Goal: Task Accomplishment & Management: Manage account settings

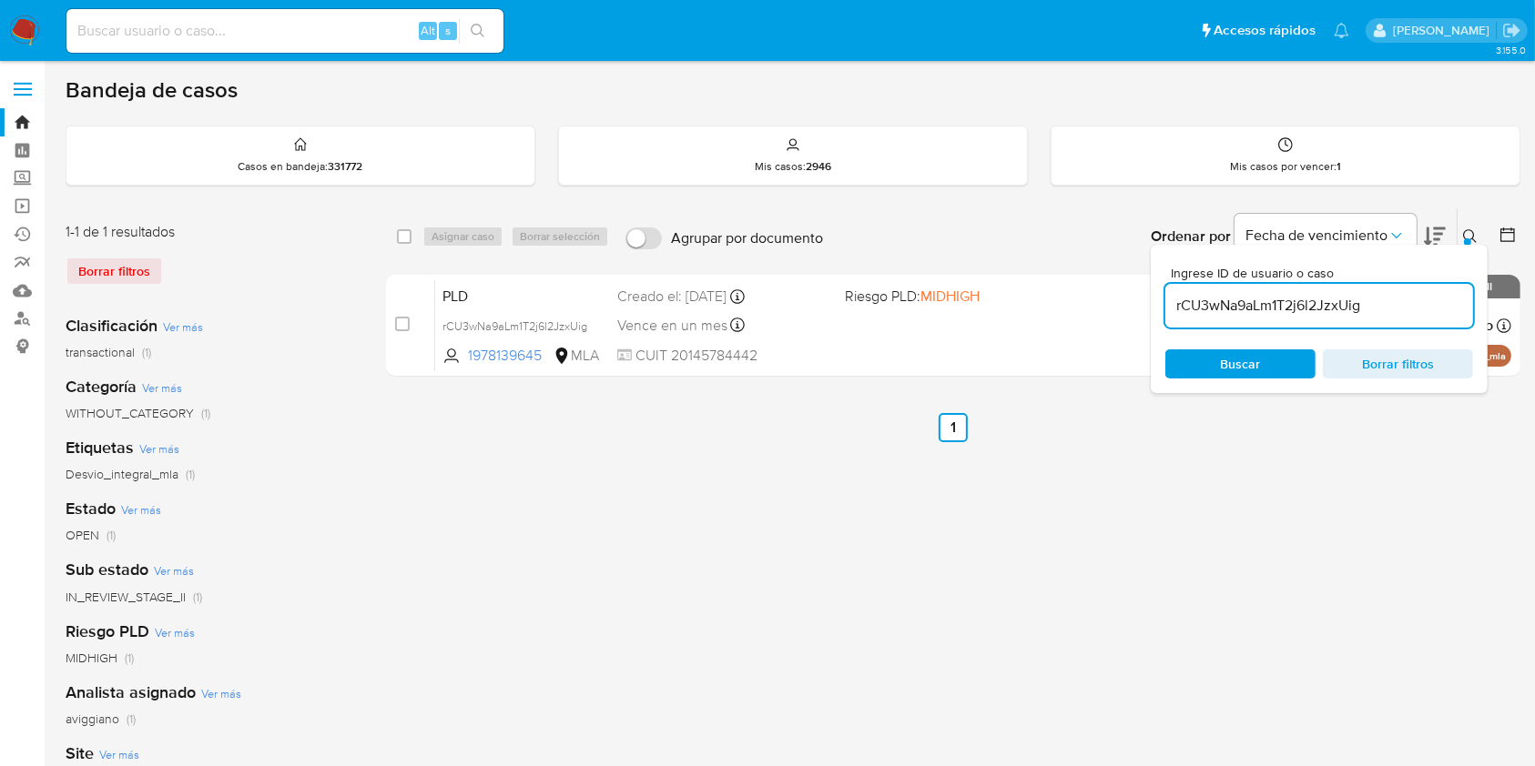
click at [755, 413] on ul "Anterior 1 Siguiente" at bounding box center [953, 427] width 1134 height 29
click at [731, 441] on ul "Anterior 1 Siguiente" at bounding box center [953, 427] width 1134 height 29
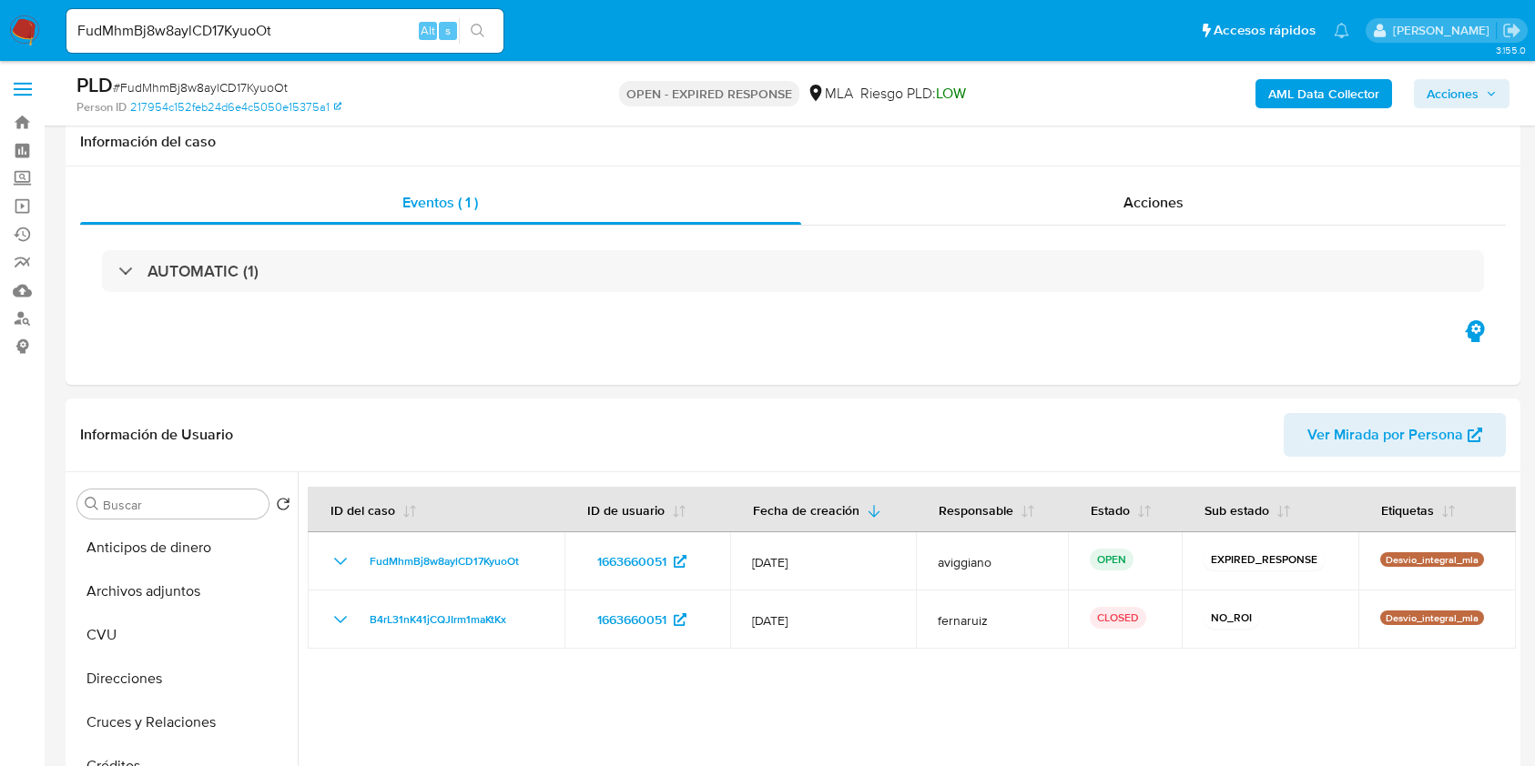
select select "10"
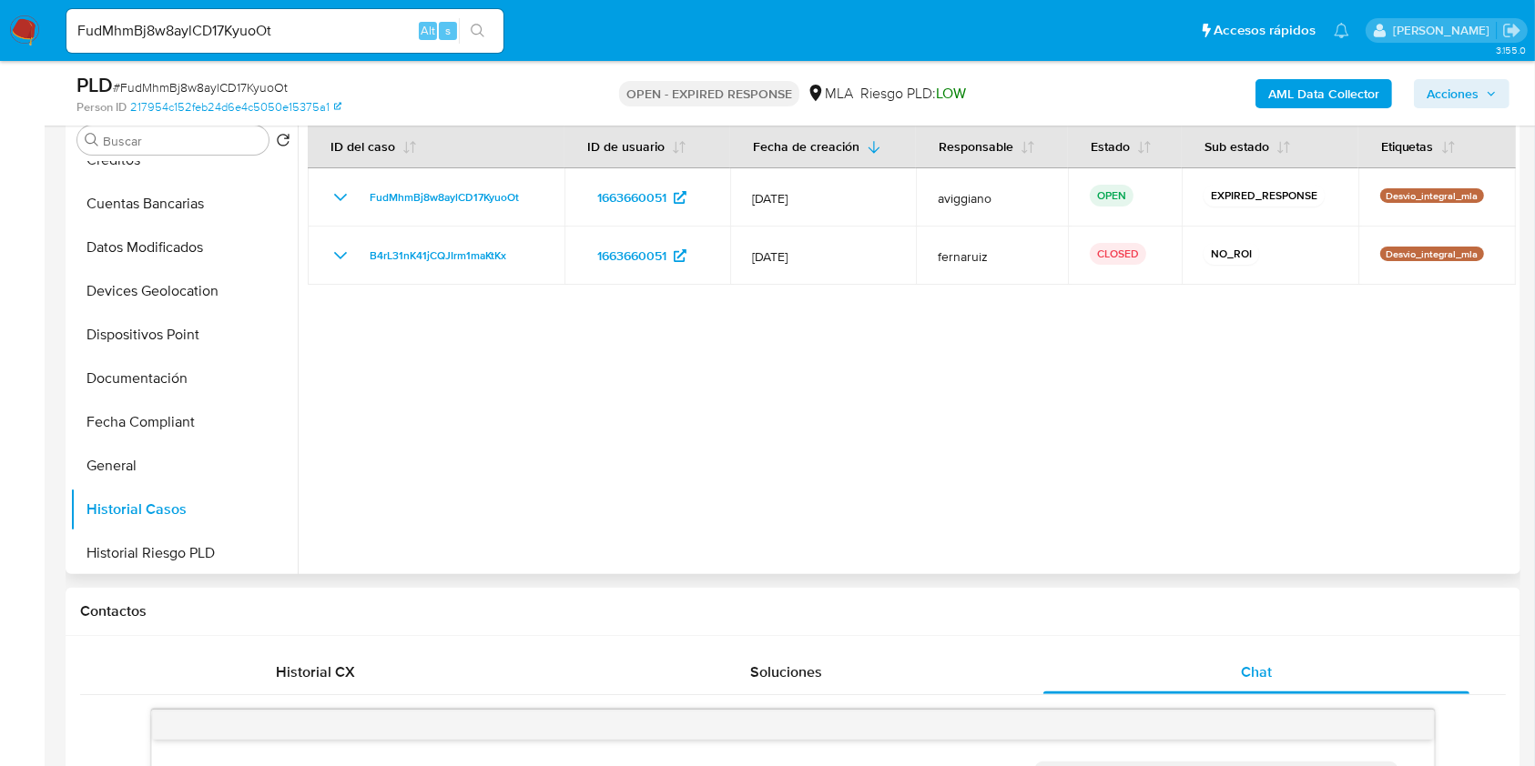
click at [519, 411] on div at bounding box center [907, 341] width 1218 height 466
click at [103, 444] on button "General" at bounding box center [176, 466] width 213 height 44
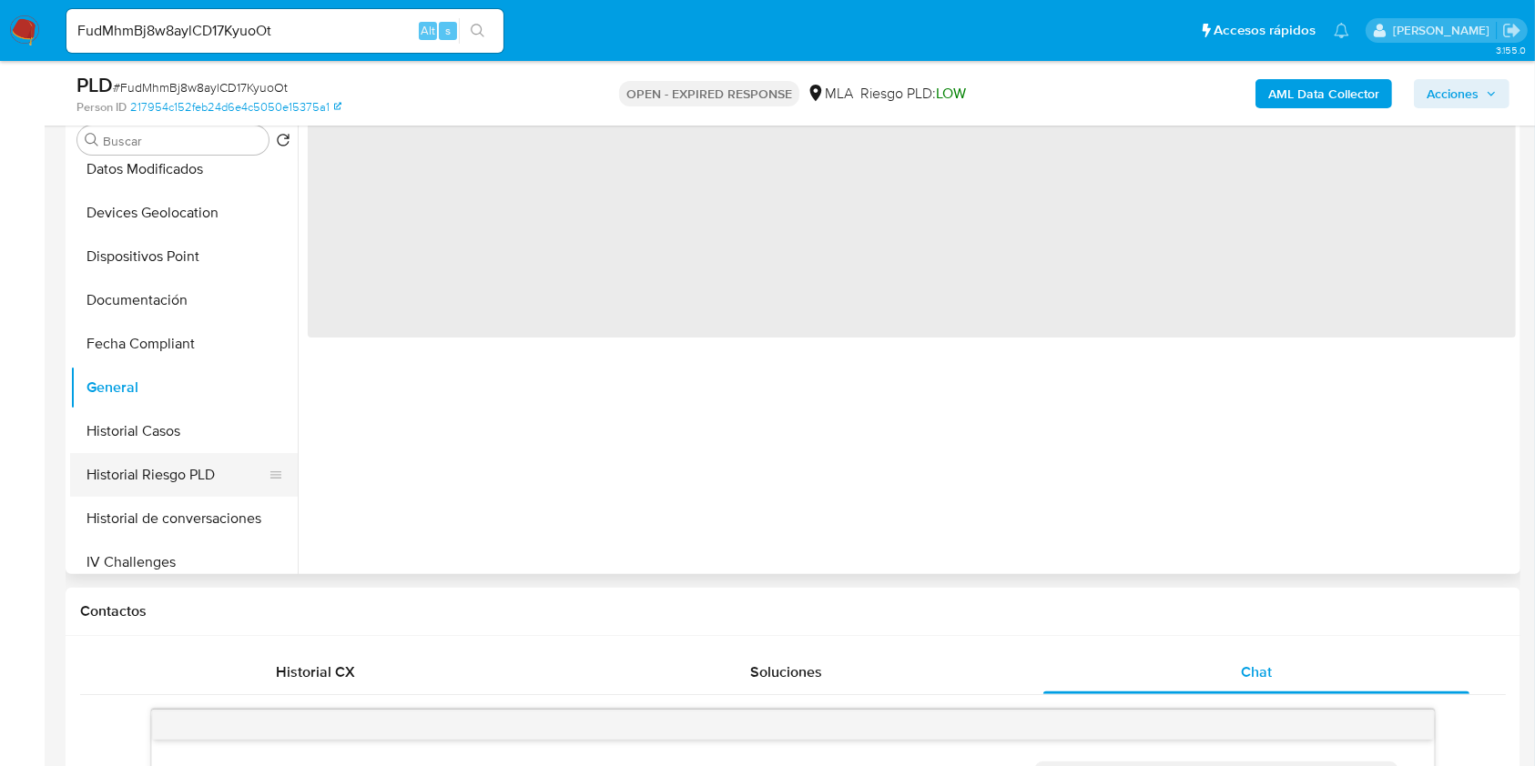
scroll to position [606, 0]
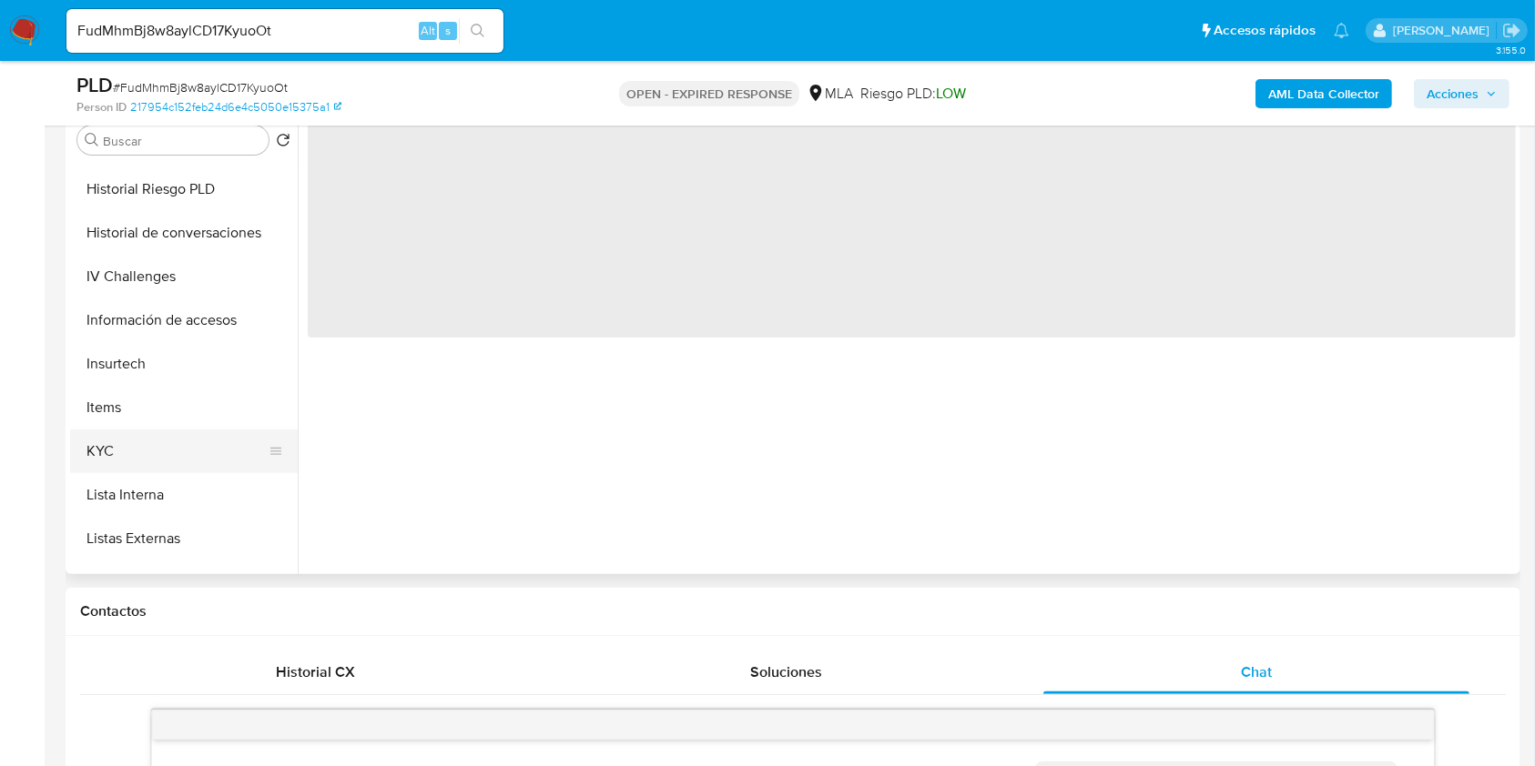
click at [142, 453] on button "KYC" at bounding box center [176, 452] width 213 height 44
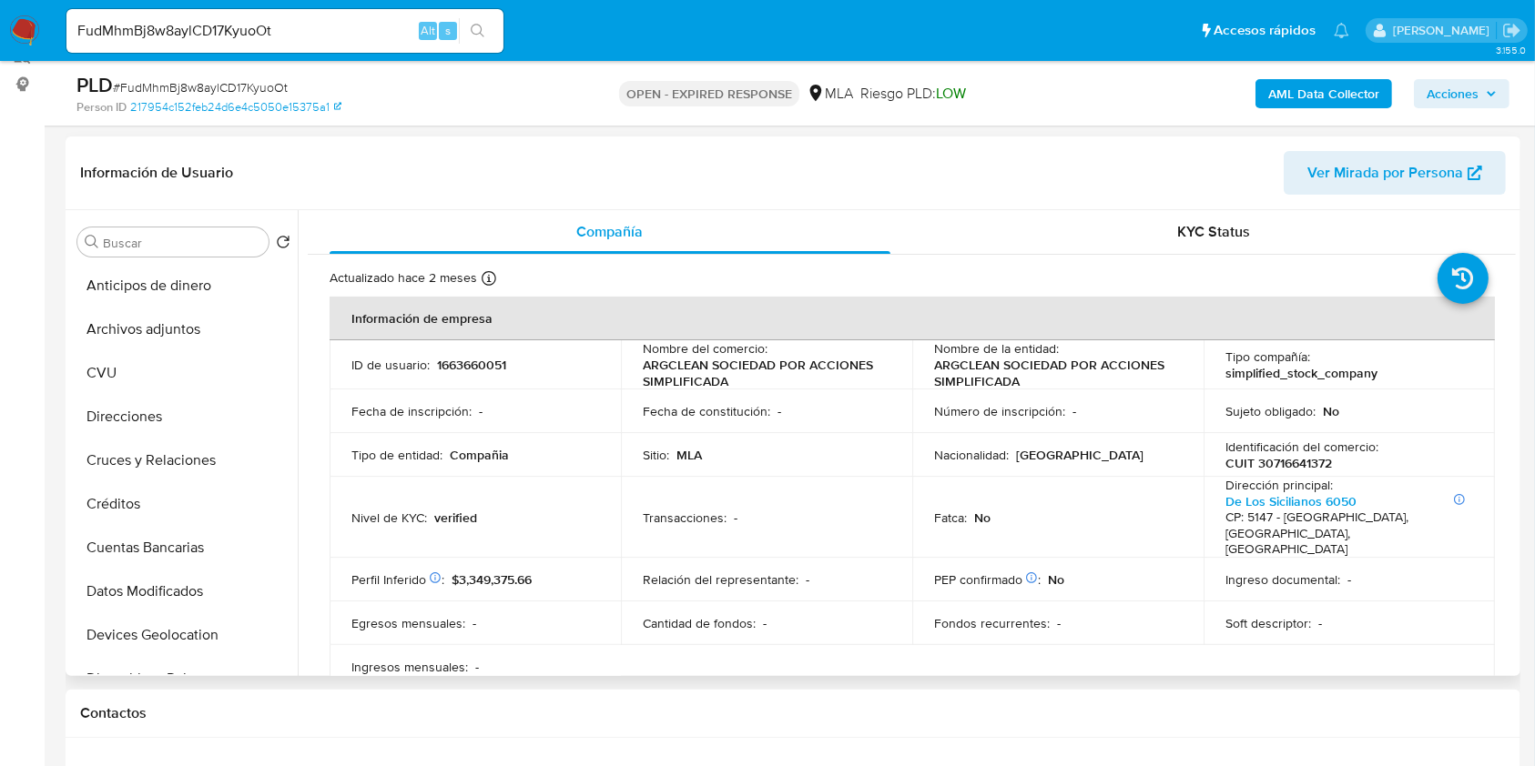
scroll to position [121, 0]
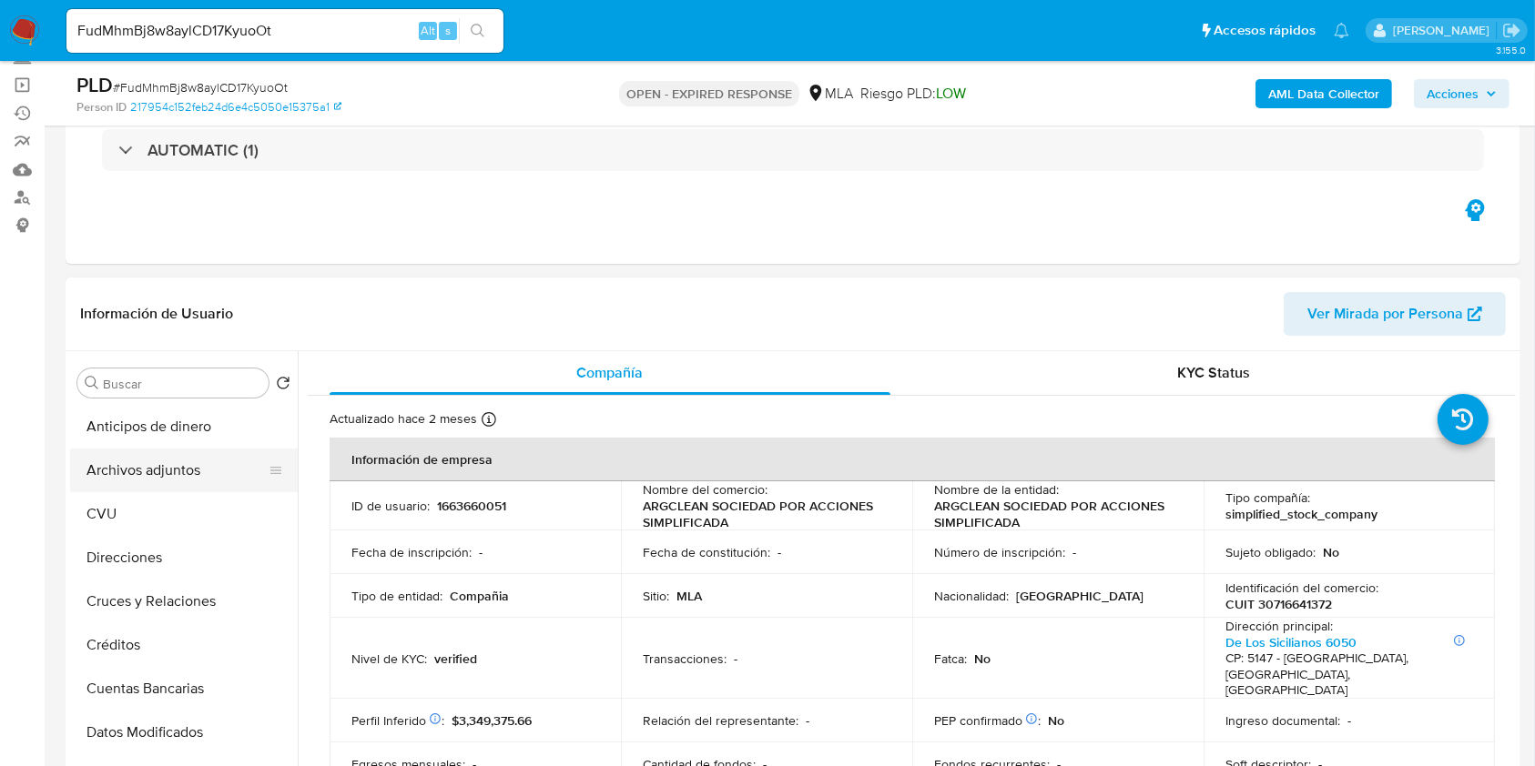
click at [140, 472] on button "Archivos adjuntos" at bounding box center [176, 471] width 213 height 44
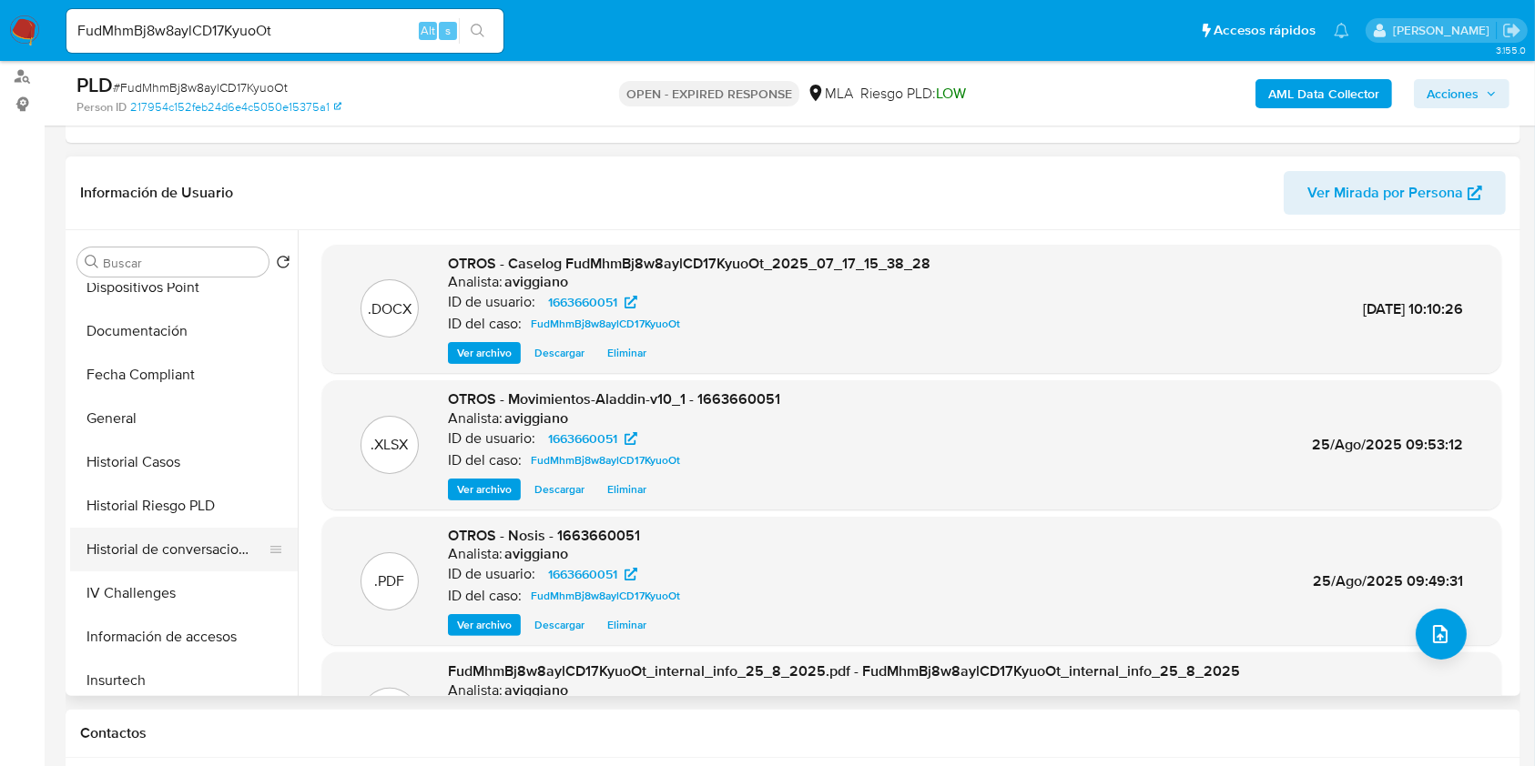
scroll to position [606, 0]
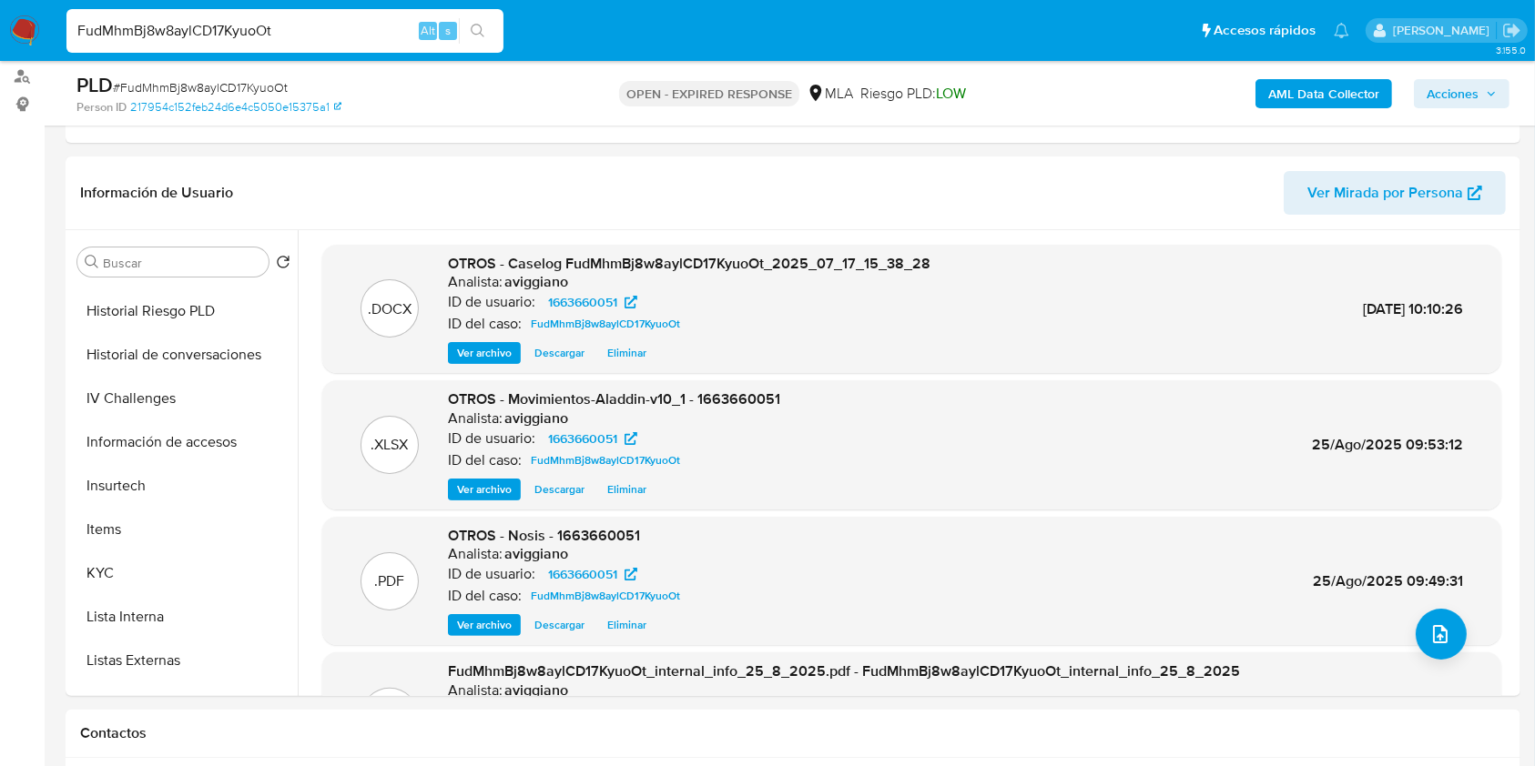
click at [190, 30] on input "FudMhmBj8w8aylCD17KyuoOt" at bounding box center [284, 31] width 437 height 24
paste input "i4FgfDF9tmthxIFU0noQ4eWh"
type input "i4FgfDF9tmthxIFU0noQ4eWh"
click at [479, 35] on icon "search-icon" at bounding box center [478, 31] width 15 height 15
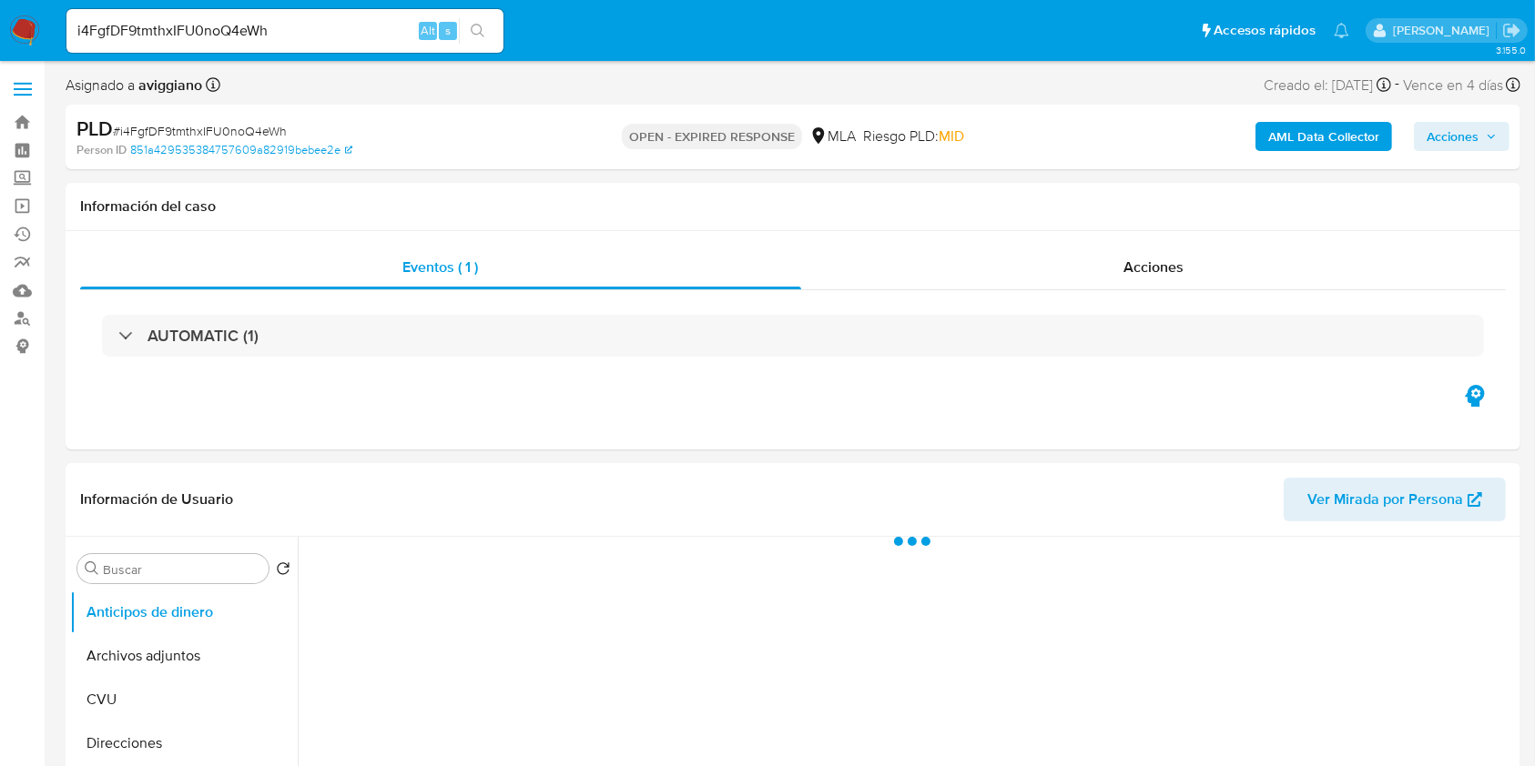
select select "10"
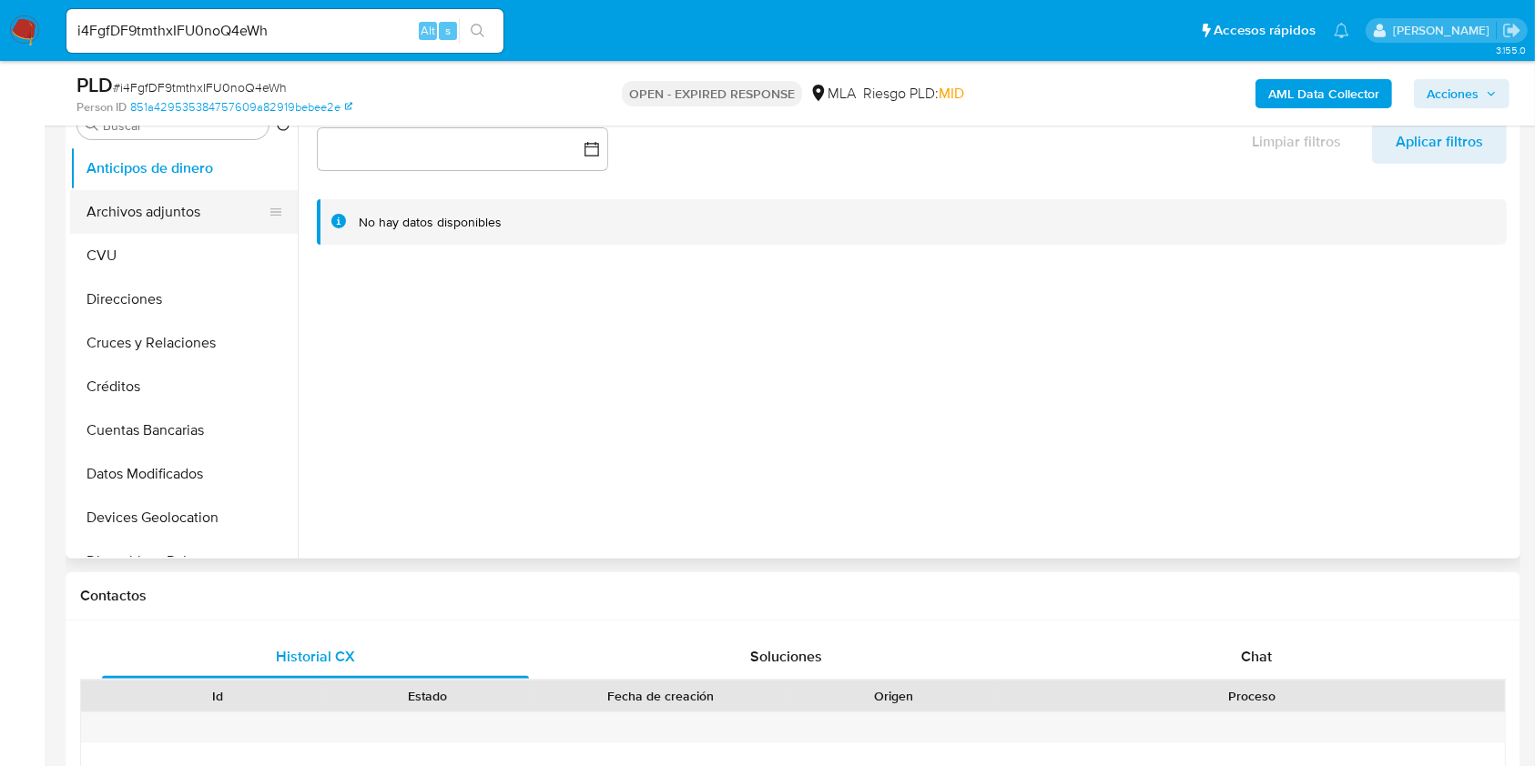
scroll to position [242, 0]
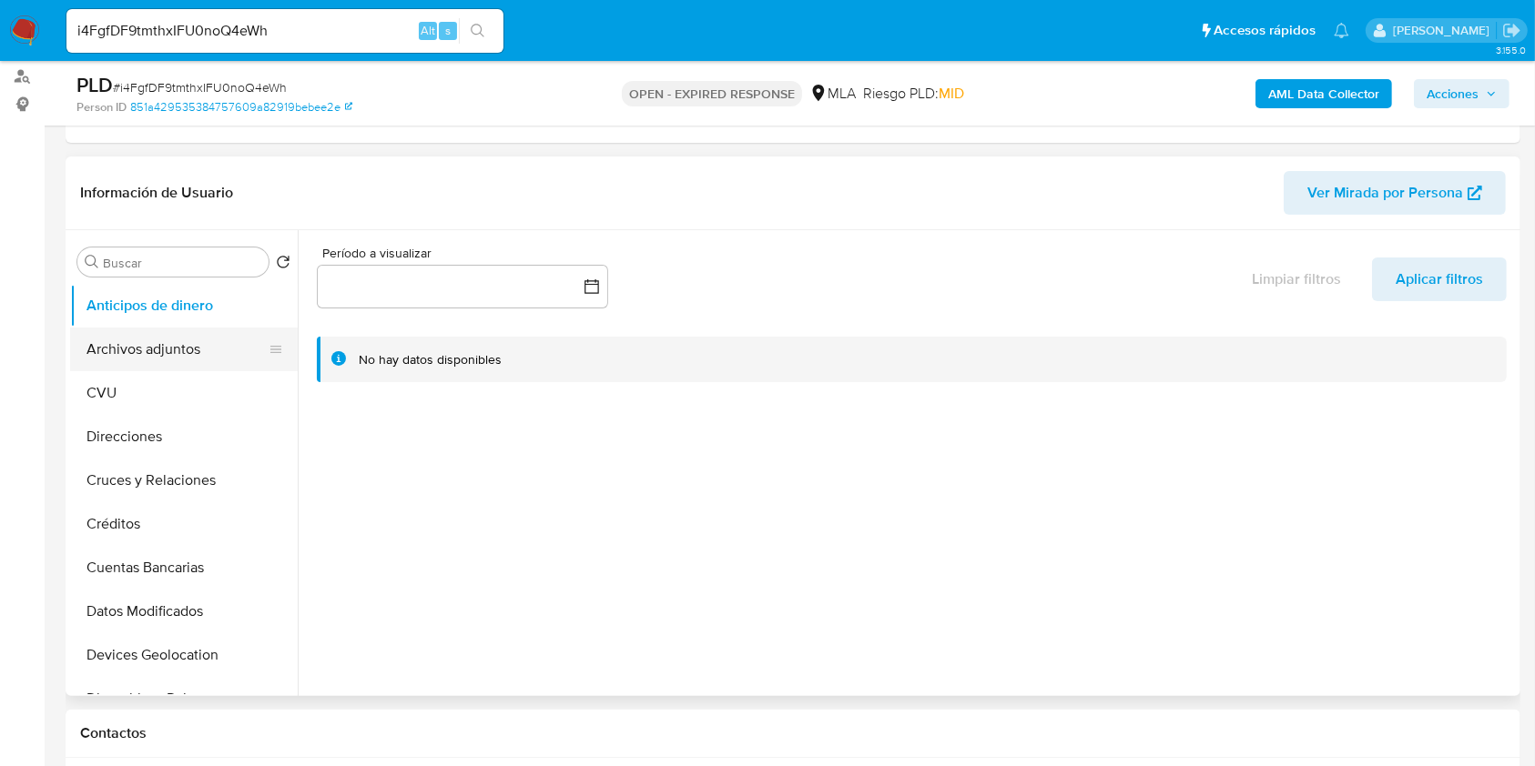
click at [163, 346] on button "Archivos adjuntos" at bounding box center [176, 350] width 213 height 44
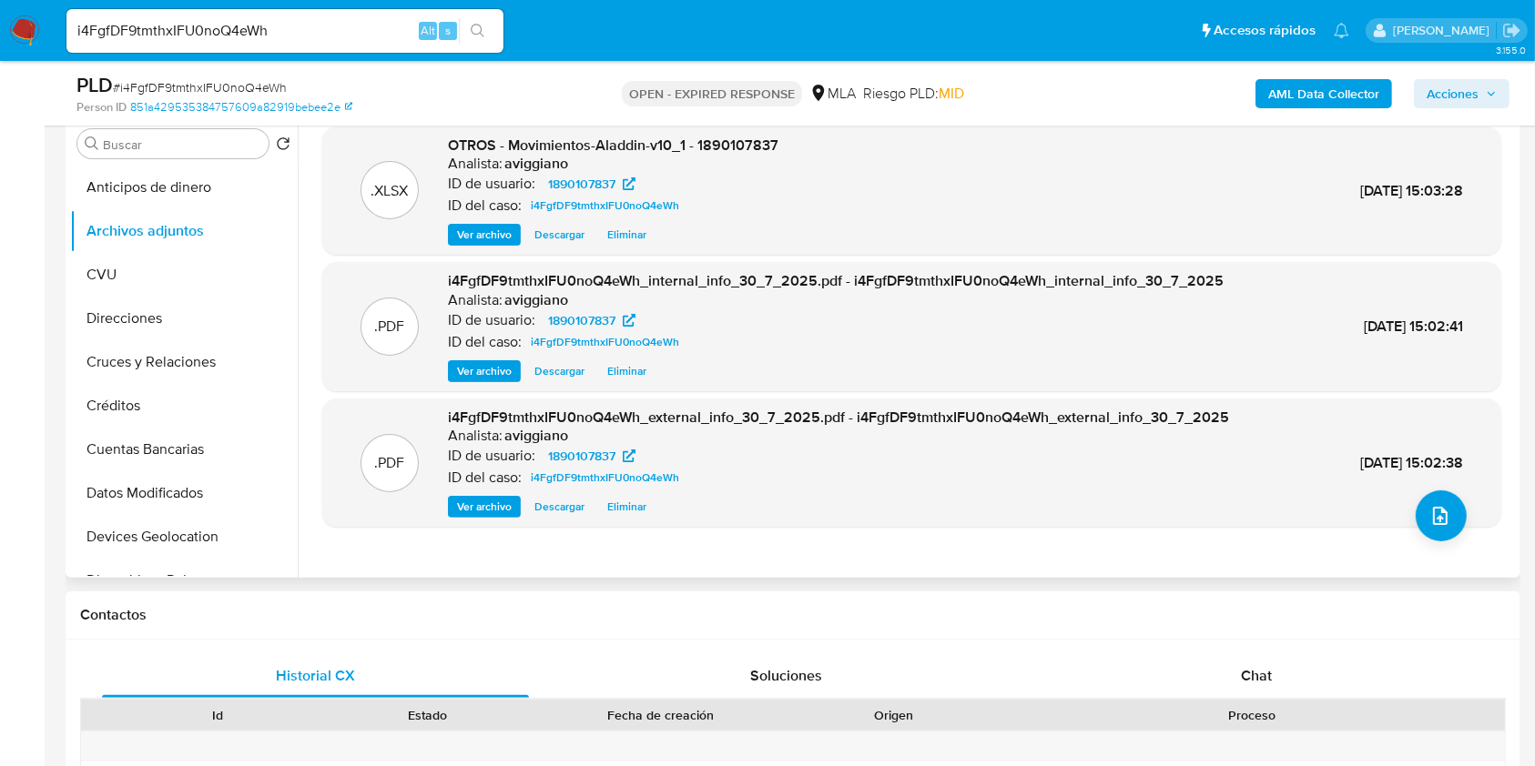
scroll to position [728, 0]
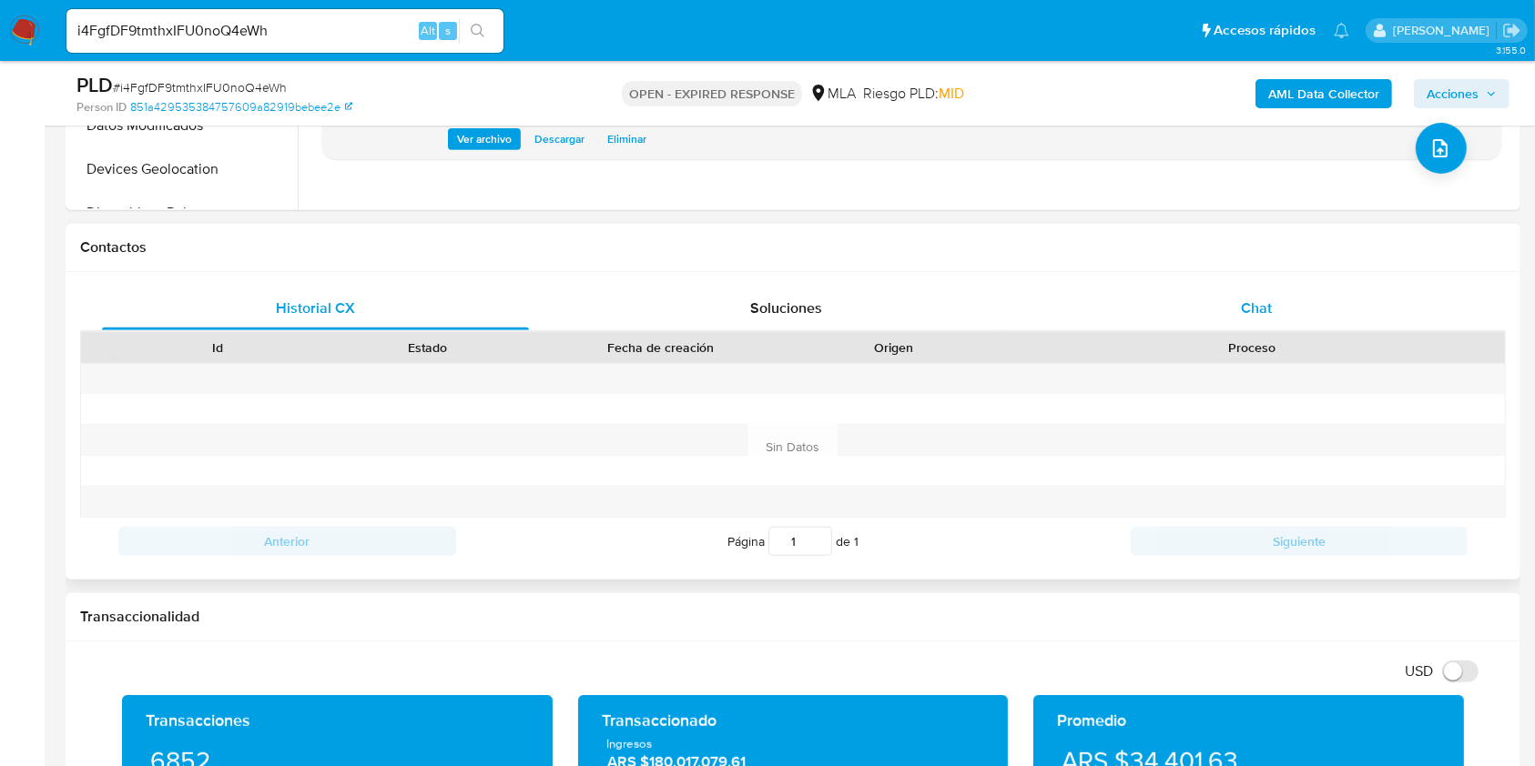
click at [1251, 303] on span "Chat" at bounding box center [1256, 308] width 31 height 21
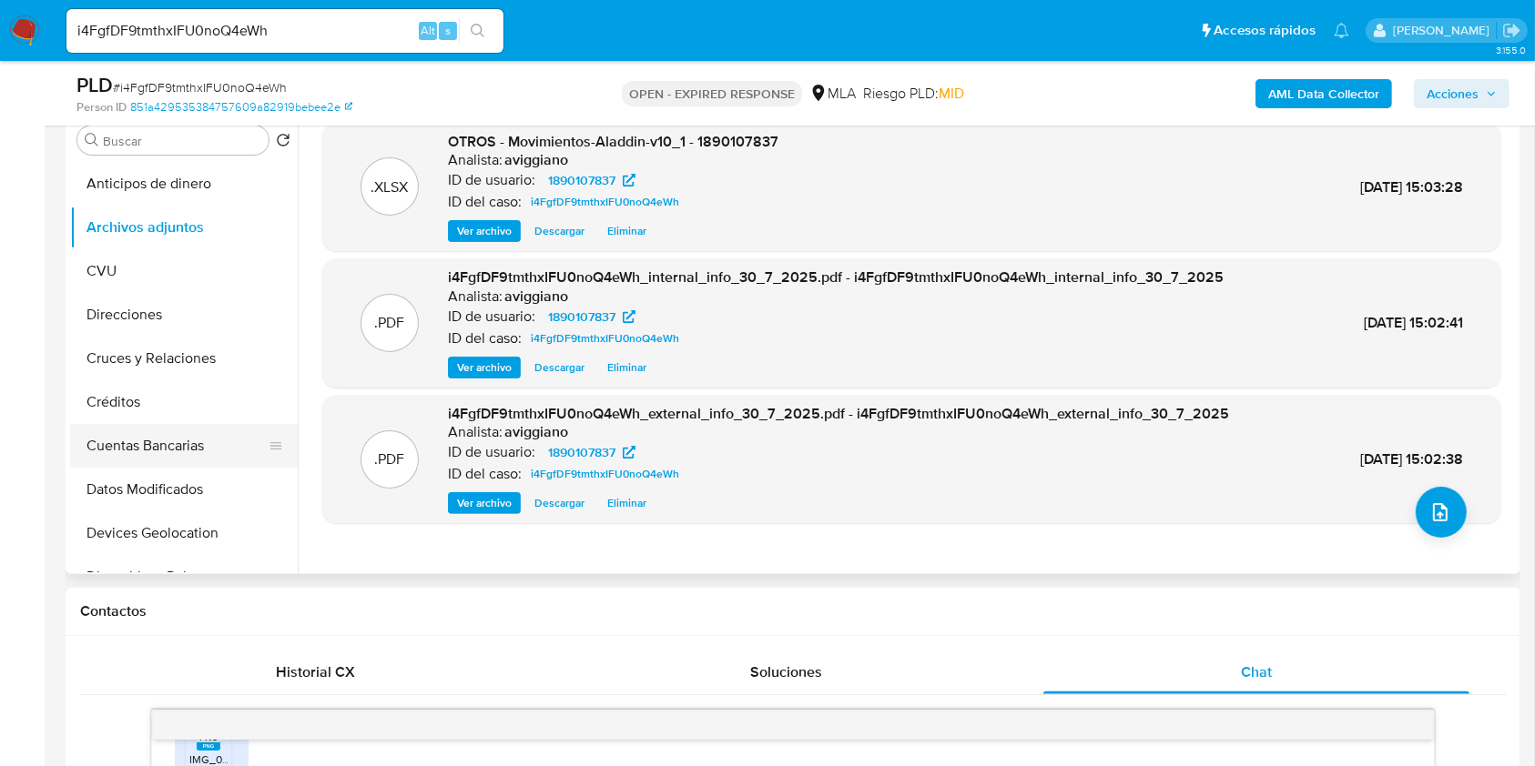
scroll to position [242, 0]
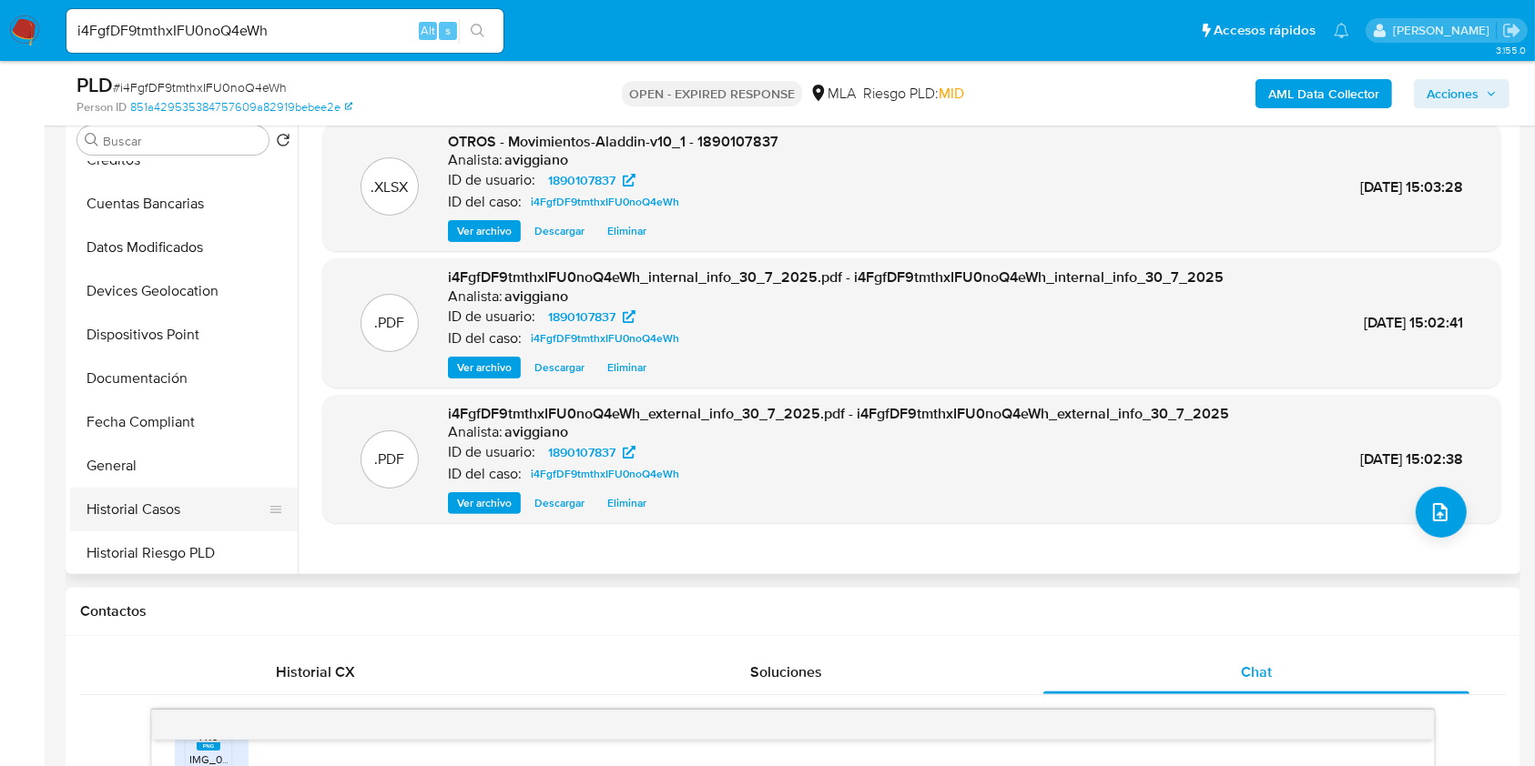
click at [155, 507] on button "Historial Casos" at bounding box center [176, 510] width 213 height 44
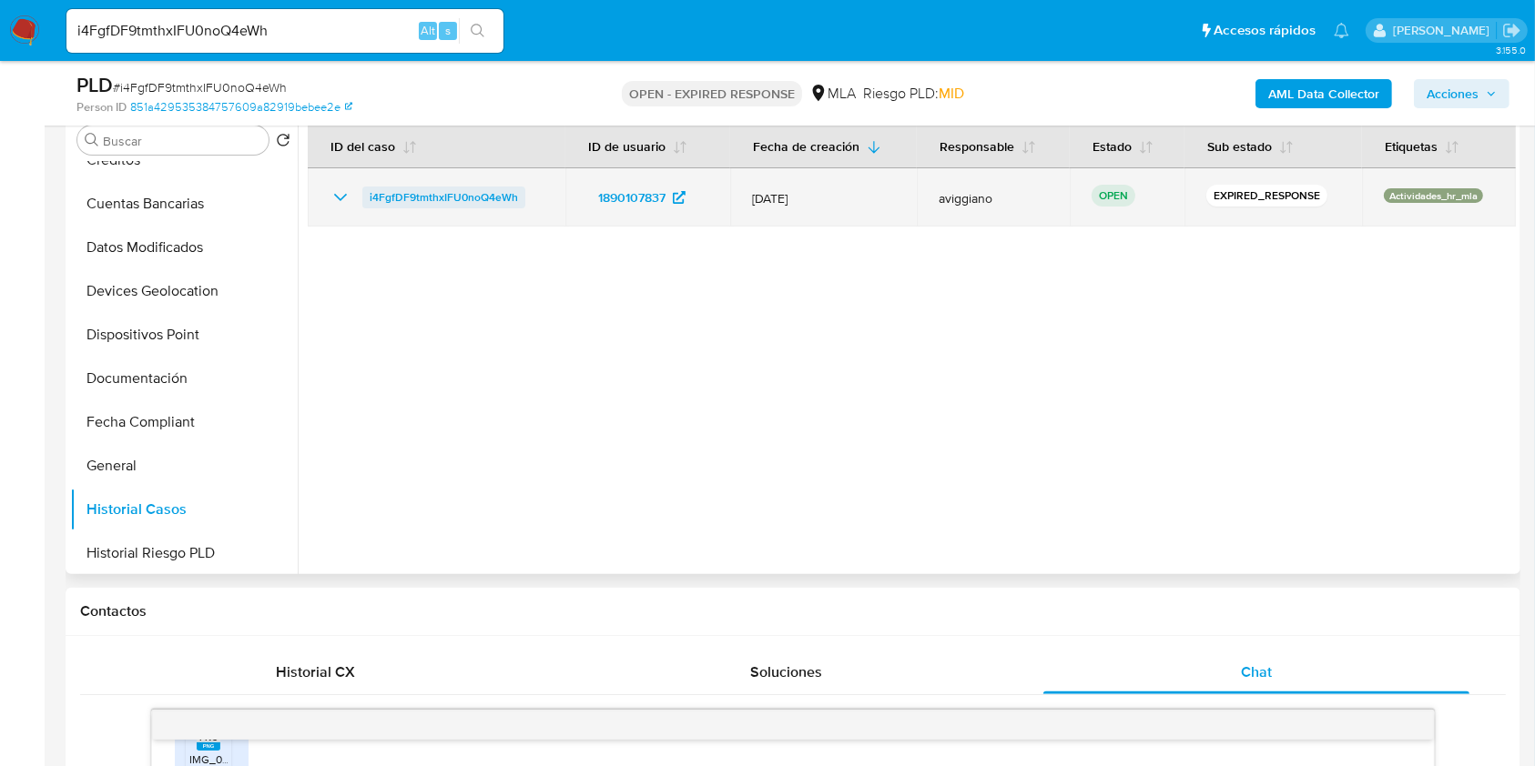
drag, startPoint x: 552, startPoint y: 183, endPoint x: 372, endPoint y: 189, distance: 179.4
click at [372, 189] on td "i4FgfDF9tmthxIFU0noQ4eWh" at bounding box center [437, 197] width 258 height 58
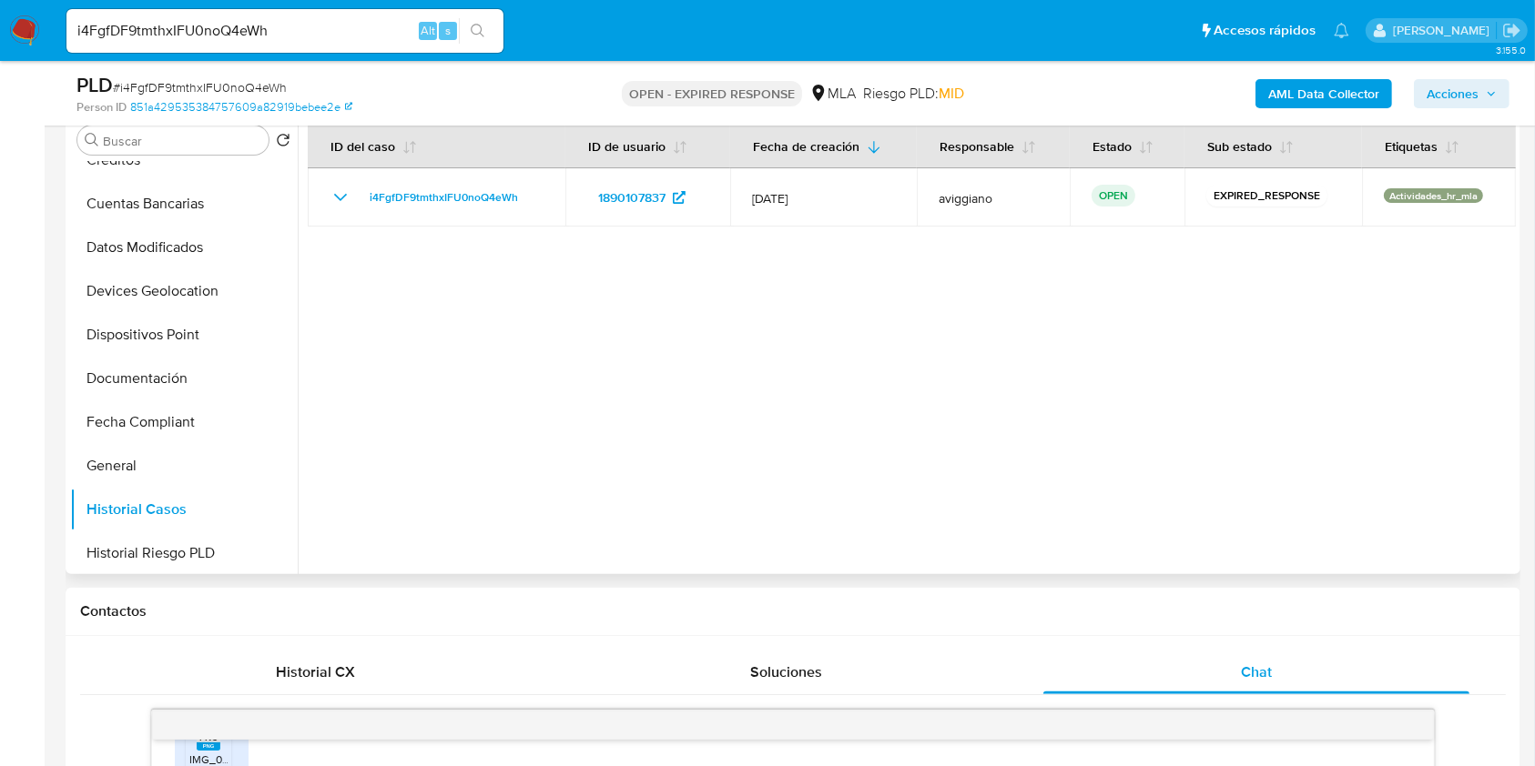
click at [473, 320] on div at bounding box center [907, 341] width 1218 height 466
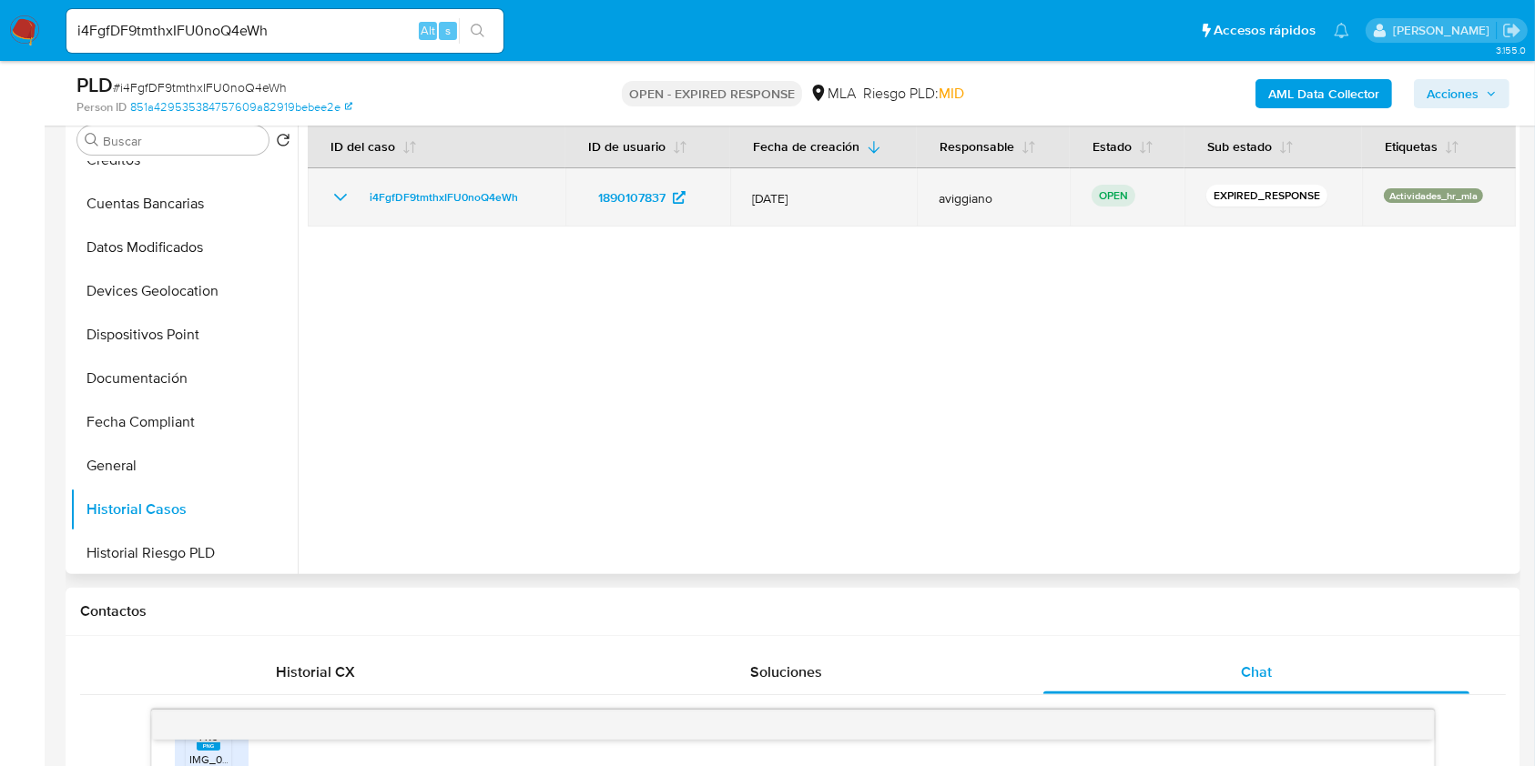
drag, startPoint x: 524, startPoint y: 187, endPoint x: 360, endPoint y: 206, distance: 165.9
click at [360, 206] on div "i4FgfDF9tmthxIFU0noQ4eWh" at bounding box center [437, 198] width 214 height 22
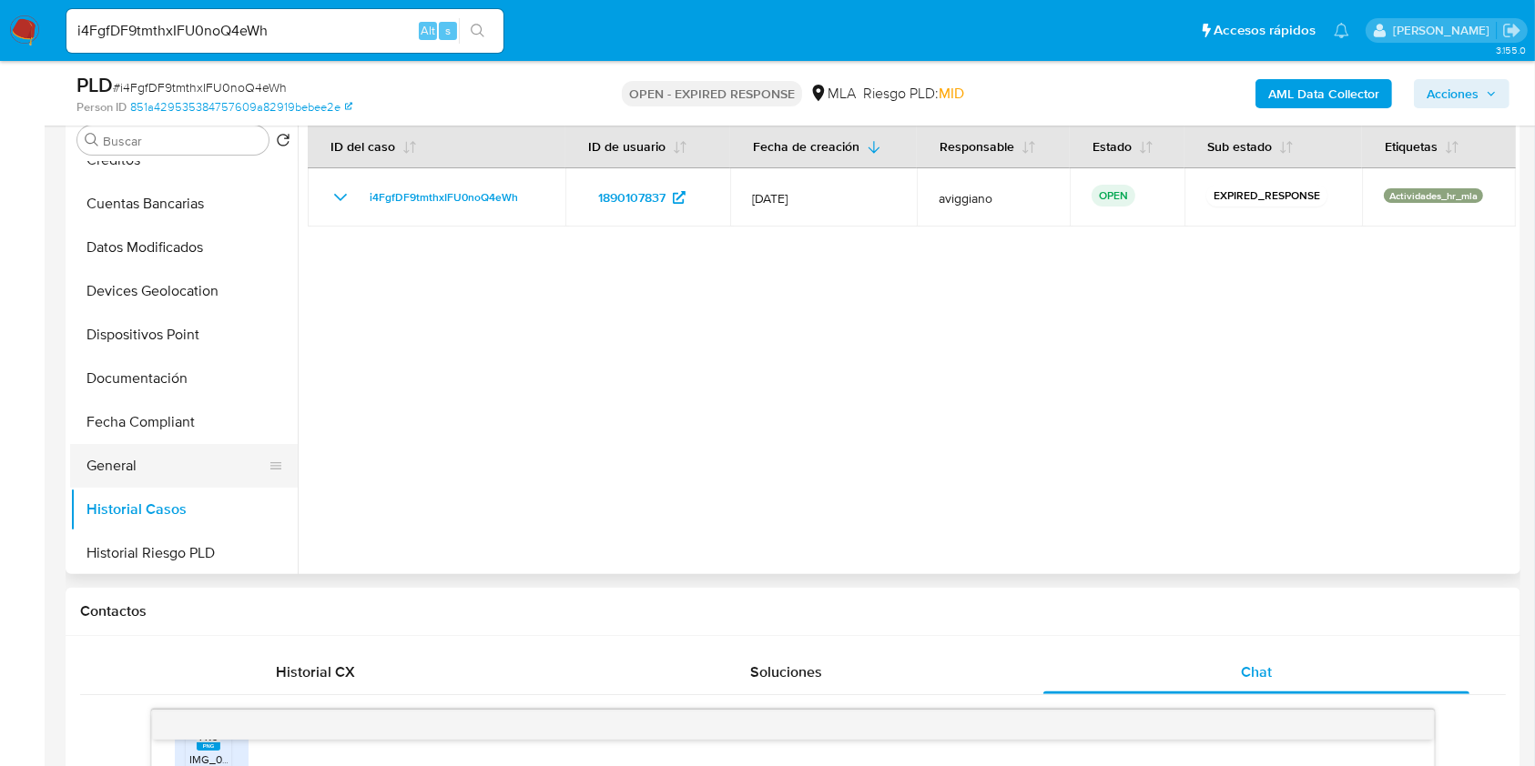
click at [174, 466] on button "General" at bounding box center [176, 466] width 213 height 44
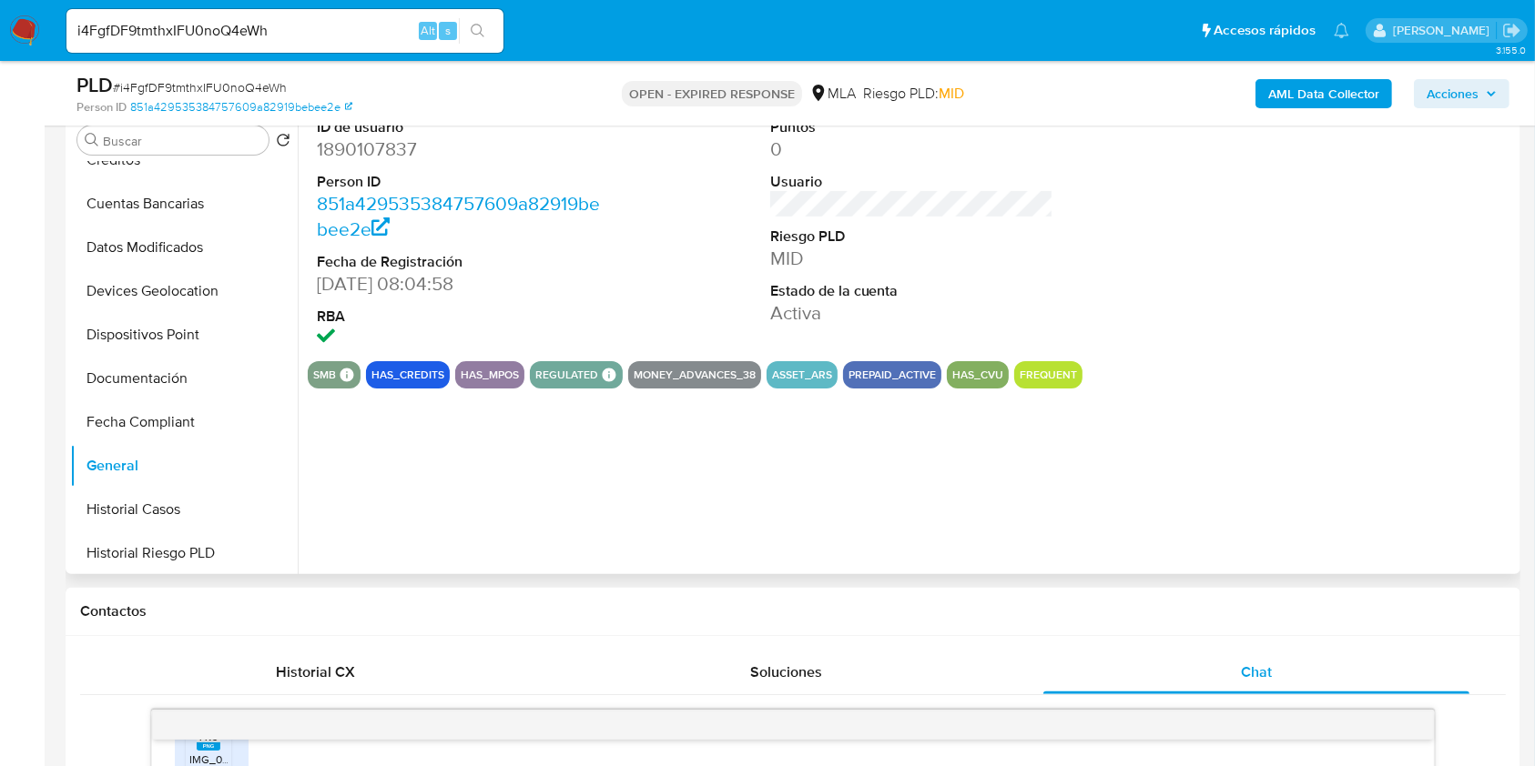
click at [369, 148] on dd "1890107837" at bounding box center [459, 149] width 284 height 25
copy dd "1890107837"
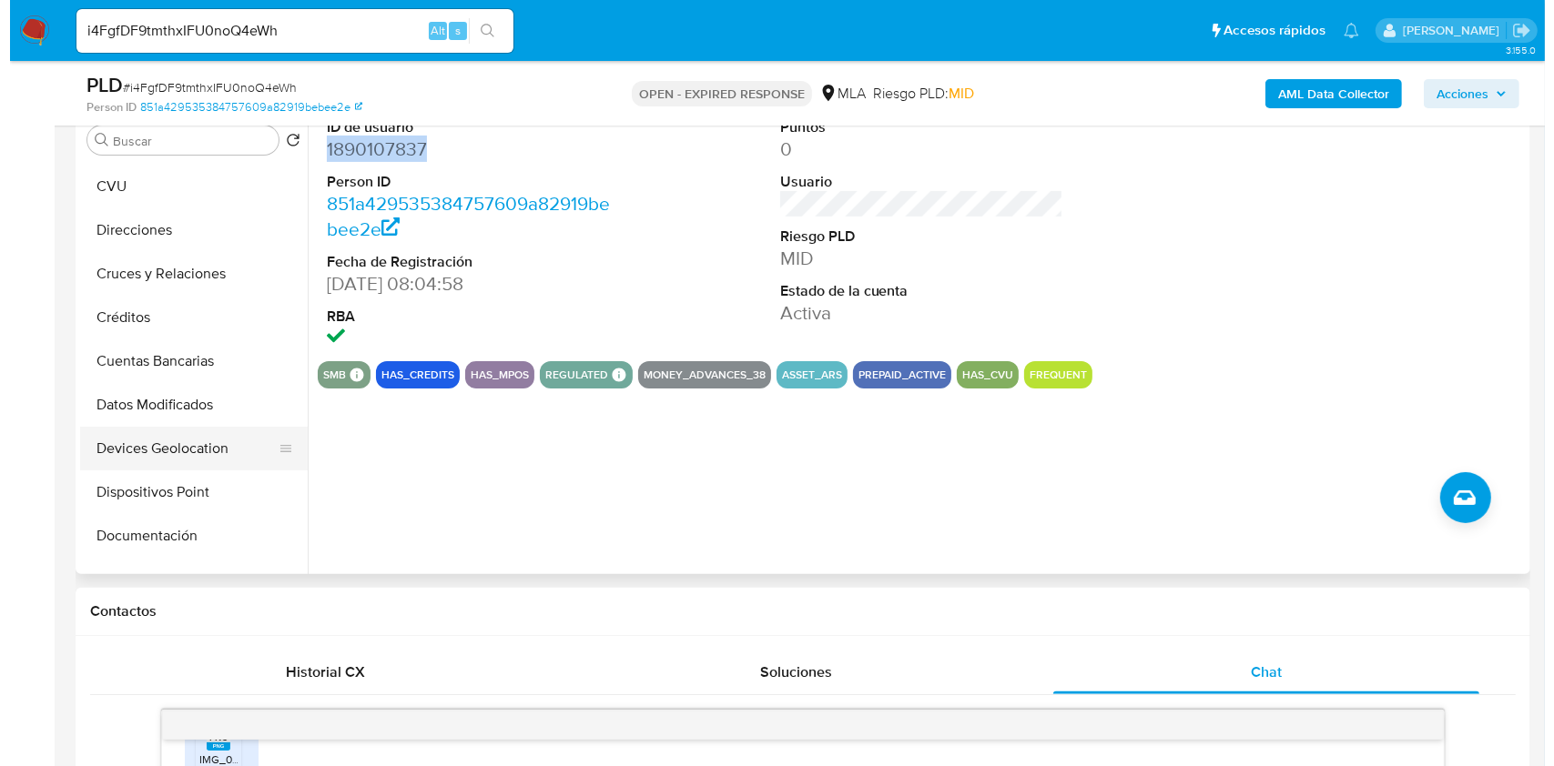
scroll to position [0, 0]
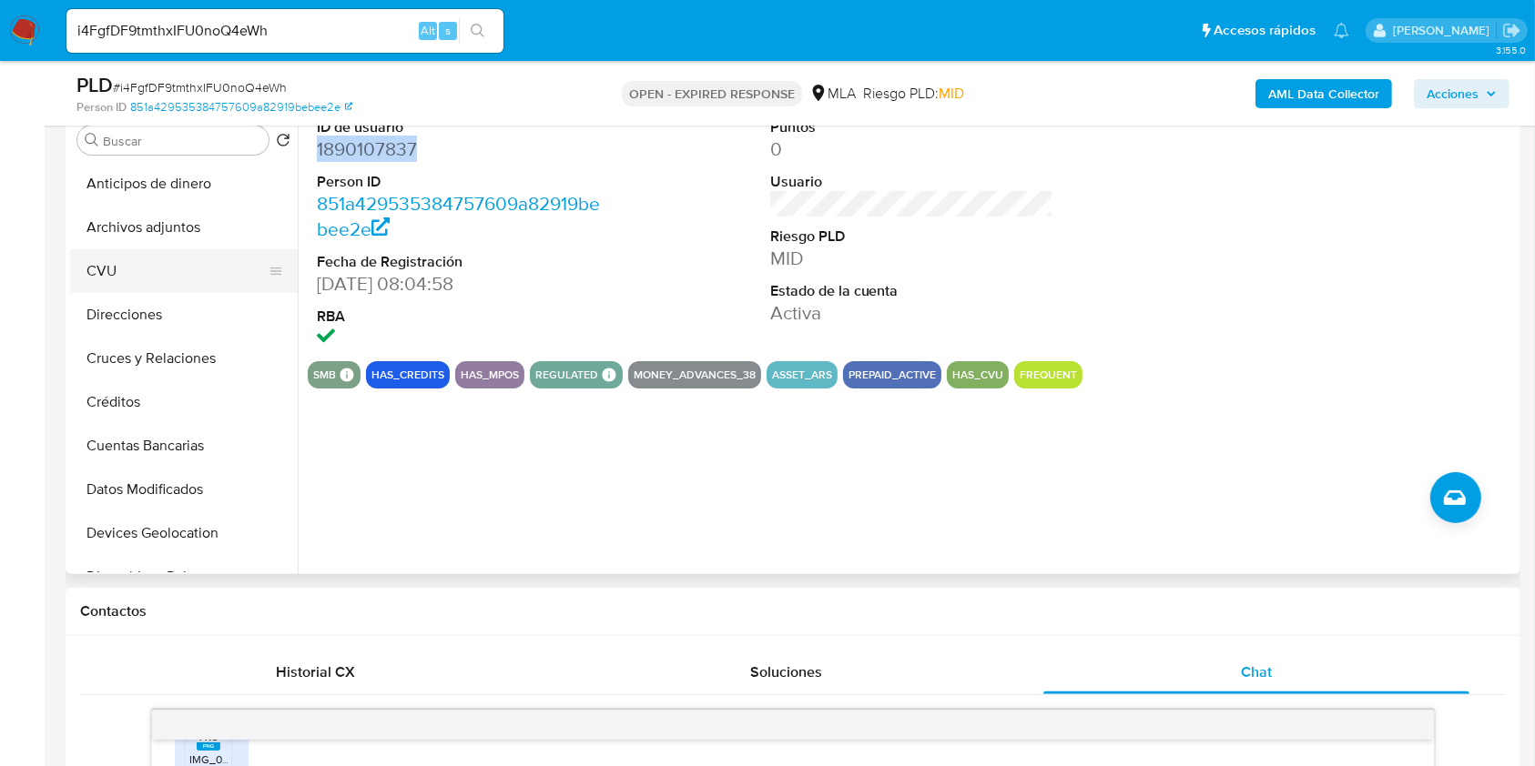
click at [157, 252] on button "CVU" at bounding box center [176, 271] width 213 height 44
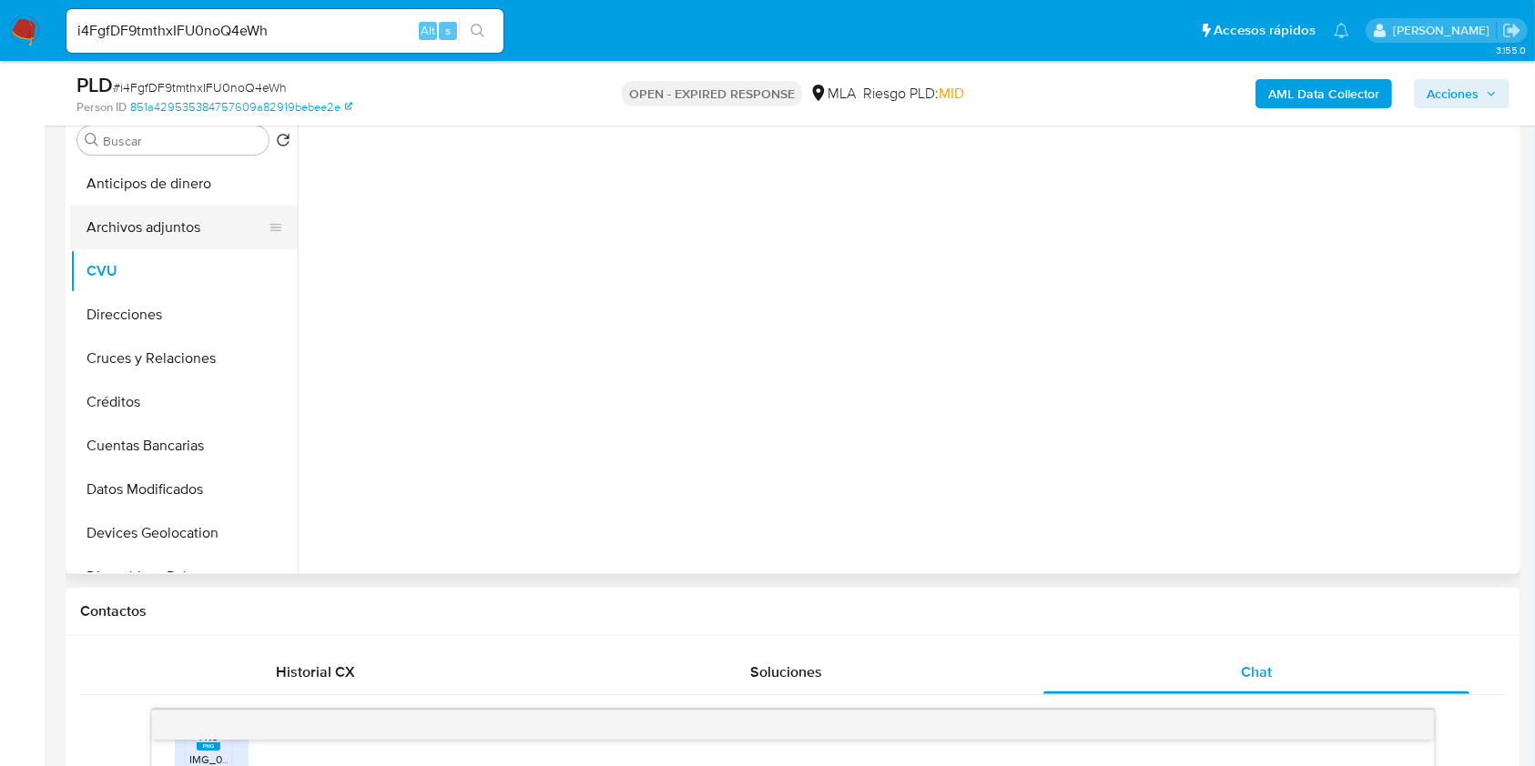
click at [188, 225] on button "Archivos adjuntos" at bounding box center [176, 228] width 213 height 44
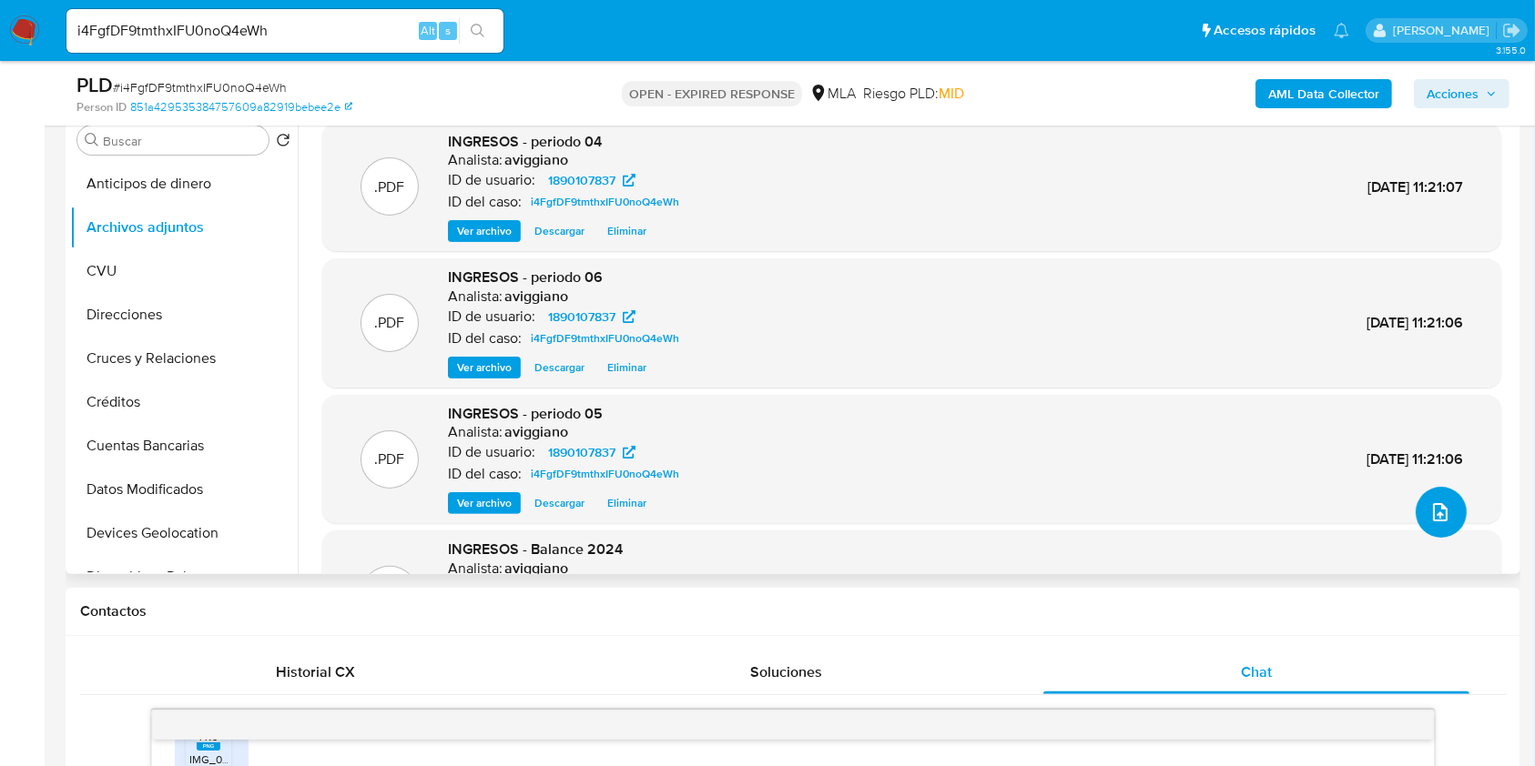
click at [1449, 510] on button "upload-file" at bounding box center [1441, 512] width 51 height 51
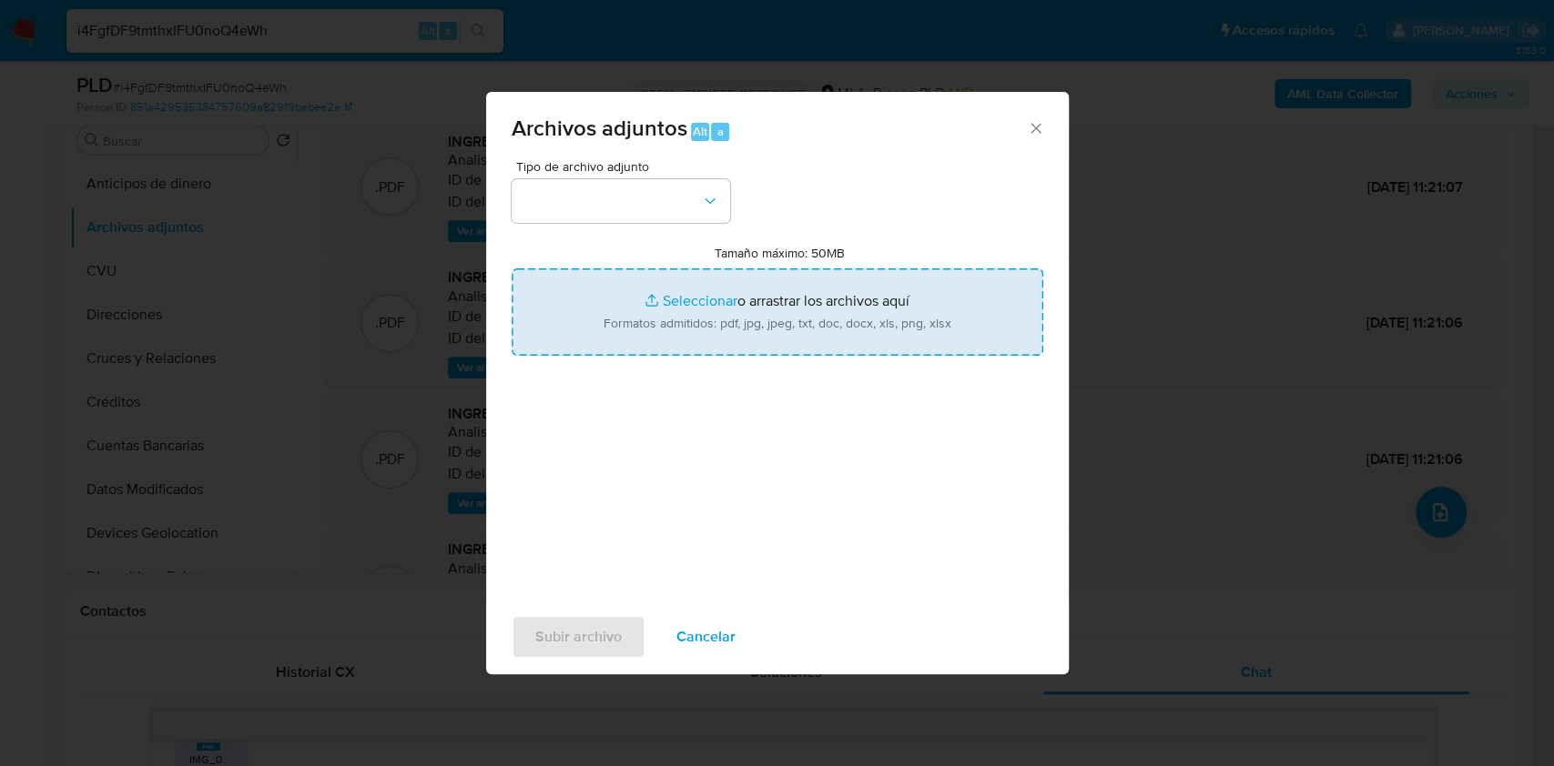
click at [878, 329] on input "Tamaño máximo: 50MB Seleccionar archivos" at bounding box center [778, 312] width 532 height 87
type input "C:\fakepath\Nosis - 1890107837.pdf"
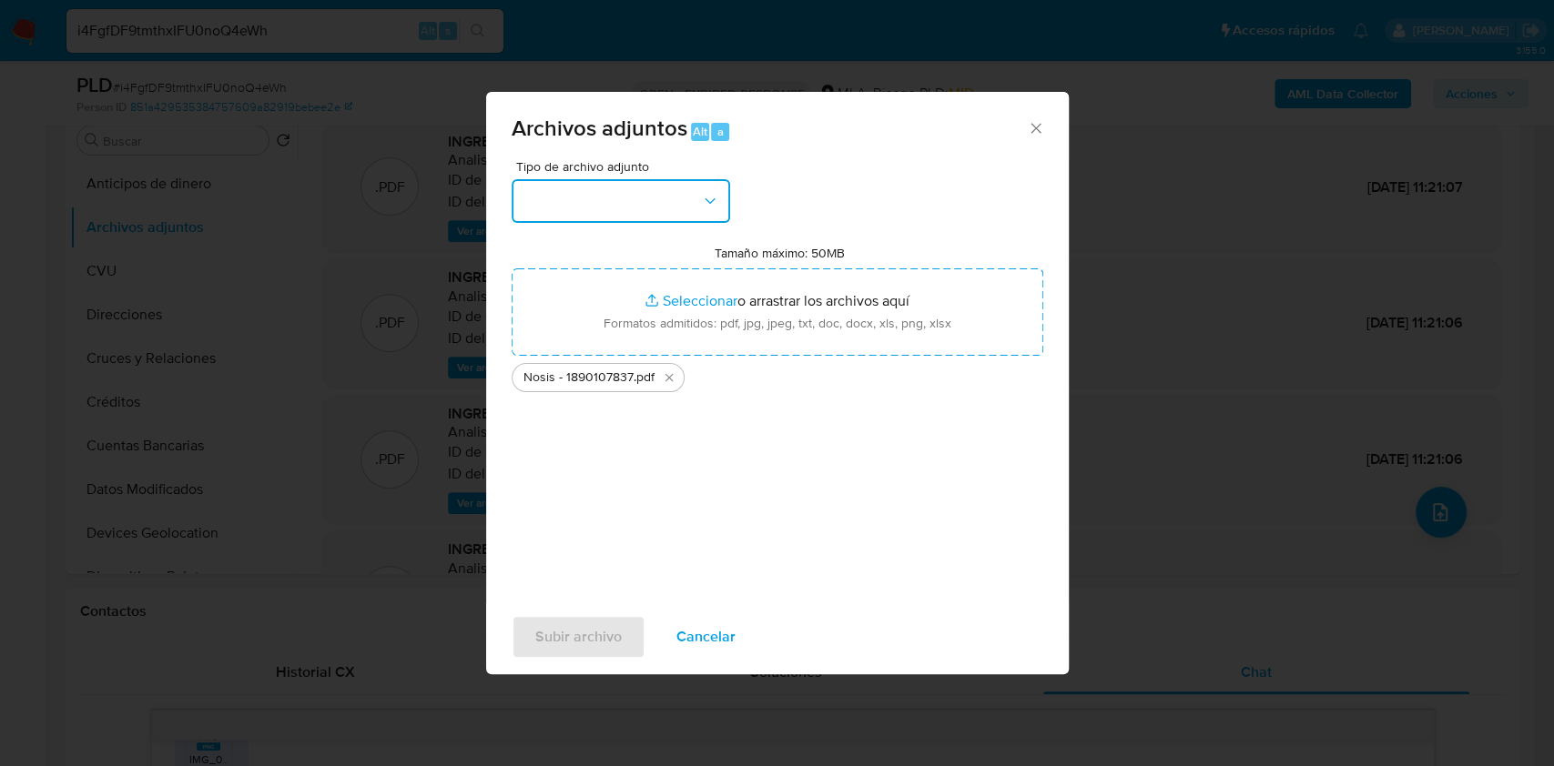
click at [636, 201] on button "button" at bounding box center [621, 201] width 218 height 44
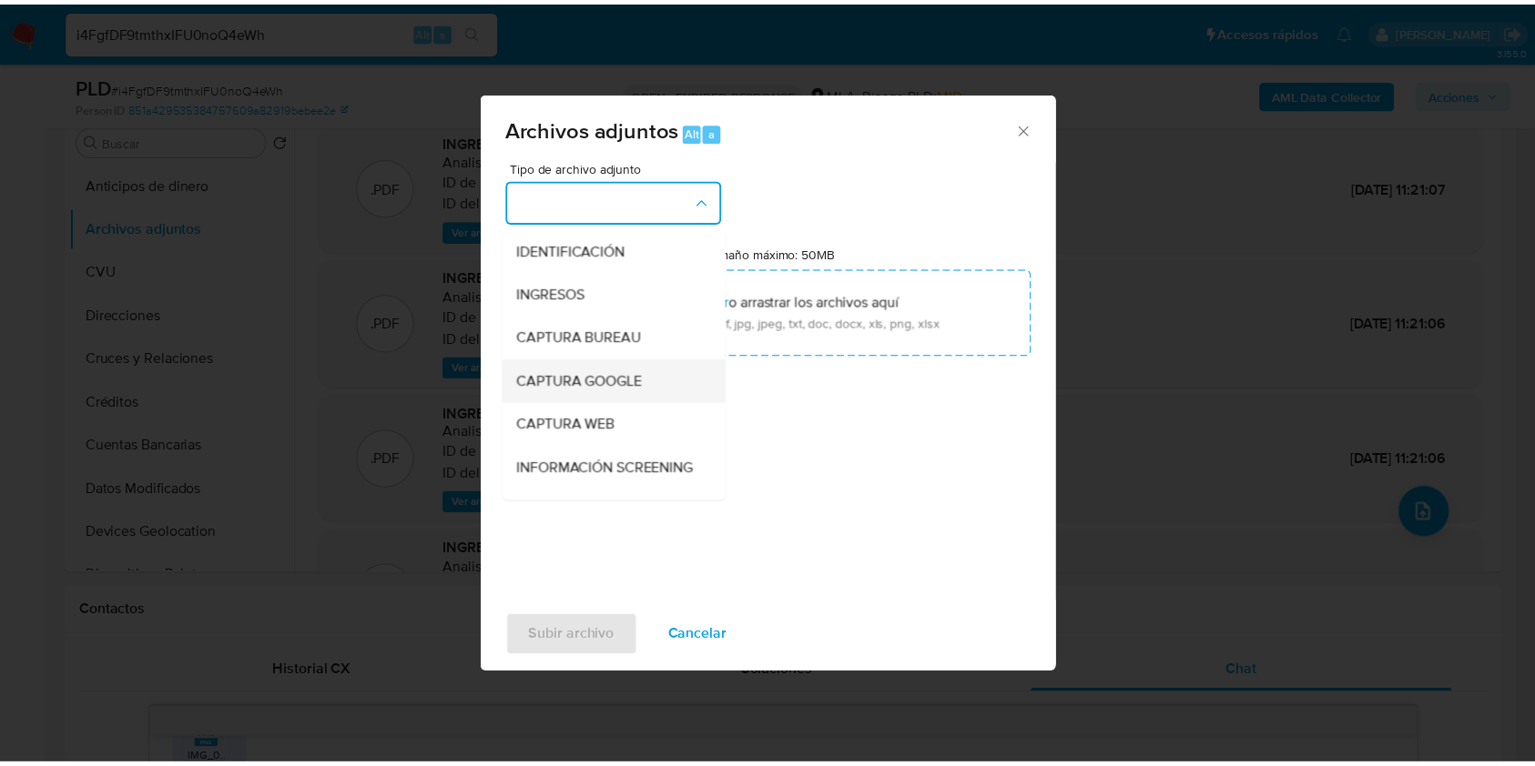
scroll to position [242, 0]
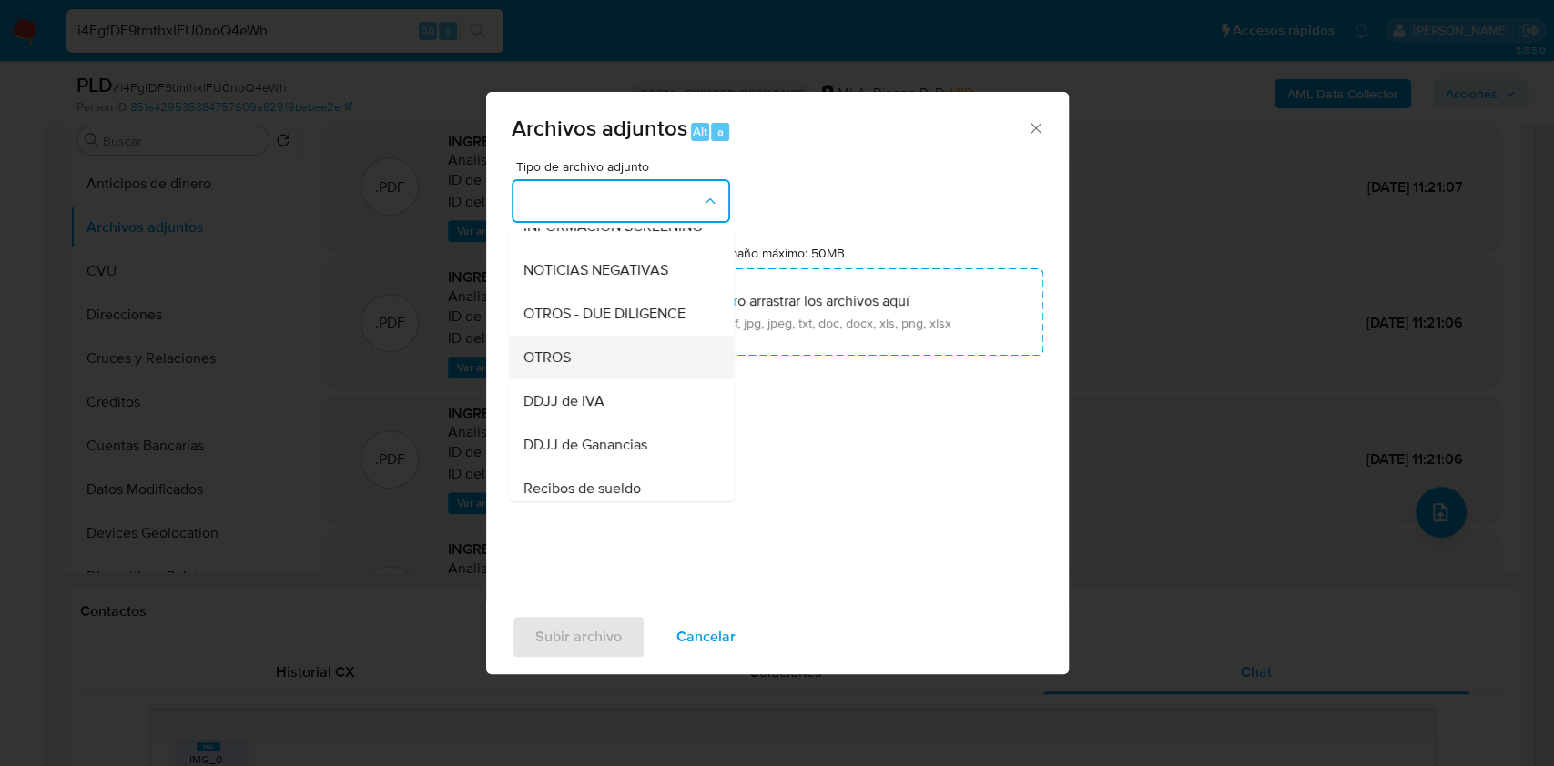
click at [581, 370] on div "OTROS" at bounding box center [616, 358] width 186 height 44
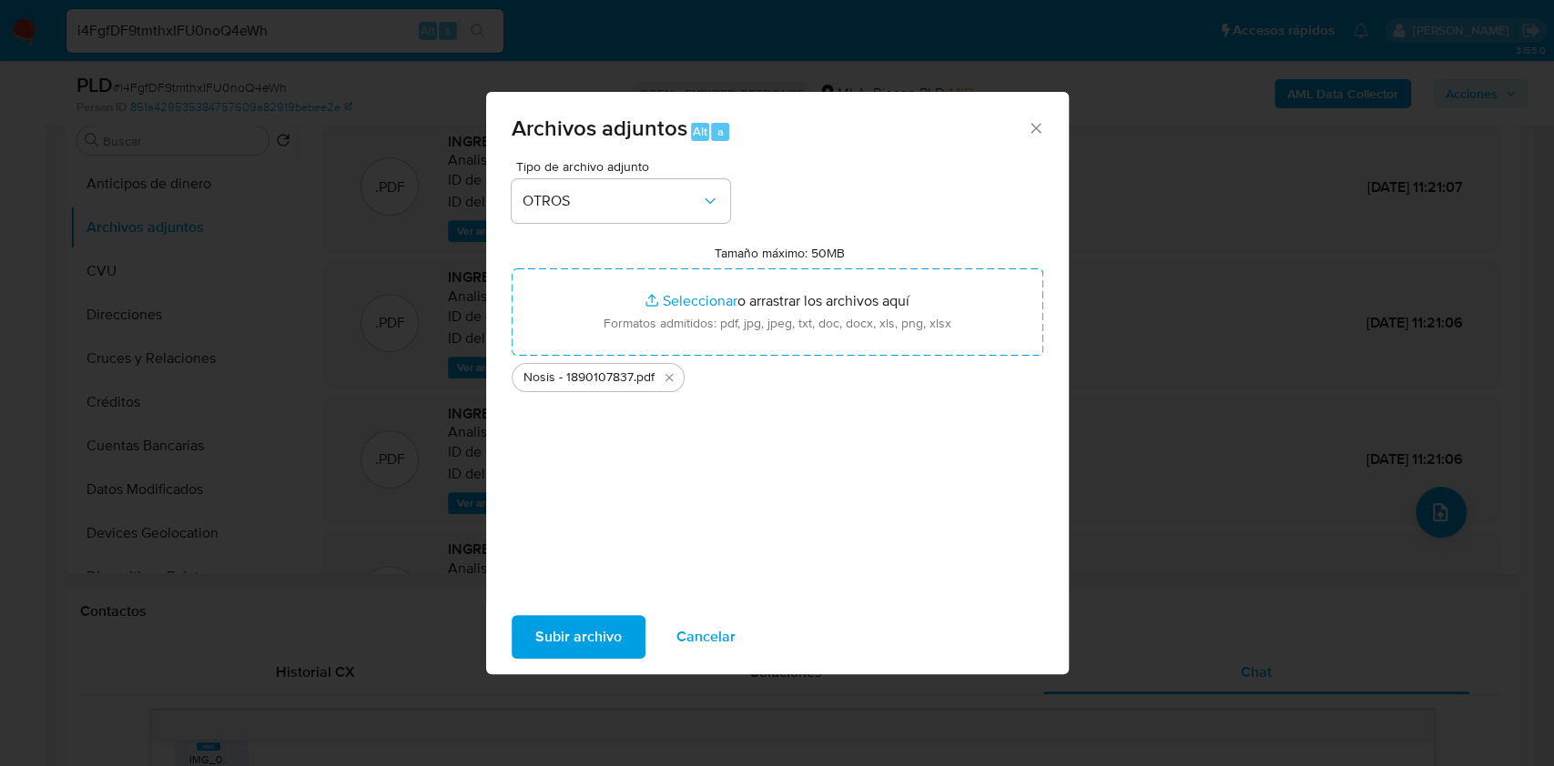
click at [596, 651] on span "Subir archivo" at bounding box center [578, 637] width 86 height 40
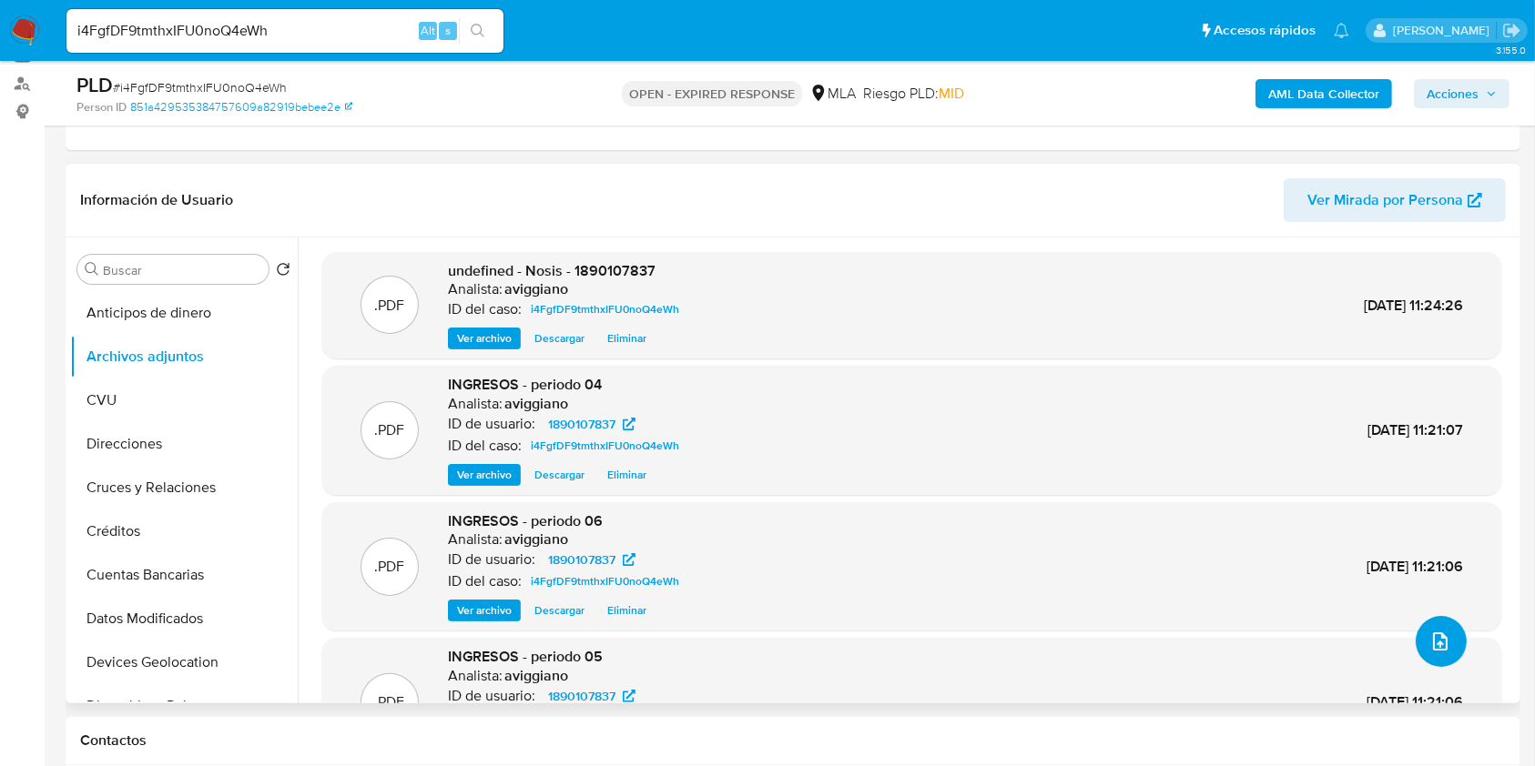
scroll to position [121, 0]
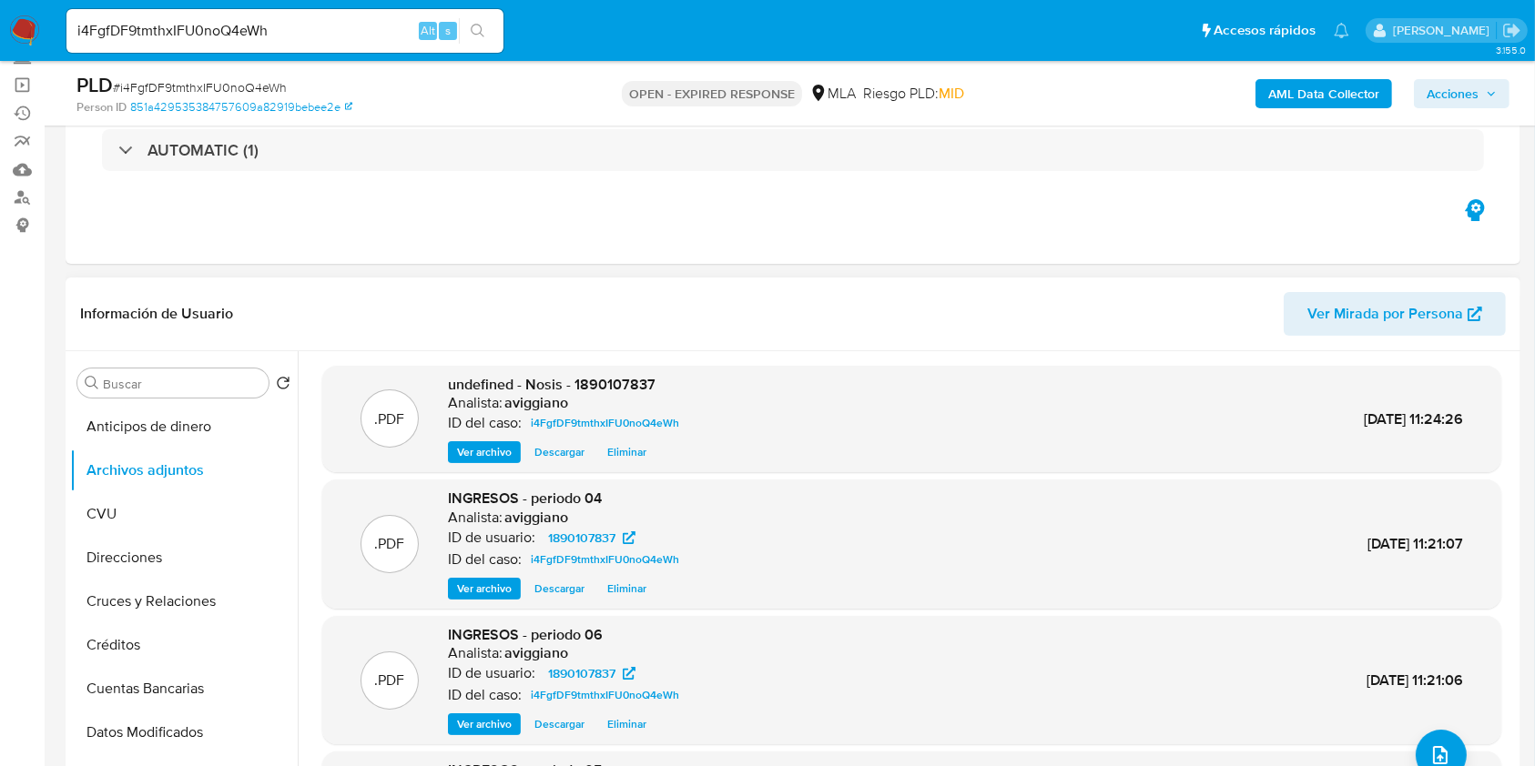
click at [629, 384] on span "undefined - Nosis - 1890107837" at bounding box center [552, 384] width 208 height 21
copy span "1890107837"
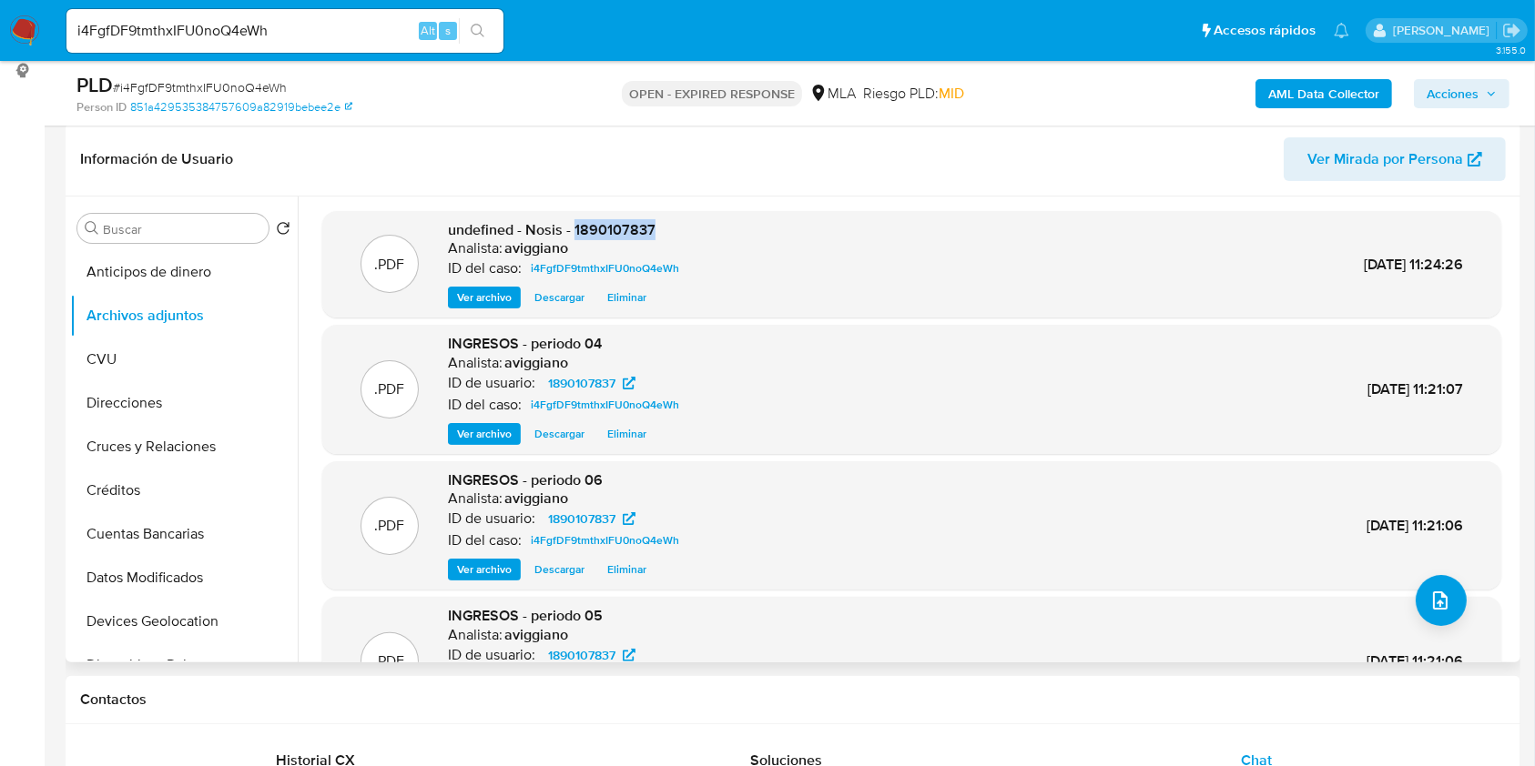
scroll to position [364, 0]
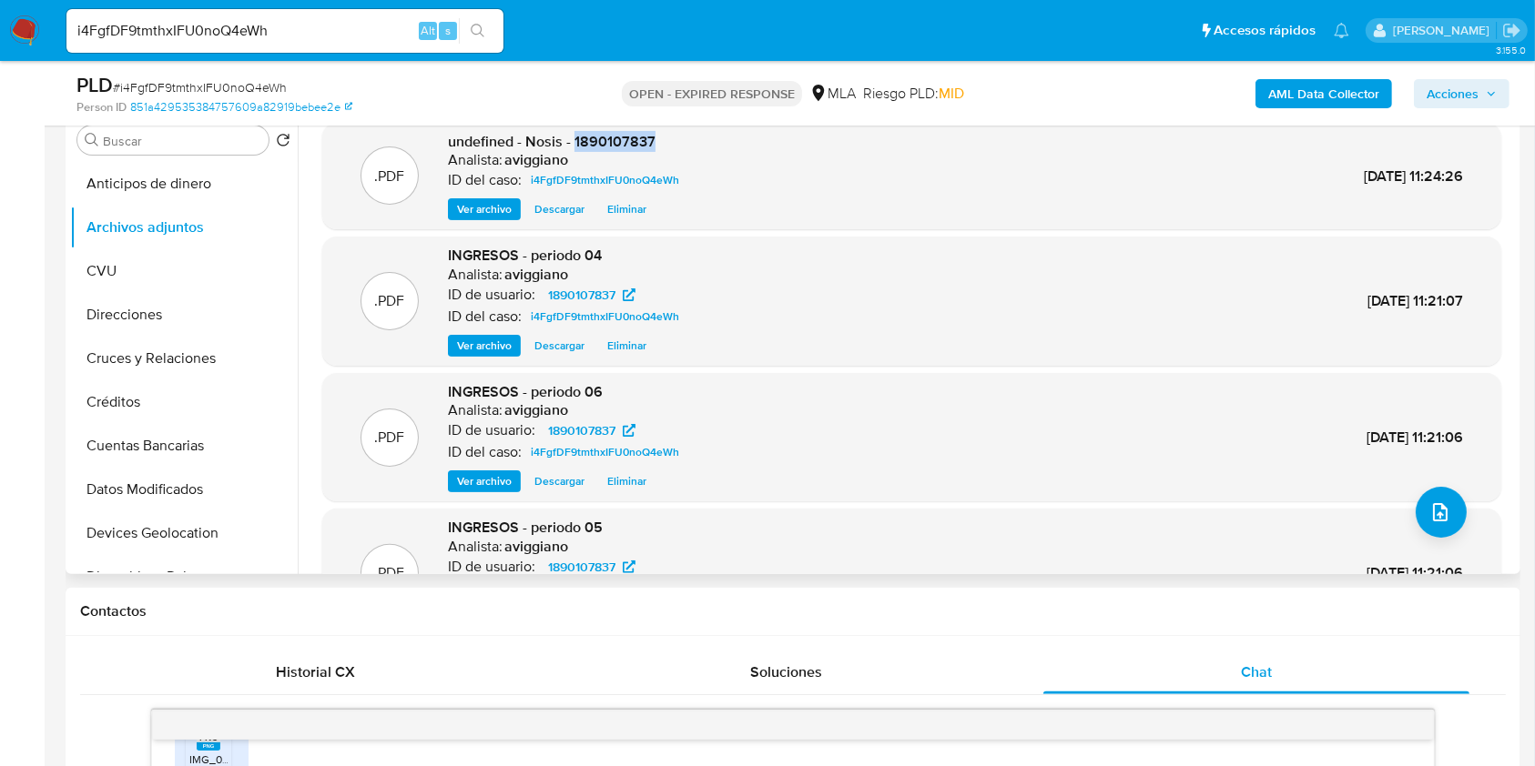
click at [488, 353] on span "Ver archivo" at bounding box center [484, 346] width 55 height 18
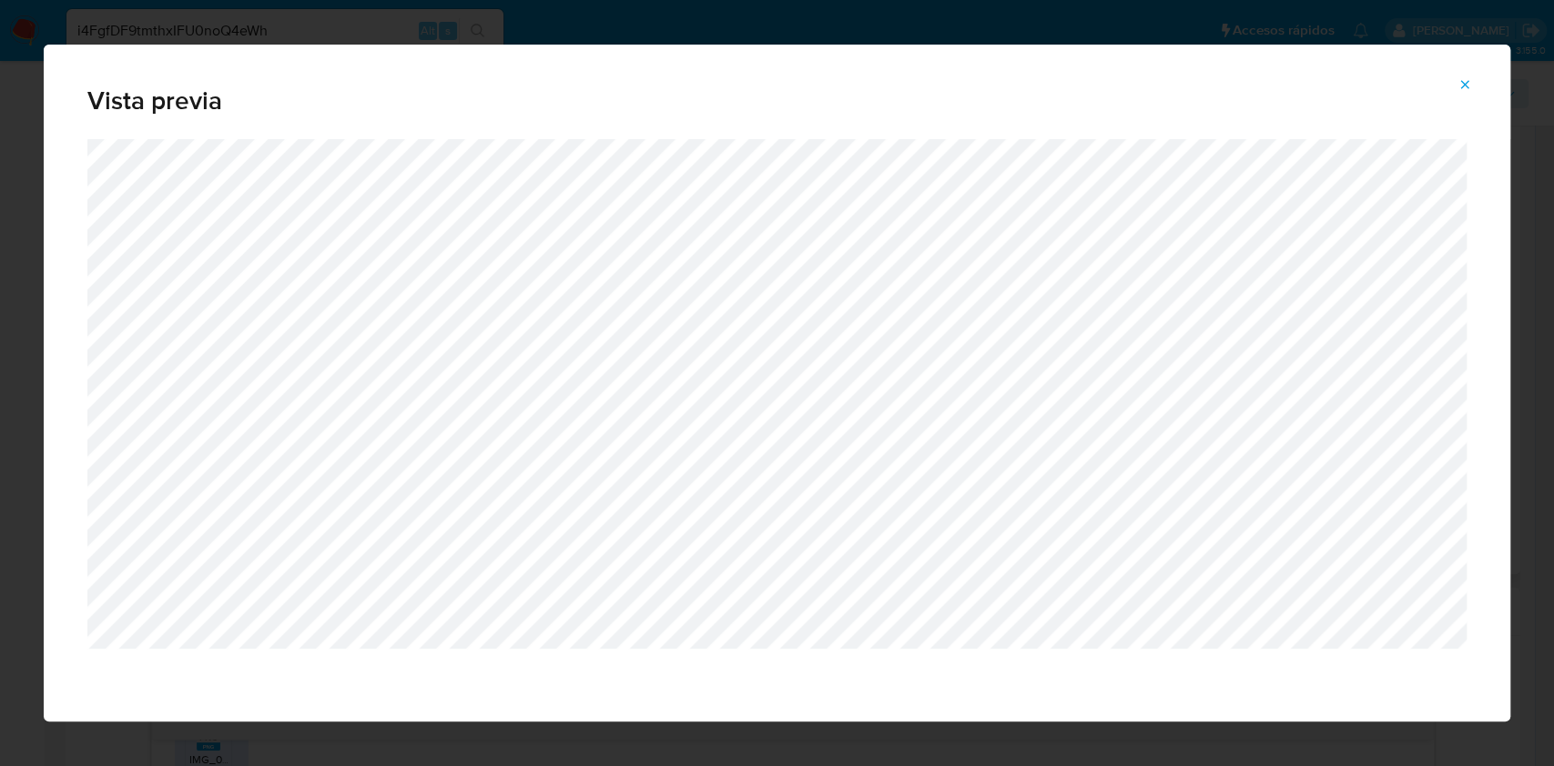
click at [1466, 80] on icon "Attachment preview" at bounding box center [1464, 84] width 15 height 15
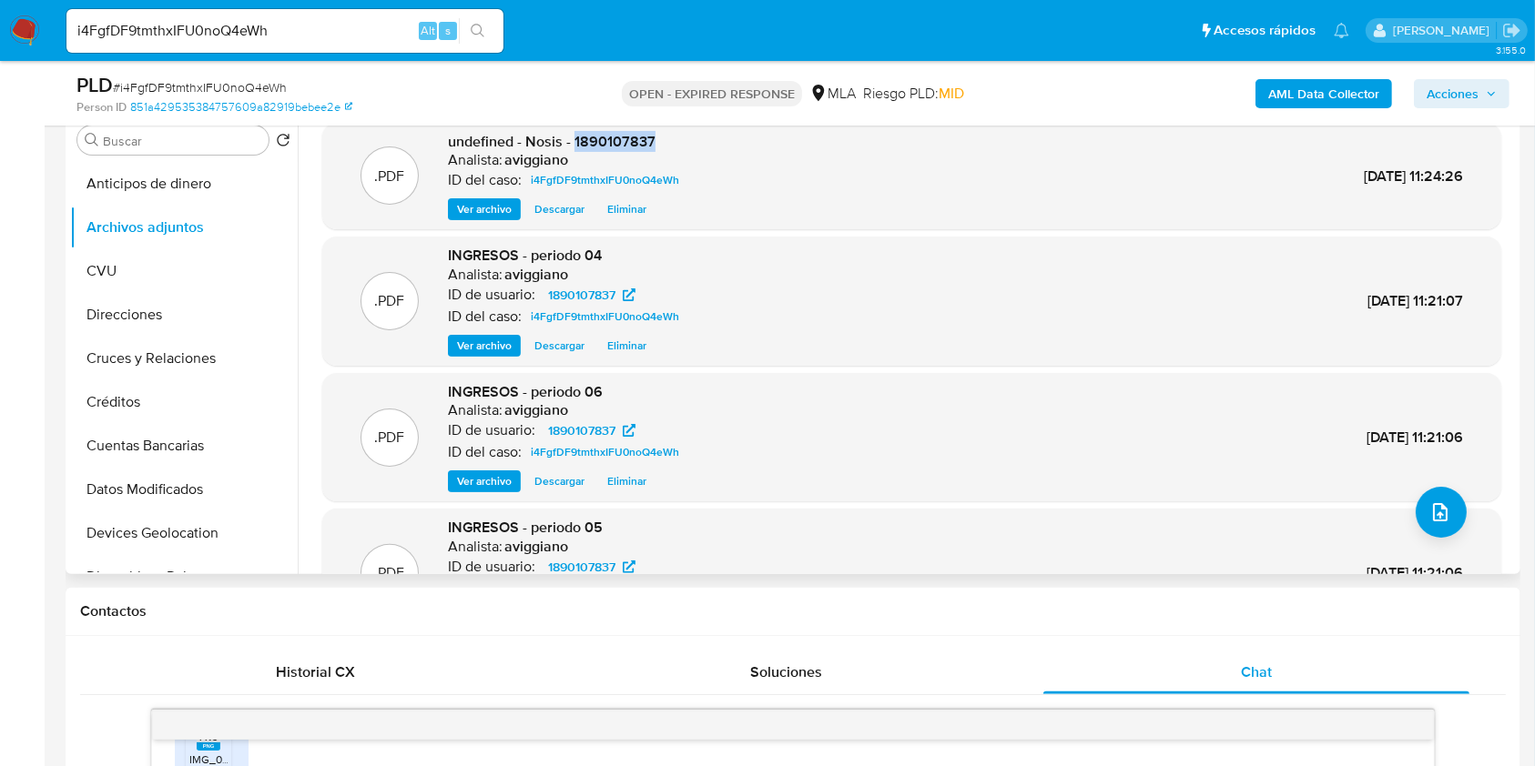
scroll to position [121, 0]
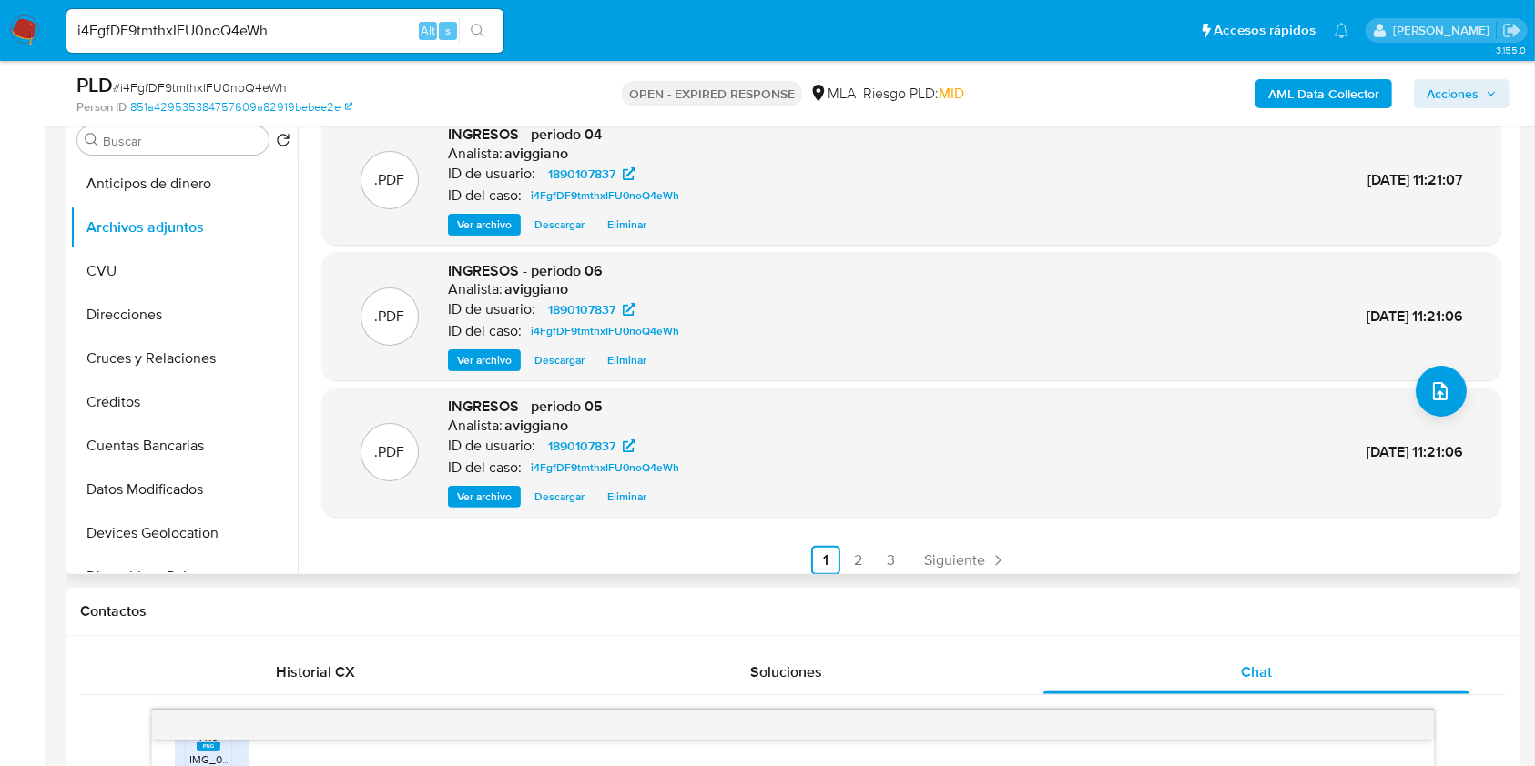
click at [516, 354] on button "Ver archivo" at bounding box center [484, 361] width 73 height 22
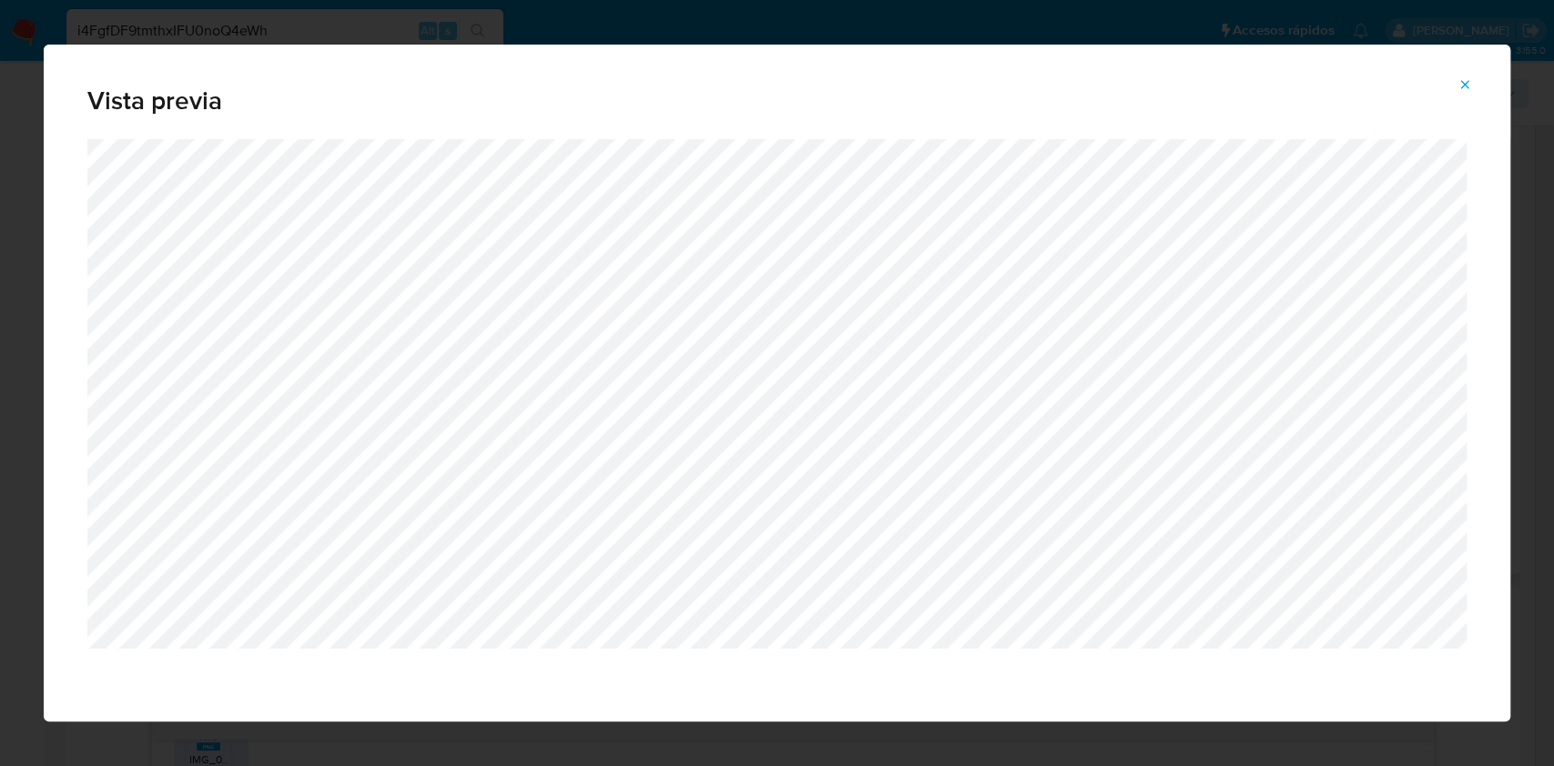
click at [1464, 82] on icon "Attachment preview" at bounding box center [1464, 84] width 15 height 15
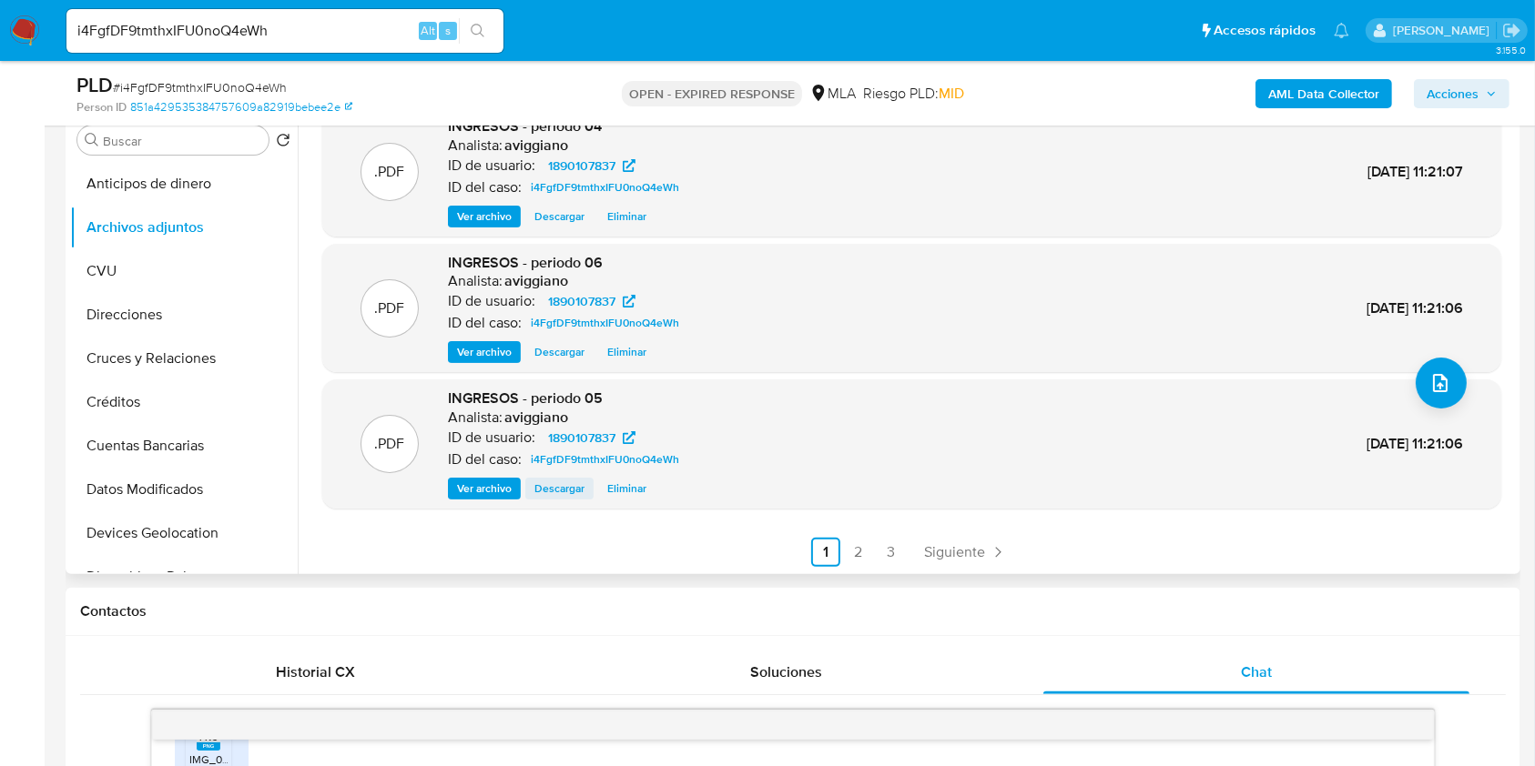
scroll to position [131, 0]
click at [511, 495] on span "Ver archivo" at bounding box center [484, 487] width 55 height 18
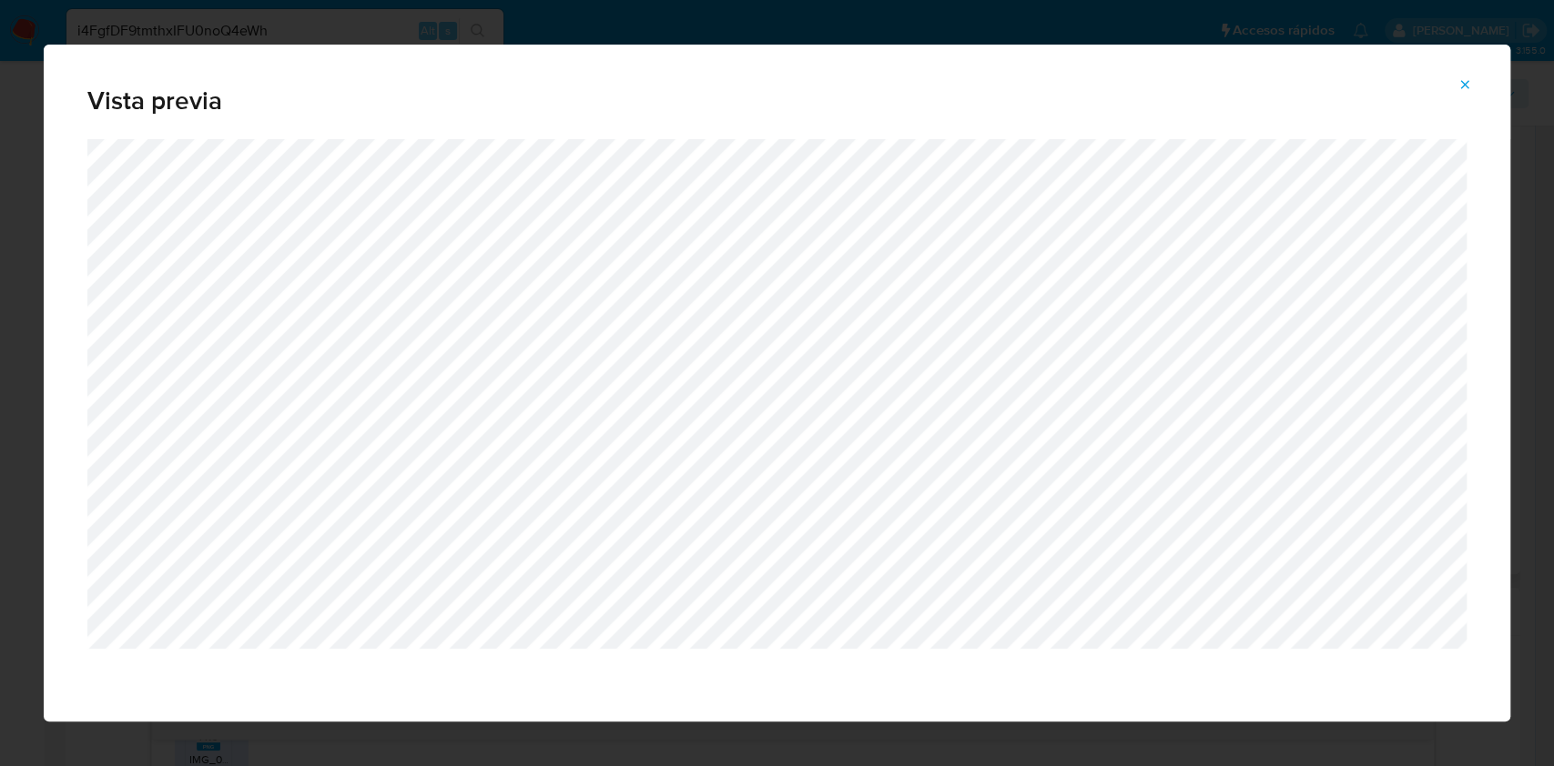
click at [1466, 86] on icon "Attachment preview" at bounding box center [1464, 84] width 15 height 15
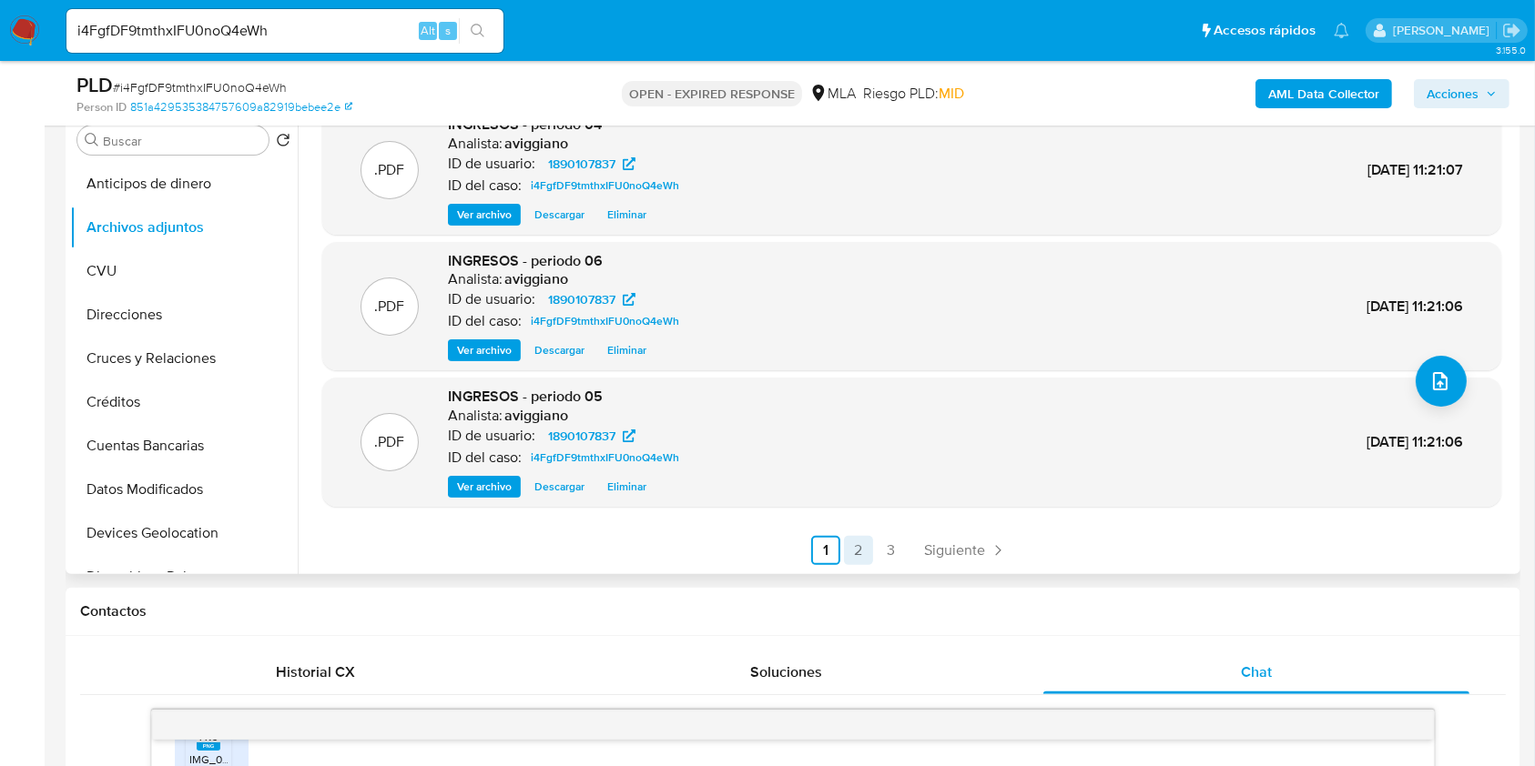
click at [858, 551] on link "2" at bounding box center [858, 550] width 29 height 29
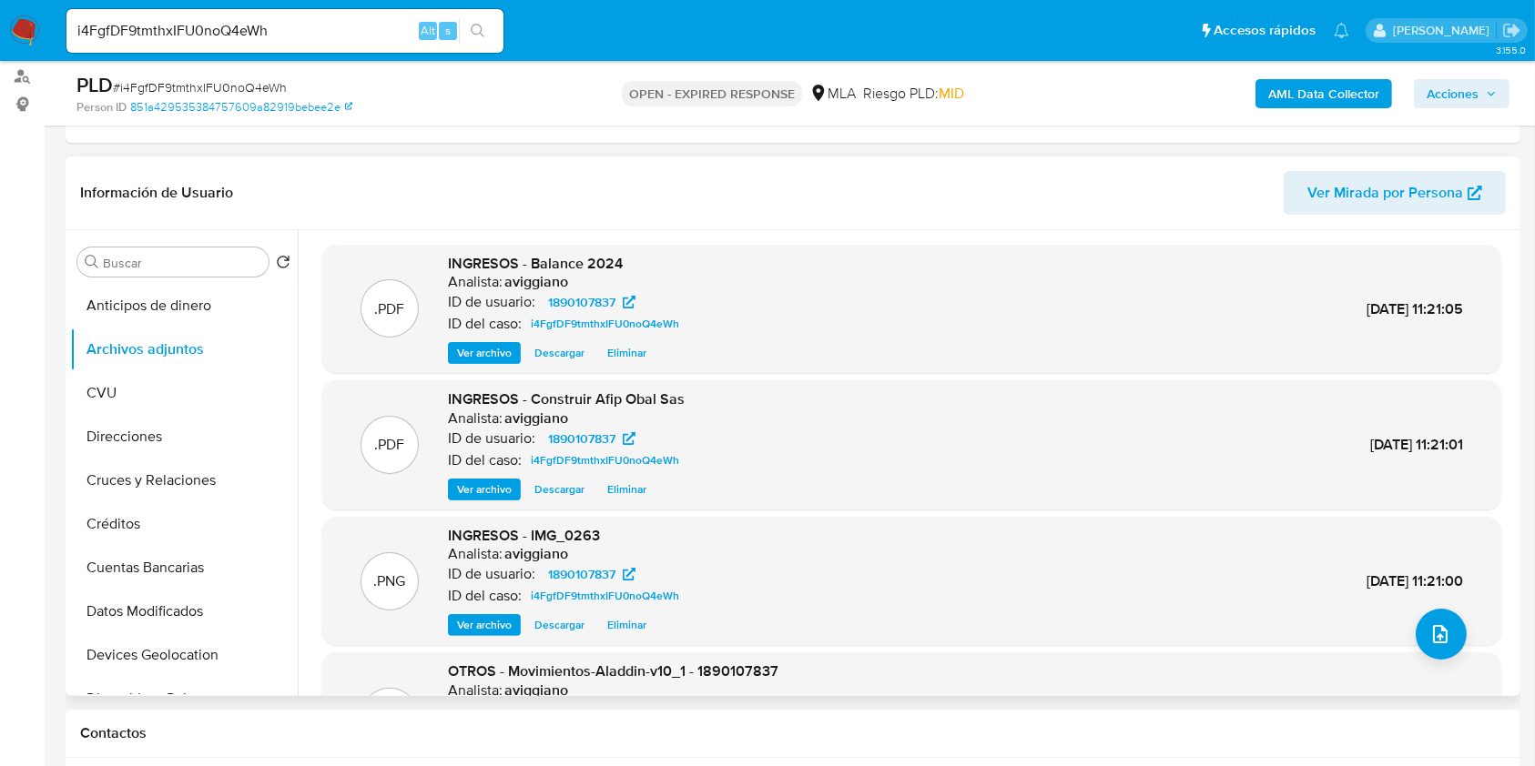
scroll to position [121, 0]
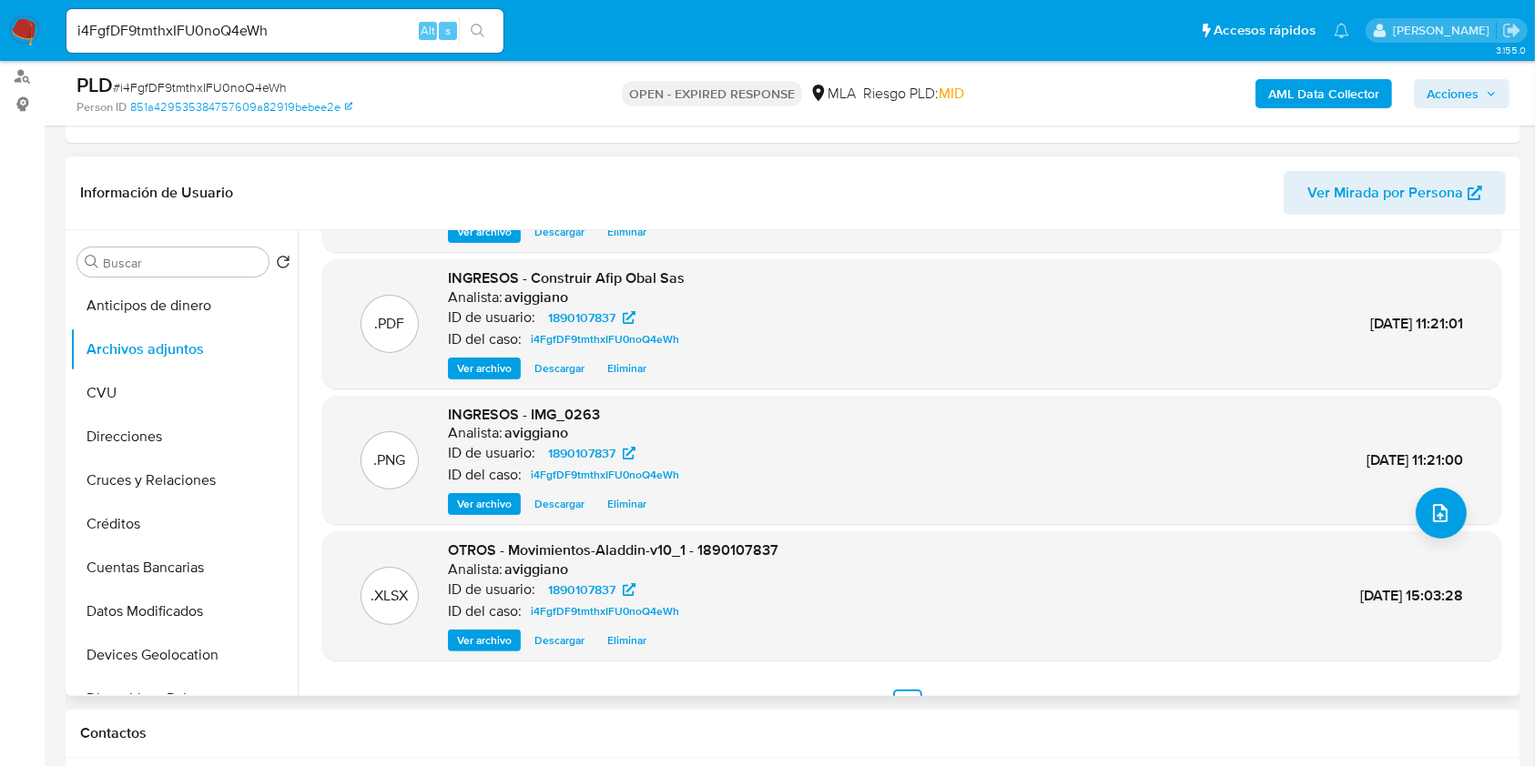
click at [502, 517] on div ".PNG INGRESOS - IMG_0263 Analista: aviggiano ID de usuario: 1890107837 ID del c…" at bounding box center [911, 460] width 1179 height 129
click at [495, 499] on span "Ver archivo" at bounding box center [484, 504] width 55 height 18
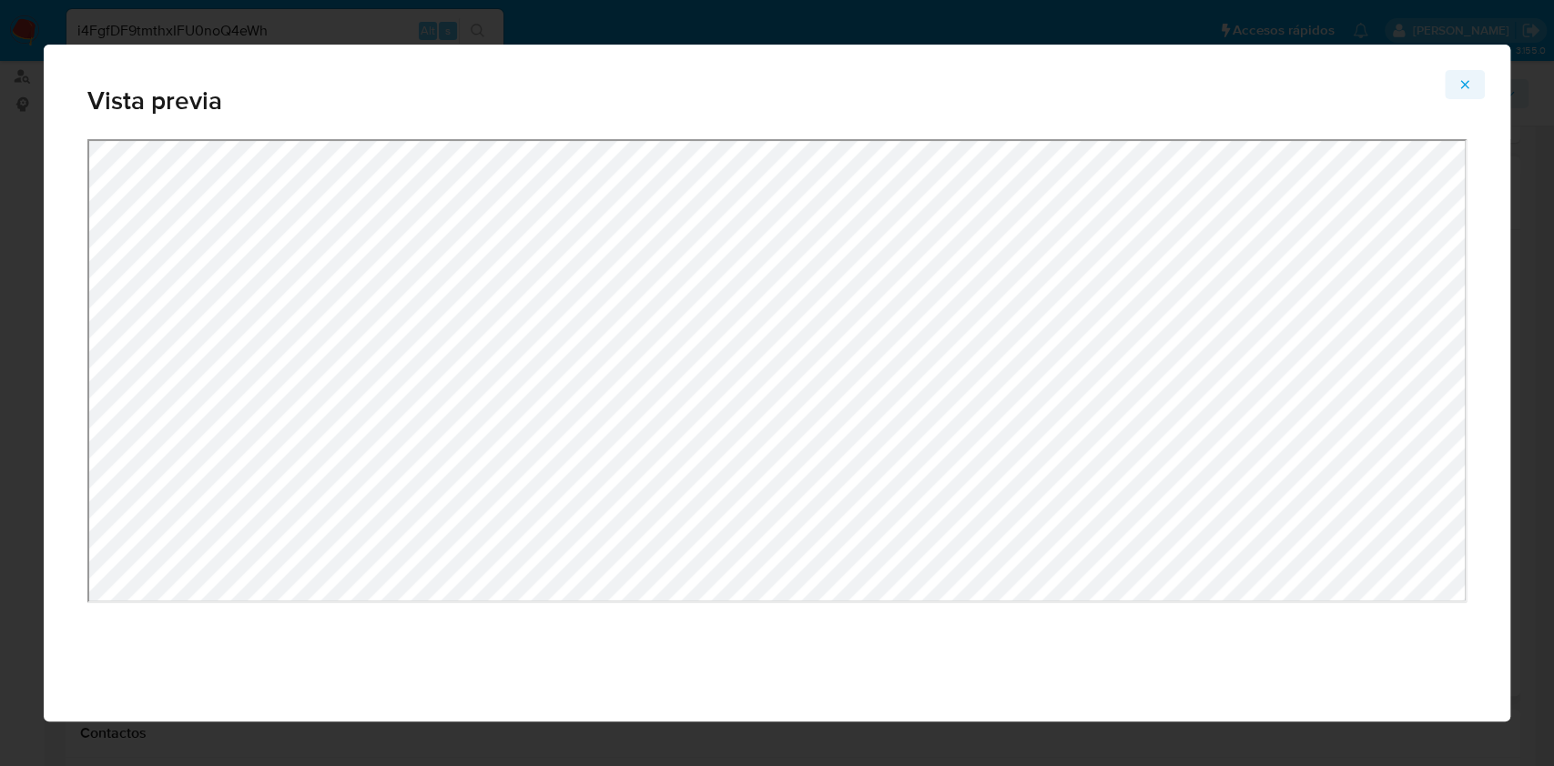
click at [1458, 72] on span "Attachment preview" at bounding box center [1464, 84] width 15 height 25
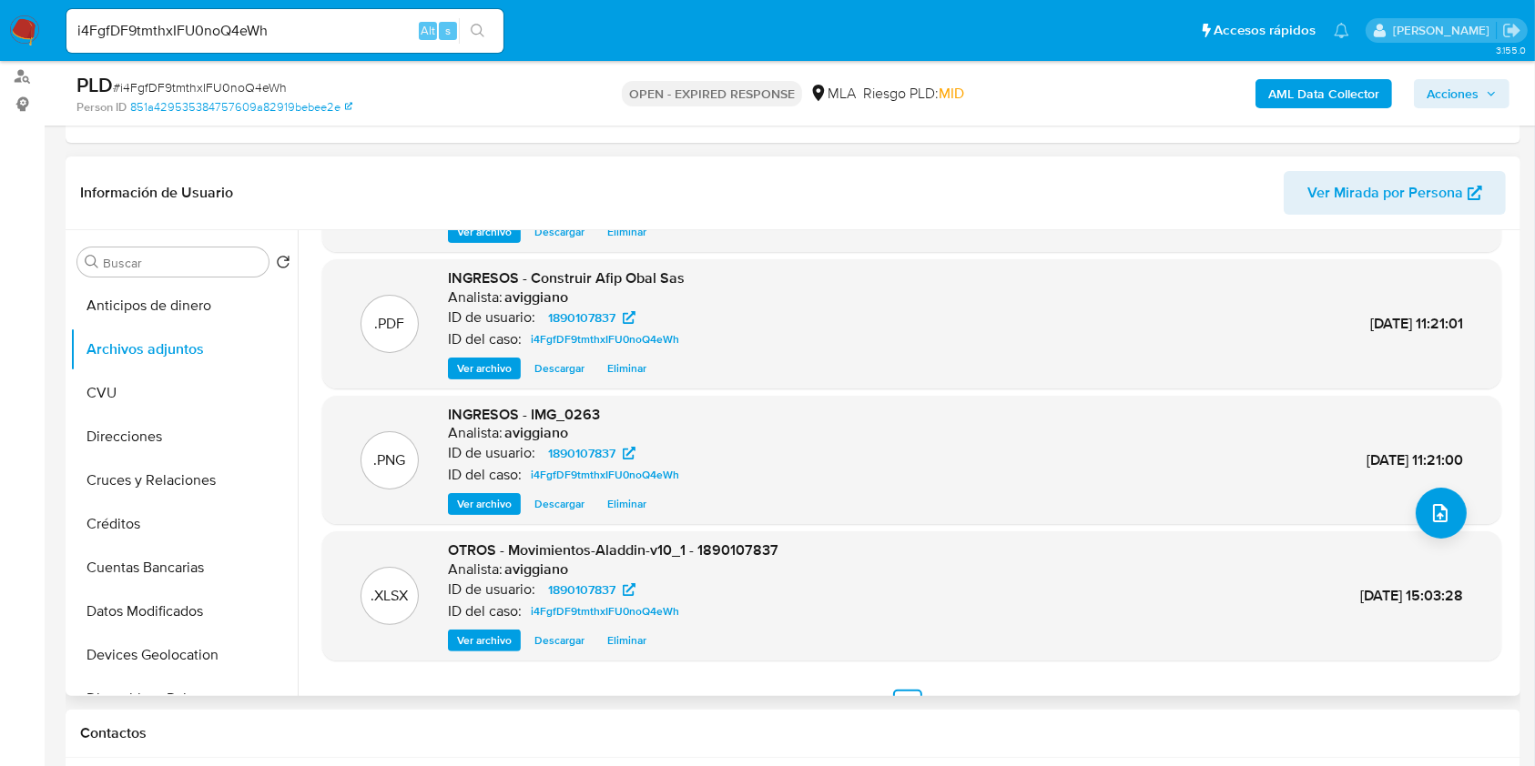
click at [482, 369] on span "Ver archivo" at bounding box center [484, 369] width 55 height 18
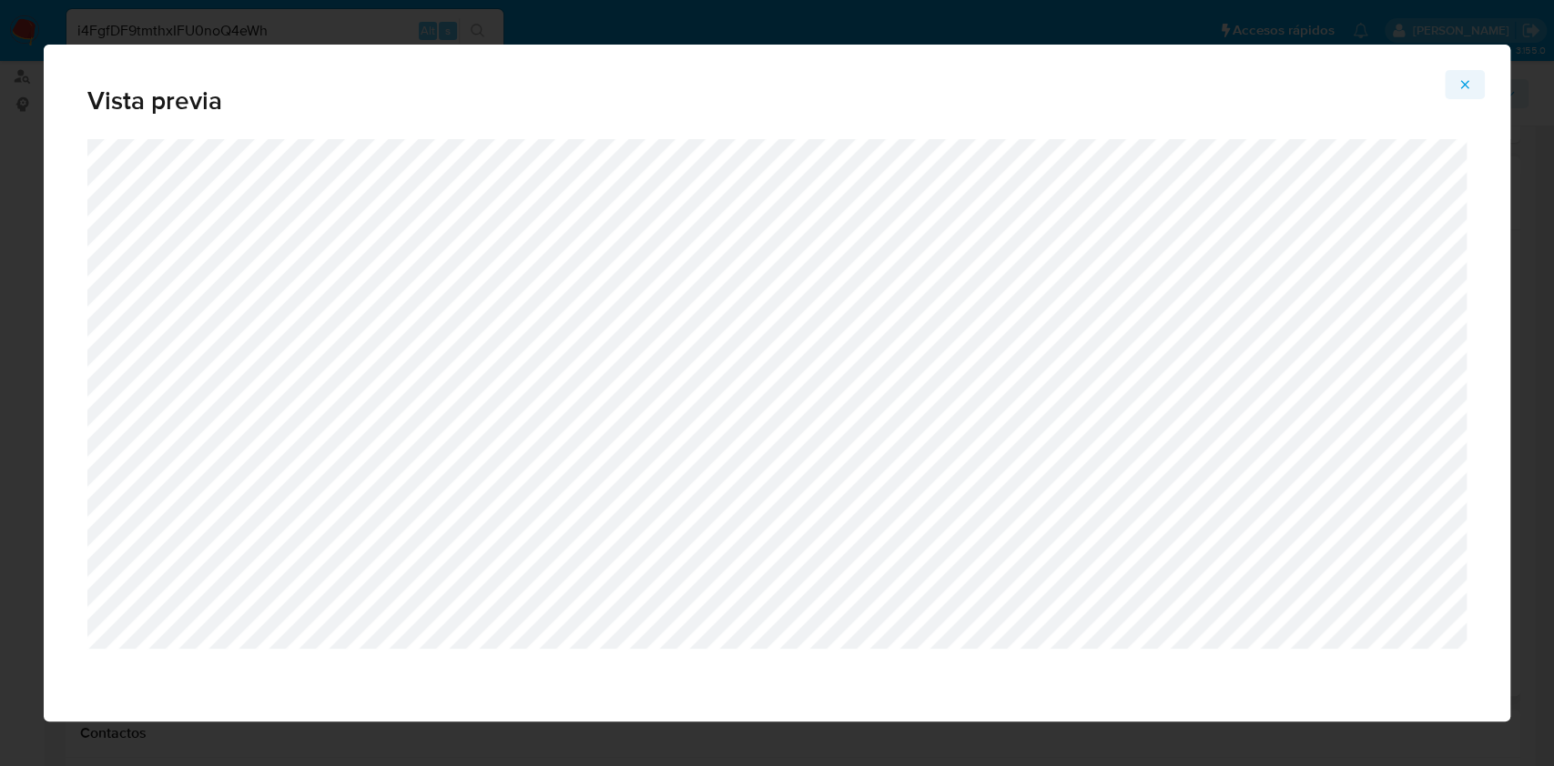
click at [1464, 86] on icon "Attachment preview" at bounding box center [1464, 84] width 15 height 15
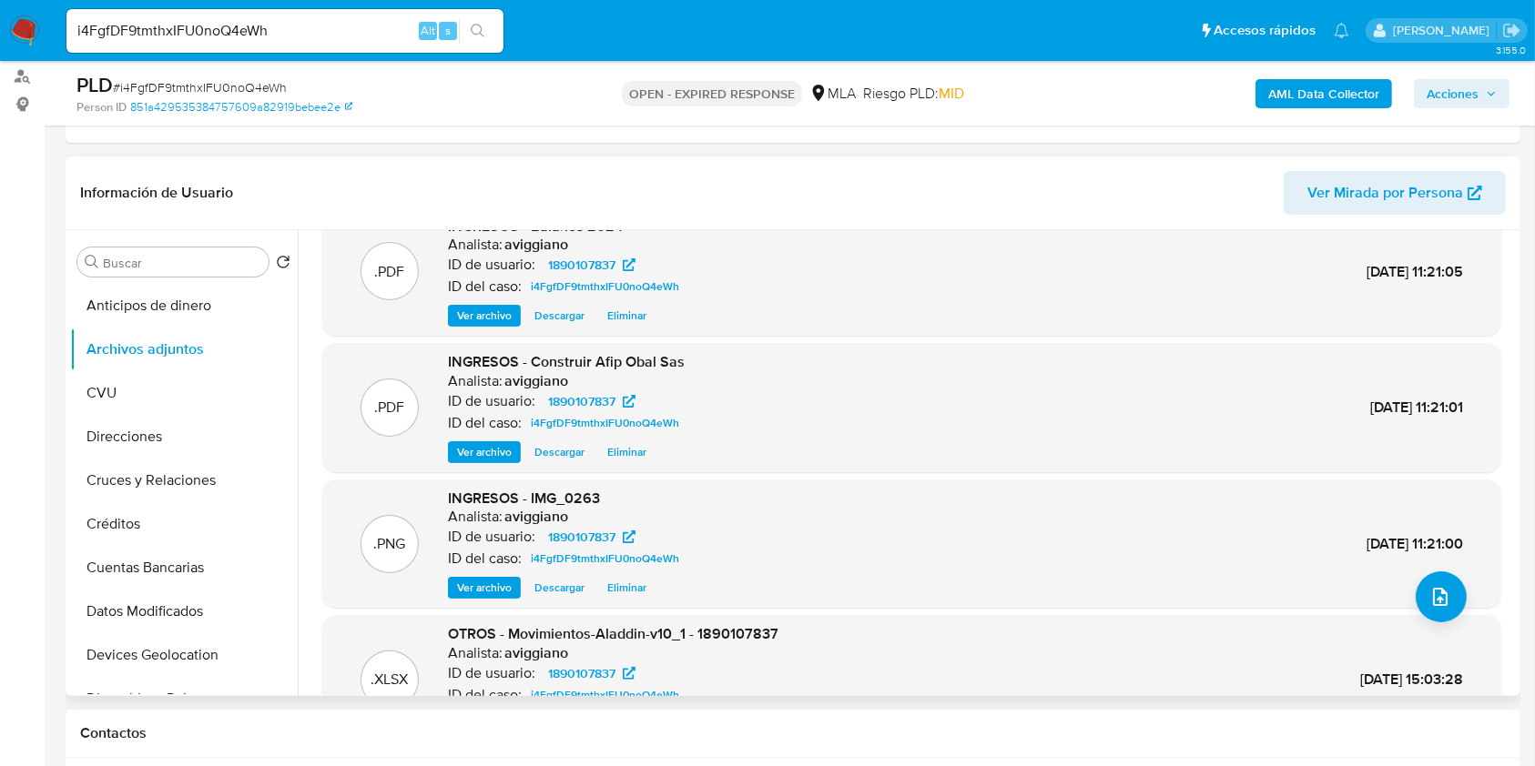
scroll to position [0, 0]
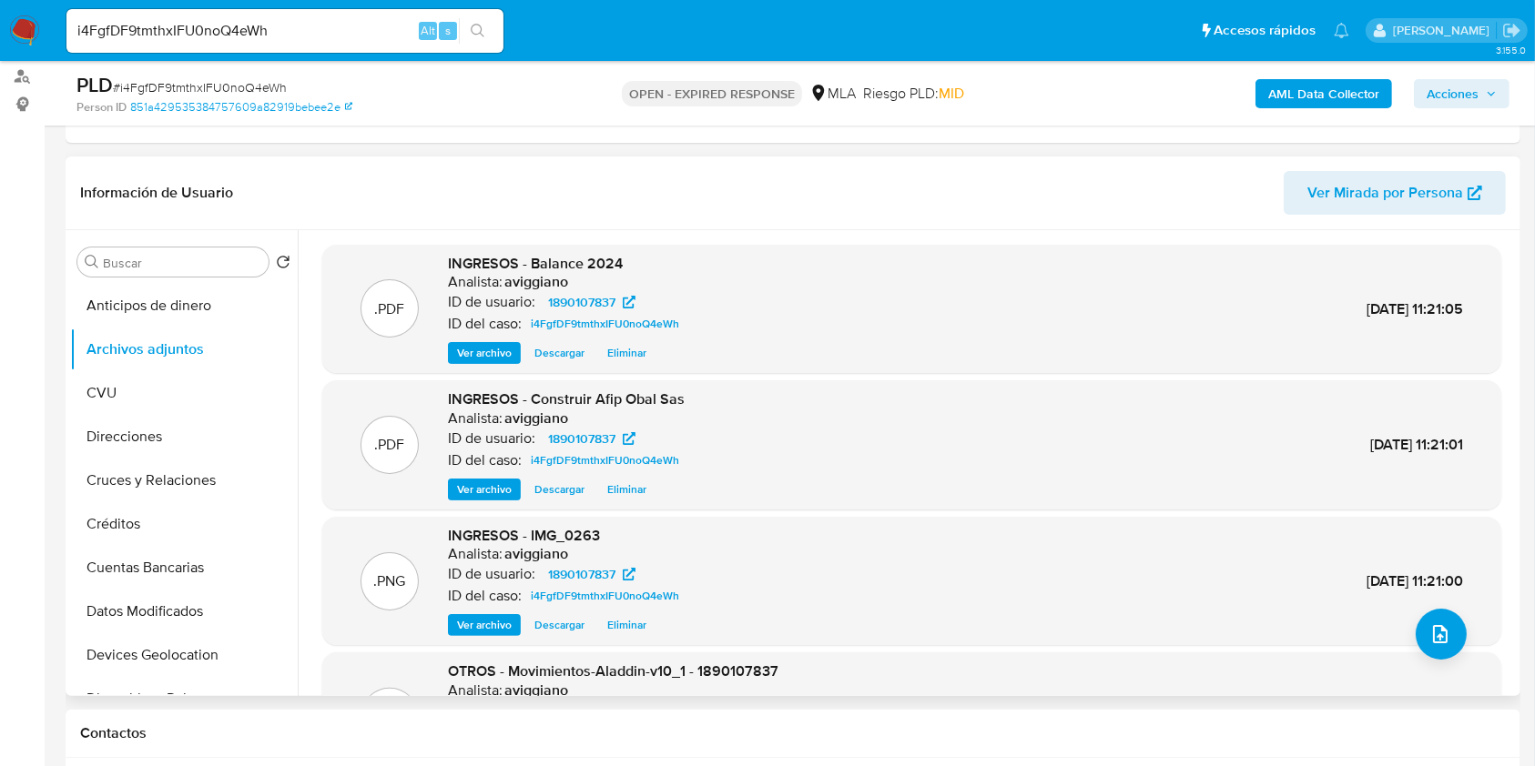
click at [577, 363] on div ".PDF INGRESOS - Balance 2024 Analista: aviggiano ID de usuario: 1890107837 ID d…" at bounding box center [911, 309] width 1179 height 129
click at [573, 355] on span "Descargar" at bounding box center [559, 353] width 50 height 18
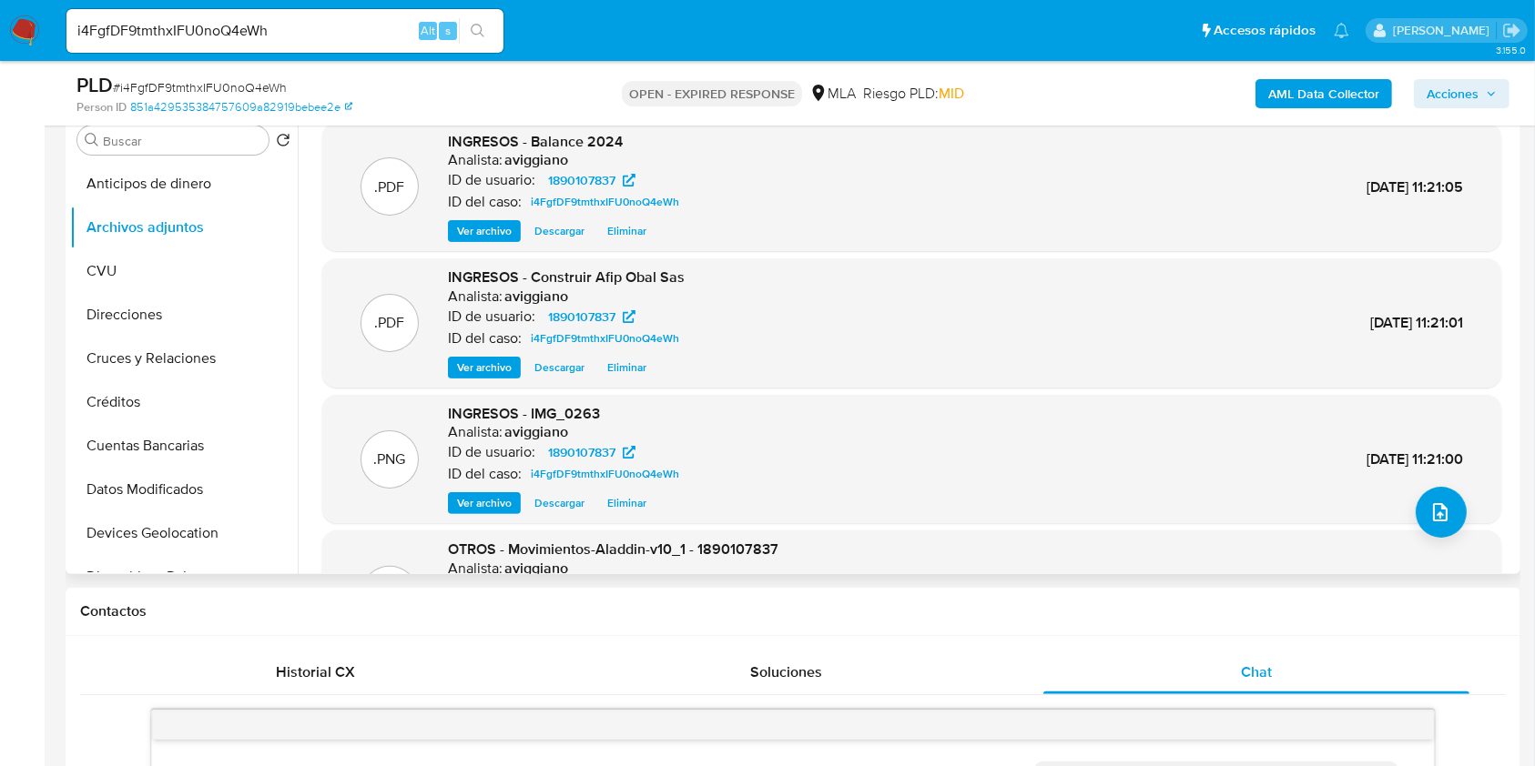
click at [738, 550] on span "OTROS - Movimientos-Aladdin-v10_1 - 1890107837" at bounding box center [613, 549] width 330 height 21
copy span "1890107837"
click at [1429, 521] on icon "upload-file" at bounding box center [1440, 513] width 22 height 22
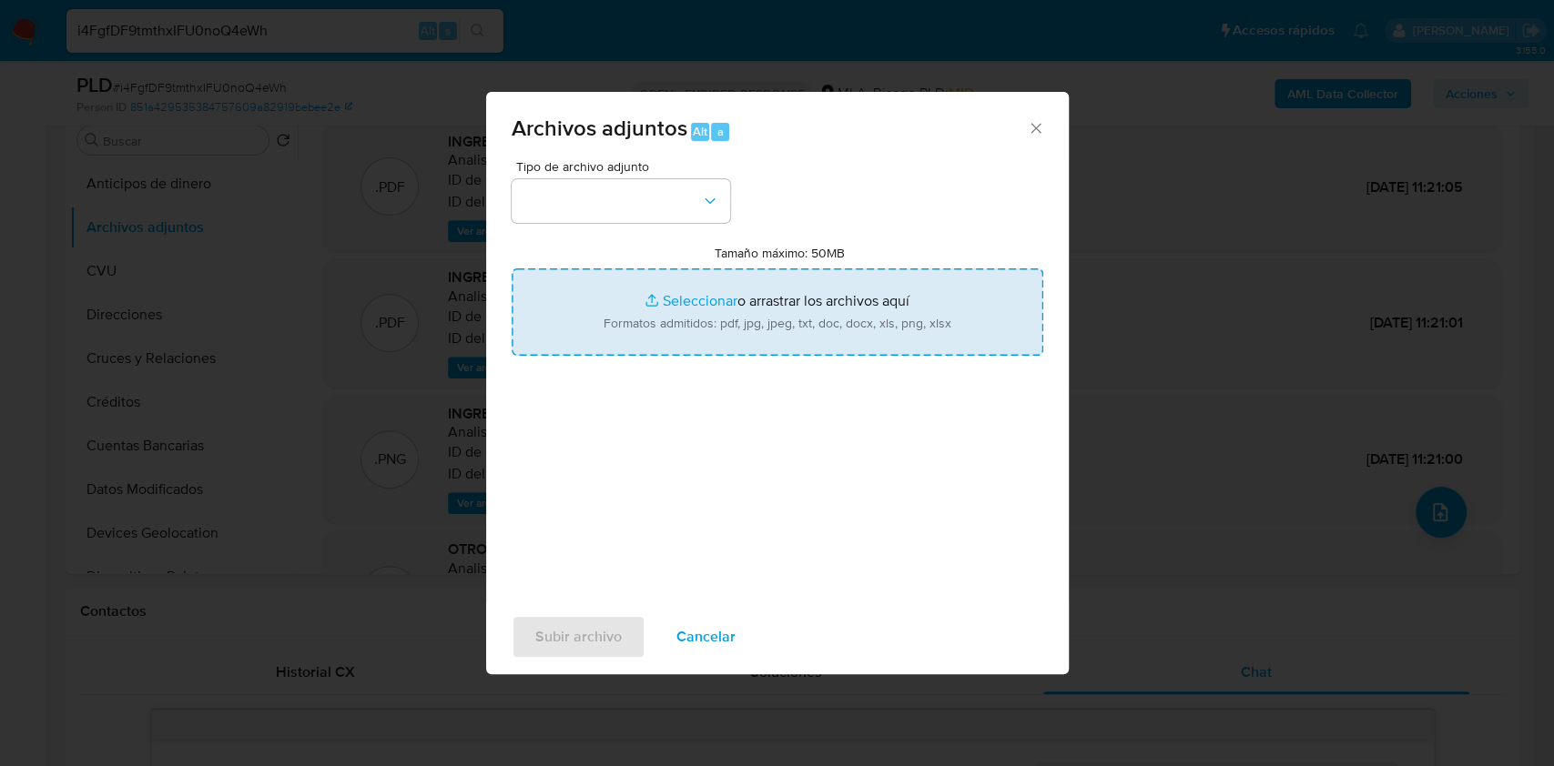
click at [766, 320] on input "Tamaño máximo: 50MB Seleccionar archivos" at bounding box center [778, 312] width 532 height 87
type input "C:\fakepath\Calculador - 1890107837.xlsx"
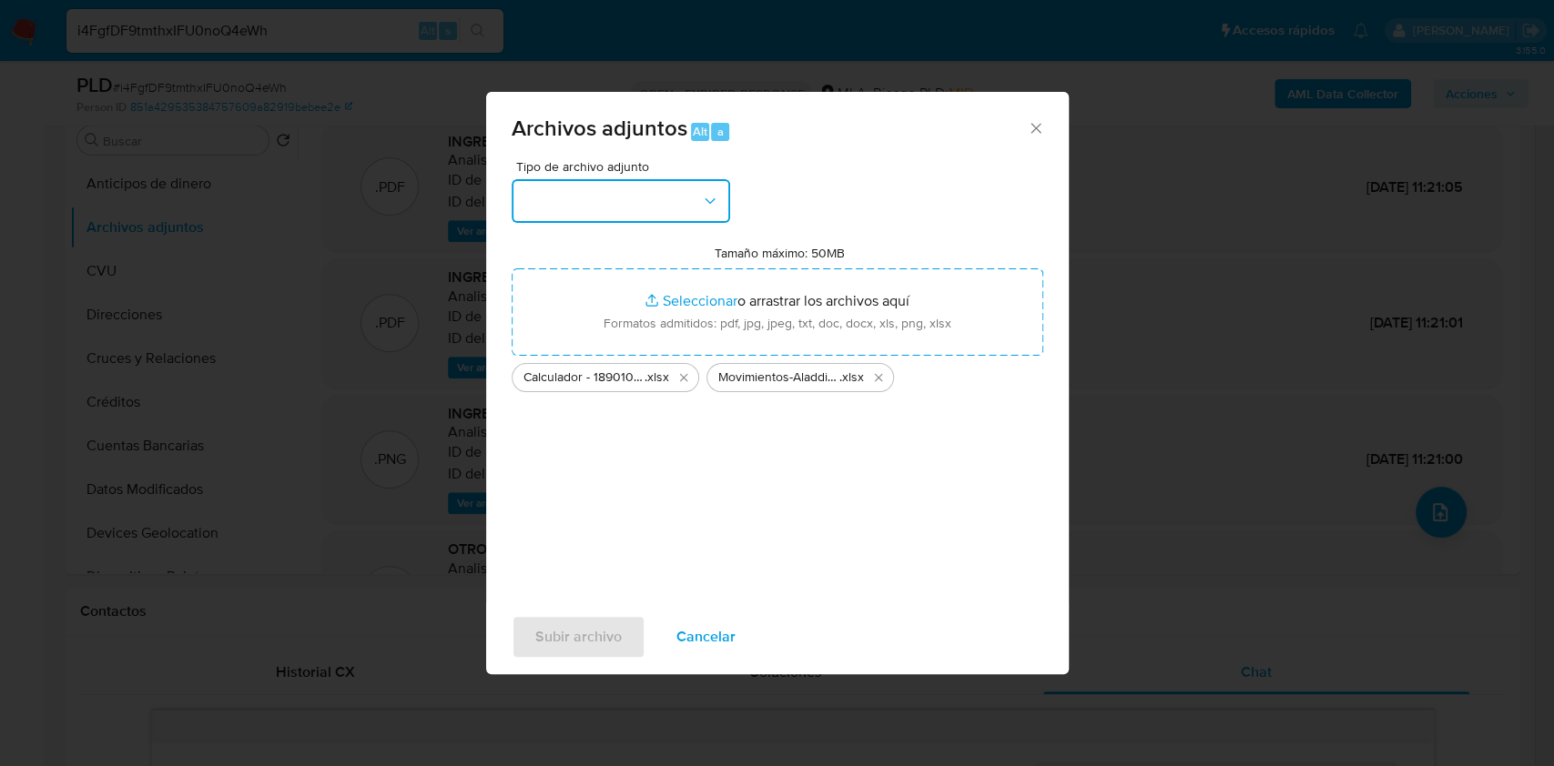
click at [715, 207] on icon "button" at bounding box center [710, 201] width 18 height 18
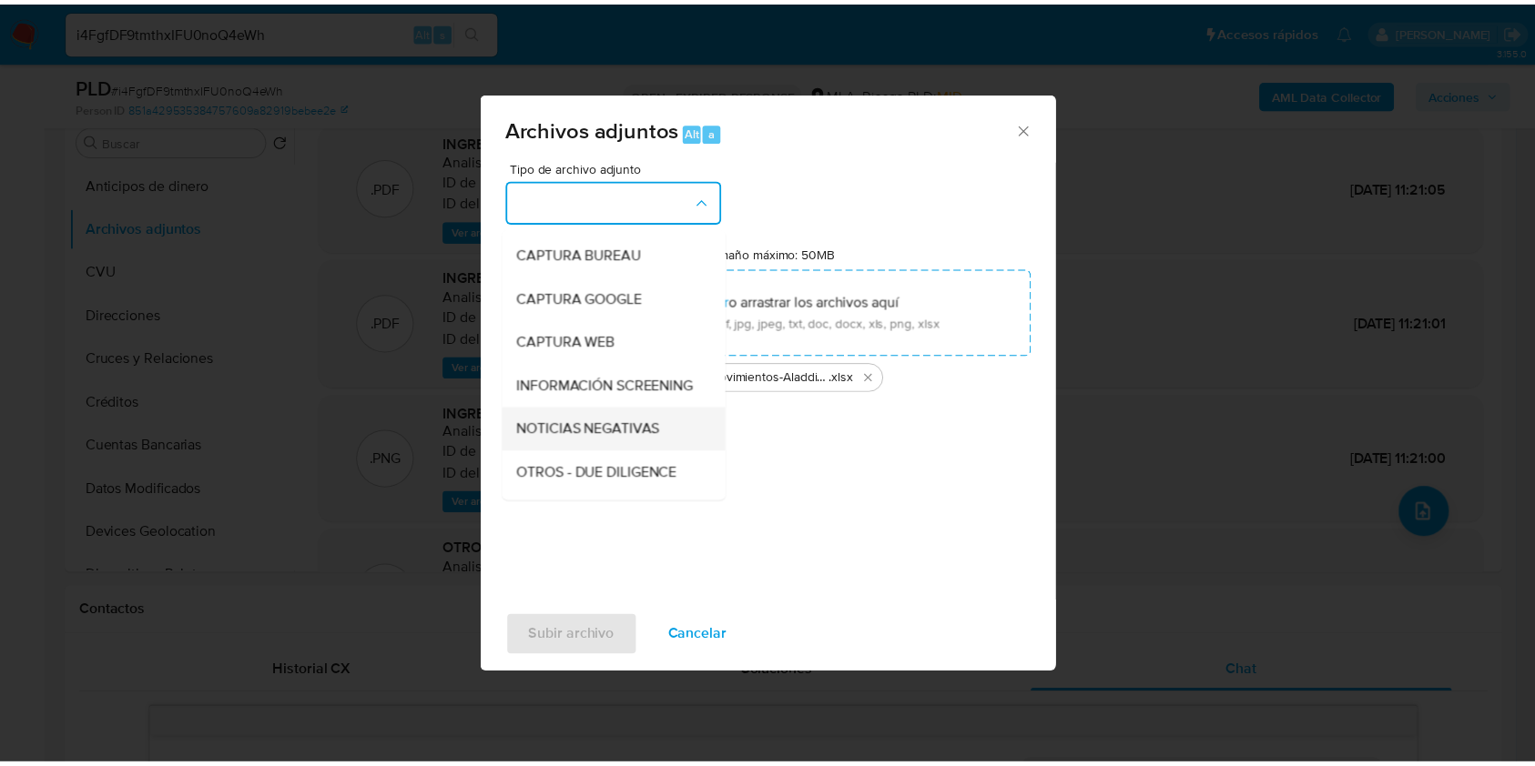
scroll to position [121, 0]
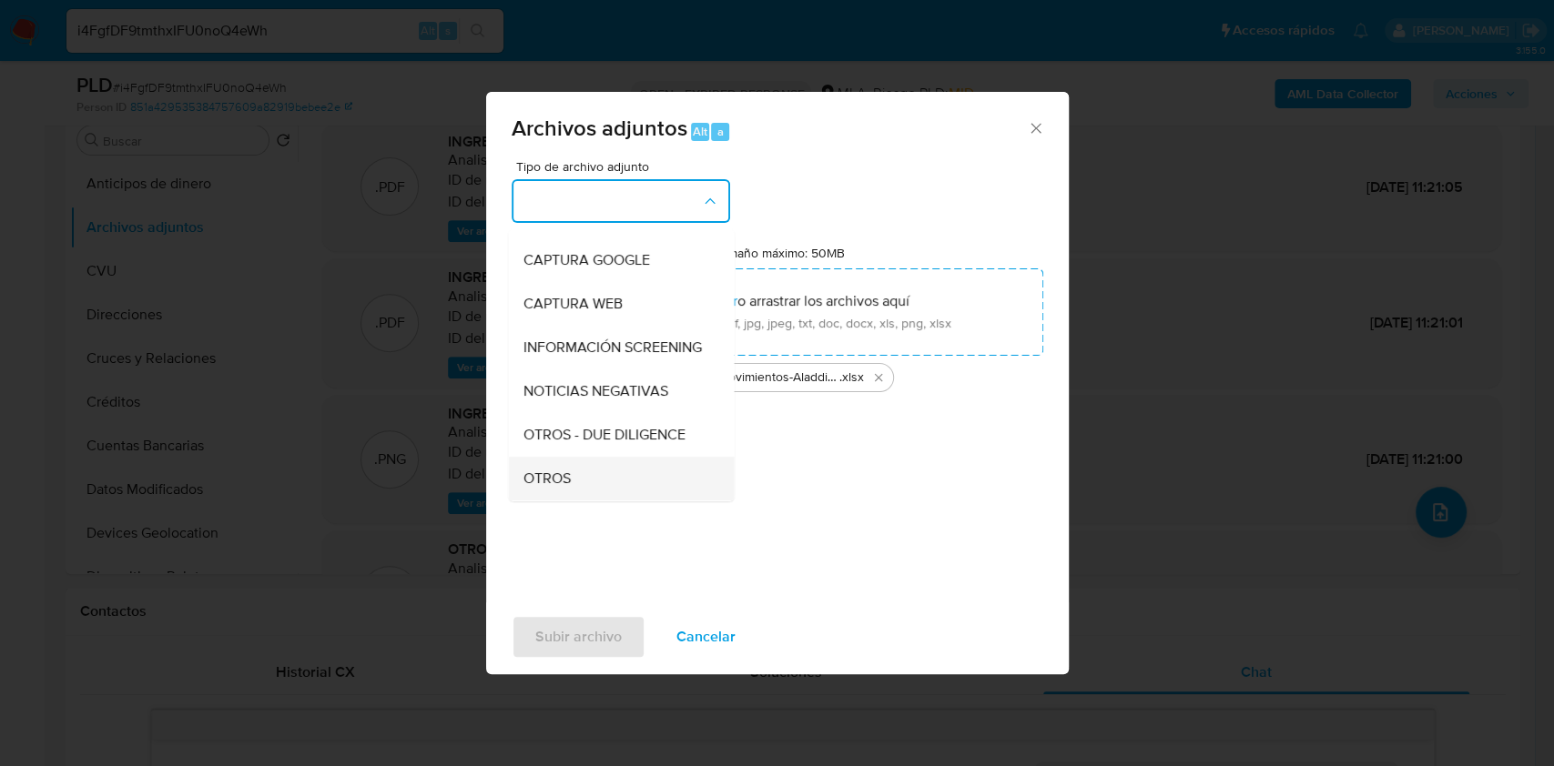
click at [578, 488] on div "OTROS" at bounding box center [616, 479] width 186 height 44
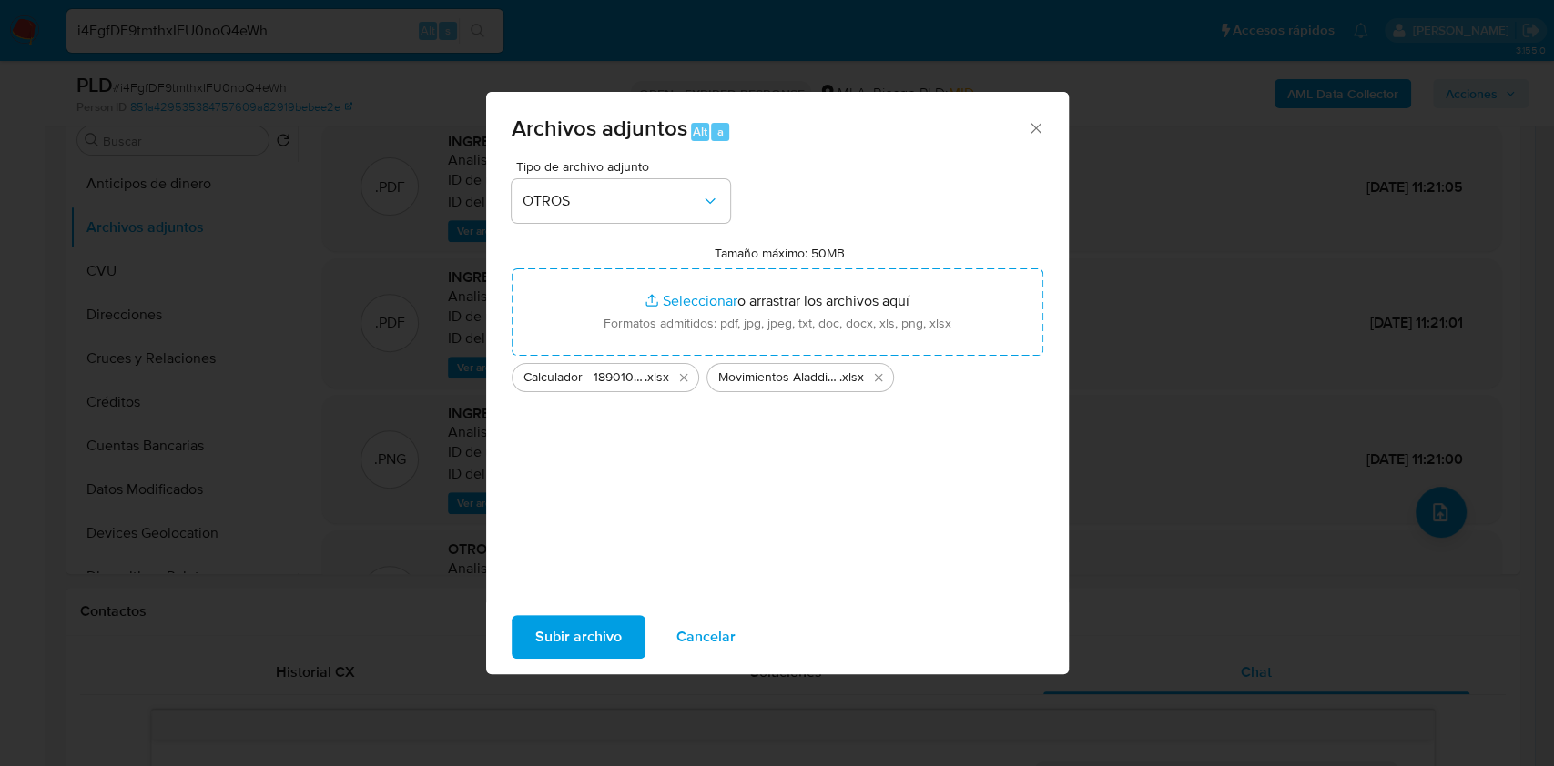
click at [557, 618] on span "Subir archivo" at bounding box center [578, 637] width 86 height 40
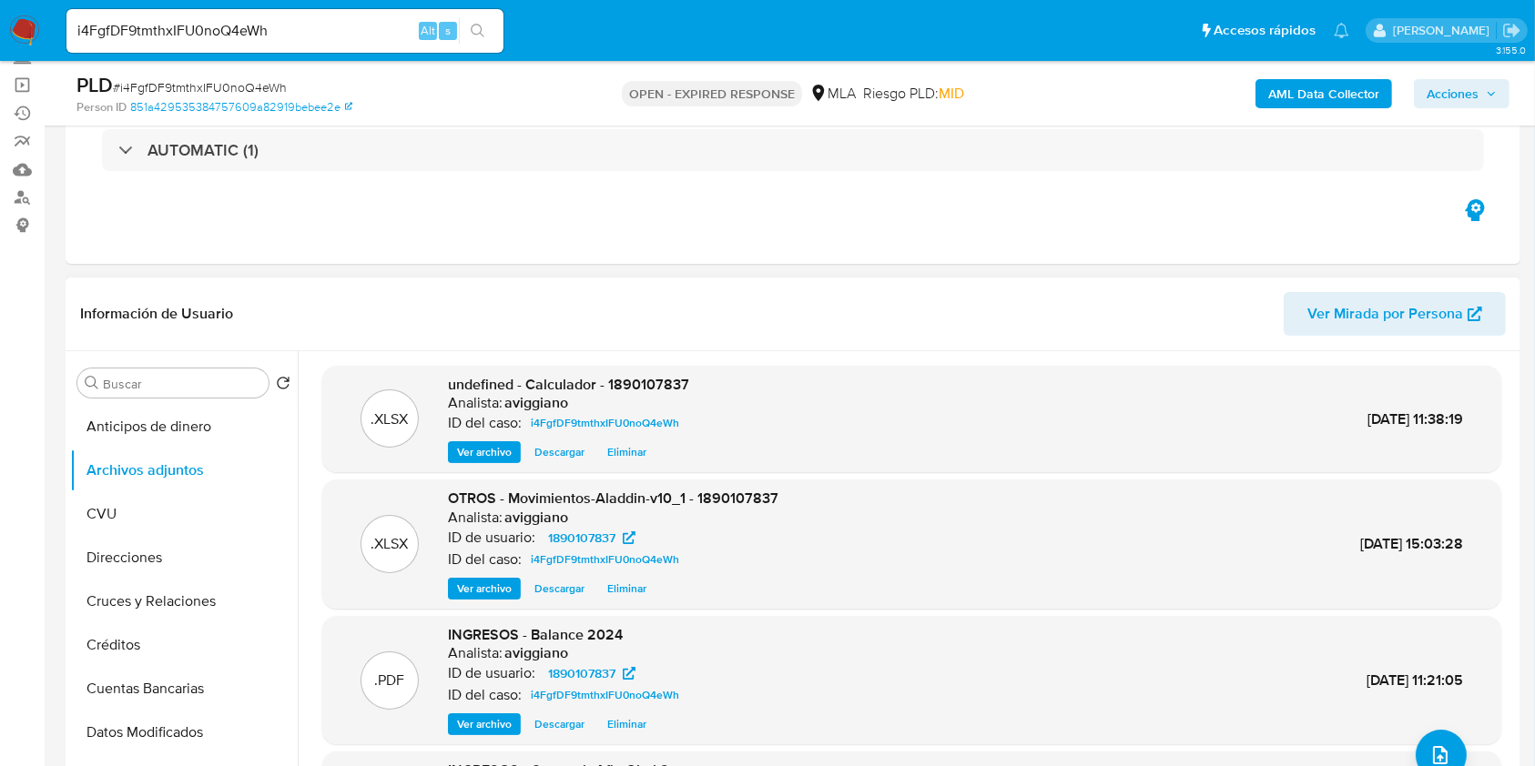
click at [653, 374] on span "undefined - Calculador - 1890107837" at bounding box center [568, 384] width 241 height 21
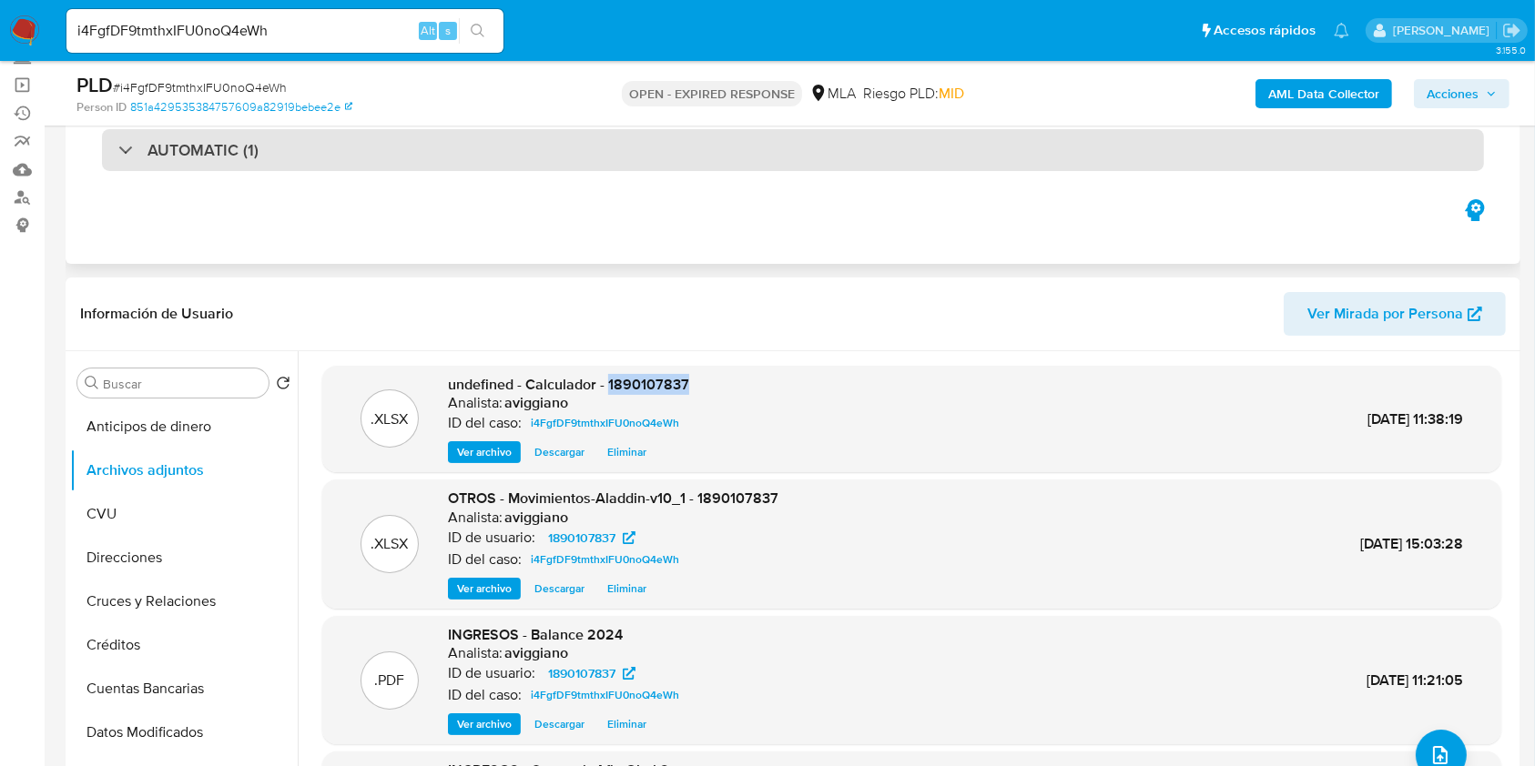
copy span "1890107837"
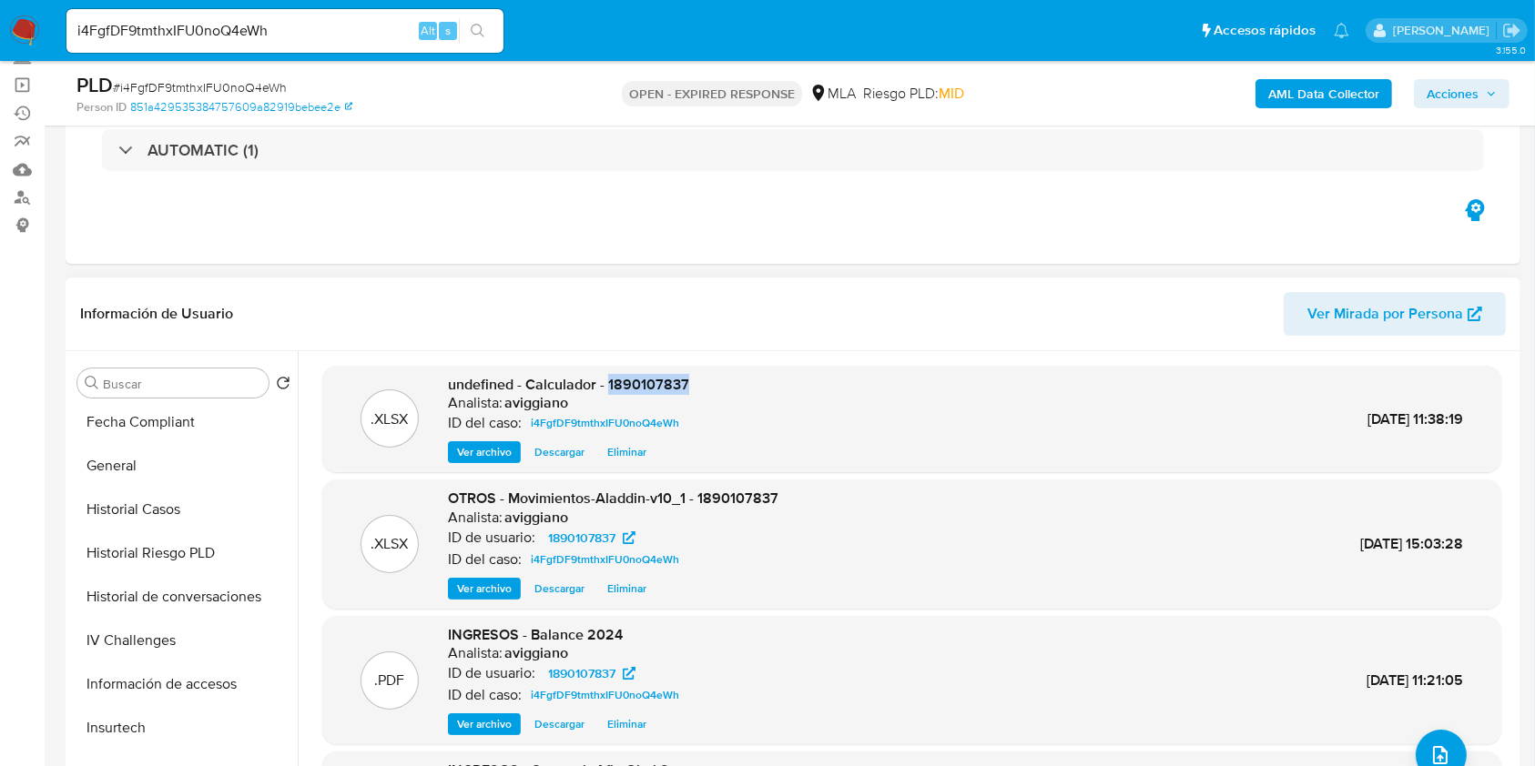
scroll to position [728, 0]
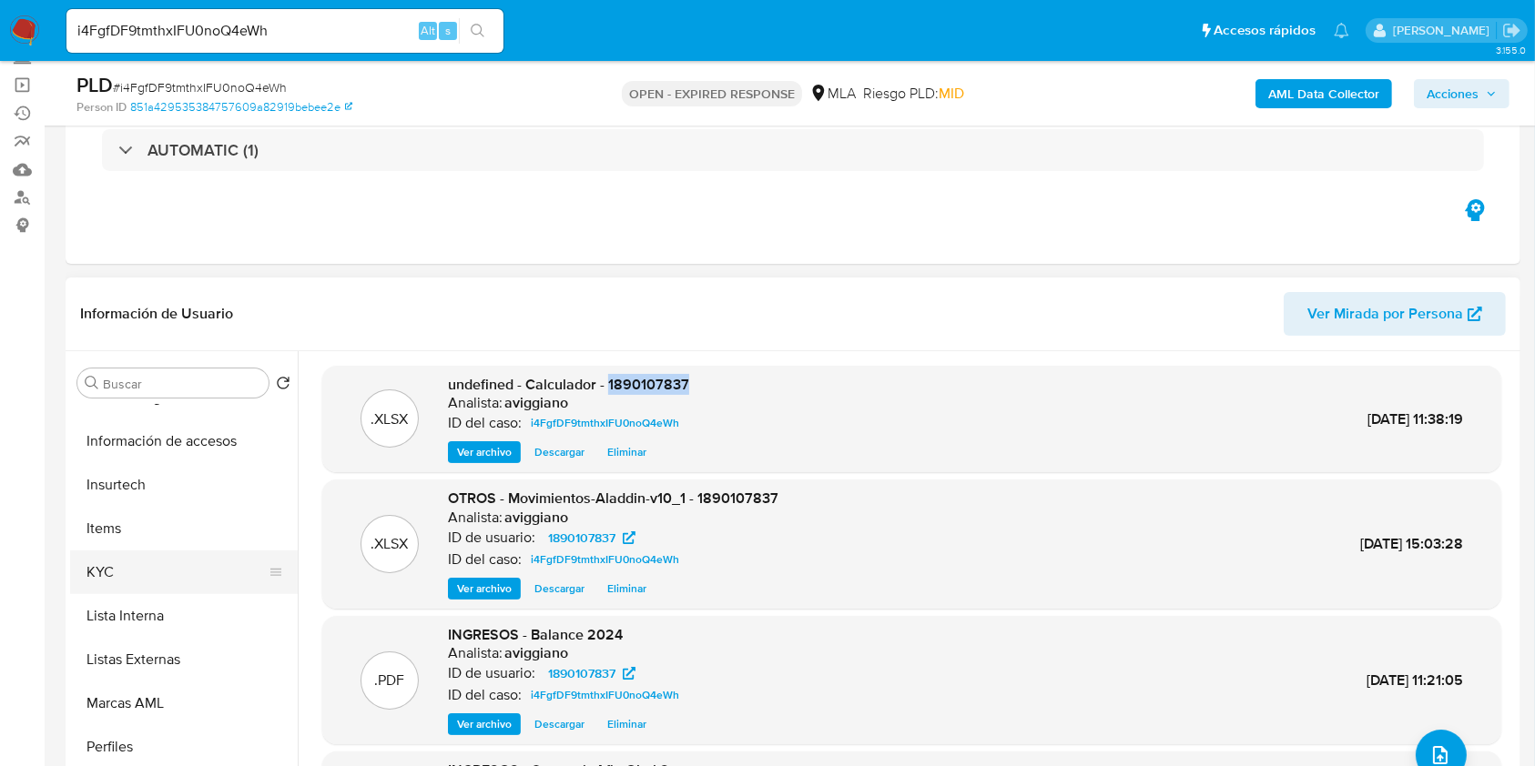
click at [121, 576] on button "KYC" at bounding box center [176, 573] width 213 height 44
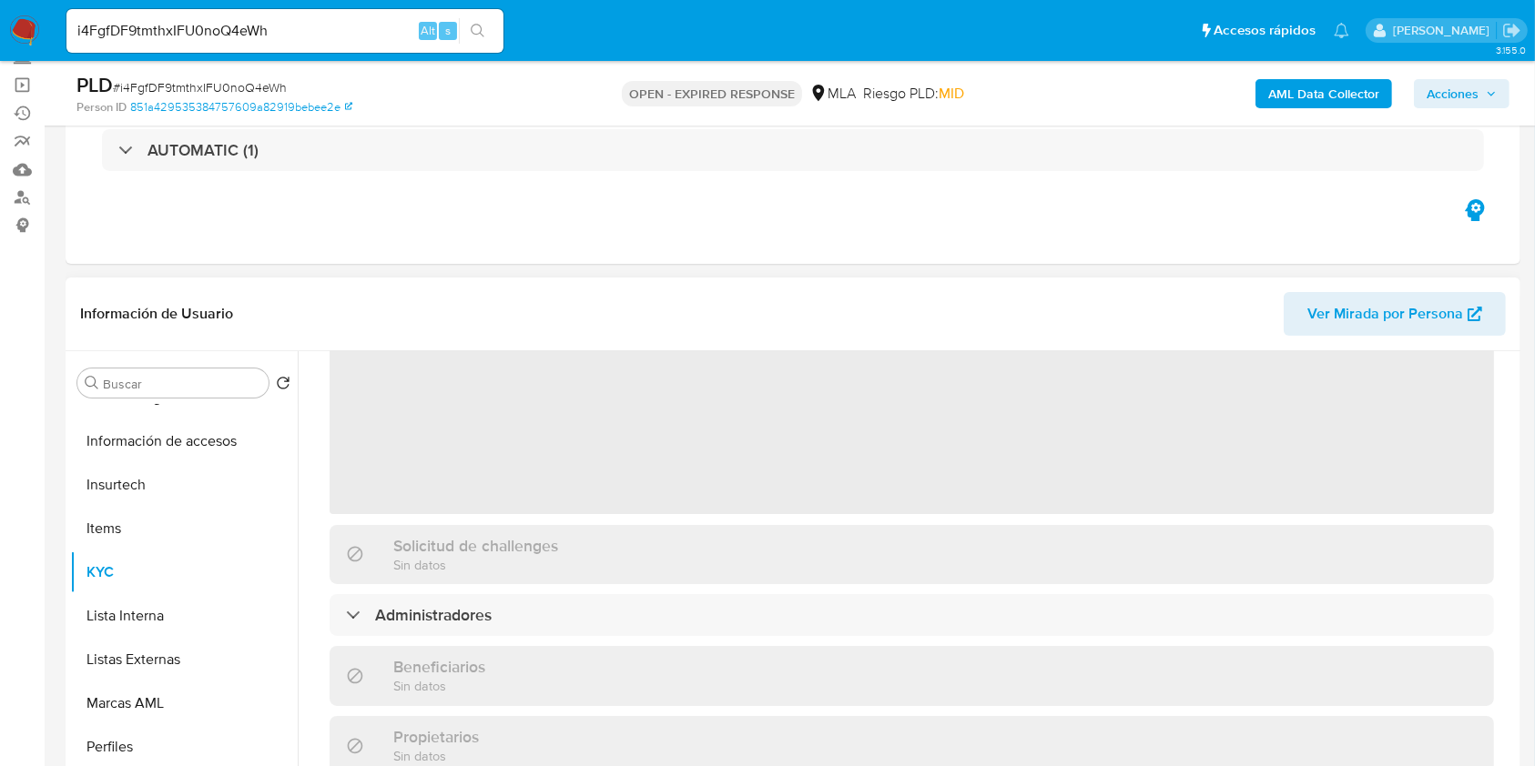
scroll to position [121, 0]
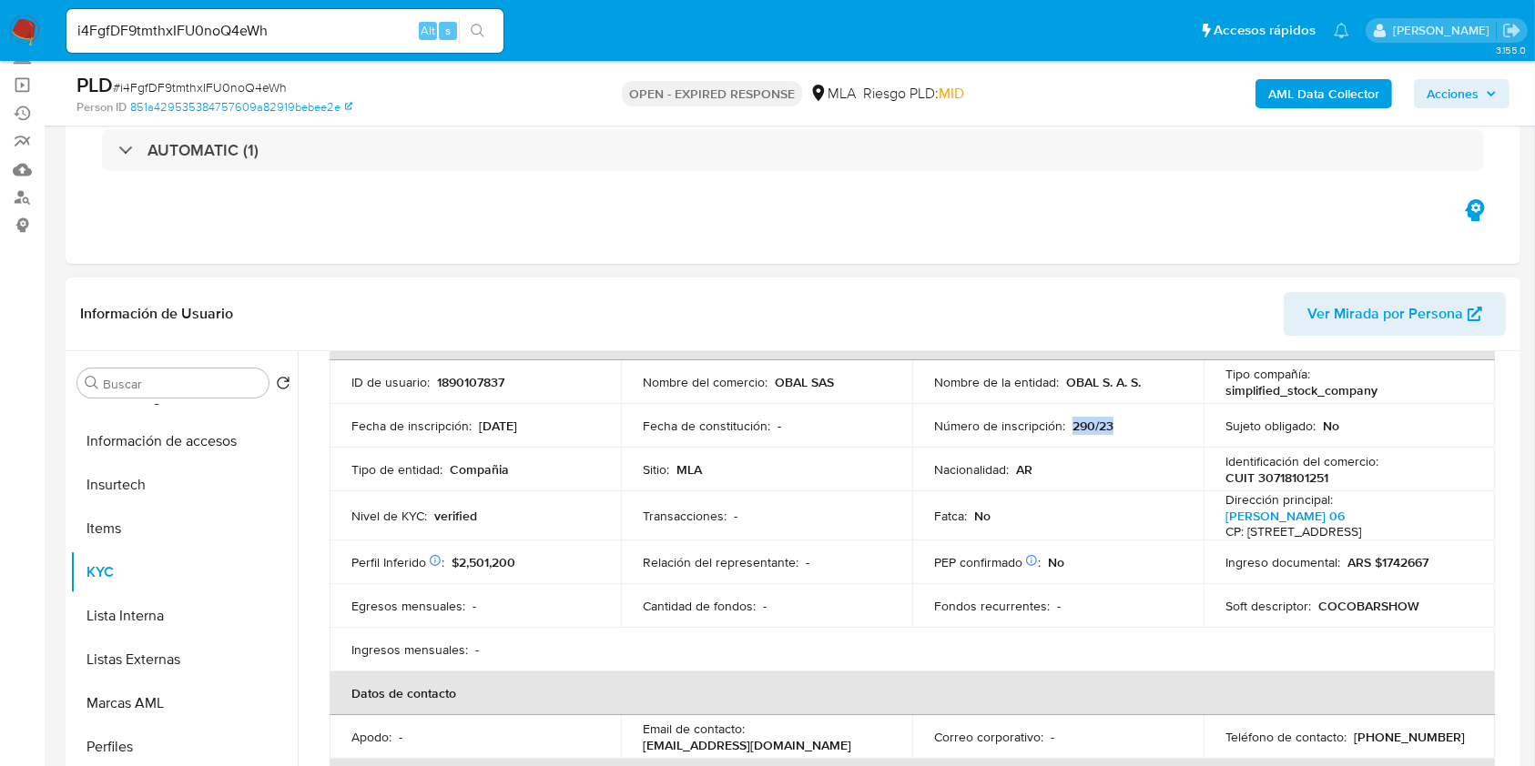
drag, startPoint x: 1066, startPoint y: 420, endPoint x: 1111, endPoint y: 416, distance: 44.8
click at [1111, 416] on td "Número de inscripción : 290/23" at bounding box center [1057, 426] width 291 height 44
copy p "290/23"
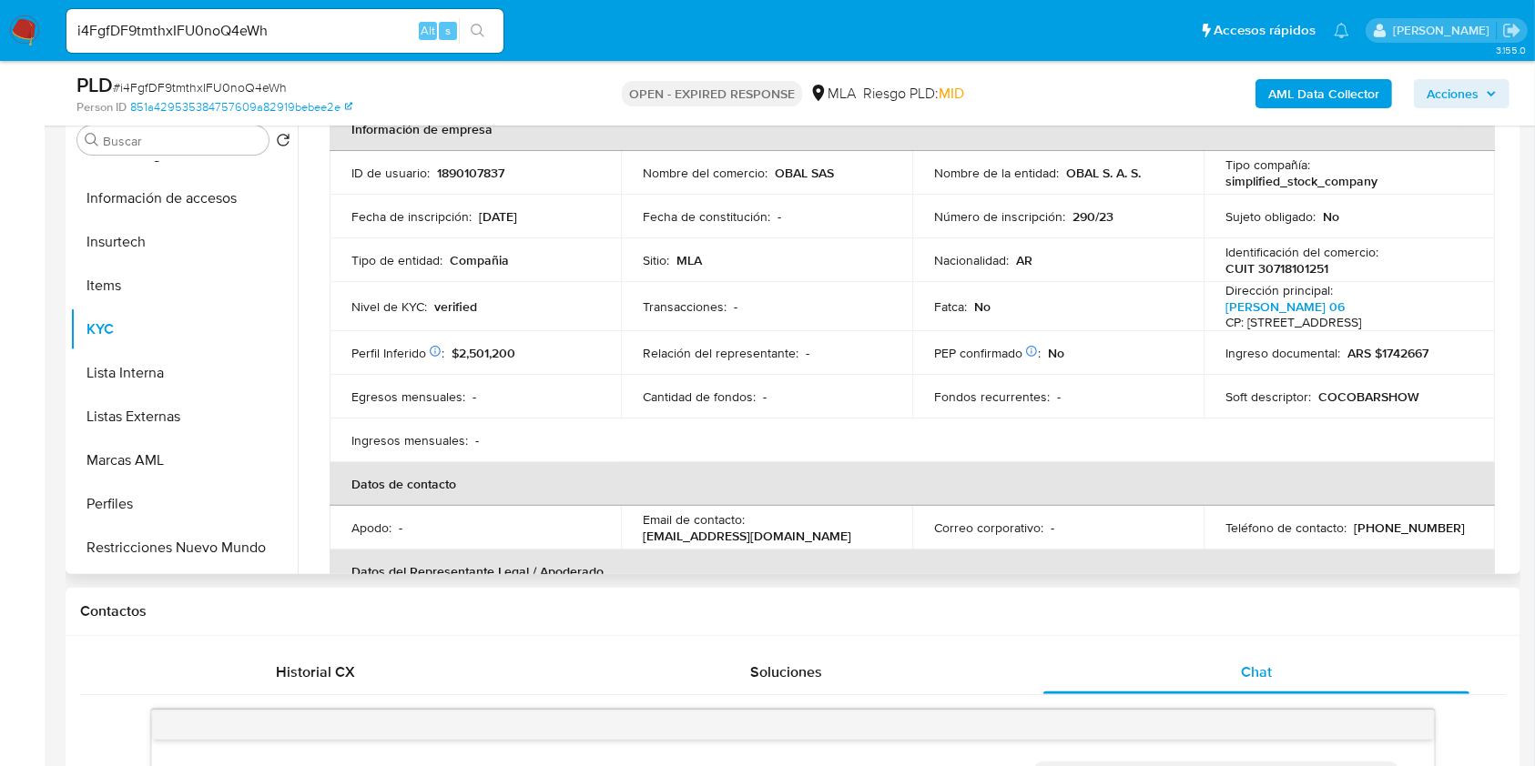
scroll to position [55, 0]
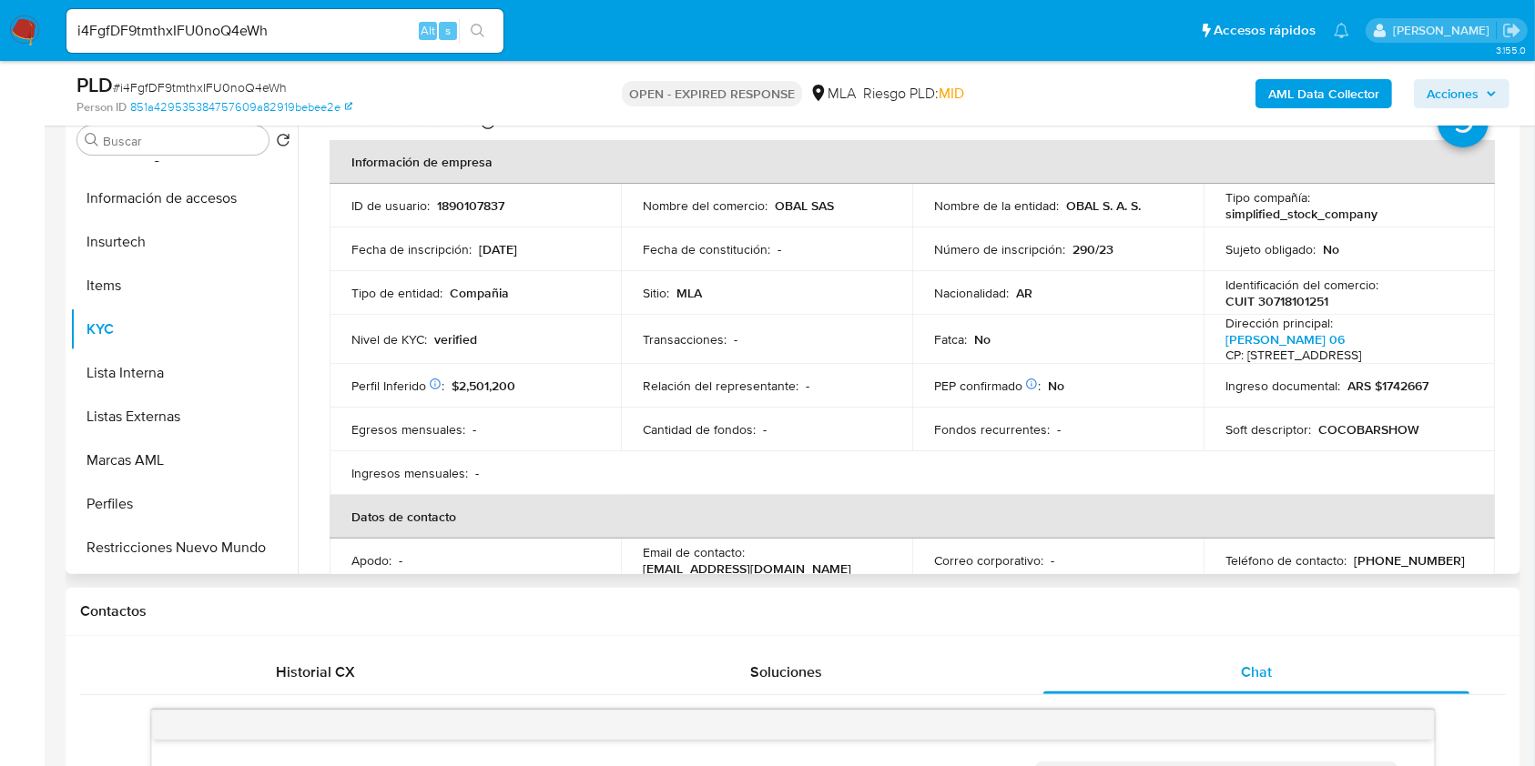
drag, startPoint x: 485, startPoint y: 251, endPoint x: 610, endPoint y: 240, distance: 125.2
click at [610, 240] on td "Fecha de inscripción : 29/05/2023" at bounding box center [475, 250] width 291 height 44
click at [482, 251] on p "29/05/2023" at bounding box center [498, 249] width 38 height 16
drag, startPoint x: 478, startPoint y: 249, endPoint x: 583, endPoint y: 244, distance: 105.7
click at [583, 244] on div "Fecha de inscripción : 29/05/2023" at bounding box center [475, 249] width 248 height 16
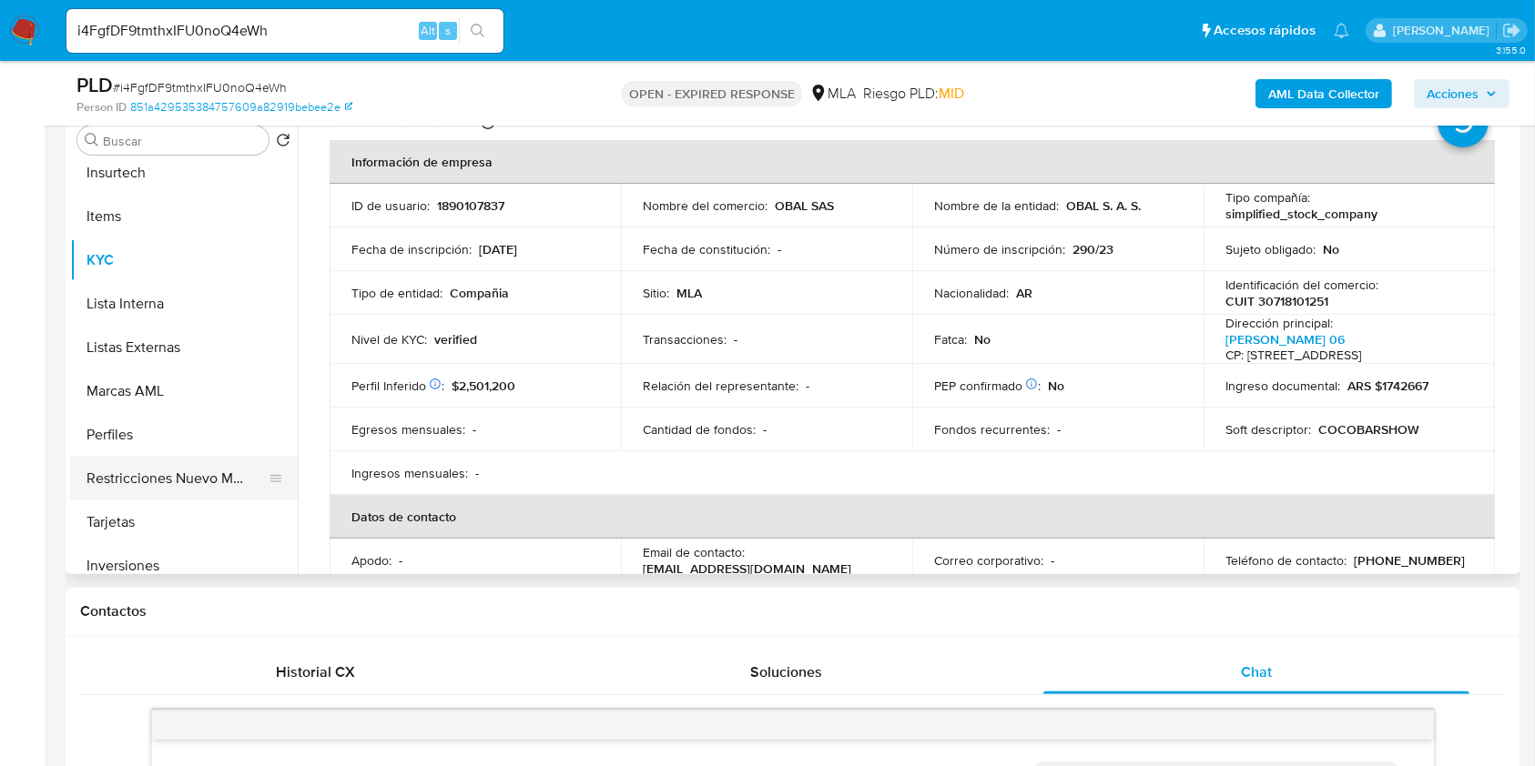
scroll to position [857, 0]
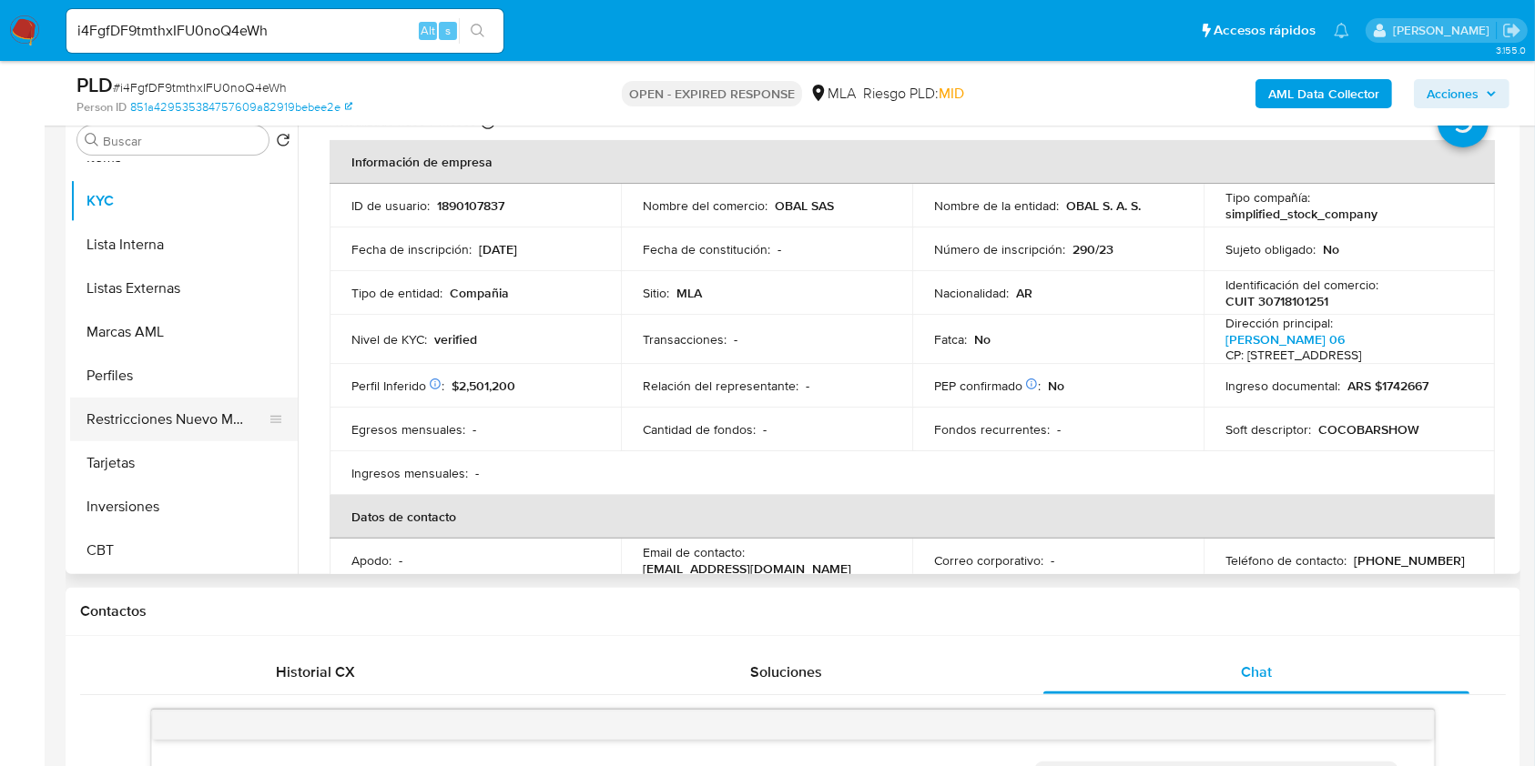
click at [204, 407] on button "Restricciones Nuevo Mundo" at bounding box center [176, 420] width 213 height 44
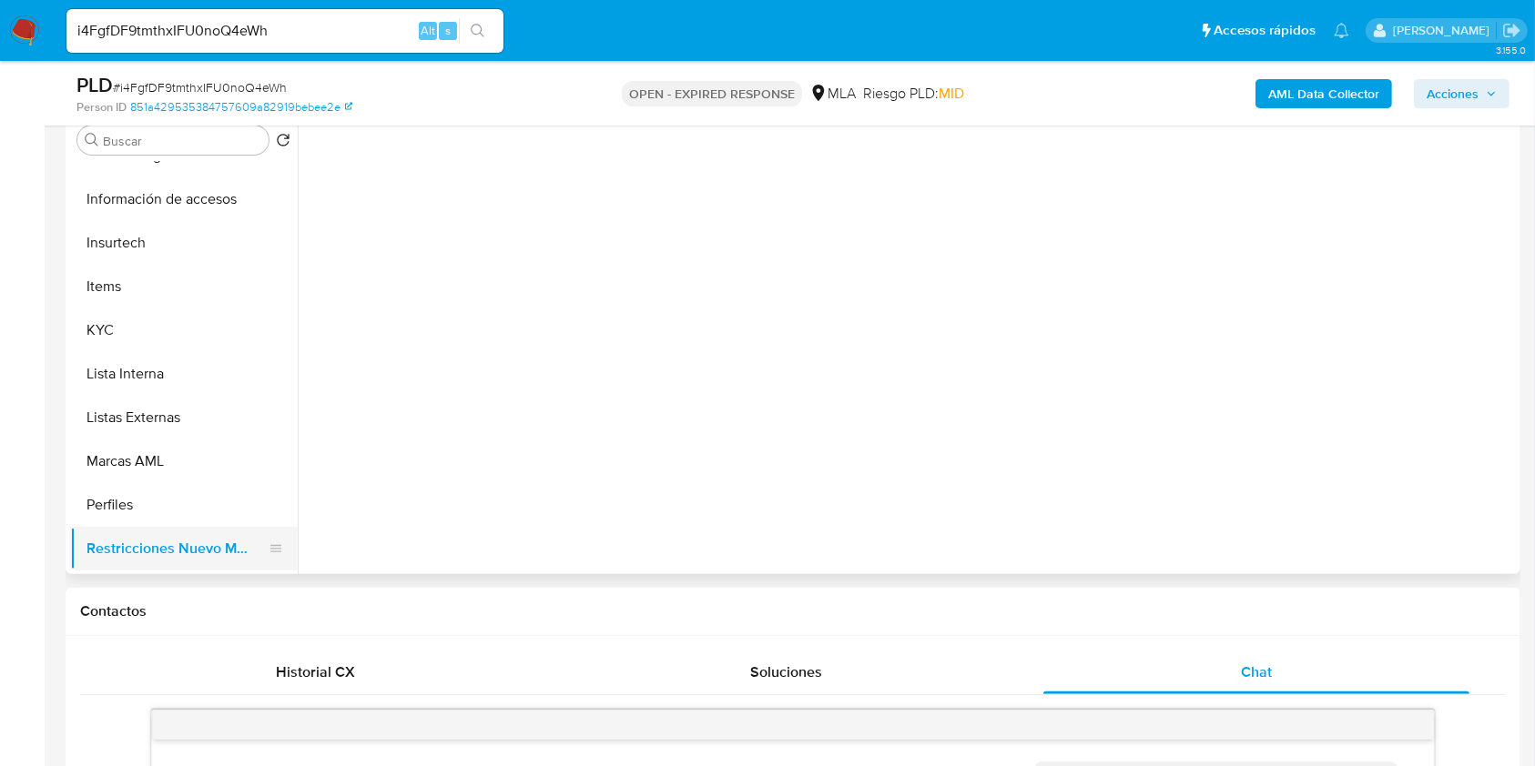
scroll to position [614, 0]
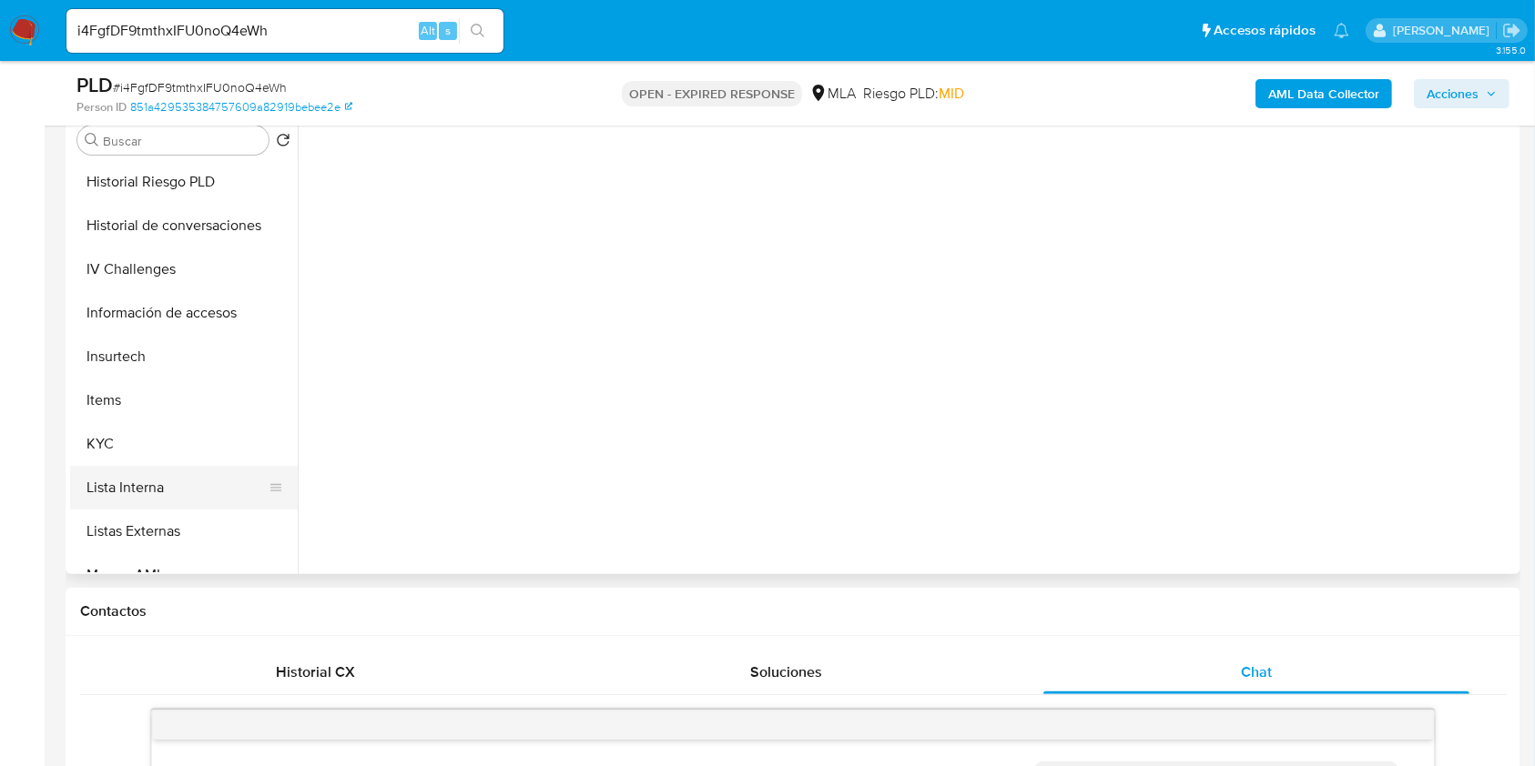
click at [185, 470] on button "Lista Interna" at bounding box center [176, 488] width 213 height 44
click at [206, 455] on button "KYC" at bounding box center [176, 444] width 213 height 44
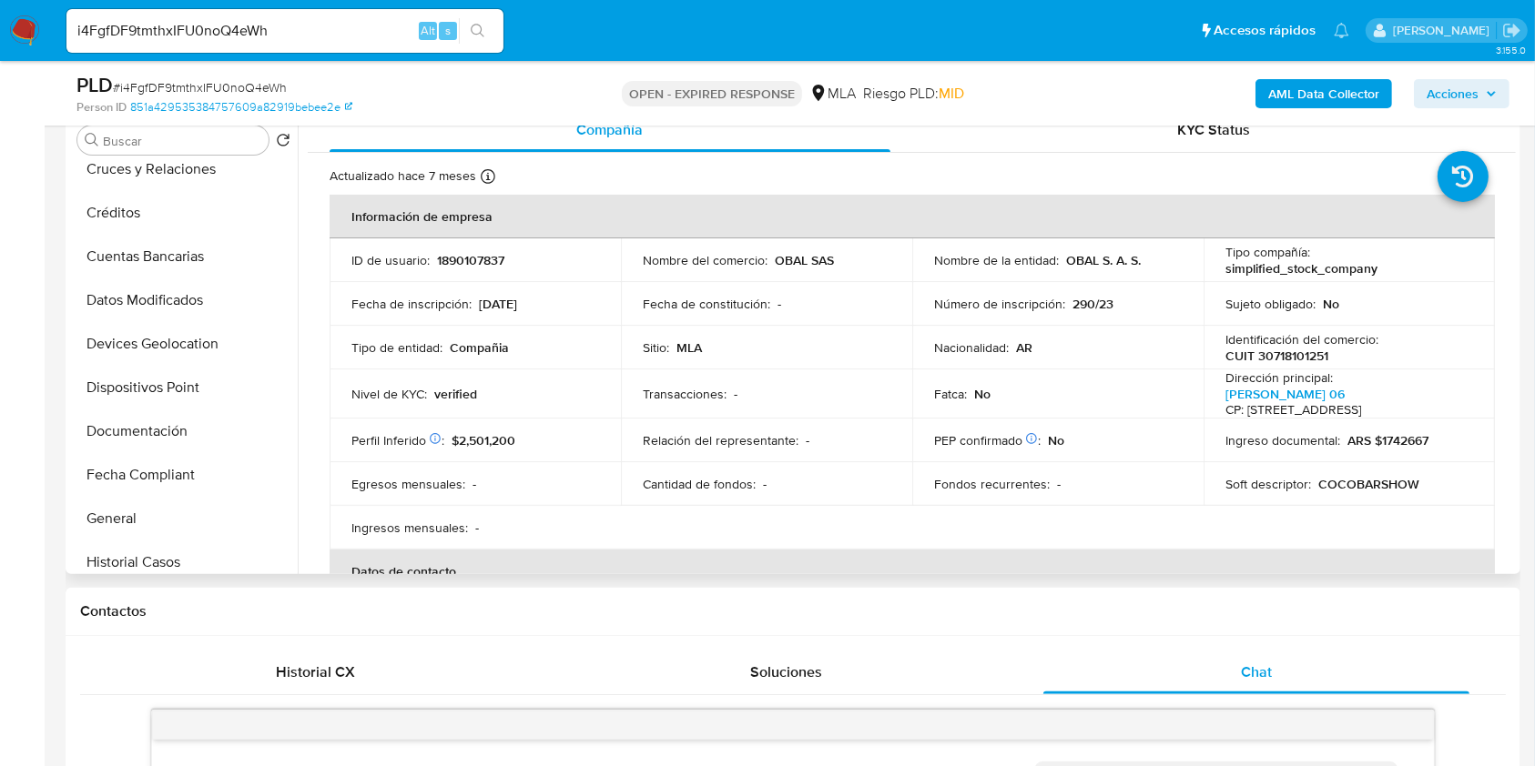
scroll to position [128, 0]
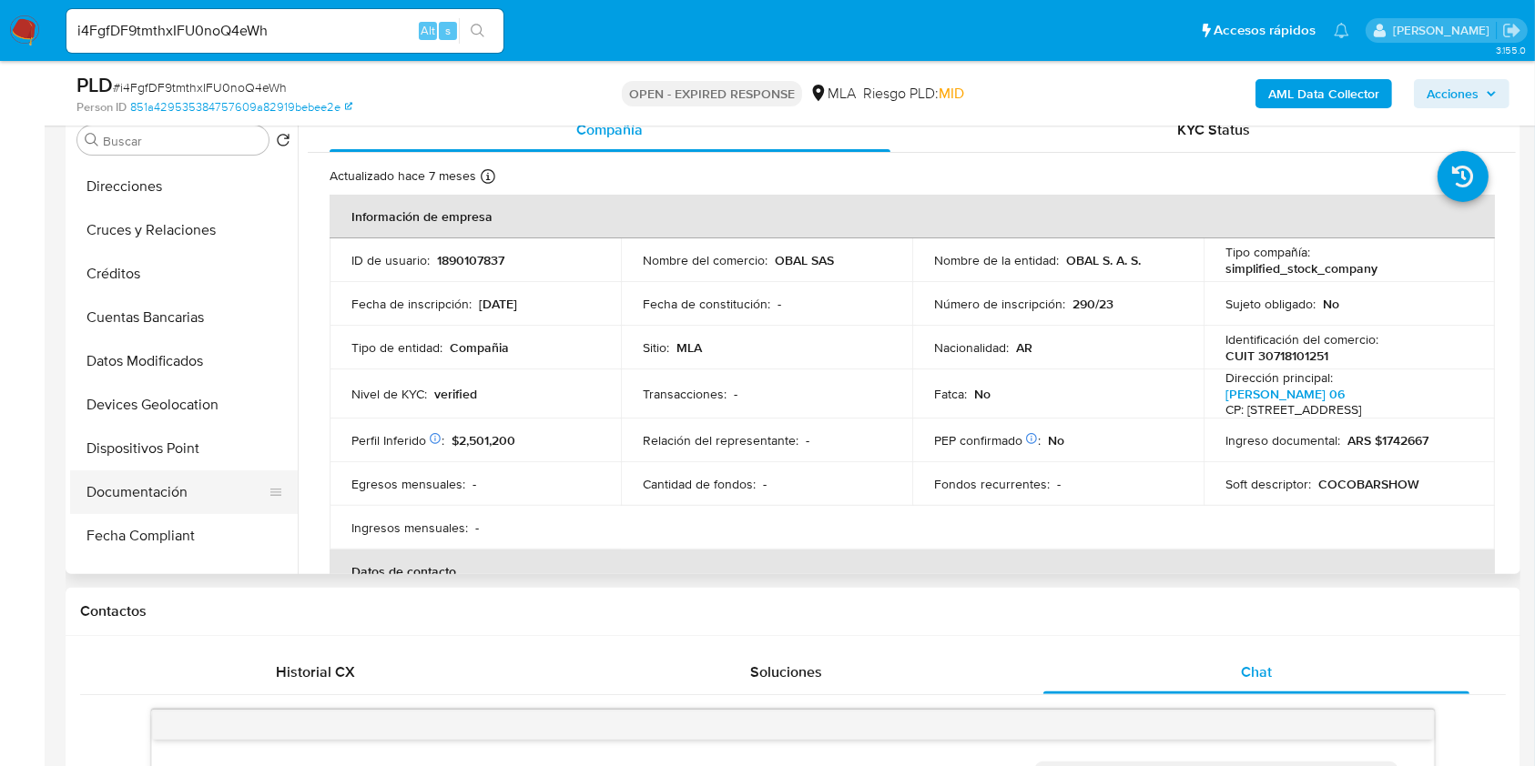
click at [137, 477] on button "Documentación" at bounding box center [176, 493] width 213 height 44
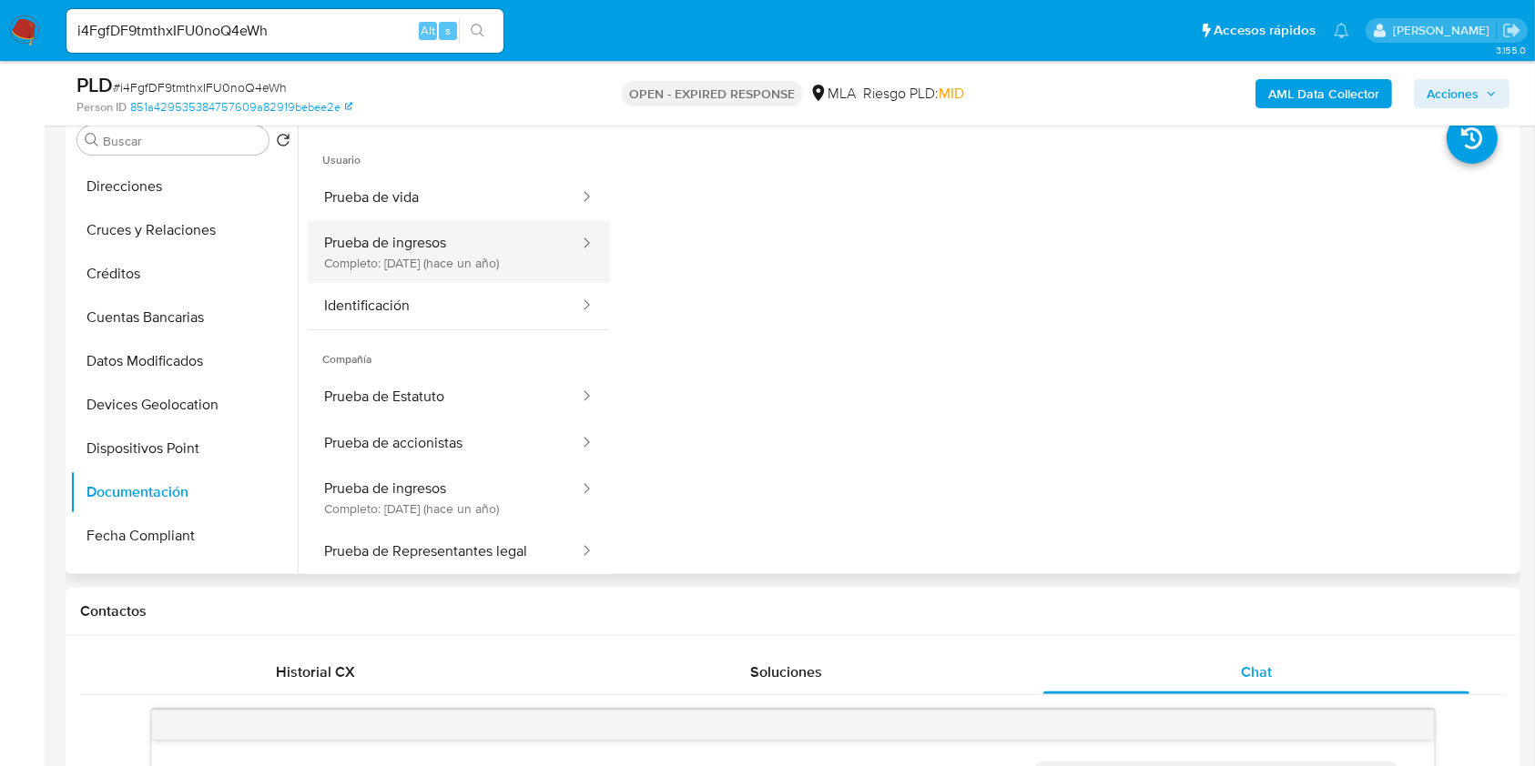
click at [480, 263] on button "Prueba de ingresos Completo: 17/09/2024 (hace un año)" at bounding box center [444, 252] width 273 height 62
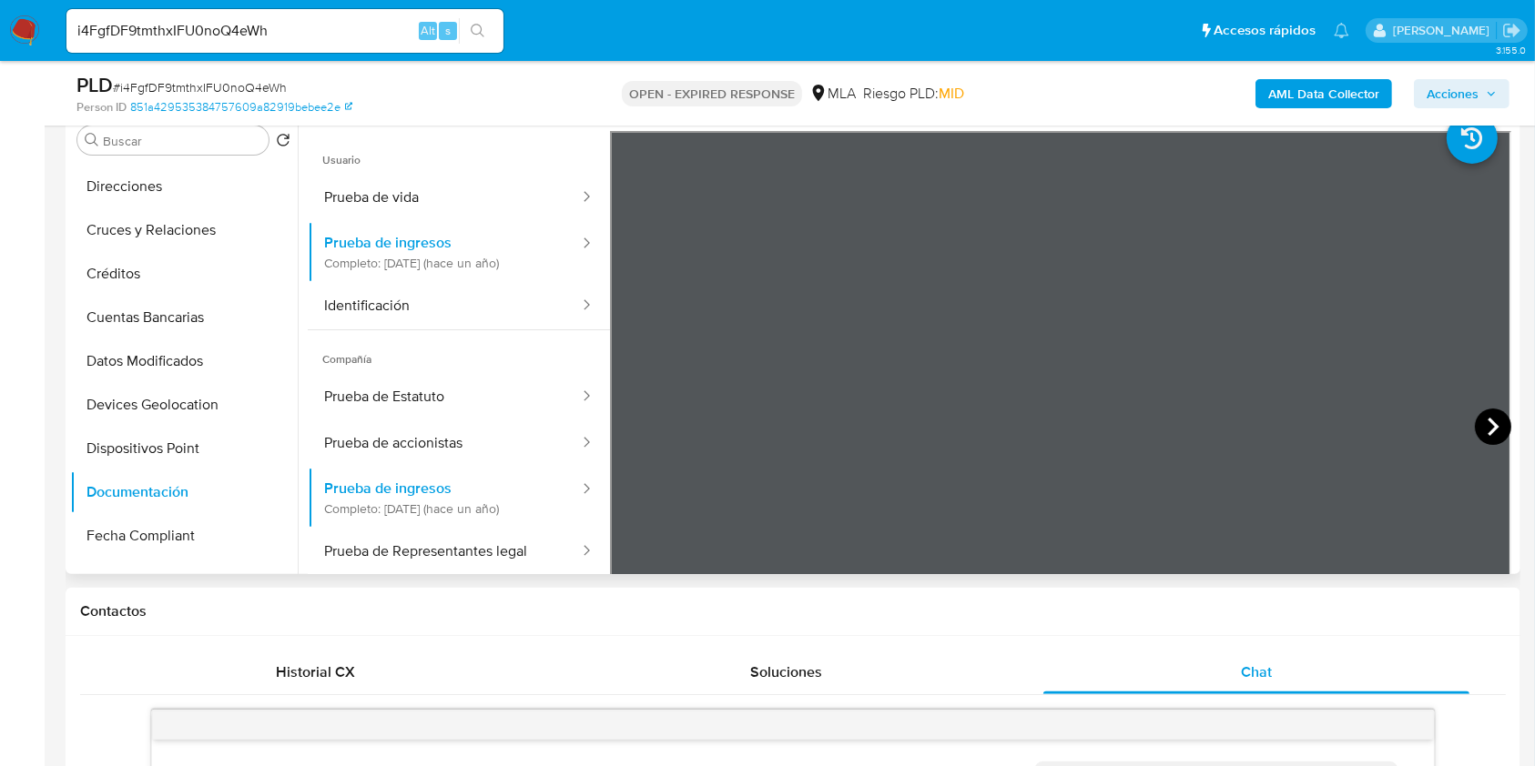
click at [1492, 425] on icon at bounding box center [1493, 427] width 36 height 36
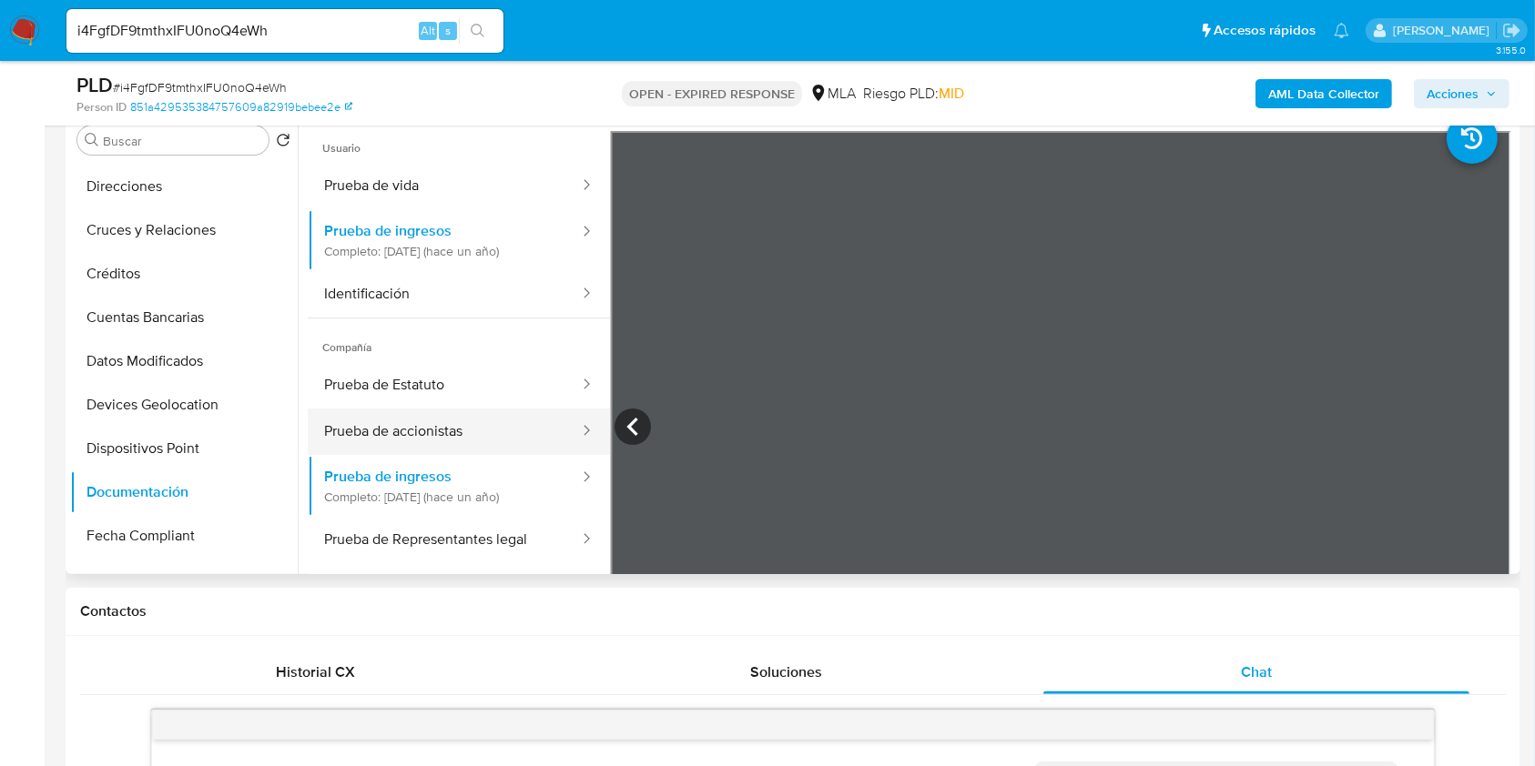
click at [479, 411] on button "Prueba de accionistas" at bounding box center [444, 432] width 273 height 46
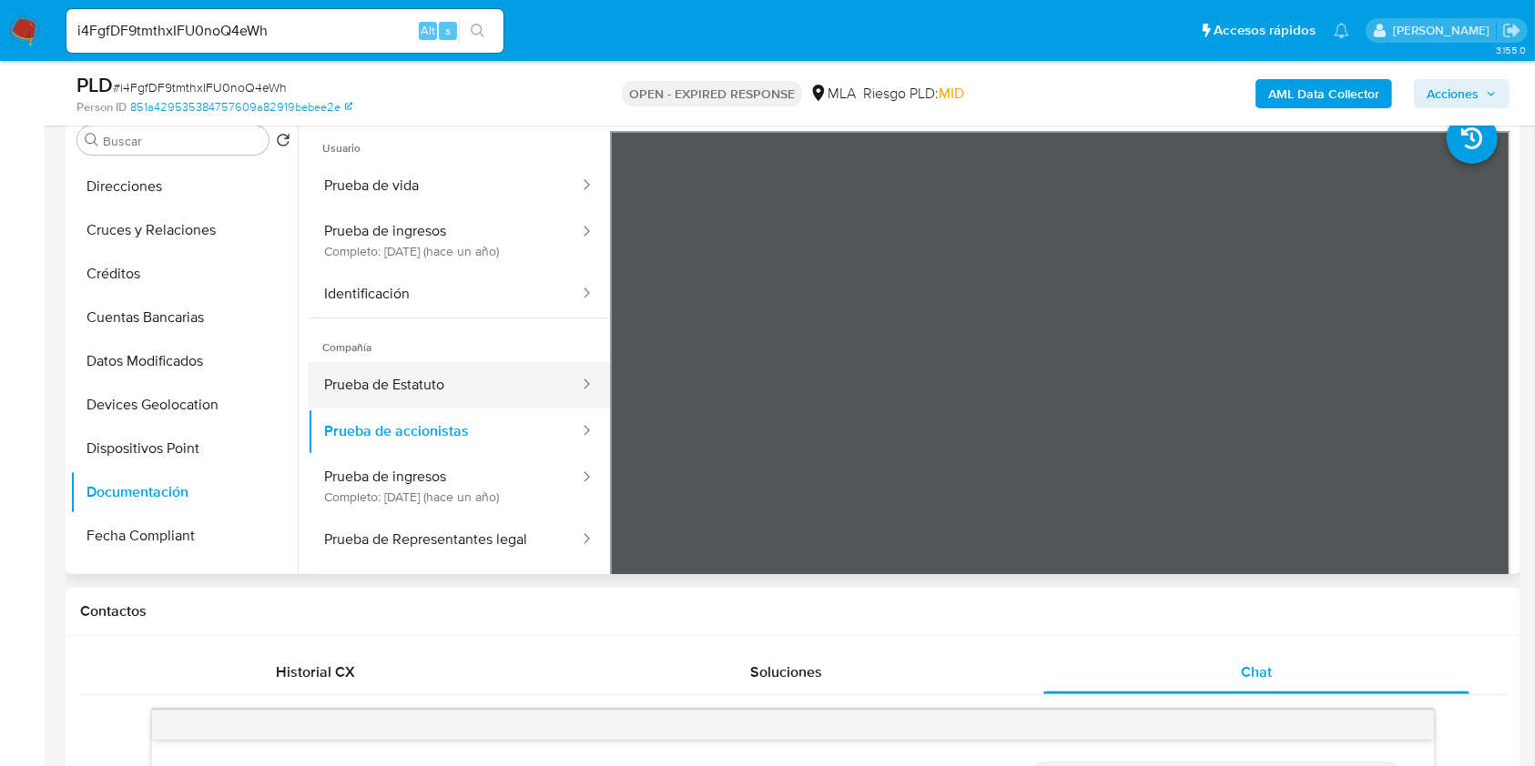
click at [491, 385] on button "Prueba de Estatuto" at bounding box center [444, 385] width 273 height 46
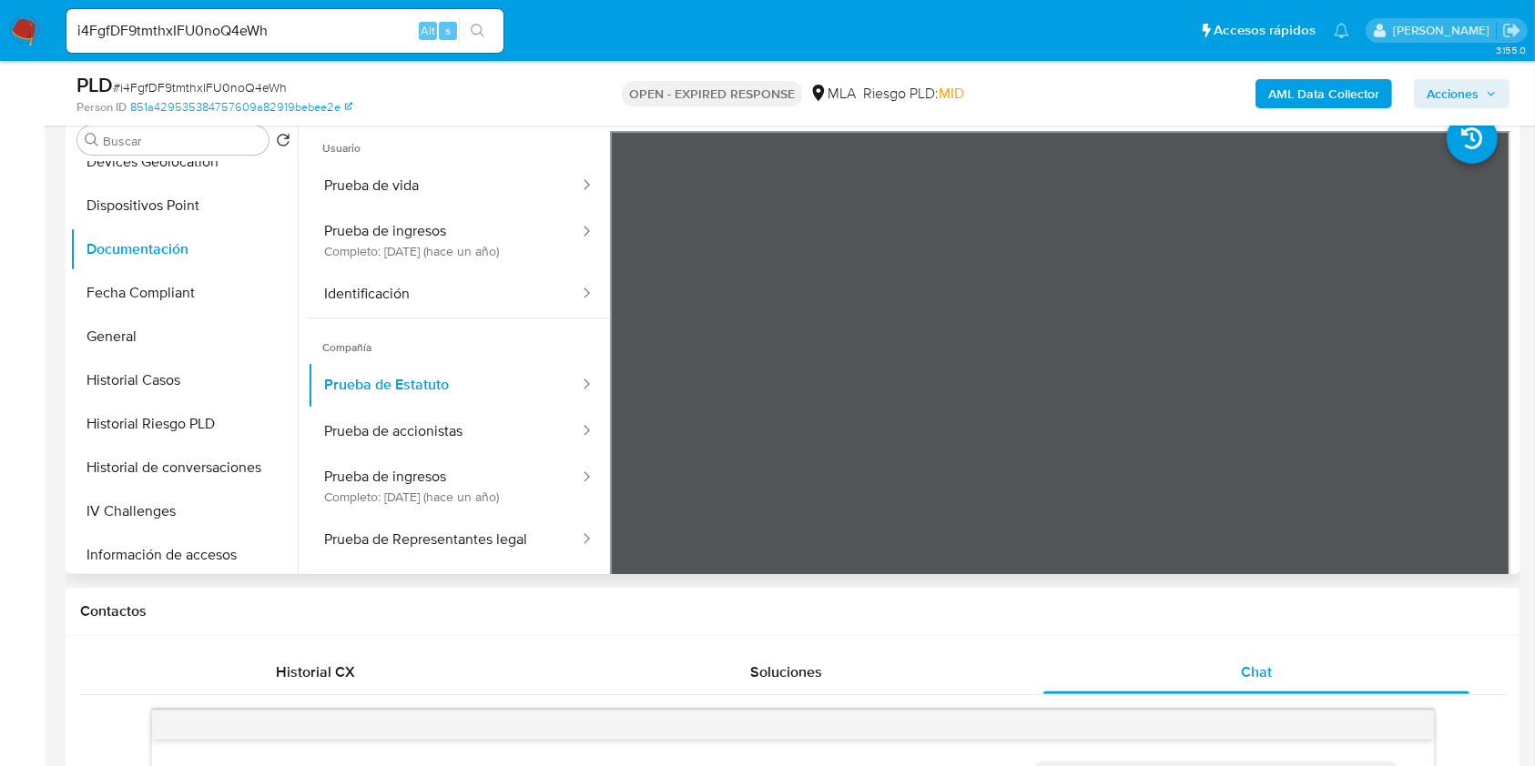
scroll to position [614, 0]
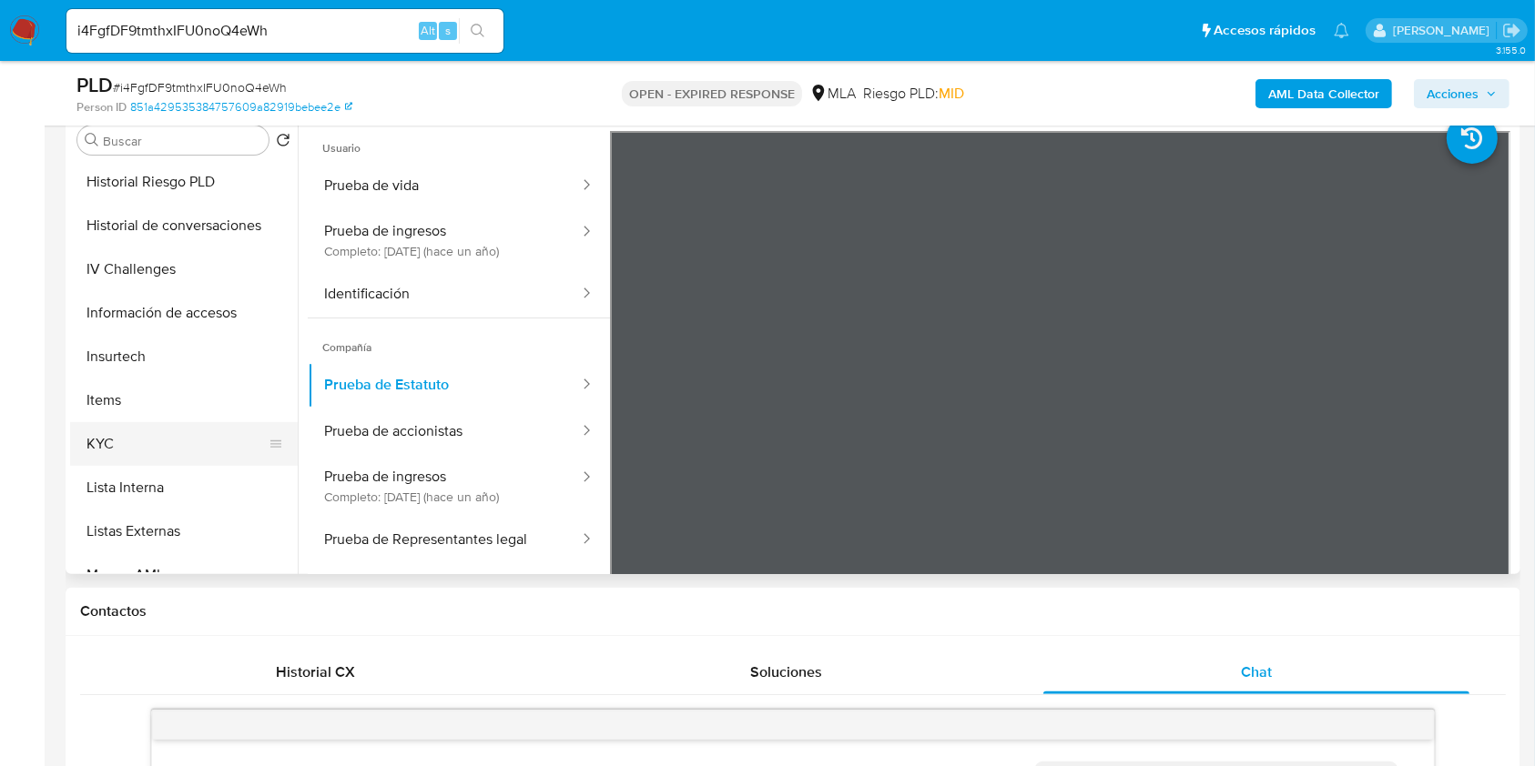
click at [133, 422] on button "KYC" at bounding box center [176, 444] width 213 height 44
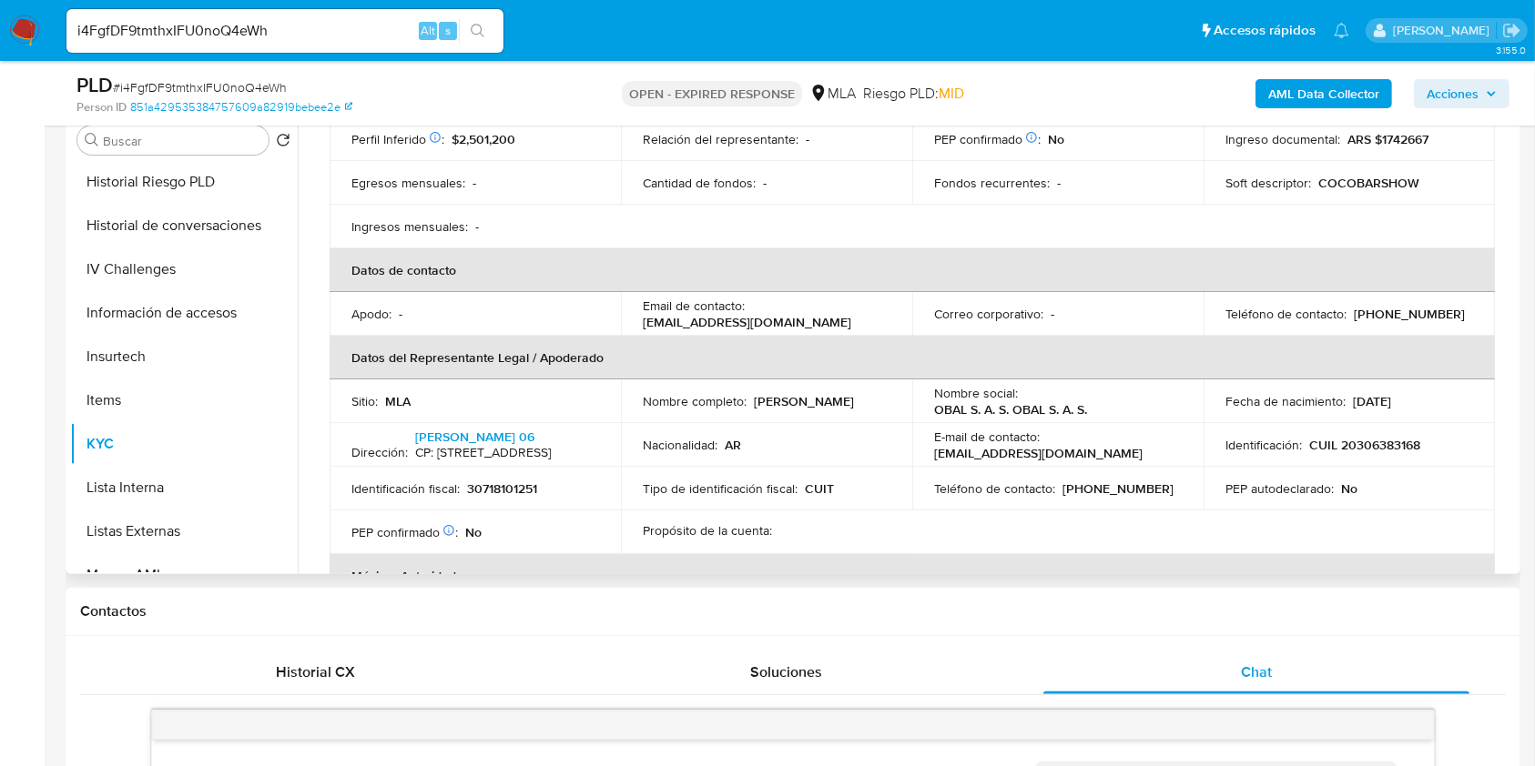
scroll to position [364, 0]
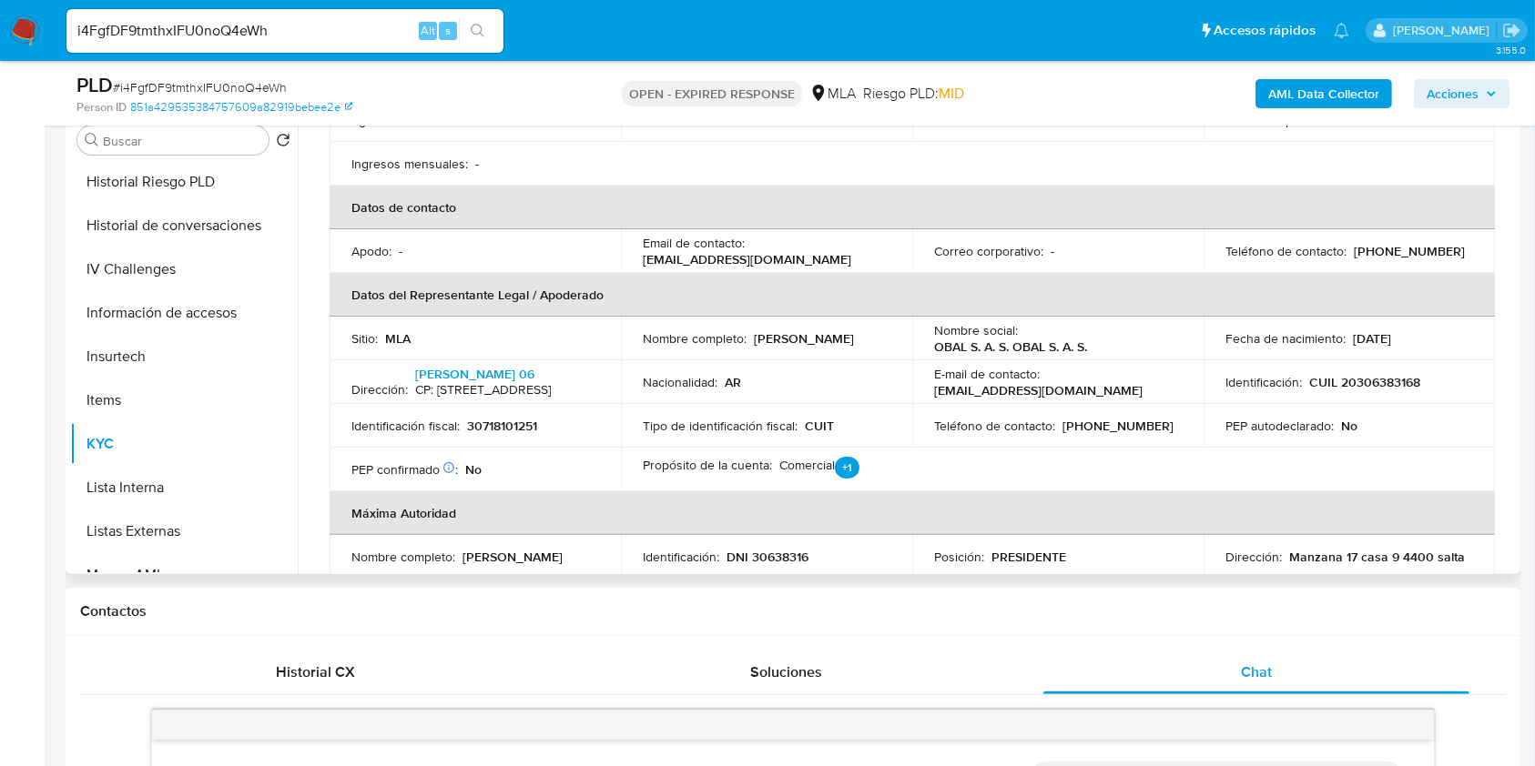
click at [1103, 434] on p "(387) 5759014" at bounding box center [1117, 426] width 111 height 16
click at [1102, 434] on p "(387) 5759014" at bounding box center [1117, 426] width 111 height 16
copy p "5759014"
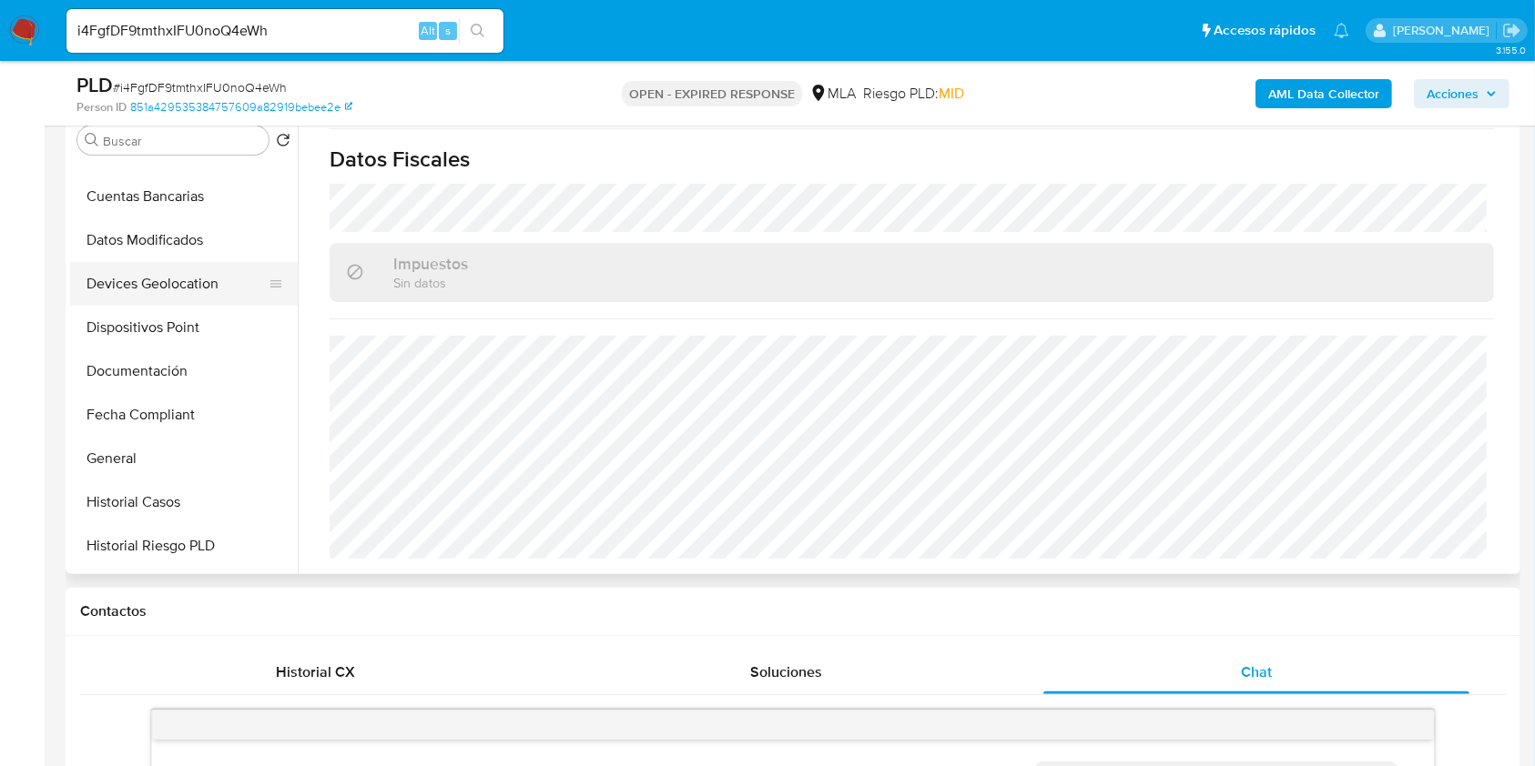
scroll to position [128, 0]
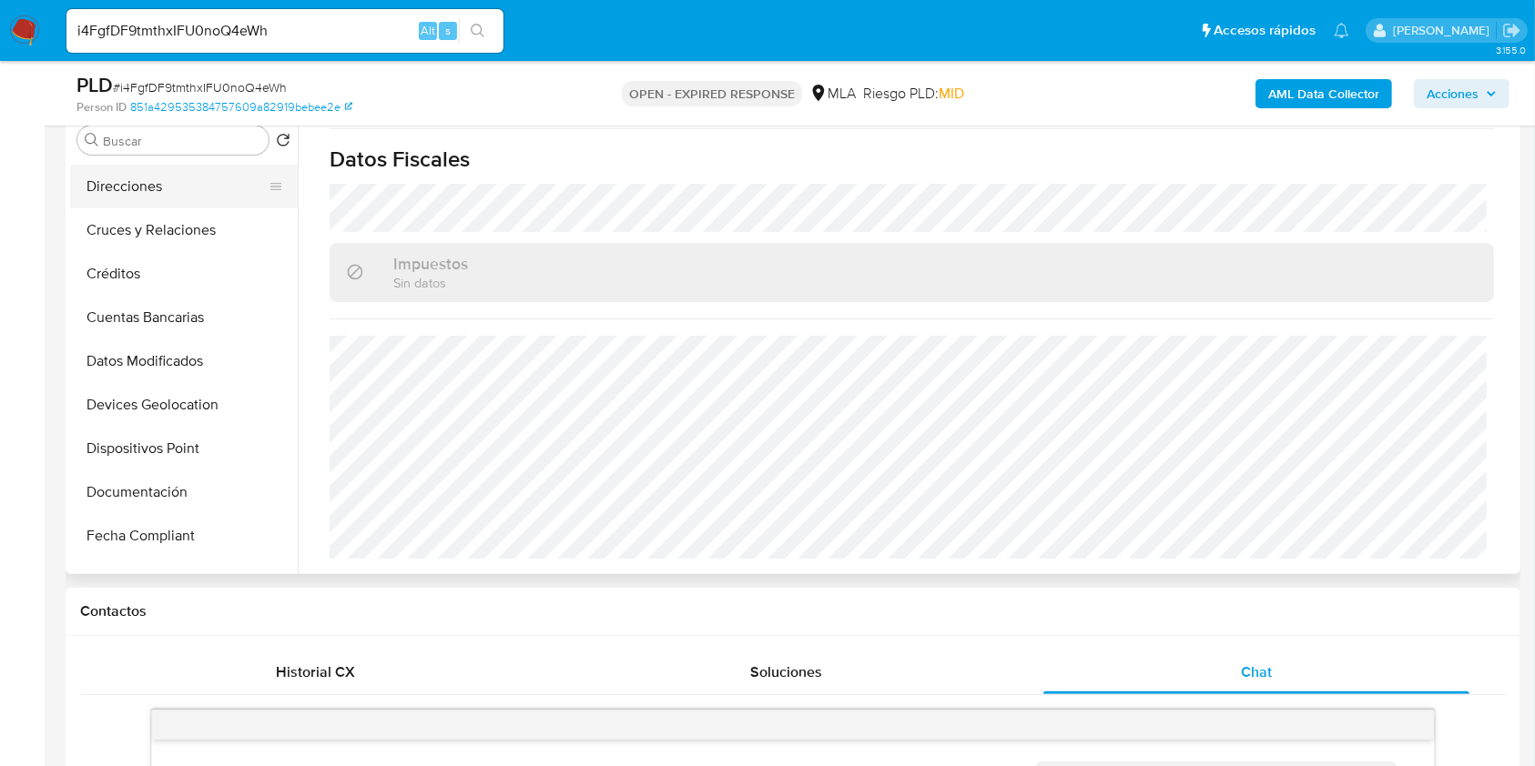
click at [145, 184] on button "Direcciones" at bounding box center [176, 187] width 213 height 44
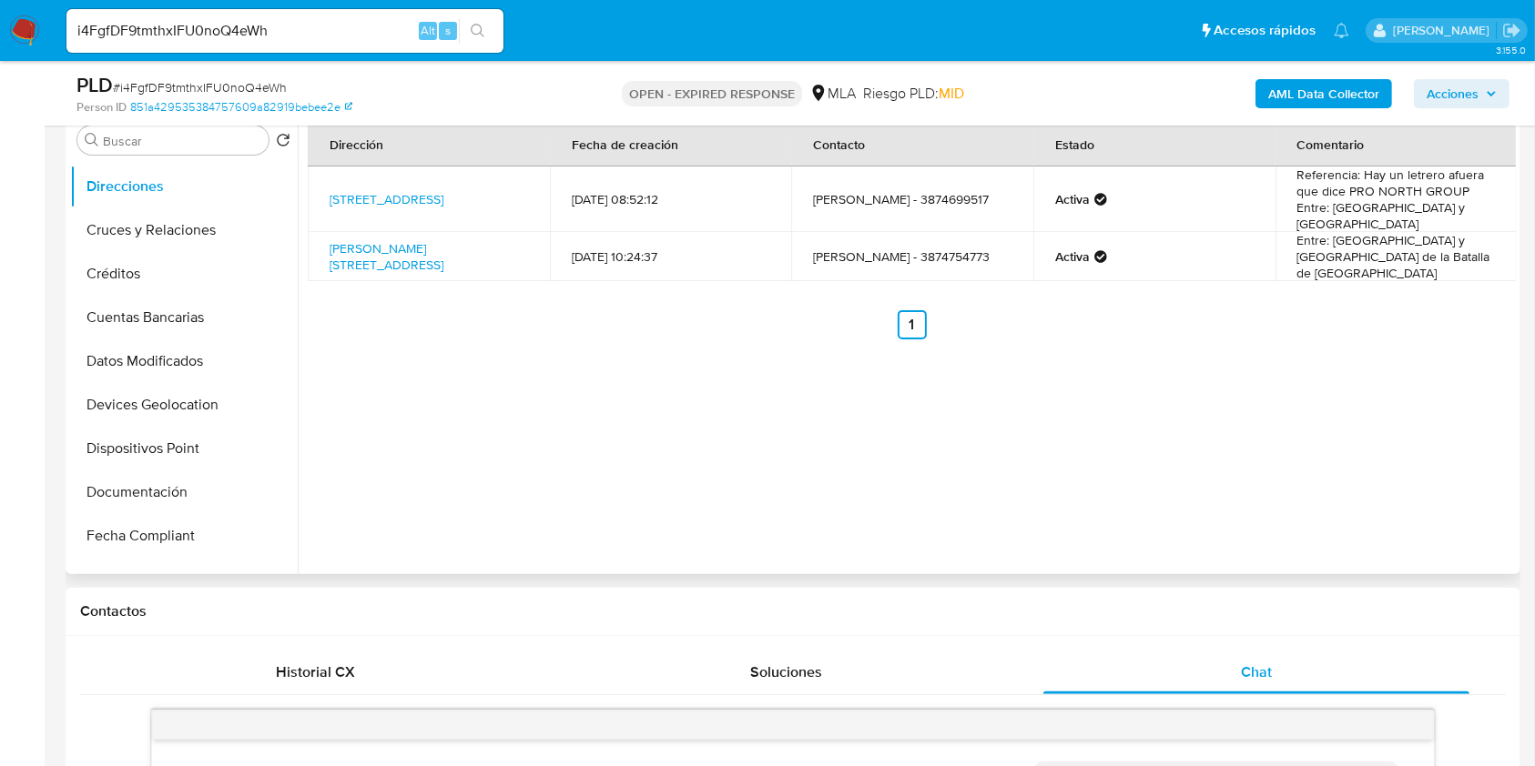
click at [956, 191] on td "Gonzalo Federico Lobos Albornoz - 3874699517" at bounding box center [912, 200] width 242 height 66
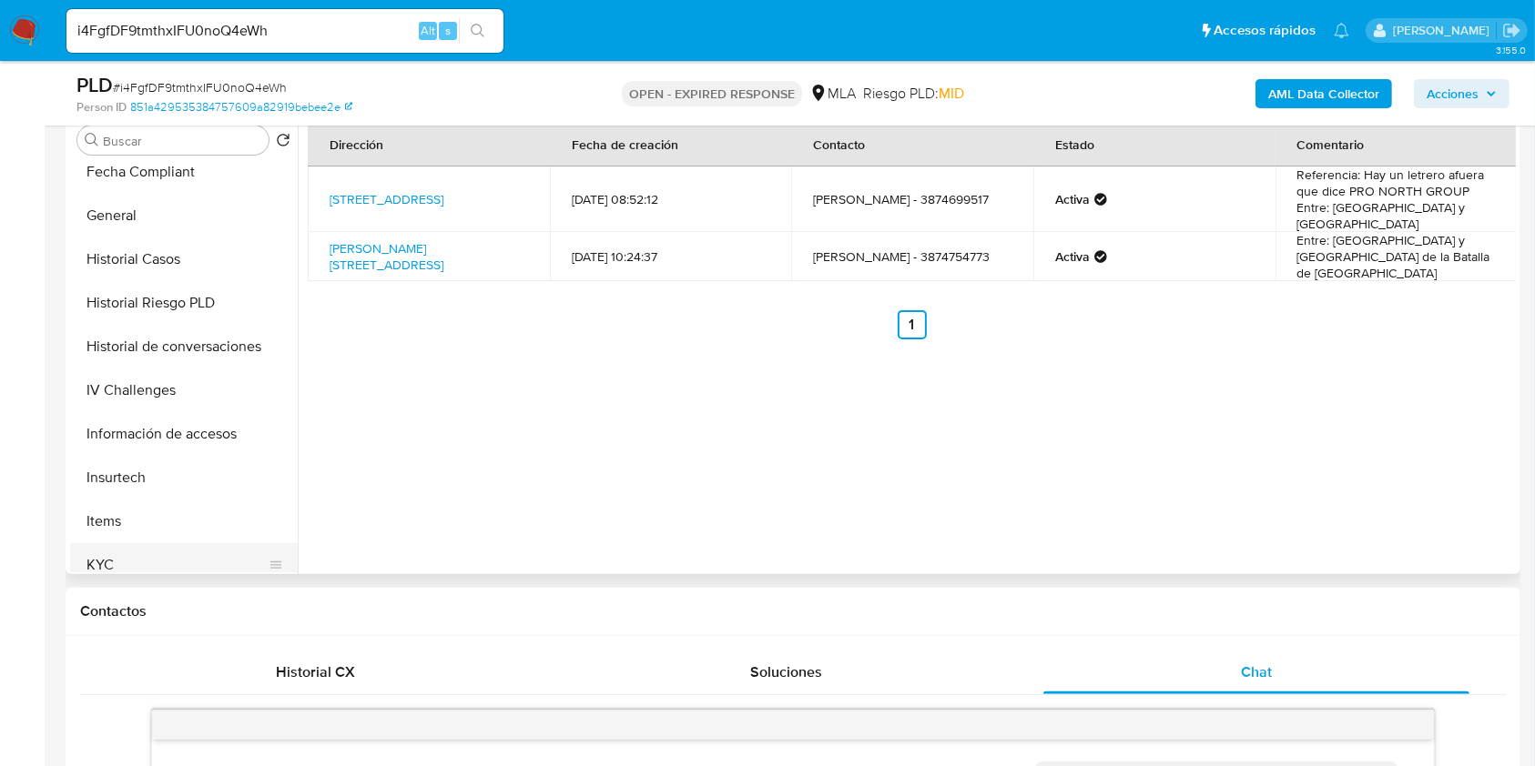
click at [131, 569] on button "KYC" at bounding box center [176, 565] width 213 height 44
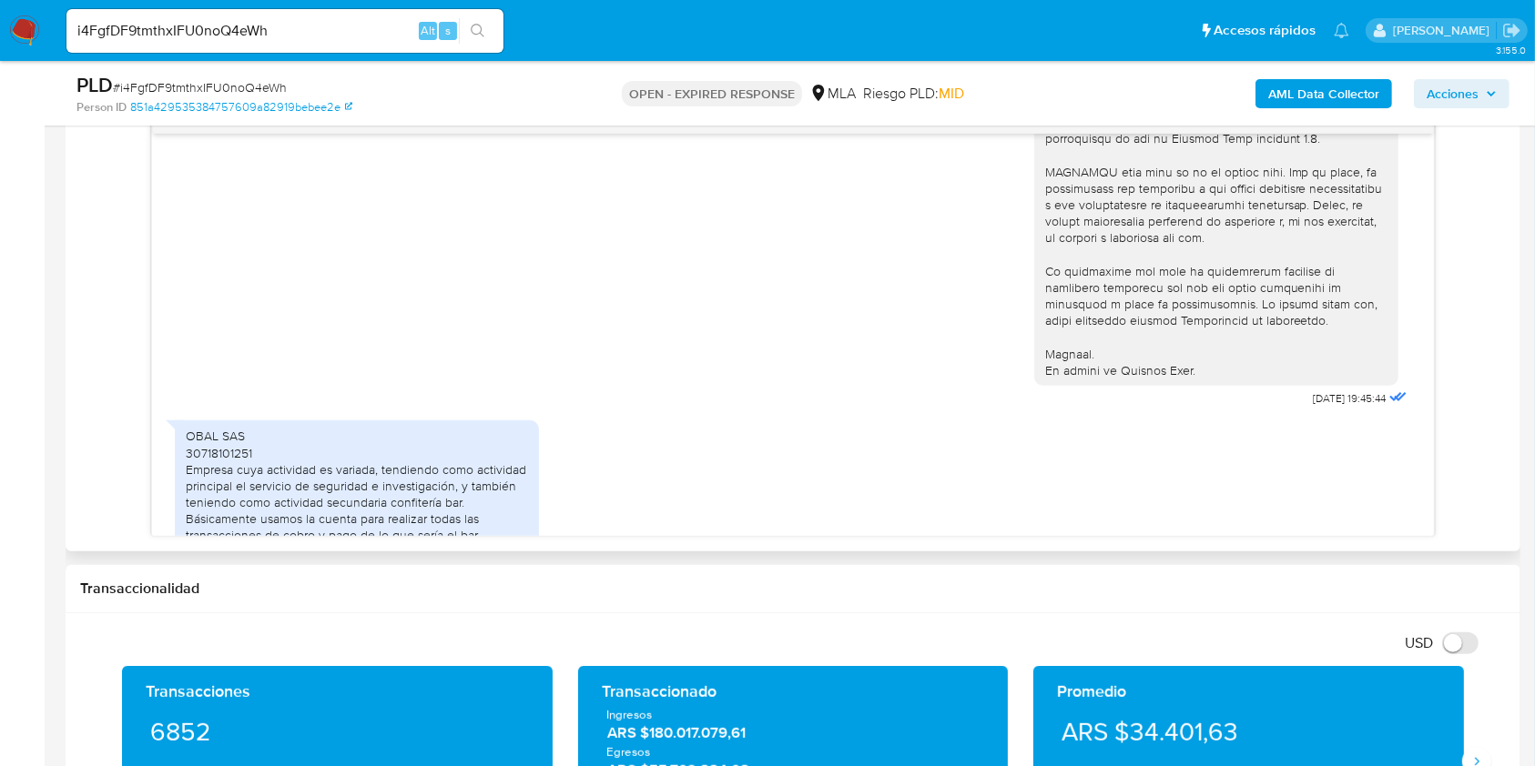
scroll to position [849, 0]
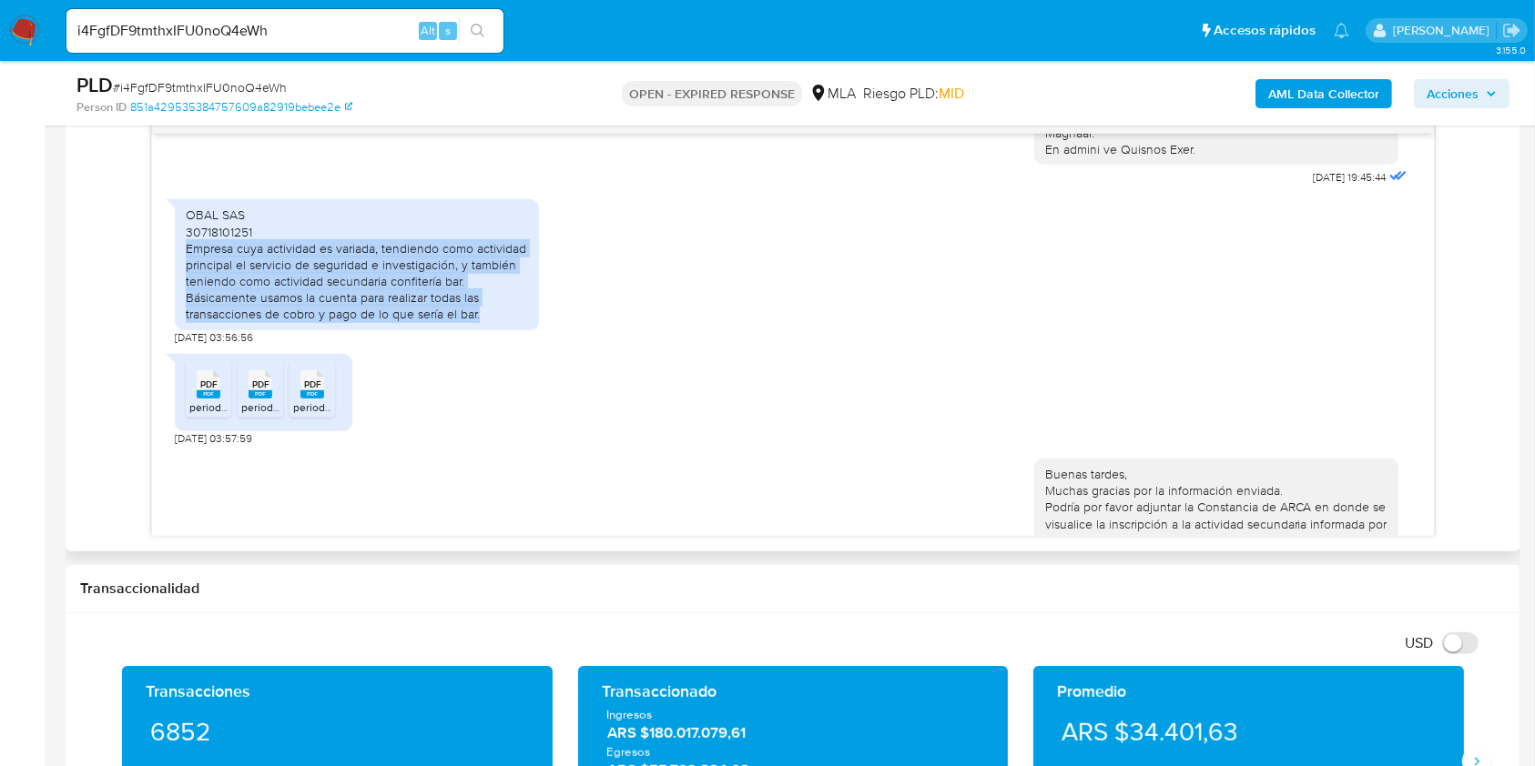
drag, startPoint x: 188, startPoint y: 283, endPoint x: 488, endPoint y: 343, distance: 306.3
click at [488, 322] on div "OBAL SAS 30718101251 Empresa cuya actividad es variada, tendiendo como activida…" at bounding box center [357, 265] width 342 height 116
copy div "Empresa cuya actividad es variada, tendiendo como actividad principal el servic…"
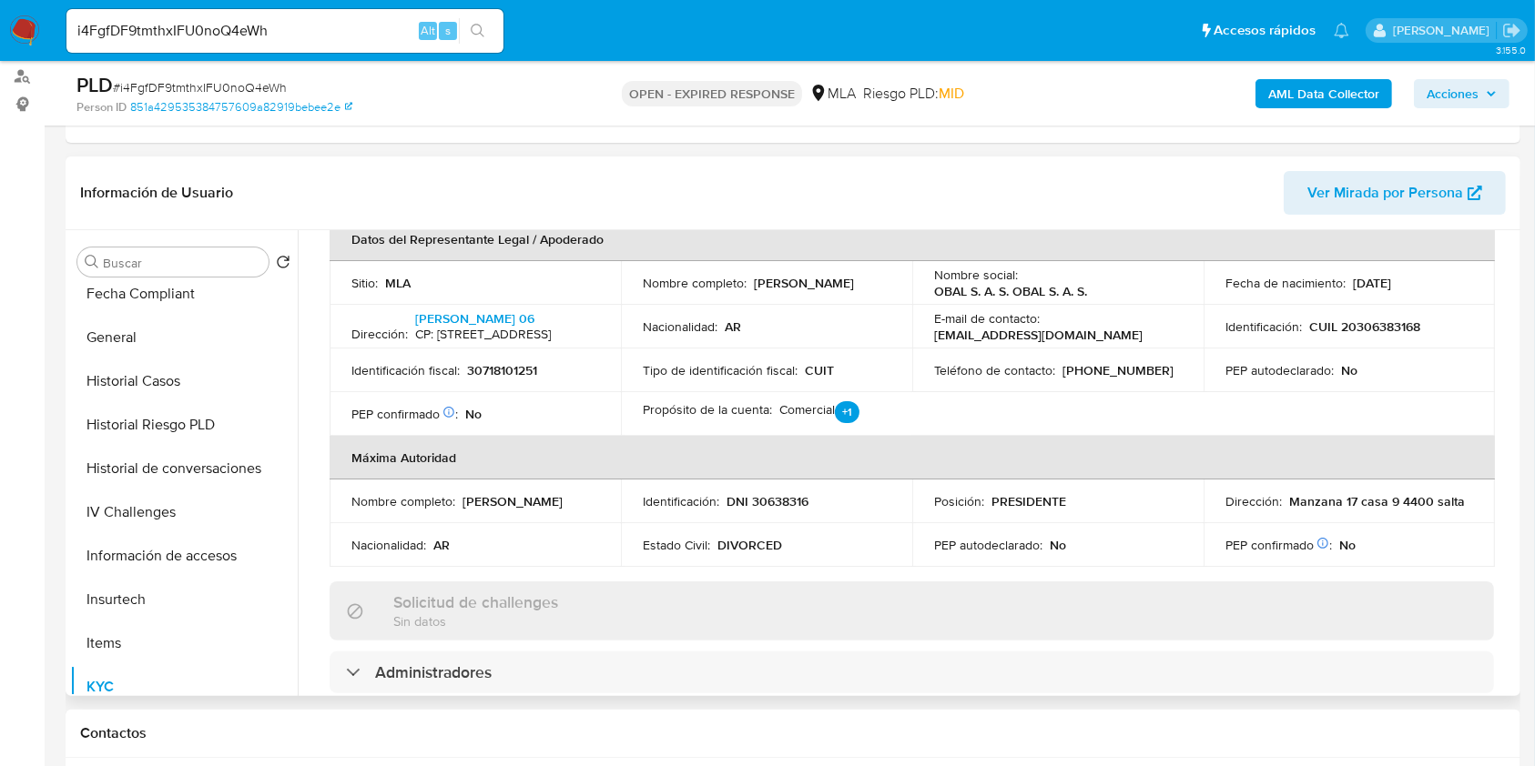
scroll to position [540, 0]
click at [510, 367] on p "30718101251" at bounding box center [502, 372] width 70 height 16
copy p "30718101251"
drag, startPoint x: 930, startPoint y: 292, endPoint x: 1008, endPoint y: 293, distance: 77.4
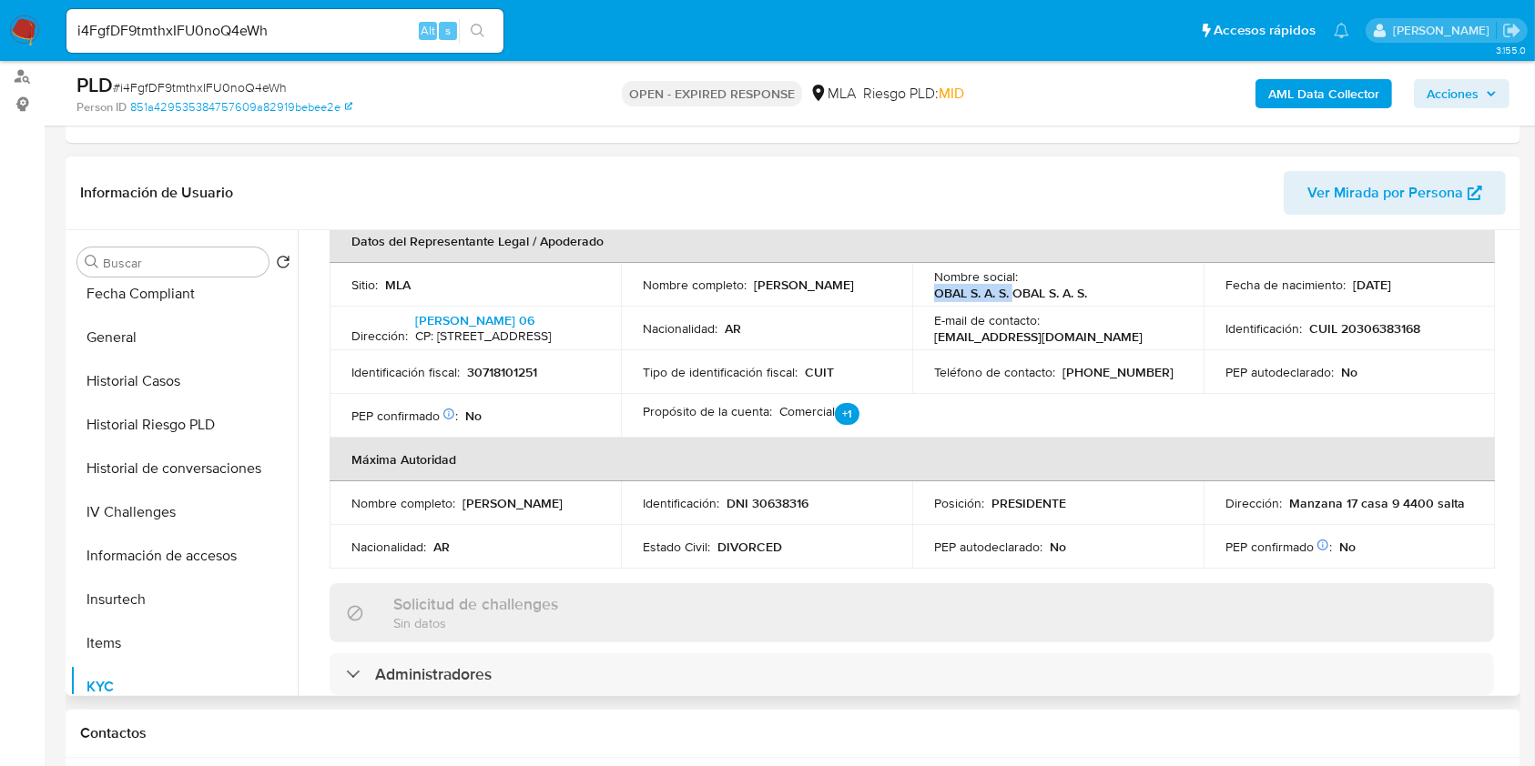
click at [1008, 293] on p "OBAL S. A. S. OBAL S. A. S." at bounding box center [1010, 293] width 153 height 16
copy p "OBAL S. A. S."
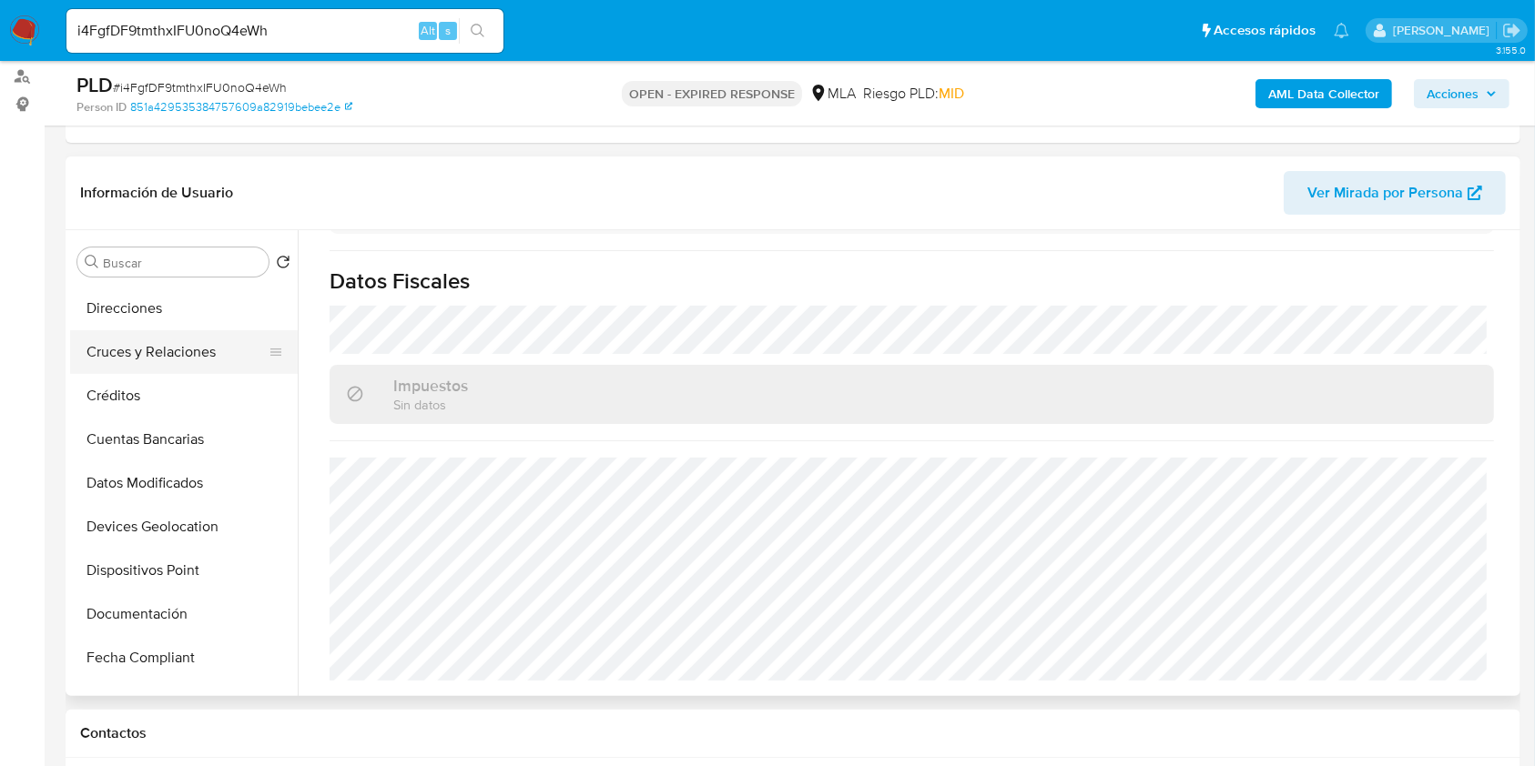
scroll to position [7, 0]
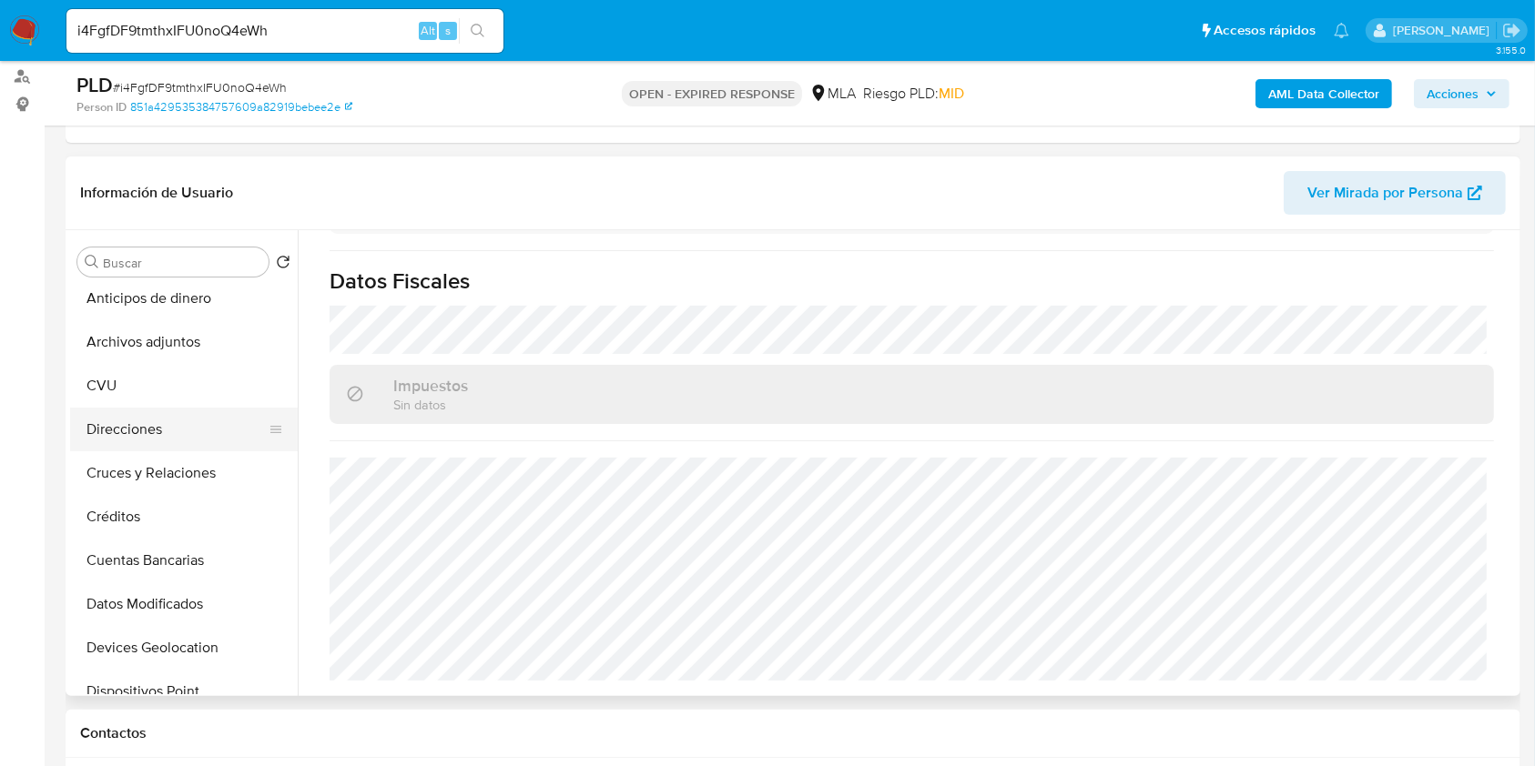
click at [152, 413] on button "Direcciones" at bounding box center [176, 430] width 213 height 44
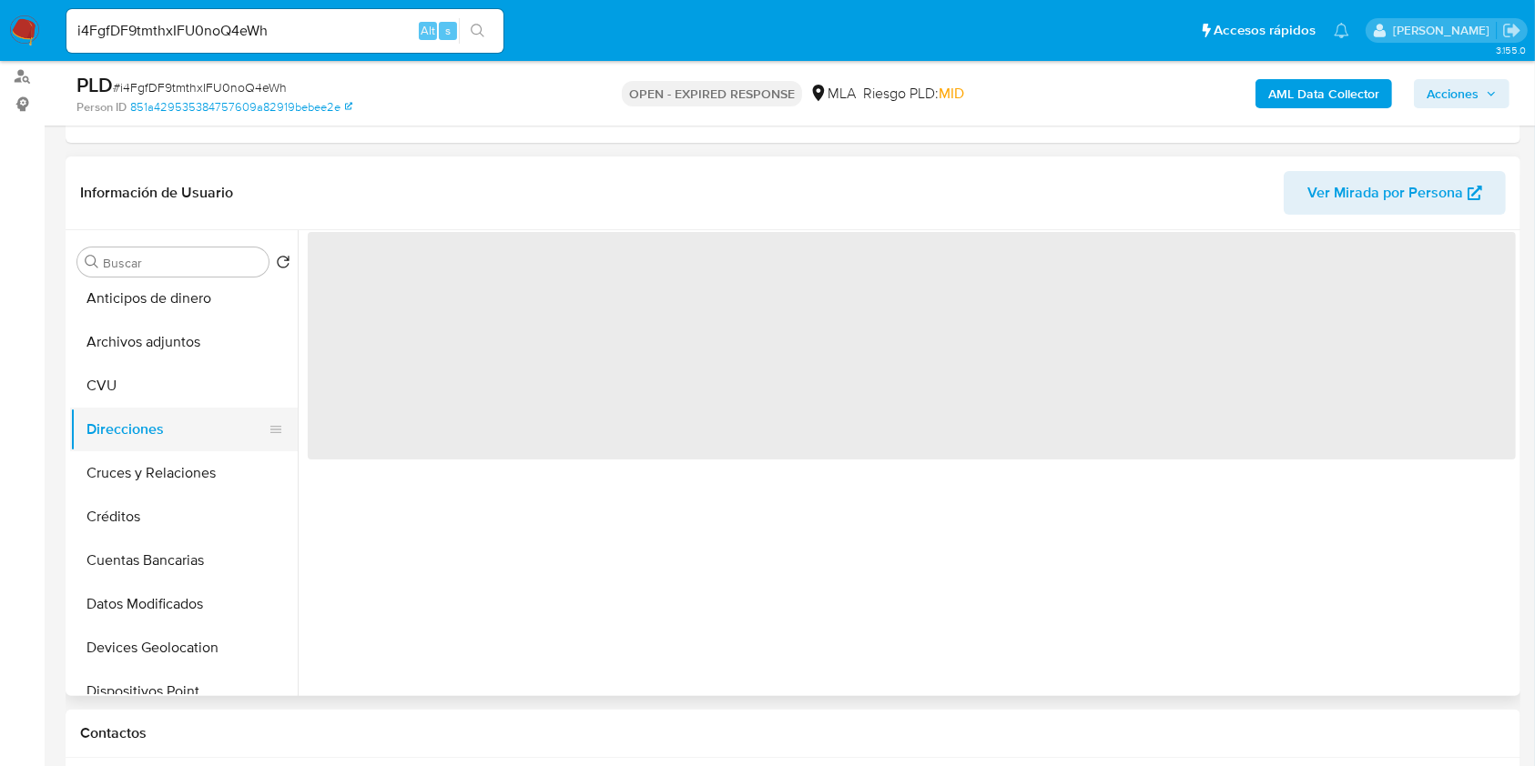
scroll to position [0, 0]
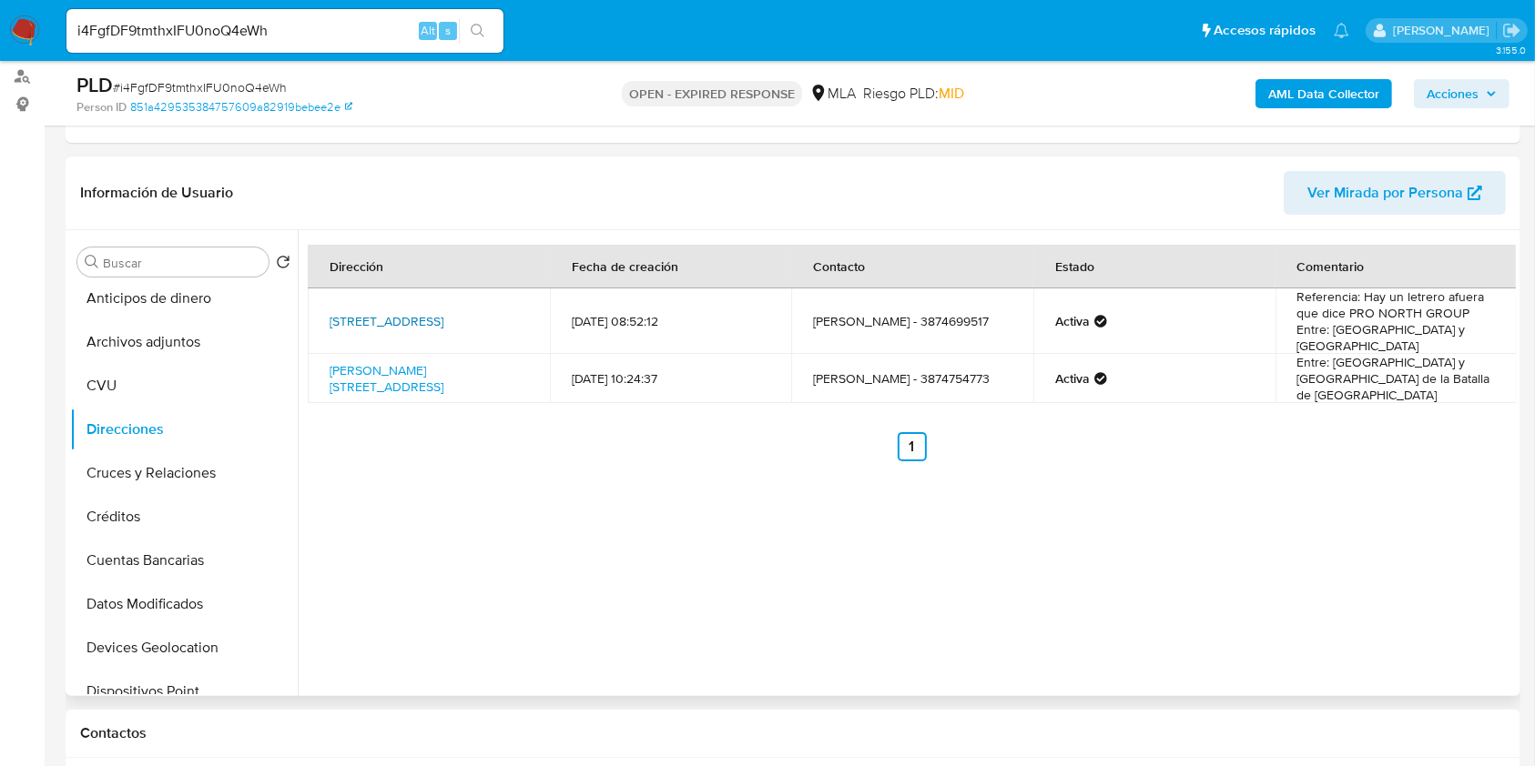
click at [401, 325] on link "Calle General Guemes 17, Salta, Salta, 4400, Argentina 17" at bounding box center [387, 321] width 114 height 18
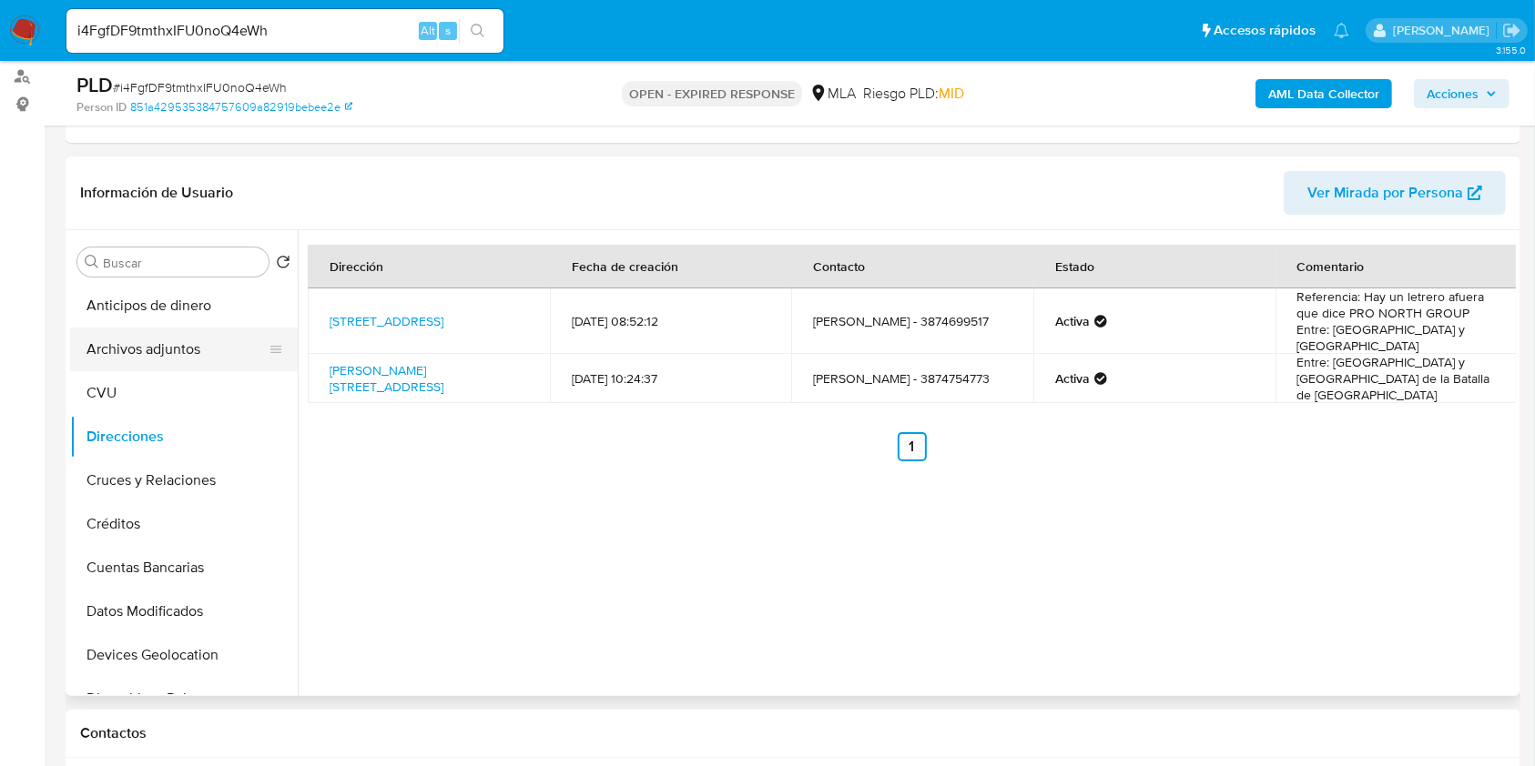
click at [187, 353] on button "Archivos adjuntos" at bounding box center [176, 350] width 213 height 44
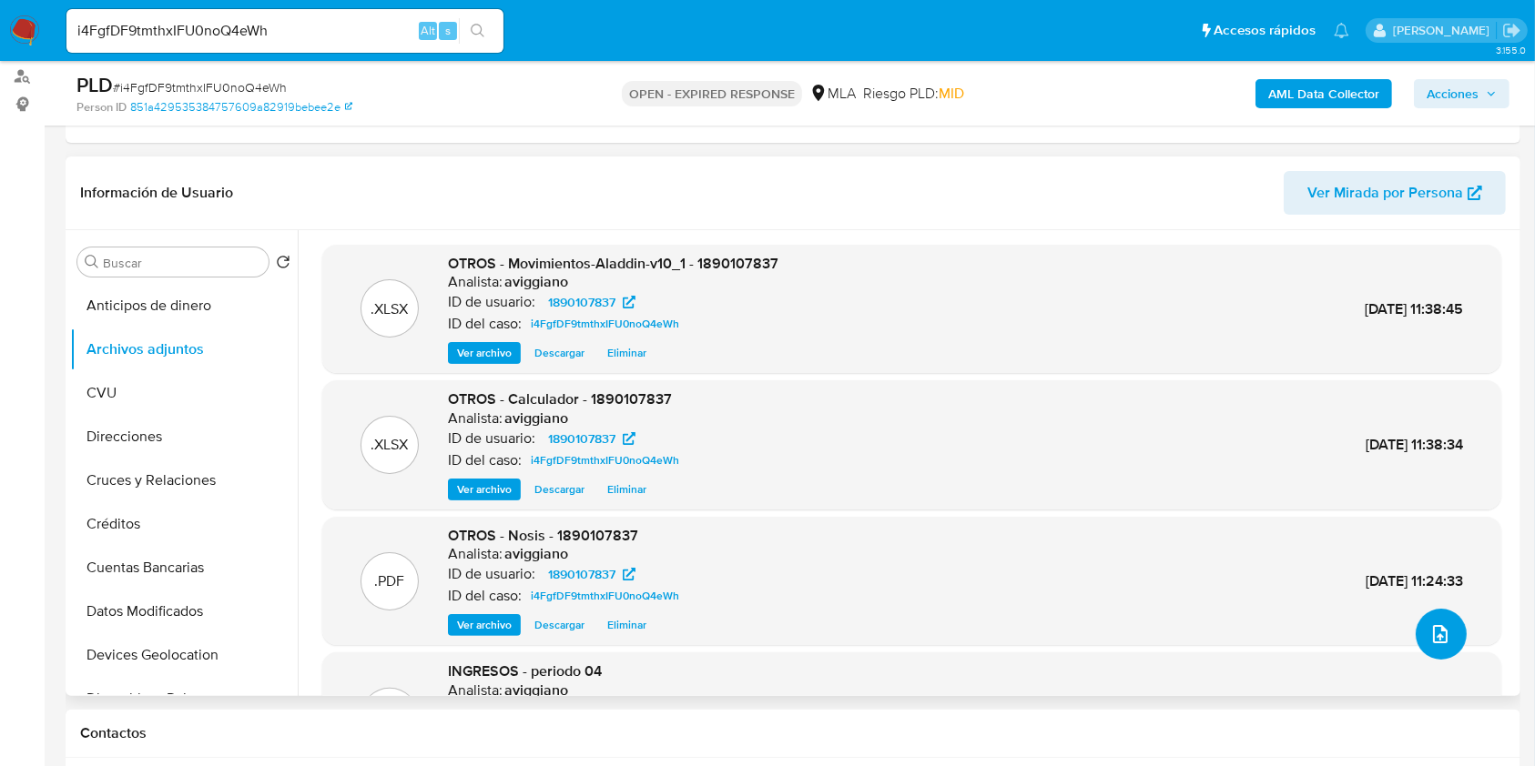
click at [1429, 641] on span "upload-file" at bounding box center [1440, 635] width 22 height 22
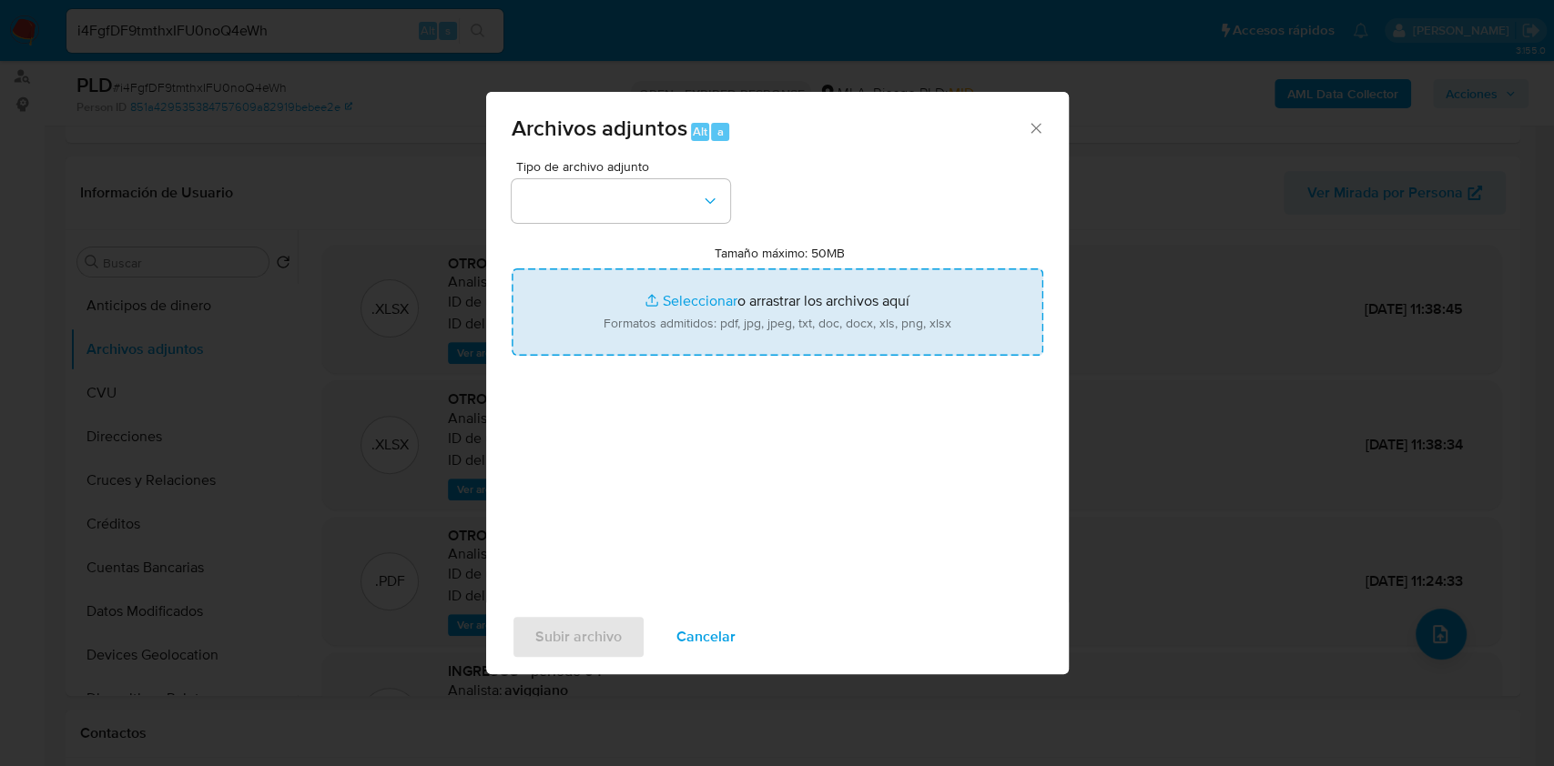
click at [656, 305] on input "Tamaño máximo: 50MB Seleccionar archivos" at bounding box center [778, 312] width 532 height 87
type input "C:\fakepath\Caselog i4FgfDF9tmthxIFU0noQ4eWh_2025_07_17_16_20_48.docx"
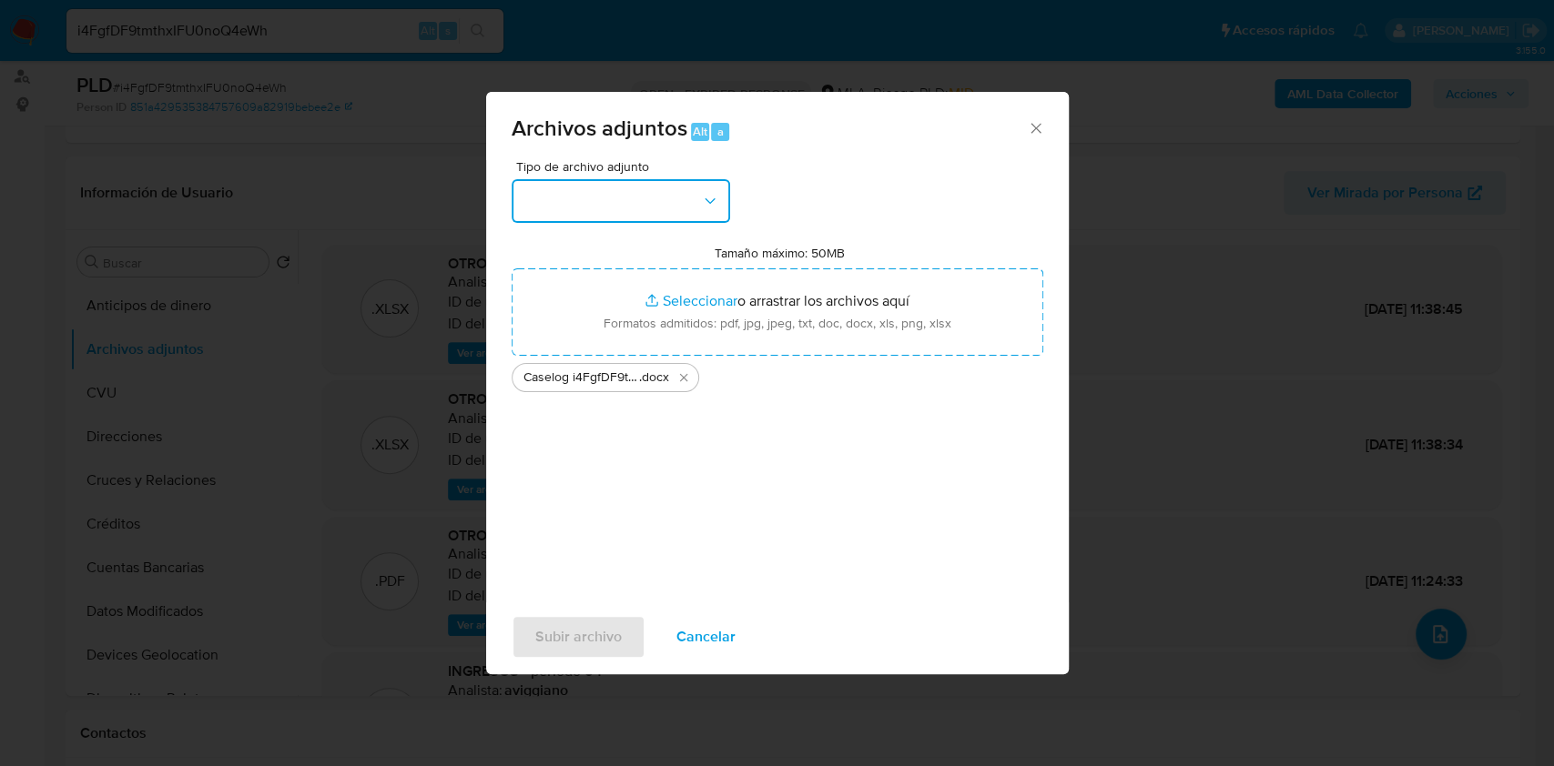
click at [644, 212] on button "button" at bounding box center [621, 201] width 218 height 44
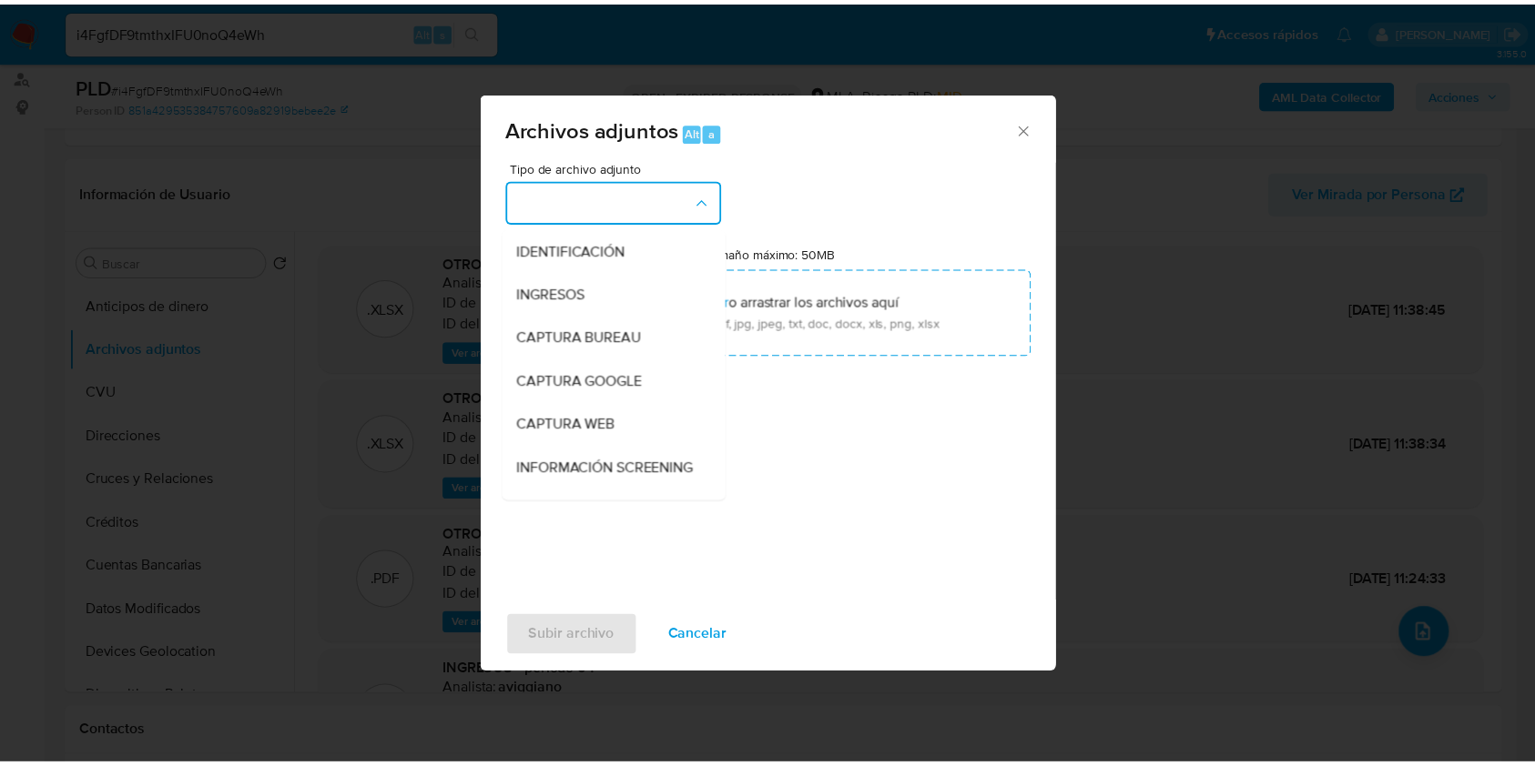
scroll to position [242, 0]
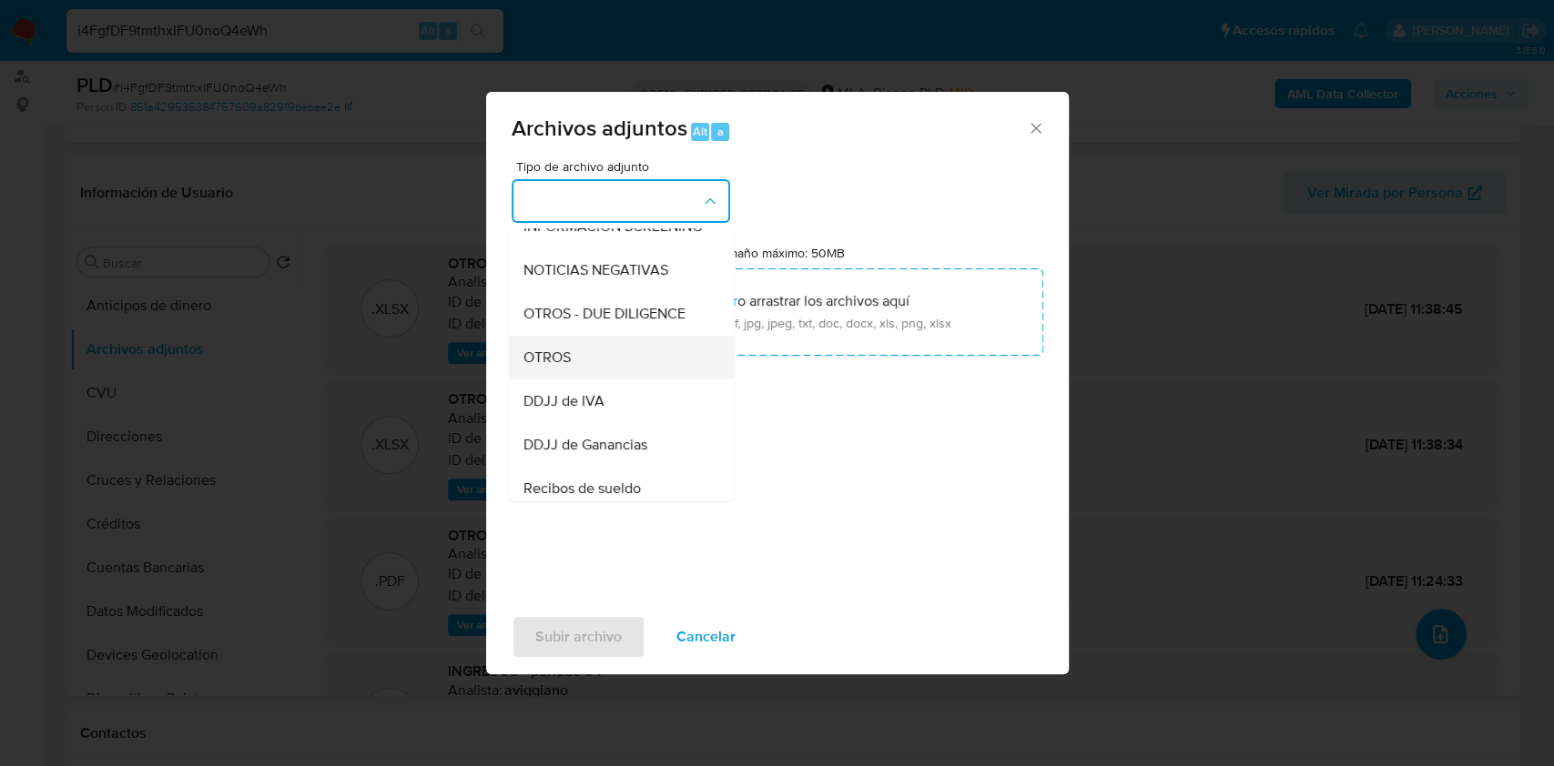
click at [577, 380] on div "OTROS" at bounding box center [616, 358] width 186 height 44
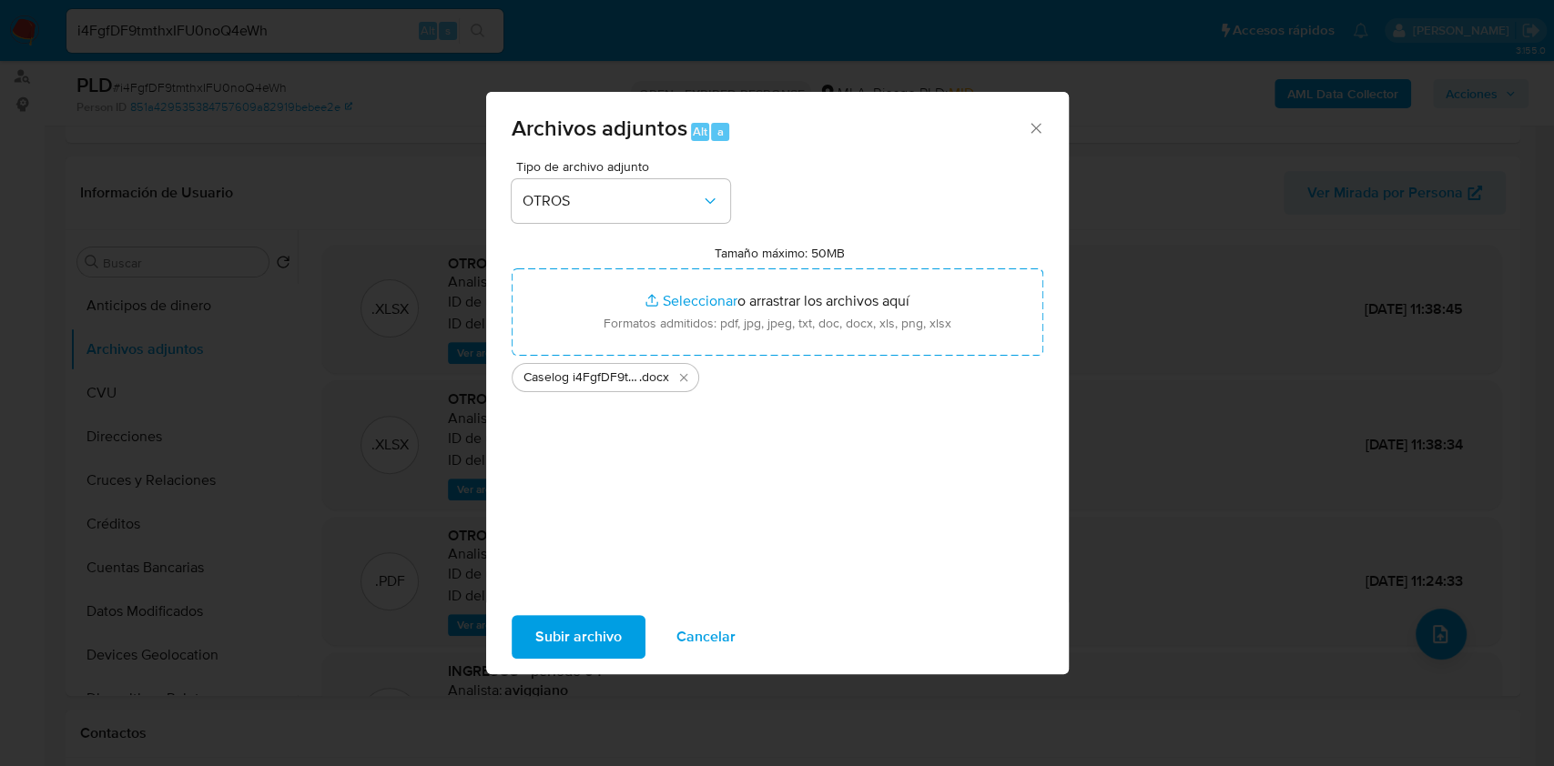
click at [553, 634] on span "Subir archivo" at bounding box center [578, 637] width 86 height 40
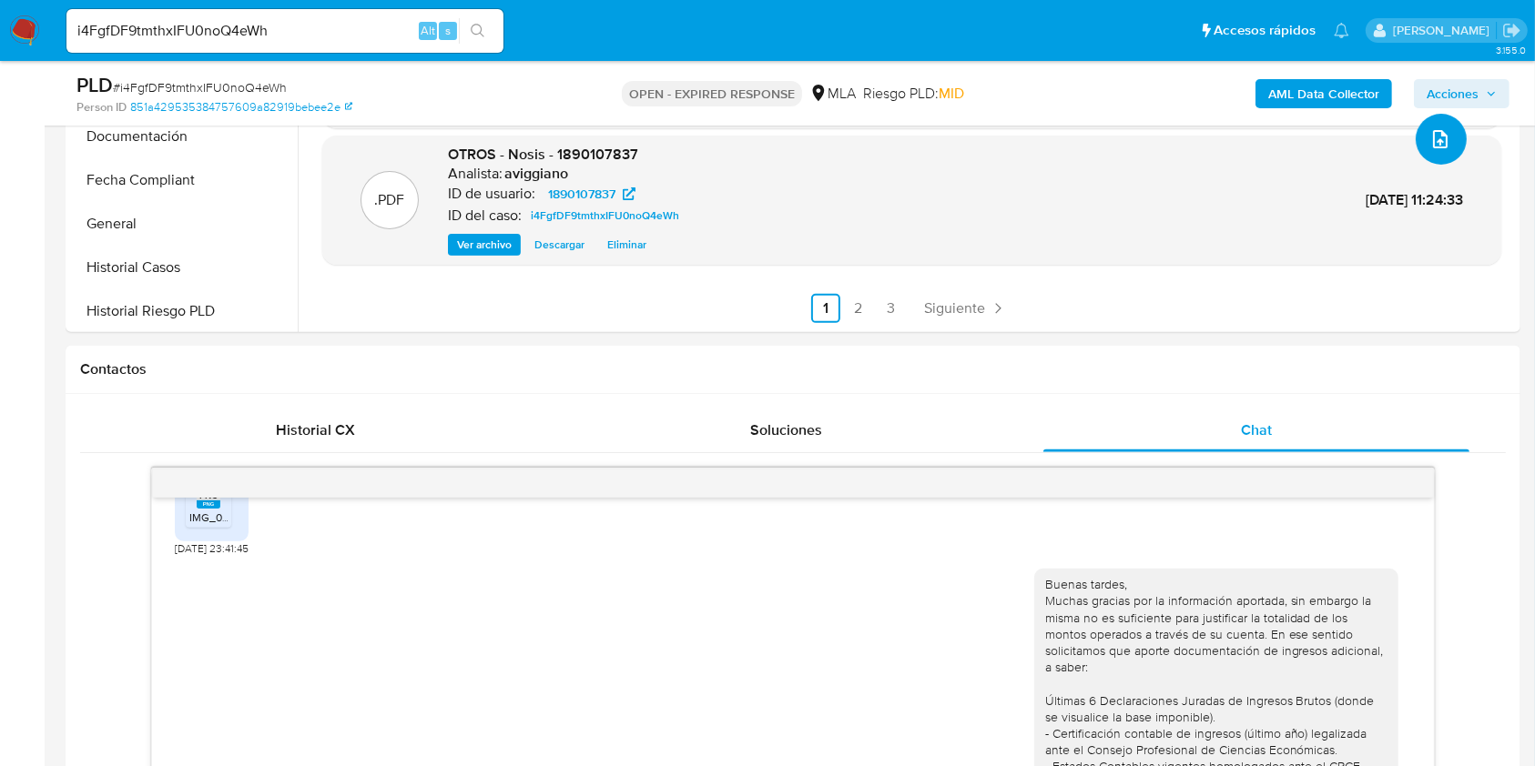
scroll to position [364, 0]
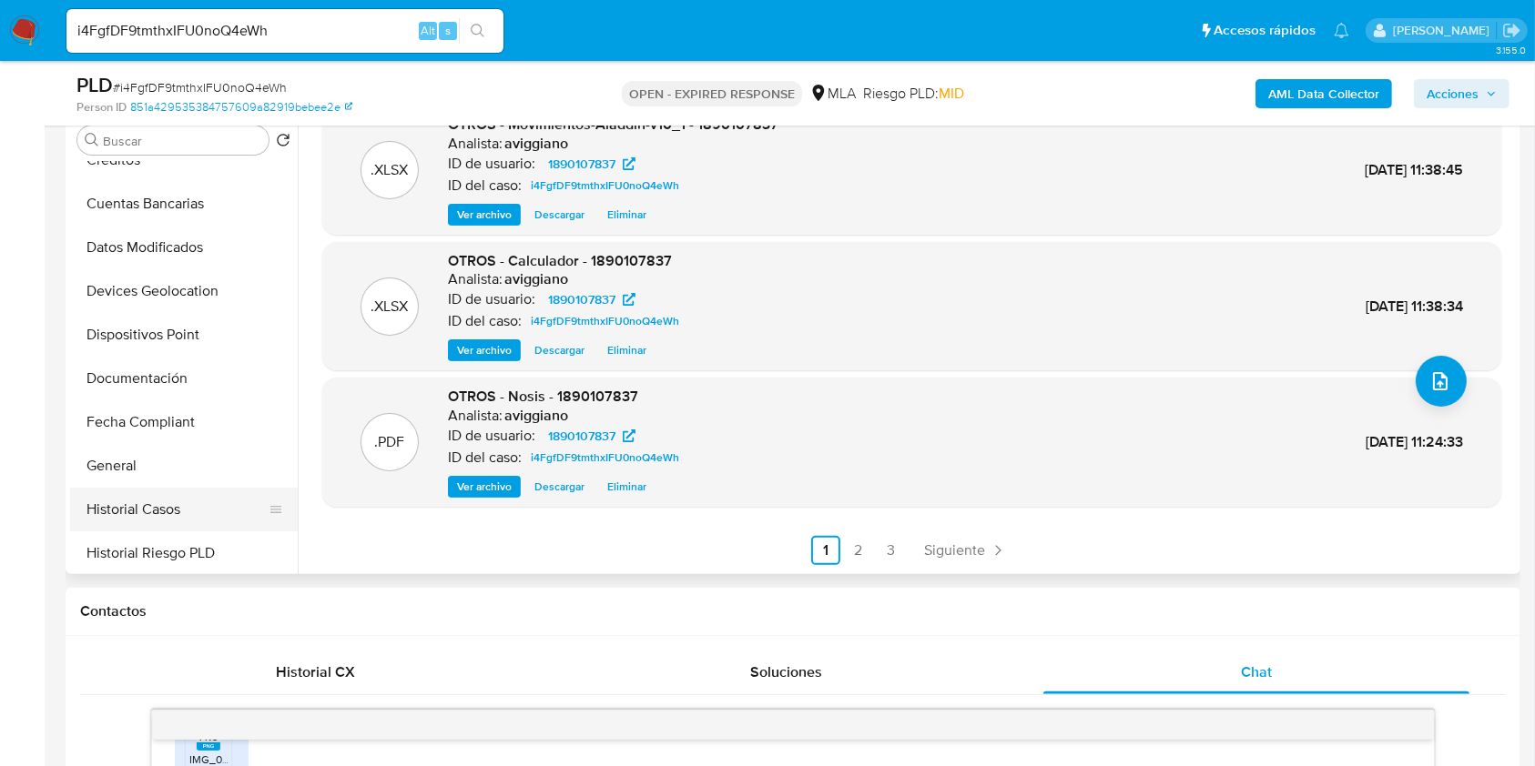
click at [153, 517] on button "Historial Casos" at bounding box center [176, 510] width 213 height 44
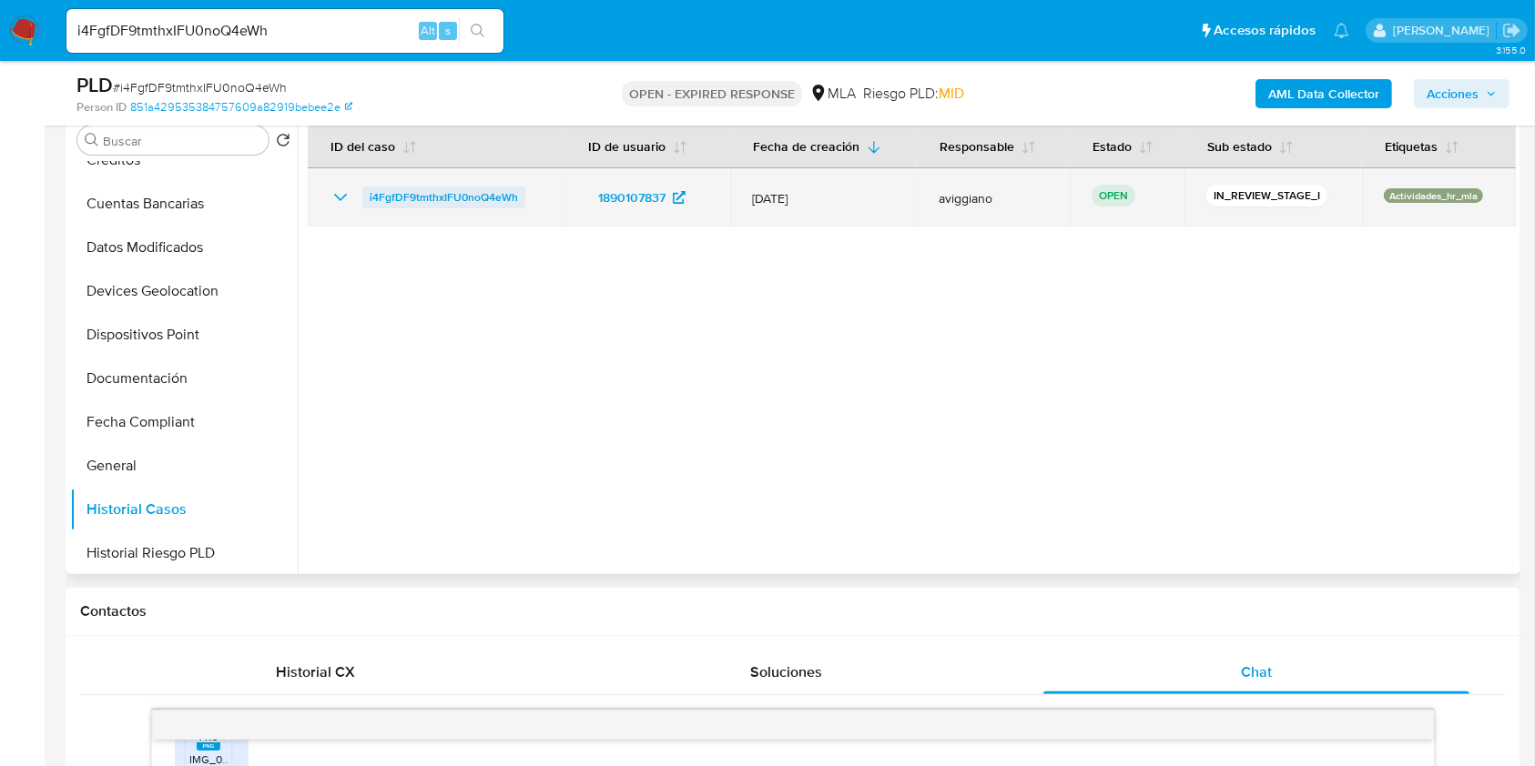
click at [485, 193] on span "i4FgfDF9tmthxIFU0noQ4eWh" at bounding box center [444, 198] width 148 height 22
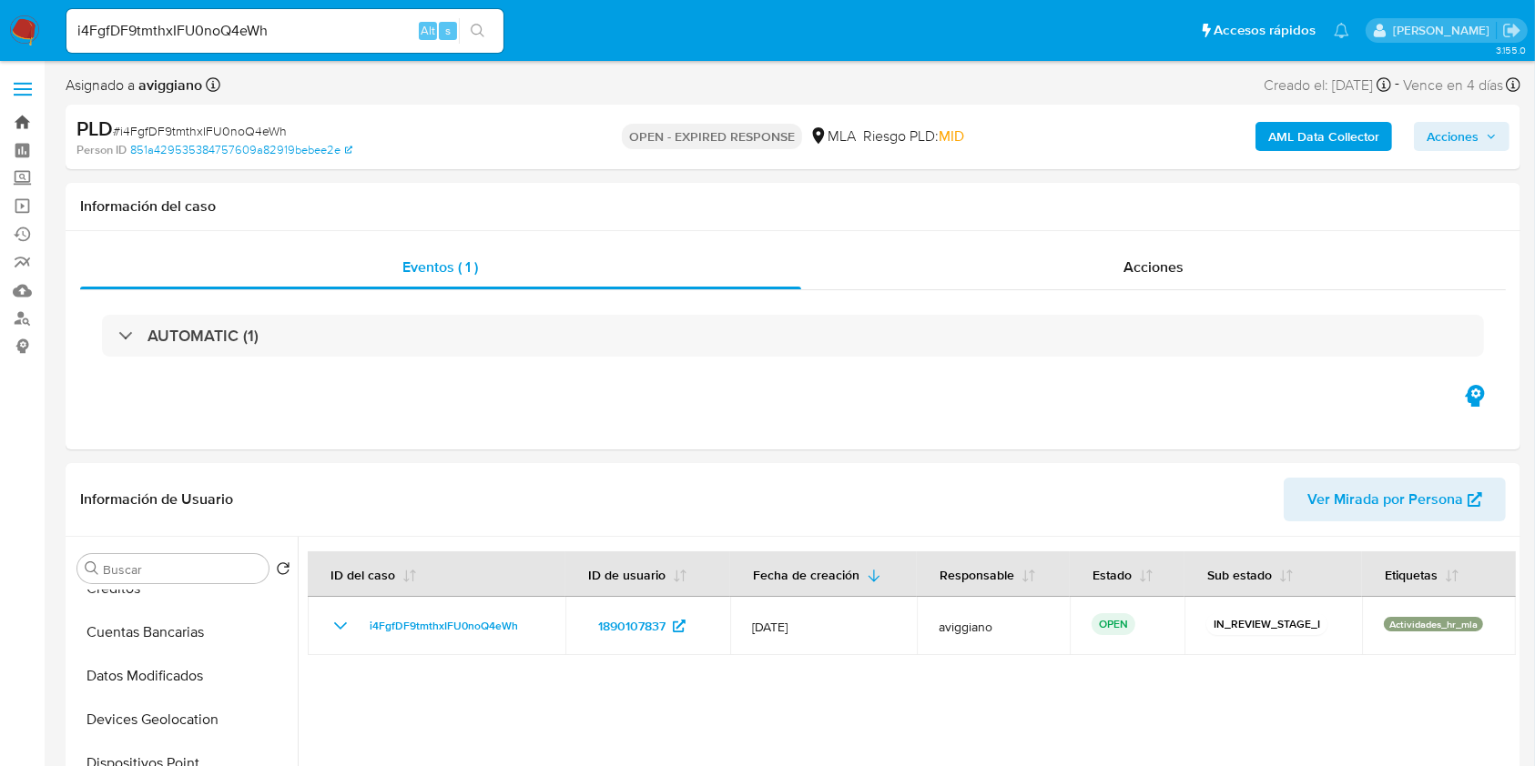
click at [30, 117] on link "Bandeja" at bounding box center [108, 122] width 217 height 28
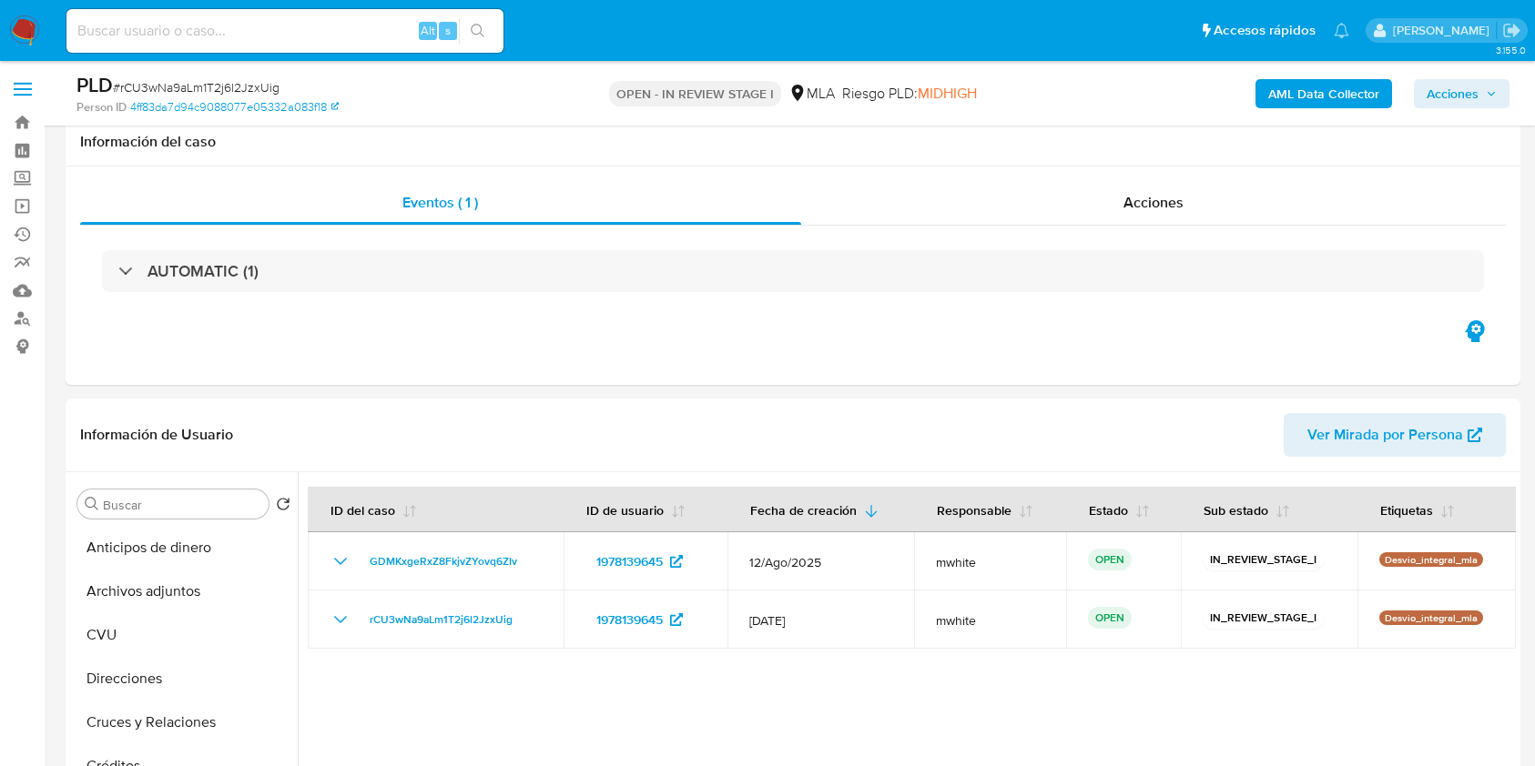
select select "10"
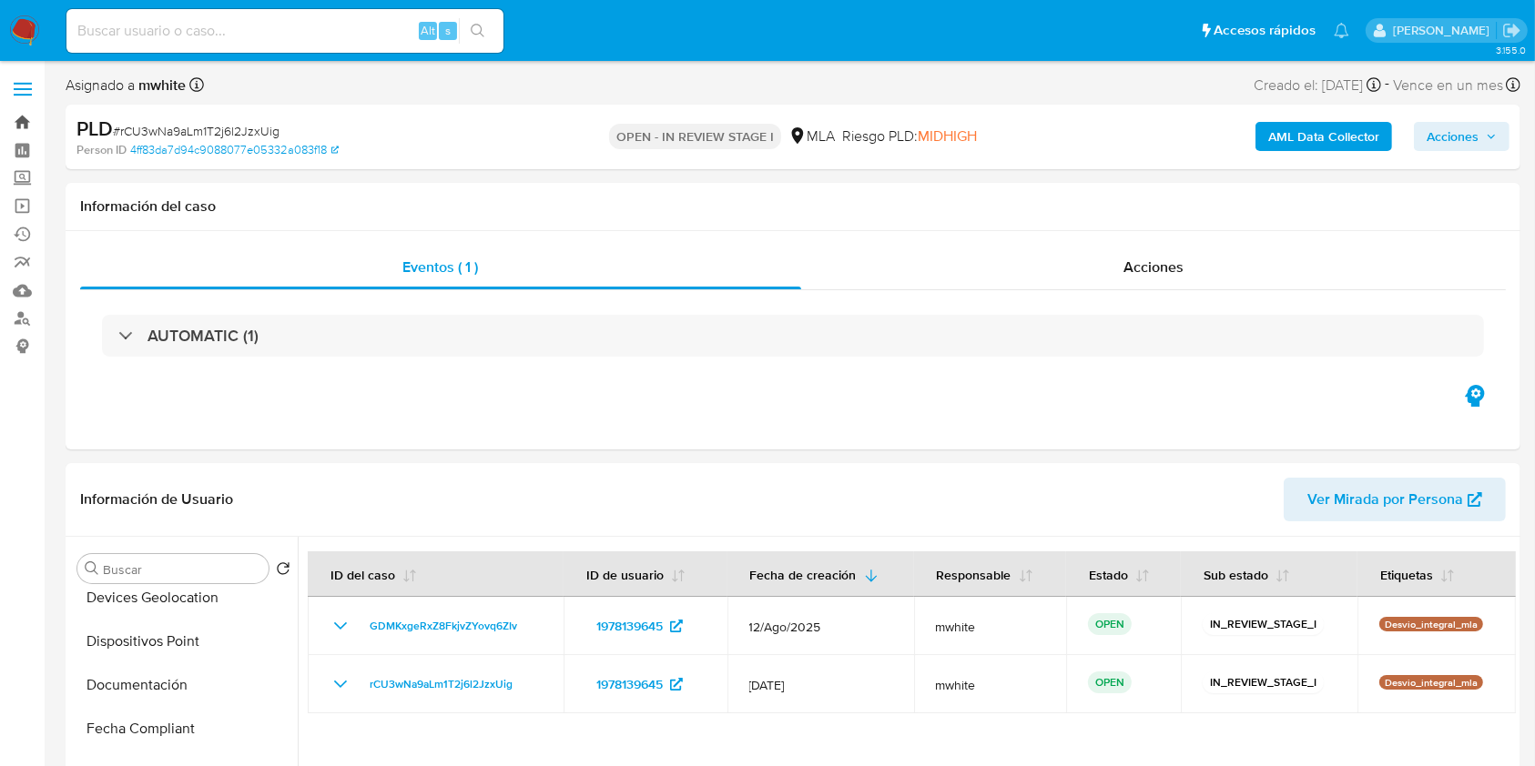
click at [17, 117] on link "Bandeja" at bounding box center [108, 122] width 217 height 28
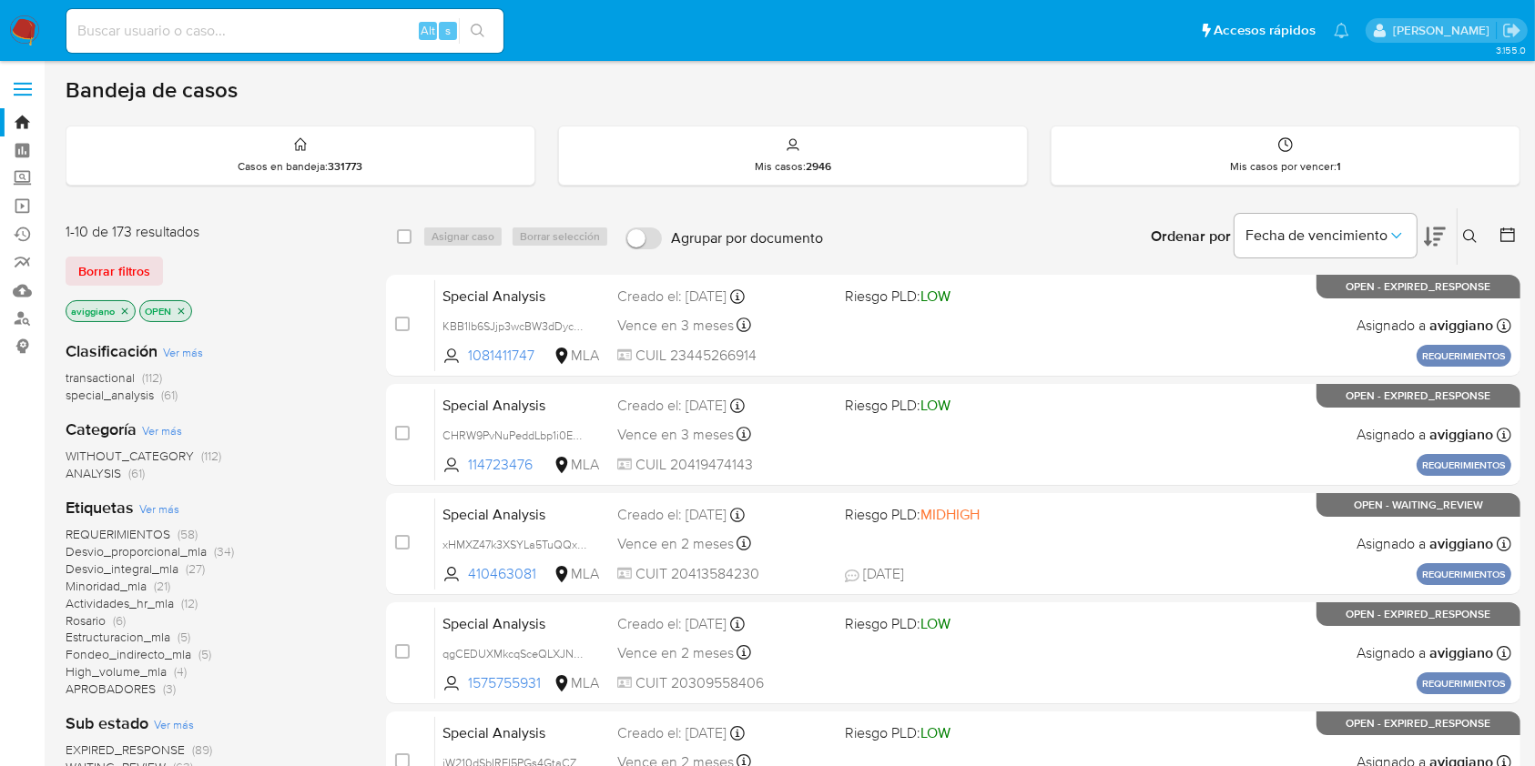
click at [1471, 238] on icon at bounding box center [1470, 236] width 15 height 15
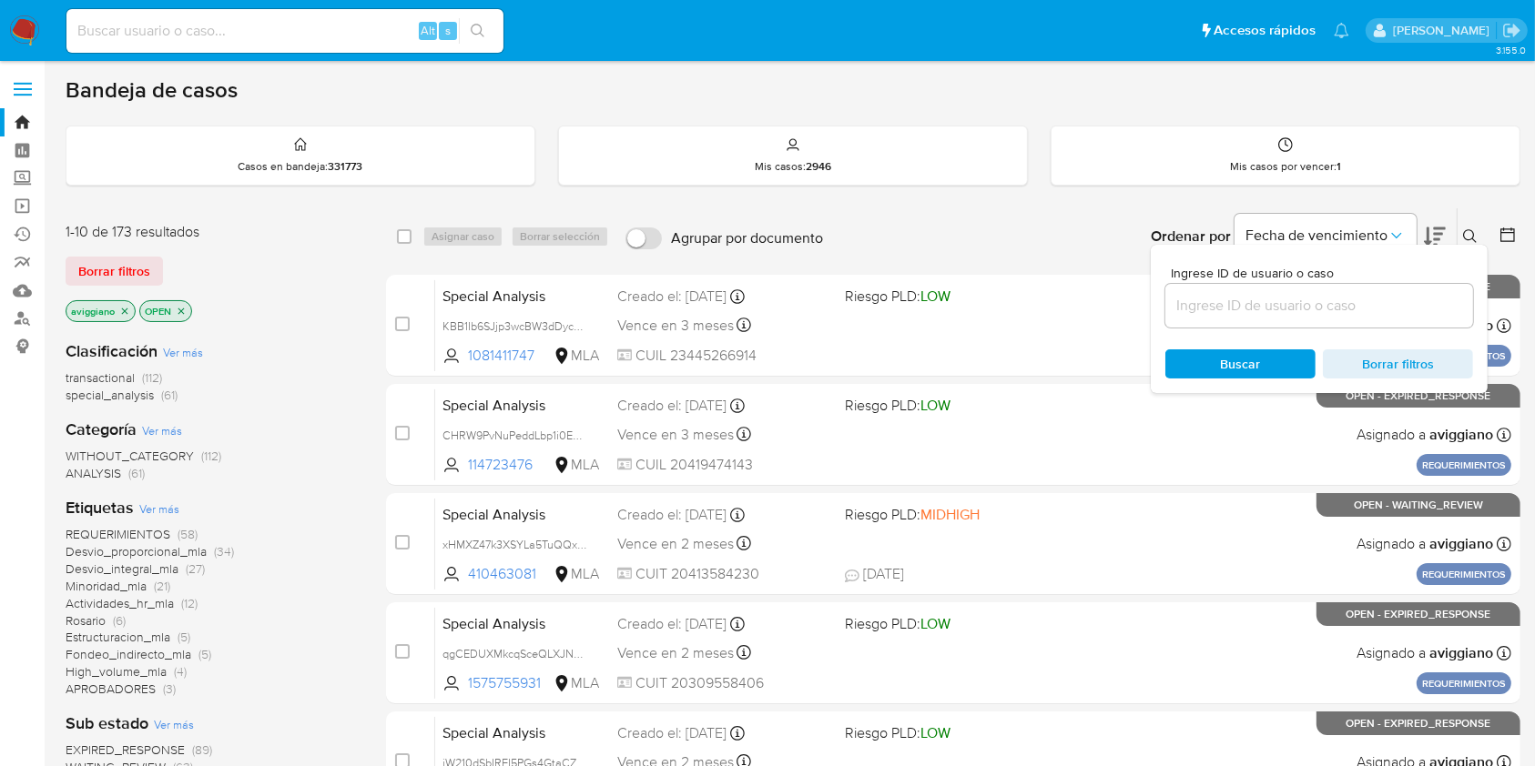
click at [1288, 317] on div at bounding box center [1319, 306] width 308 height 44
click at [1289, 305] on input at bounding box center [1319, 306] width 308 height 24
paste input "i4FgfDF9tmthxIFU0noQ4eWh"
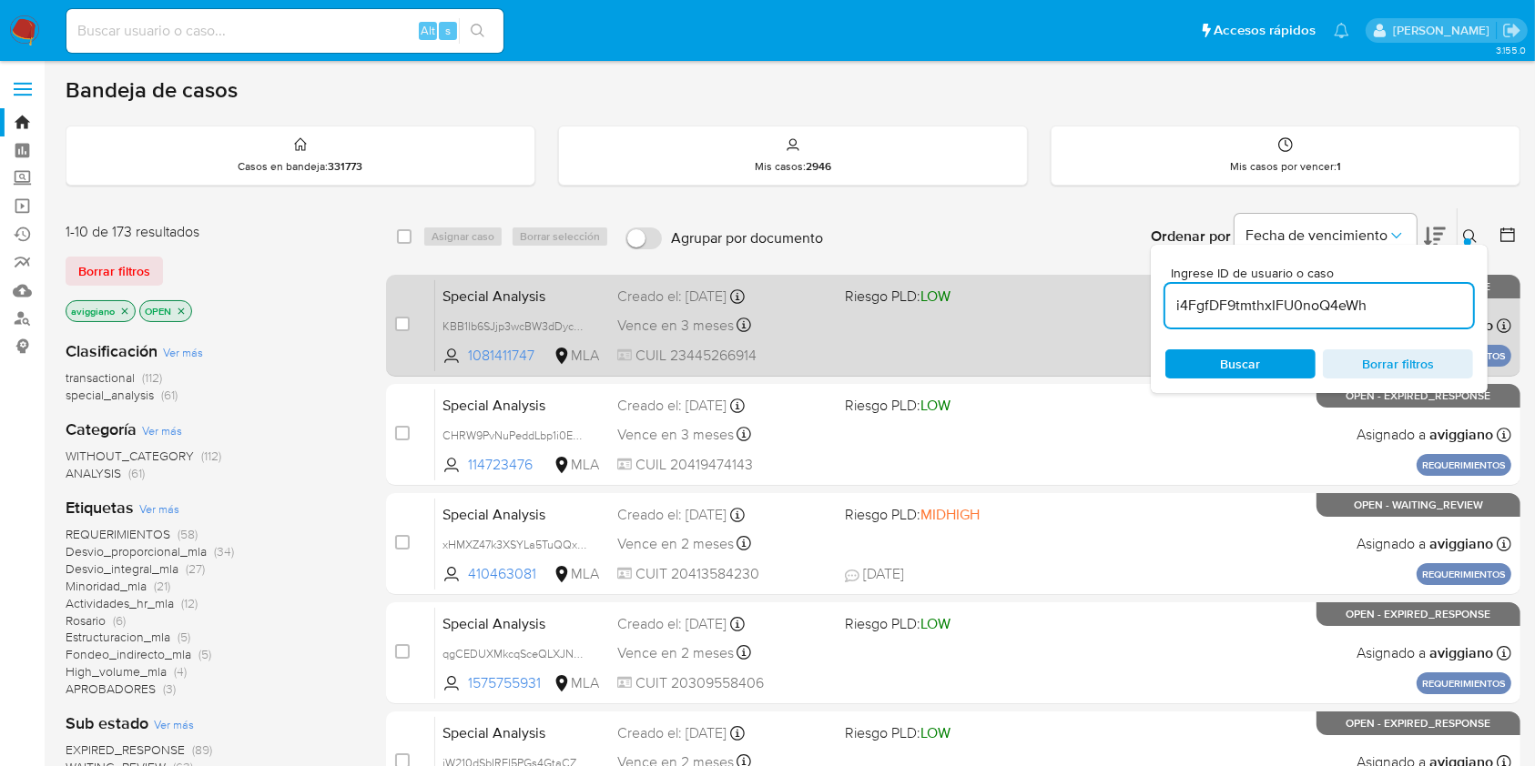
type input "i4FgfDF9tmthxIFU0noQ4eWh"
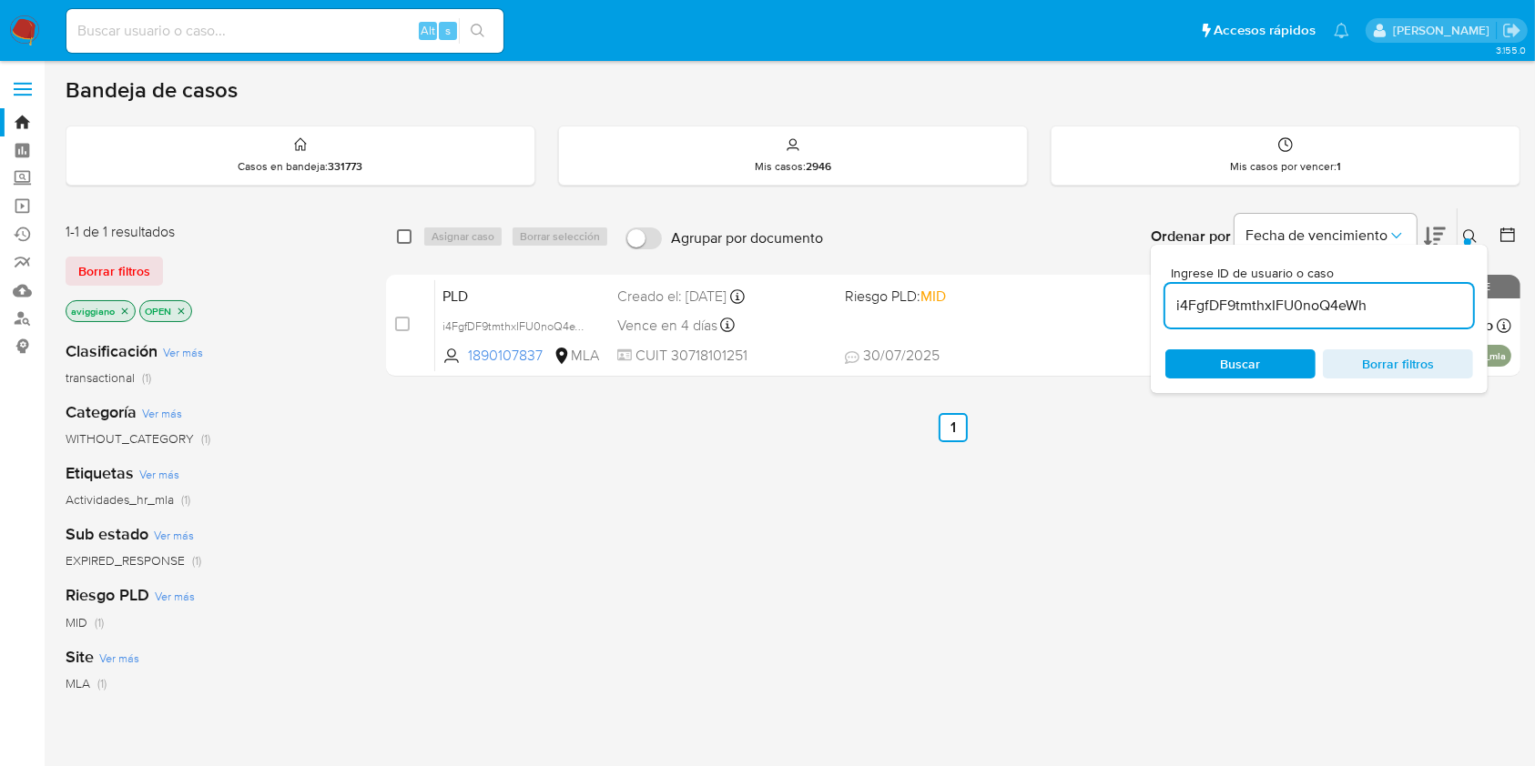
click at [410, 230] on input "checkbox" at bounding box center [404, 236] width 15 height 15
checkbox input "true"
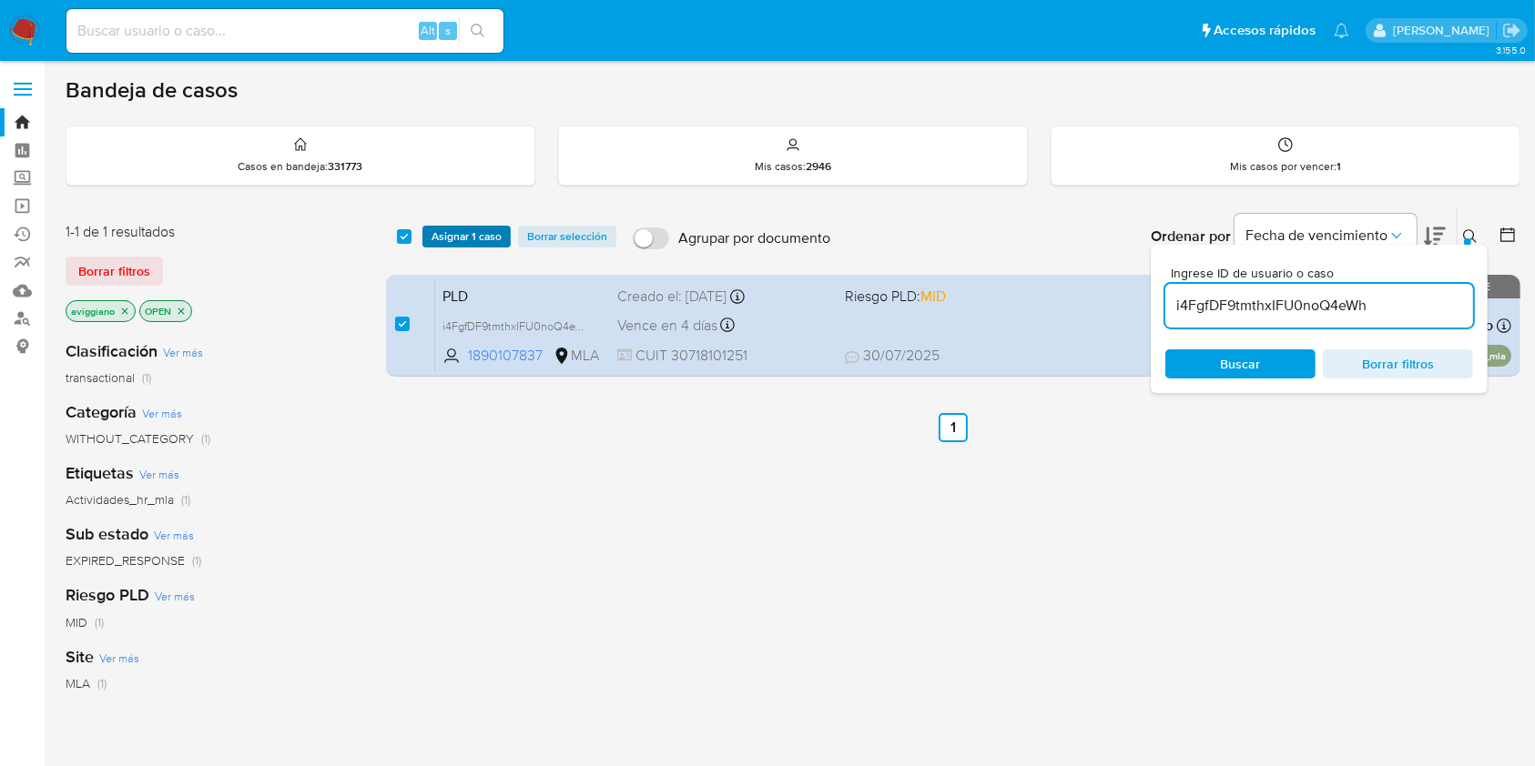
click at [428, 237] on button "Asignar 1 caso" at bounding box center [466, 237] width 88 height 22
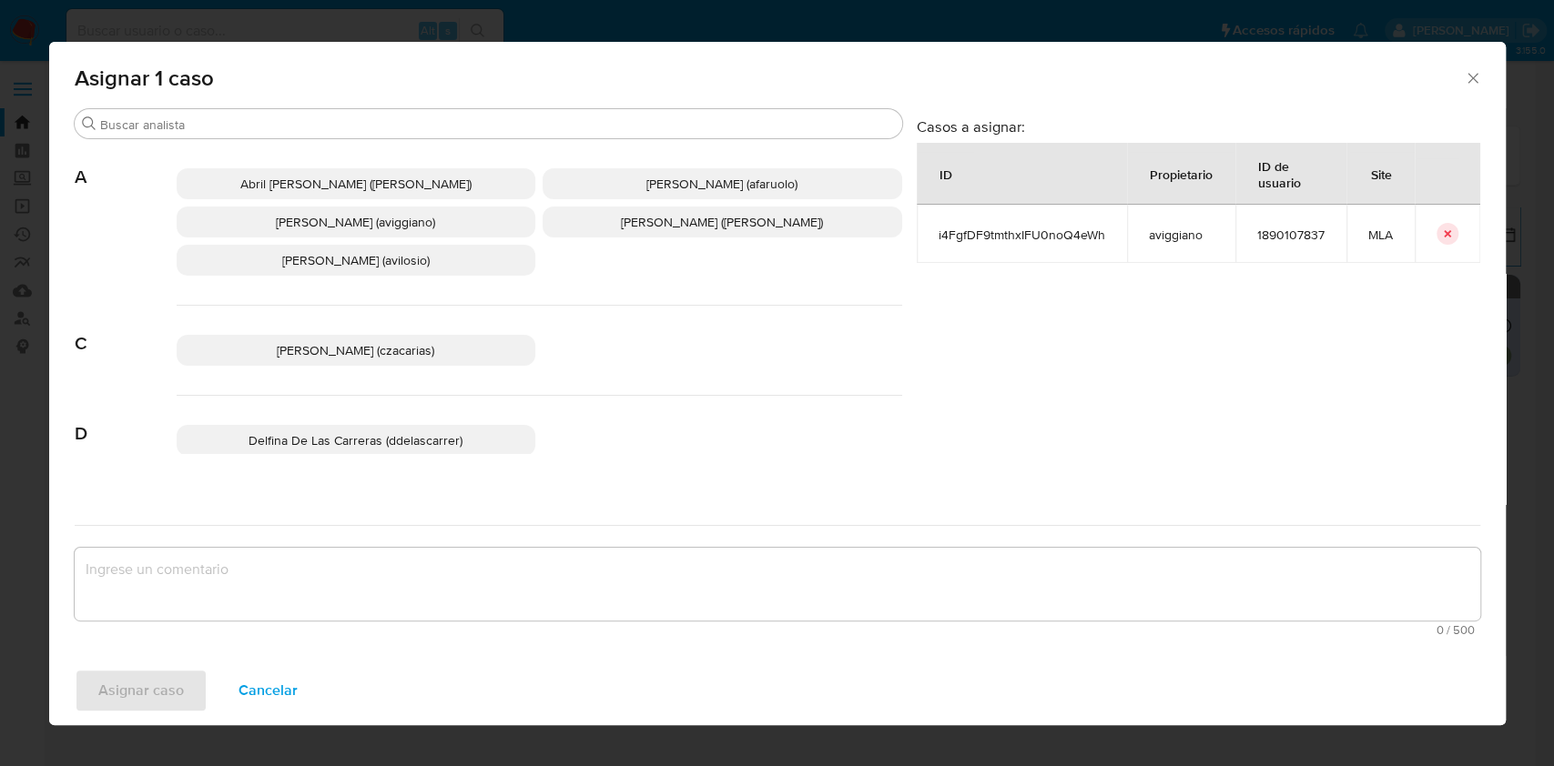
click at [385, 237] on p "Agustina Belen Viggiano (aviggiano)" at bounding box center [357, 222] width 360 height 31
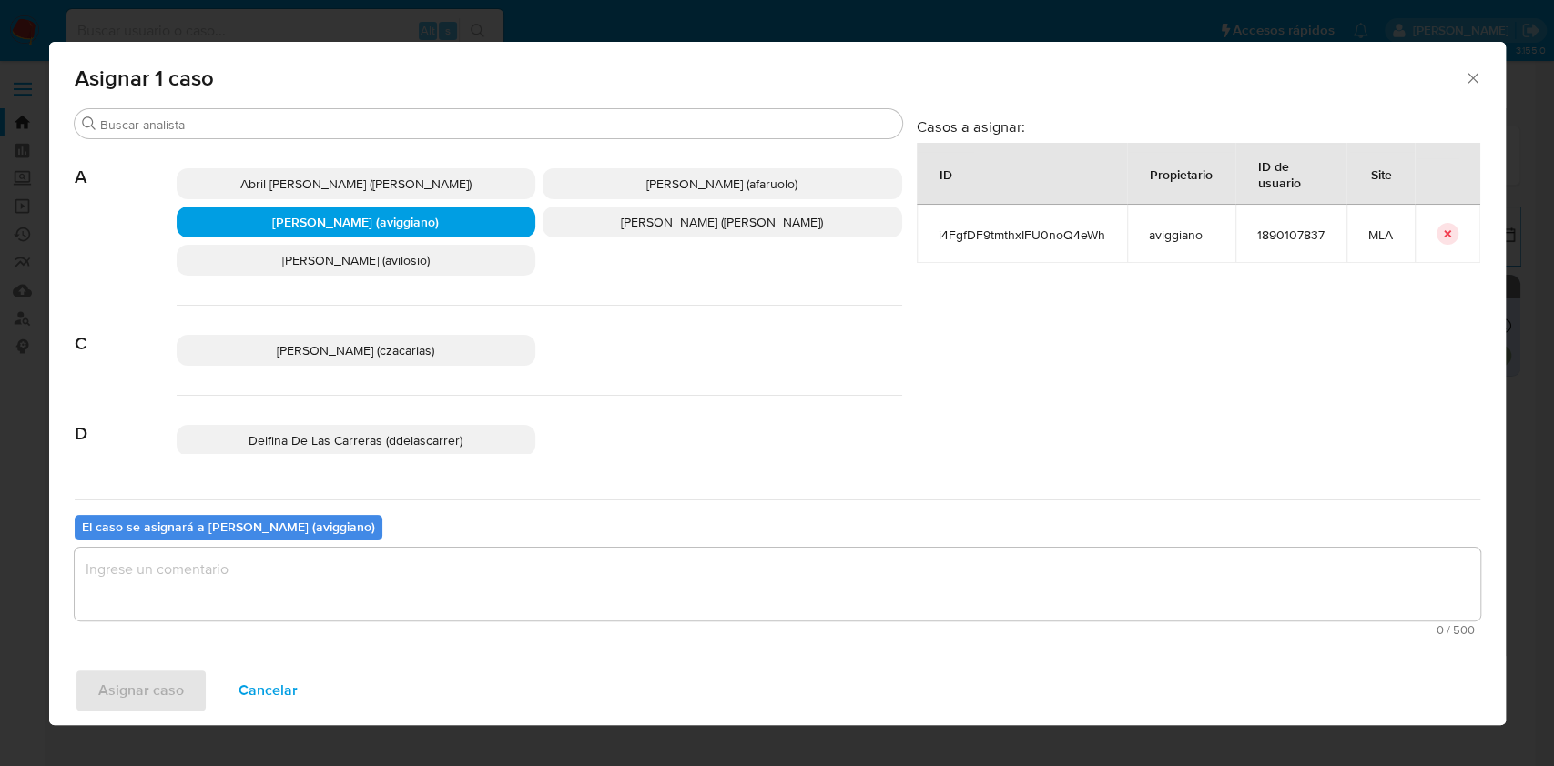
click at [388, 572] on textarea "assign-modal" at bounding box center [777, 584] width 1405 height 73
drag, startPoint x: 166, startPoint y: 715, endPoint x: 161, endPoint y: 696, distance: 18.8
click at [166, 714] on div "Asignar caso Cancelar" at bounding box center [777, 690] width 1456 height 69
click at [161, 696] on span "Asignar caso" at bounding box center [141, 691] width 86 height 40
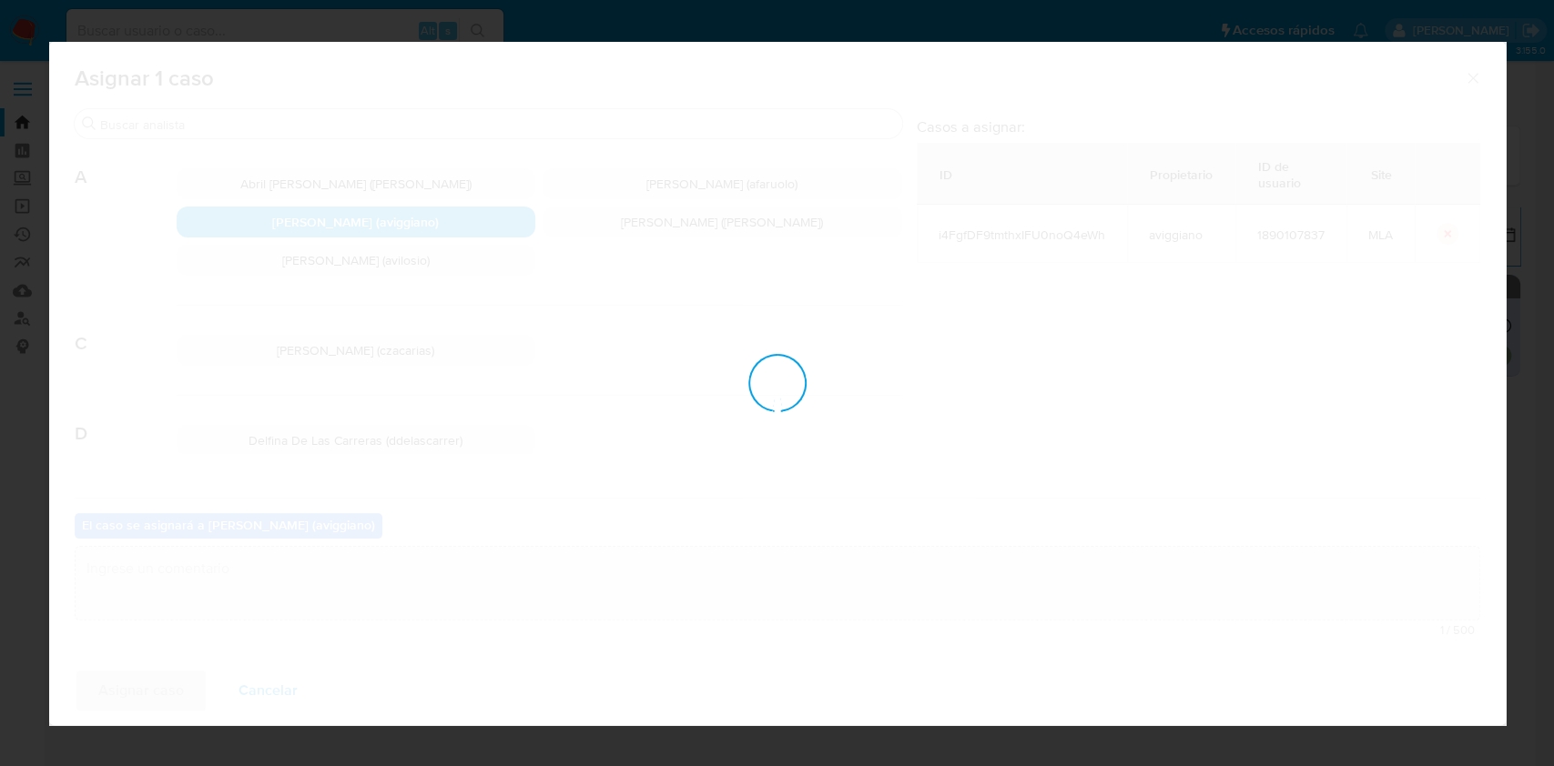
checkbox input "false"
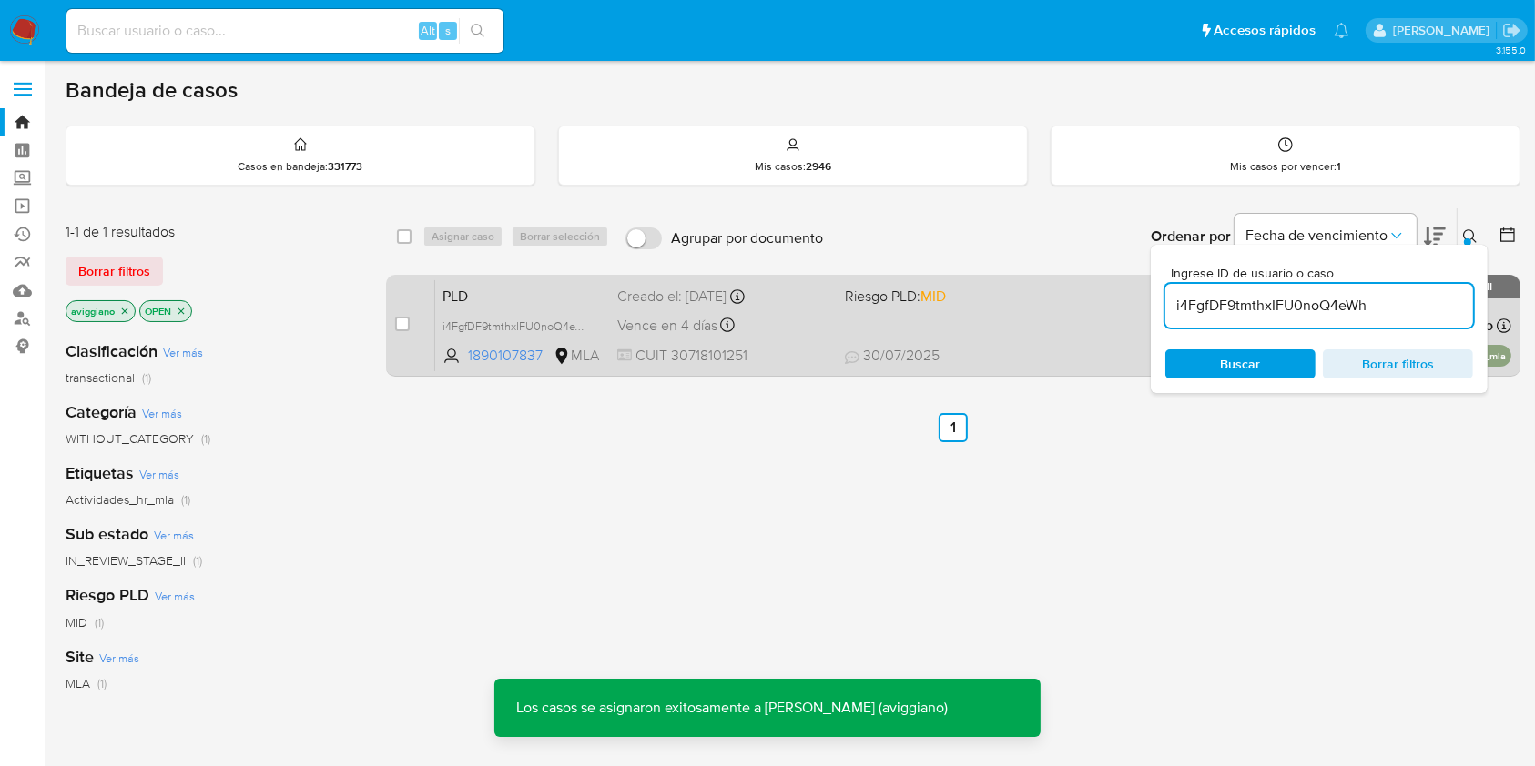
click at [1082, 303] on div "PLD i4FgfDF9tmthxIFU0noQ4eWh 1890107837 MLA Riesgo PLD: MID Creado el: 12/07/20…" at bounding box center [973, 325] width 1076 height 92
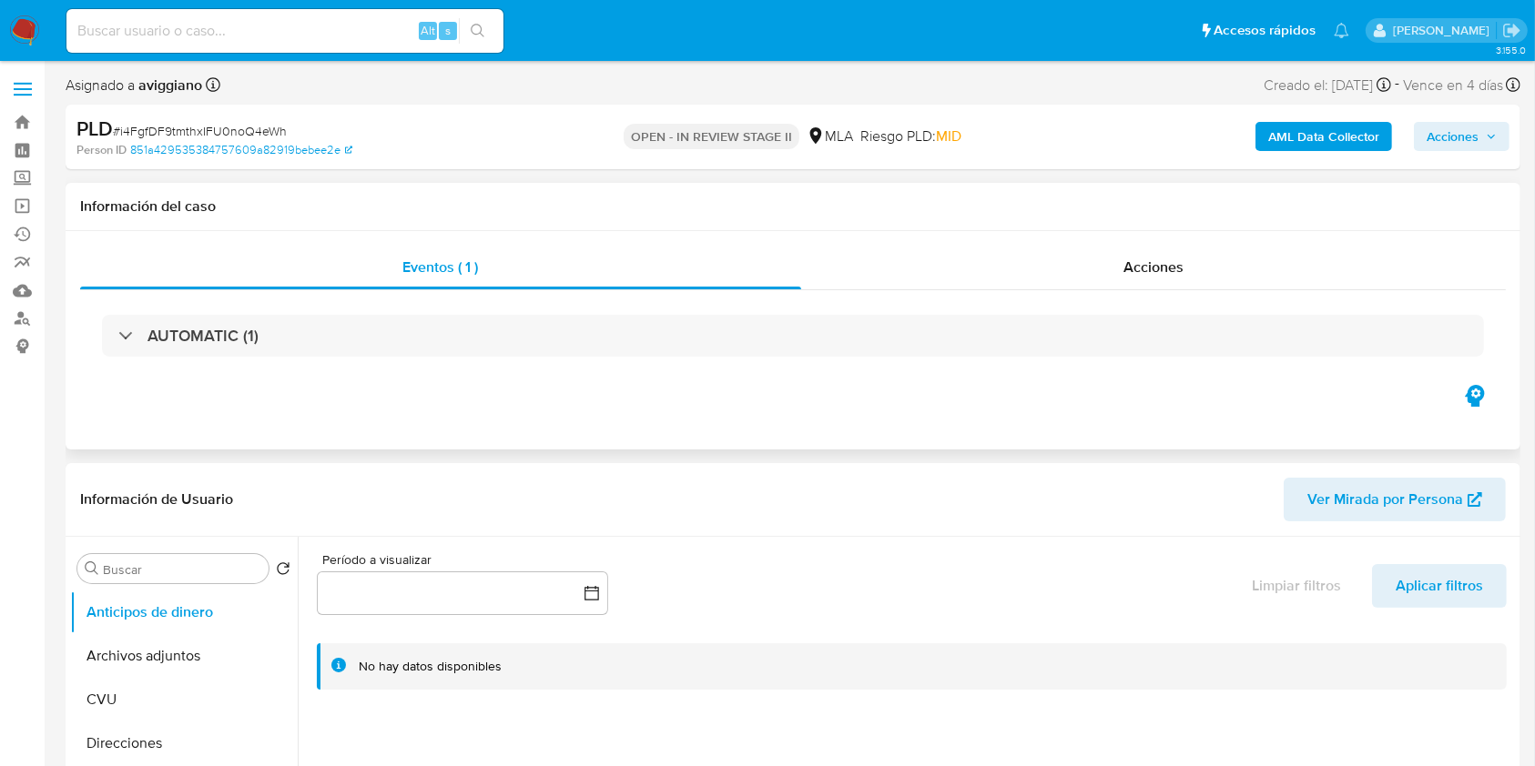
select select "10"
click at [1453, 160] on div "PLD # i4FgfDF9tmthxIFU0noQ4eWh Person ID 851a429535384757609a82919bebee2e OPEN …" at bounding box center [793, 137] width 1455 height 65
click at [1445, 142] on span "Acciones" at bounding box center [1452, 136] width 52 height 29
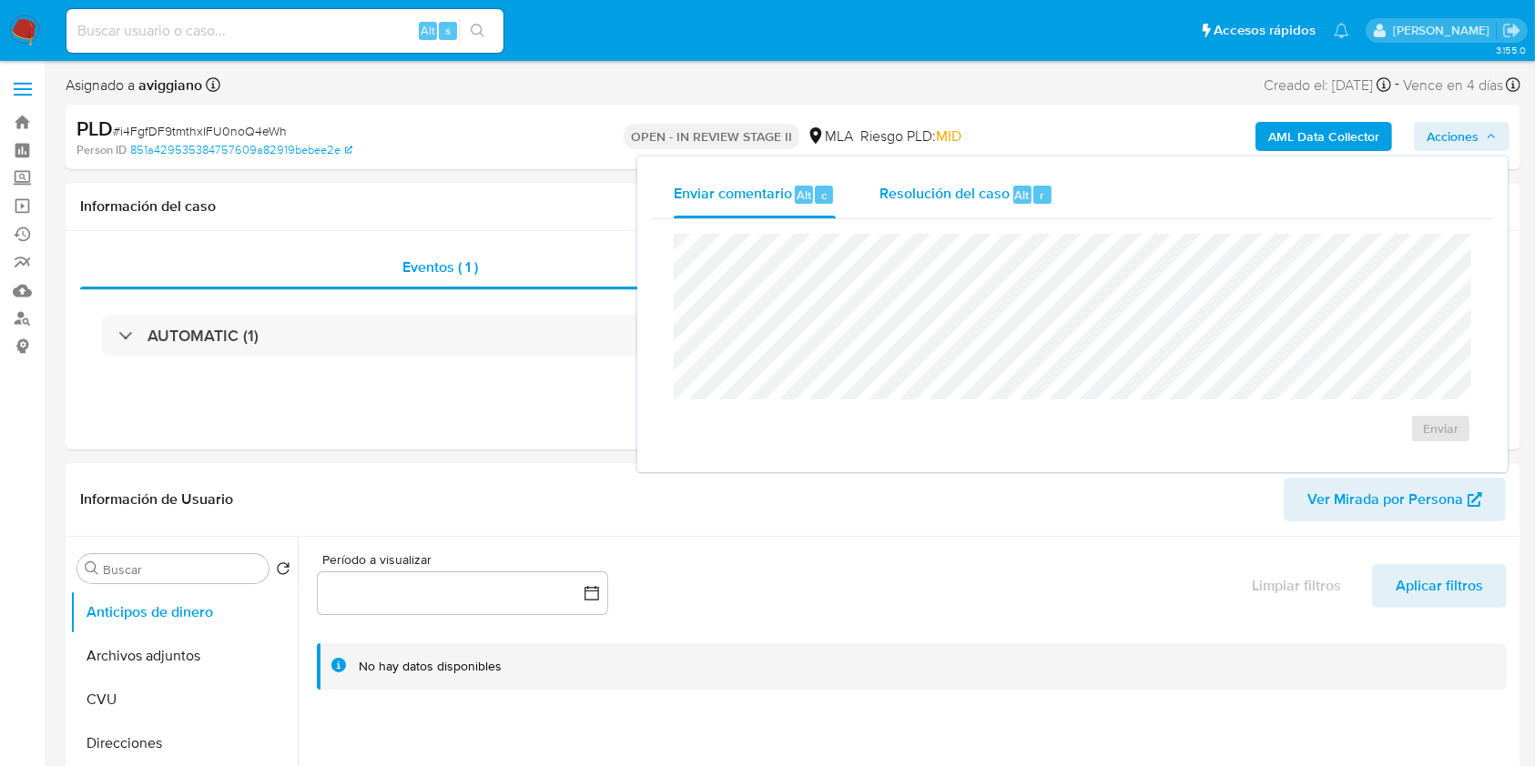
click at [1010, 207] on div "Resolución del caso Alt r" at bounding box center [966, 194] width 174 height 47
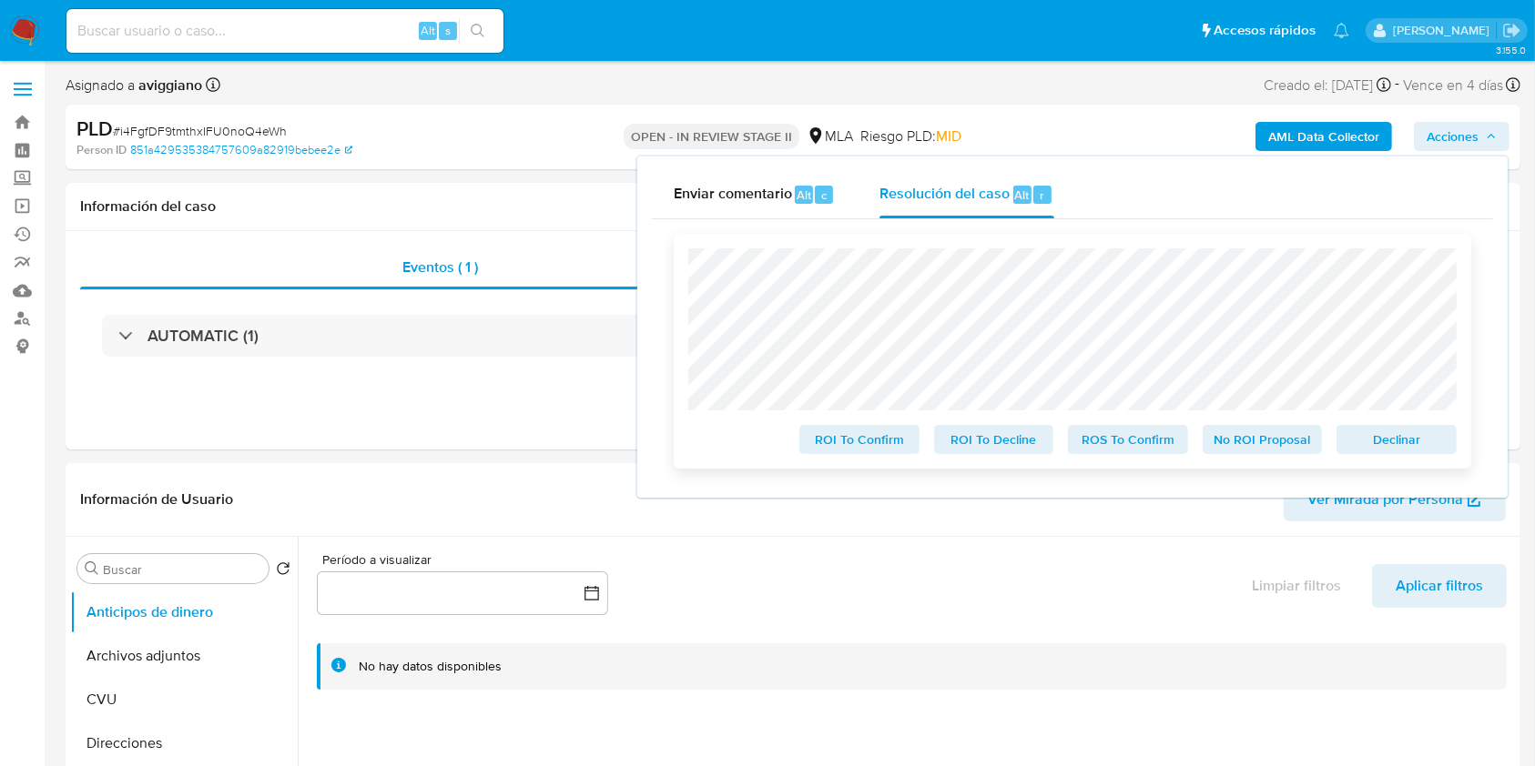
click at [1398, 452] on span "Declinar" at bounding box center [1396, 439] width 95 height 25
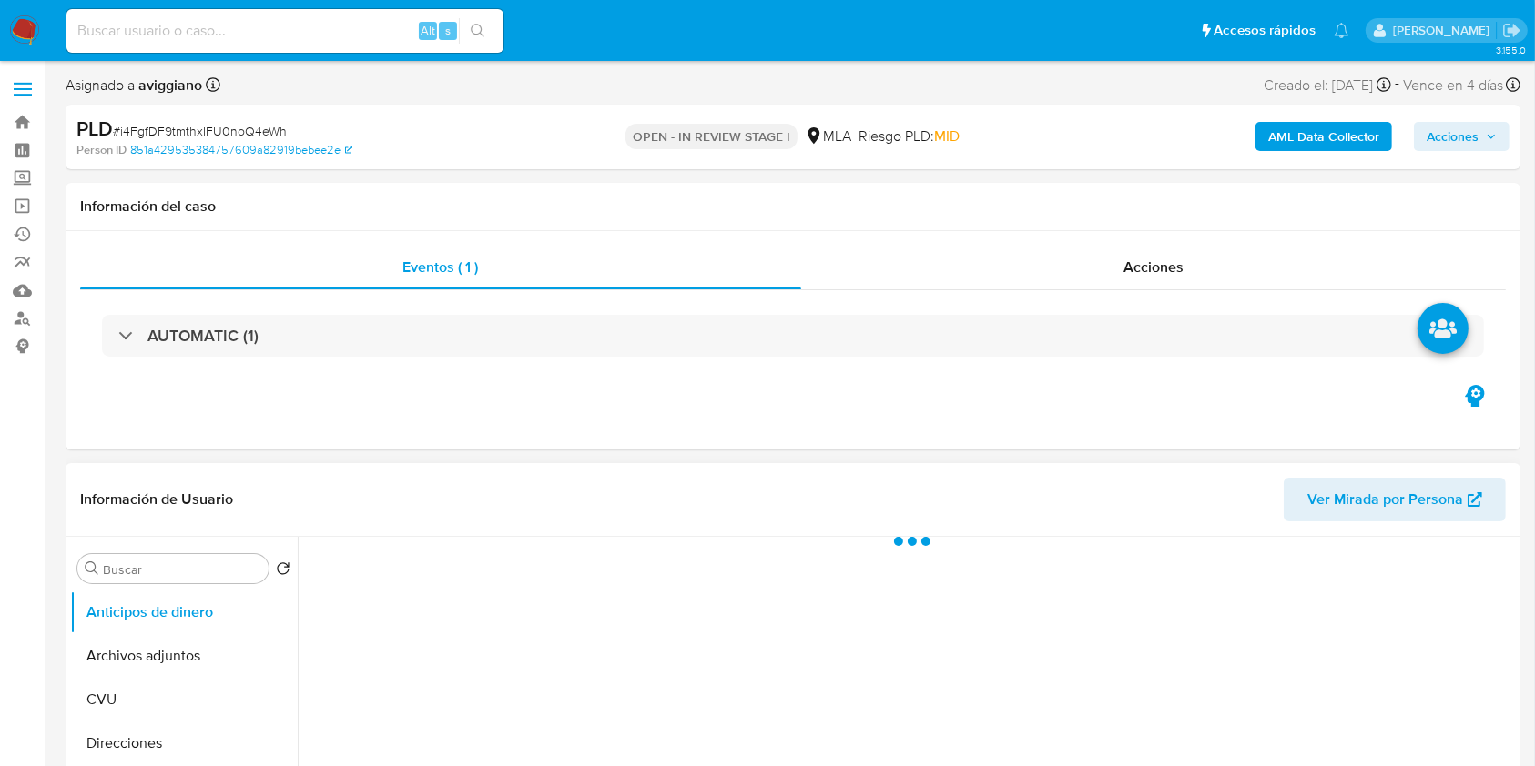
select select "10"
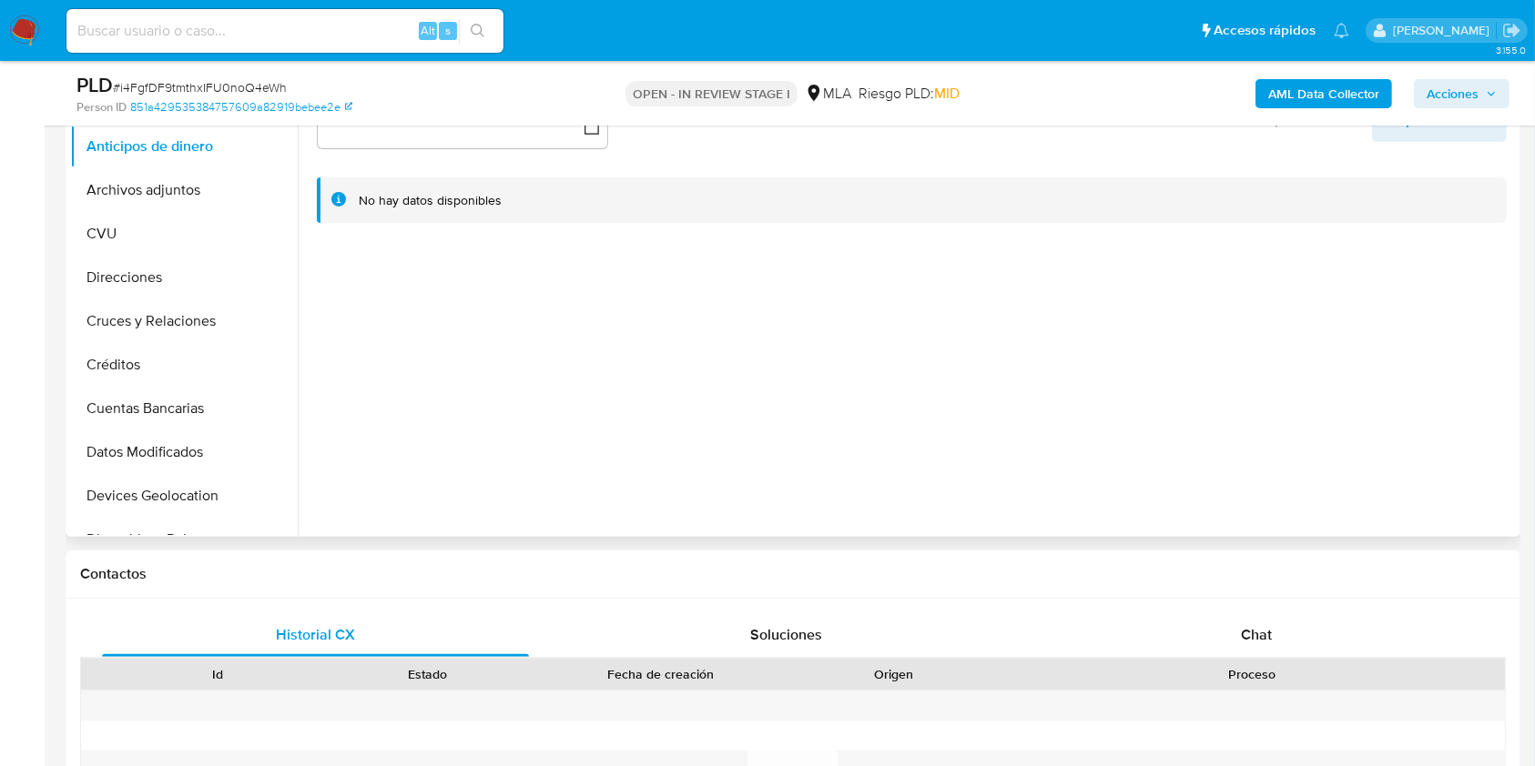
scroll to position [364, 0]
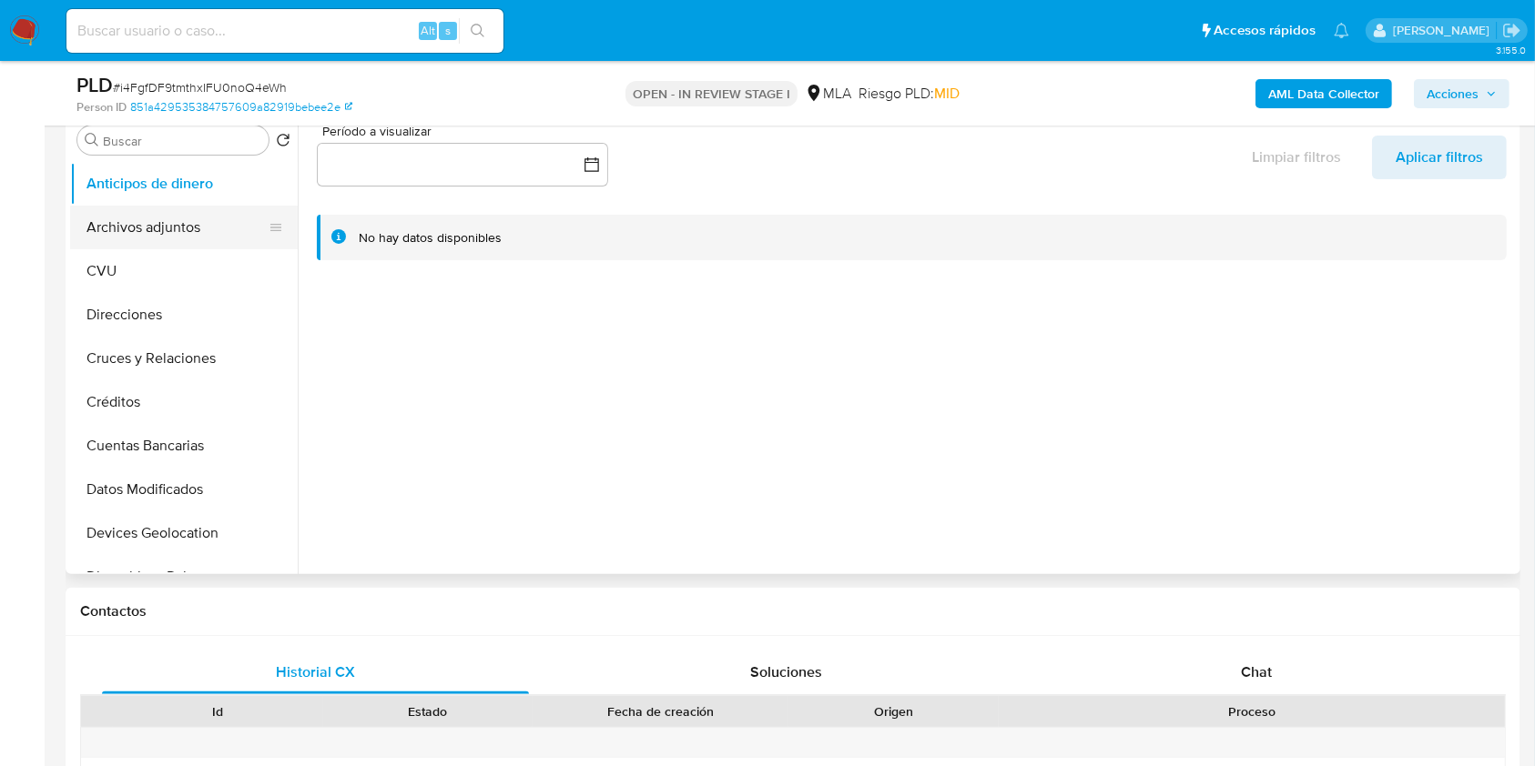
click at [194, 213] on button "Archivos adjuntos" at bounding box center [176, 228] width 213 height 44
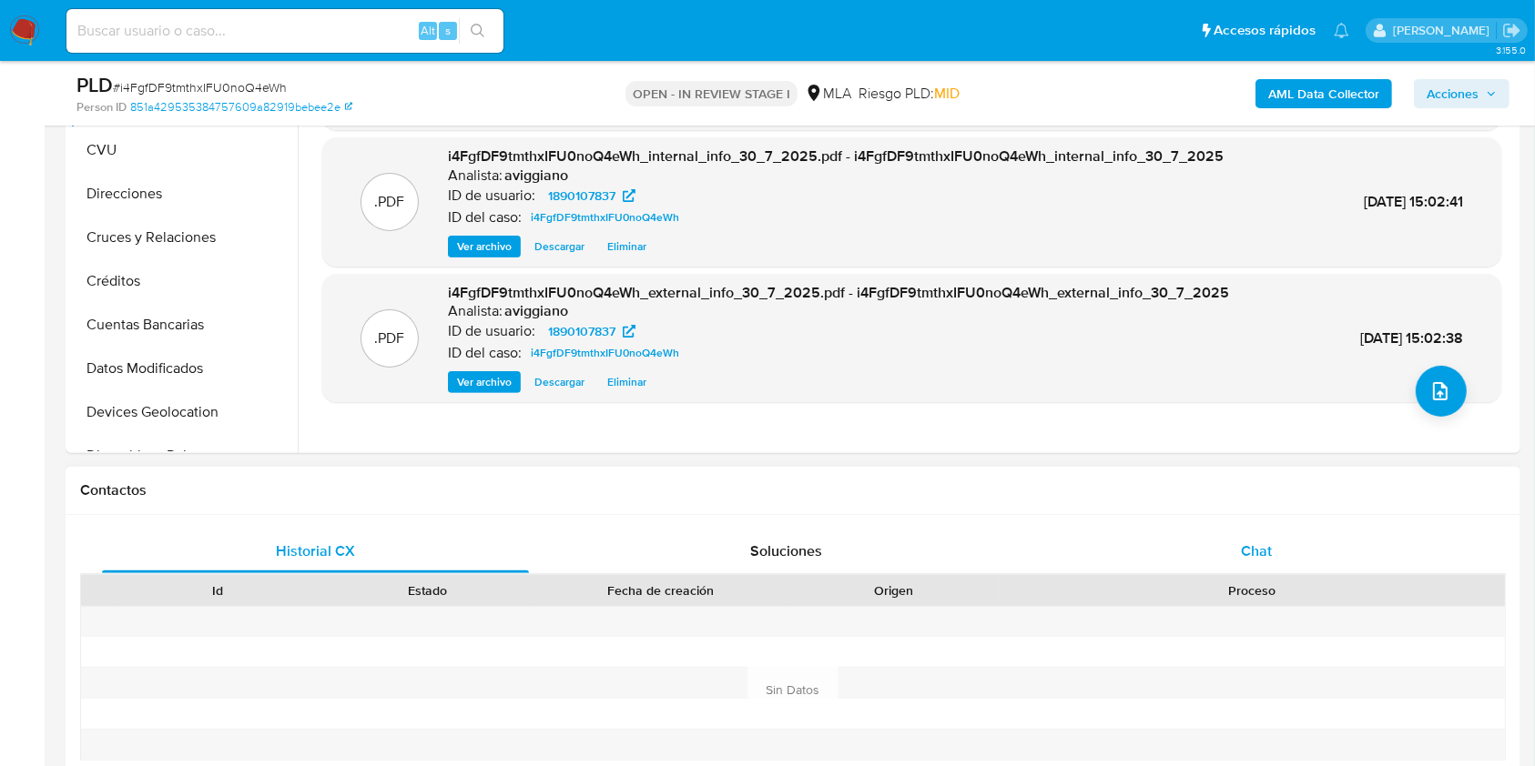
click at [1365, 543] on div "Chat" at bounding box center [1256, 552] width 427 height 44
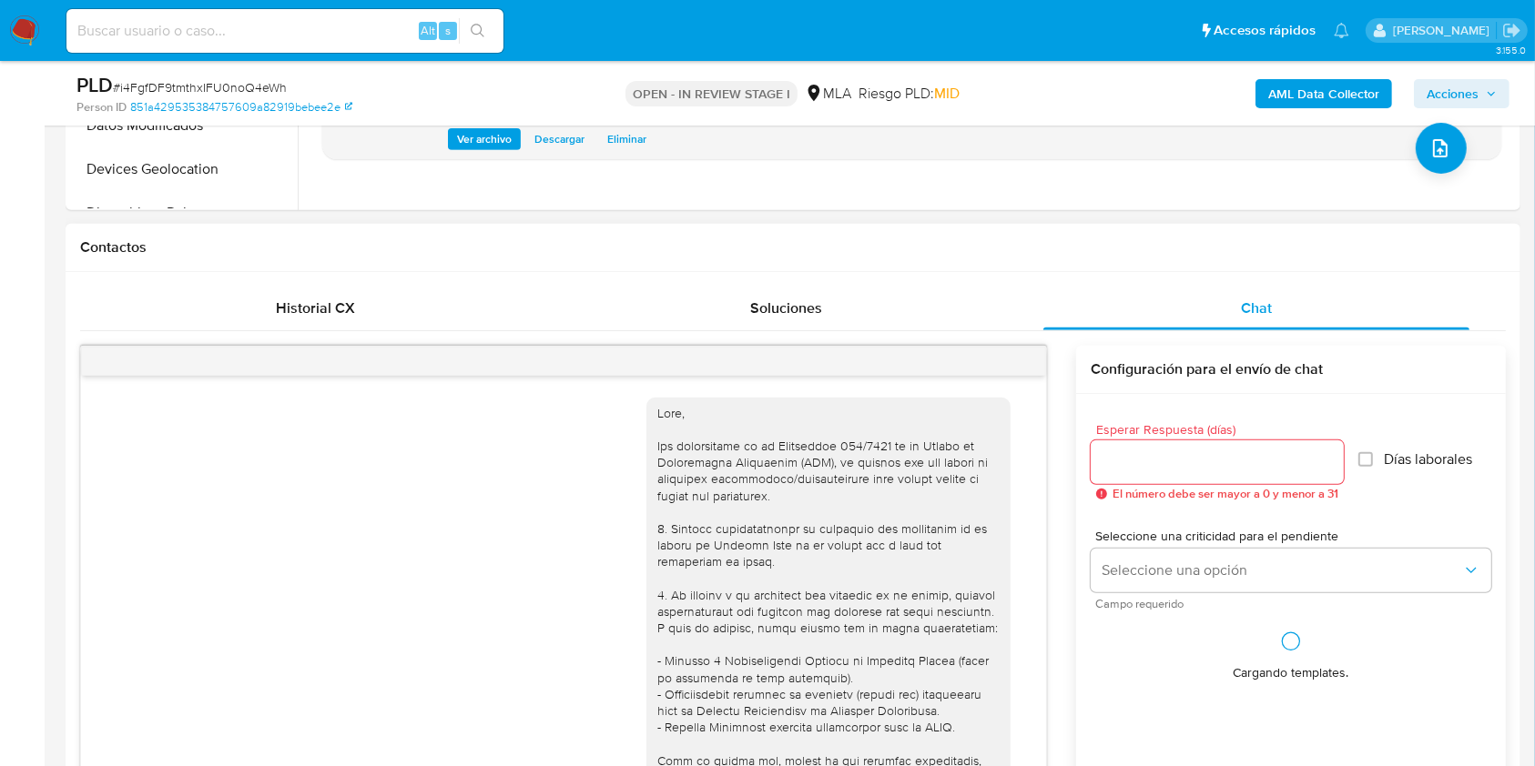
scroll to position [1539, 0]
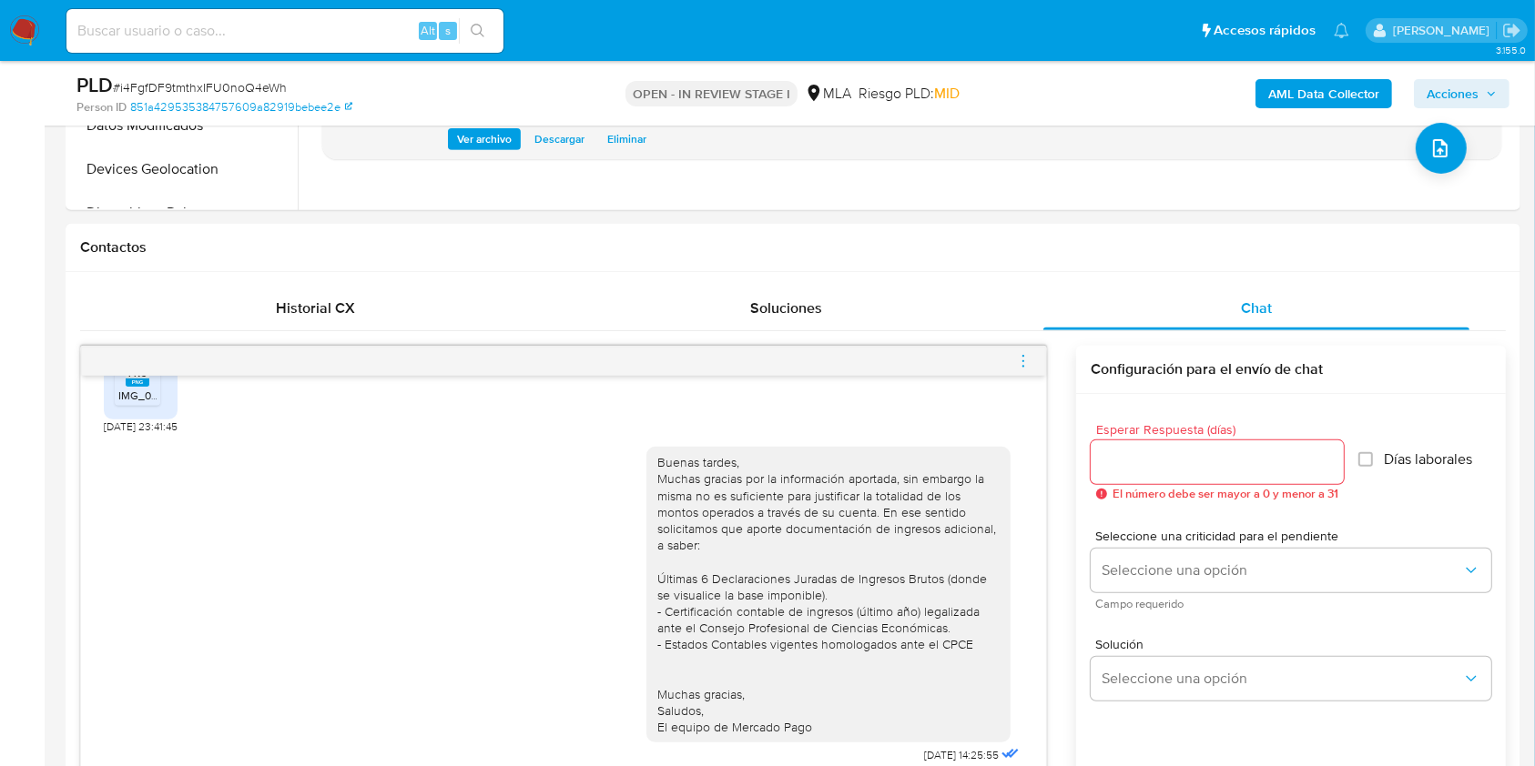
click at [1024, 364] on icon "menu-action" at bounding box center [1023, 361] width 16 height 16
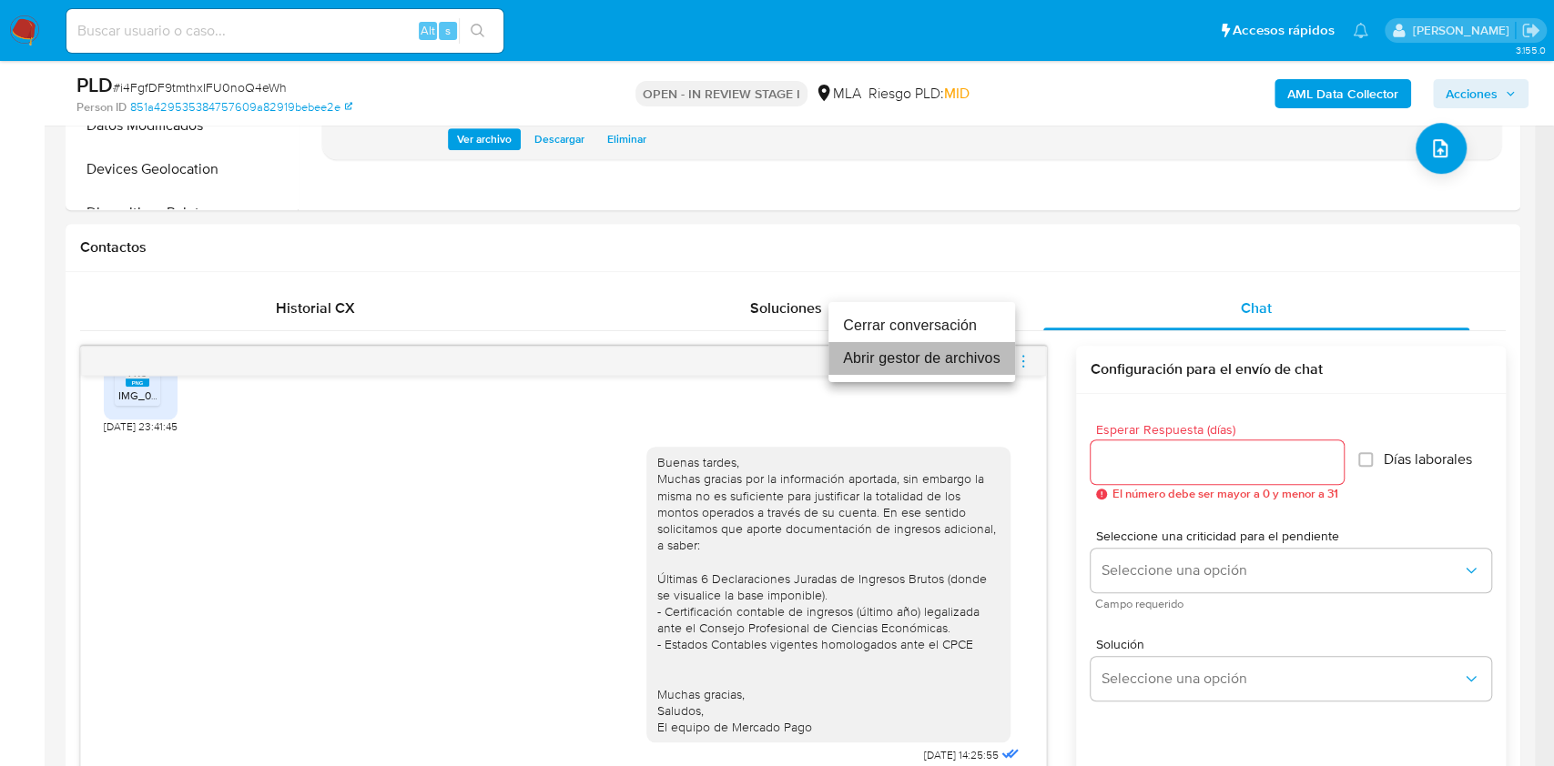
click at [916, 352] on li "Abrir gestor de archivos" at bounding box center [921, 358] width 187 height 33
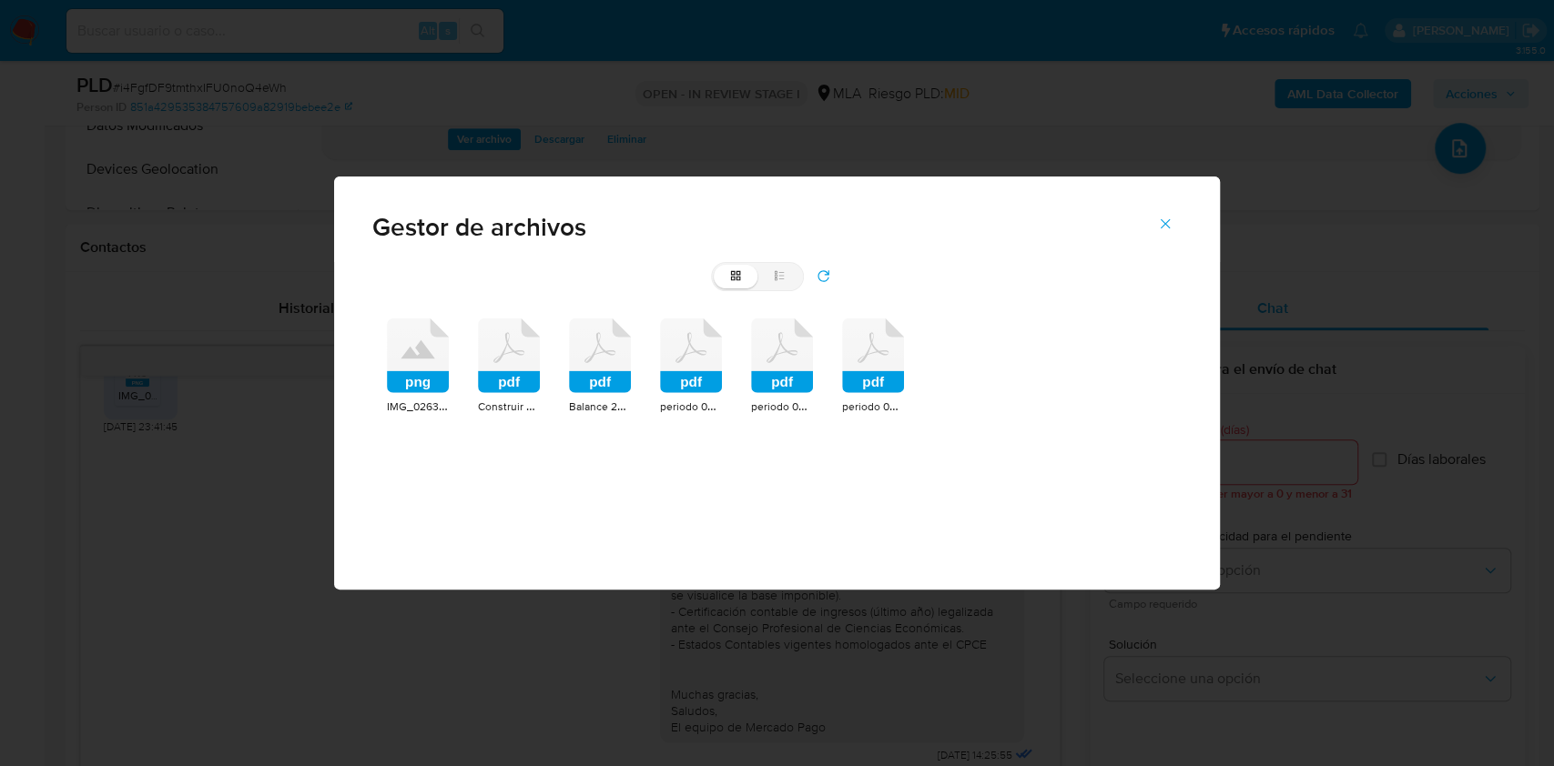
click at [389, 324] on icon at bounding box center [418, 356] width 62 height 75
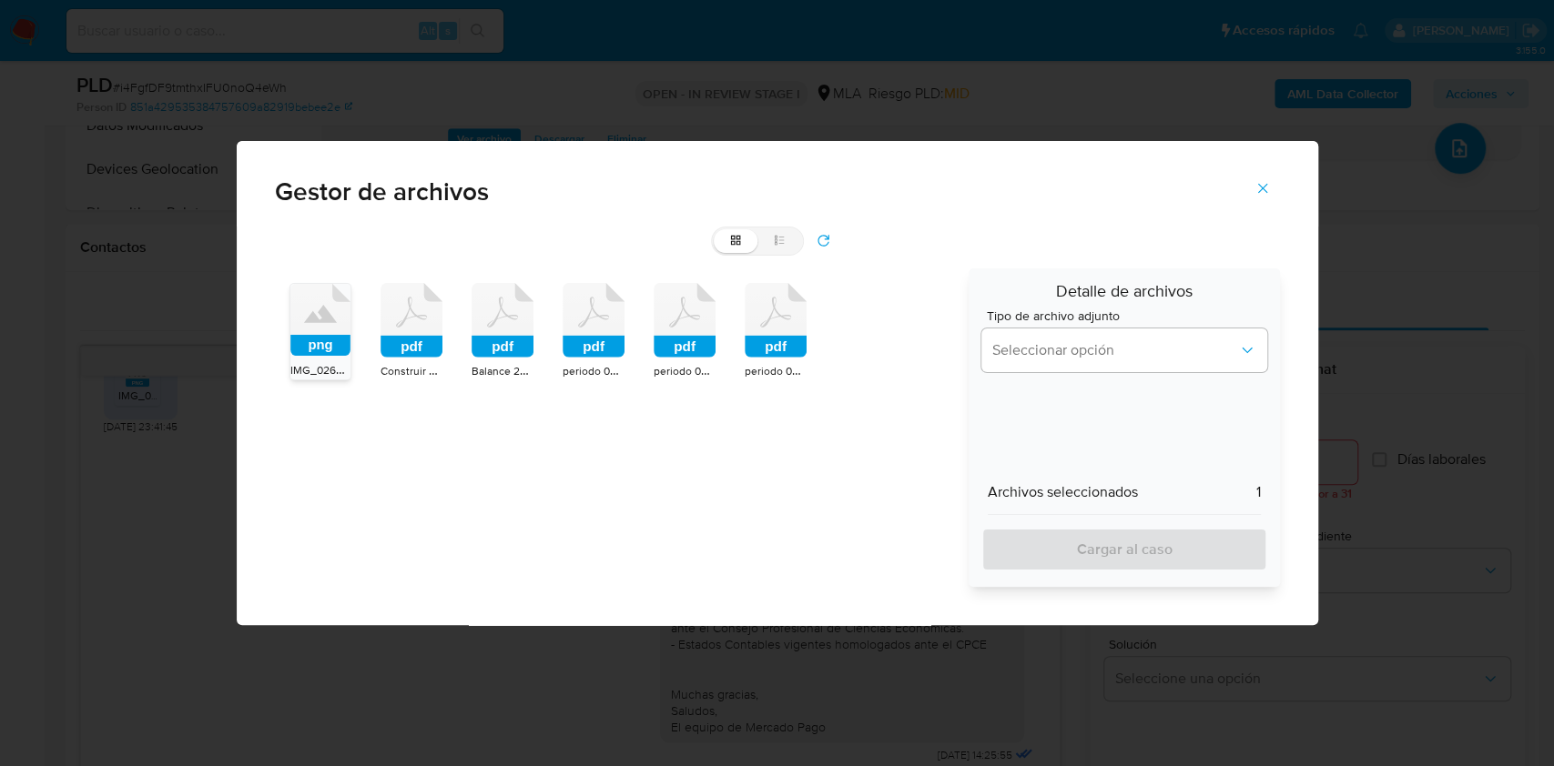
click at [411, 335] on icon at bounding box center [412, 320] width 62 height 75
click at [494, 327] on icon at bounding box center [503, 320] width 62 height 75
click at [563, 340] on rect at bounding box center [594, 347] width 62 height 22
click at [716, 344] on div "png IMG_0263.png pdf Construir Afip Obal Sas.pdf pdf Balance 2024.pdf pdf perio…" at bounding box center [616, 428] width 682 height 319
click at [692, 341] on rect at bounding box center [685, 347] width 62 height 22
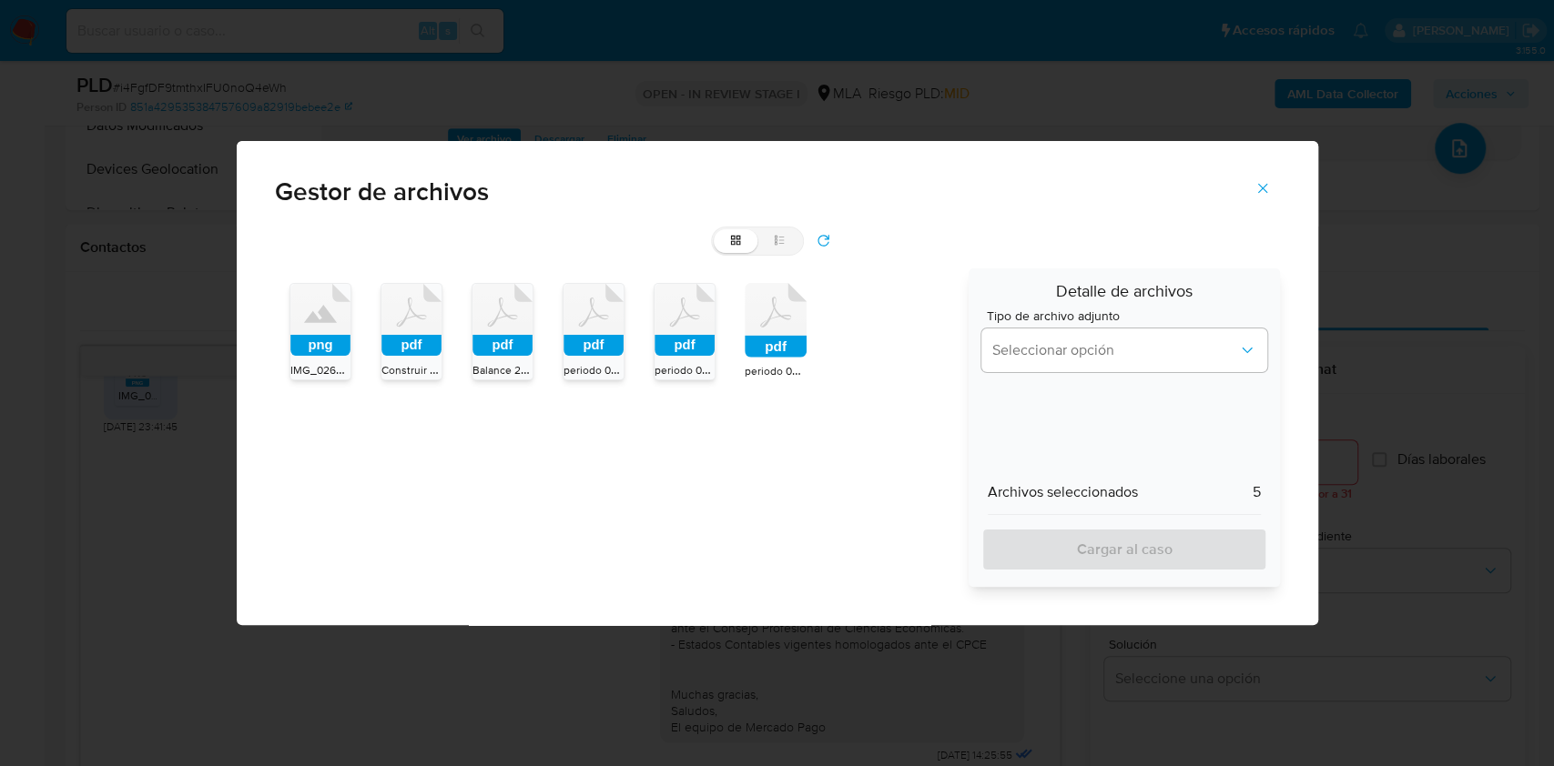
click at [801, 340] on rect at bounding box center [776, 347] width 62 height 22
click at [1100, 367] on button "Seleccionar opción" at bounding box center [1123, 351] width 285 height 44
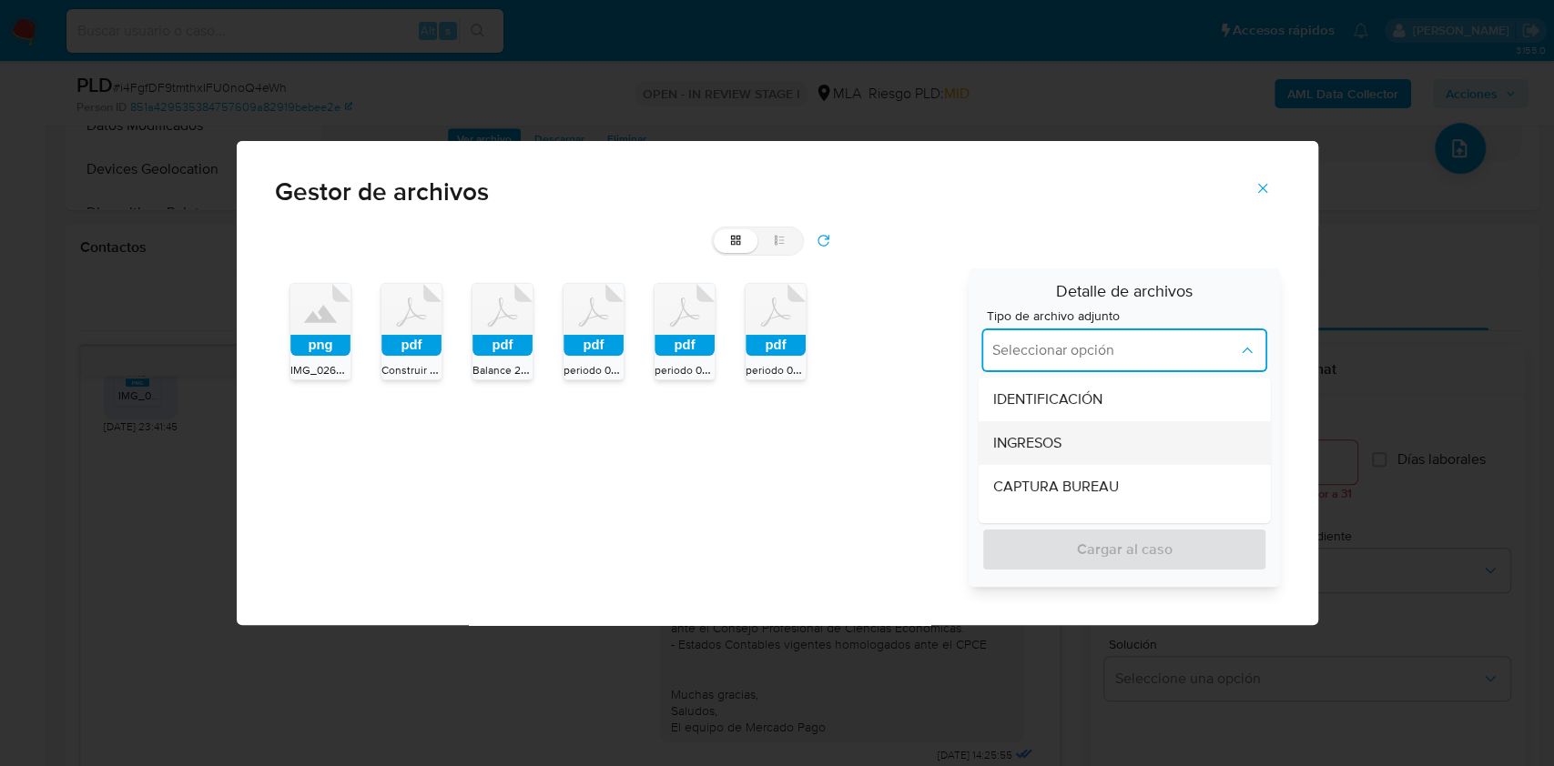
click at [1076, 452] on div "INGRESOS" at bounding box center [1119, 443] width 252 height 44
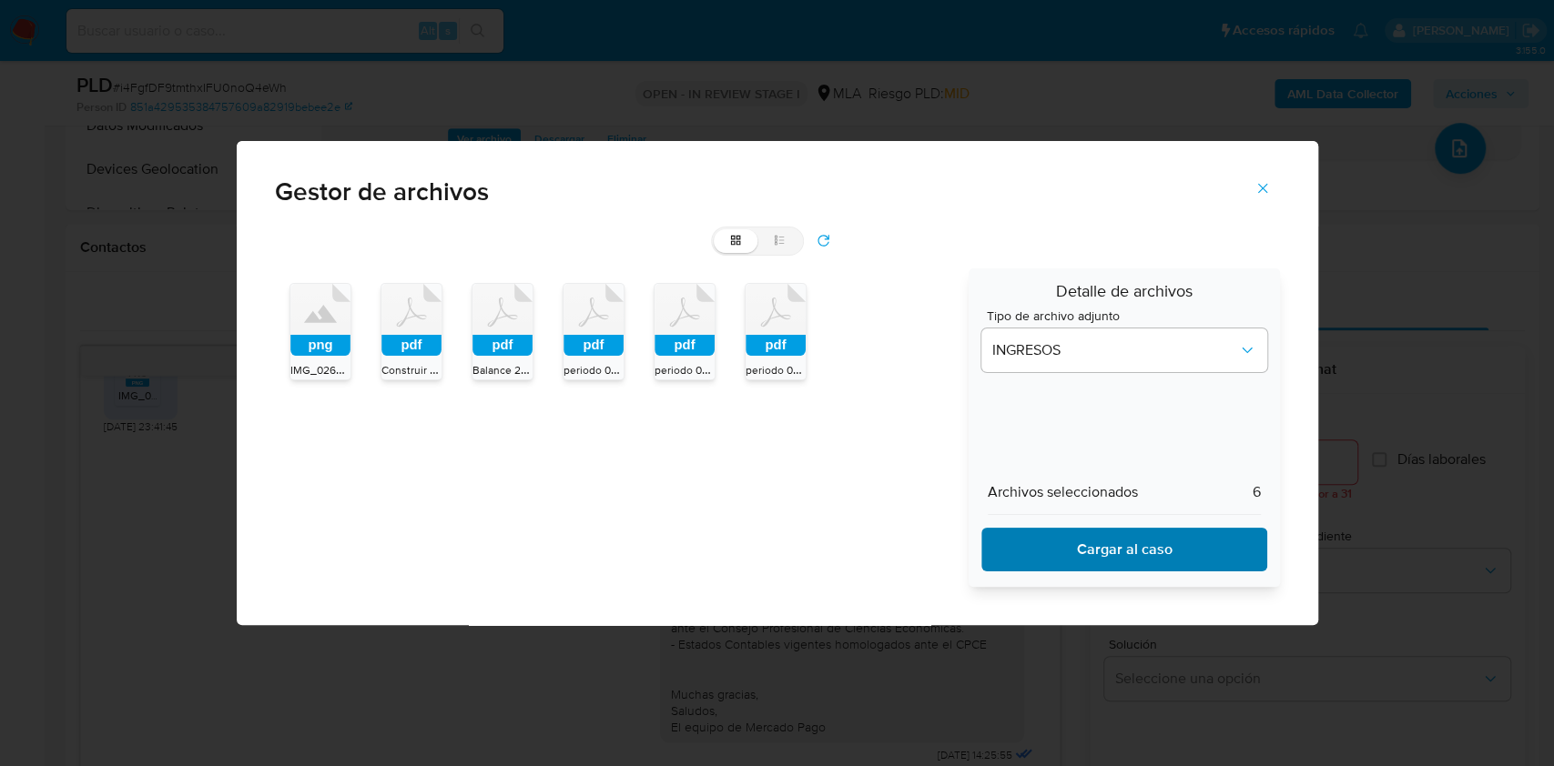
click at [1060, 572] on div "Detalle de archivos Tipo de archivo adjunto INGRESOS Archivos seleccionados 6 C…" at bounding box center [1124, 428] width 310 height 319
click at [1077, 558] on span "Cargar al caso" at bounding box center [1124, 550] width 238 height 40
click at [1262, 180] on icon "Cerrar" at bounding box center [1262, 188] width 16 height 16
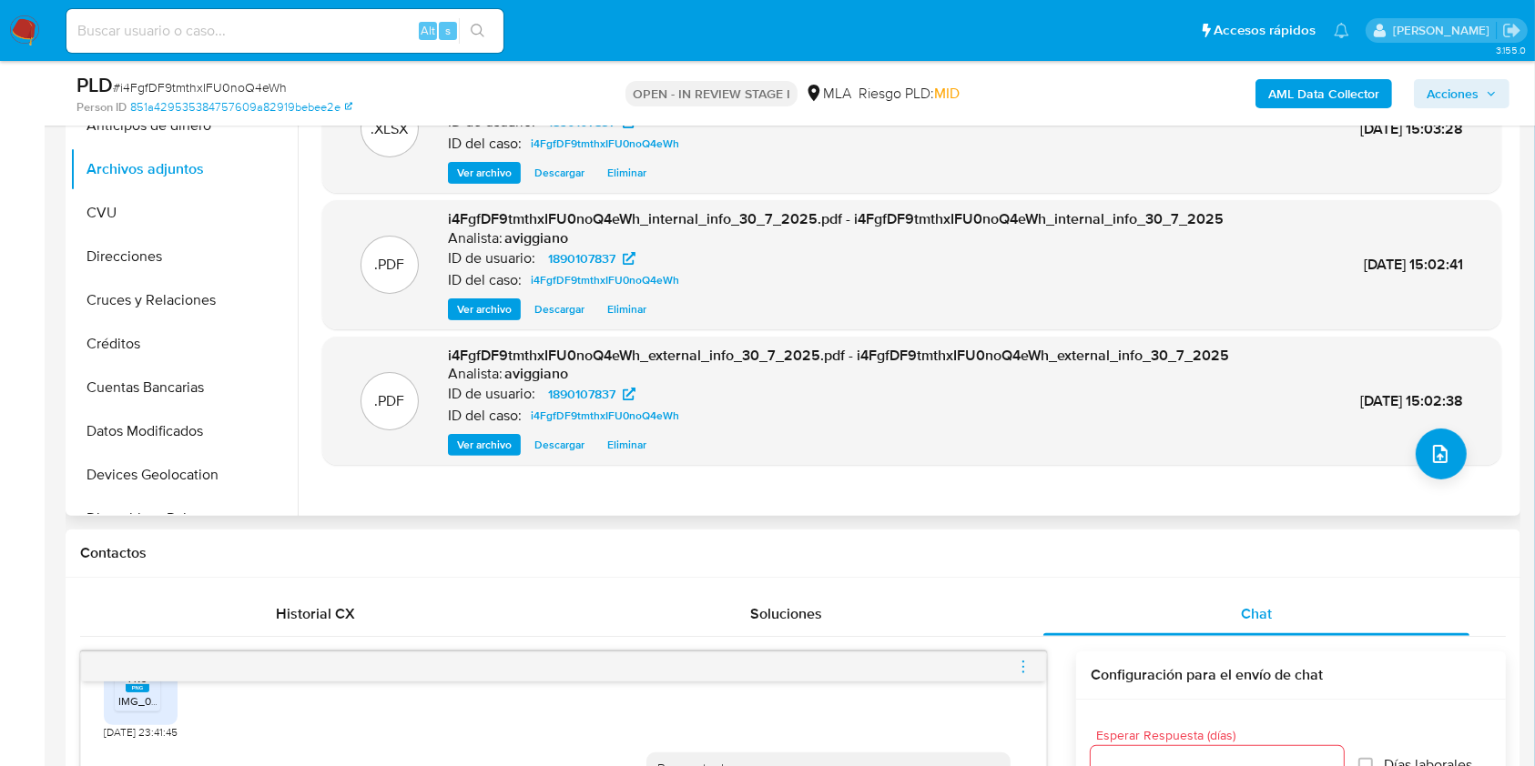
scroll to position [121, 0]
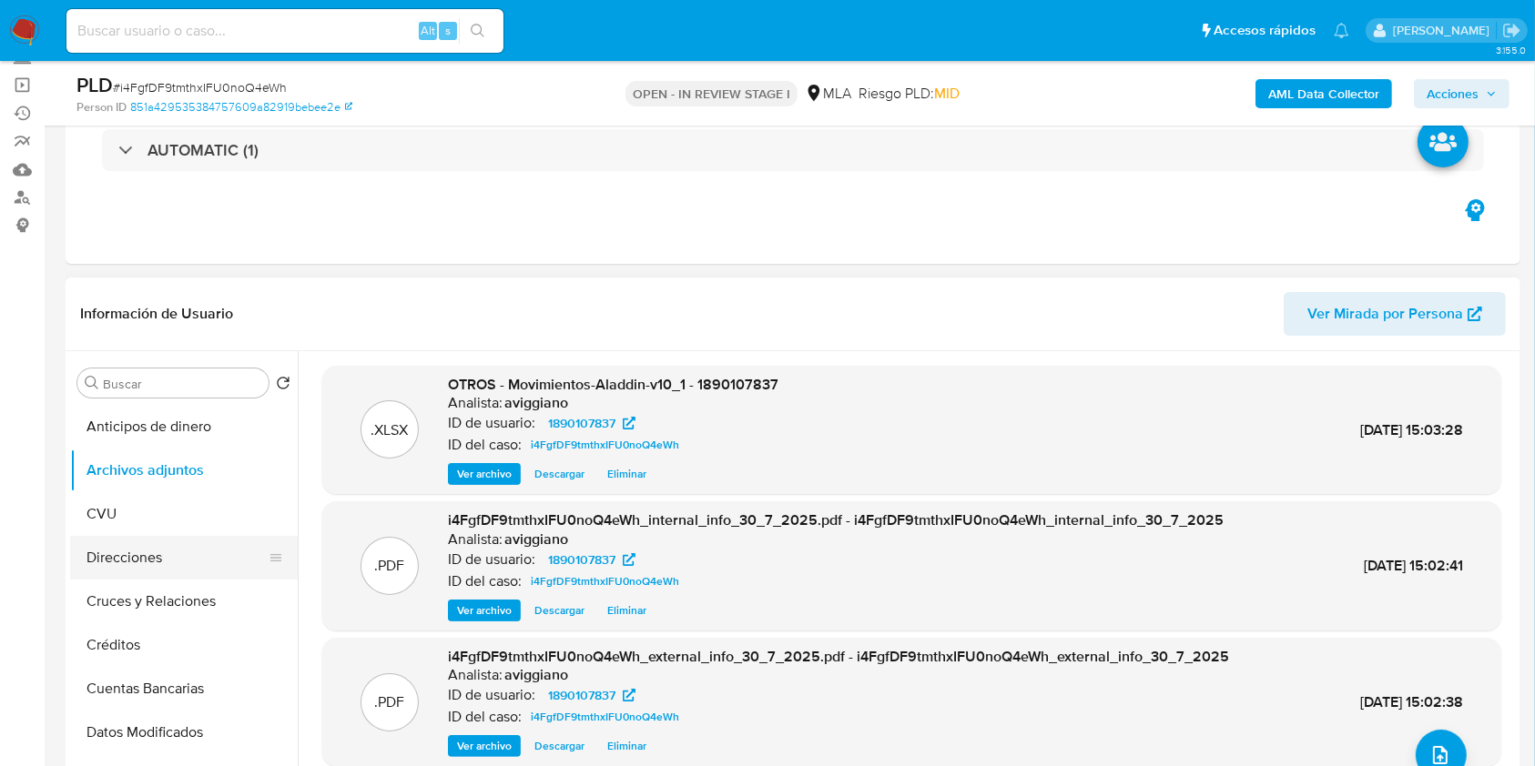
click at [138, 555] on button "Direcciones" at bounding box center [176, 558] width 213 height 44
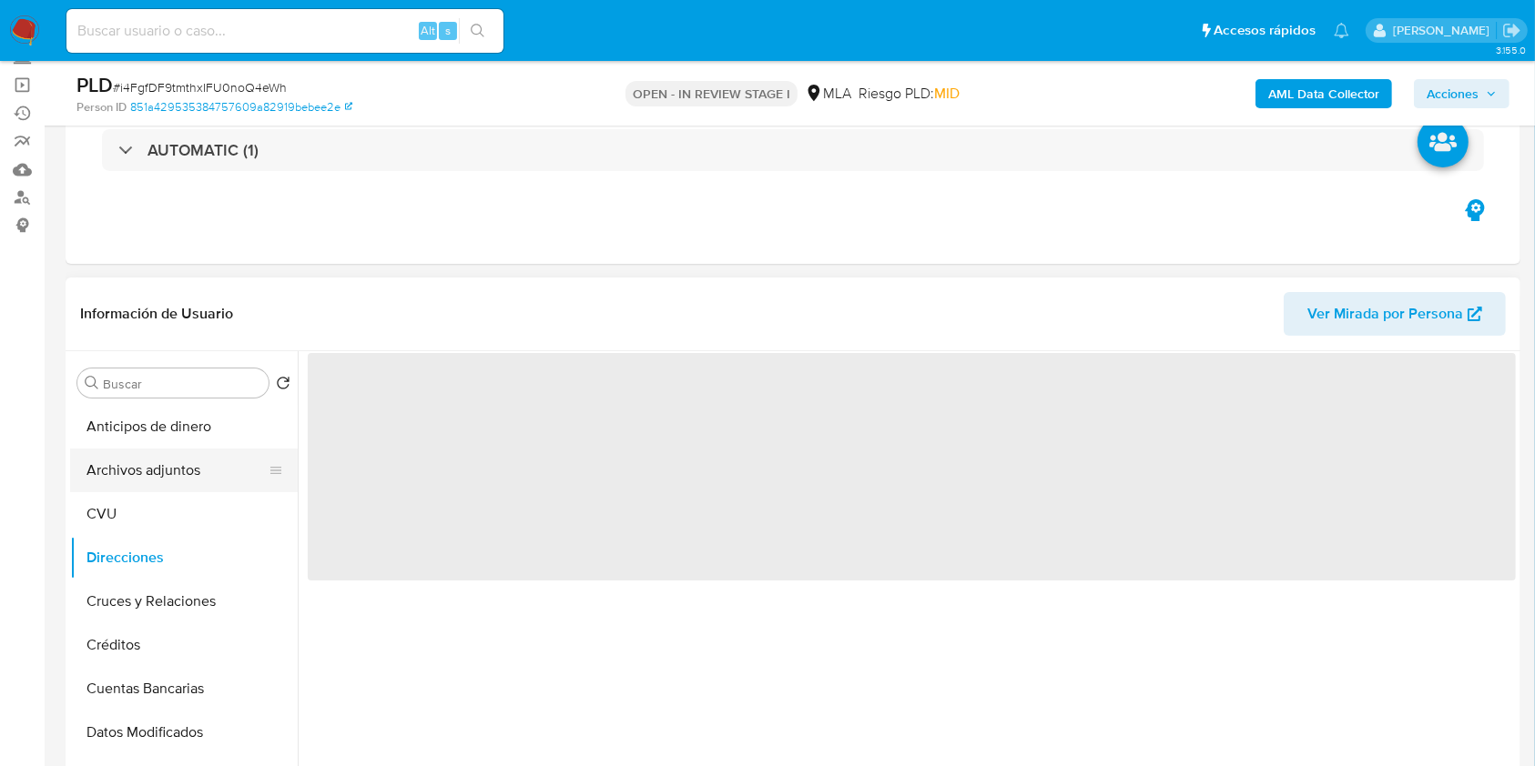
click at [184, 474] on button "Archivos adjuntos" at bounding box center [176, 471] width 213 height 44
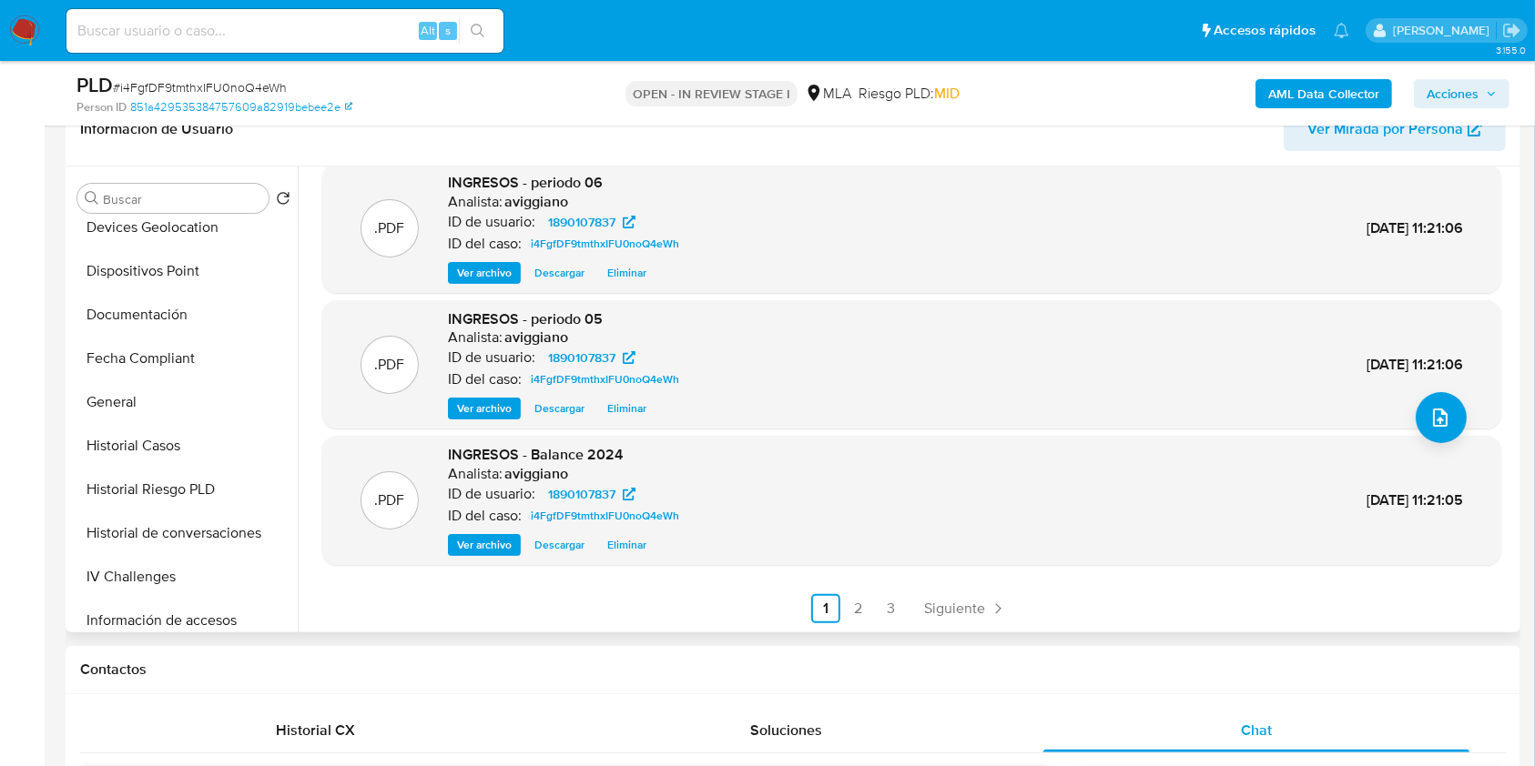
scroll to position [485, 0]
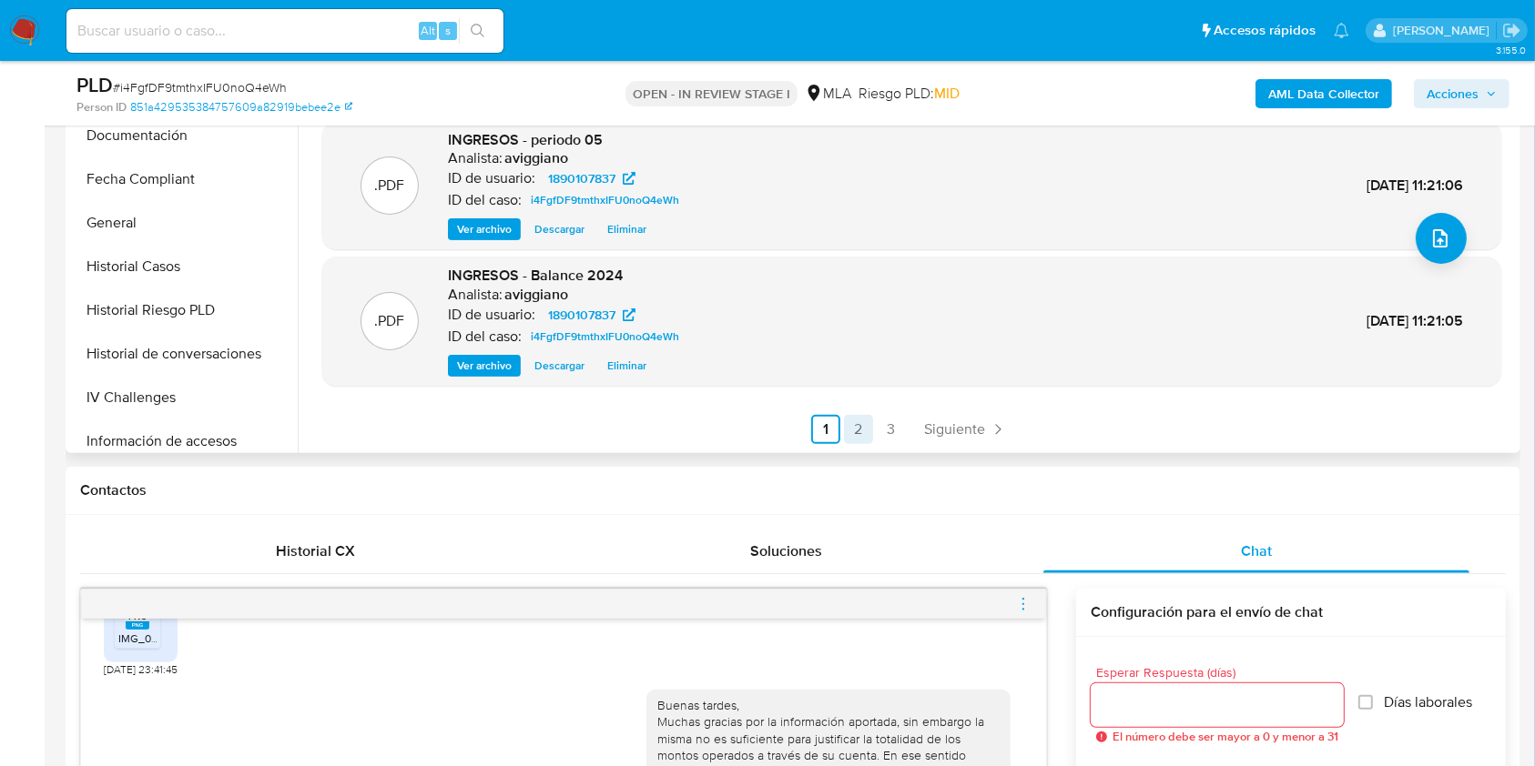
click at [854, 431] on link "2" at bounding box center [858, 429] width 29 height 29
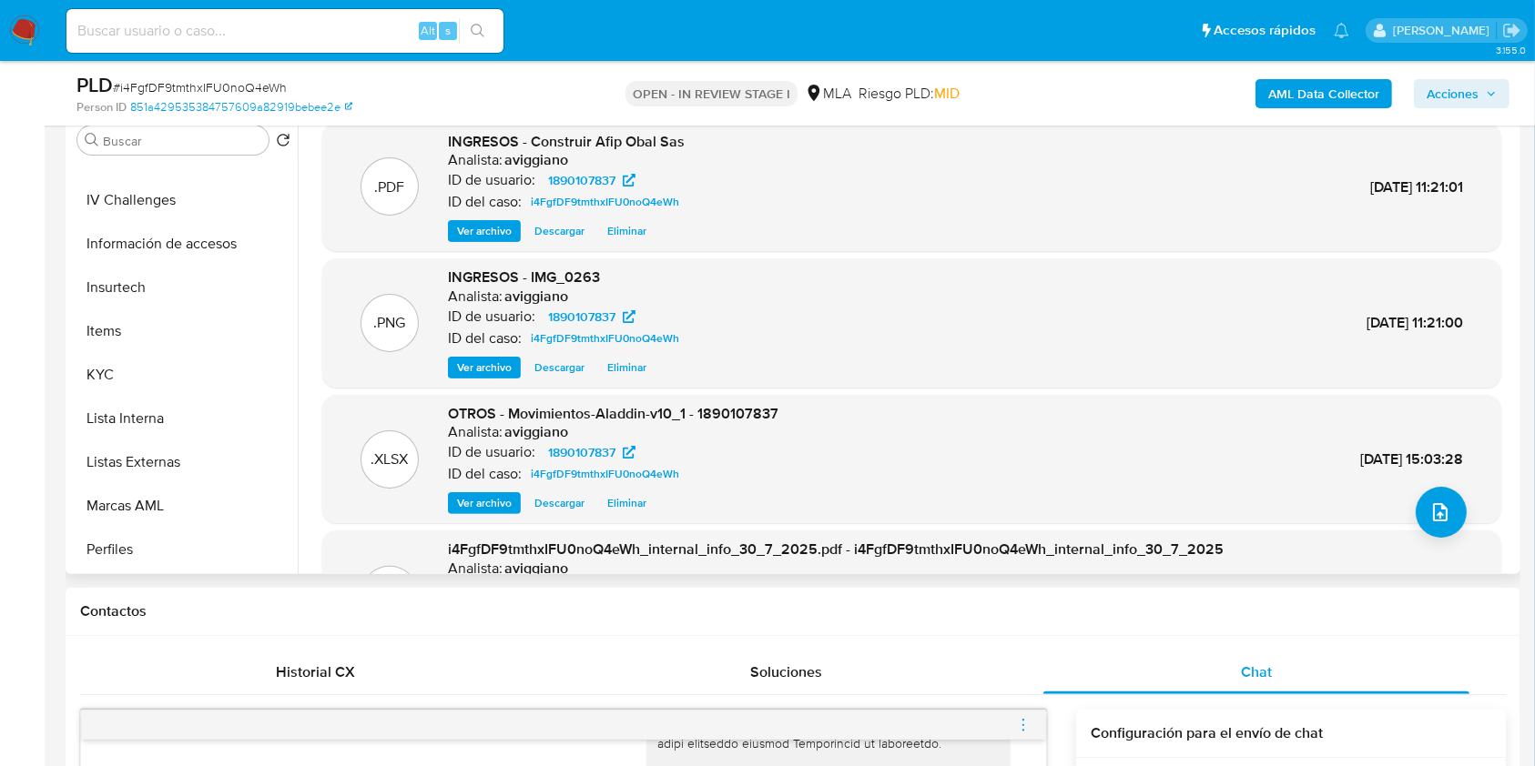
scroll to position [849, 0]
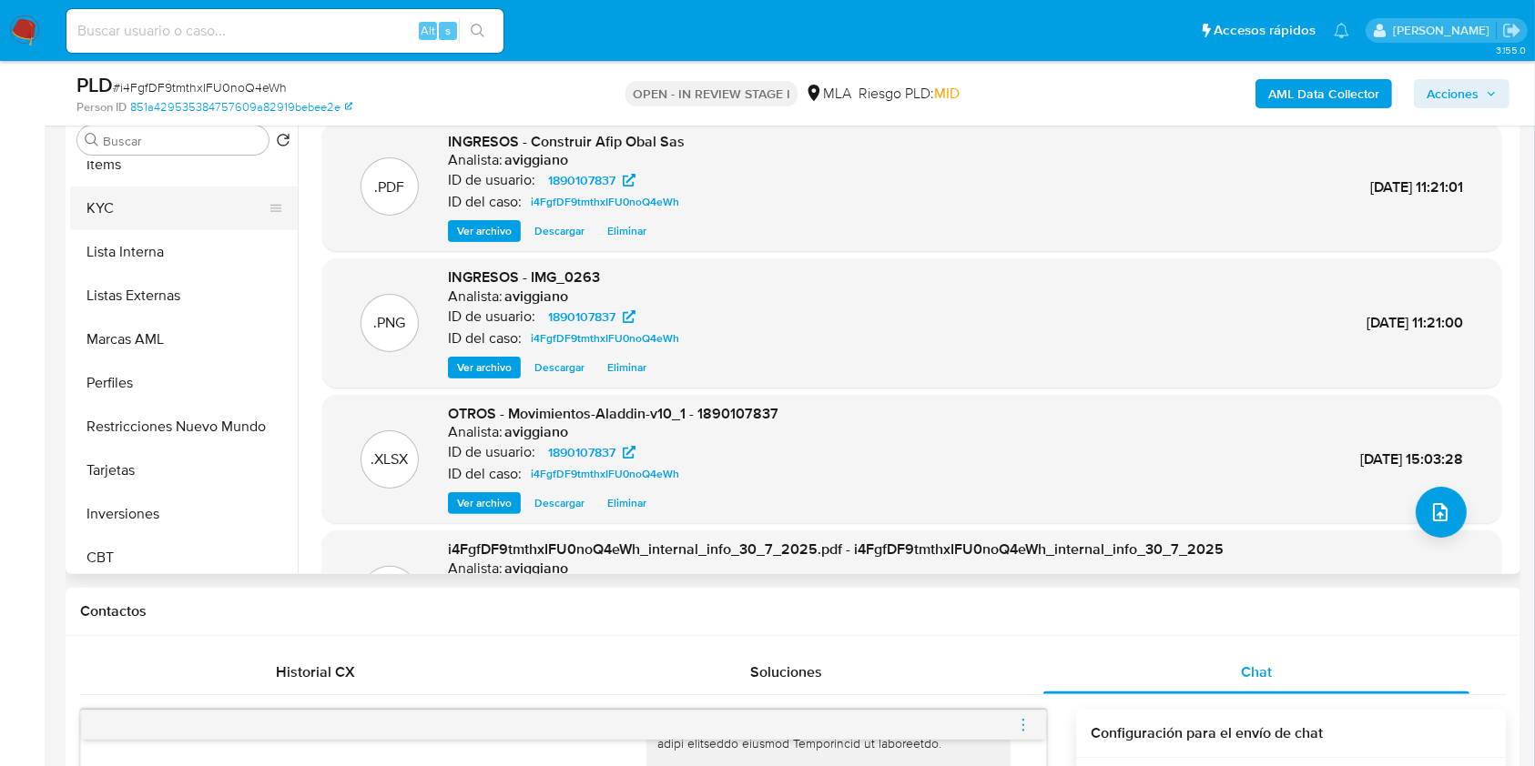
click at [163, 223] on button "KYC" at bounding box center [176, 209] width 213 height 44
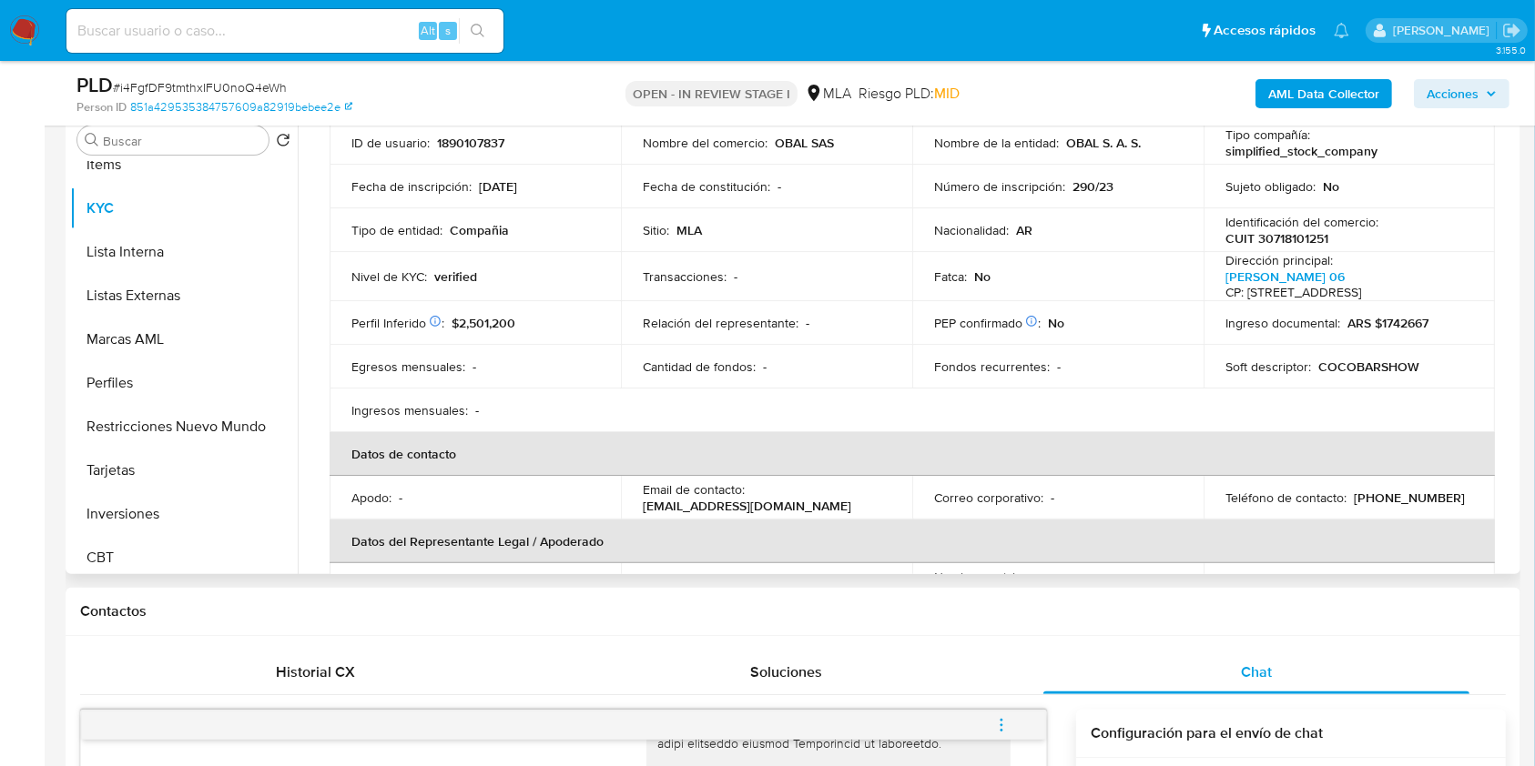
scroll to position [485, 0]
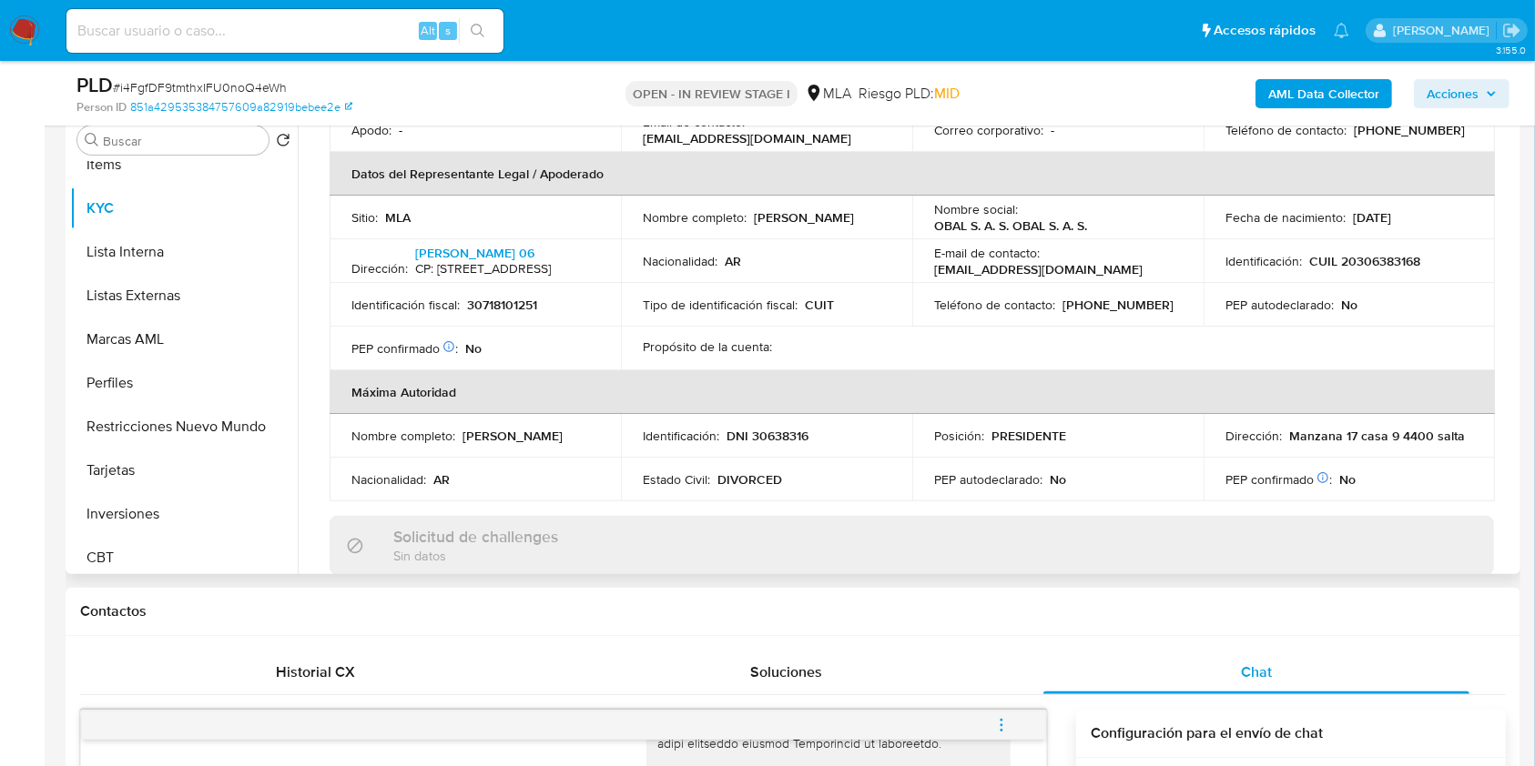
click at [512, 296] on td "Identificación fiscal : 30718101251" at bounding box center [475, 305] width 291 height 44
click at [516, 305] on p "30718101251" at bounding box center [502, 305] width 70 height 16
click at [478, 306] on p "30718101251" at bounding box center [502, 305] width 70 height 16
click at [479, 307] on p "30718101251" at bounding box center [502, 305] width 70 height 16
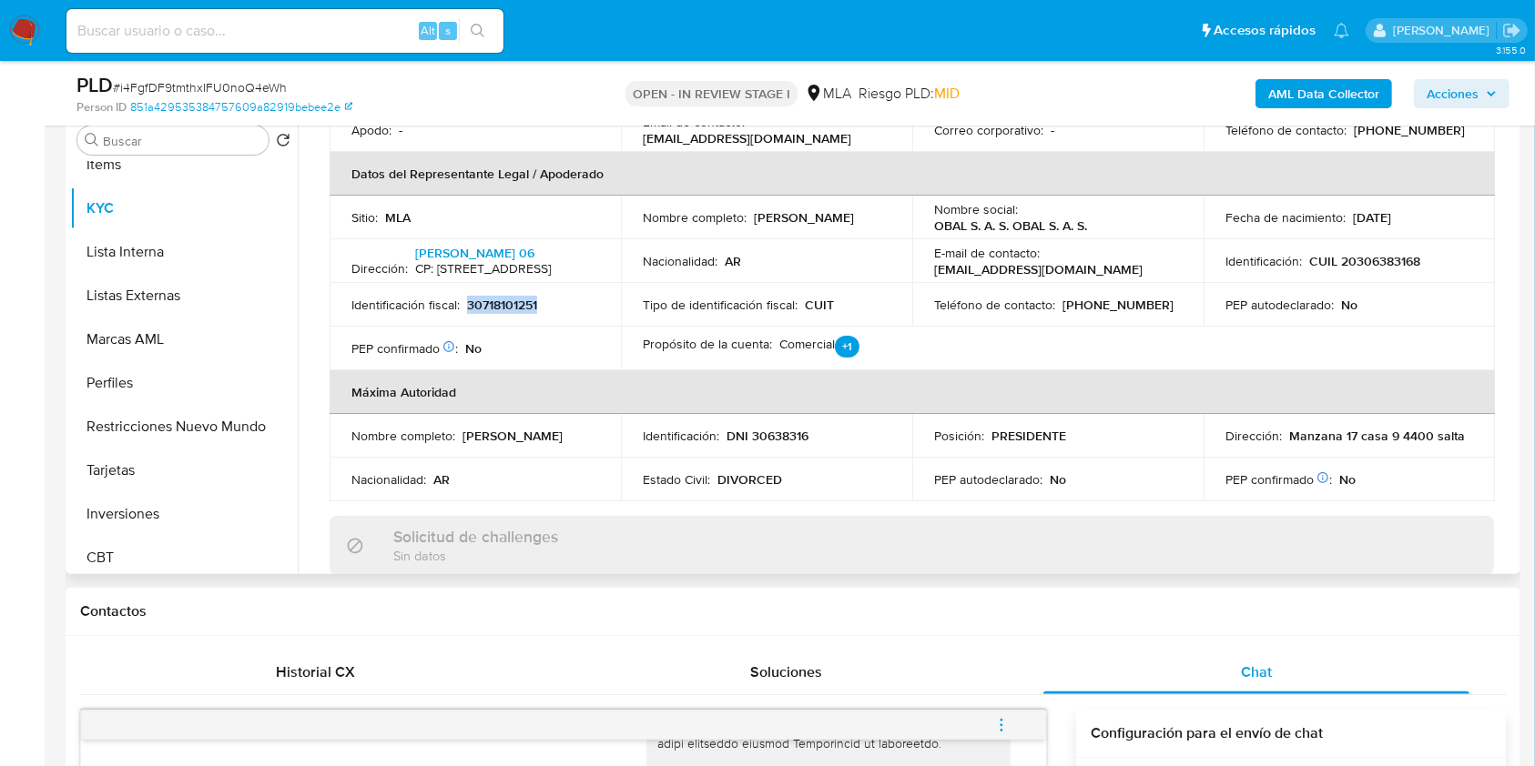
copy p "30718101251"
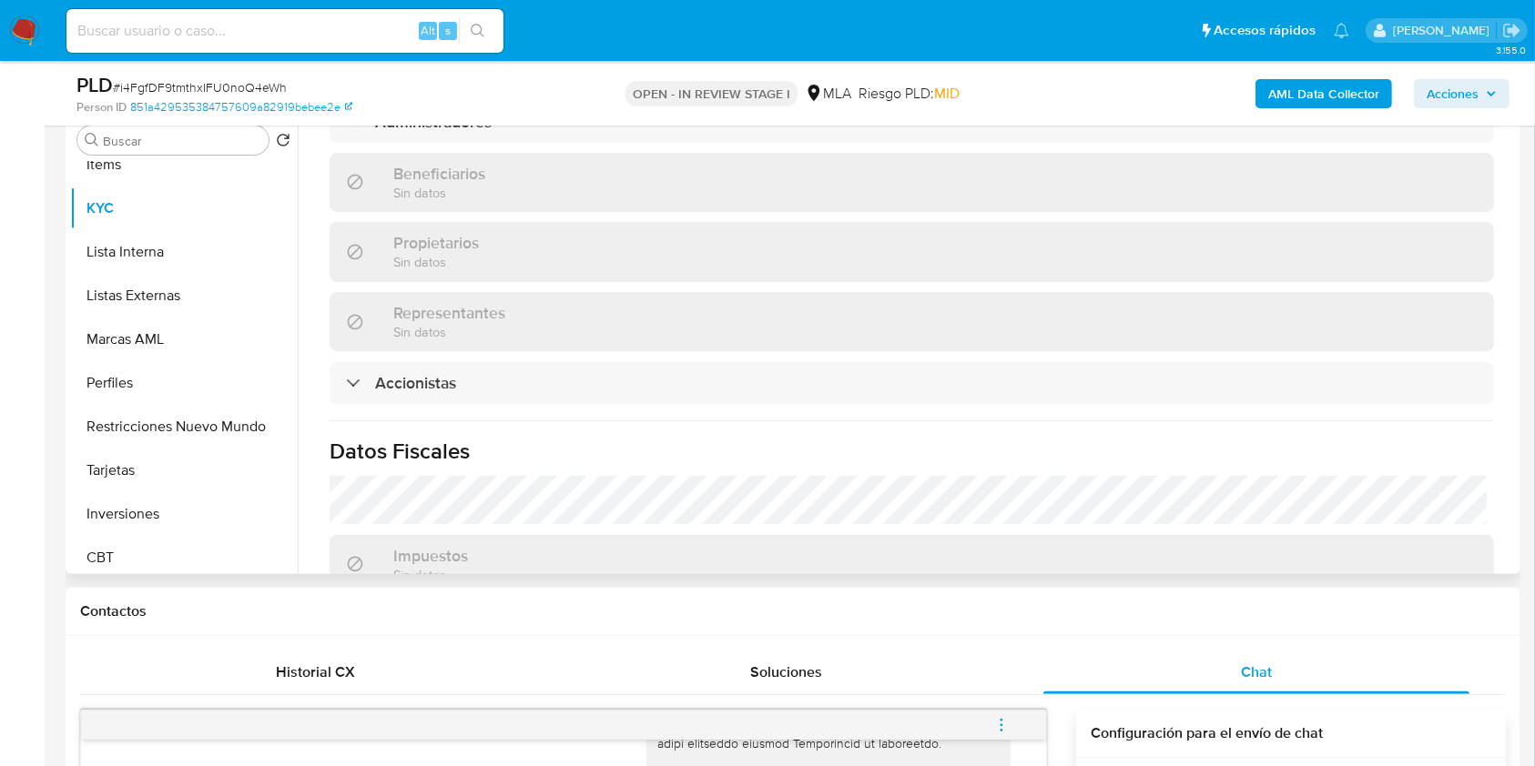
scroll to position [1268, 0]
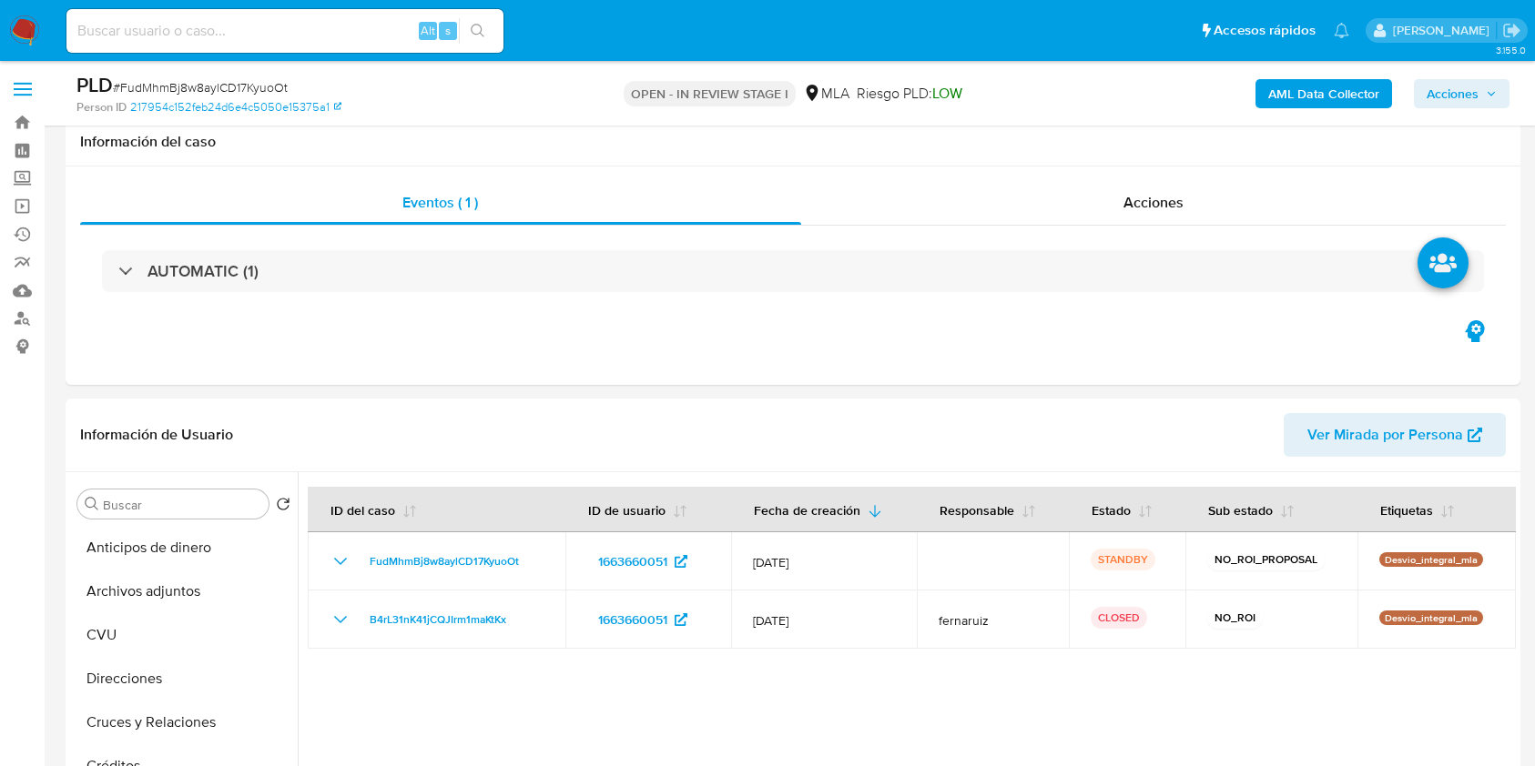
select select "10"
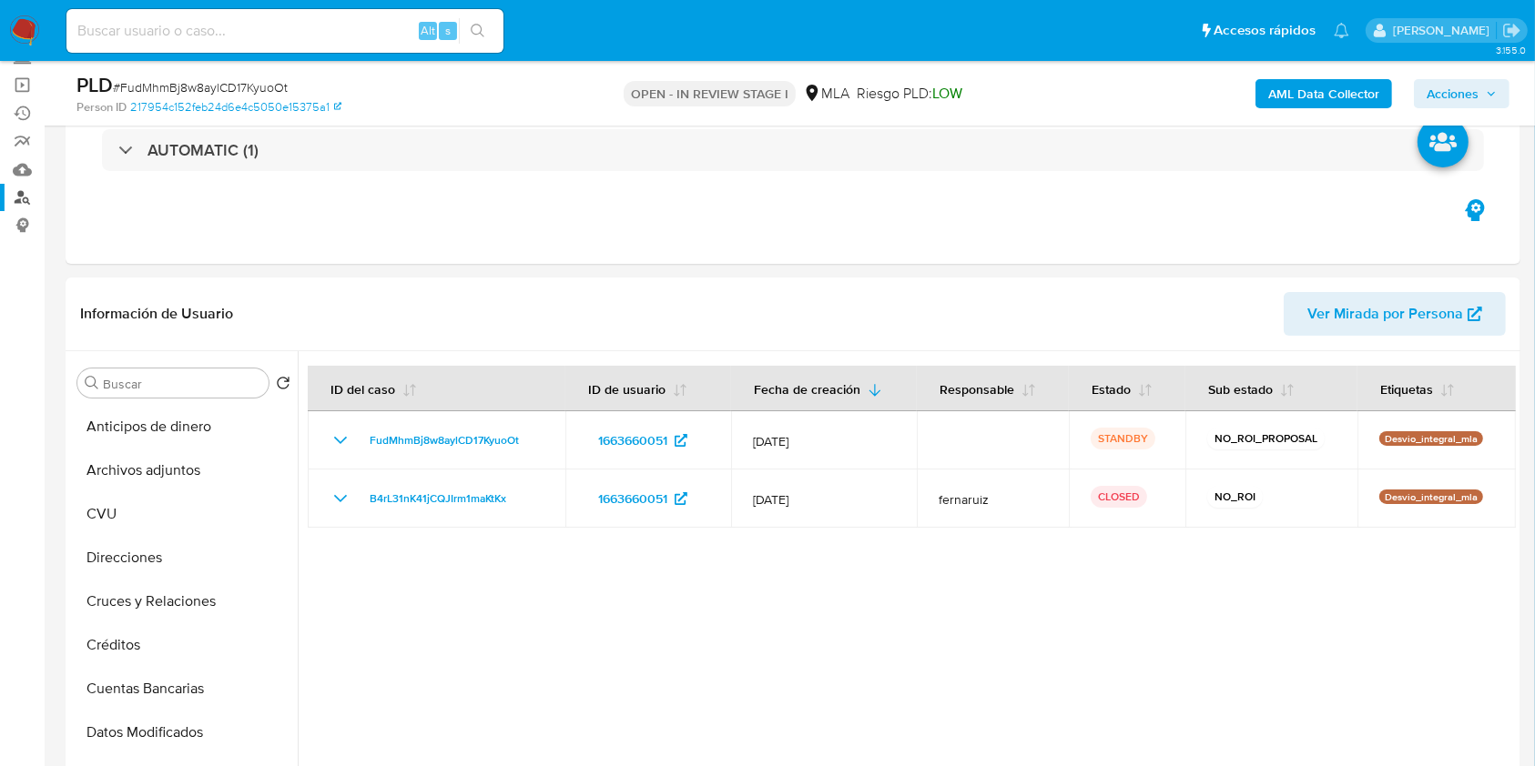
scroll to position [930, 0]
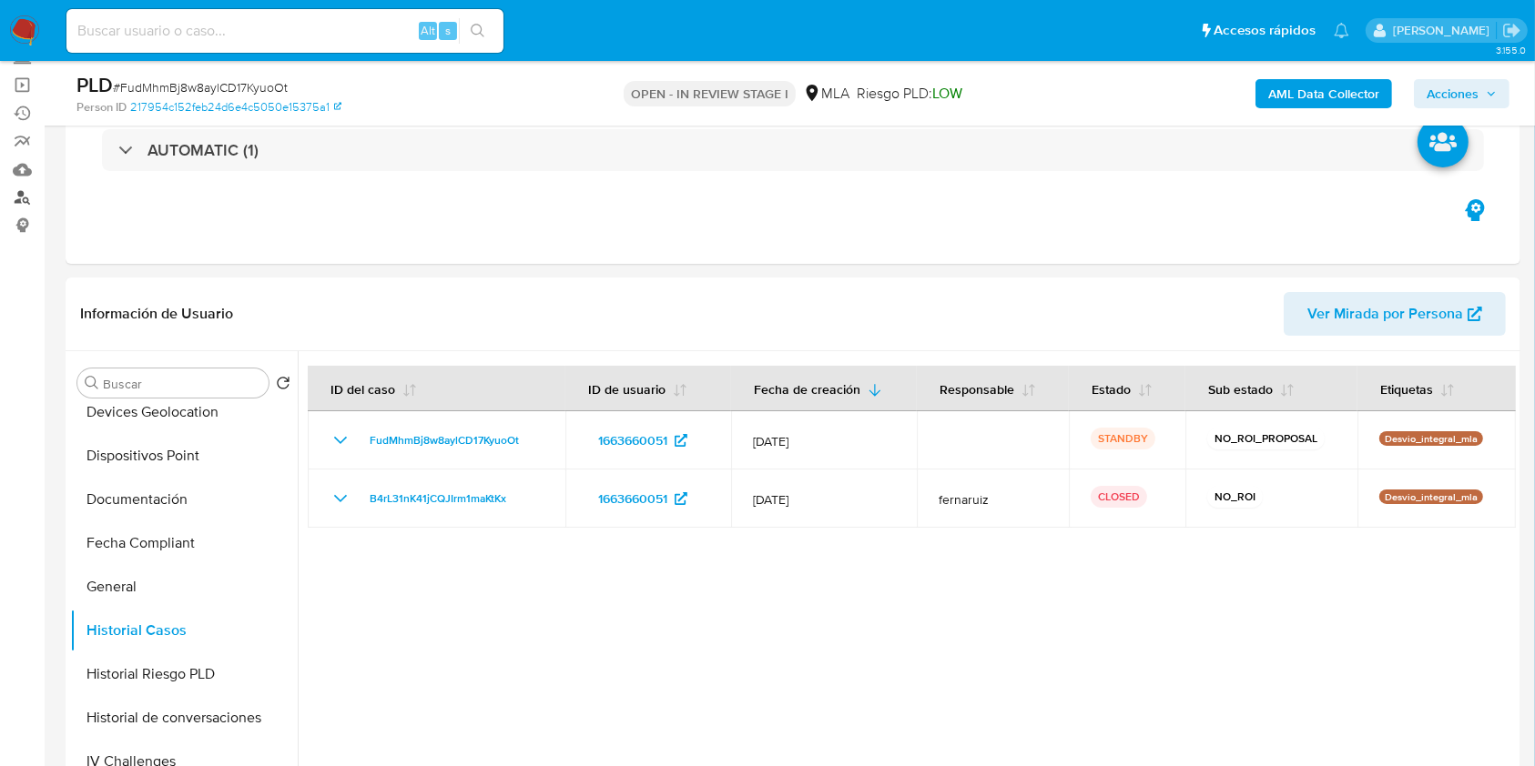
click at [23, 198] on link "Buscador de personas" at bounding box center [108, 198] width 217 height 28
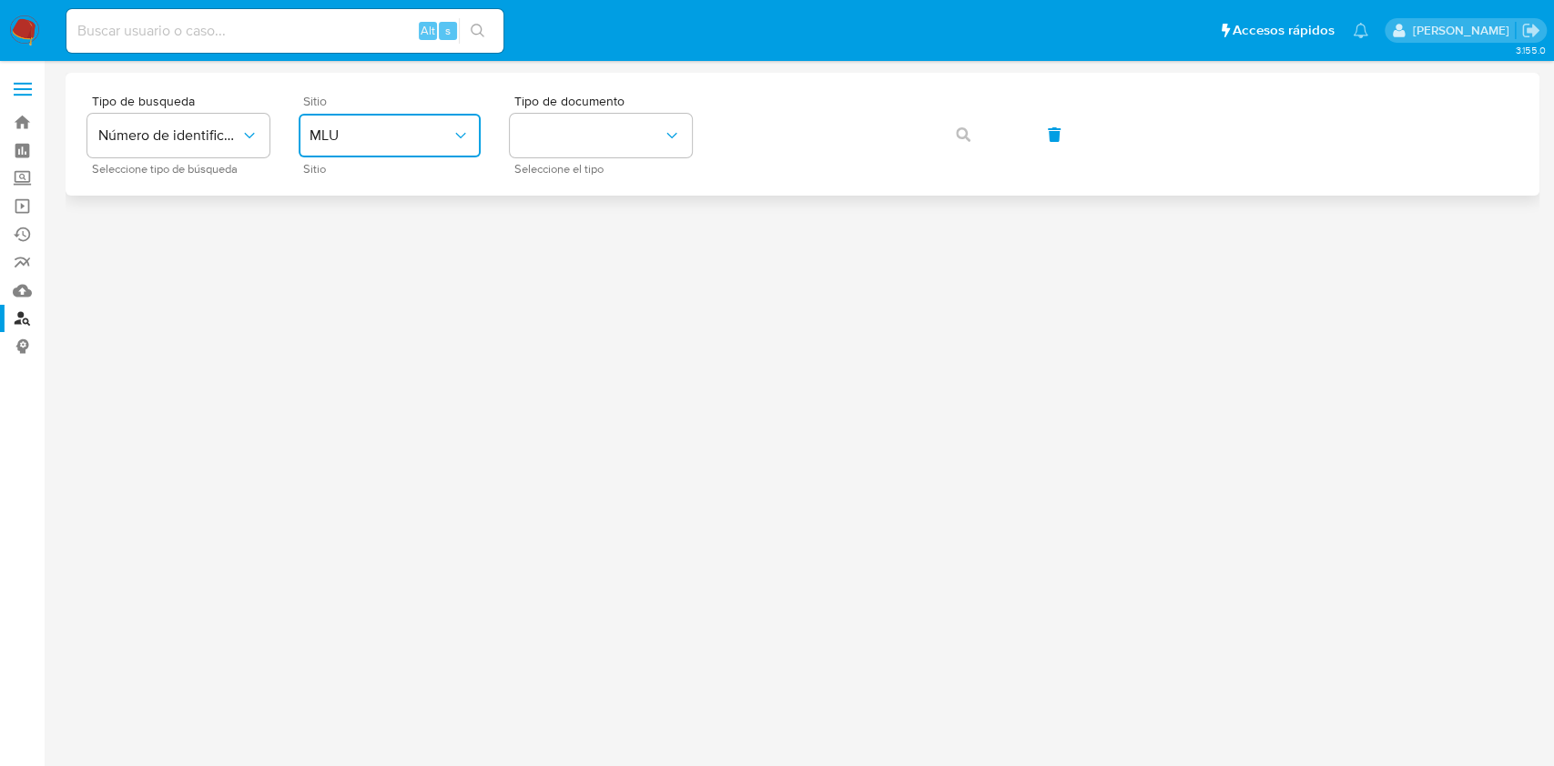
click at [421, 142] on span "MLU" at bounding box center [381, 136] width 142 height 18
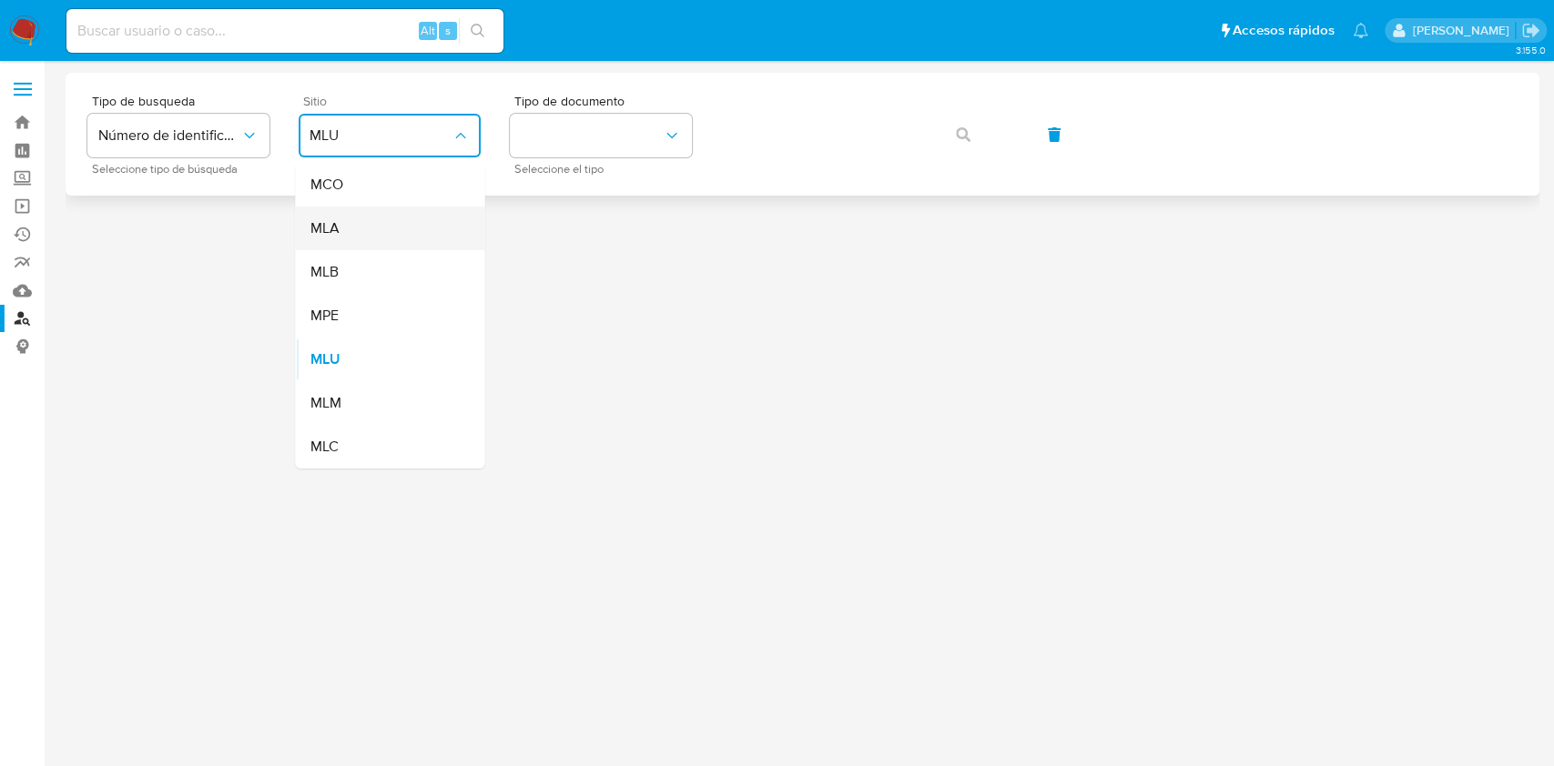
click at [398, 227] on div "MLA" at bounding box center [384, 229] width 149 height 44
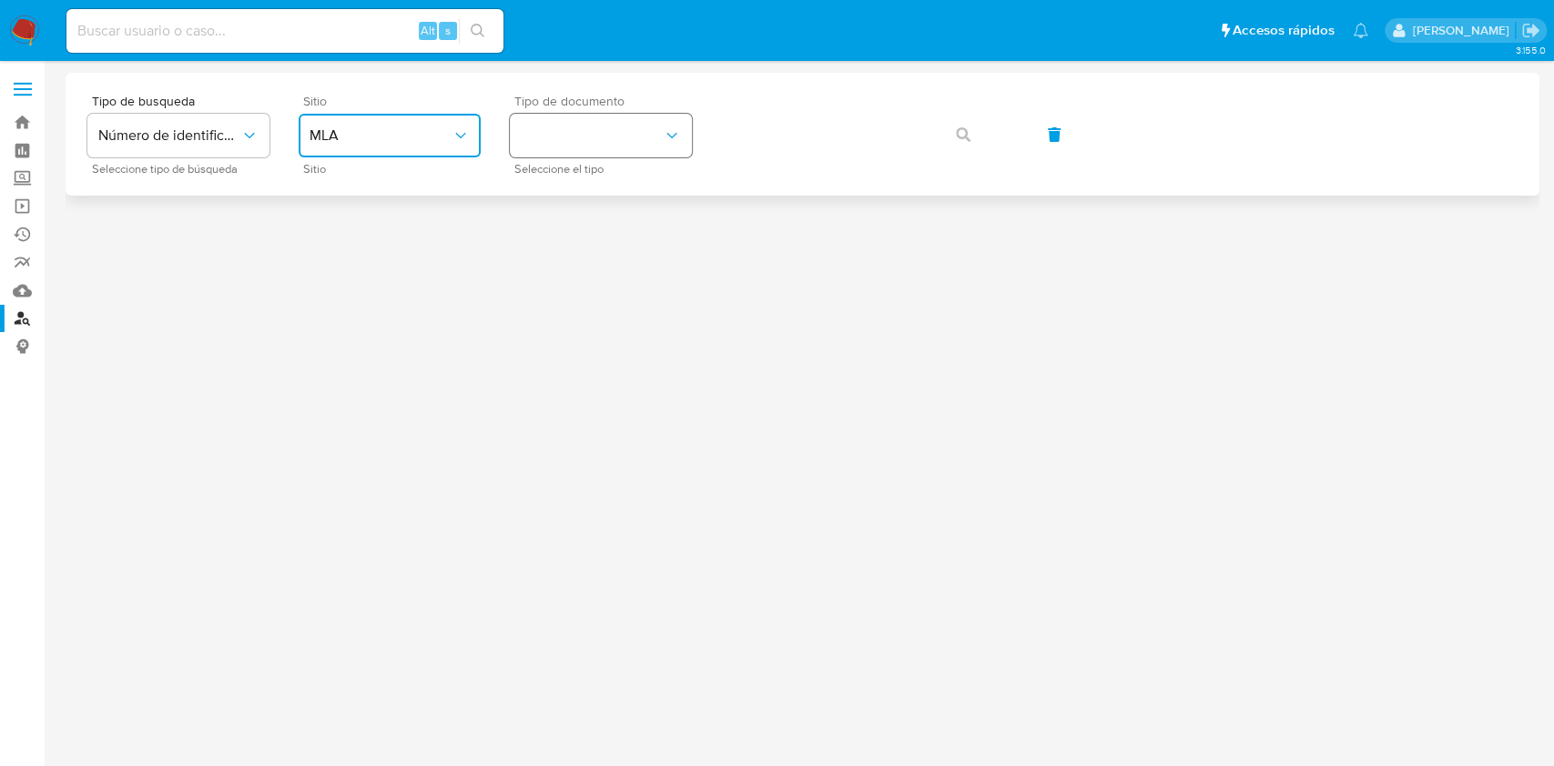
click at [566, 143] on button "identificationType" at bounding box center [601, 136] width 182 height 44
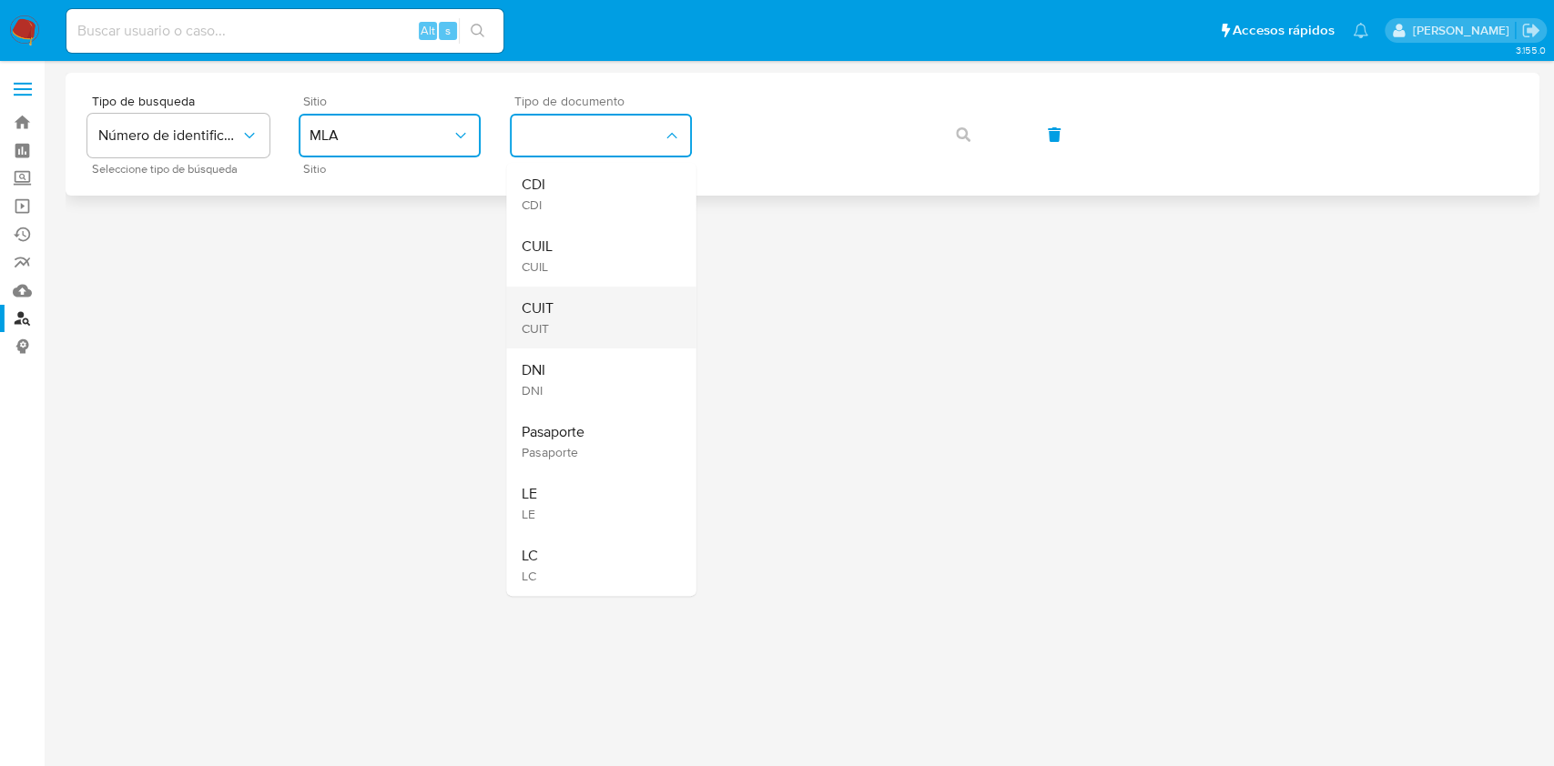
click at [572, 303] on div "CUIT CUIT" at bounding box center [595, 318] width 149 height 62
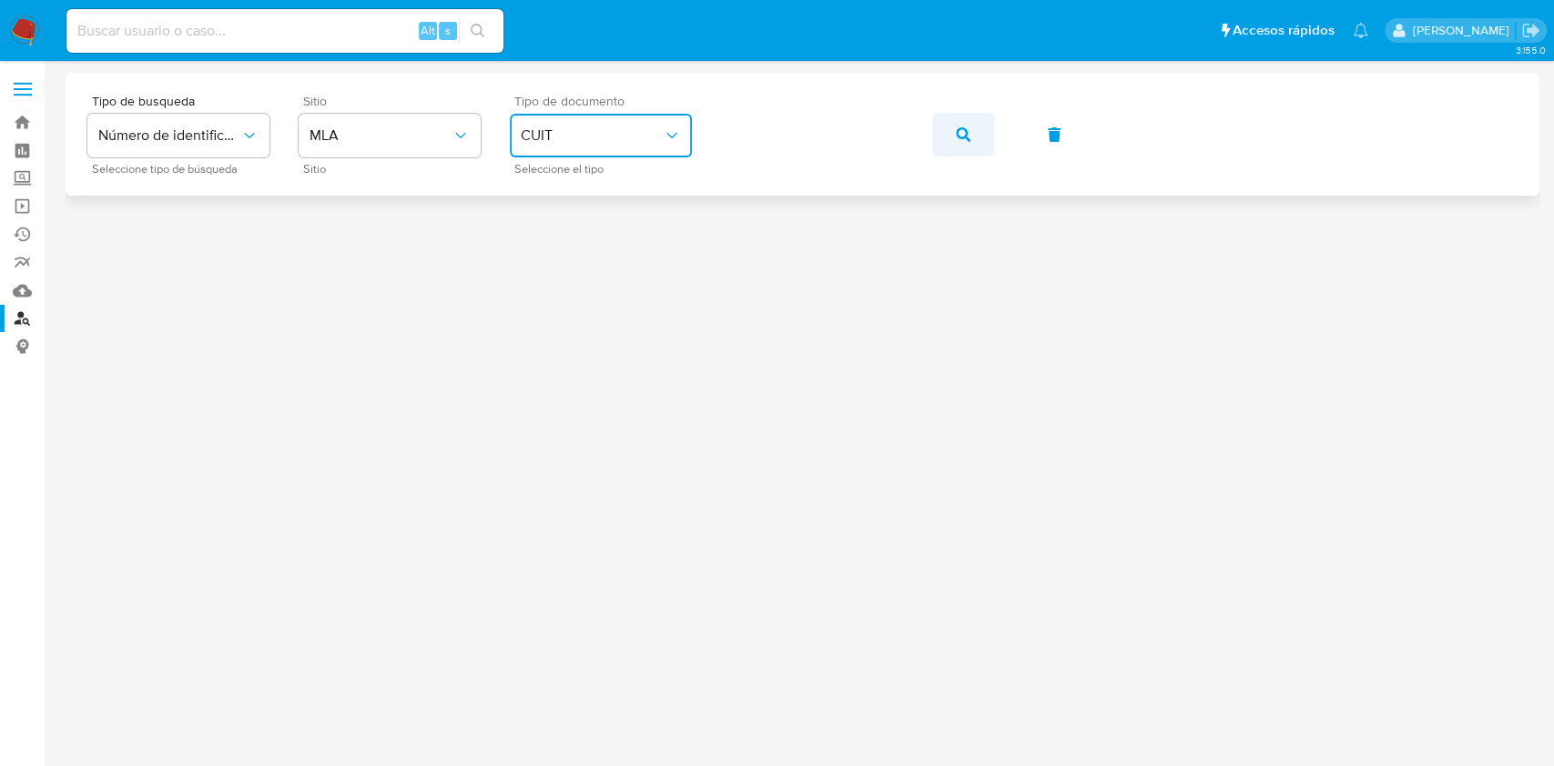
click at [969, 123] on button "button" at bounding box center [963, 135] width 62 height 44
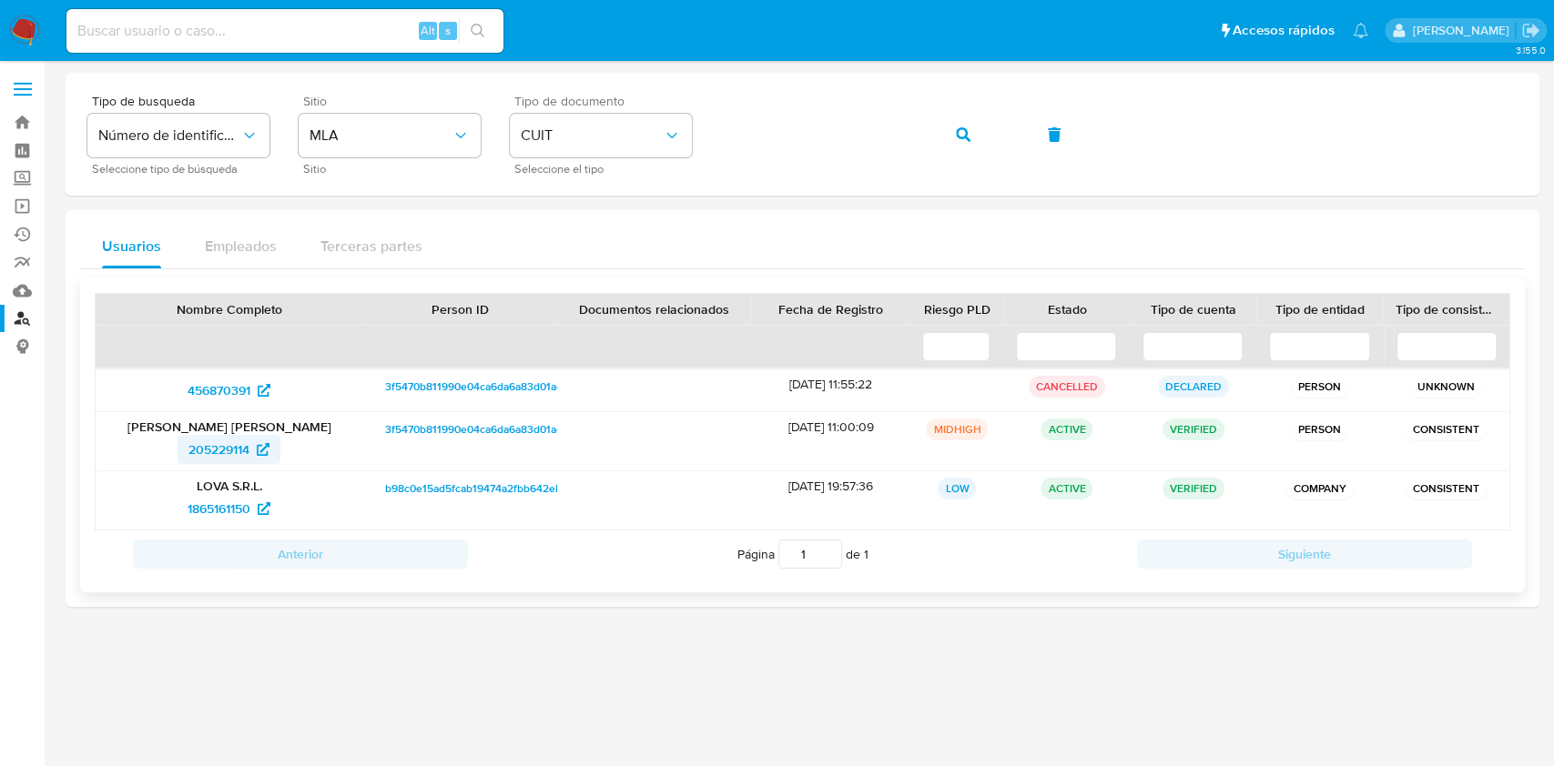
click at [202, 455] on span "205229114" at bounding box center [218, 449] width 61 height 29
click at [943, 136] on button "button" at bounding box center [963, 135] width 62 height 44
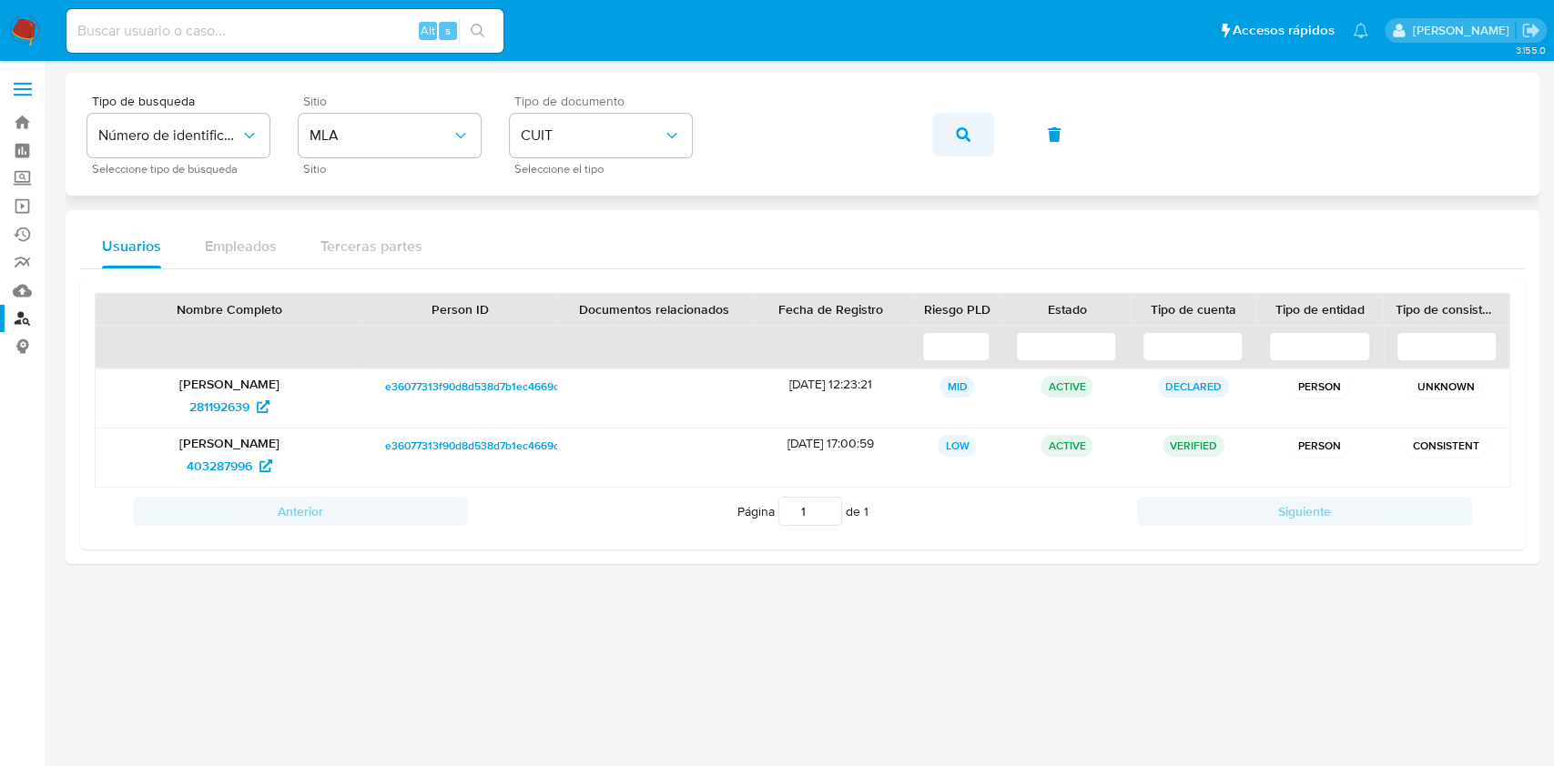
click at [979, 127] on button "button" at bounding box center [963, 135] width 62 height 44
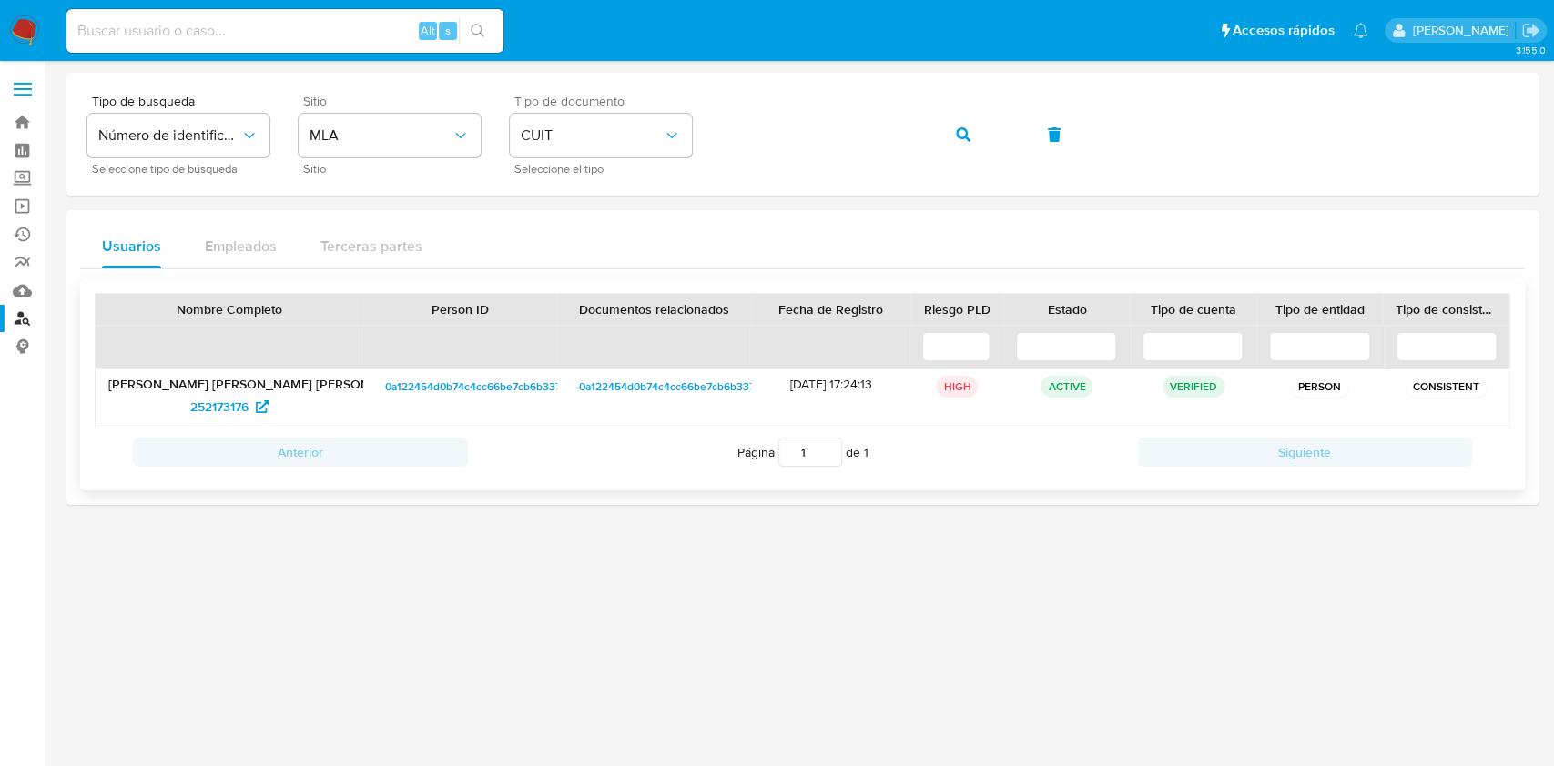
click at [220, 391] on p "[PERSON_NAME] [PERSON_NAME] [PERSON_NAME]" at bounding box center [229, 384] width 242 height 16
click at [228, 401] on span "252173176" at bounding box center [219, 406] width 58 height 29
drag, startPoint x: 966, startPoint y: 123, endPoint x: 952, endPoint y: 106, distance: 22.0
click at [965, 123] on span "button" at bounding box center [963, 135] width 15 height 40
click at [956, 139] on icon "button" at bounding box center [963, 134] width 15 height 15
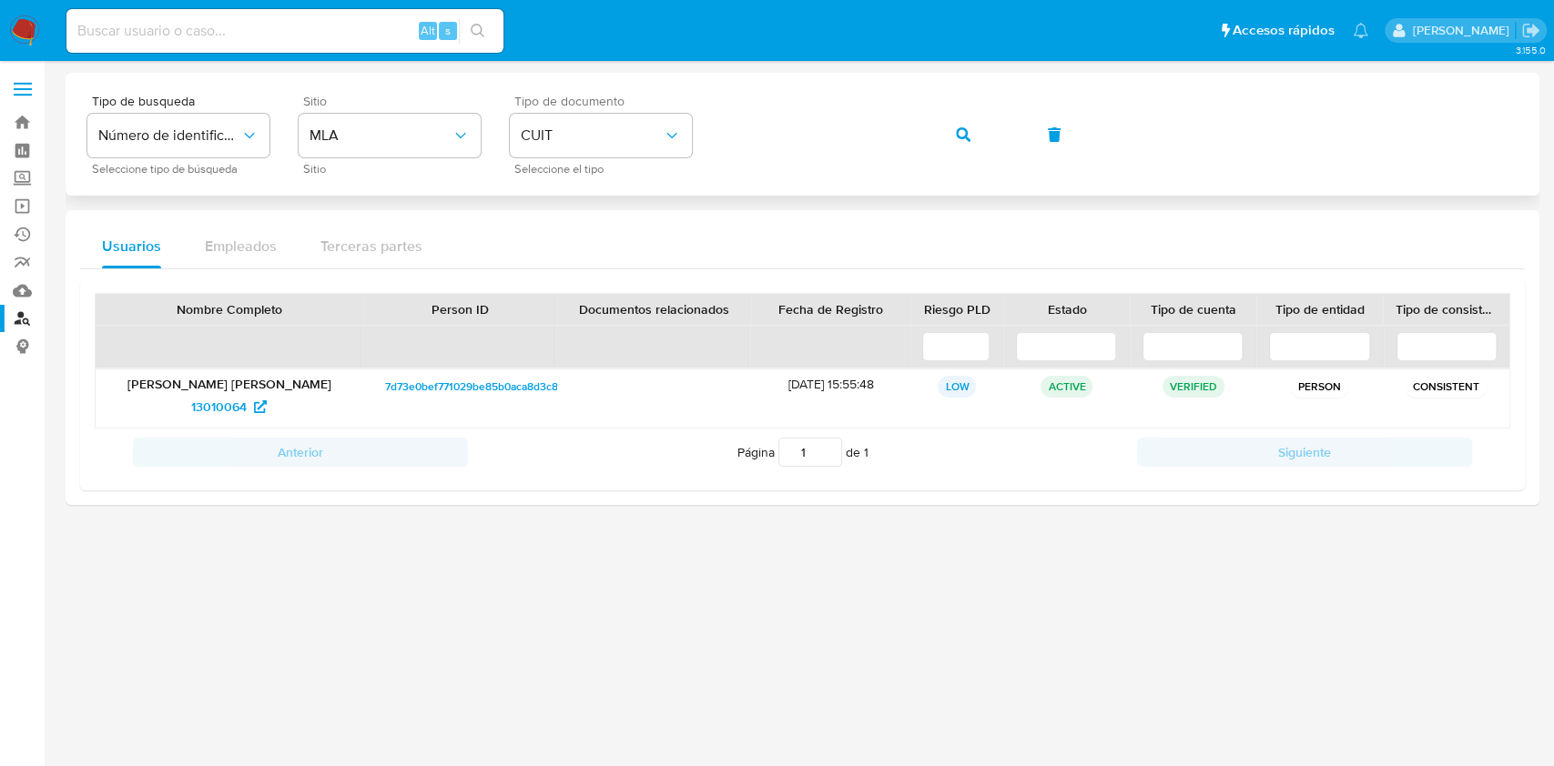
click at [979, 120] on button "button" at bounding box center [963, 135] width 62 height 44
click at [961, 146] on span "button" at bounding box center [963, 135] width 15 height 40
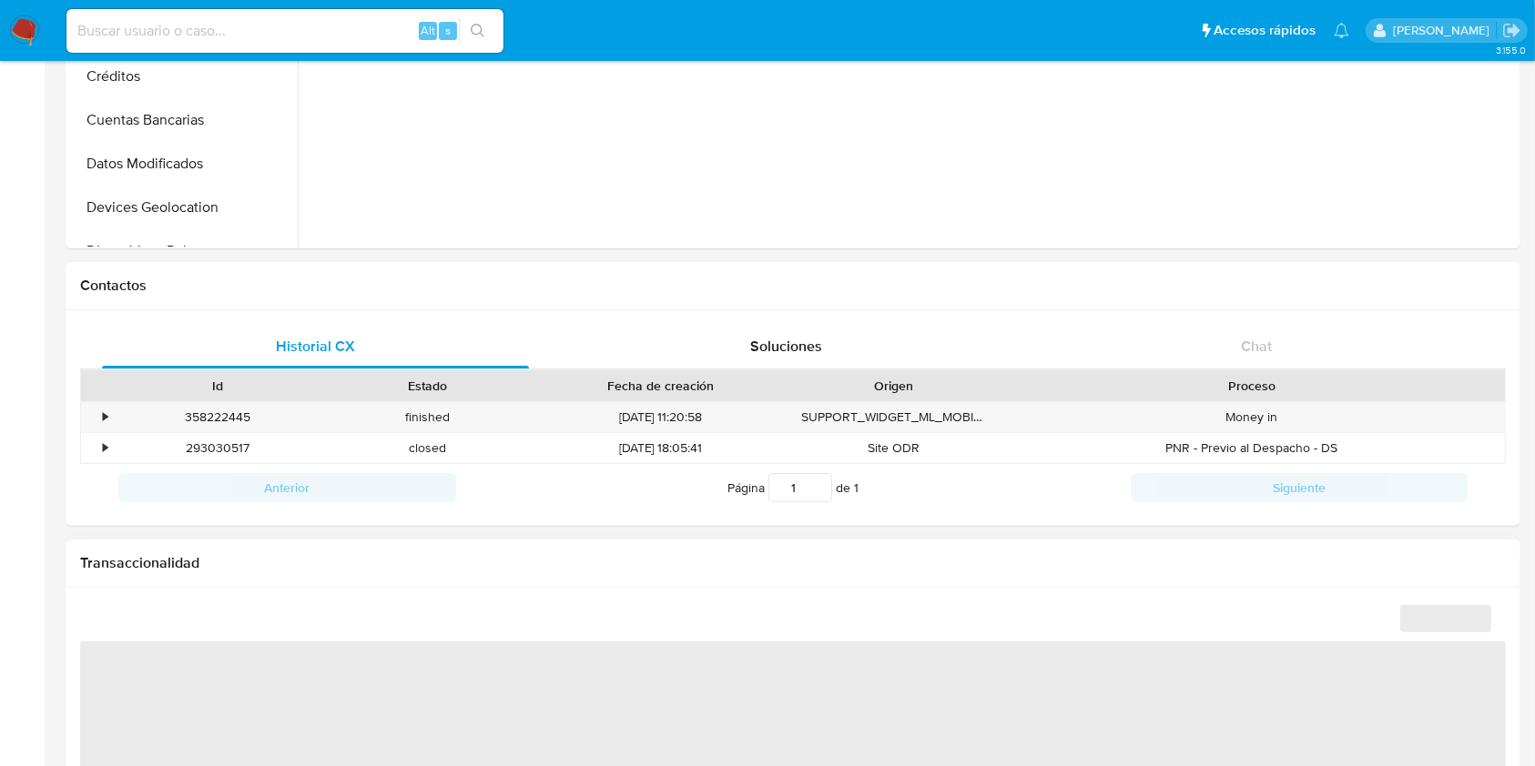
scroll to position [849, 0]
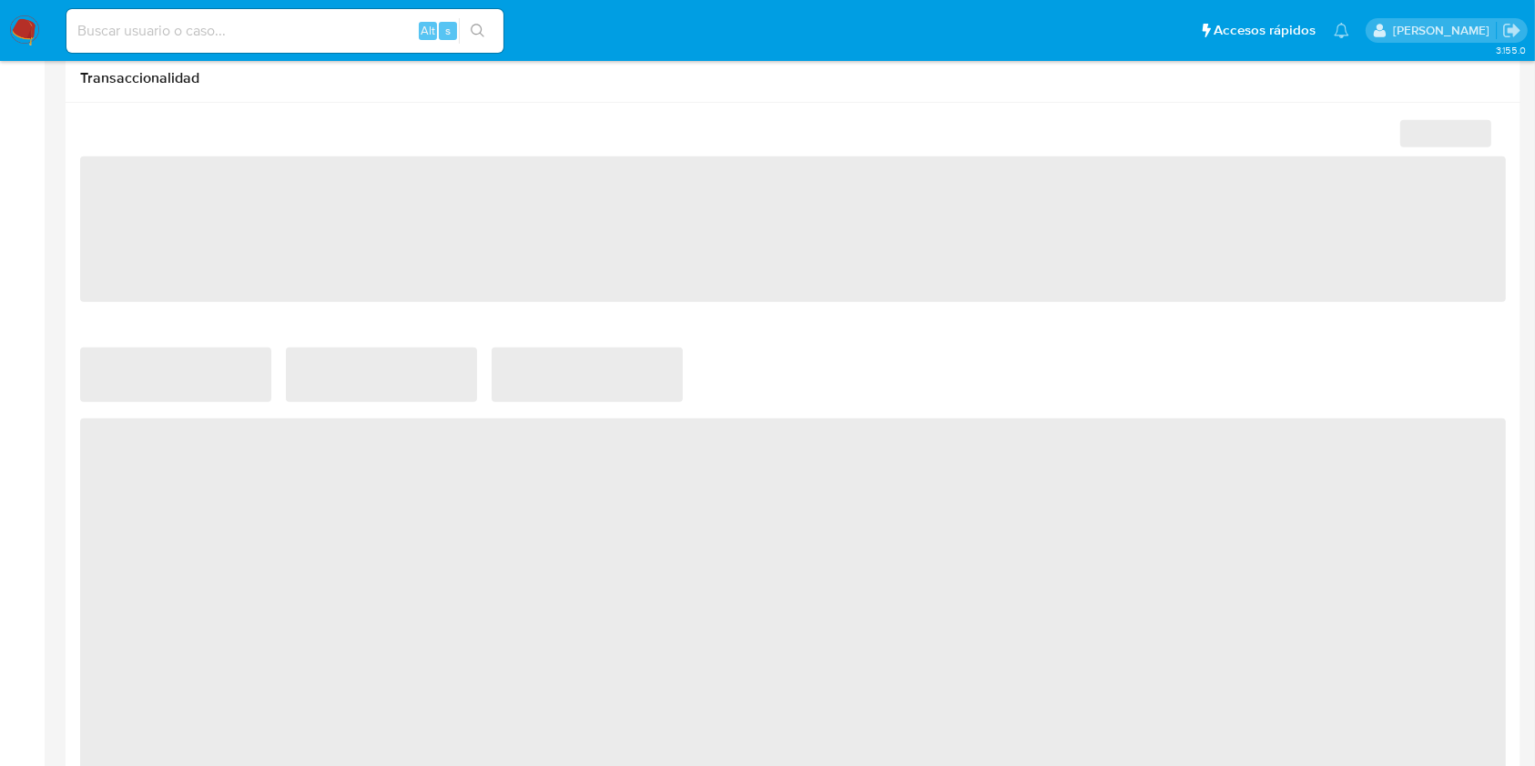
select select "10"
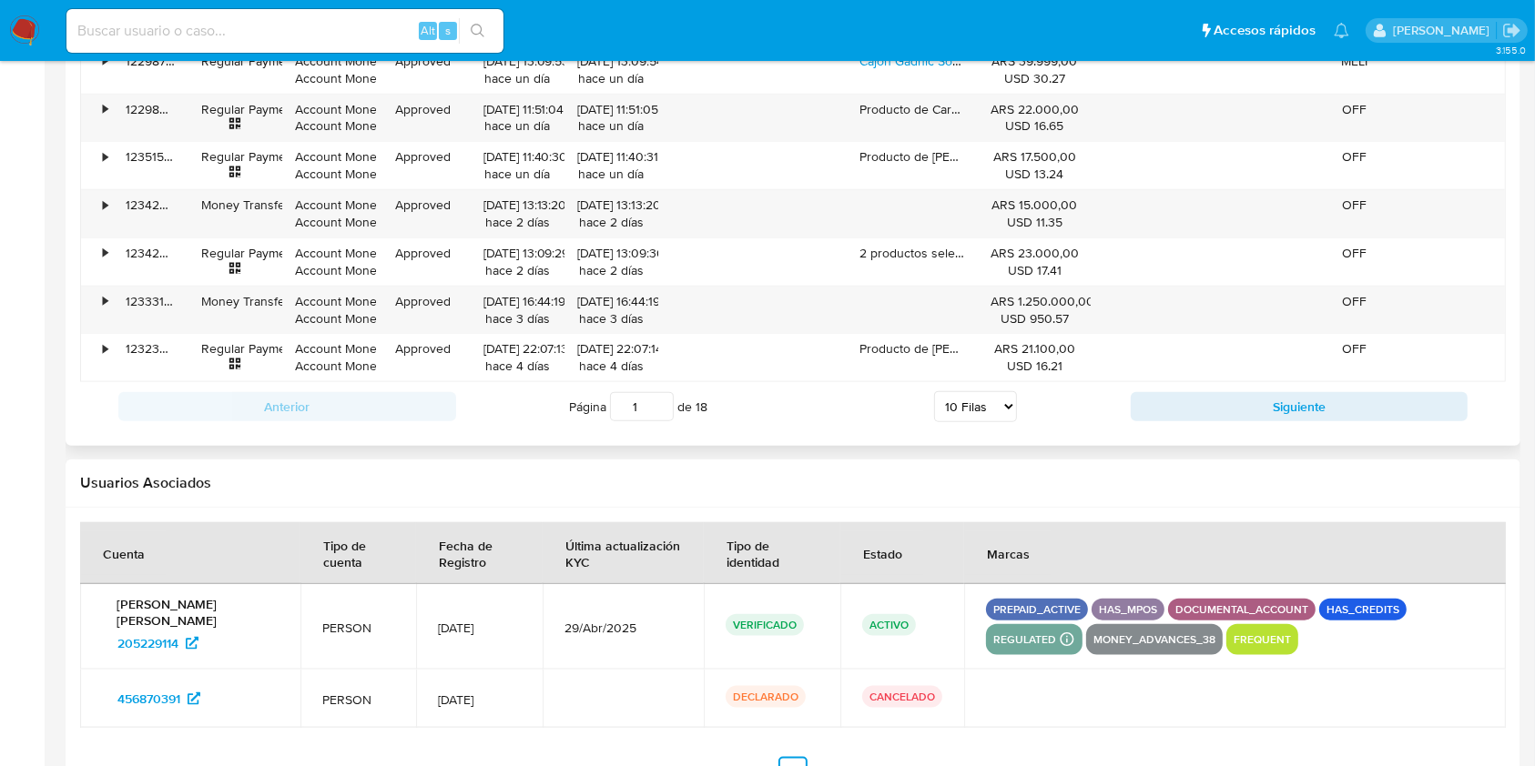
scroll to position [2024, 0]
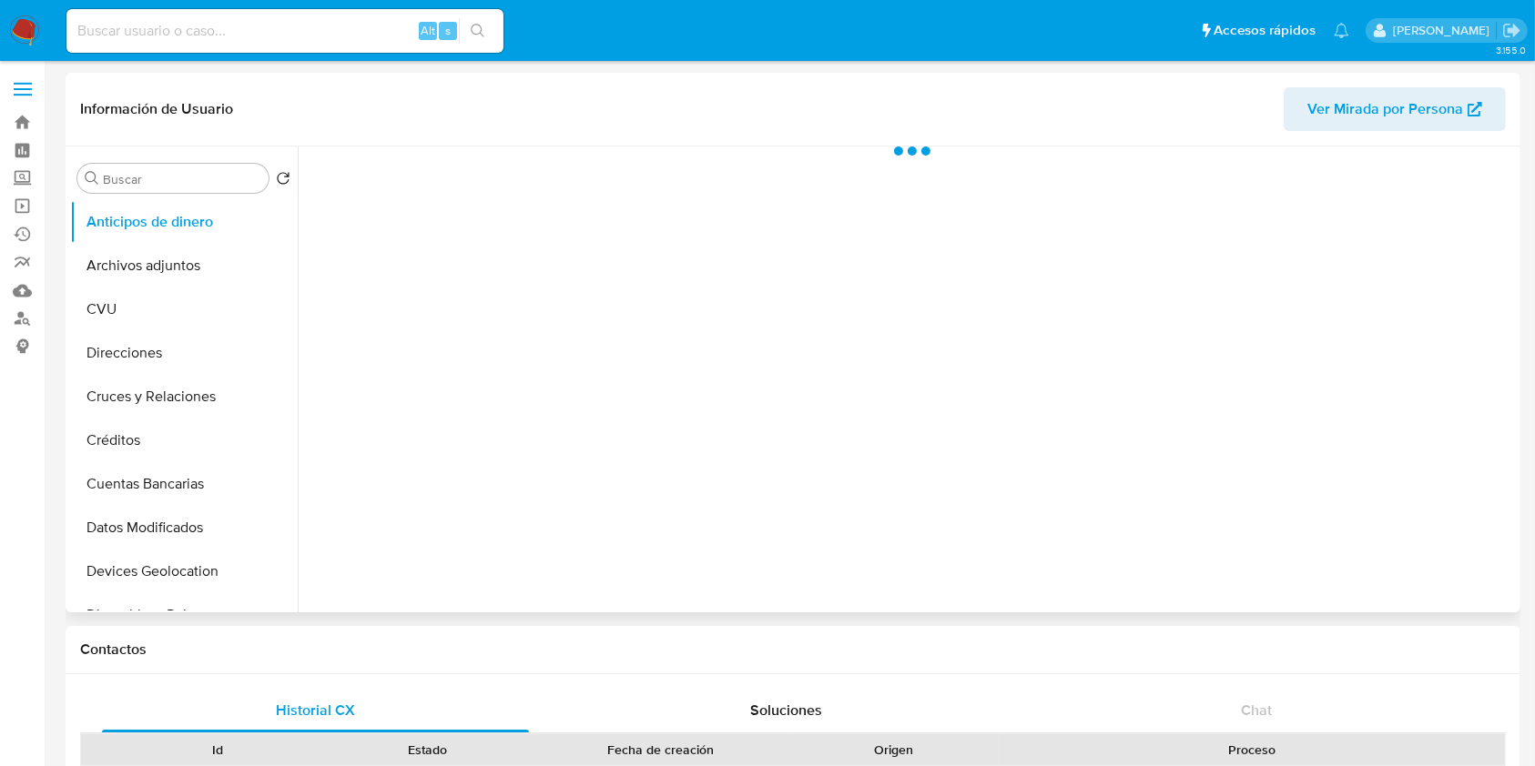
scroll to position [242, 0]
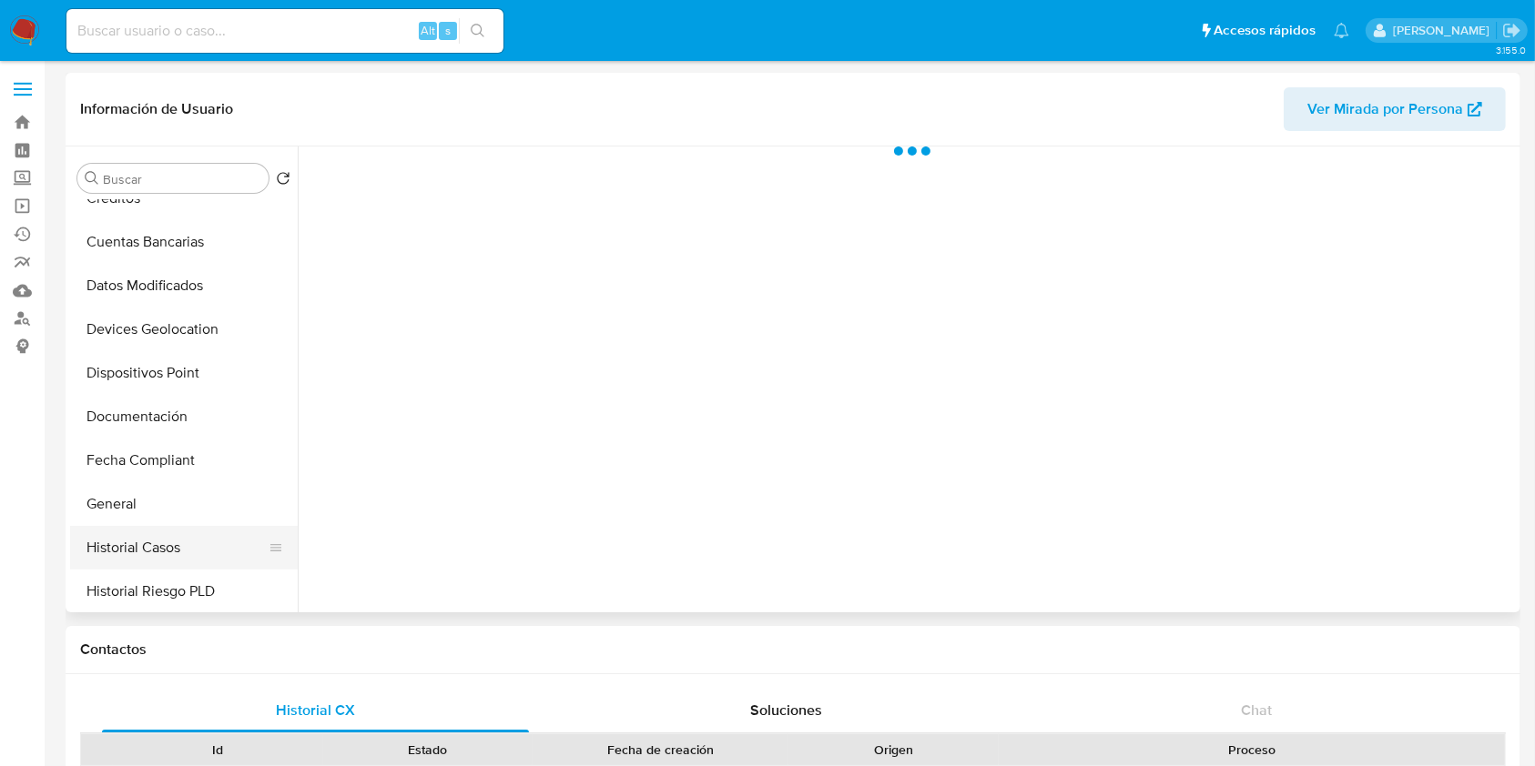
click at [180, 526] on button "Historial Casos" at bounding box center [176, 548] width 213 height 44
select select "10"
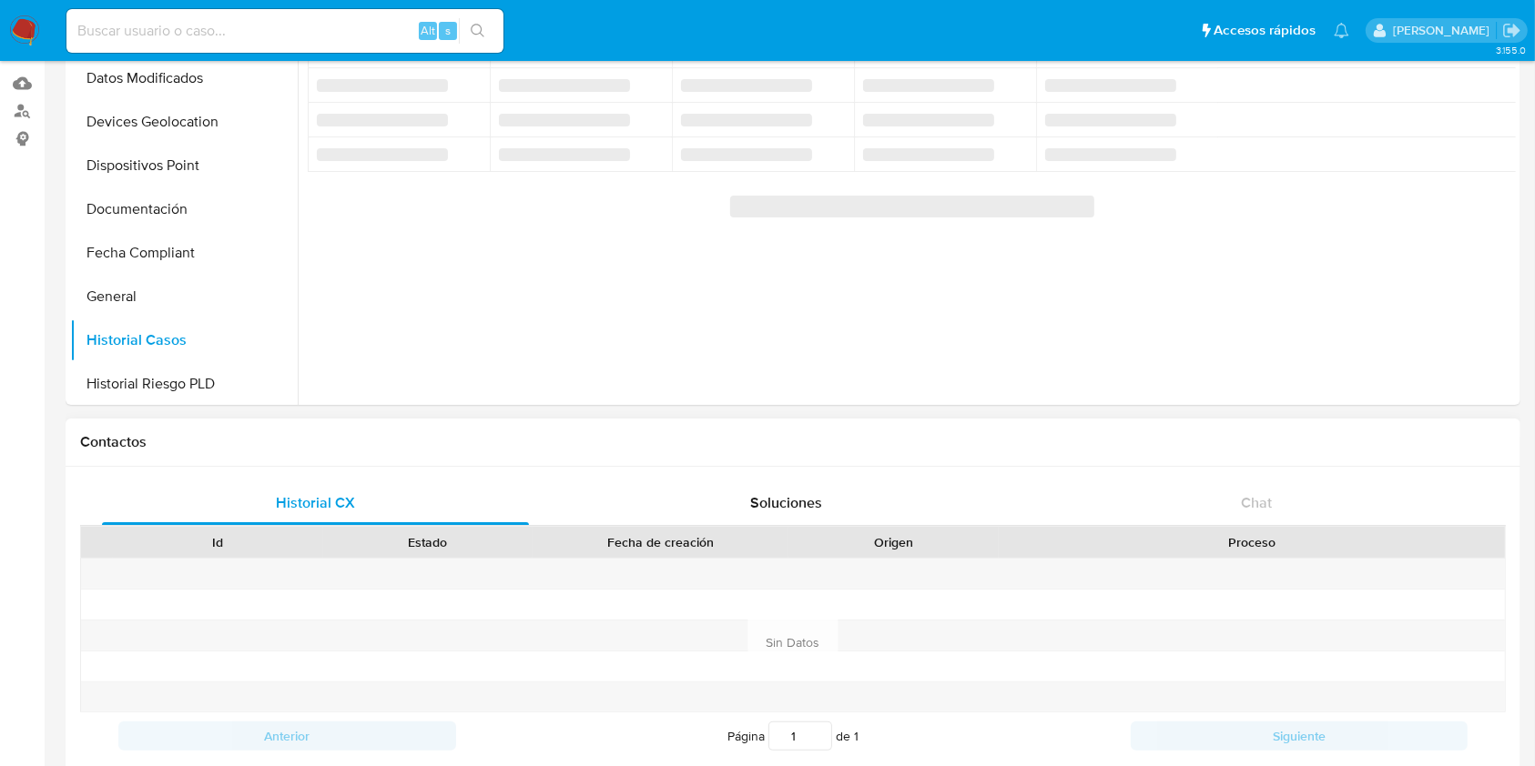
scroll to position [0, 0]
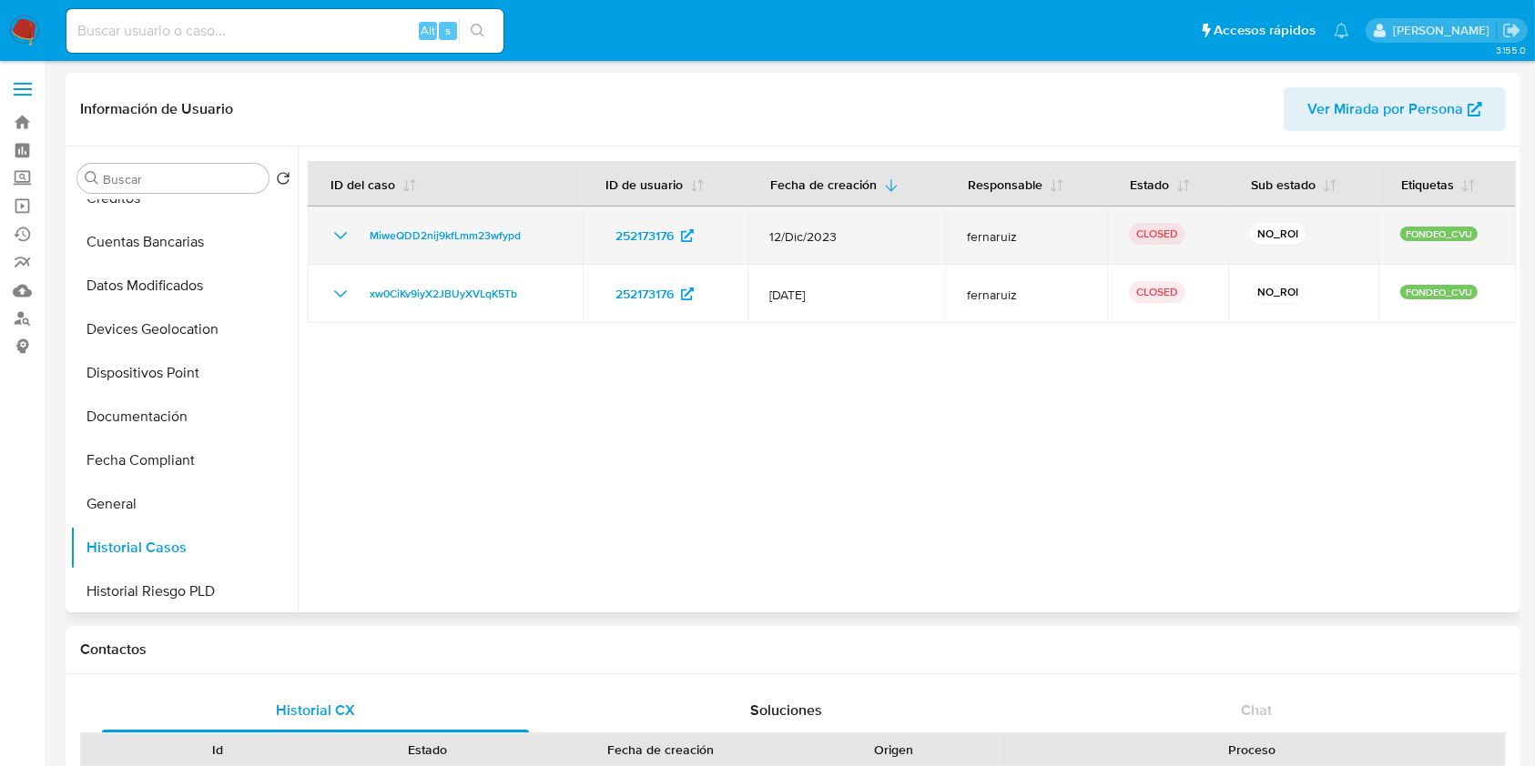
click at [341, 228] on icon "Mostrar/Ocultar" at bounding box center [341, 236] width 22 height 22
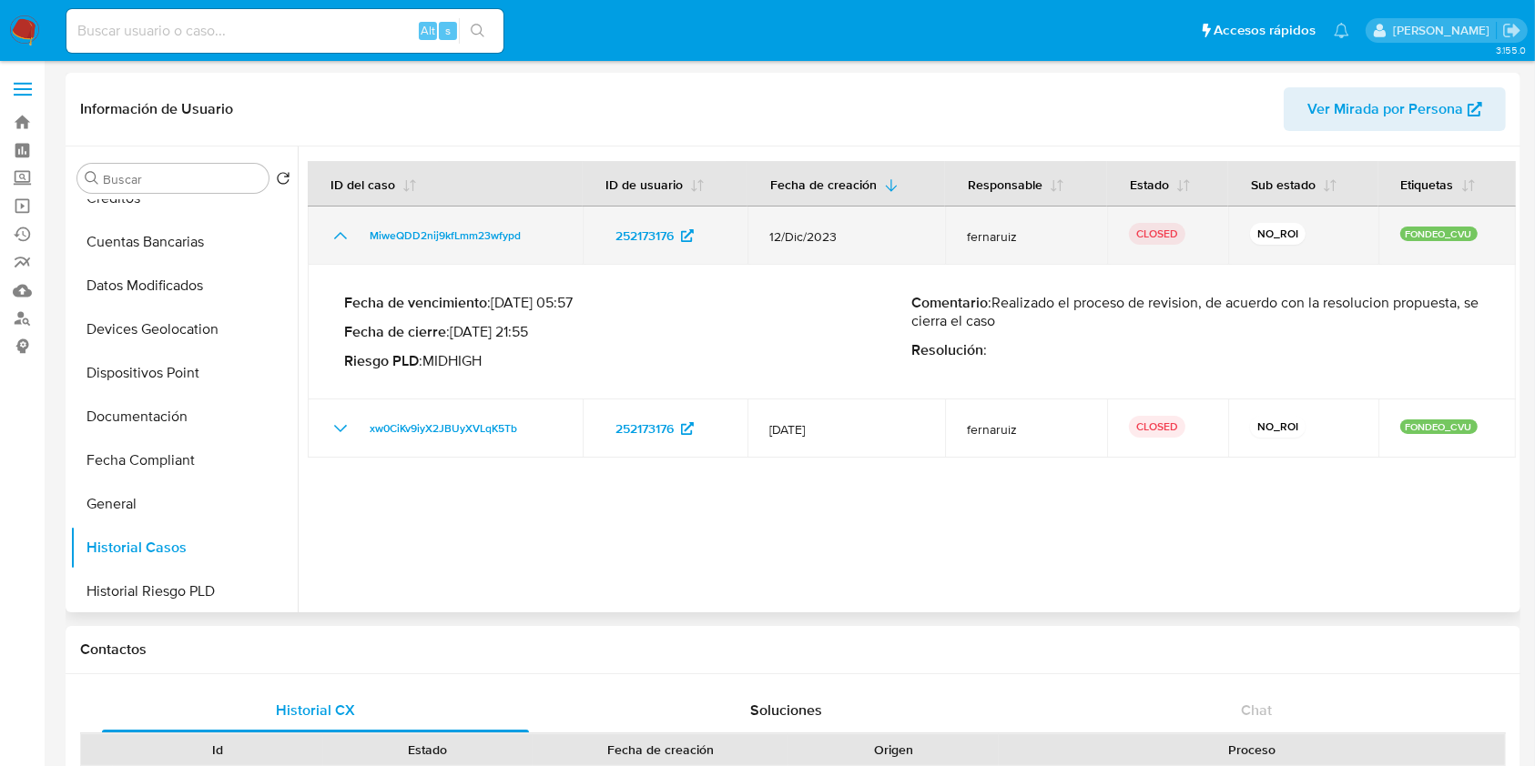
click at [338, 229] on icon "Mostrar/Ocultar" at bounding box center [341, 236] width 22 height 22
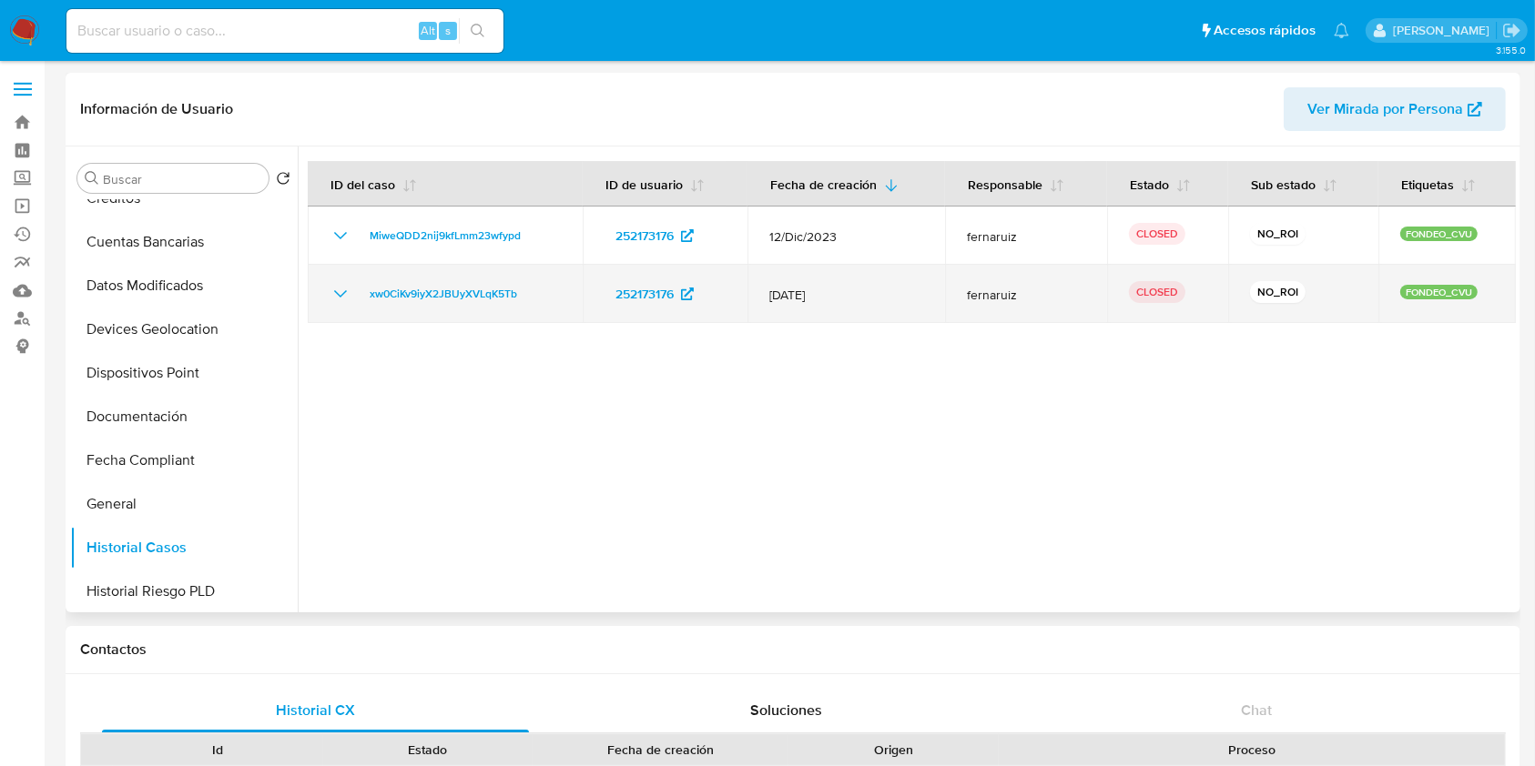
click at [326, 297] on td "xw0CiKv9iyX2JBUyXVLqK5Tb" at bounding box center [445, 294] width 275 height 58
click at [335, 290] on icon "Mostrar/Ocultar" at bounding box center [341, 294] width 22 height 22
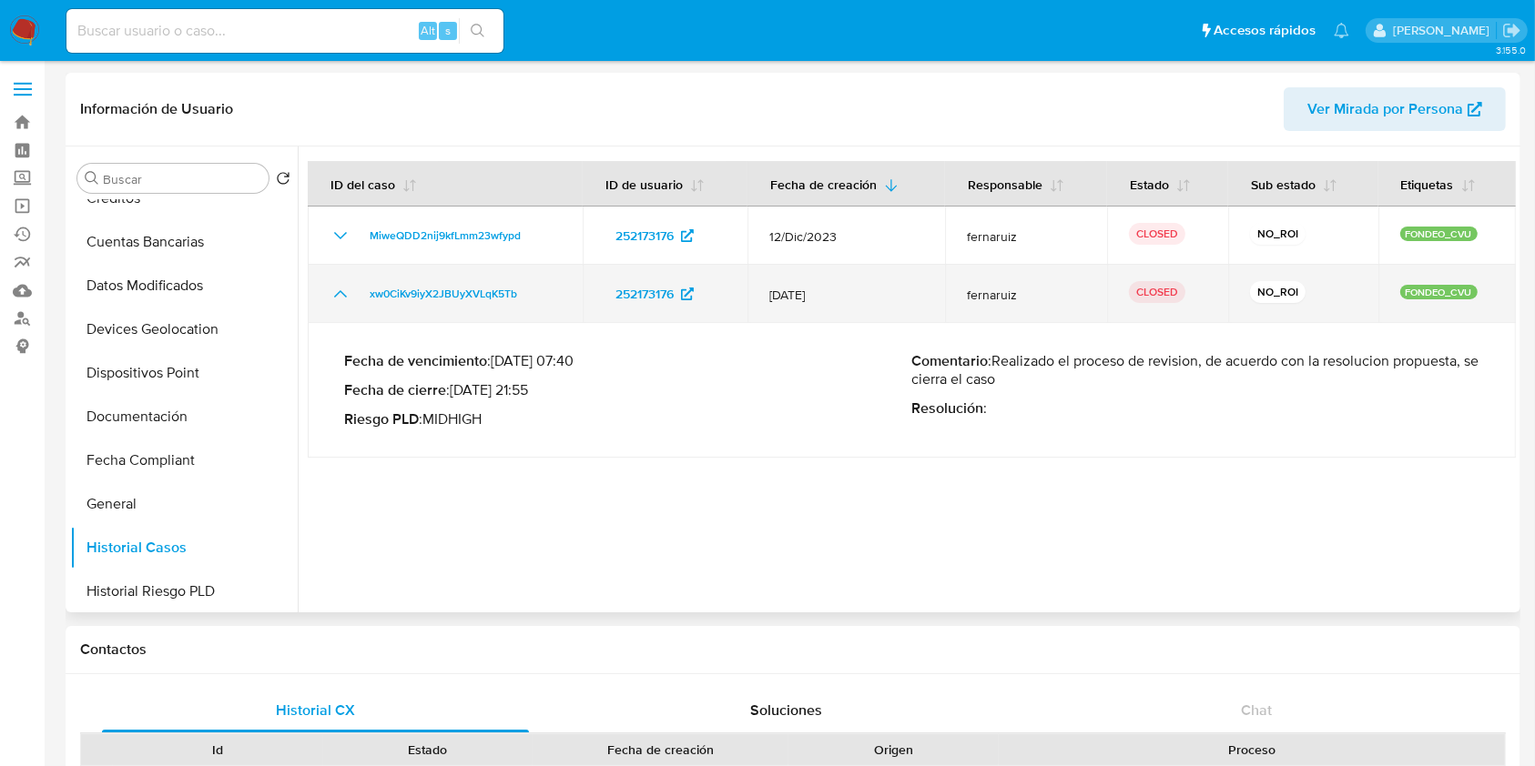
click at [335, 290] on icon "Mostrar/Ocultar" at bounding box center [341, 294] width 22 height 22
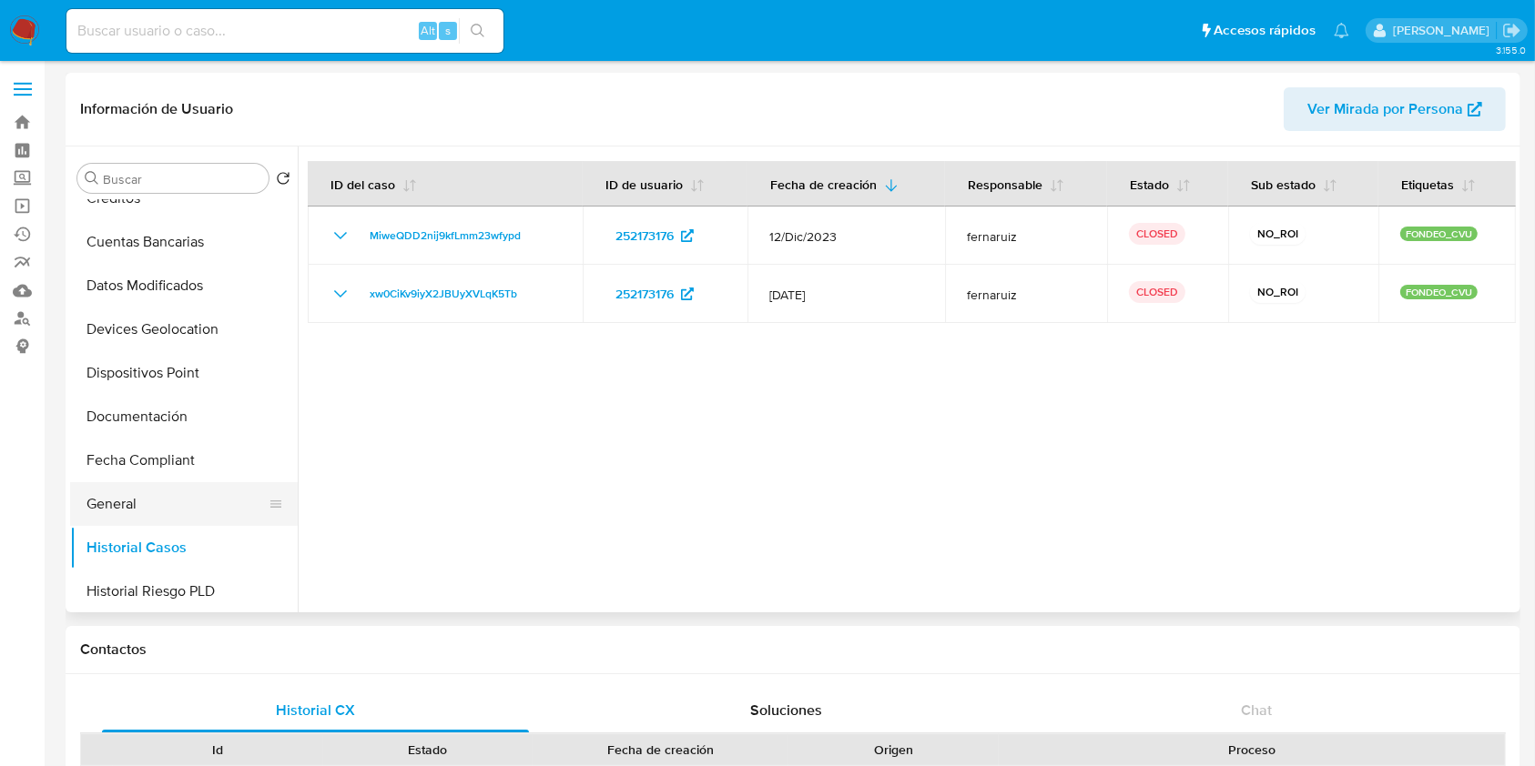
click at [214, 502] on button "General" at bounding box center [176, 504] width 213 height 44
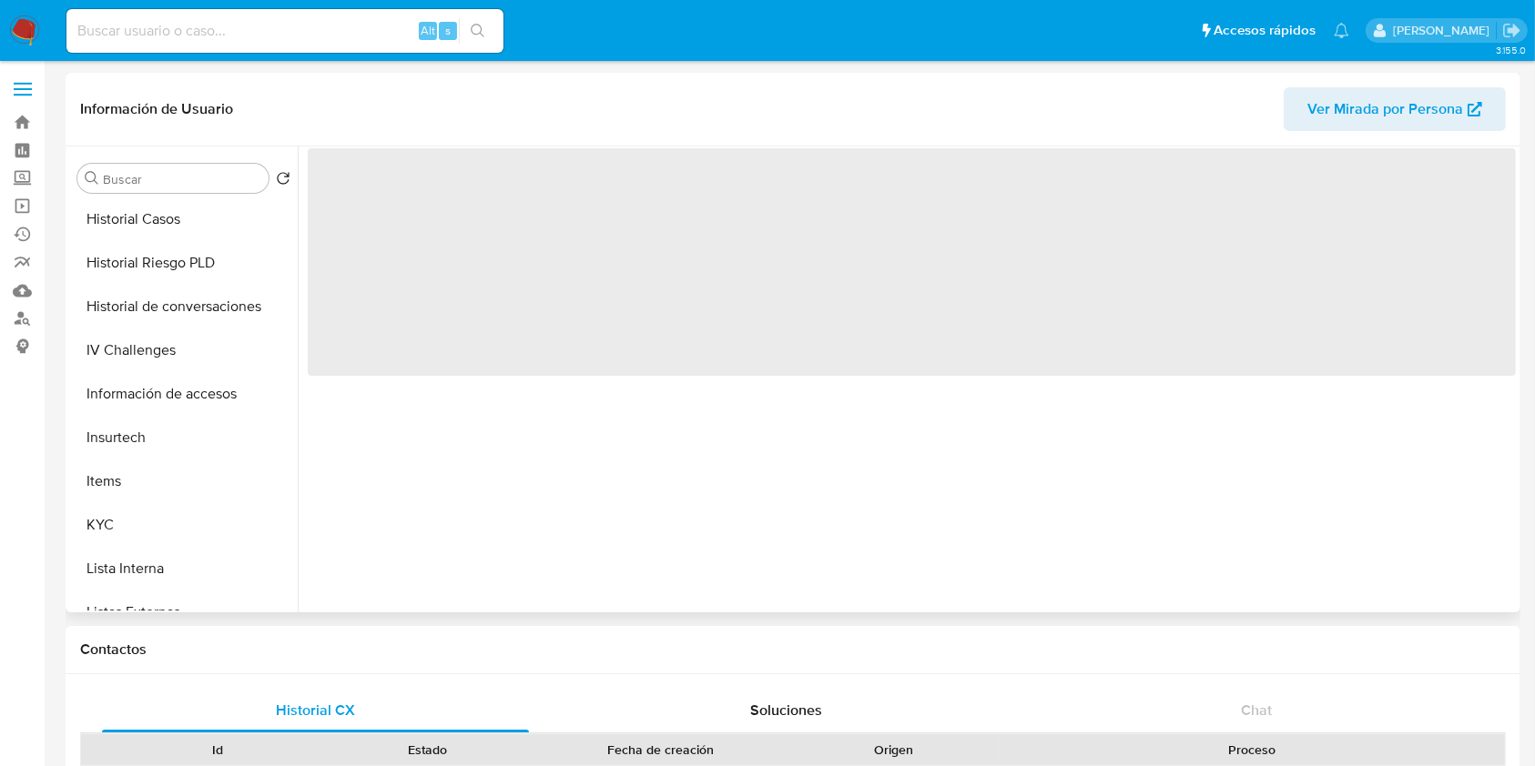
scroll to position [728, 0]
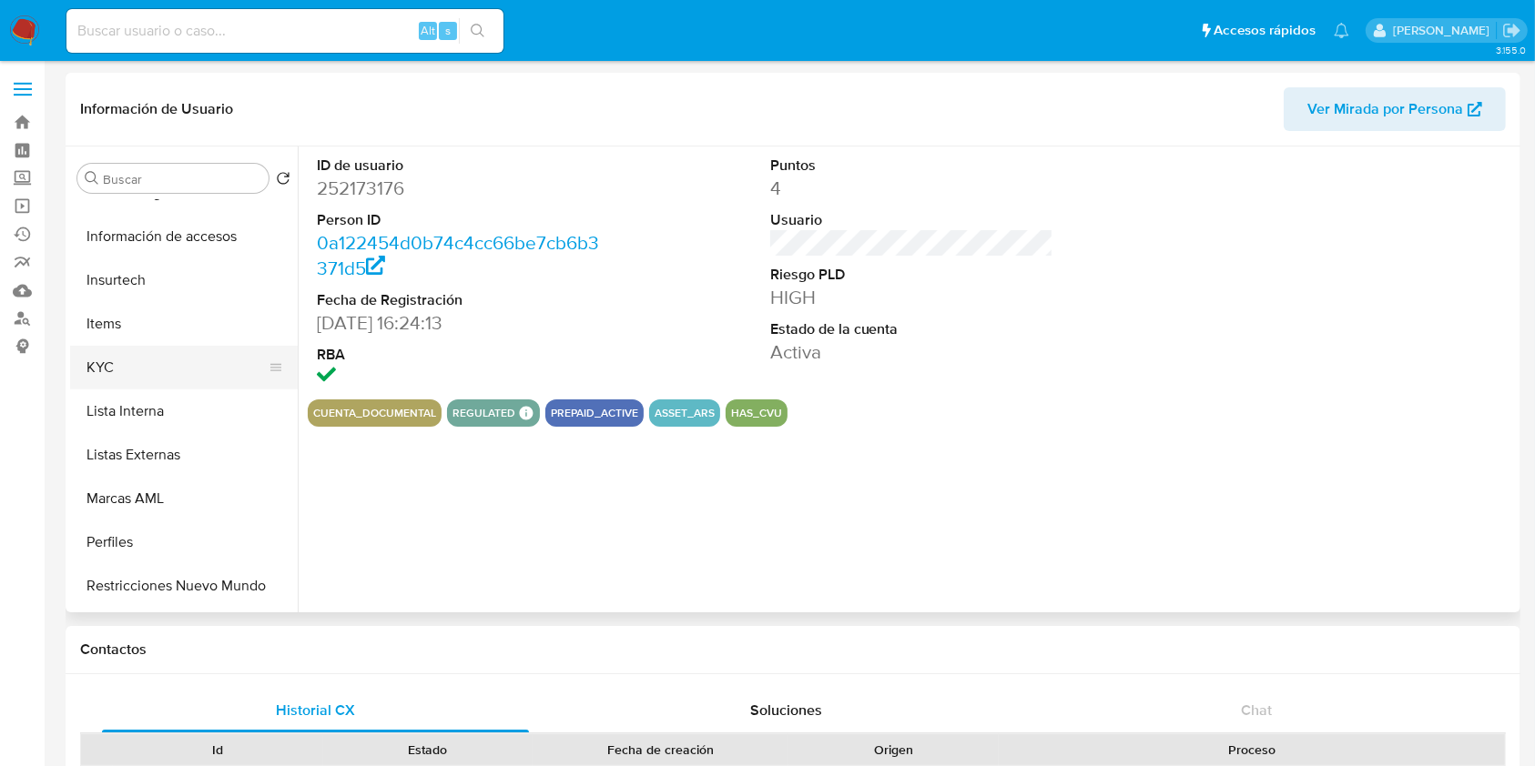
click at [169, 365] on button "KYC" at bounding box center [176, 368] width 213 height 44
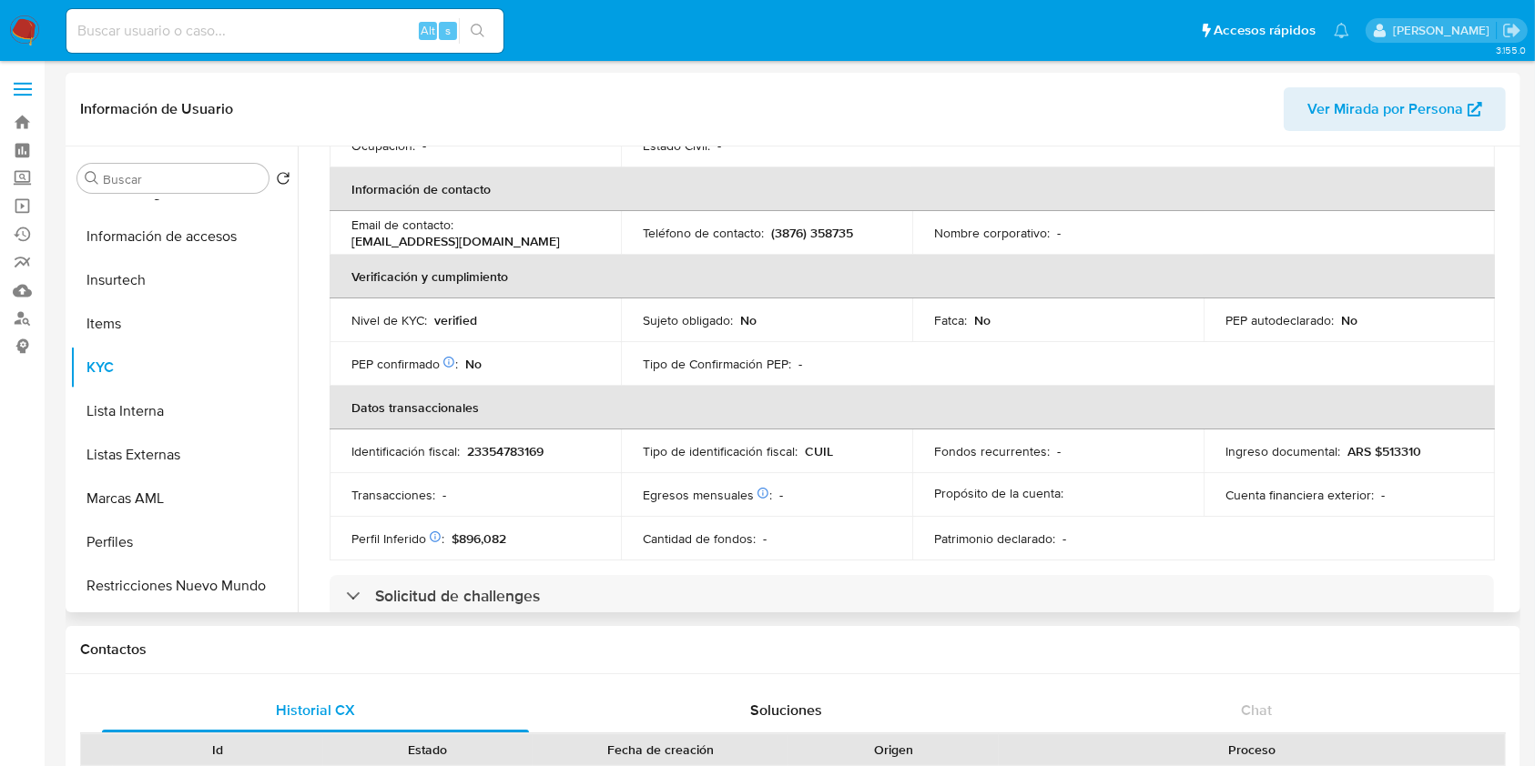
scroll to position [91, 0]
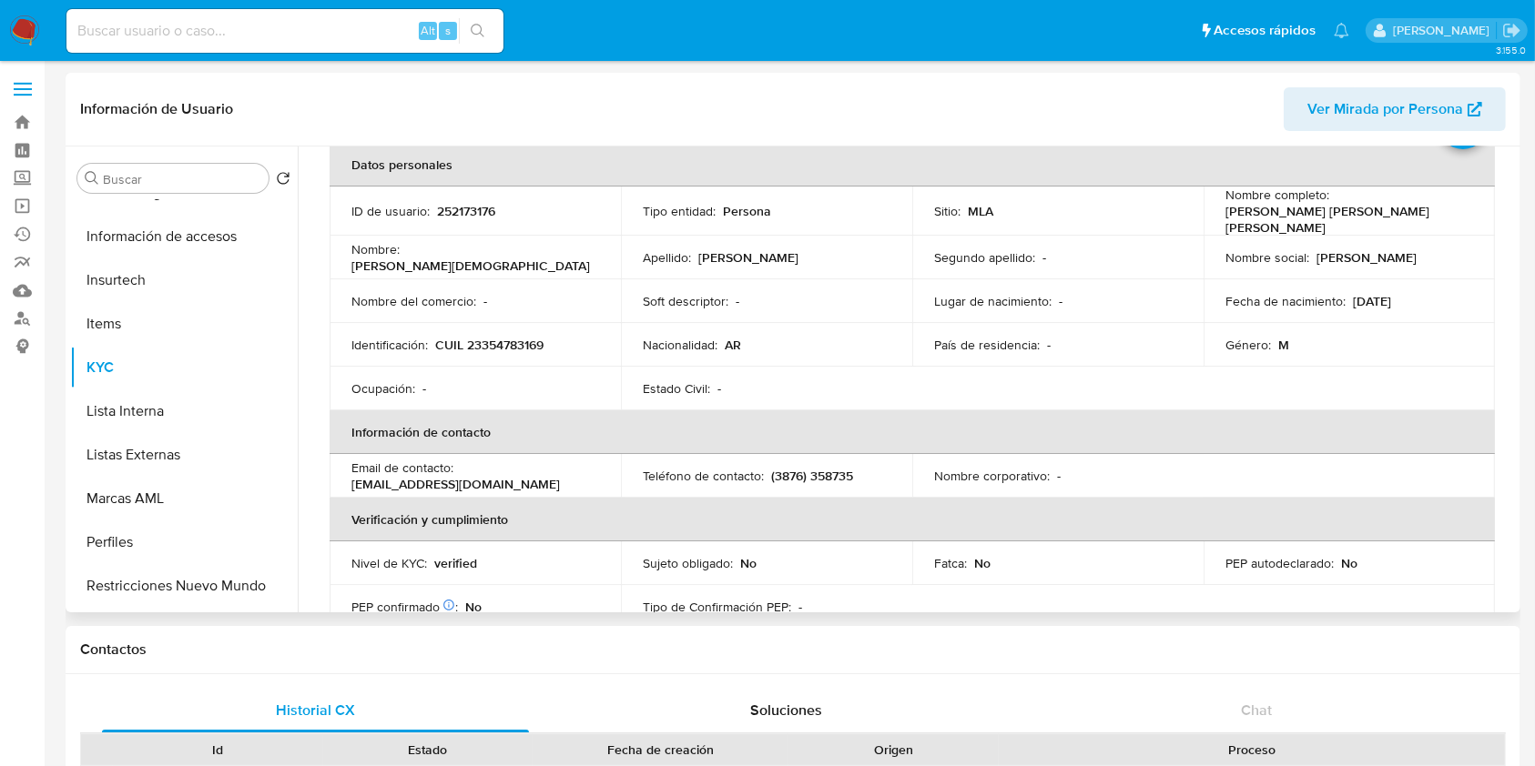
click at [503, 350] on td "Identificación : CUIL 23354783169" at bounding box center [475, 345] width 291 height 44
click at [503, 346] on p "CUIL 23354783169" at bounding box center [489, 345] width 108 height 16
copy p "23354783169"
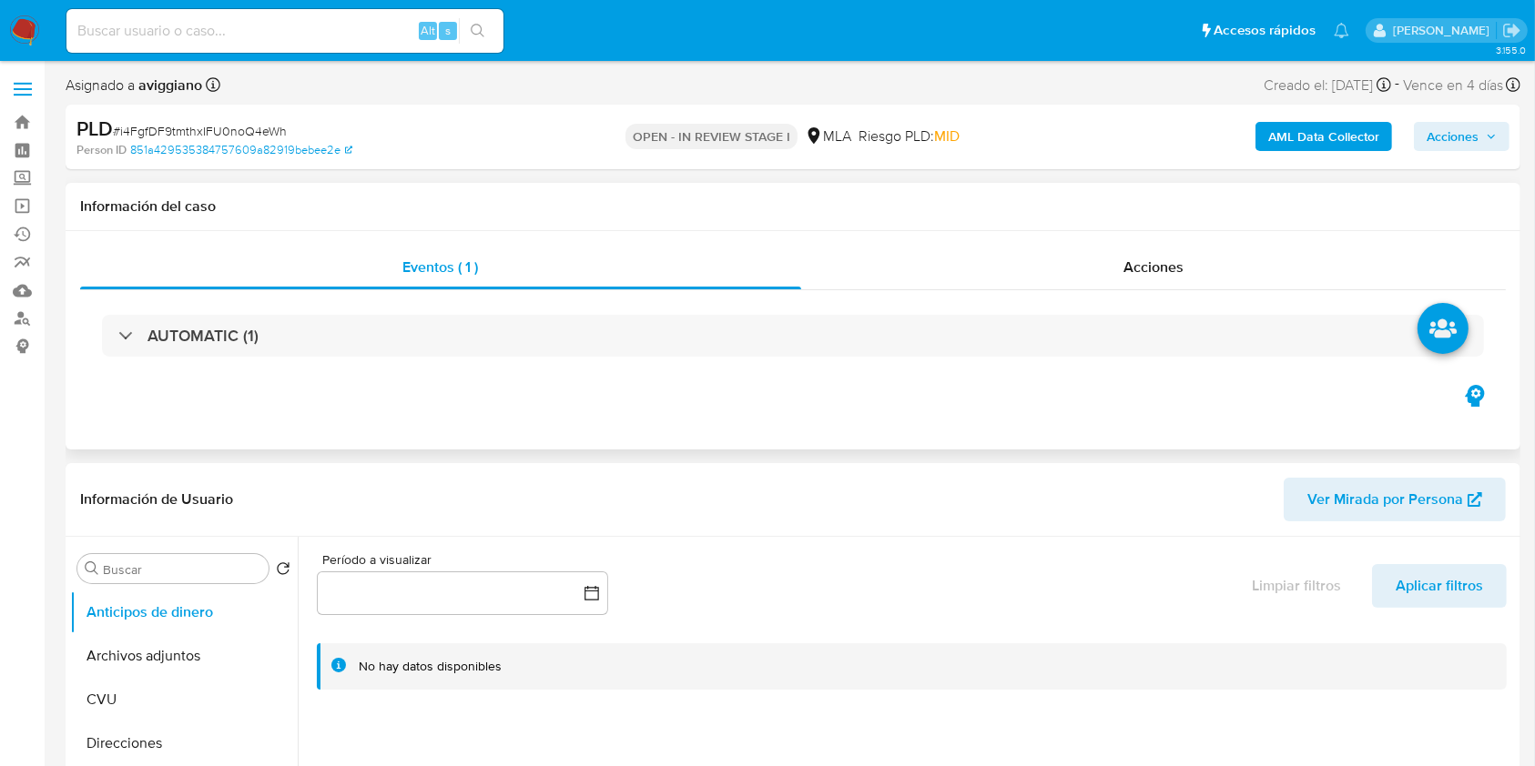
scroll to position [485, 0]
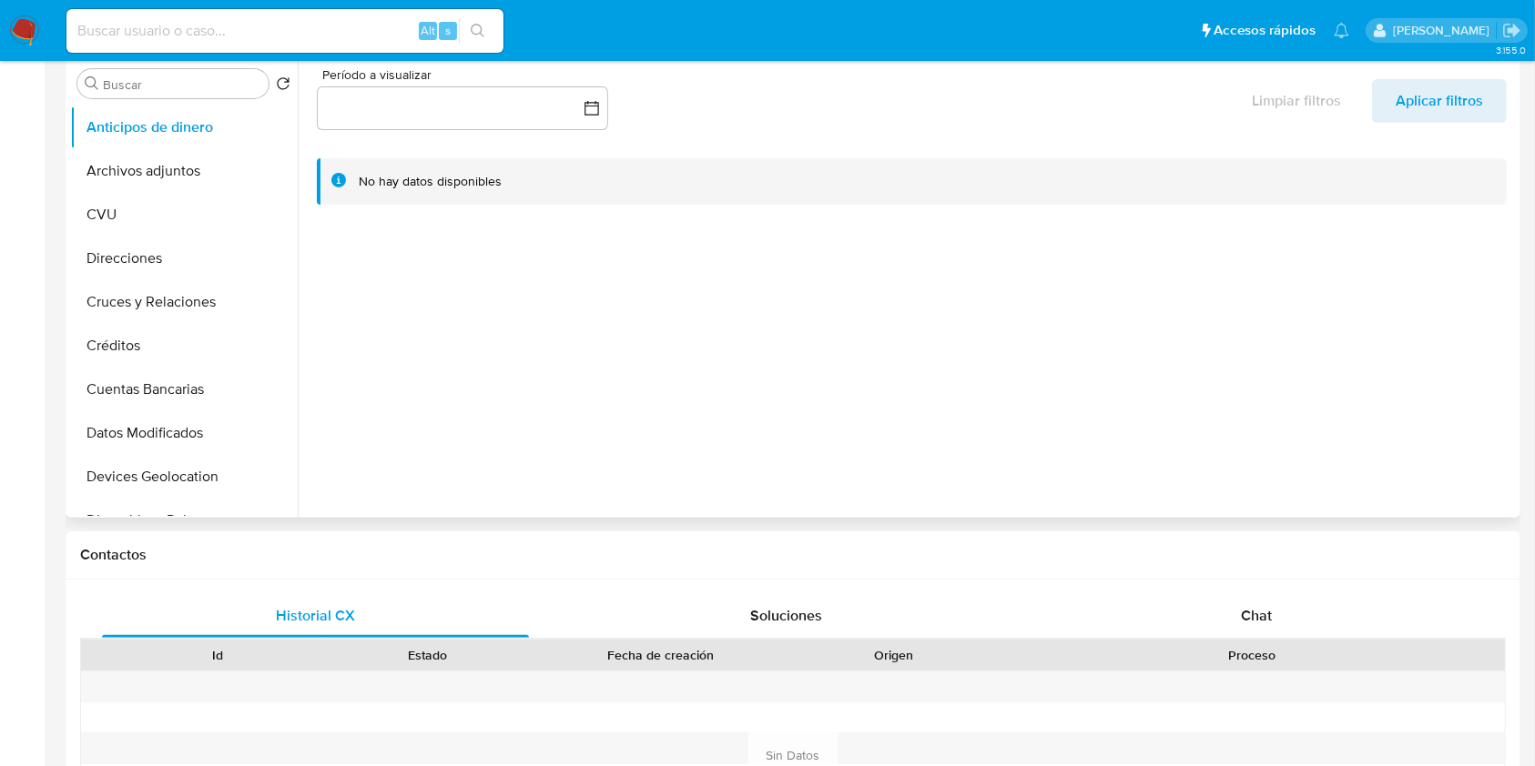
select select "10"
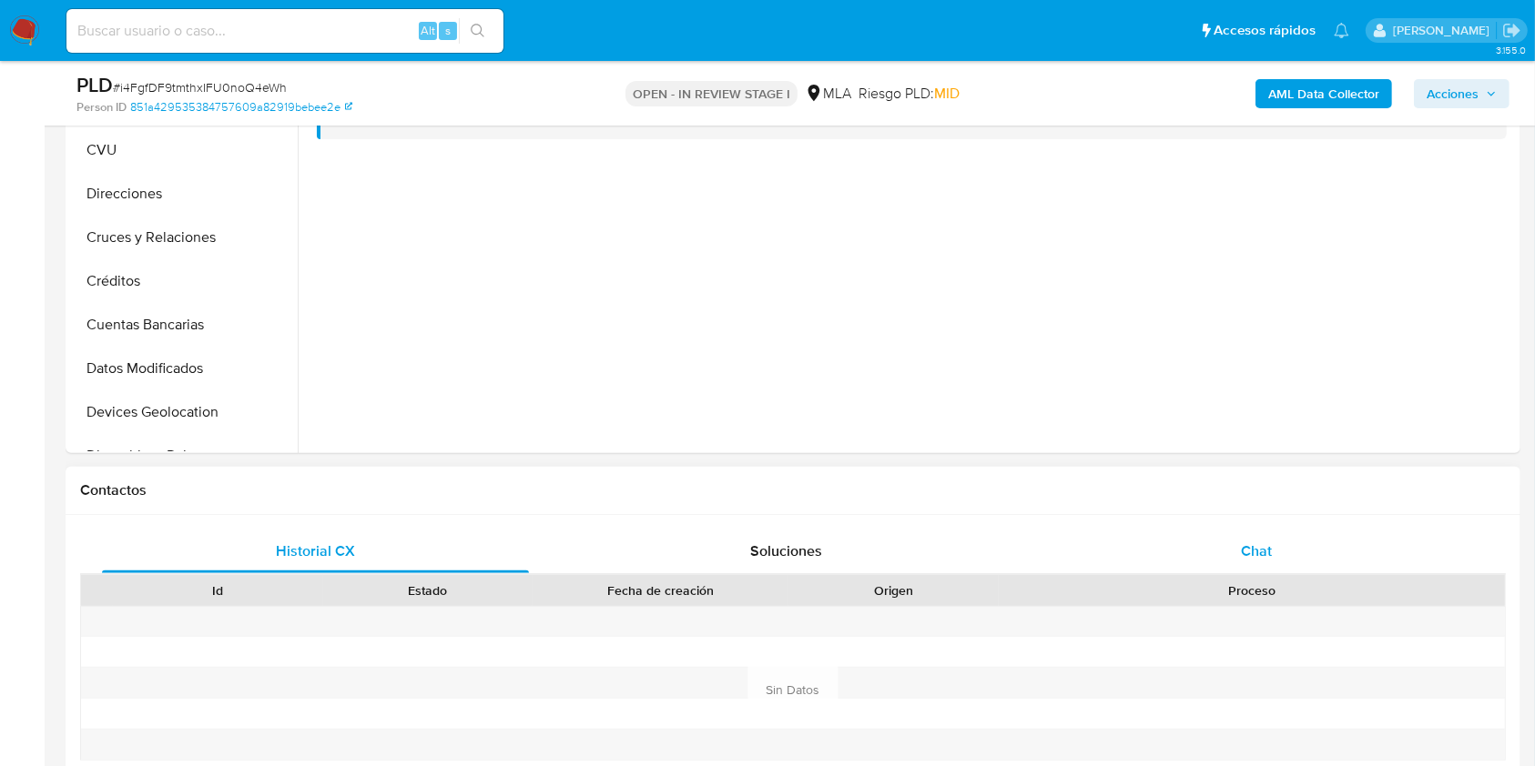
click at [1182, 556] on div "Chat" at bounding box center [1256, 552] width 427 height 44
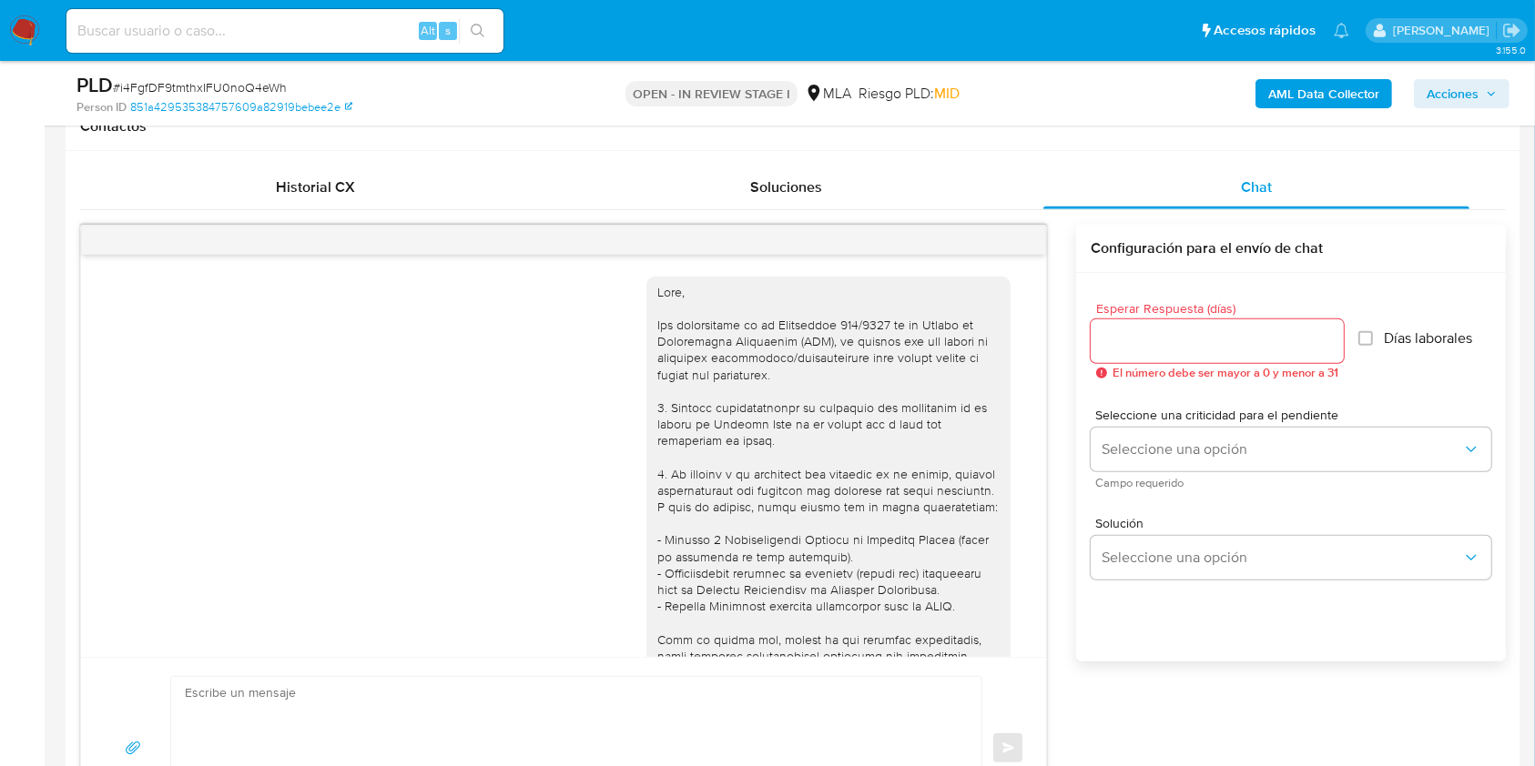
scroll to position [1539, 0]
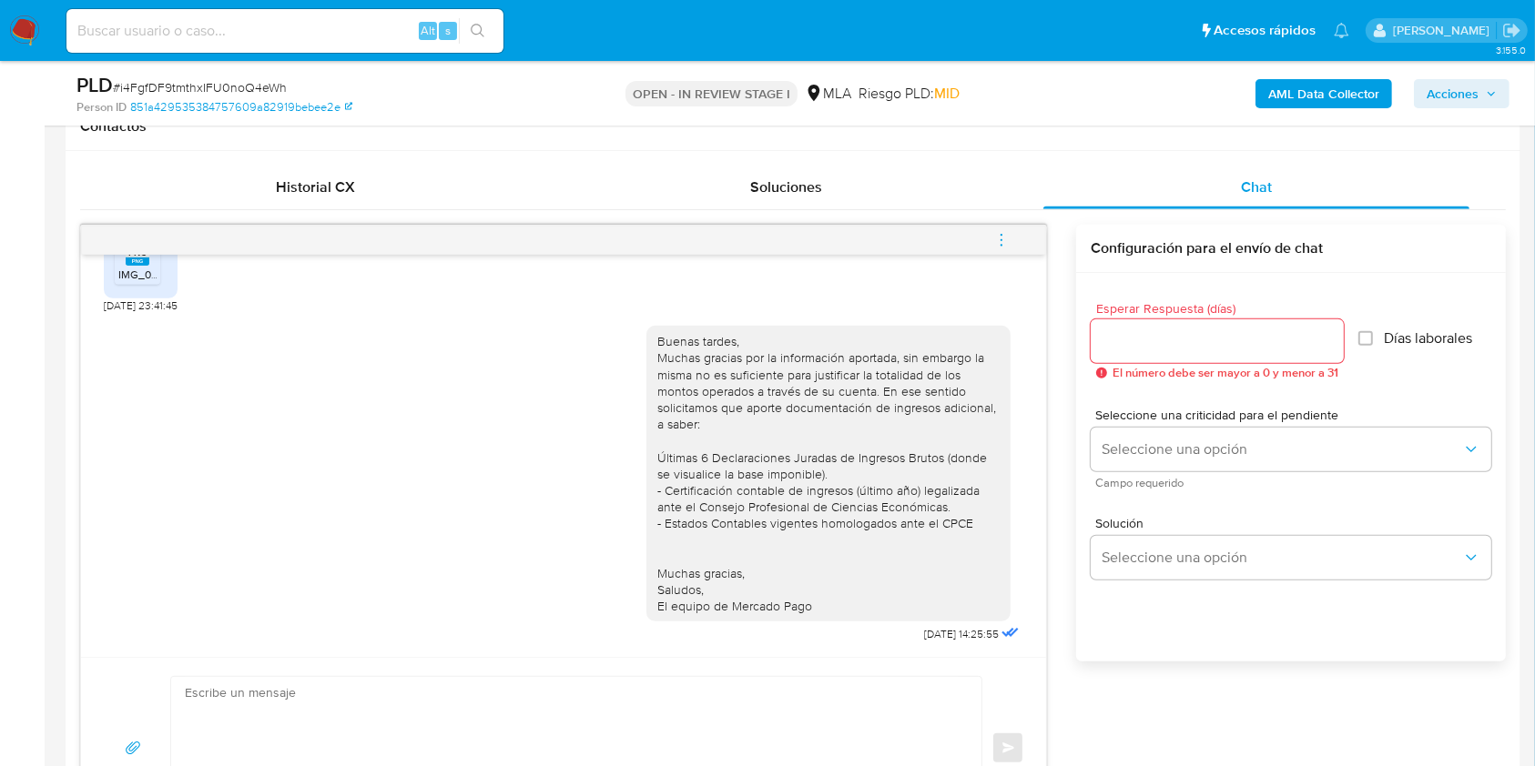
click at [1019, 243] on button "menu-action" at bounding box center [1001, 240] width 60 height 44
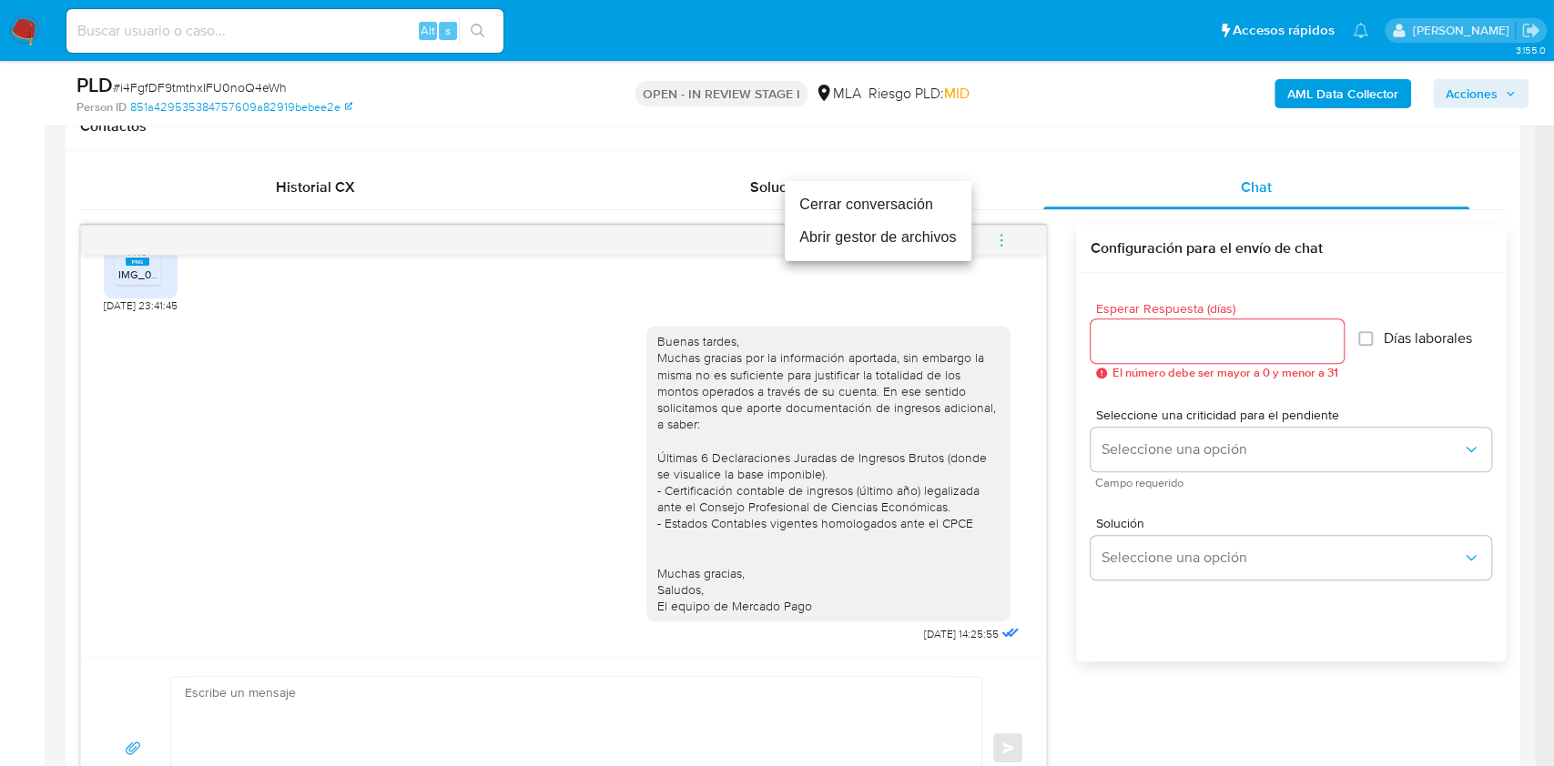
click at [829, 216] on li "Cerrar conversación" at bounding box center [878, 204] width 187 height 33
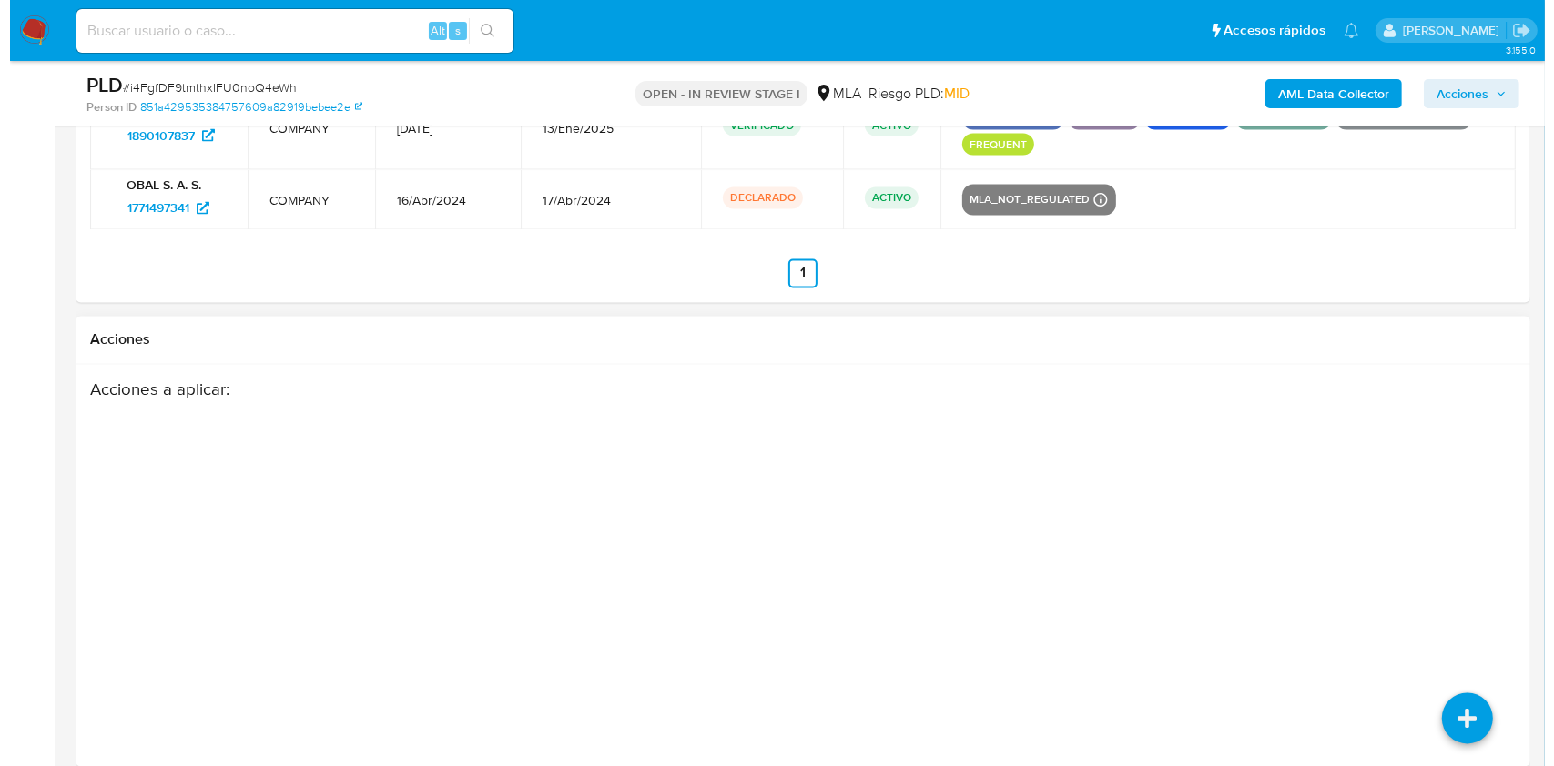
scroll to position [3303, 0]
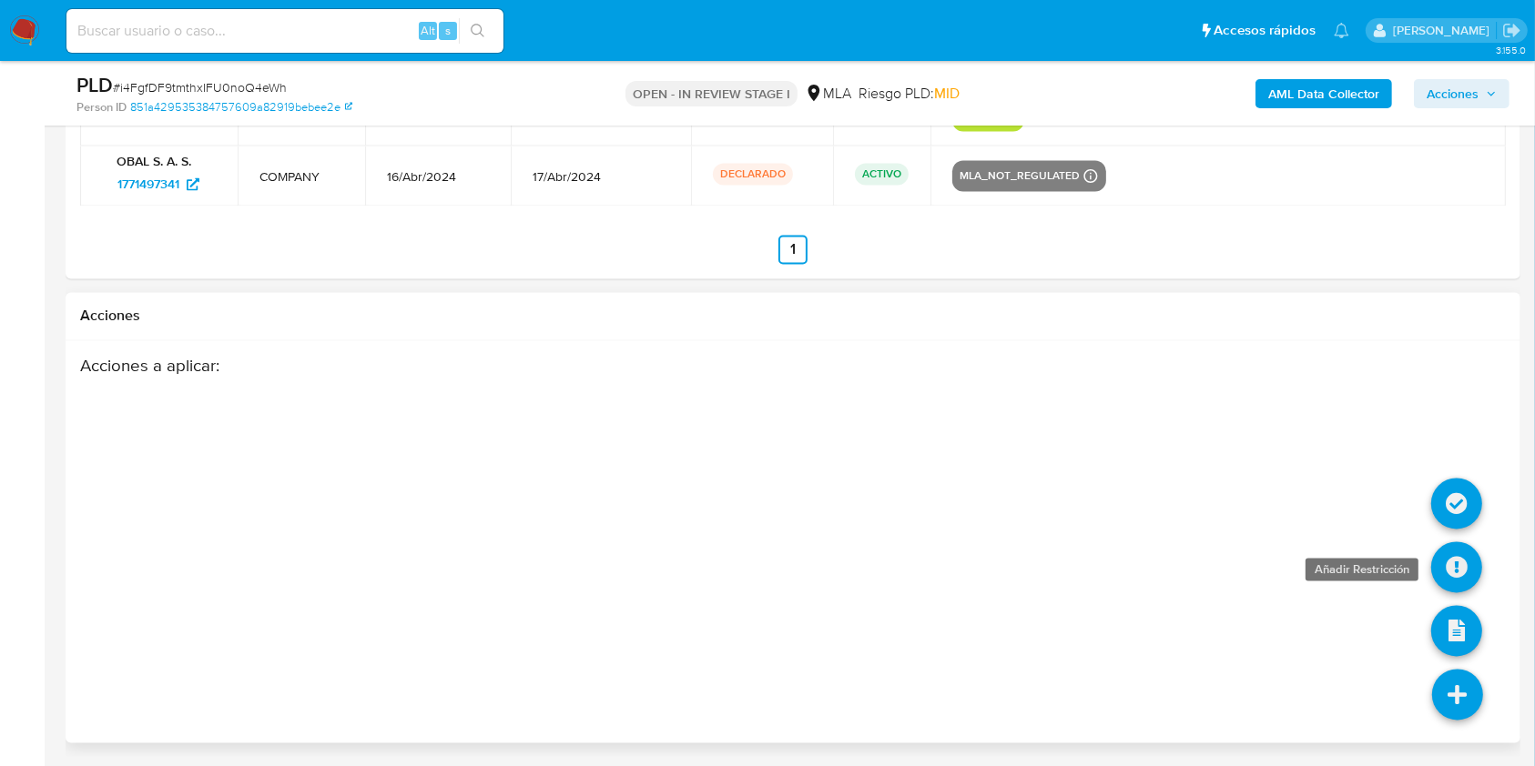
click at [1465, 571] on icon at bounding box center [1456, 568] width 51 height 51
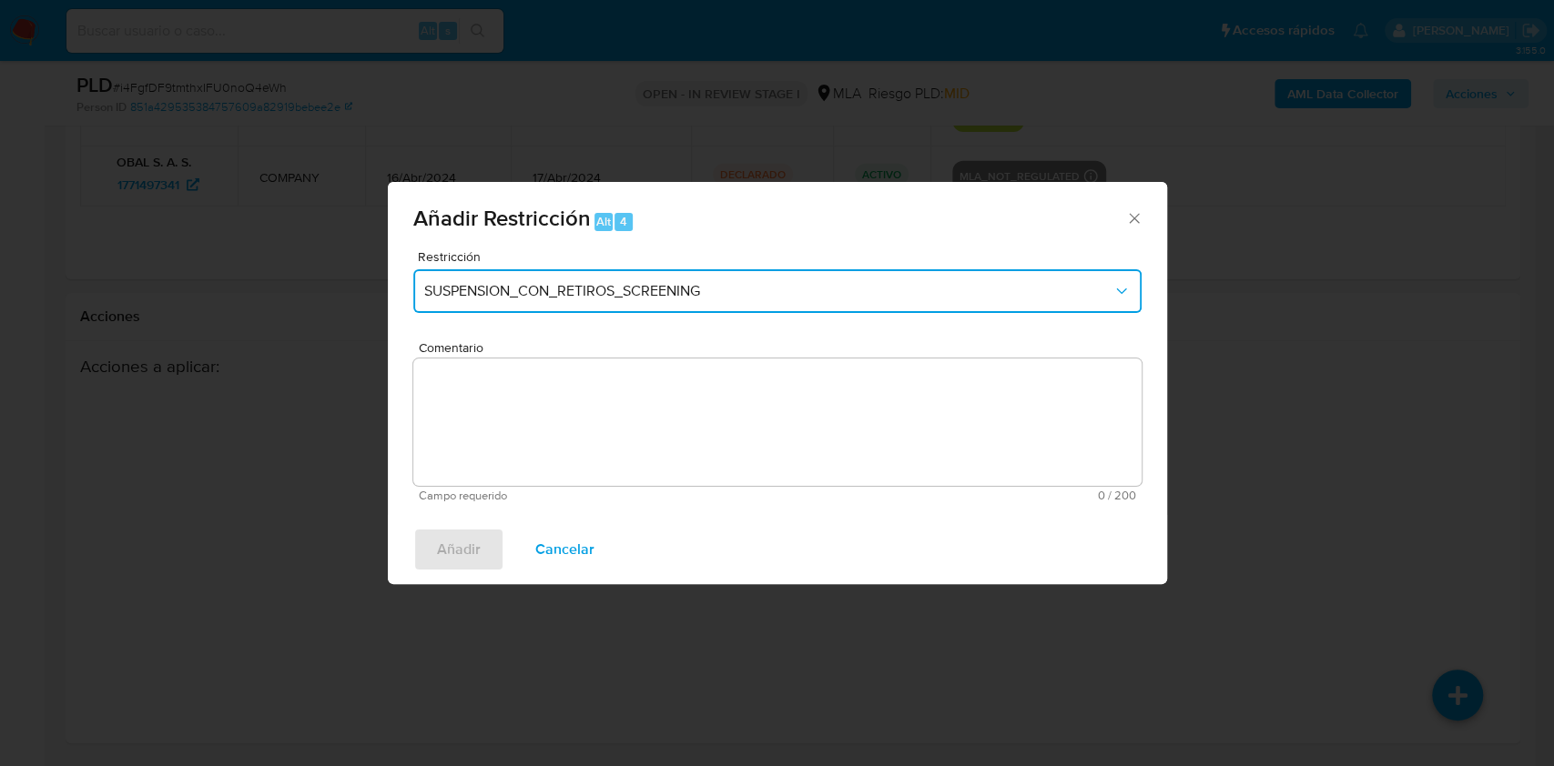
click at [766, 288] on span "SUSPENSION_CON_RETIROS_SCREENING" at bounding box center [768, 291] width 688 height 18
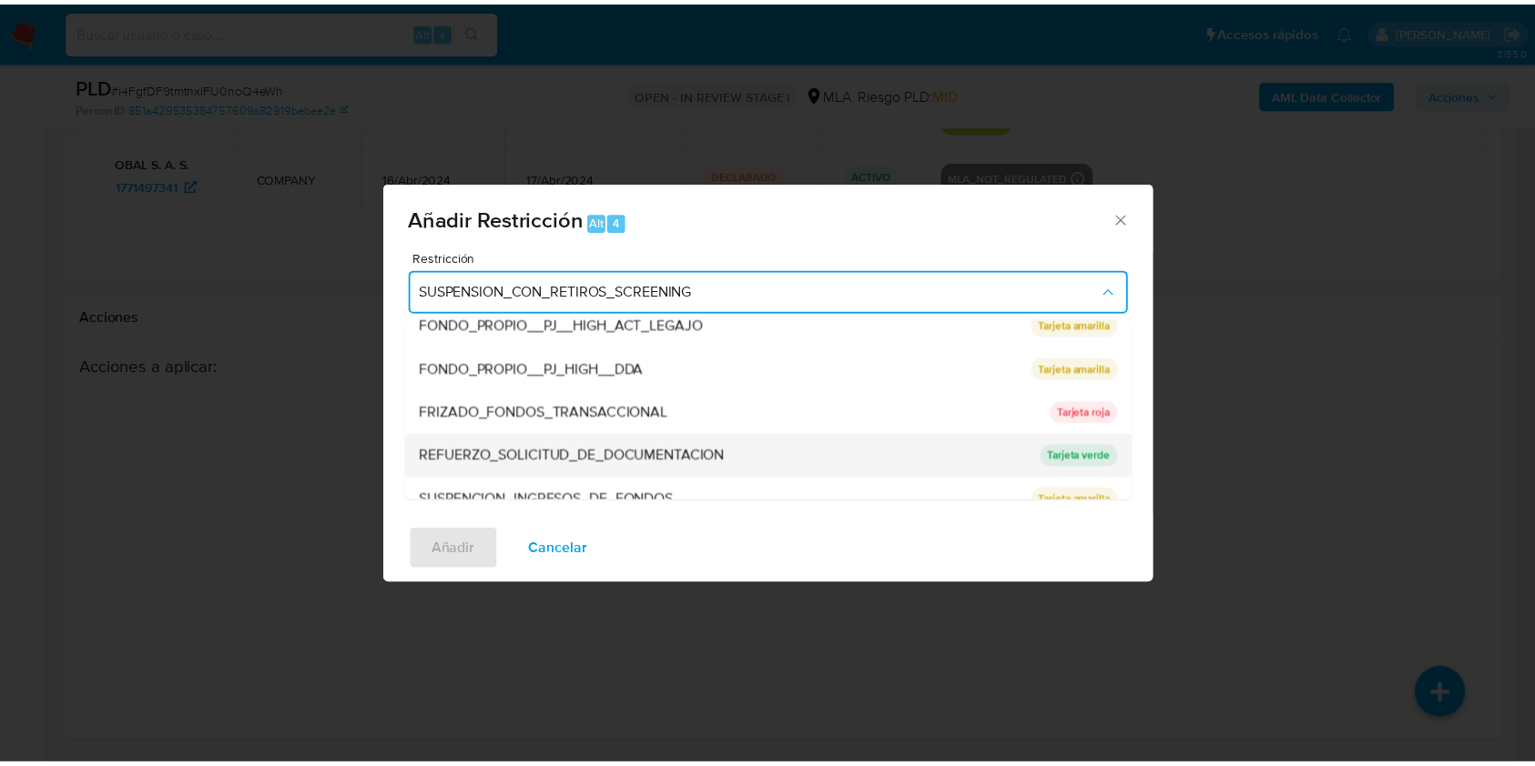
scroll to position [364, 0]
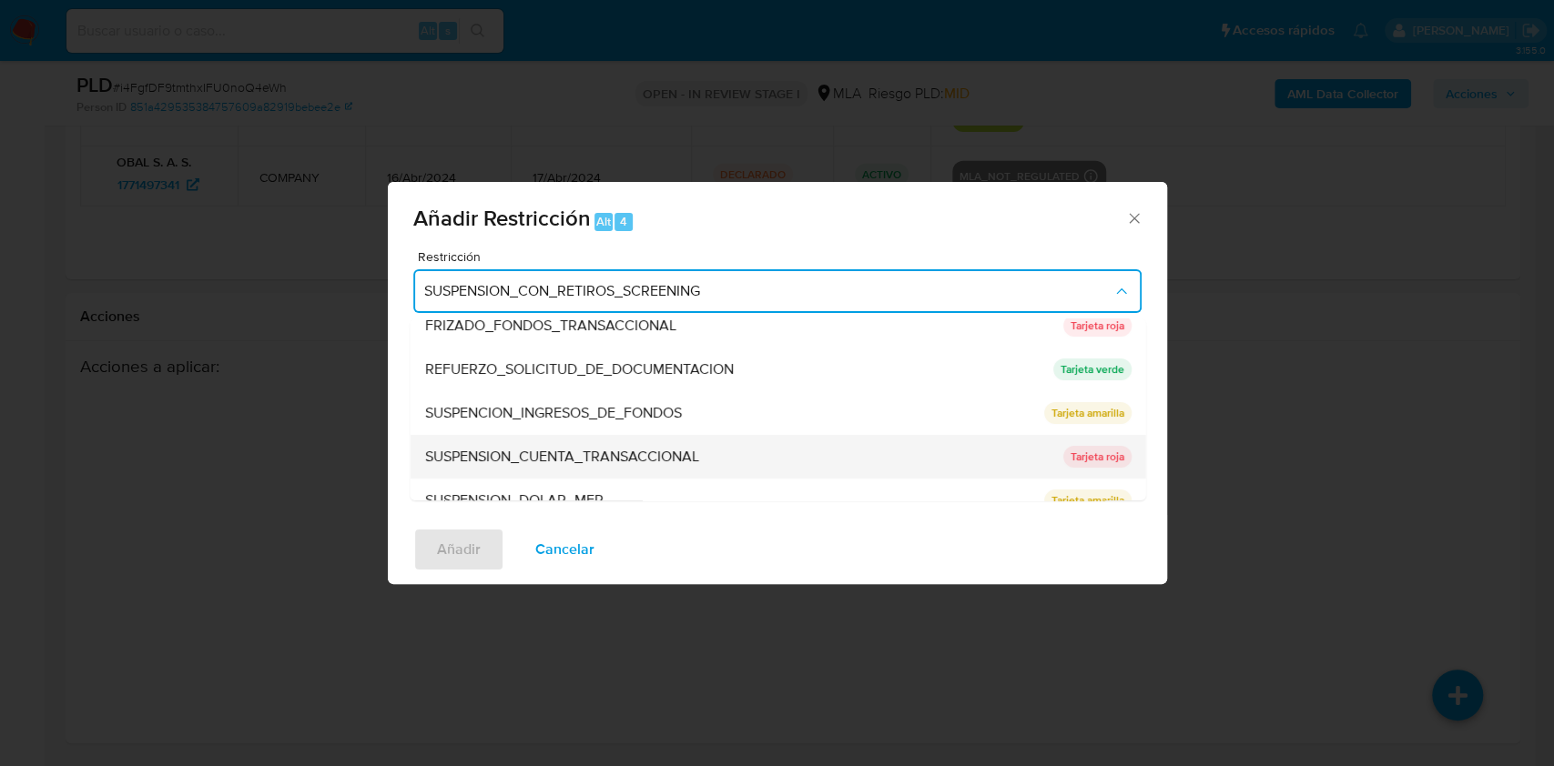
click at [502, 462] on span "SUSPENSION_CUENTA_TRANSACCIONAL" at bounding box center [561, 457] width 274 height 18
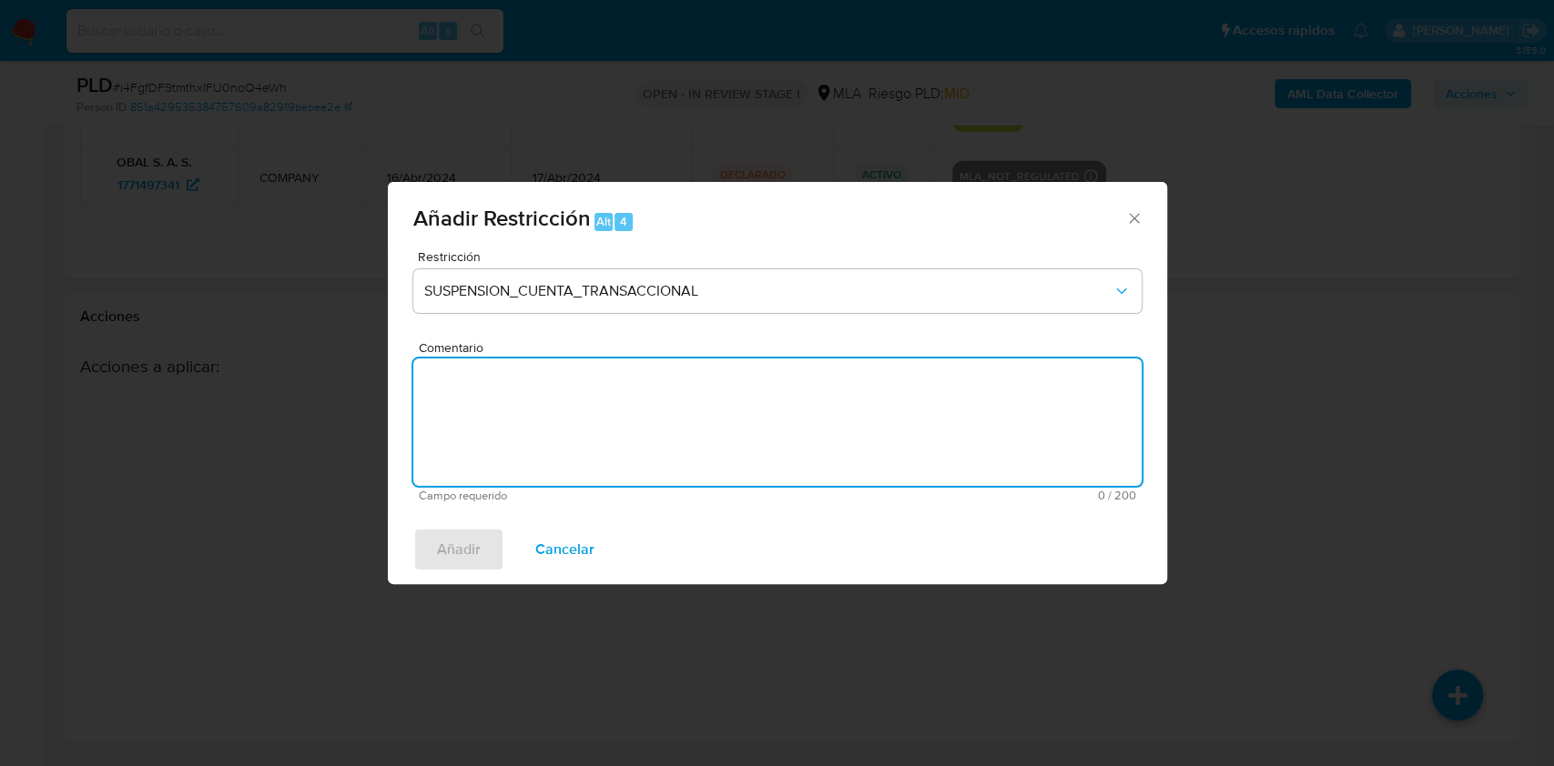
click at [536, 431] on textarea "Comentario" at bounding box center [777, 422] width 728 height 127
type textarea "AML"
click at [479, 538] on span "Añadir" at bounding box center [459, 550] width 44 height 40
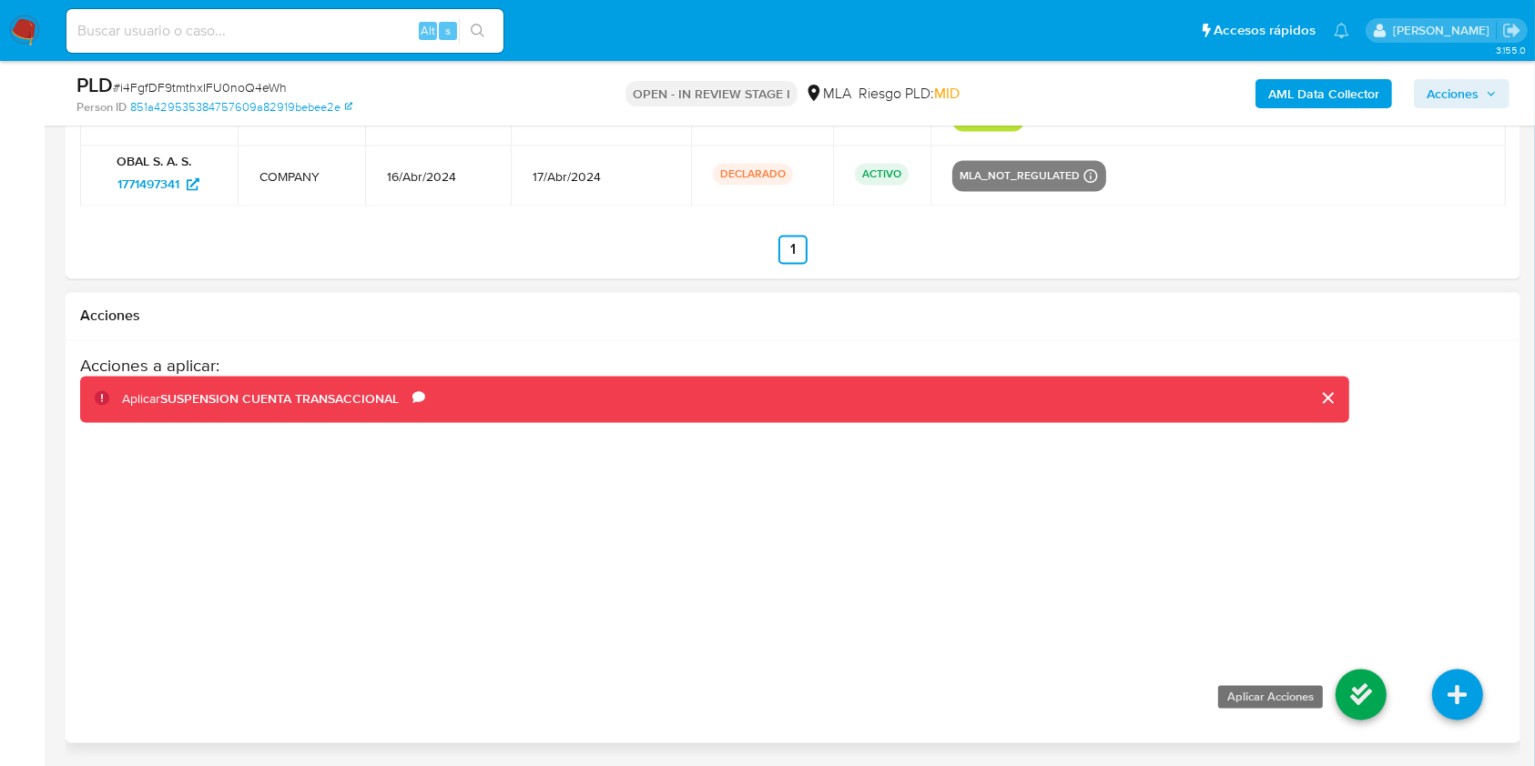
click at [1359, 704] on icon at bounding box center [1360, 695] width 51 height 51
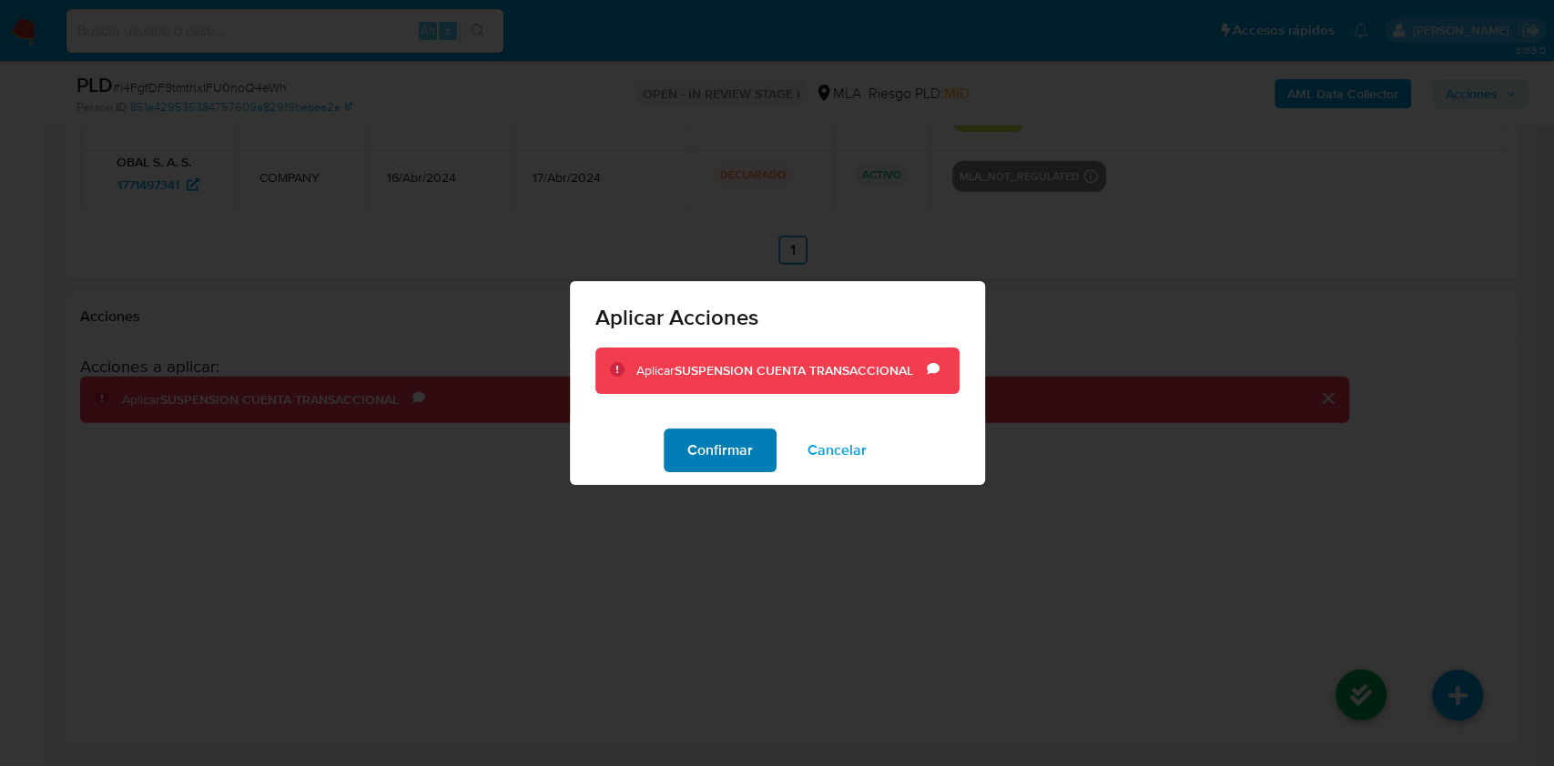
click at [676, 452] on button "Confirmar" at bounding box center [720, 451] width 113 height 44
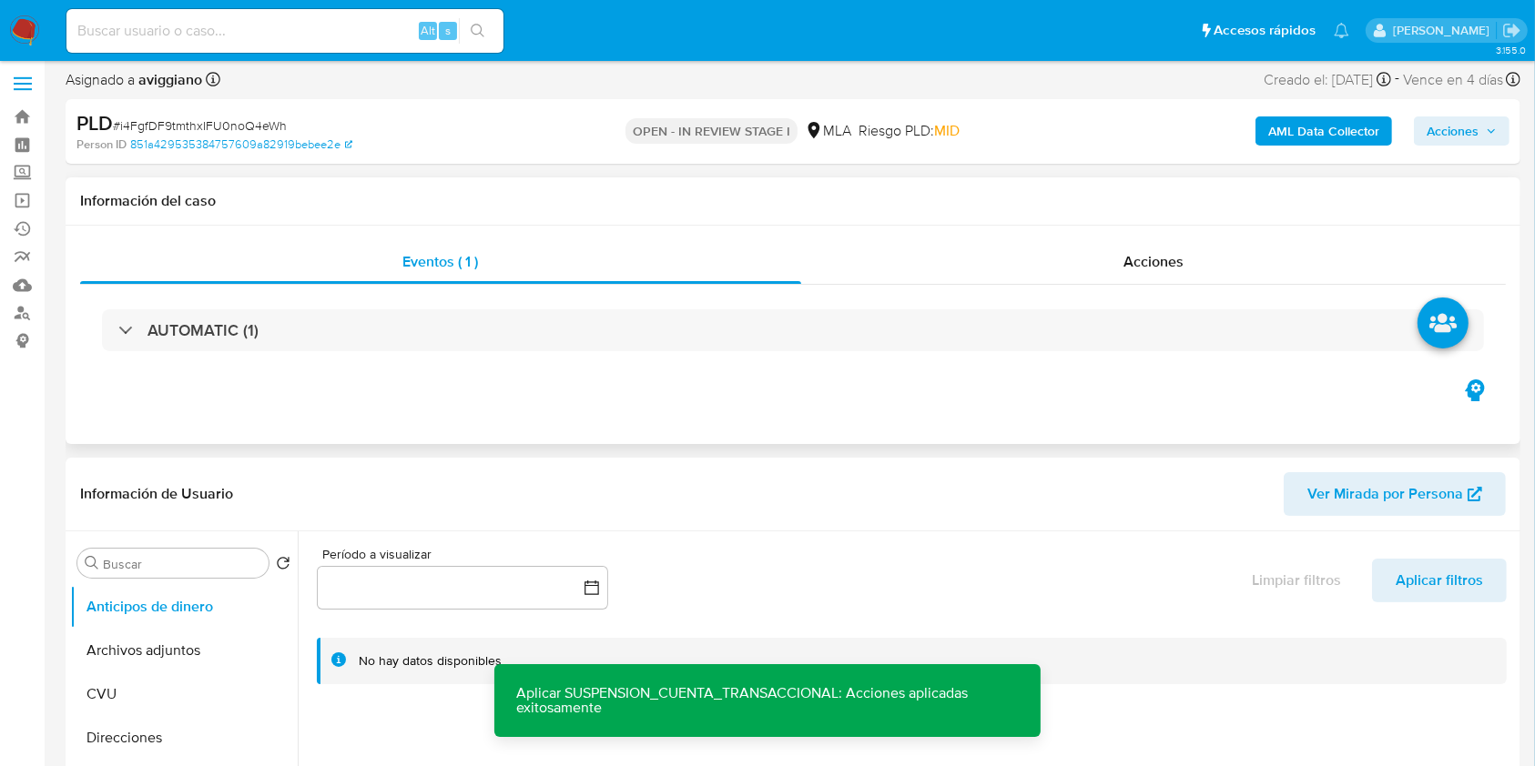
scroll to position [0, 0]
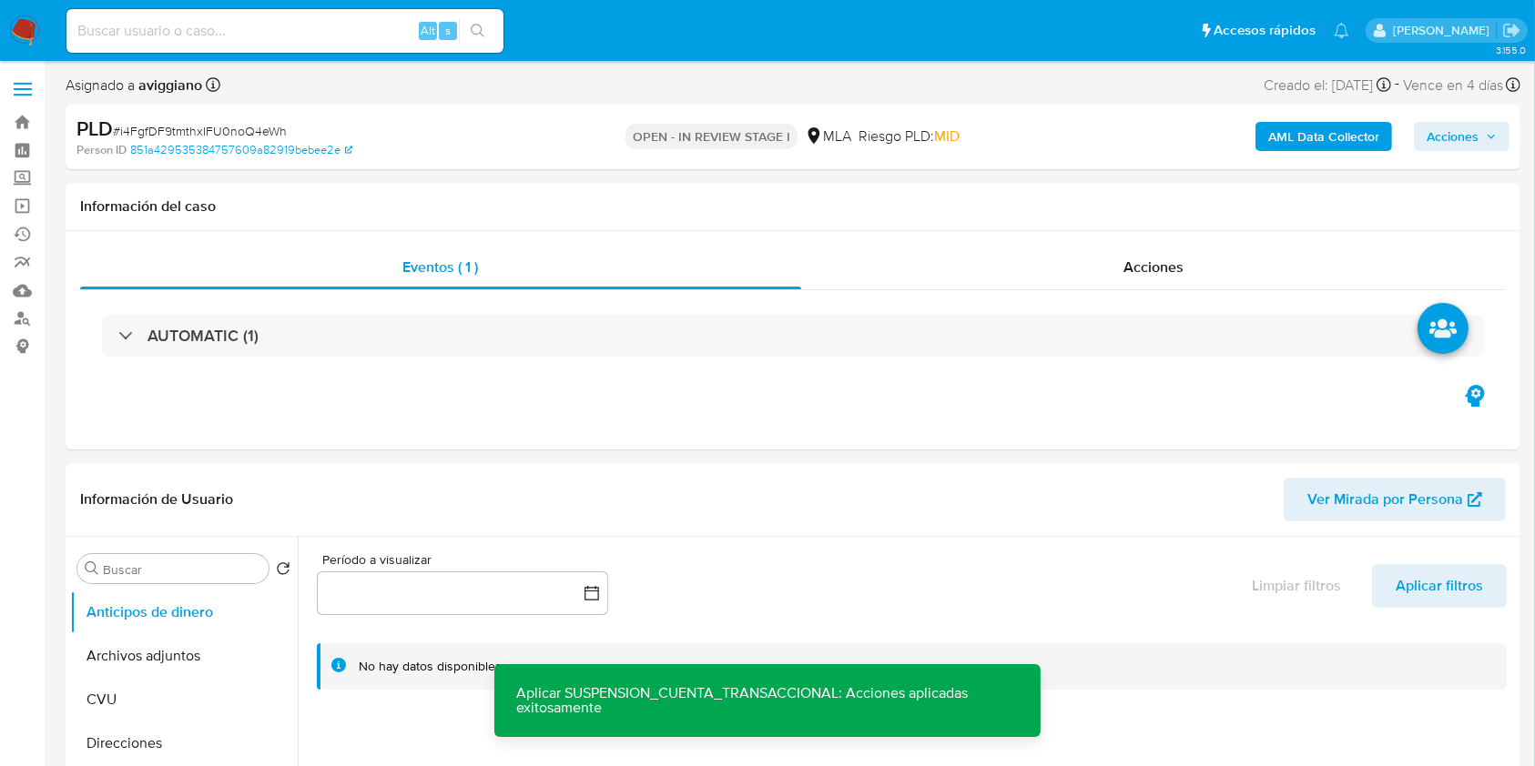
click at [1429, 153] on div "AML Data Collector Acciones" at bounding box center [1273, 137] width 472 height 43
click at [1448, 133] on span "Acciones" at bounding box center [1452, 136] width 52 height 29
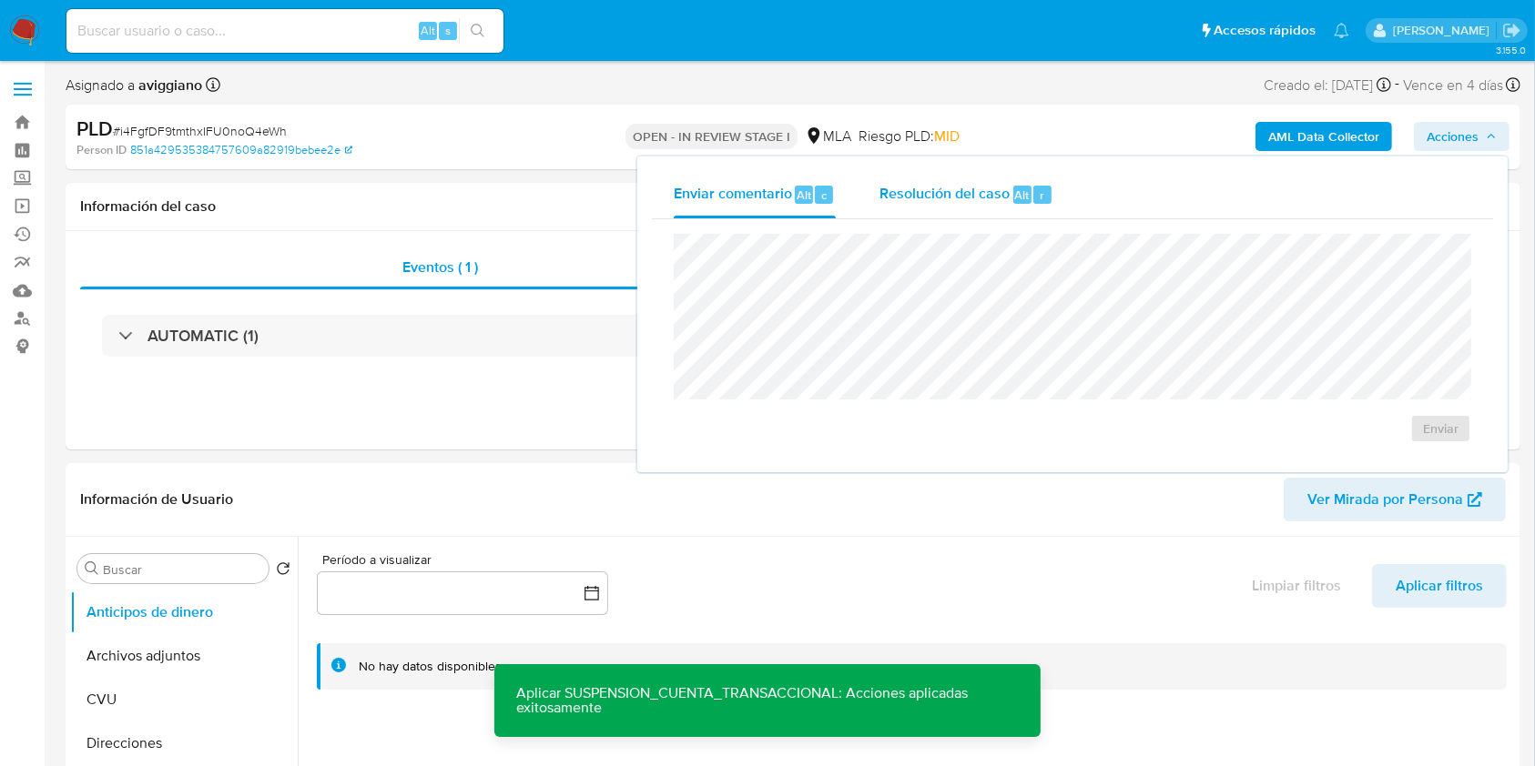
click at [920, 184] on span "Resolución del caso" at bounding box center [944, 194] width 130 height 21
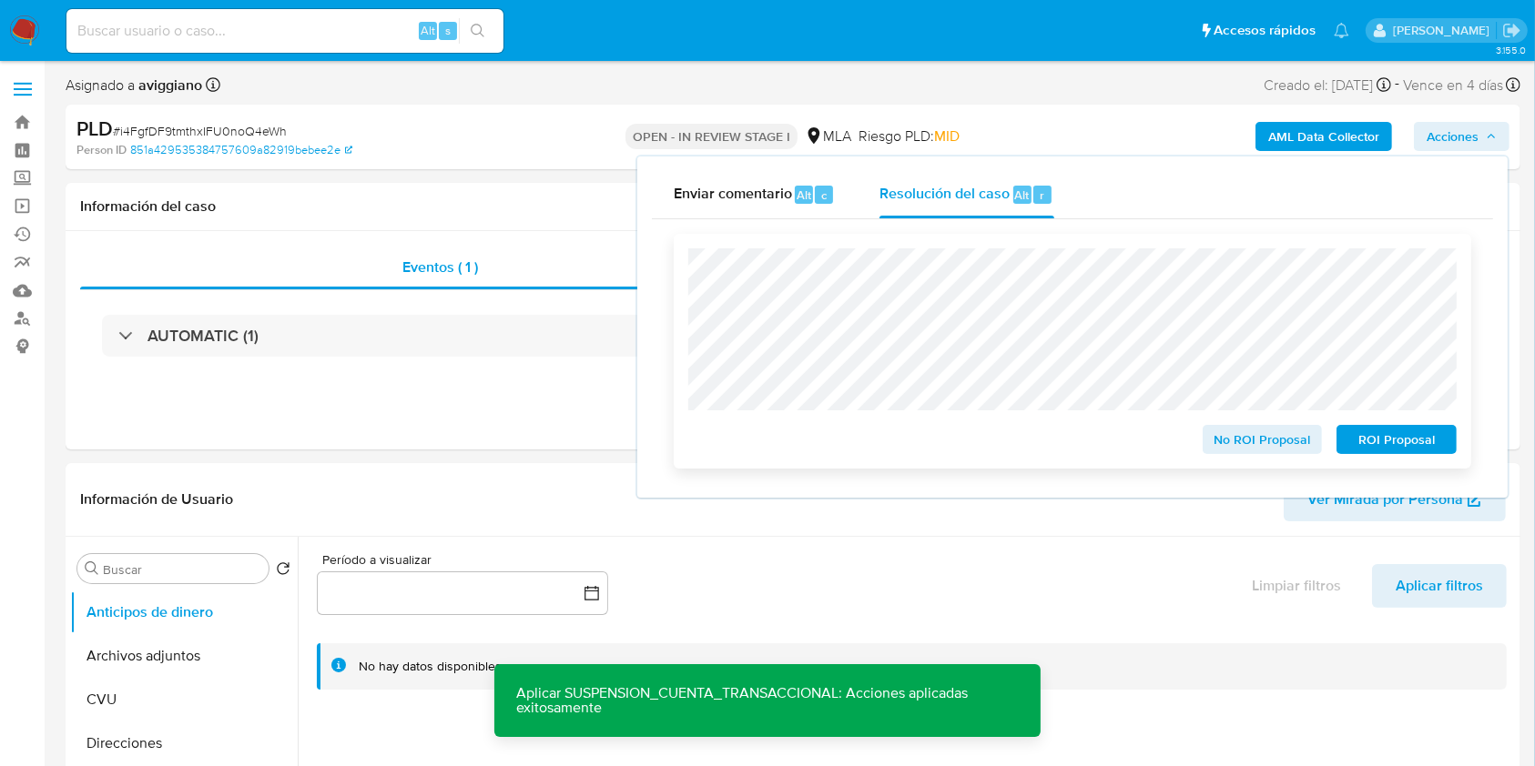
click at [1397, 452] on span "ROI Proposal" at bounding box center [1396, 439] width 95 height 25
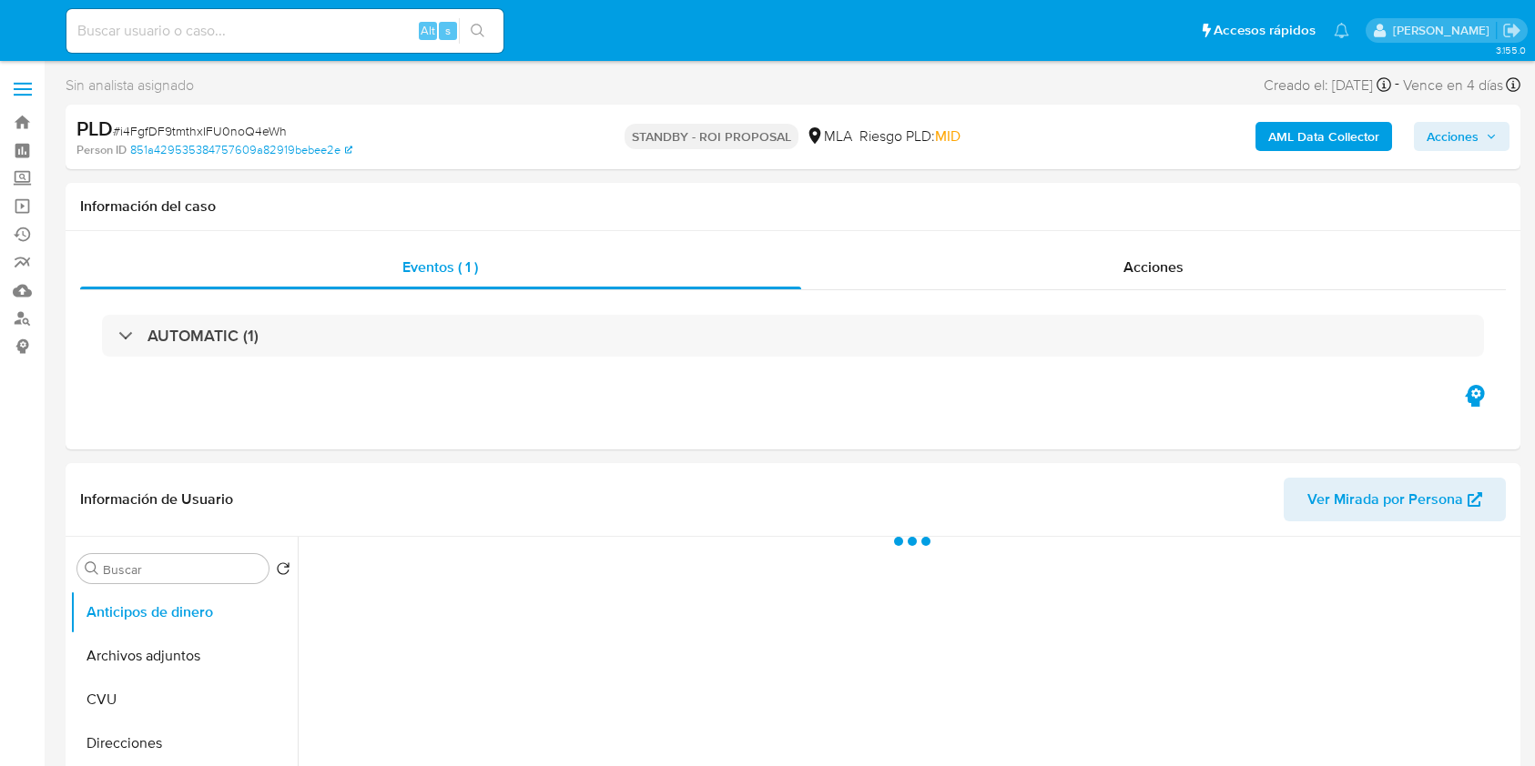
select select "10"
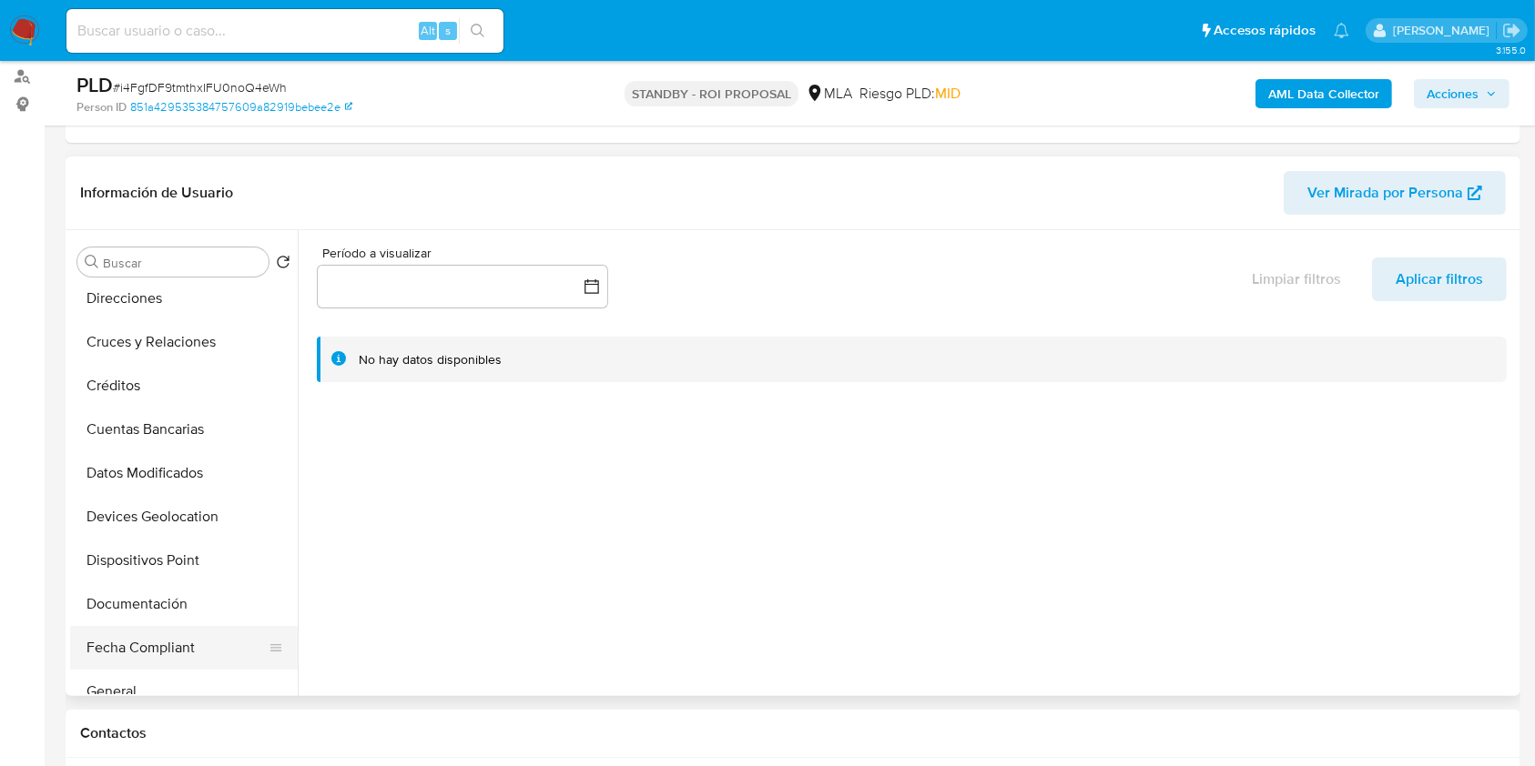
scroll to position [242, 0]
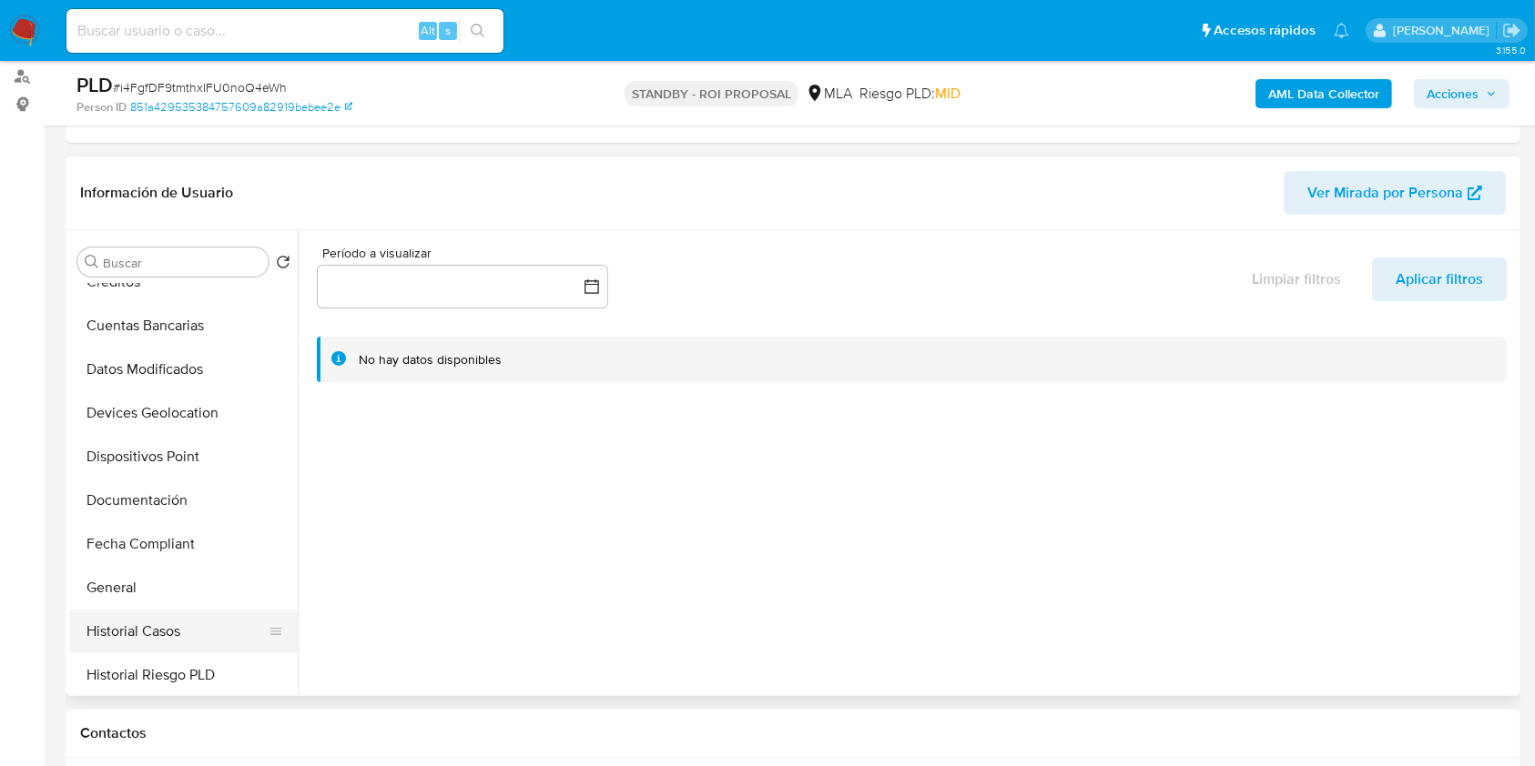
click at [178, 617] on button "Historial Casos" at bounding box center [176, 632] width 213 height 44
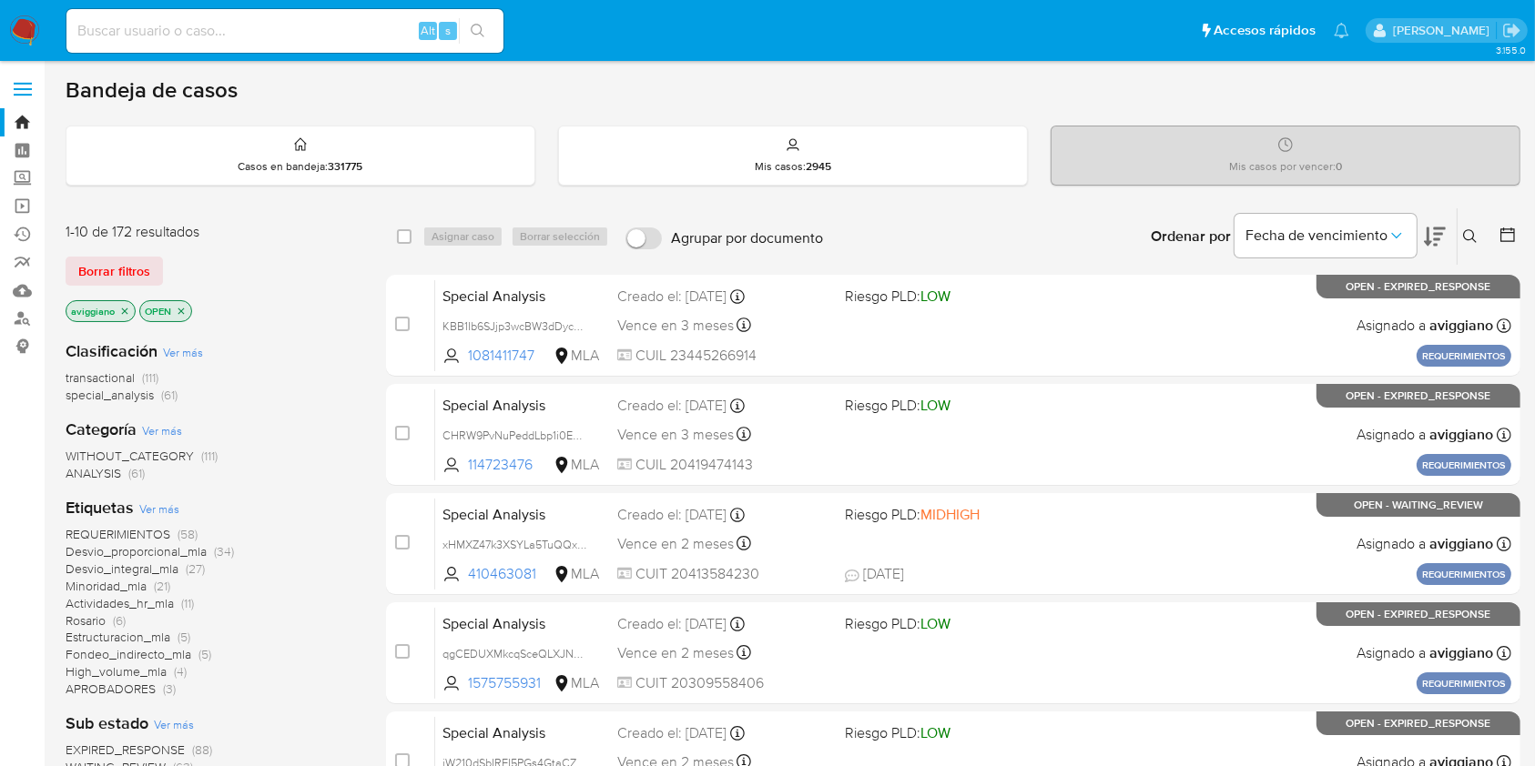
click at [221, 33] on input at bounding box center [284, 31] width 437 height 24
paste input "i4FgfDF9tmthxIFU0noQ4eWh"
type input "i4FgfDF9tmthxIFU0noQ4eWh"
click at [490, 37] on button "search-icon" at bounding box center [477, 30] width 37 height 25
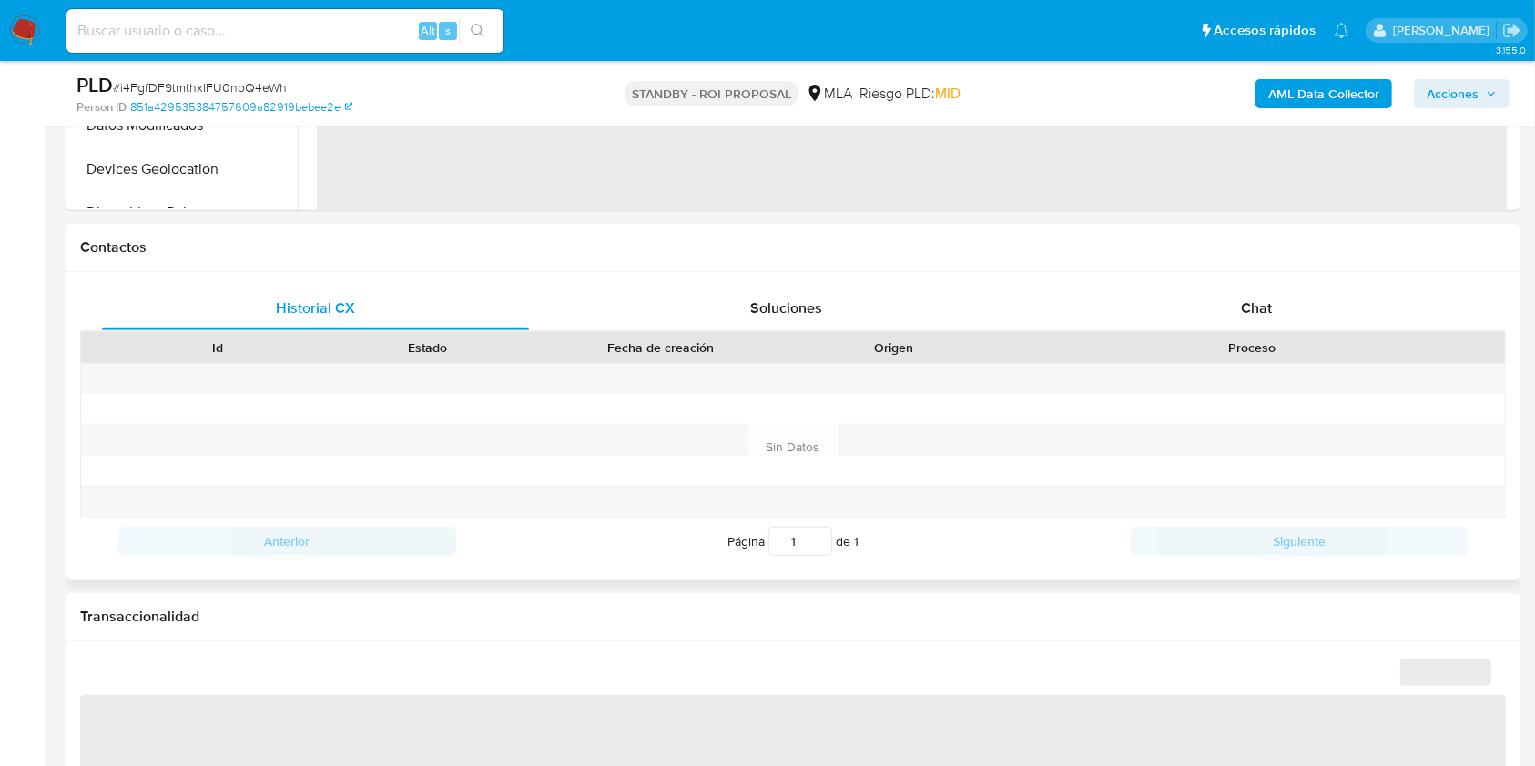
select select "10"
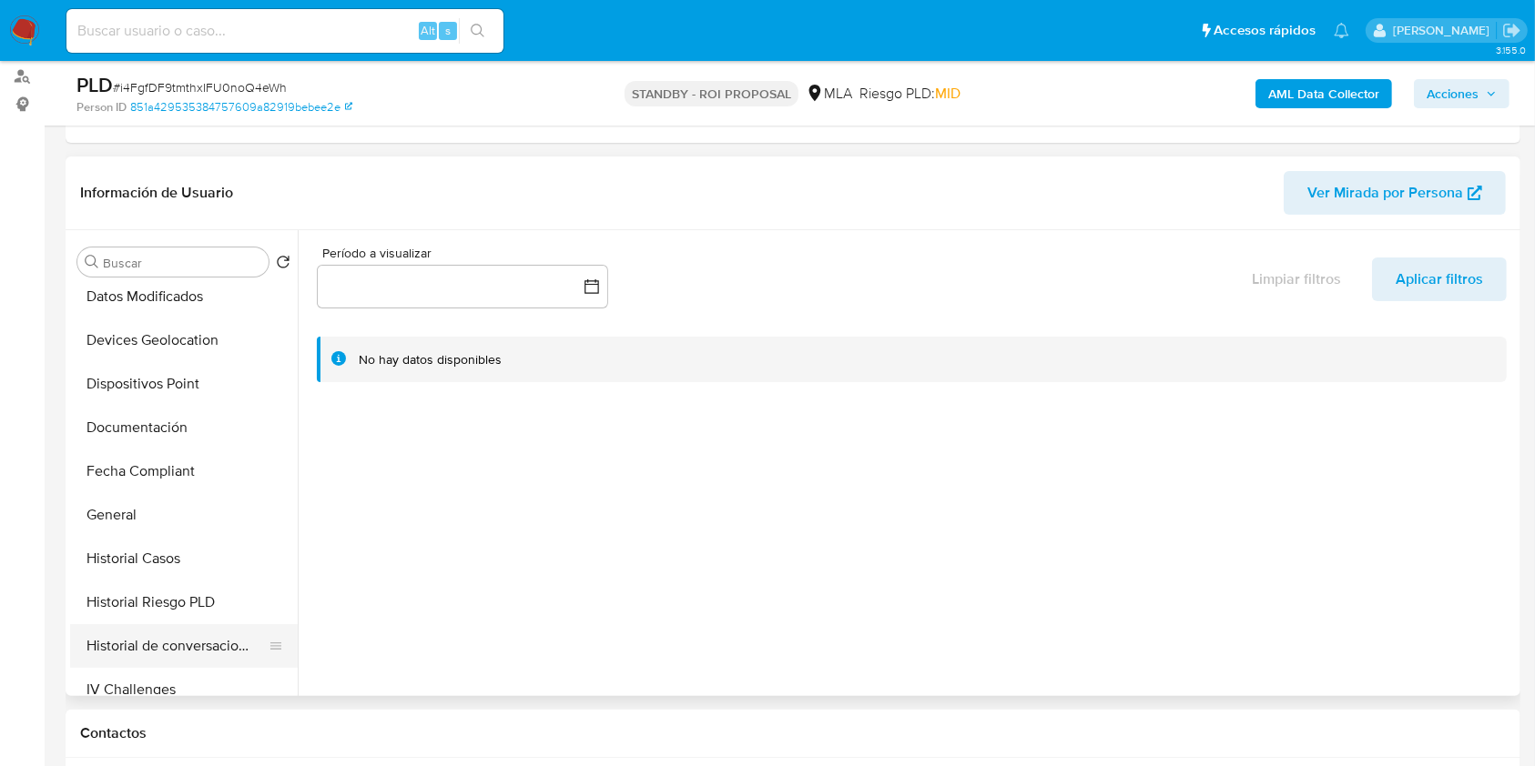
scroll to position [485, 0]
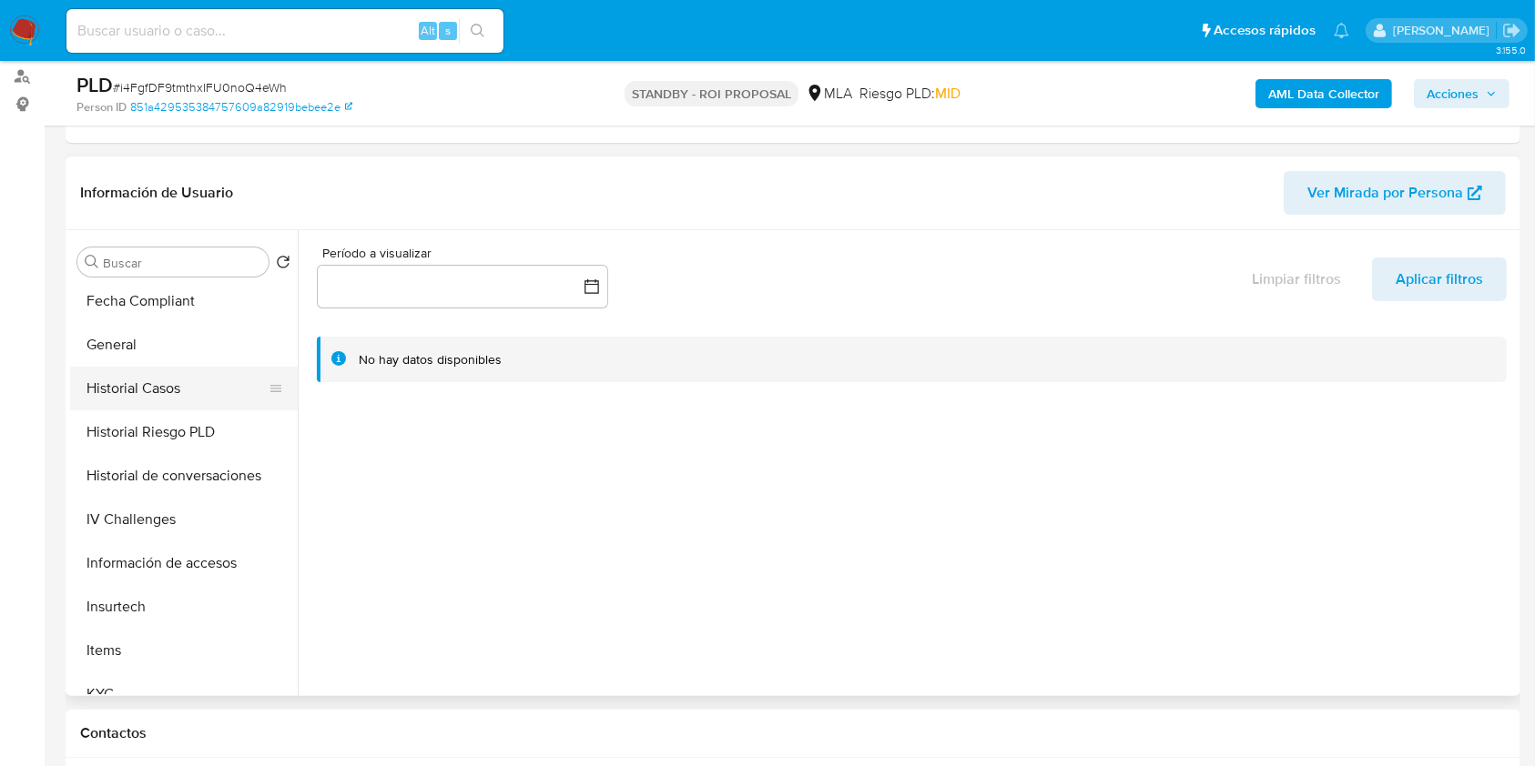
click at [165, 388] on button "Historial Casos" at bounding box center [176, 389] width 213 height 44
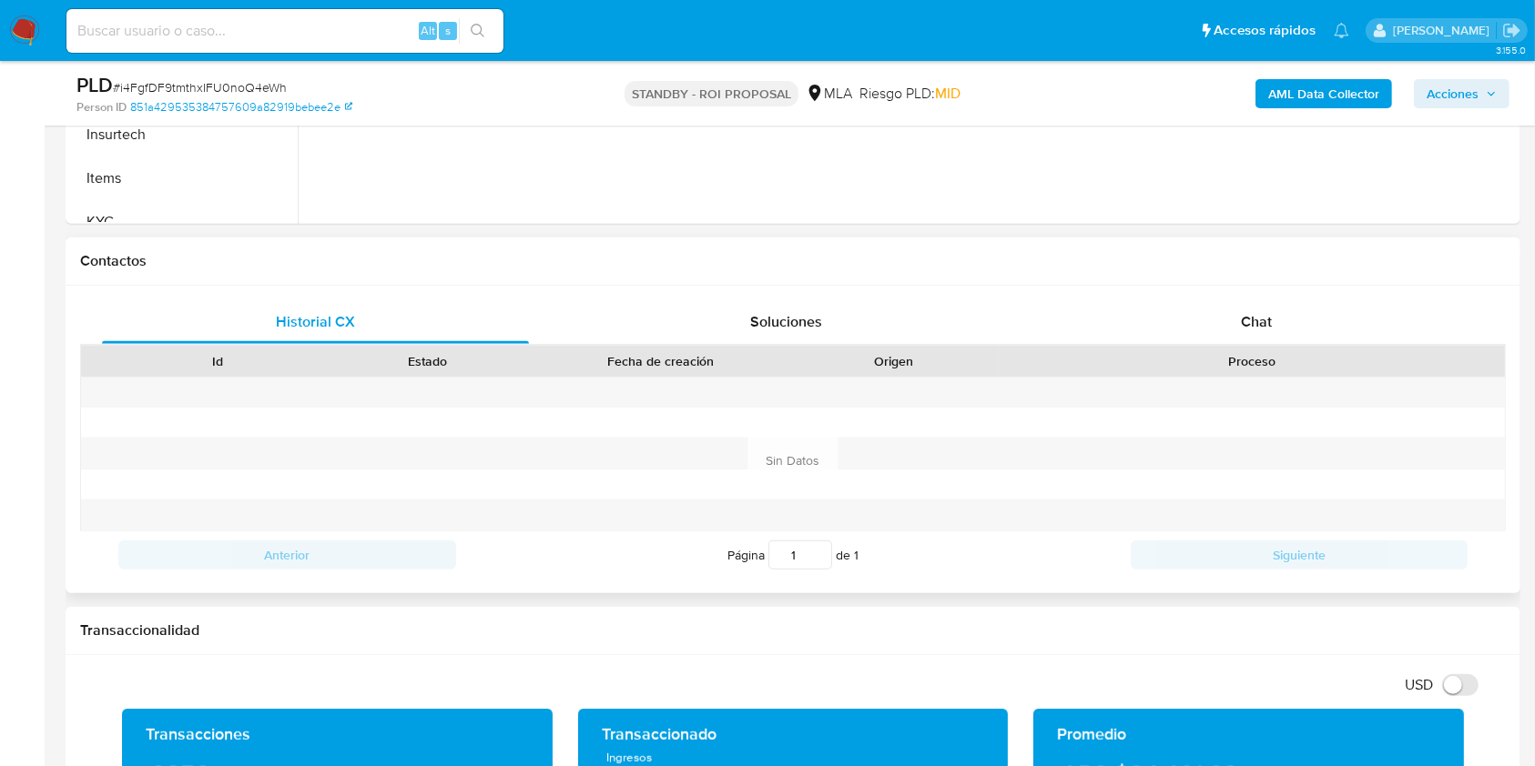
scroll to position [728, 0]
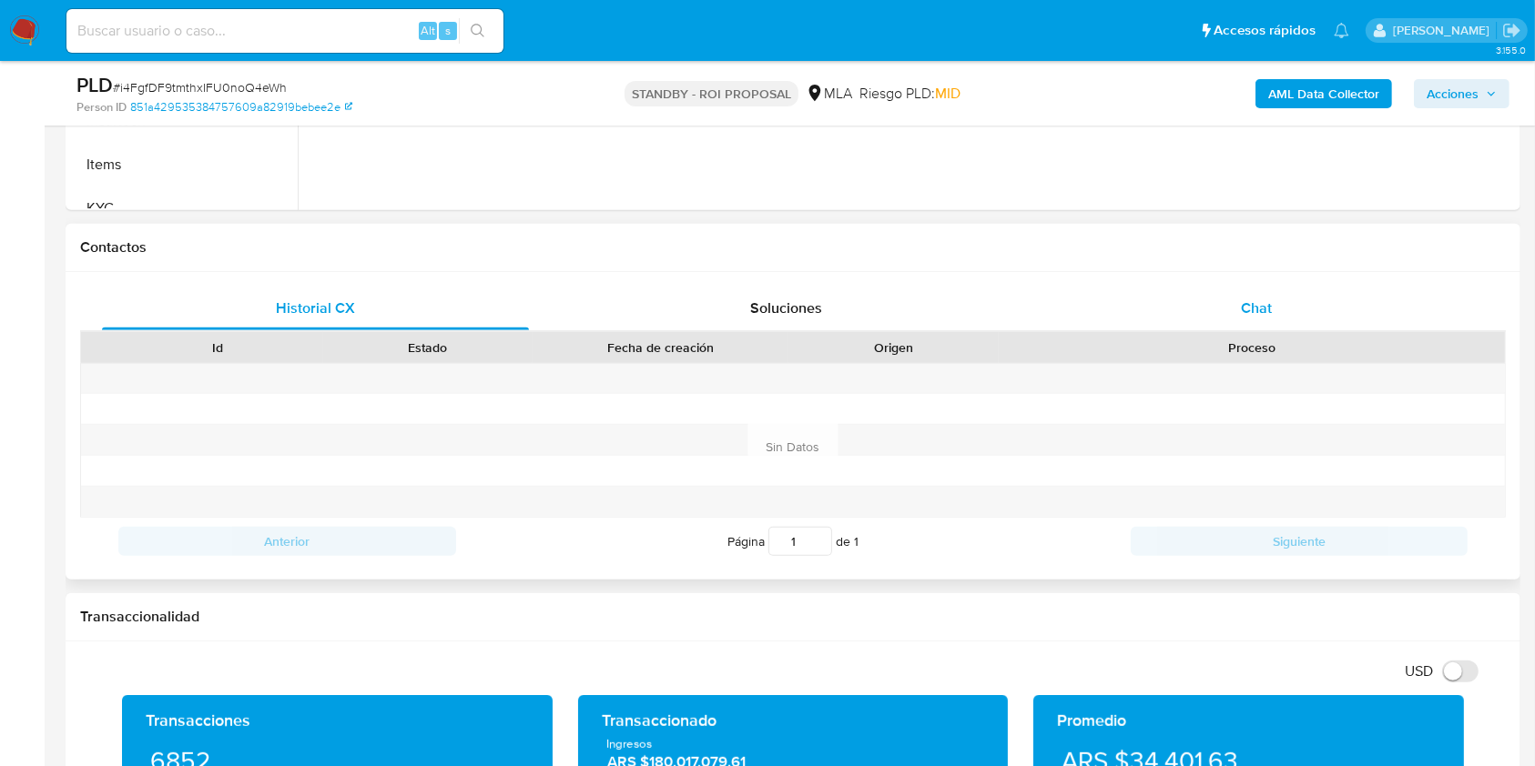
click at [1173, 314] on div "Chat" at bounding box center [1256, 309] width 427 height 44
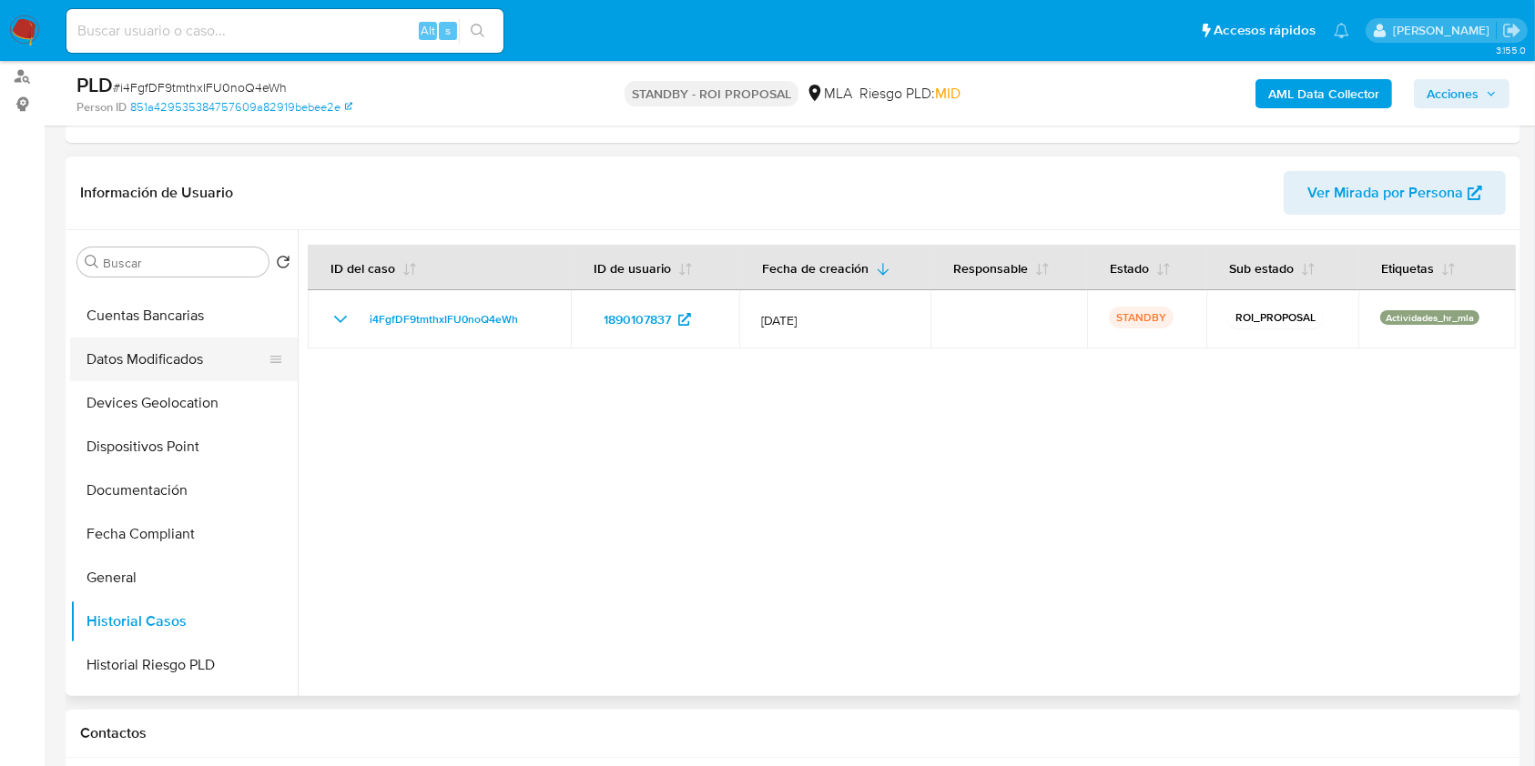
scroll to position [0, 0]
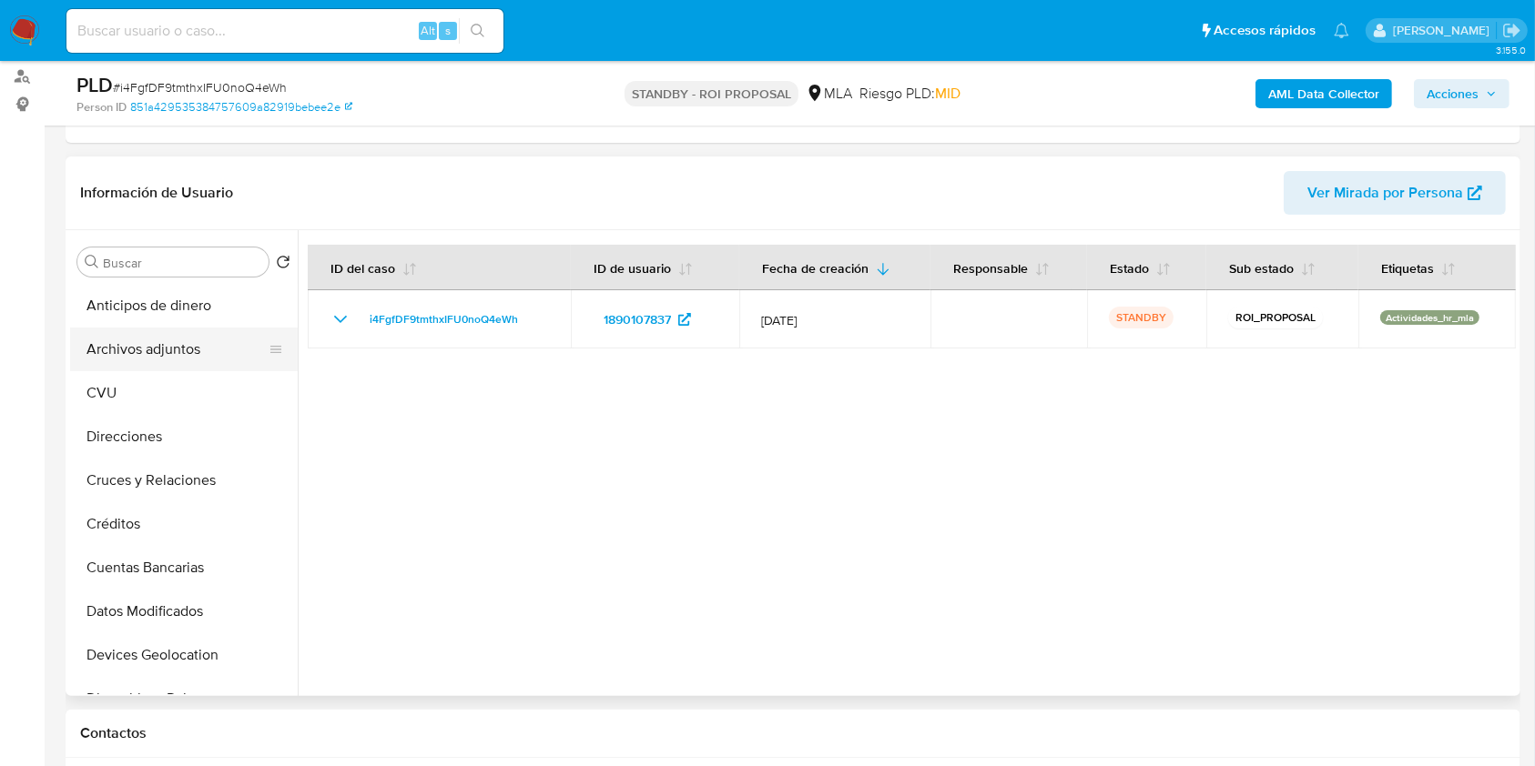
click at [204, 331] on button "Archivos adjuntos" at bounding box center [176, 350] width 213 height 44
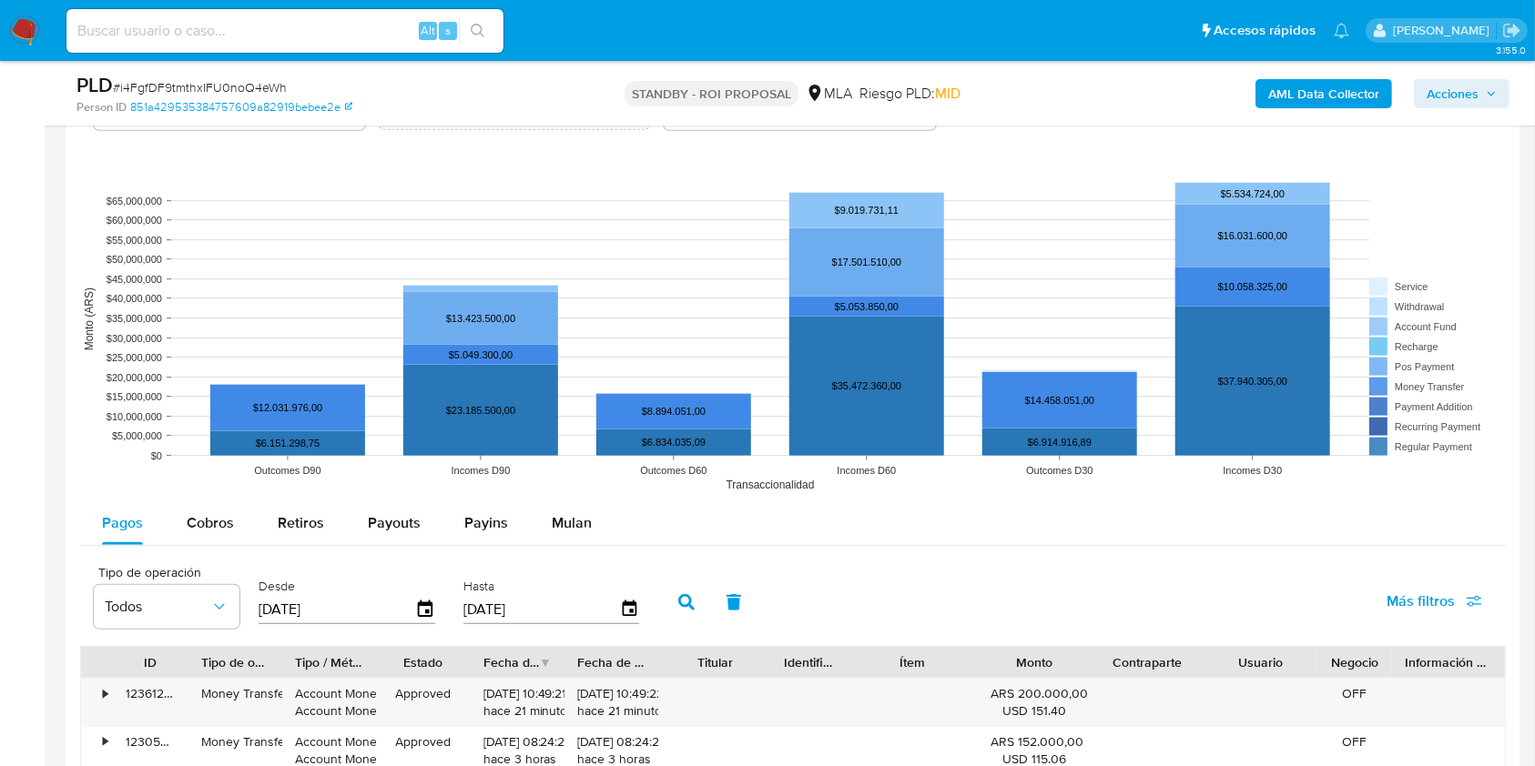
scroll to position [2063, 0]
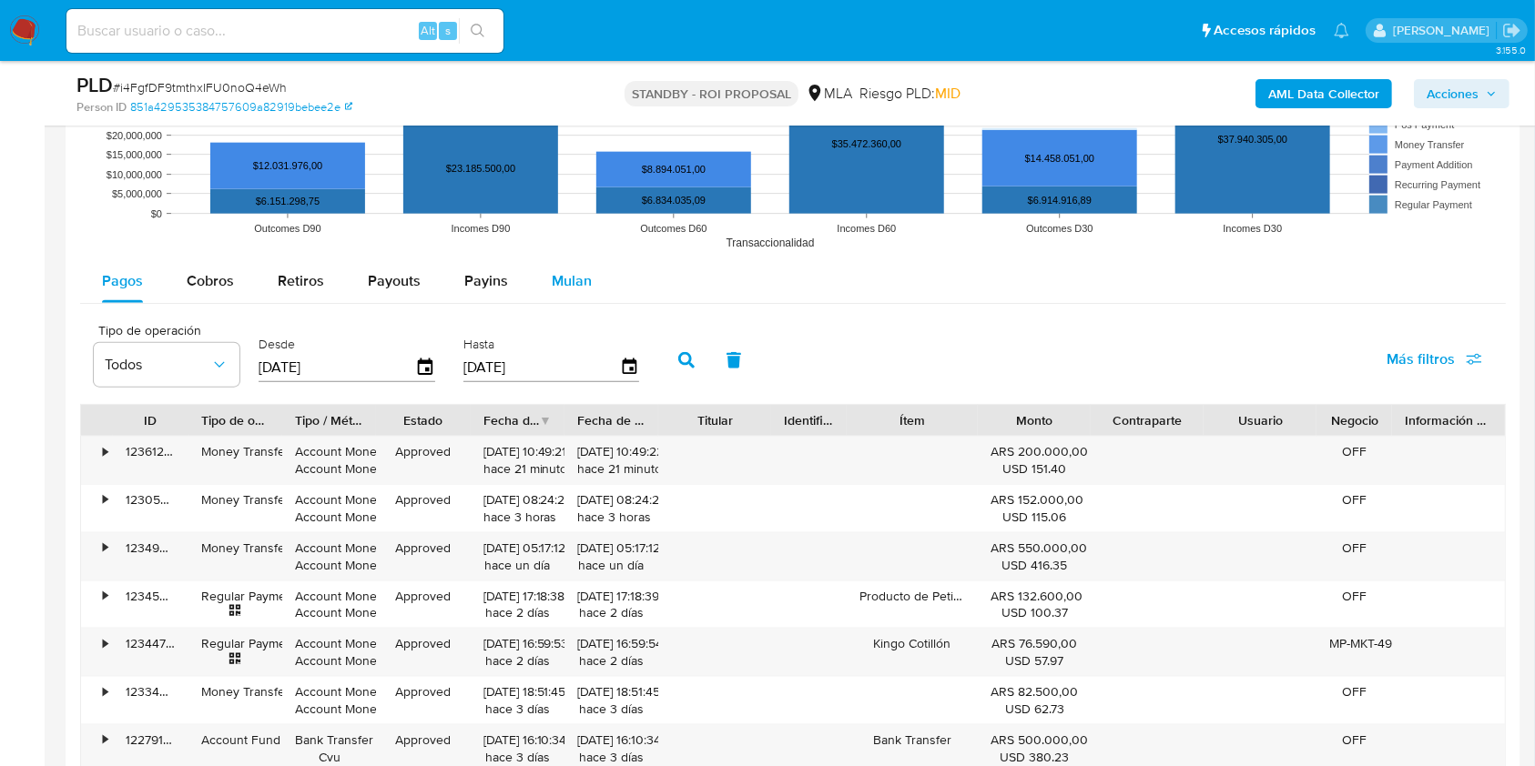
click at [565, 279] on span "Mulan" at bounding box center [572, 280] width 40 height 21
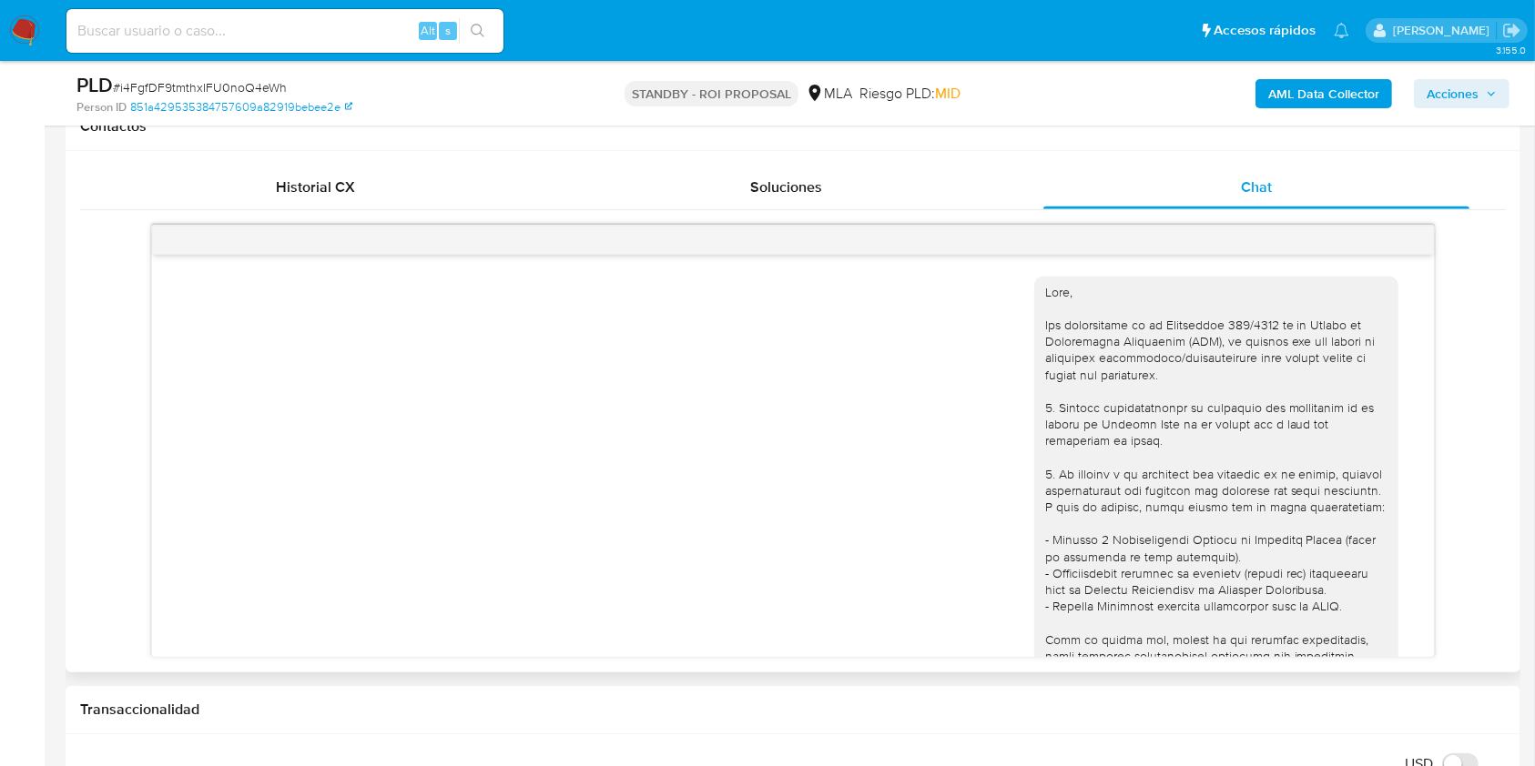
scroll to position [364, 0]
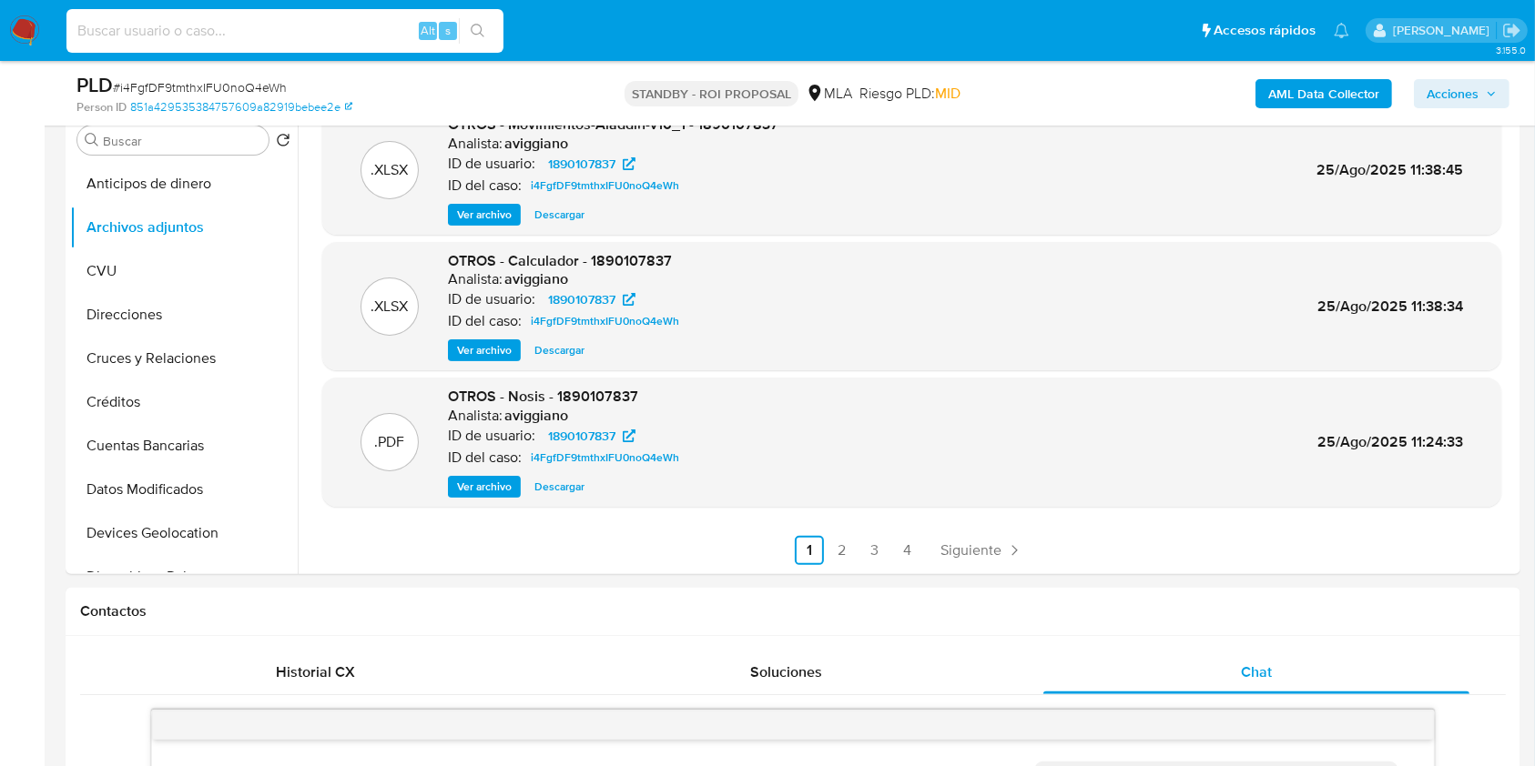
click at [258, 26] on input at bounding box center [284, 31] width 437 height 24
paste input "XoGQ84eeOnlLtxpk0Y8DMM1D"
type input "XoGQ84eeOnlLtxpk0Y8DMM1D"
click at [489, 29] on button "search-icon" at bounding box center [477, 30] width 37 height 25
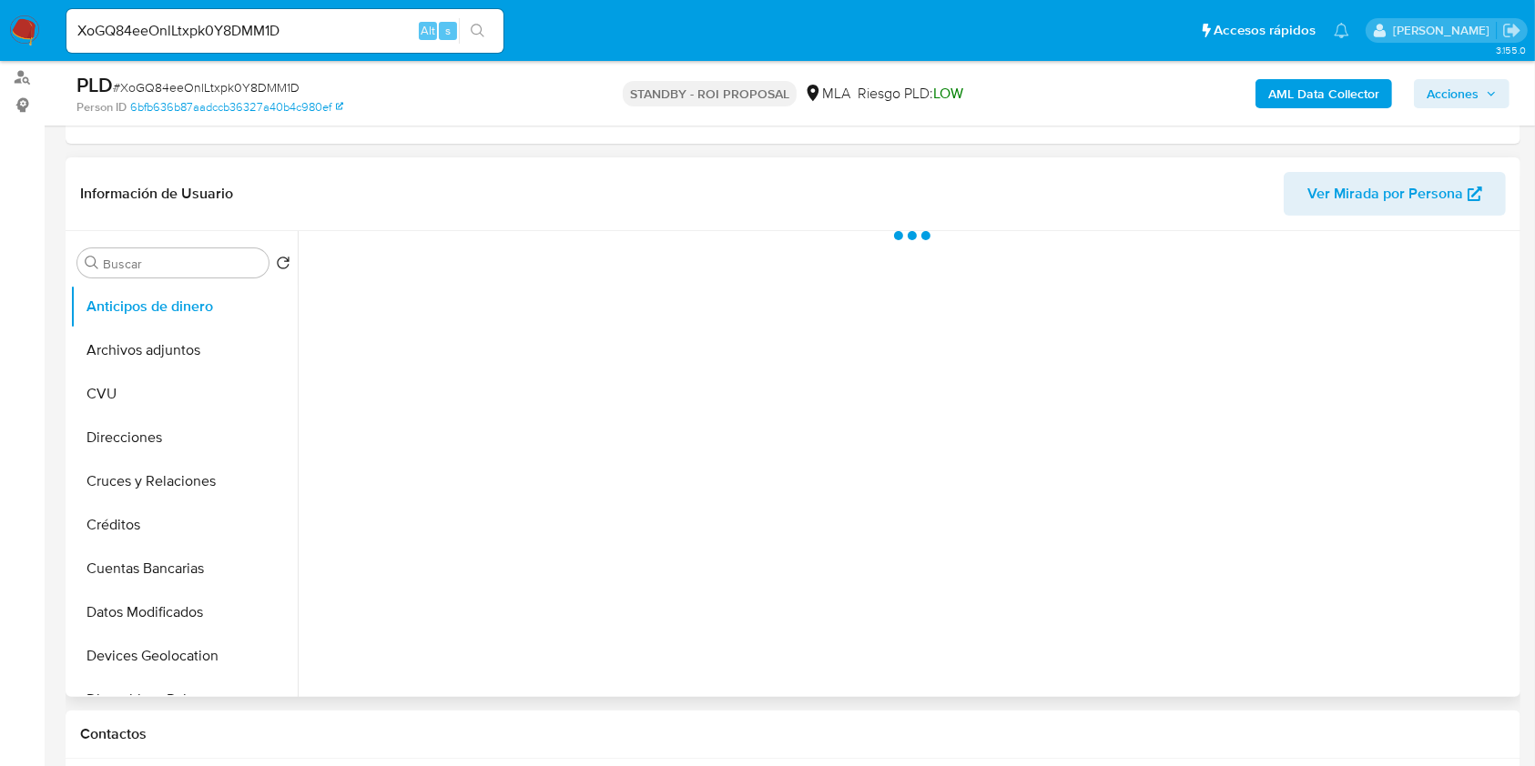
scroll to position [242, 0]
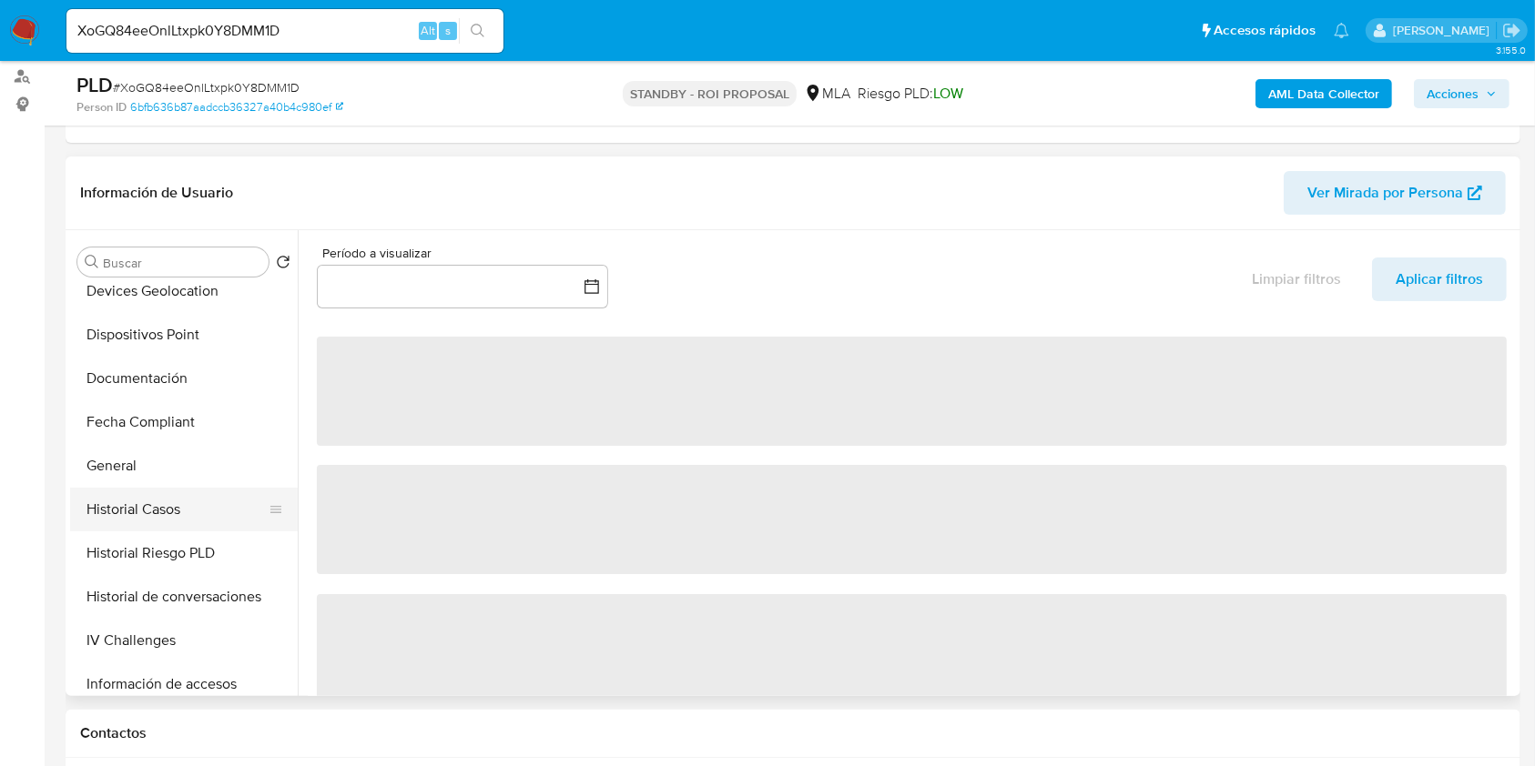
select select "10"
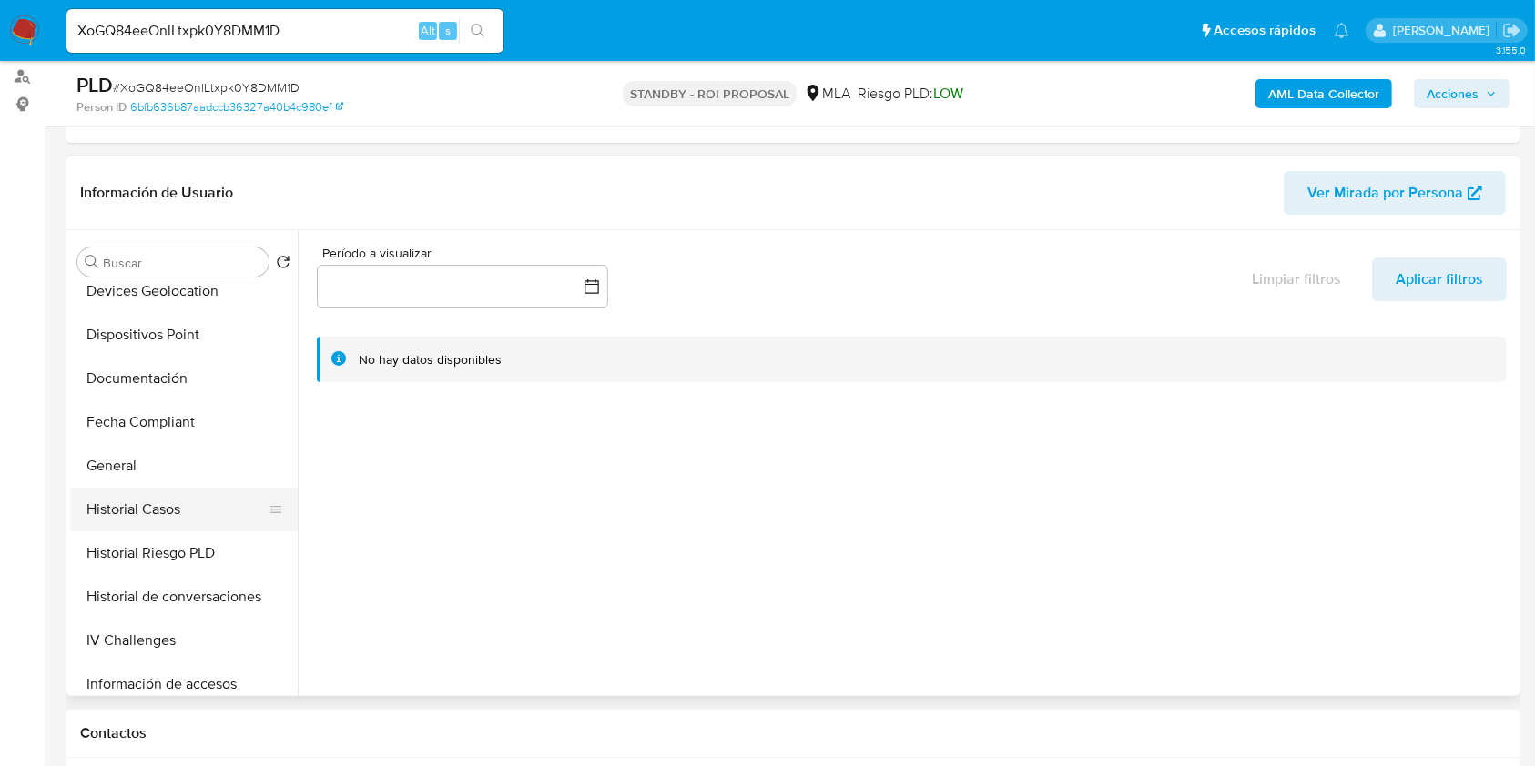
click at [198, 502] on button "Historial Casos" at bounding box center [176, 510] width 213 height 44
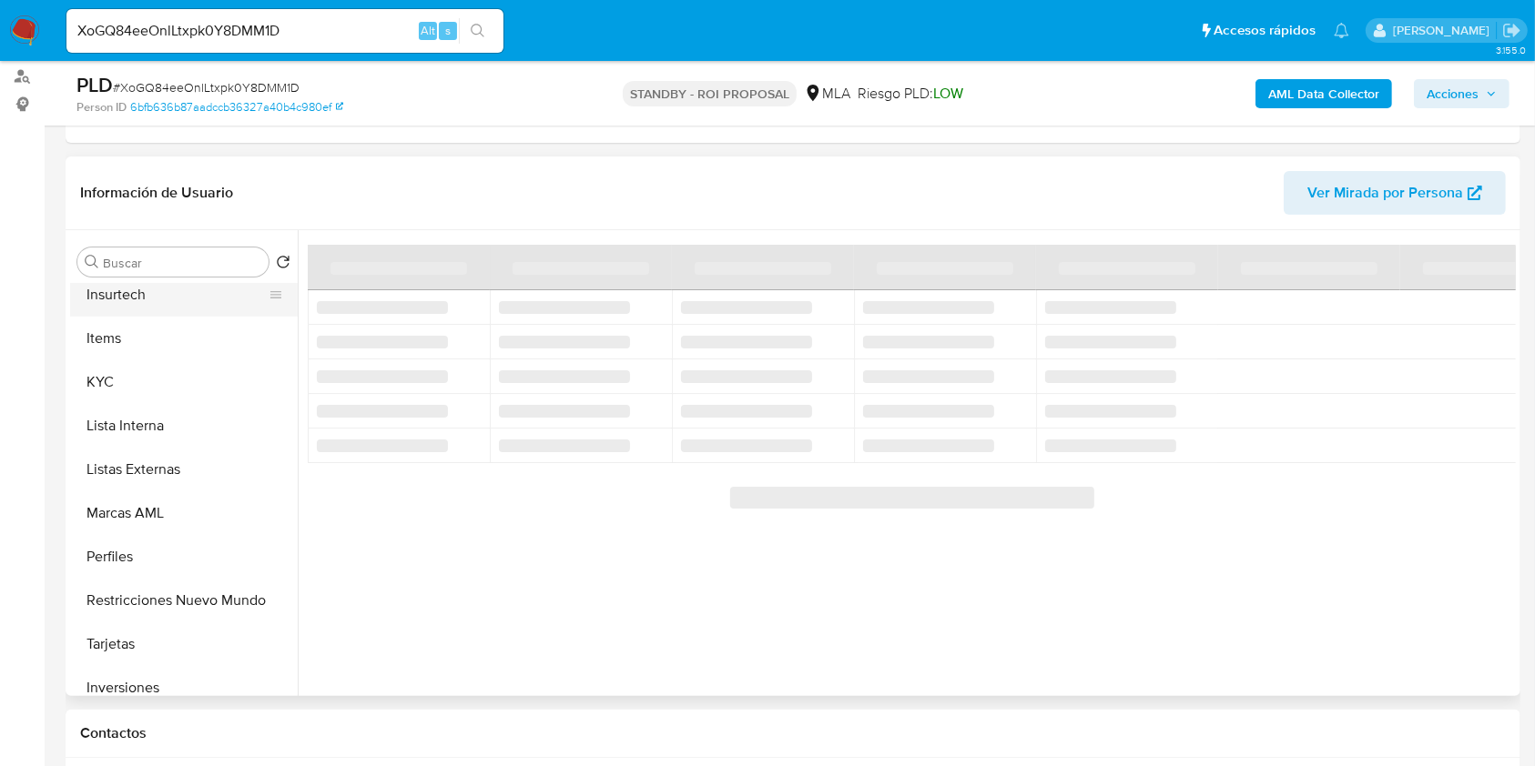
scroll to position [857, 0]
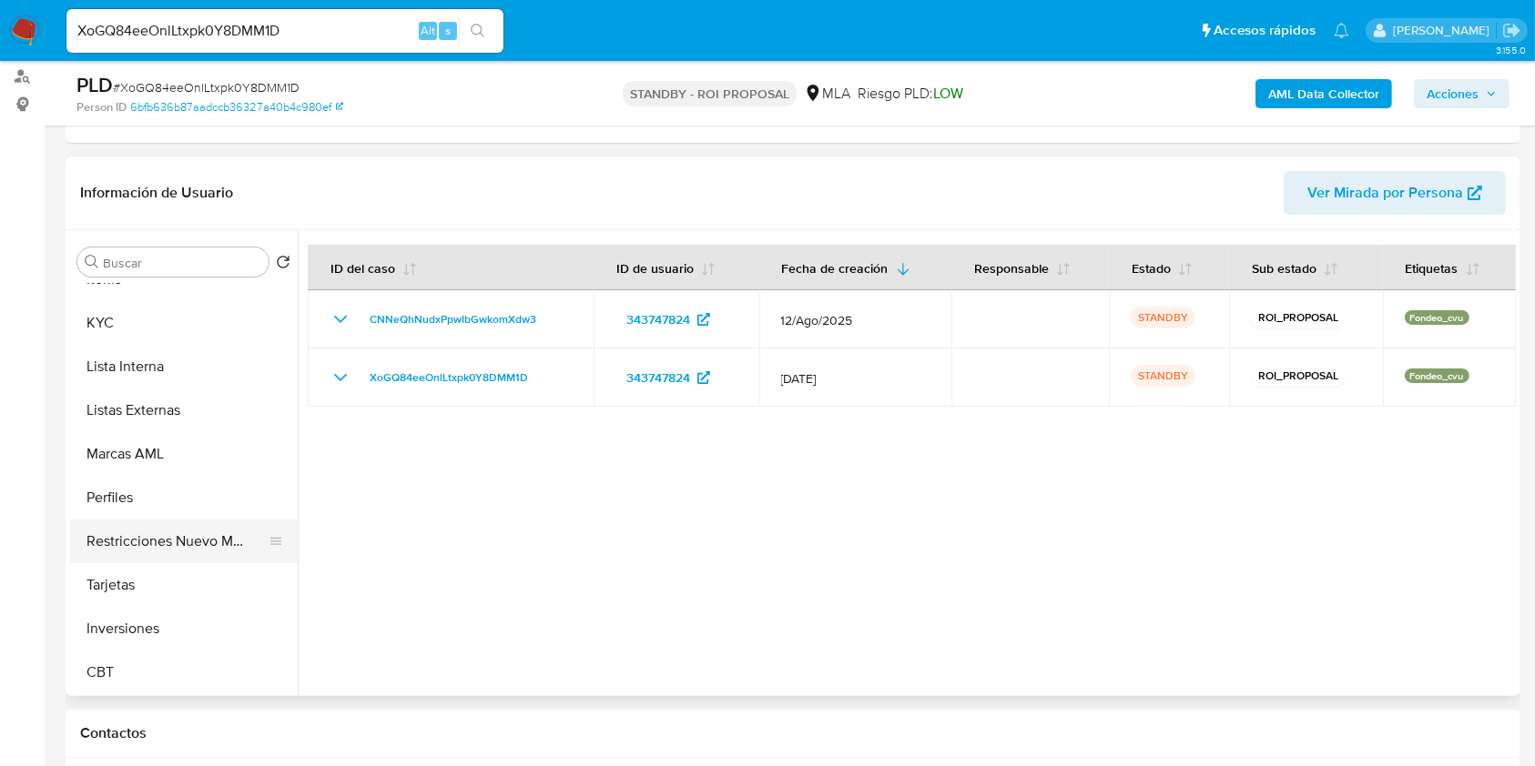
click at [233, 545] on button "Restricciones Nuevo Mundo" at bounding box center [176, 542] width 213 height 44
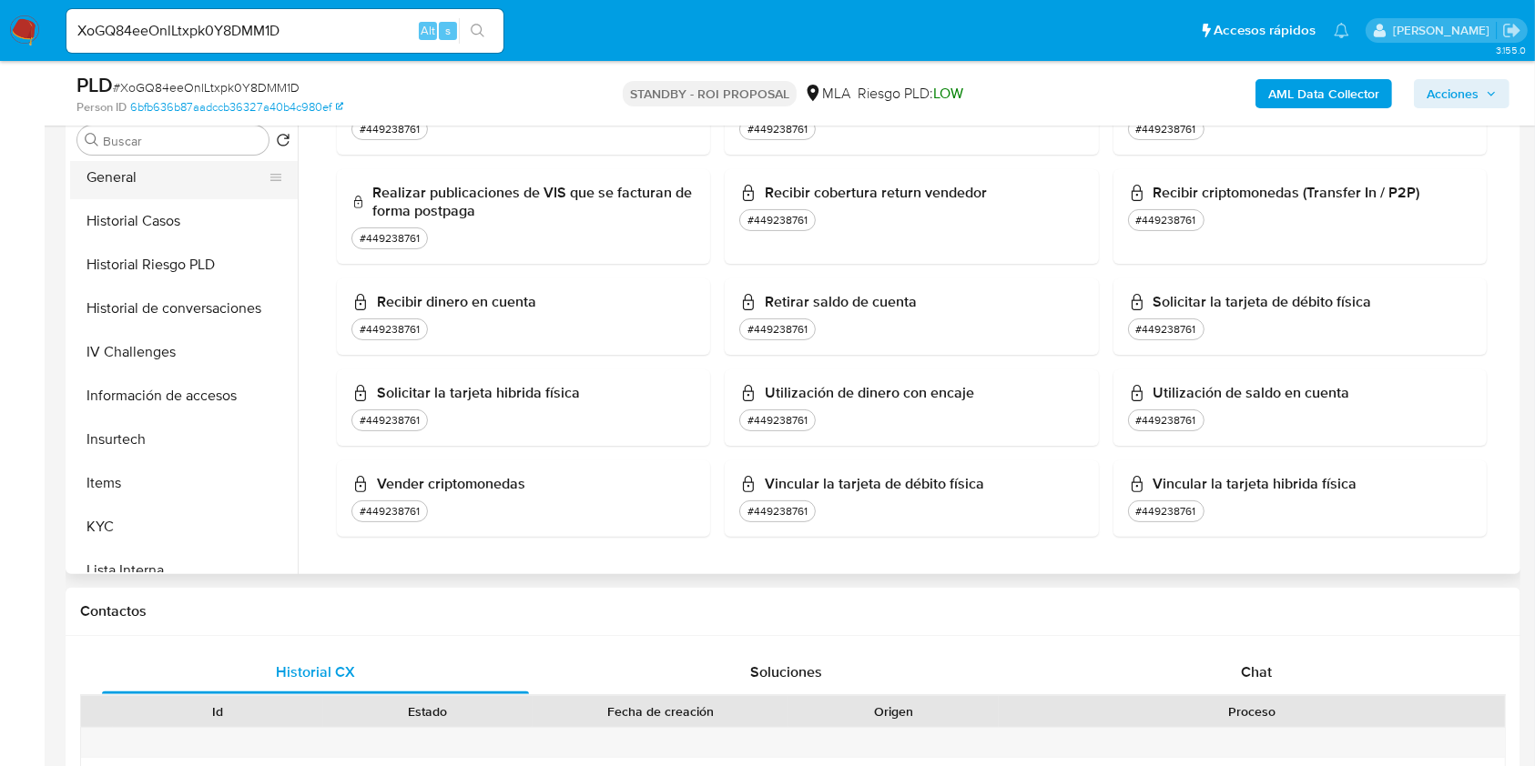
scroll to position [492, 0]
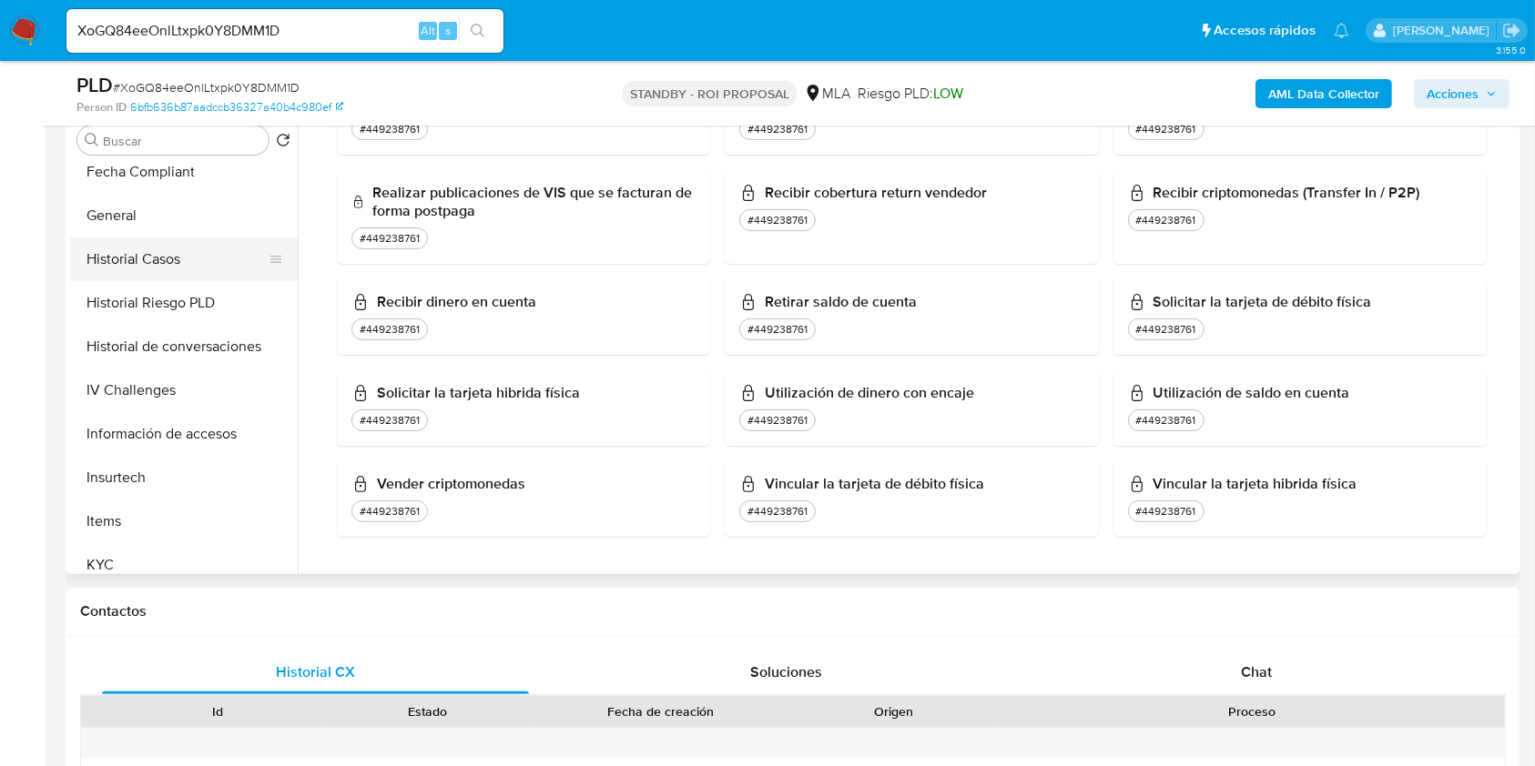
click at [175, 271] on button "Historial Casos" at bounding box center [176, 260] width 213 height 44
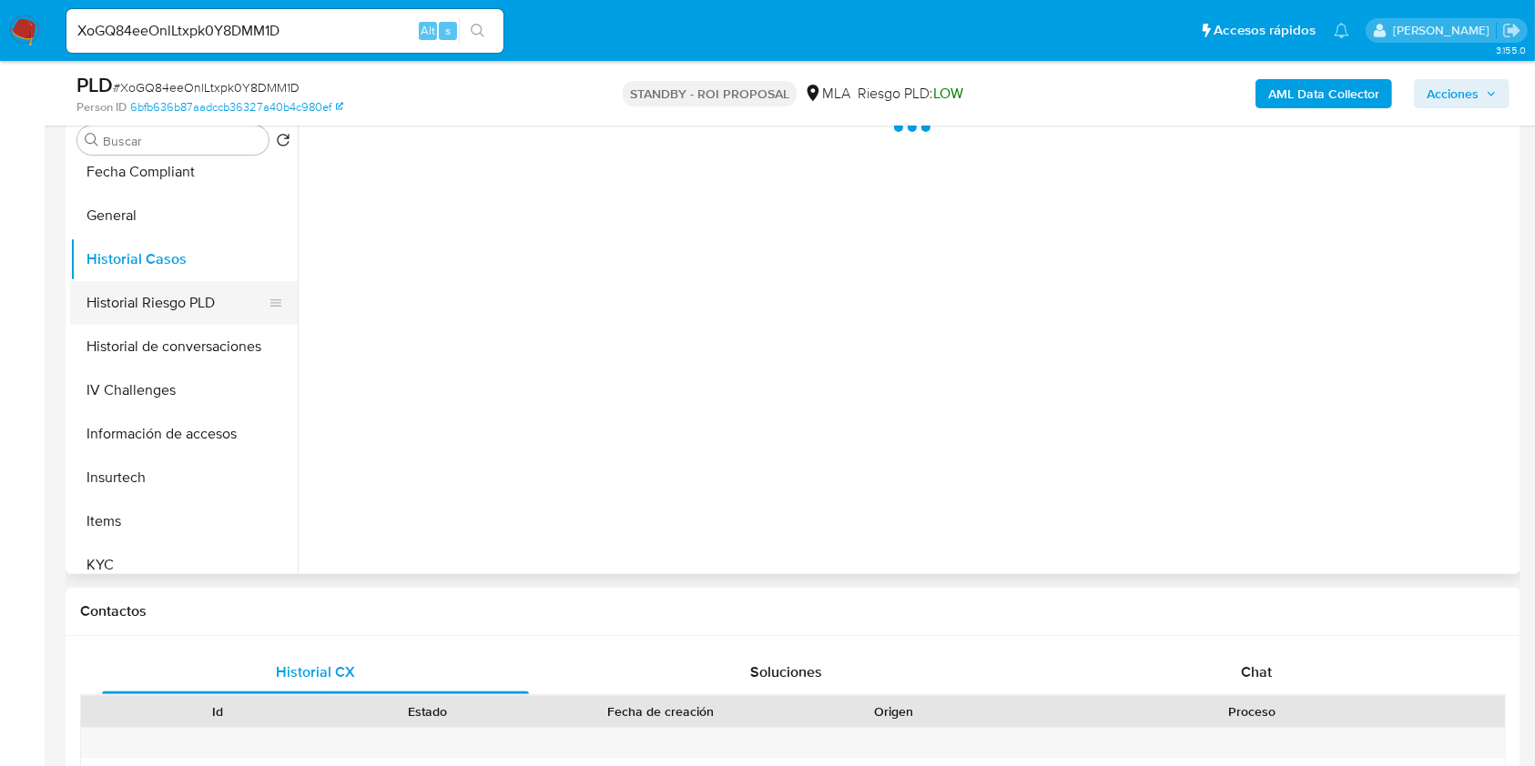
scroll to position [0, 0]
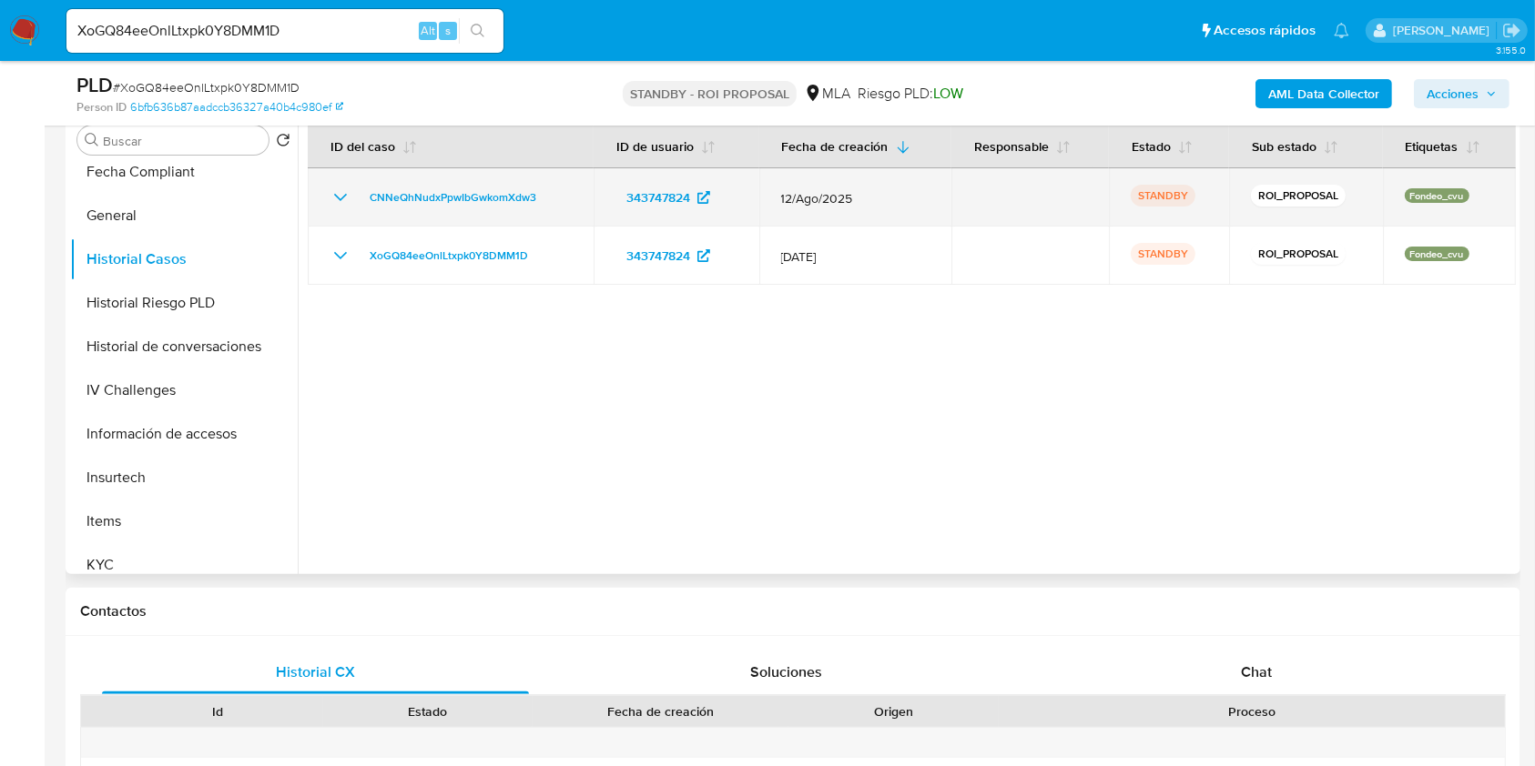
drag, startPoint x: 552, startPoint y: 189, endPoint x: 355, endPoint y: 197, distance: 196.8
click at [355, 197] on div "CNNeQhNudxPpwIbGwkomXdw3" at bounding box center [451, 198] width 242 height 22
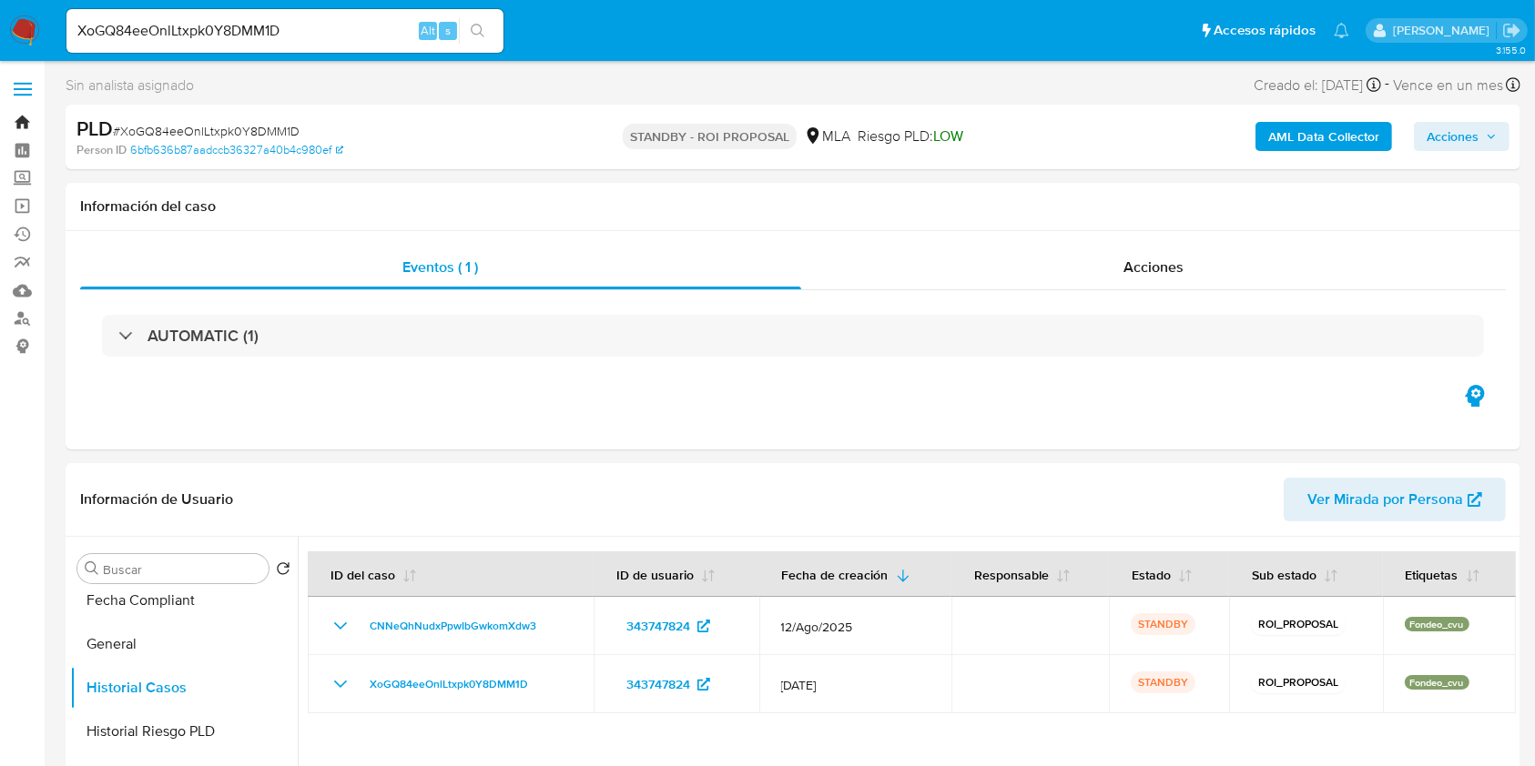
click at [36, 109] on link "Bandeja" at bounding box center [108, 122] width 217 height 28
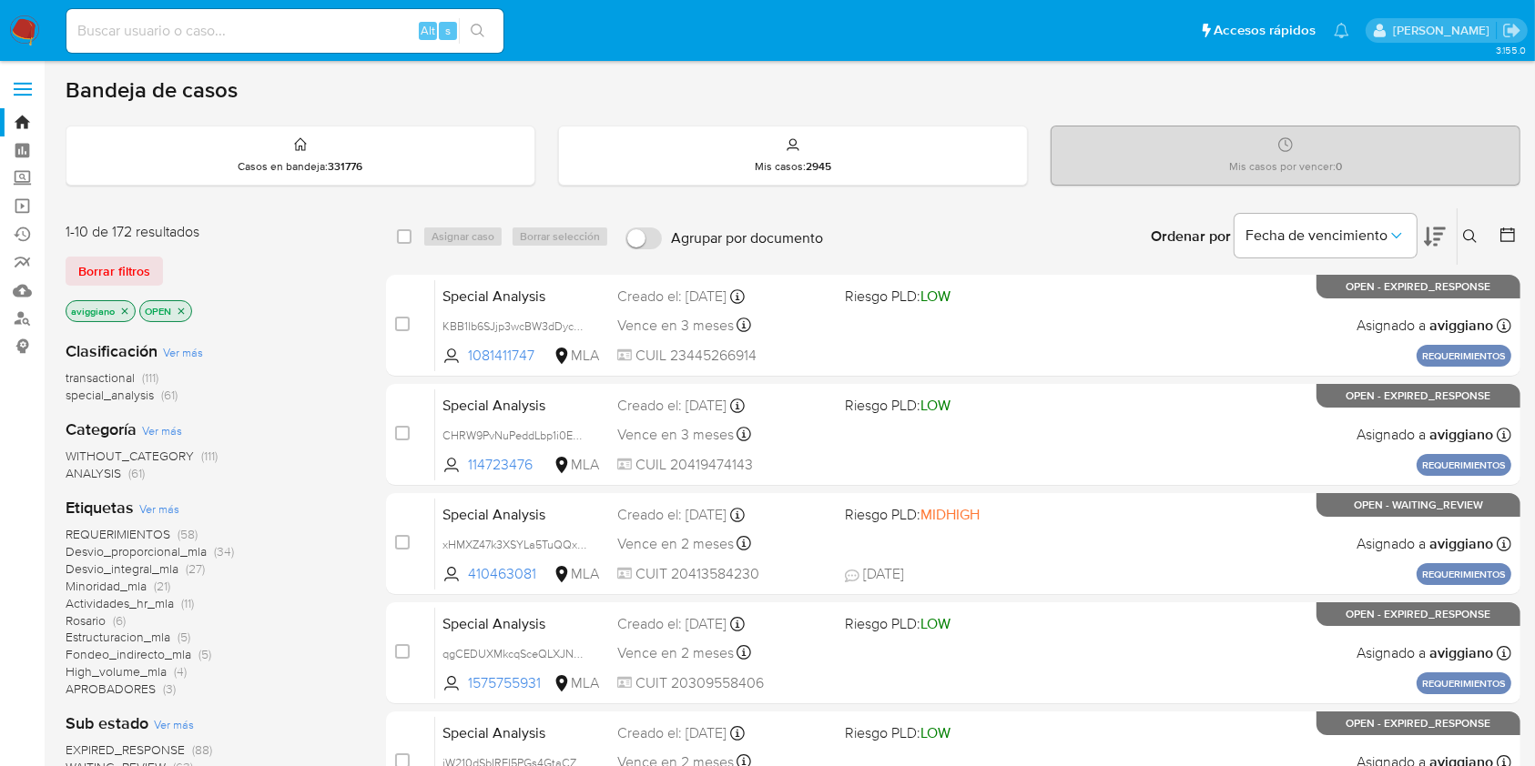
click at [1473, 231] on icon at bounding box center [1470, 236] width 14 height 14
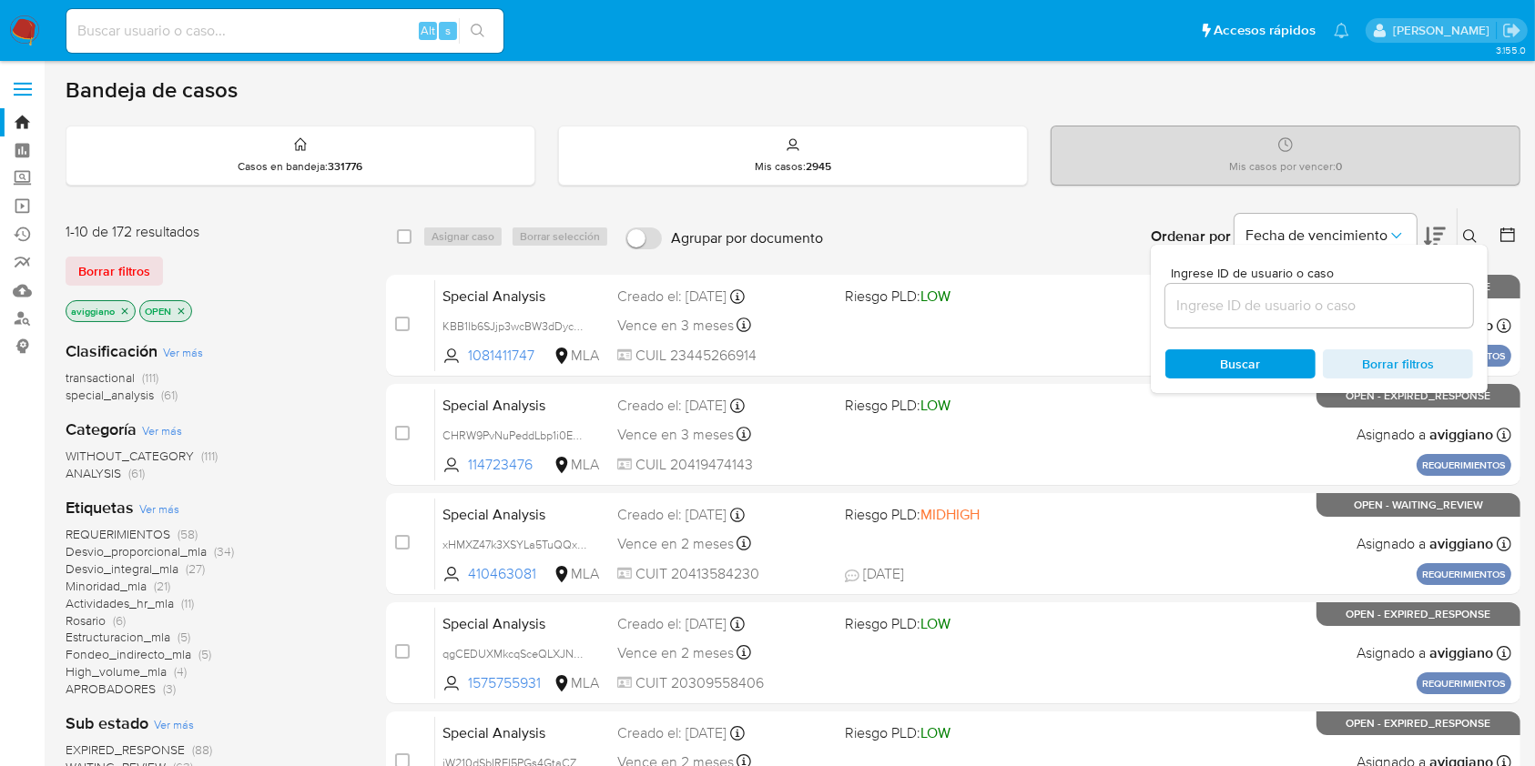
click at [1309, 311] on input at bounding box center [1319, 306] width 308 height 24
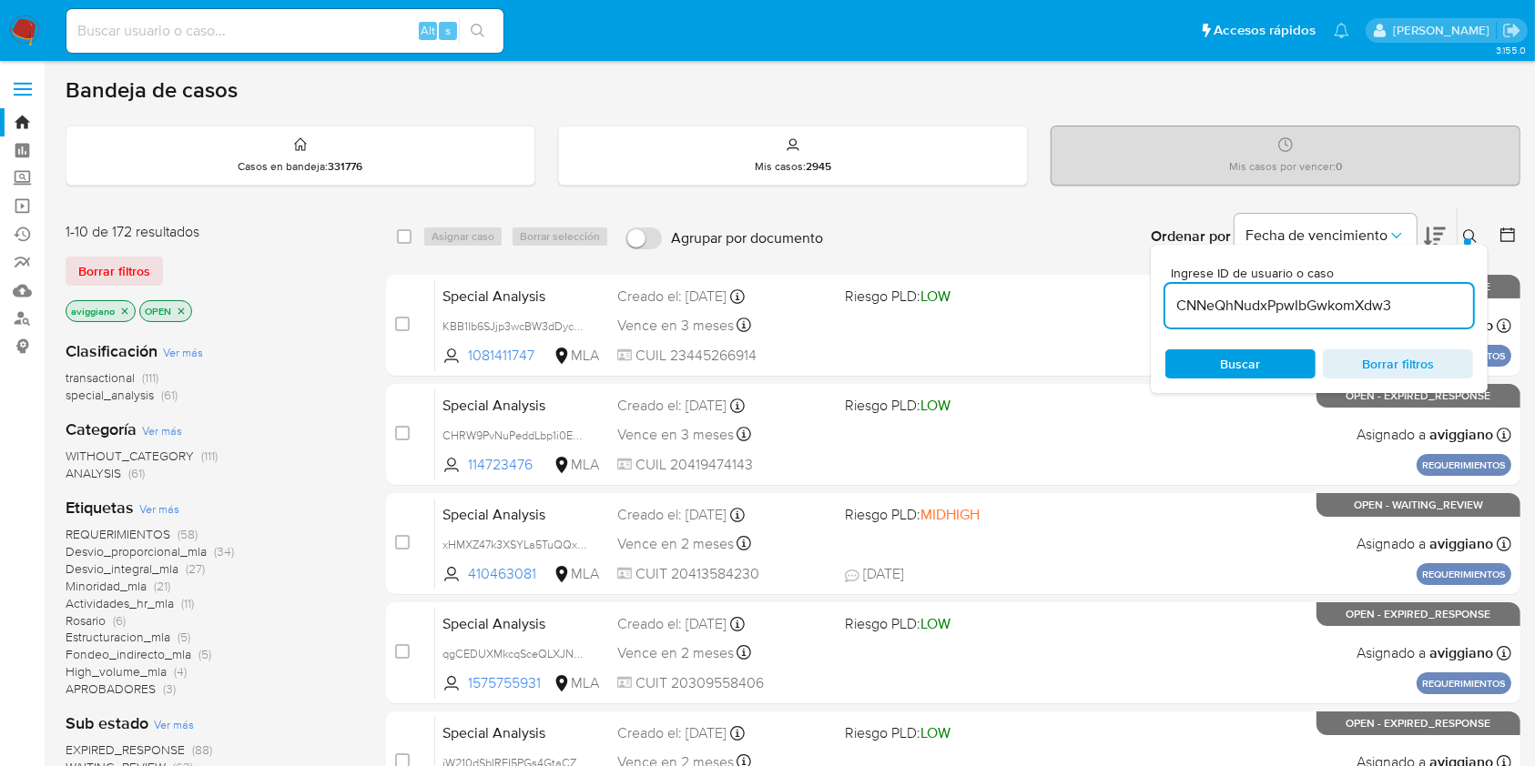
type input "CNNeQhNudxPpwIbGwkomXdw3"
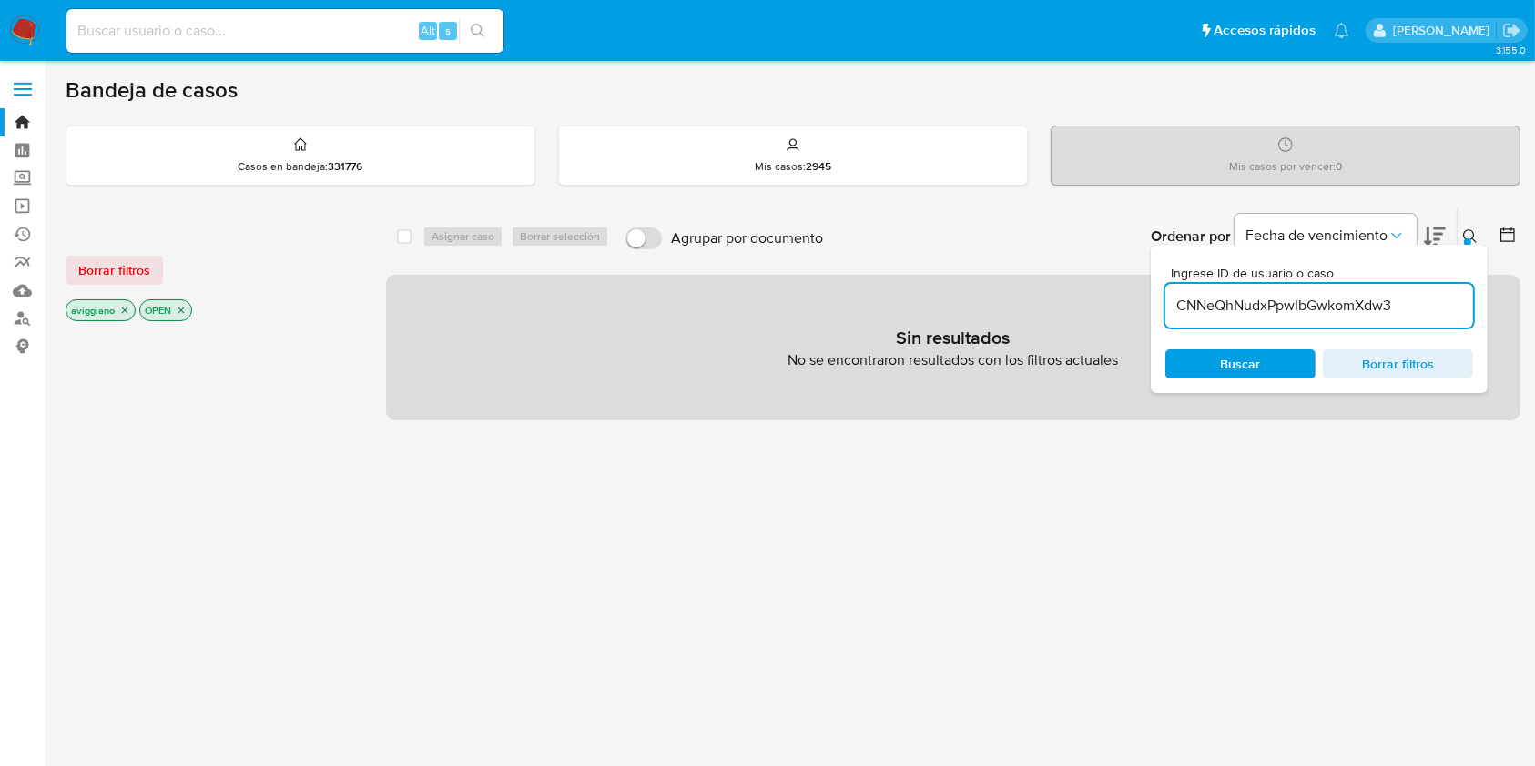
click at [401, 243] on div "select-all-cases-checkbox" at bounding box center [404, 237] width 15 height 18
click at [120, 302] on p "aviggiano" at bounding box center [100, 310] width 68 height 20
click at [126, 308] on icon "close-filter" at bounding box center [124, 310] width 11 height 11
click at [111, 310] on icon "close-filter" at bounding box center [107, 310] width 11 height 11
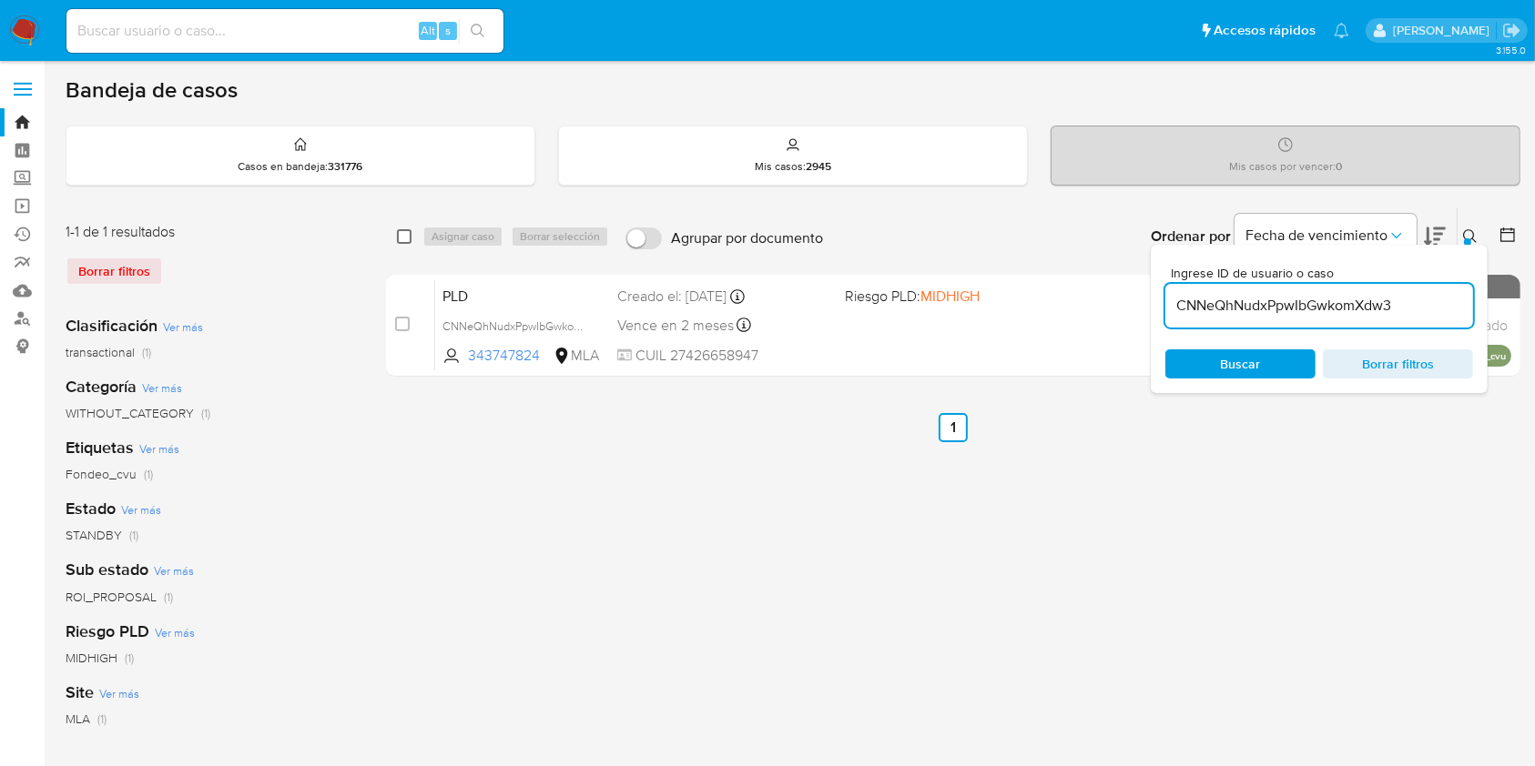
click at [408, 237] on input "checkbox" at bounding box center [404, 236] width 15 height 15
checkbox input "true"
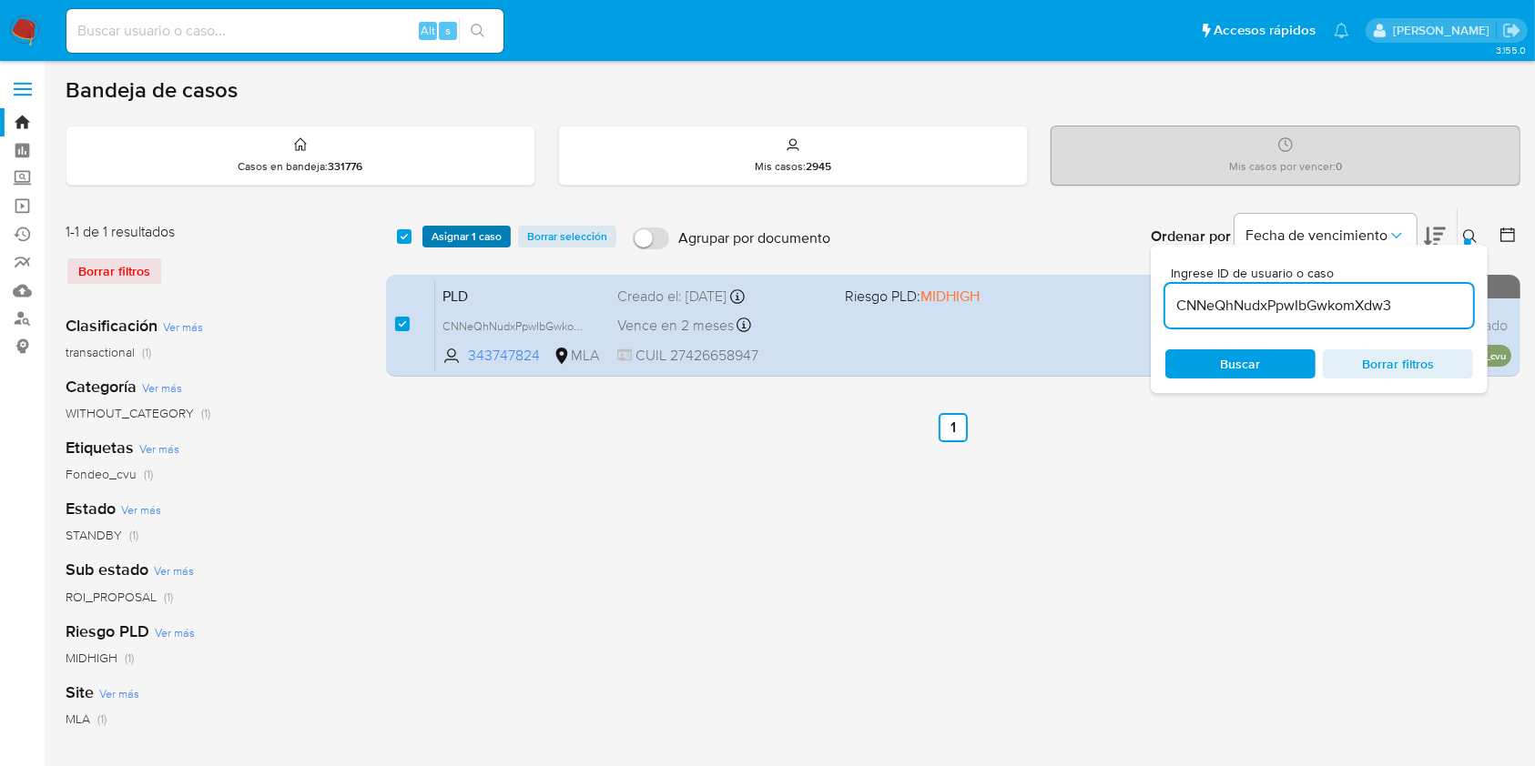
click at [431, 233] on span "Asignar 1 caso" at bounding box center [466, 237] width 70 height 18
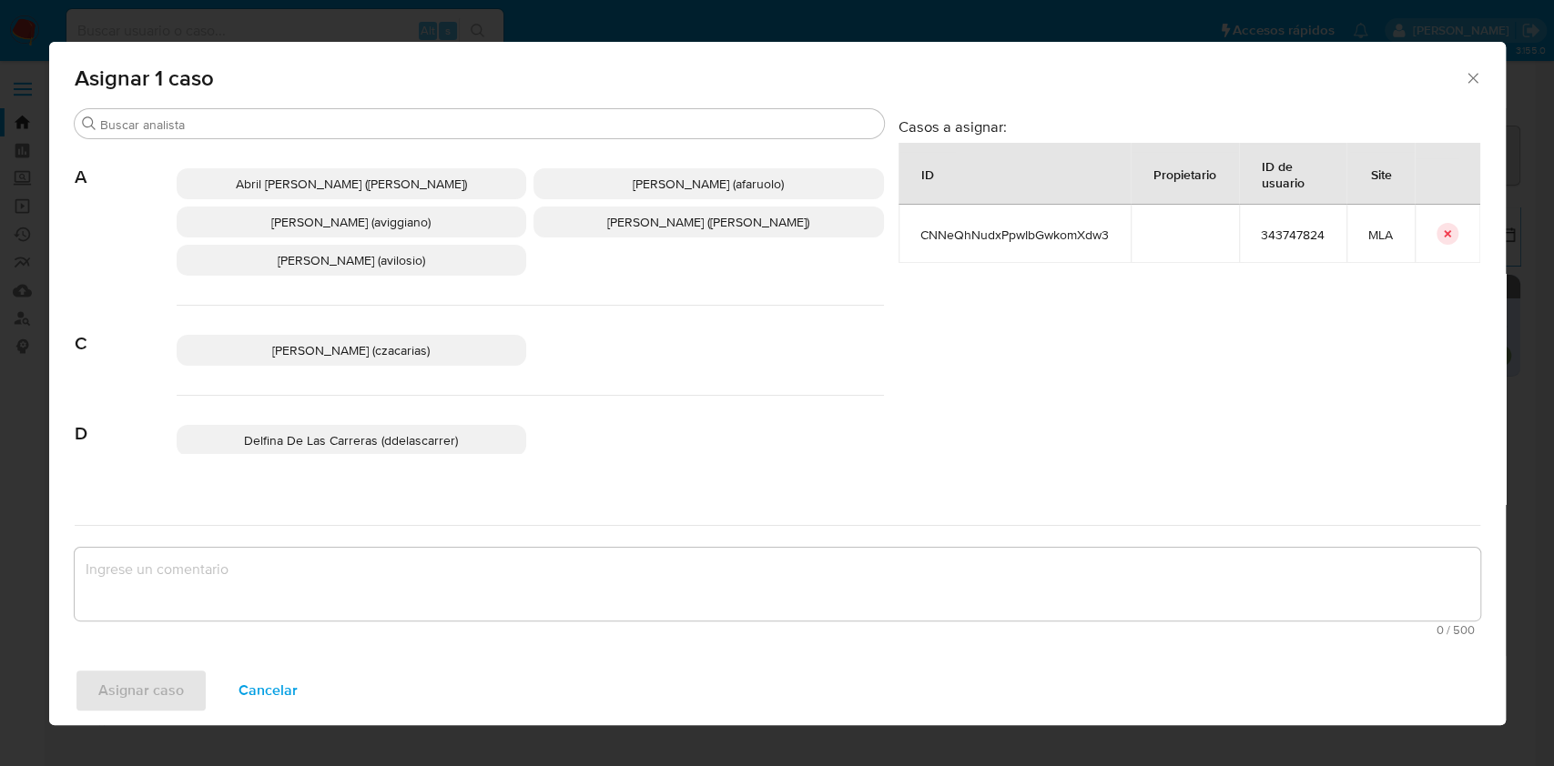
click at [325, 222] on span "Agustina Belen Viggiano (aviggiano)" at bounding box center [350, 222] width 159 height 18
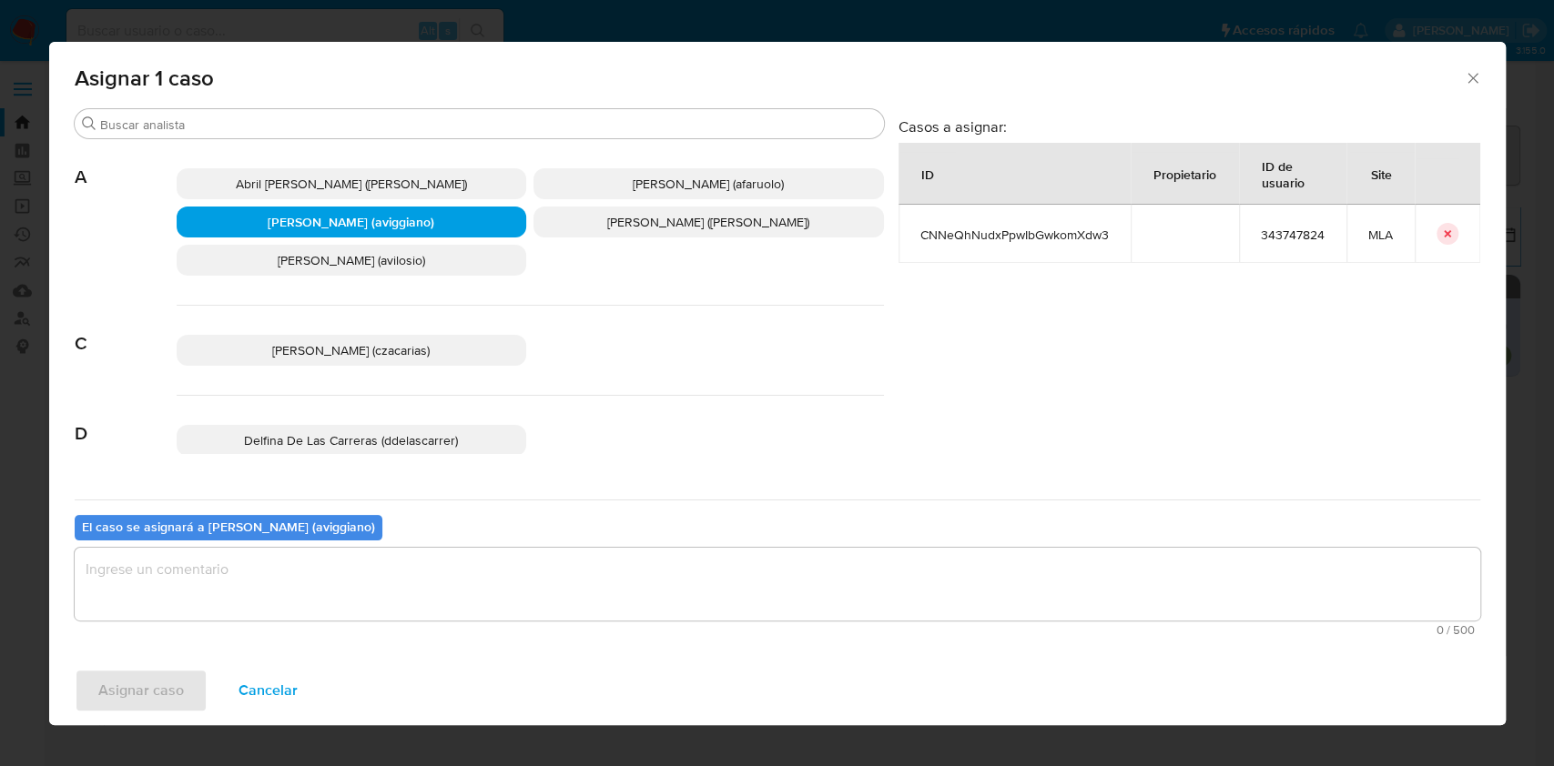
drag, startPoint x: 224, startPoint y: 577, endPoint x: 216, endPoint y: 583, distance: 9.8
click at [222, 578] on textarea "assign-modal" at bounding box center [777, 584] width 1405 height 73
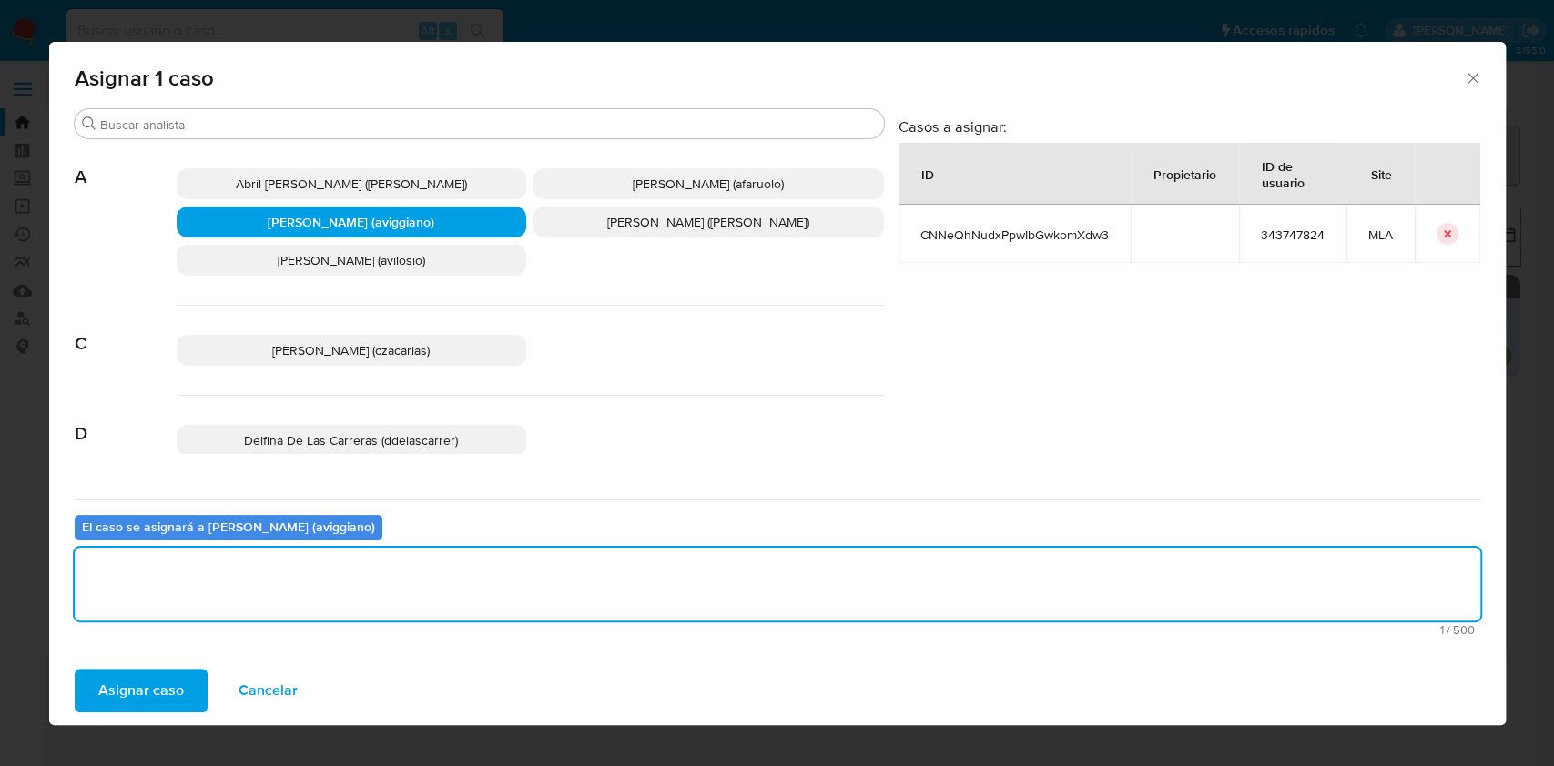
click at [155, 691] on span "Asignar caso" at bounding box center [141, 691] width 86 height 40
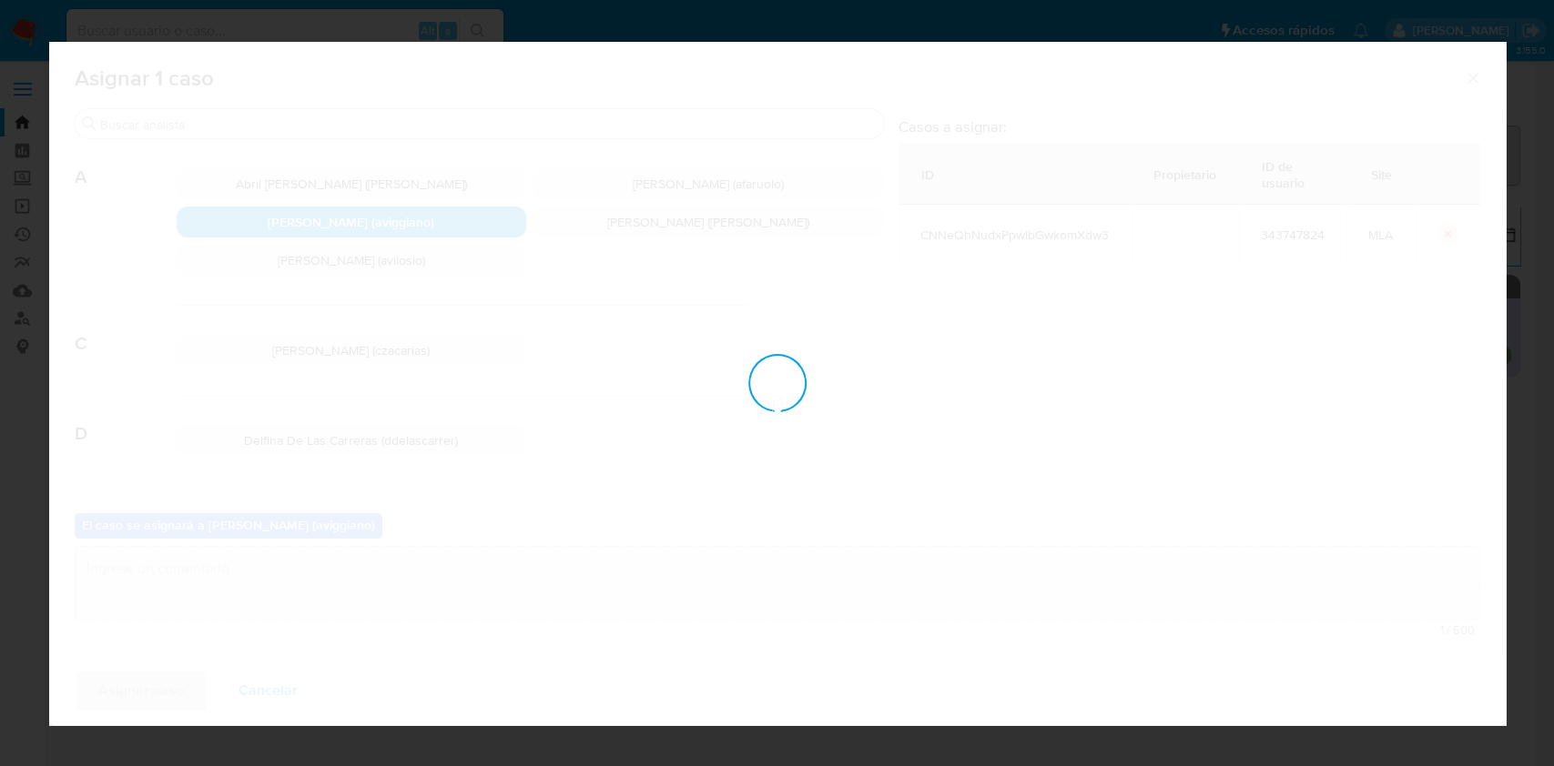
checkbox input "false"
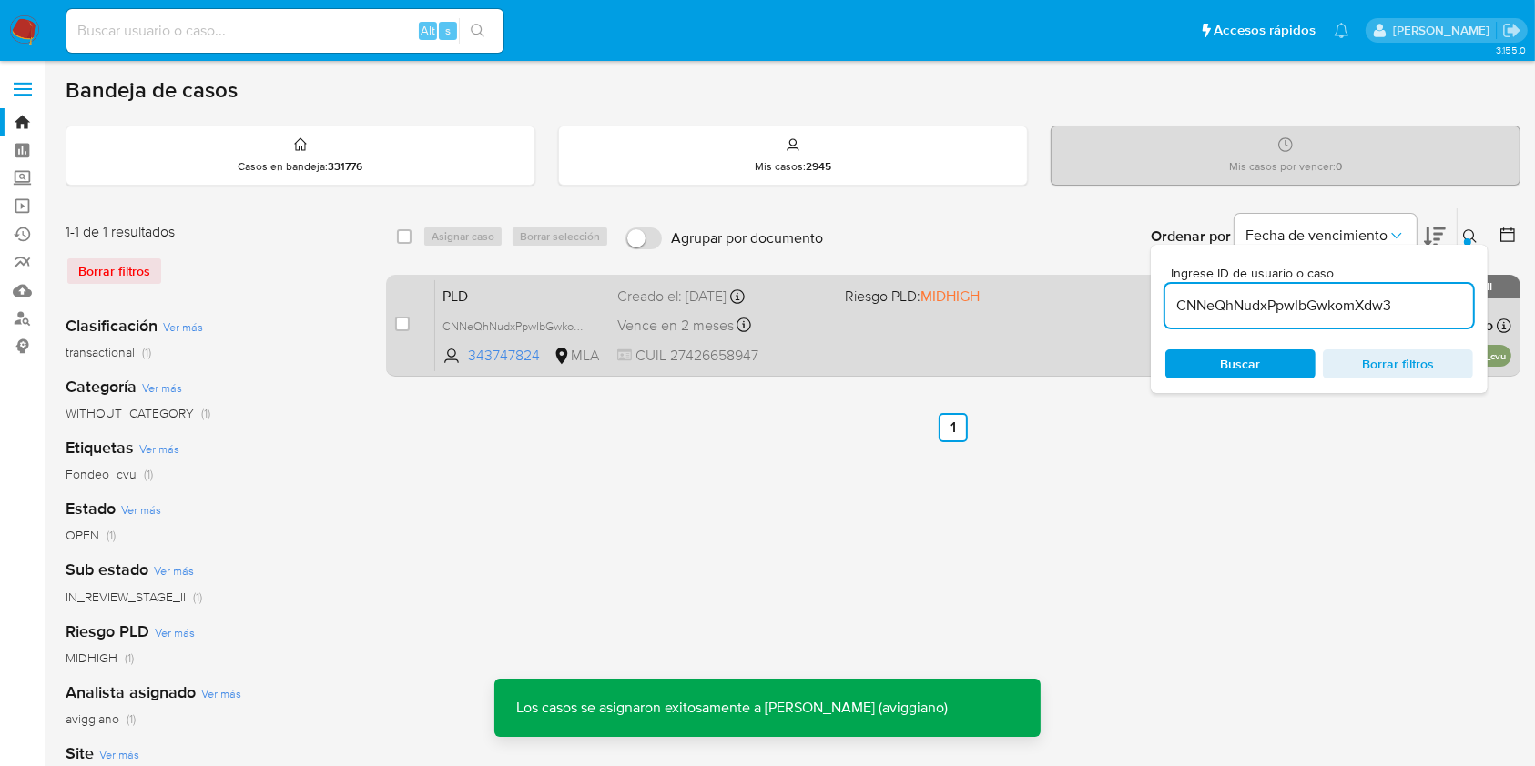
click at [811, 316] on div "Vence en 2 meses Vence el 29/10/2025 12:36:37" at bounding box center [723, 325] width 212 height 25
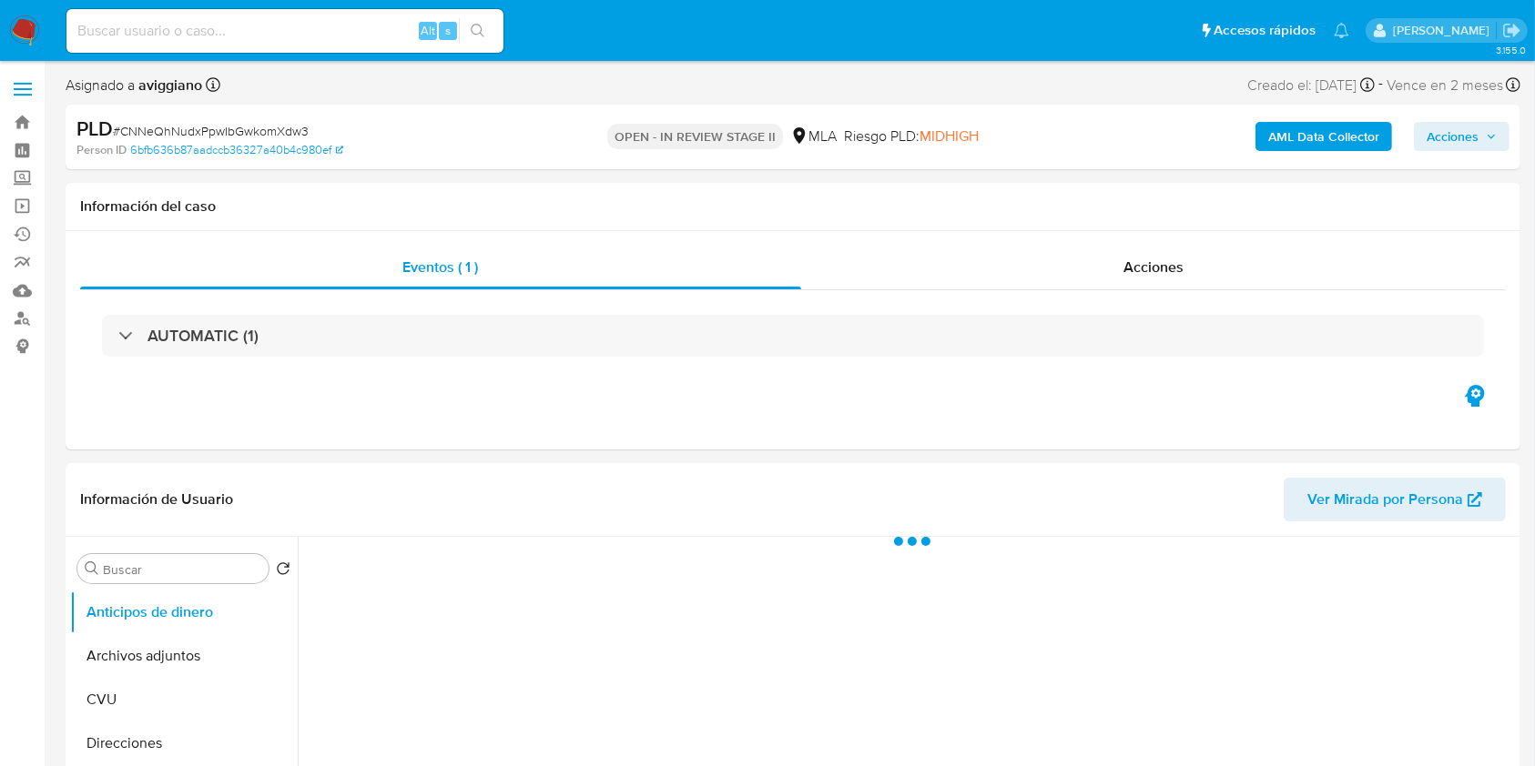
click at [1424, 119] on div "AML Data Collector Acciones" at bounding box center [1273, 137] width 472 height 43
click at [1435, 137] on span "Acciones" at bounding box center [1452, 136] width 52 height 29
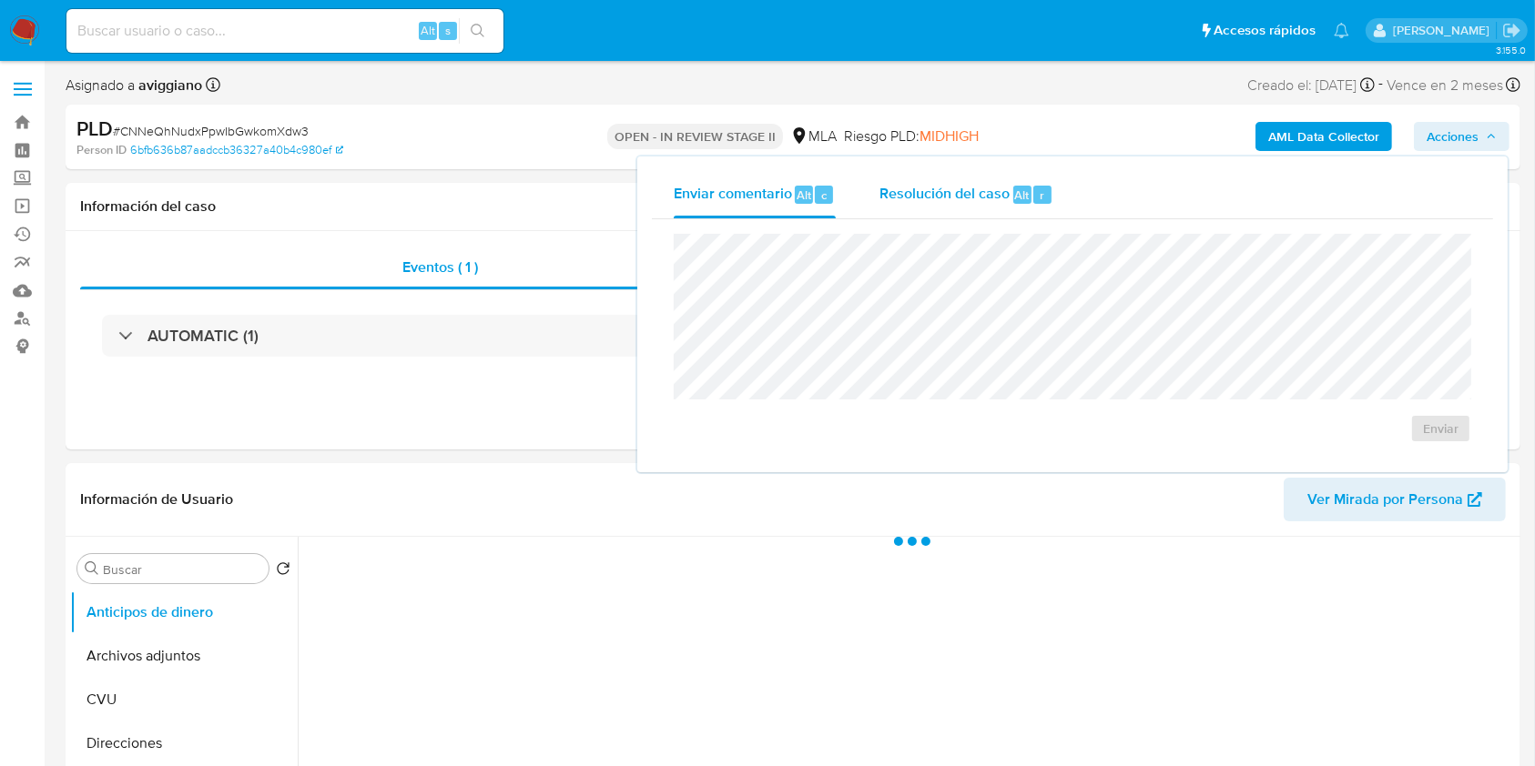
click at [962, 178] on div "Resolución del caso Alt r" at bounding box center [966, 194] width 174 height 47
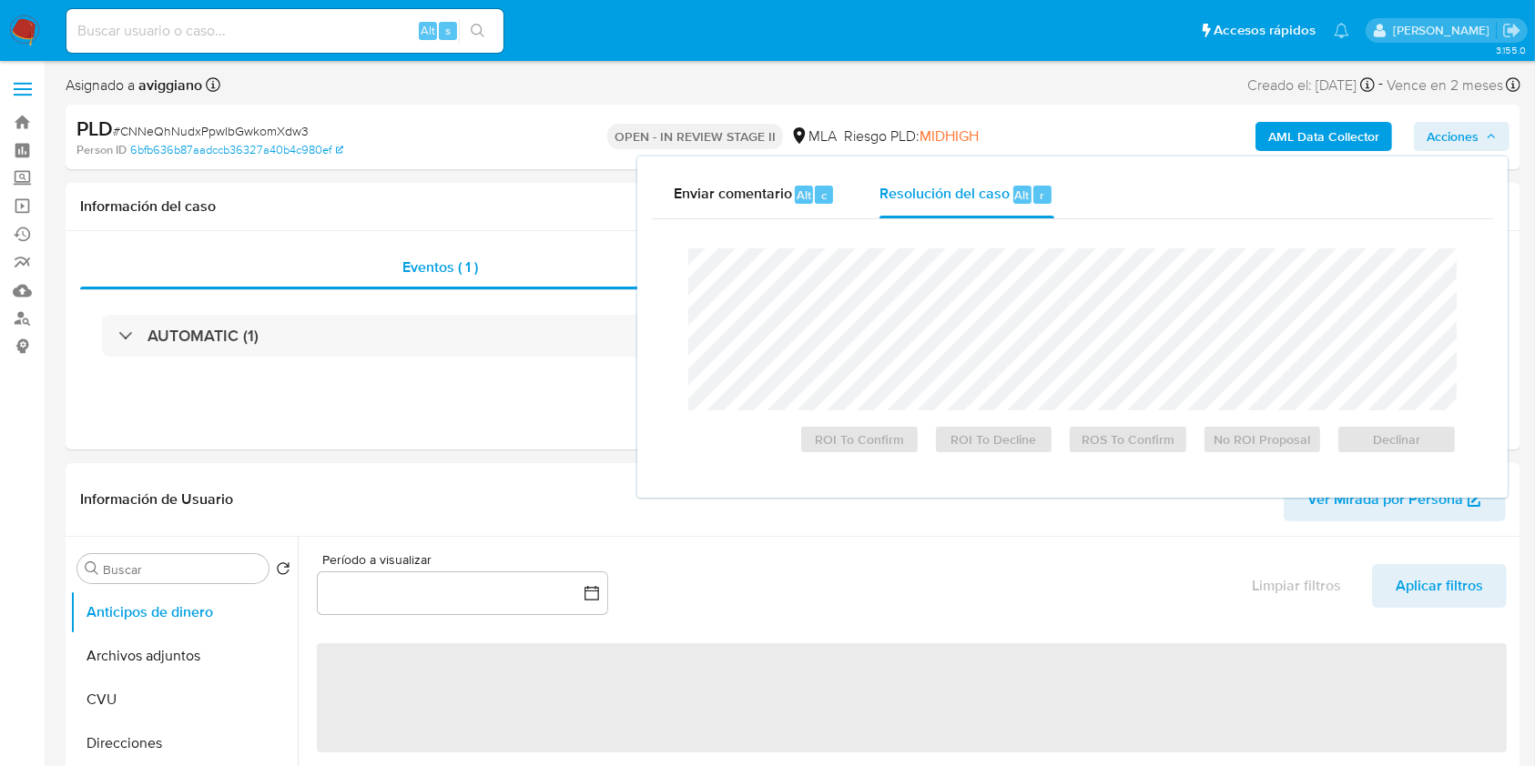
select select "10"
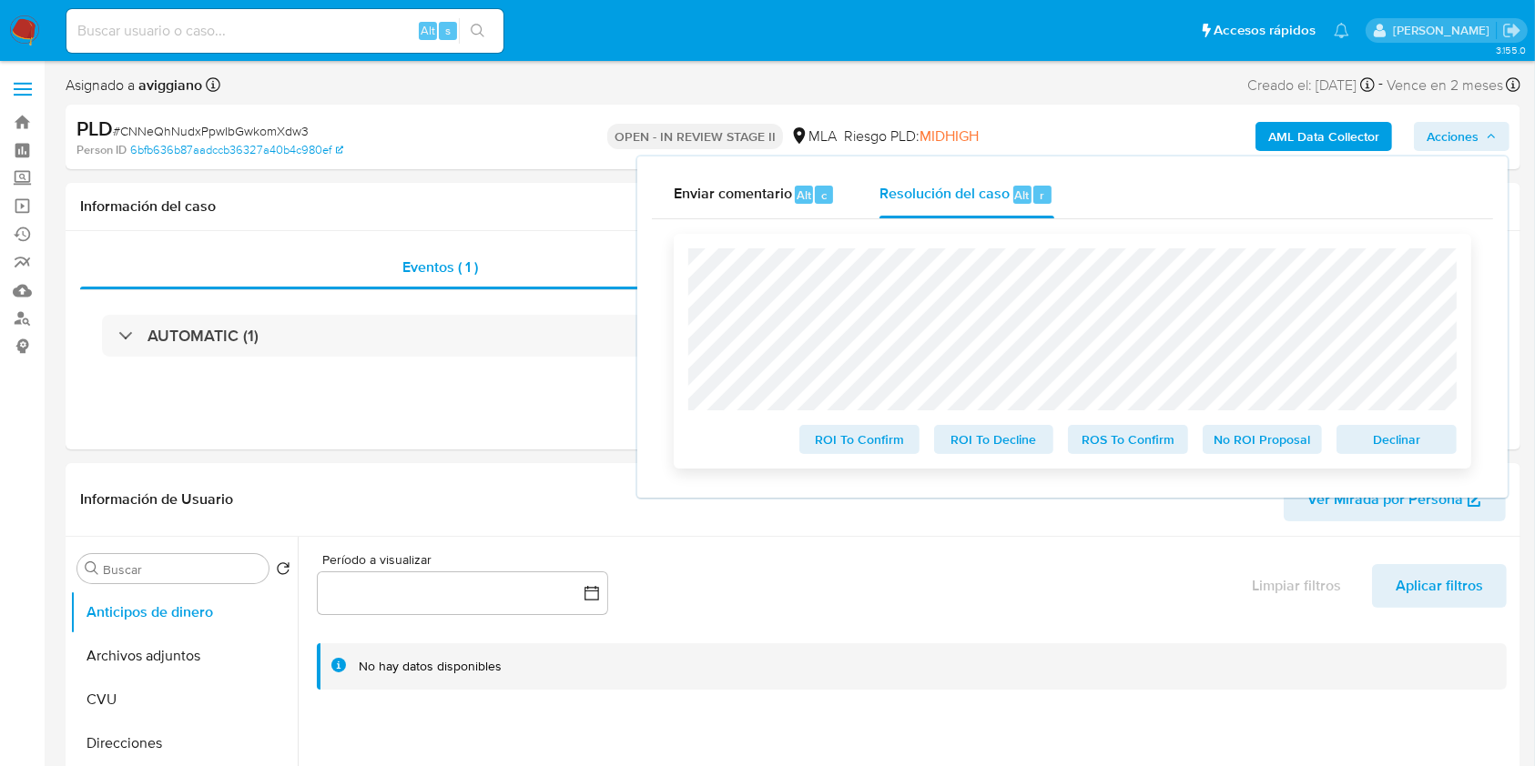
click at [1373, 450] on span "Declinar" at bounding box center [1396, 439] width 95 height 25
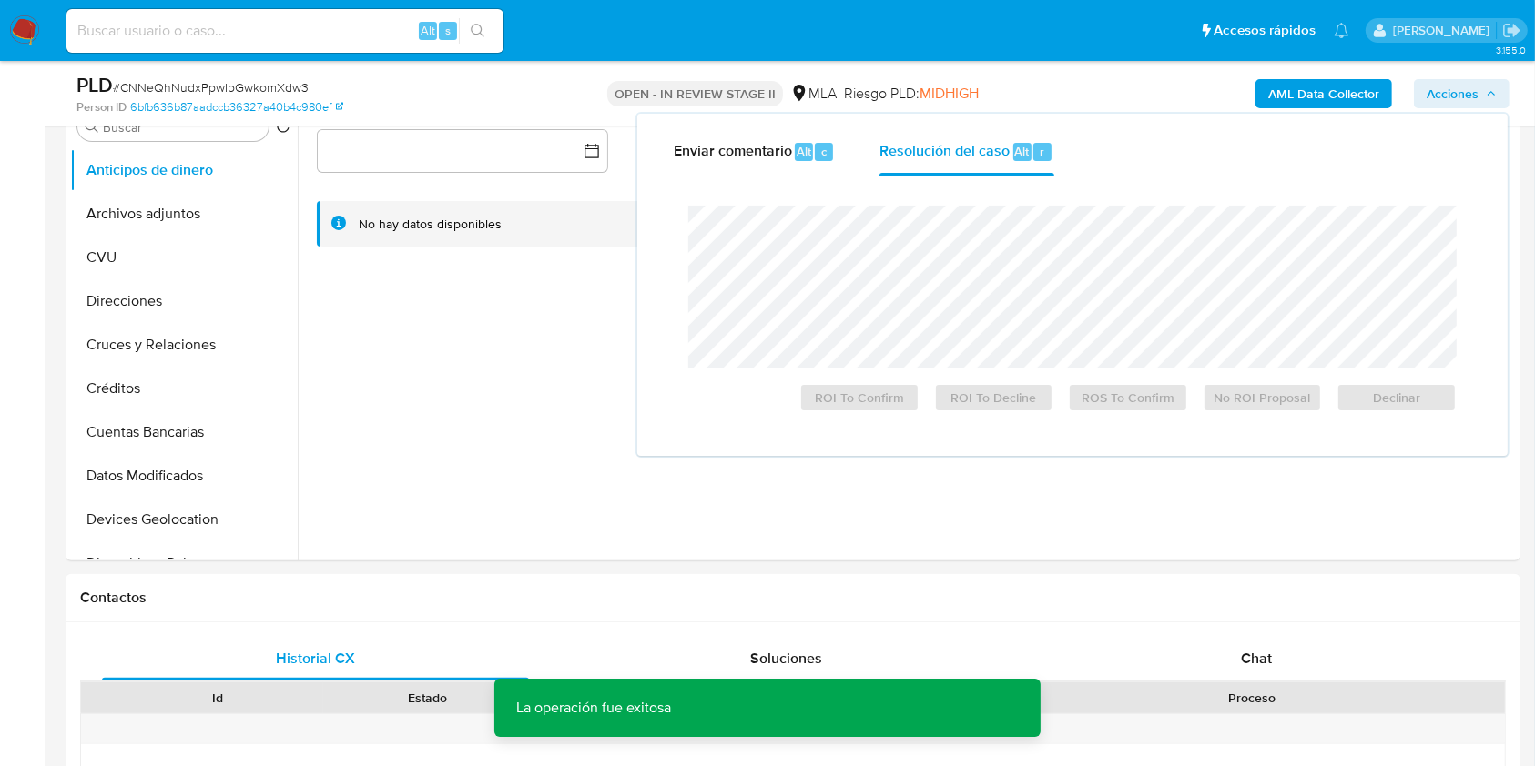
scroll to position [485, 0]
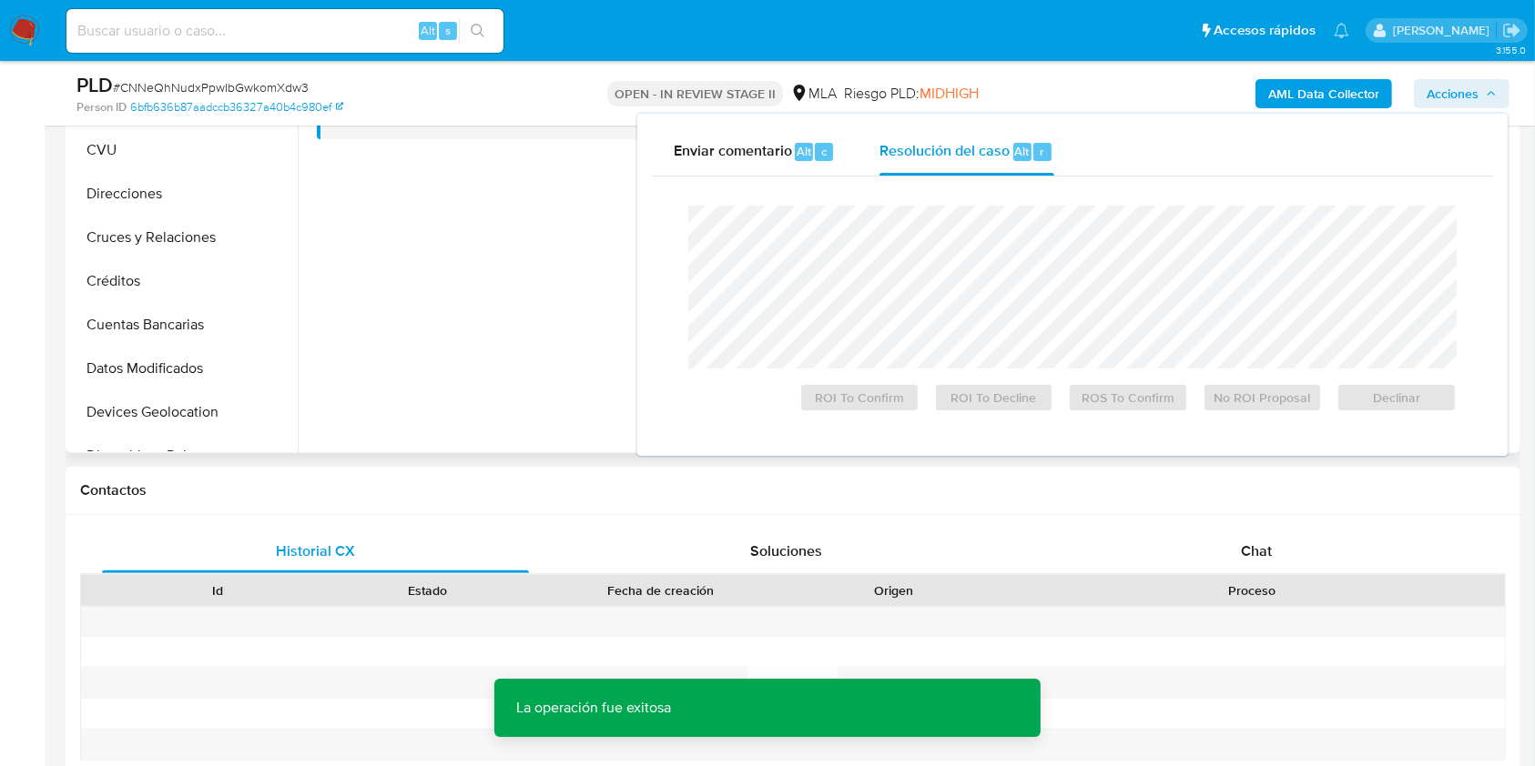
click at [358, 441] on div at bounding box center [907, 220] width 1218 height 466
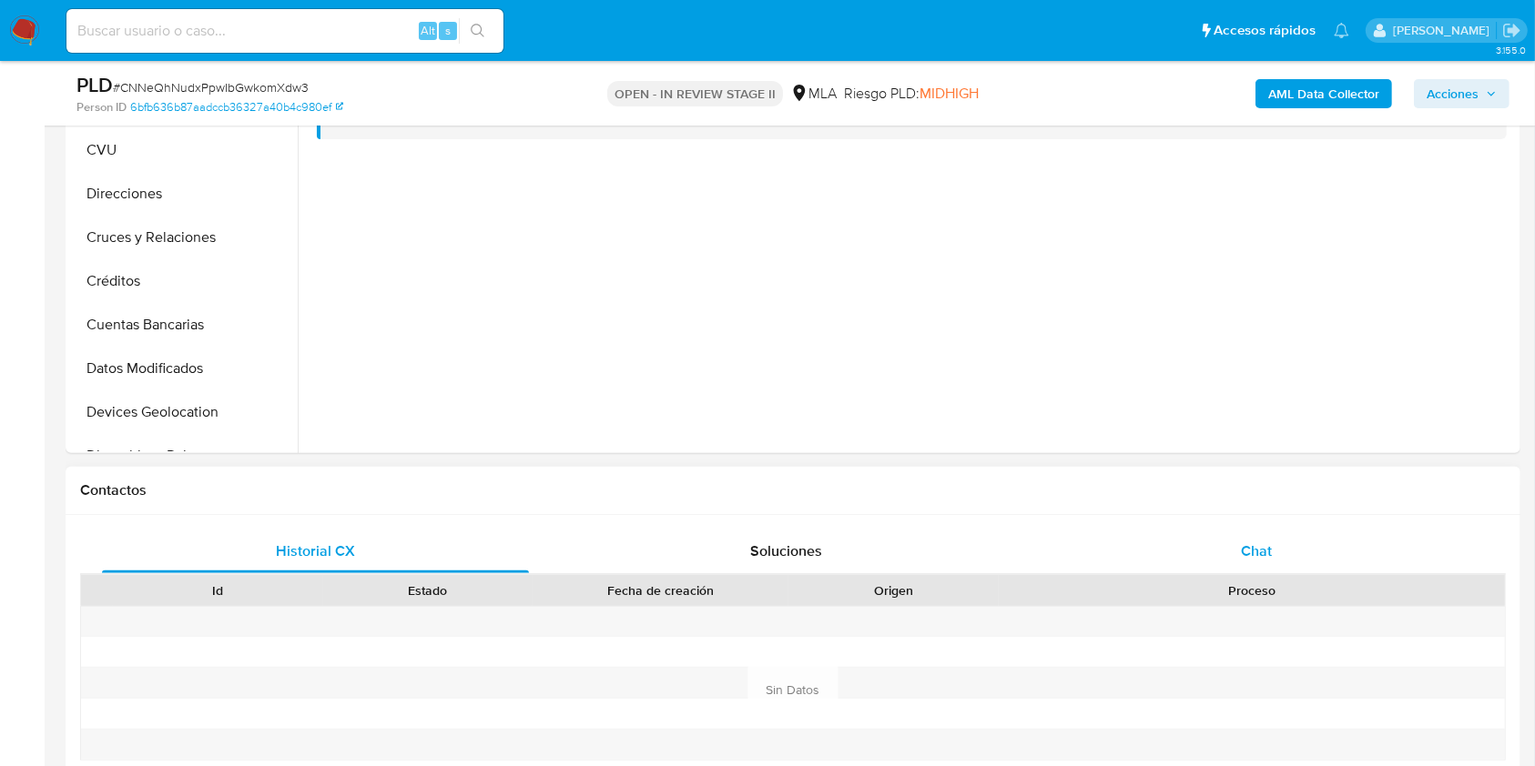
click at [1238, 553] on div "Chat" at bounding box center [1256, 552] width 427 height 44
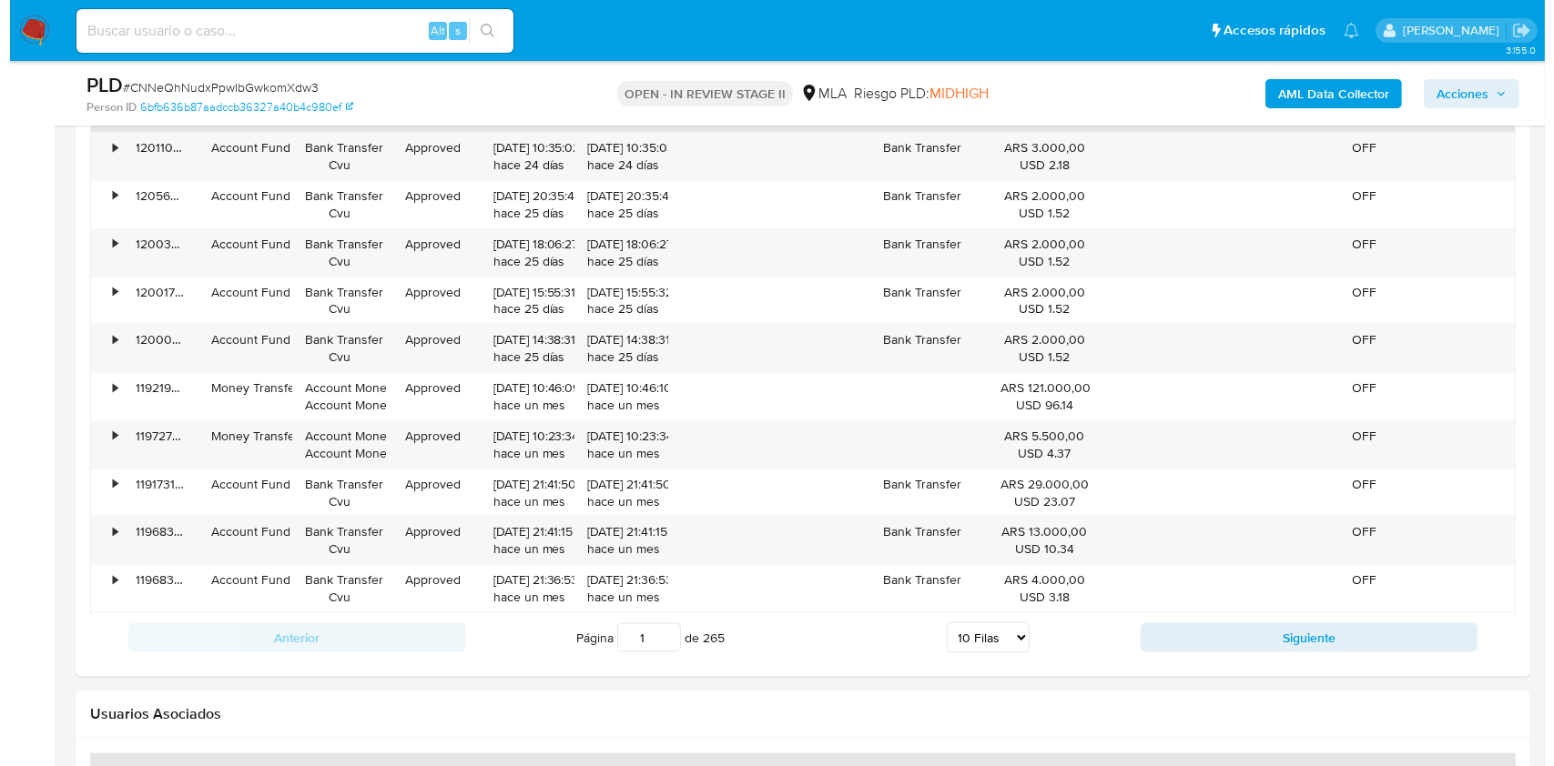
scroll to position [3202, 0]
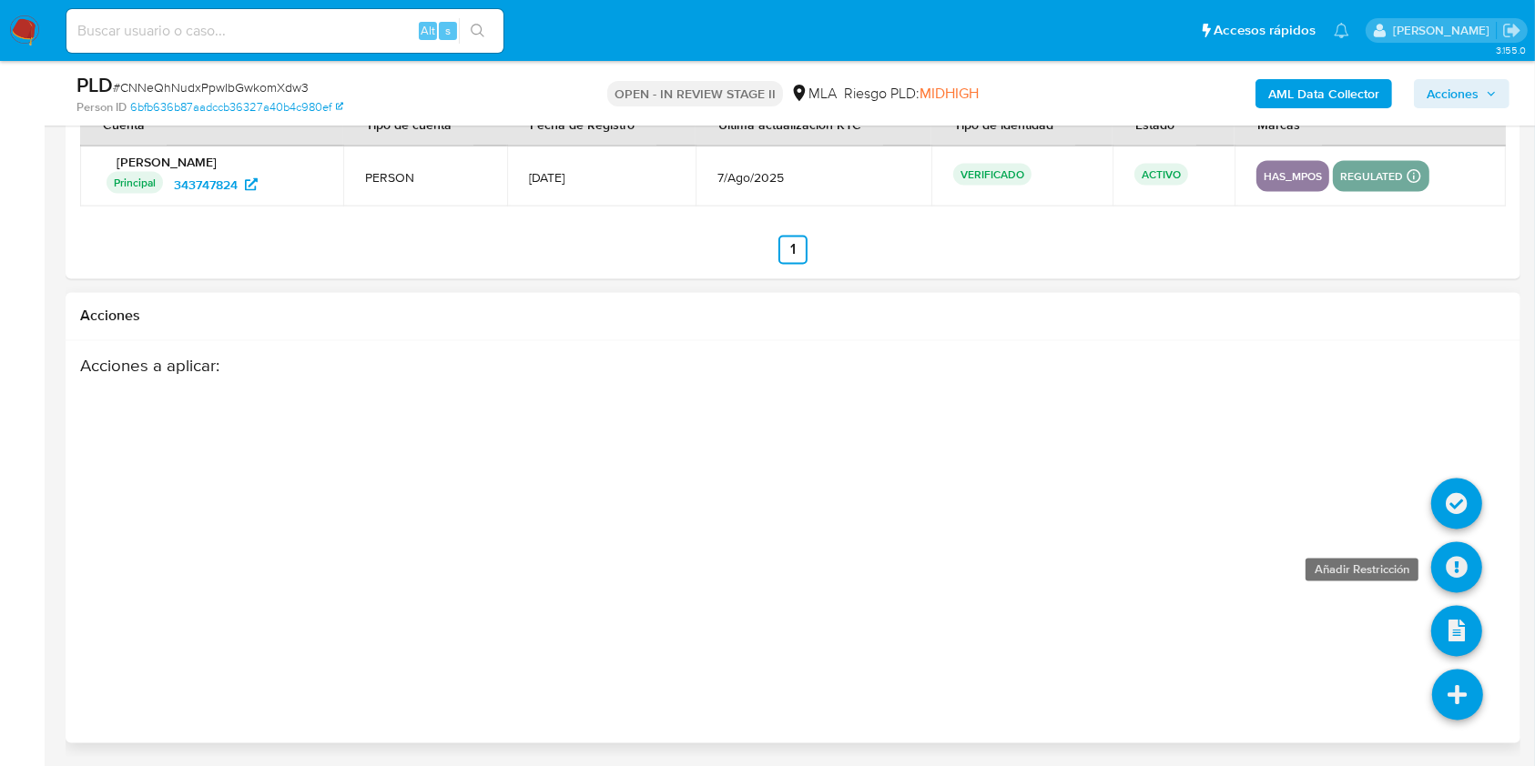
click at [1466, 584] on icon at bounding box center [1456, 568] width 51 height 51
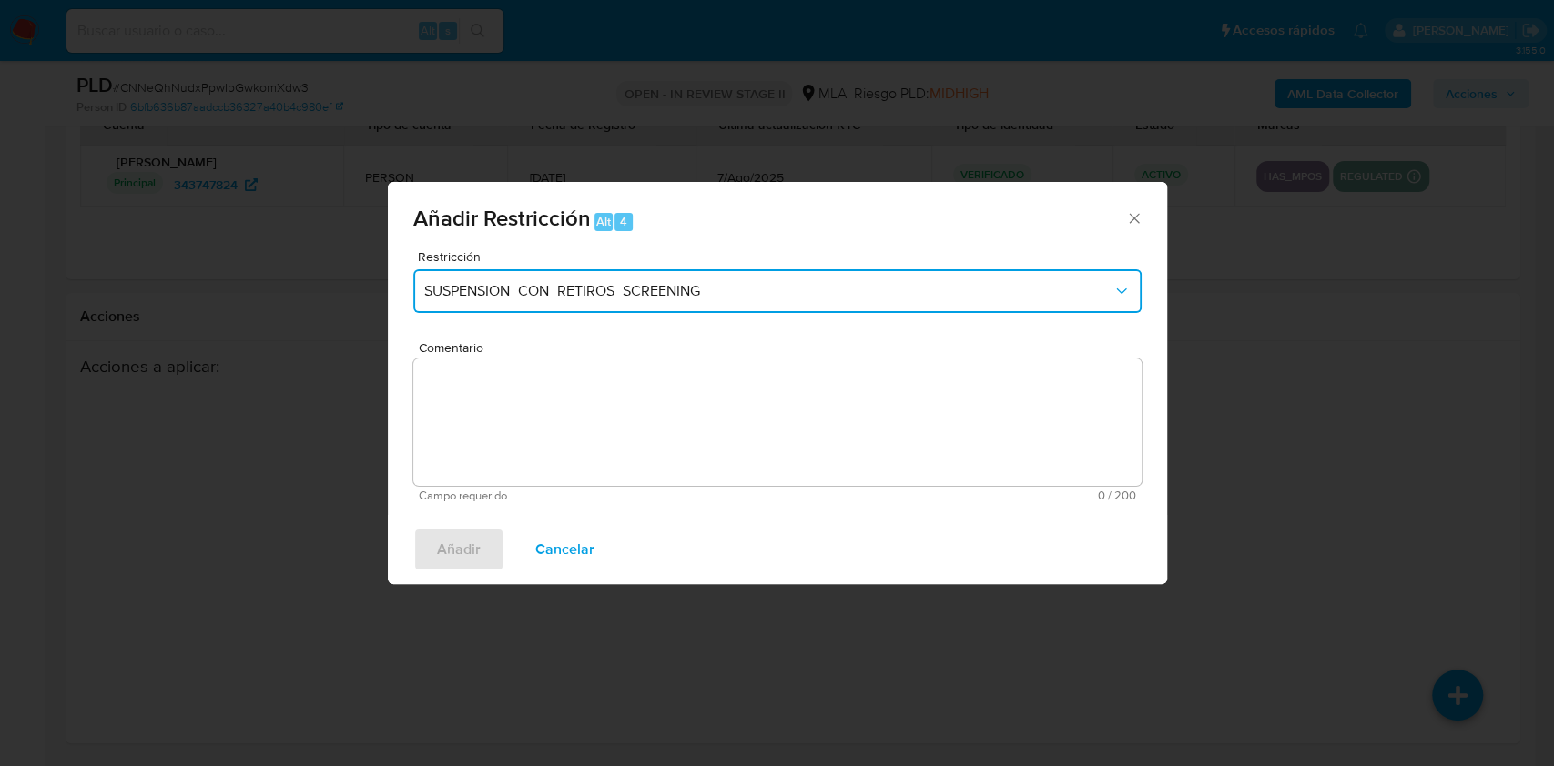
drag, startPoint x: 670, startPoint y: 305, endPoint x: 660, endPoint y: 311, distance: 11.9
click at [670, 304] on button "SUSPENSION_CON_RETIROS_SCREENING" at bounding box center [777, 291] width 728 height 44
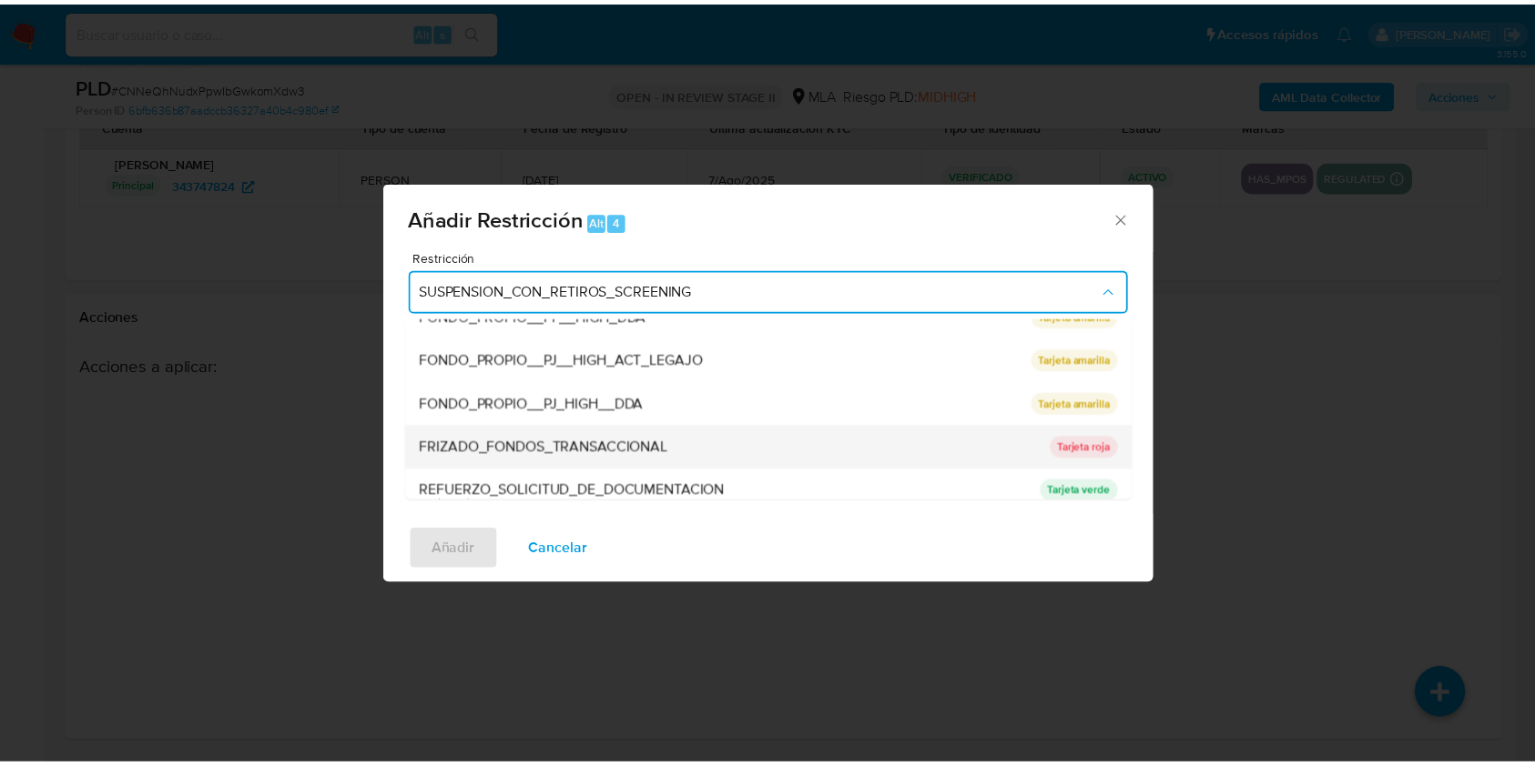
scroll to position [364, 0]
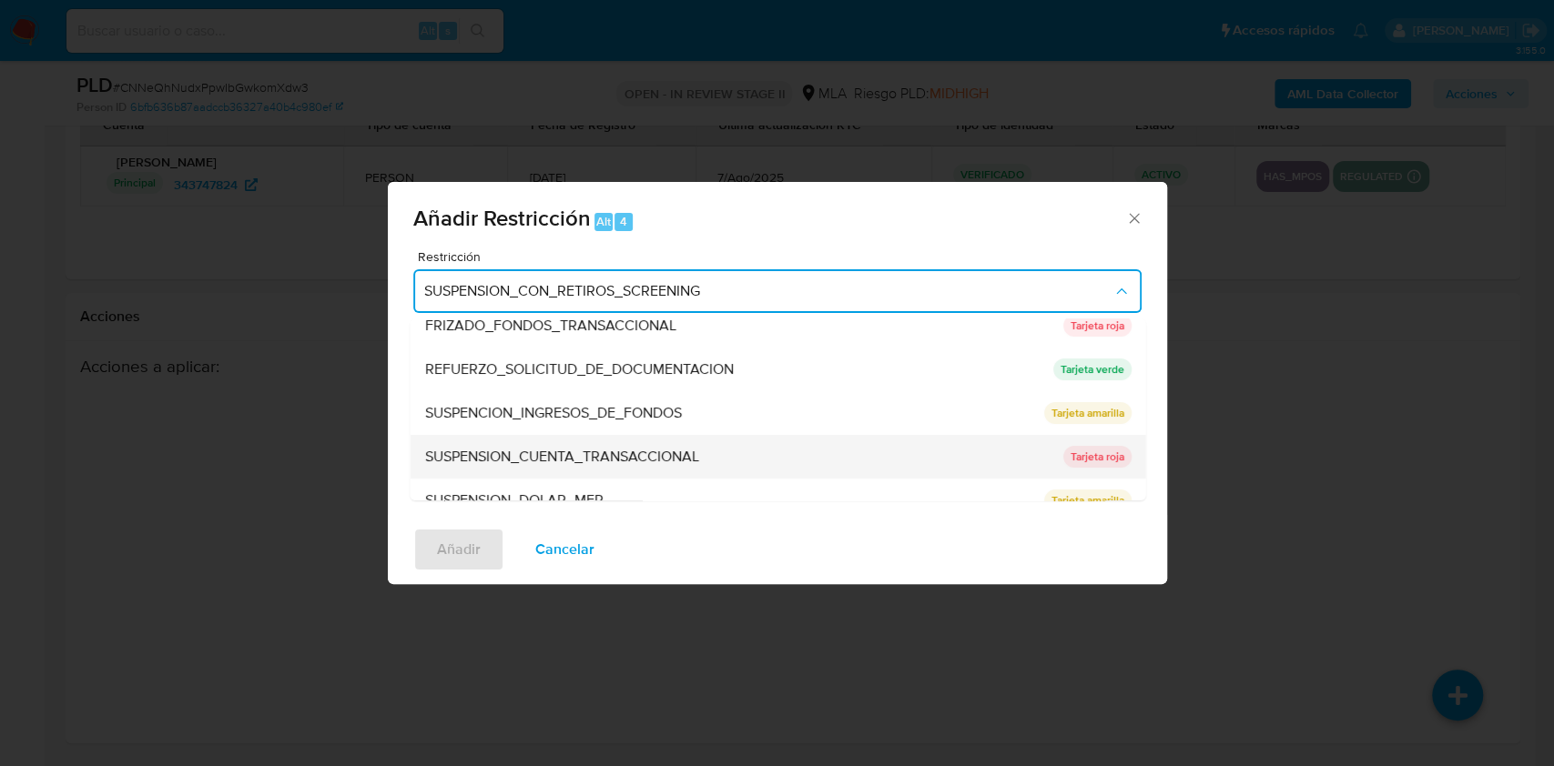
click at [508, 462] on span "SUSPENSION_CUENTA_TRANSACCIONAL" at bounding box center [561, 457] width 274 height 18
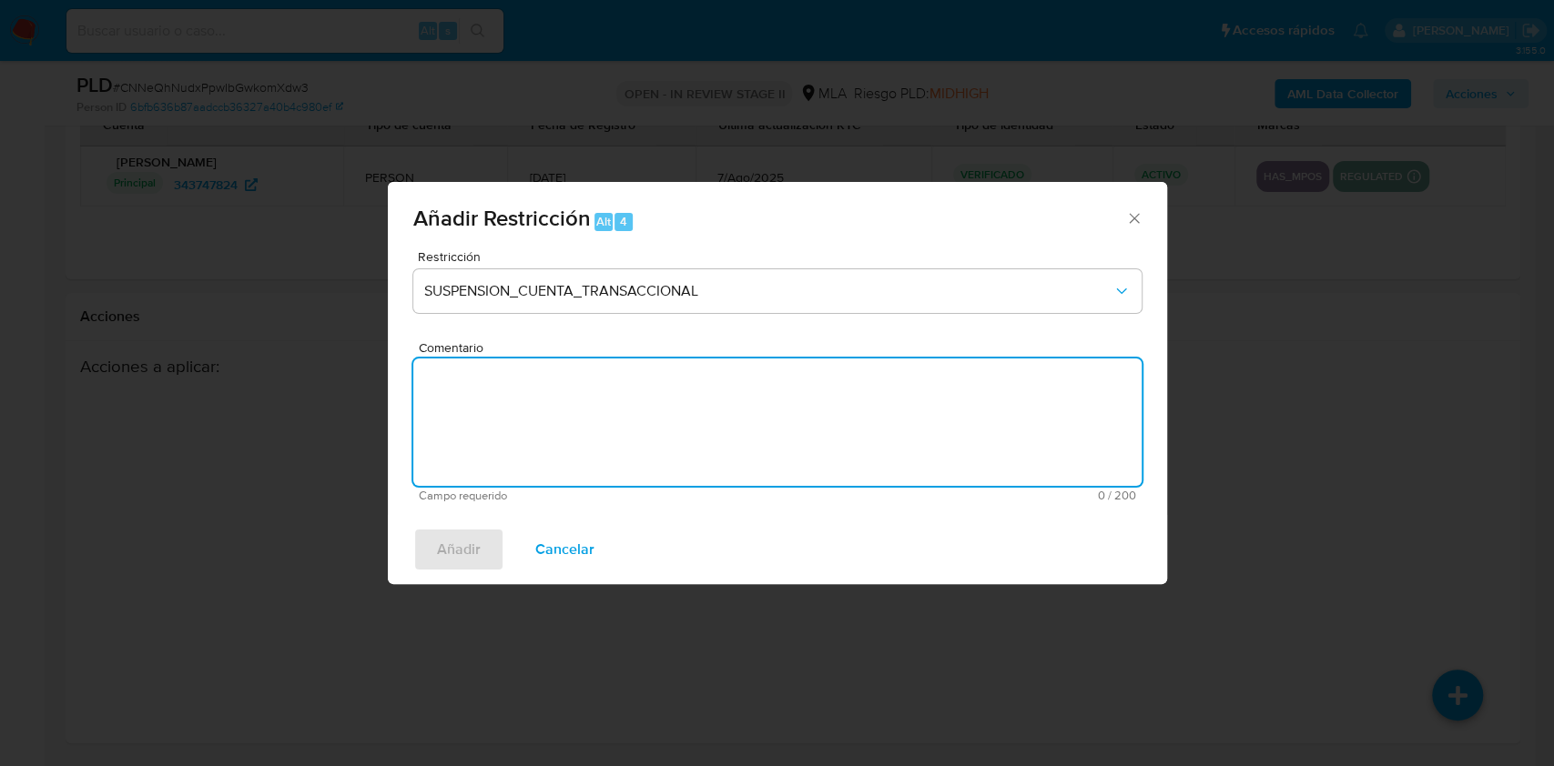
click at [515, 425] on textarea "Comentario" at bounding box center [777, 422] width 728 height 127
type textarea "AML"
click at [458, 552] on span "Añadir" at bounding box center [459, 550] width 44 height 40
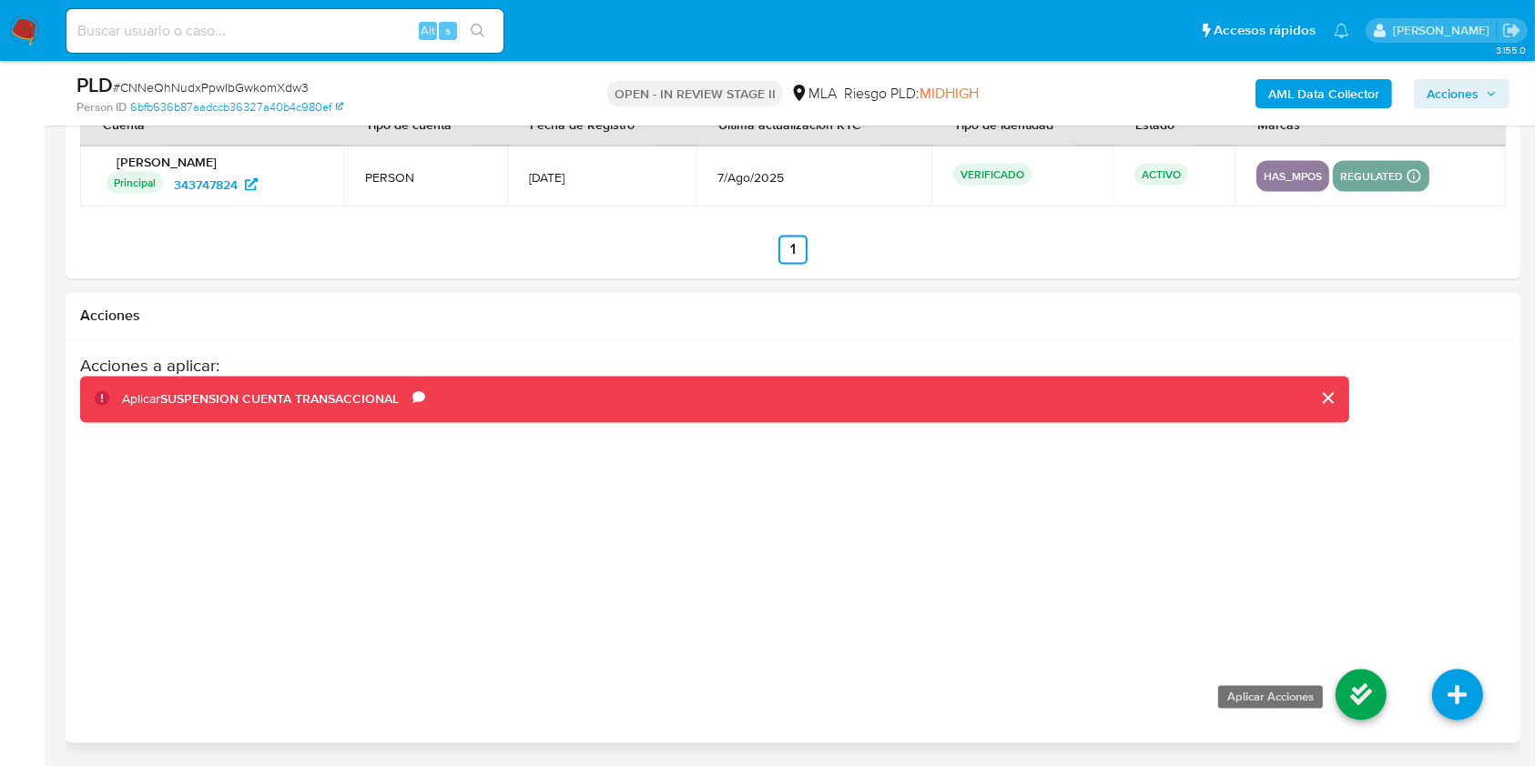
click at [1366, 697] on icon at bounding box center [1360, 695] width 51 height 51
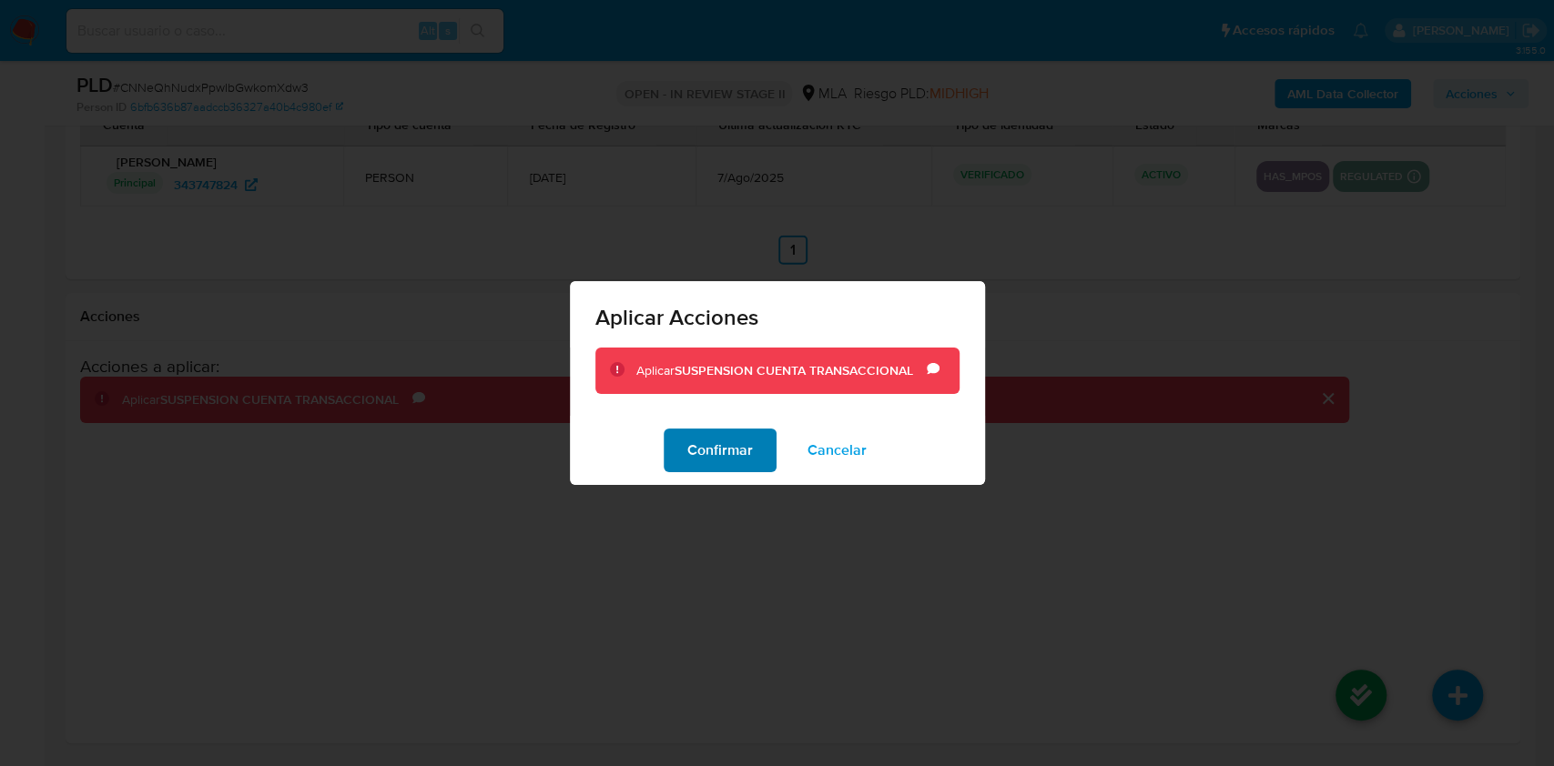
click at [704, 462] on span "Confirmar" at bounding box center [720, 451] width 66 height 40
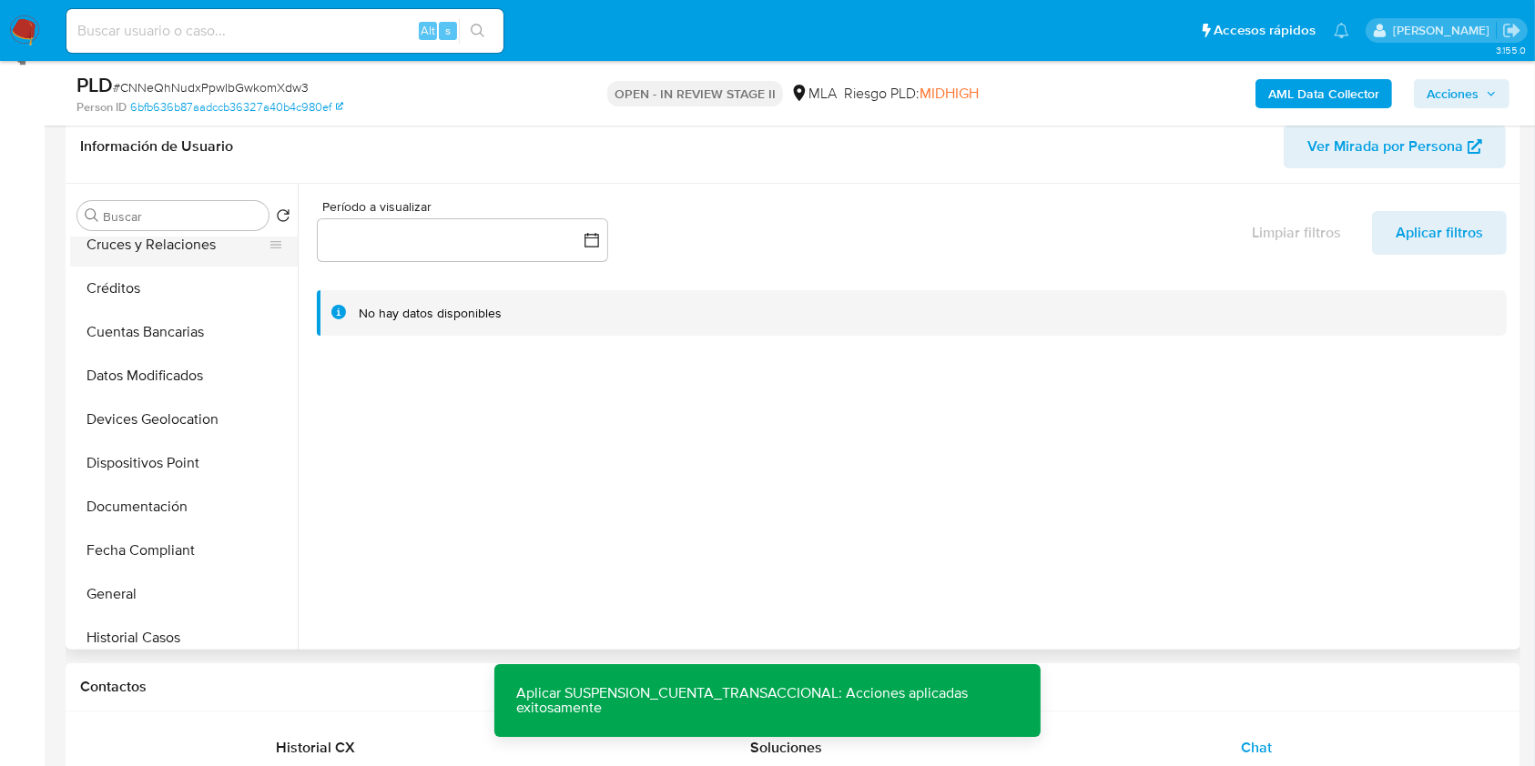
scroll to position [242, 0]
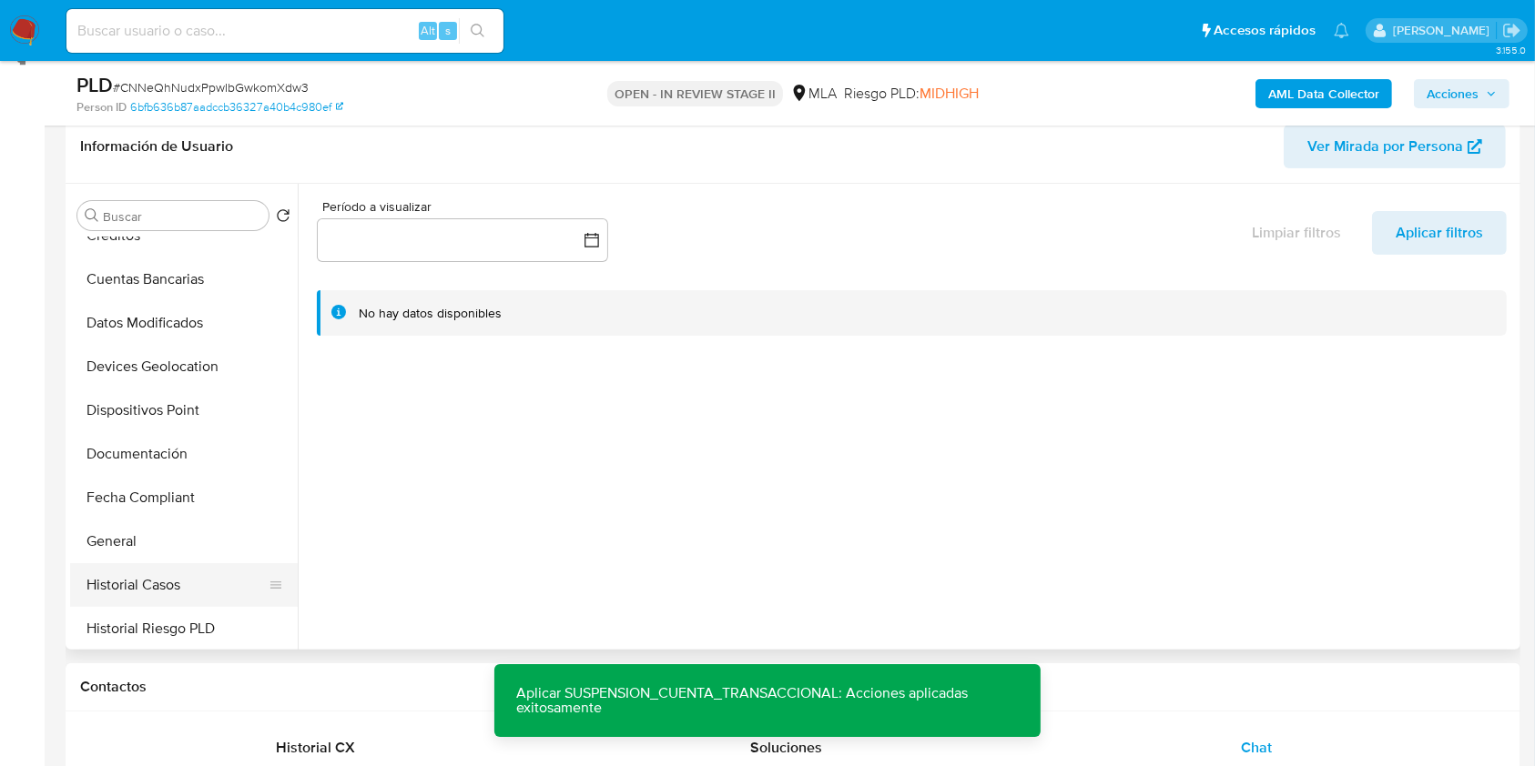
click at [160, 586] on button "Historial Casos" at bounding box center [176, 585] width 213 height 44
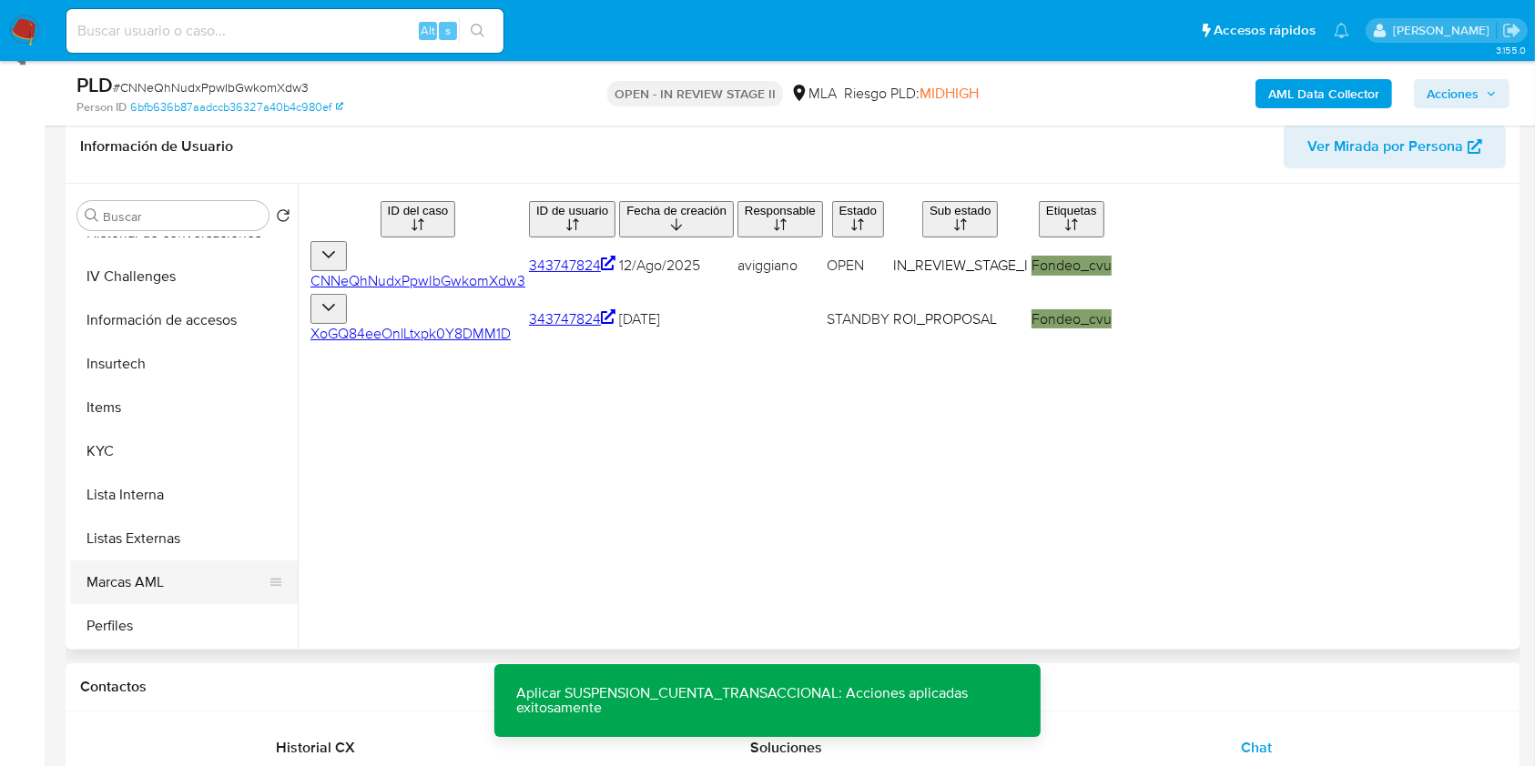
scroll to position [849, 0]
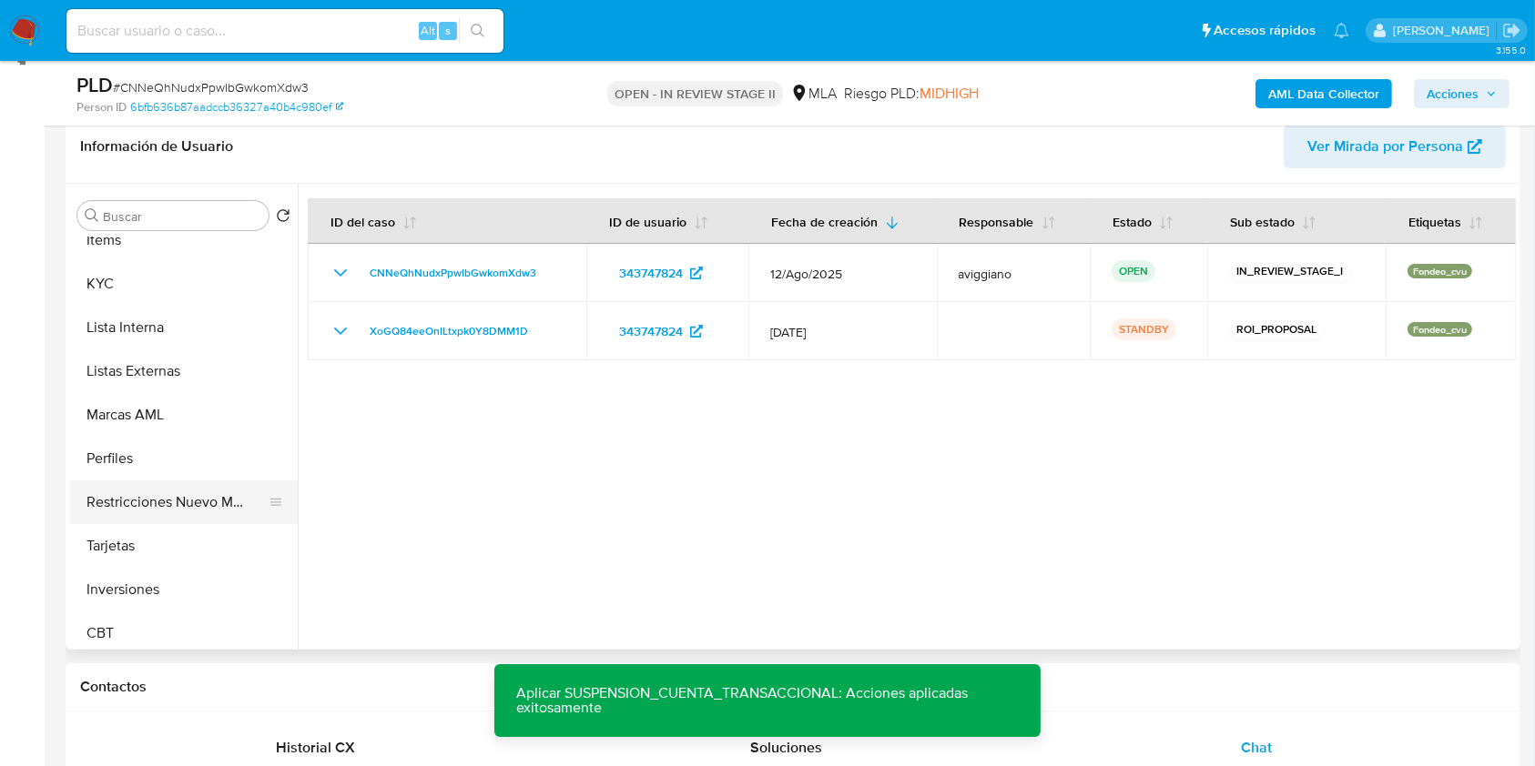
click at [196, 517] on button "Restricciones Nuevo Mundo" at bounding box center [176, 503] width 213 height 44
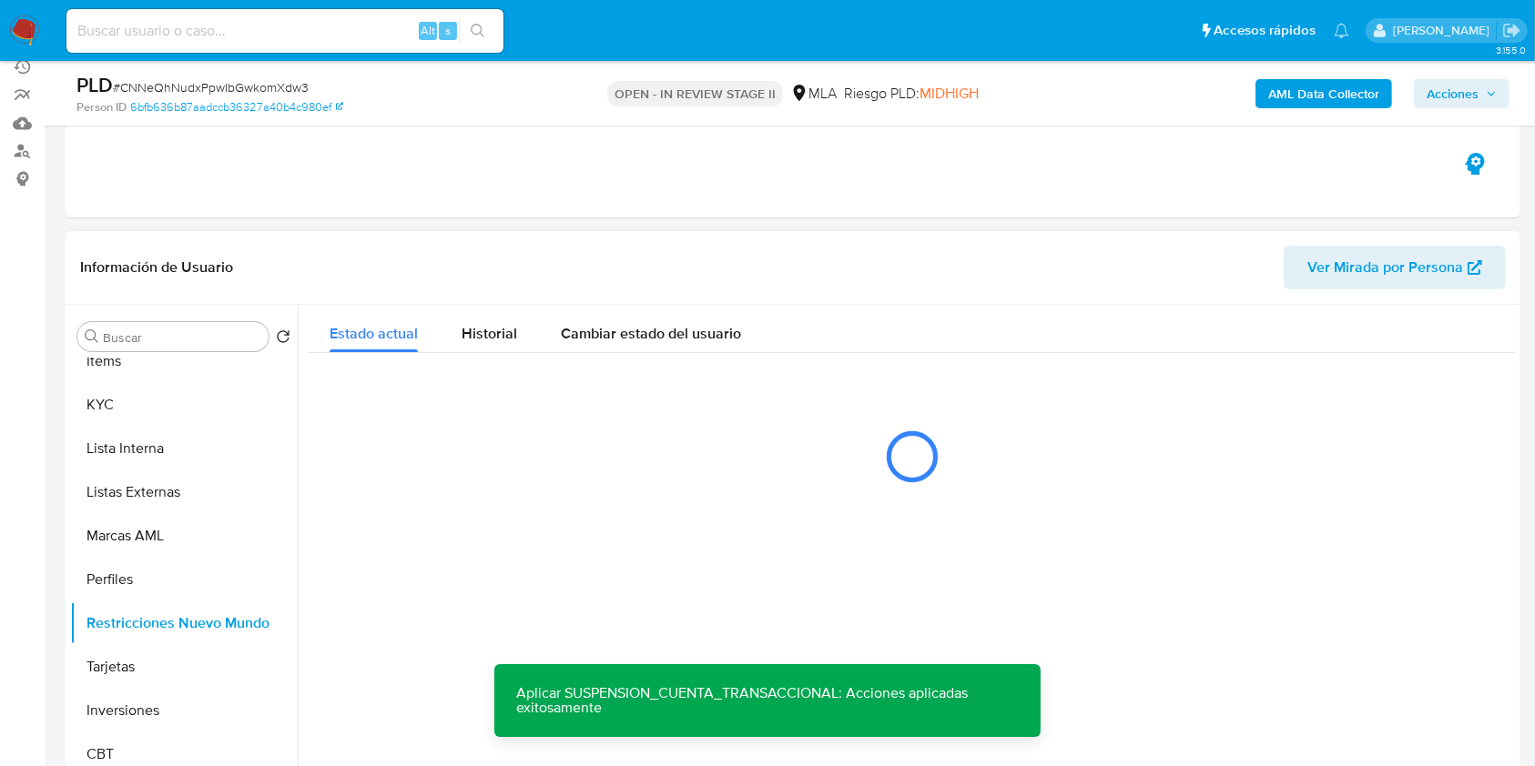
scroll to position [289, 0]
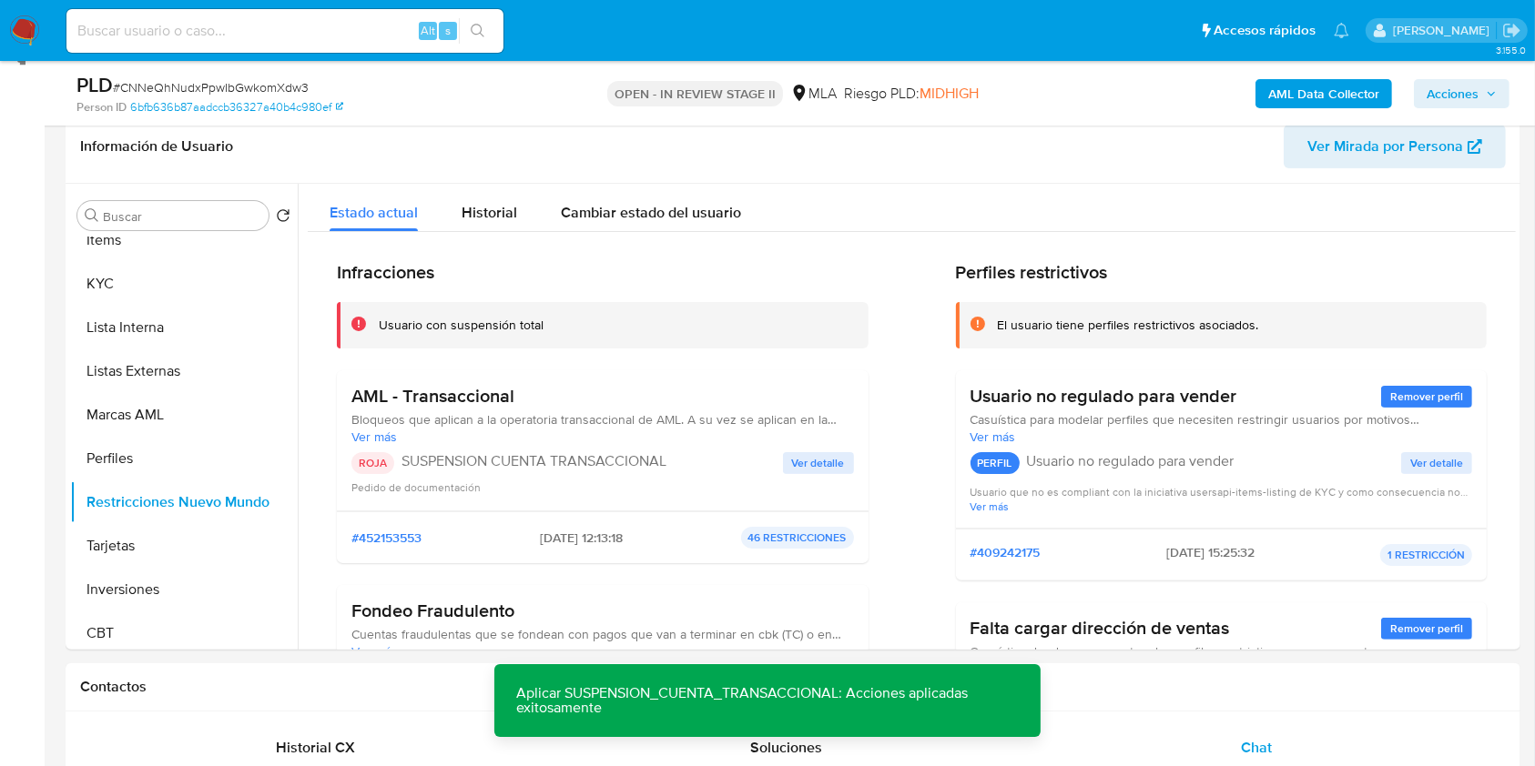
click at [1482, 66] on div "PLD # CNNeQhNudxPpwIbGwkomXdw3 Person ID 6bfb636b87aadccb36327a40b4c980ef OPEN …" at bounding box center [793, 93] width 1455 height 65
click at [1476, 82] on span "Acciones" at bounding box center [1452, 93] width 52 height 29
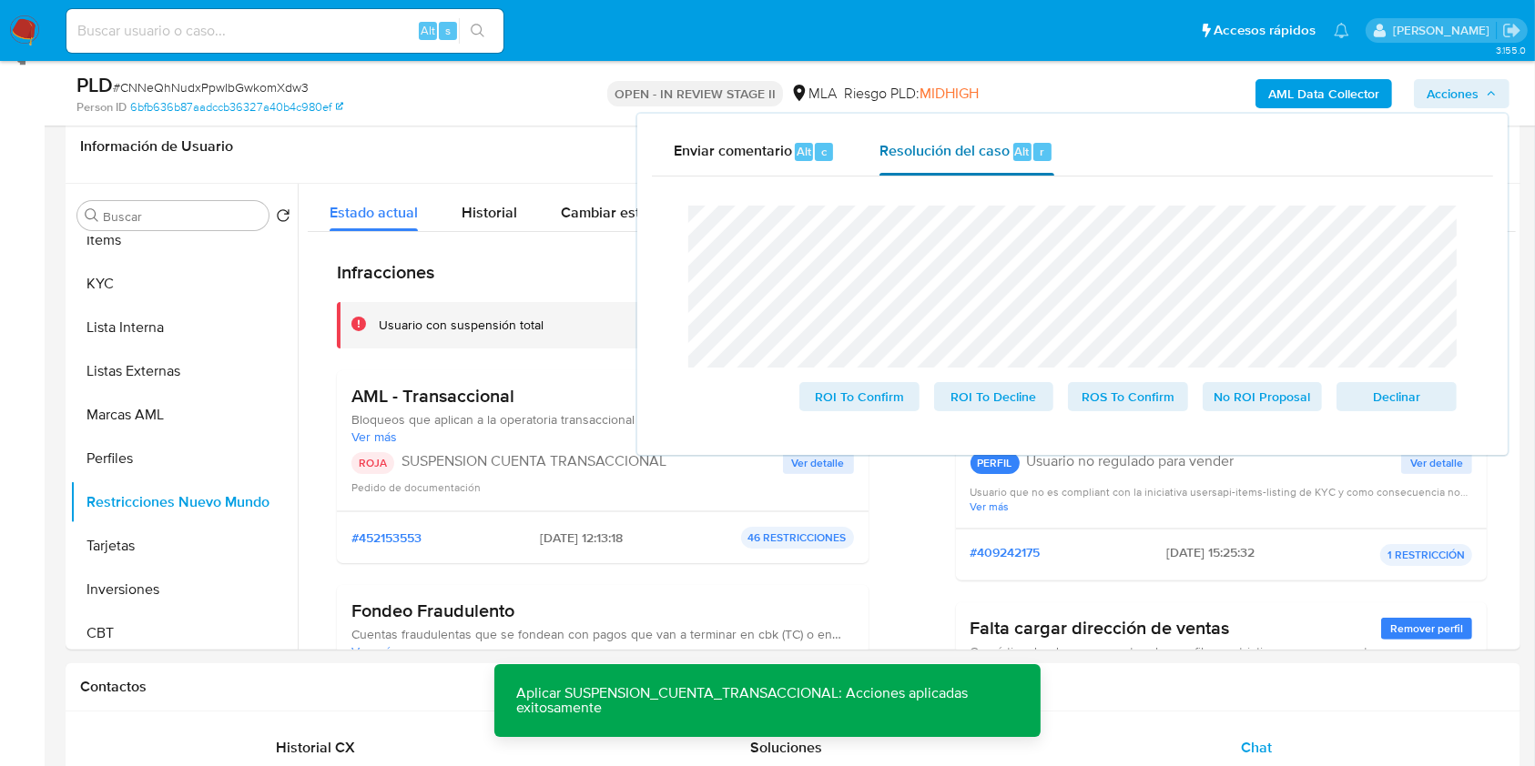
click at [1016, 153] on span "Alt" at bounding box center [1022, 151] width 15 height 17
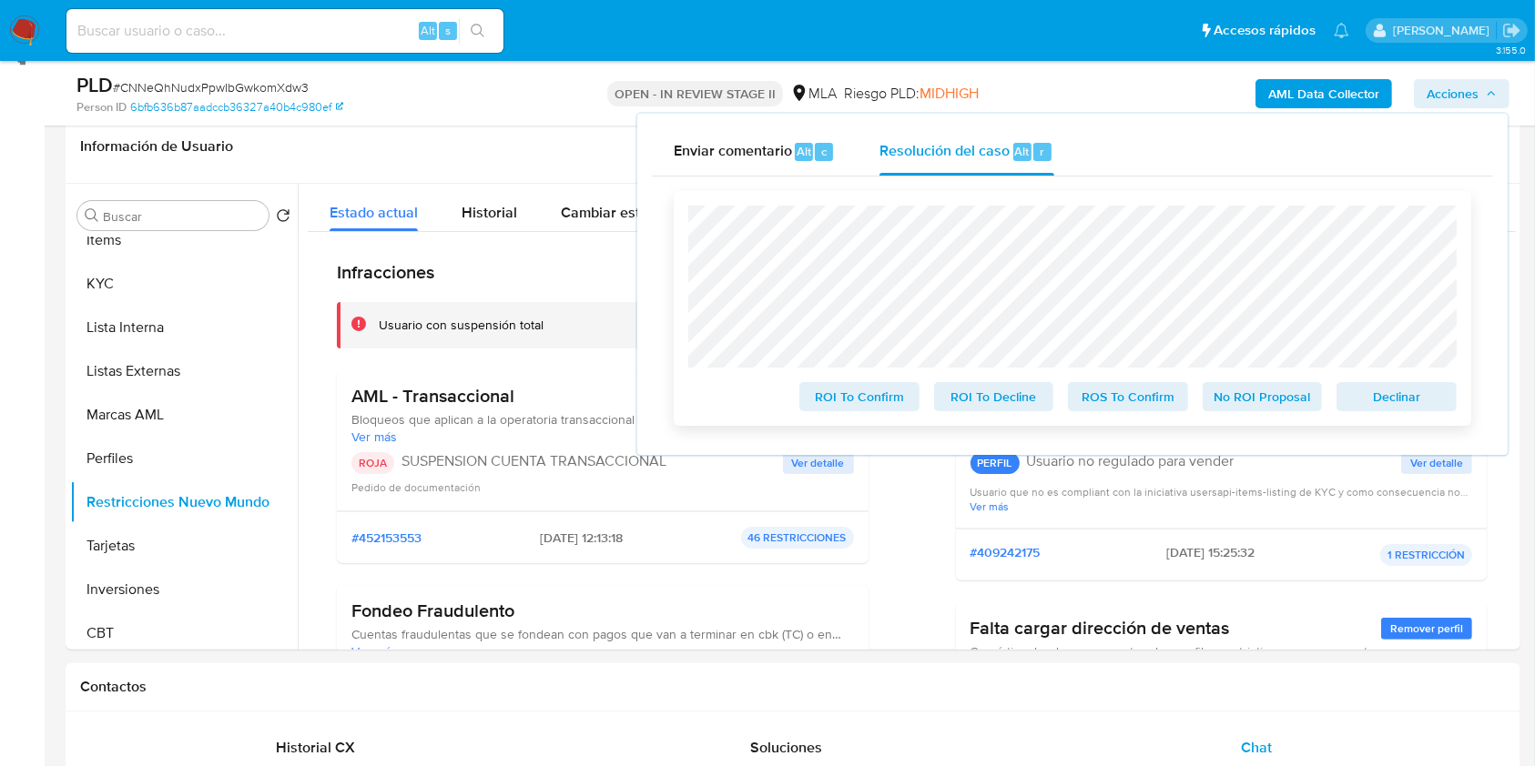
click at [1152, 404] on span "ROS To Confirm" at bounding box center [1128, 396] width 95 height 25
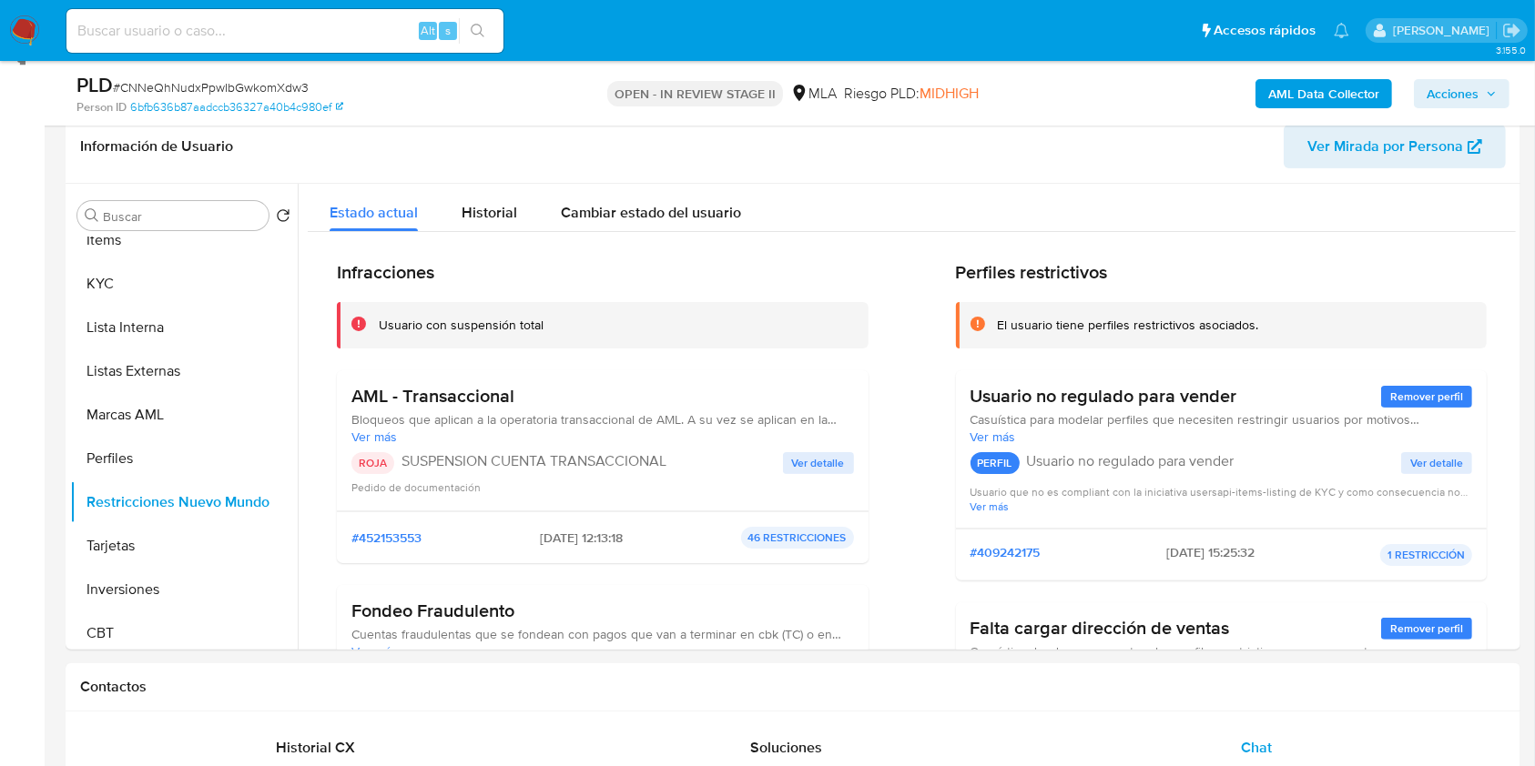
click at [1451, 98] on span "Acciones" at bounding box center [1452, 93] width 52 height 29
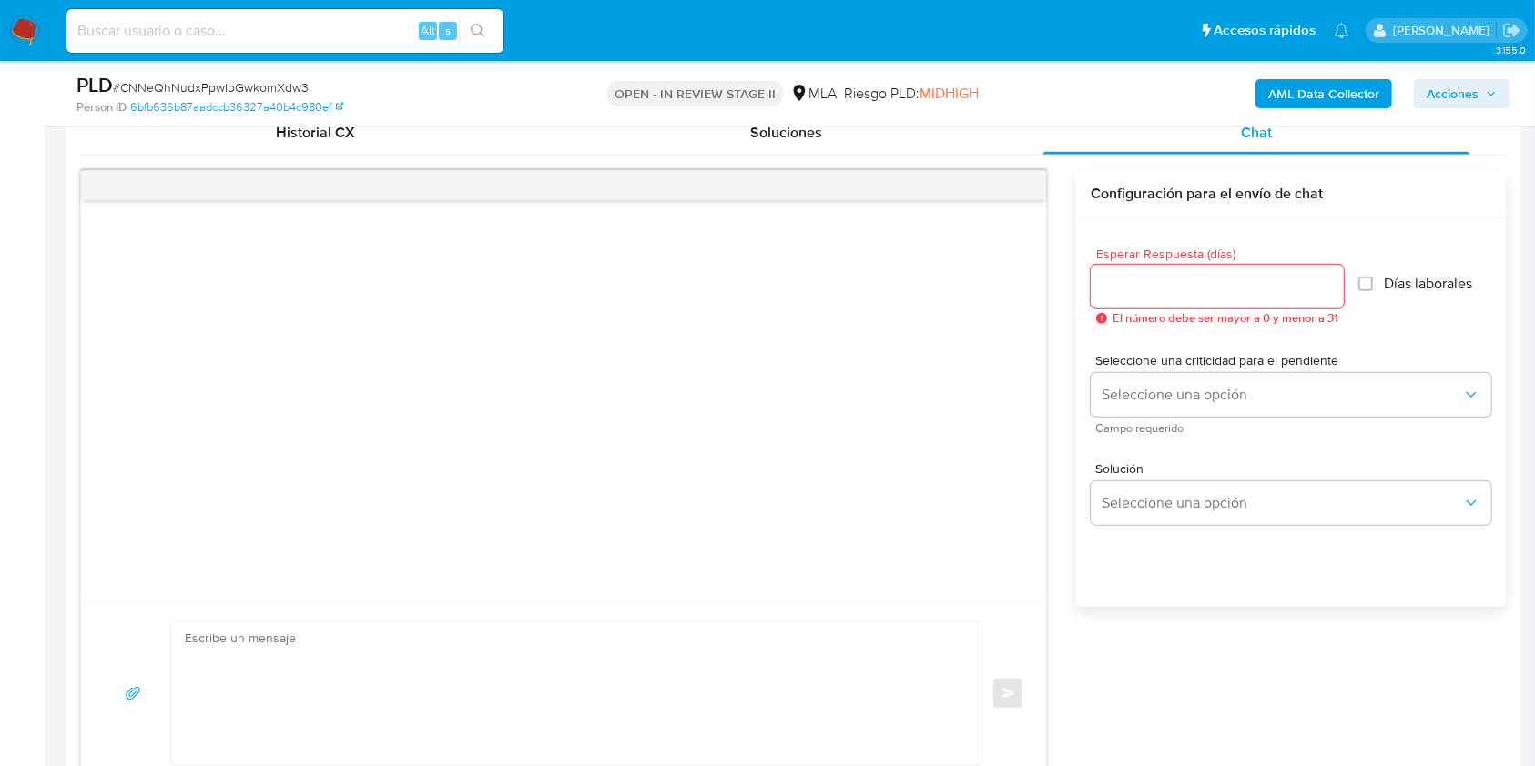
scroll to position [959, 0]
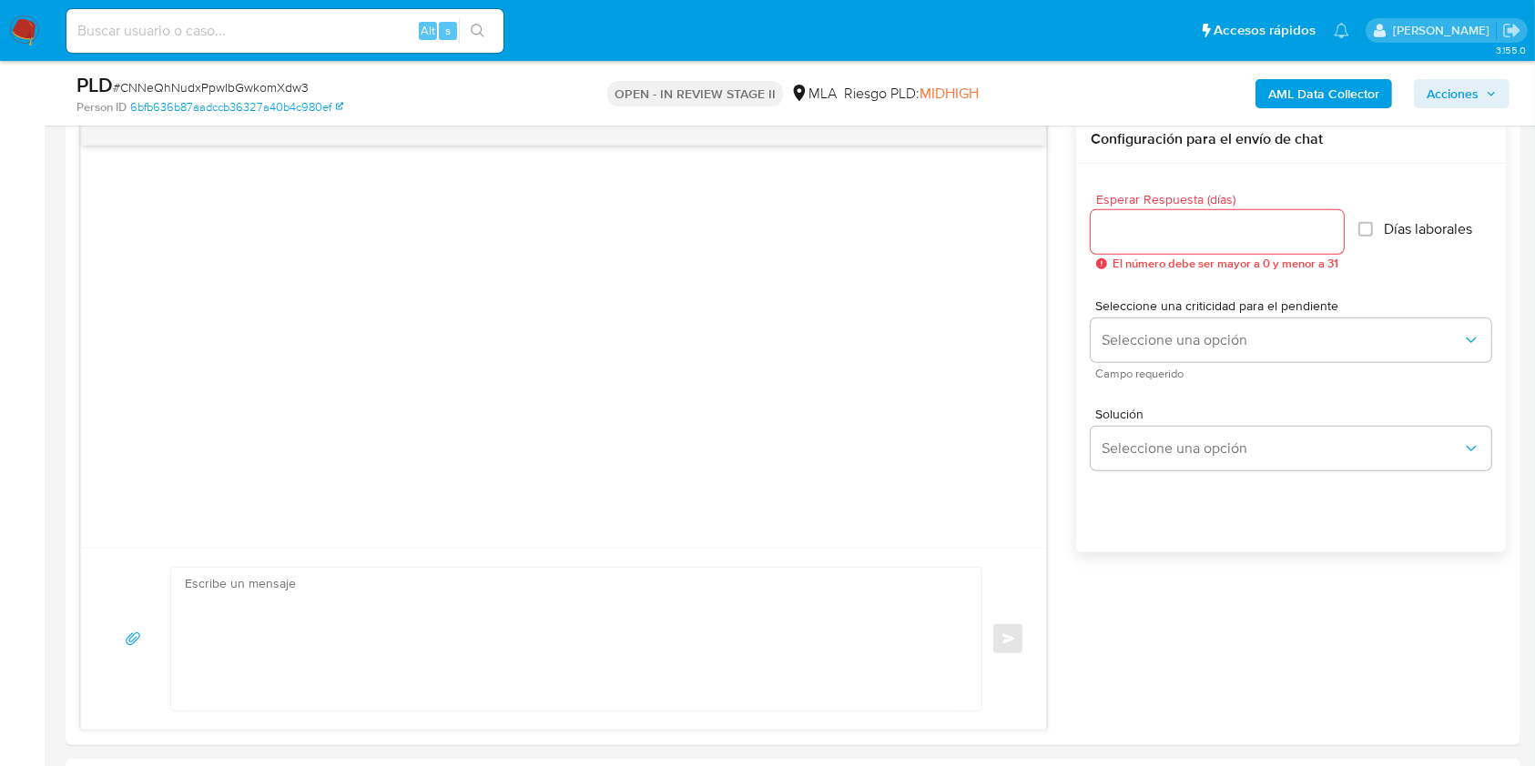
click at [1476, 107] on div "AML Data Collector Acciones" at bounding box center [1273, 93] width 472 height 43
drag, startPoint x: 1453, startPoint y: 73, endPoint x: 1448, endPoint y: 85, distance: 12.7
click at [1453, 76] on div "AML Data Collector Acciones" at bounding box center [1273, 93] width 472 height 43
click at [1446, 87] on span "Acciones" at bounding box center [1452, 93] width 52 height 29
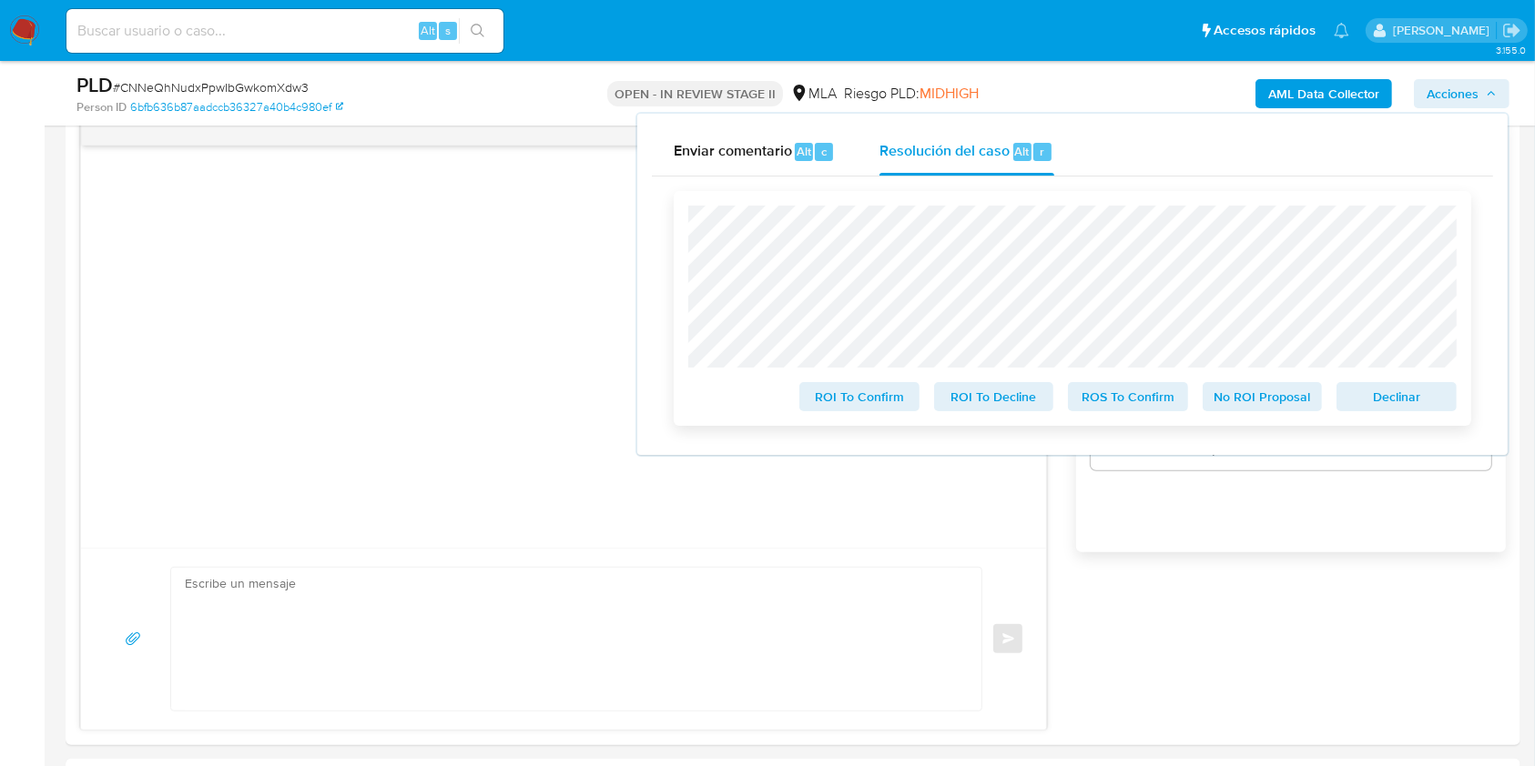
click at [1356, 385] on button "Declinar" at bounding box center [1396, 396] width 120 height 29
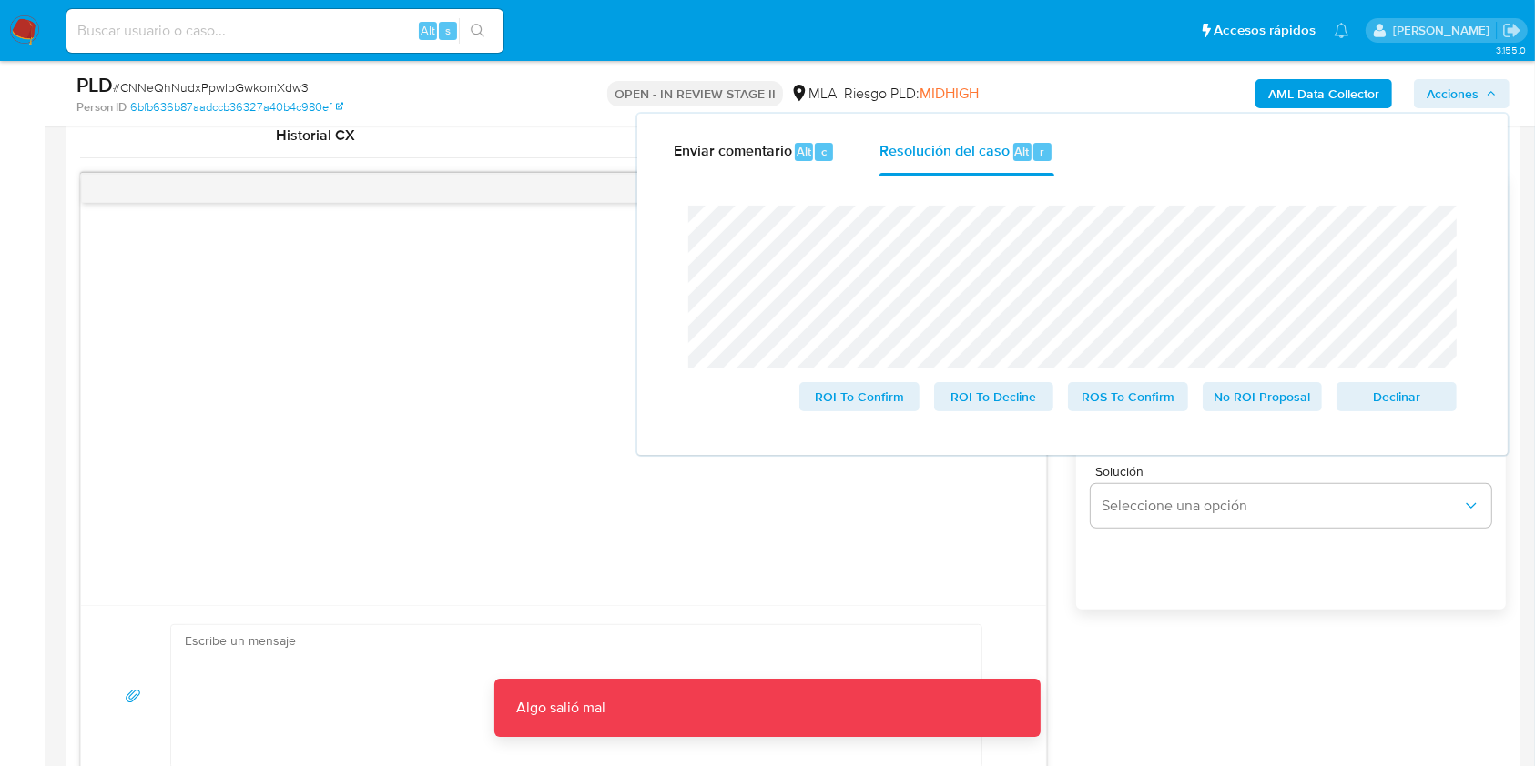
scroll to position [351, 0]
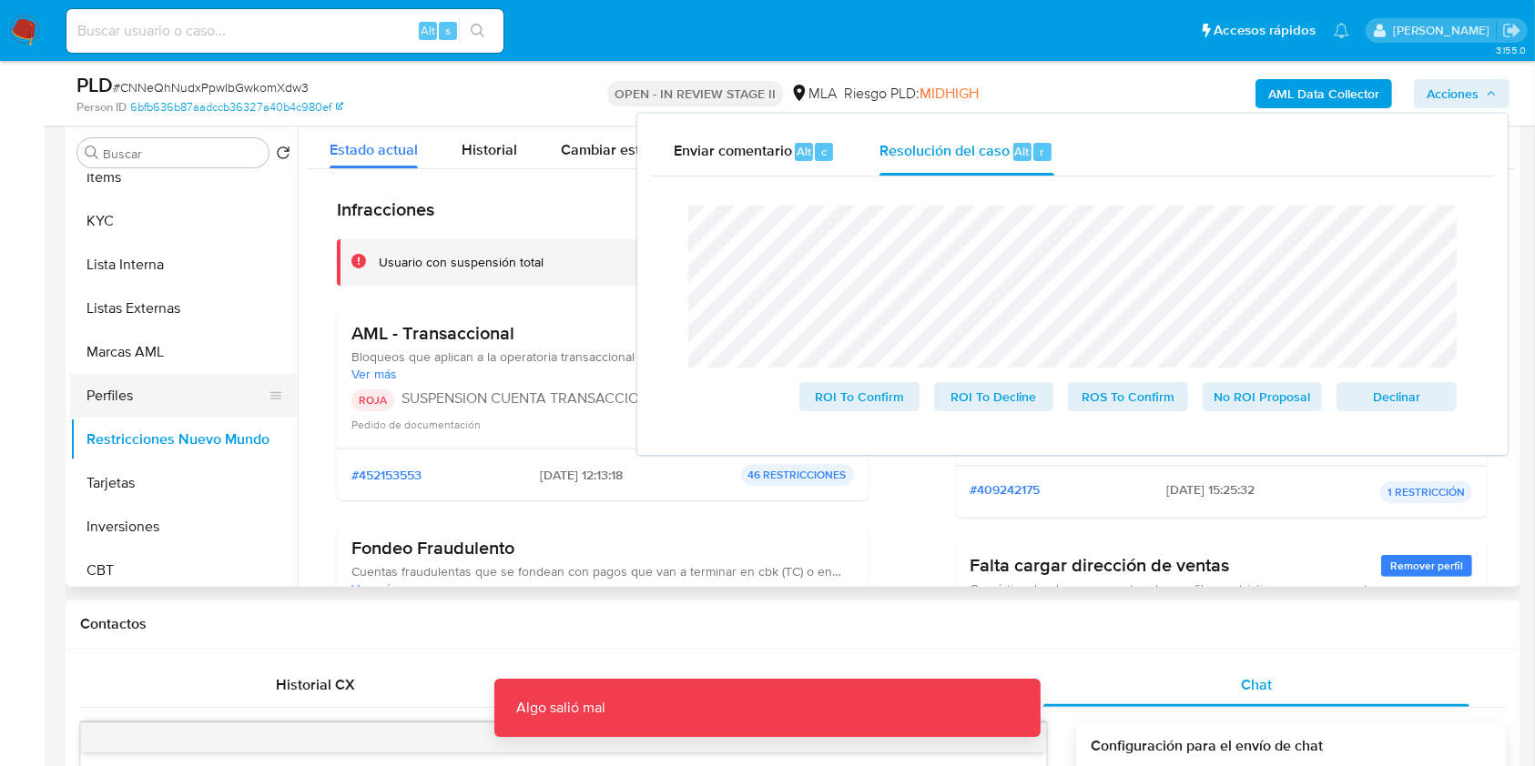
click at [164, 390] on button "Perfiles" at bounding box center [176, 396] width 213 height 44
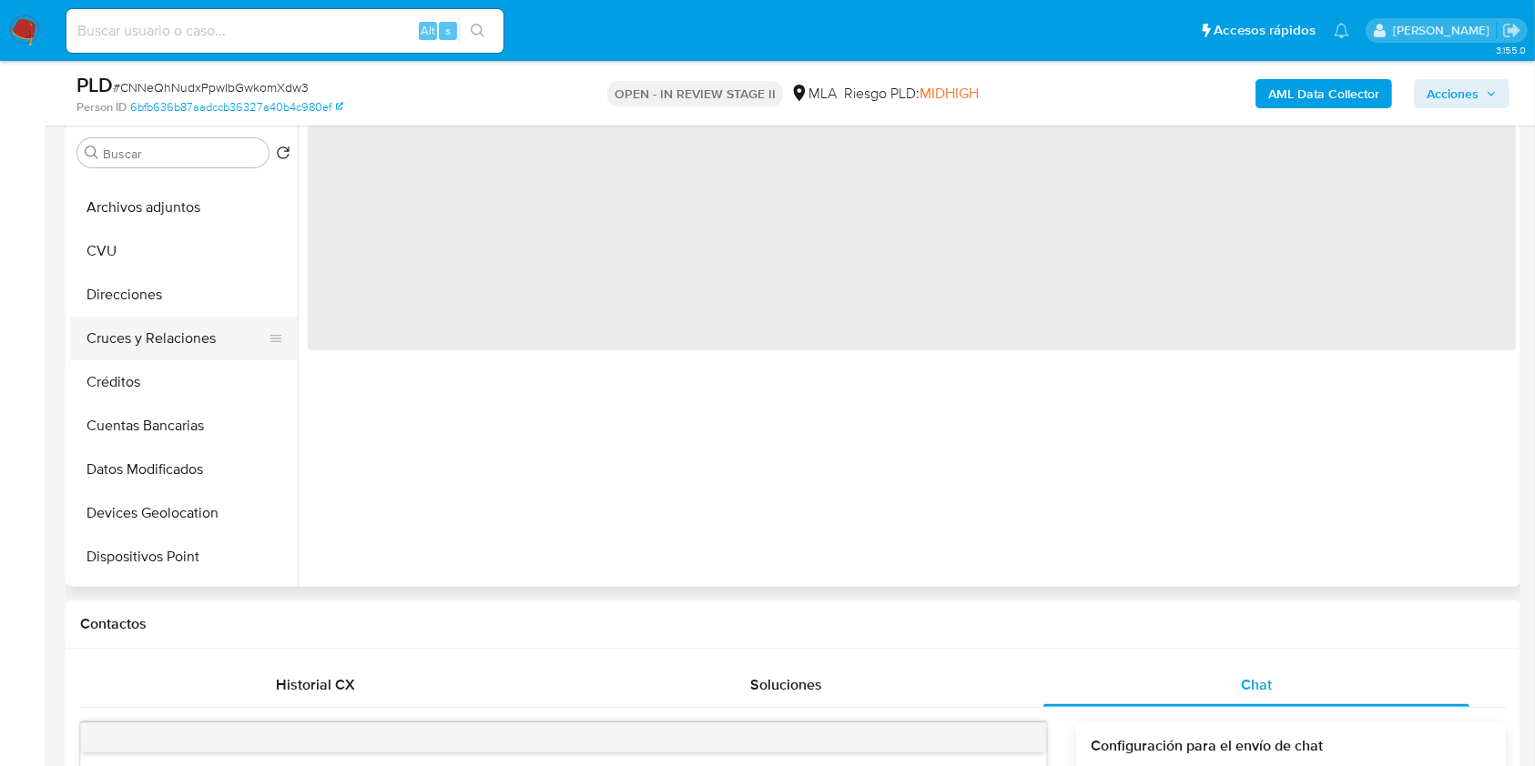
scroll to position [0, 0]
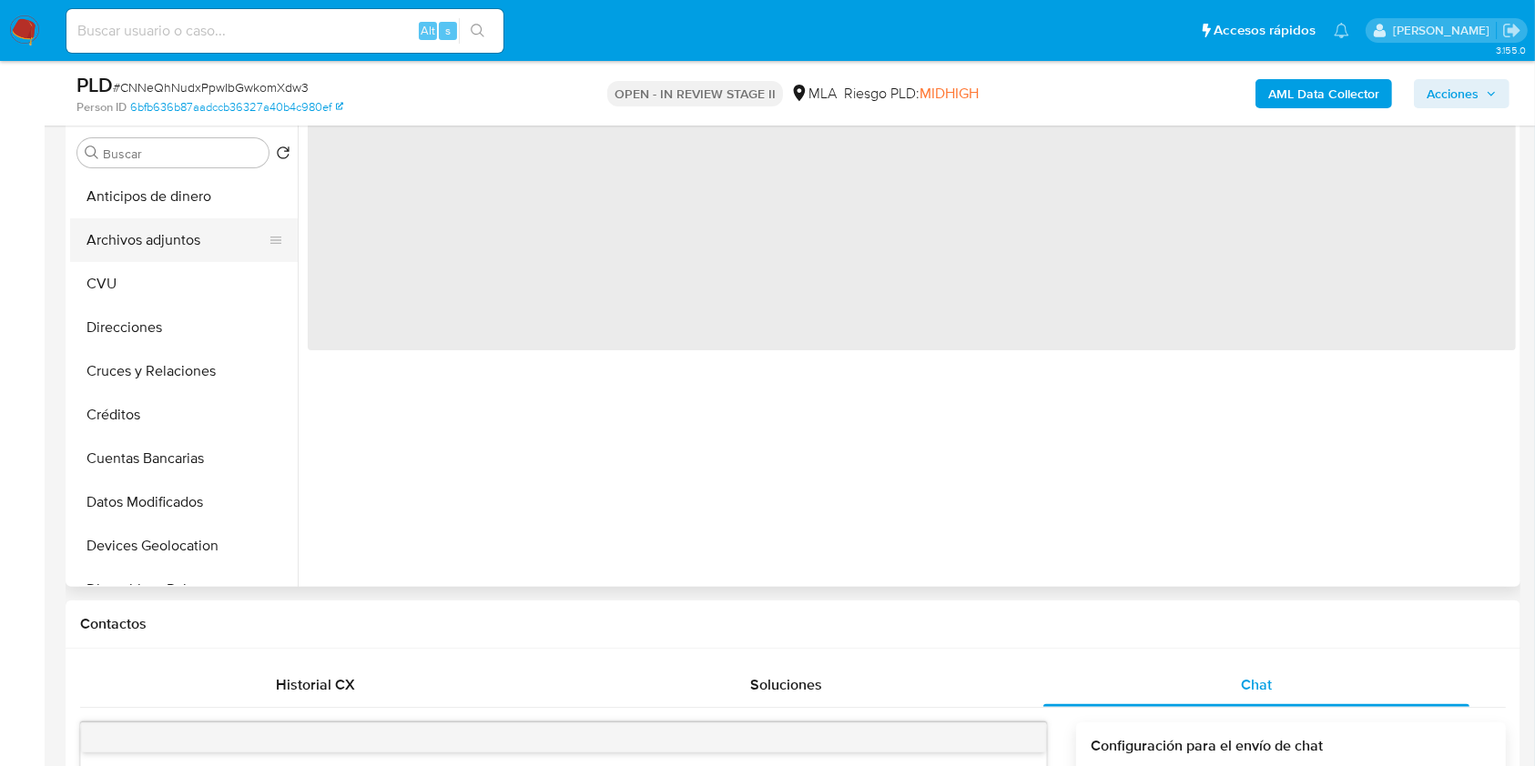
click at [196, 237] on button "Archivos adjuntos" at bounding box center [176, 240] width 213 height 44
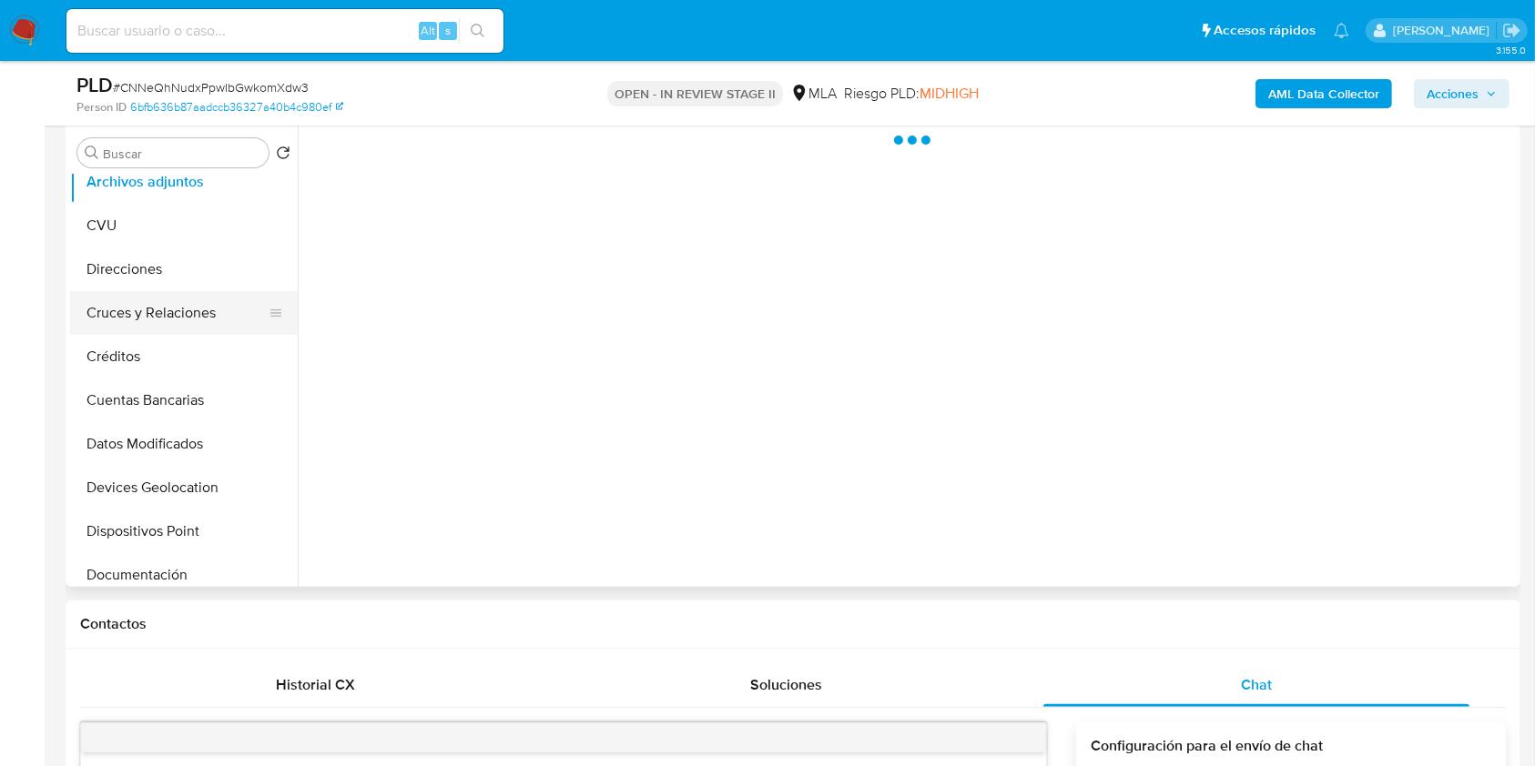
scroll to position [364, 0]
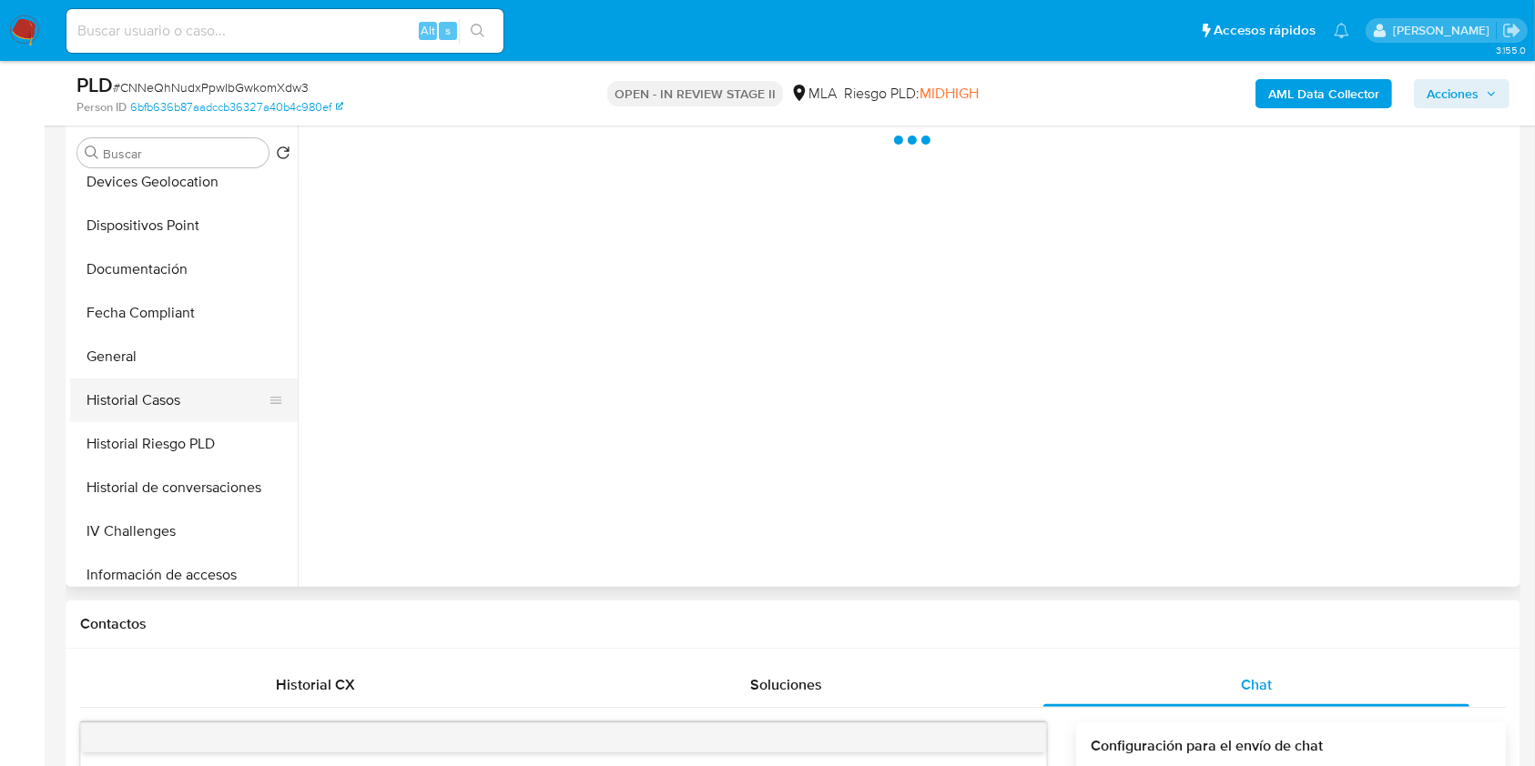
click at [211, 398] on button "Historial Casos" at bounding box center [176, 401] width 213 height 44
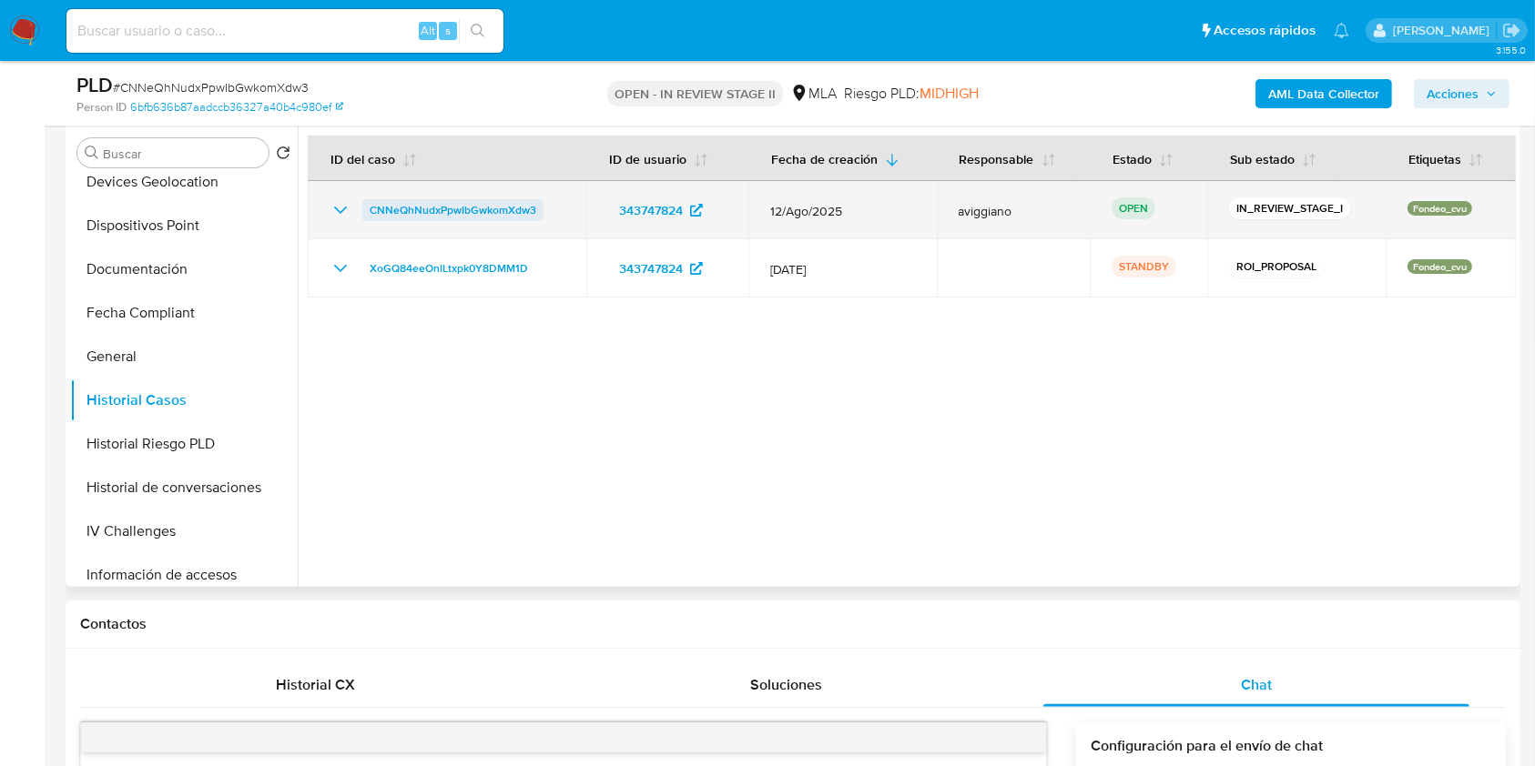
click at [477, 214] on span "CNNeQhNudxPpwIbGwkomXdw3" at bounding box center [453, 210] width 167 height 22
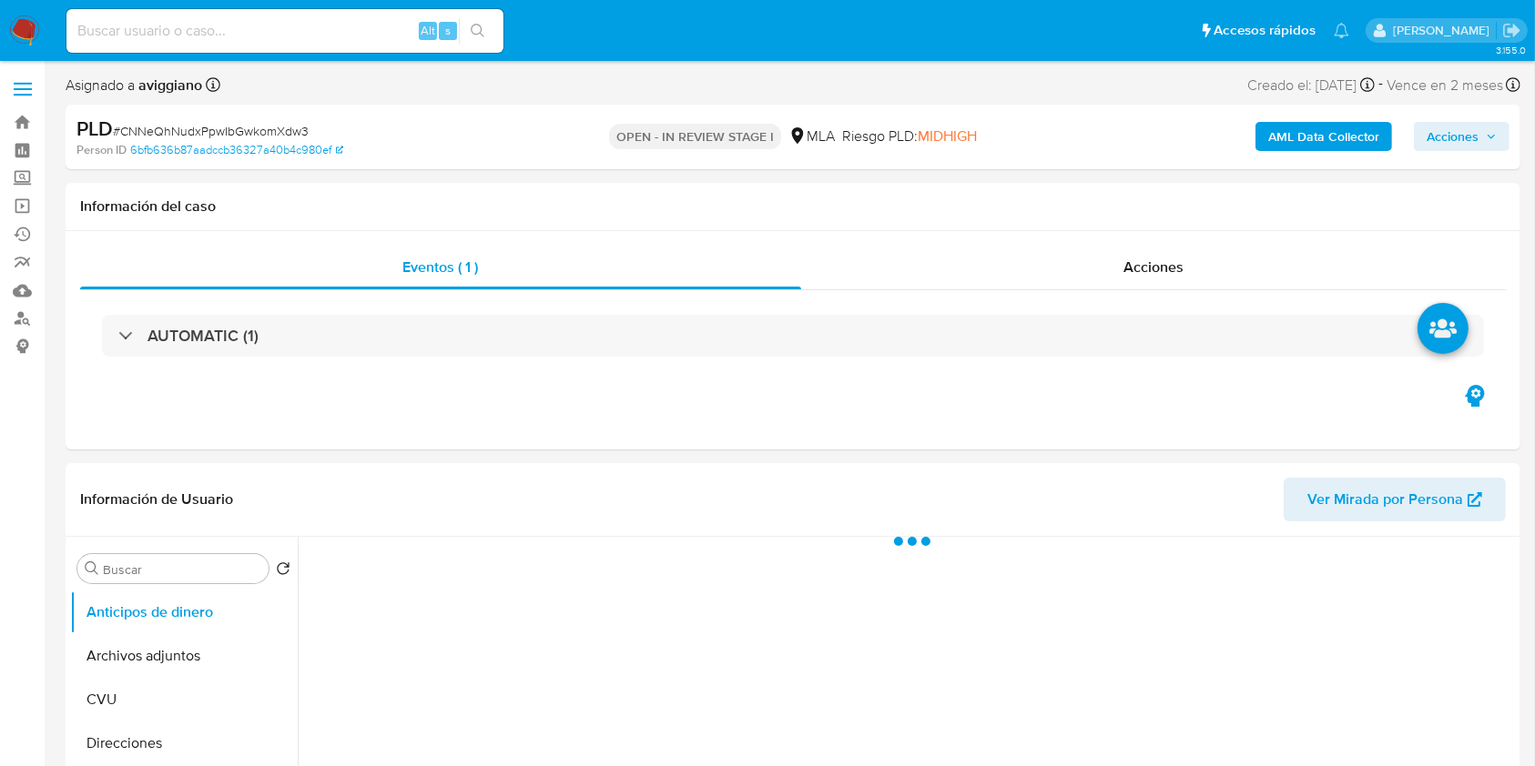
click at [1426, 135] on button "Acciones" at bounding box center [1462, 136] width 96 height 29
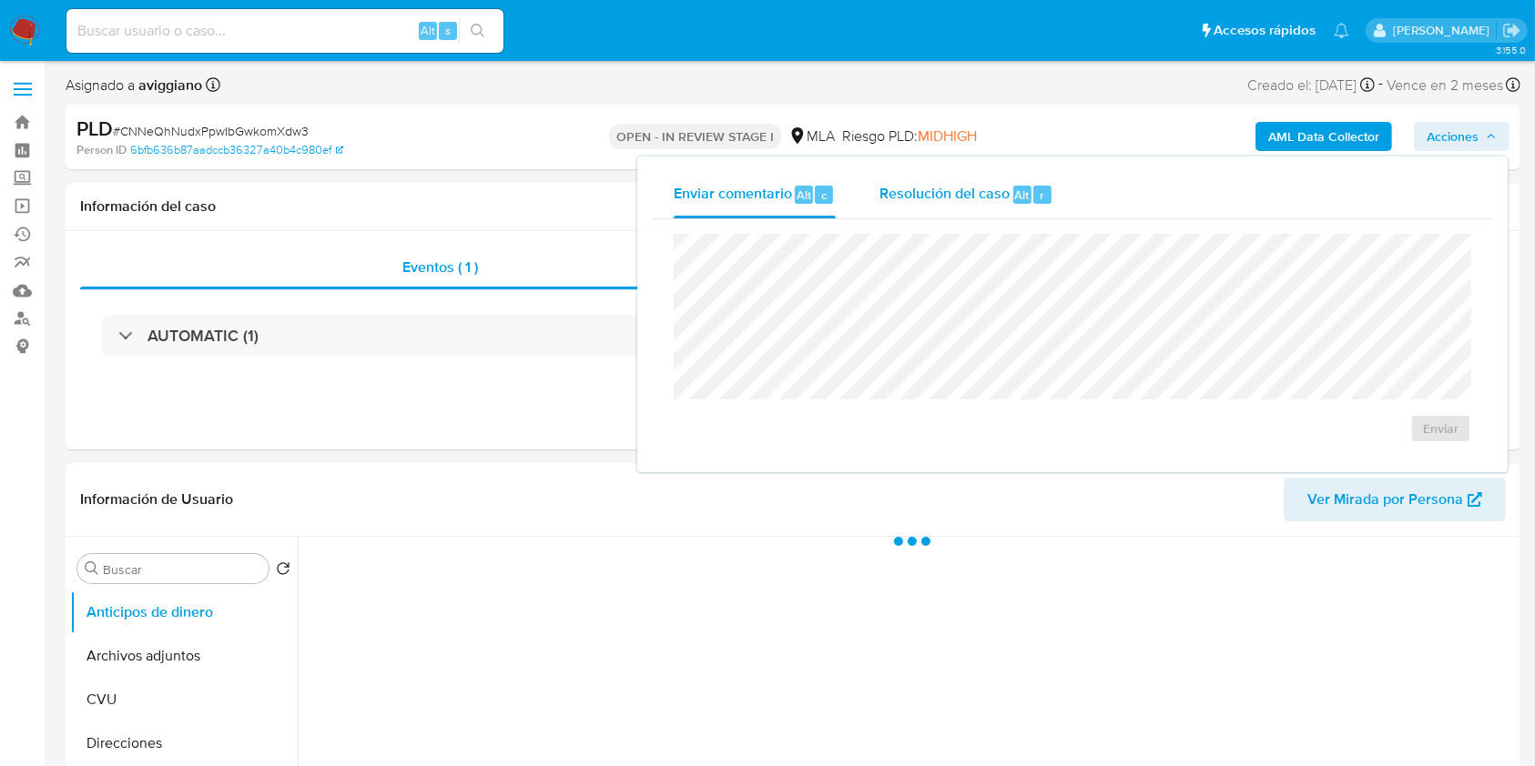
click at [1034, 191] on div "r" at bounding box center [1042, 195] width 18 height 18
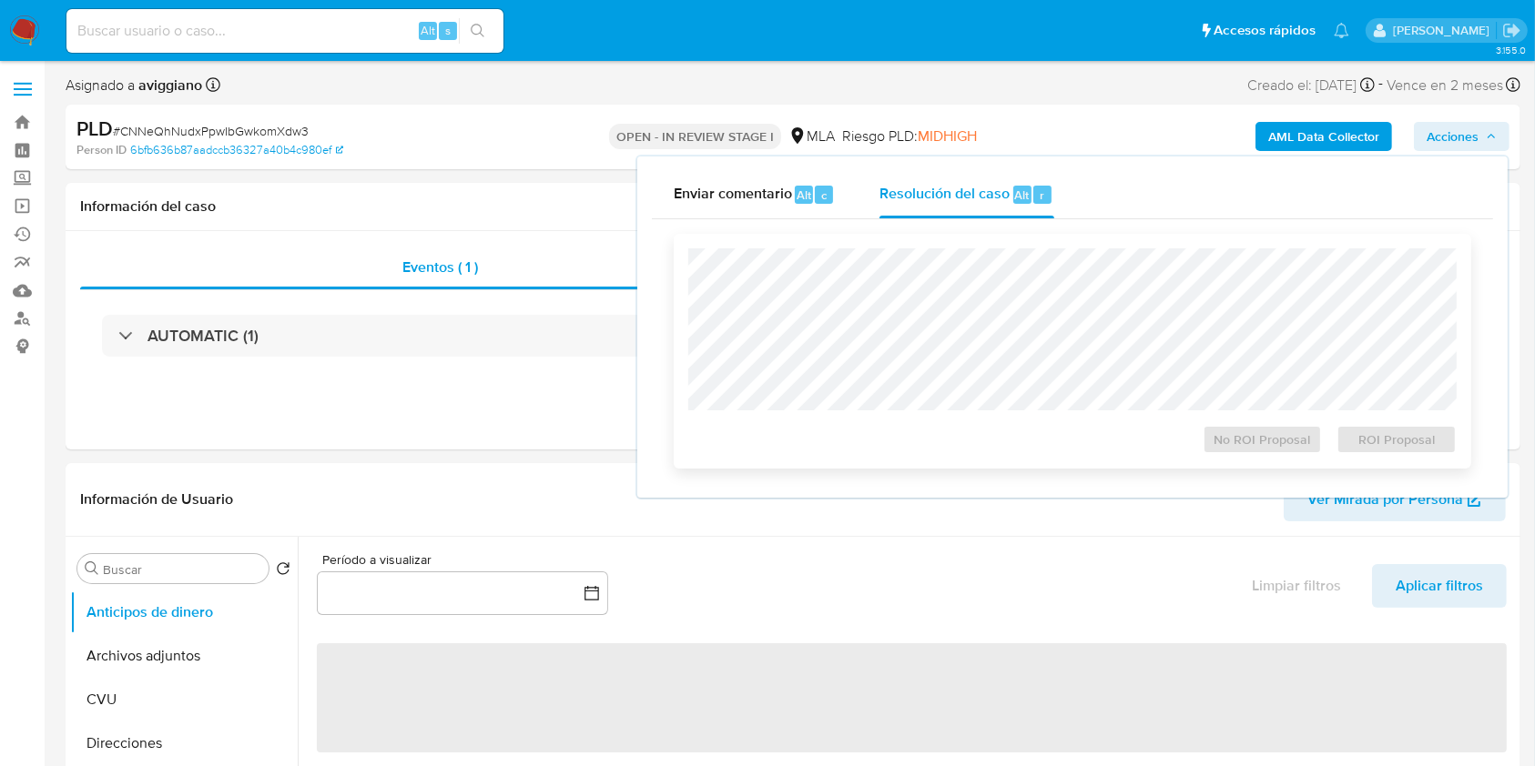
select select "10"
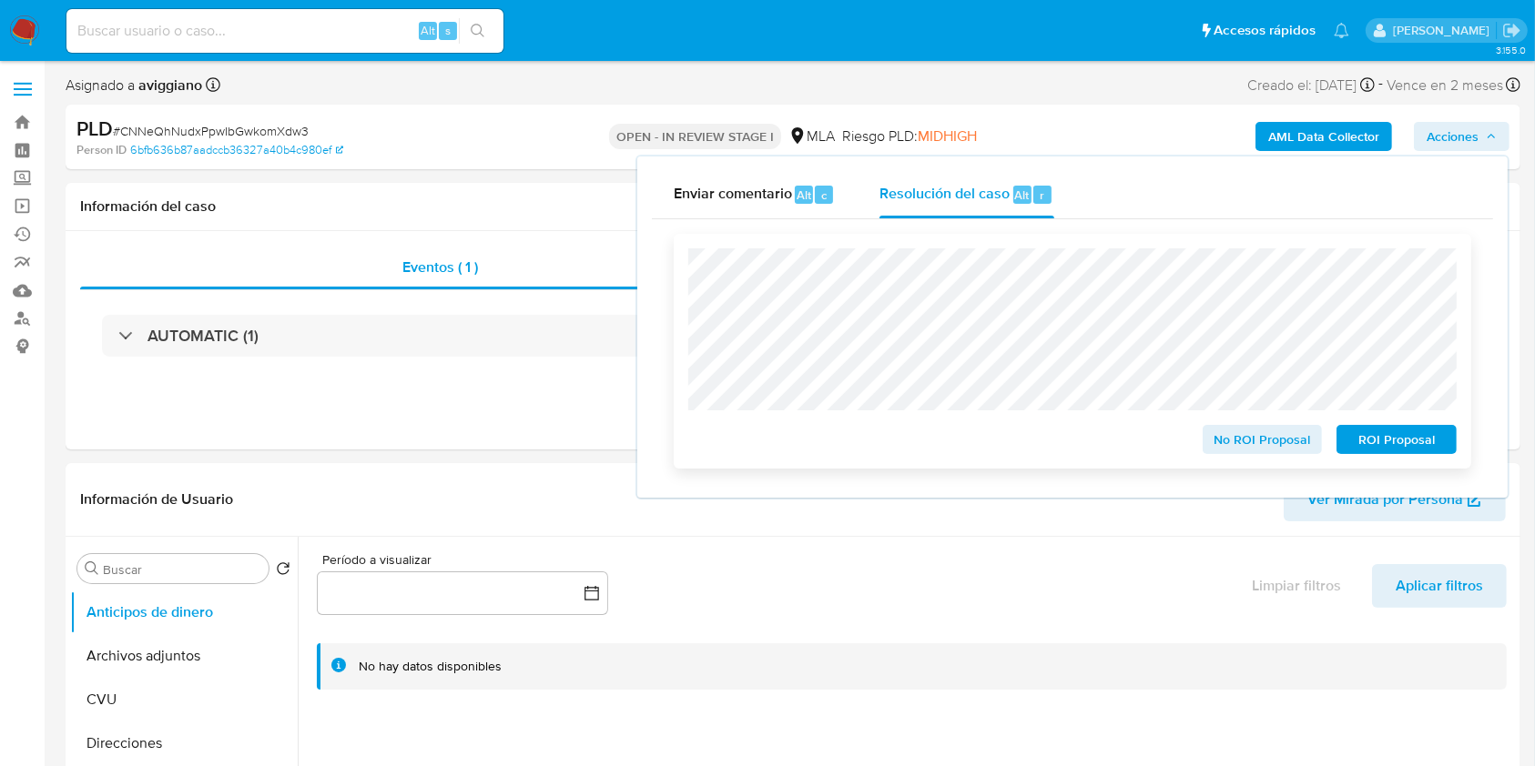
click at [1409, 440] on span "ROI Proposal" at bounding box center [1396, 439] width 95 height 25
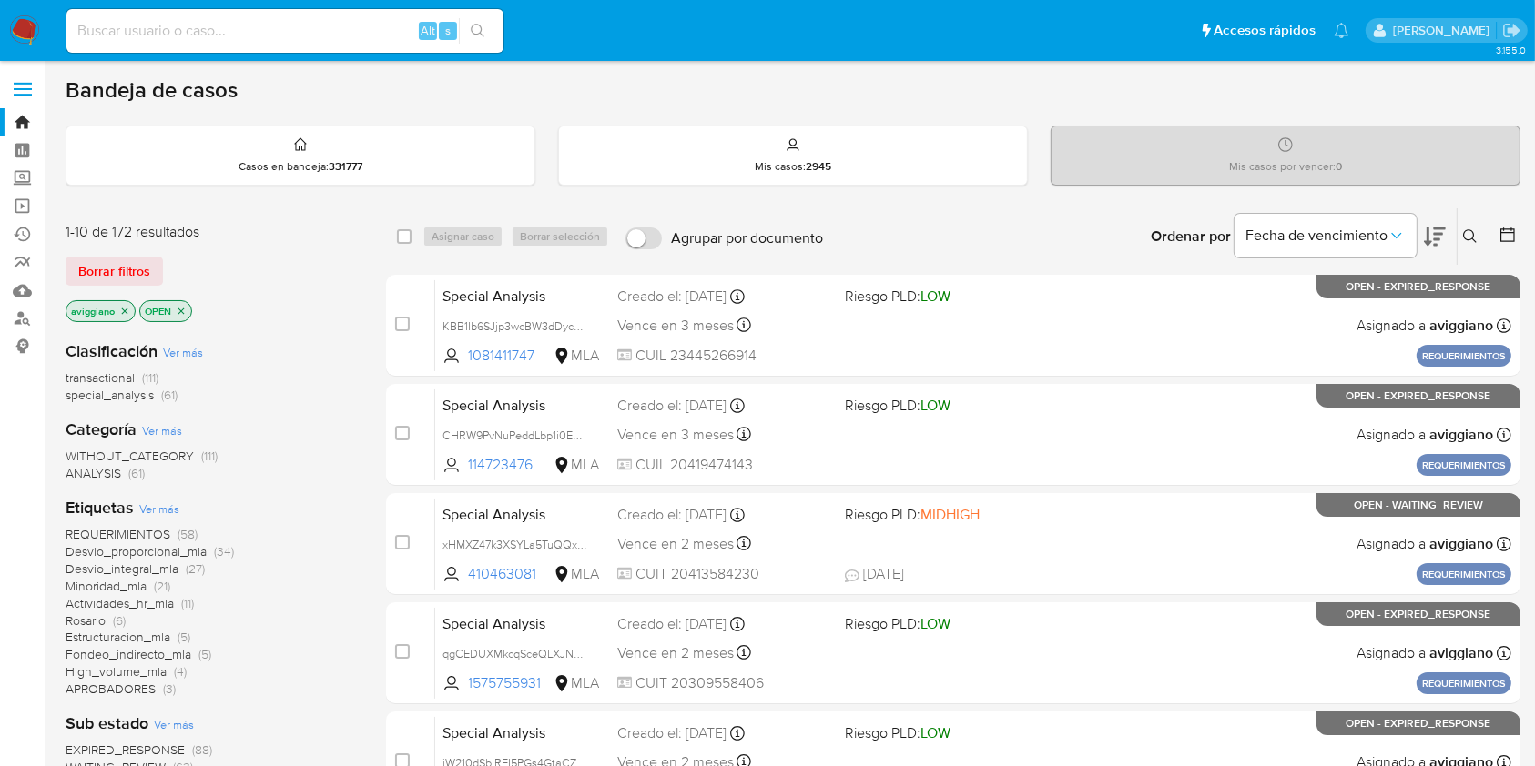
click at [125, 312] on icon "close-filter" at bounding box center [124, 311] width 11 height 11
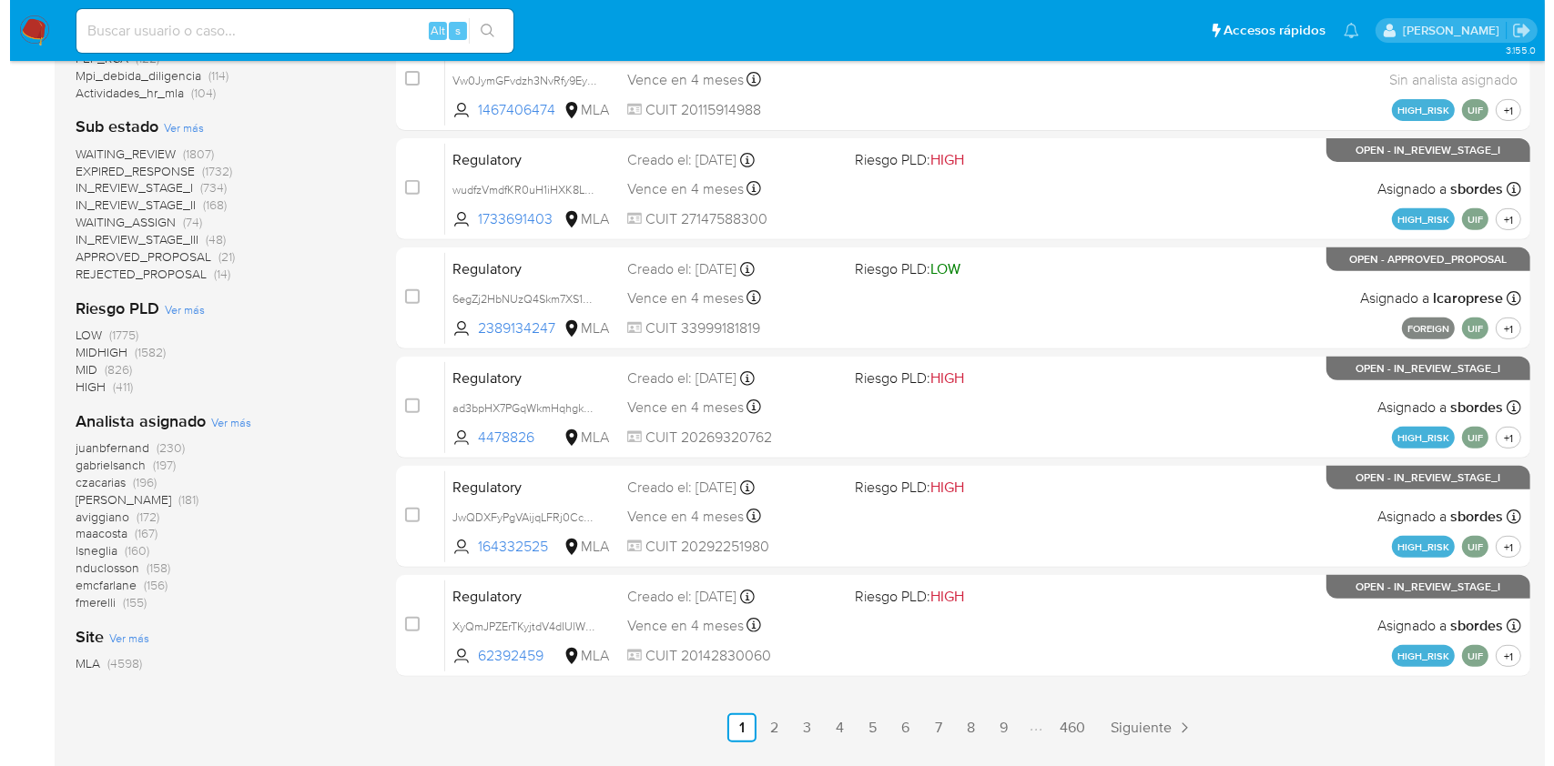
scroll to position [686, 0]
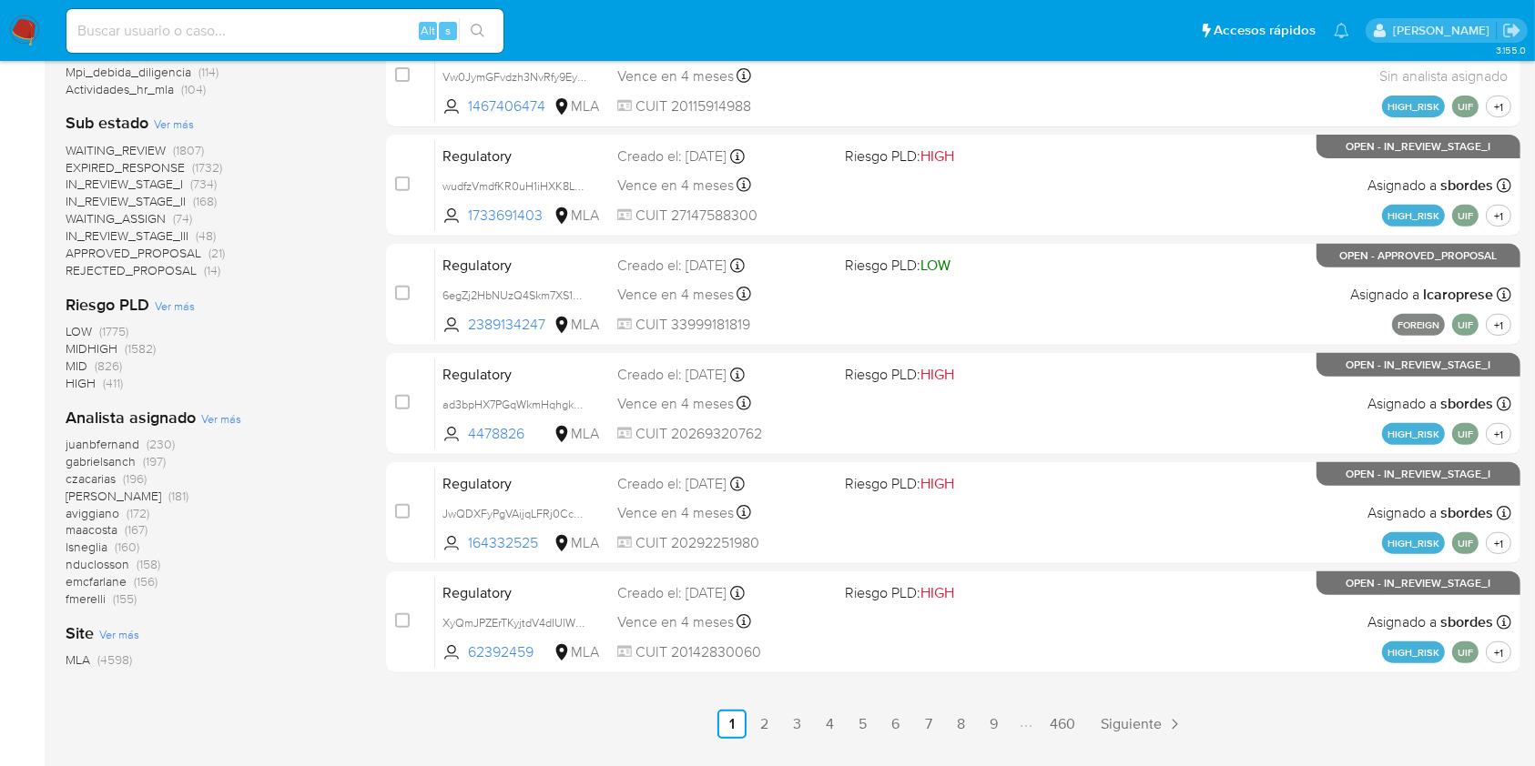
click at [217, 424] on span "Ver más" at bounding box center [221, 419] width 40 height 16
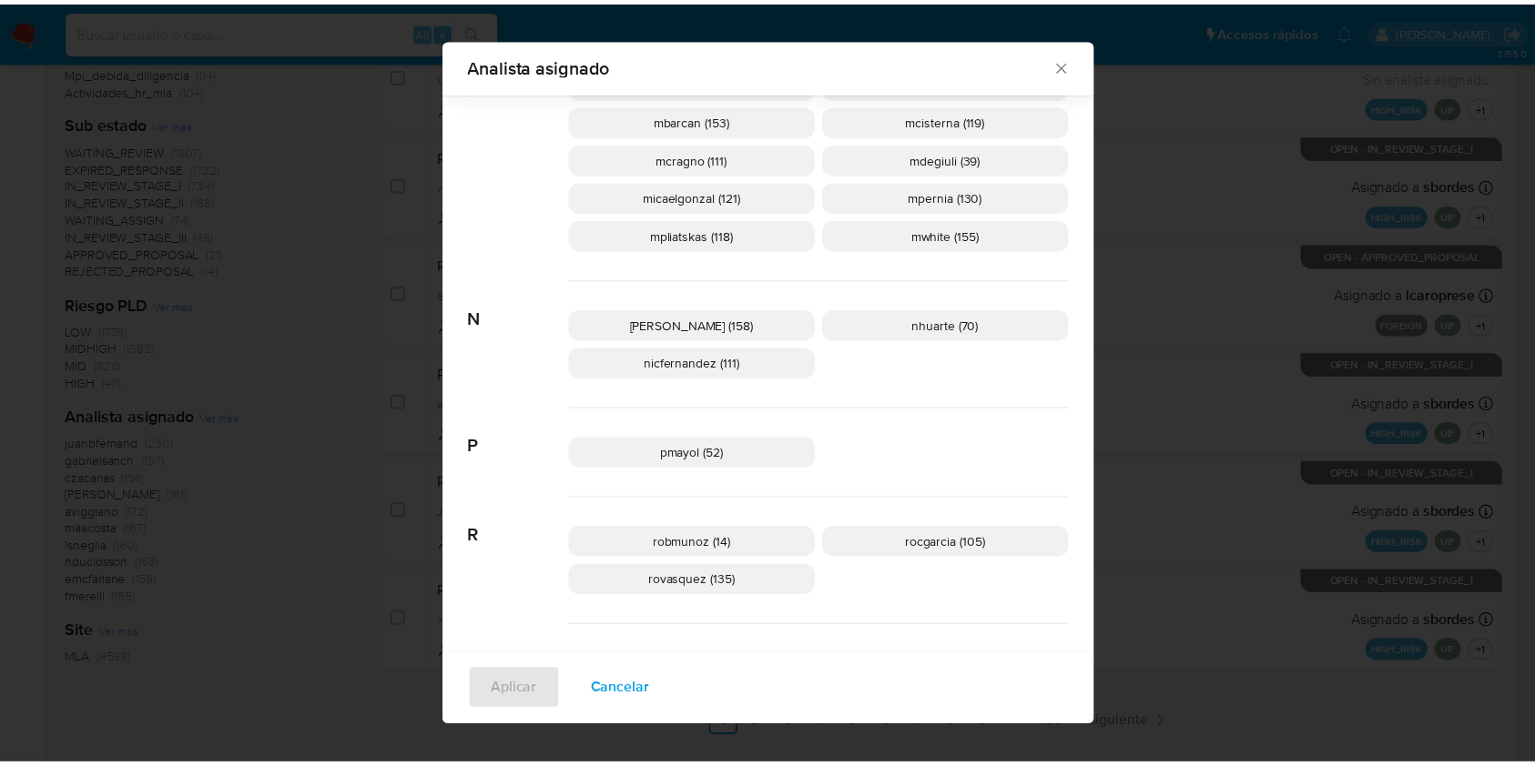
scroll to position [989, 0]
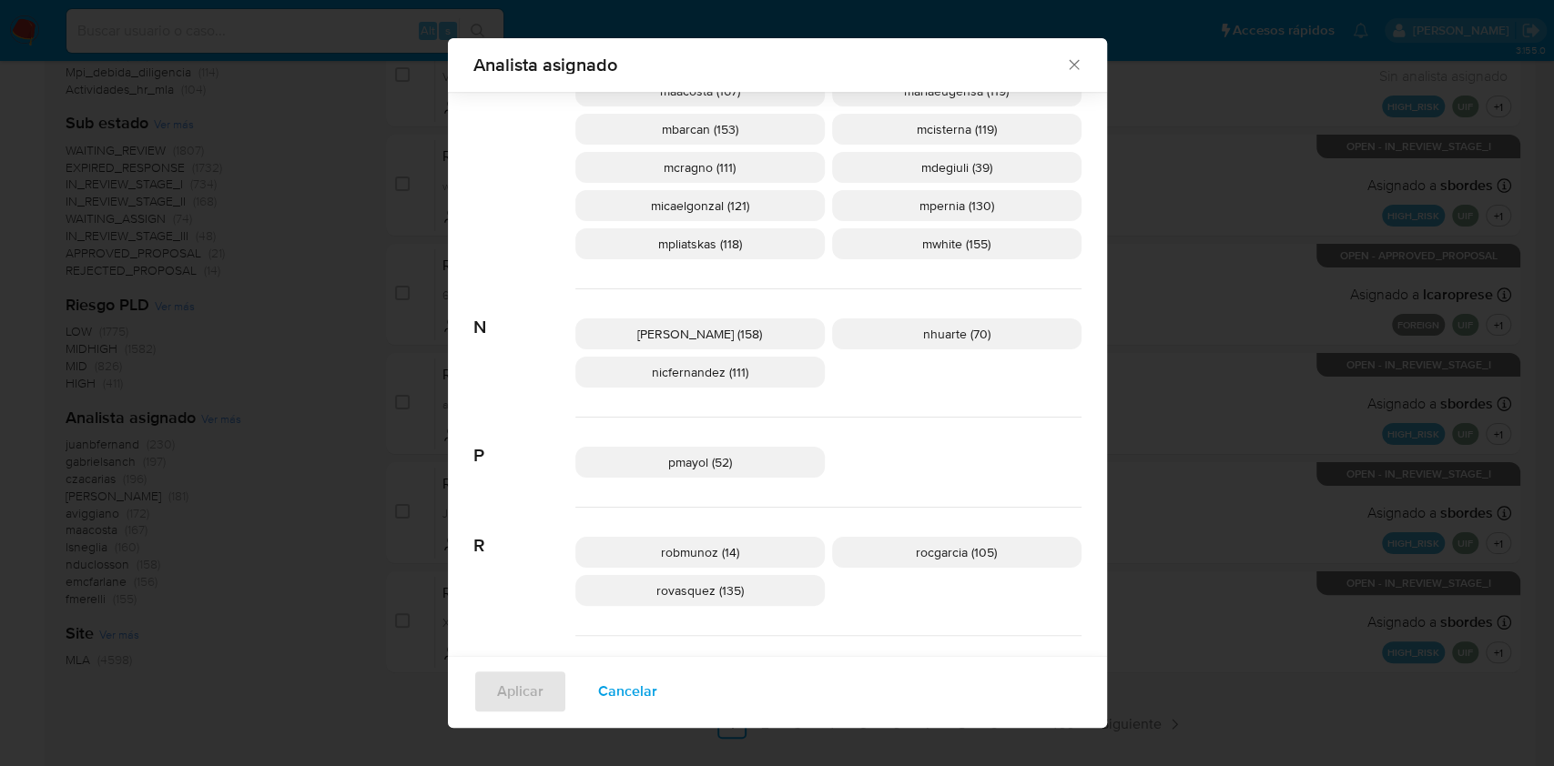
click at [1077, 58] on div "Analista asignado" at bounding box center [777, 65] width 659 height 54
click at [1070, 62] on icon "Cerrar" at bounding box center [1074, 65] width 18 height 18
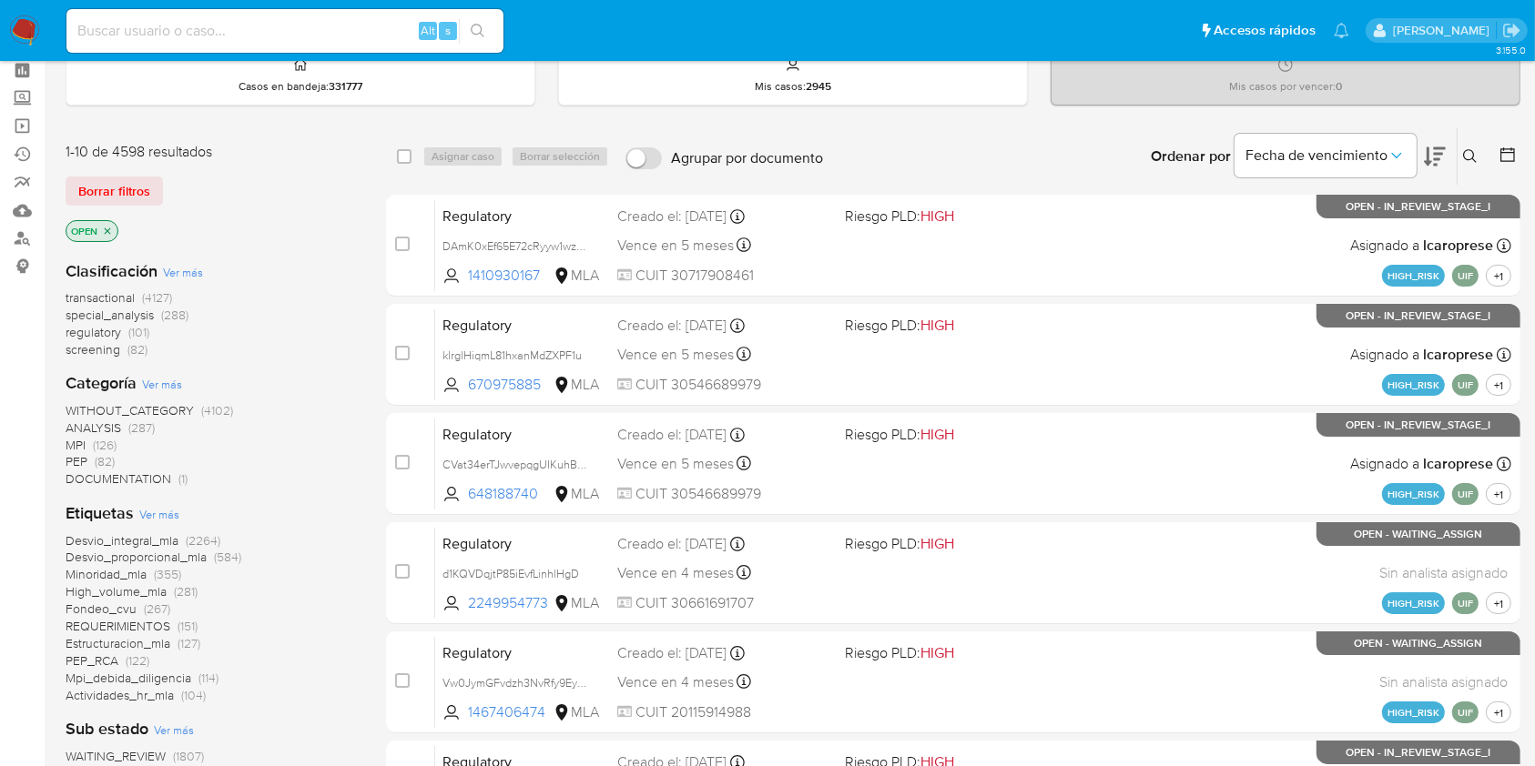
scroll to position [80, 0]
click at [167, 38] on input at bounding box center [284, 31] width 437 height 24
paste input "RQ9njB7vMsCQIKid8T9zM2tV"
type input "RQ9njB7vMsCQIKid8T9zM2tV"
click at [482, 43] on button "search-icon" at bounding box center [477, 30] width 37 height 25
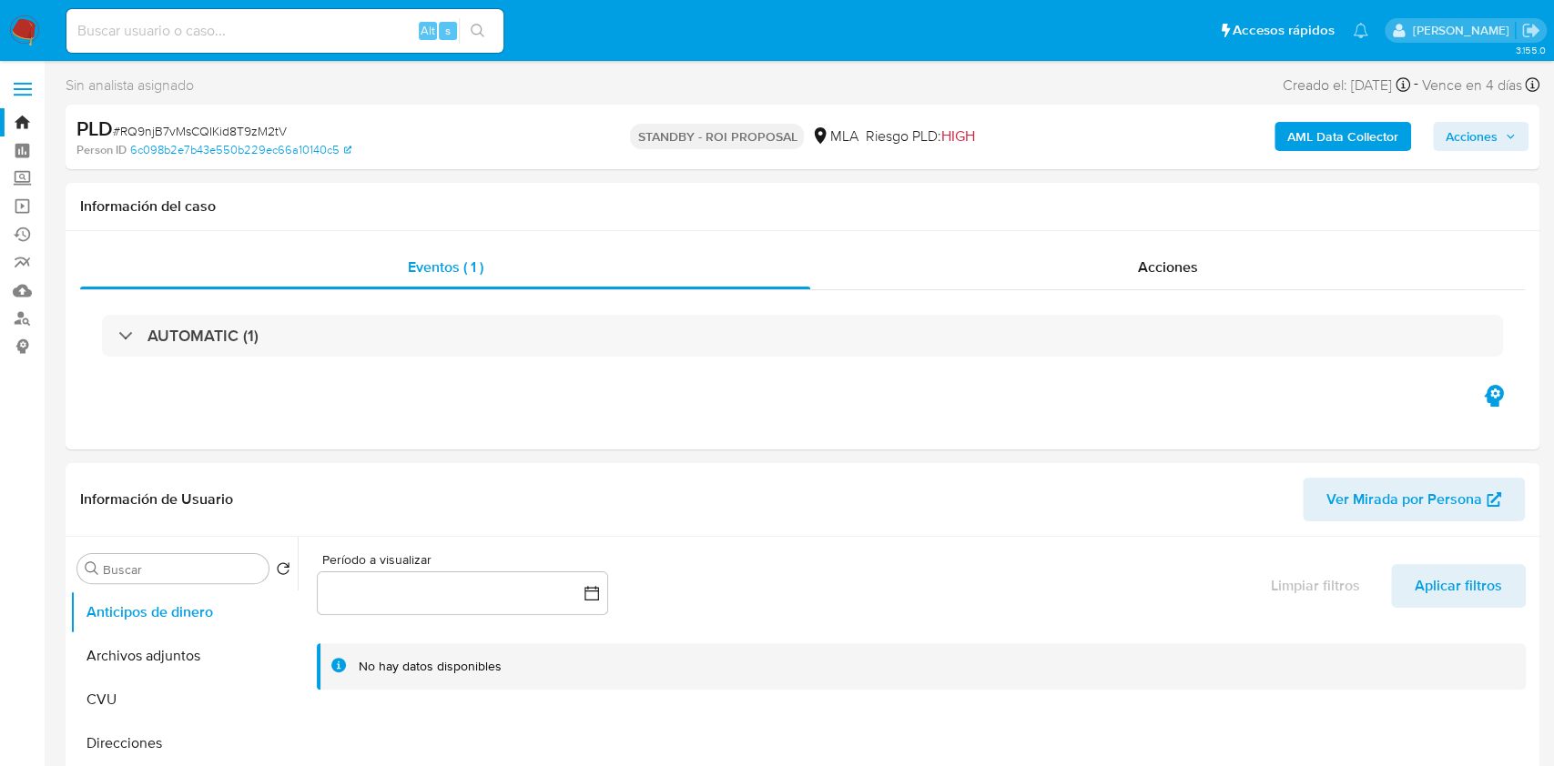
select select "10"
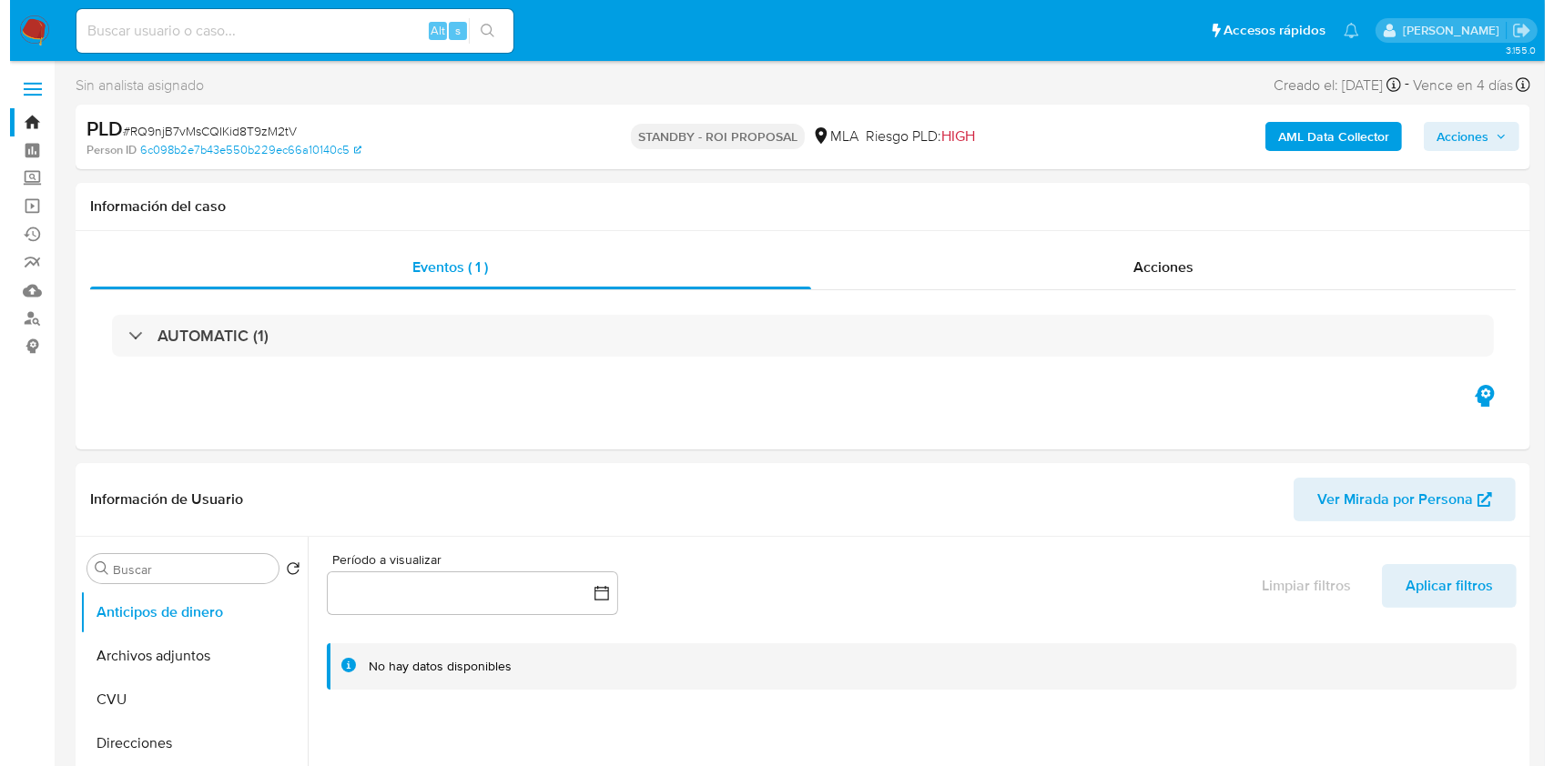
scroll to position [242, 0]
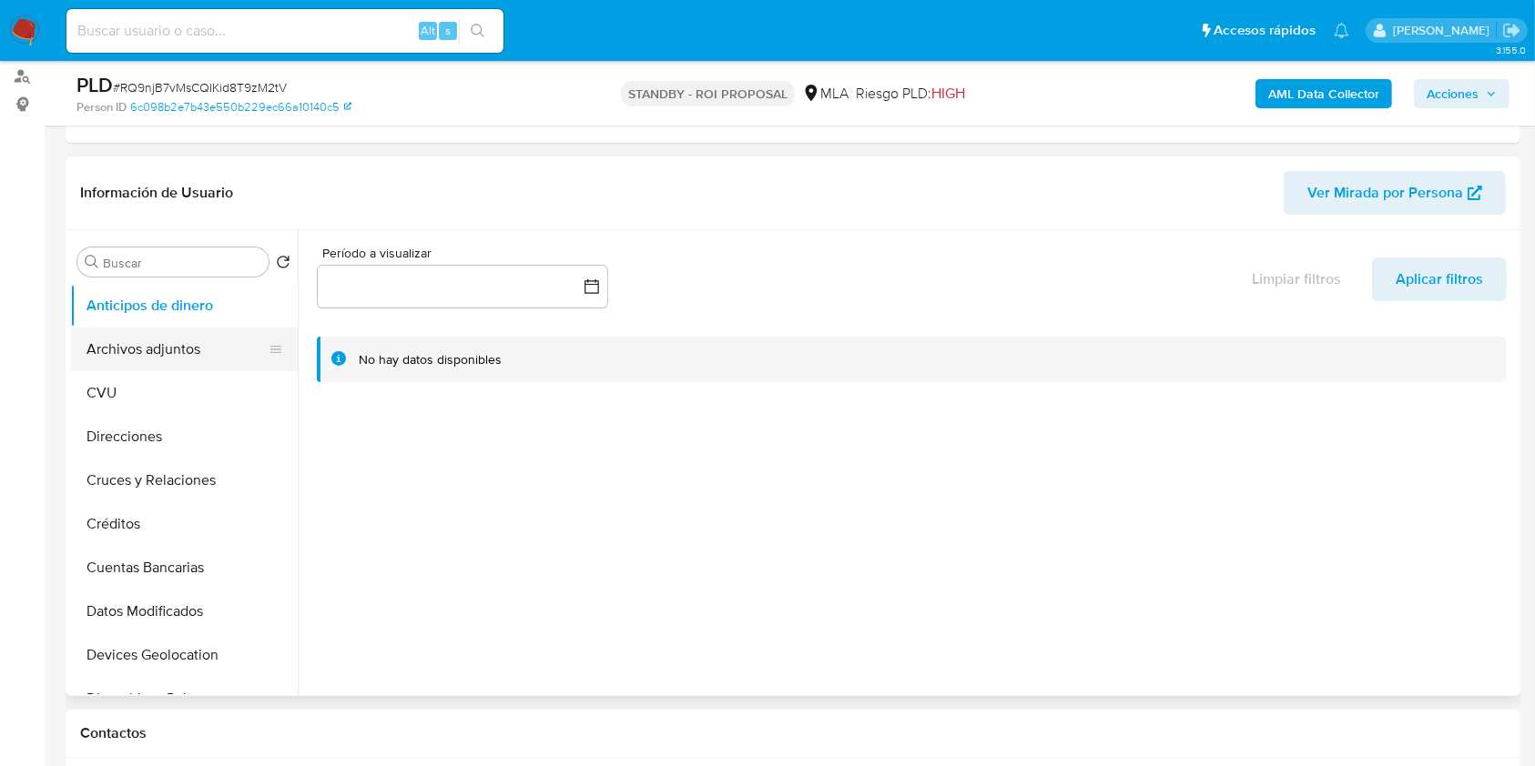
click at [171, 356] on button "Archivos adjuntos" at bounding box center [176, 350] width 213 height 44
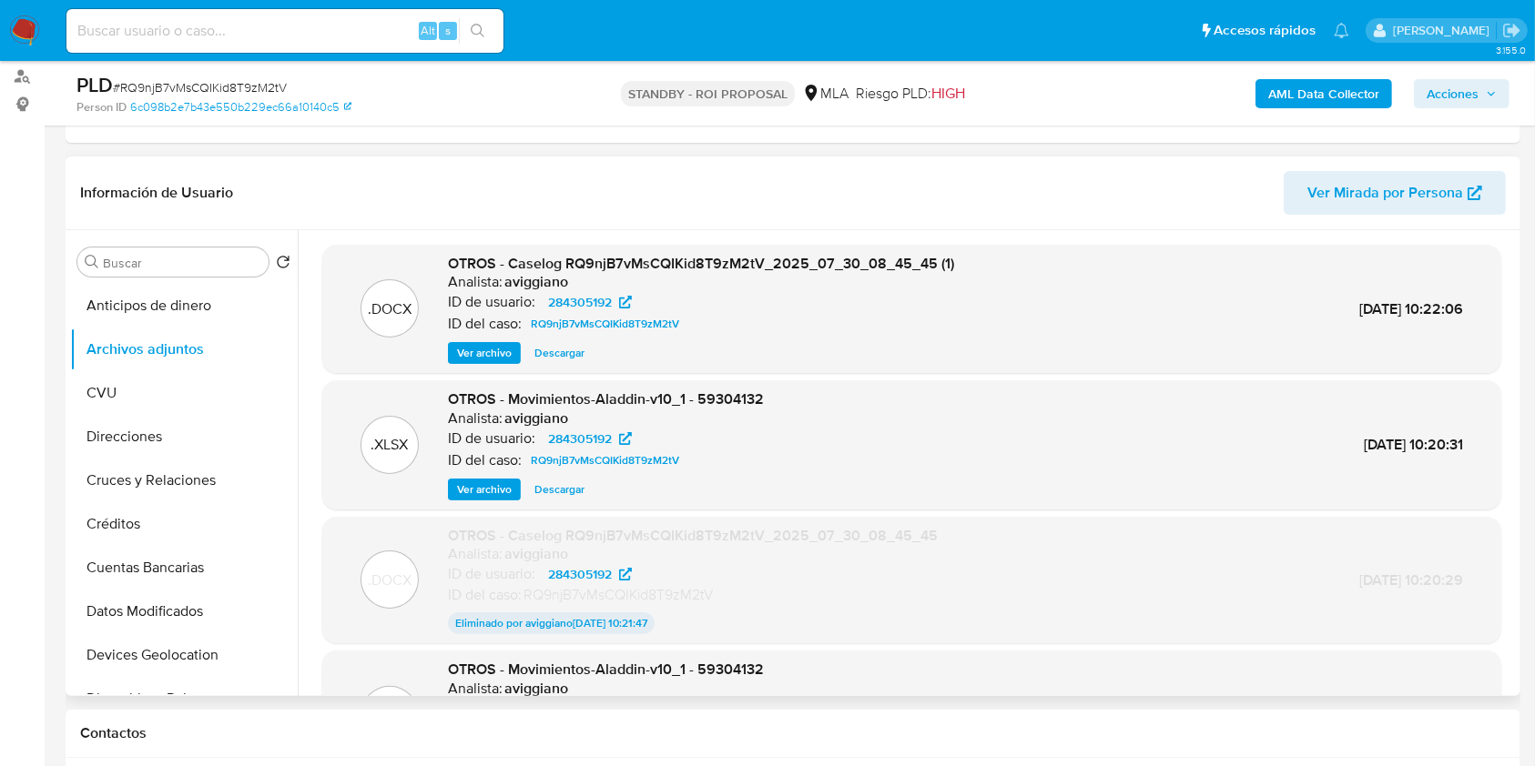
click at [478, 360] on span "Ver archivo" at bounding box center [484, 353] width 55 height 18
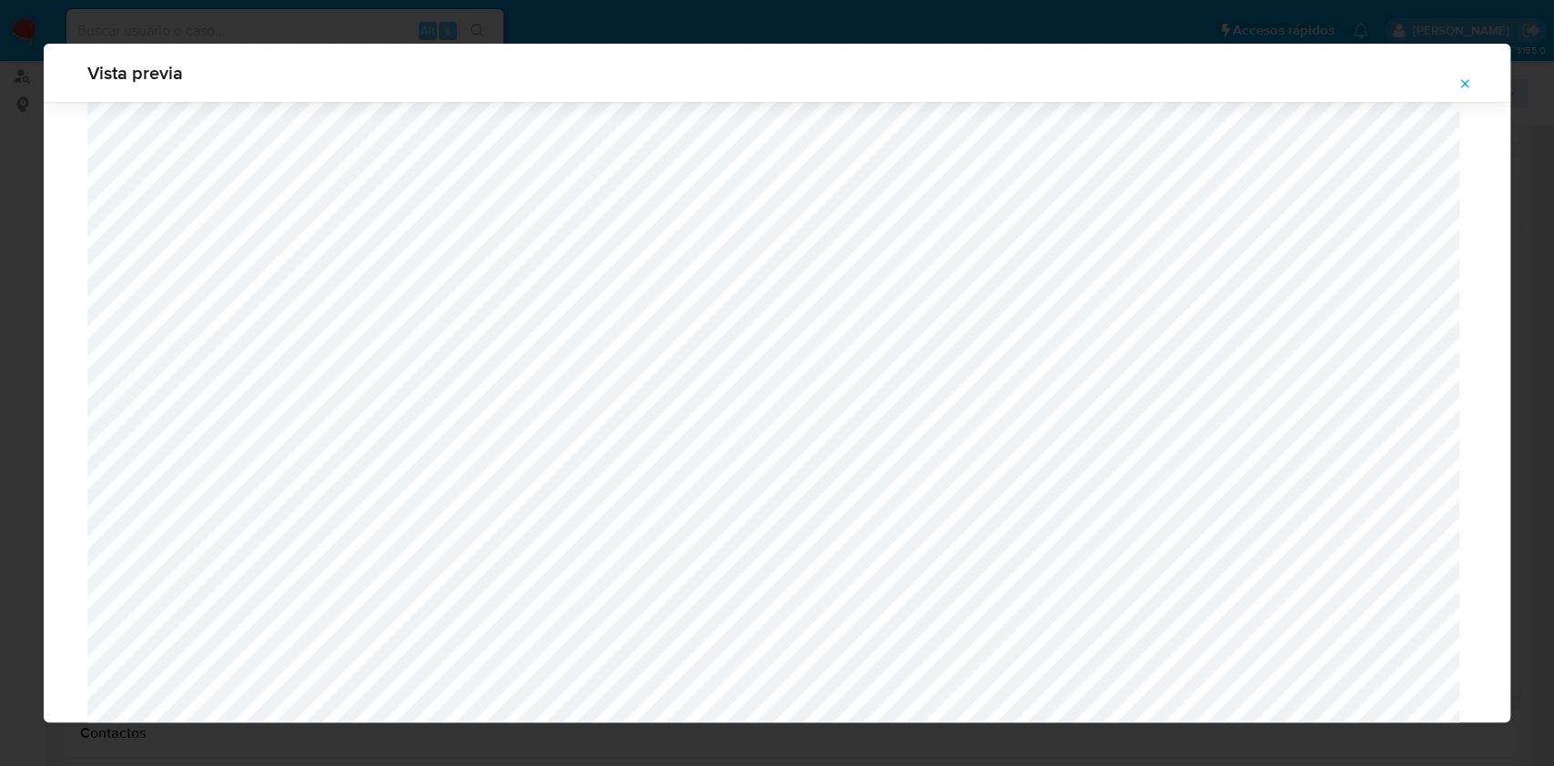
scroll to position [570, 0]
click at [1457, 69] on button "Attachment preview" at bounding box center [1465, 83] width 40 height 29
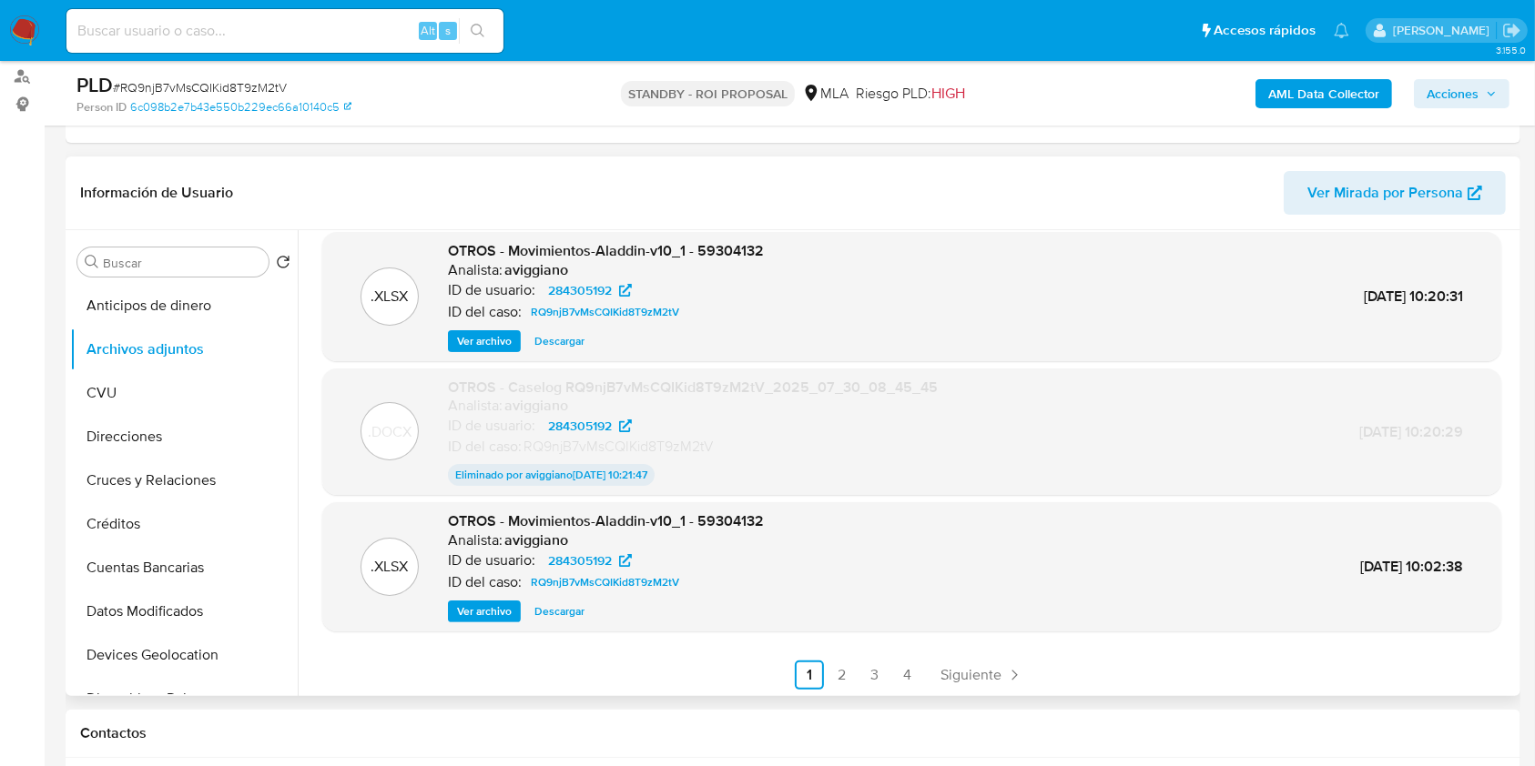
scroll to position [151, 0]
click at [860, 672] on link "3" at bounding box center [874, 672] width 29 height 29
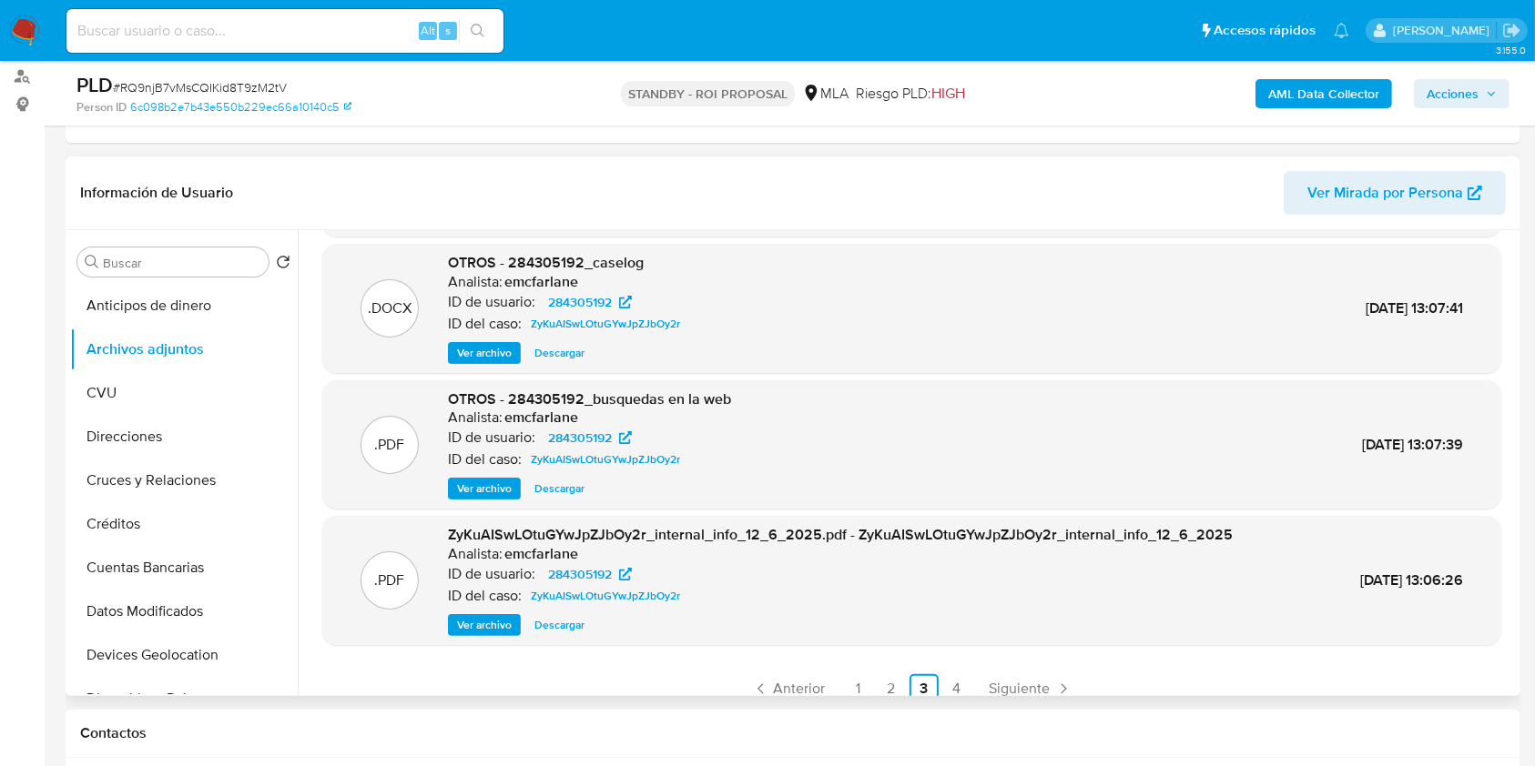
scroll to position [153, 0]
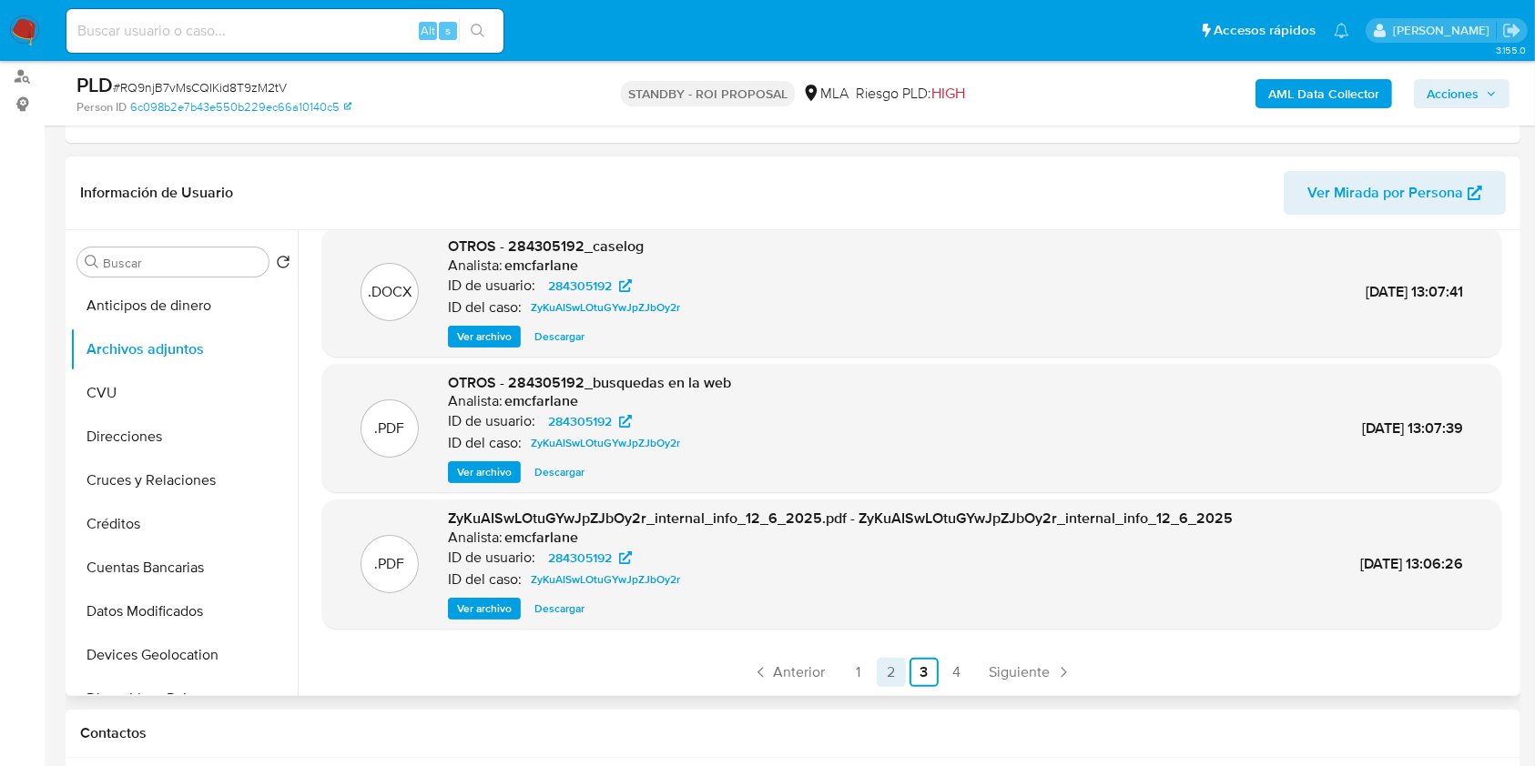
click at [878, 668] on link "2" at bounding box center [891, 672] width 29 height 29
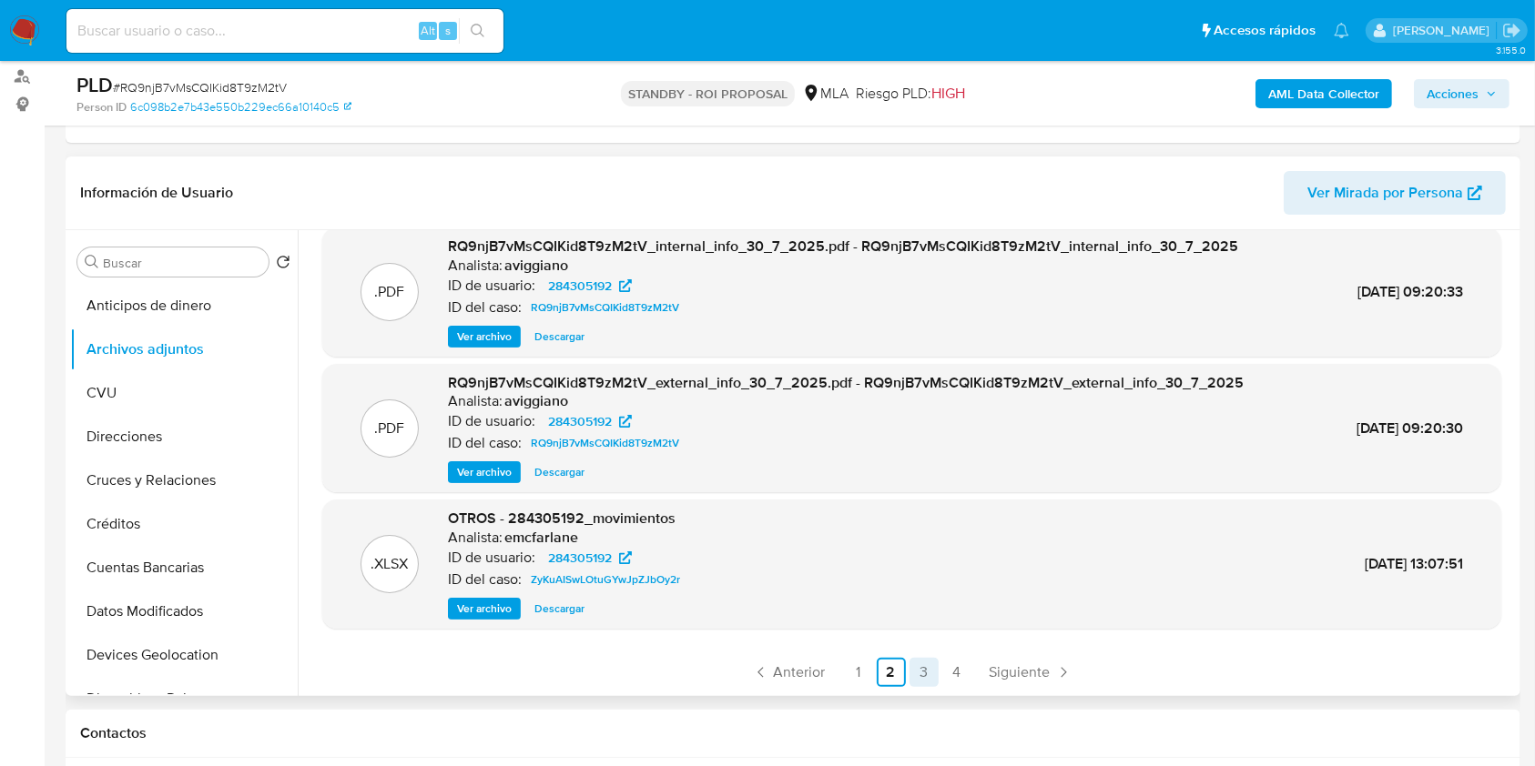
click at [917, 669] on link "3" at bounding box center [923, 672] width 29 height 29
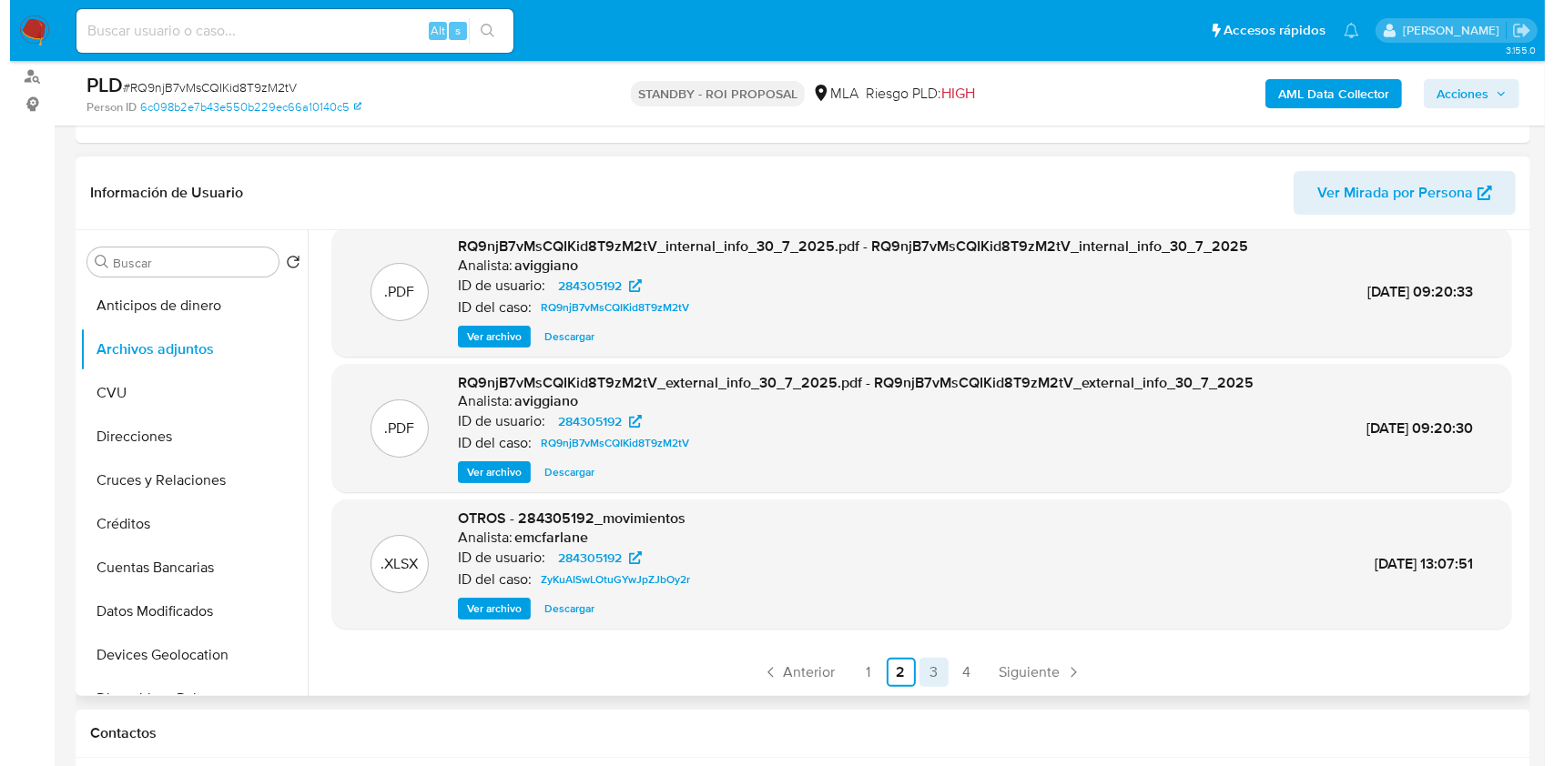
scroll to position [0, 0]
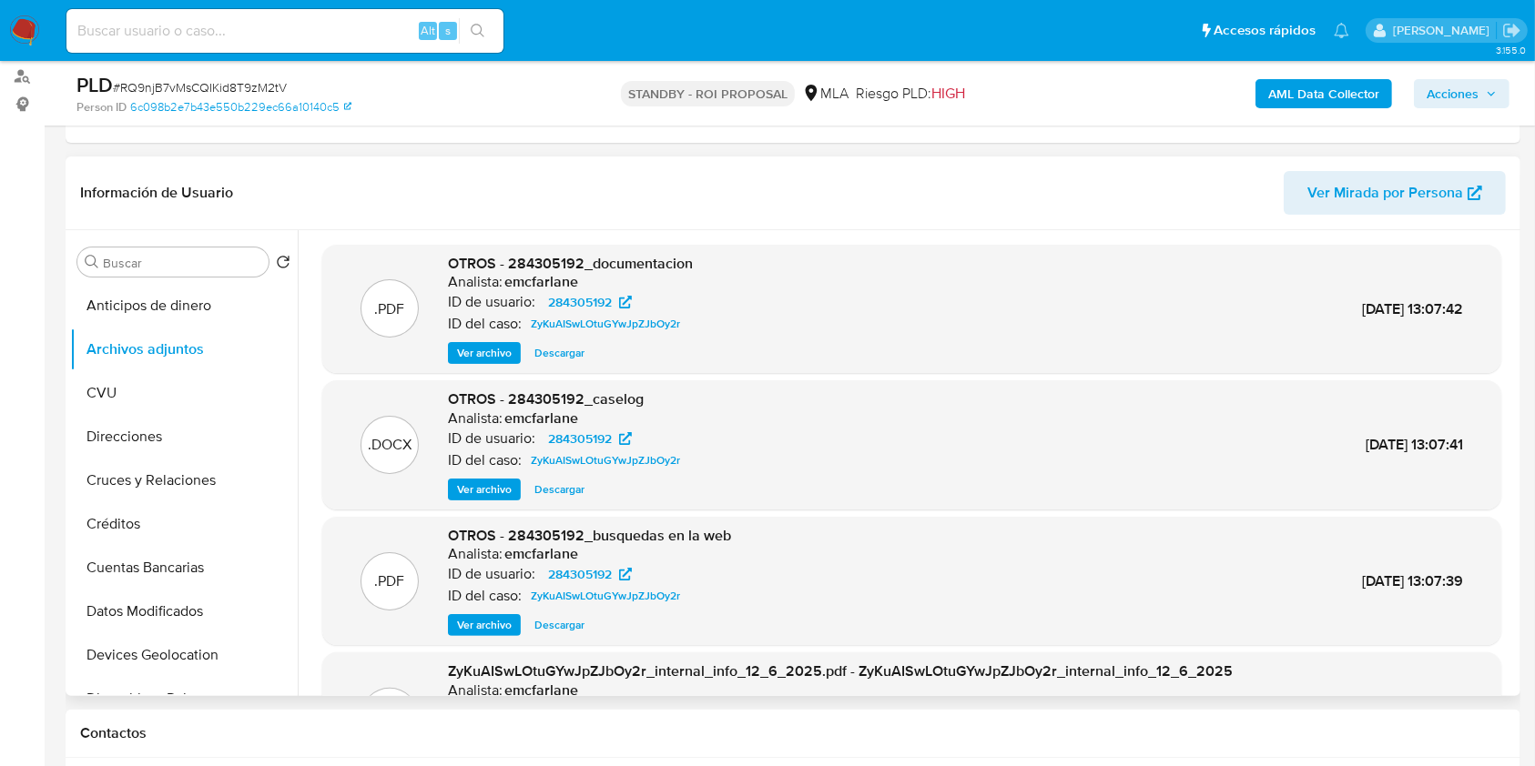
click at [477, 492] on span "Ver archivo" at bounding box center [484, 490] width 55 height 18
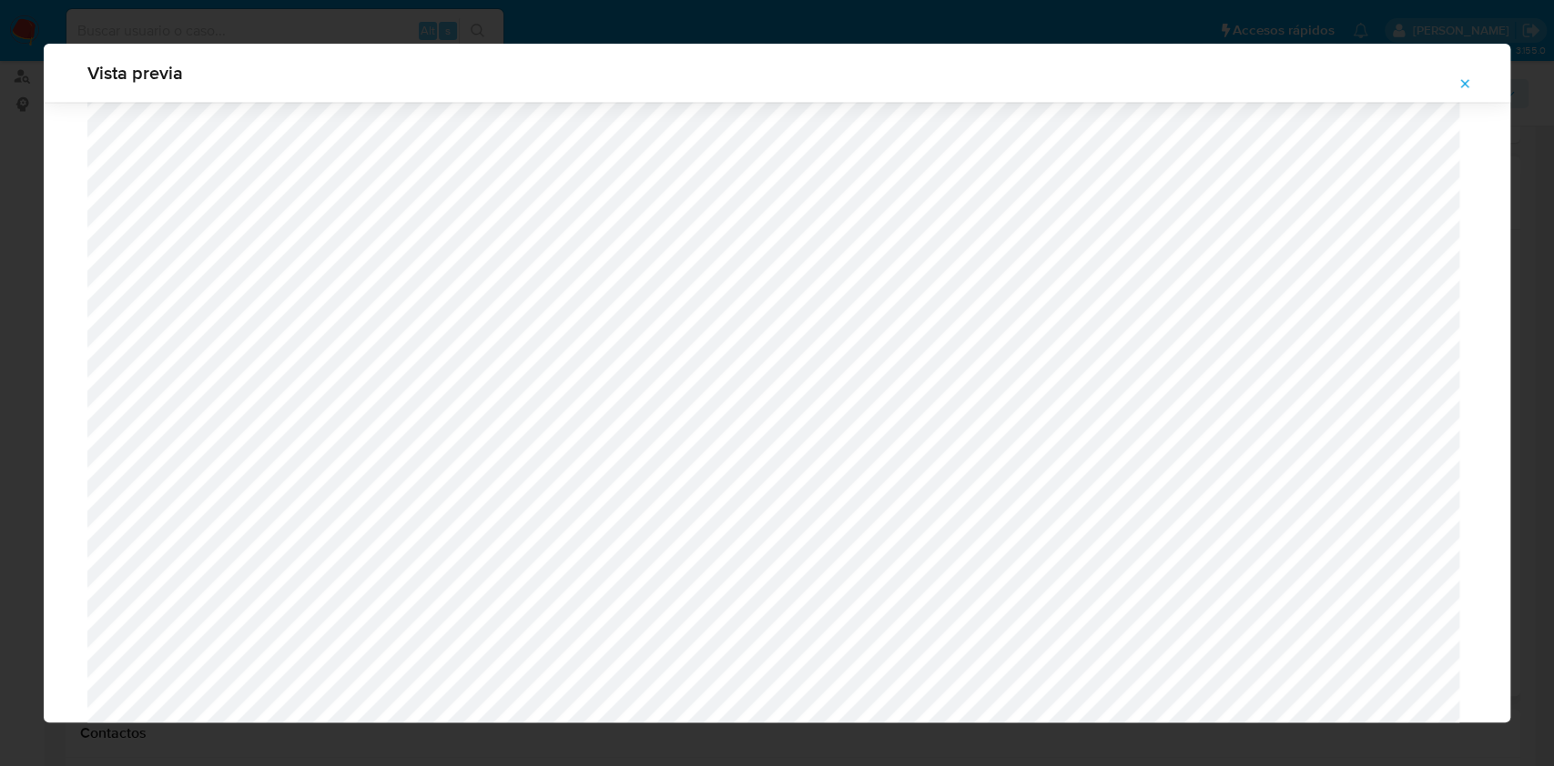
scroll to position [1956, 0]
click at [1469, 83] on icon "Attachment preview" at bounding box center [1464, 83] width 15 height 15
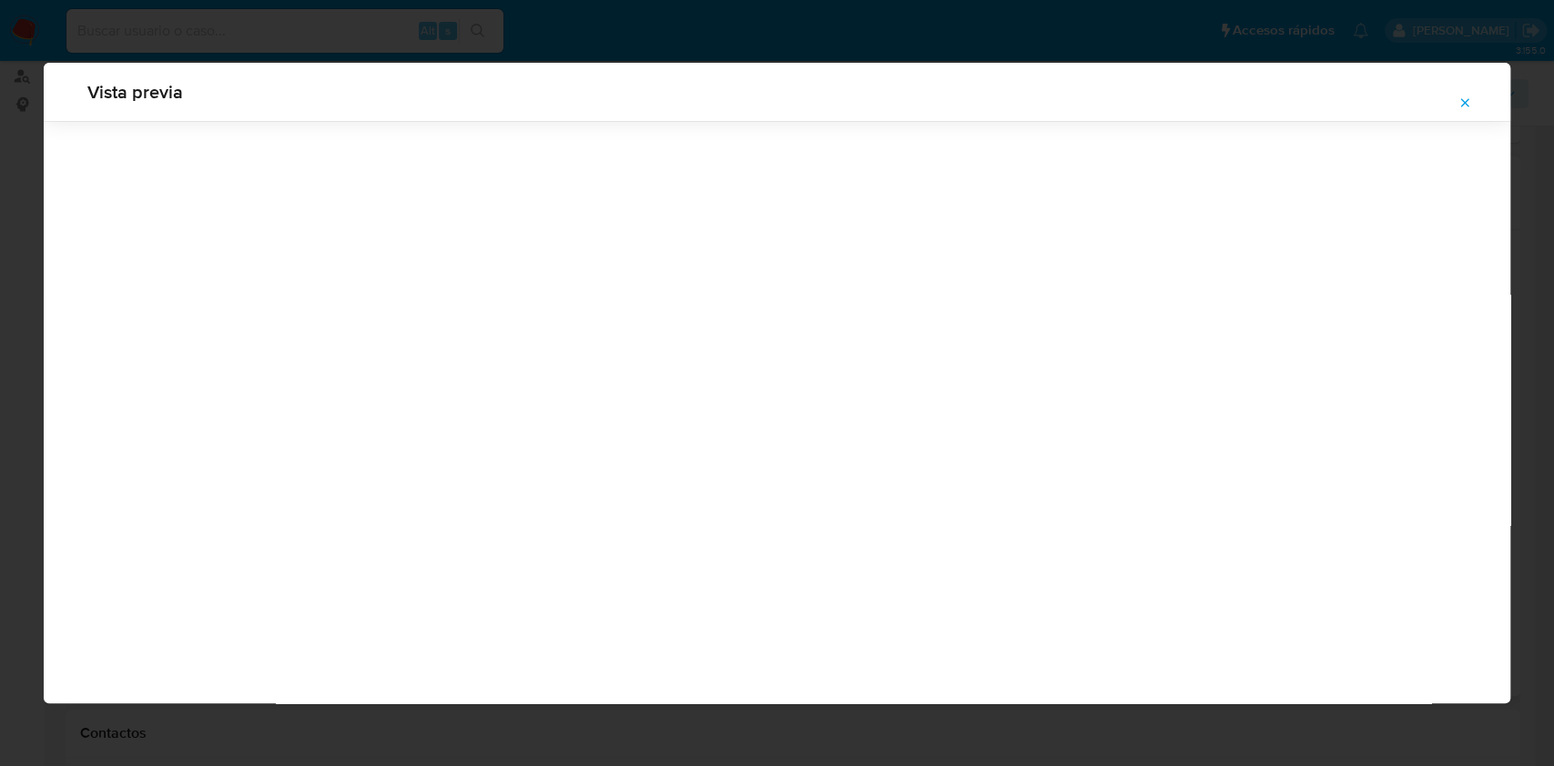
scroll to position [0, 0]
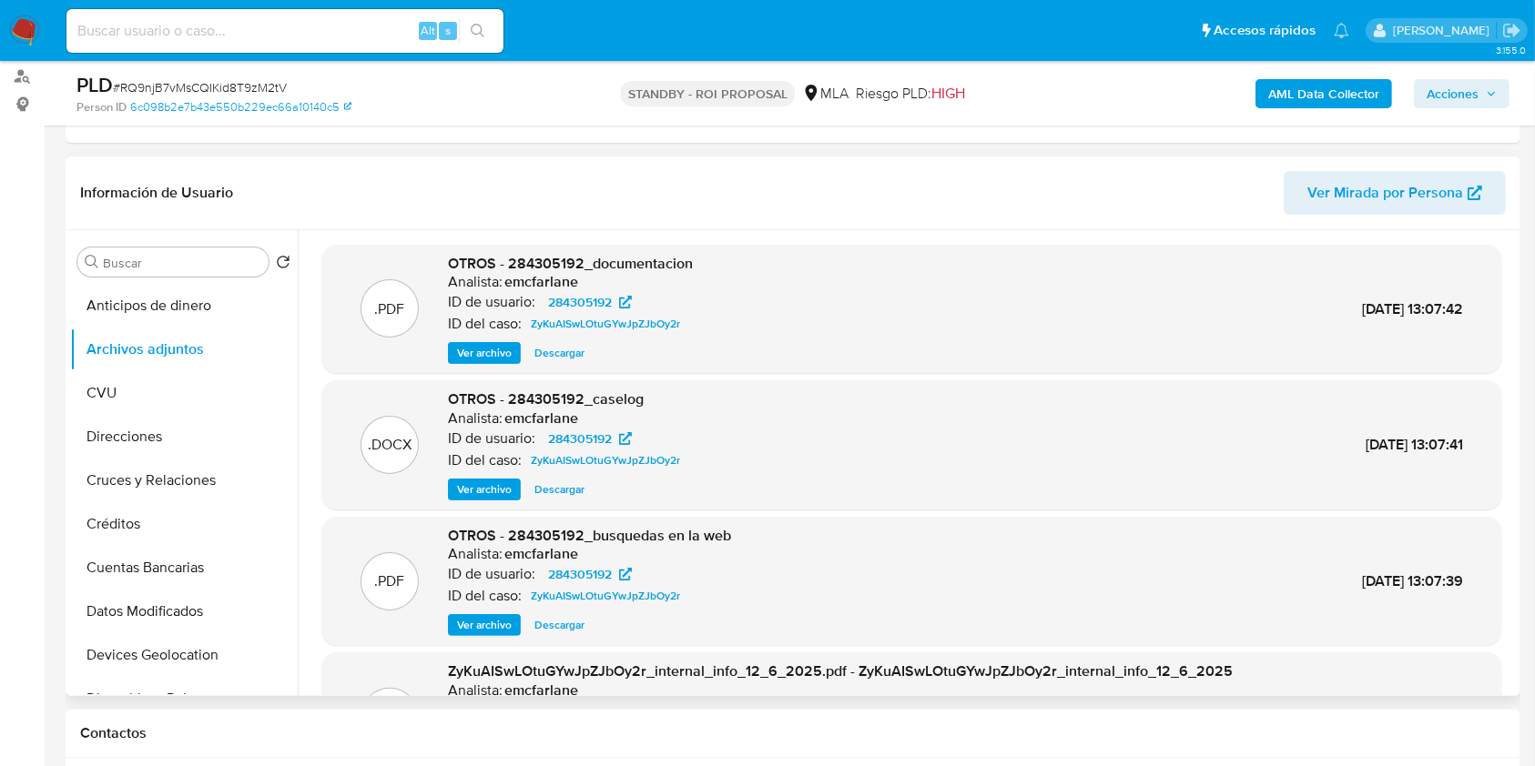
click at [489, 483] on span "Ver archivo" at bounding box center [484, 490] width 55 height 18
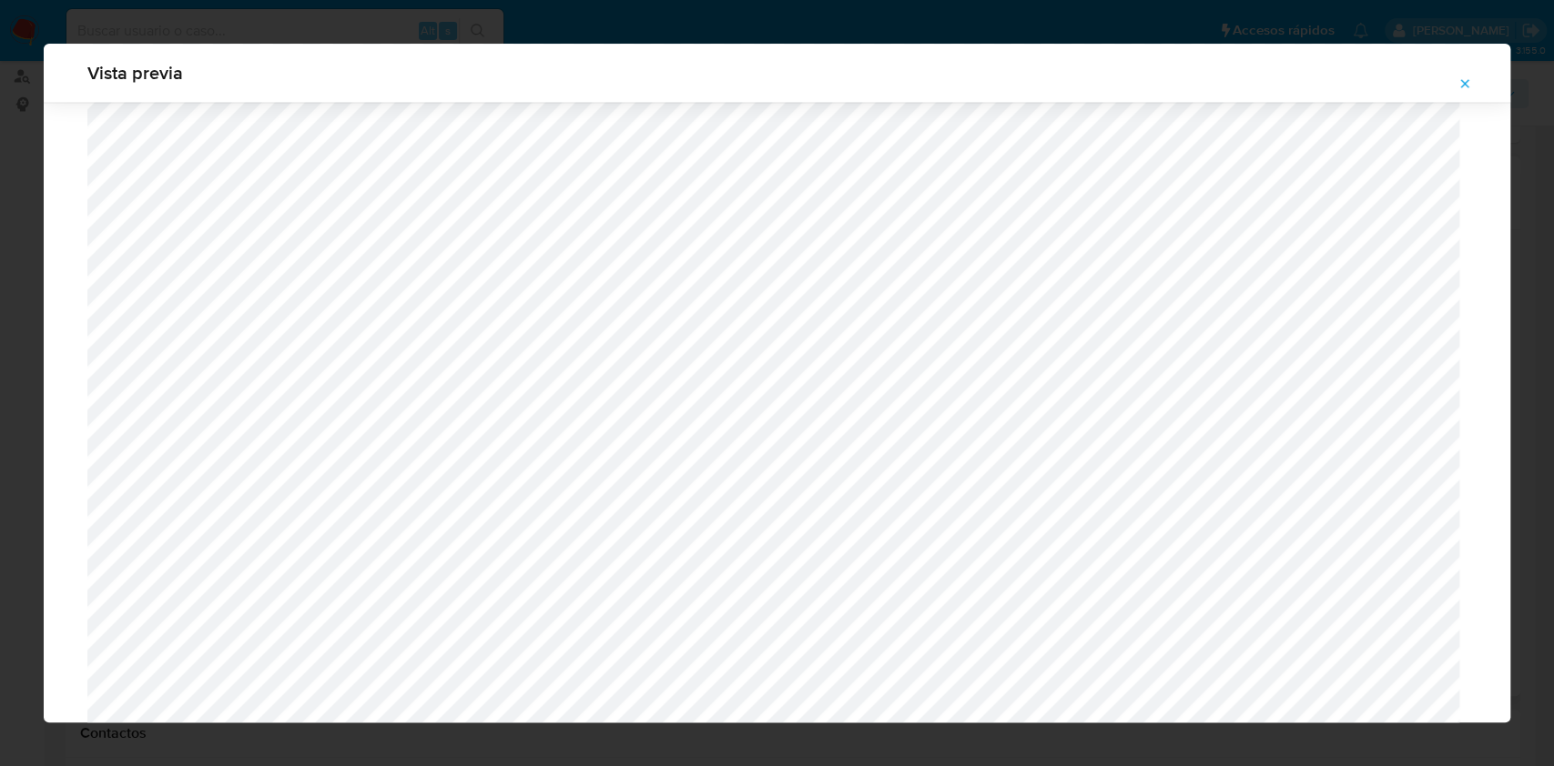
scroll to position [1541, 0]
click at [1461, 84] on icon "Attachment preview" at bounding box center [1464, 83] width 15 height 15
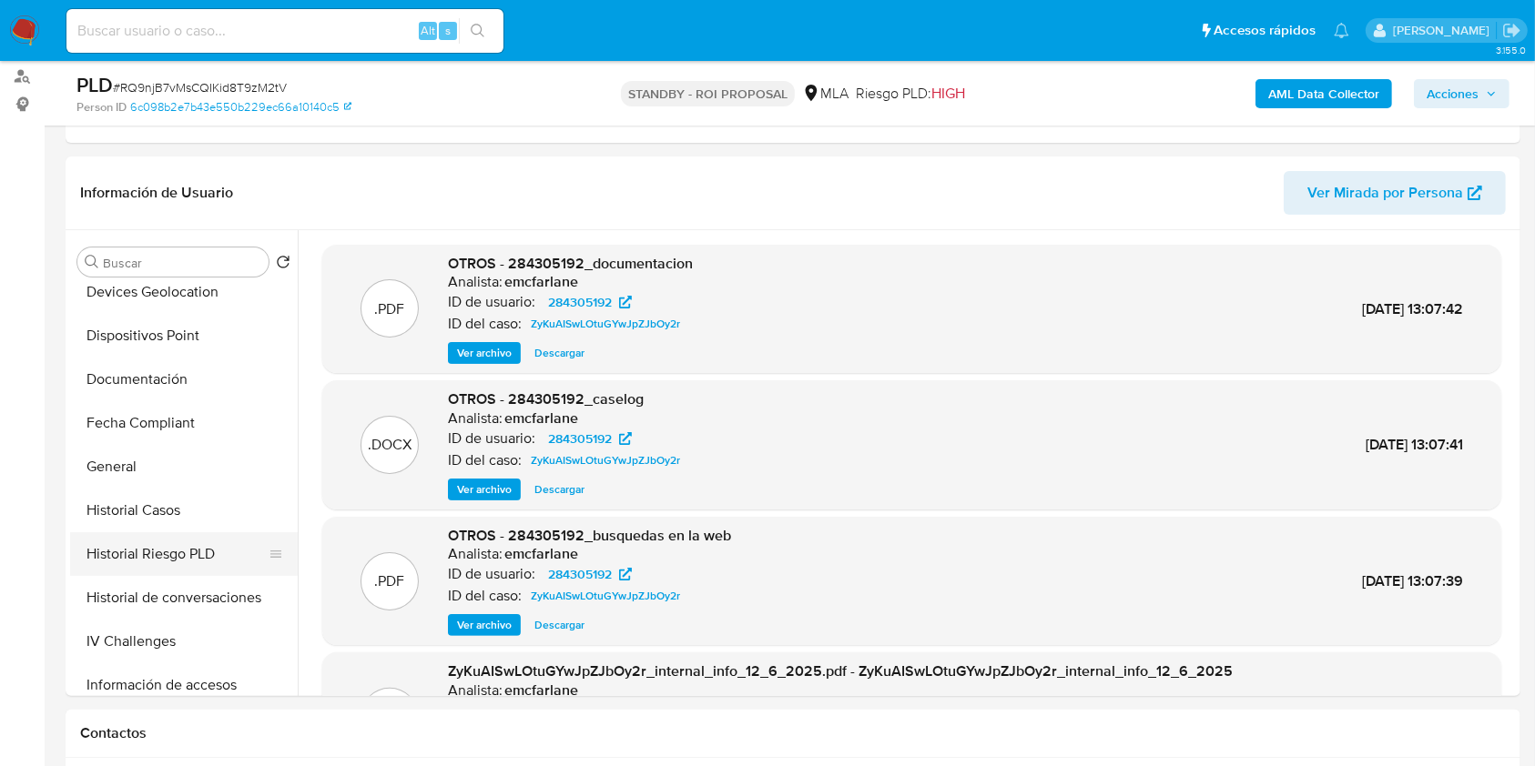
scroll to position [364, 0]
click at [172, 512] on button "Historial Casos" at bounding box center [176, 510] width 213 height 44
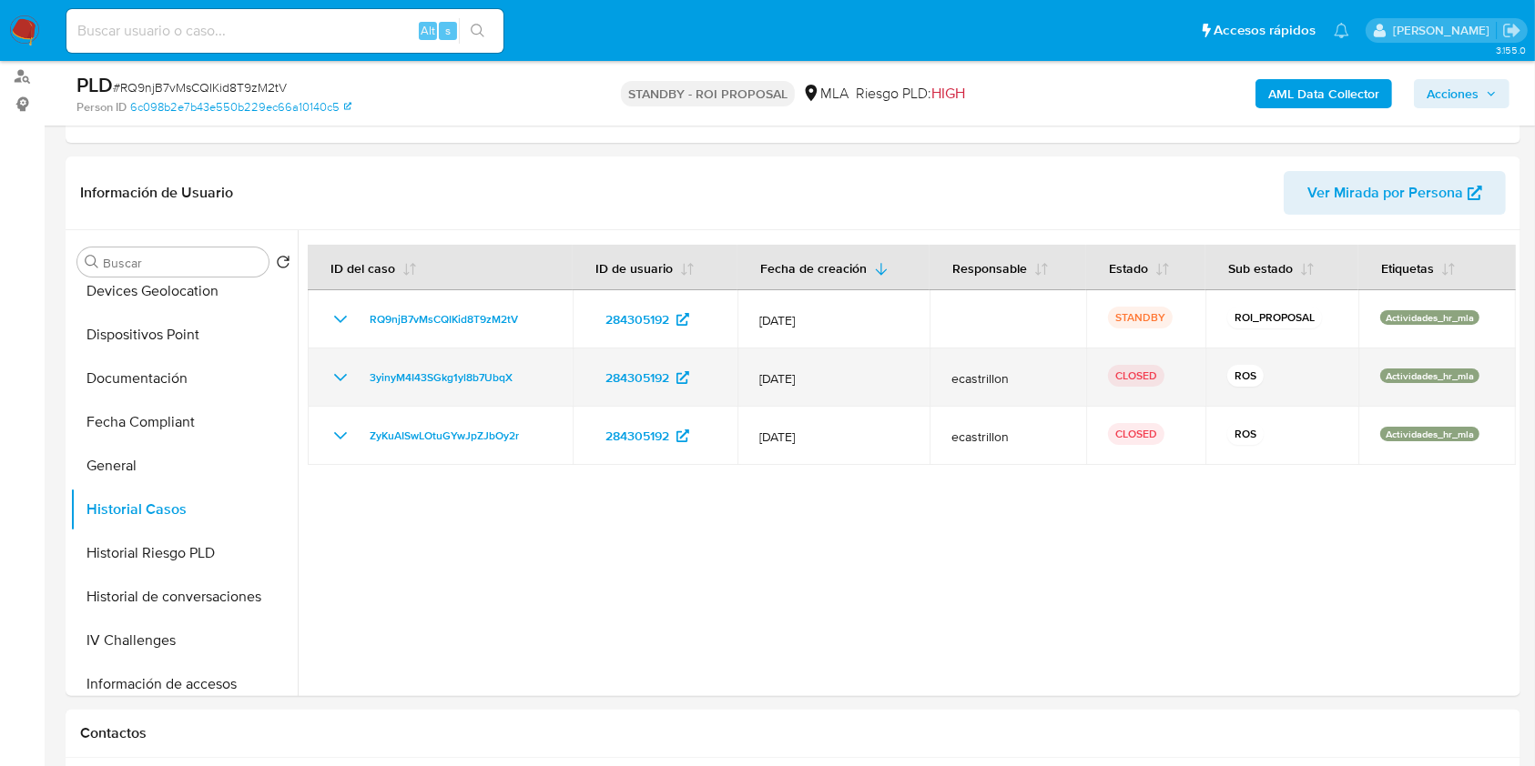
click at [337, 369] on icon "Mostrar/Ocultar" at bounding box center [341, 378] width 22 height 22
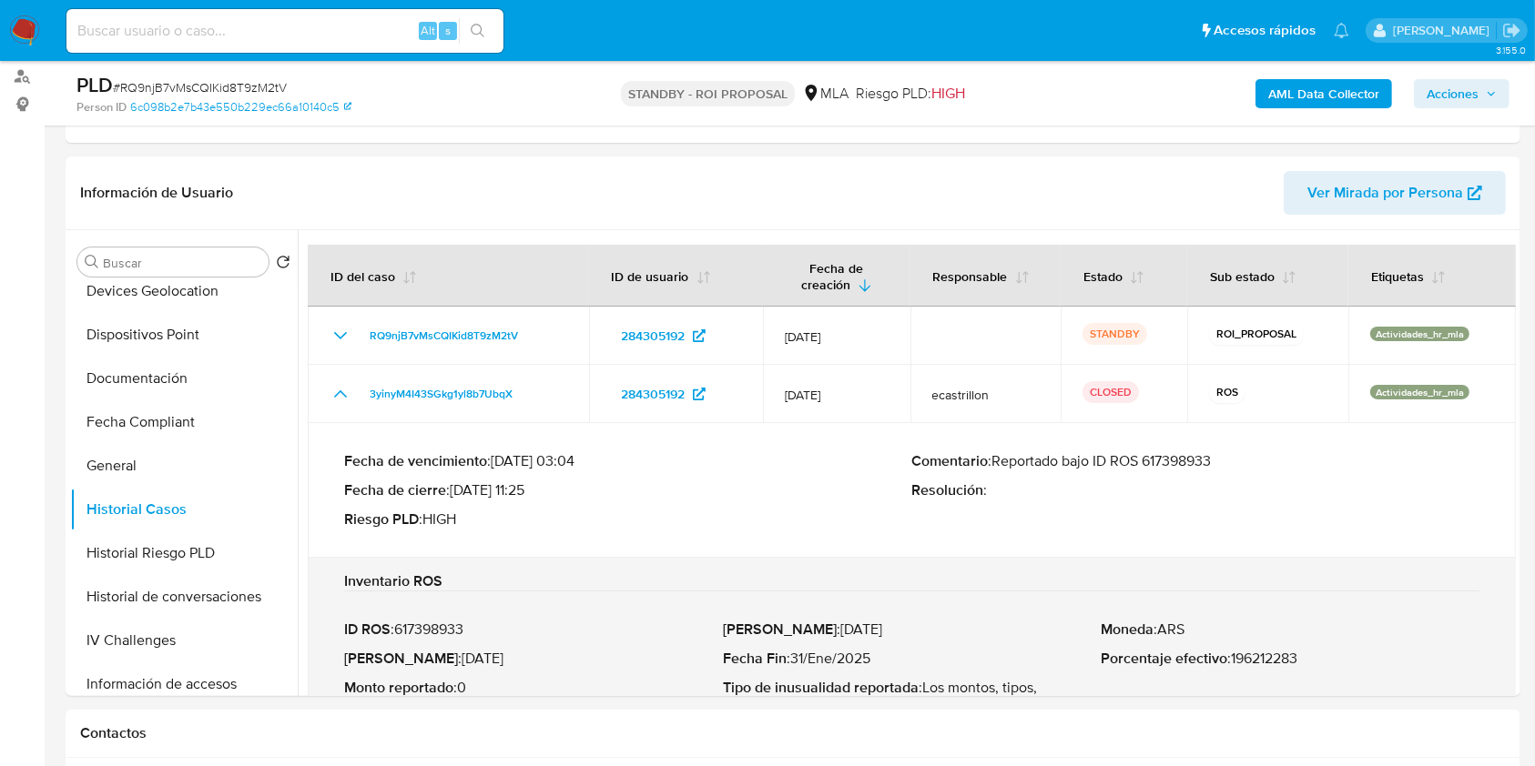
click at [1171, 448] on div "Fecha de vencimiento : 10/09/2025 03:04 Fecha de cierre : 27/06/2025 11:25 Ries…" at bounding box center [911, 491] width 1135 height 106
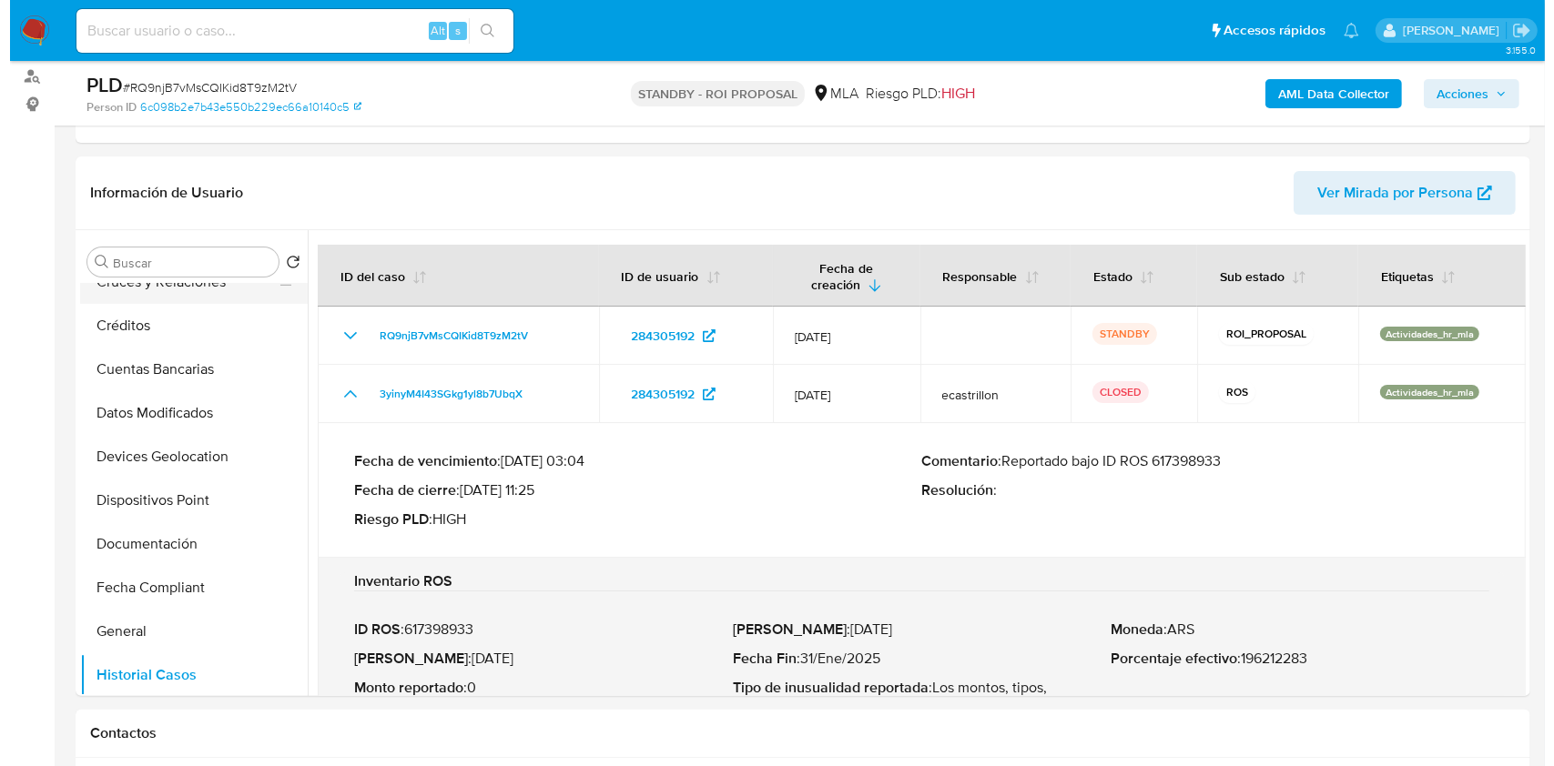
scroll to position [0, 0]
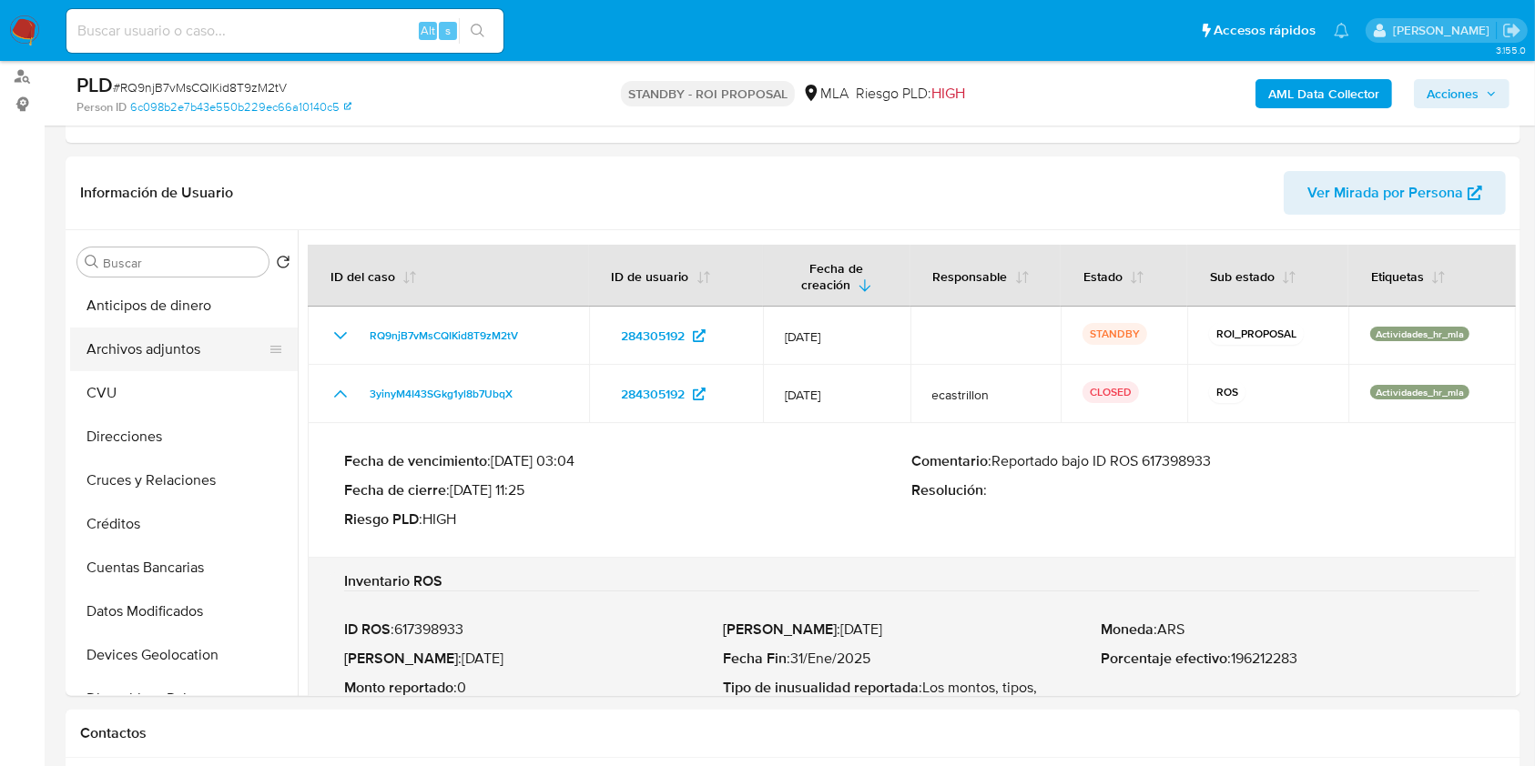
click at [154, 346] on button "Archivos adjuntos" at bounding box center [176, 350] width 213 height 44
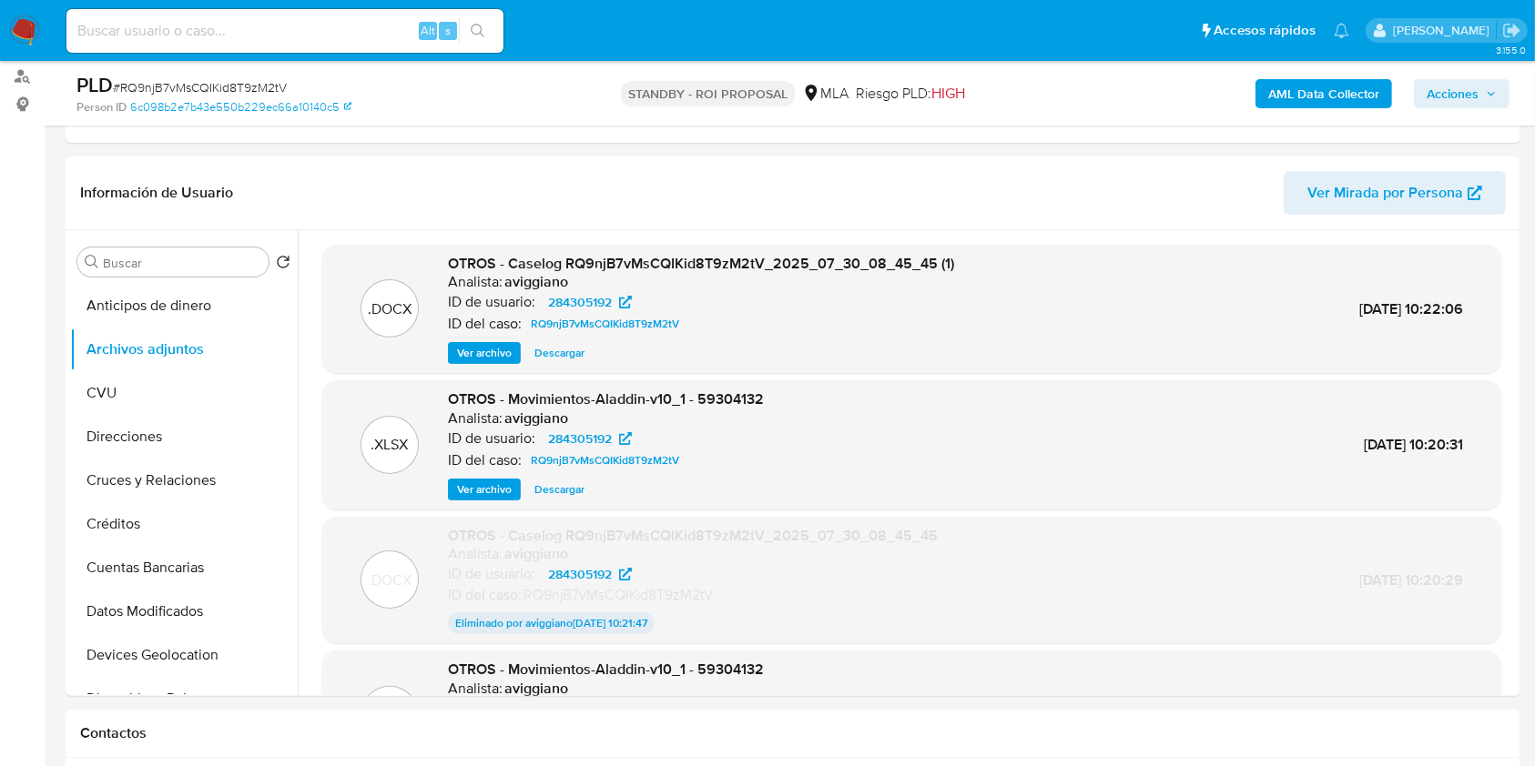
click at [514, 349] on button "Ver archivo" at bounding box center [484, 353] width 73 height 22
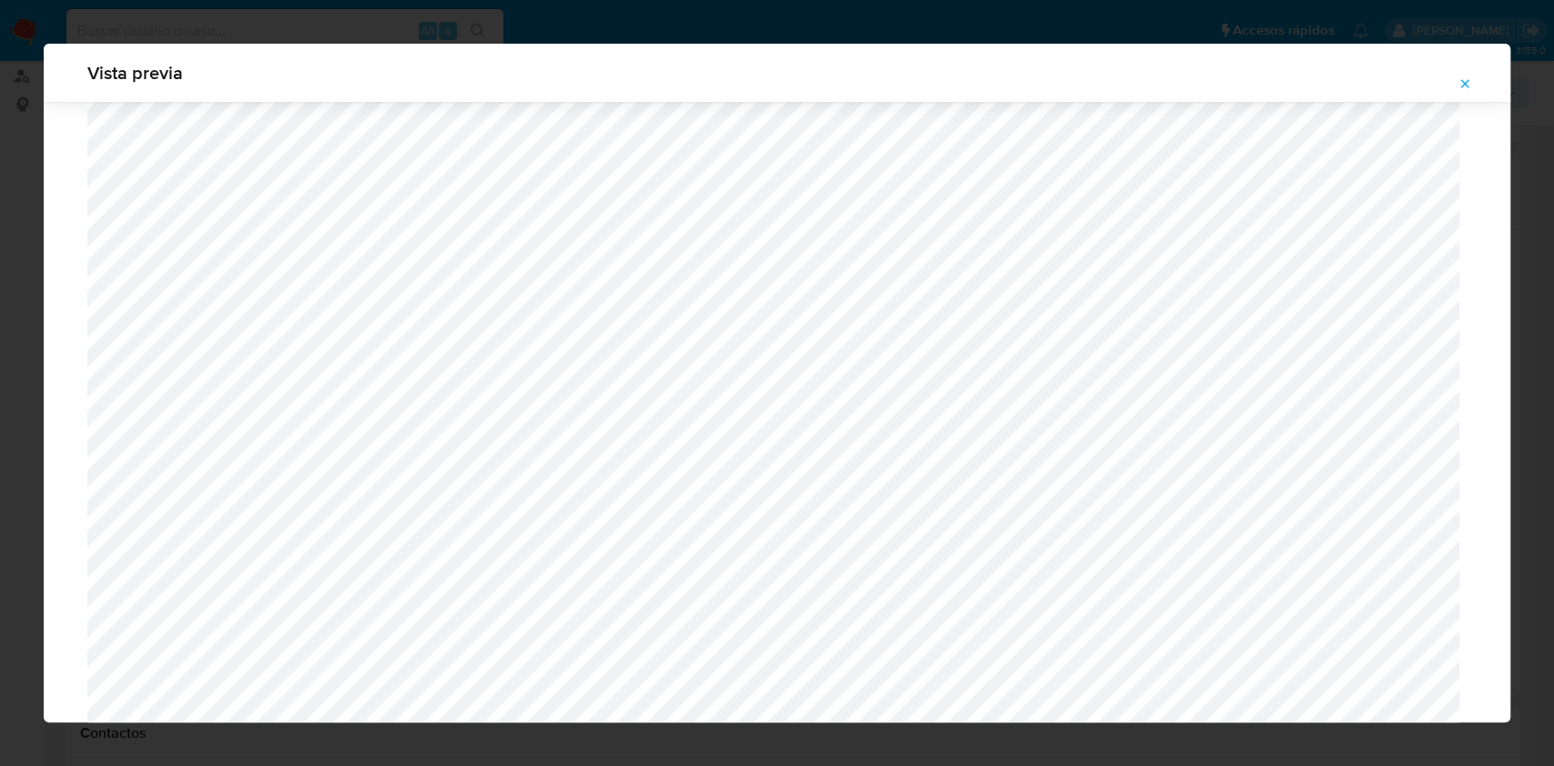
scroll to position [1748, 0]
click at [584, 97] on div "Vista previa" at bounding box center [777, 383] width 1466 height 679
click at [598, 71] on div "Vista previa" at bounding box center [777, 383] width 1466 height 679
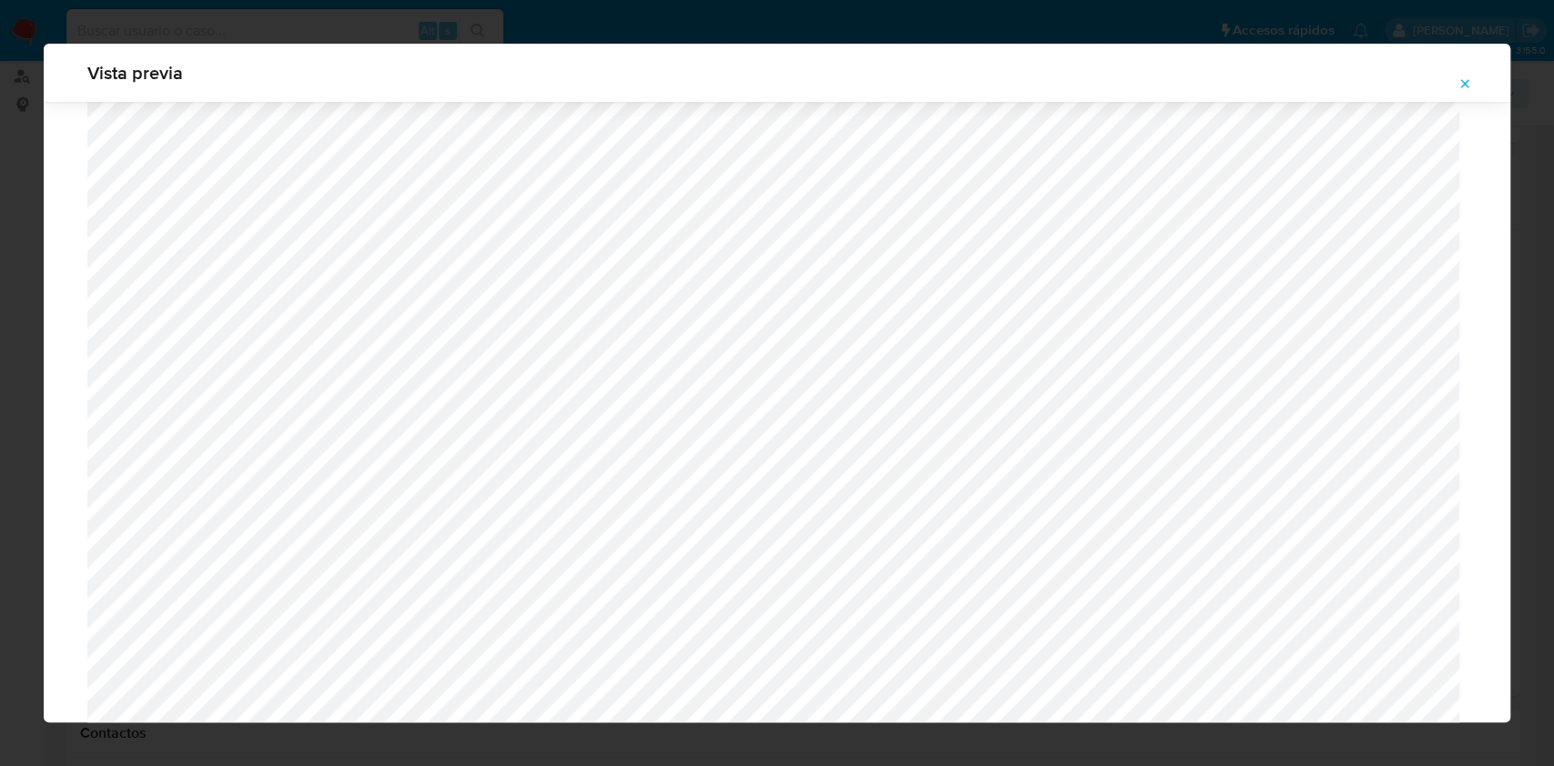
click at [1463, 89] on icon "Attachment preview" at bounding box center [1464, 83] width 15 height 15
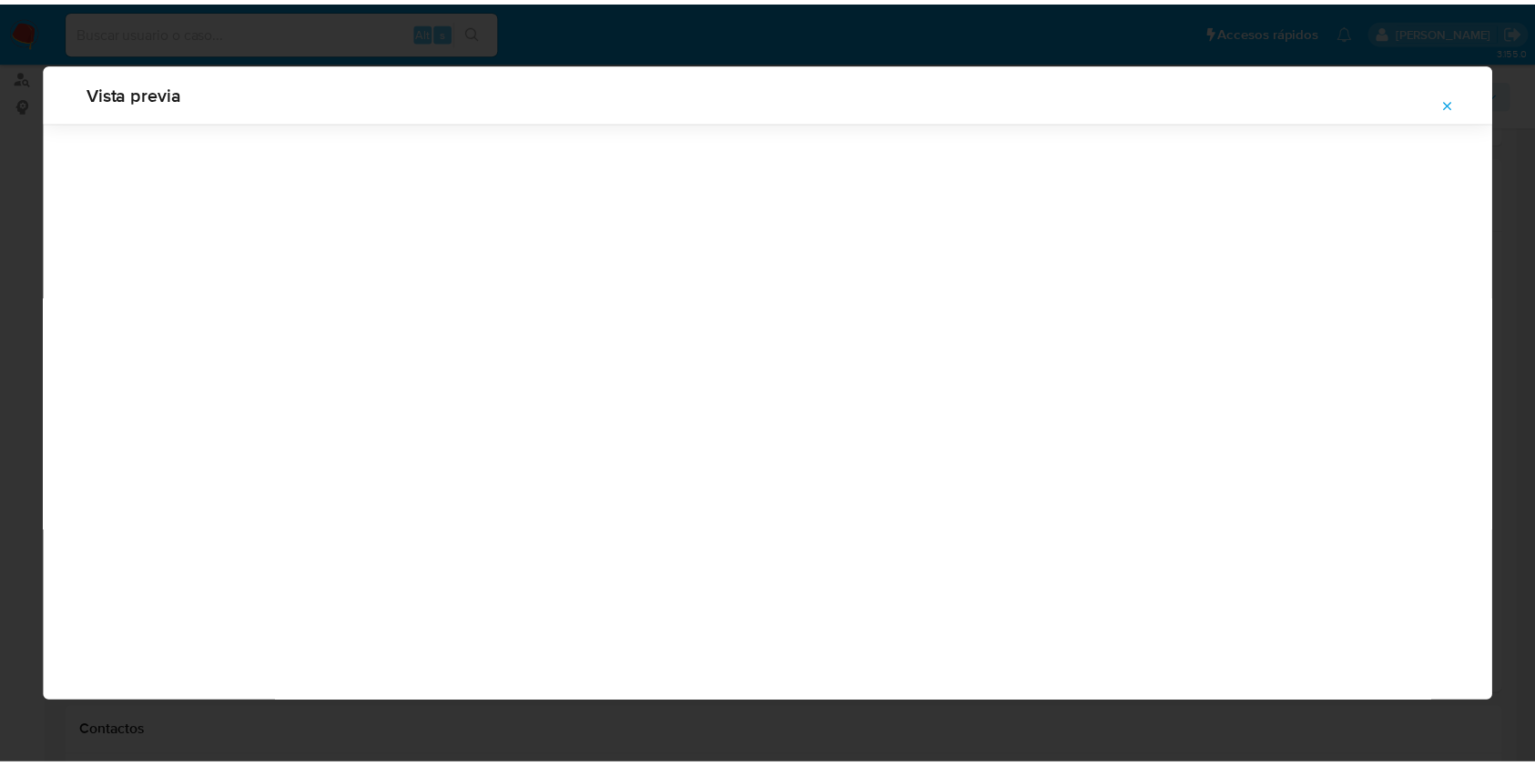
scroll to position [0, 0]
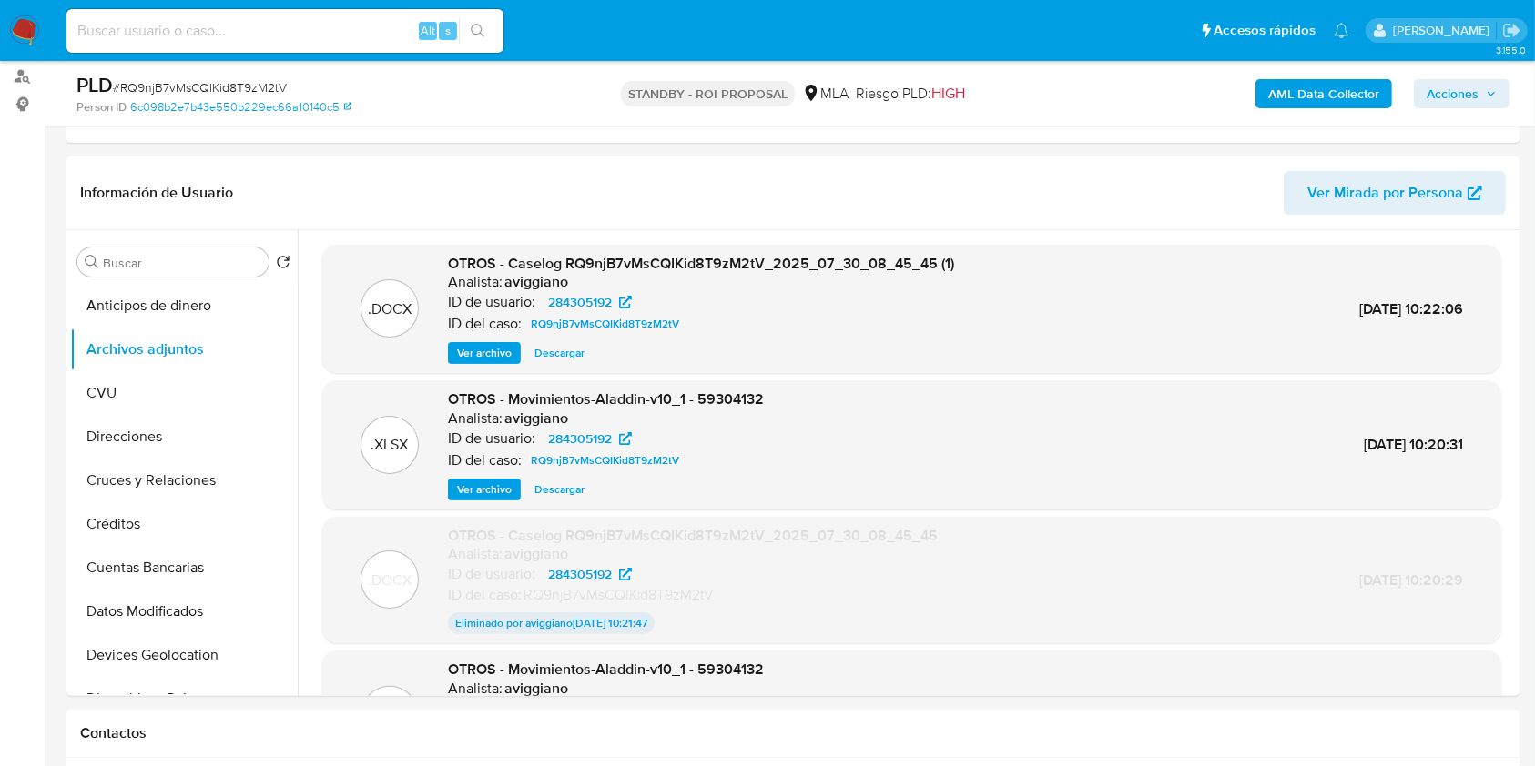
click at [350, 31] on input at bounding box center [284, 31] width 437 height 24
paste input "dWLv4hqlcHTHUmzHYcrPsPHH"
type input "dWLv4hqlcHTHUmzHYcrPsPHH"
click at [466, 32] on button "search-icon" at bounding box center [477, 30] width 37 height 25
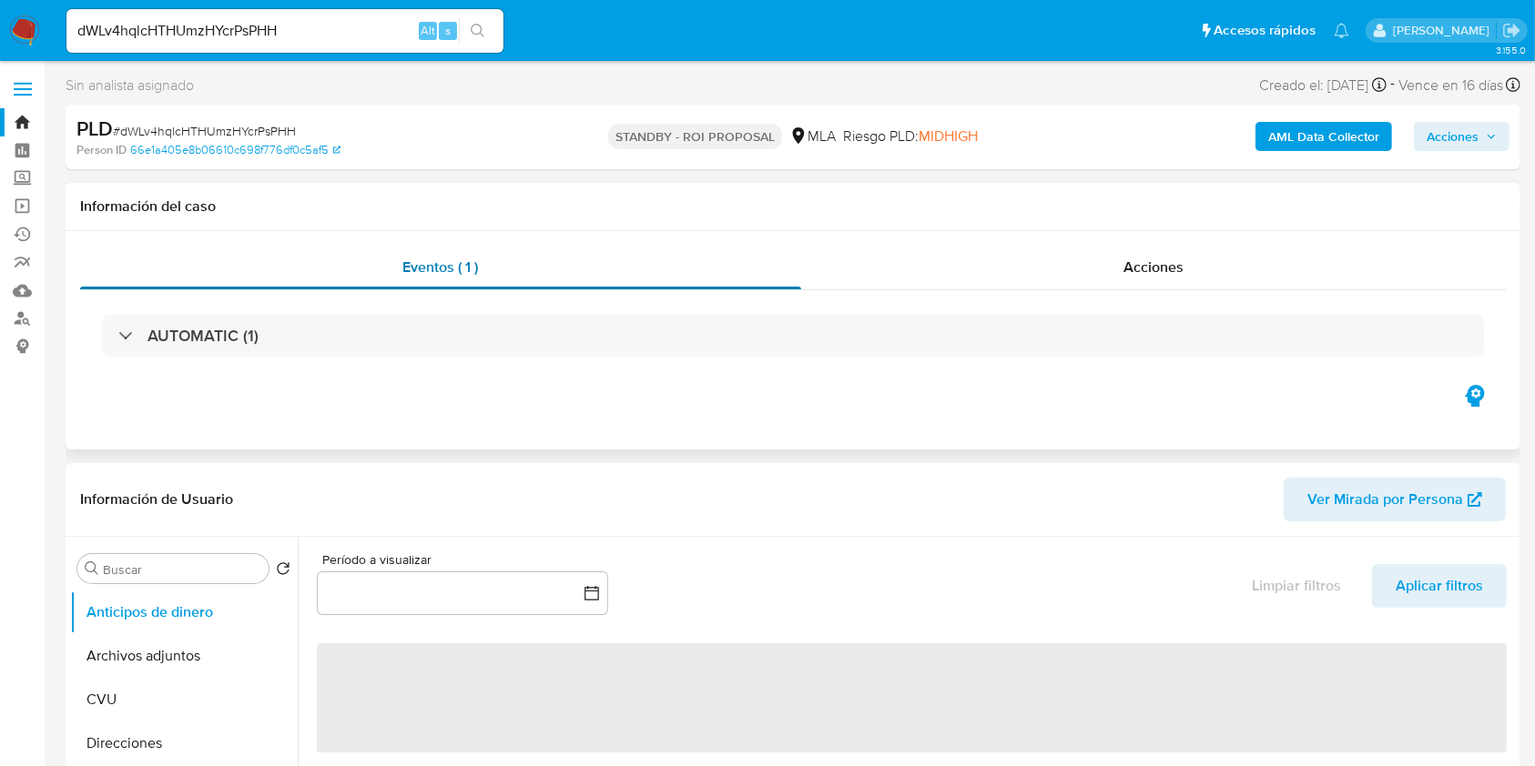
select select "10"
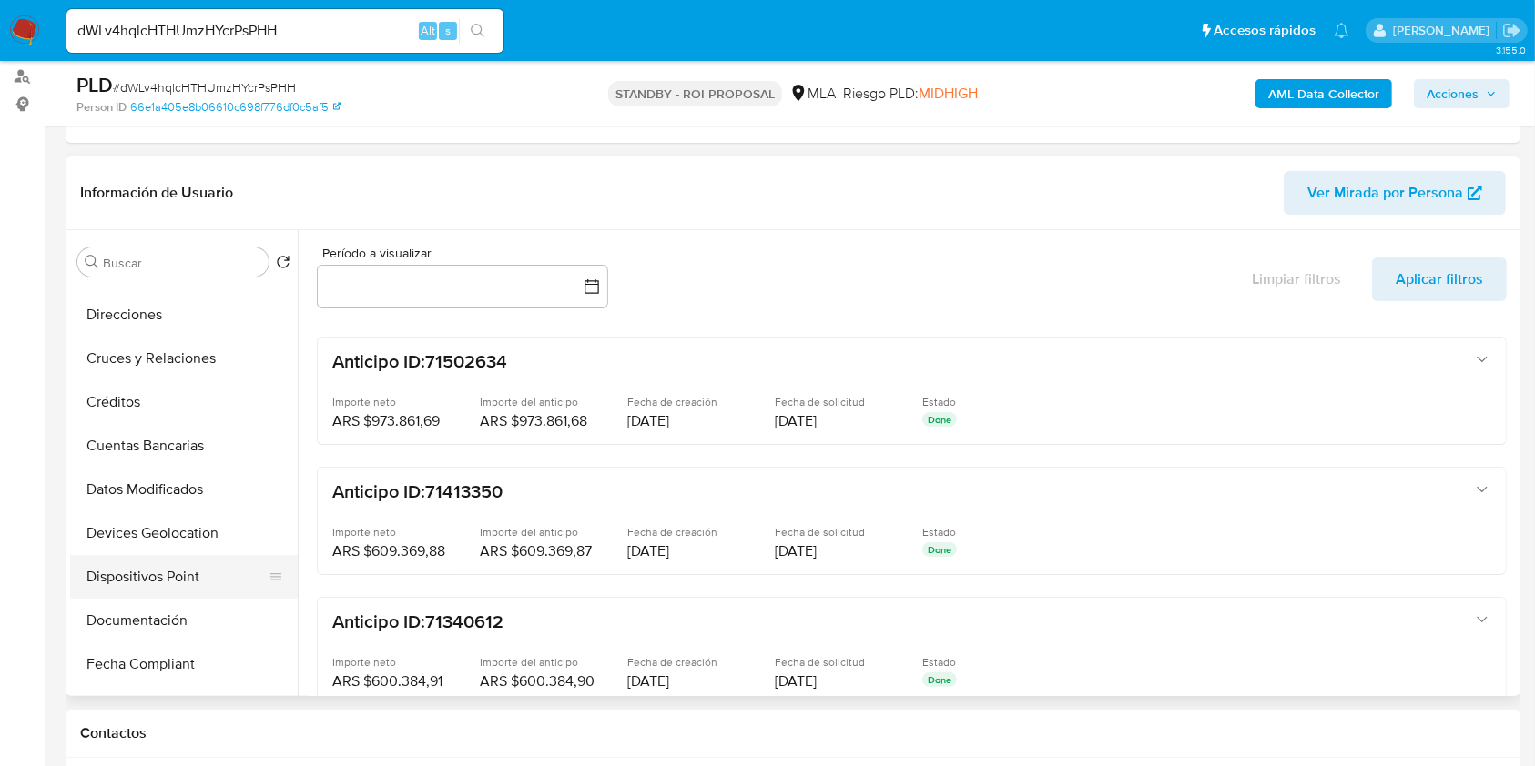
scroll to position [242, 0]
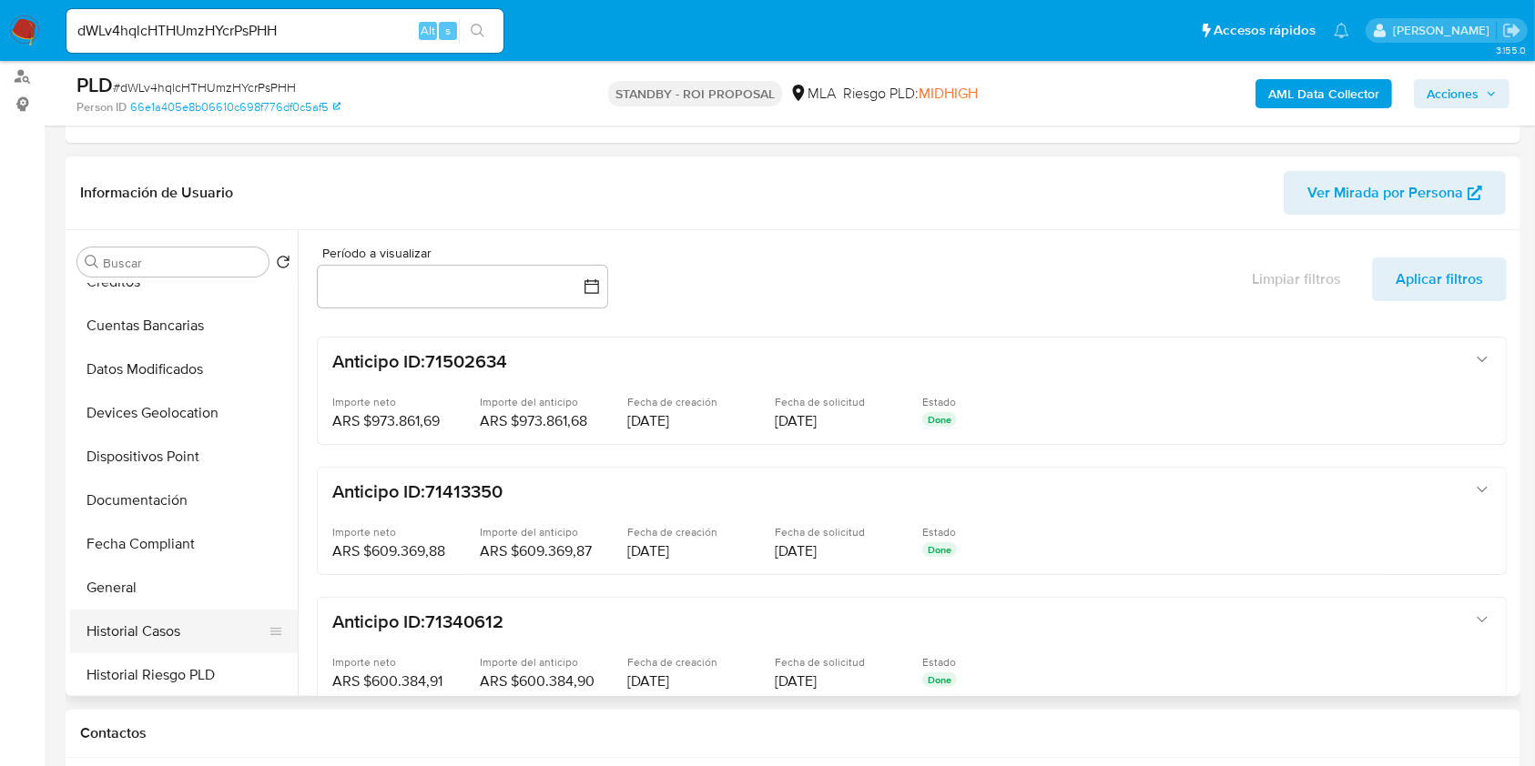
click at [168, 614] on button "Historial Casos" at bounding box center [176, 632] width 213 height 44
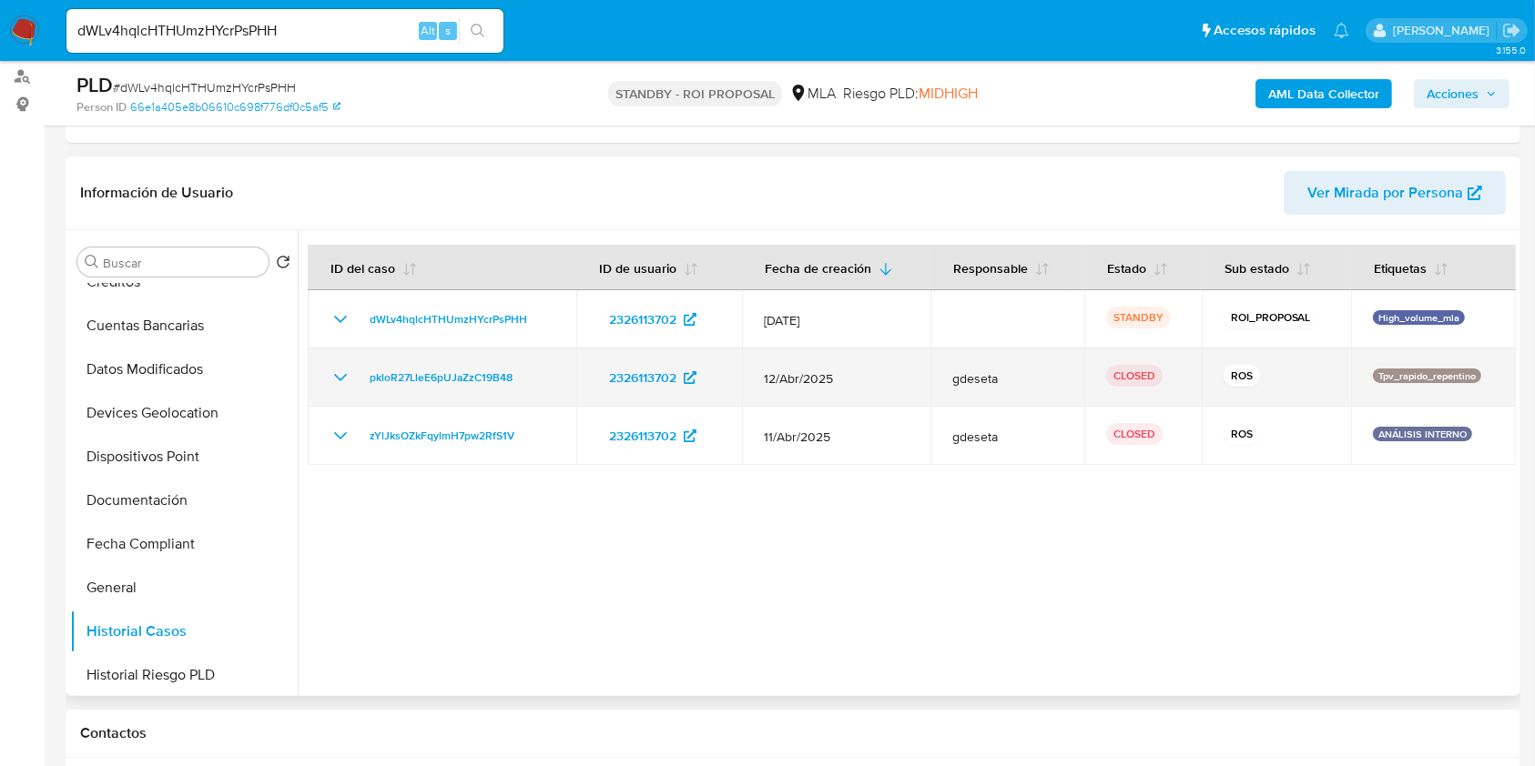
click at [339, 382] on icon "Mostrar/Ocultar" at bounding box center [341, 378] width 22 height 22
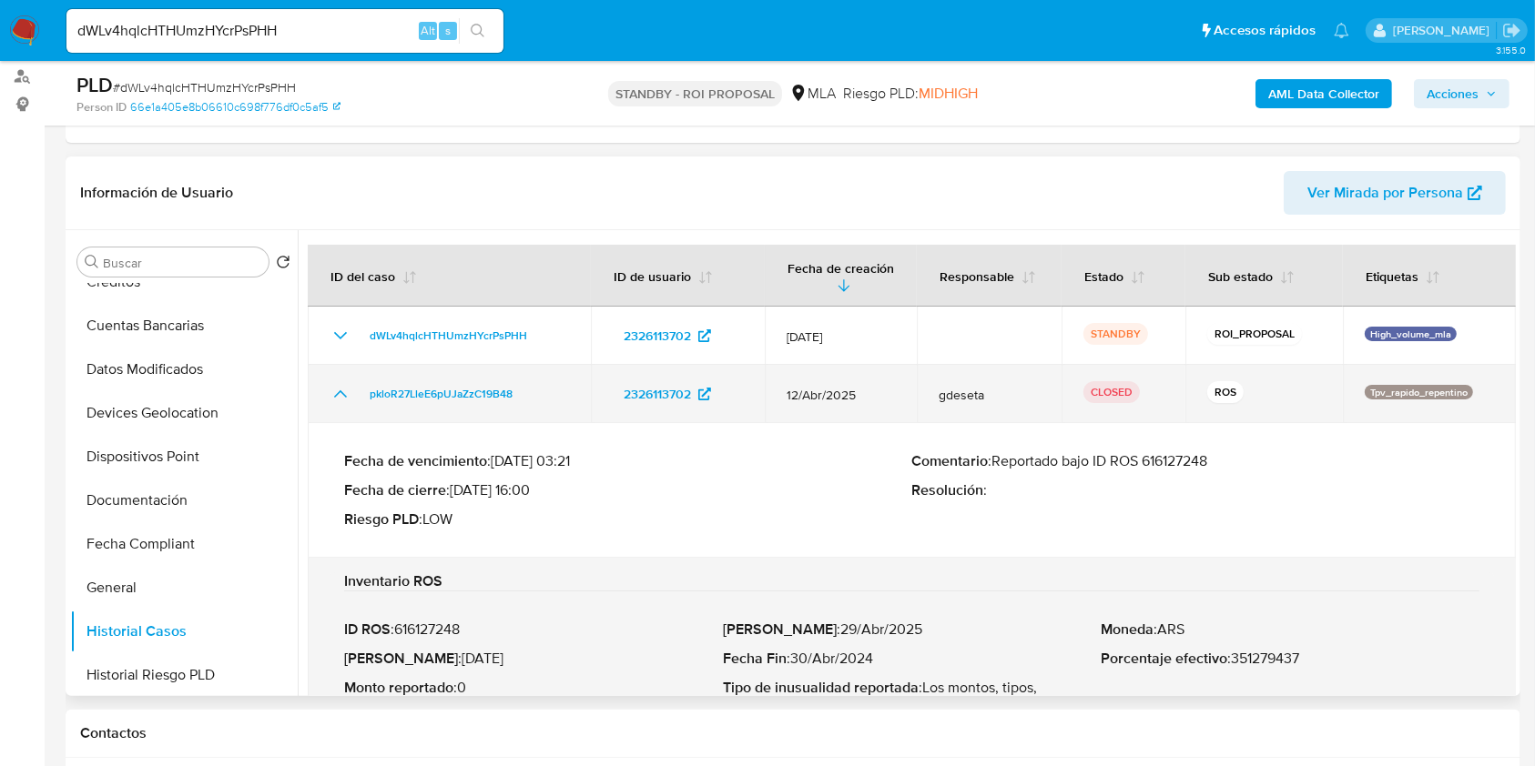
click at [339, 383] on icon "Mostrar/Ocultar" at bounding box center [341, 394] width 22 height 22
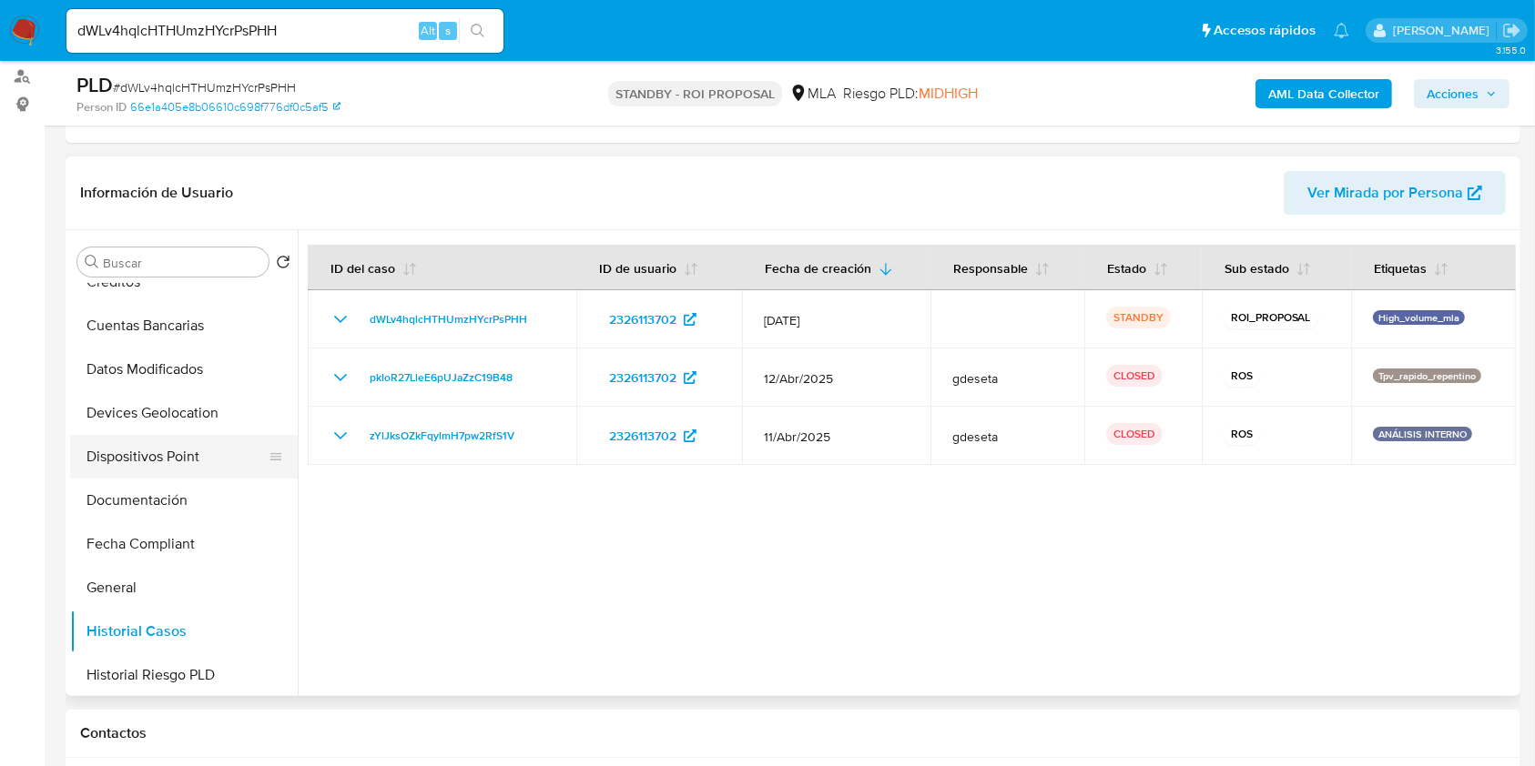
scroll to position [0, 0]
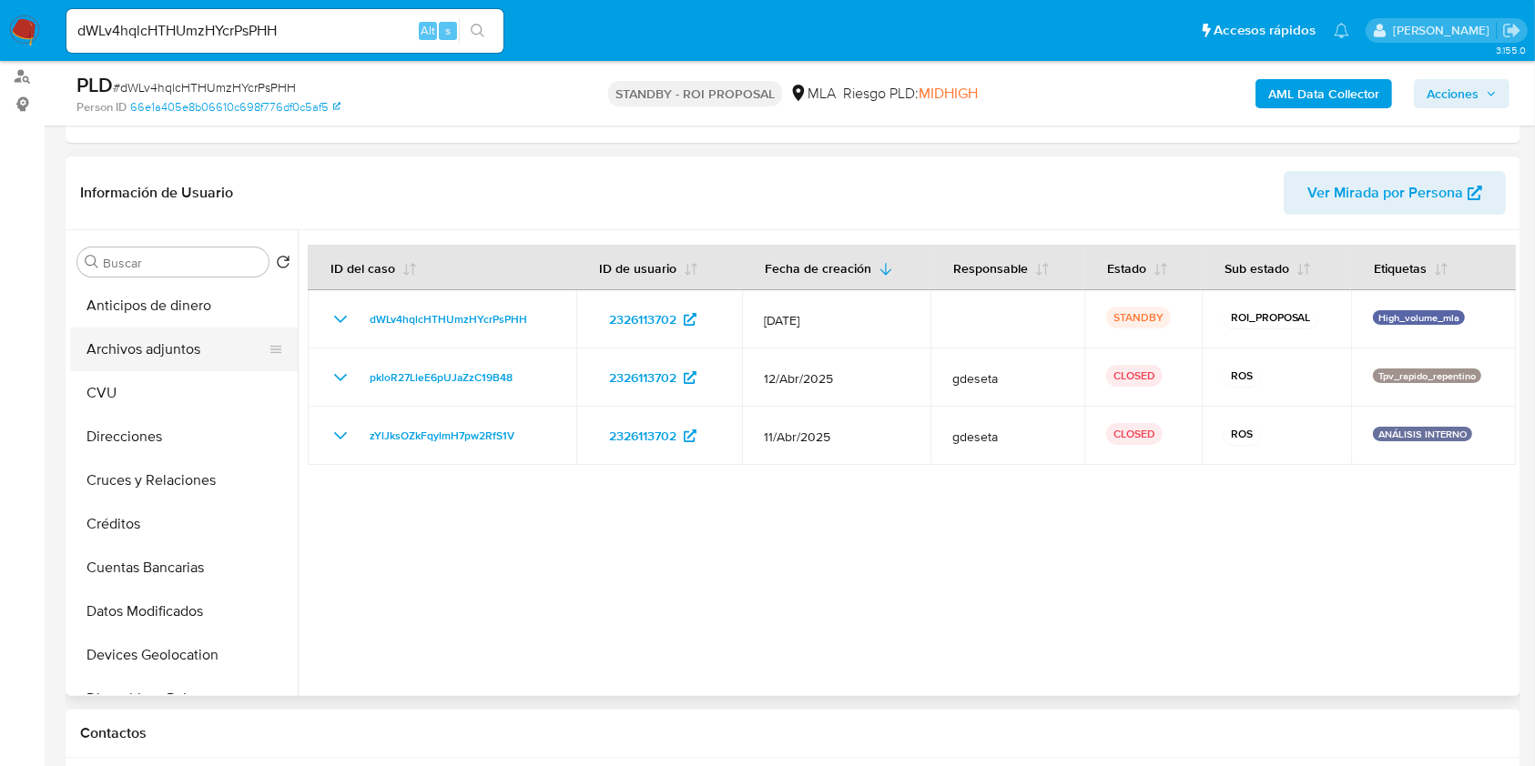
click at [204, 336] on button "Archivos adjuntos" at bounding box center [176, 350] width 213 height 44
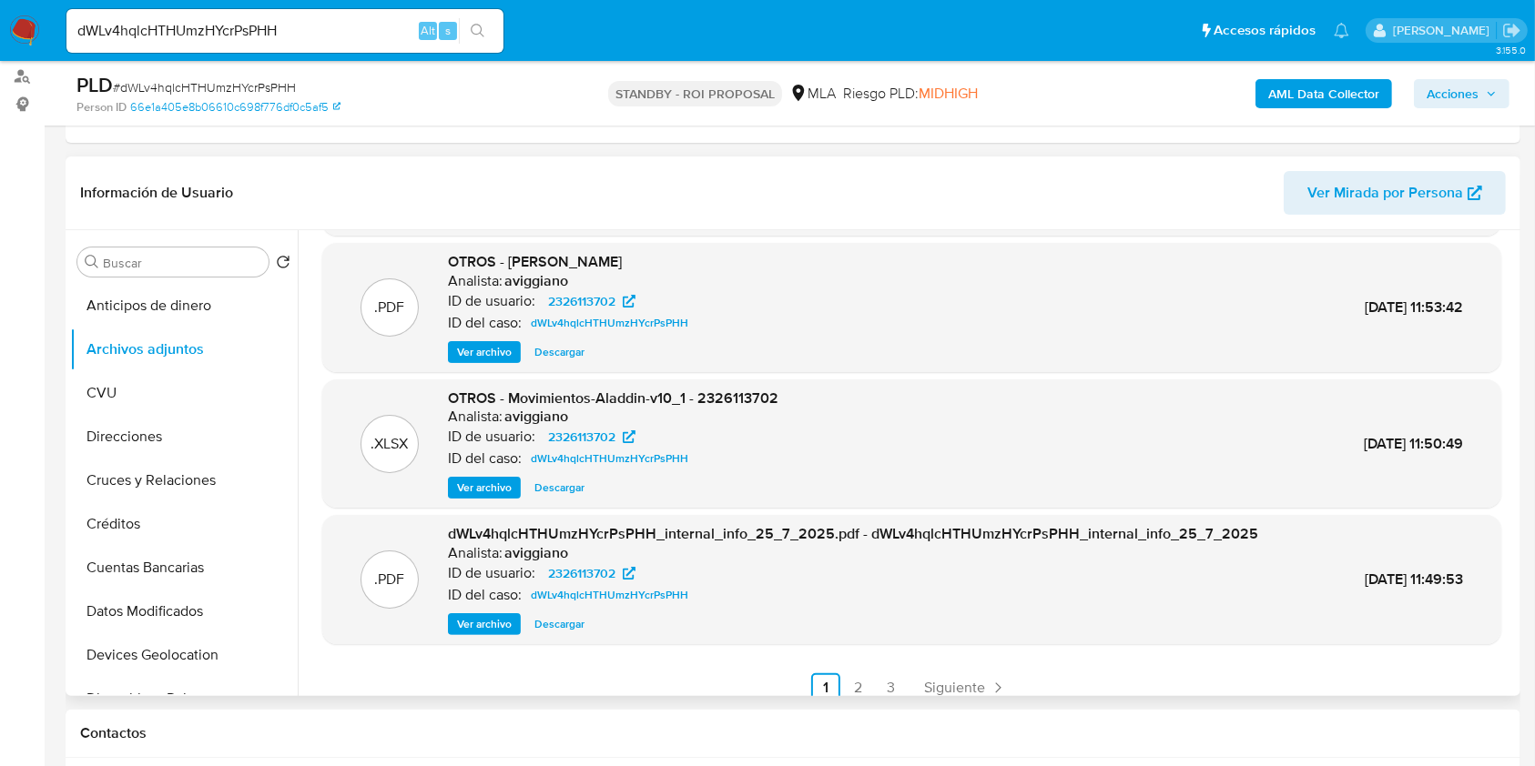
scroll to position [153, 0]
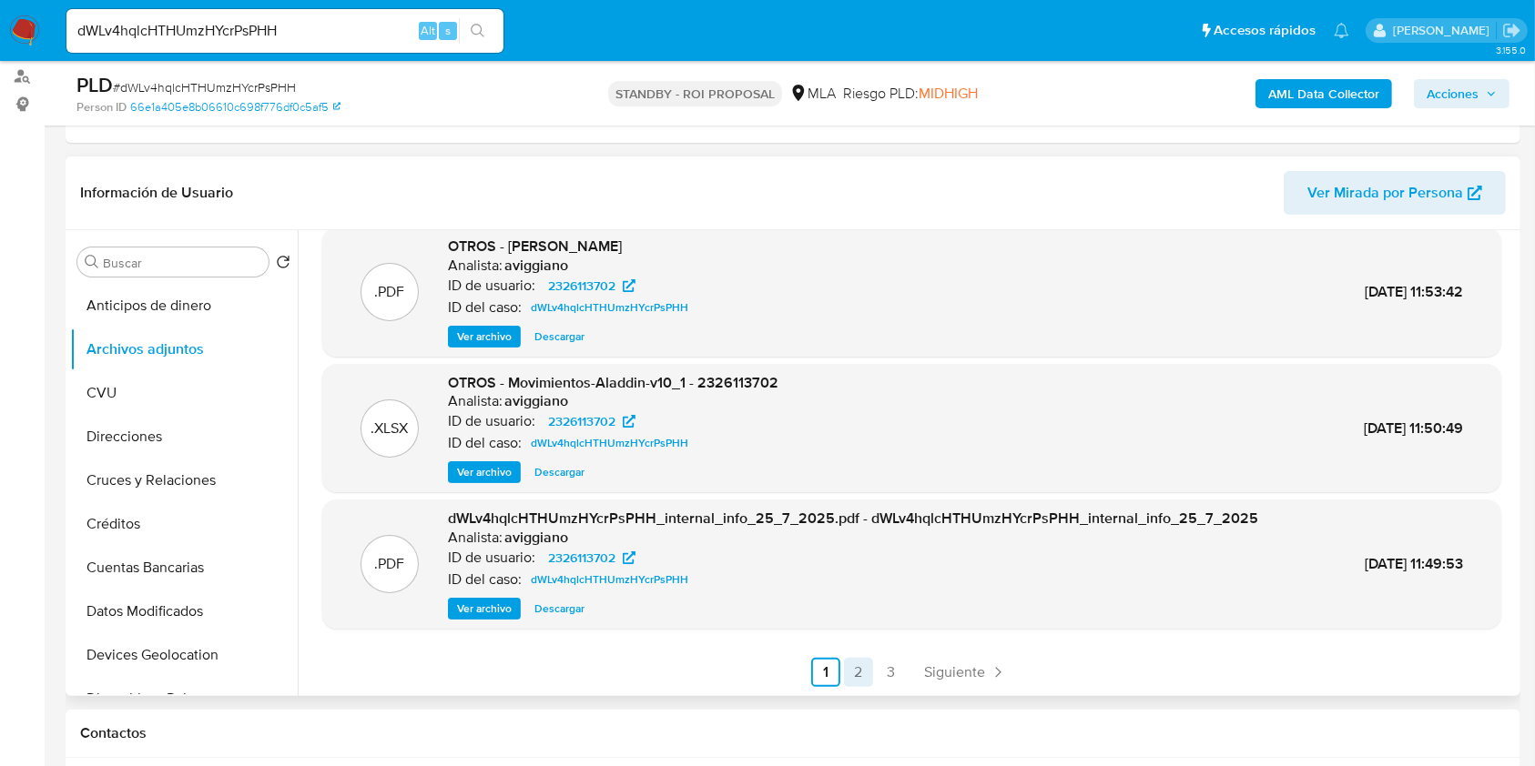
click at [849, 665] on link "2" at bounding box center [858, 672] width 29 height 29
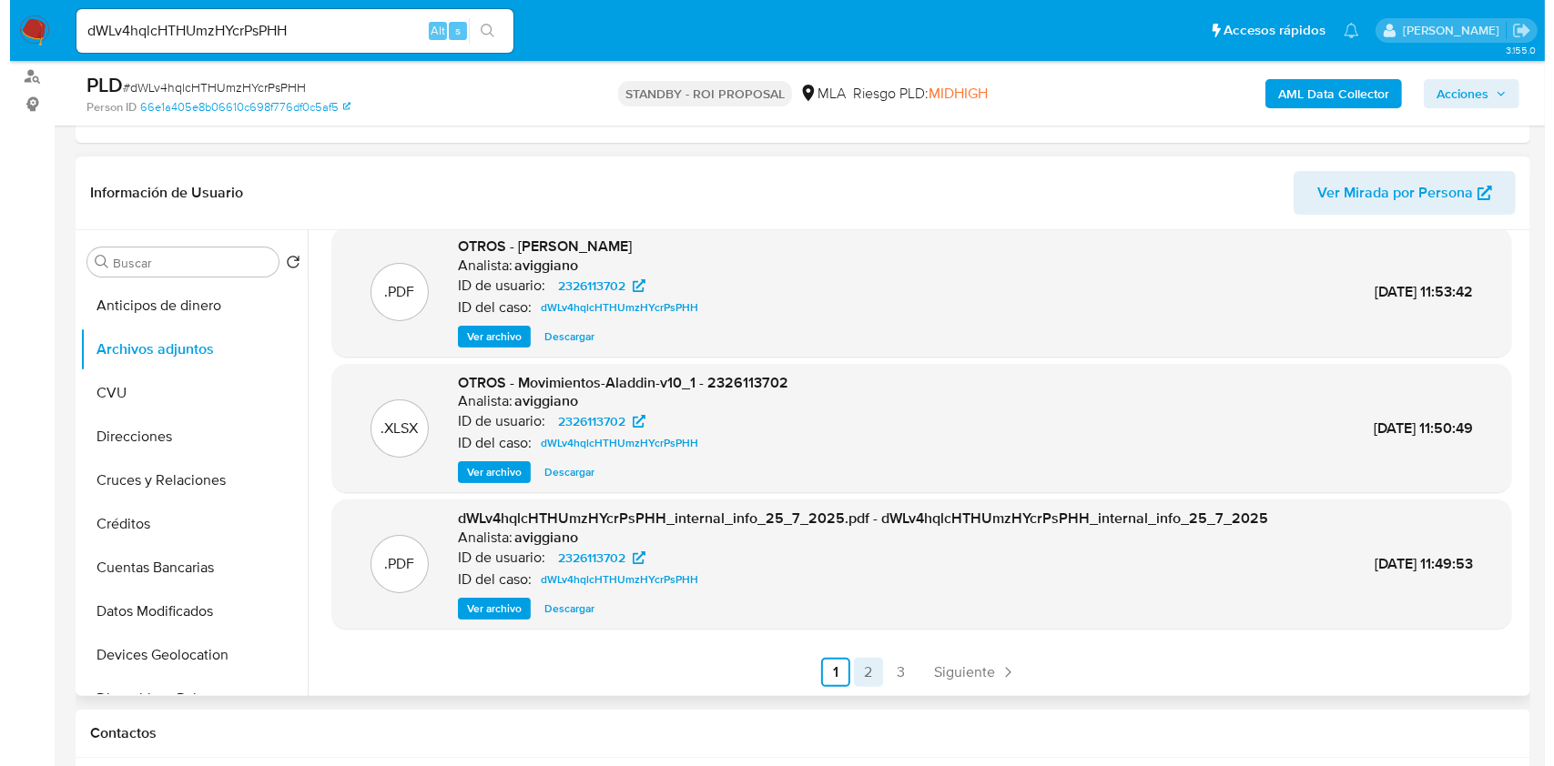
scroll to position [0, 0]
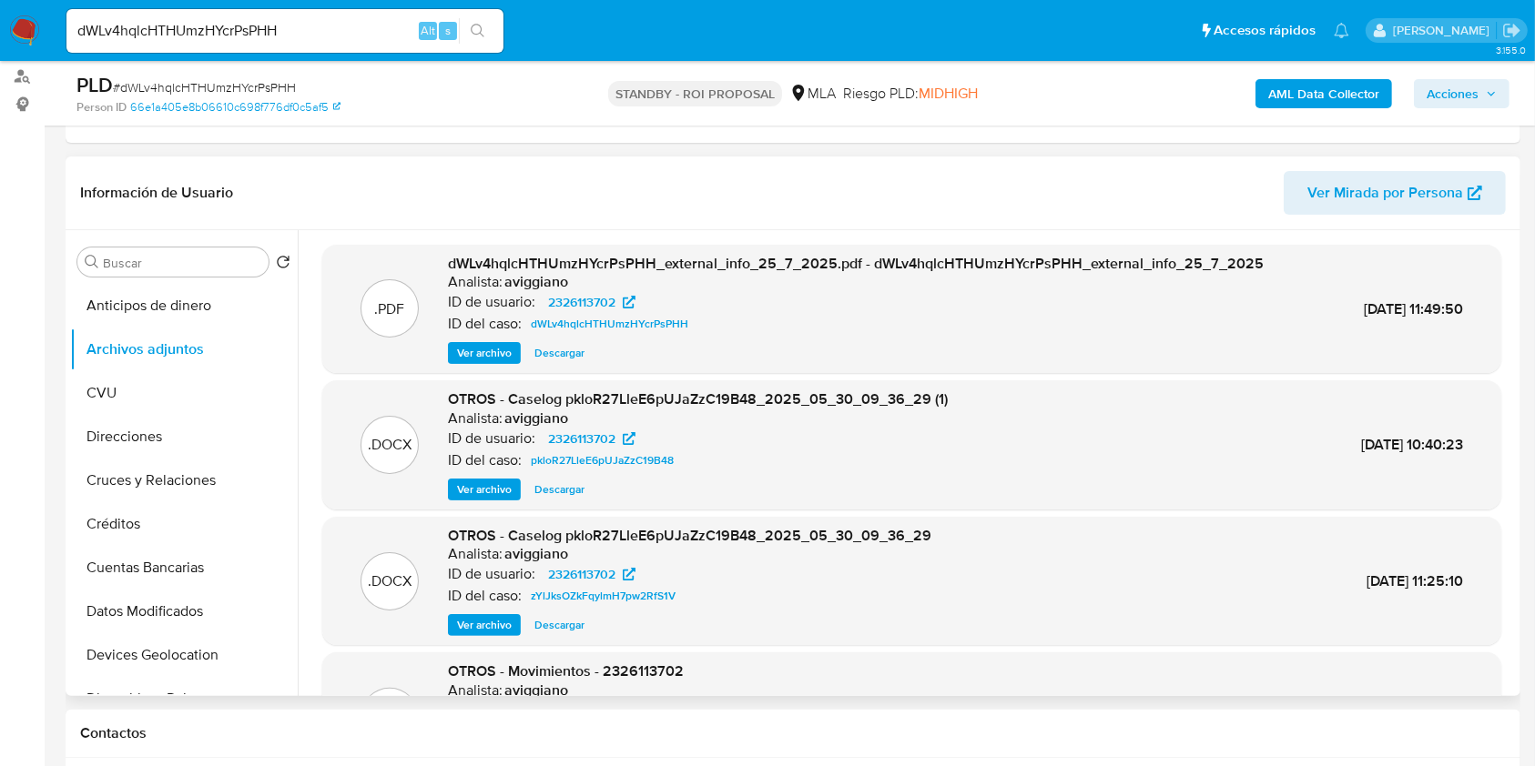
click at [514, 483] on button "Ver archivo" at bounding box center [484, 490] width 73 height 22
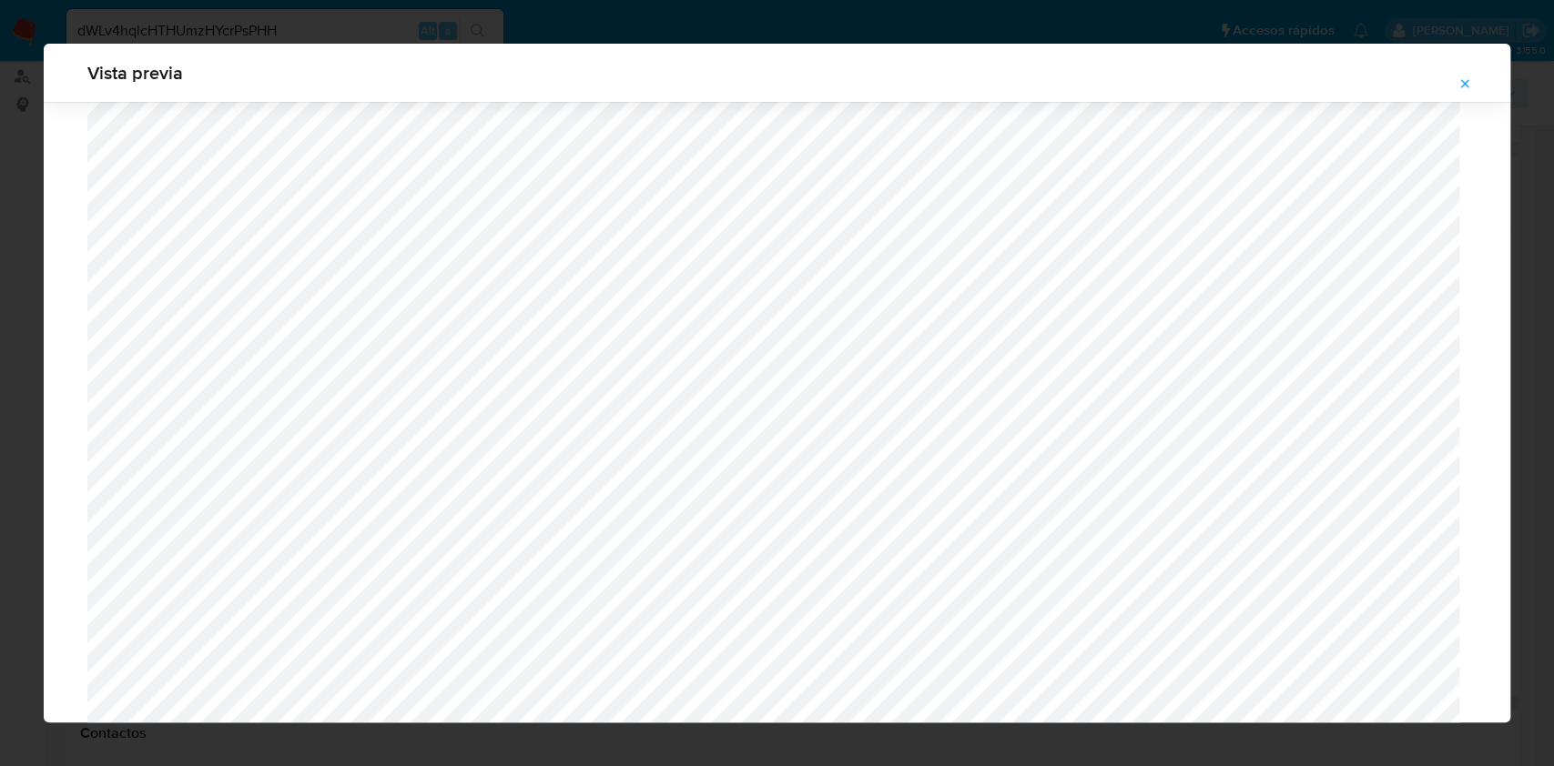
scroll to position [449, 0]
click at [1463, 90] on icon "Attachment preview" at bounding box center [1464, 83] width 15 height 15
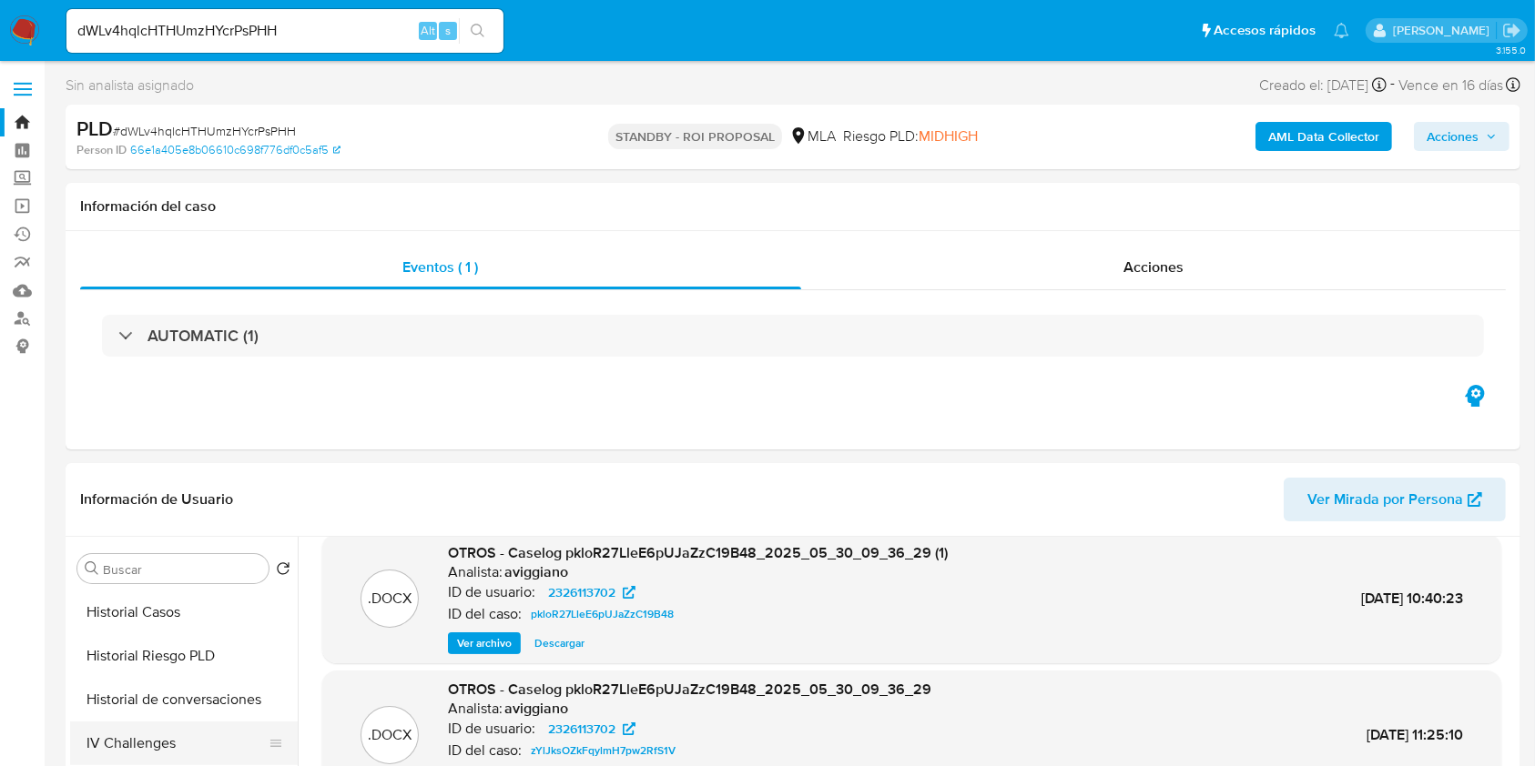
scroll to position [606, 0]
click at [159, 690] on button "IV Challenges" at bounding box center [176, 706] width 213 height 44
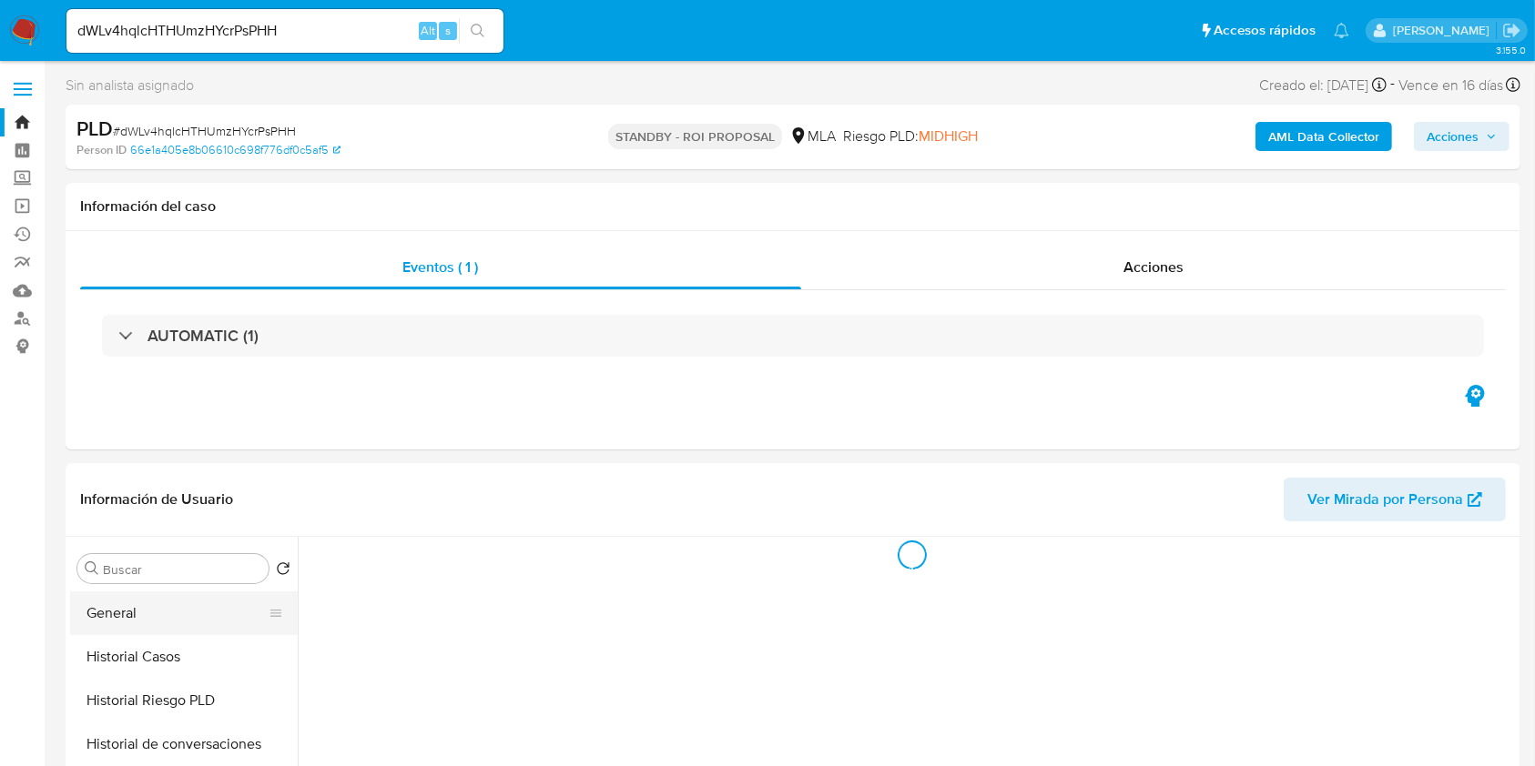
scroll to position [485, 0]
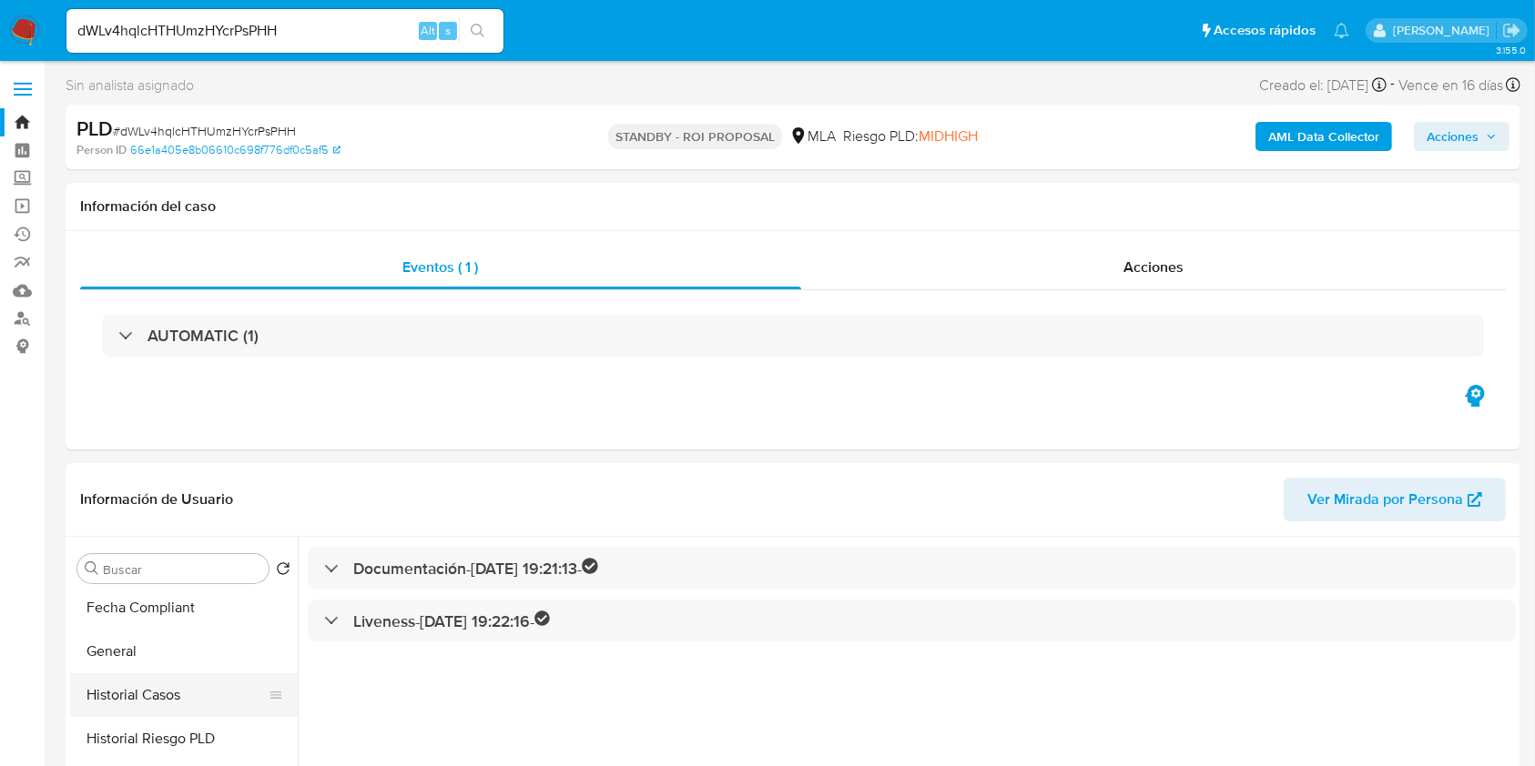
click at [176, 680] on button "Historial Casos" at bounding box center [176, 696] width 213 height 44
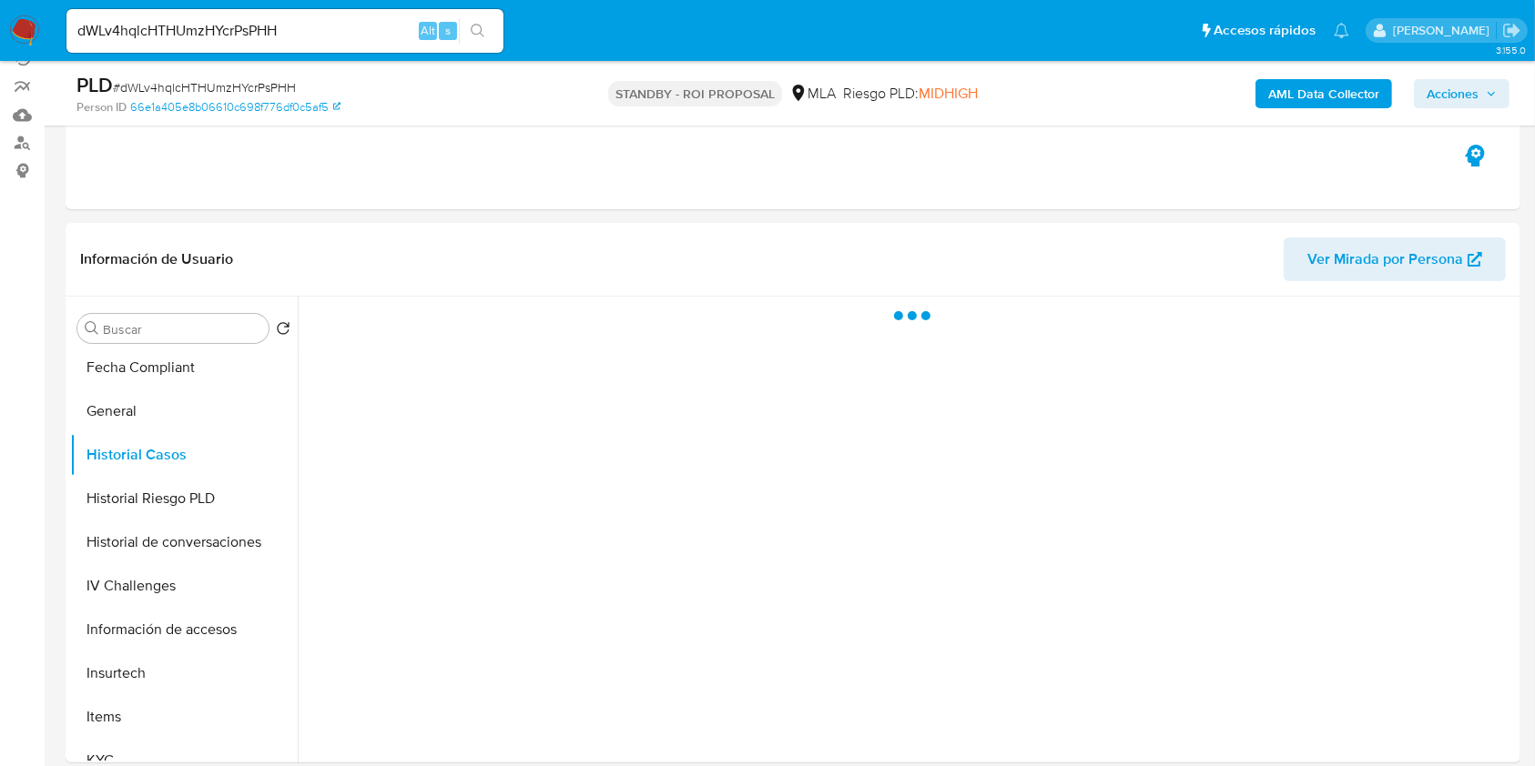
scroll to position [242, 0]
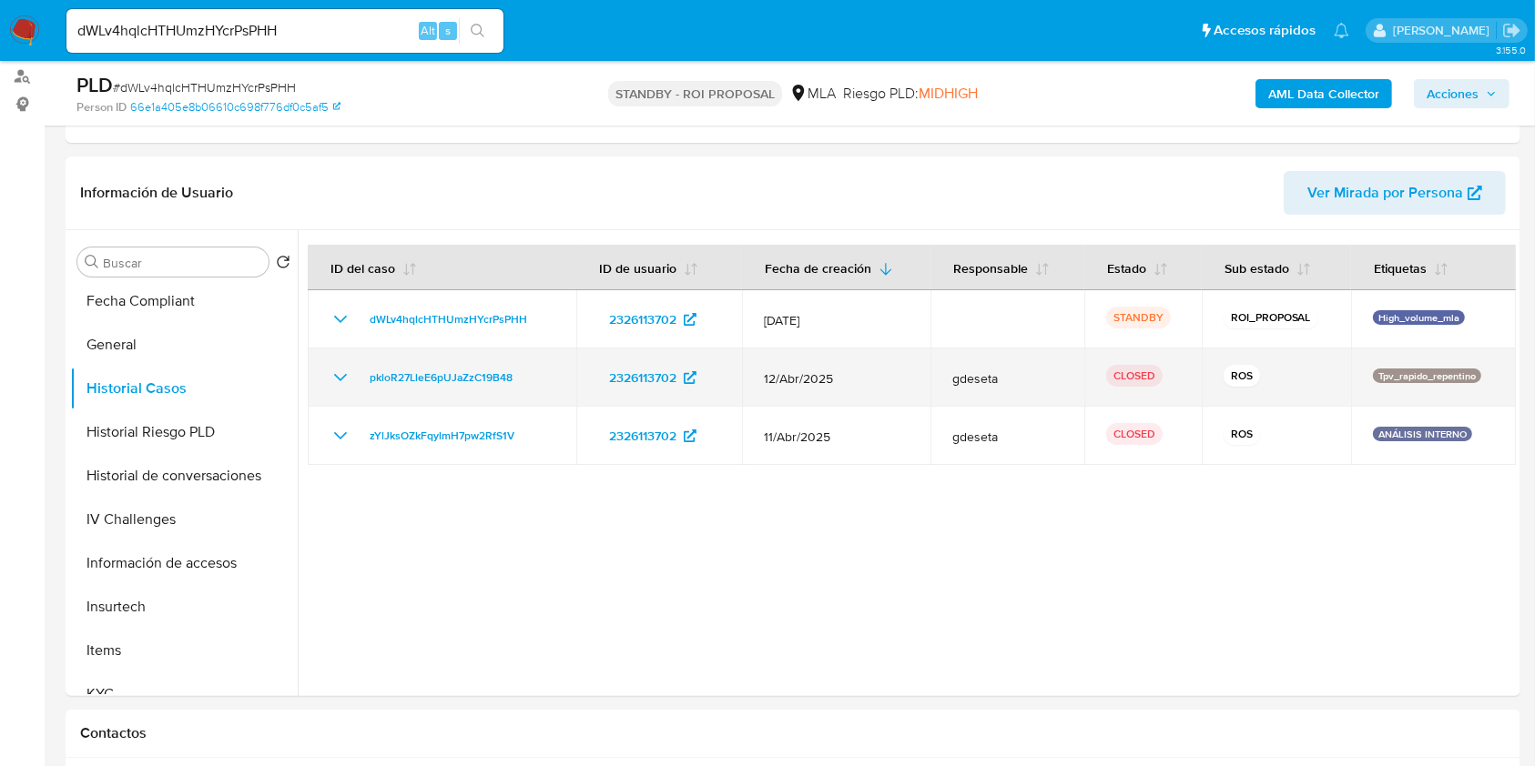
click at [335, 377] on icon "Mostrar/Ocultar" at bounding box center [341, 378] width 22 height 22
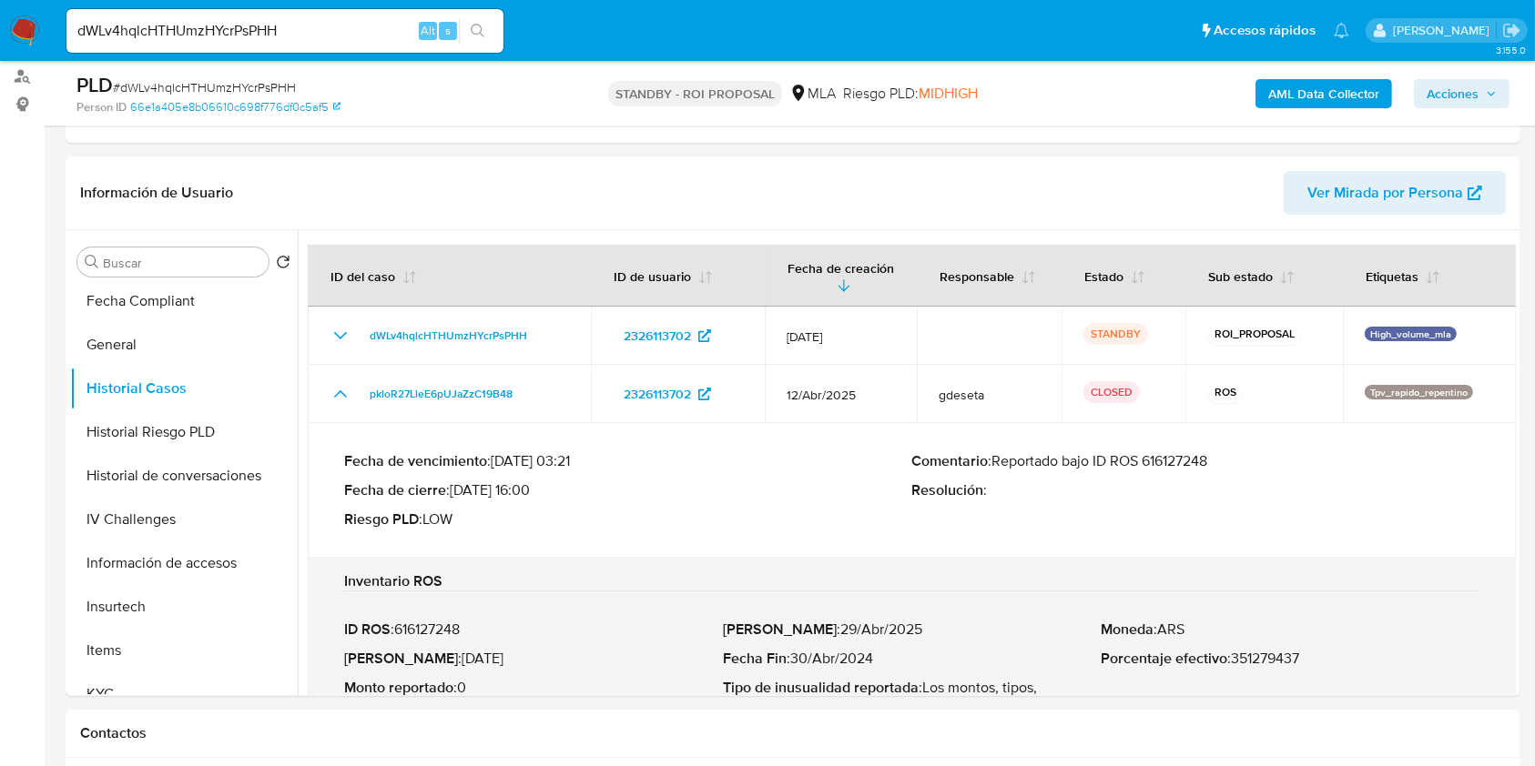
click at [1159, 445] on div "Fecha de vencimiento : 11/07/2025 03:21 Fecha de cierre : 13/06/2025 16:00 Ries…" at bounding box center [911, 491] width 1135 height 106
click at [1162, 446] on div "Fecha de vencimiento : 11/07/2025 03:21 Fecha de cierre : 13/06/2025 16:00 Ries…" at bounding box center [911, 491] width 1135 height 106
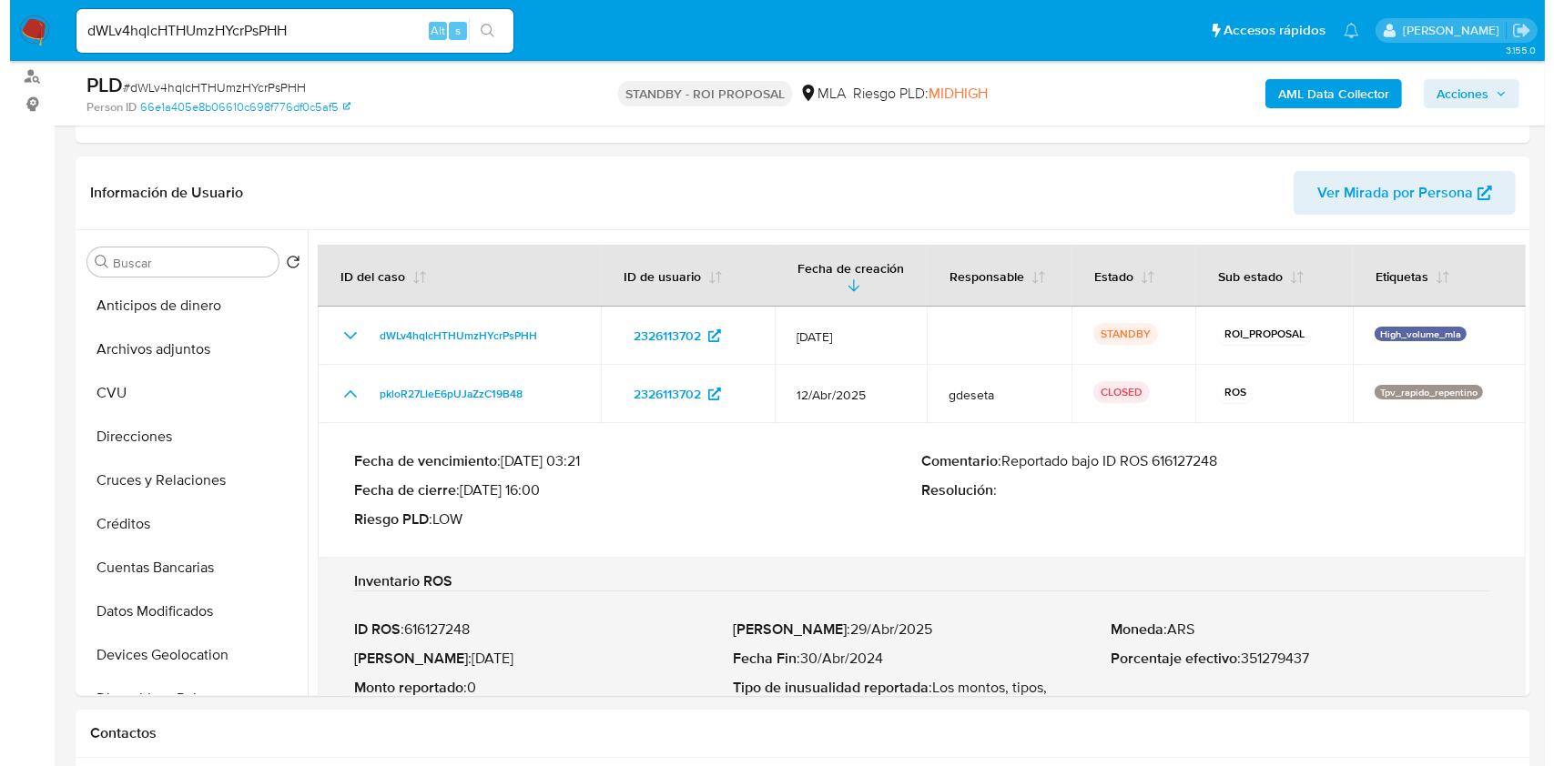
scroll to position [0, 0]
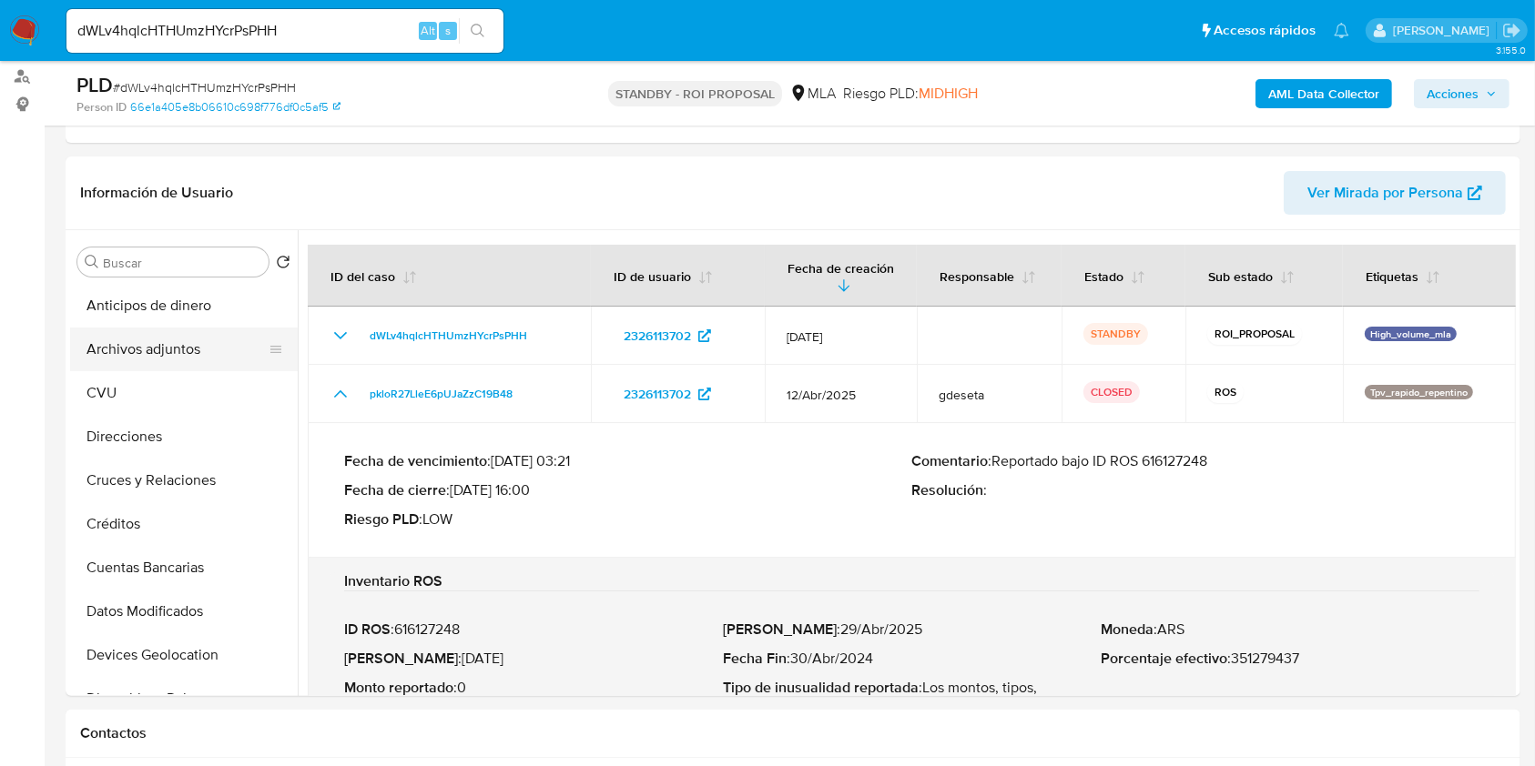
click at [156, 346] on button "Archivos adjuntos" at bounding box center [176, 350] width 213 height 44
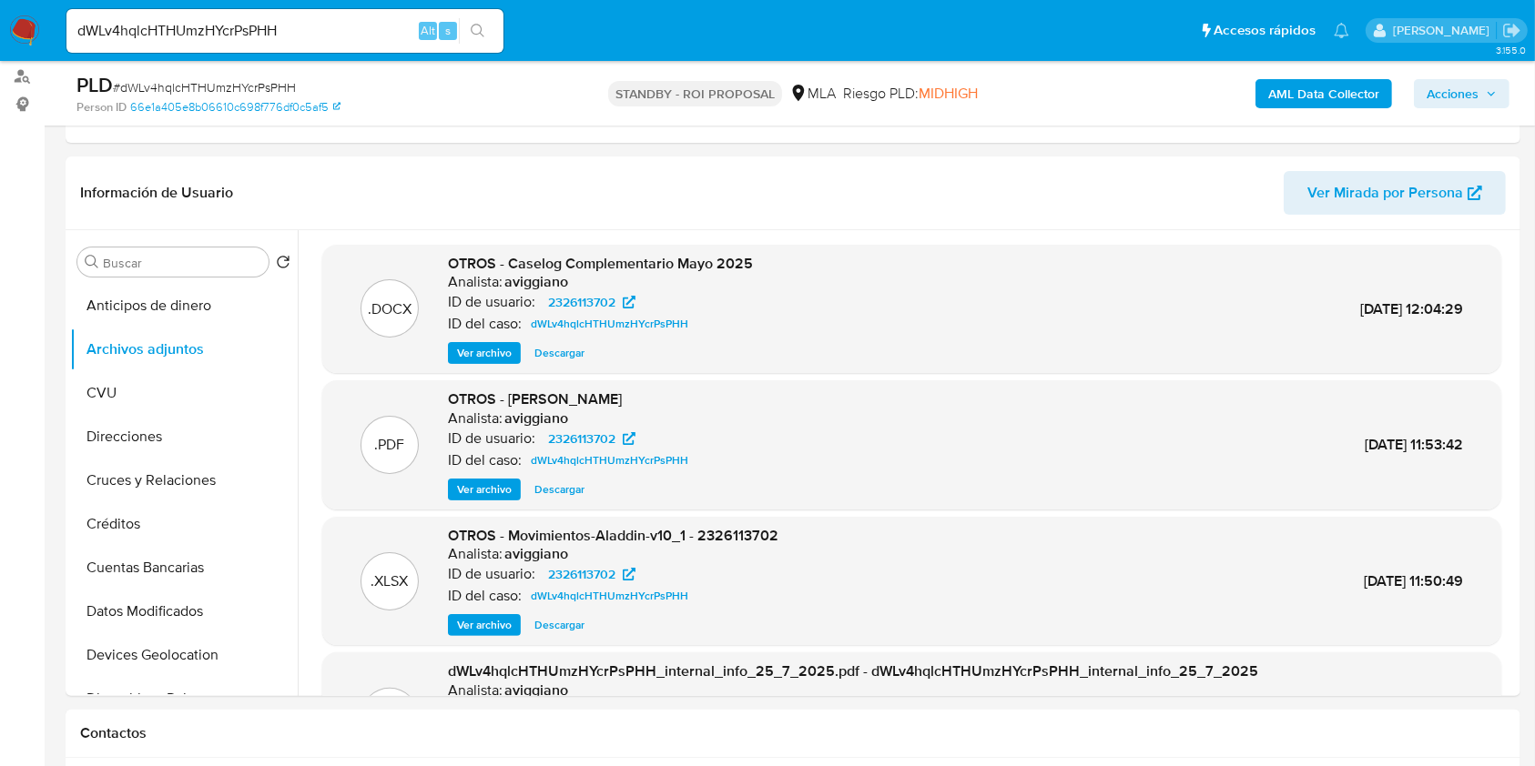
click at [495, 349] on span "Ver archivo" at bounding box center [484, 353] width 55 height 18
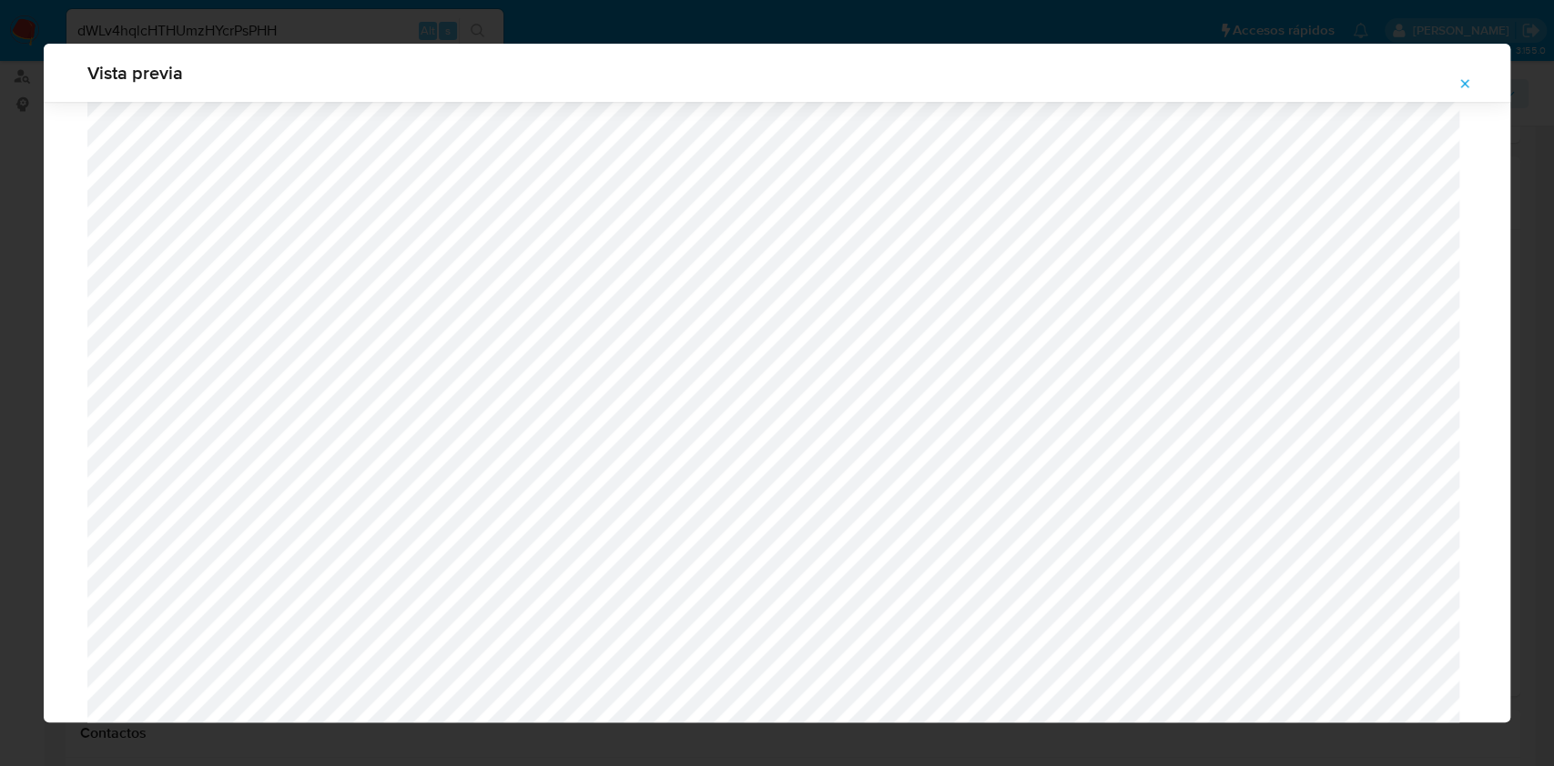
scroll to position [867, 0]
click at [1442, 82] on div "Vista previa" at bounding box center [777, 73] width 1466 height 58
click at [1457, 86] on icon "Attachment preview" at bounding box center [1464, 83] width 15 height 15
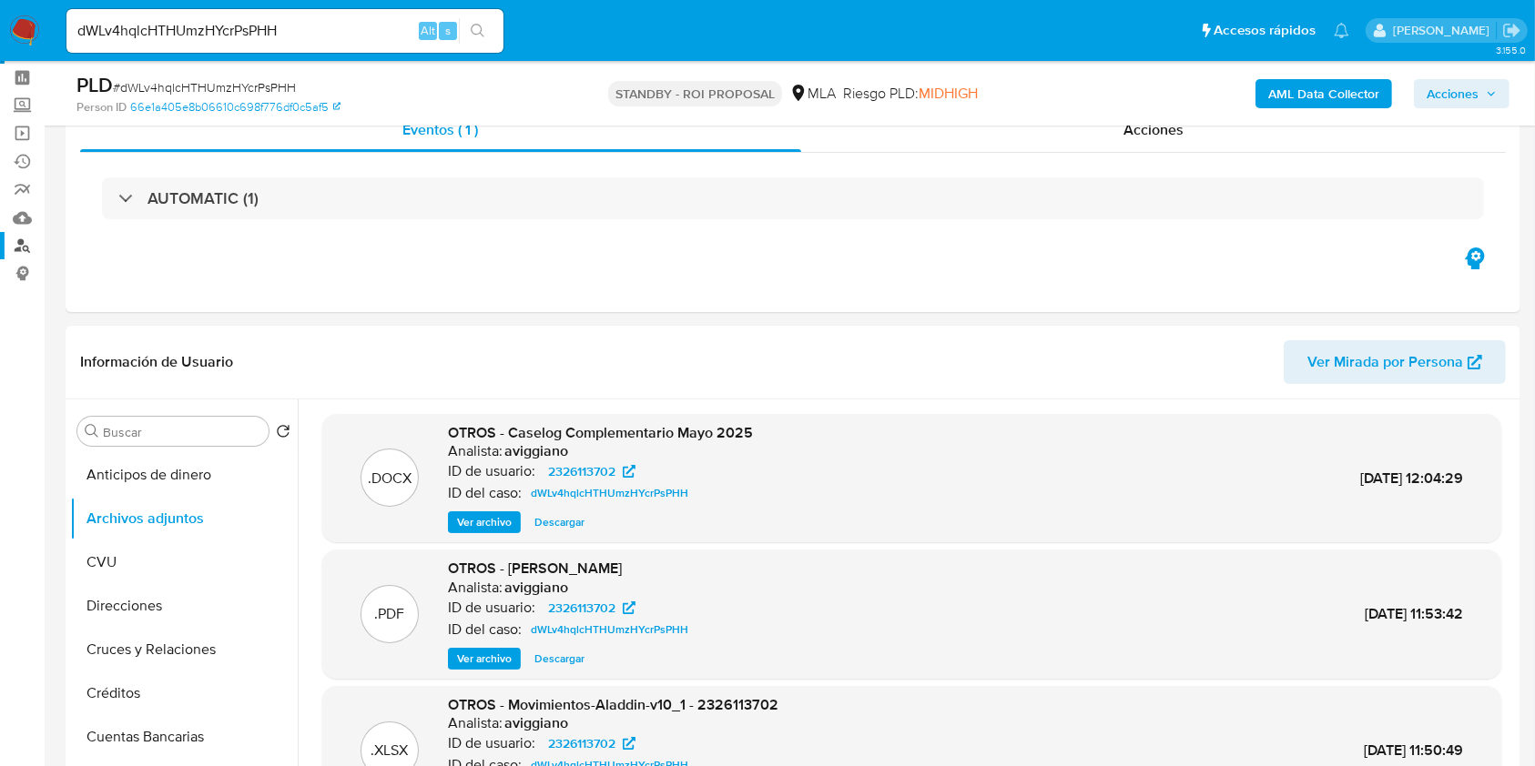
scroll to position [0, 0]
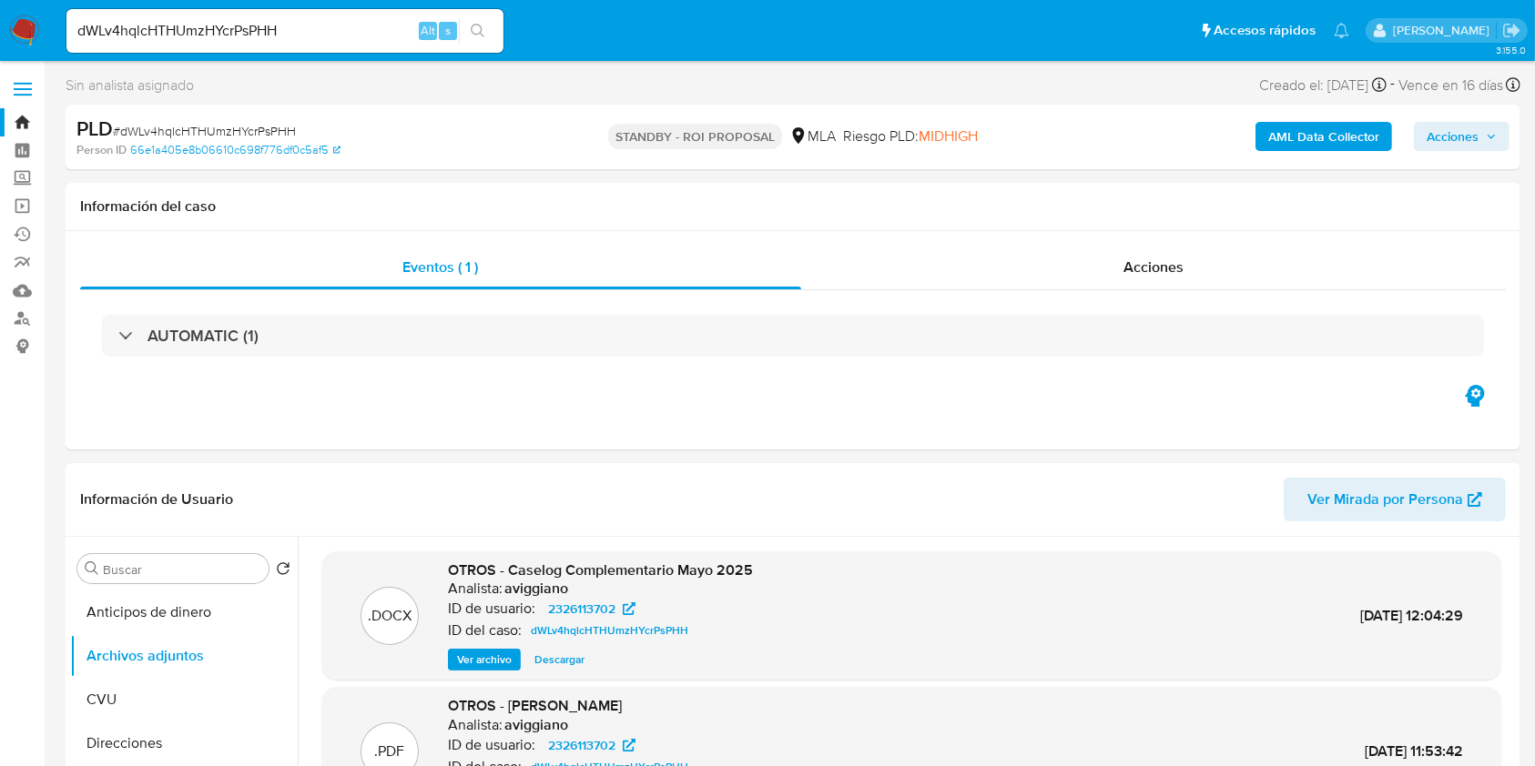
click at [9, 125] on link "Bandeja" at bounding box center [108, 122] width 217 height 28
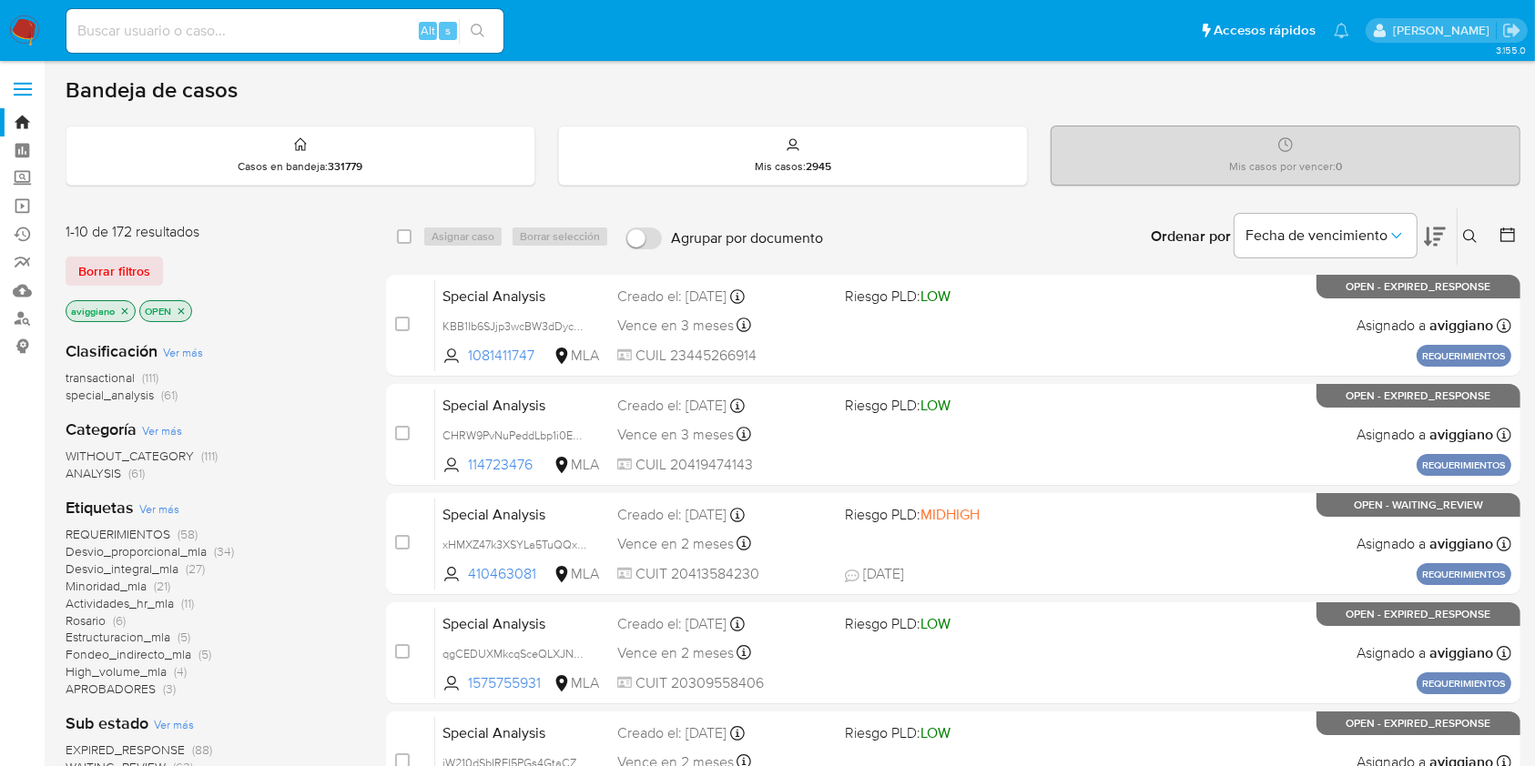
click at [188, 46] on div "Alt s" at bounding box center [284, 31] width 437 height 44
click at [192, 36] on input at bounding box center [284, 31] width 437 height 24
paste input "ir9RQ6pWfvMBoG6hf0eIr7q8"
type input "ir9RQ6pWfvMBoG6hf0eIr7q8"
click at [474, 31] on icon "search-icon" at bounding box center [478, 31] width 15 height 15
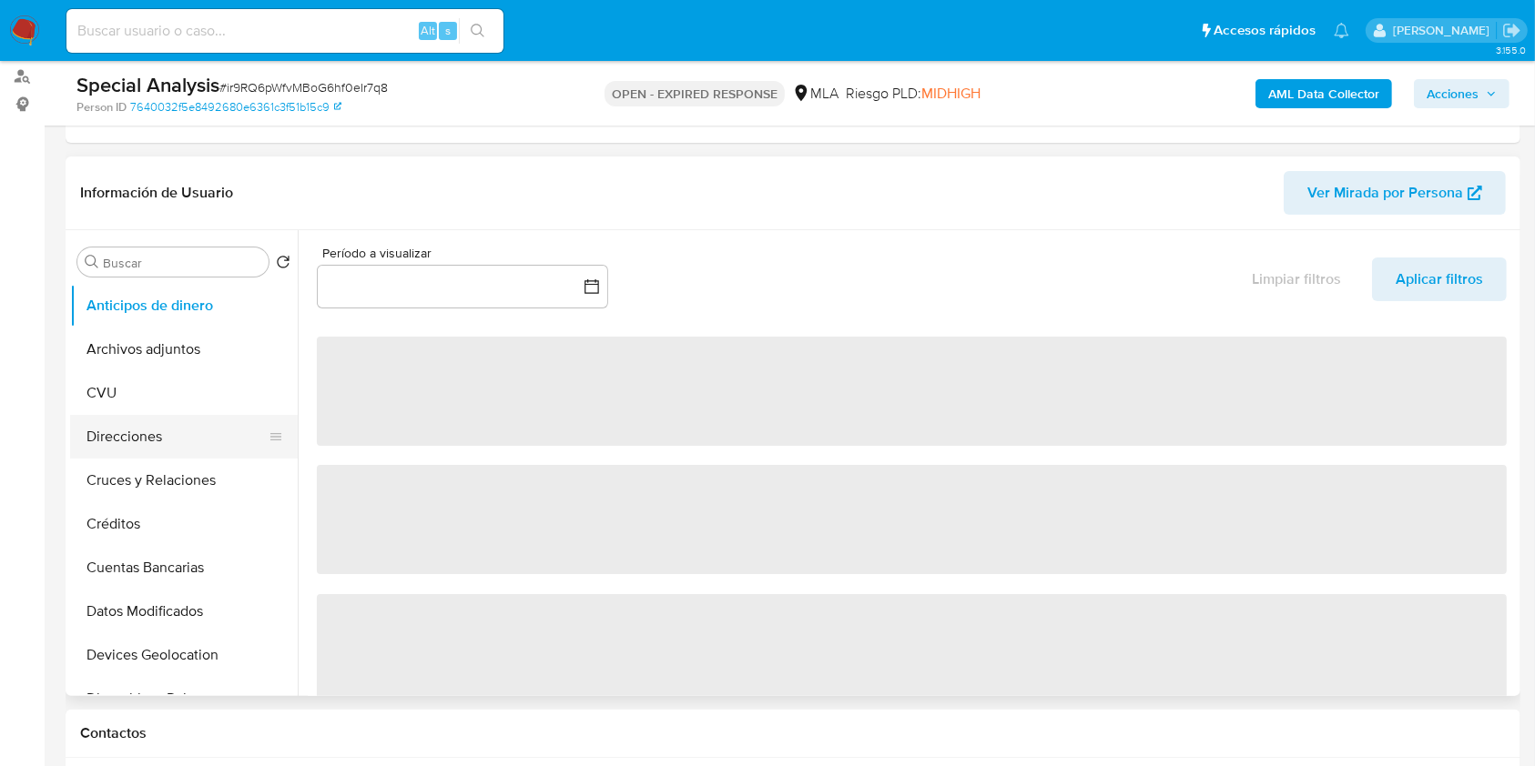
scroll to position [242, 0]
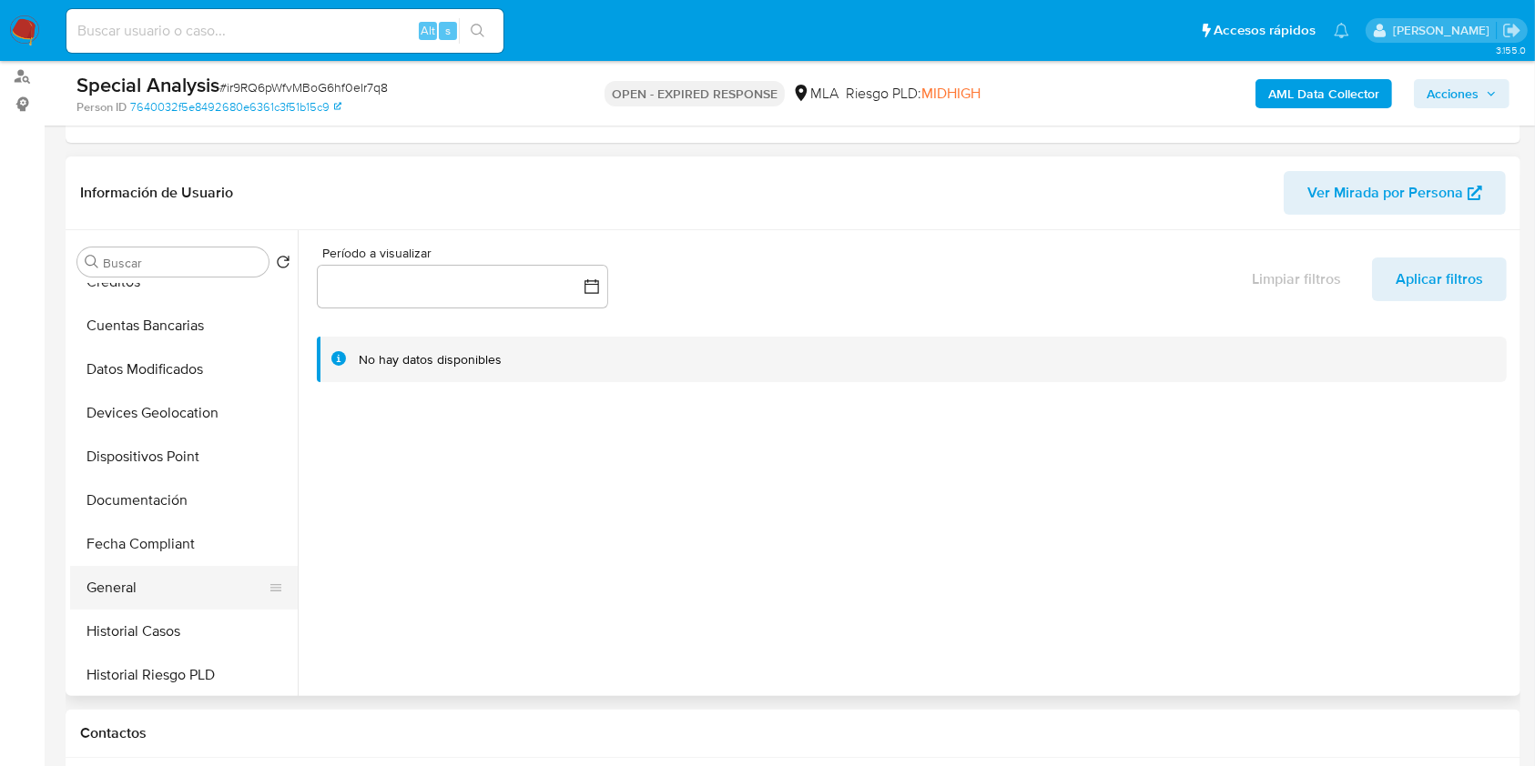
select select "10"
click at [107, 592] on button "General" at bounding box center [176, 588] width 213 height 44
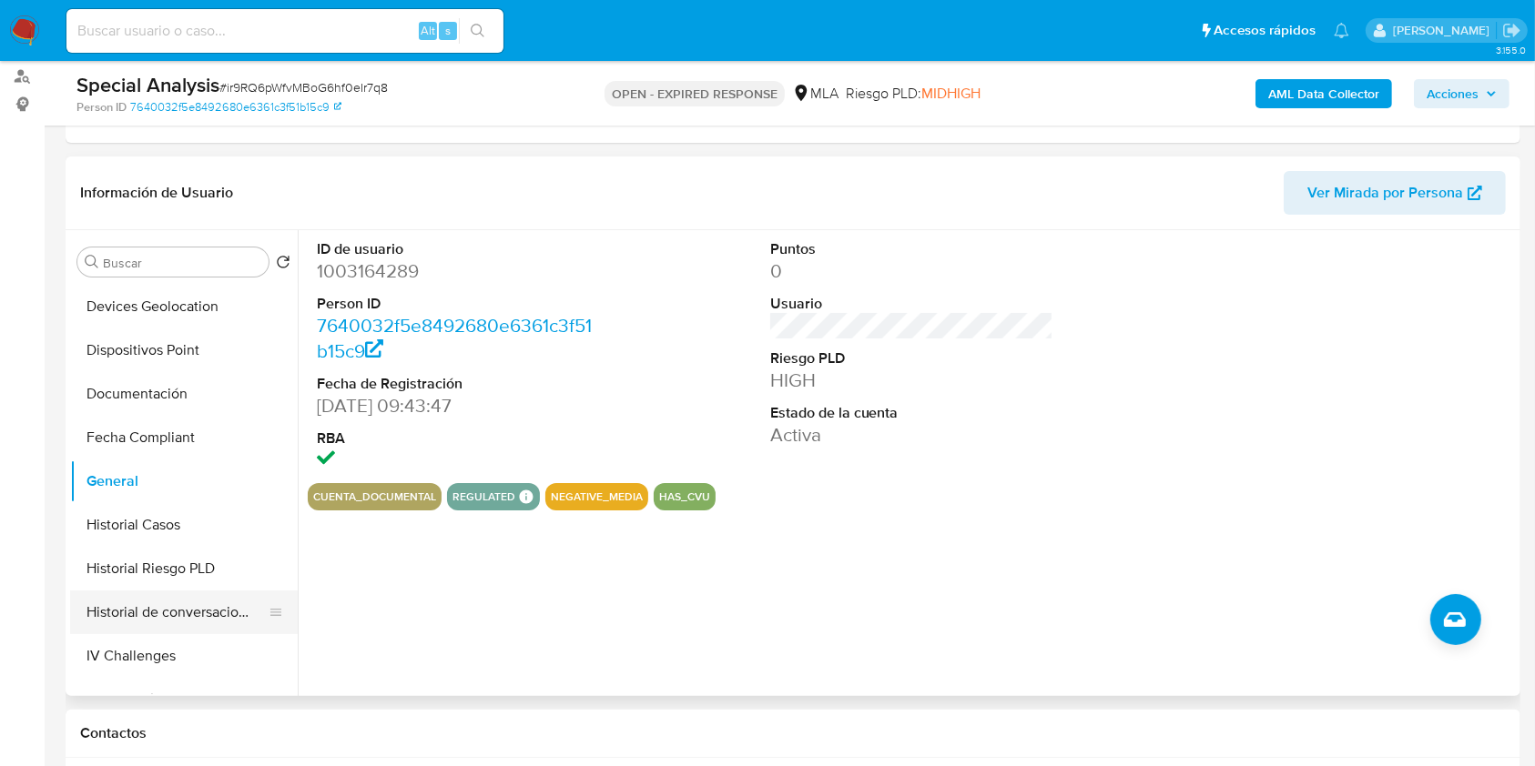
scroll to position [485, 0]
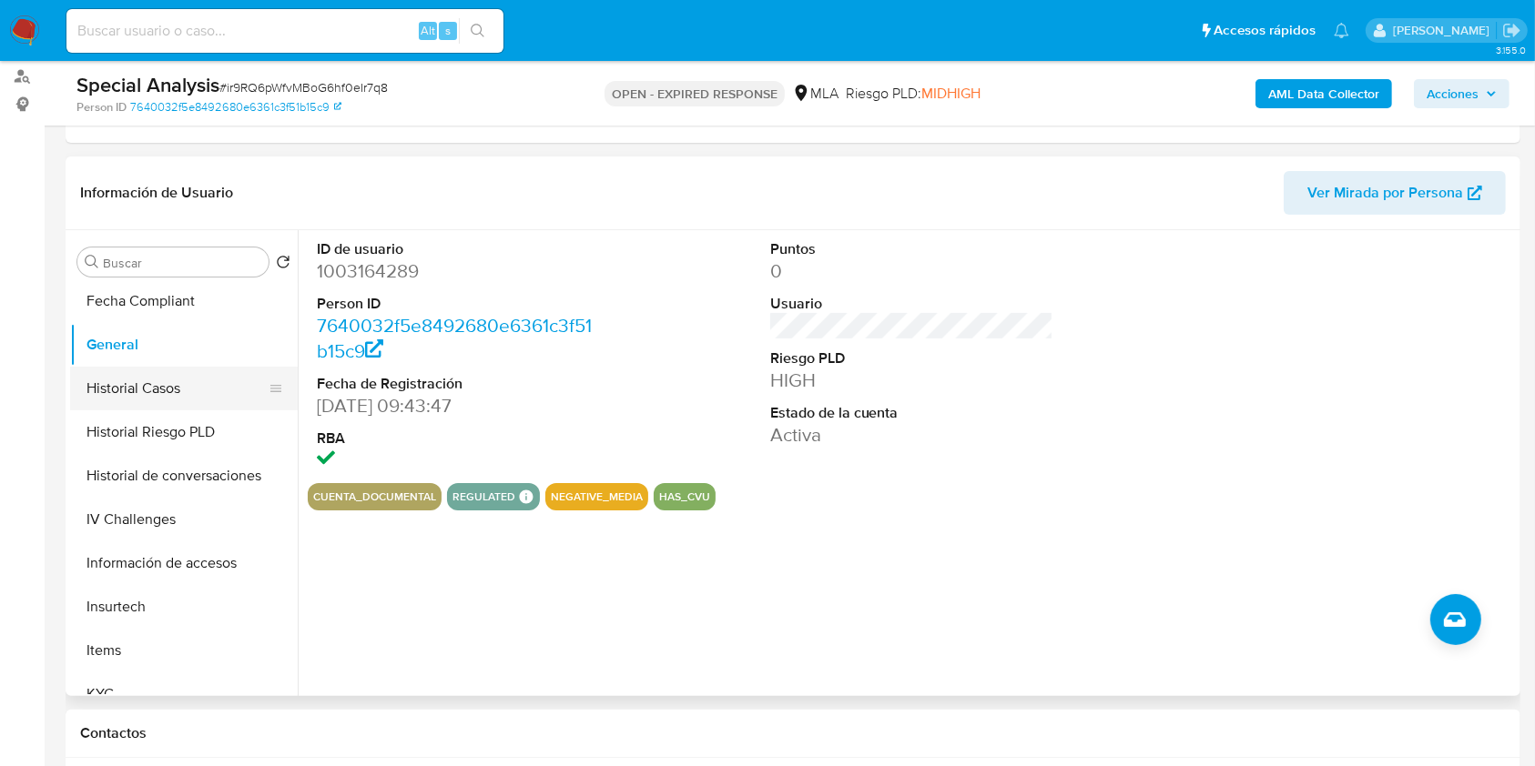
click at [192, 388] on button "Historial Casos" at bounding box center [176, 389] width 213 height 44
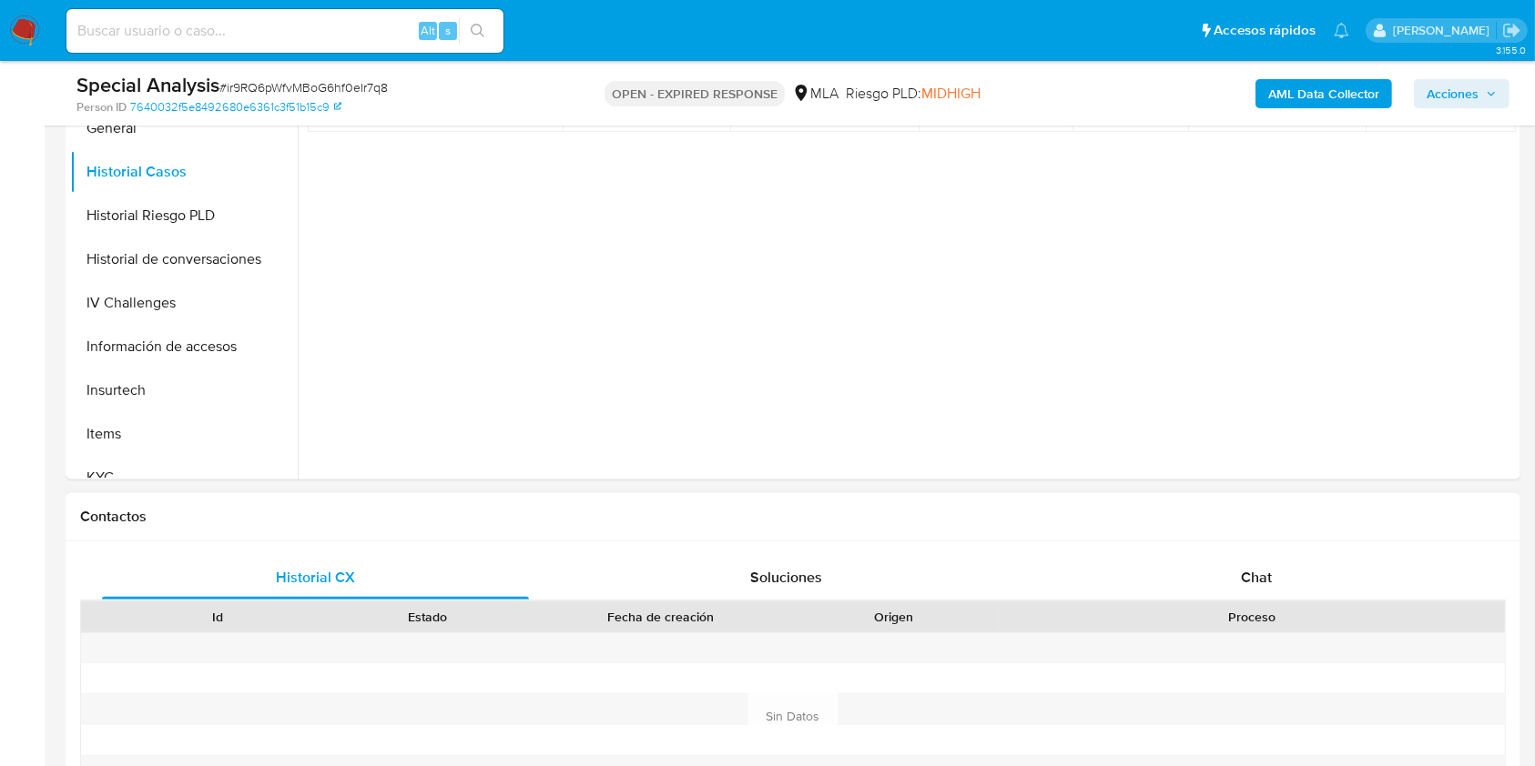
scroll to position [728, 0]
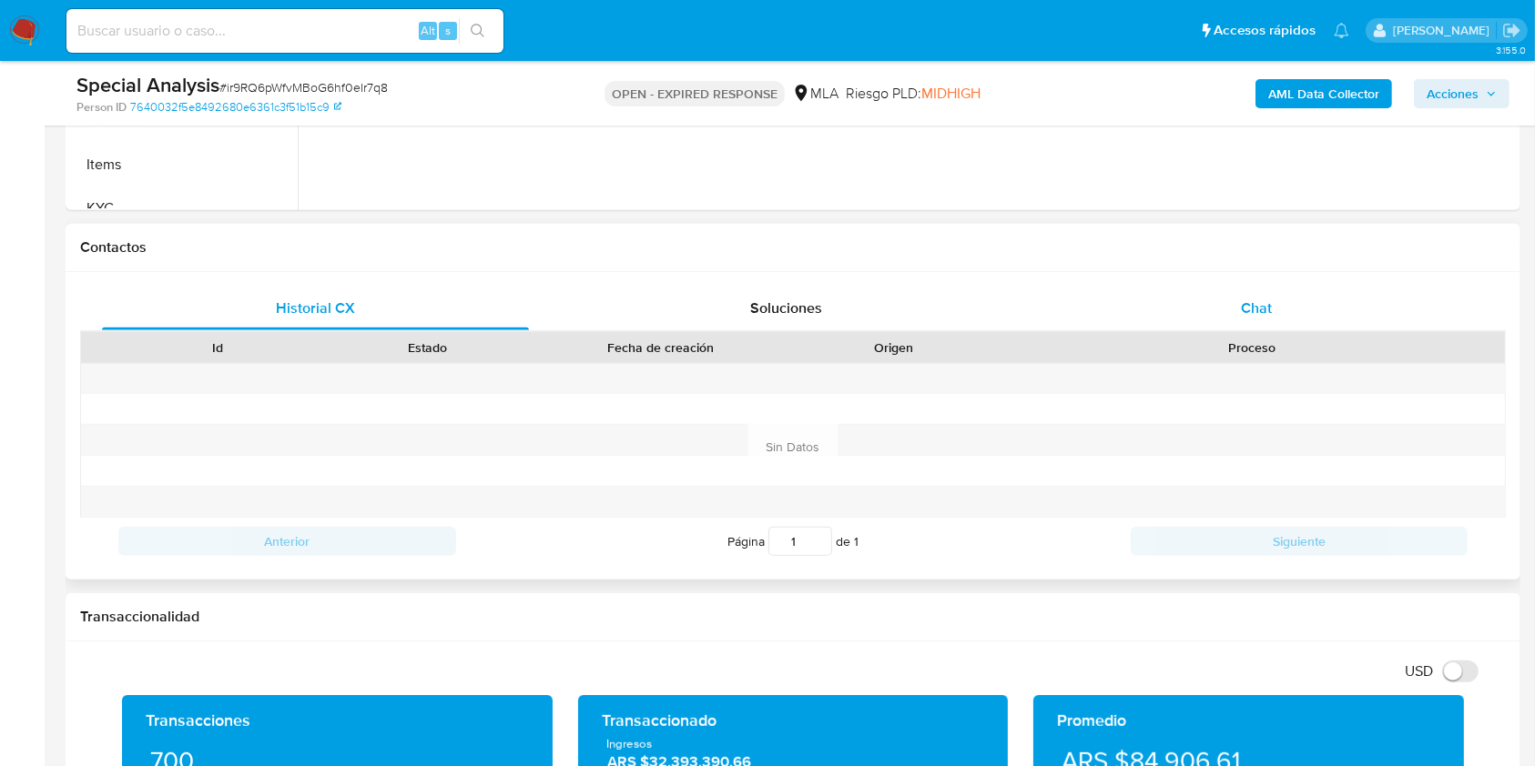
click at [1237, 303] on div "Chat" at bounding box center [1256, 309] width 427 height 44
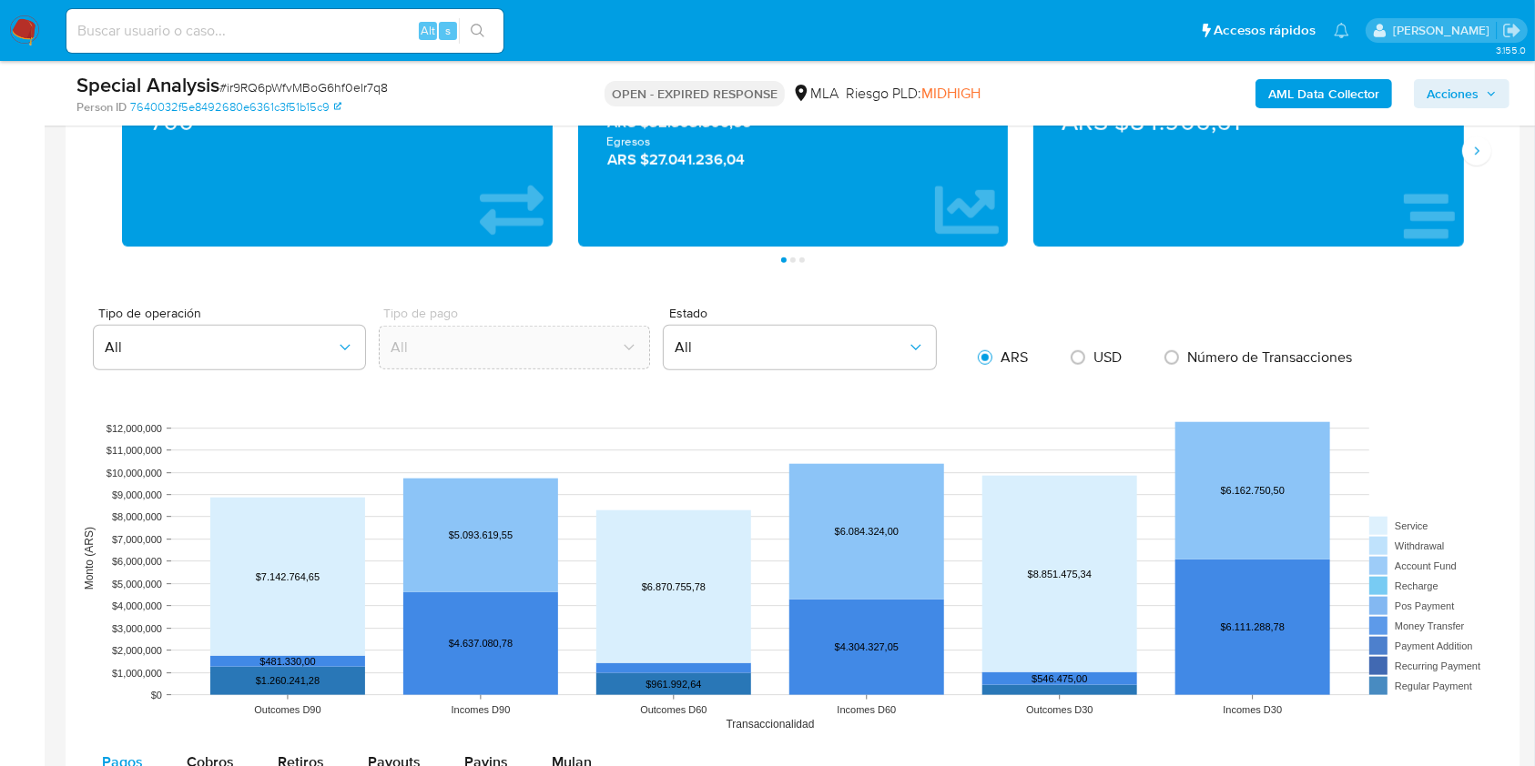
scroll to position [1821, 0]
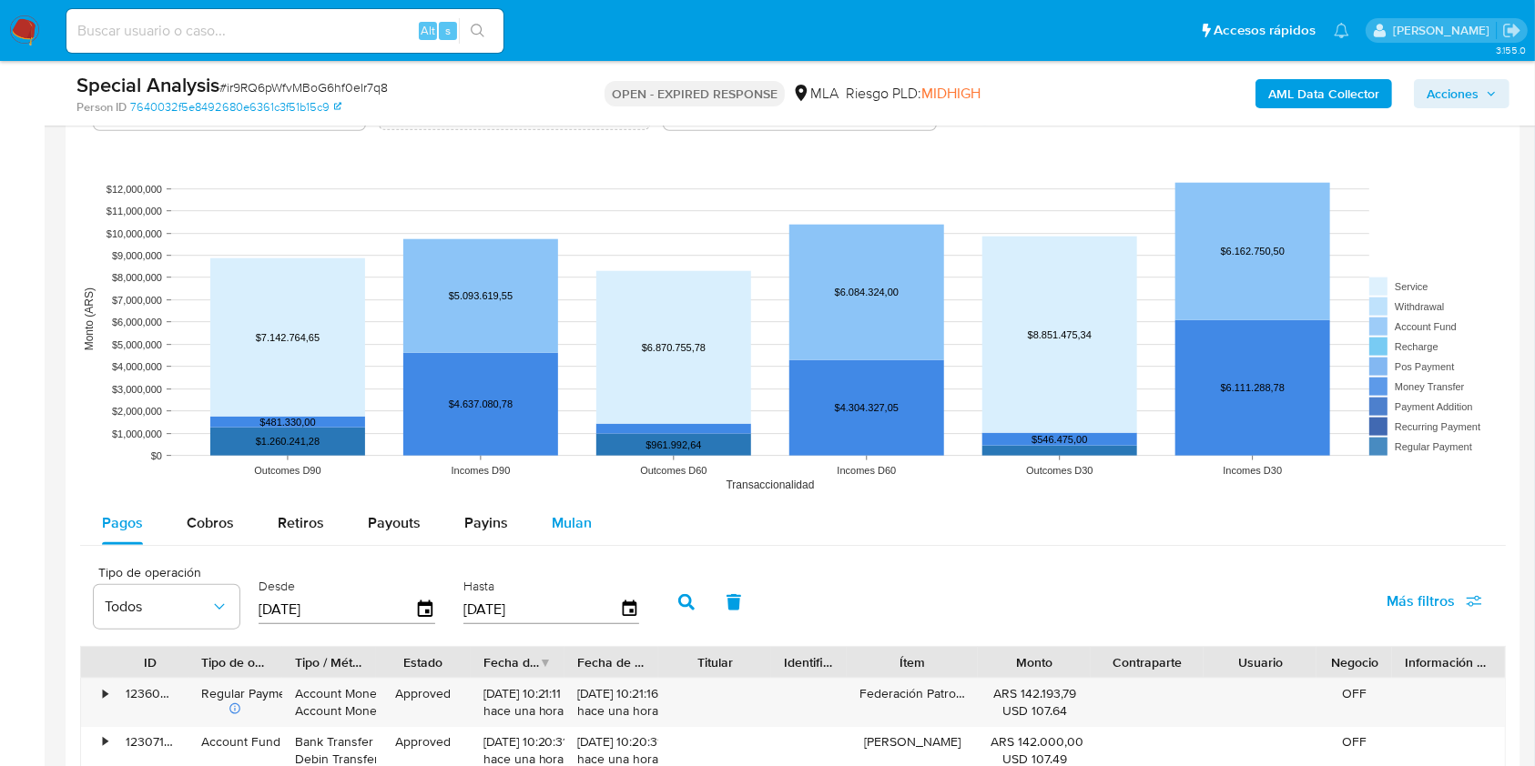
click at [556, 511] on div "Mulan" at bounding box center [572, 524] width 40 height 44
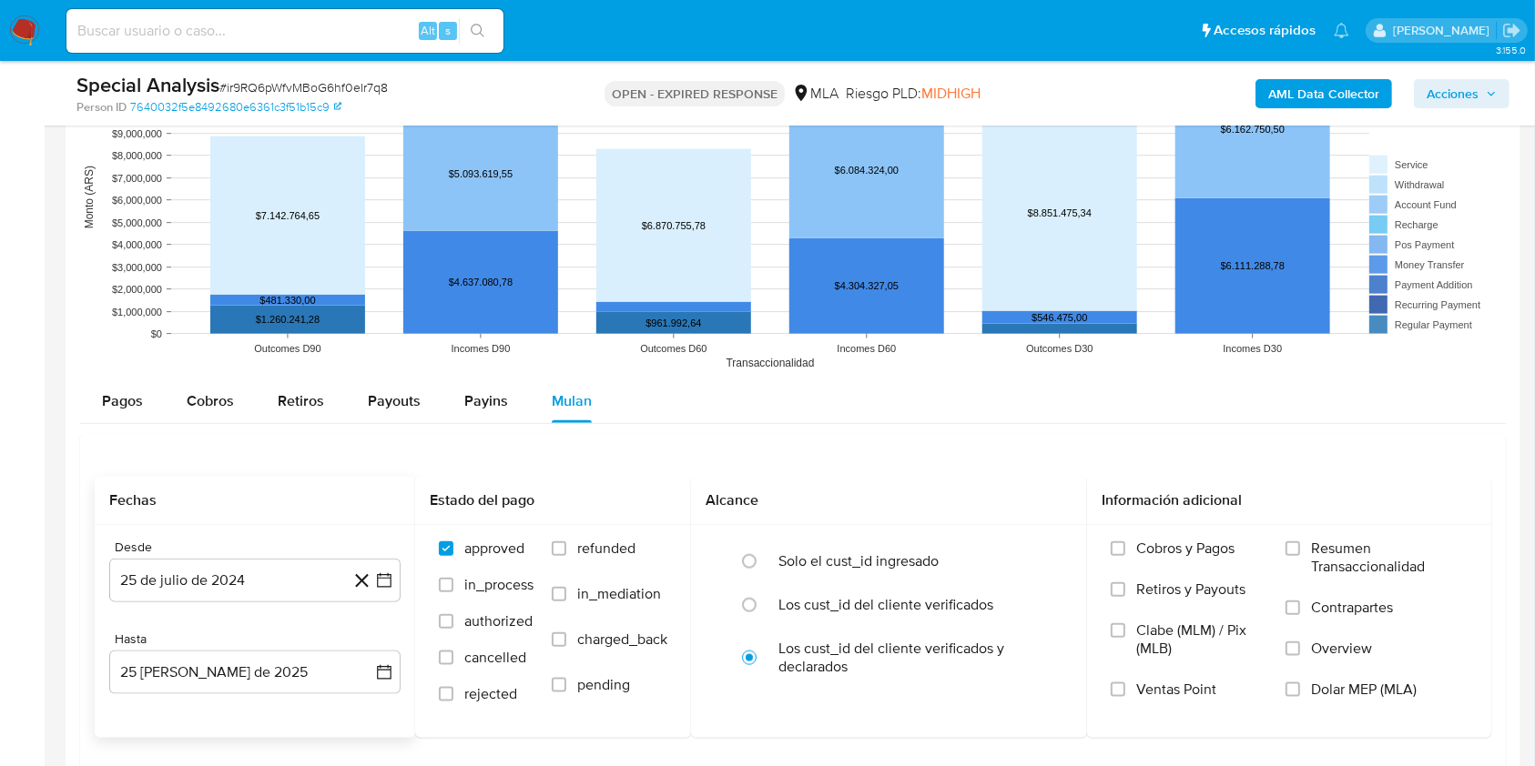
scroll to position [2063, 0]
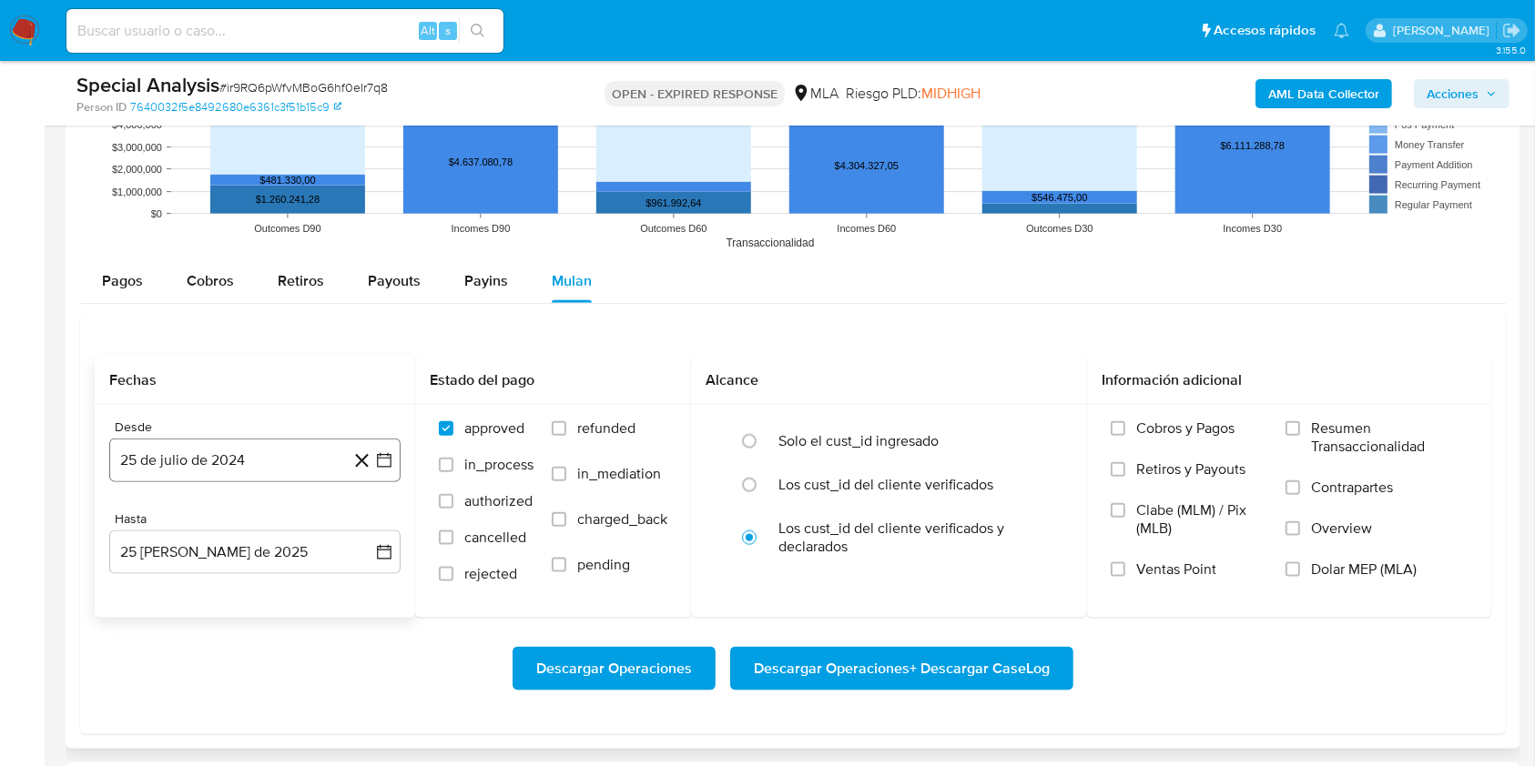
click at [184, 463] on button "25 de julio de 2024" at bounding box center [254, 461] width 291 height 44
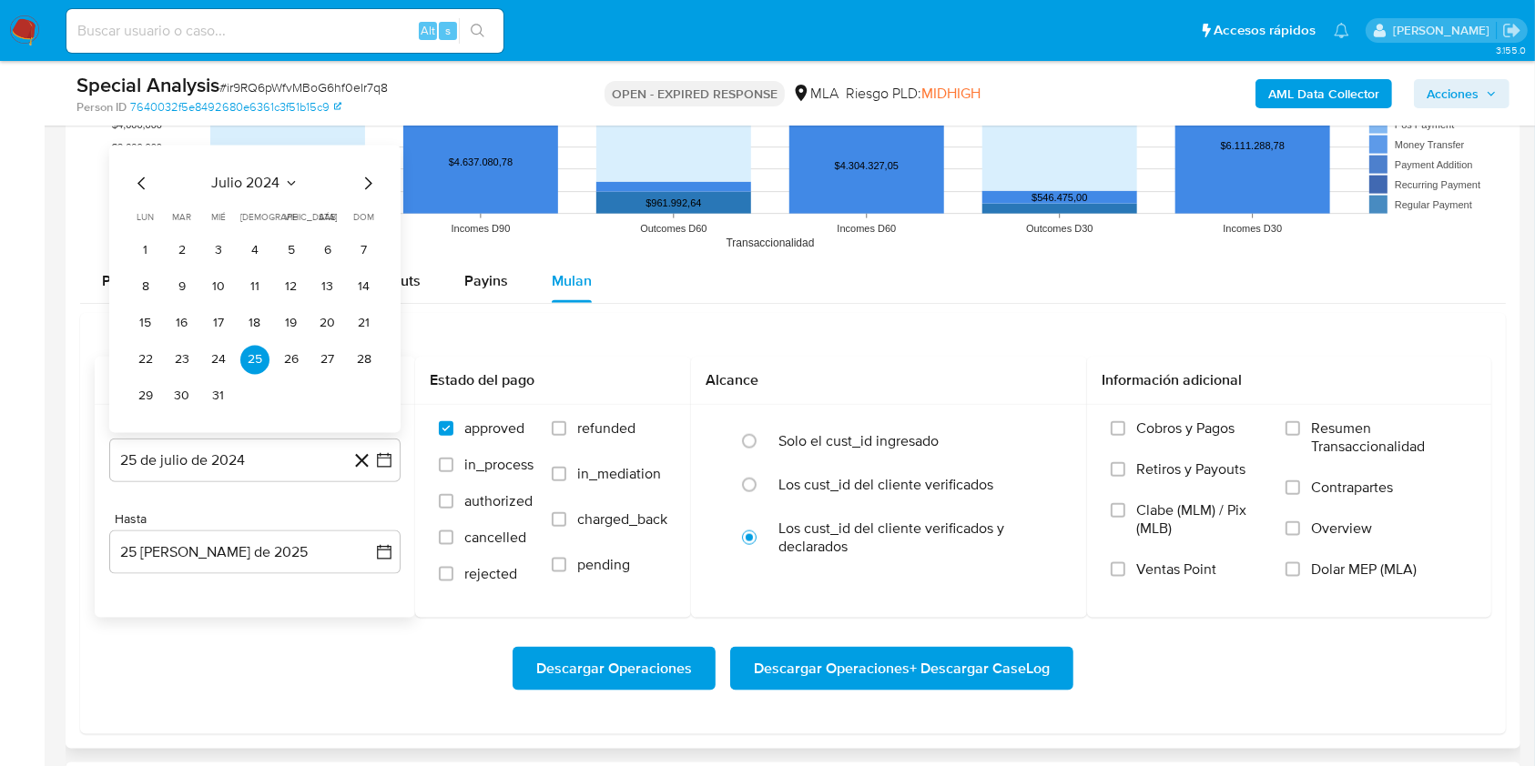
click at [360, 179] on icon "Mes siguiente" at bounding box center [368, 184] width 22 height 22
click at [256, 237] on button "1" at bounding box center [254, 251] width 29 height 29
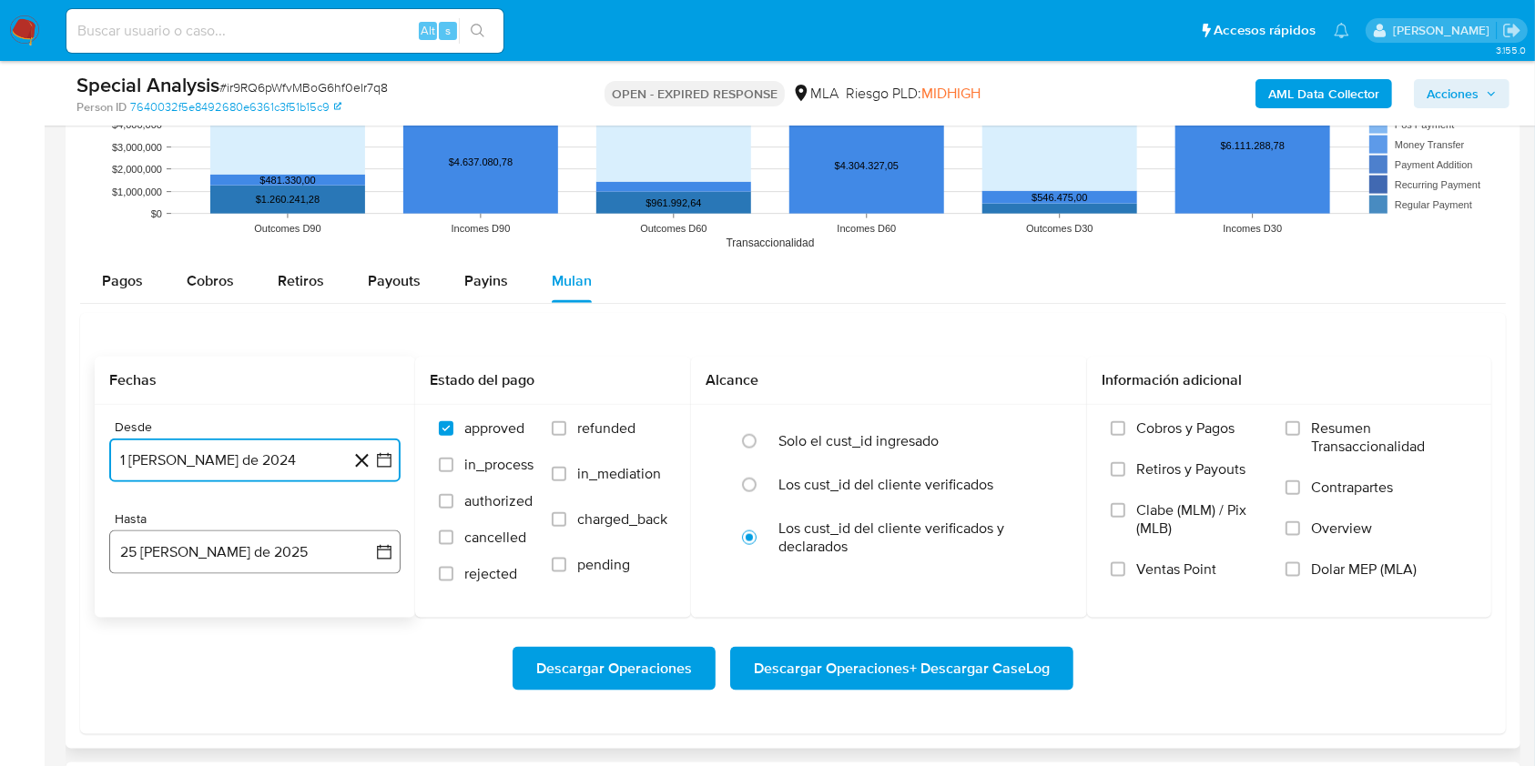
click at [161, 533] on button "[DATE][PERSON_NAME]" at bounding box center [254, 553] width 291 height 44
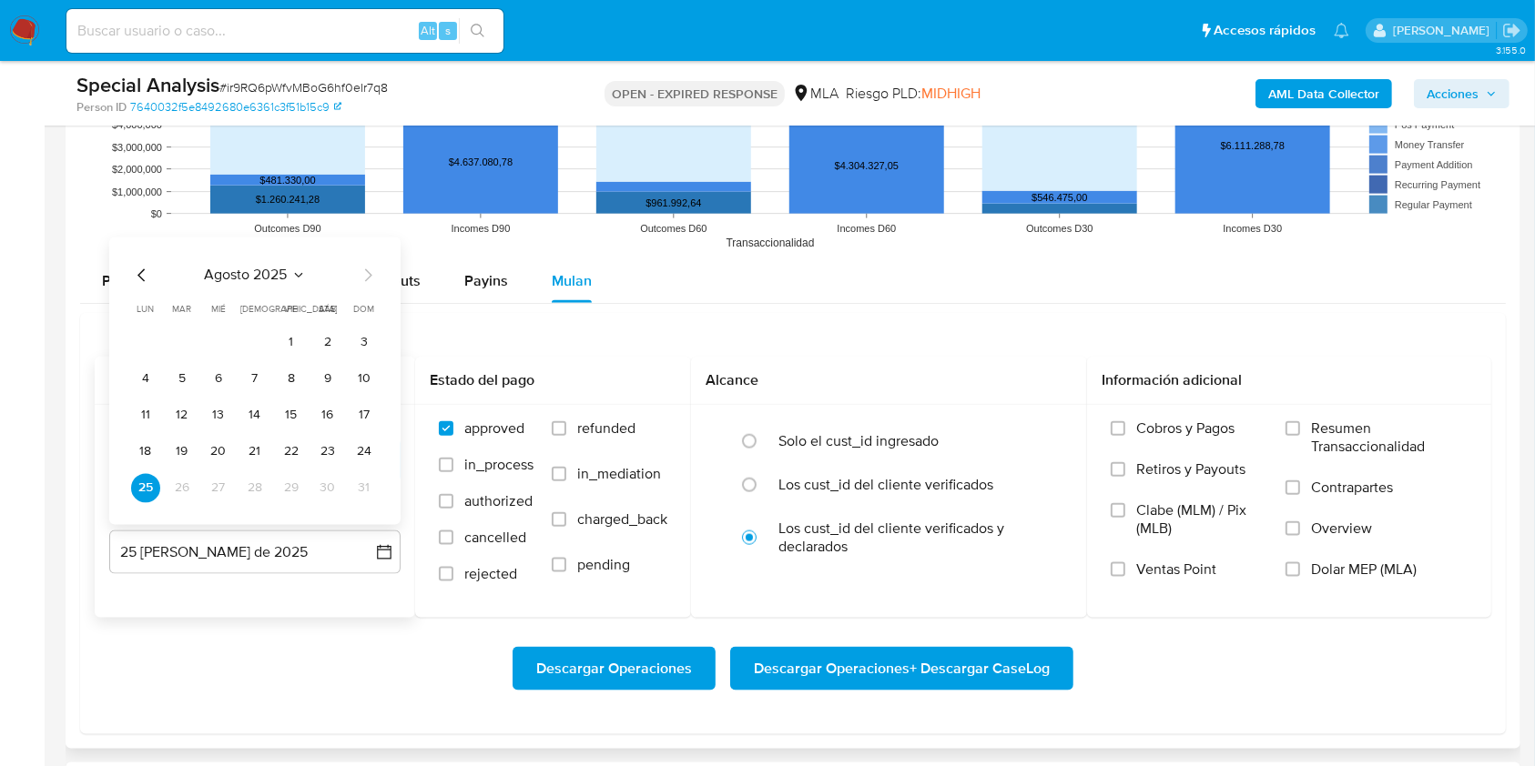
click at [139, 265] on icon "Mes anterior" at bounding box center [142, 276] width 22 height 22
click at [250, 485] on button "31" at bounding box center [254, 488] width 29 height 29
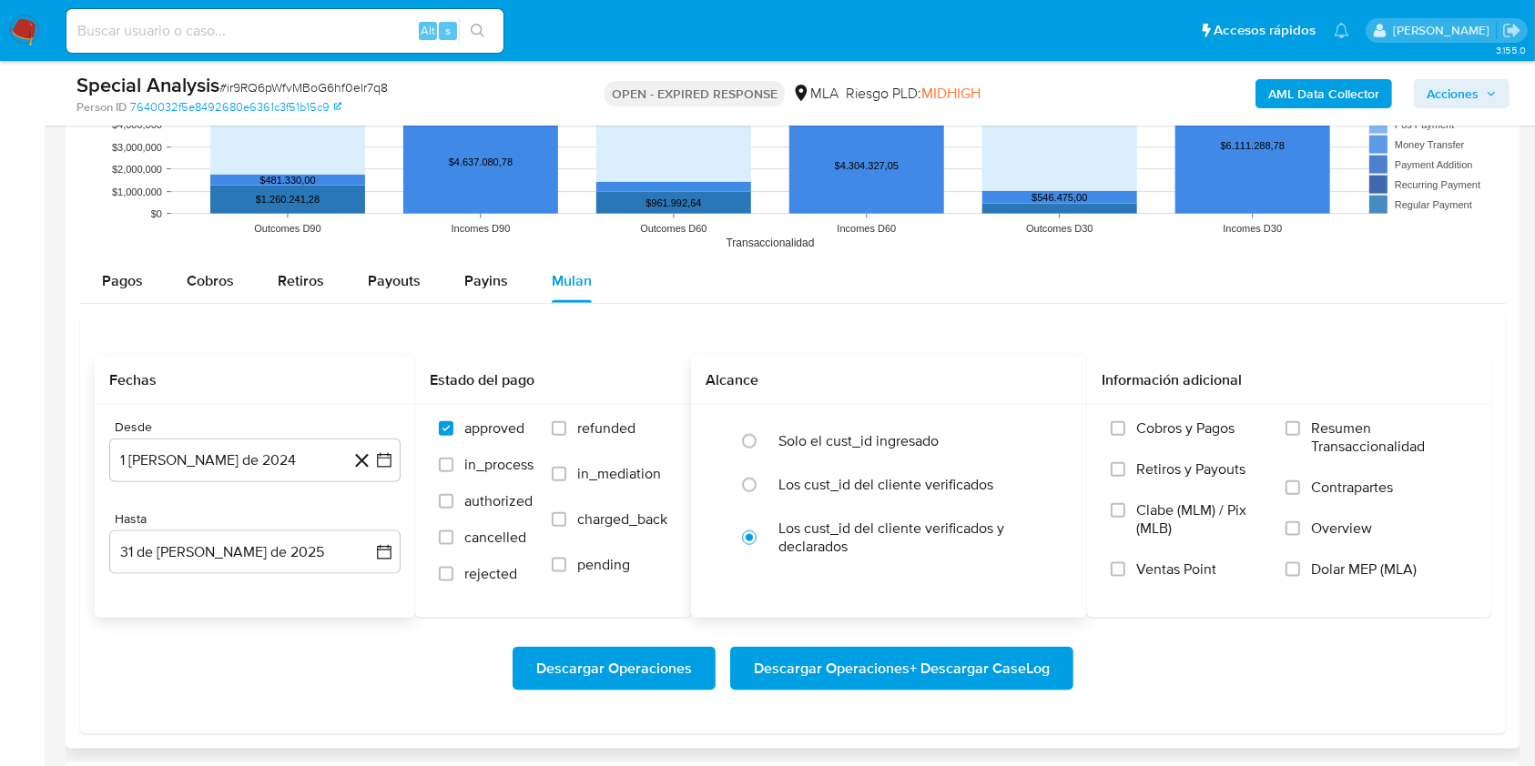
drag, startPoint x: 772, startPoint y: 489, endPoint x: 1041, endPoint y: 573, distance: 282.2
click at [773, 489] on div at bounding box center [753, 485] width 49 height 38
radio input "true"
click at [1350, 567] on span "Dolar MEP (MLA)" at bounding box center [1364, 570] width 106 height 18
click at [1300, 567] on input "Dolar MEP (MLA)" at bounding box center [1292, 570] width 15 height 15
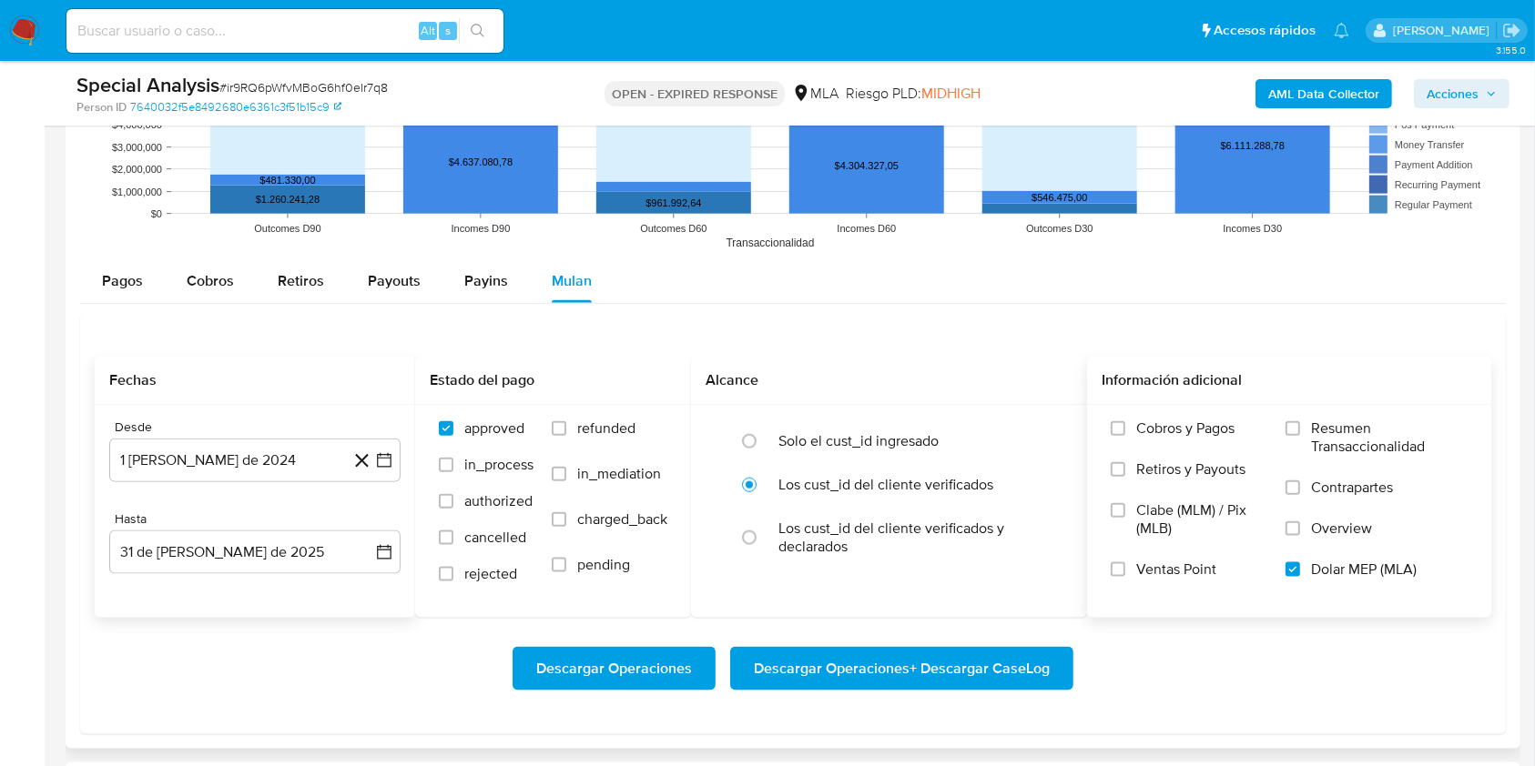
click at [951, 664] on span "Descargar Operaciones + Descargar CaseLog" at bounding box center [902, 669] width 296 height 40
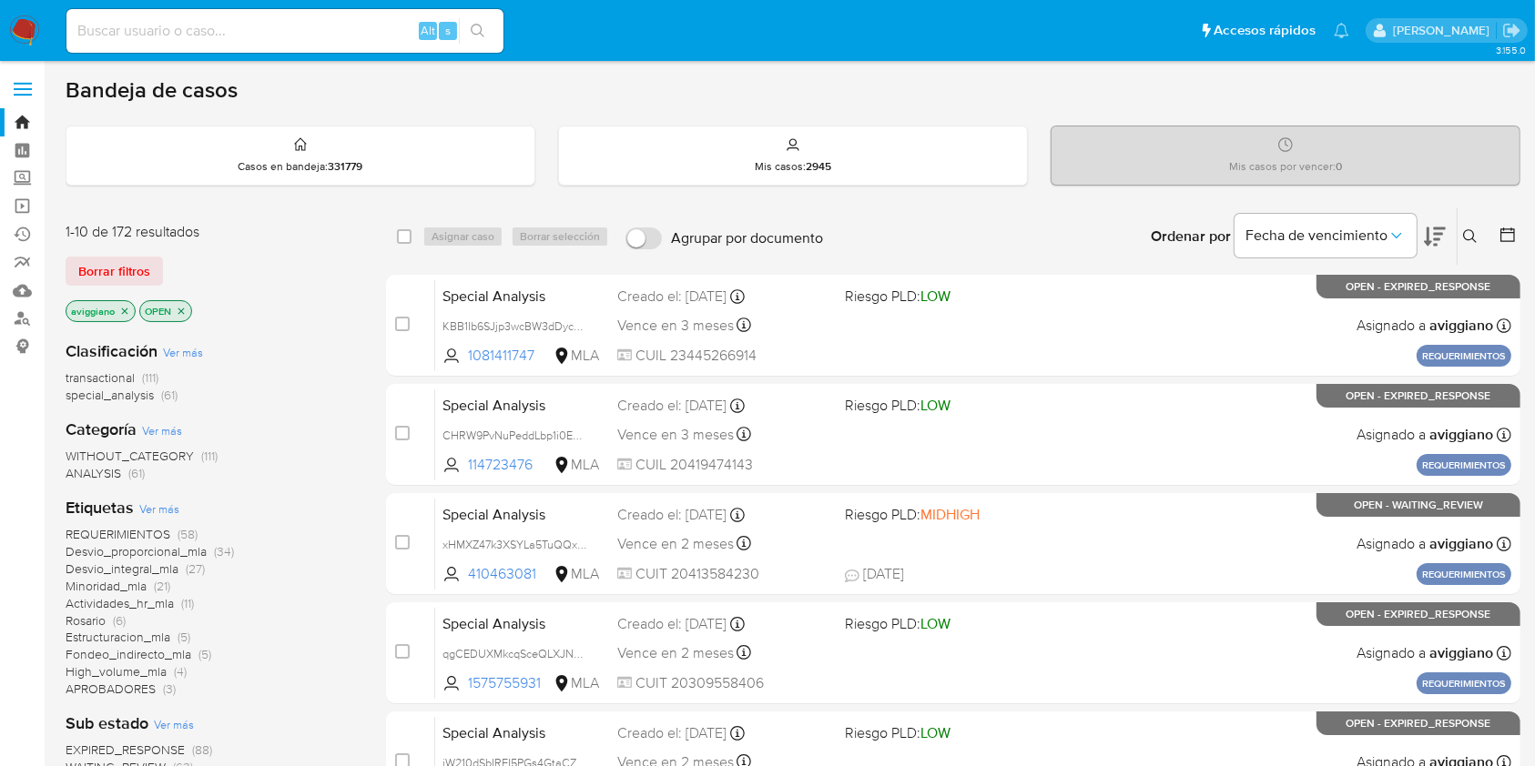
click at [1478, 245] on button at bounding box center [1472, 237] width 30 height 22
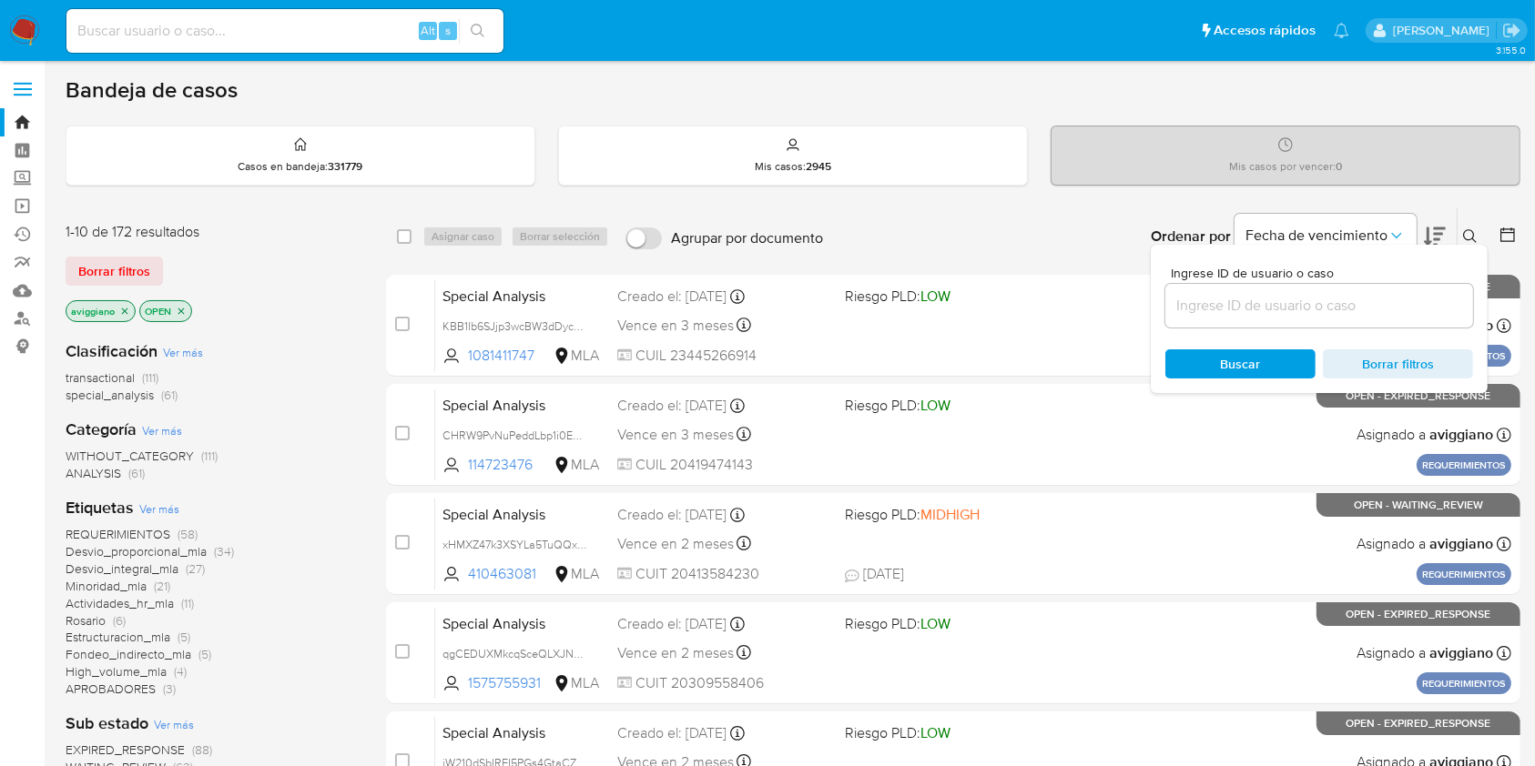
click at [1404, 305] on input at bounding box center [1319, 306] width 308 height 24
click at [353, 22] on input at bounding box center [284, 31] width 437 height 24
paste input "QTmobSuzoagADS4AhS2XHwPu"
type input "QTmobSuzoagADS4AhS2XHwPu"
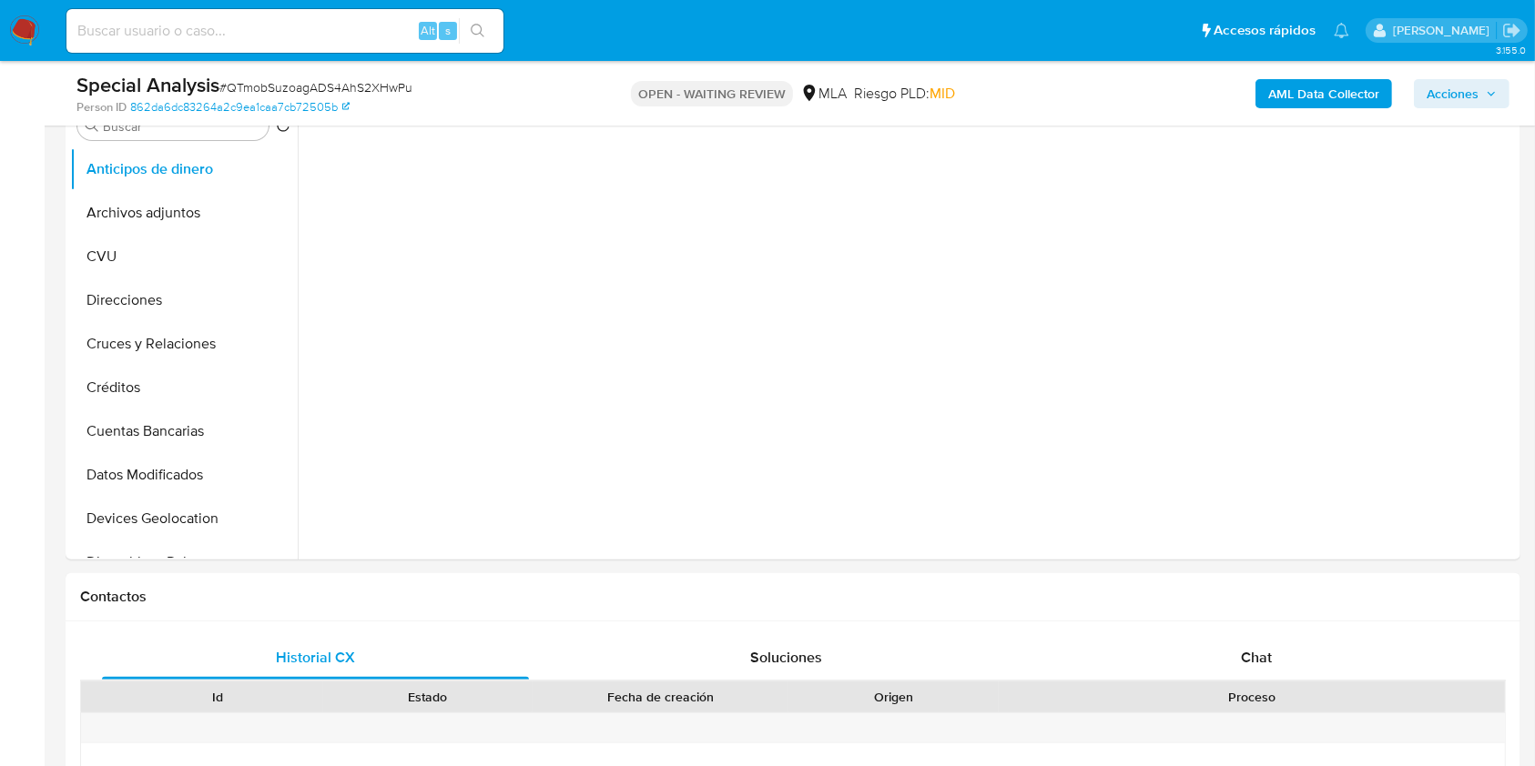
scroll to position [606, 0]
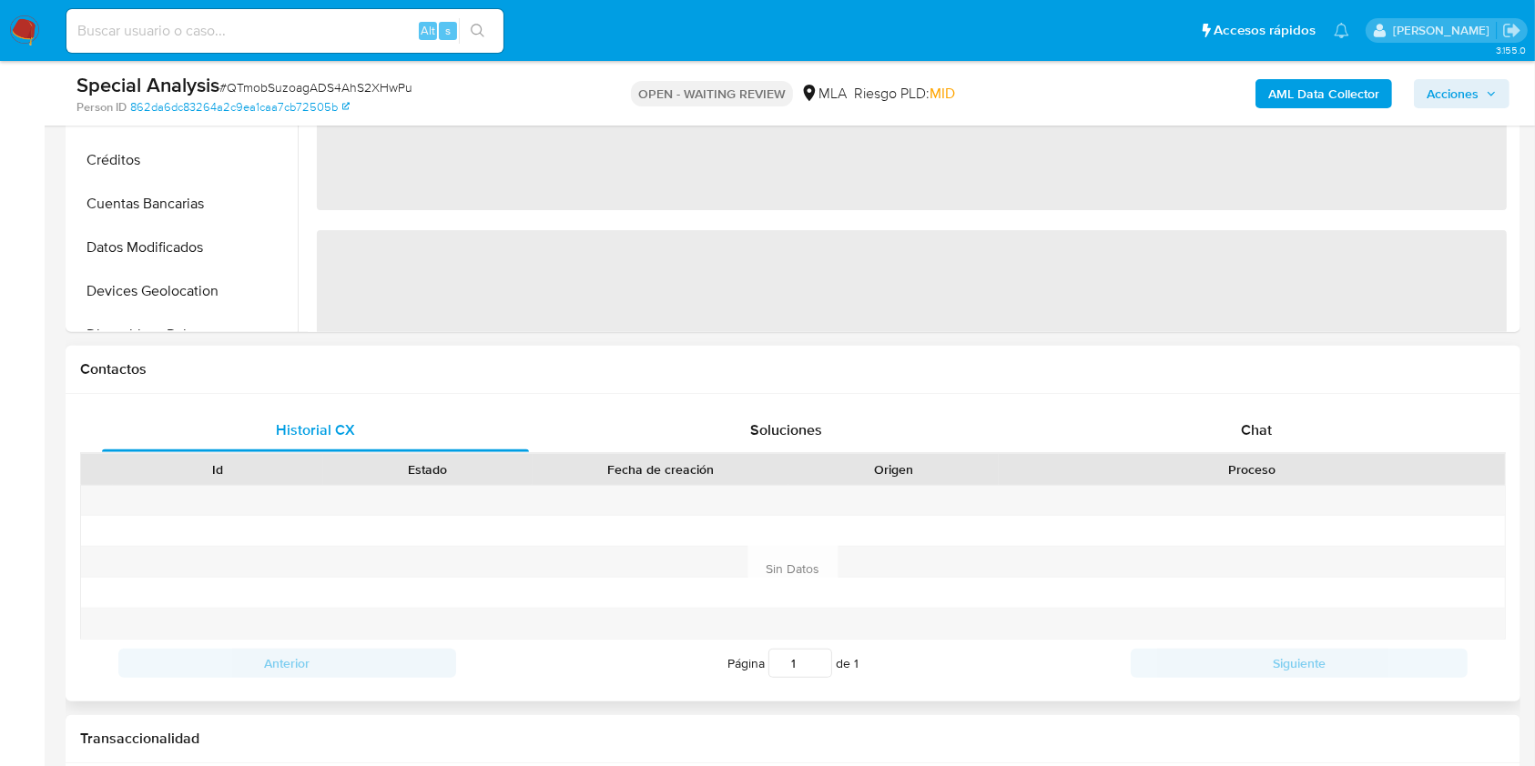
click at [1289, 453] on div "Id Estado Fecha de creación Origen Proceso" at bounding box center [793, 469] width 1426 height 32
select select "10"
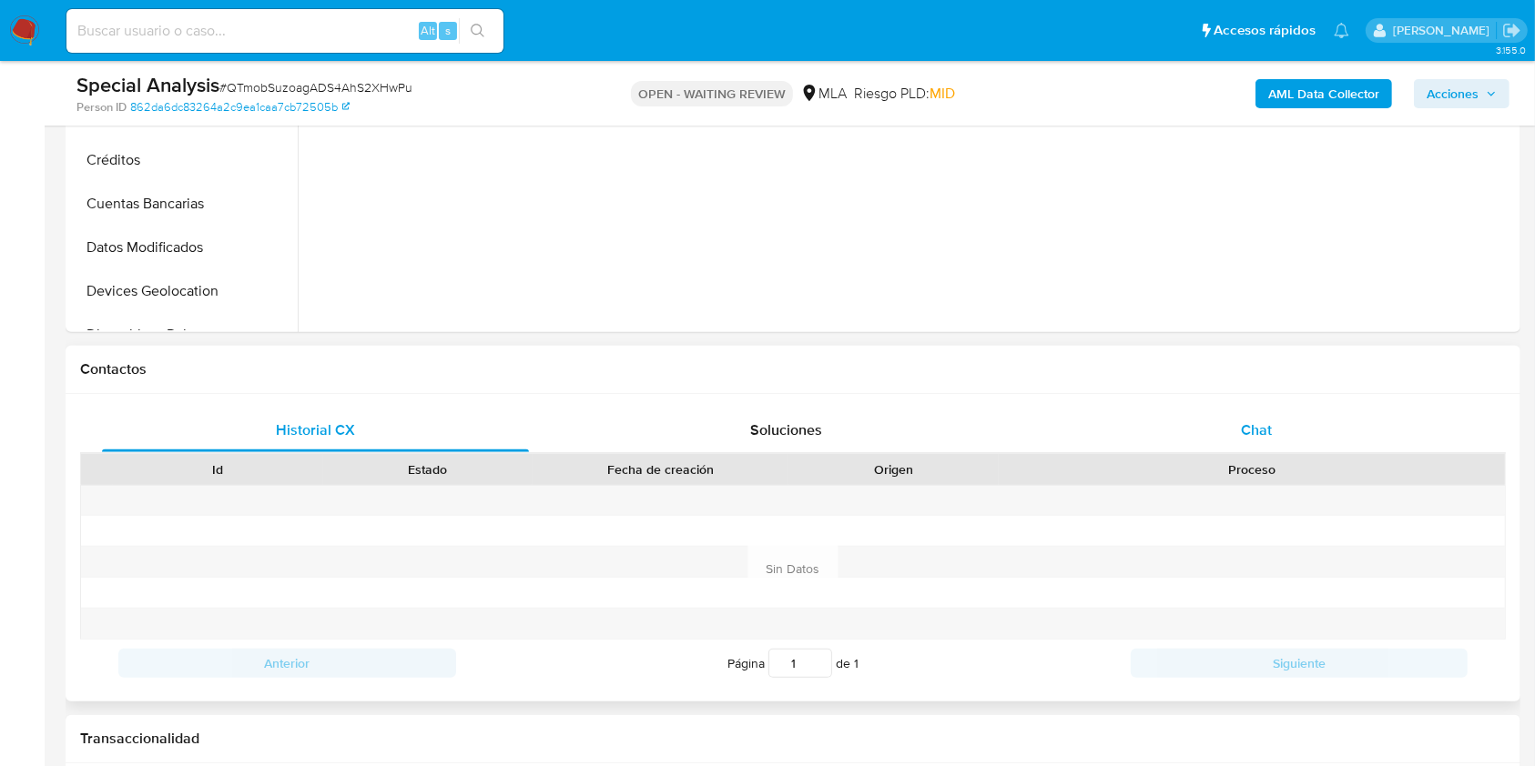
click at [1278, 436] on div "Chat" at bounding box center [1256, 431] width 427 height 44
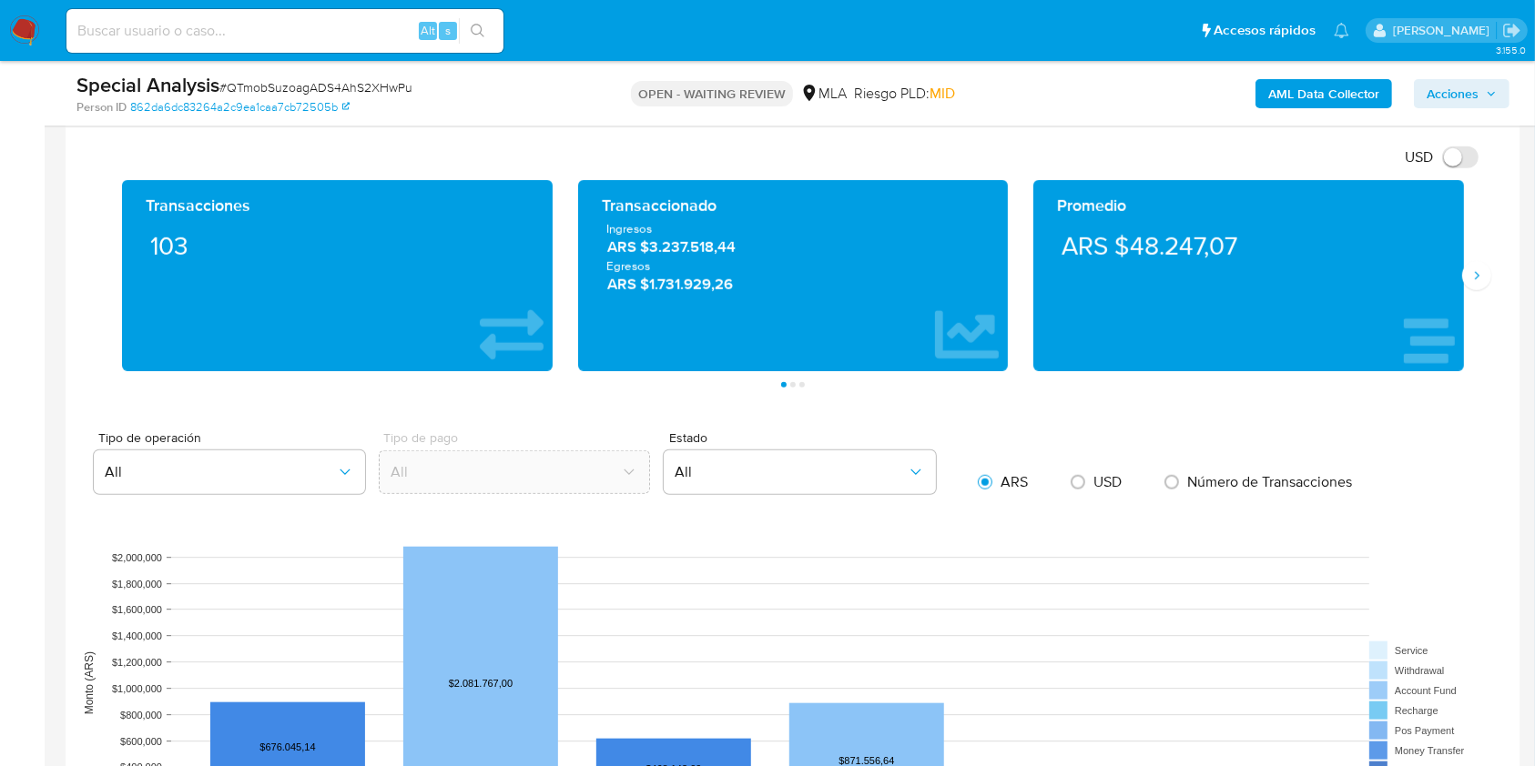
scroll to position [1942, 0]
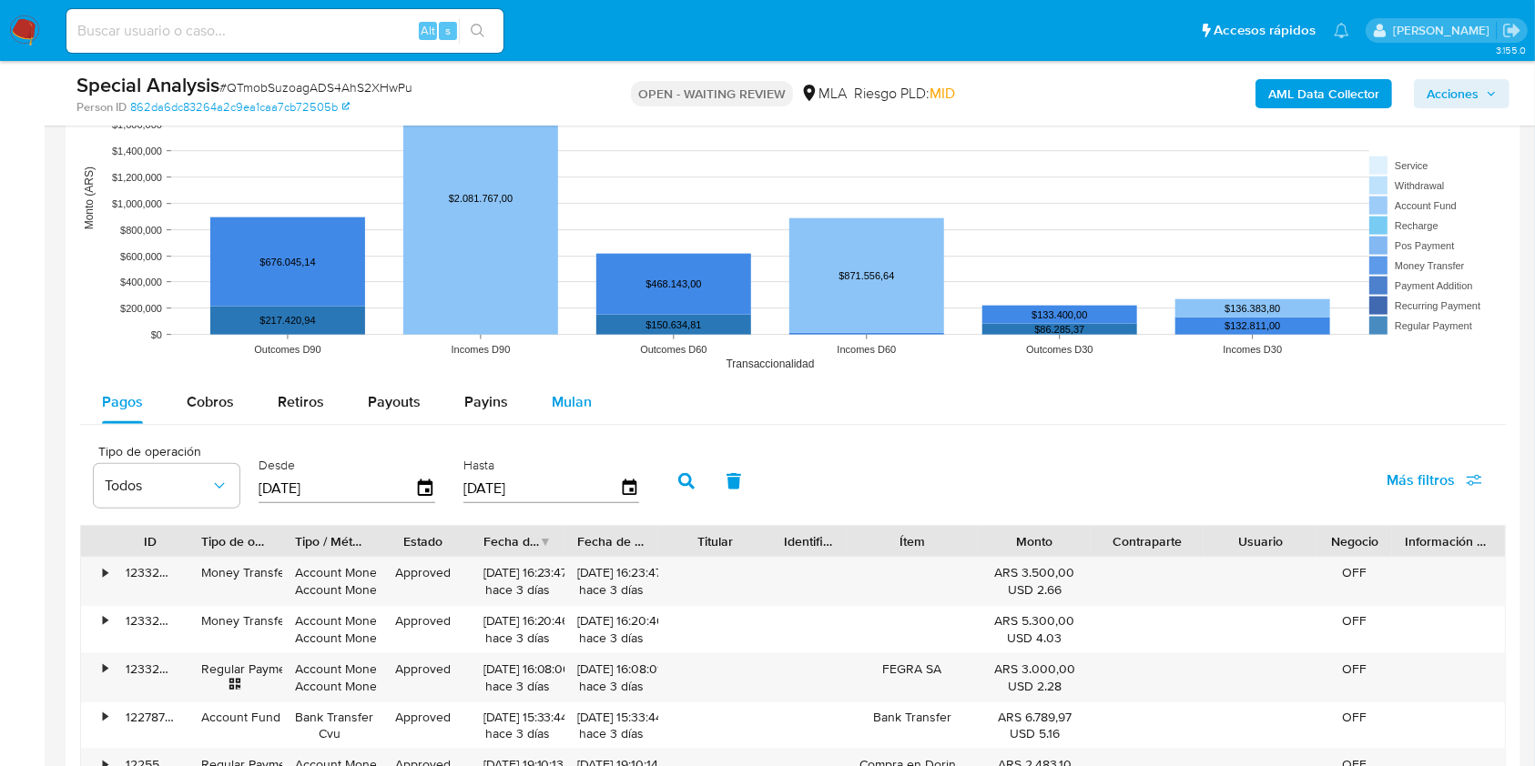
click at [553, 401] on span "Mulan" at bounding box center [572, 401] width 40 height 21
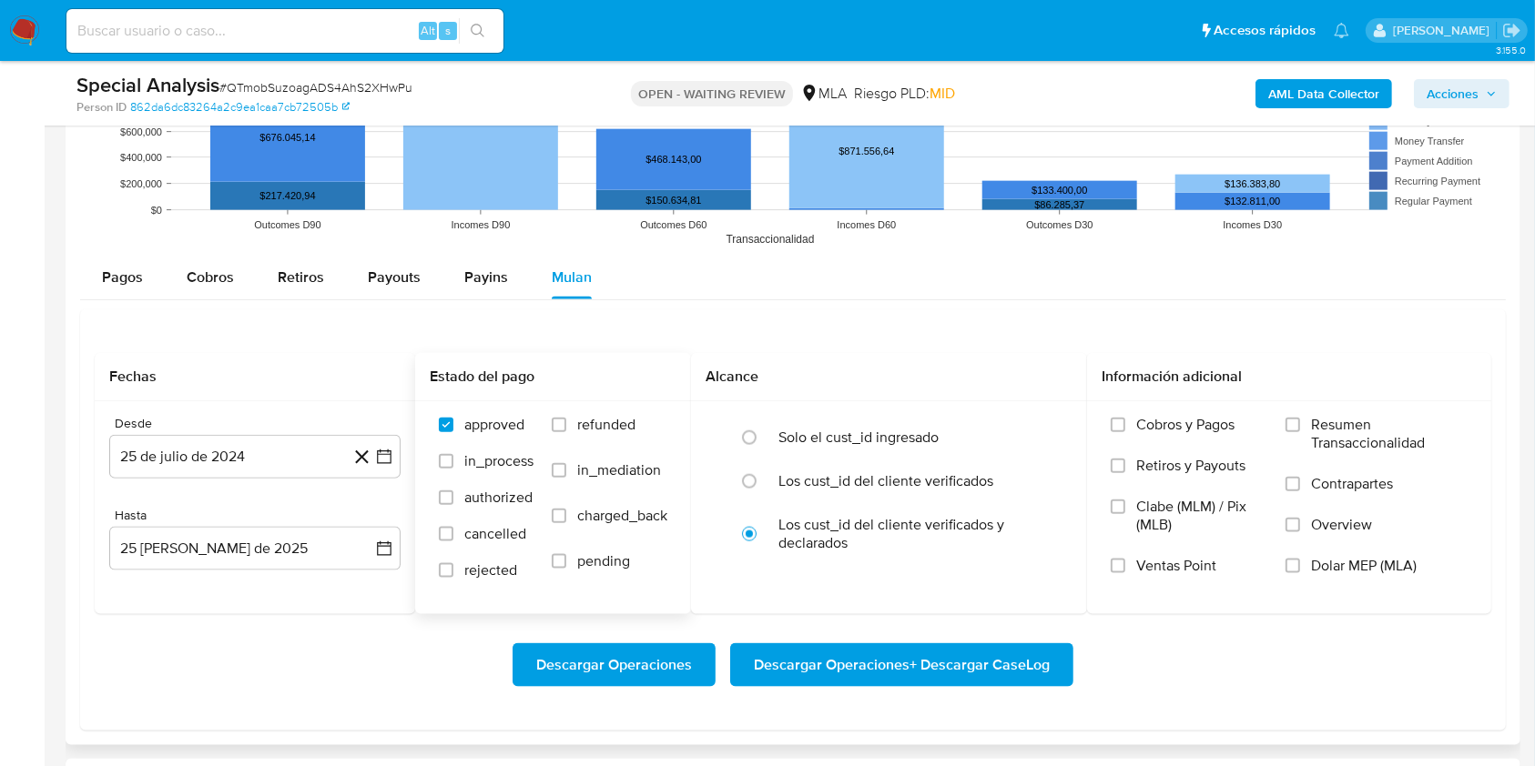
scroll to position [2185, 0]
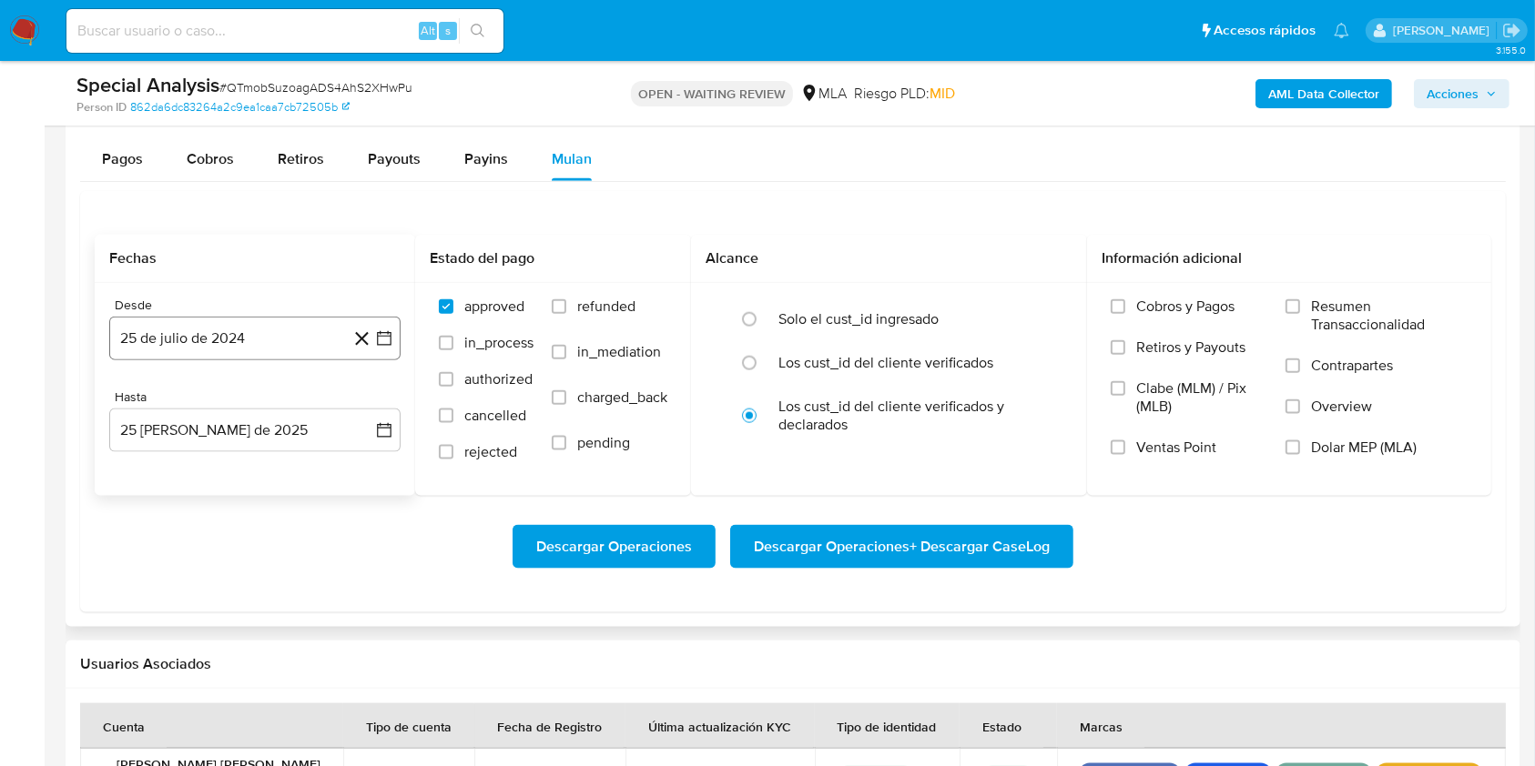
click at [269, 342] on button "25 de julio de 2024" at bounding box center [254, 339] width 291 height 44
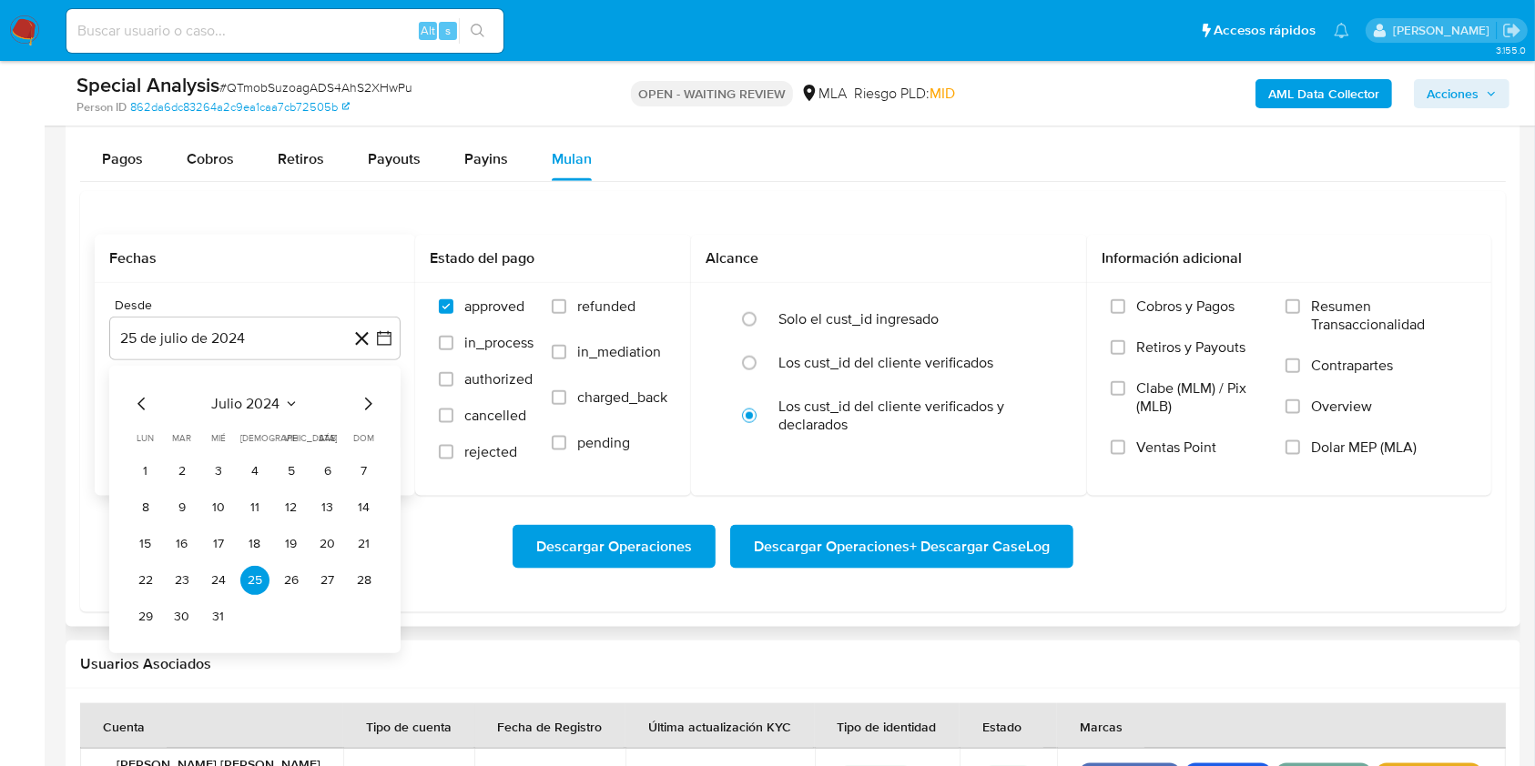
drag, startPoint x: 370, startPoint y: 396, endPoint x: 365, endPoint y: 426, distance: 30.4
click at [370, 396] on icon "Mes siguiente" at bounding box center [368, 404] width 22 height 22
click at [246, 454] on table "lun lunes mar martes mié miércoles jue jueves vie viernes sáb sábado dom doming…" at bounding box center [255, 531] width 248 height 200
click at [253, 472] on button "1" at bounding box center [254, 471] width 29 height 29
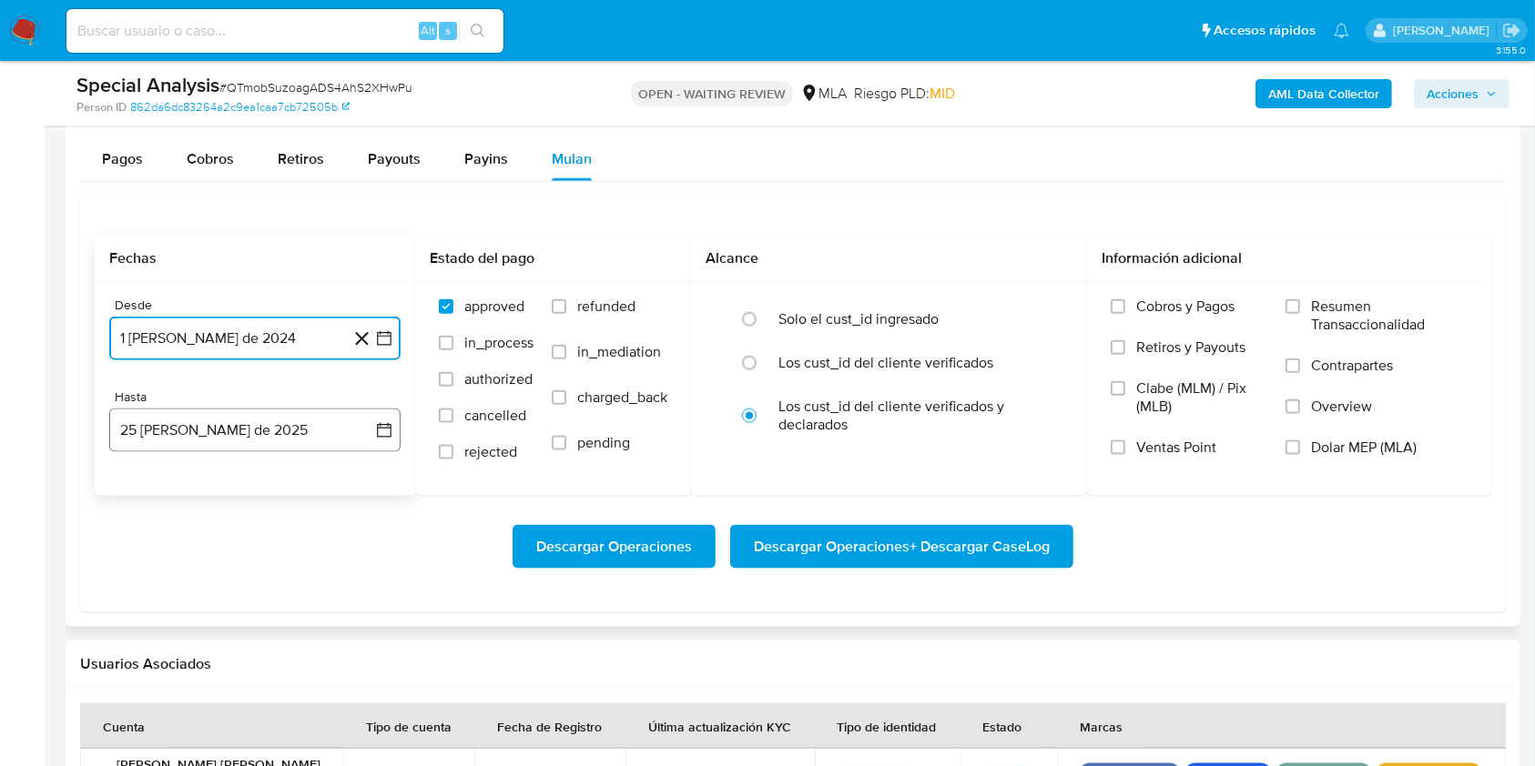
click at [239, 430] on button "25 [PERSON_NAME] de 2025" at bounding box center [254, 431] width 291 height 44
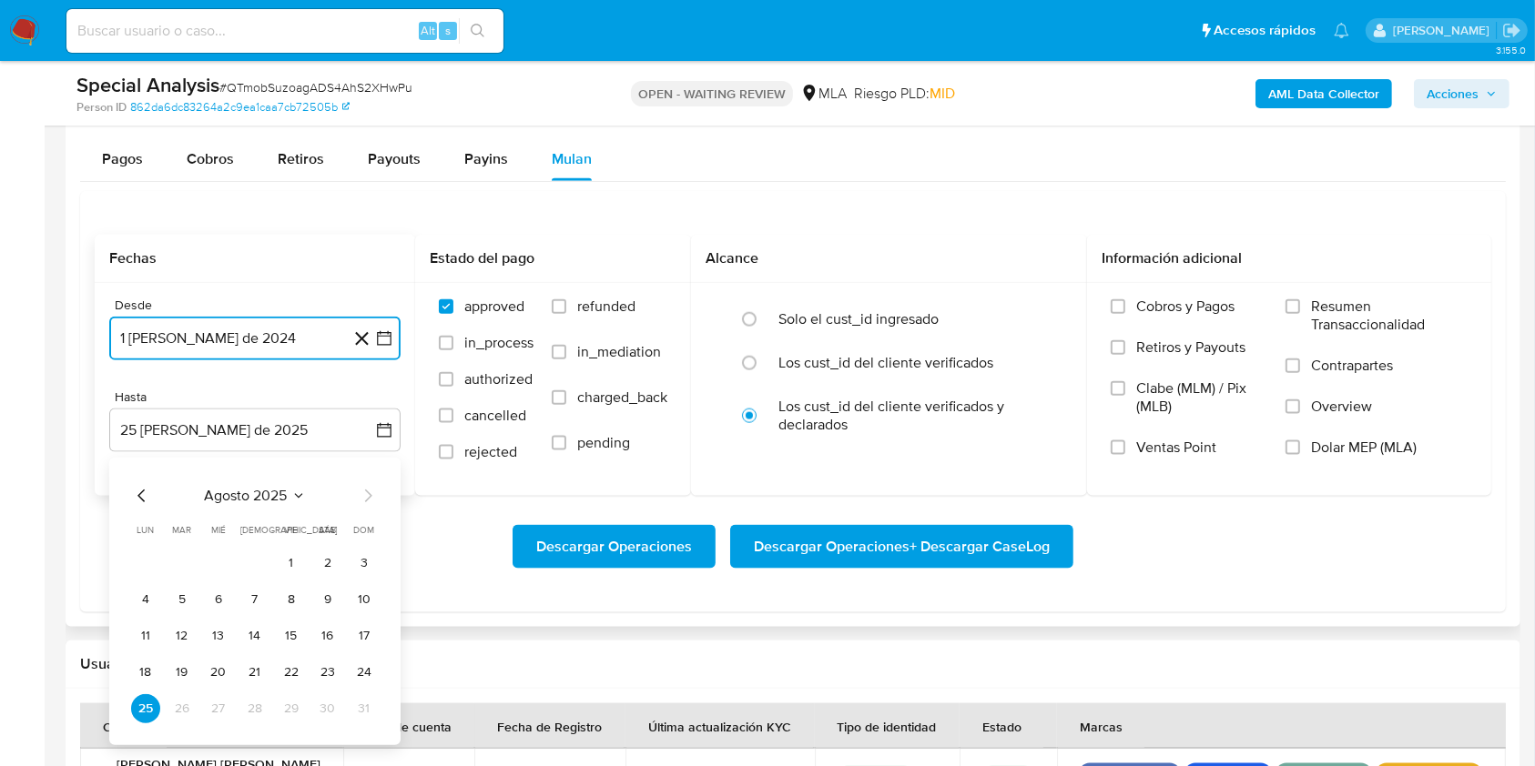
click at [137, 491] on icon "Mes anterior" at bounding box center [142, 496] width 22 height 22
click at [254, 717] on button "31" at bounding box center [254, 709] width 29 height 29
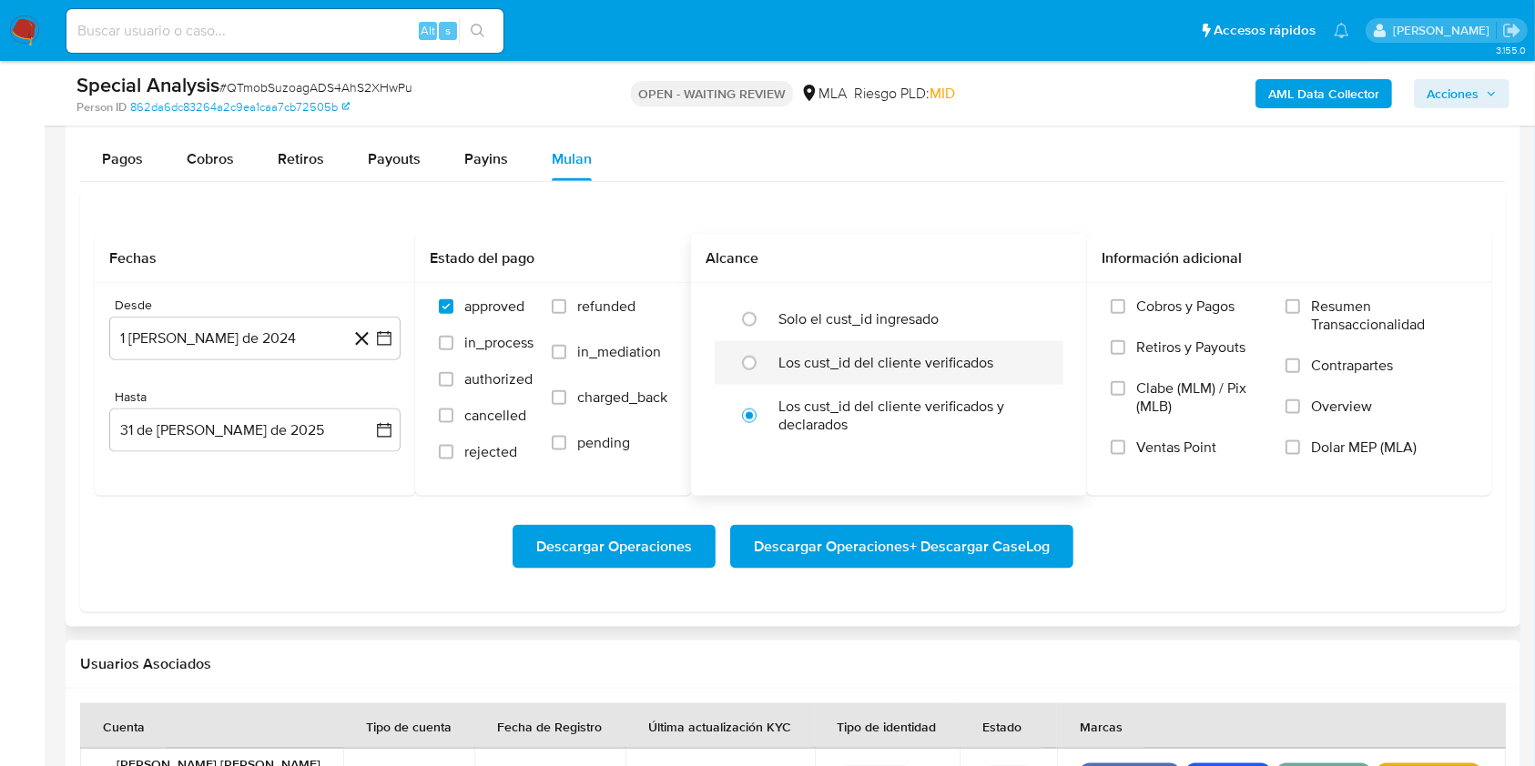
click at [770, 368] on div at bounding box center [753, 363] width 49 height 38
radio input "true"
click at [1320, 440] on span "Dolar MEP (MLA)" at bounding box center [1364, 448] width 106 height 18
click at [1300, 441] on input "Dolar MEP (MLA)" at bounding box center [1292, 448] width 15 height 15
click at [1000, 543] on span "Descargar Operaciones + Descargar CaseLog" at bounding box center [902, 547] width 296 height 40
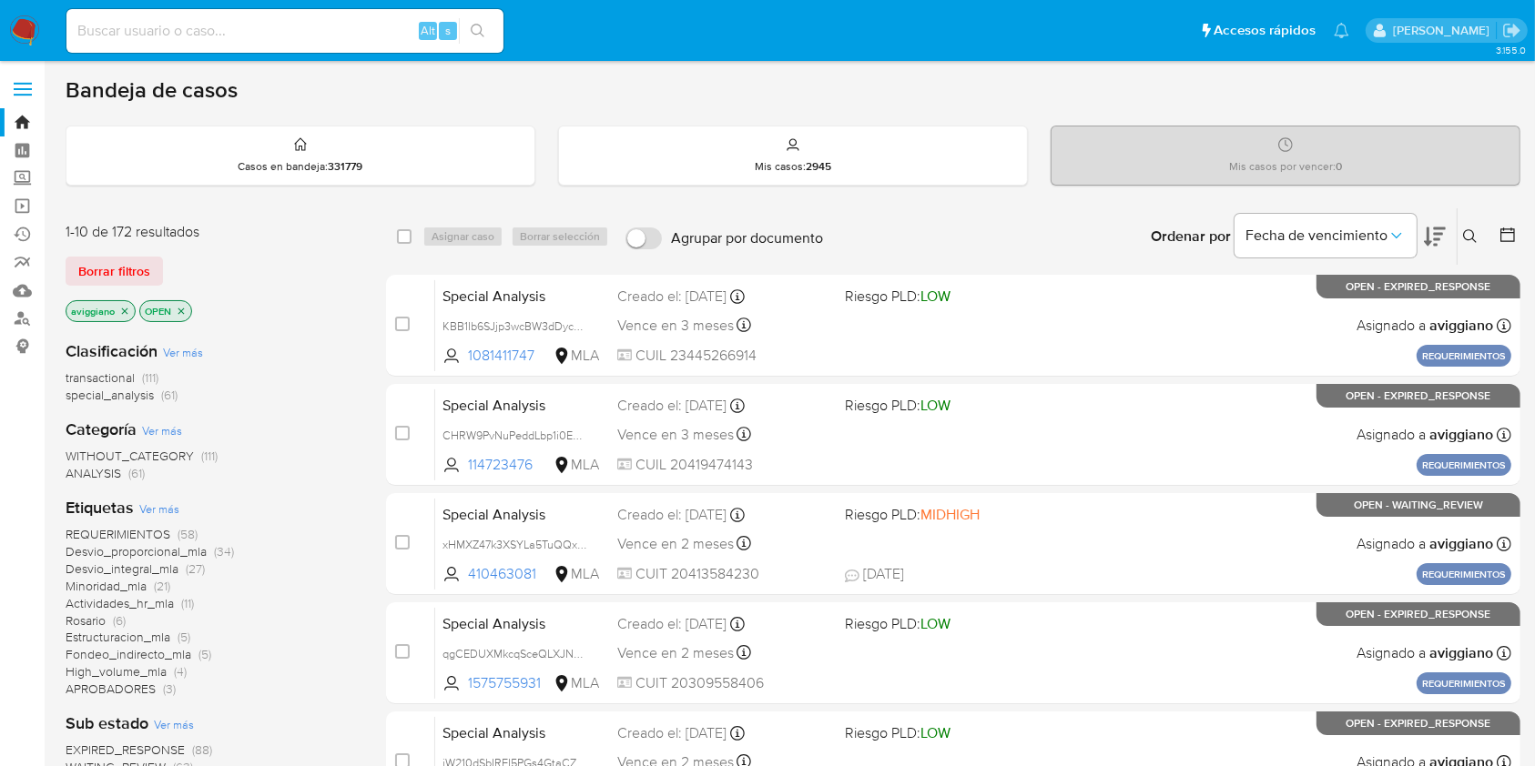
click at [280, 34] on input at bounding box center [284, 31] width 437 height 24
paste input "SqUX0PNbfOd66WyaaGny9e3j"
type input "SqUX0PNbfOd66WyaaGny9e3j"
click at [492, 9] on div "SqUX0PNbfOd66WyaaGny9e3j Alt s" at bounding box center [284, 31] width 437 height 44
click at [480, 30] on icon "search-icon" at bounding box center [478, 31] width 15 height 15
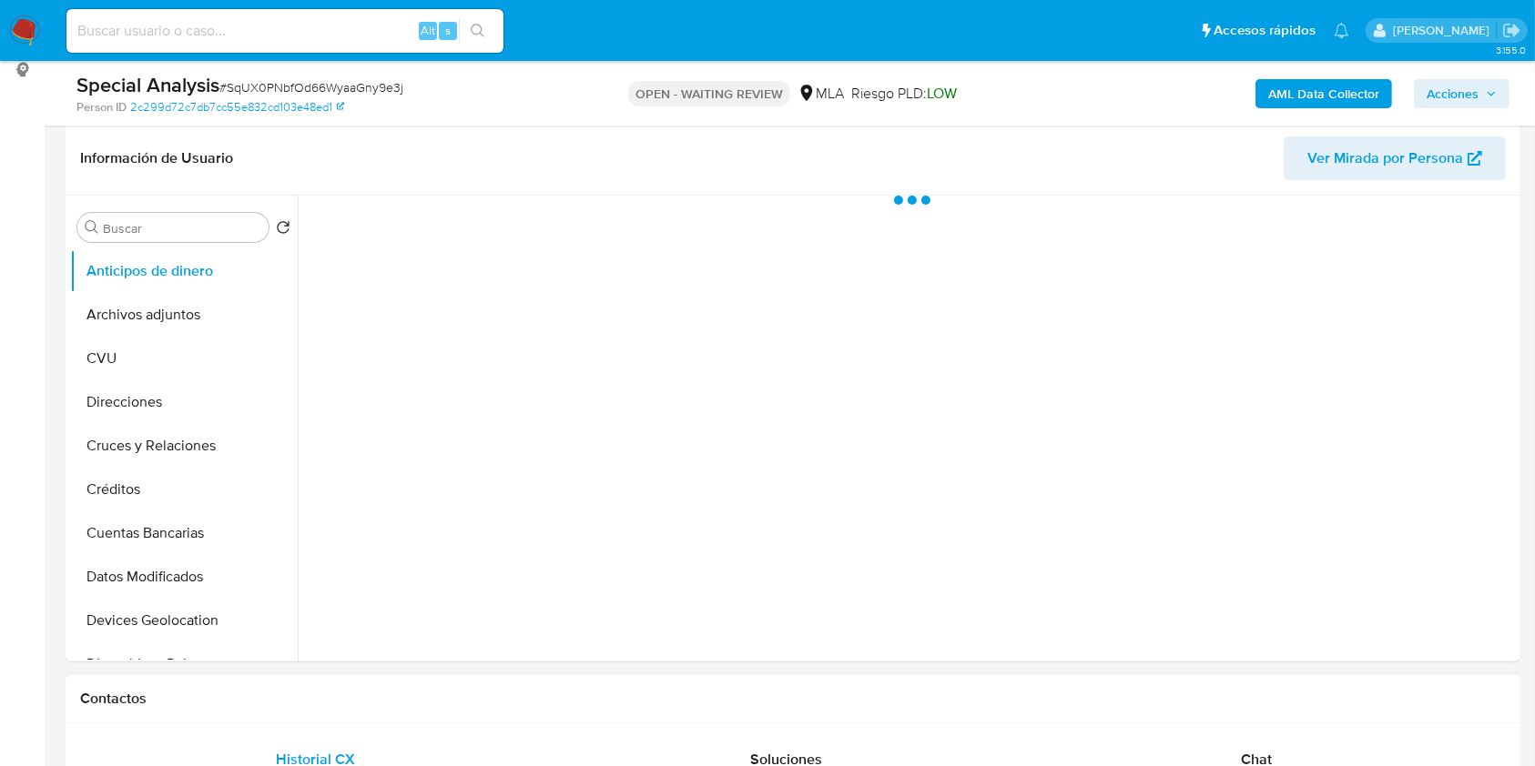
scroll to position [606, 0]
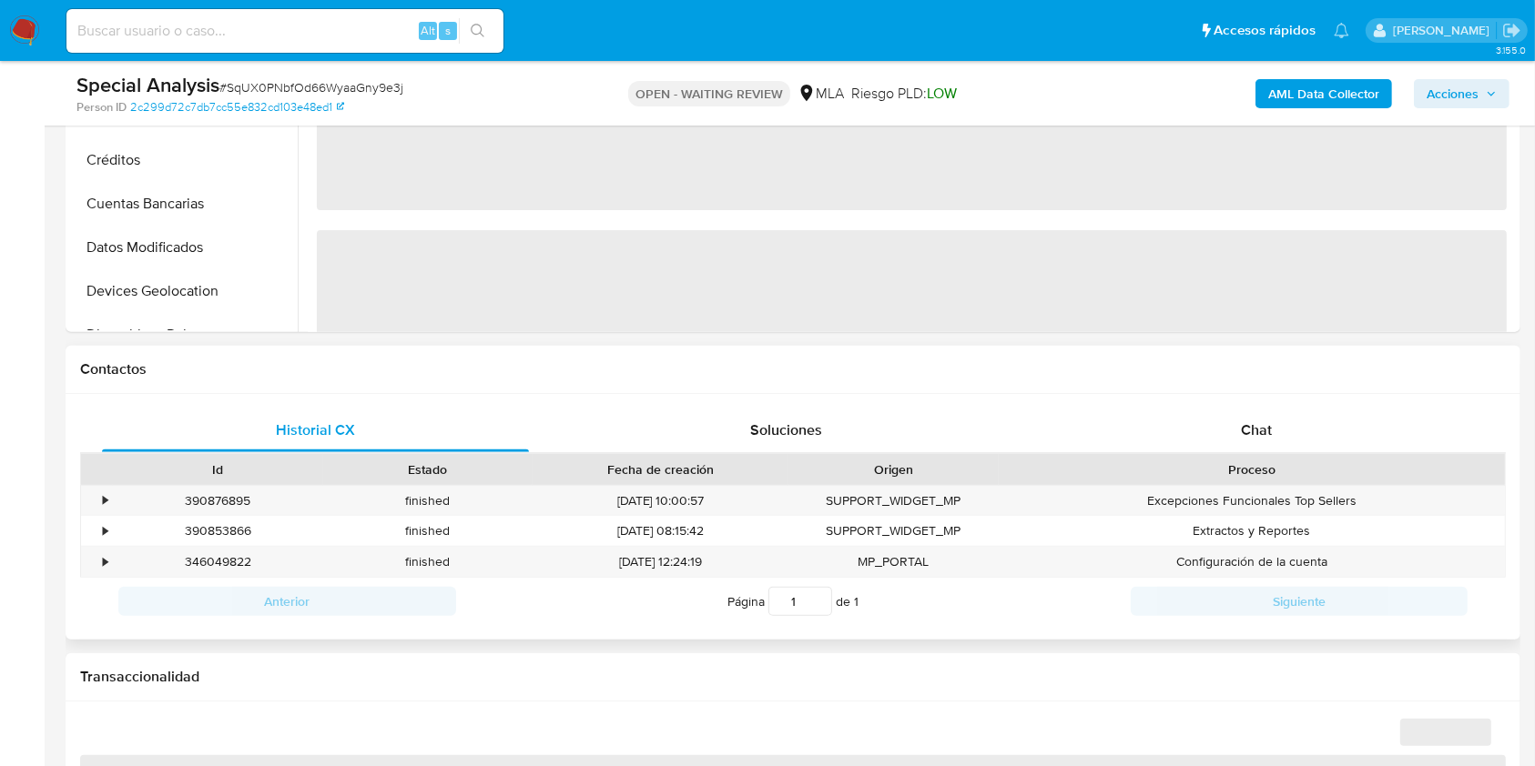
select select "10"
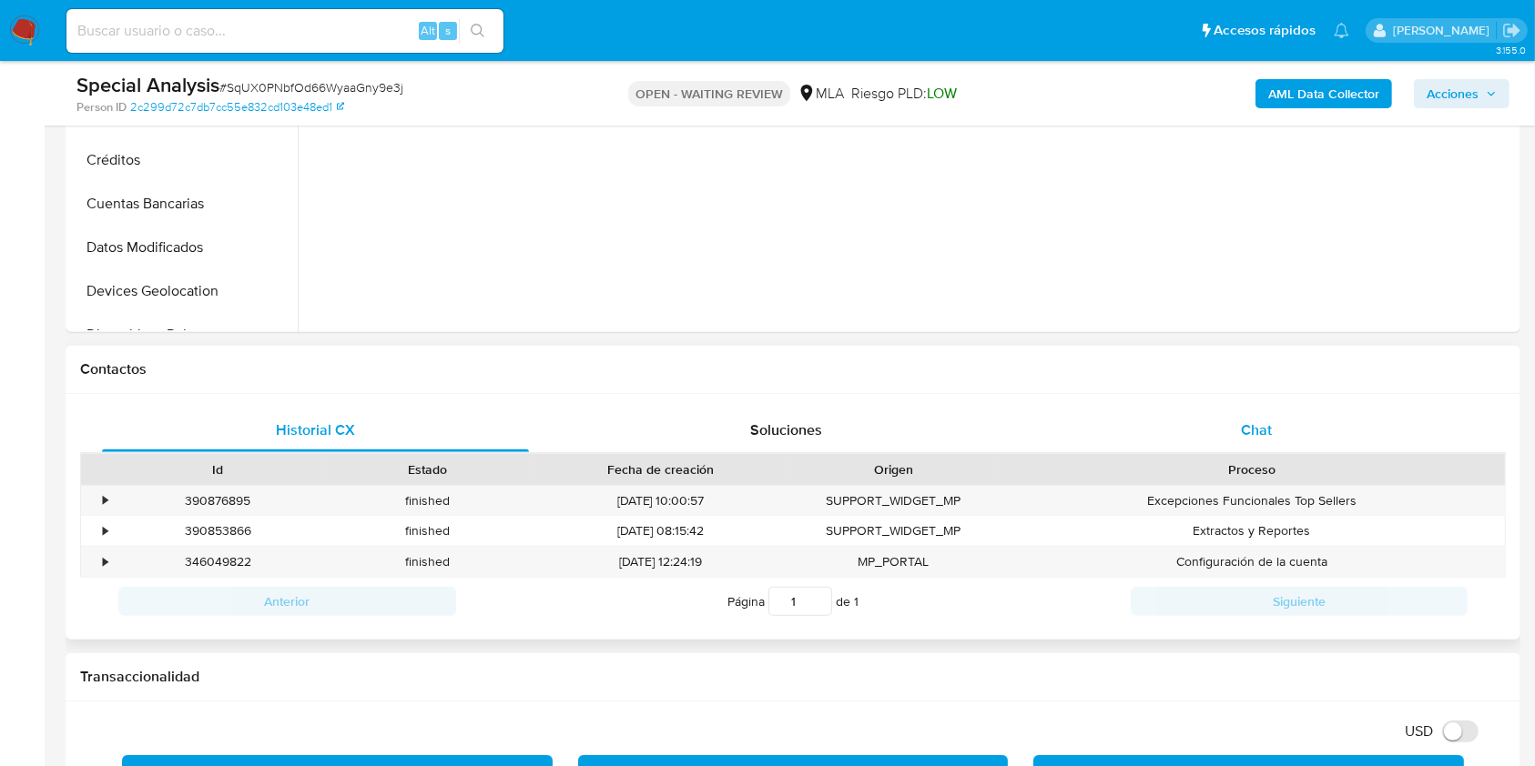
click at [1274, 412] on div "Chat" at bounding box center [1256, 431] width 427 height 44
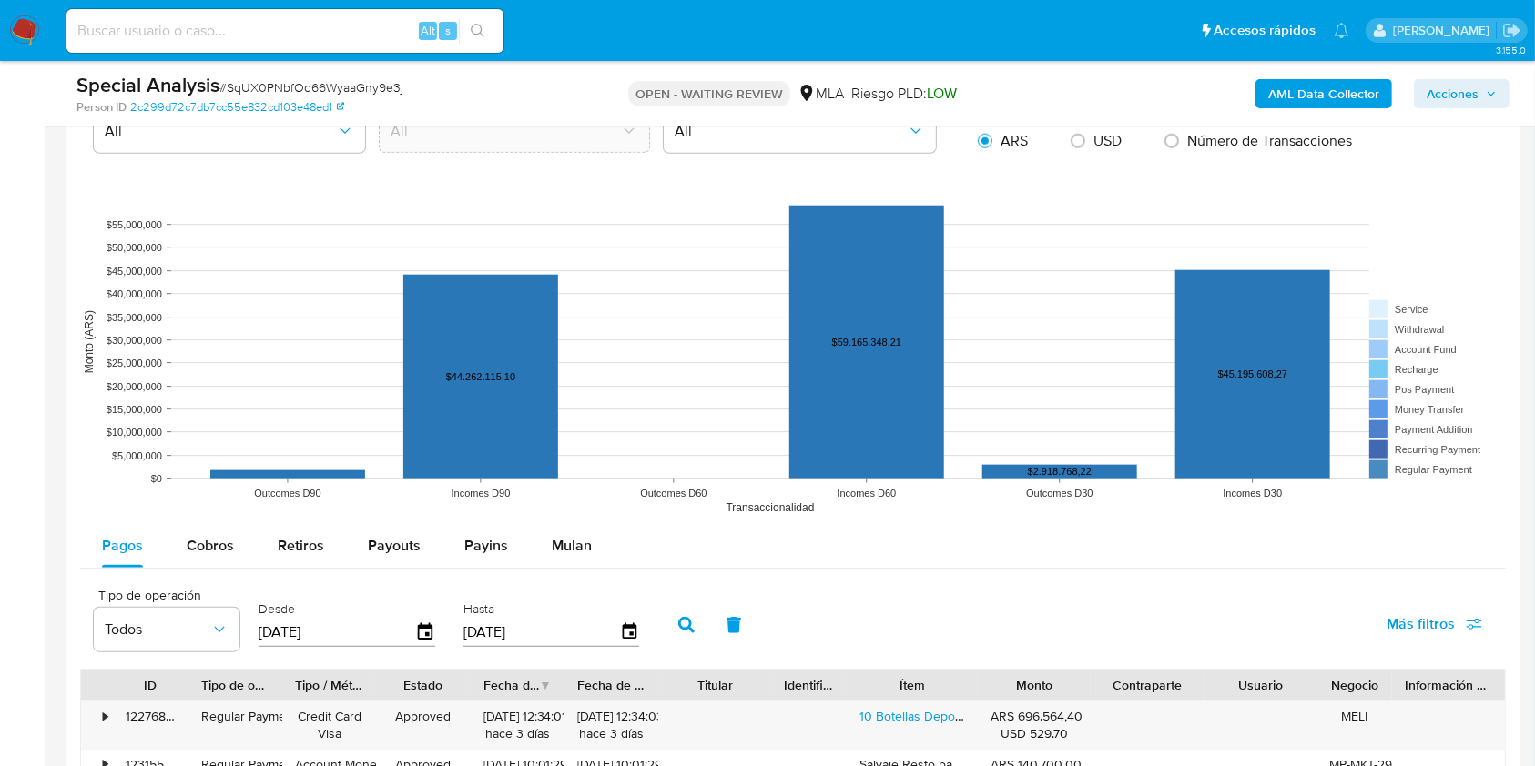
scroll to position [2063, 0]
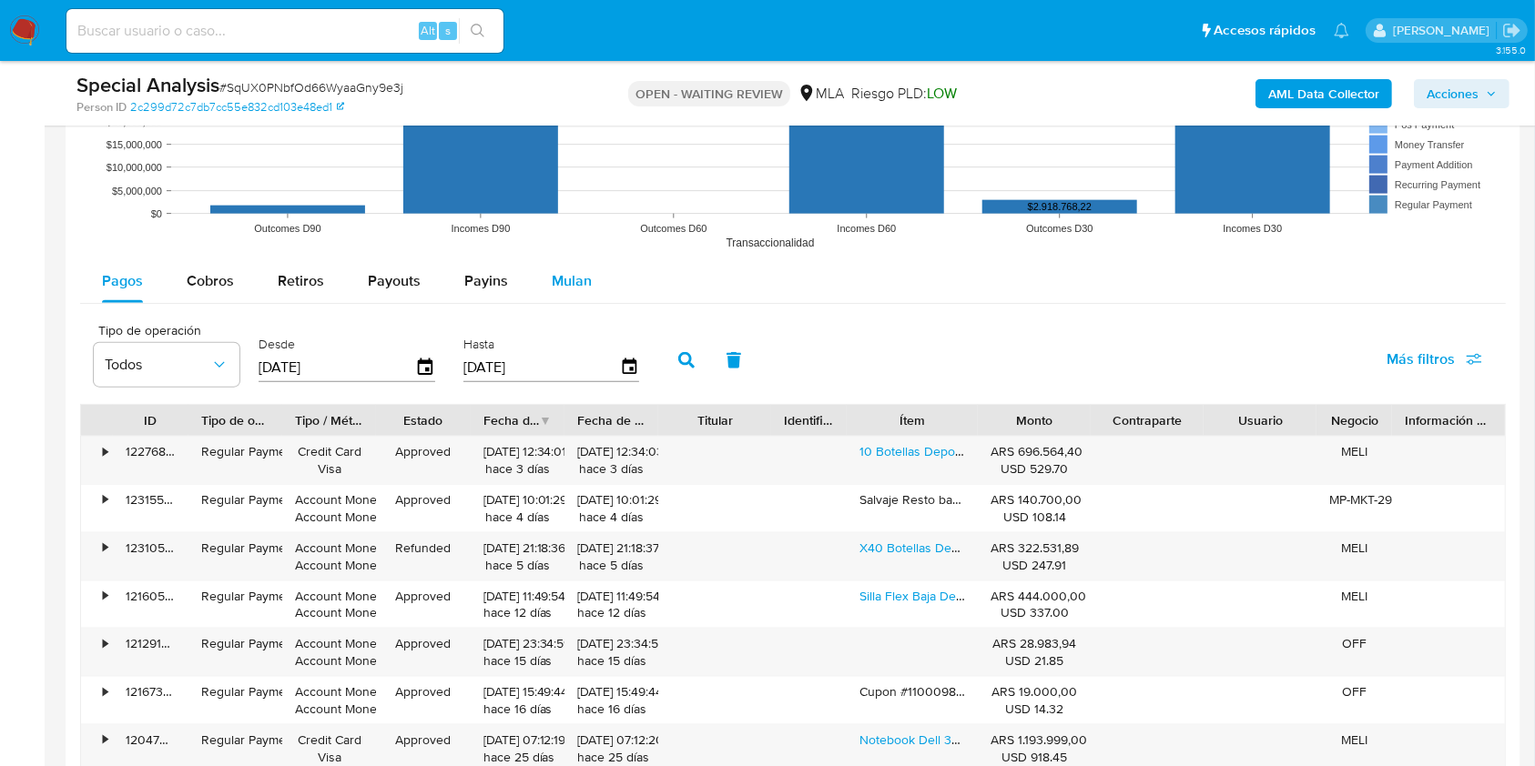
click at [553, 272] on span "Mulan" at bounding box center [572, 280] width 40 height 21
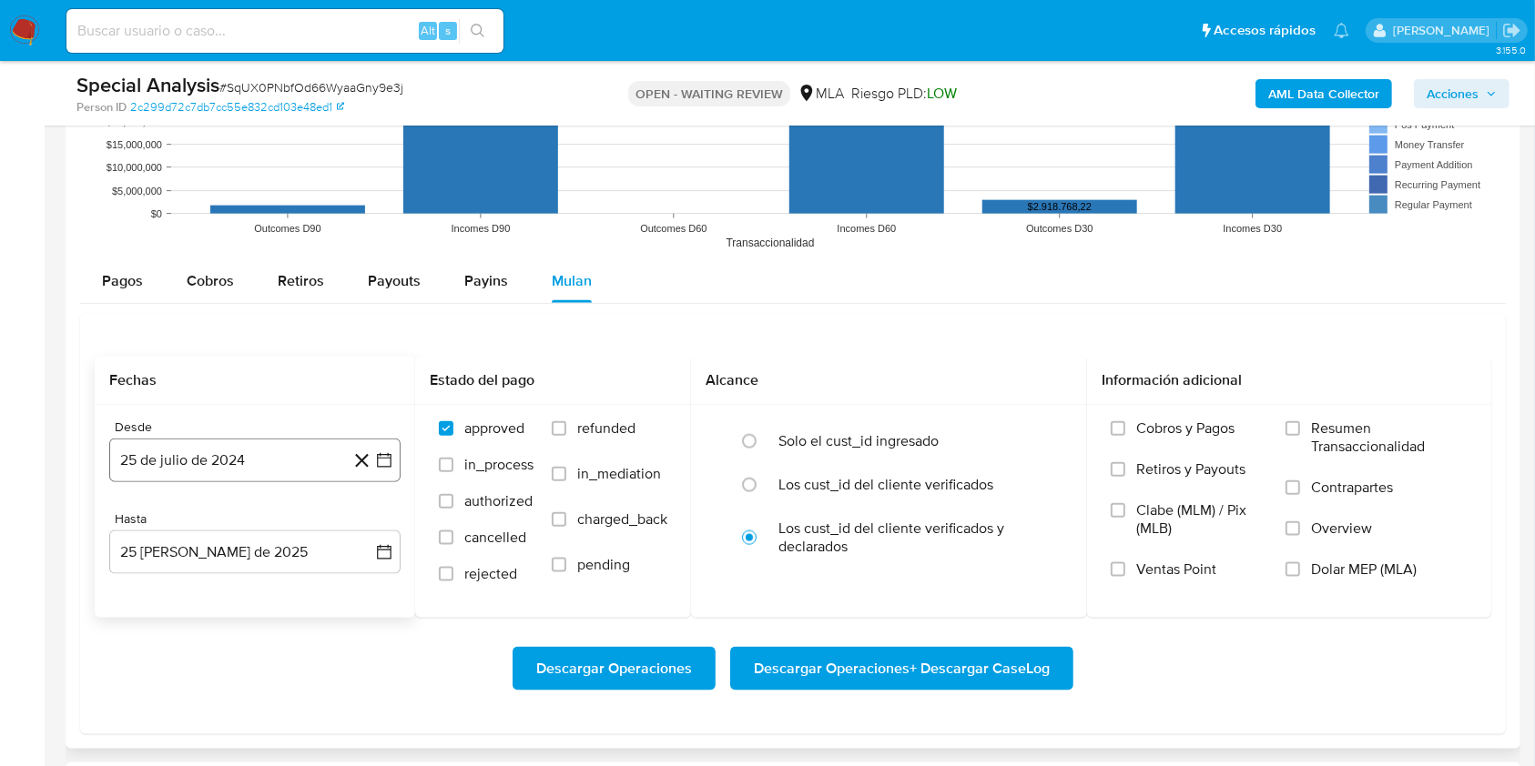
click at [218, 477] on button "25 de julio de 2024" at bounding box center [254, 461] width 291 height 44
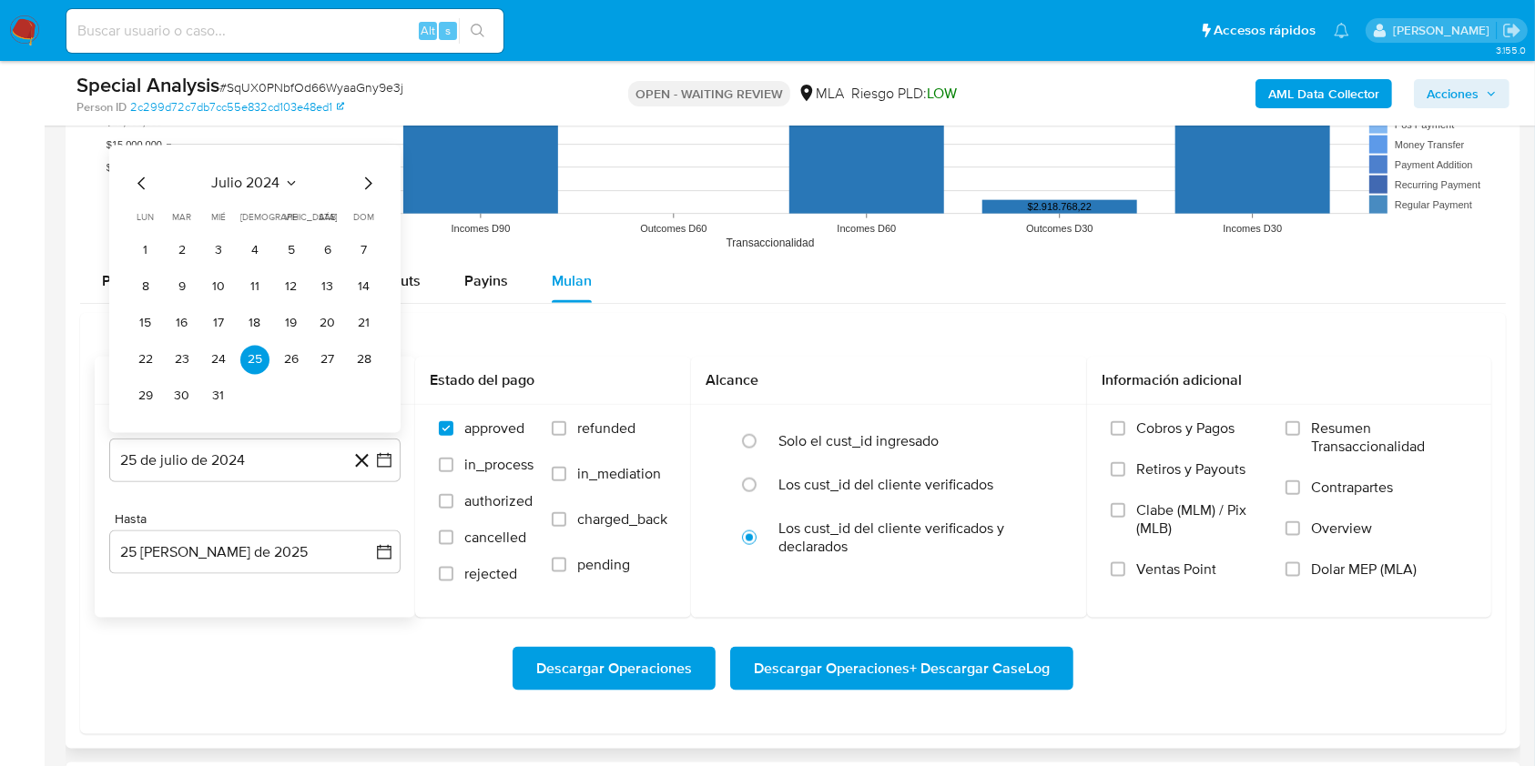
click at [373, 180] on icon "Mes siguiente" at bounding box center [368, 184] width 22 height 22
click at [253, 245] on button "1" at bounding box center [254, 251] width 29 height 29
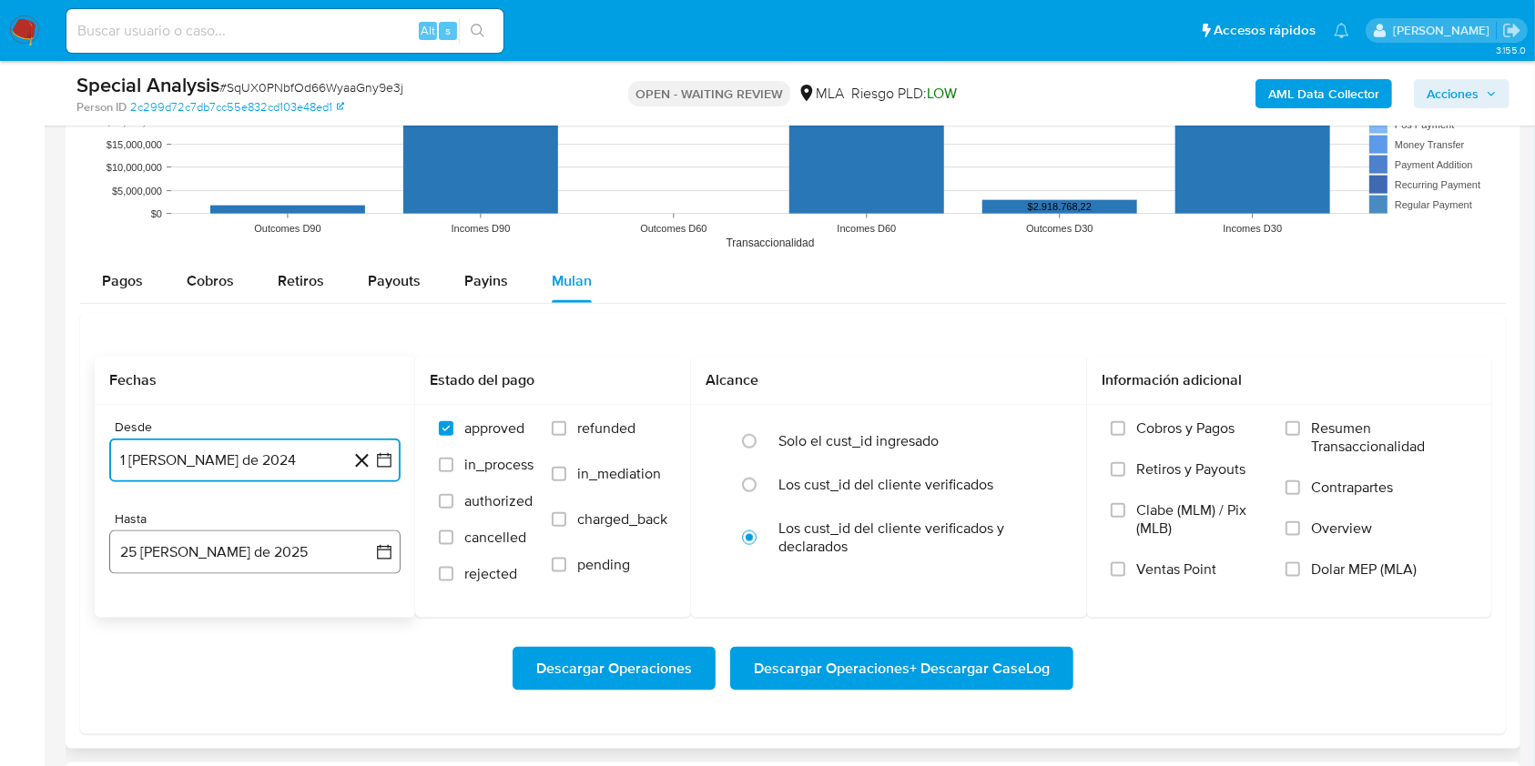
click at [239, 552] on button "25 [PERSON_NAME] de 2025" at bounding box center [254, 553] width 291 height 44
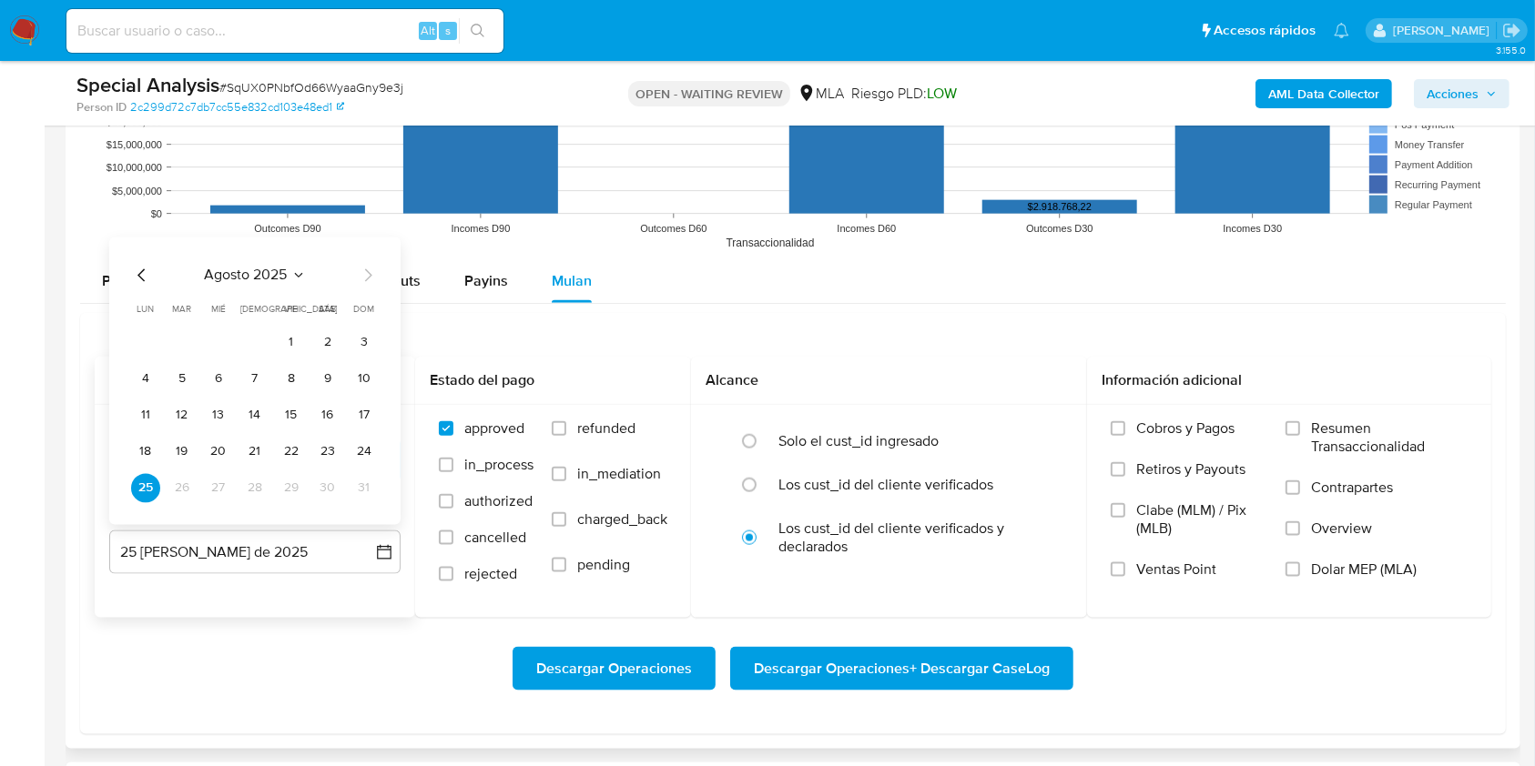
click at [131, 270] on icon "Mes anterior" at bounding box center [142, 276] width 22 height 22
click at [275, 502] on div "[PERSON_NAME] 2025 [PERSON_NAME] 2025 lun lunes mar martes mié miércoles jue ju…" at bounding box center [254, 382] width 291 height 288
click at [259, 486] on button "31" at bounding box center [254, 488] width 29 height 29
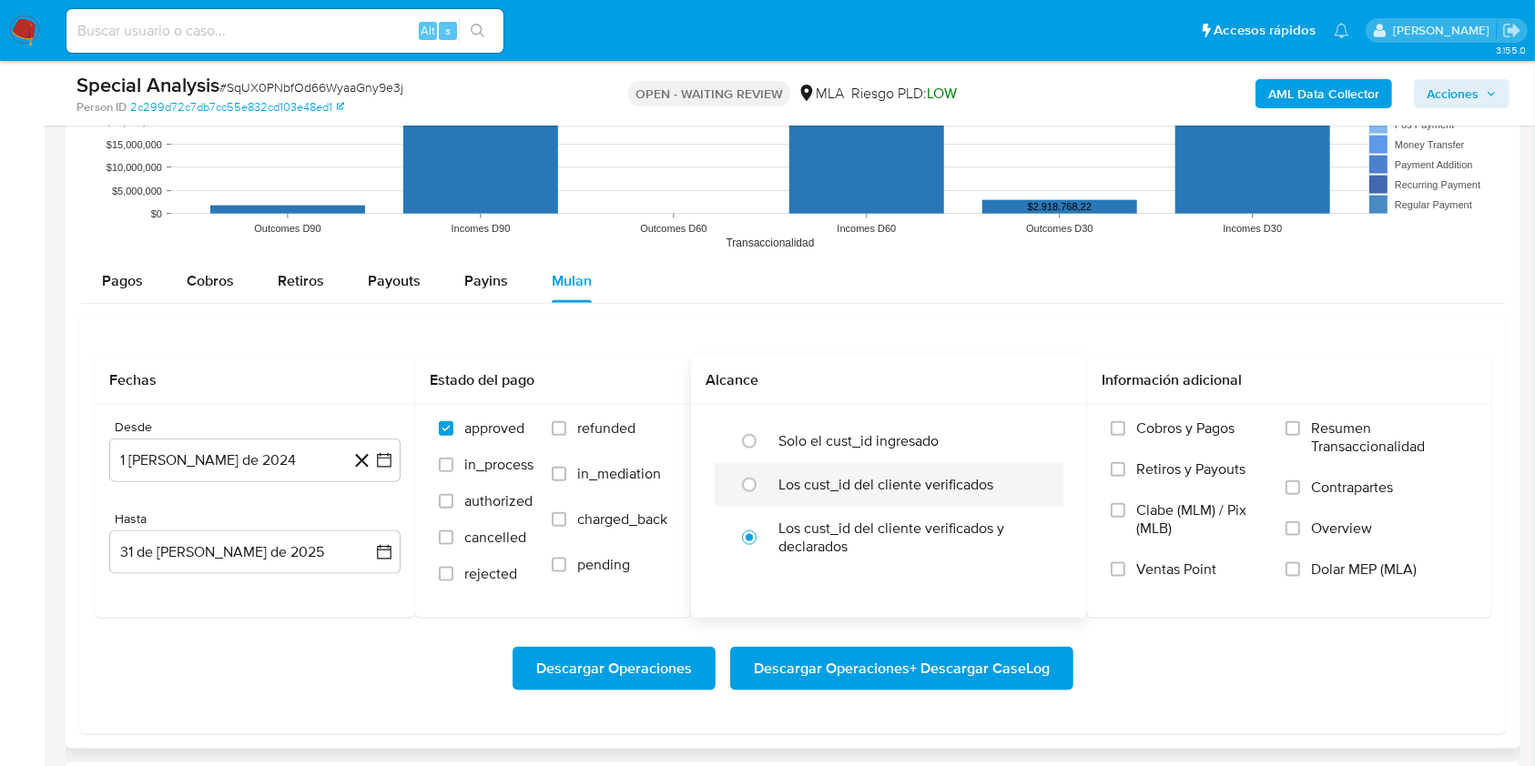
click at [937, 494] on div "Los cust_id del cliente verificados" at bounding box center [907, 485] width 259 height 44
radio input "true"
click at [1315, 565] on span "Dolar MEP (MLA)" at bounding box center [1364, 570] width 106 height 18
click at [1300, 565] on input "Dolar MEP (MLA)" at bounding box center [1292, 570] width 15 height 15
click at [957, 674] on span "Descargar Operaciones + Descargar CaseLog" at bounding box center [902, 669] width 296 height 40
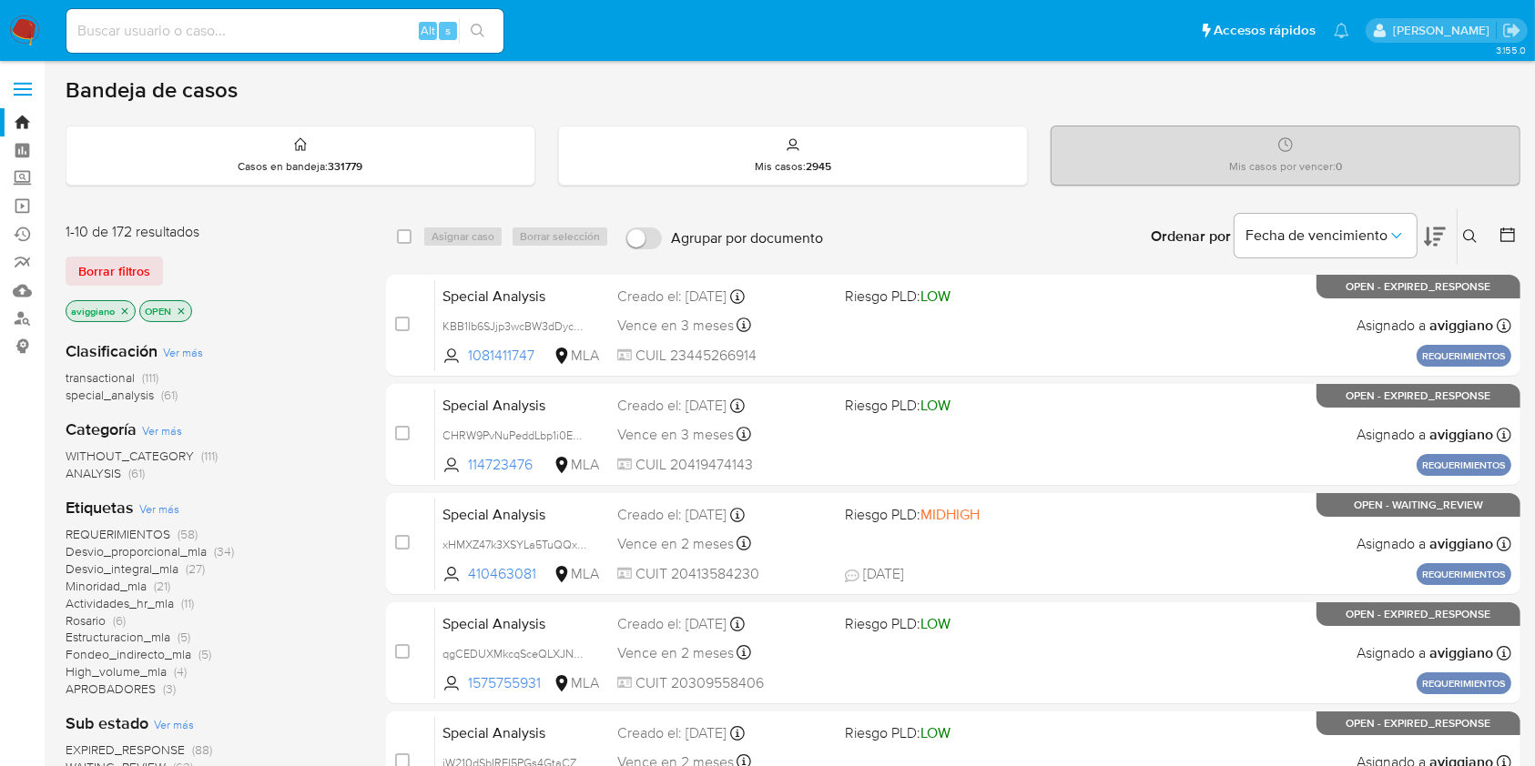
click at [315, 36] on input at bounding box center [284, 31] width 437 height 24
paste input "pAS65VehcUZA7xrUZXBmSo8G"
type input "pAS65VehcUZA7xrUZXBmSo8G"
click at [491, 30] on button "search-icon" at bounding box center [477, 30] width 37 height 25
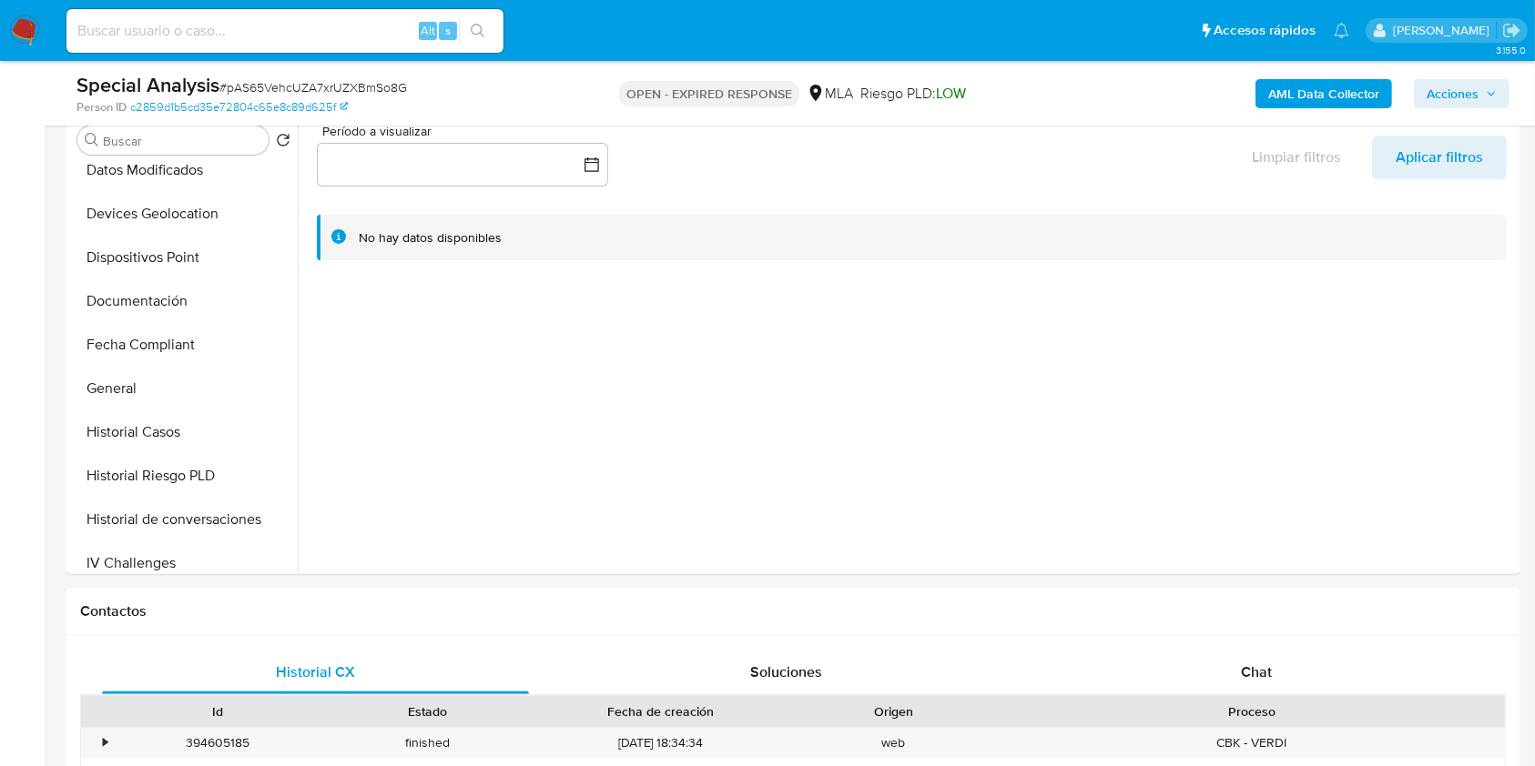
scroll to position [485, 0]
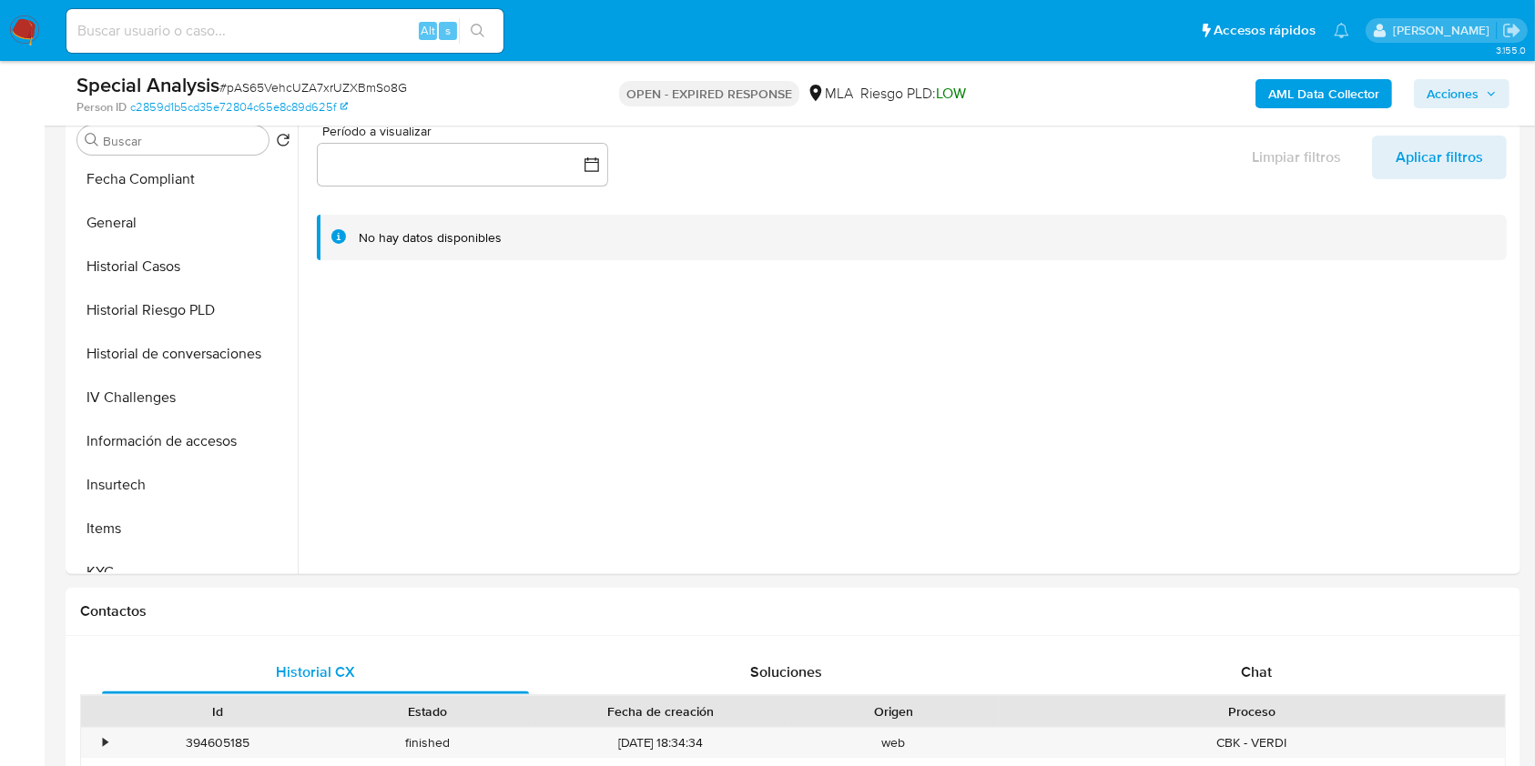
select select "10"
click at [1170, 643] on div "Historial CX Soluciones Chat Id Estado Fecha de creación Origen Proceso • 39460…" at bounding box center [793, 759] width 1455 height 247
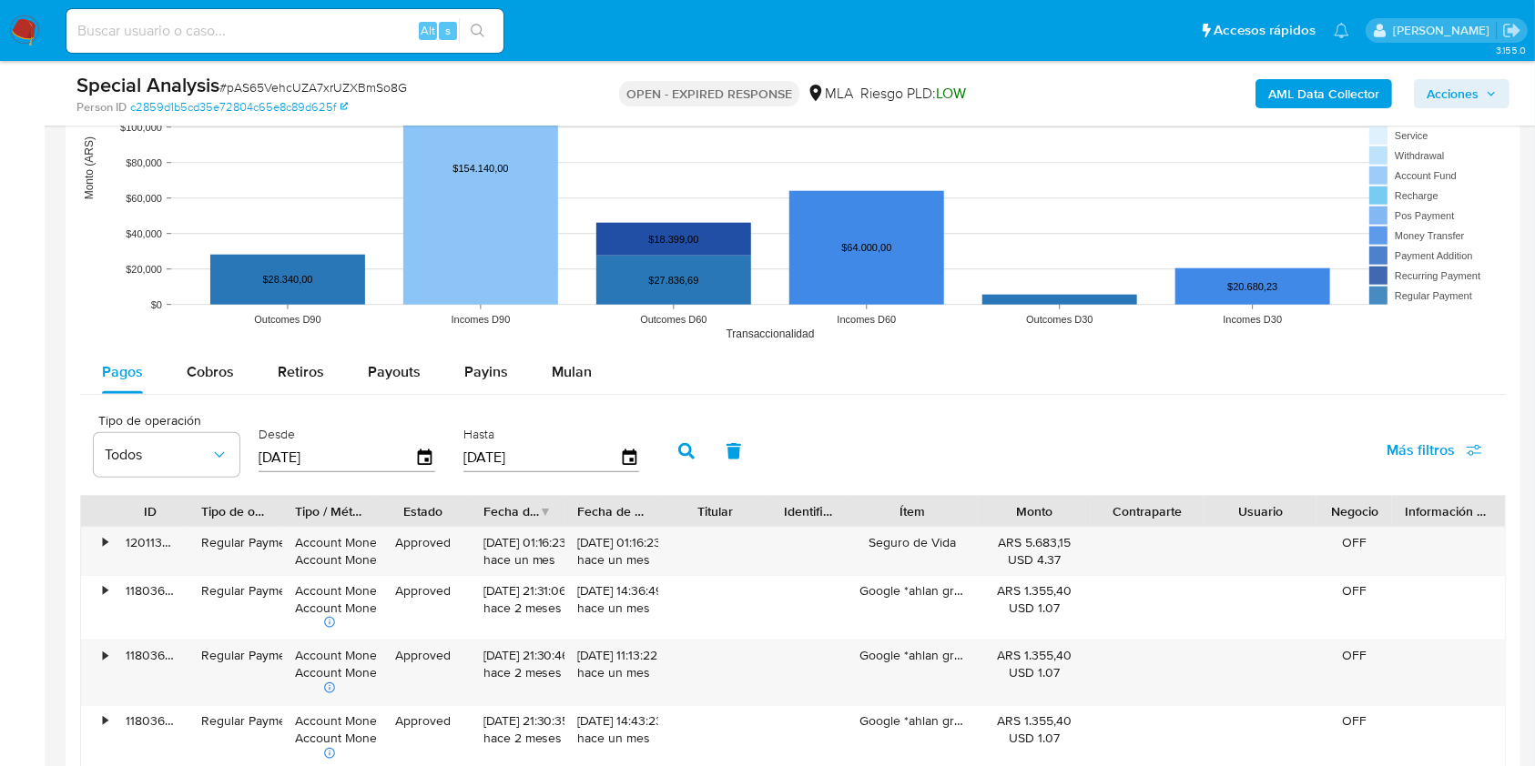
scroll to position [1699, 0]
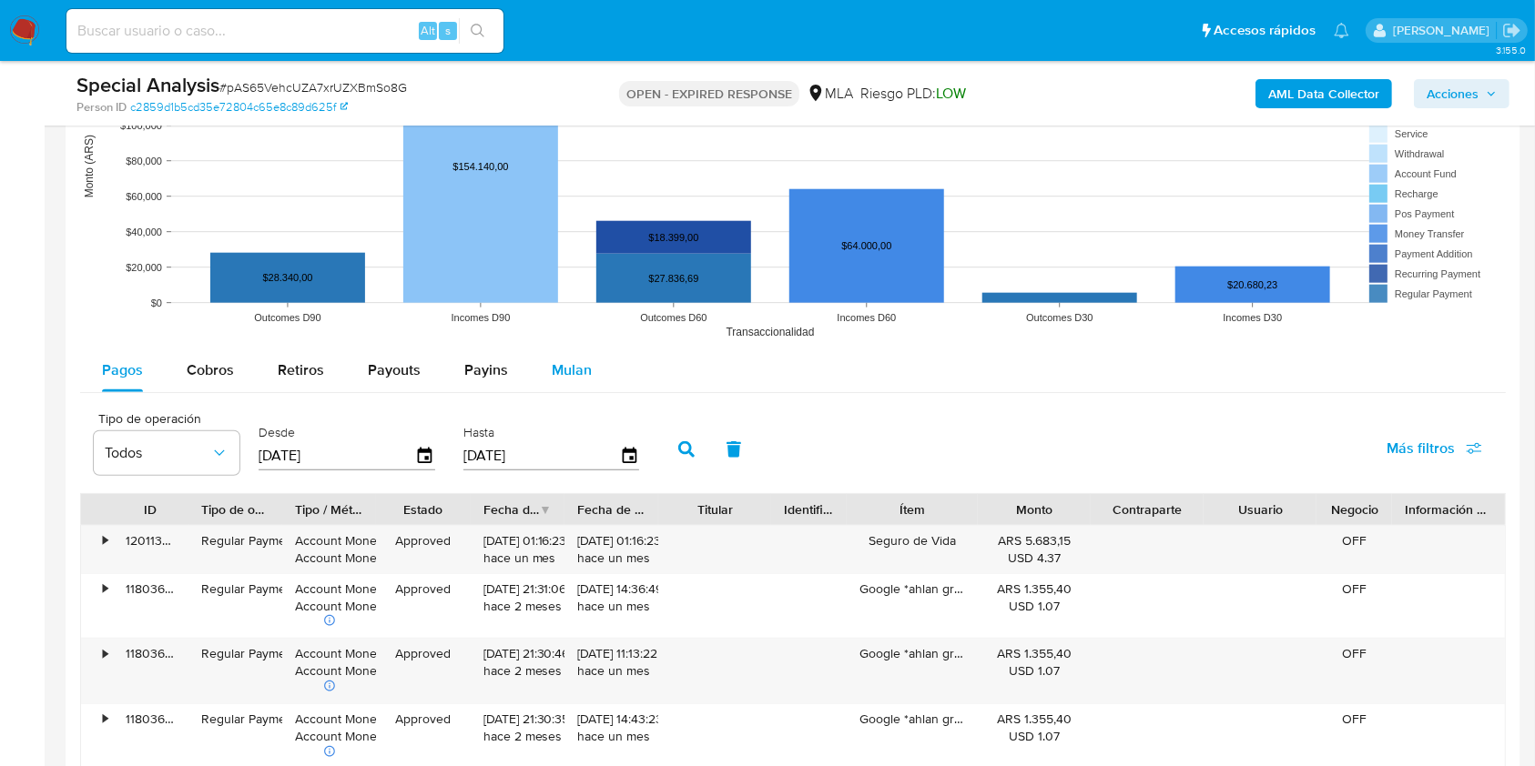
click at [574, 366] on span "Mulan" at bounding box center [572, 370] width 40 height 21
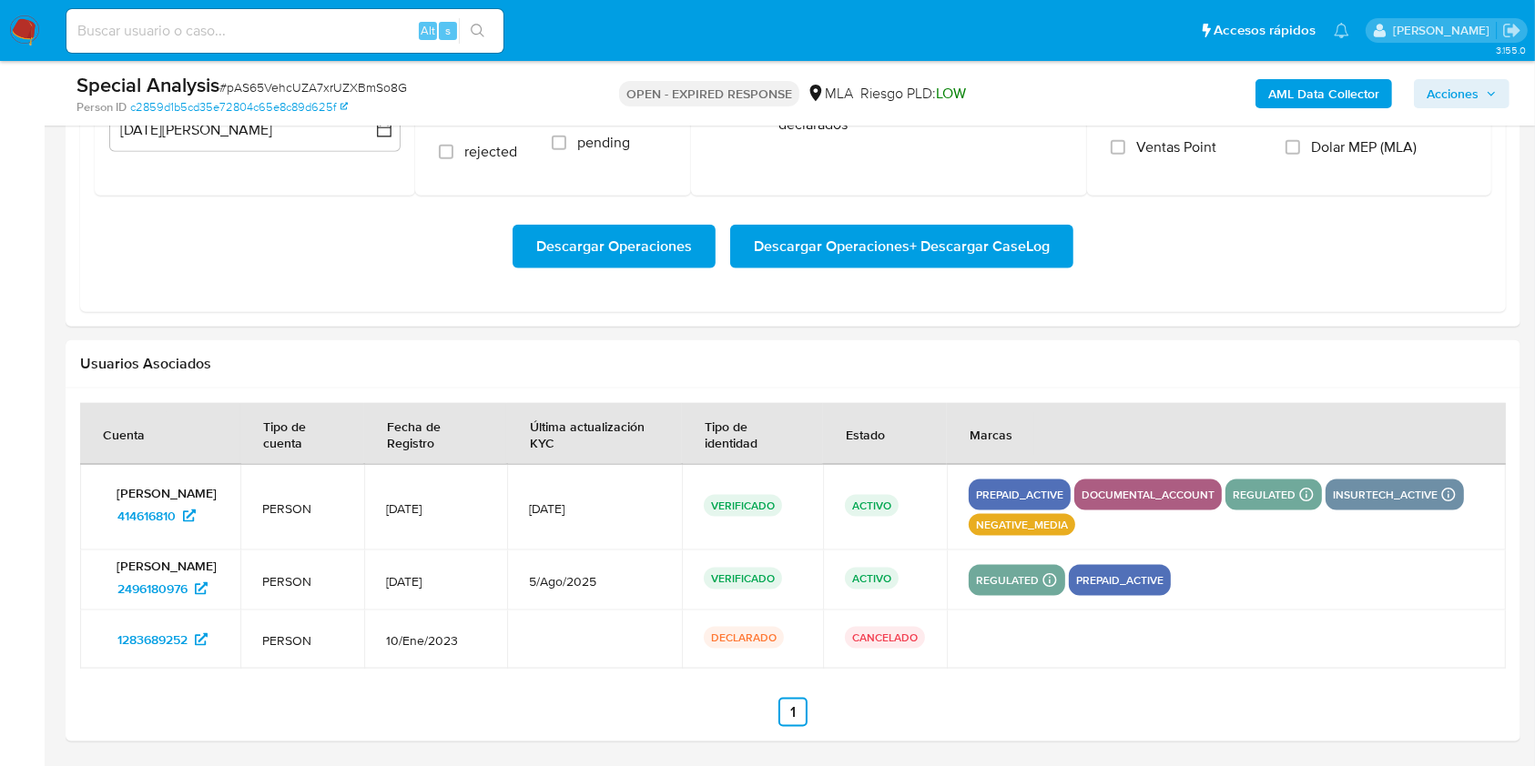
scroll to position [1967, 0]
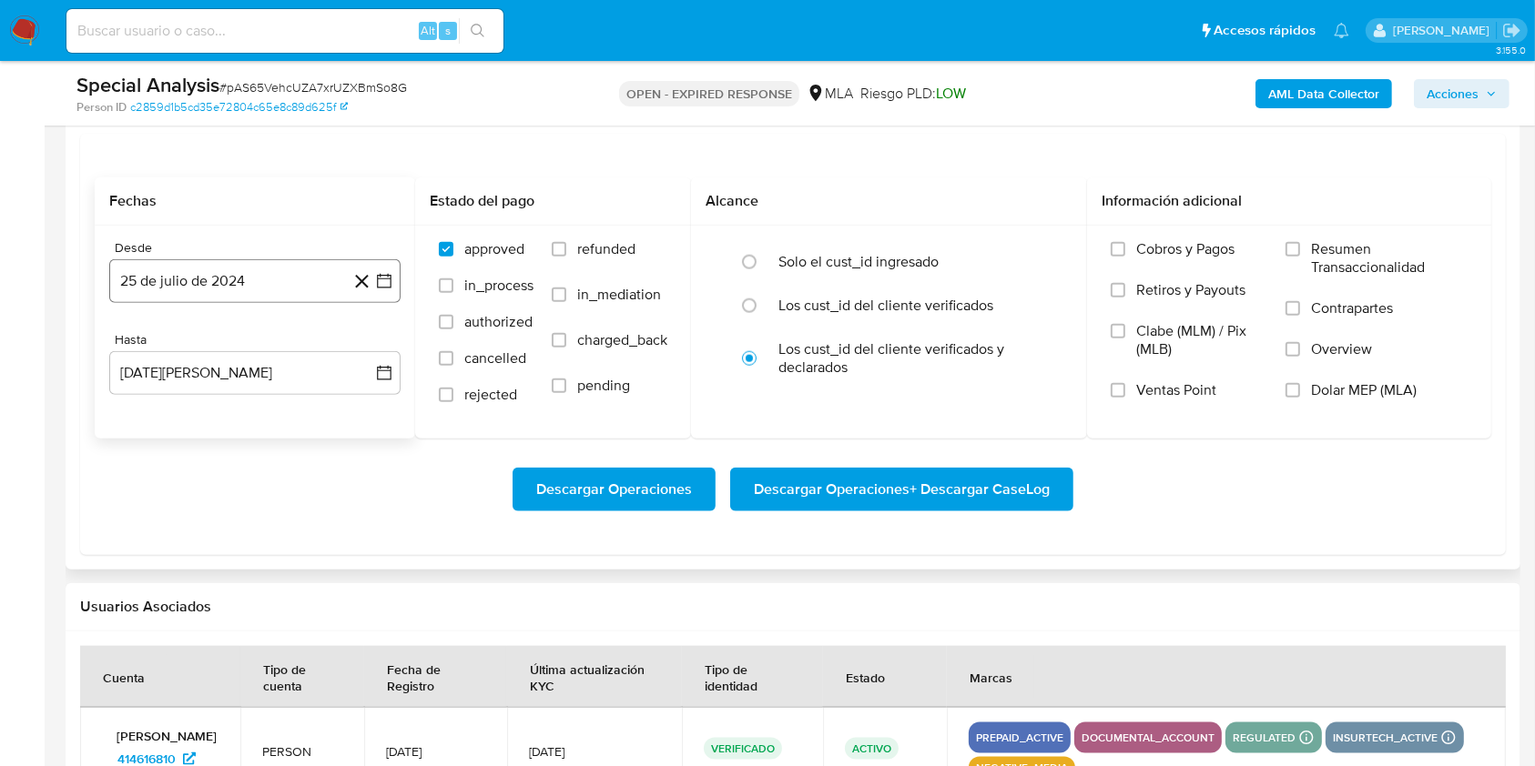
click at [248, 262] on button "25 de julio de 2024" at bounding box center [254, 281] width 291 height 44
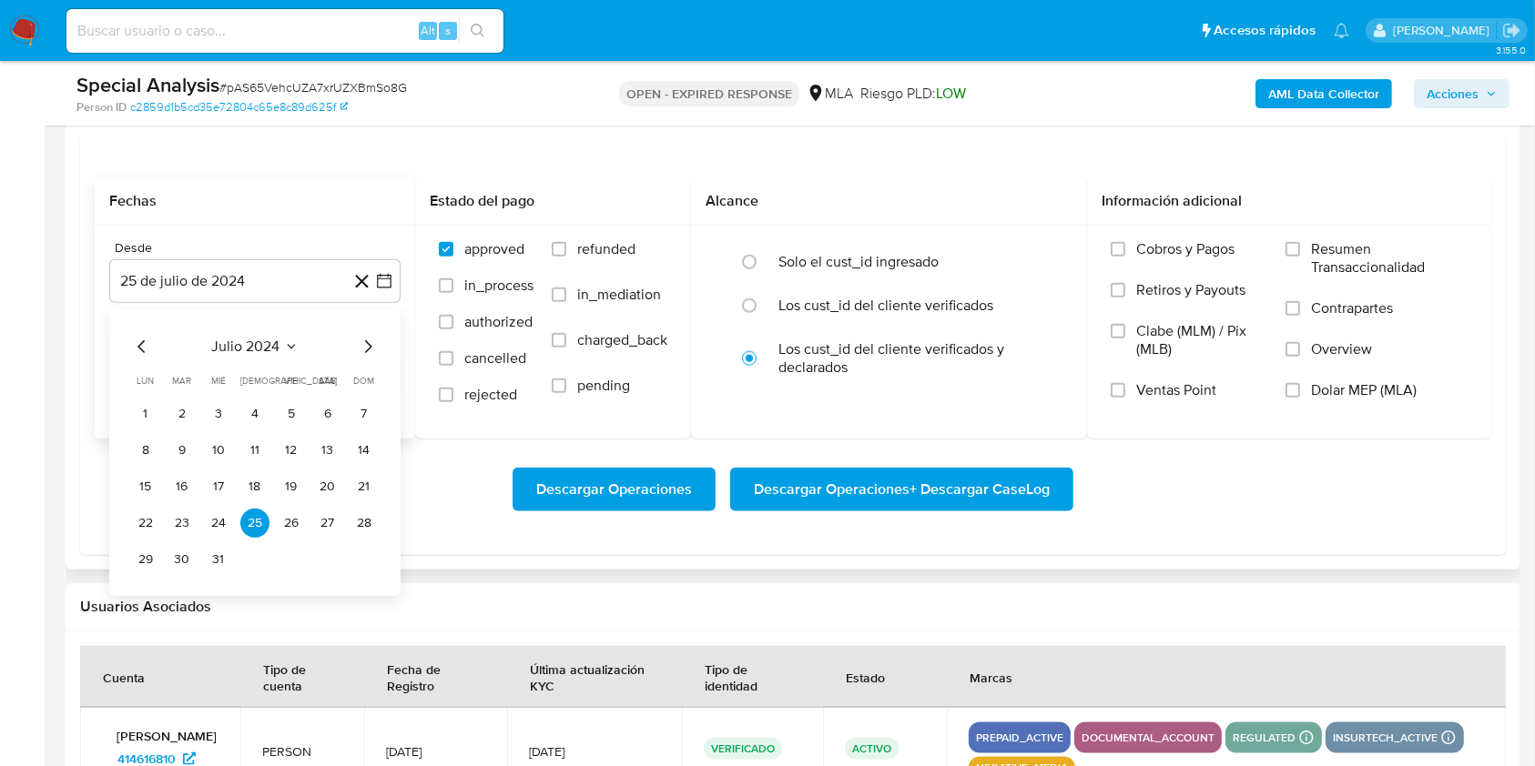
click at [364, 341] on icon "Mes siguiente" at bounding box center [368, 347] width 22 height 22
click at [253, 414] on button "1" at bounding box center [254, 414] width 29 height 29
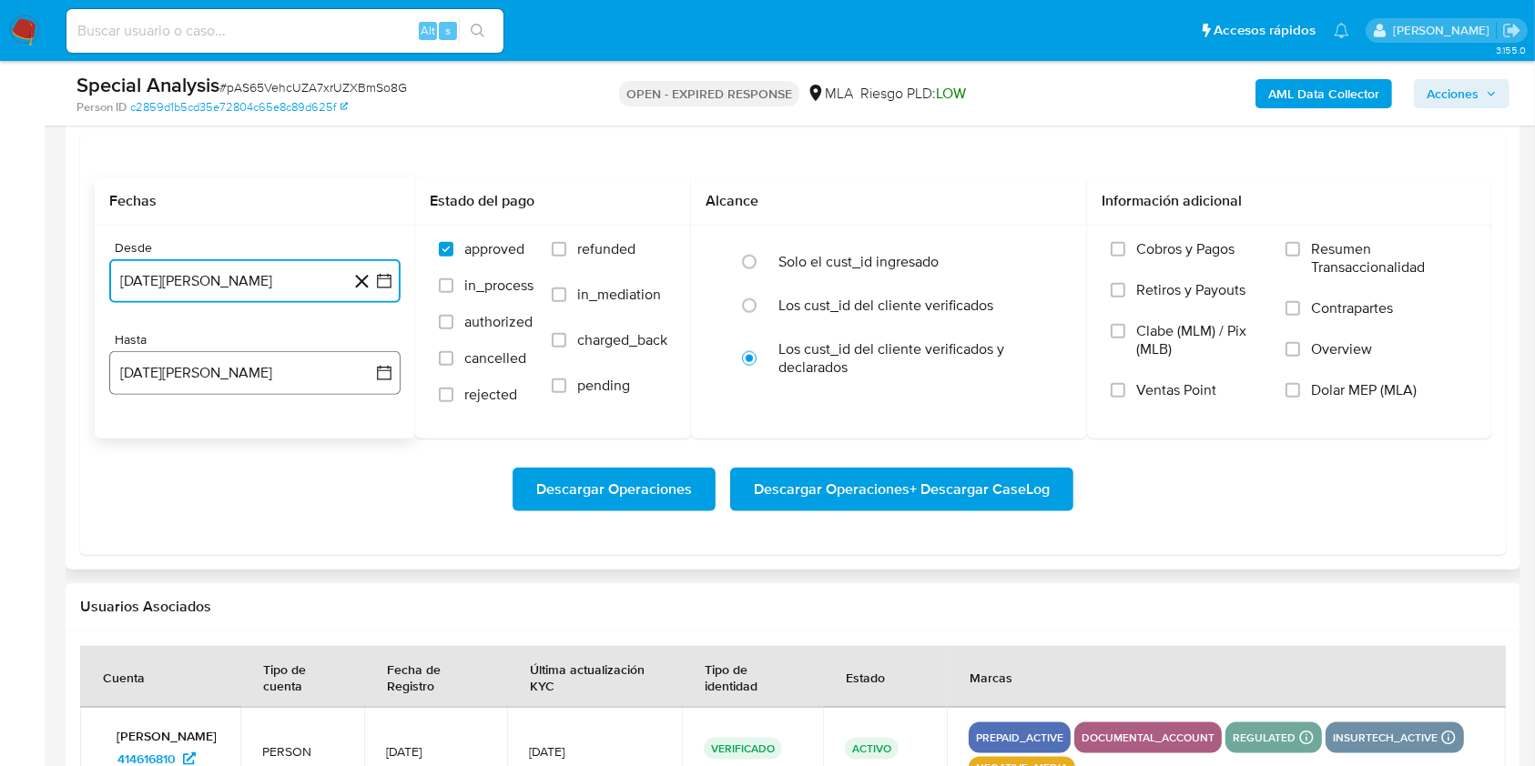
click at [224, 375] on button "[DATE][PERSON_NAME]" at bounding box center [254, 373] width 291 height 44
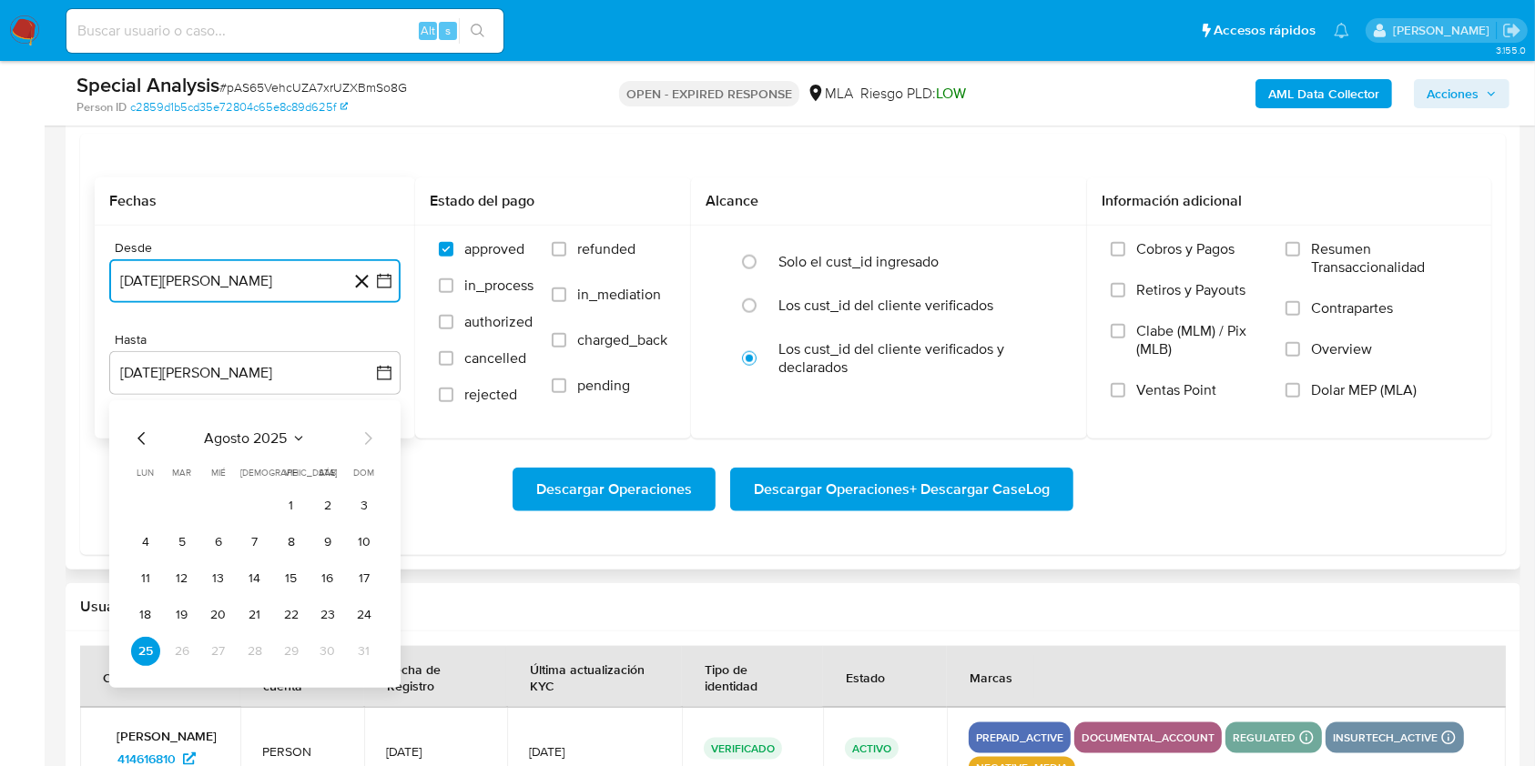
click at [148, 433] on icon "Mes anterior" at bounding box center [142, 439] width 22 height 22
click at [245, 653] on button "31" at bounding box center [254, 651] width 29 height 29
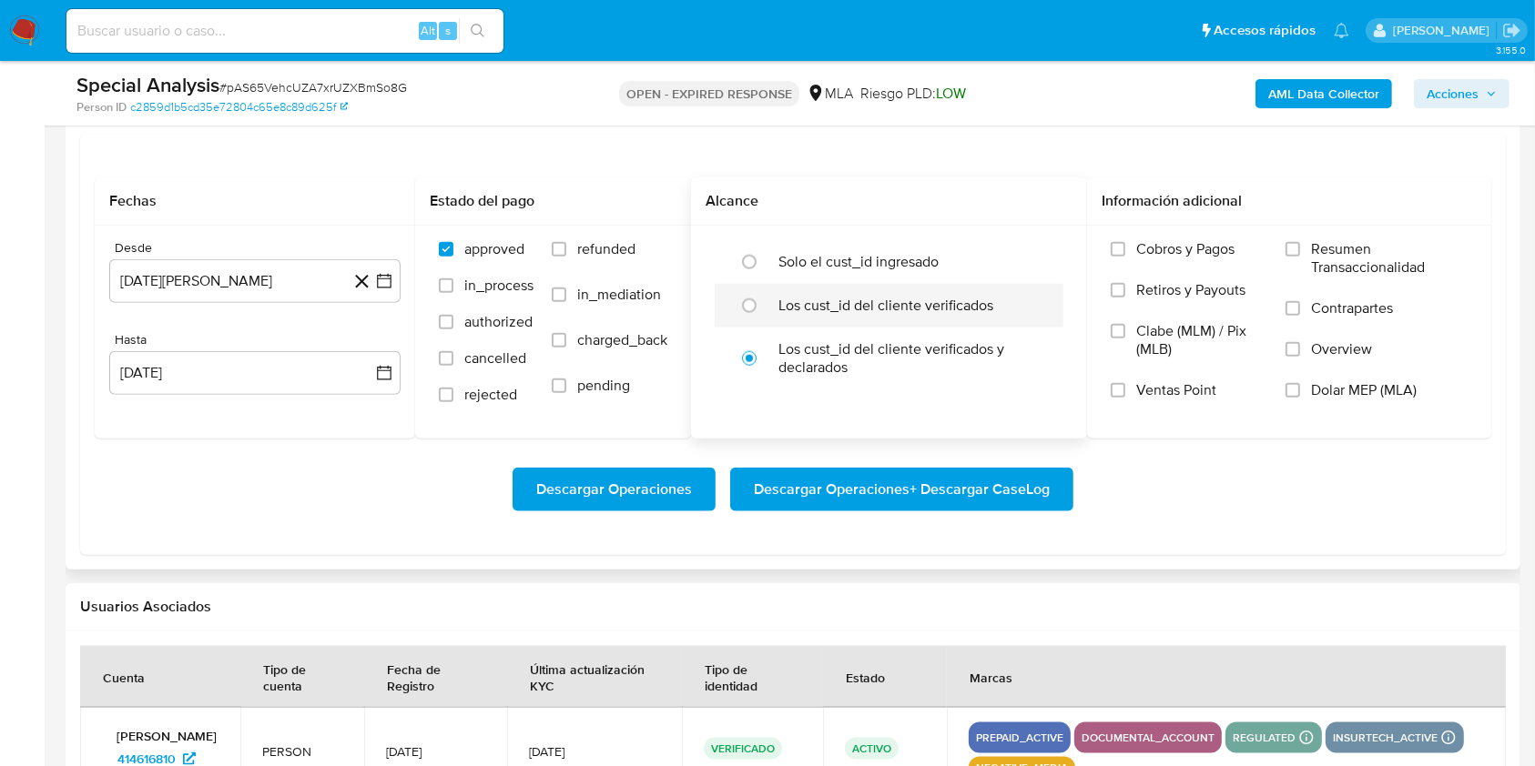
click at [831, 303] on label "Los cust_id del cliente verificados" at bounding box center [885, 306] width 215 height 18
click at [764, 303] on input "radio" at bounding box center [749, 305] width 29 height 29
radio input "true"
click at [1321, 381] on span "Dolar MEP (MLA)" at bounding box center [1364, 390] width 106 height 18
click at [1300, 383] on input "Dolar MEP (MLA)" at bounding box center [1292, 390] width 15 height 15
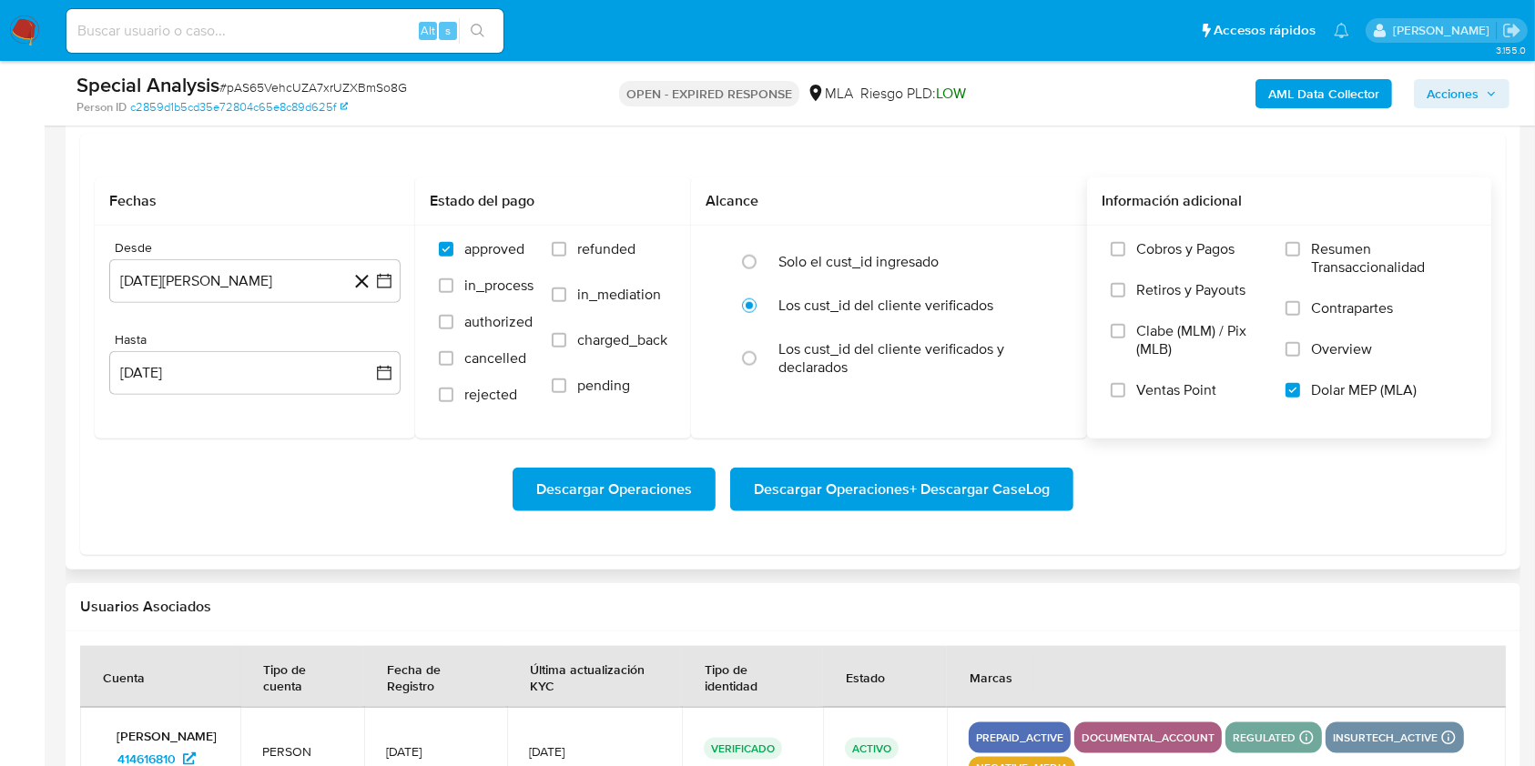
click at [953, 482] on span "Descargar Operaciones + Descargar CaseLog" at bounding box center [902, 490] width 296 height 40
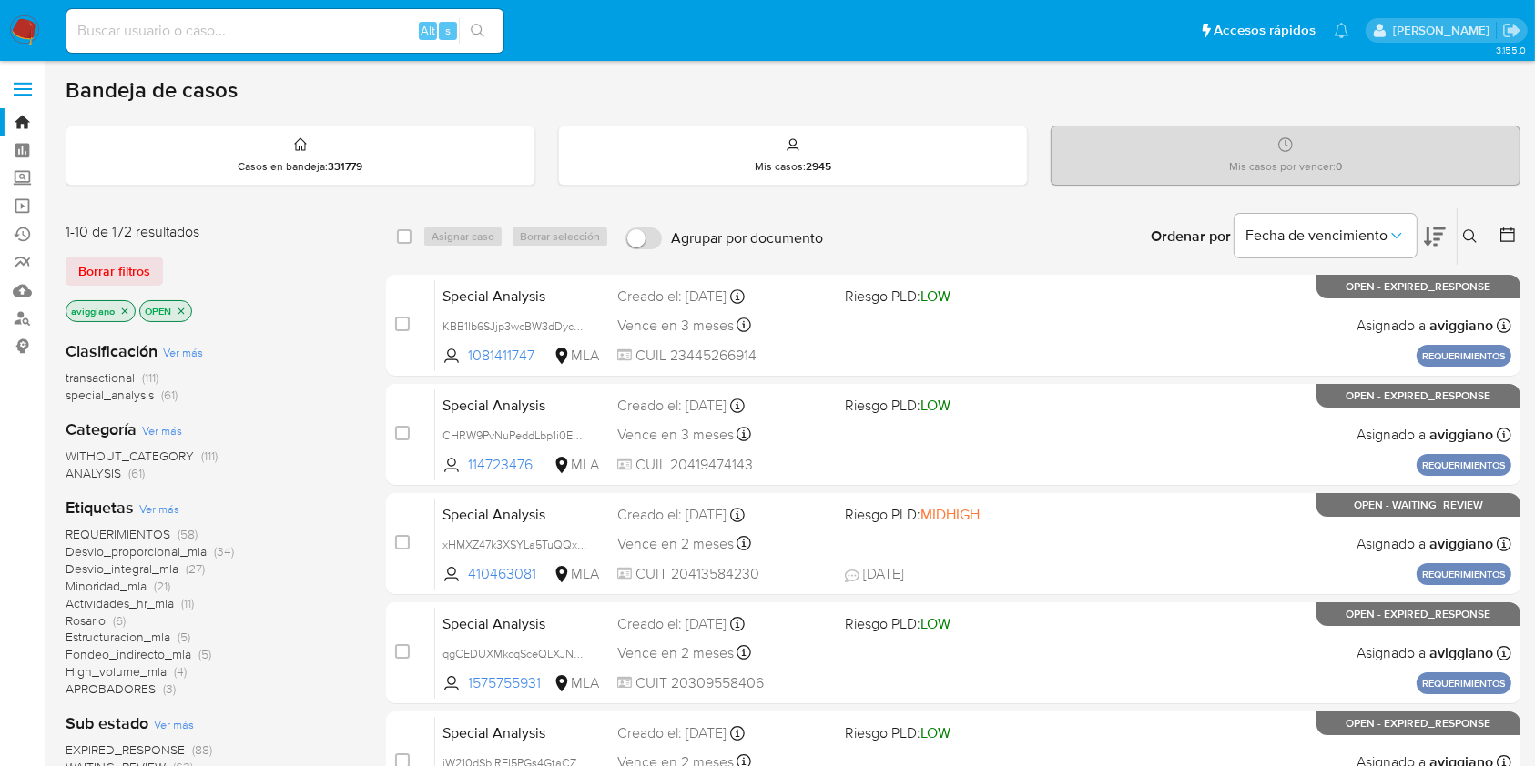
click at [1478, 248] on div "Ingrese ID de usuario o caso Buscar Borrar filtros" at bounding box center [1471, 236] width 31 height 56
click at [1467, 234] on icon at bounding box center [1470, 236] width 15 height 15
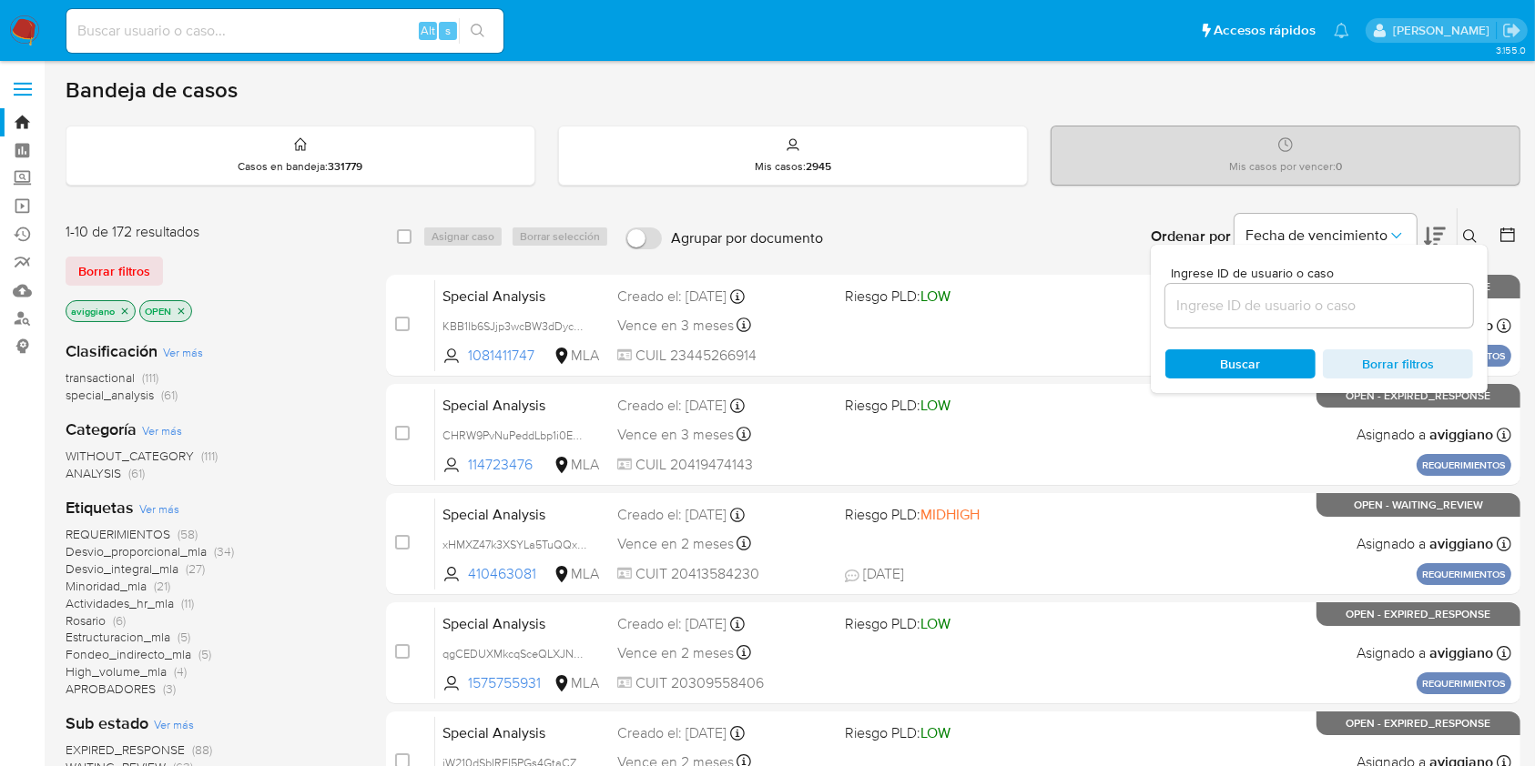
click at [1258, 317] on div at bounding box center [1319, 306] width 308 height 44
click at [1304, 300] on input at bounding box center [1319, 306] width 308 height 24
paste input "T1sjFl96rPZTQ0ZBUIVVShJ3"
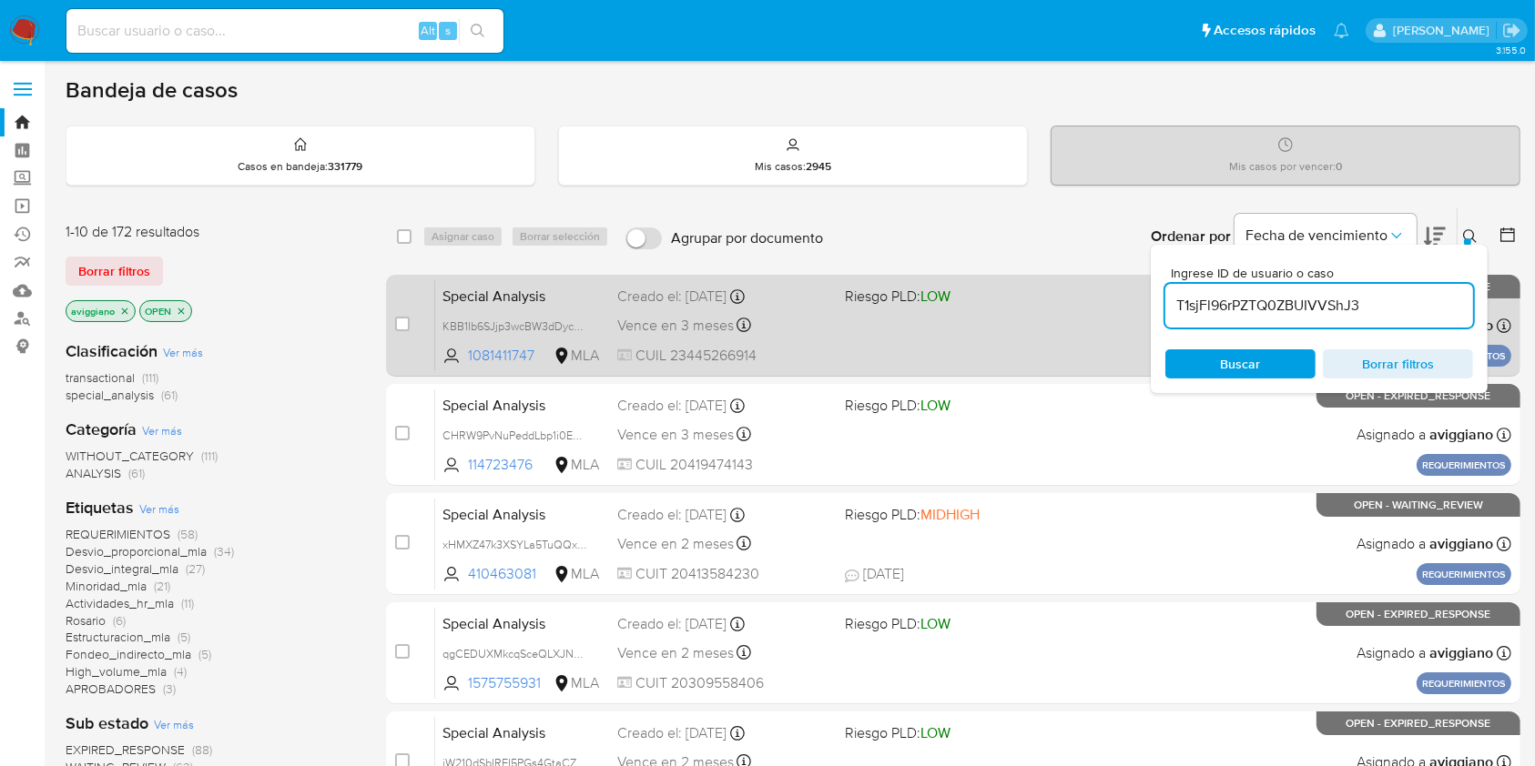
type input "T1sjFl96rPZTQ0ZBUIVVShJ3"
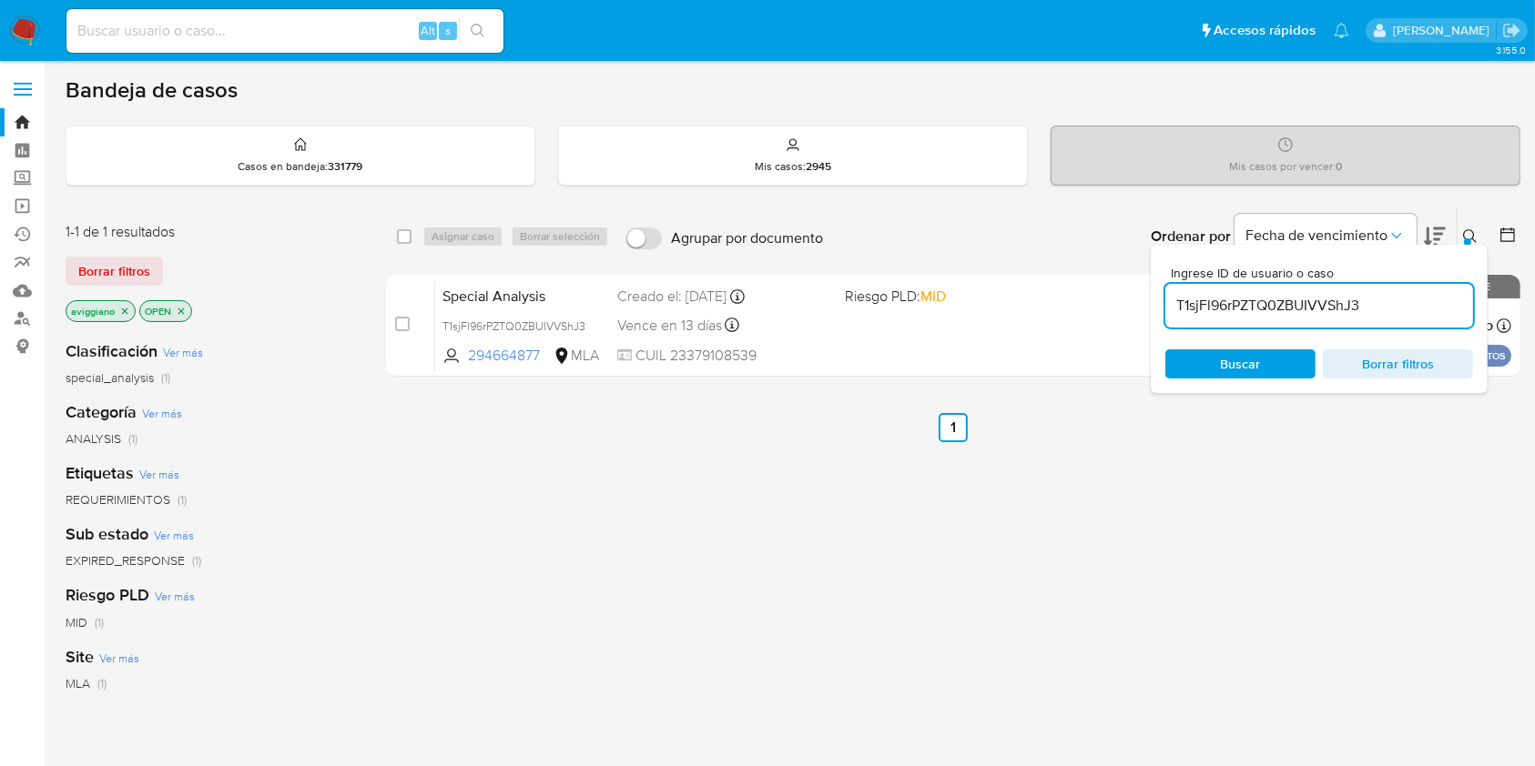
click at [402, 229] on input "checkbox" at bounding box center [404, 236] width 15 height 15
checkbox input "true"
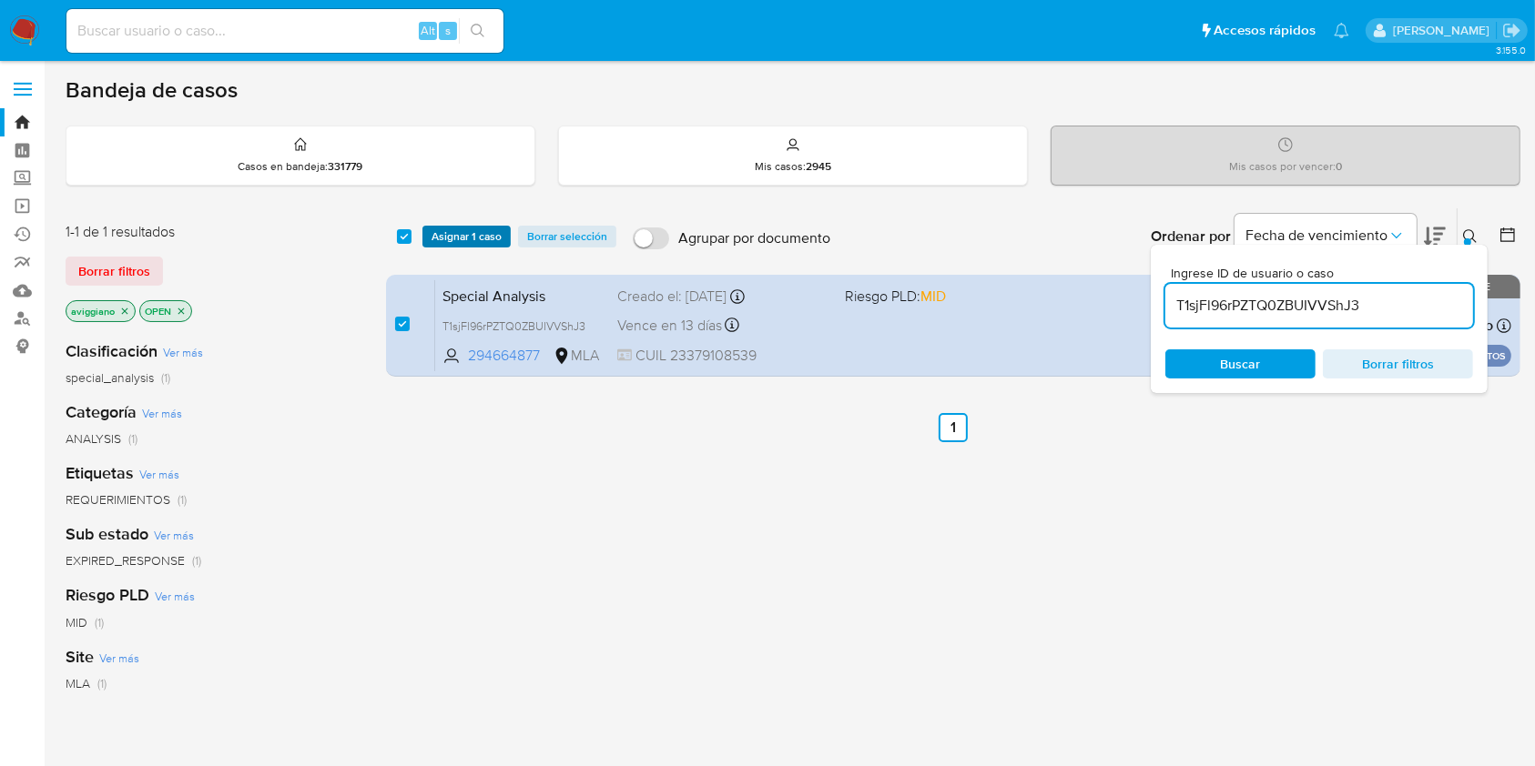
click at [465, 242] on span "Asignar 1 caso" at bounding box center [466, 237] width 70 height 18
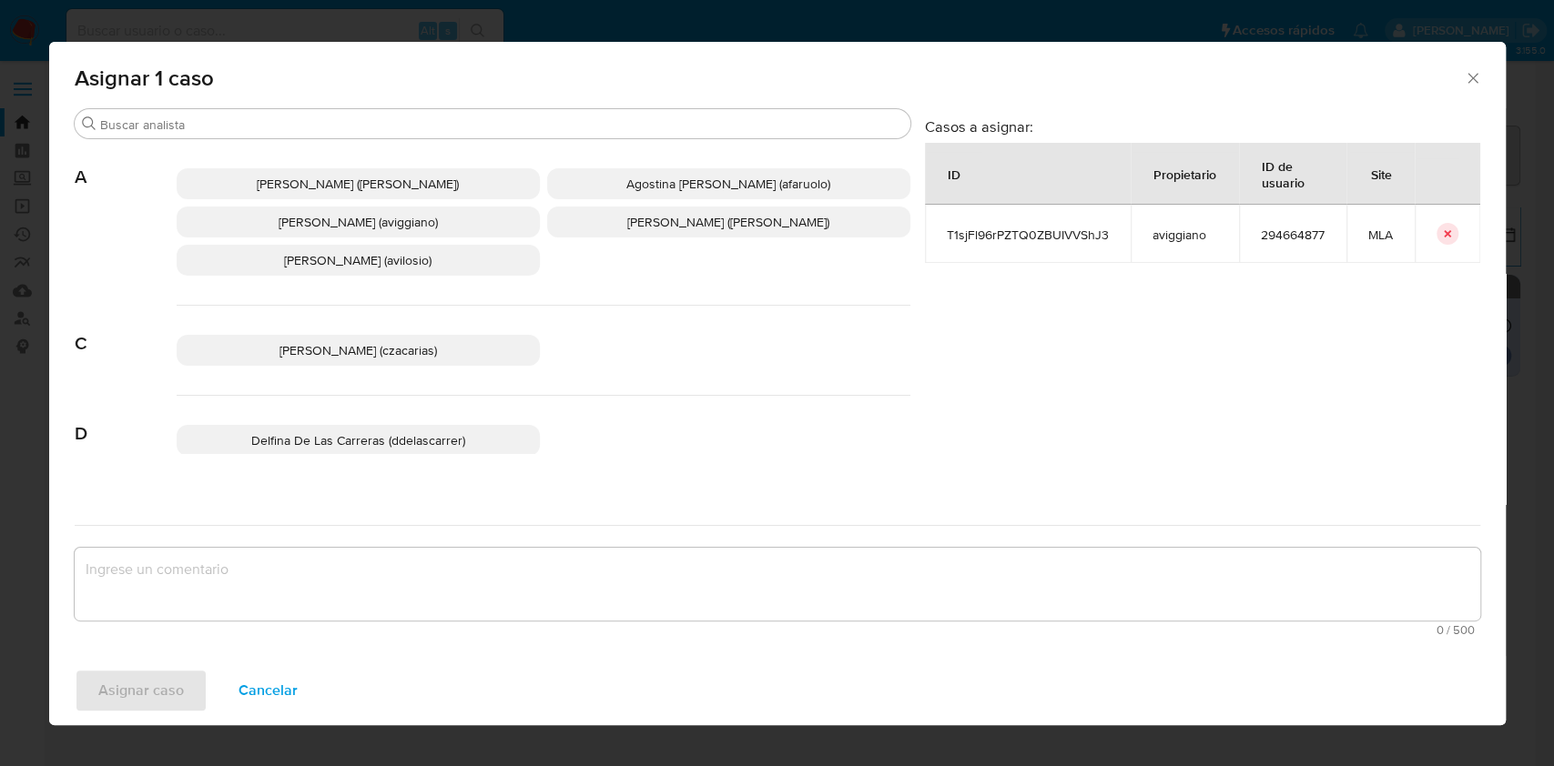
click at [245, 215] on p "[PERSON_NAME] (aviggiano)" at bounding box center [358, 222] width 363 height 31
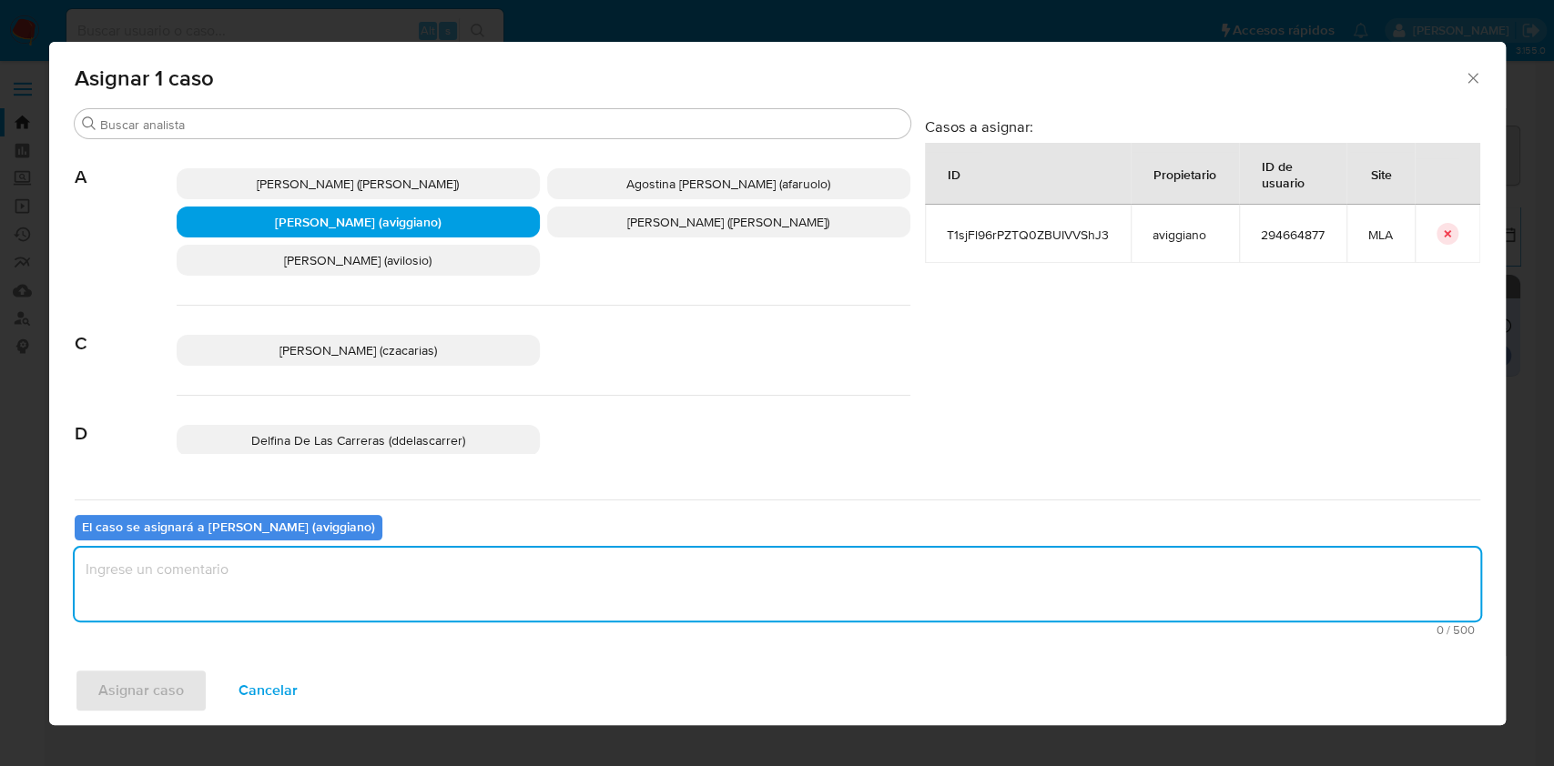
drag, startPoint x: 180, startPoint y: 584, endPoint x: 155, endPoint y: 647, distance: 67.8
click at [179, 585] on textarea "assign-modal" at bounding box center [777, 584] width 1405 height 73
click at [136, 686] on span "Asignar caso" at bounding box center [141, 691] width 86 height 40
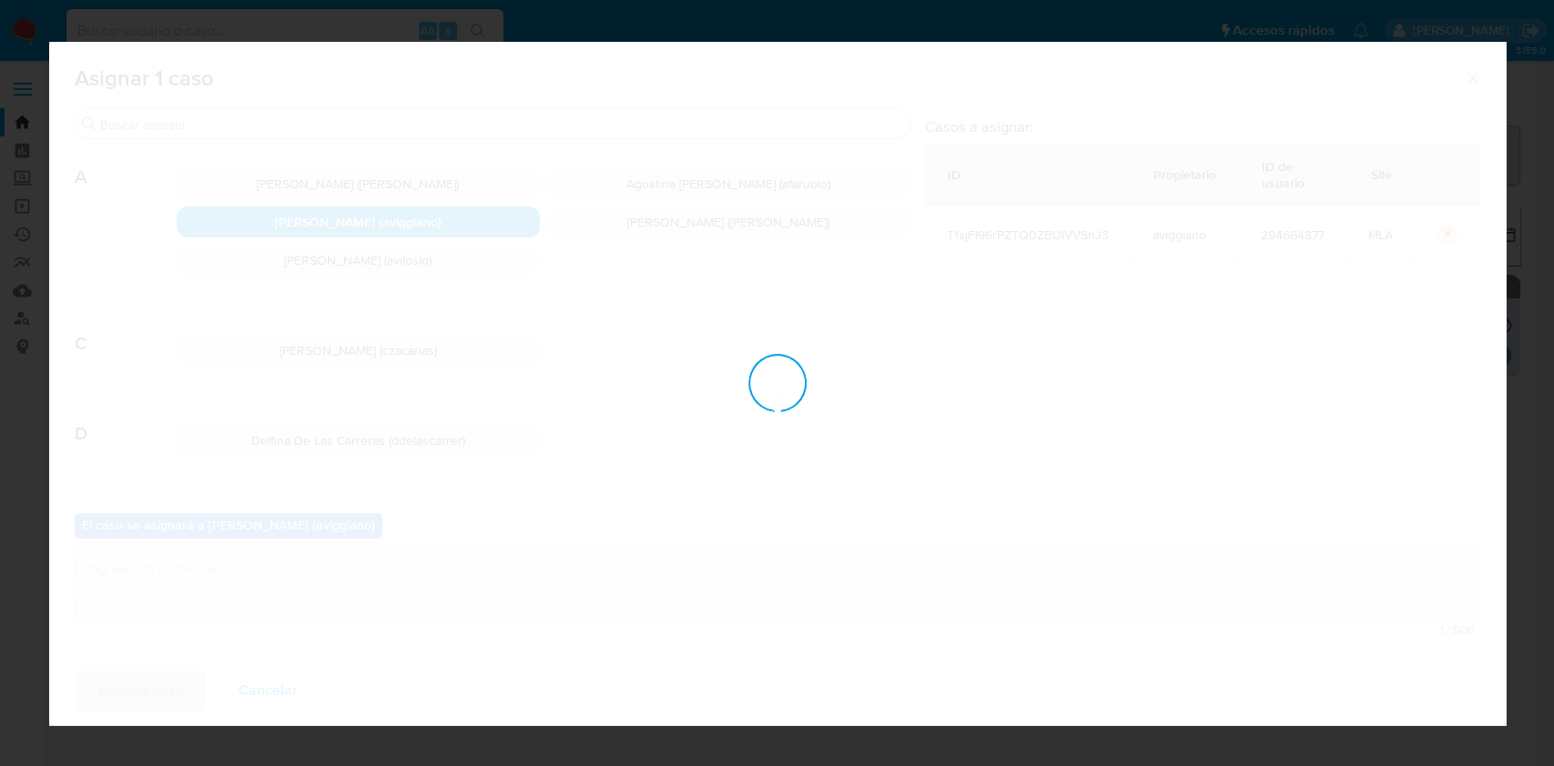
checkbox input "false"
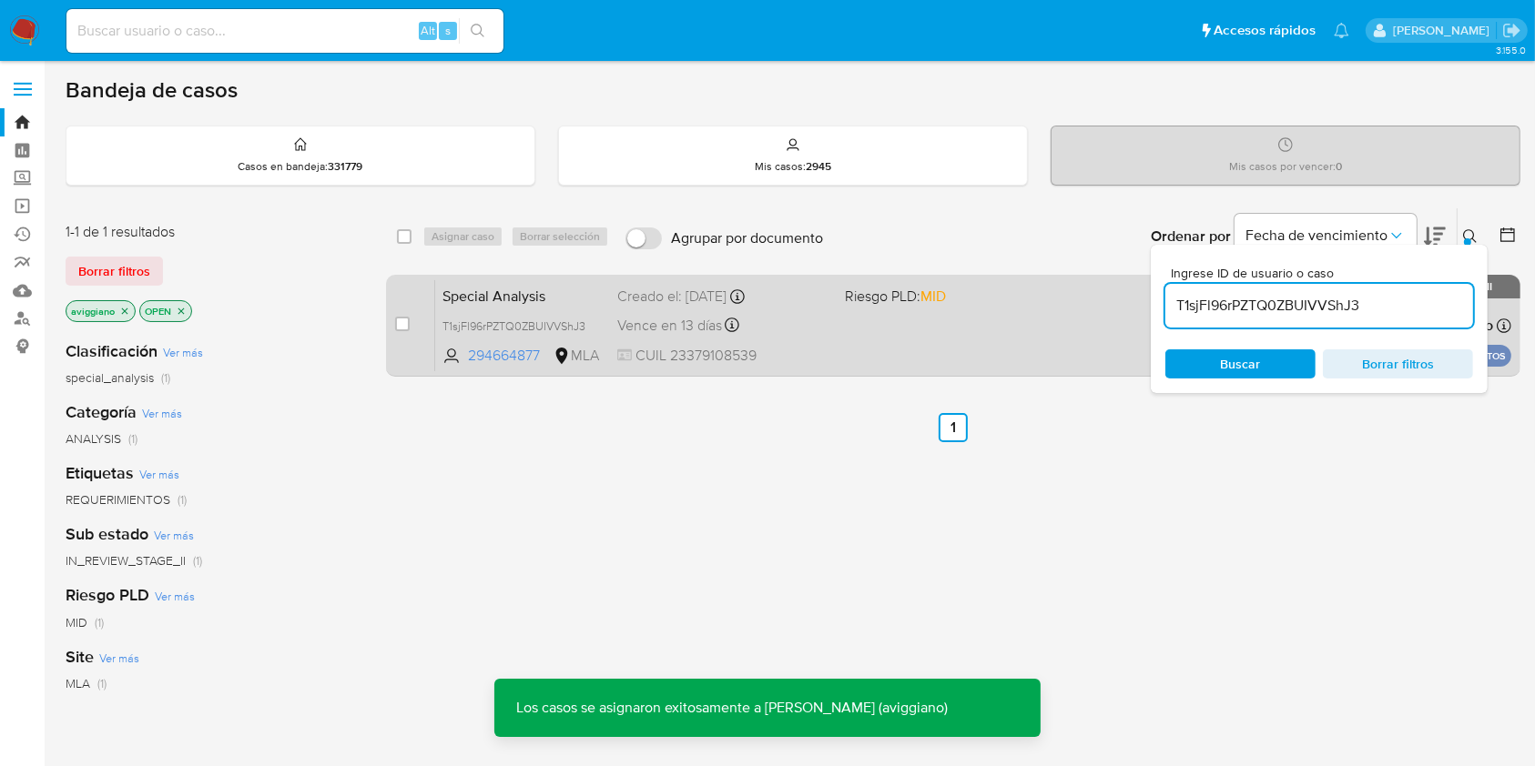
click at [911, 323] on div "Special Analysis T1sjFl96rPZTQ0ZBUIVVShJ3 294664877 MLA Riesgo PLD: MID Creado …" at bounding box center [973, 325] width 1076 height 92
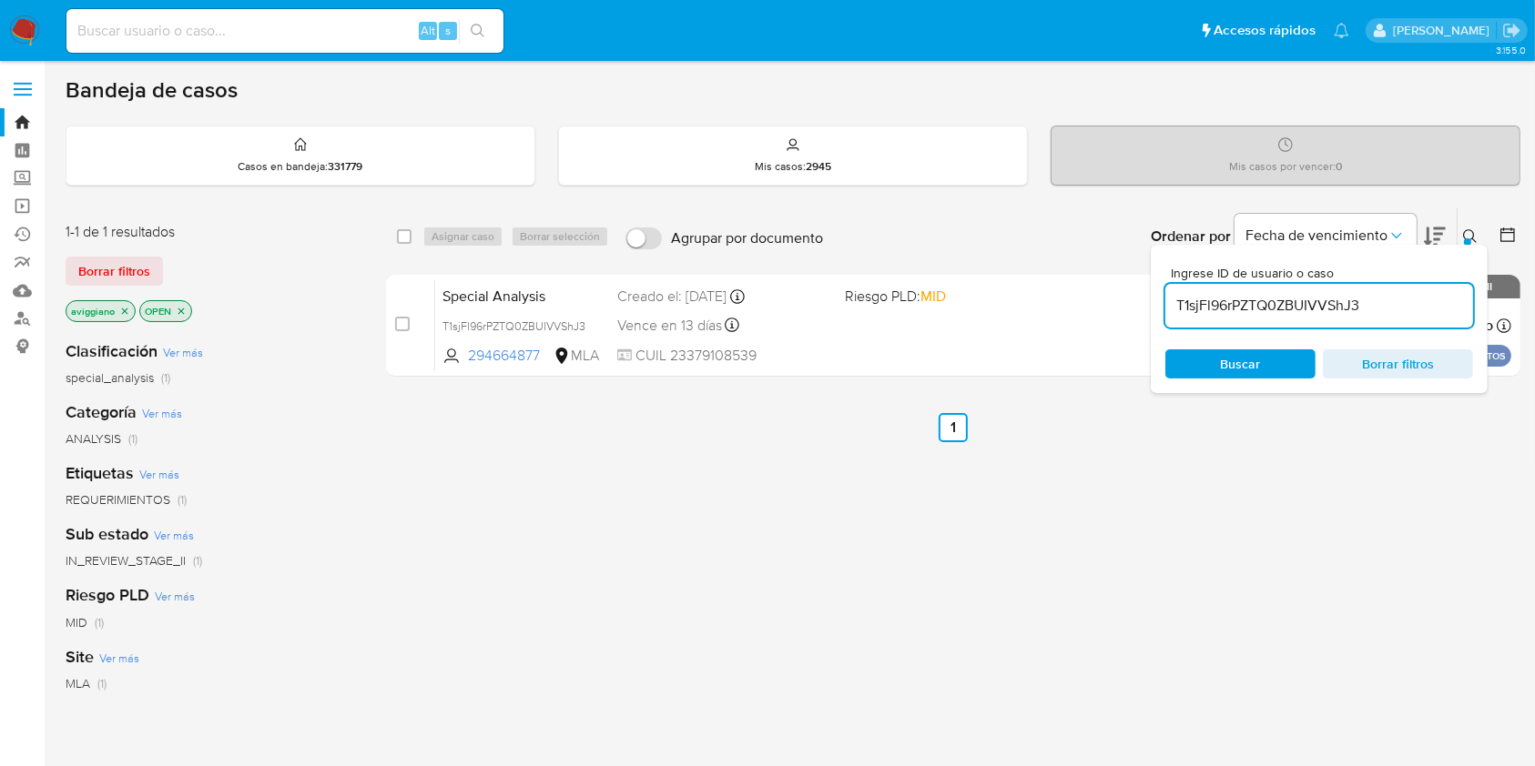
click at [160, 30] on input at bounding box center [284, 31] width 437 height 24
paste input "jXbGNT3fjN5Xq2T0UjTpsjwm"
type input "jXbGNT3fjN5Xq2T0UjTpsjwm"
click at [478, 22] on button "search-icon" at bounding box center [477, 30] width 37 height 25
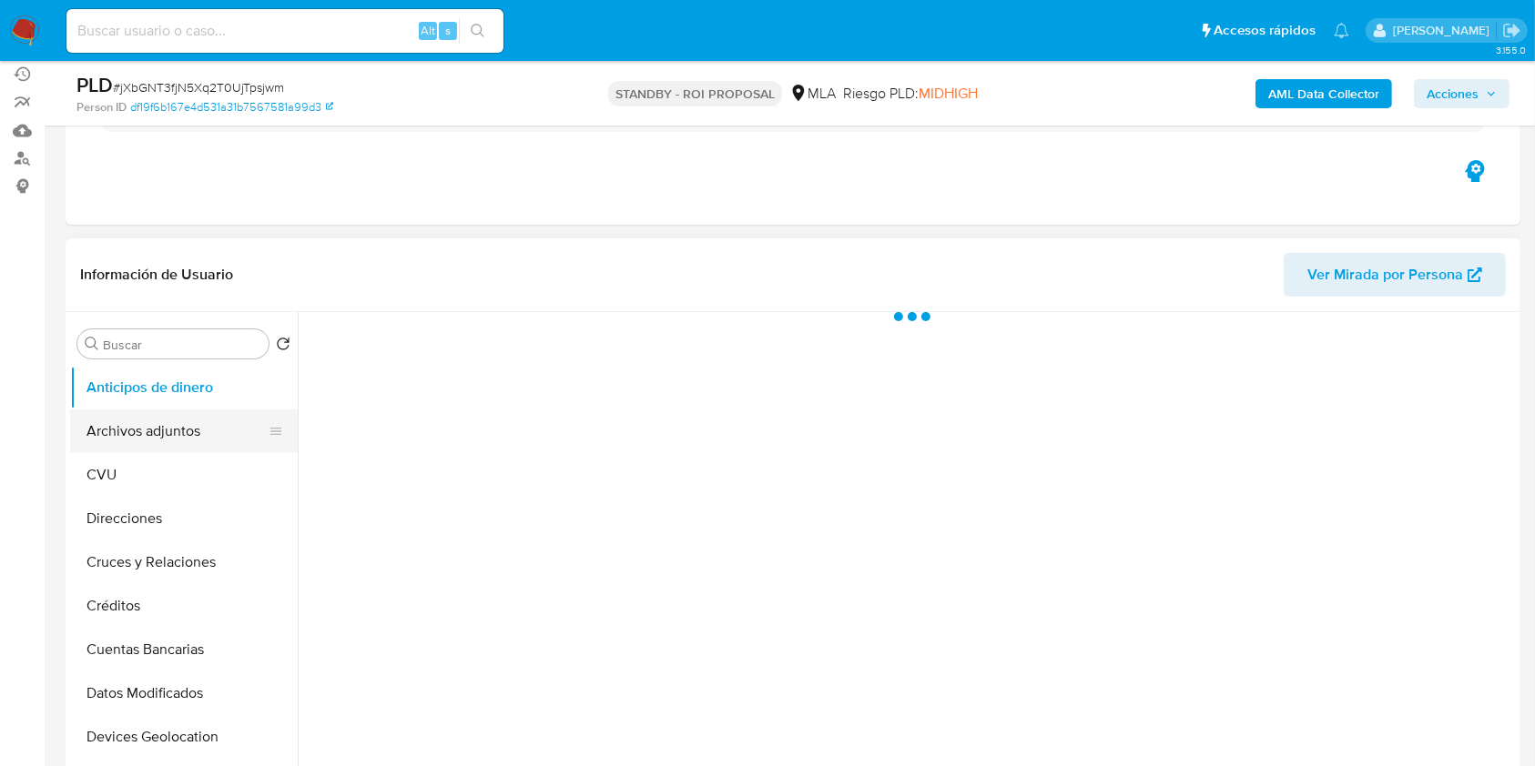
scroll to position [242, 0]
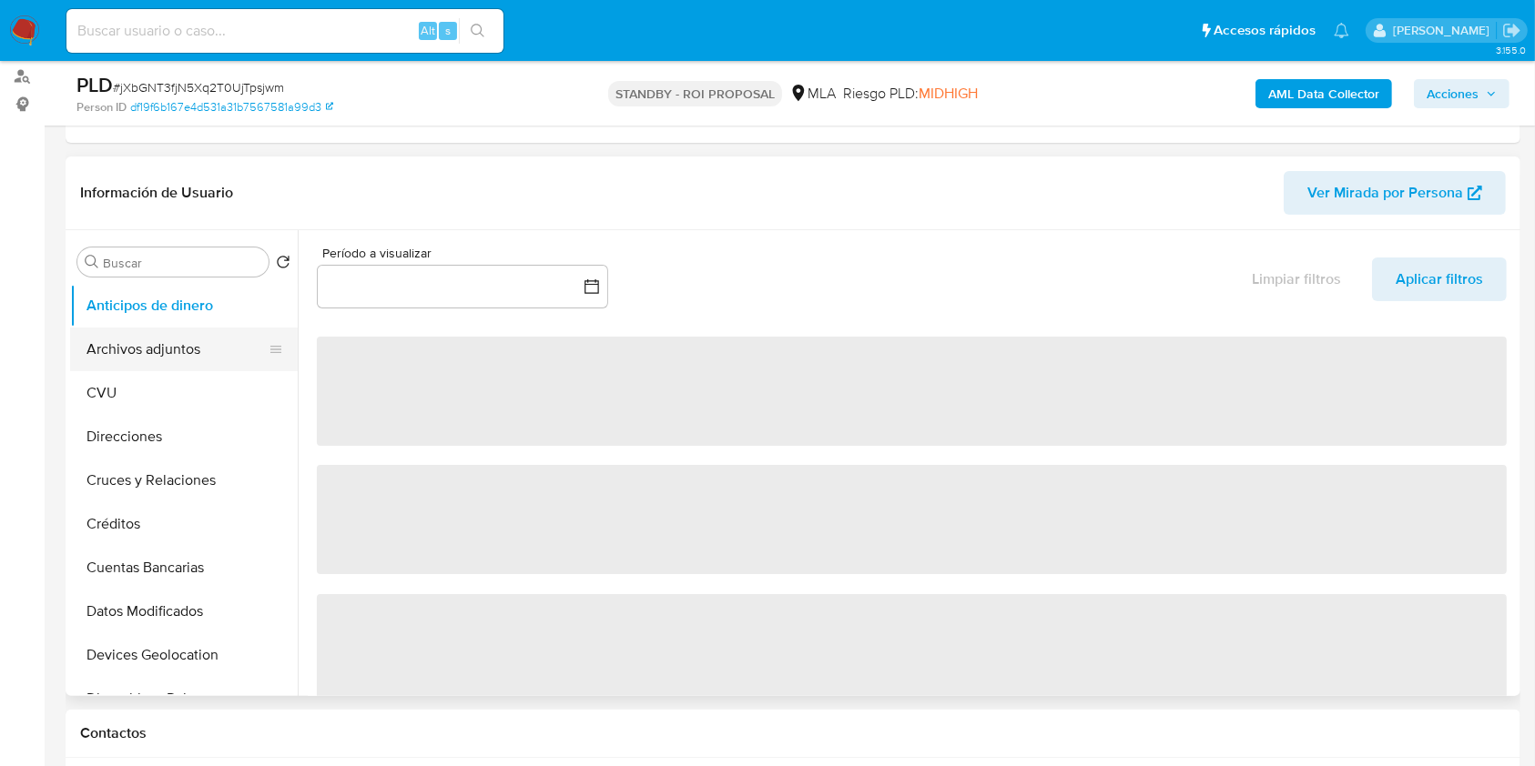
select select "10"
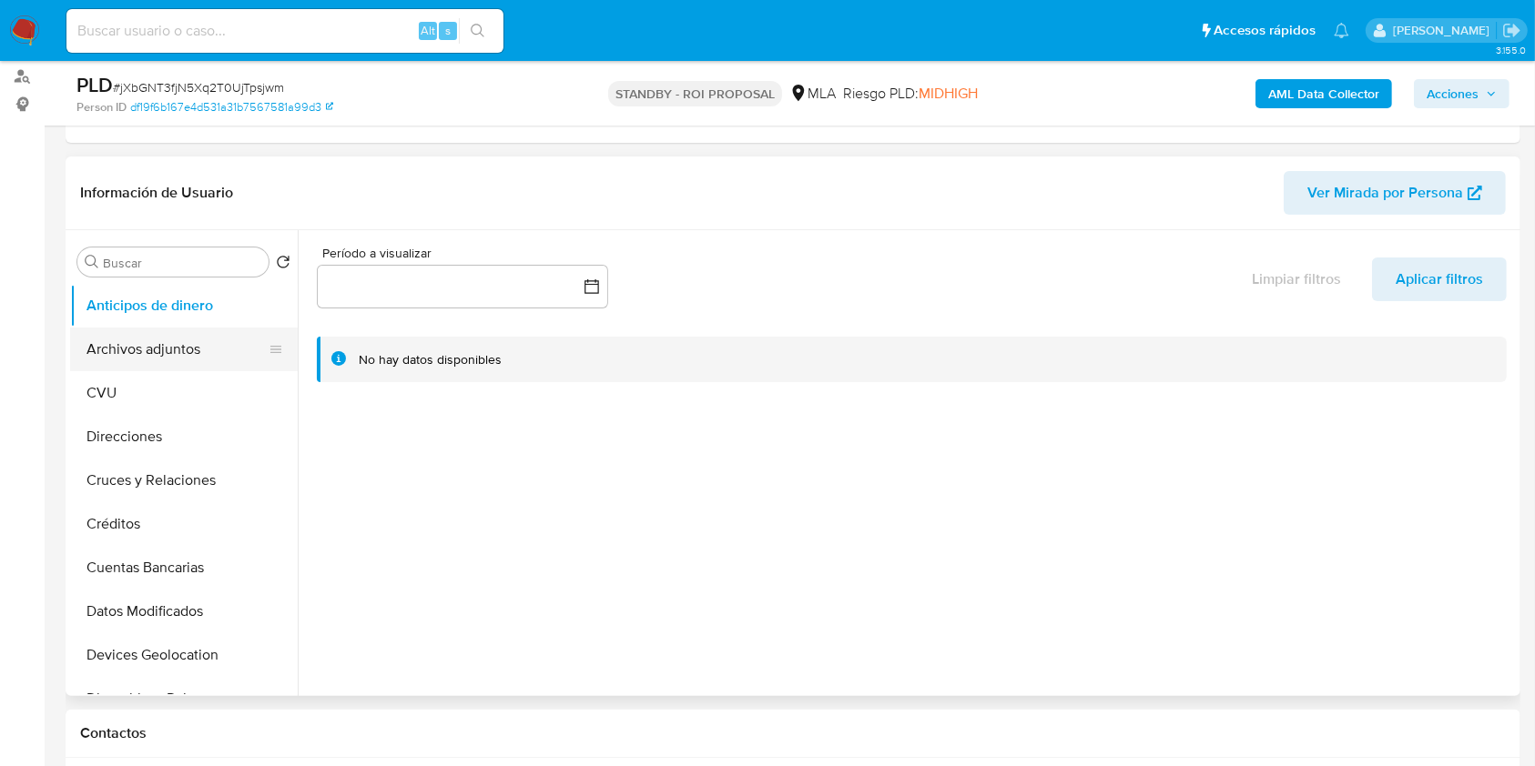
click at [211, 357] on button "Archivos adjuntos" at bounding box center [176, 350] width 213 height 44
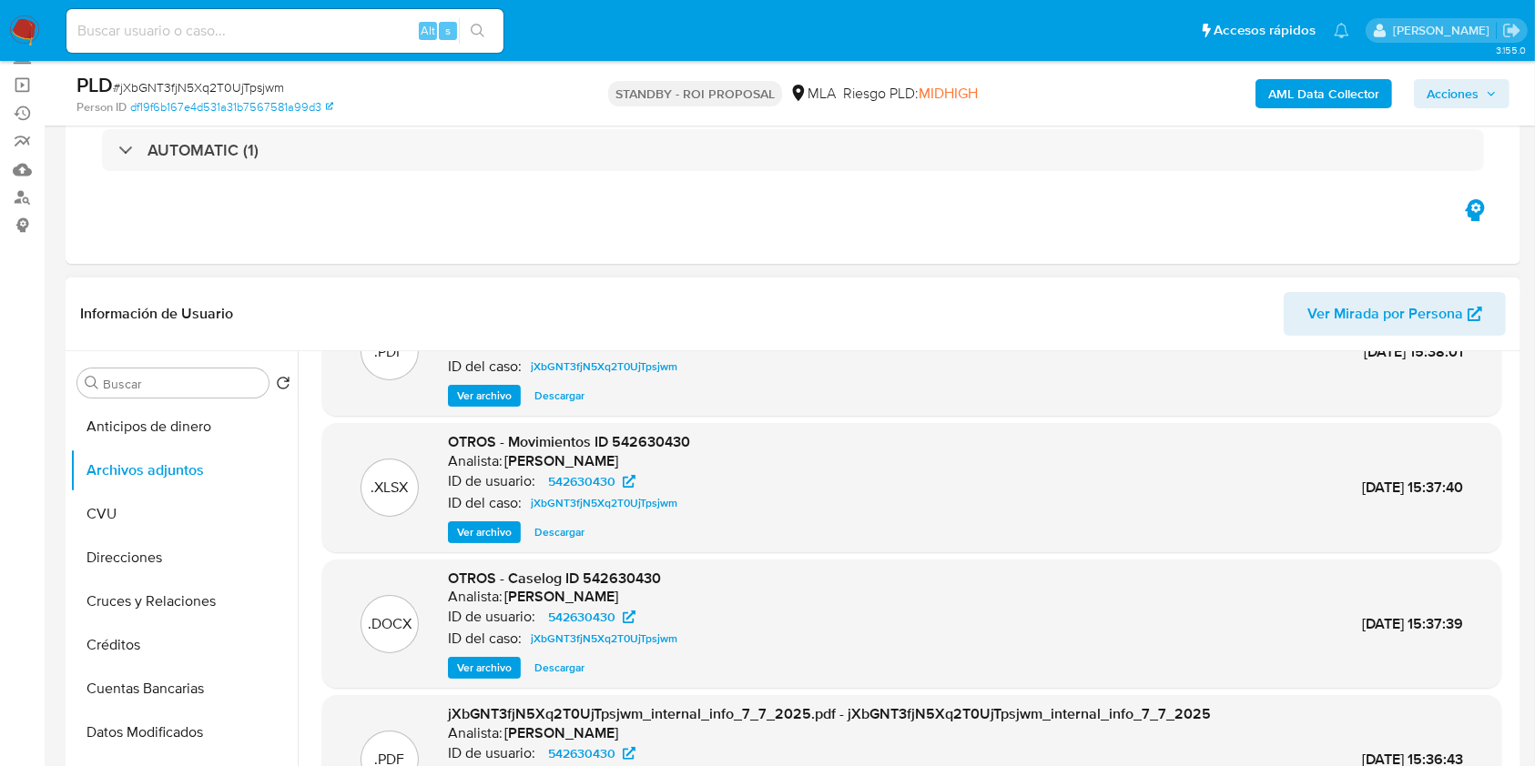
scroll to position [153, 0]
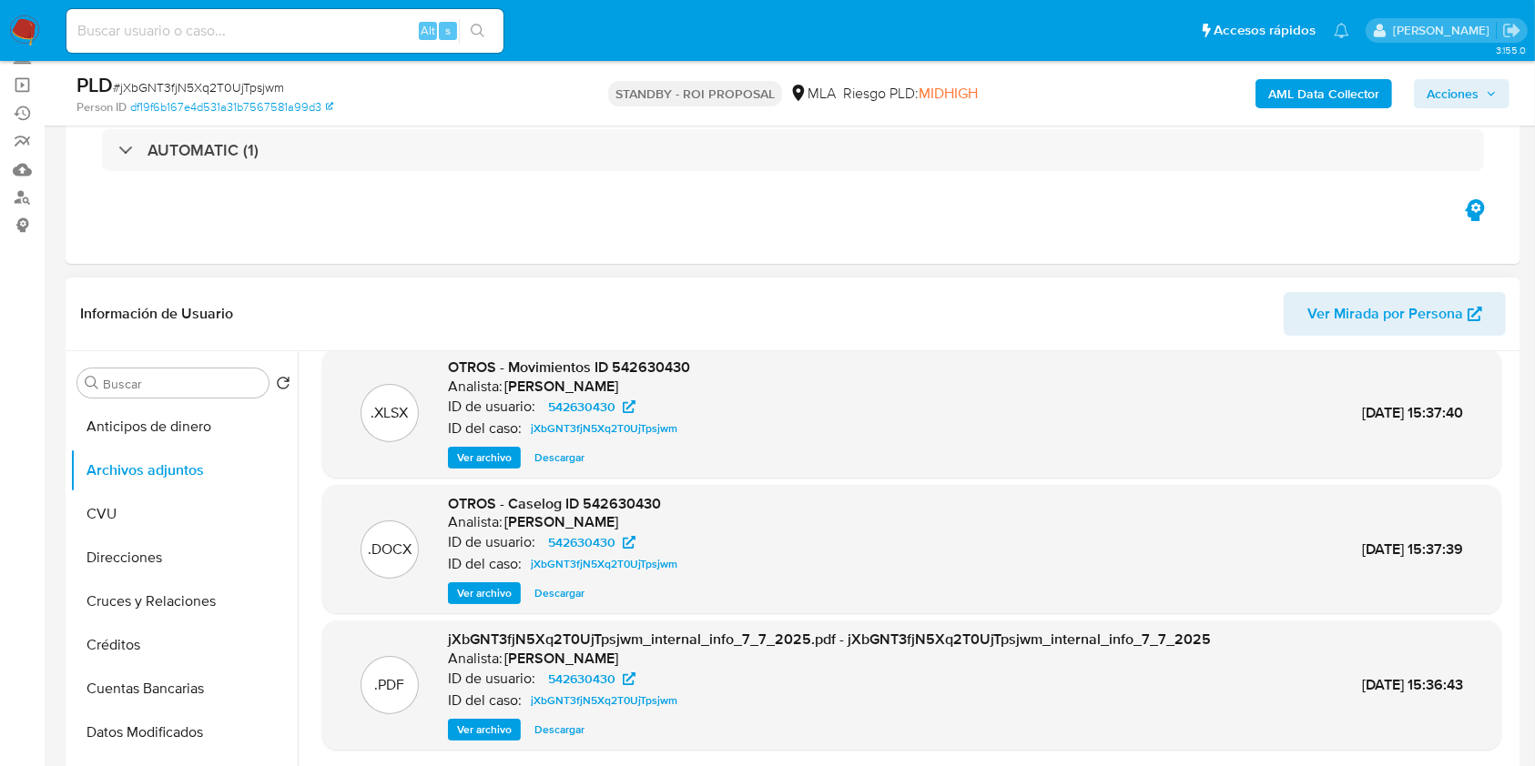
click at [567, 584] on span "Descargar" at bounding box center [559, 593] width 50 height 18
drag, startPoint x: 158, startPoint y: 52, endPoint x: 146, endPoint y: 32, distance: 23.7
paste input "vYRfkgkhRSo0HHeOPSstjwnn"
type input "vYRfkgkhRSo0HHeOPSstjwnn"
click at [477, 25] on icon "search-icon" at bounding box center [478, 31] width 14 height 14
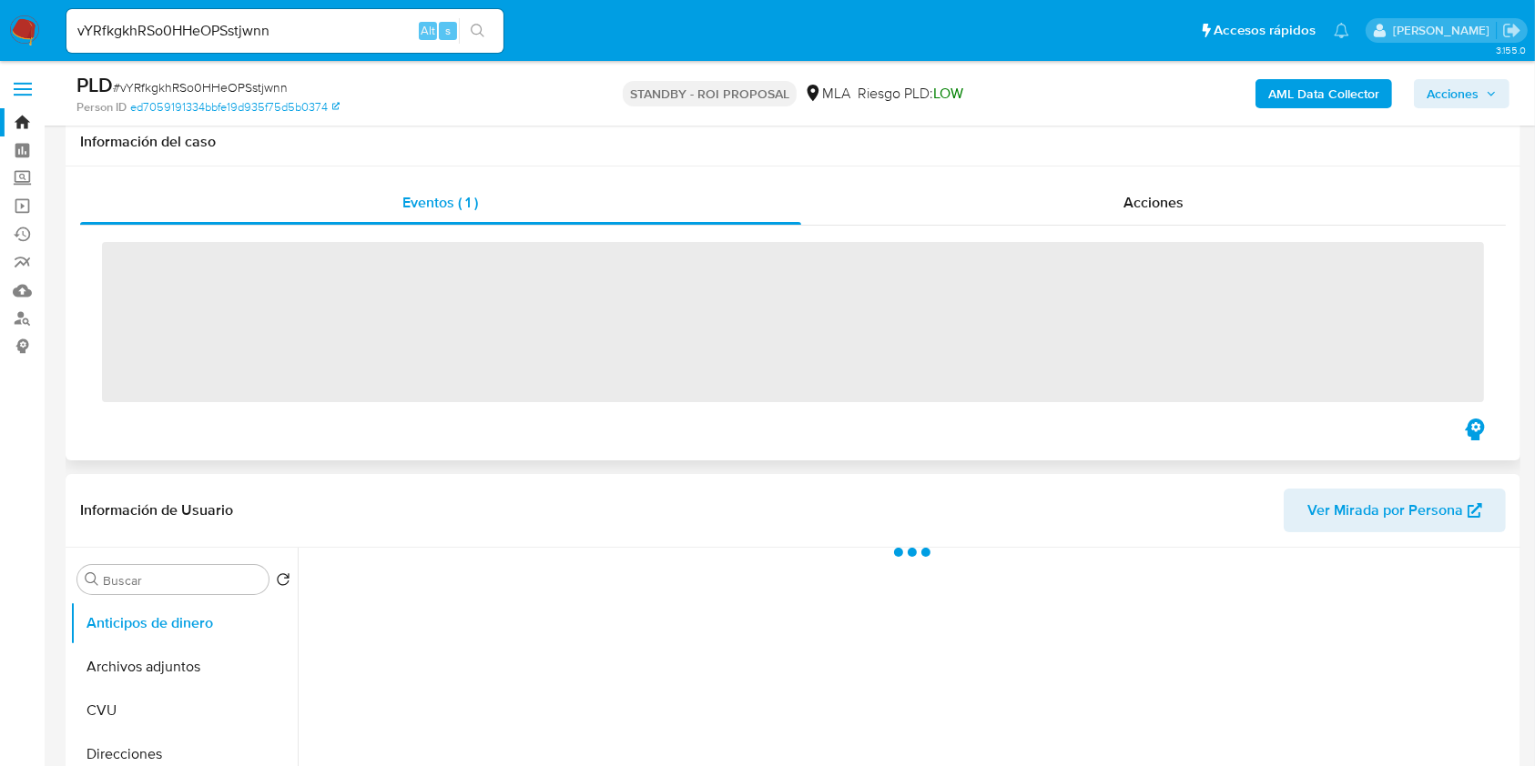
scroll to position [364, 0]
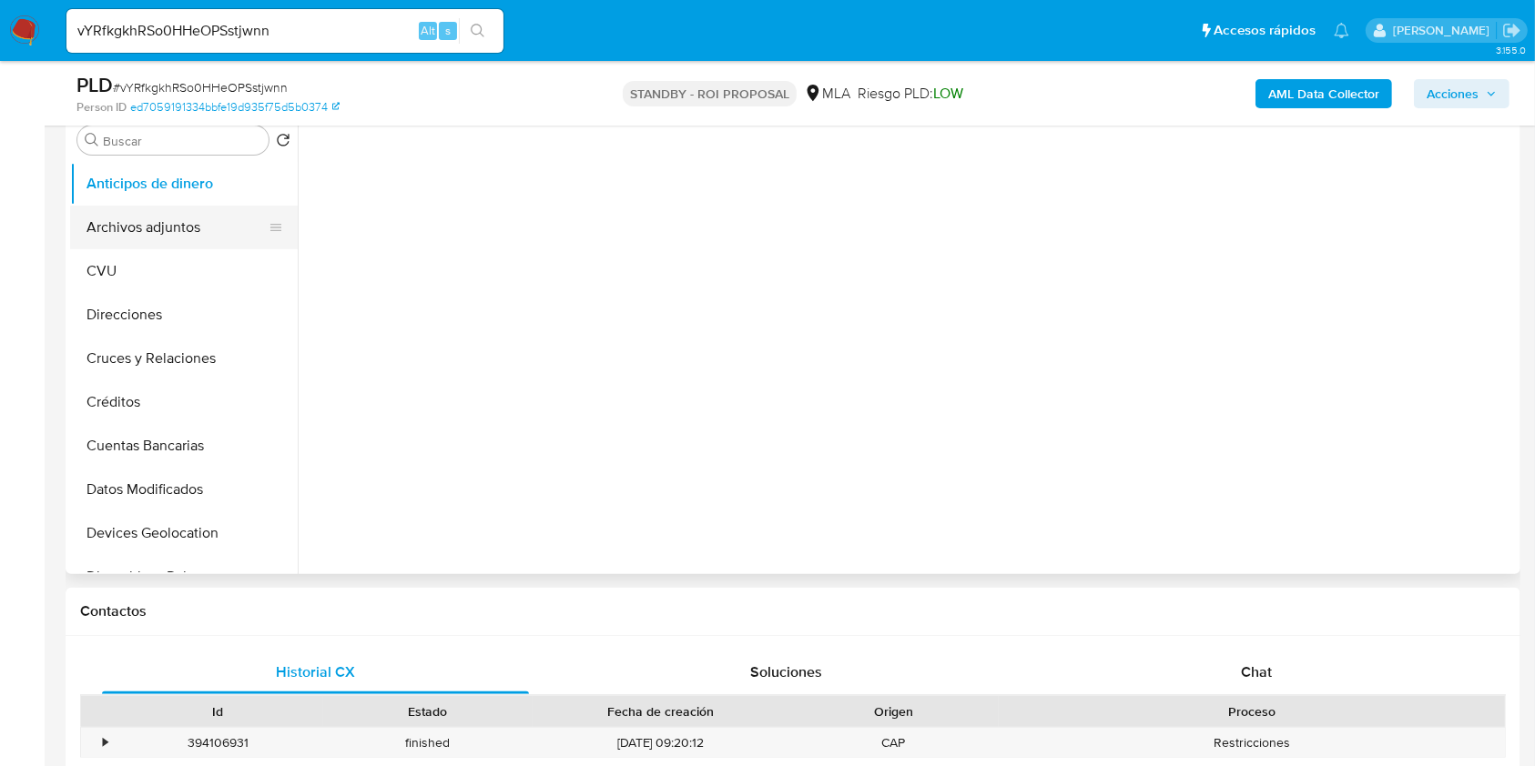
click at [170, 222] on button "Archivos adjuntos" at bounding box center [176, 228] width 213 height 44
select select "10"
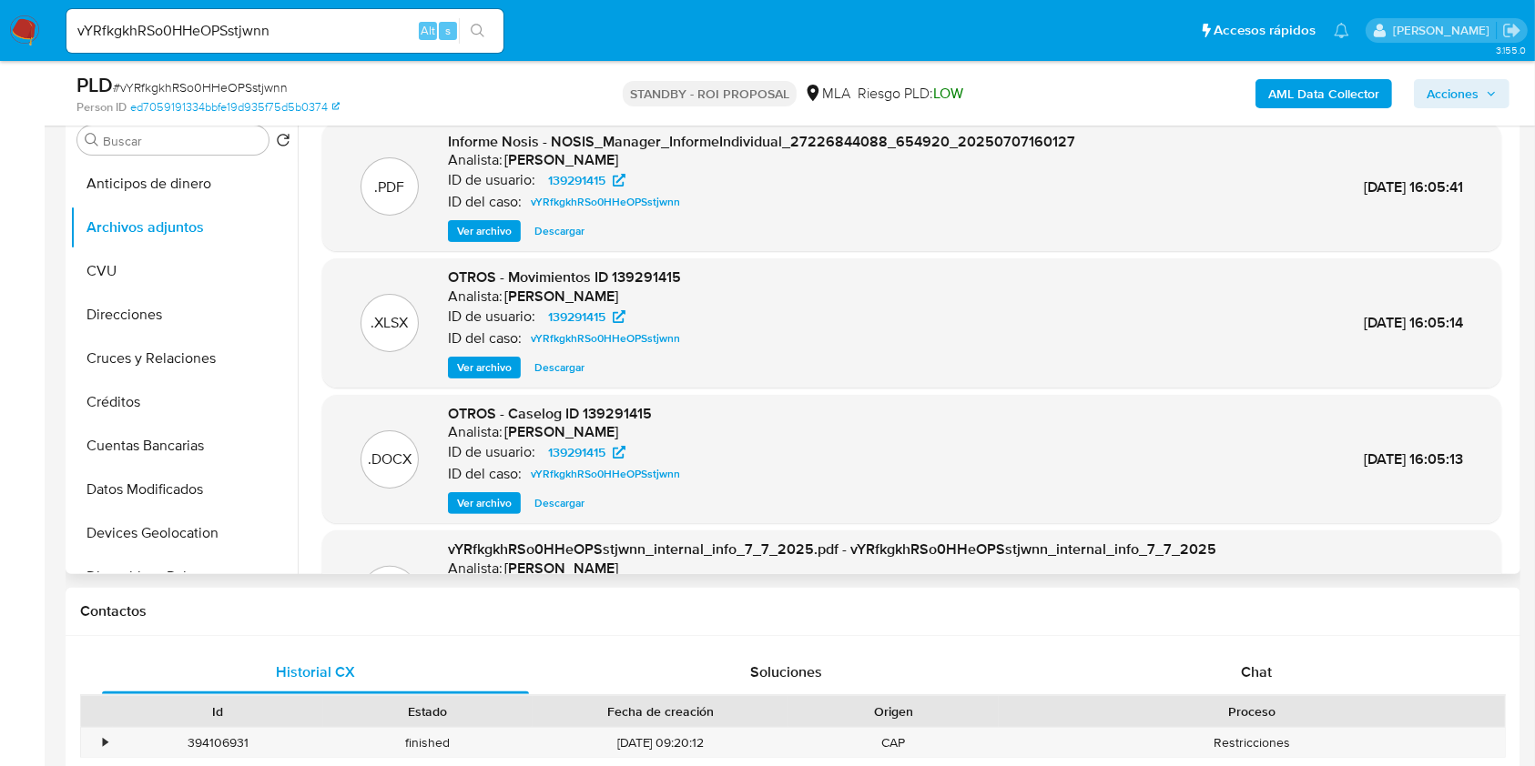
scroll to position [121, 0]
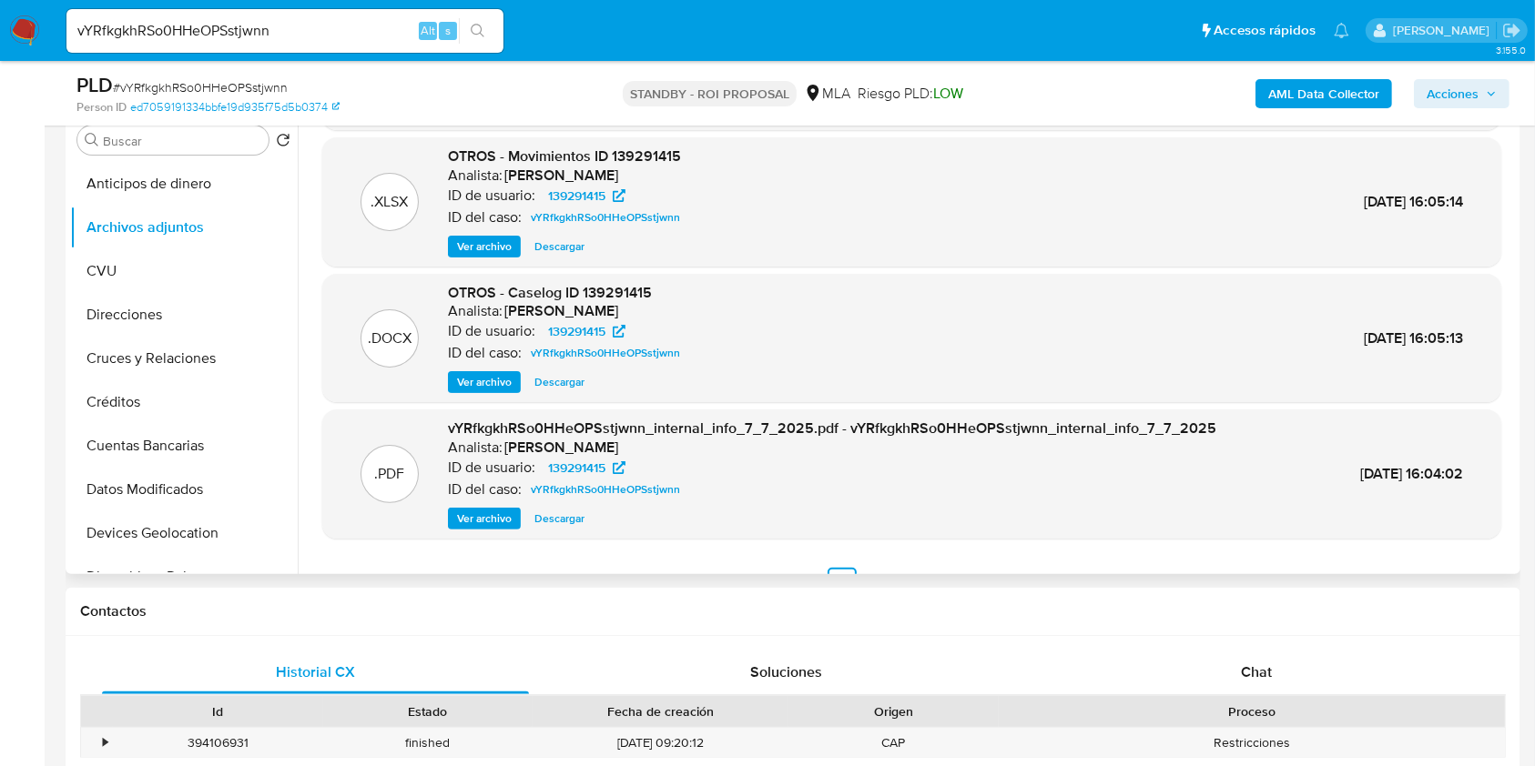
click at [546, 381] on span "Descargar" at bounding box center [559, 382] width 50 height 18
click at [279, 37] on input "vYRfkgkhRSo0HHeOPSstjwnn" at bounding box center [284, 31] width 437 height 24
paste input "Uke08nq5okZ5hVDZ4e3lYdxI"
type input "Uke08nq5okZ5hVDZ4e3lYdxI"
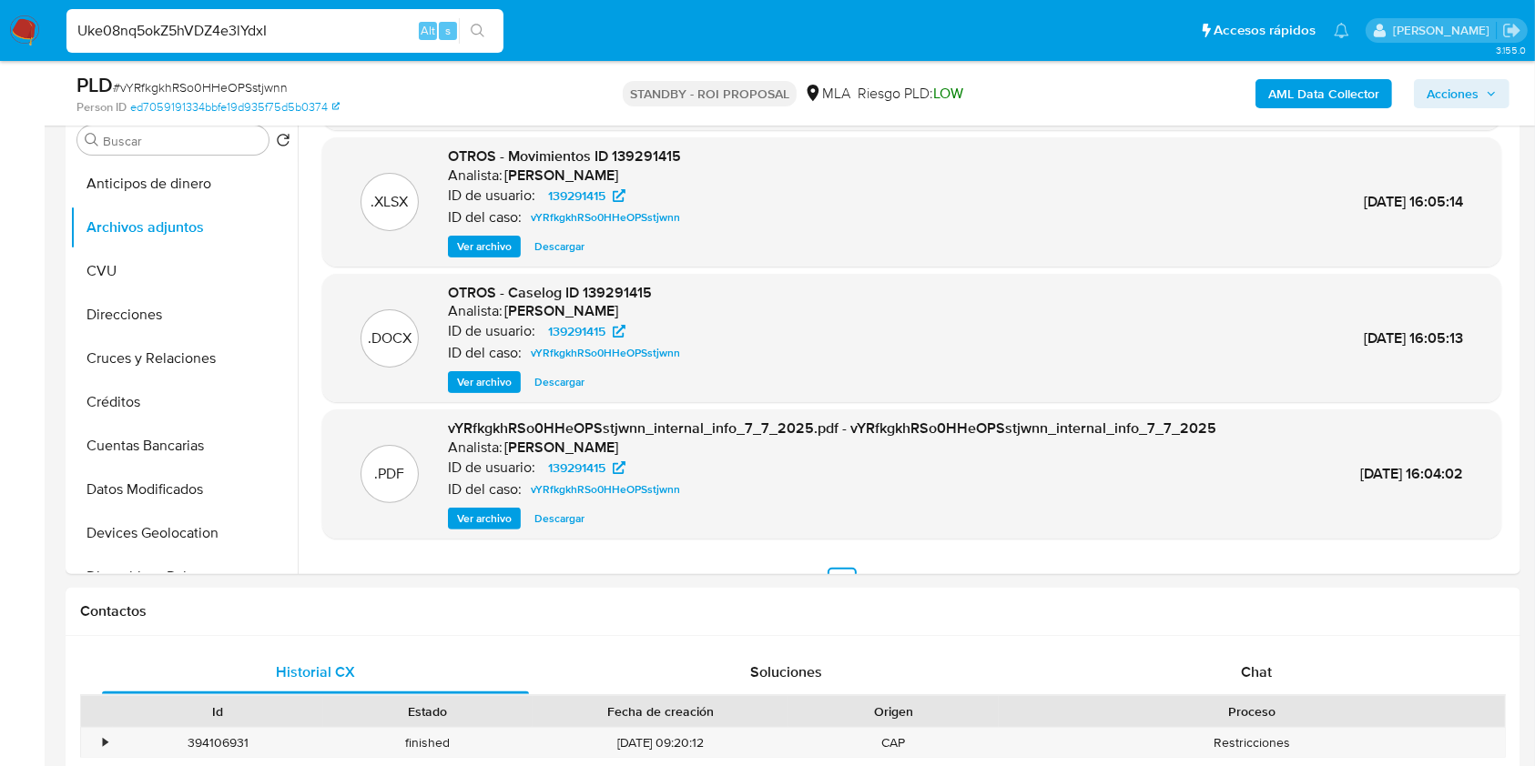
click at [471, 35] on icon "search-icon" at bounding box center [478, 31] width 15 height 15
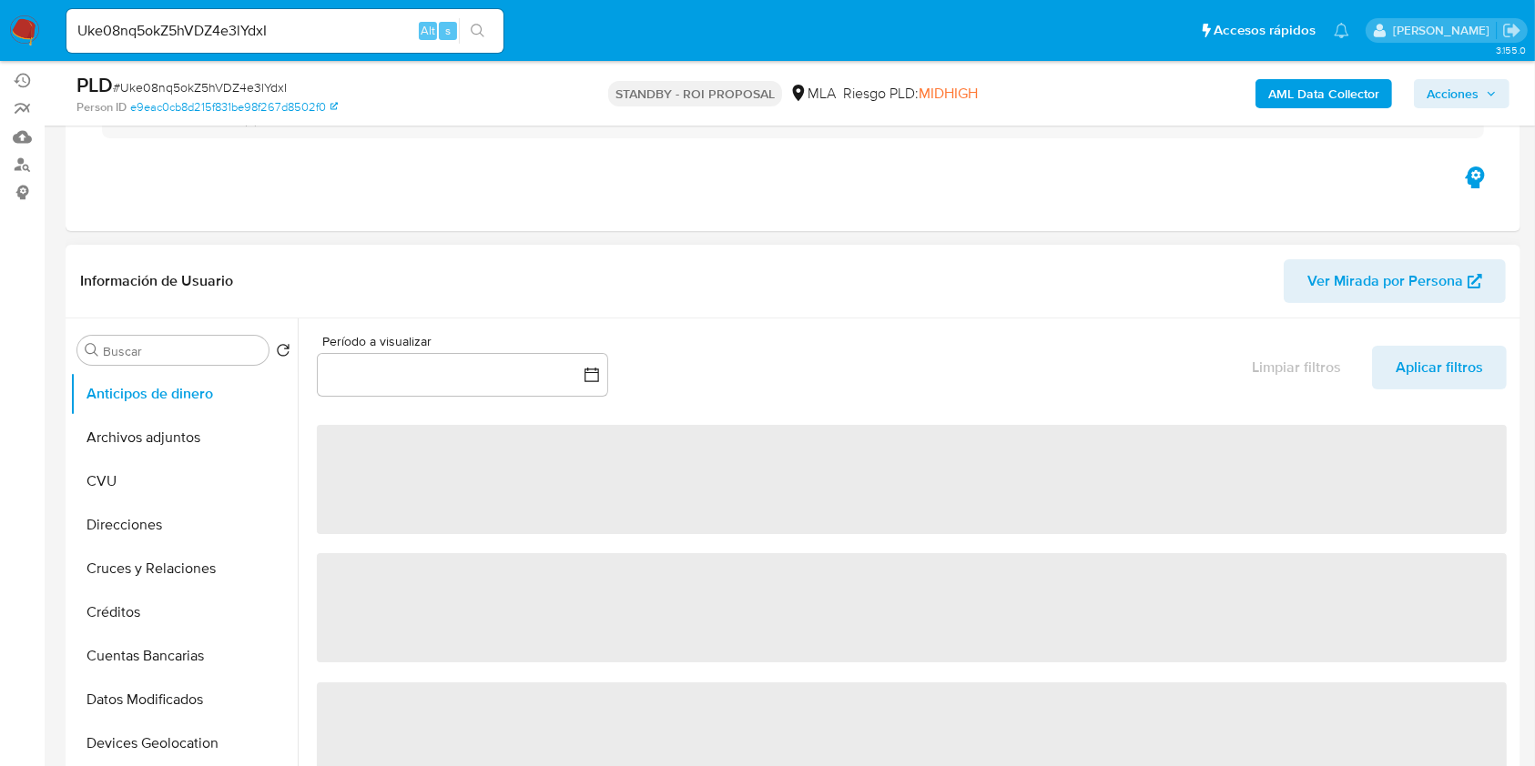
scroll to position [242, 0]
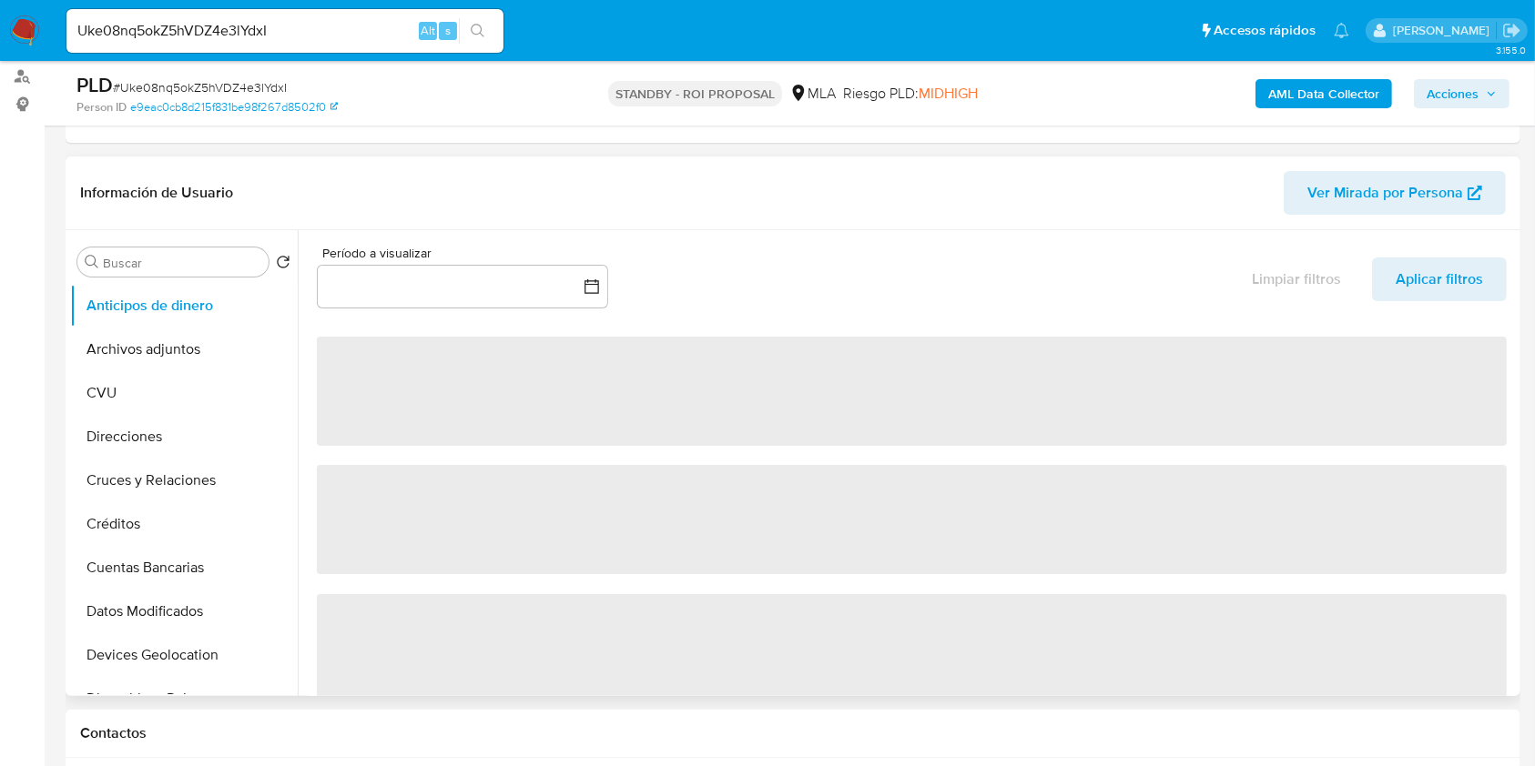
select select "10"
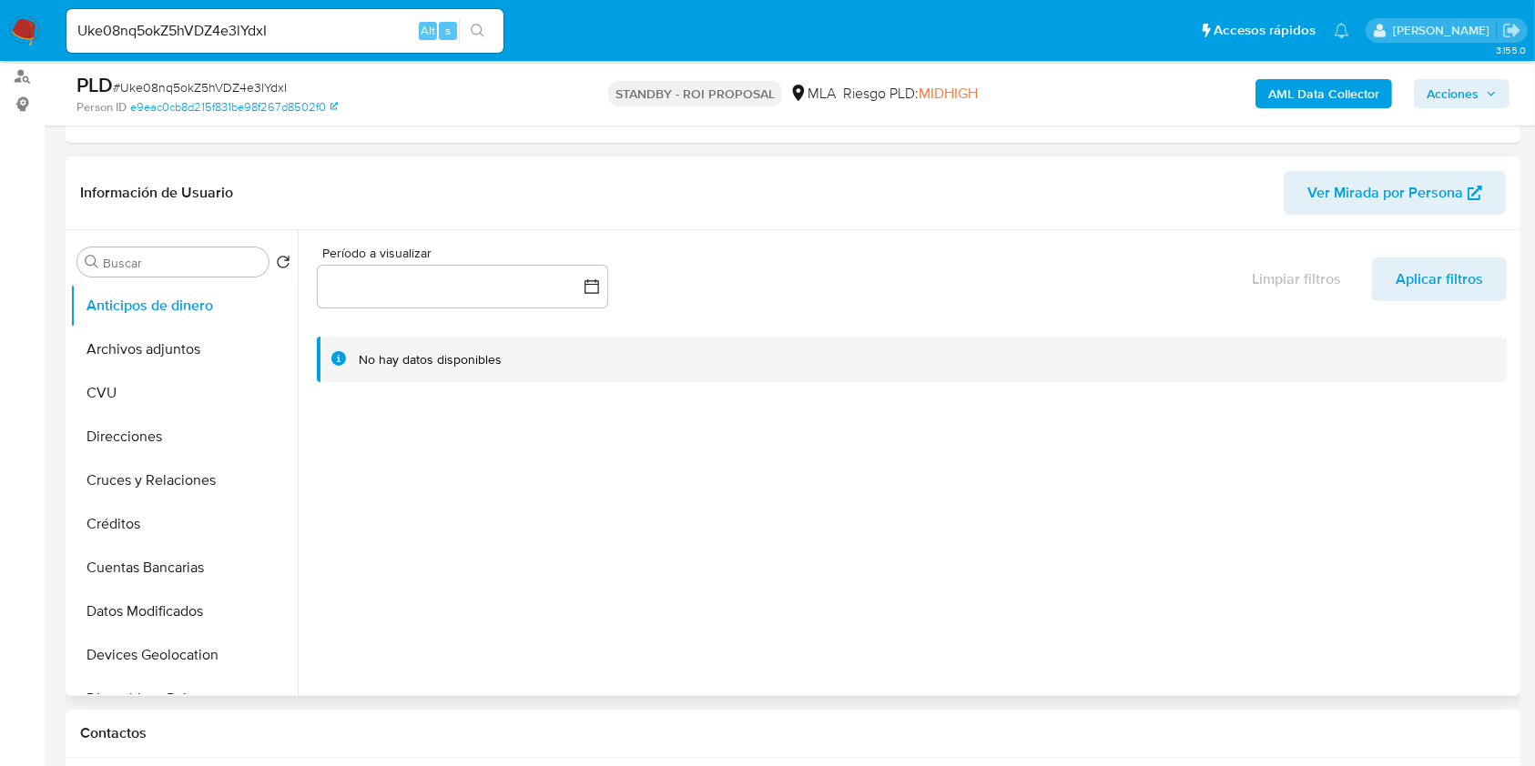
scroll to position [364, 0]
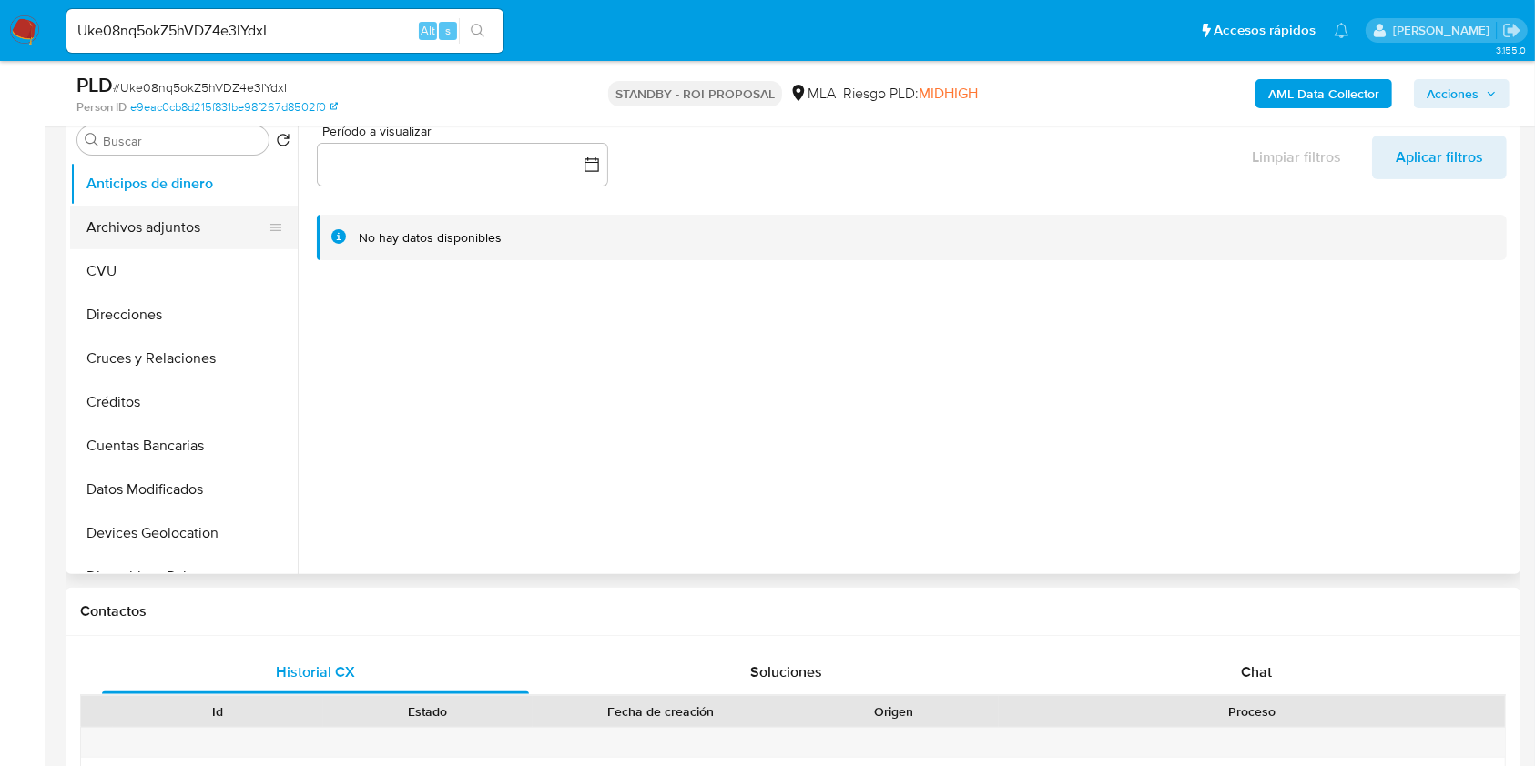
drag, startPoint x: 173, startPoint y: 225, endPoint x: 181, endPoint y: 229, distance: 9.4
click at [174, 222] on button "Archivos adjuntos" at bounding box center [176, 228] width 213 height 44
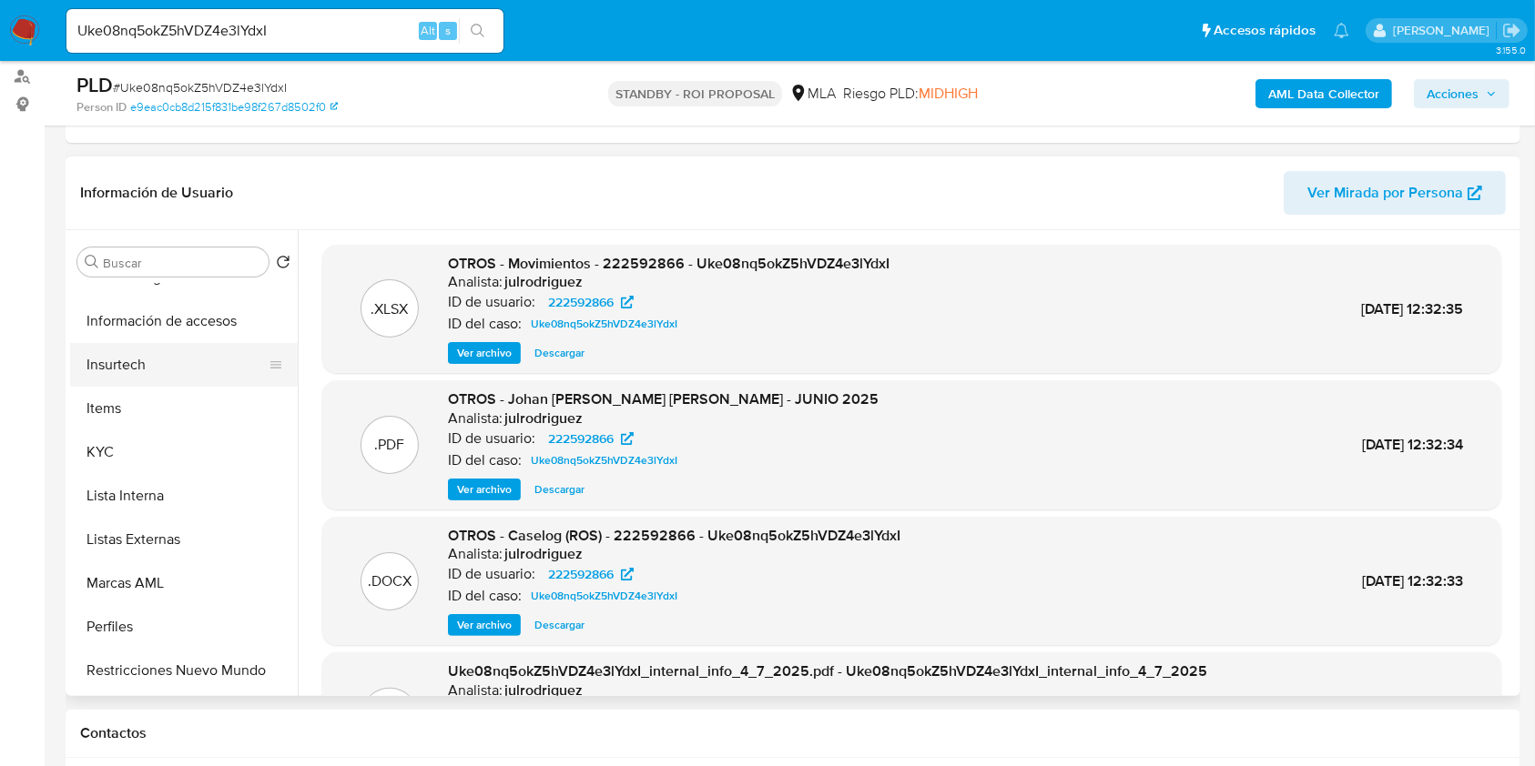
scroll to position [857, 0]
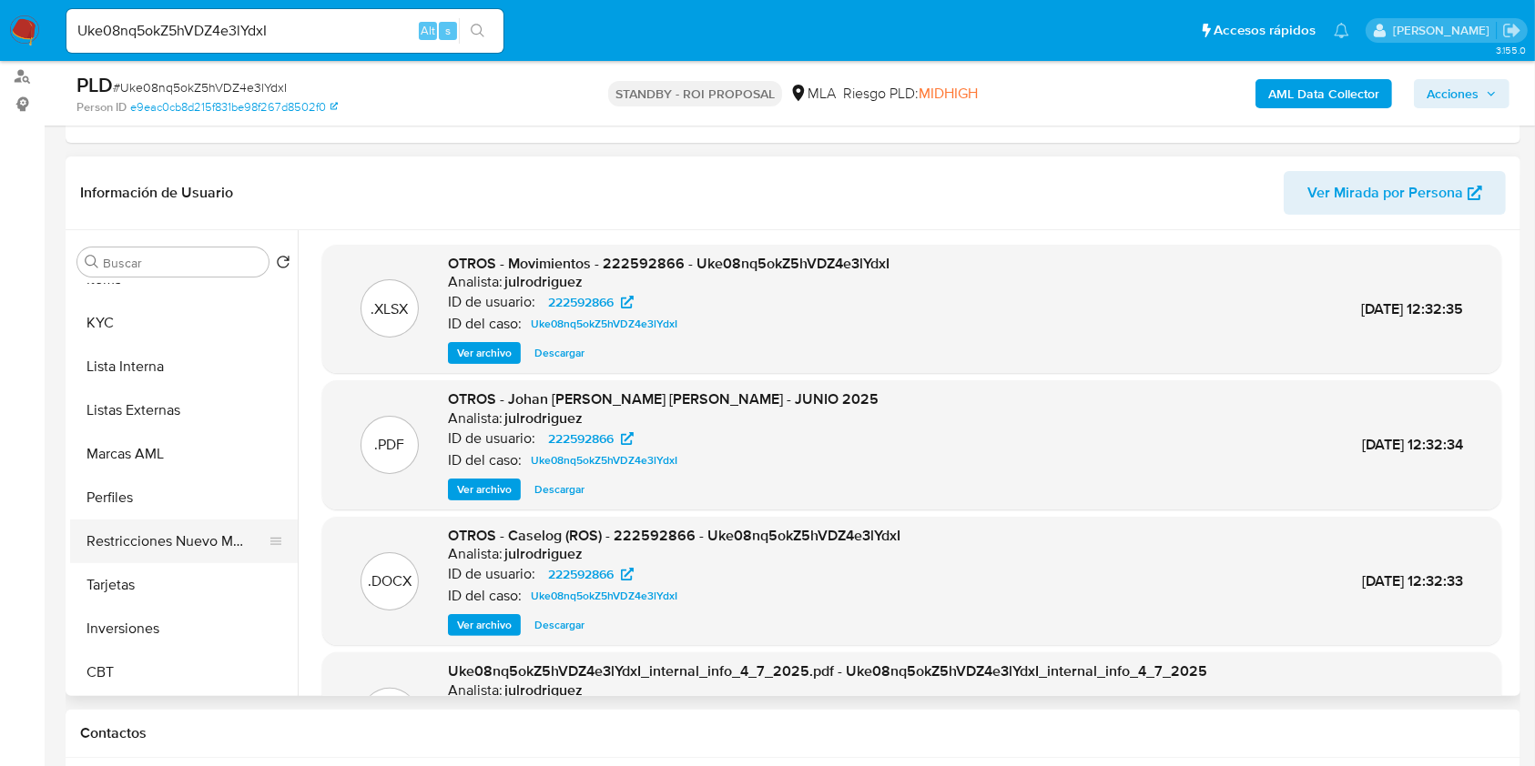
click at [211, 537] on button "Restricciones Nuevo Mundo" at bounding box center [176, 542] width 213 height 44
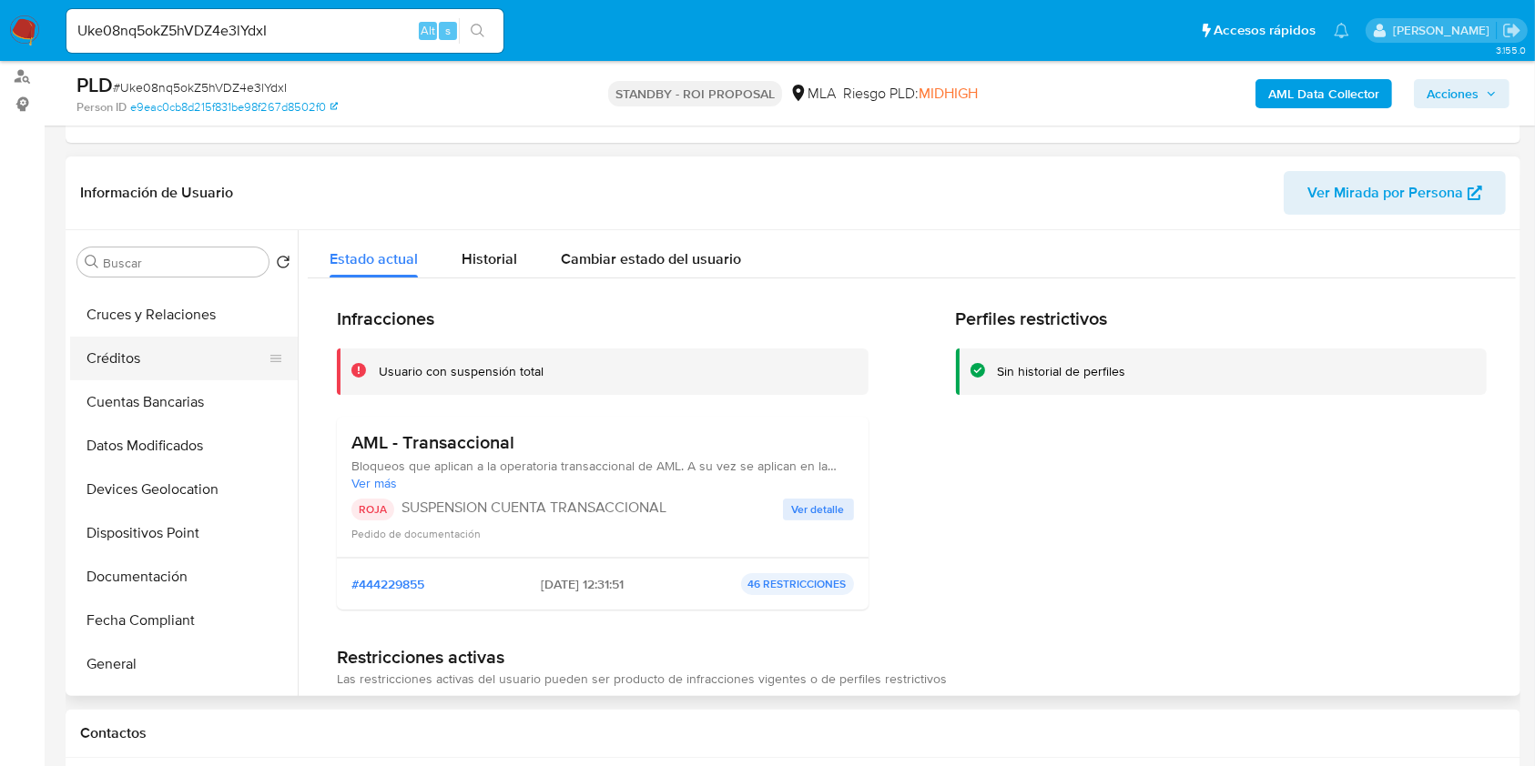
scroll to position [0, 0]
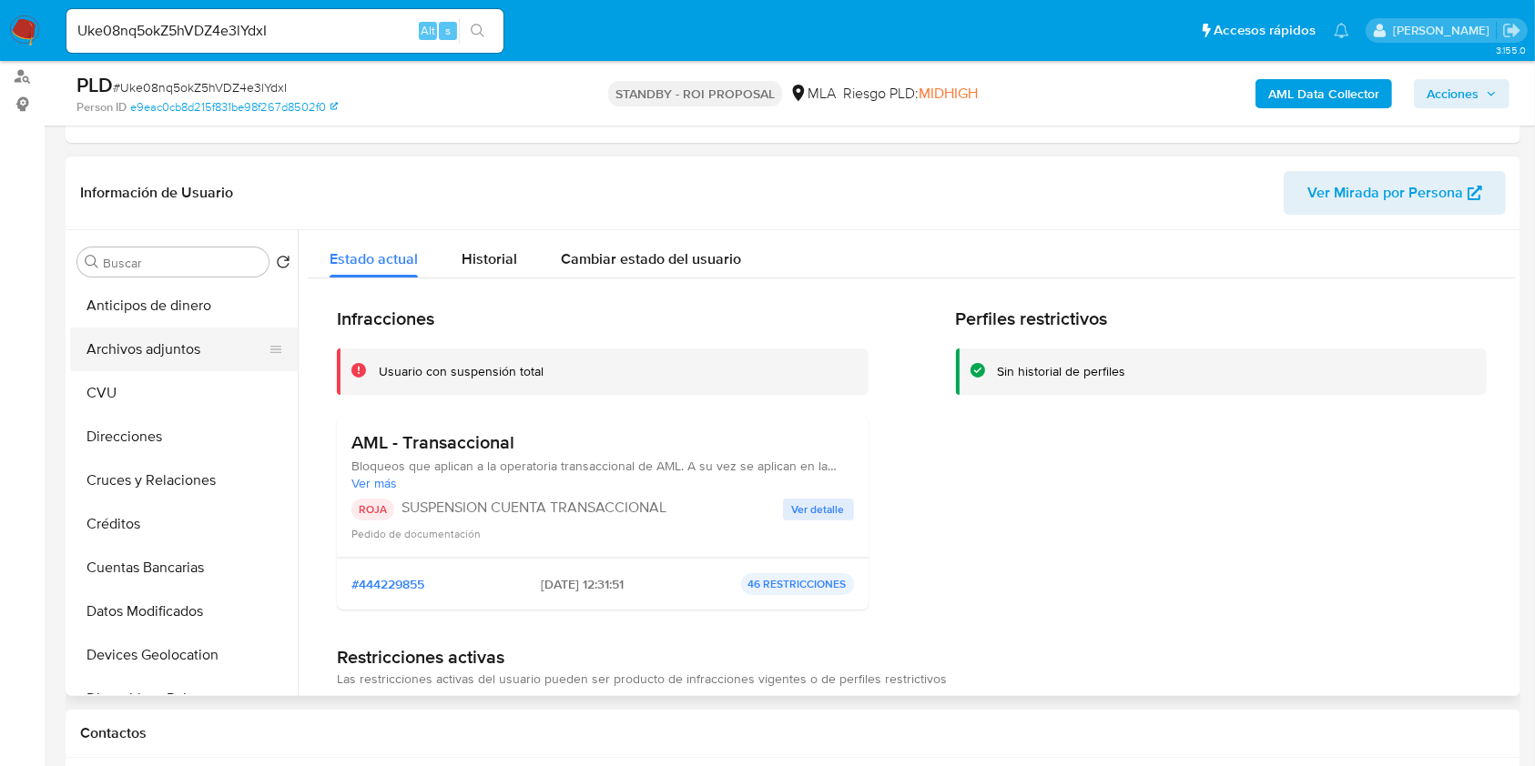
click at [228, 349] on button "Archivos adjuntos" at bounding box center [176, 350] width 213 height 44
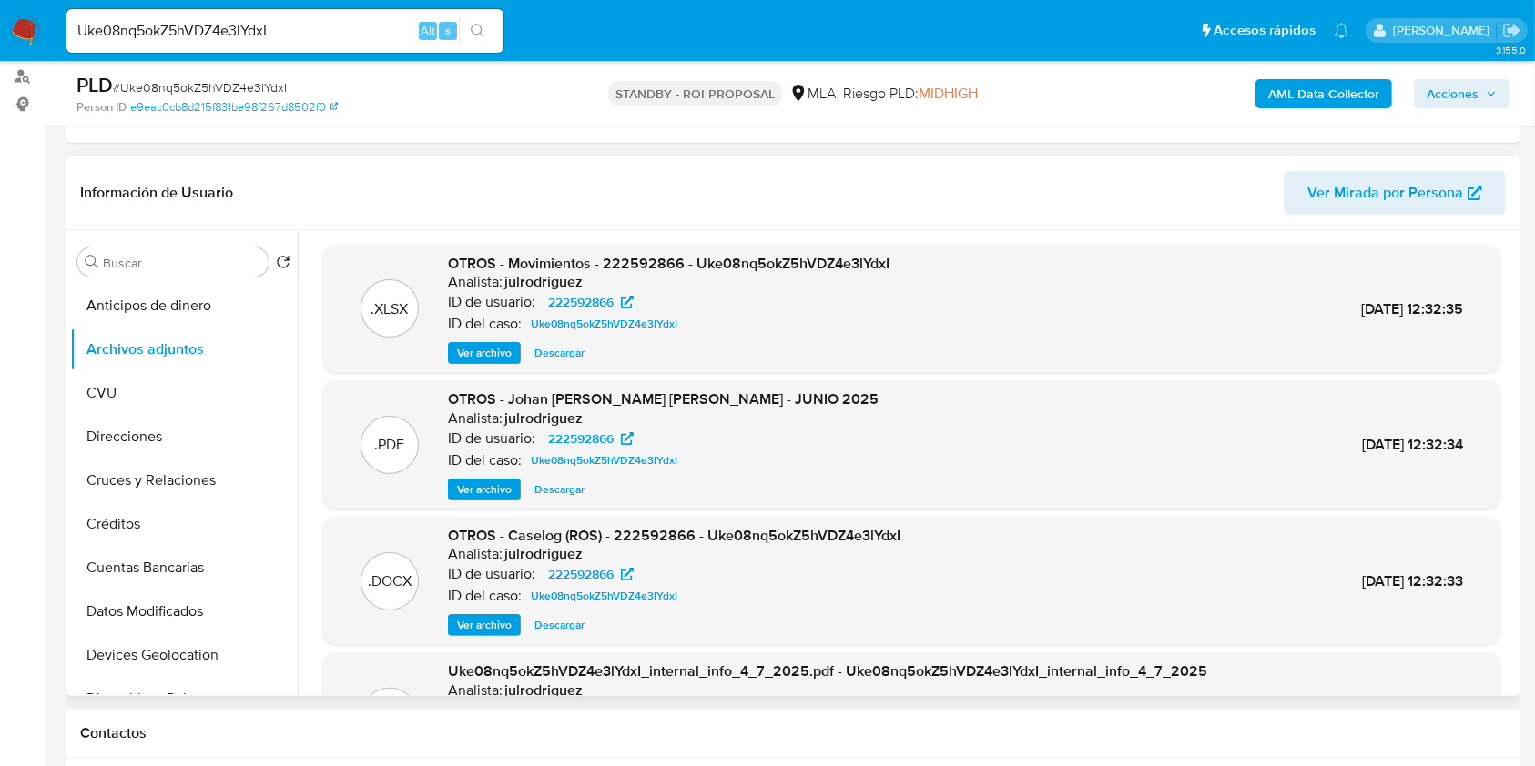
click at [562, 616] on span "Descargar" at bounding box center [559, 625] width 50 height 18
click at [247, 34] on input "Uke08nq5okZ5hVDZ4e3lYdxI" at bounding box center [284, 31] width 437 height 24
drag, startPoint x: 253, startPoint y: 46, endPoint x: 163, endPoint y: 25, distance: 92.3
click at [163, 25] on input "Uke08nq5okZ5hVDZ4e3lYdxI" at bounding box center [284, 31] width 437 height 24
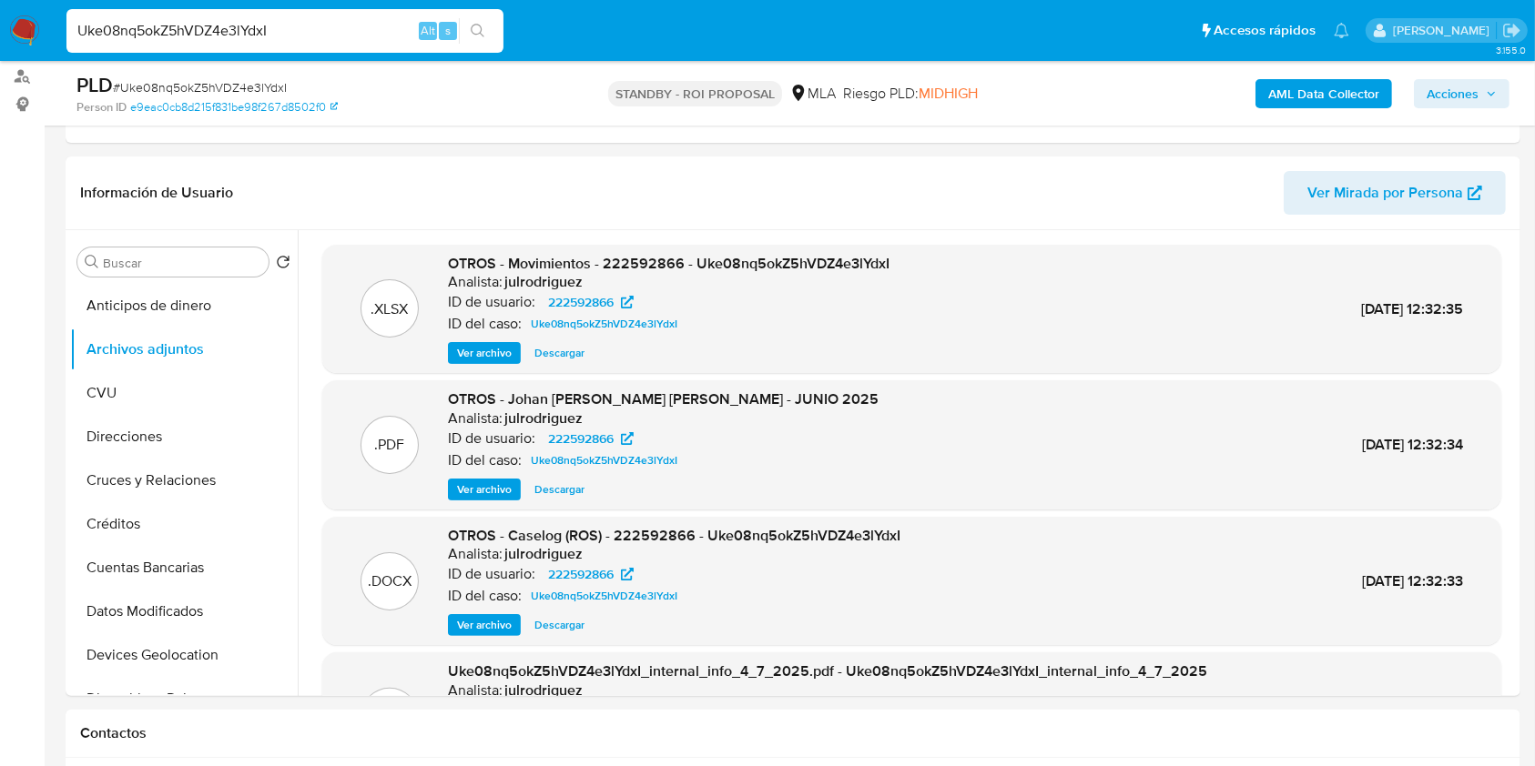
paste input "30Vj8SeIgk05UVD7ZGYOhj1Y"
type input "30Vj8SeIgk05UVD7ZGYOhj1Y"
click at [483, 32] on icon "search-icon" at bounding box center [478, 31] width 15 height 15
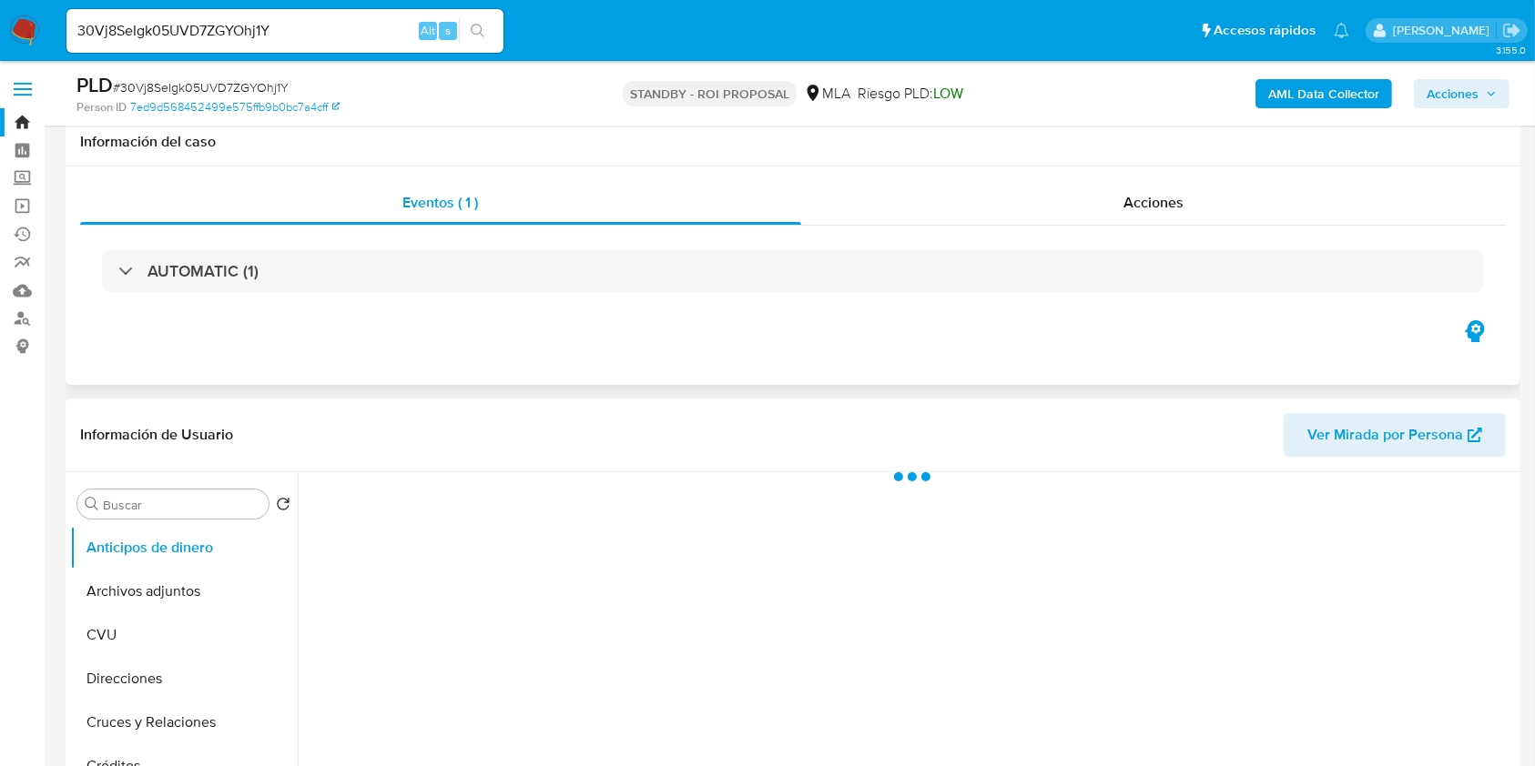
scroll to position [242, 0]
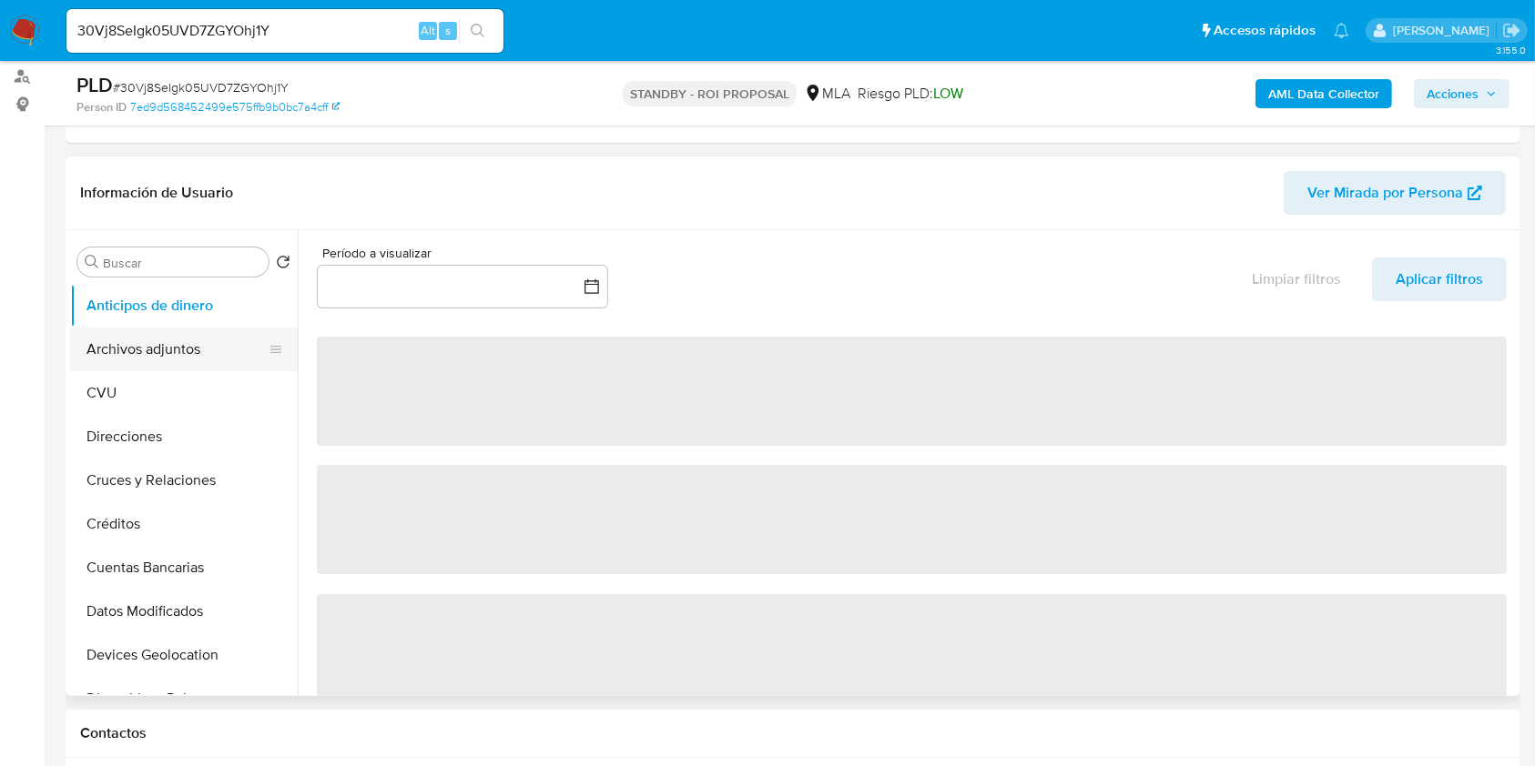
click at [193, 334] on button "Archivos adjuntos" at bounding box center [176, 350] width 213 height 44
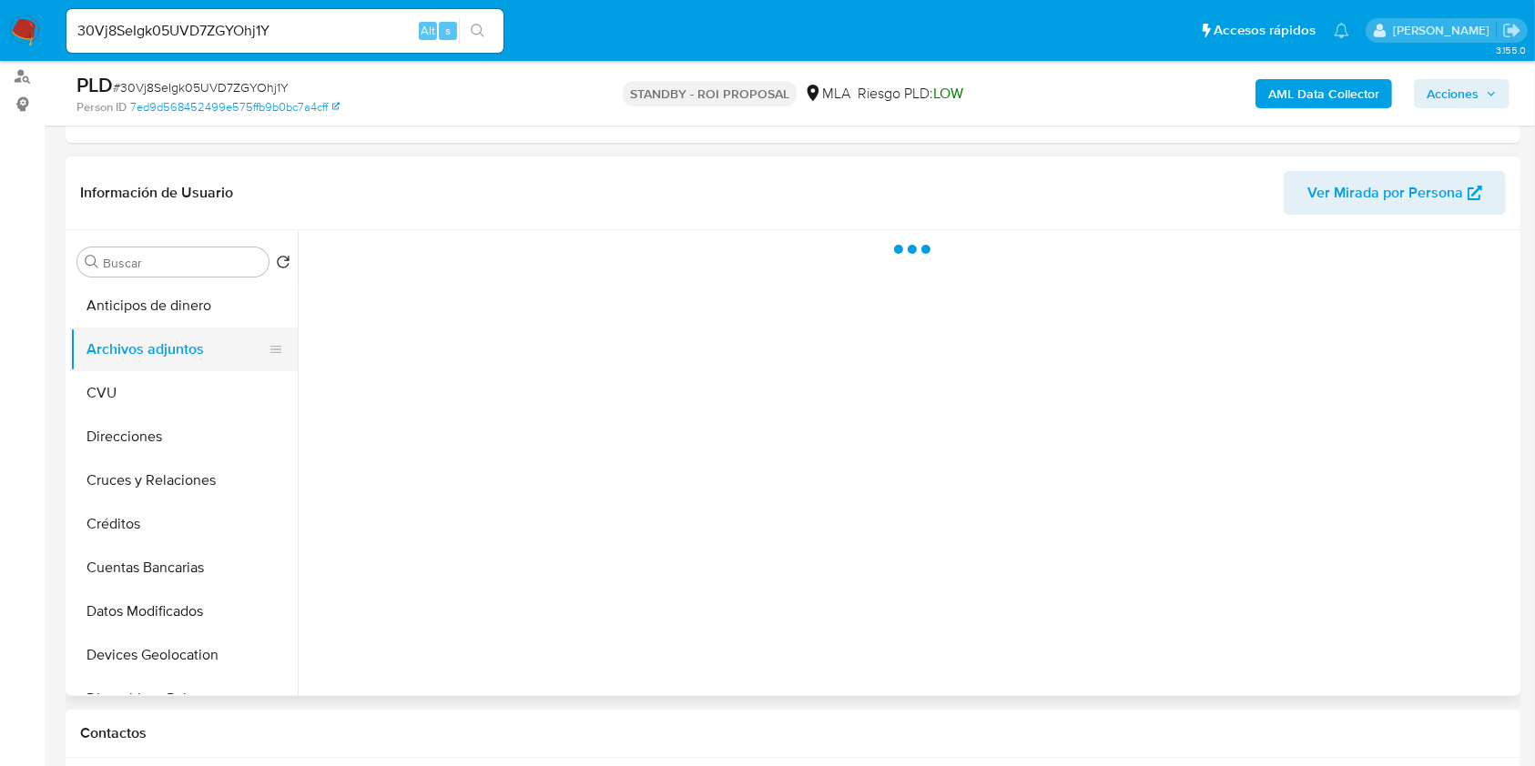
select select "10"
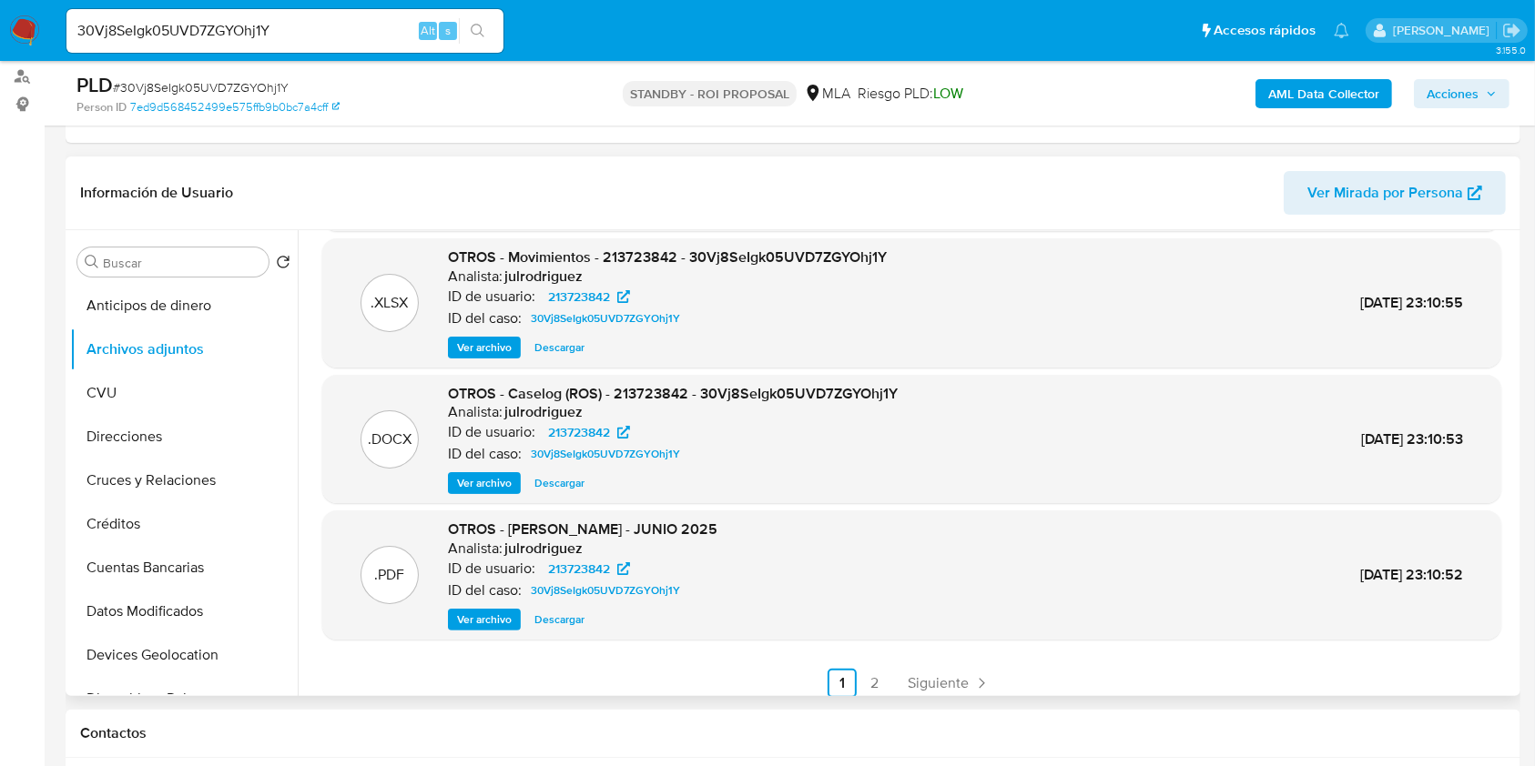
scroll to position [153, 0]
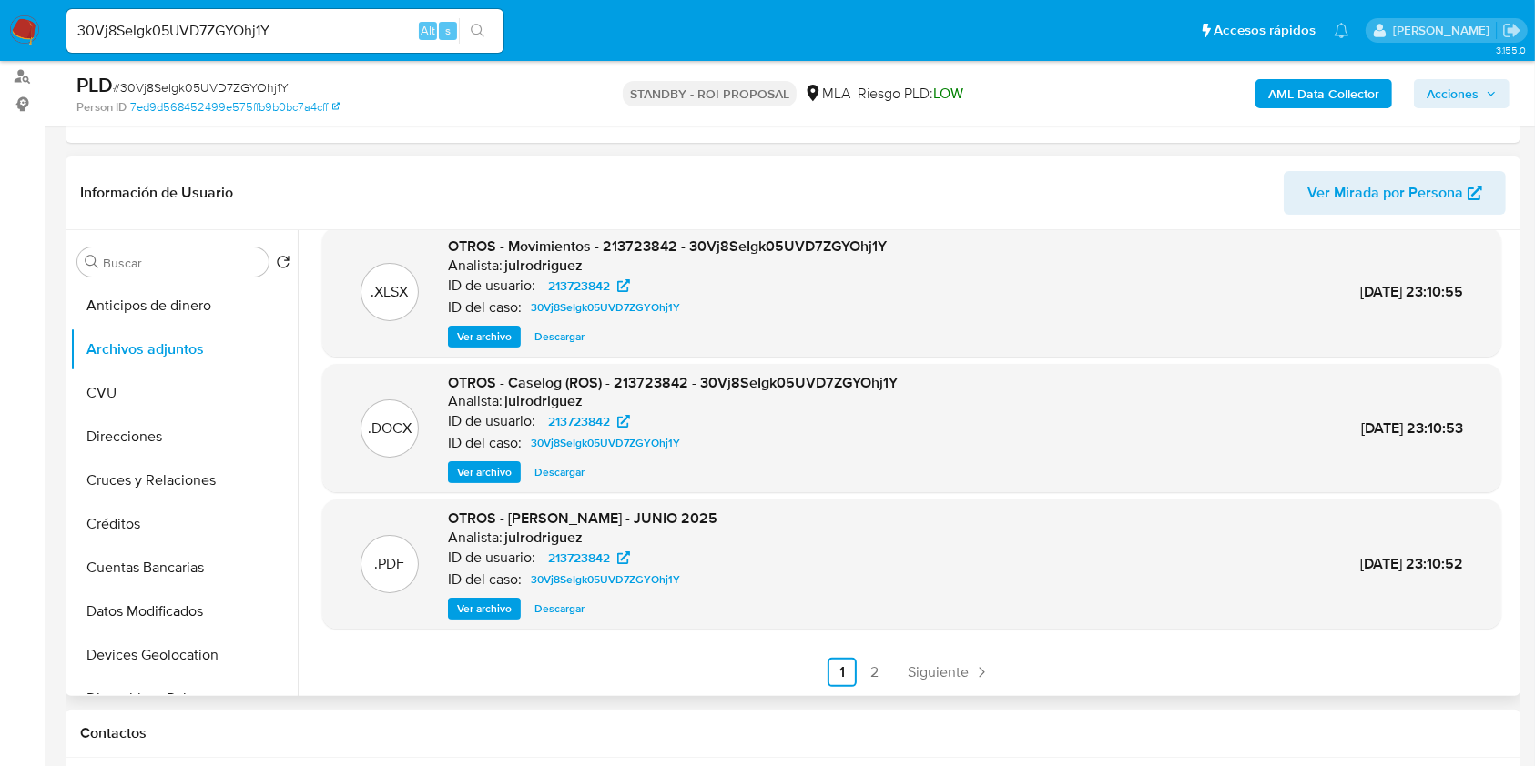
click at [483, 472] on span "Ver archivo" at bounding box center [484, 472] width 55 height 18
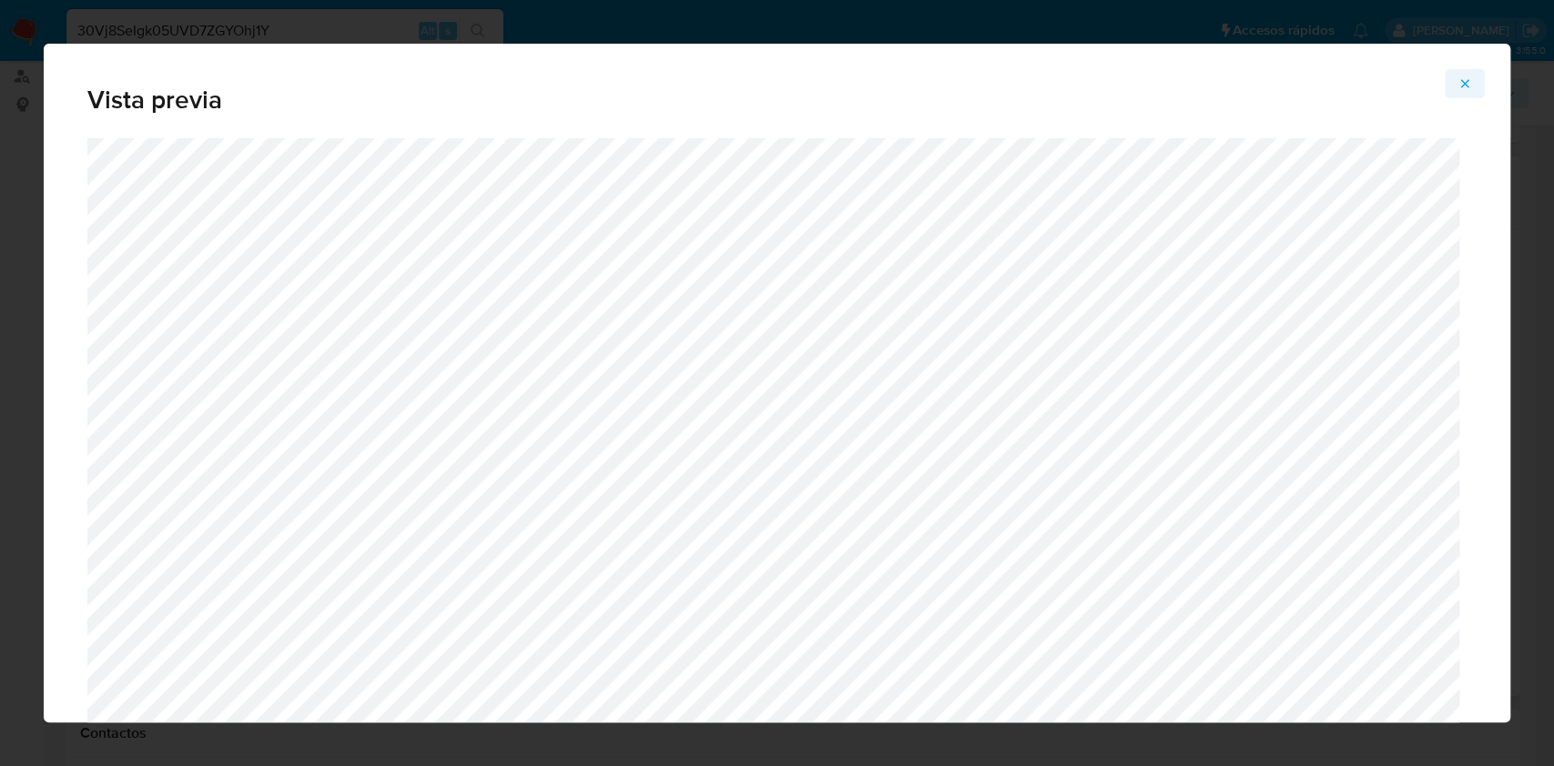
click at [1468, 83] on icon "Attachment preview" at bounding box center [1464, 83] width 15 height 15
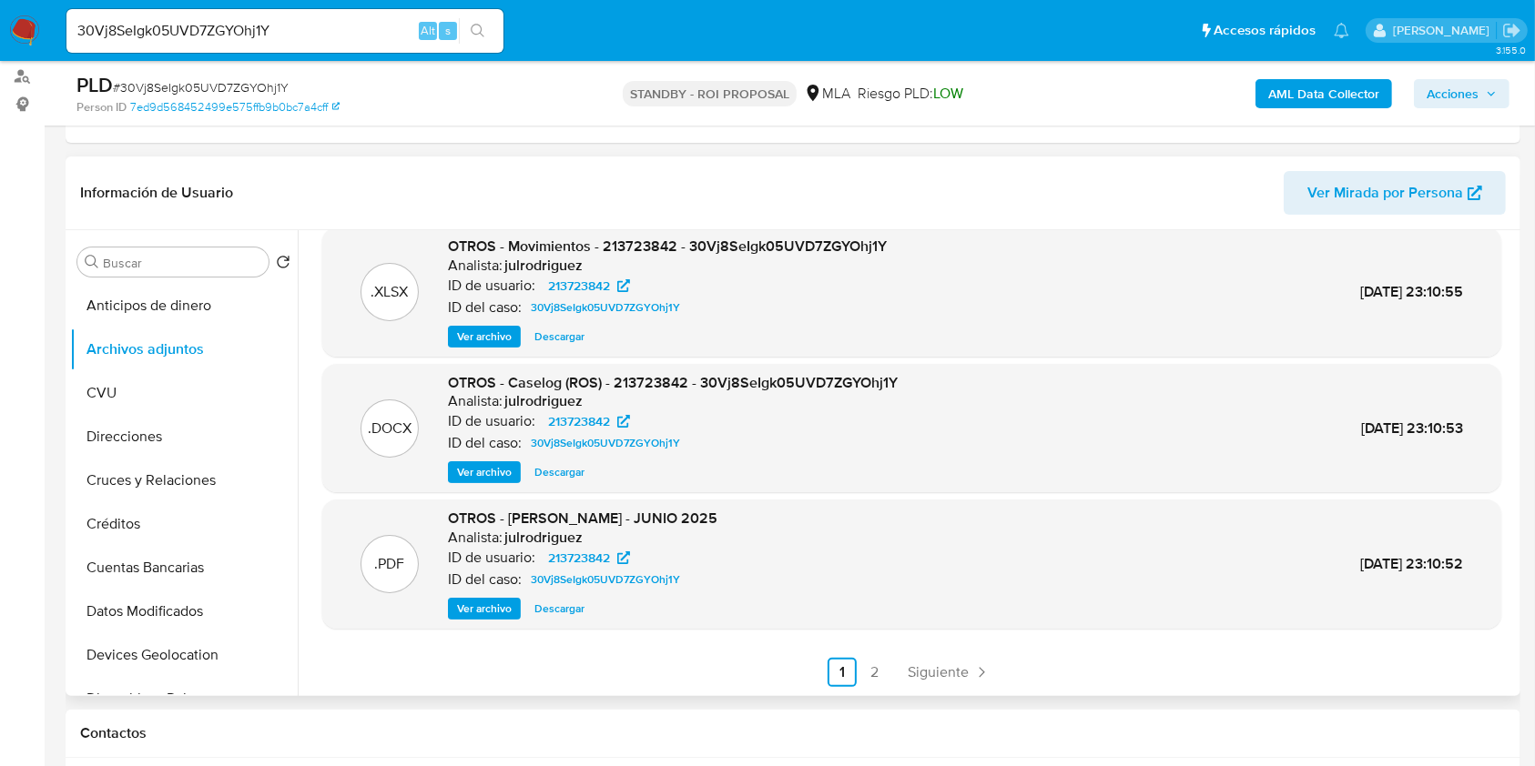
click at [558, 486] on div ".DOCX OTROS - Caselog (ROS) - 213723842 - 30Vj8SeIgk05UVD7ZGYOhj1Y Analista: ju…" at bounding box center [911, 428] width 1179 height 129
click at [557, 483] on div ".DOCX OTROS - Caselog (ROS) - 213723842 - 30Vj8SeIgk05UVD7ZGYOhj1Y Analista: ju…" at bounding box center [911, 428] width 1179 height 129
click at [562, 476] on span "Descargar" at bounding box center [559, 472] width 50 height 18
click at [165, 21] on input "30Vj8SeIgk05UVD7ZGYOhj1Y" at bounding box center [284, 31] width 437 height 24
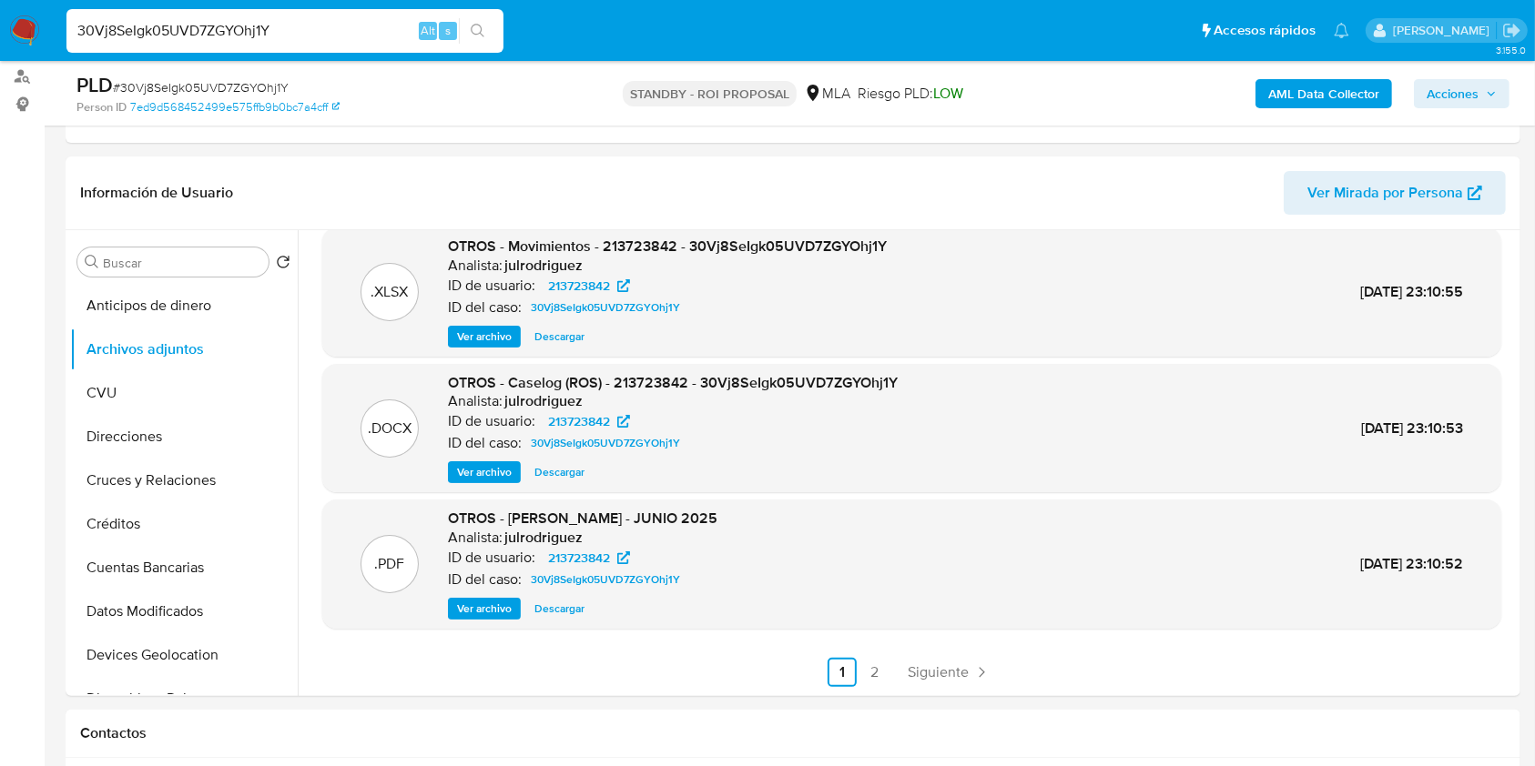
paste input "hBwCuCgsWfZJgvb6cbigI4fI"
type input "hBwCuCgsWfZJgvb6cbigI4fI"
click at [476, 30] on icon "search-icon" at bounding box center [478, 31] width 15 height 15
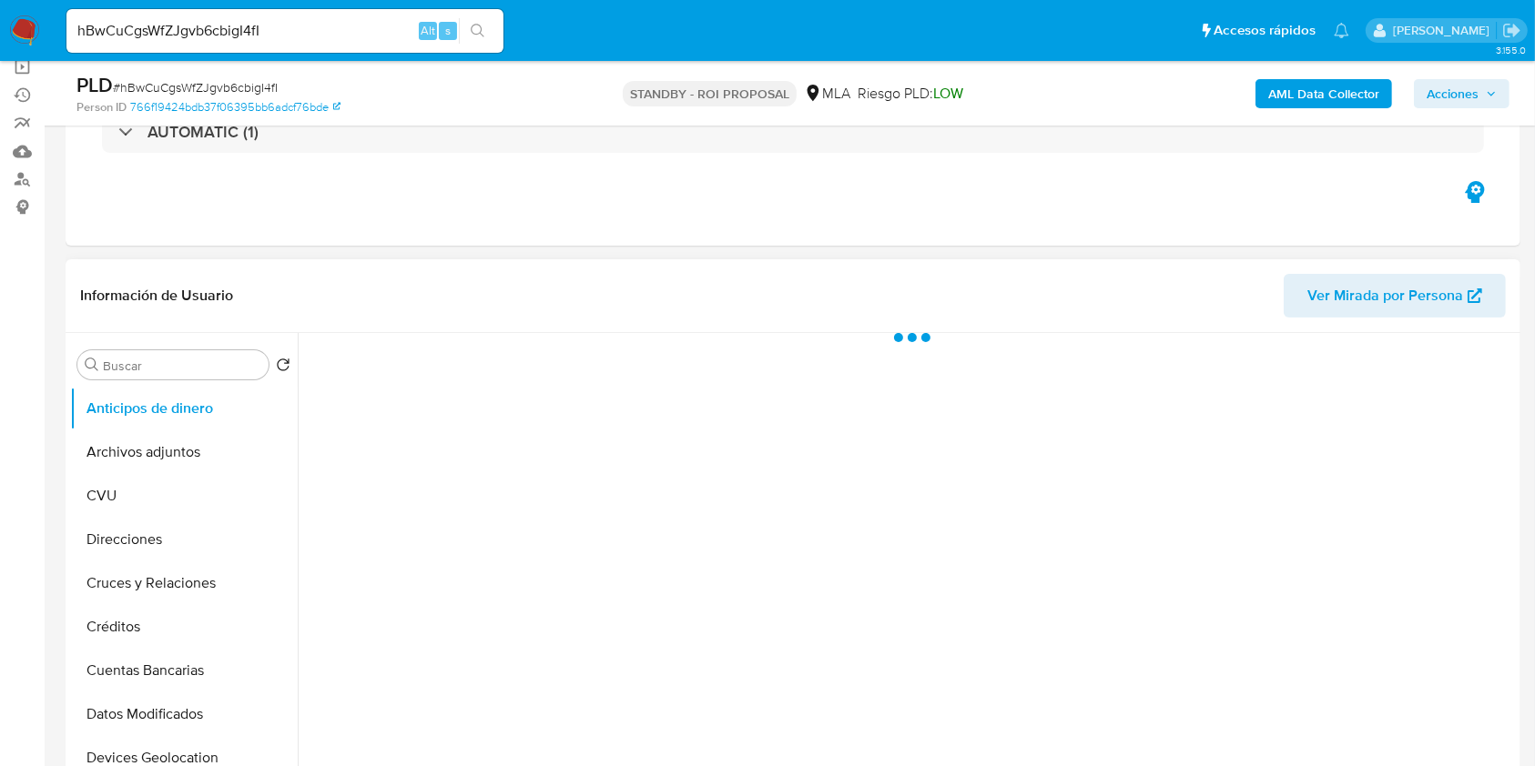
scroll to position [364, 0]
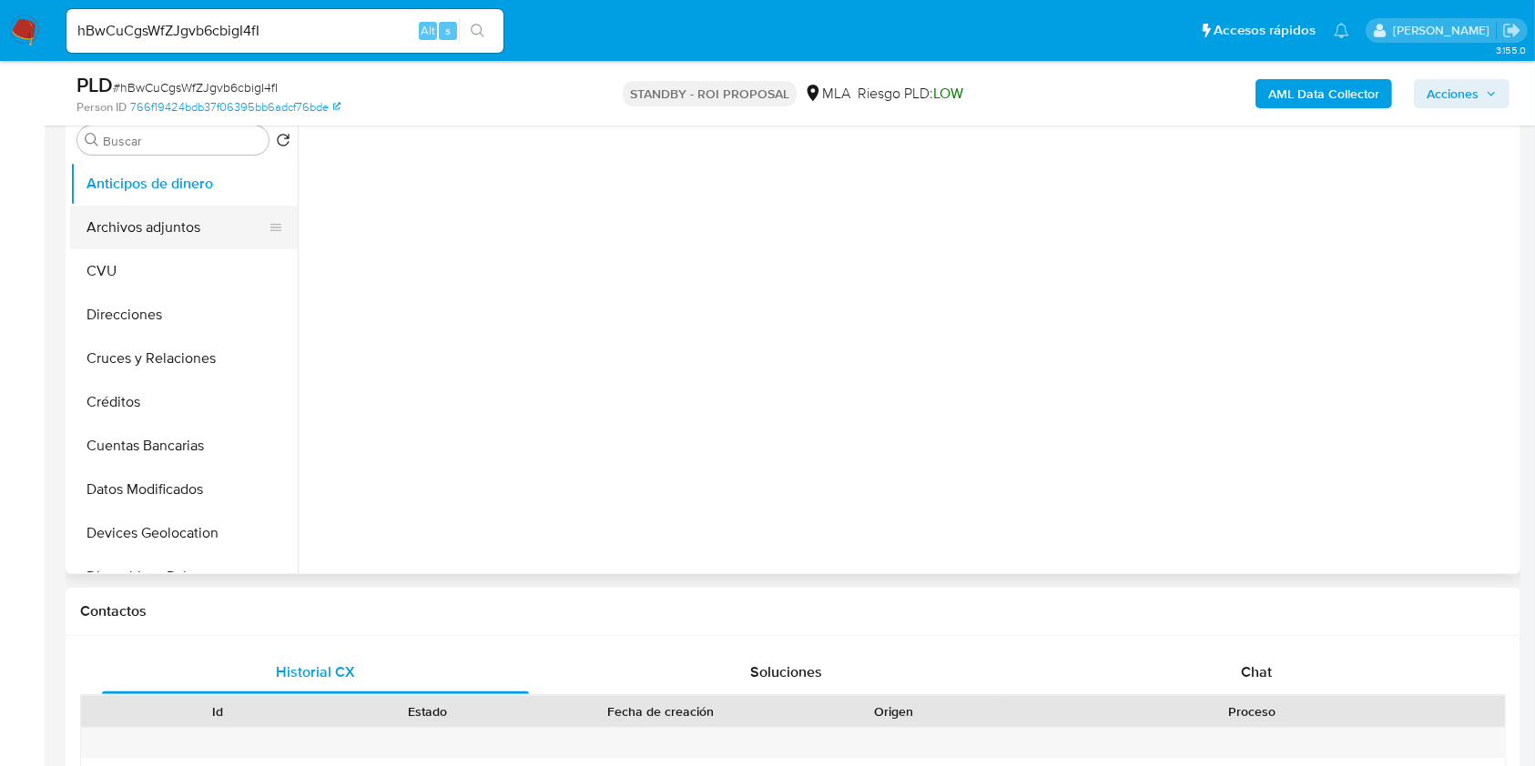
click at [195, 228] on button "Archivos adjuntos" at bounding box center [176, 228] width 213 height 44
select select "10"
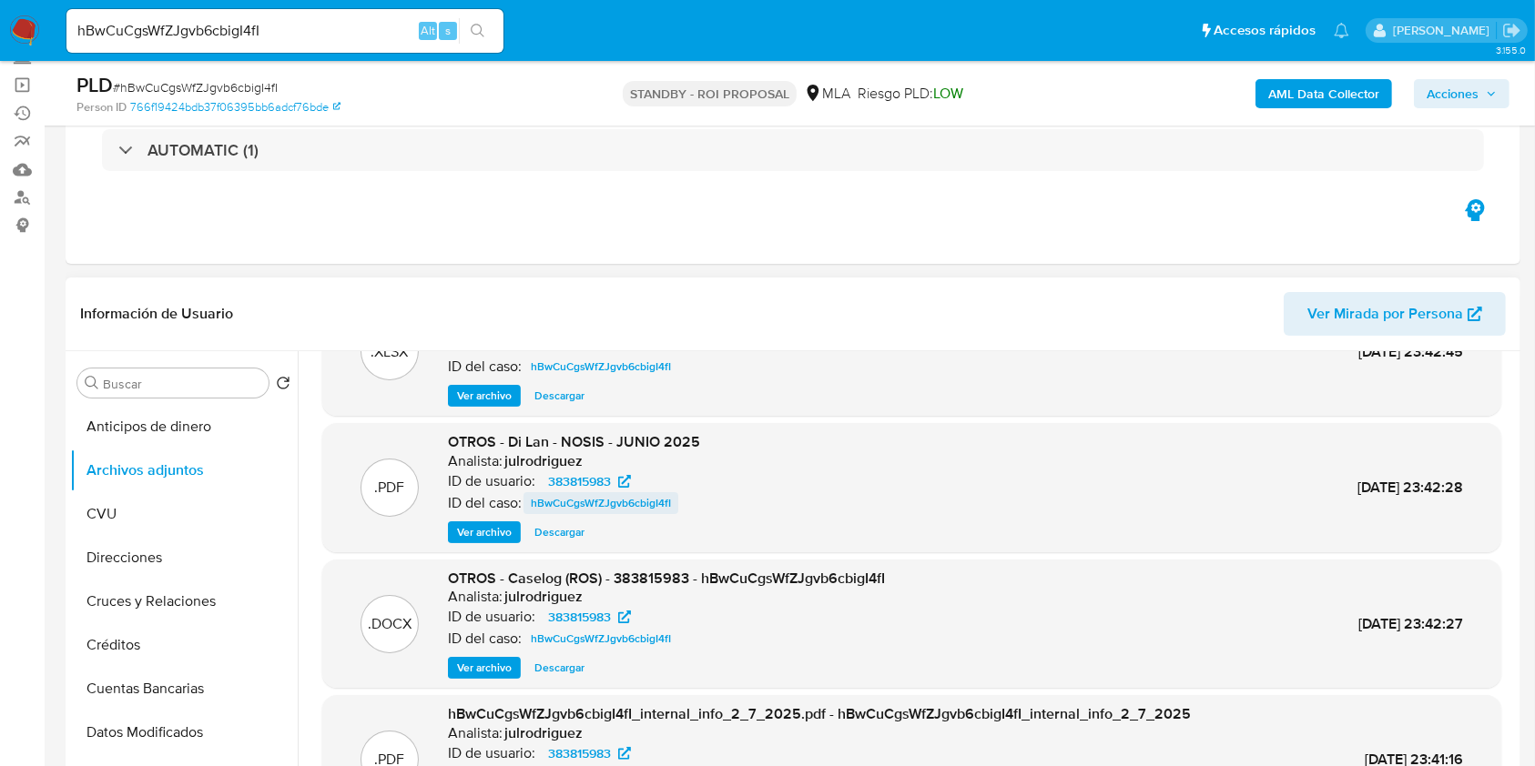
scroll to position [153, 0]
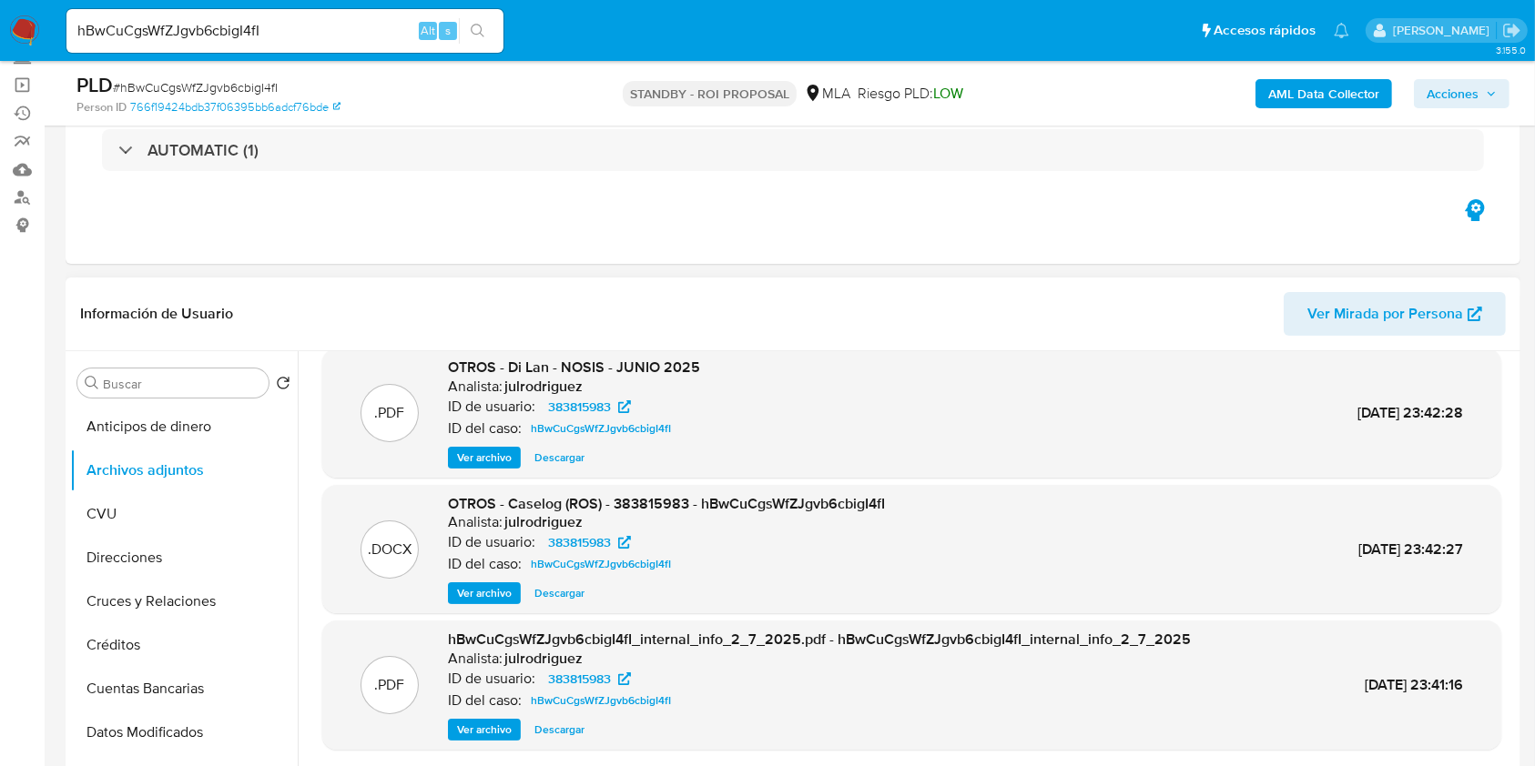
click at [483, 596] on span "Ver archivo" at bounding box center [484, 593] width 55 height 18
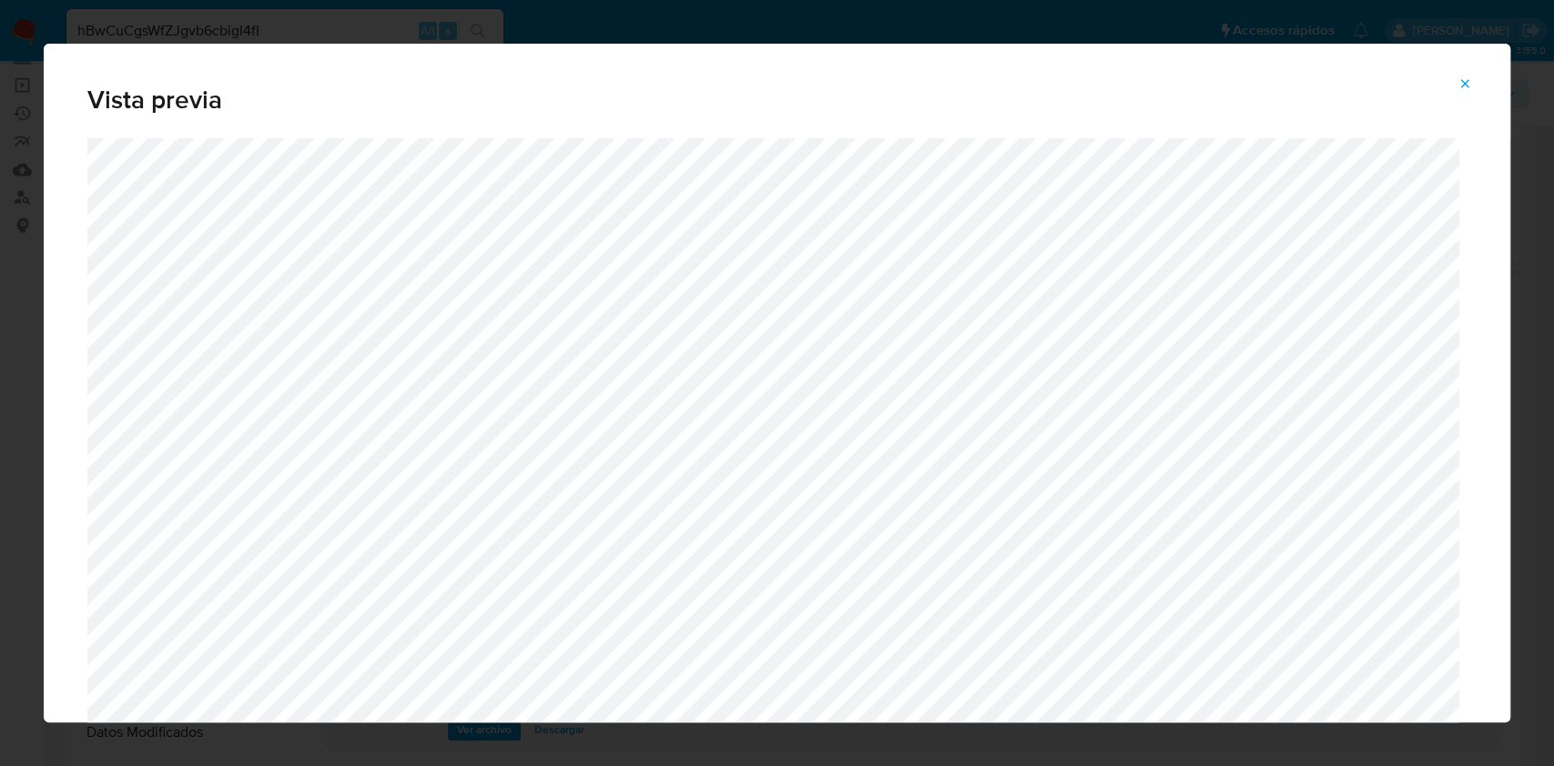
drag, startPoint x: 1468, startPoint y: 87, endPoint x: 1364, endPoint y: 204, distance: 156.6
click at [1467, 87] on icon "Attachment preview" at bounding box center [1464, 83] width 15 height 15
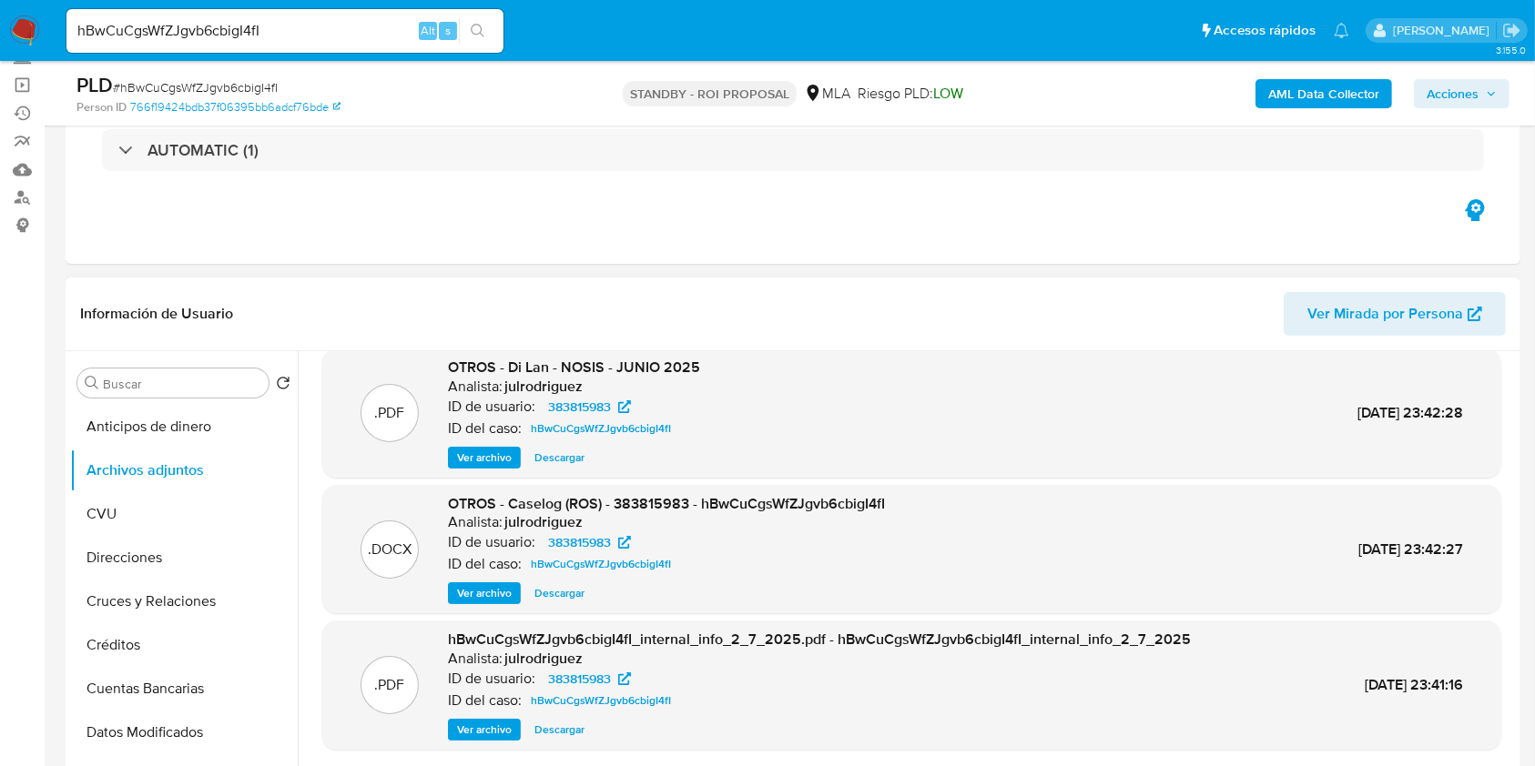
click at [556, 592] on span "Descargar" at bounding box center [559, 593] width 50 height 18
click at [137, 20] on input "hBwCuCgsWfZJgvb6cbigI4fI" at bounding box center [284, 31] width 437 height 24
paste input "6aPv3DTaNiR8hXUDo1c6GNiz"
type input "6aPv3DTaNiR8hXUDo1c6GNiz"
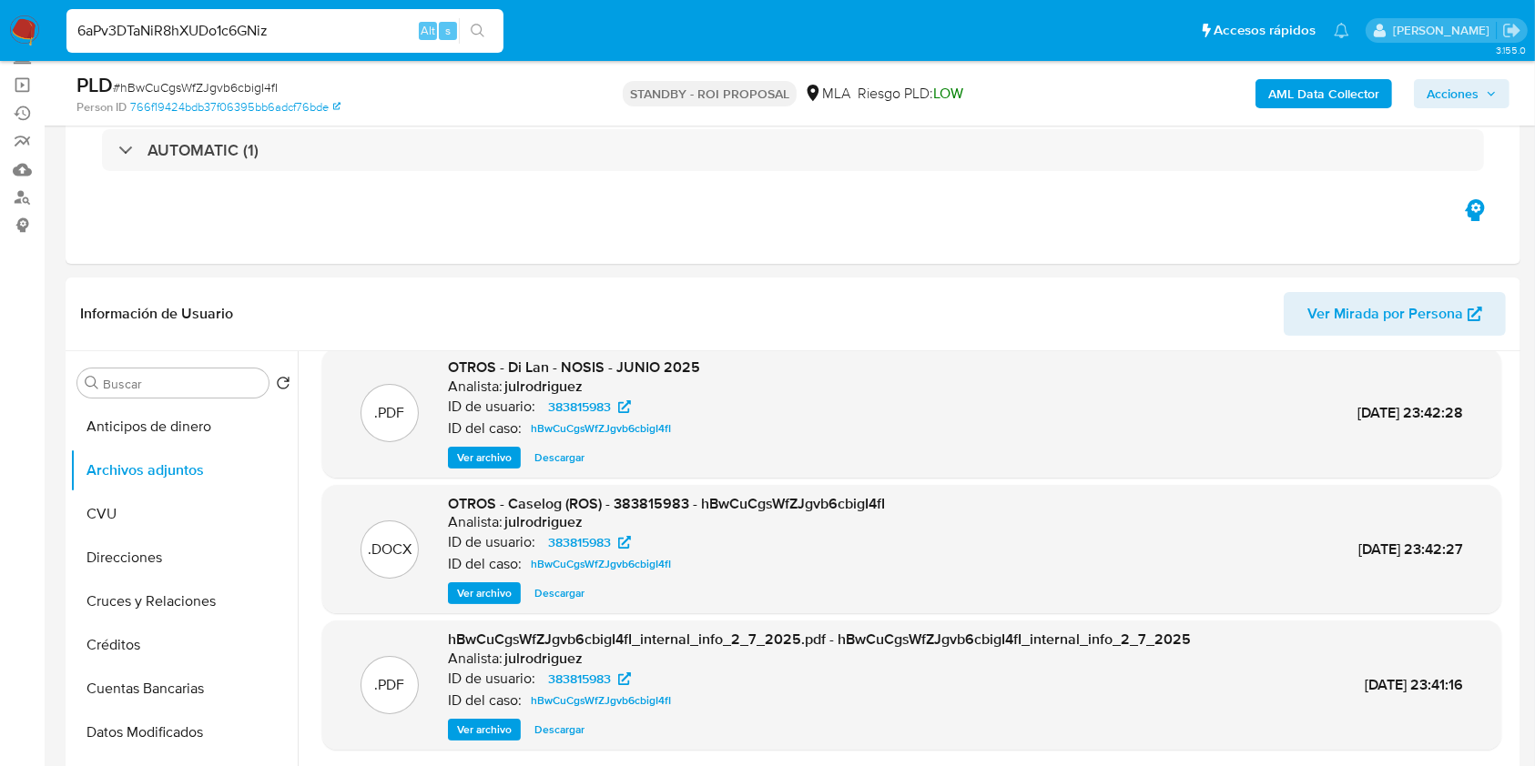
click at [474, 28] on icon "search-icon" at bounding box center [478, 31] width 15 height 15
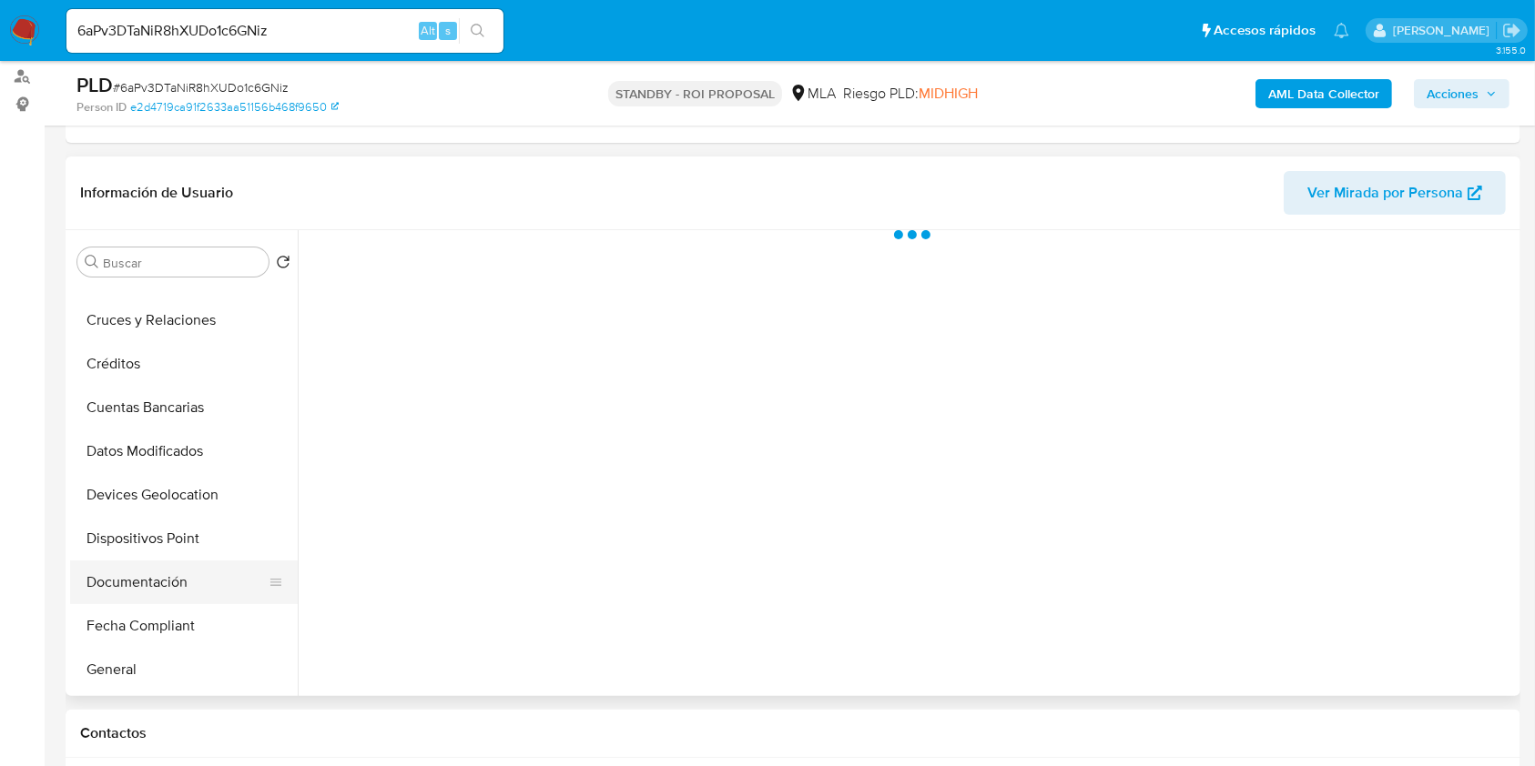
scroll to position [242, 0]
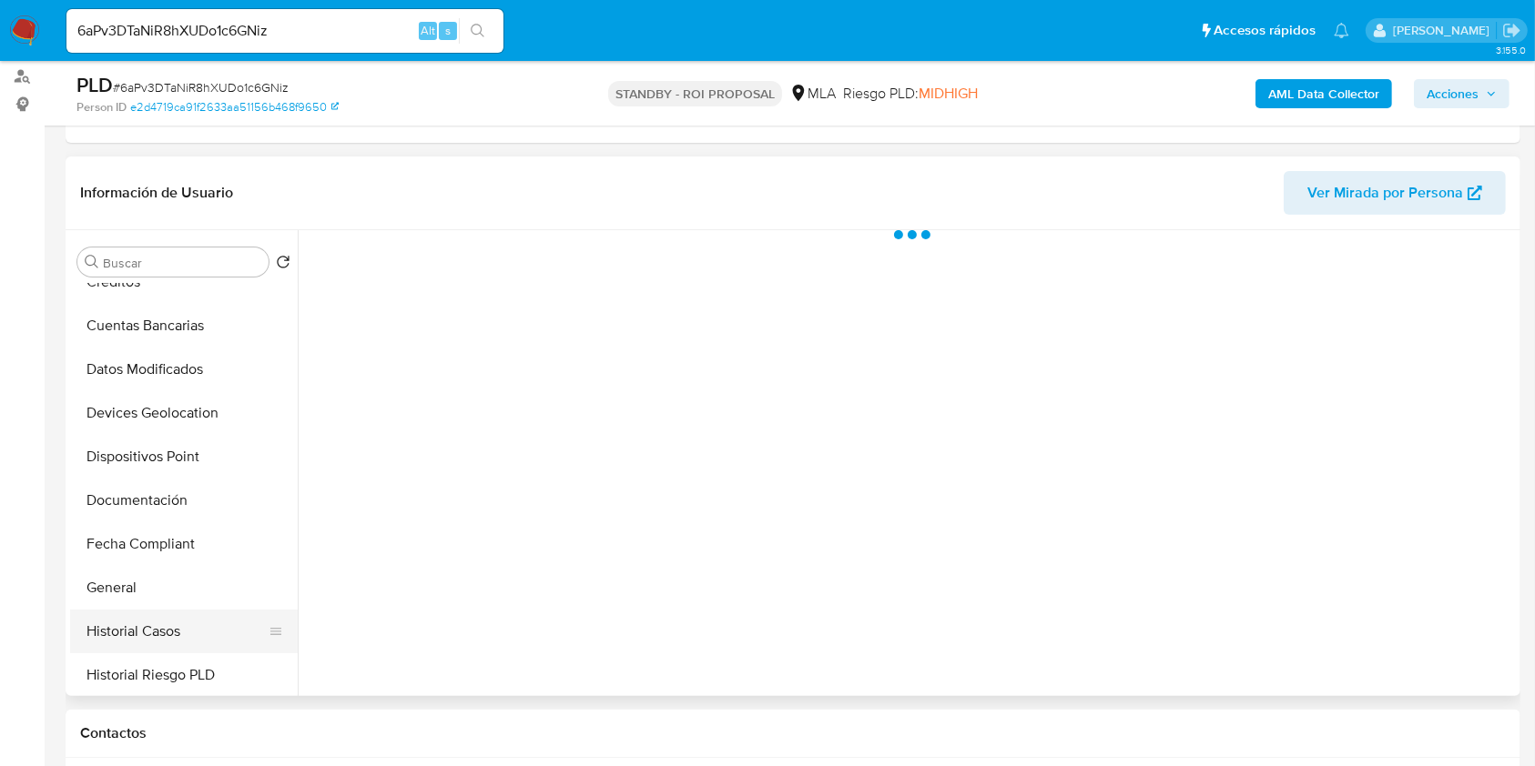
select select "10"
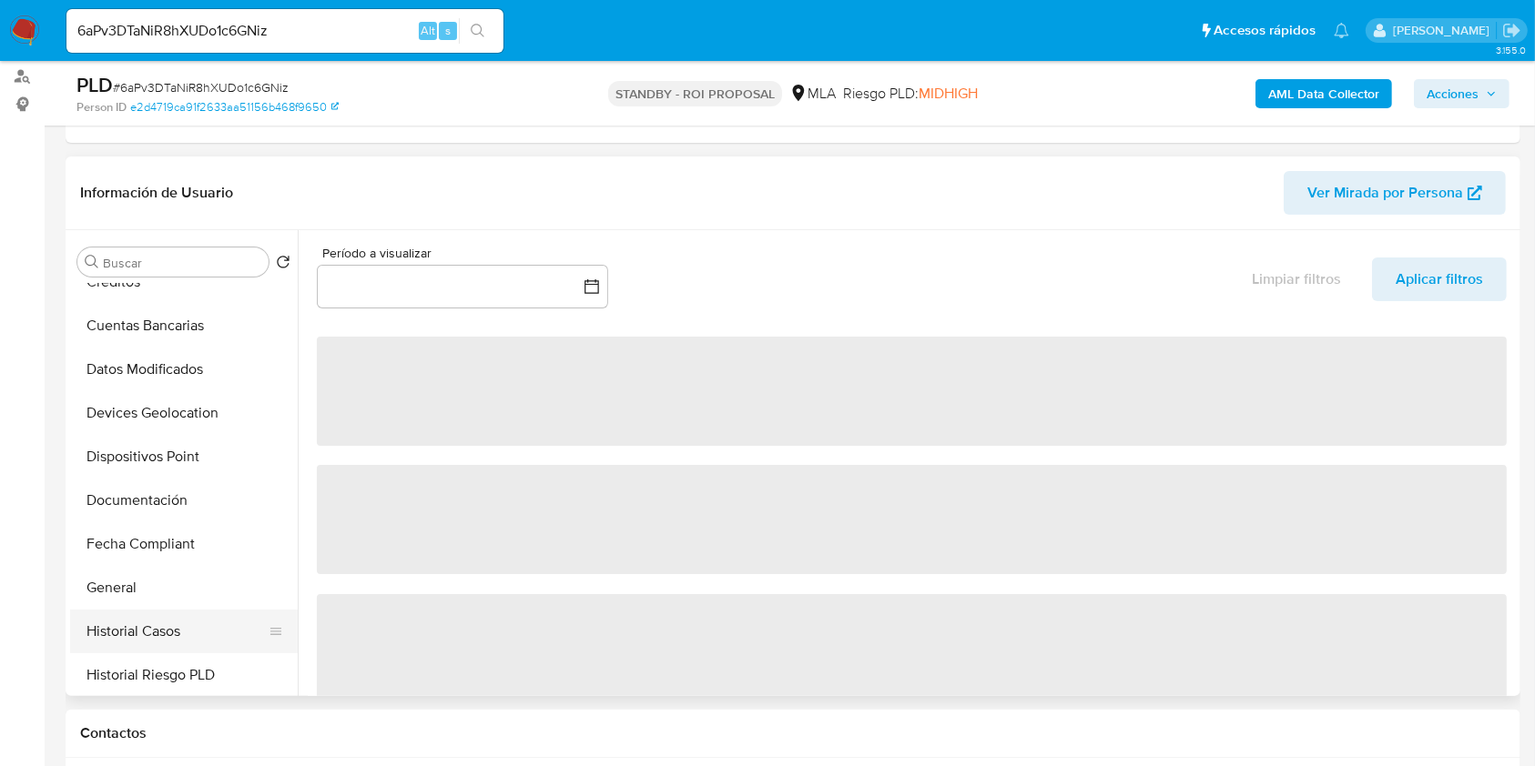
click at [173, 621] on button "Historial Casos" at bounding box center [176, 632] width 213 height 44
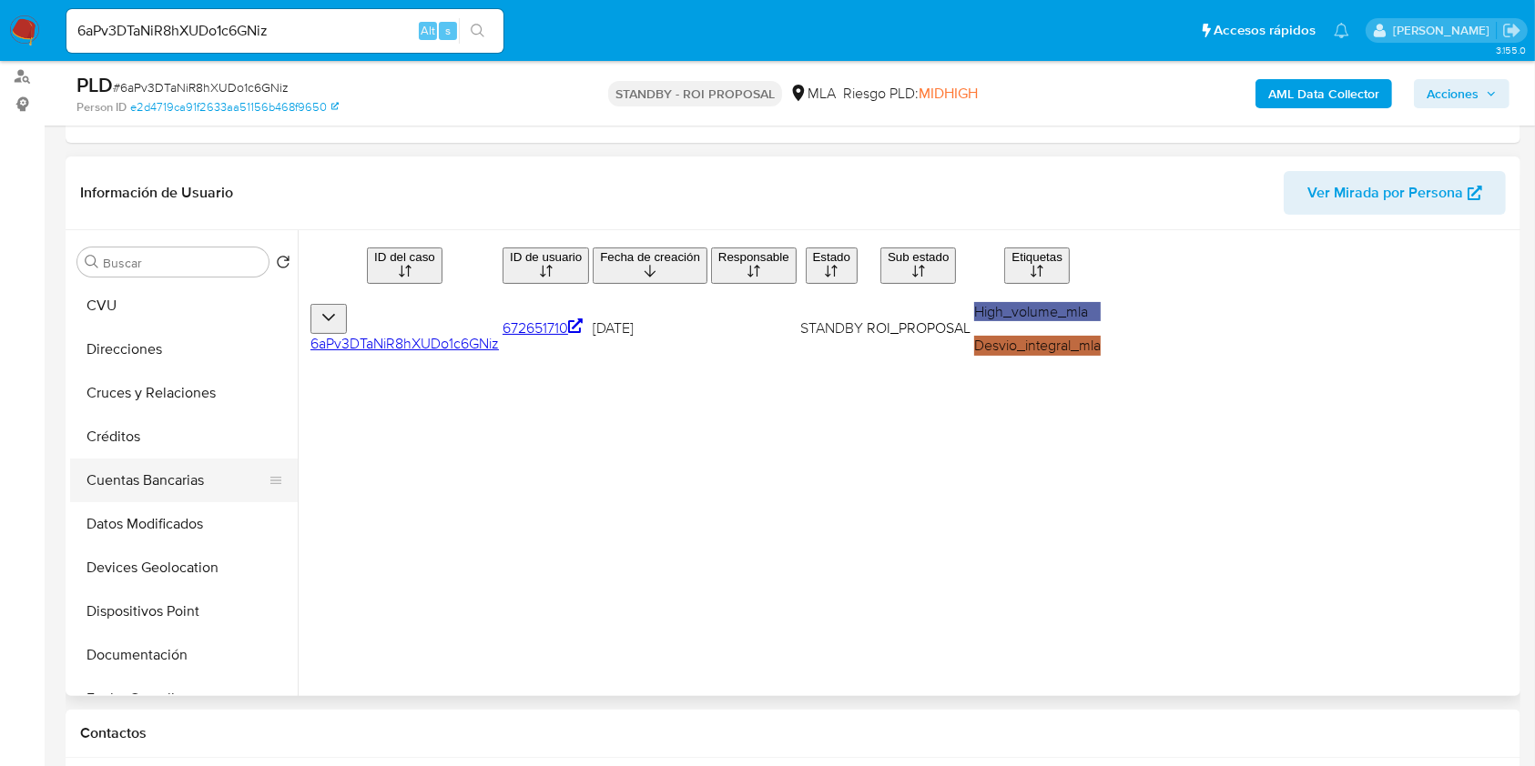
scroll to position [0, 0]
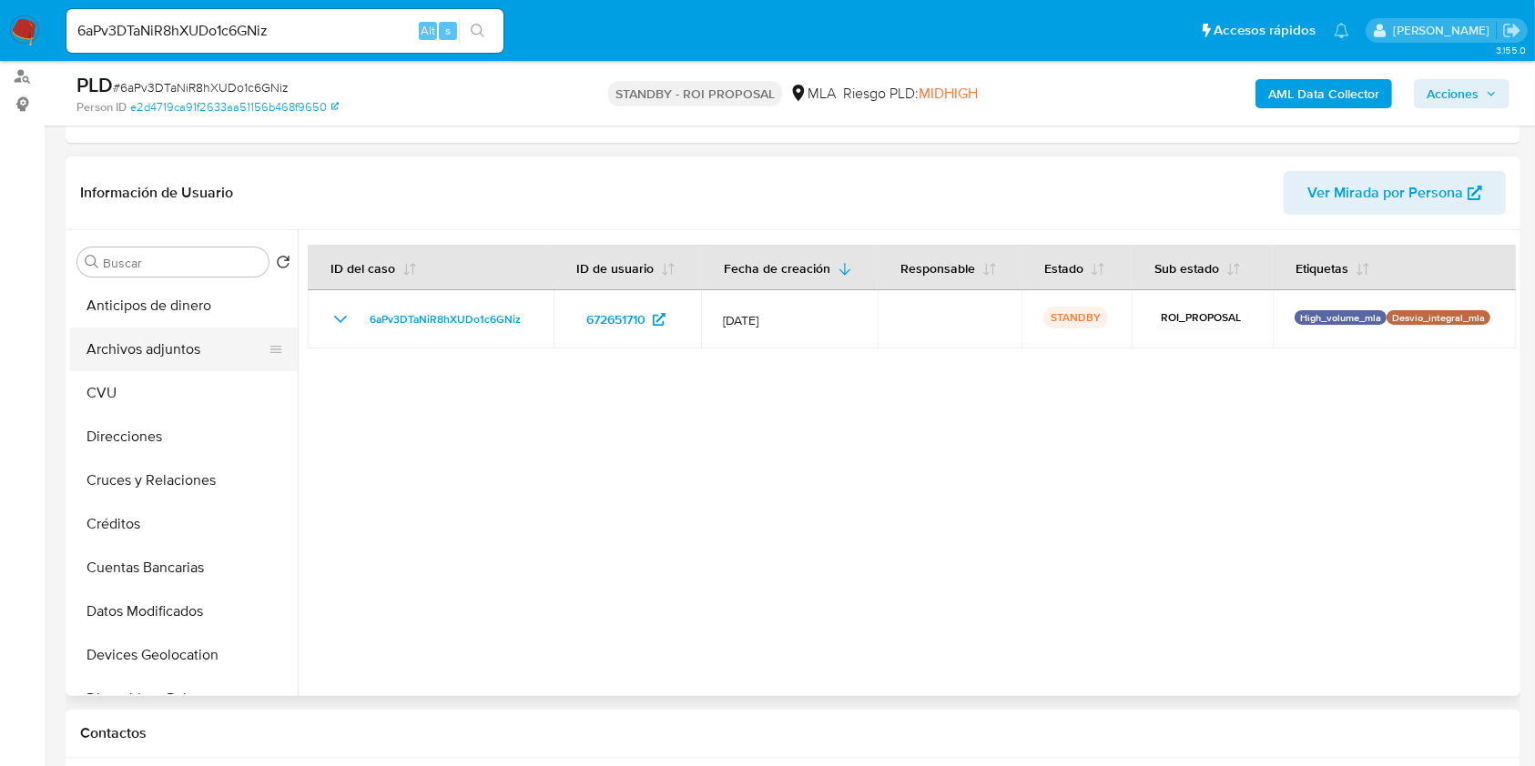
click at [165, 367] on button "Archivos adjuntos" at bounding box center [176, 350] width 213 height 44
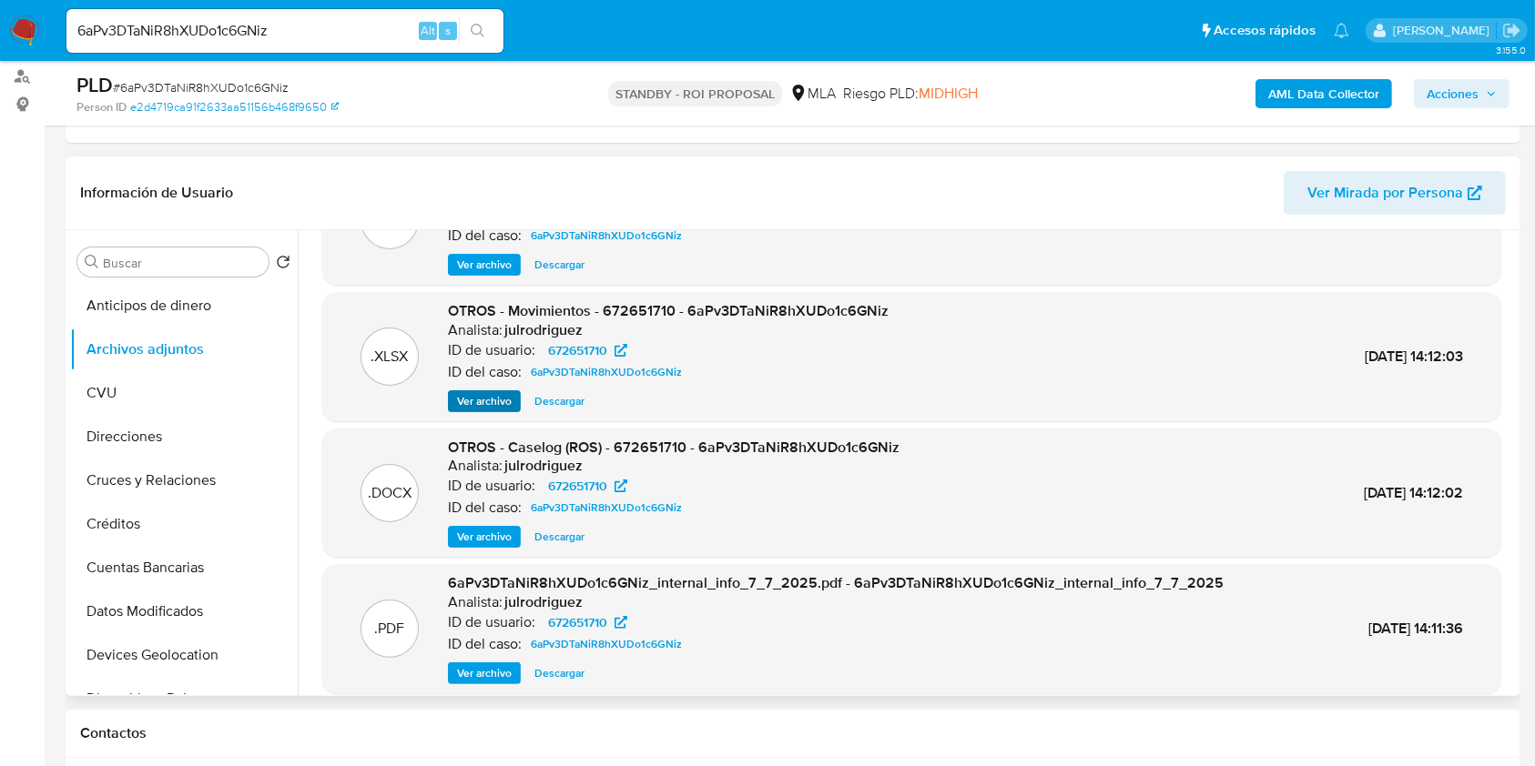
scroll to position [121, 0]
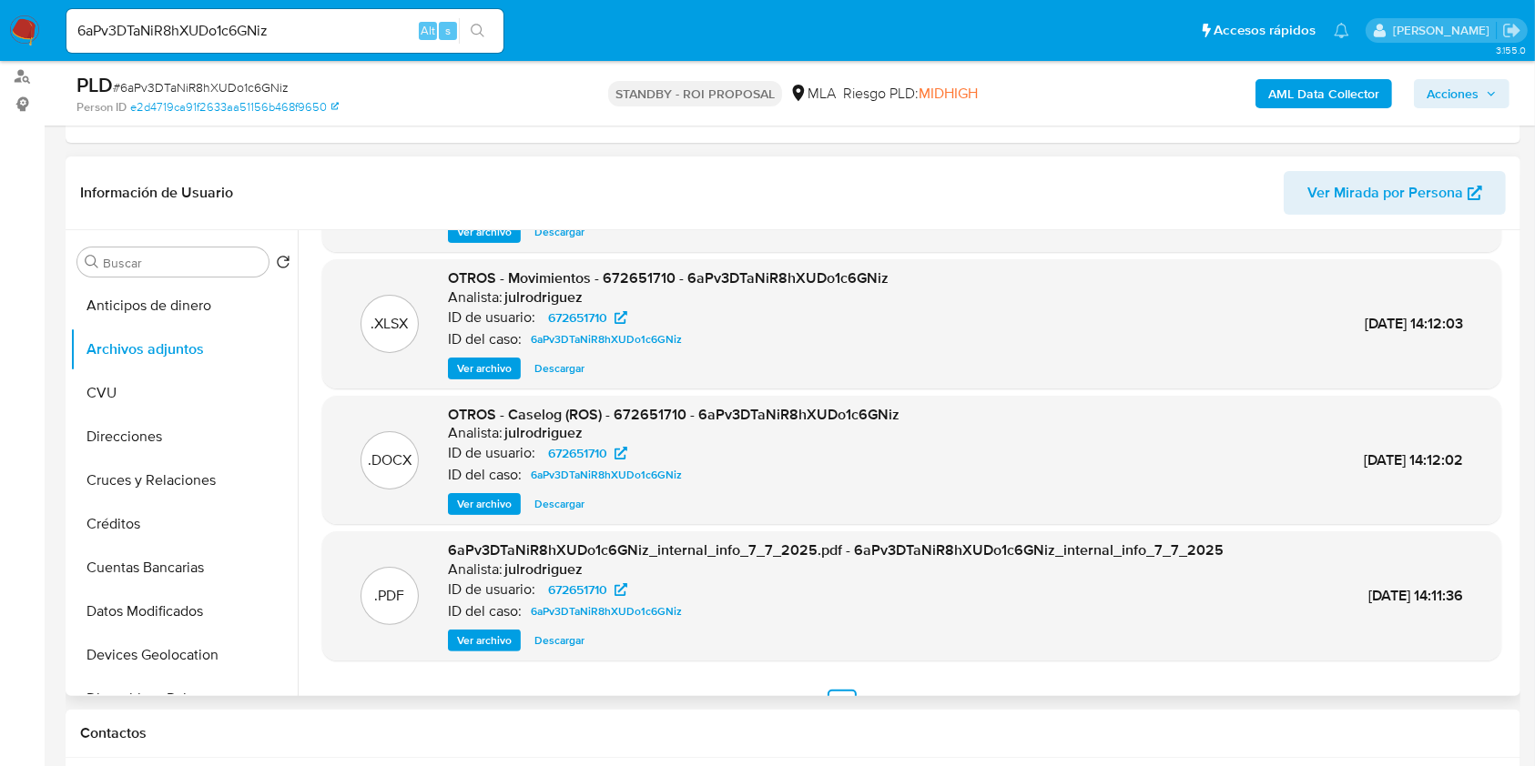
click at [468, 505] on span "Ver archivo" at bounding box center [484, 504] width 55 height 18
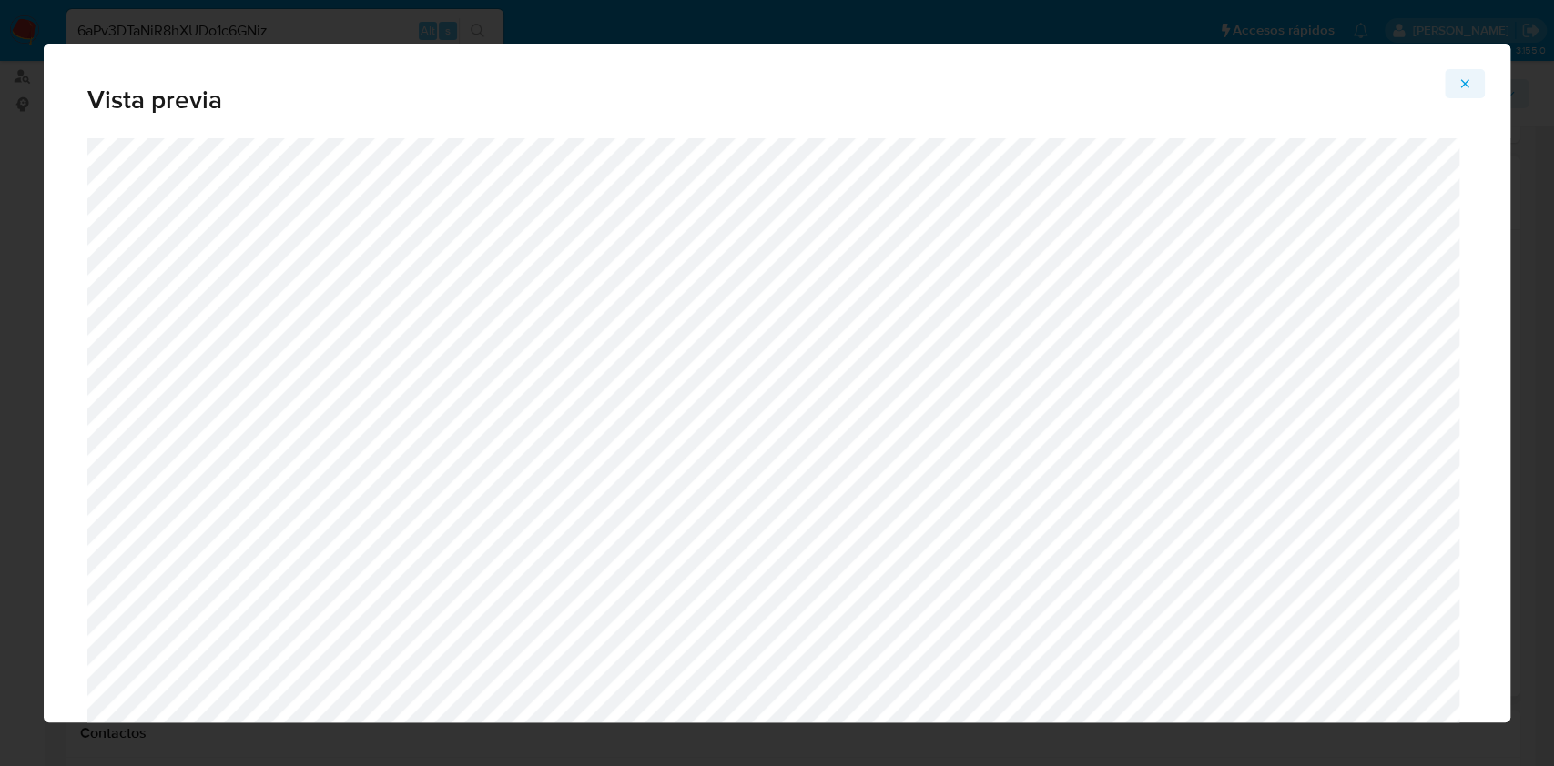
click at [1466, 77] on icon "Attachment preview" at bounding box center [1464, 83] width 15 height 15
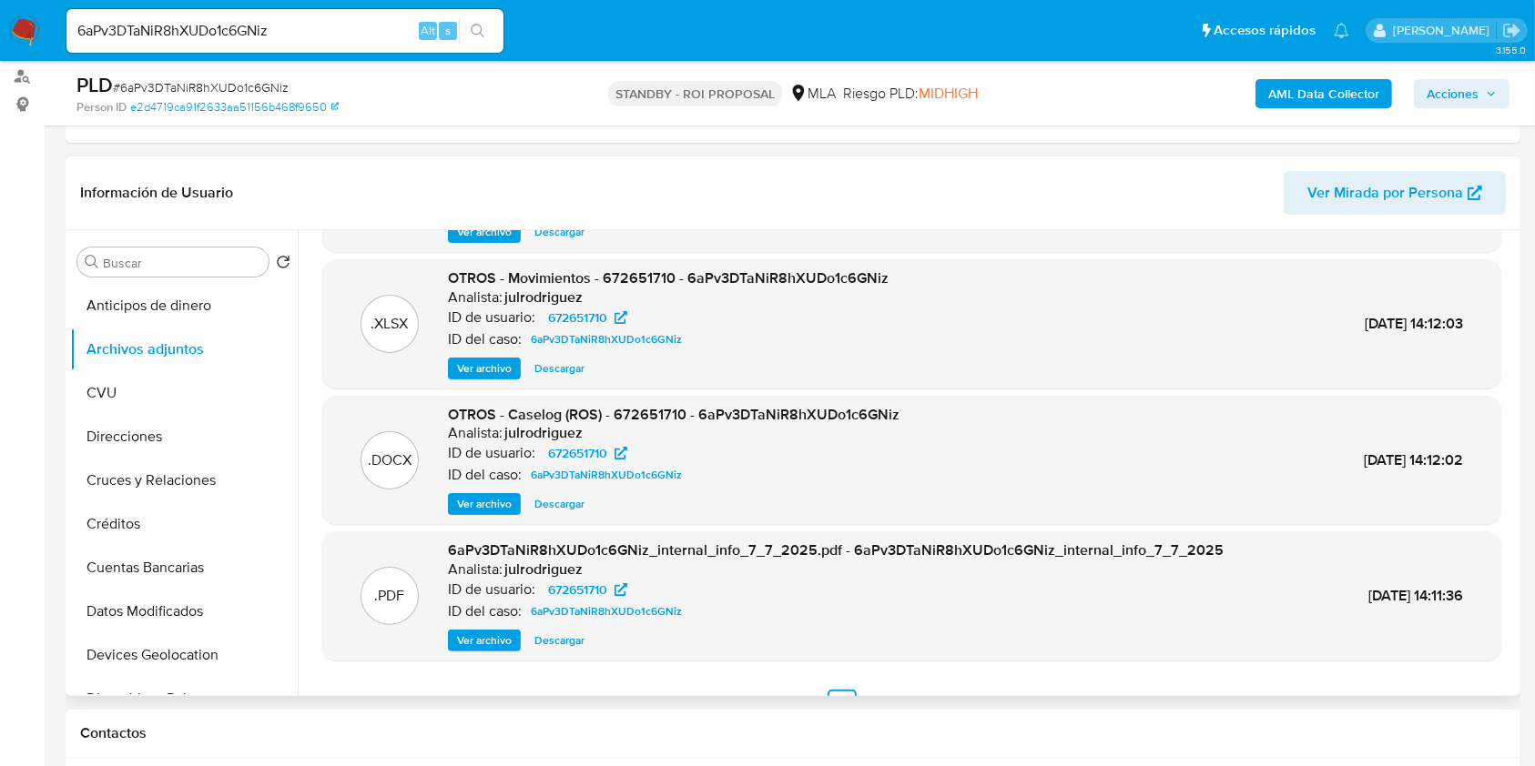
click at [570, 503] on span "Descargar" at bounding box center [559, 504] width 50 height 18
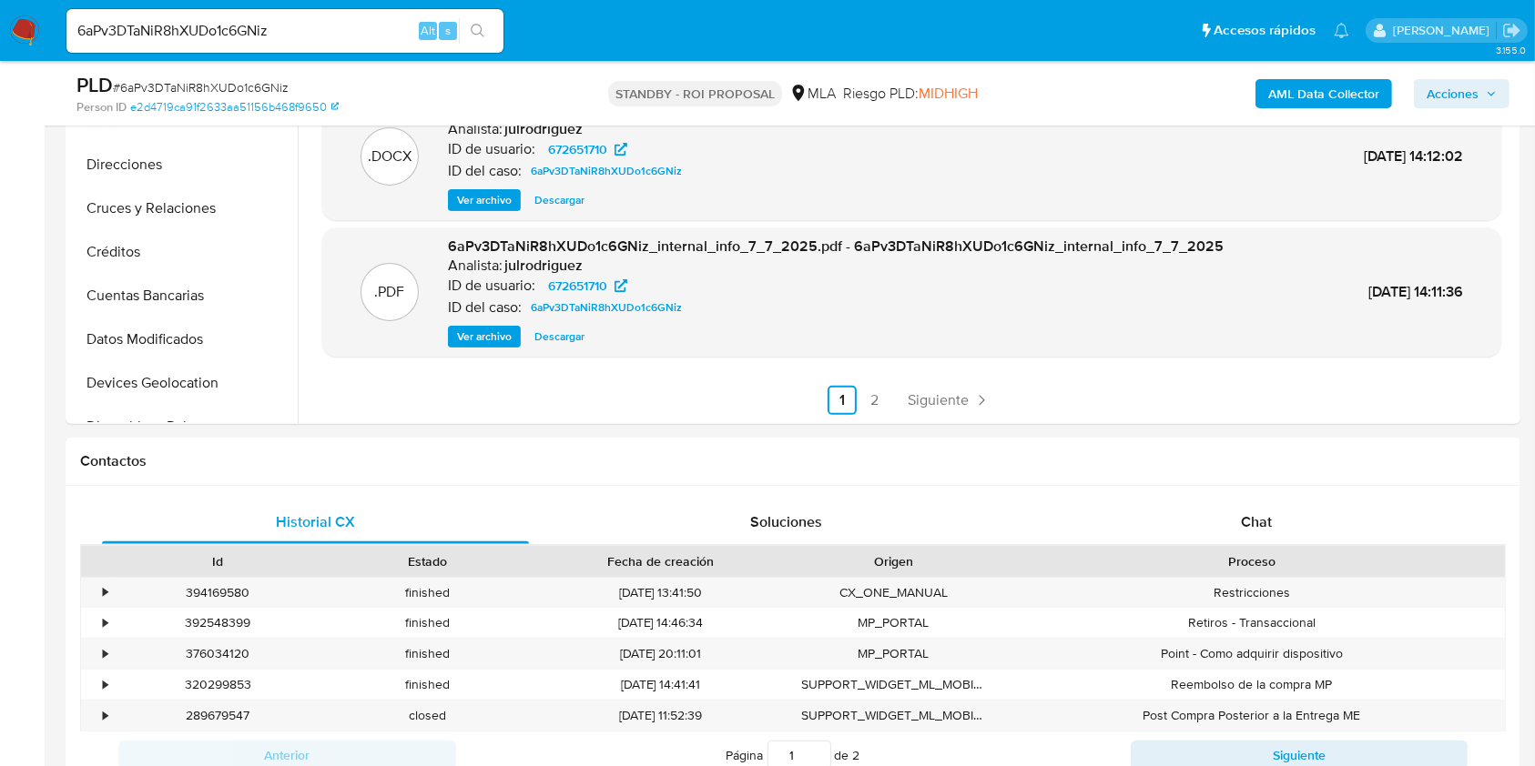
scroll to position [728, 0]
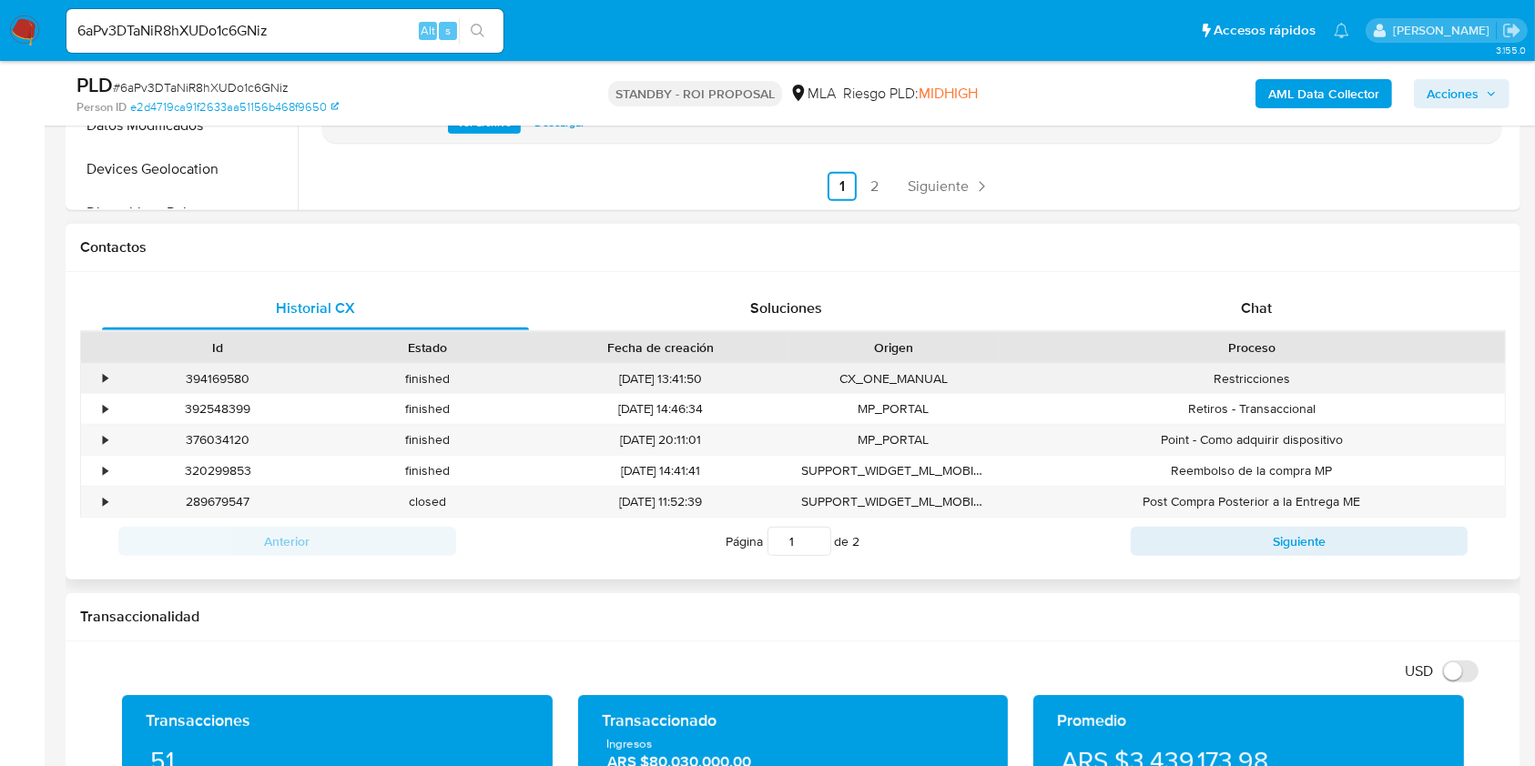
click at [97, 375] on div "•" at bounding box center [97, 379] width 32 height 30
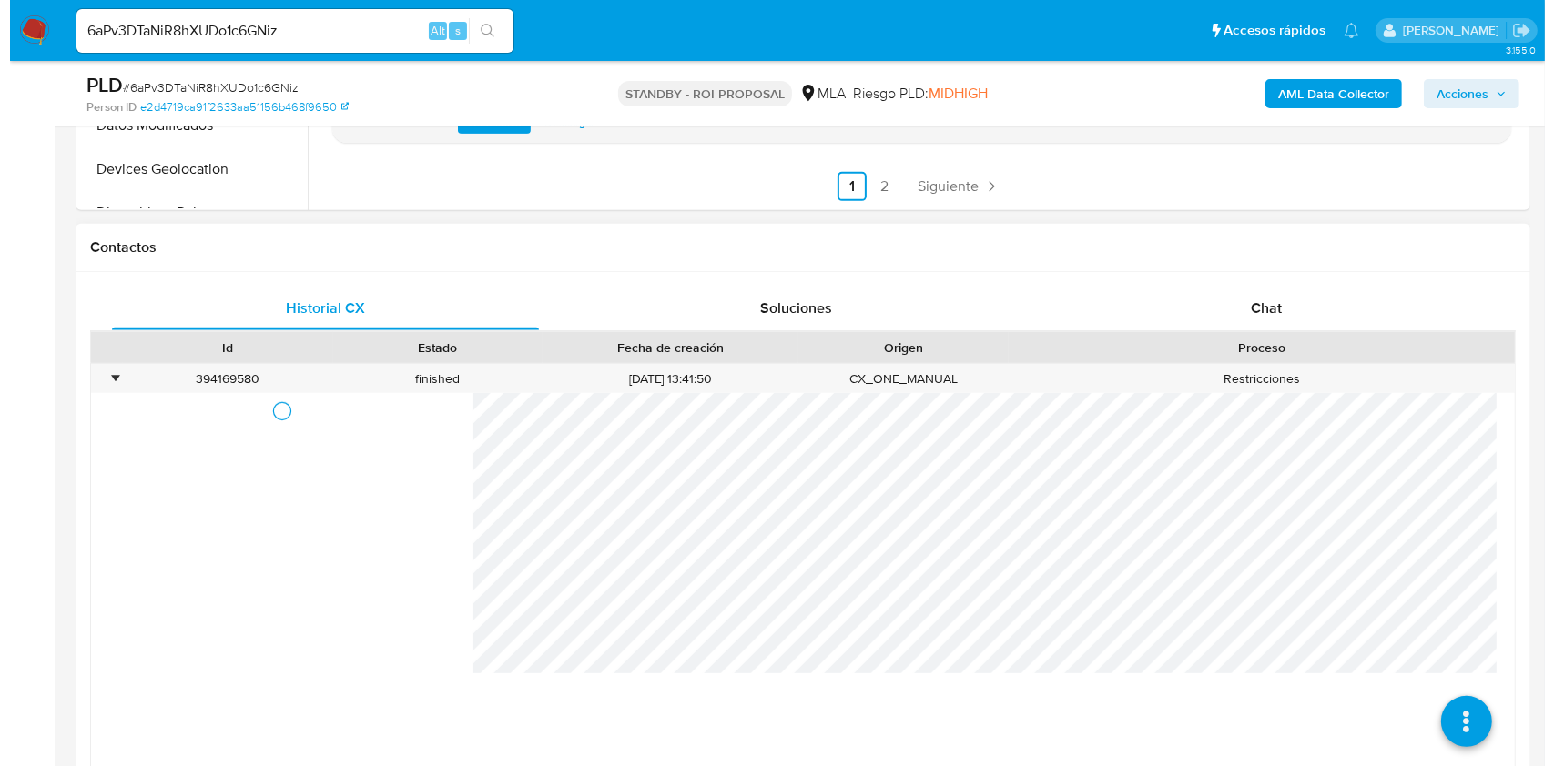
scroll to position [849, 0]
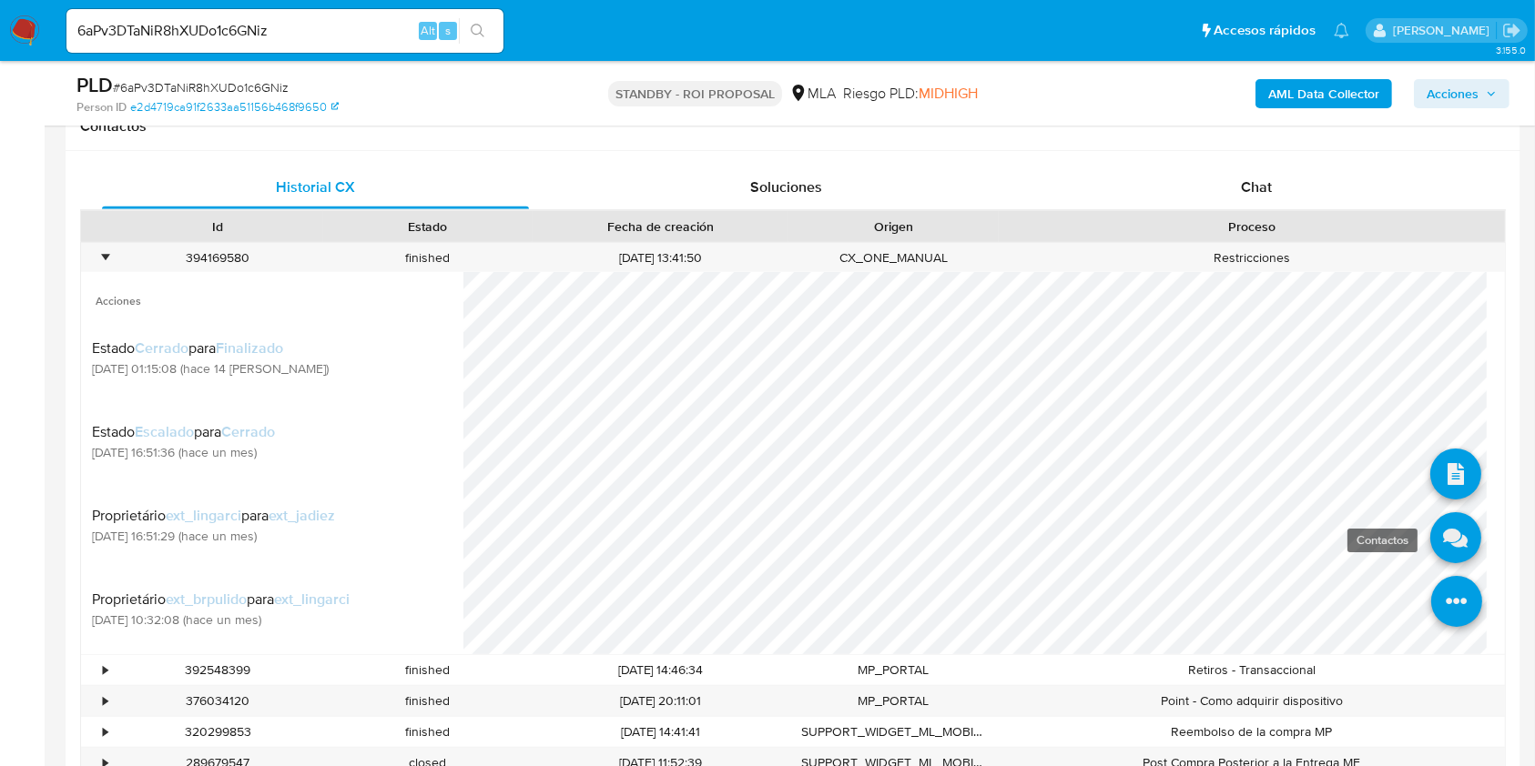
click at [1430, 535] on icon at bounding box center [1455, 538] width 51 height 51
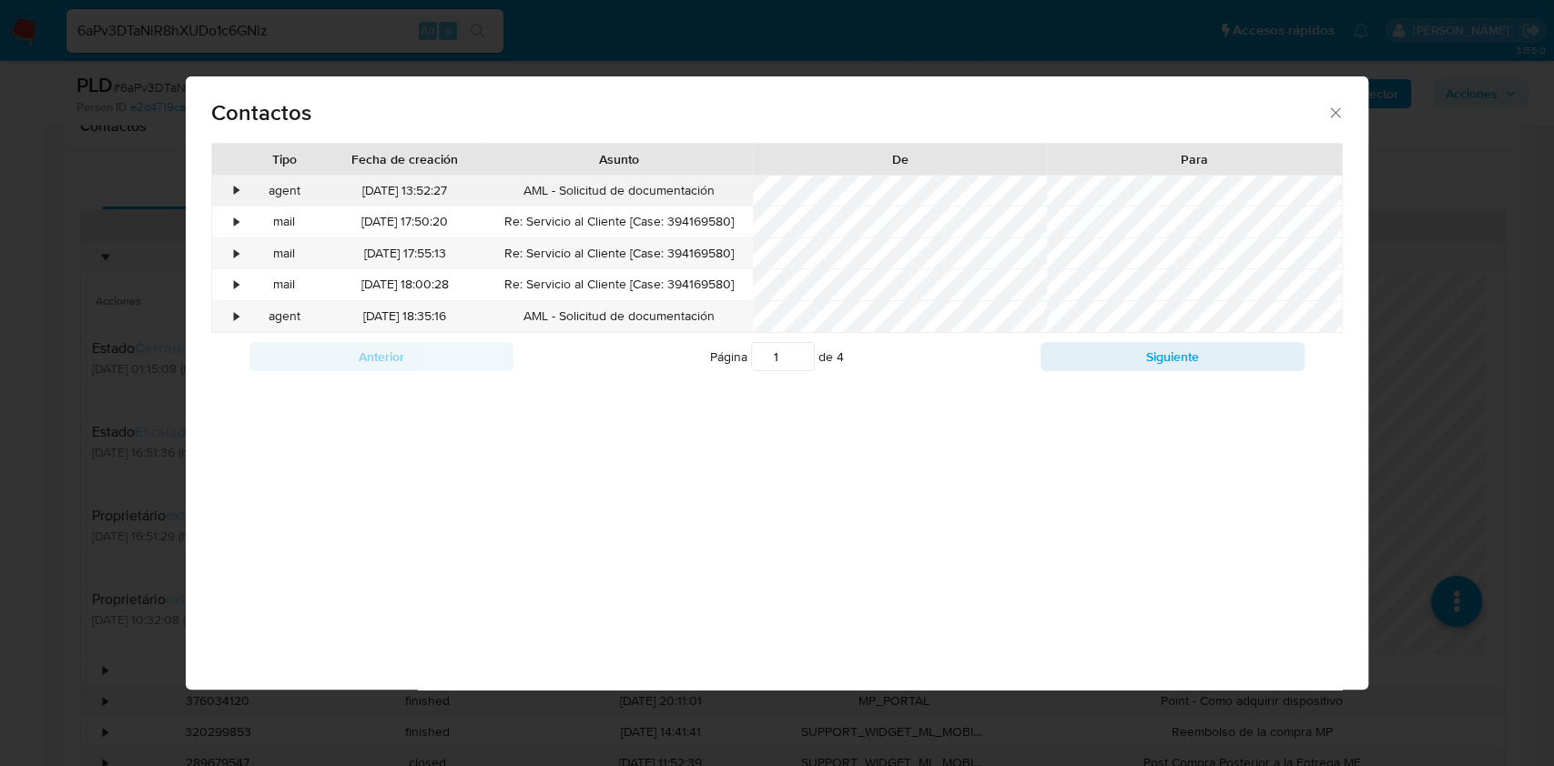
click at [234, 183] on div "•" at bounding box center [236, 191] width 5 height 18
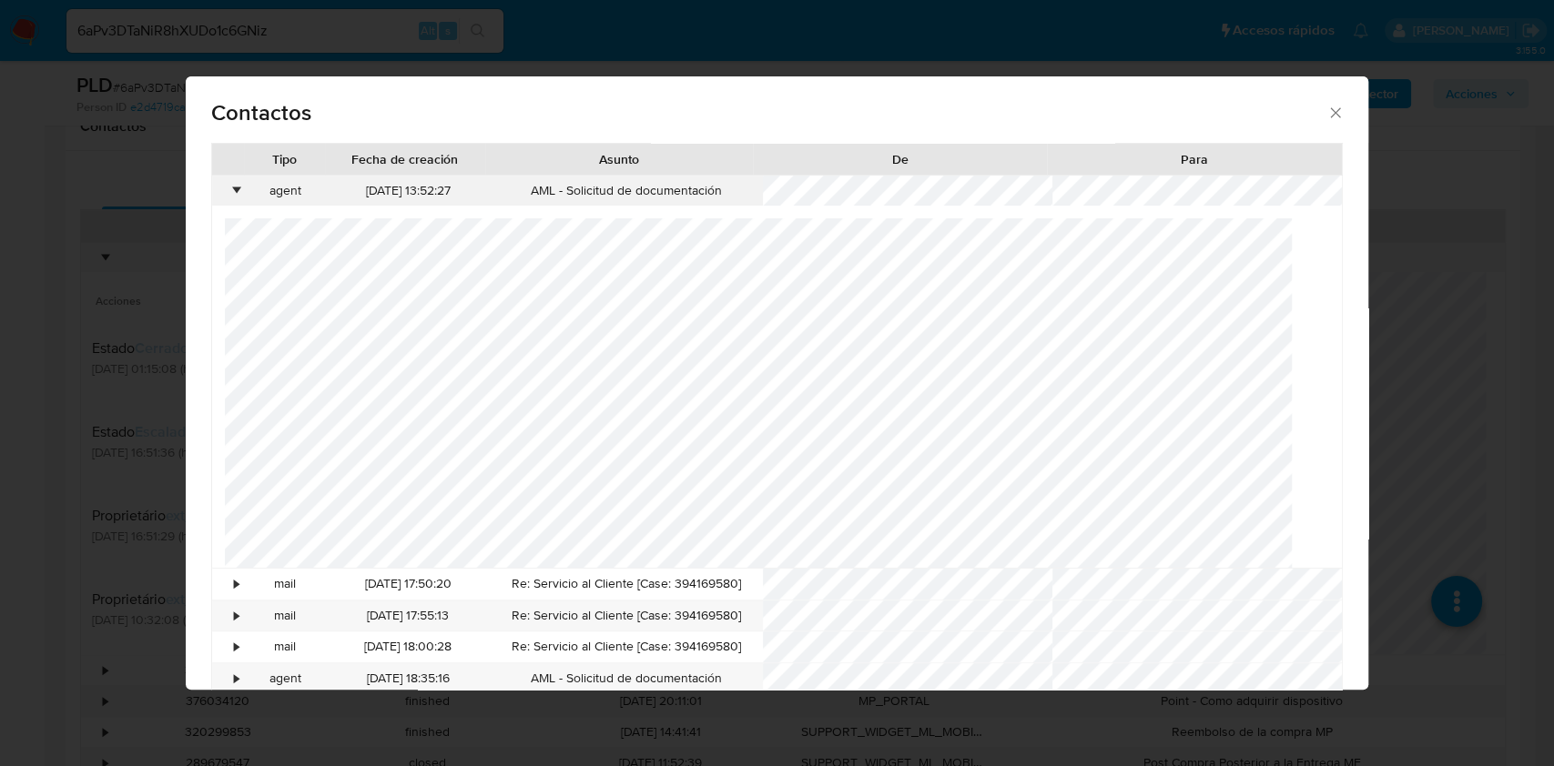
click at [235, 187] on div "•" at bounding box center [236, 191] width 5 height 18
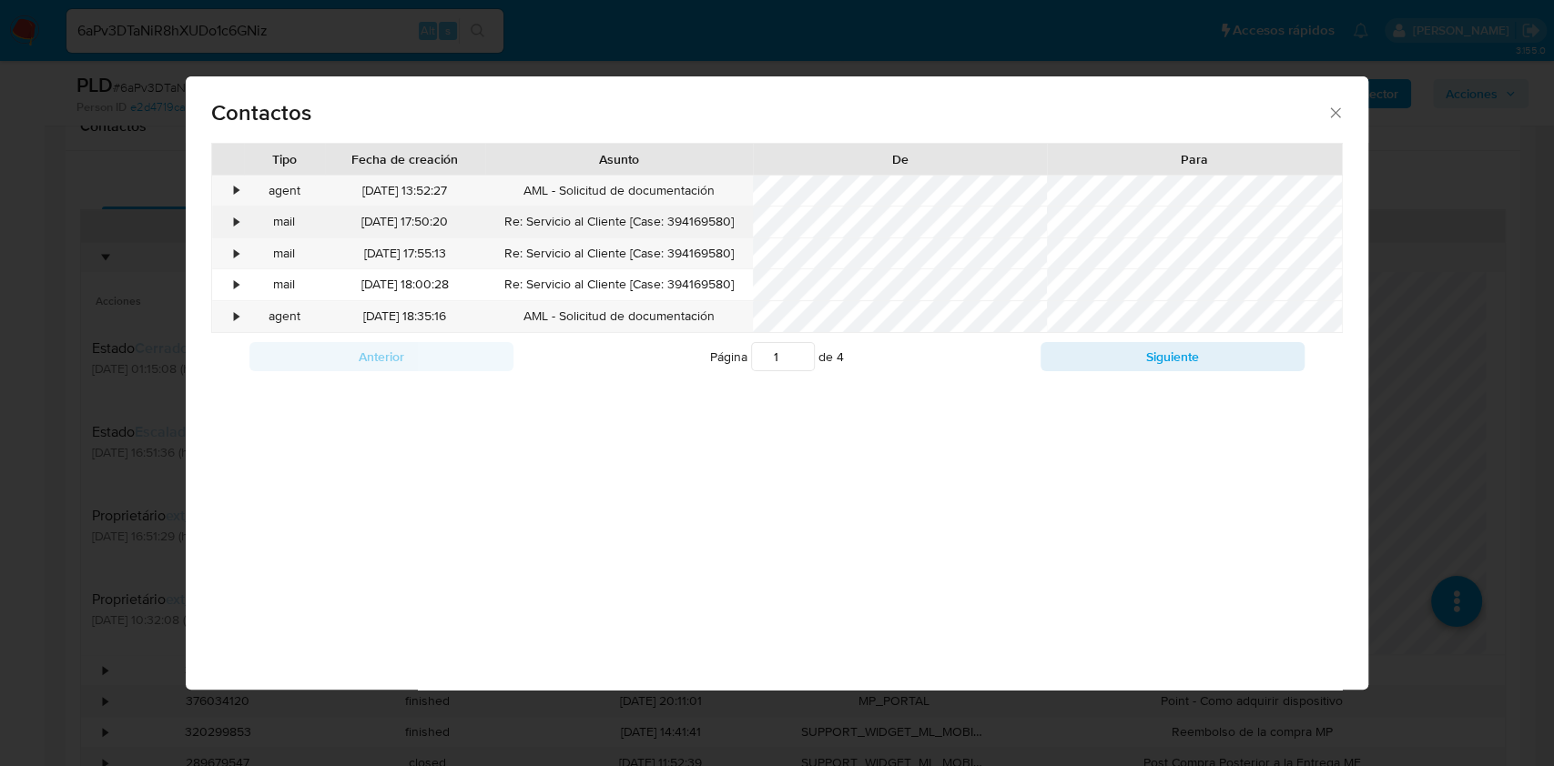
click at [234, 226] on div "•" at bounding box center [236, 222] width 5 height 18
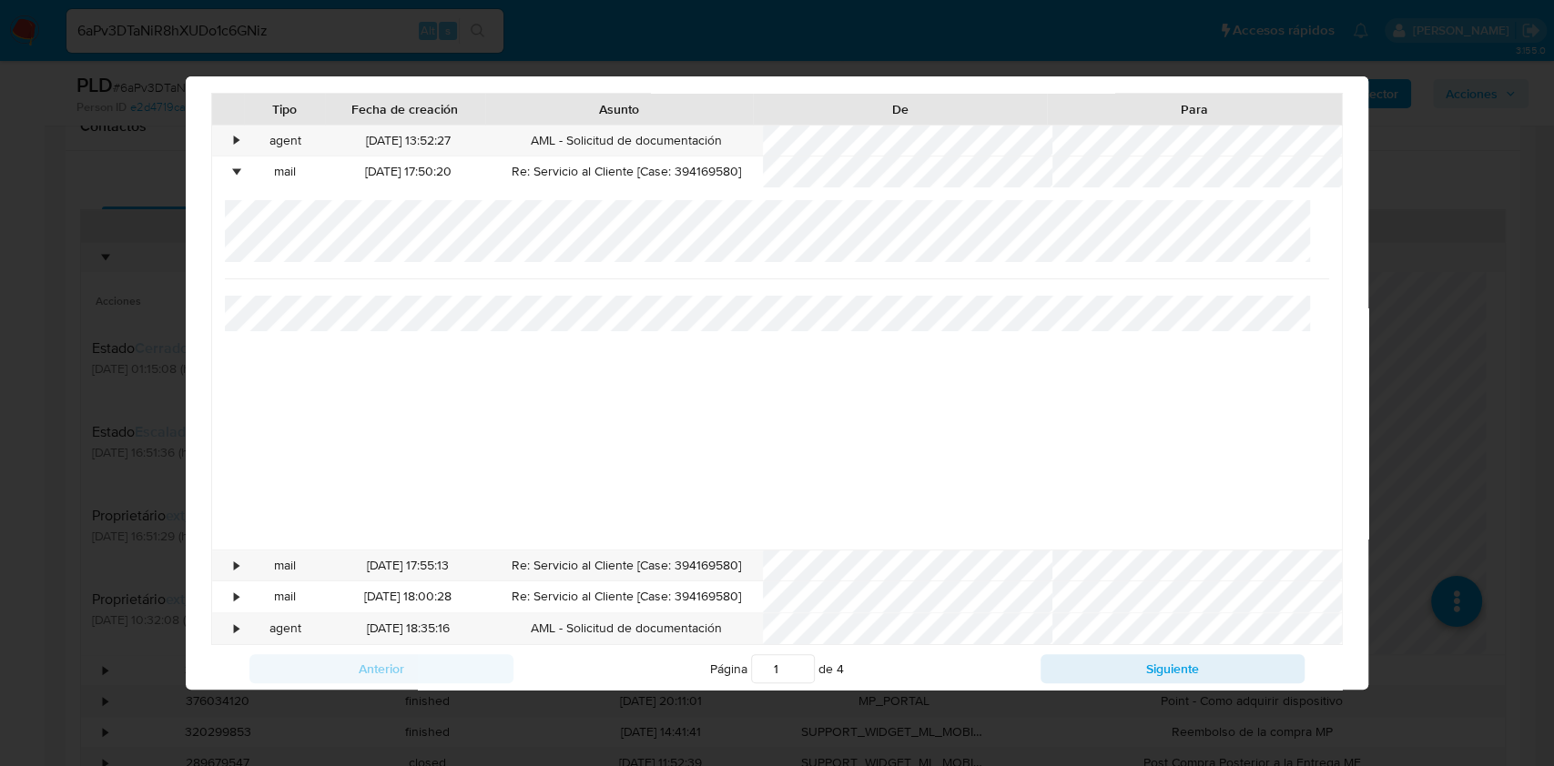
scroll to position [65, 0]
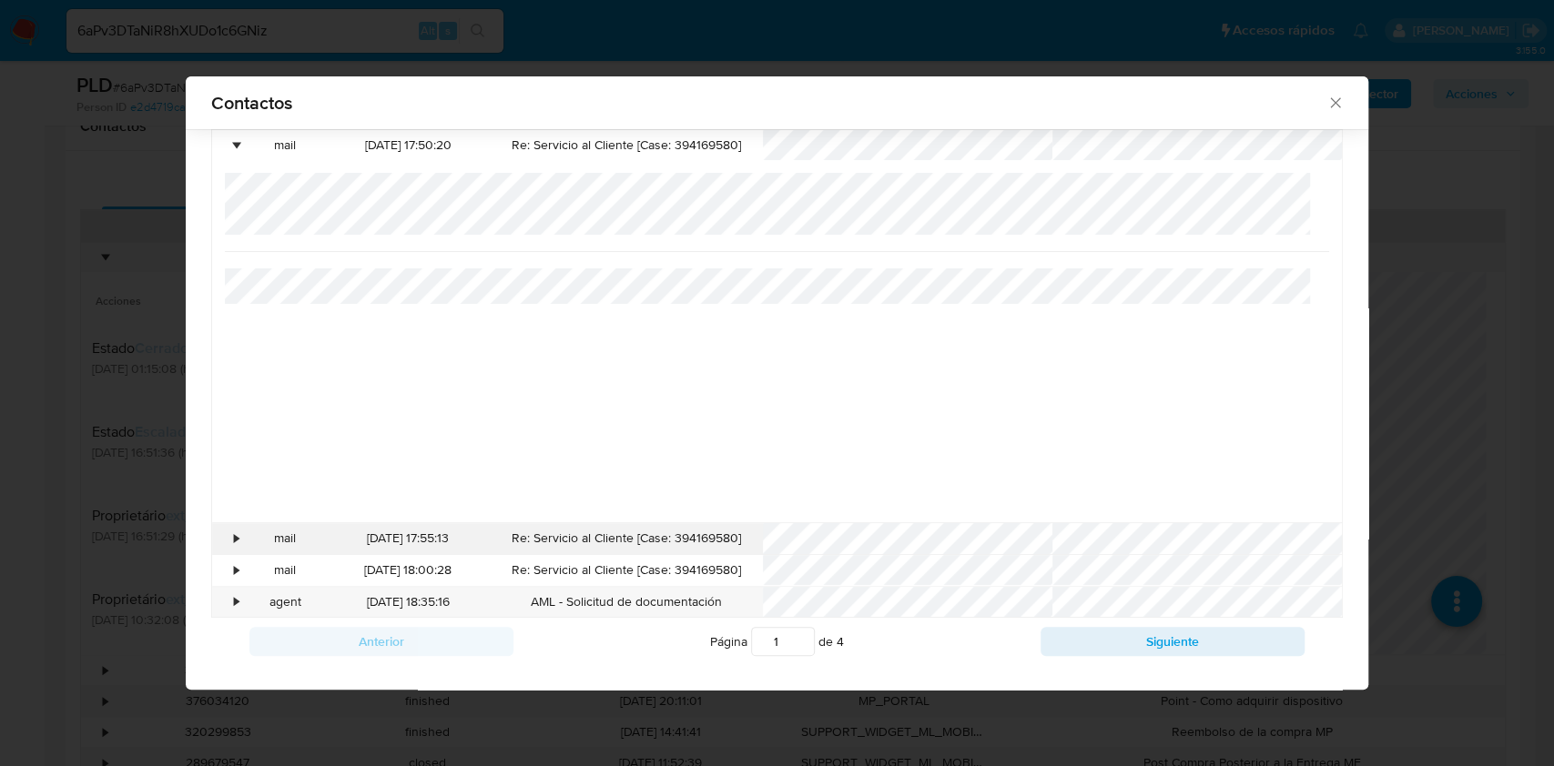
click at [225, 548] on div "•" at bounding box center [228, 538] width 32 height 31
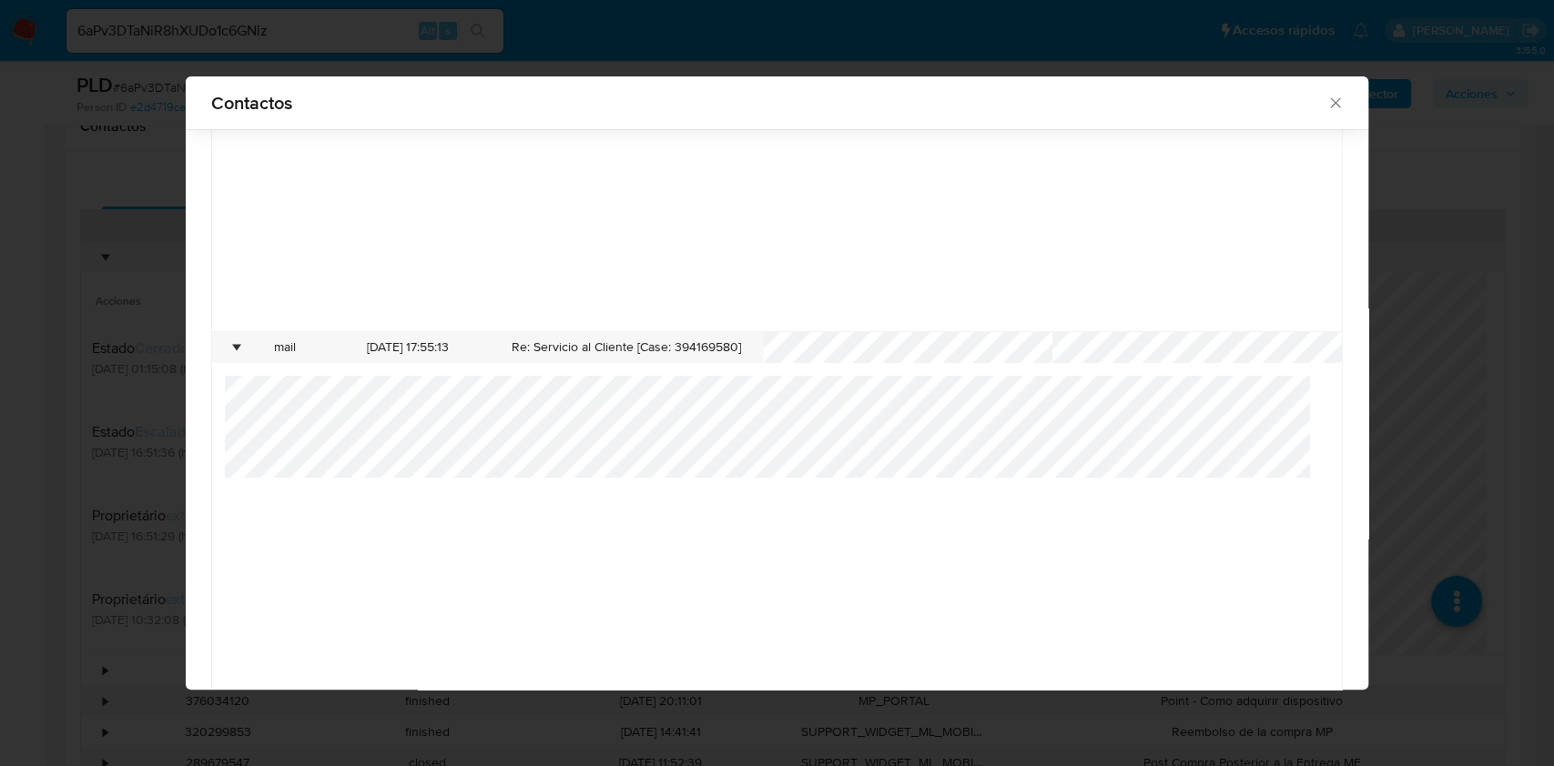
scroll to position [426, 0]
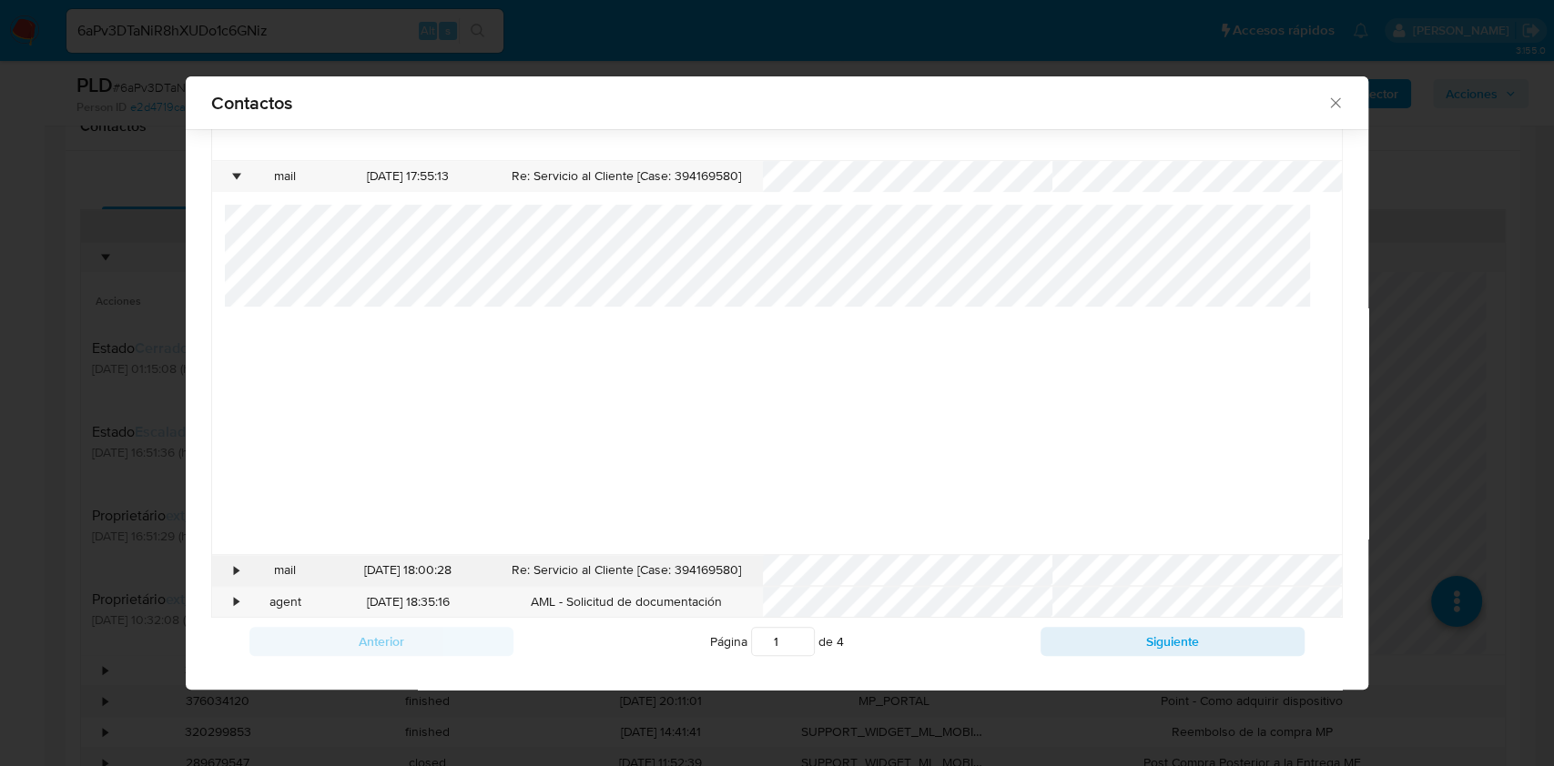
click at [247, 565] on div "mail" at bounding box center [285, 570] width 82 height 31
click at [228, 571] on div "•" at bounding box center [228, 570] width 32 height 31
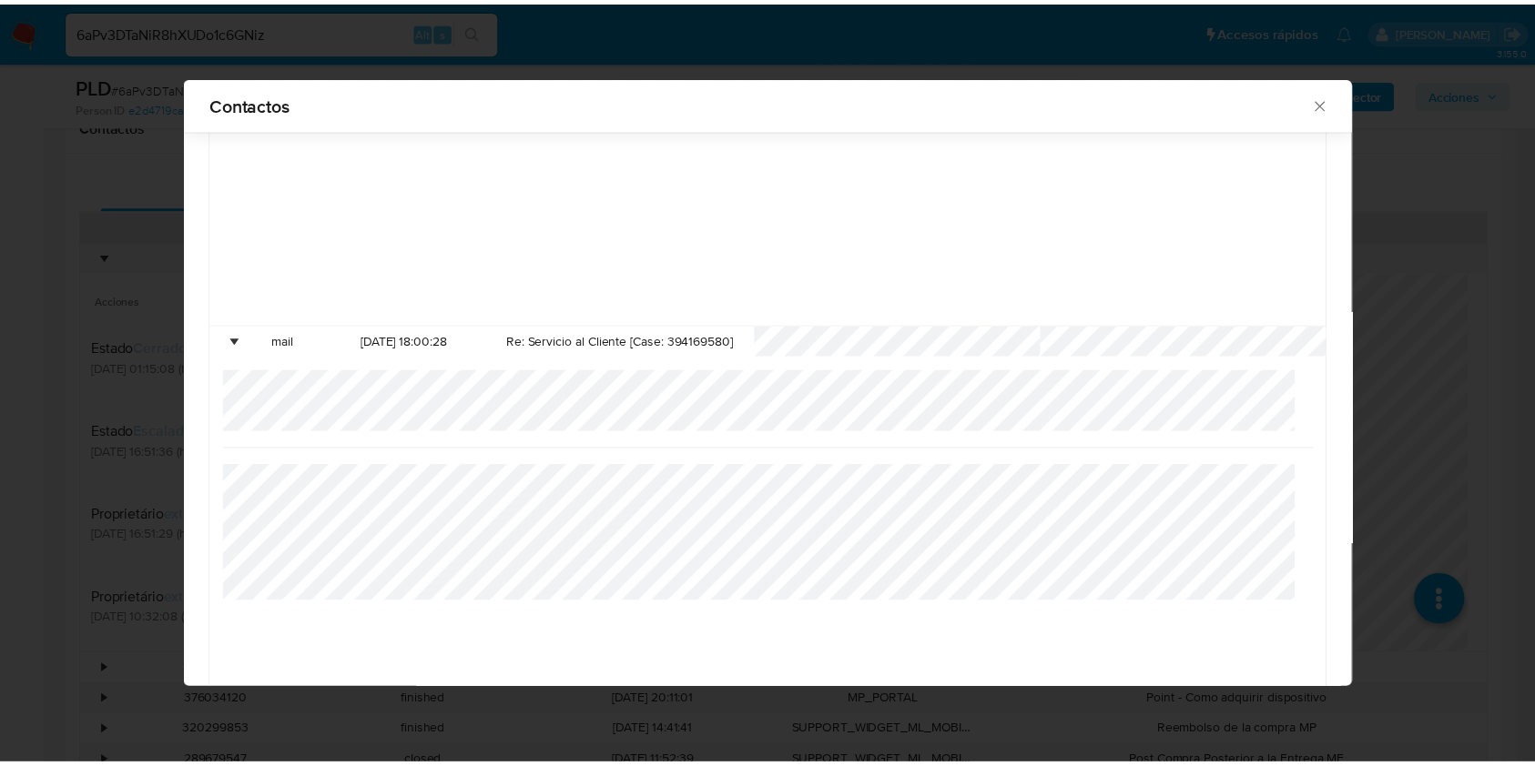
scroll to position [788, 0]
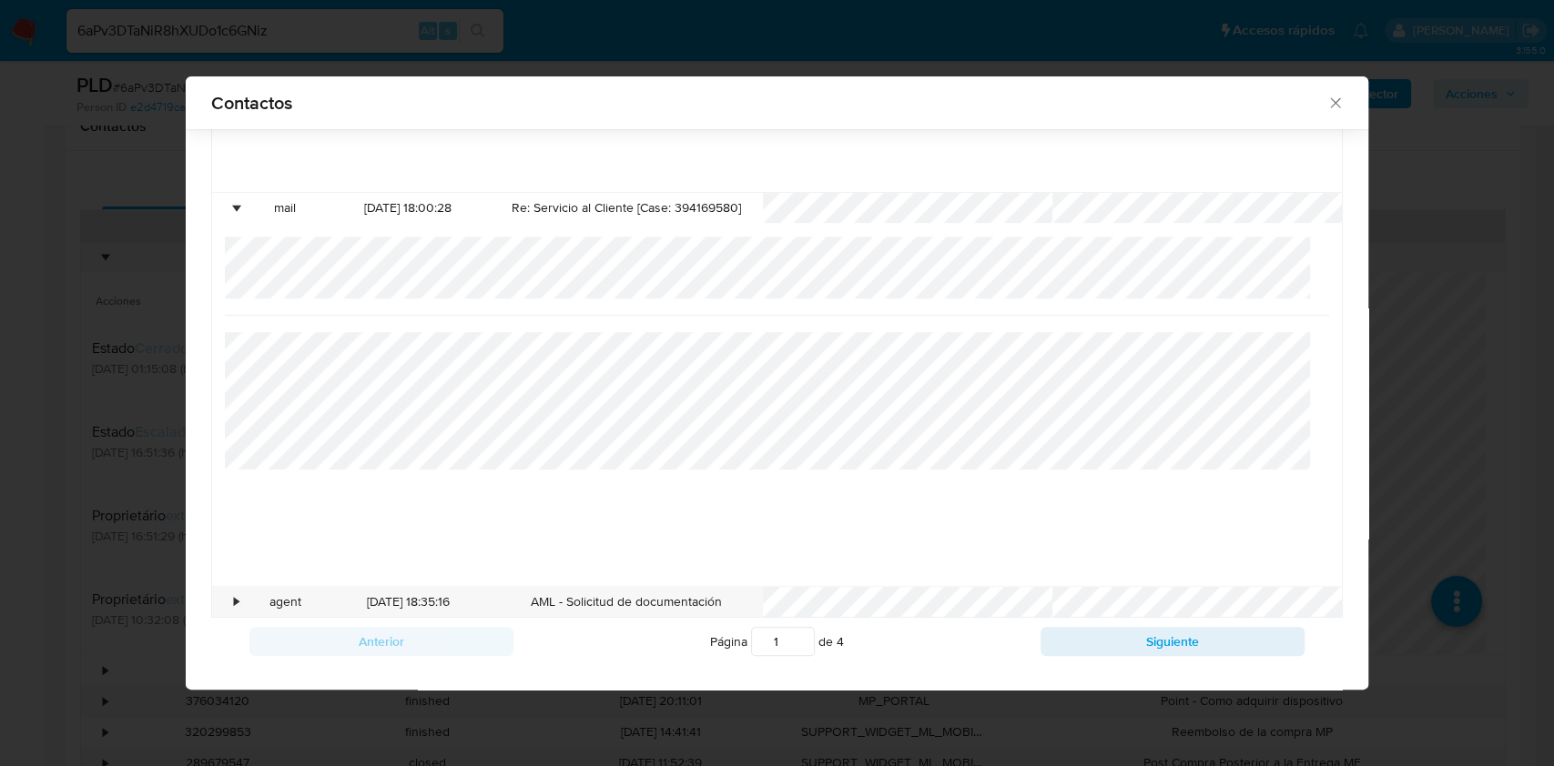
click at [1326, 107] on icon "close" at bounding box center [1335, 103] width 18 height 18
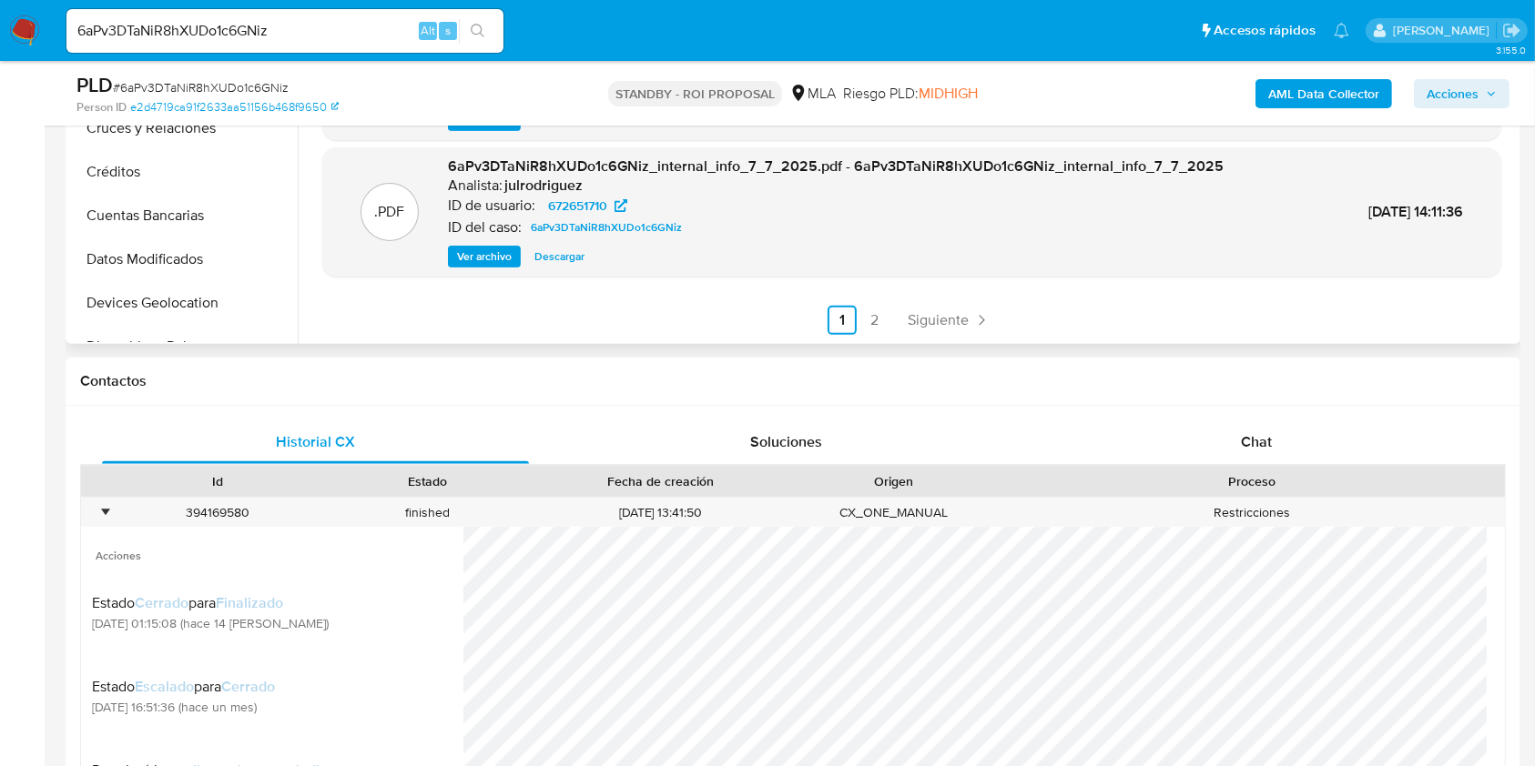
scroll to position [121, 0]
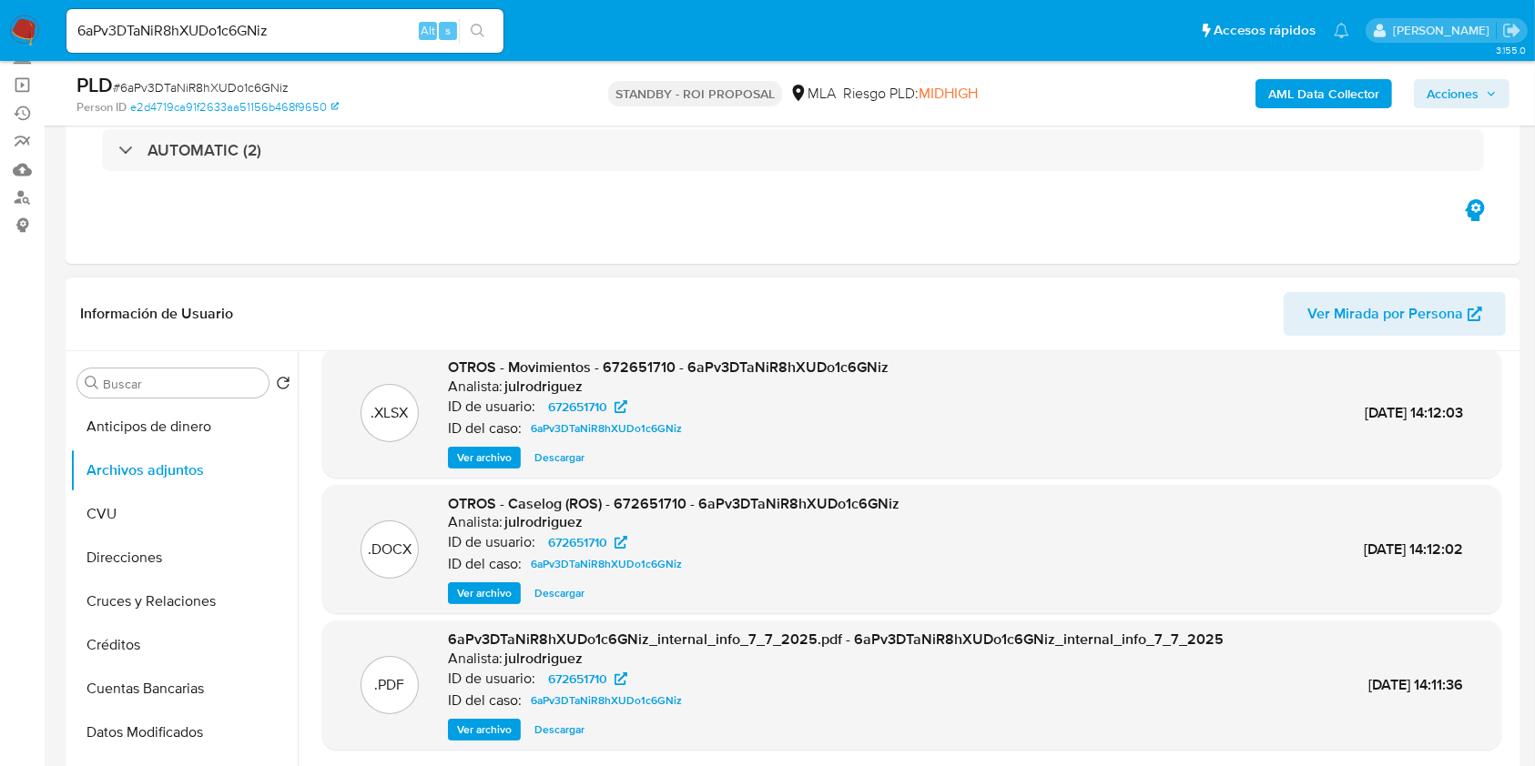
click at [780, 360] on span "OTROS - Movimientos - 672651710 - 6aPv3DTaNiR8hXUDo1c6GNiz" at bounding box center [668, 367] width 441 height 21
click at [780, 361] on div ".PDF OTROS - Silvino Gonzalez Casco - NOSIS - JUNIO 2025 Analista: julrodriguez…" at bounding box center [911, 510] width 1179 height 595
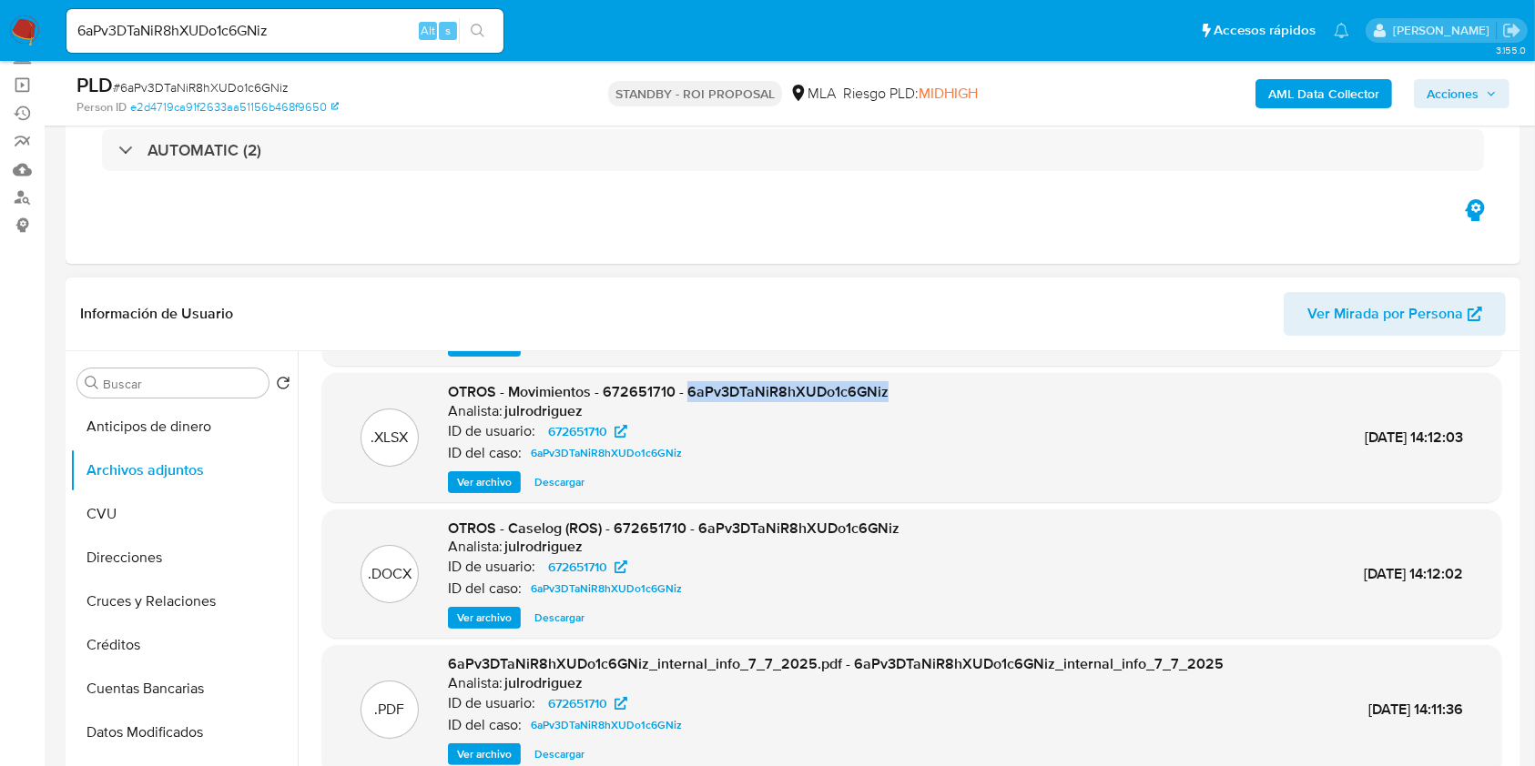
click at [777, 388] on span "OTROS - Movimientos - 672651710 - 6aPv3DTaNiR8hXUDo1c6GNiz" at bounding box center [668, 391] width 441 height 21
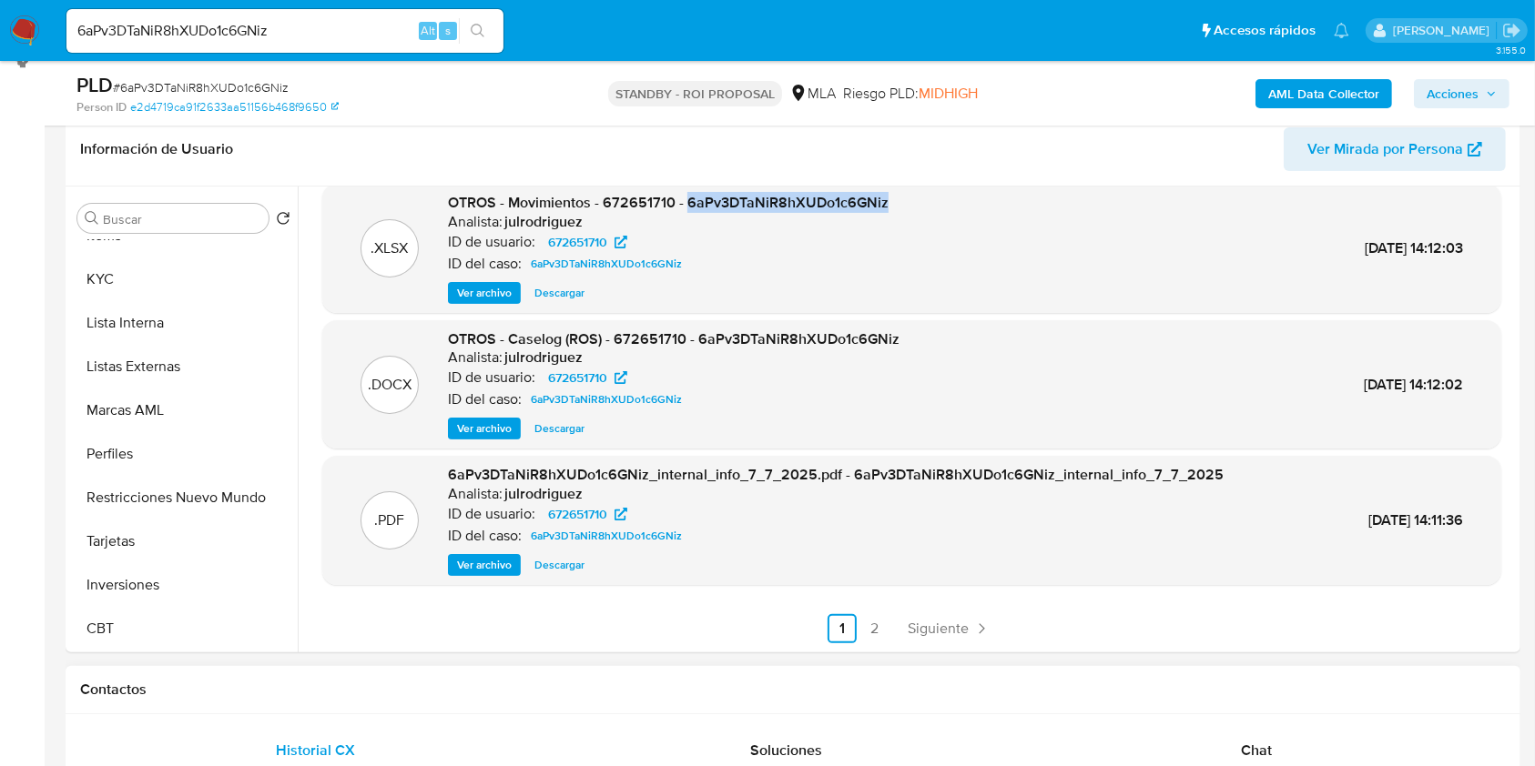
scroll to position [728, 0]
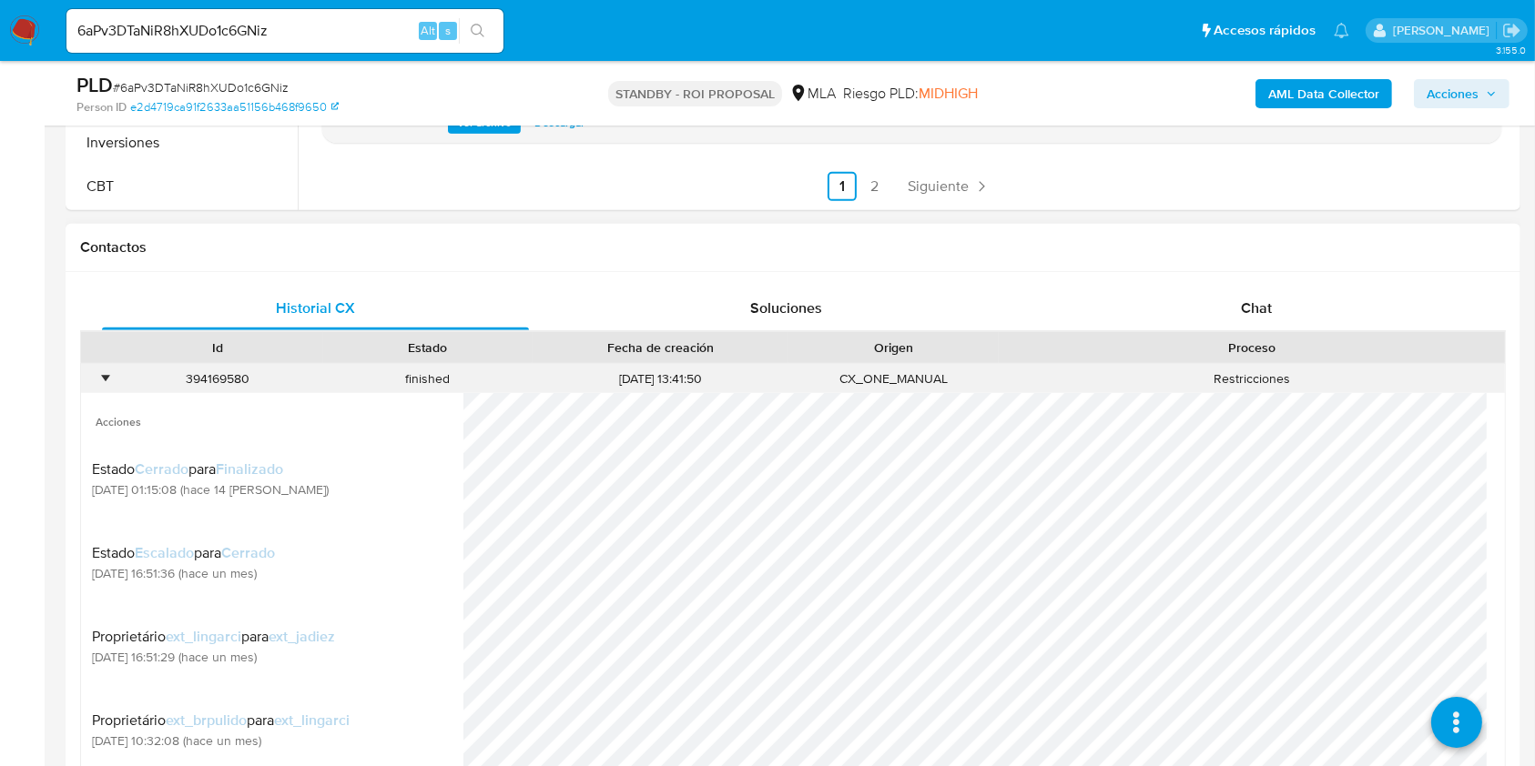
click at [233, 381] on div "394169580" at bounding box center [218, 379] width 210 height 30
copy div "394169580"
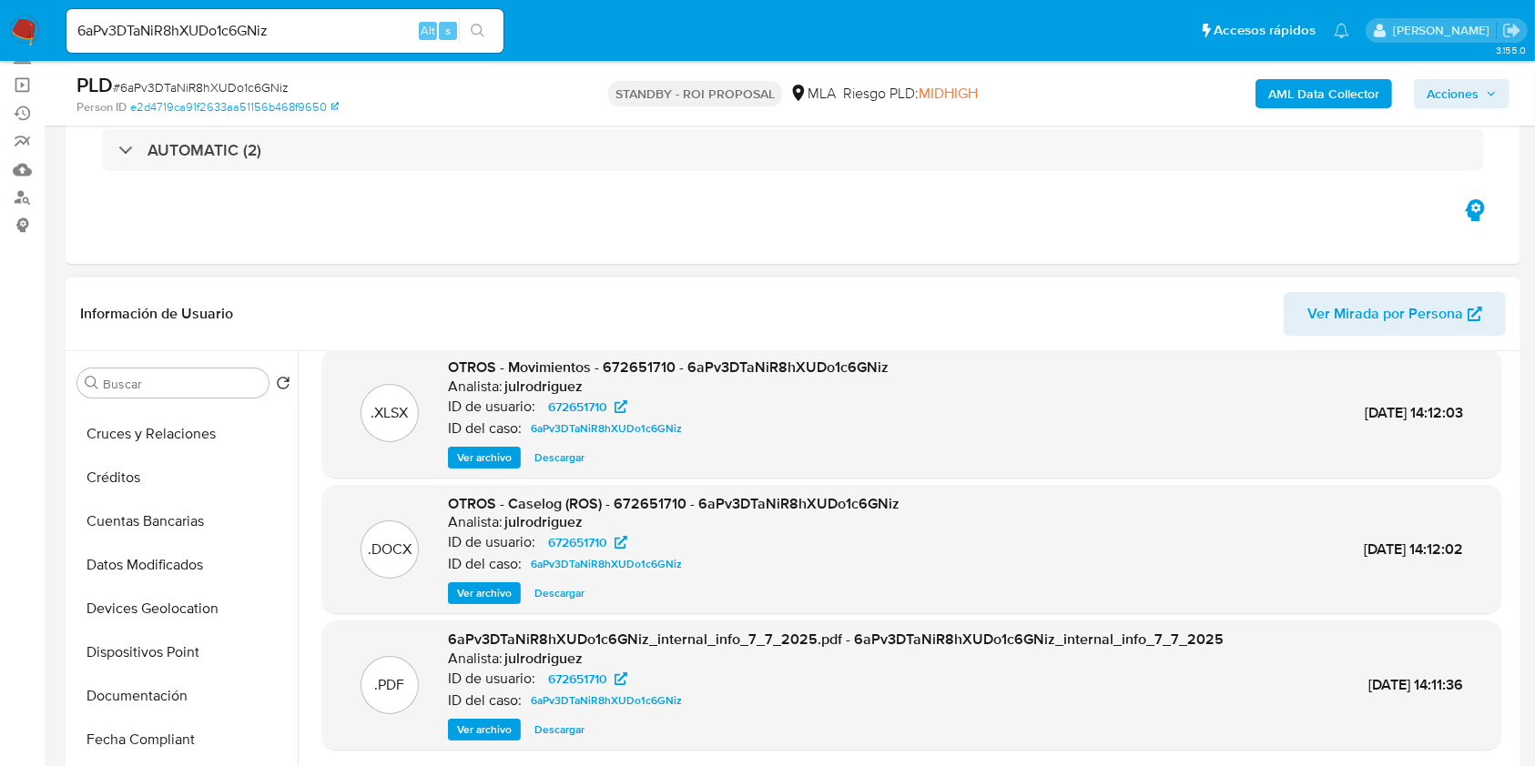
scroll to position [0, 0]
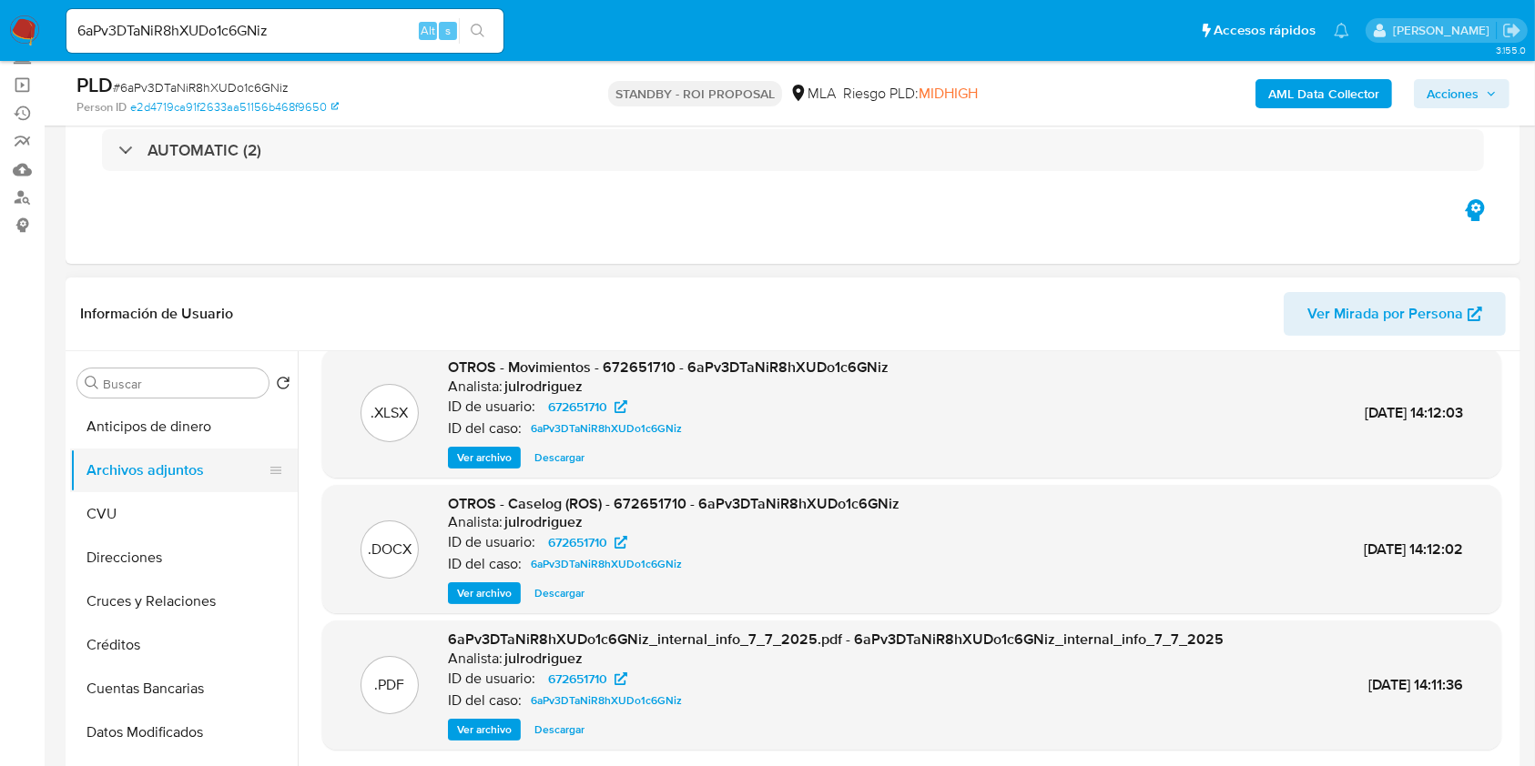
click at [125, 472] on button "Archivos adjuntos" at bounding box center [176, 471] width 213 height 44
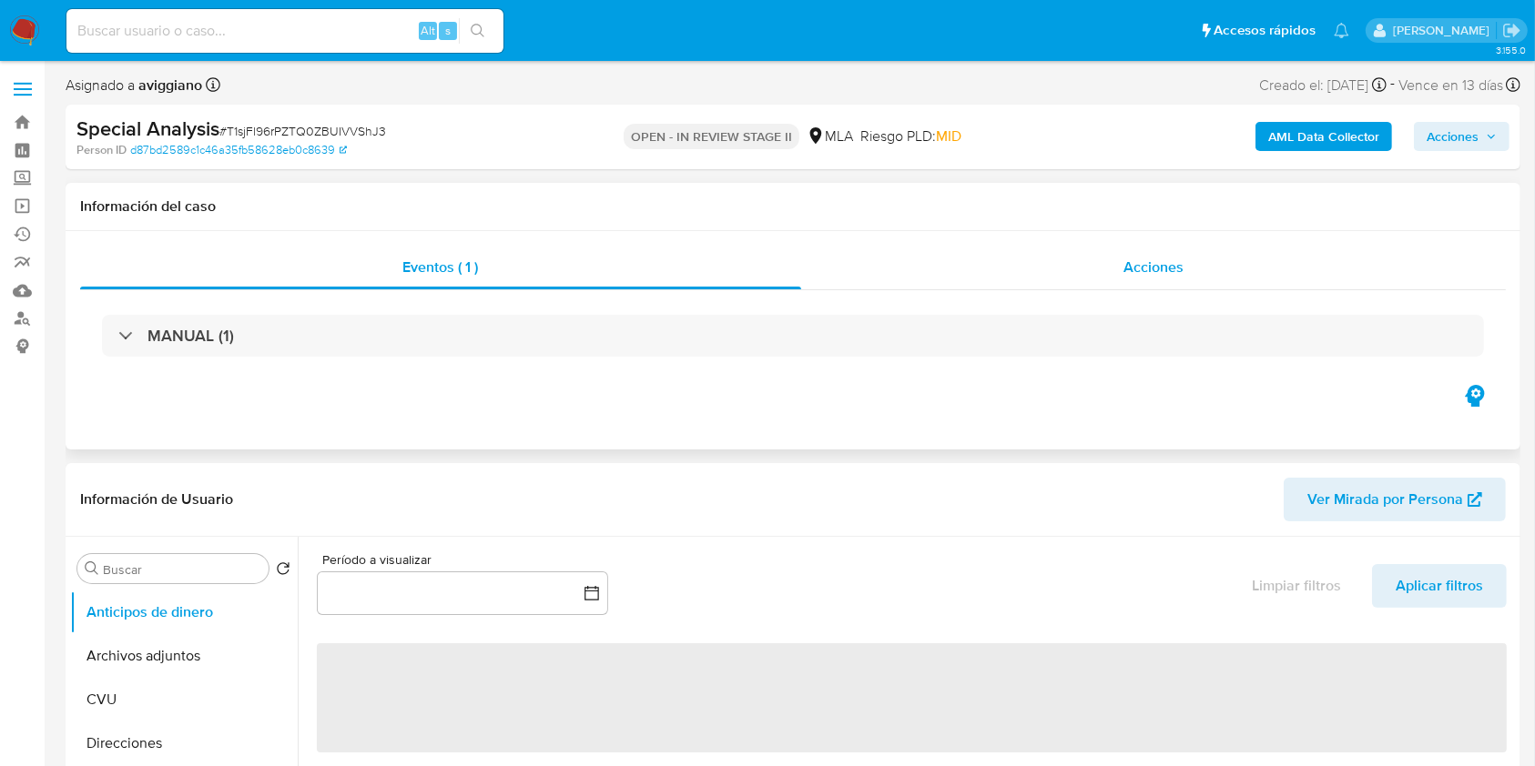
select select "10"
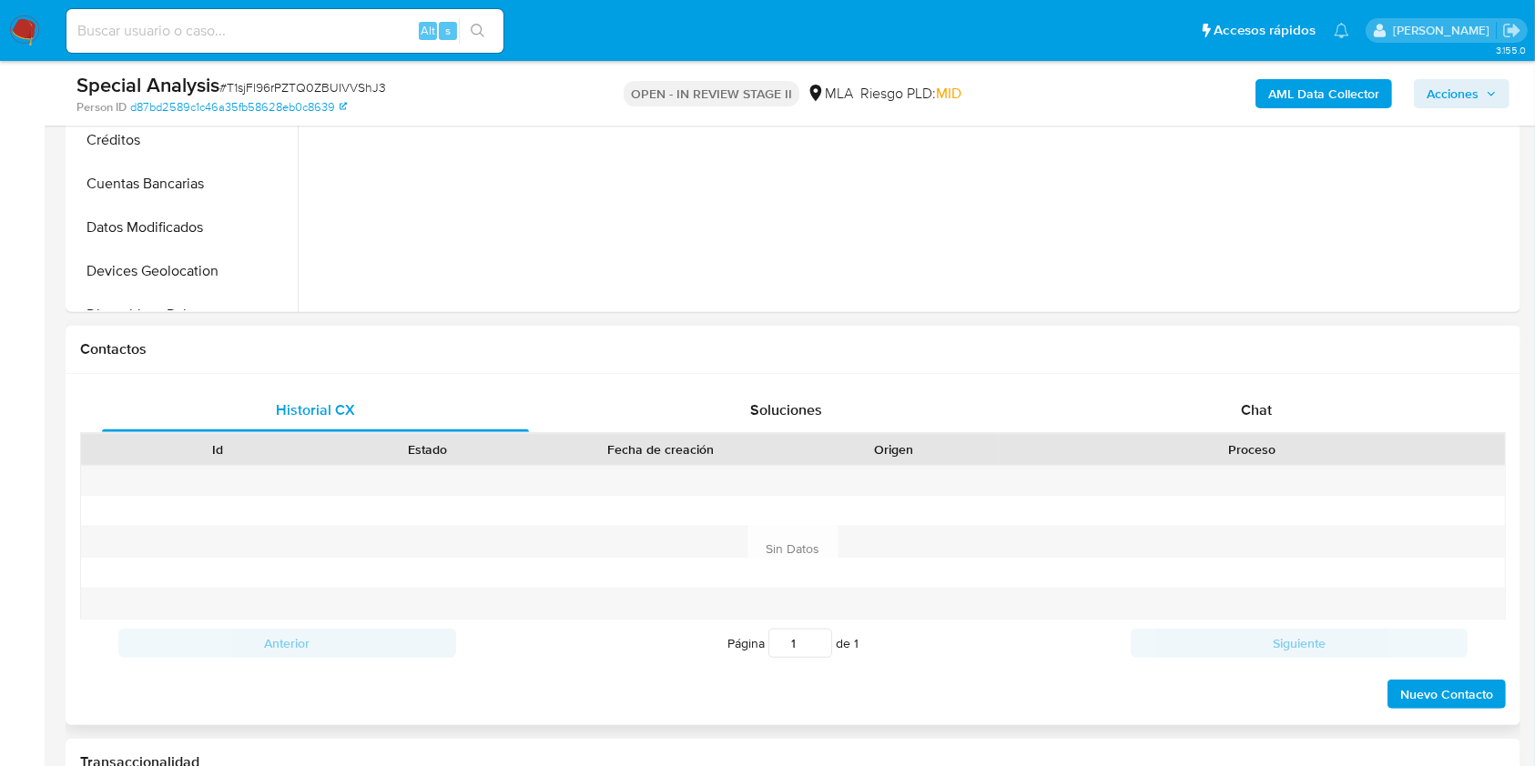
scroll to position [728, 0]
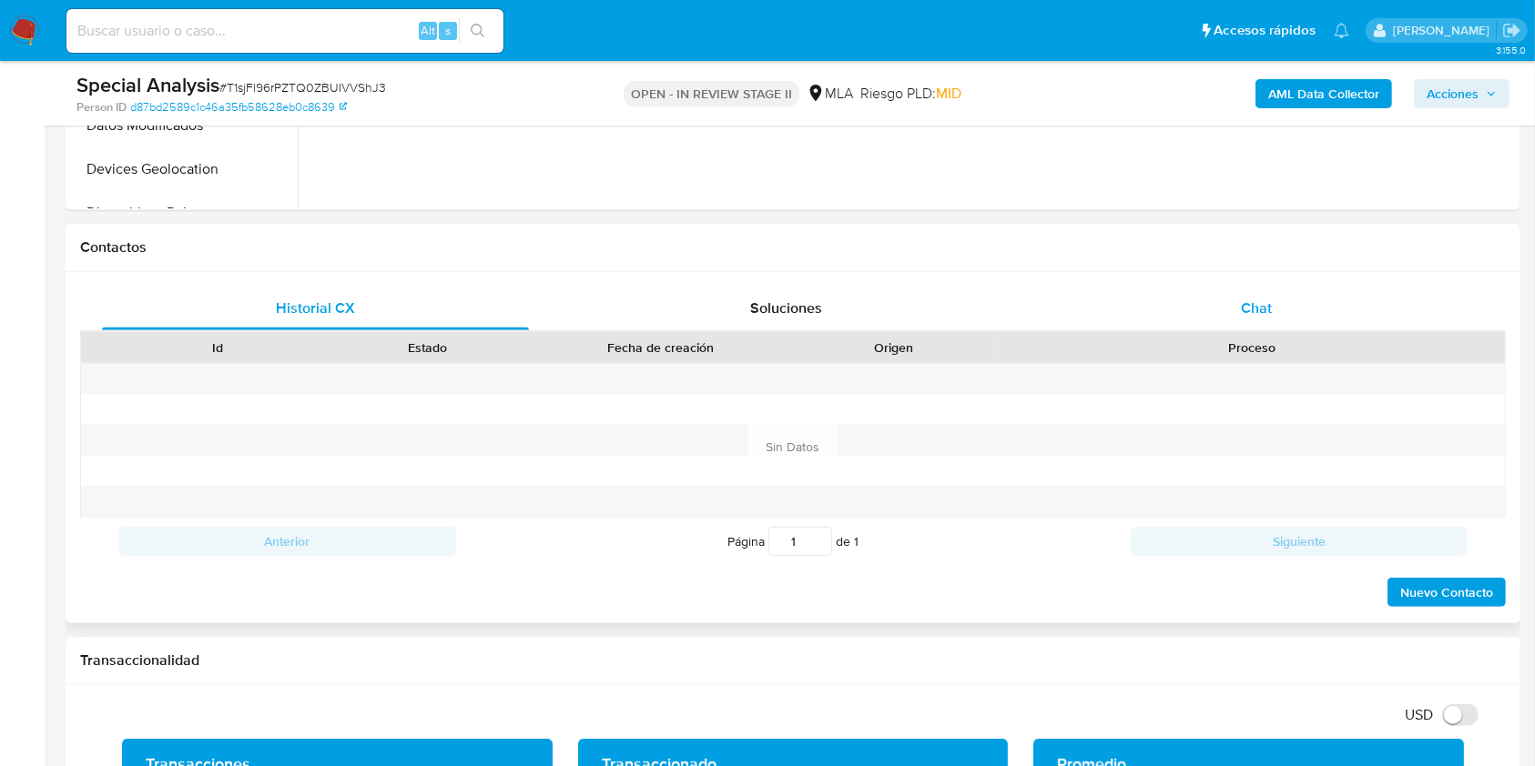
click at [1222, 291] on div "Chat" at bounding box center [1256, 309] width 427 height 44
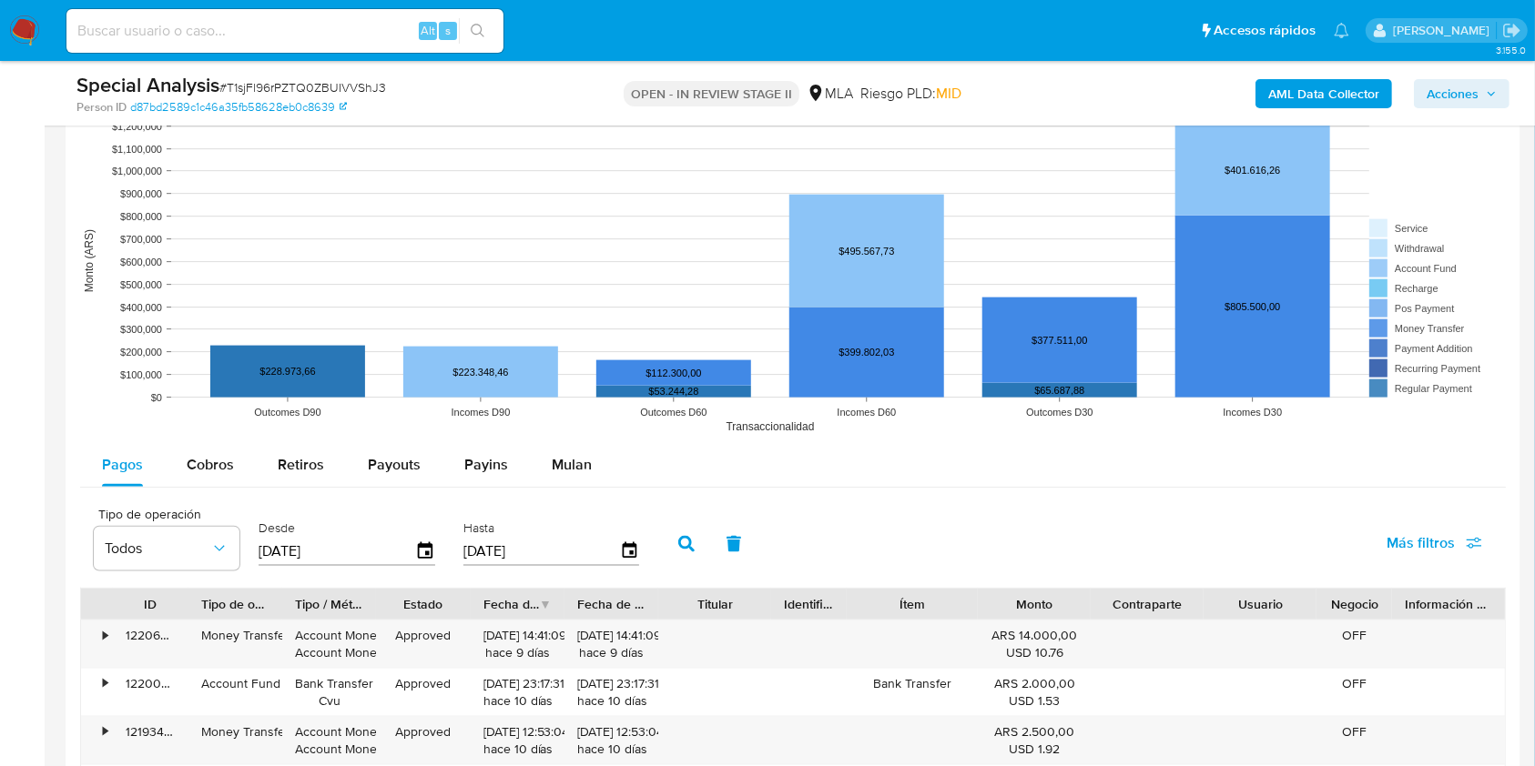
scroll to position [2063, 0]
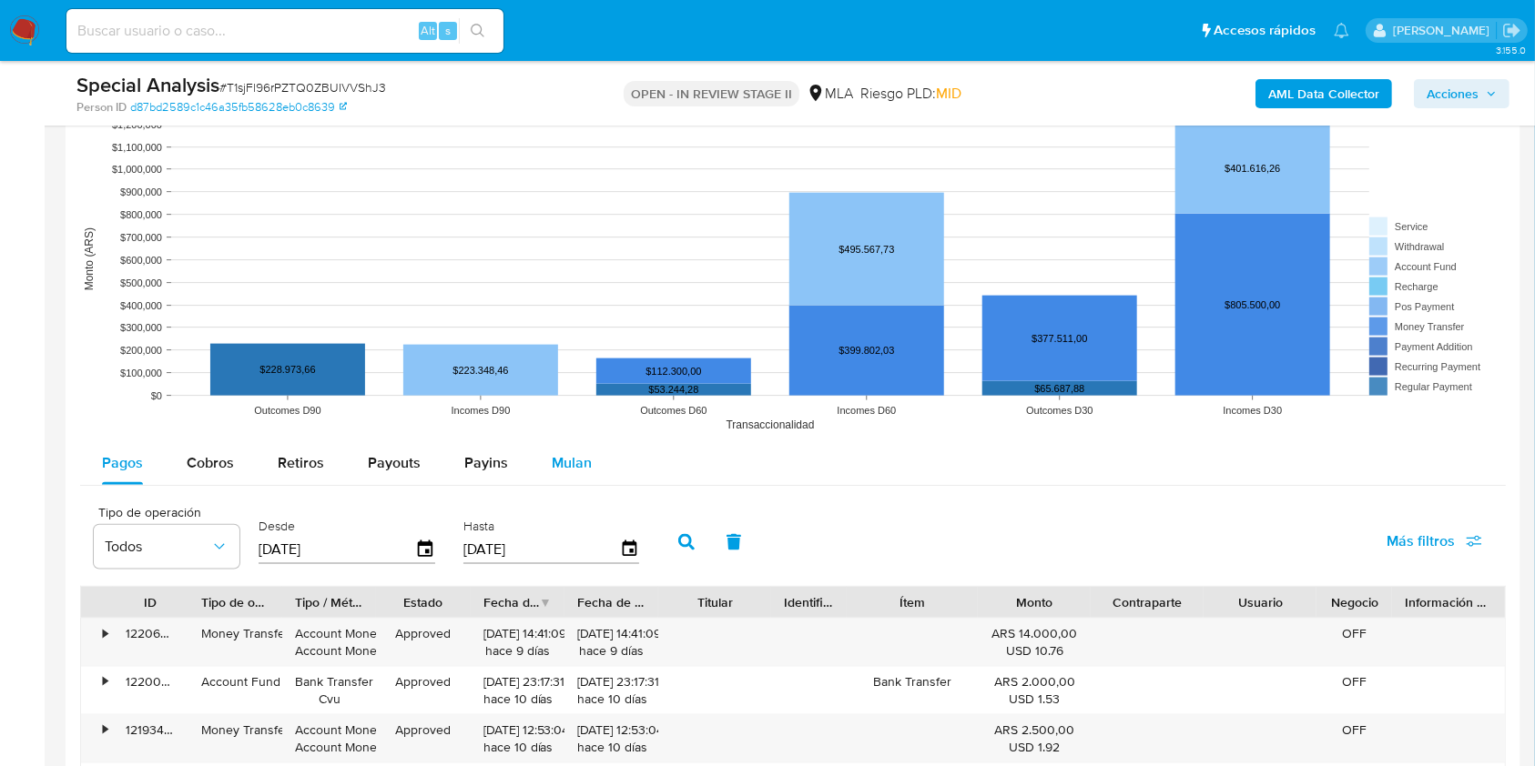
click at [603, 464] on button "Mulan" at bounding box center [572, 463] width 84 height 44
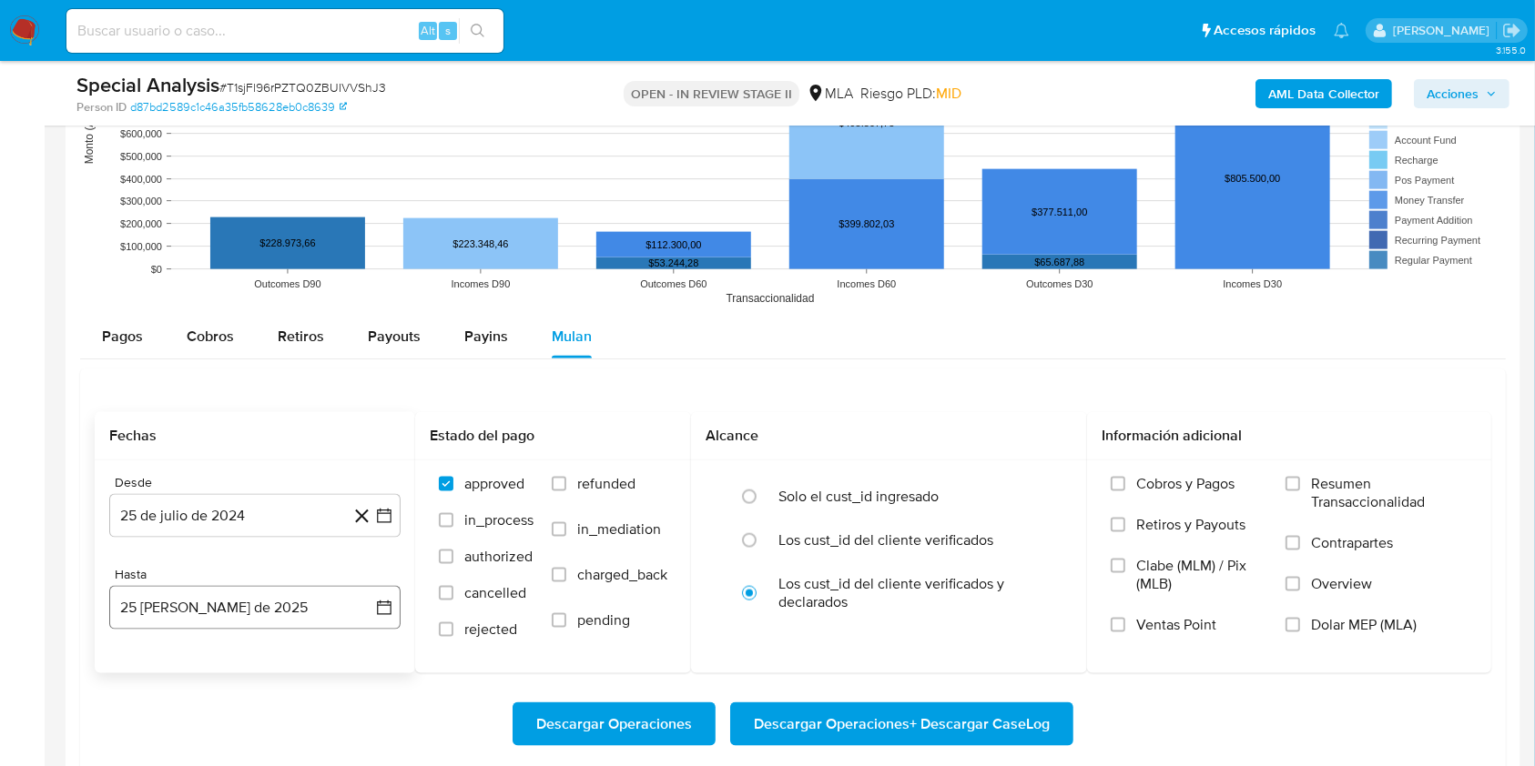
scroll to position [2306, 0]
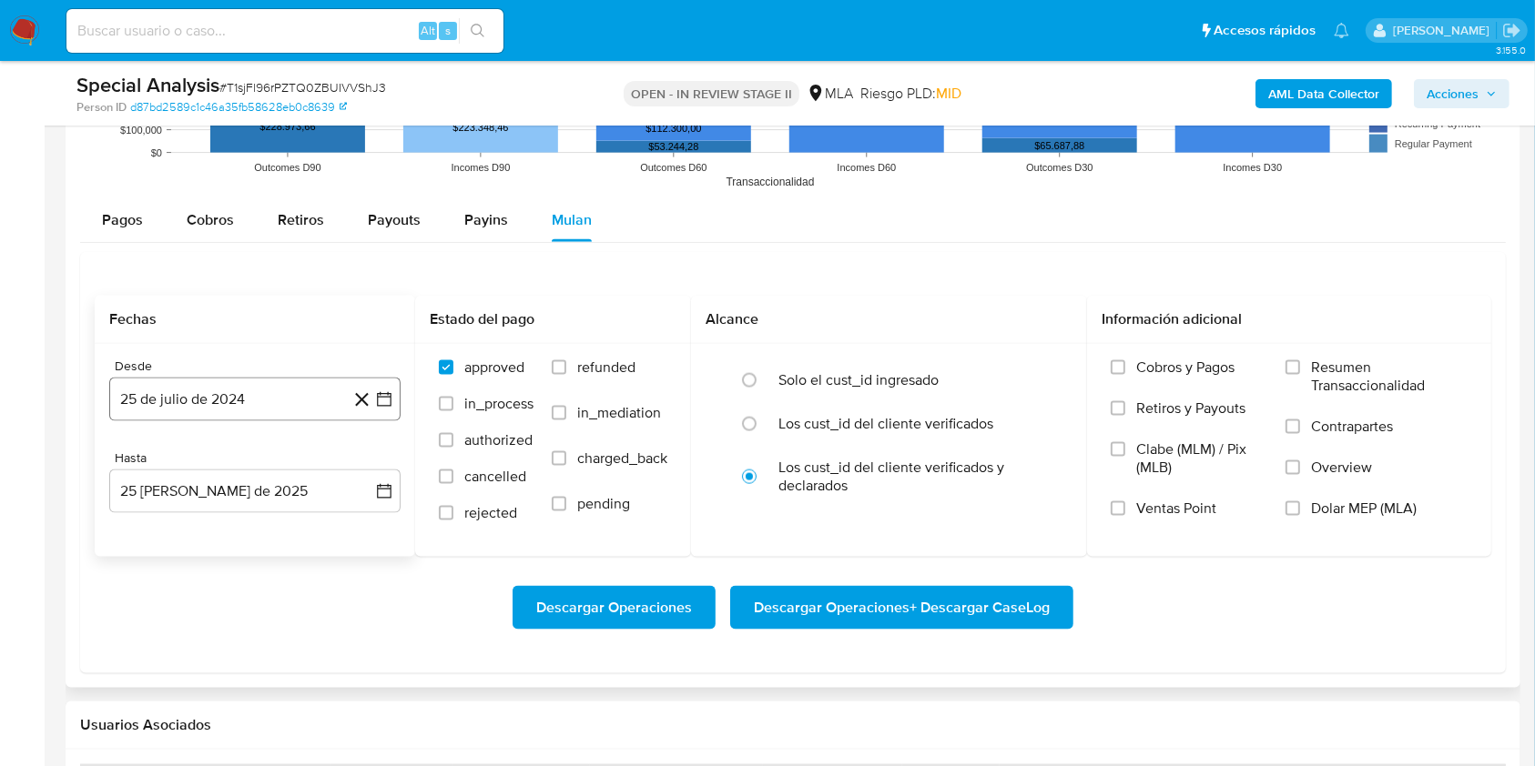
click at [255, 401] on button "25 de julio de 2024" at bounding box center [254, 400] width 291 height 44
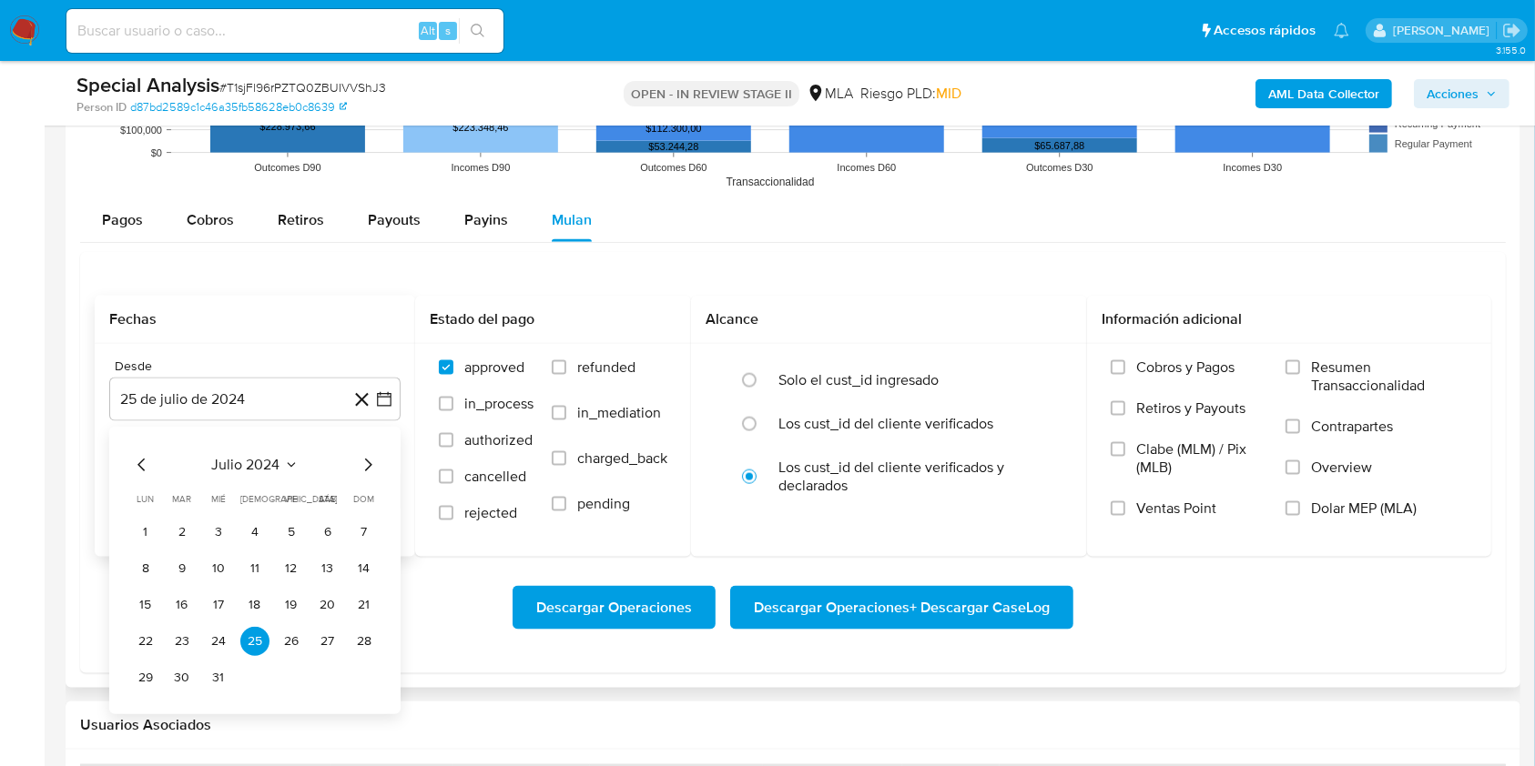
click at [362, 462] on icon "Mes siguiente" at bounding box center [368, 465] width 22 height 22
click at [252, 530] on button "1" at bounding box center [254, 532] width 29 height 29
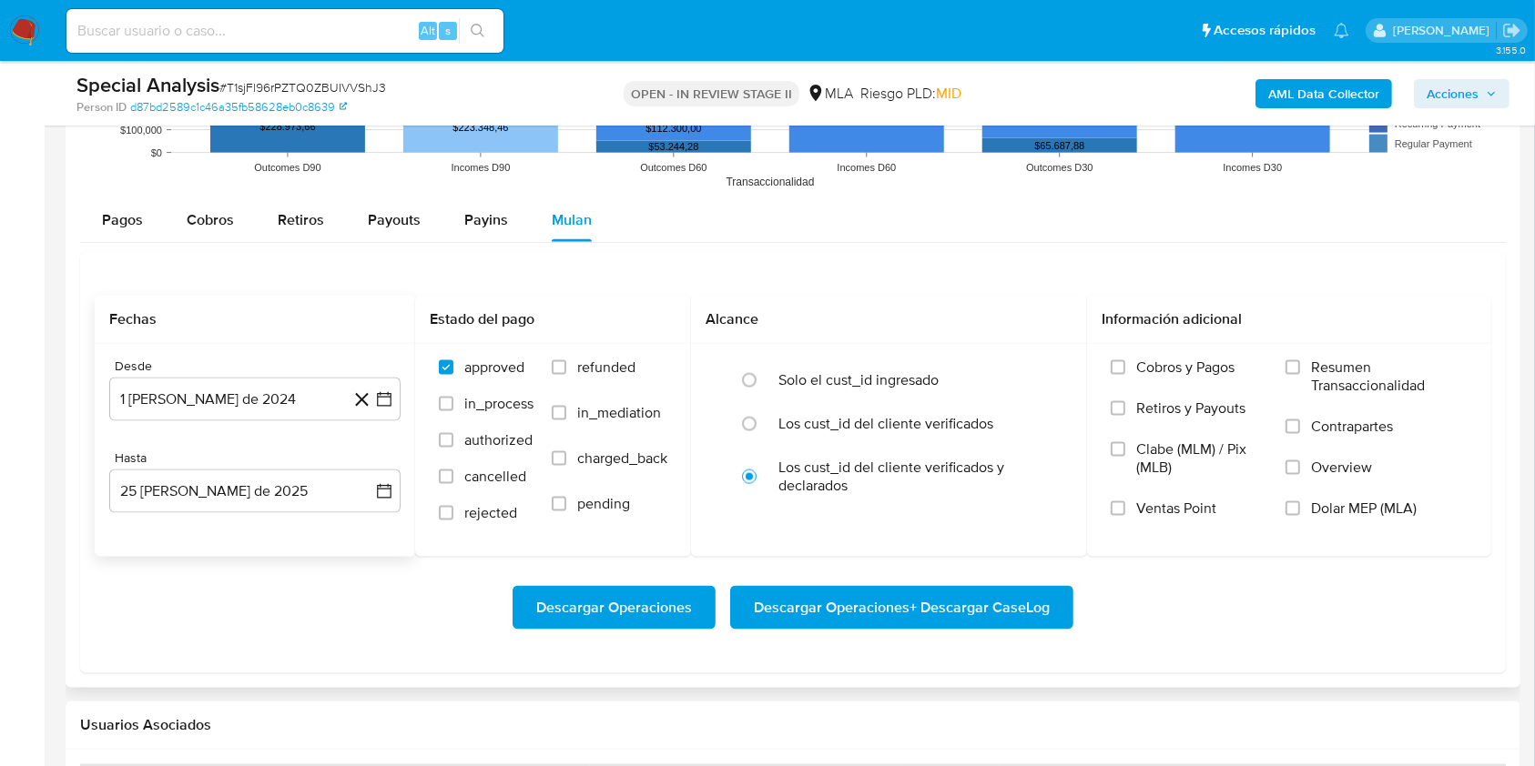
click at [240, 522] on div "Desde 1 [PERSON_NAME] de 2024 [DATE] Hasta 25 [PERSON_NAME] de 2025 [DATE]" at bounding box center [255, 450] width 320 height 213
click at [252, 499] on button "25 [PERSON_NAME] de 2025" at bounding box center [254, 492] width 291 height 44
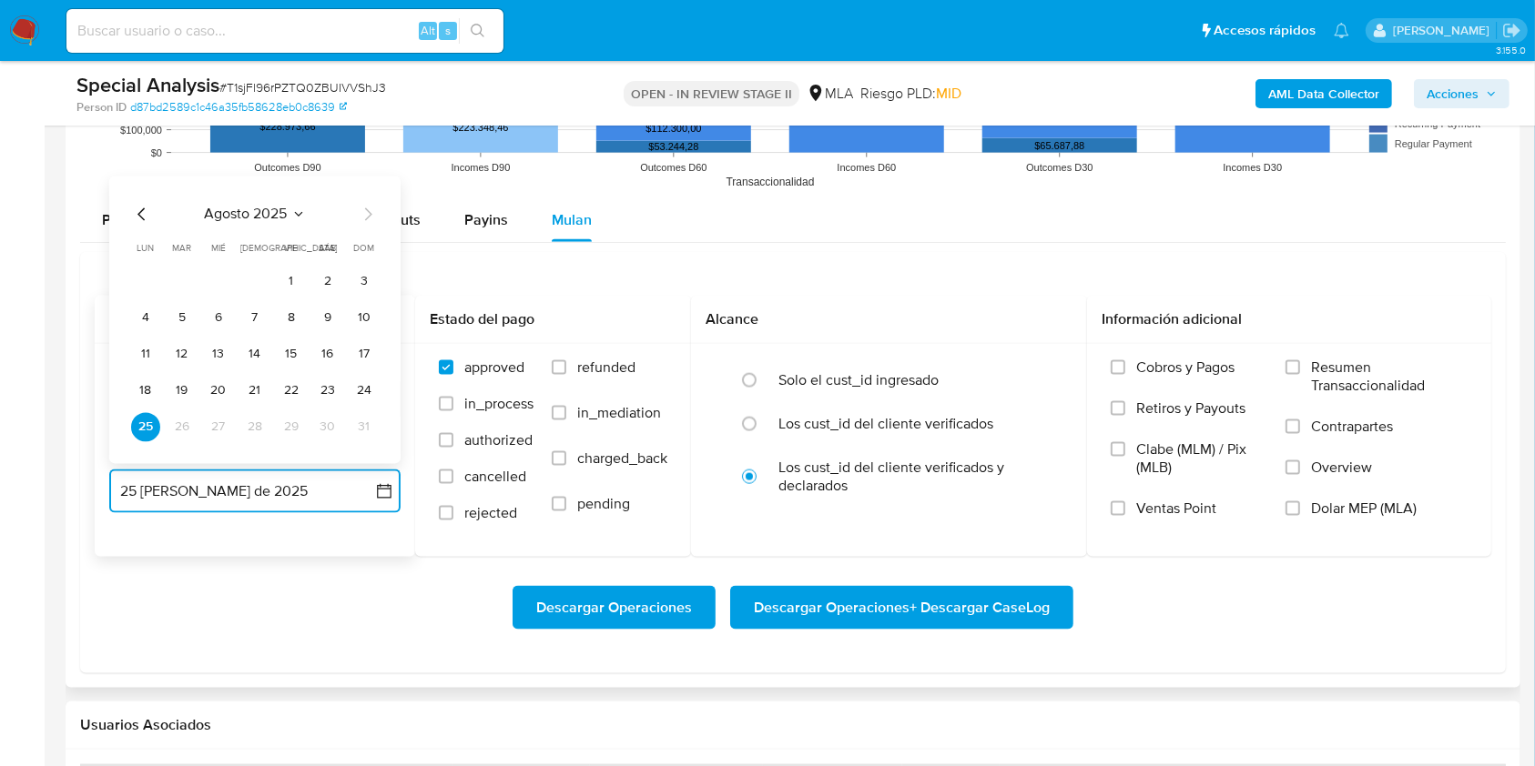
click at [138, 208] on icon "Mes anterior" at bounding box center [142, 215] width 22 height 22
drag, startPoint x: 260, startPoint y: 433, endPoint x: 296, endPoint y: 446, distance: 37.7
click at [261, 433] on button "31" at bounding box center [254, 427] width 29 height 29
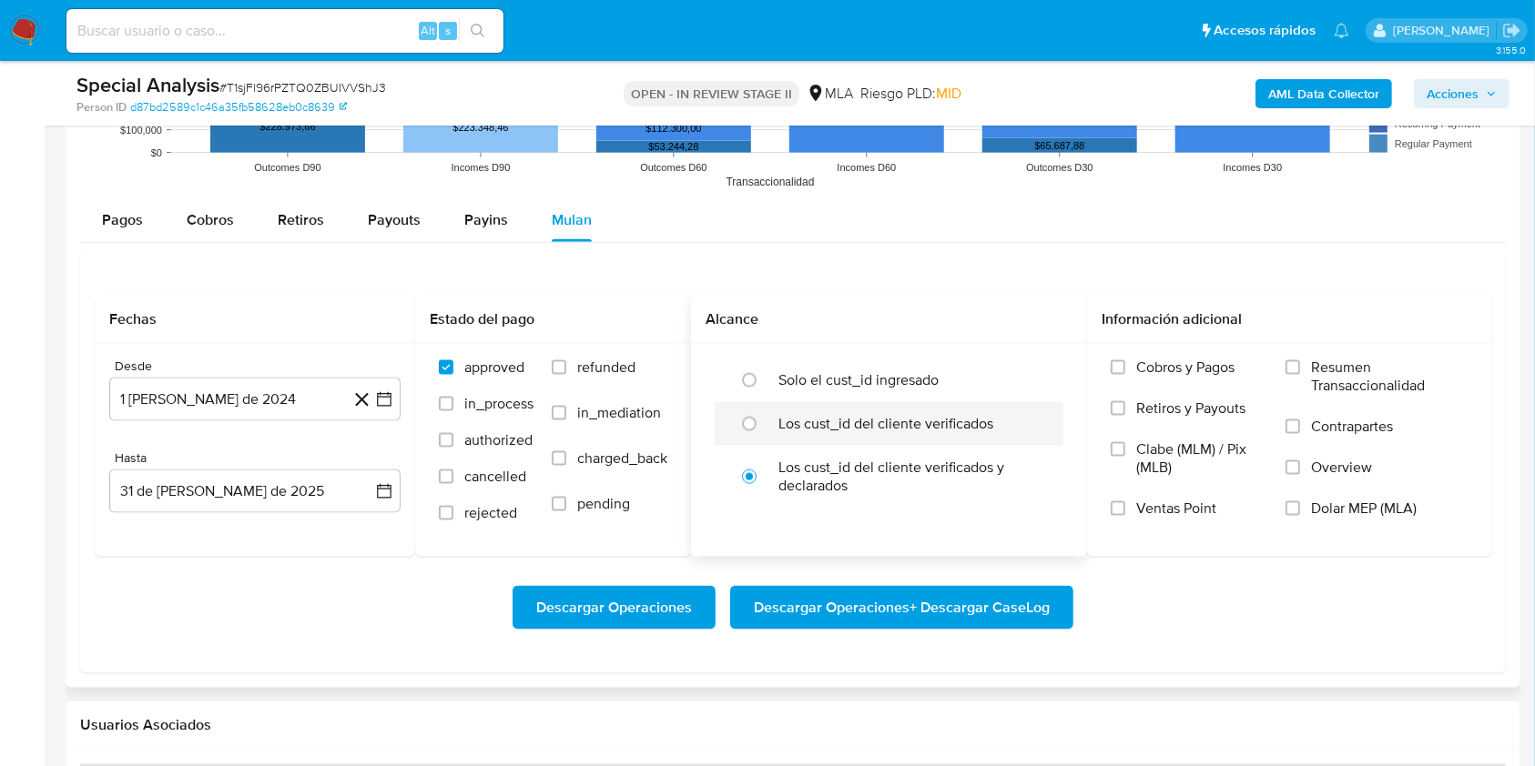
click at [821, 429] on label "Los cust_id del cliente verificados" at bounding box center [885, 424] width 215 height 18
click at [764, 429] on input "radio" at bounding box center [749, 424] width 29 height 29
radio input "true"
click at [1309, 502] on label "Dolar MEP (MLA)" at bounding box center [1376, 520] width 182 height 41
click at [1300, 502] on input "Dolar MEP (MLA)" at bounding box center [1292, 509] width 15 height 15
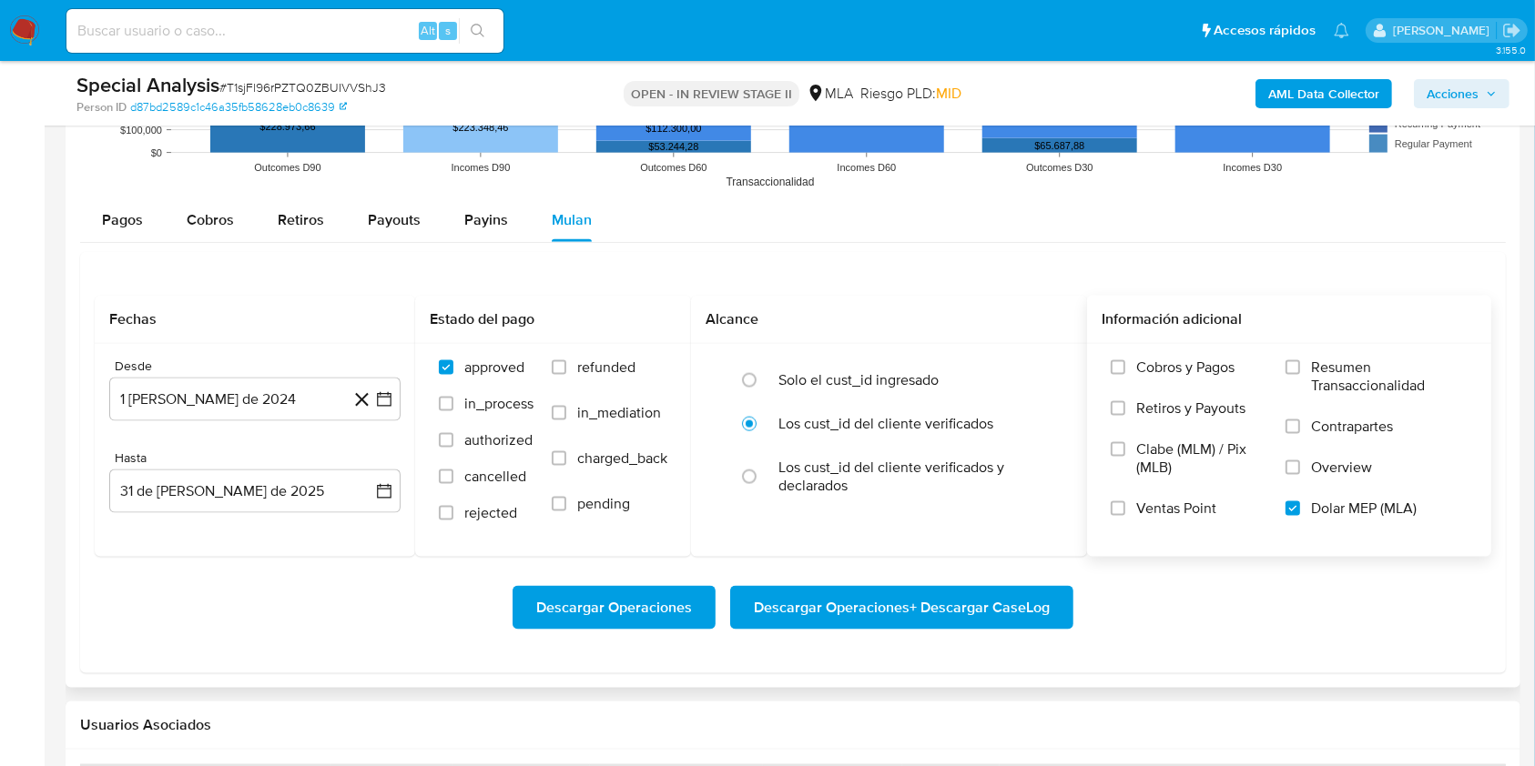
click at [909, 610] on span "Descargar Operaciones + Descargar CaseLog" at bounding box center [902, 608] width 296 height 40
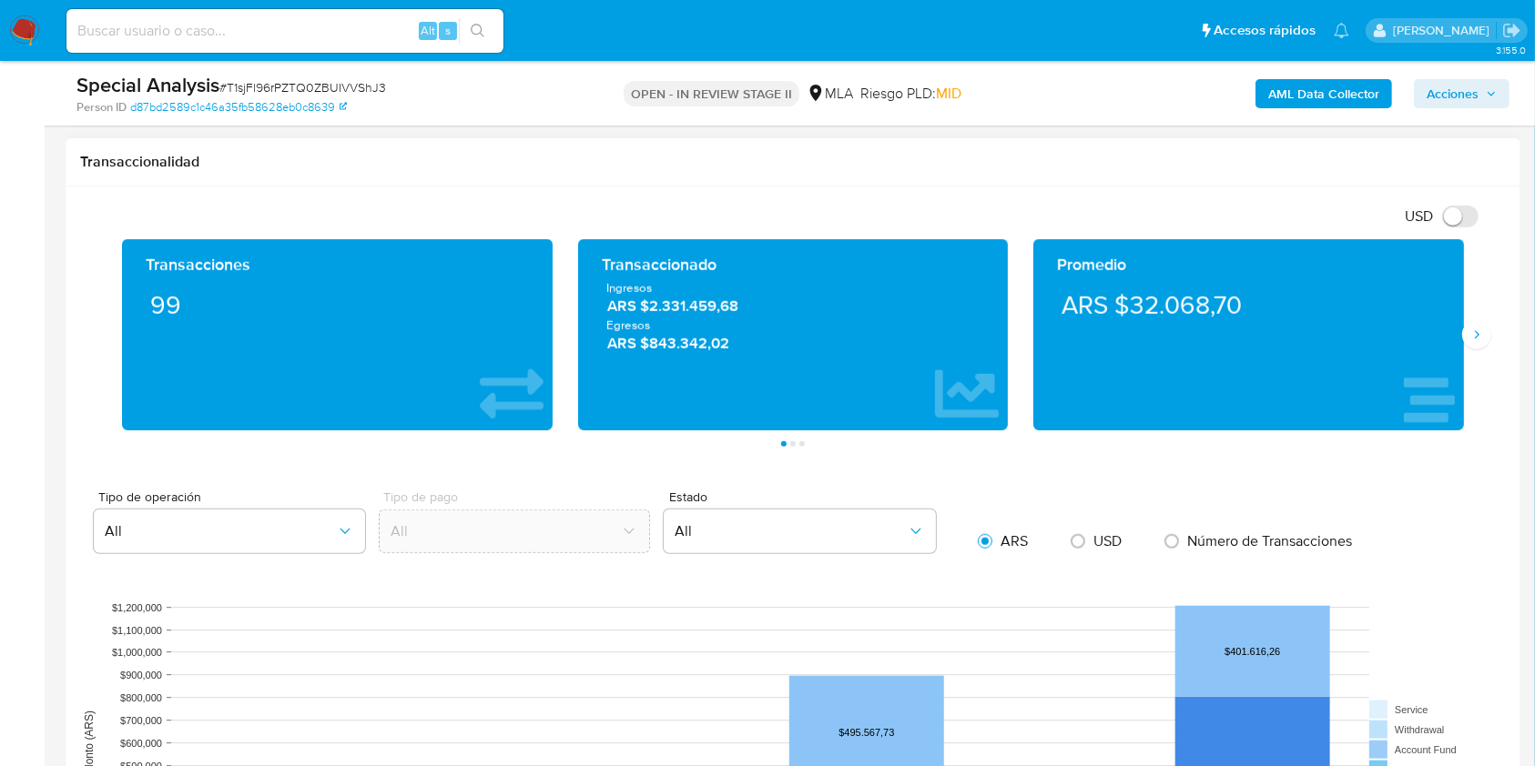
scroll to position [1578, 0]
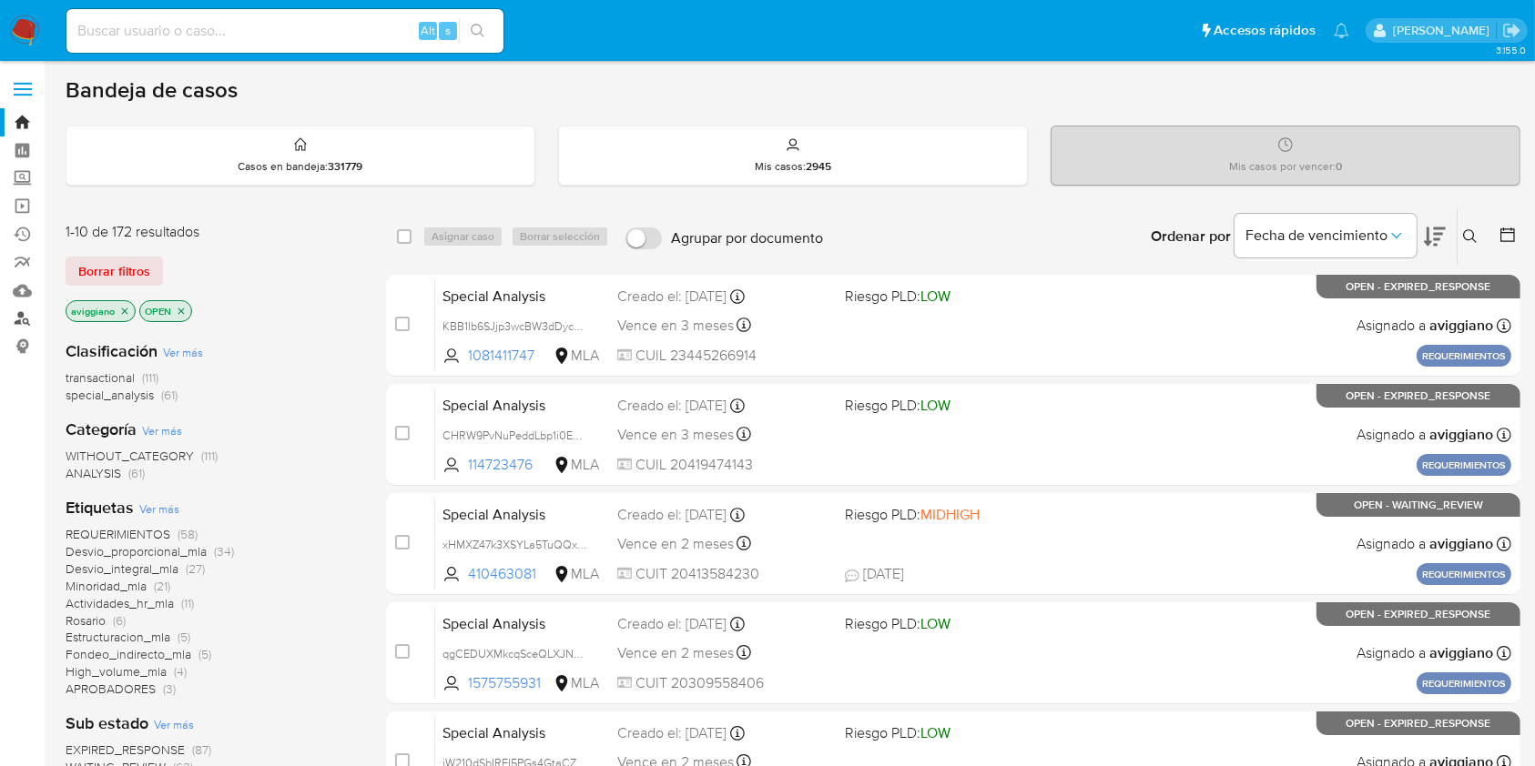
click at [18, 321] on link "Buscador de personas" at bounding box center [108, 319] width 217 height 28
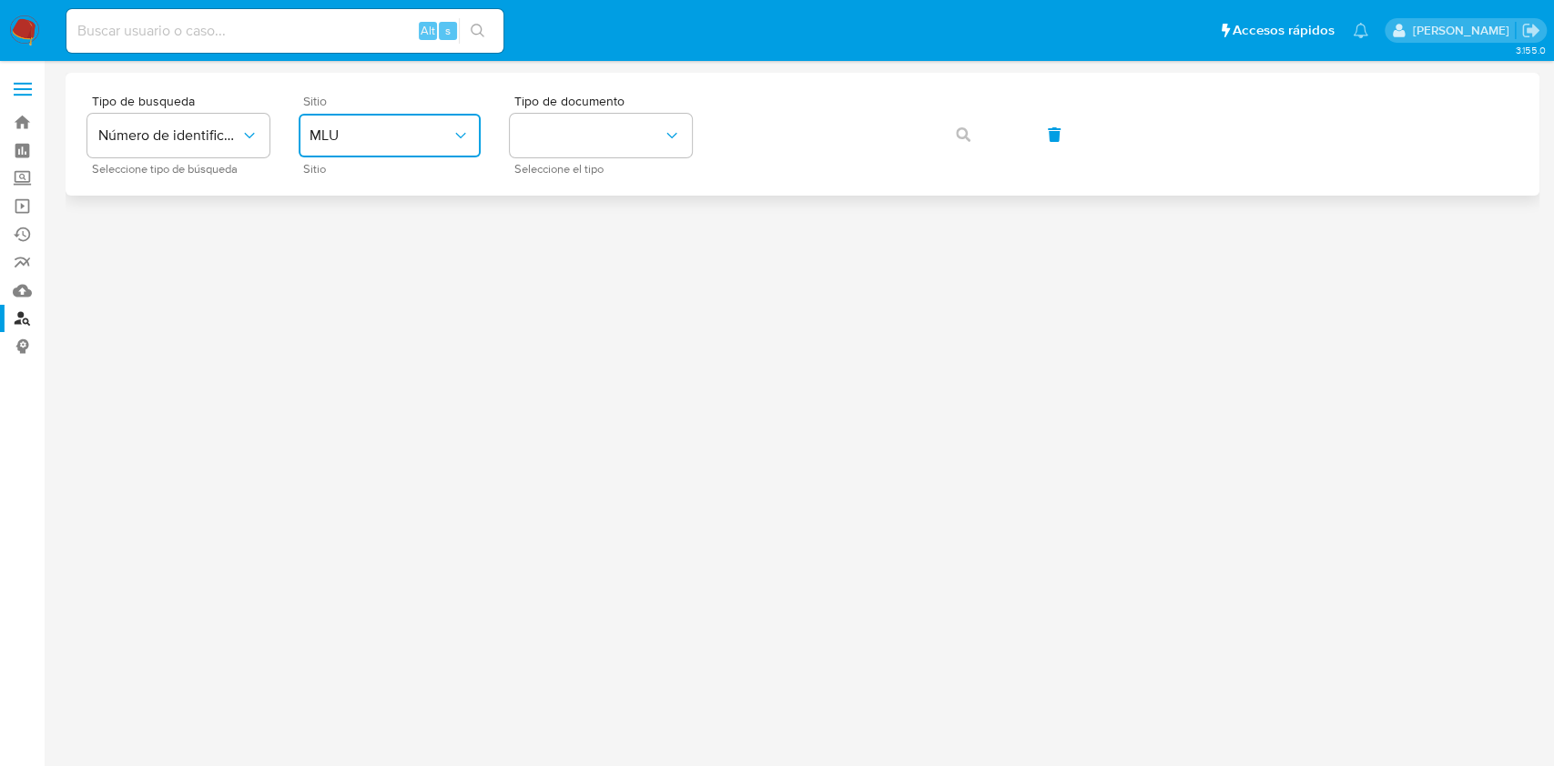
click at [412, 142] on span "MLU" at bounding box center [381, 136] width 142 height 18
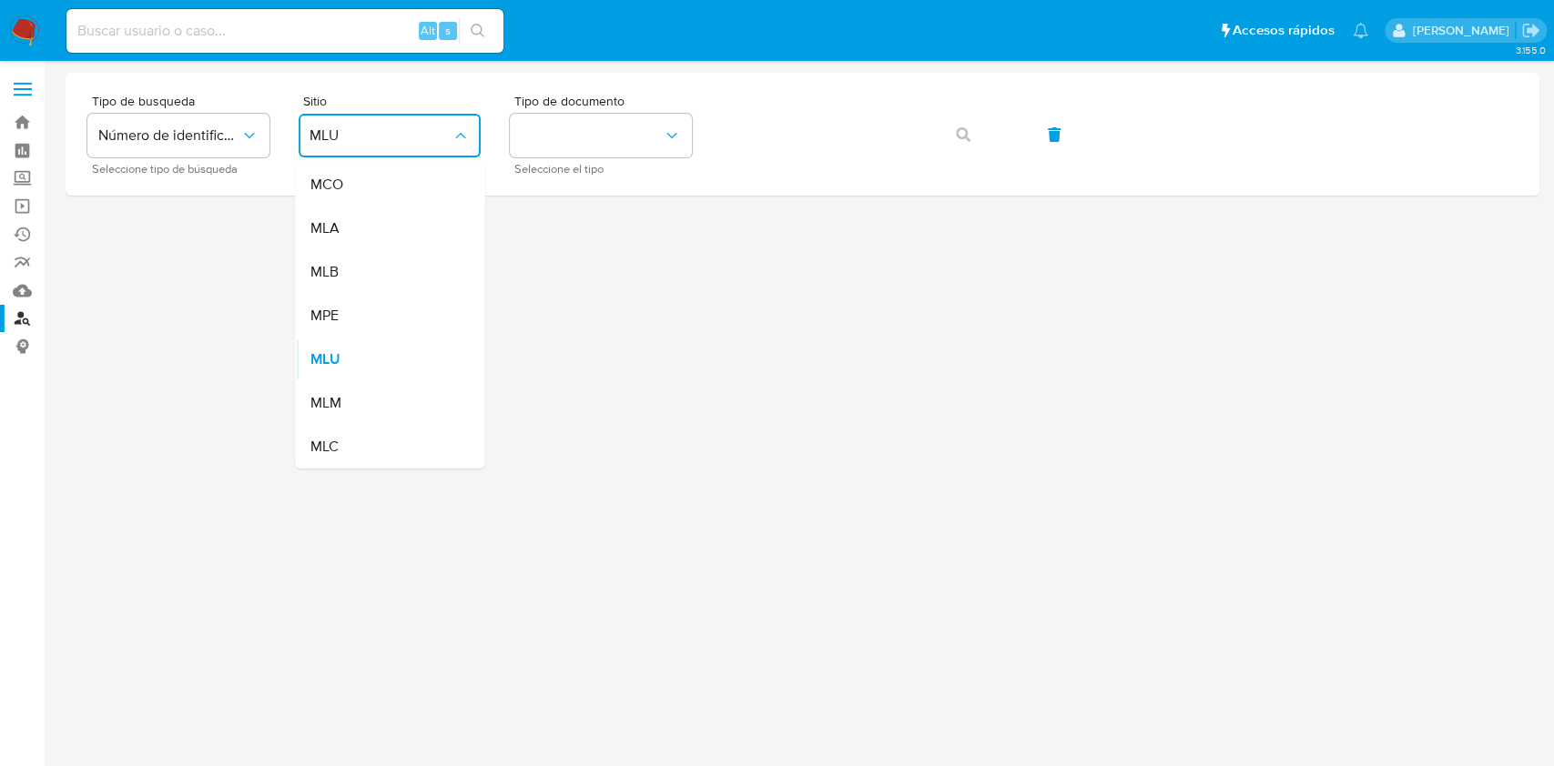
click at [400, 227] on div "MLA" at bounding box center [384, 229] width 149 height 44
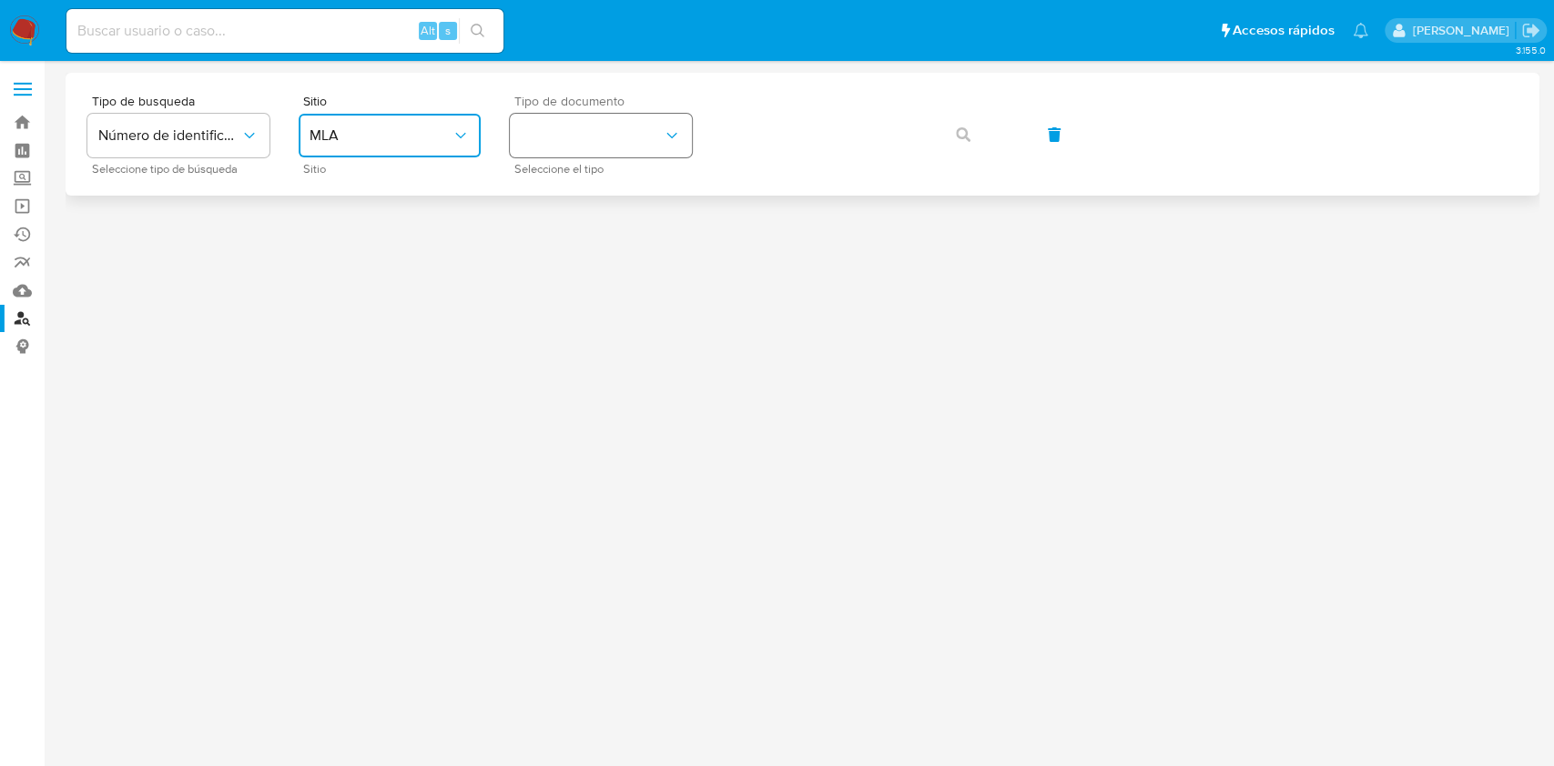
click at [612, 130] on button "identificationType" at bounding box center [601, 136] width 182 height 44
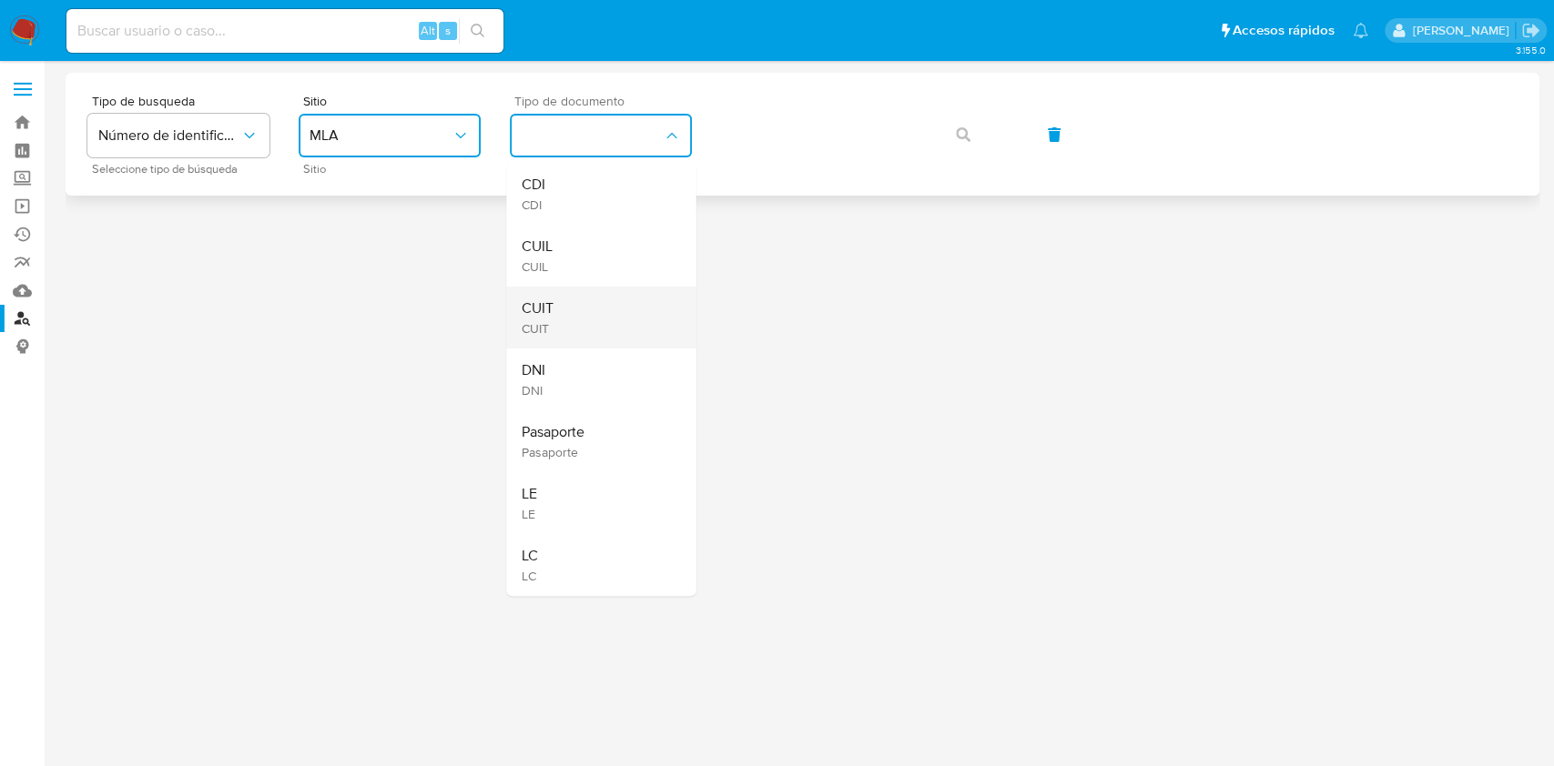
click at [563, 315] on div "CUIT CUIT" at bounding box center [595, 318] width 149 height 62
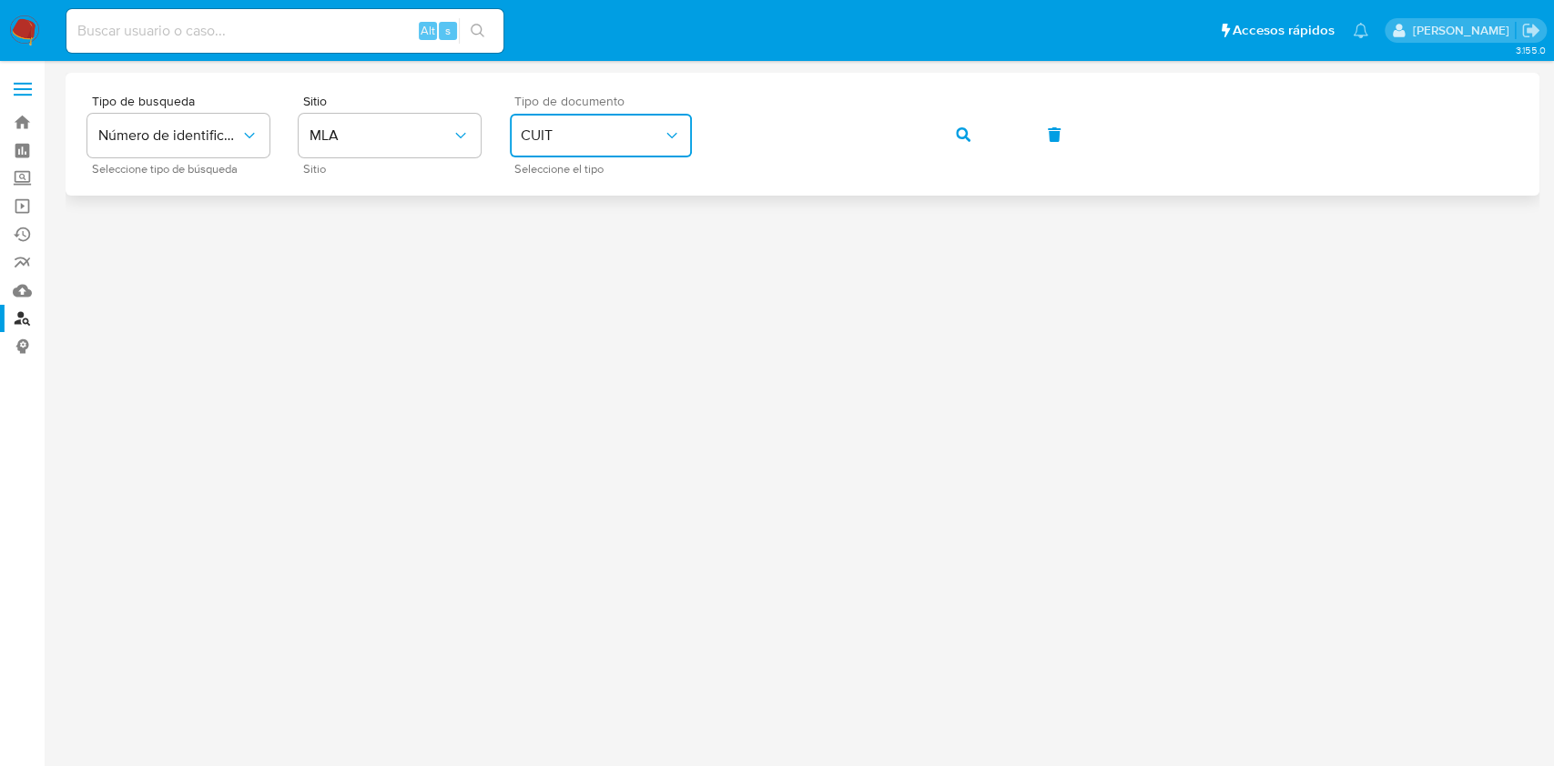
click at [969, 110] on div "Tipo de busqueda Número de identificación Seleccione tipo de búsqueda Sitio MLA…" at bounding box center [802, 134] width 1430 height 79
click at [959, 124] on span "button" at bounding box center [963, 135] width 15 height 40
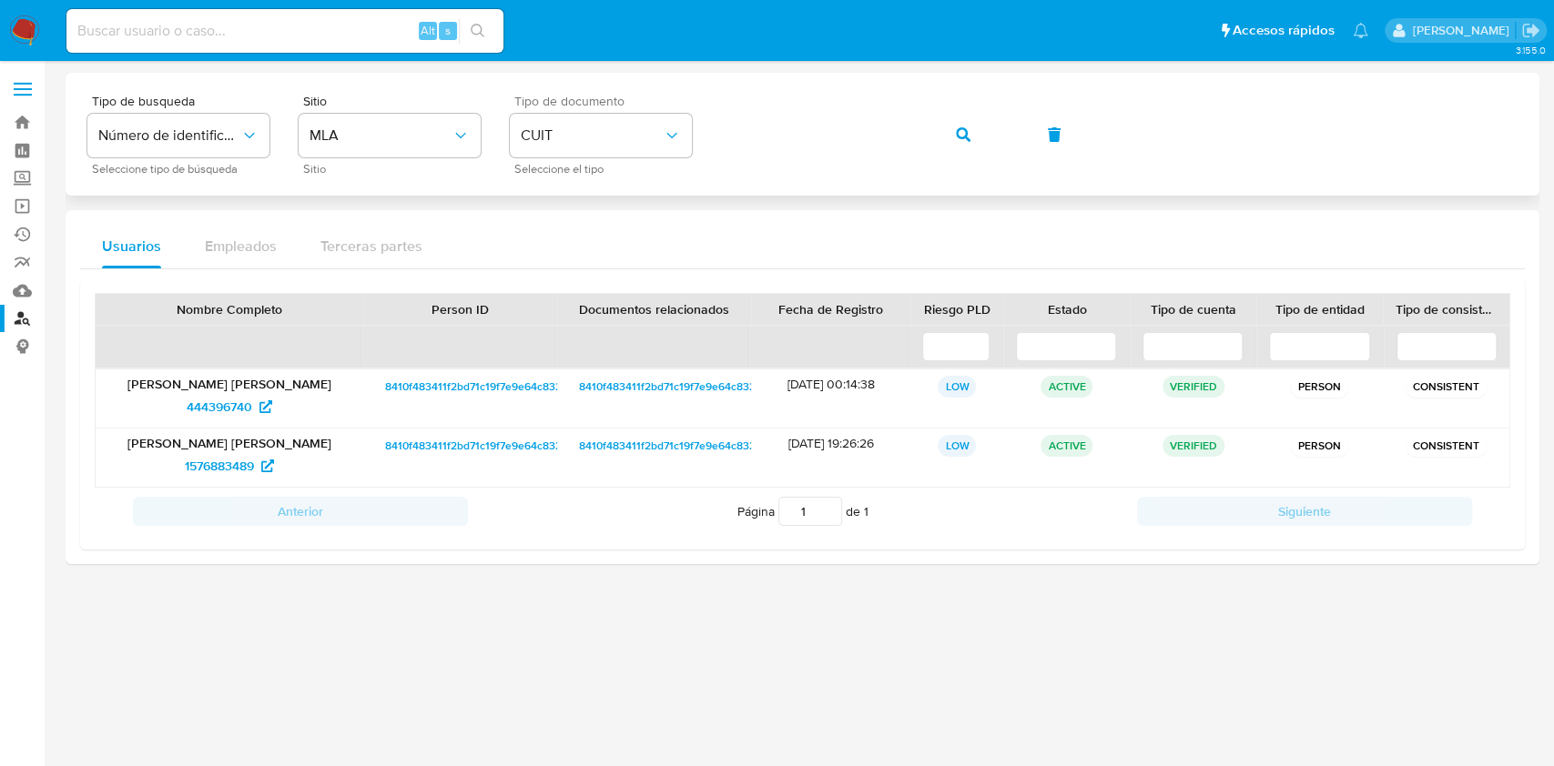
click at [1150, 120] on div "Tipo de busqueda Número de identificación Seleccione tipo de búsqueda Sitio MLA…" at bounding box center [802, 134] width 1430 height 79
click at [942, 145] on button "button" at bounding box center [963, 135] width 62 height 44
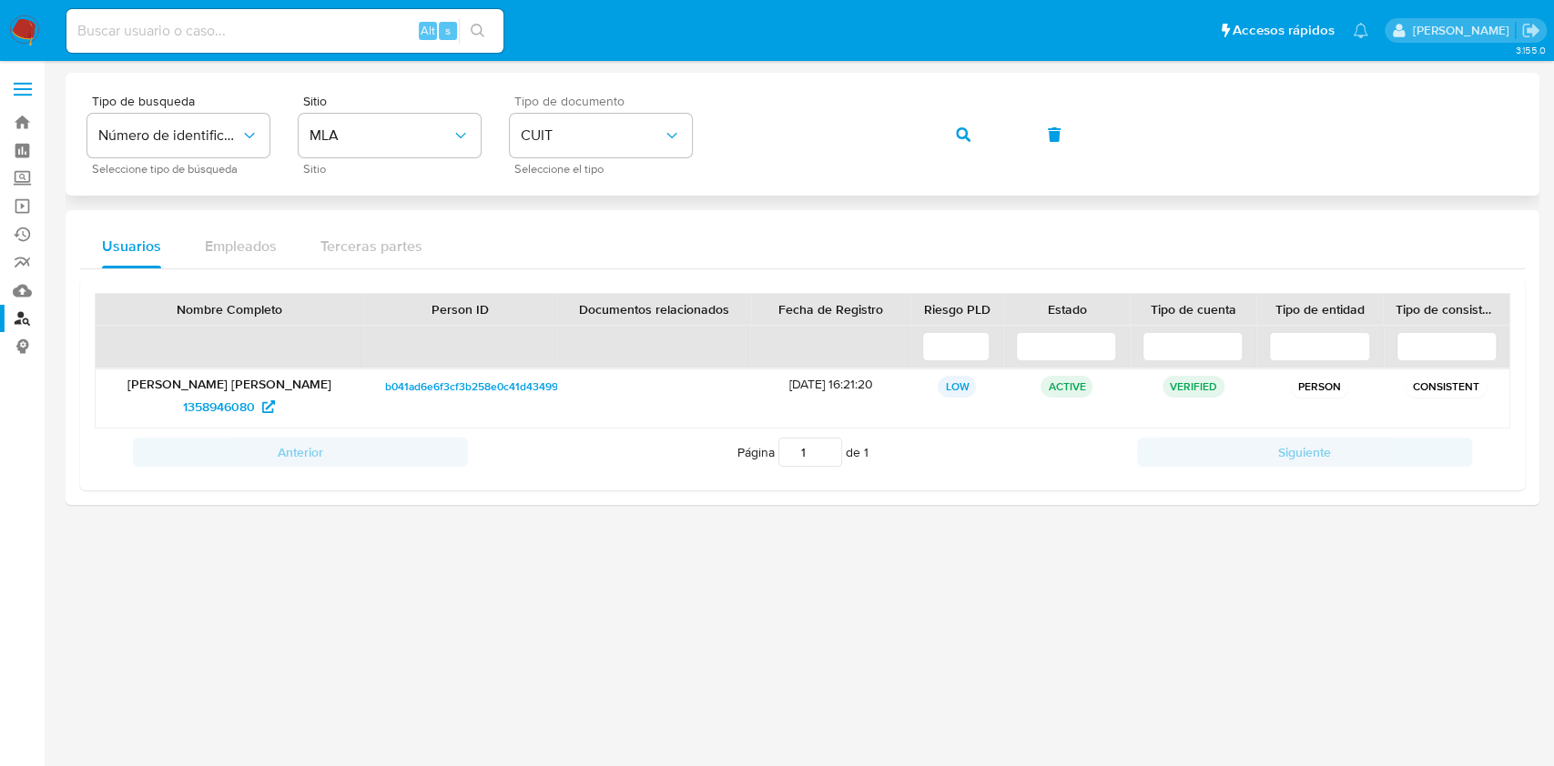
click at [1197, 192] on div "Tipo de busqueda Número de identificación Seleccione tipo de búsqueda Sitio MLA…" at bounding box center [803, 134] width 1474 height 123
click at [969, 137] on icon "button" at bounding box center [963, 134] width 15 height 15
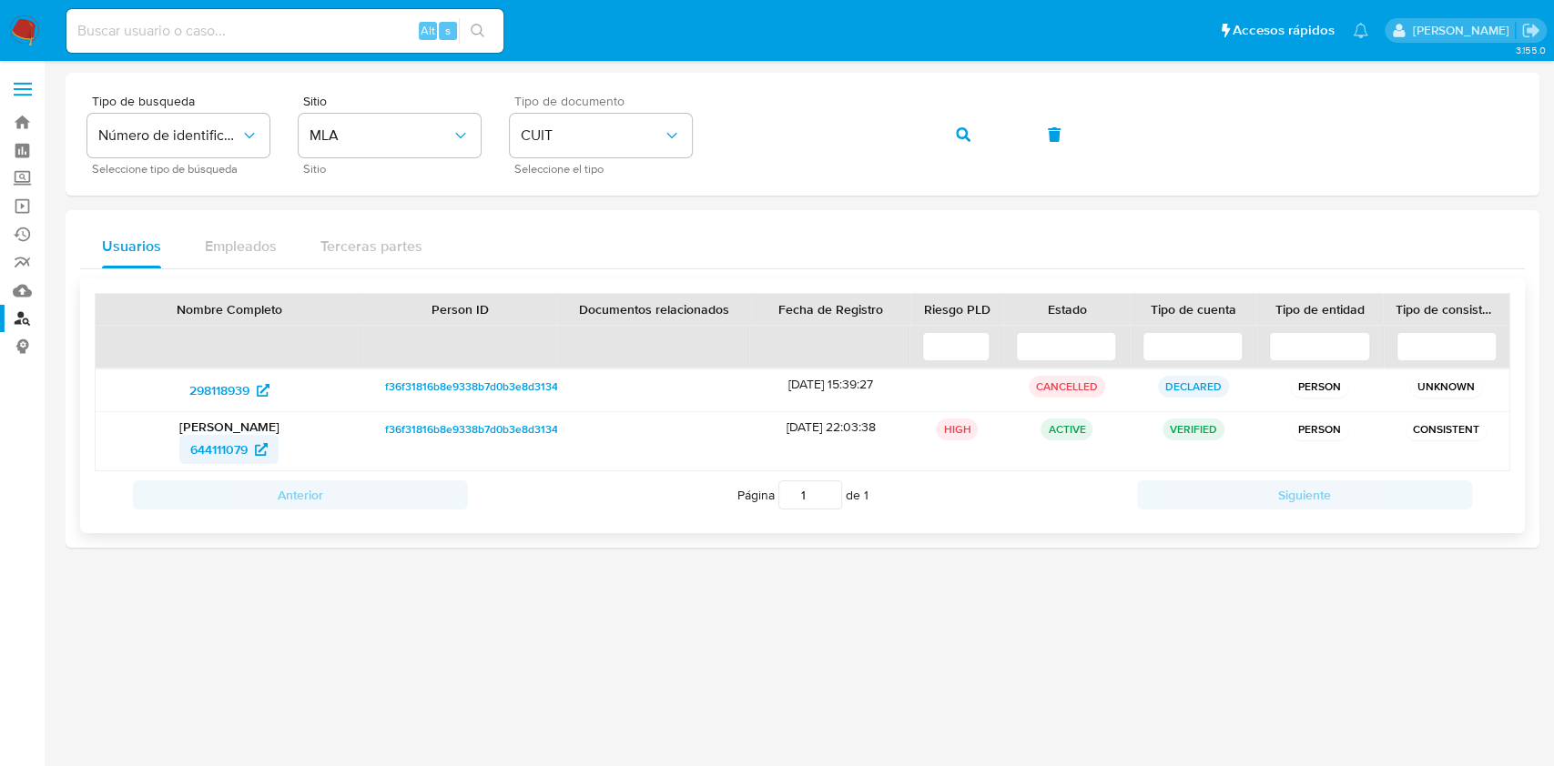
click at [213, 446] on span "644111079" at bounding box center [218, 449] width 57 height 29
click at [947, 142] on button "button" at bounding box center [963, 135] width 62 height 44
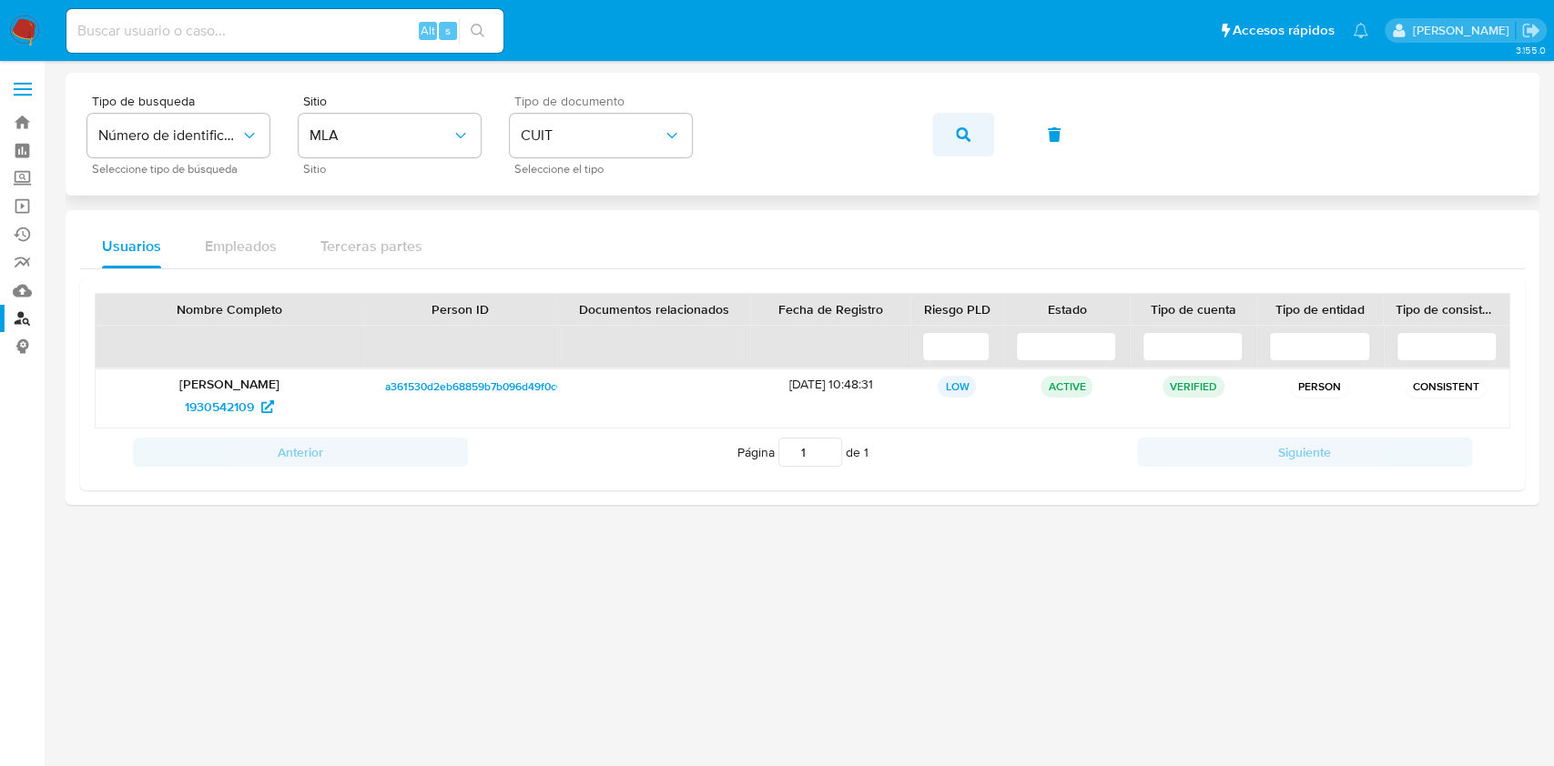
click at [934, 126] on button "button" at bounding box center [963, 135] width 62 height 44
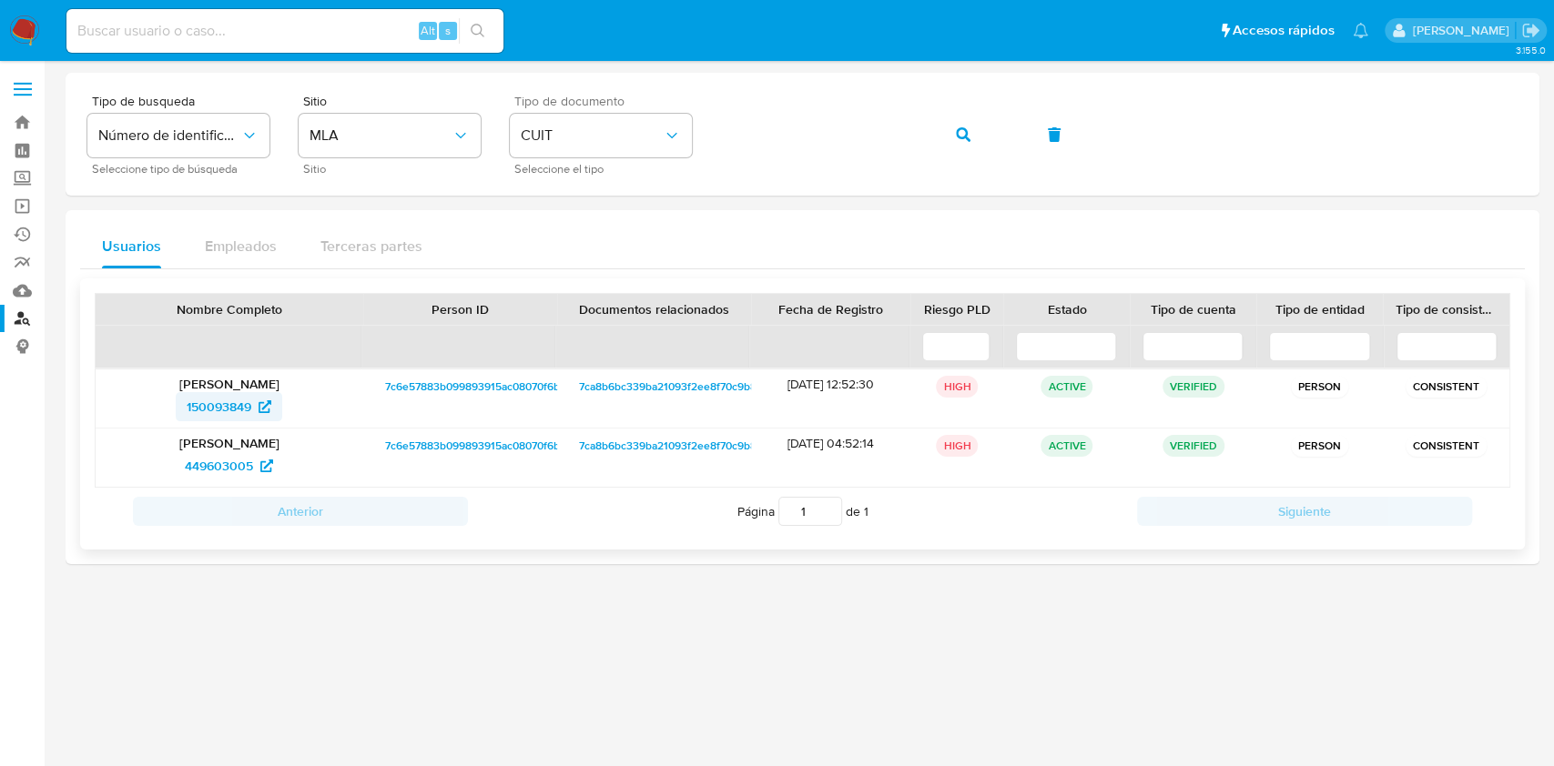
click at [225, 419] on span "150093849" at bounding box center [219, 406] width 65 height 29
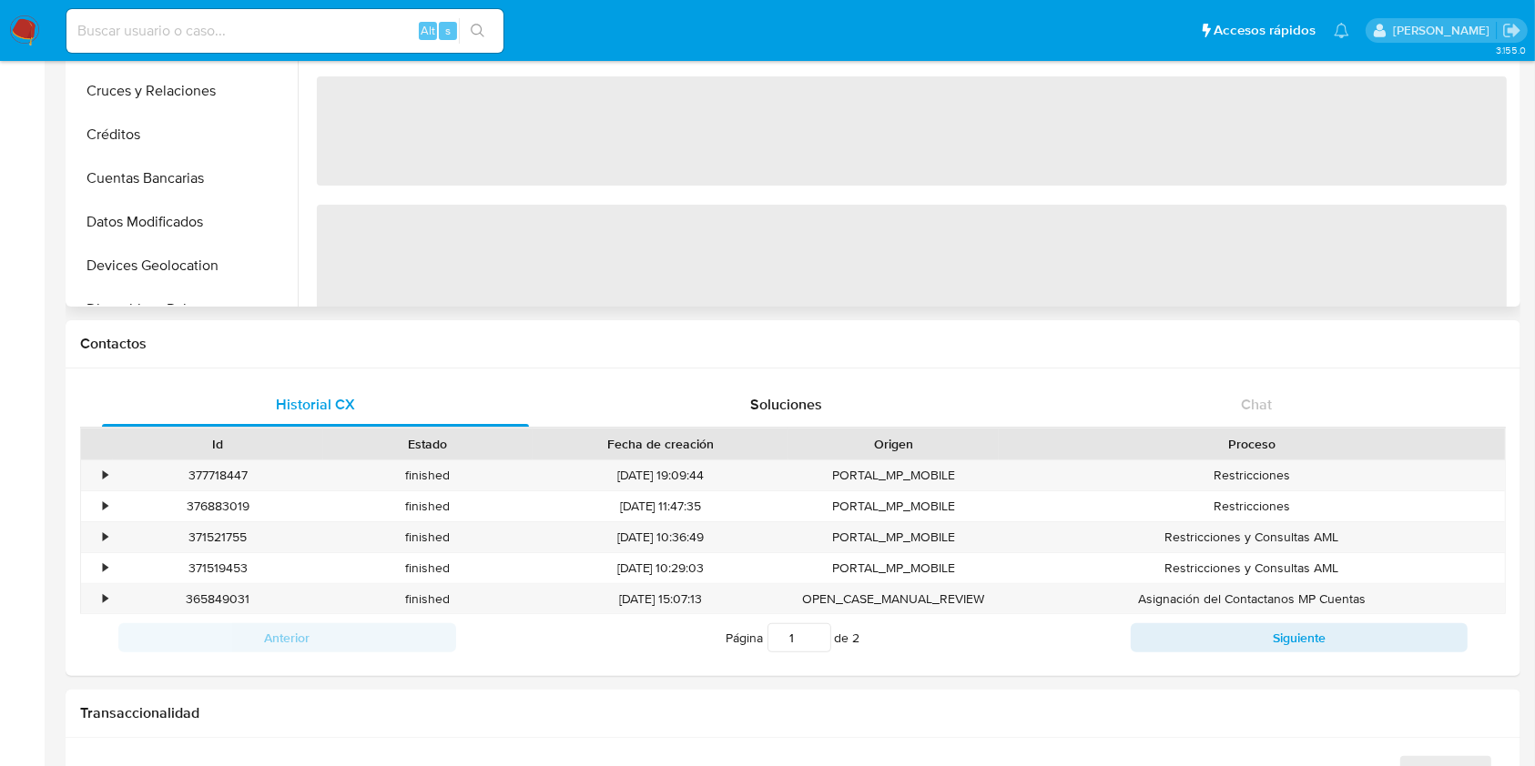
scroll to position [728, 0]
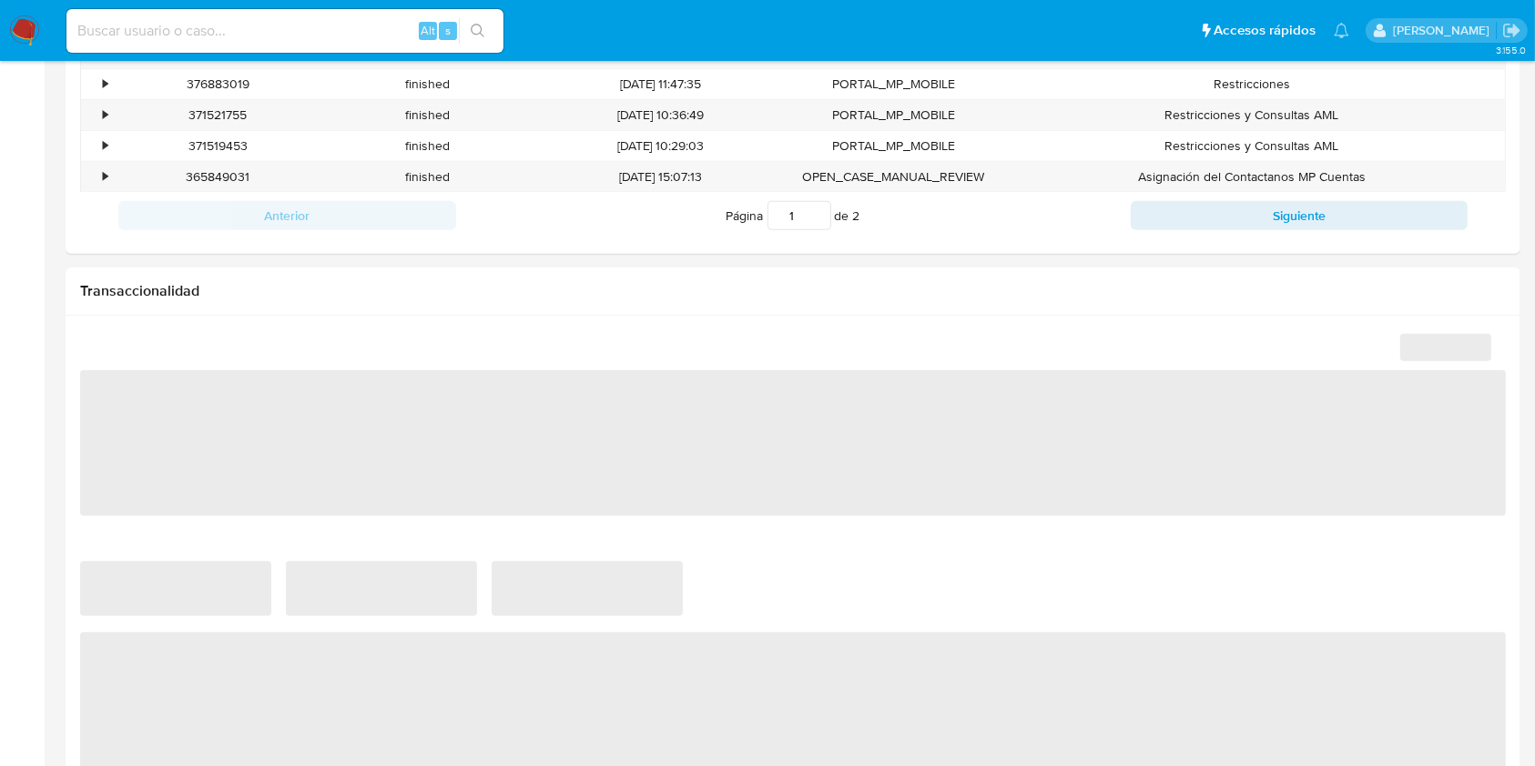
select select "10"
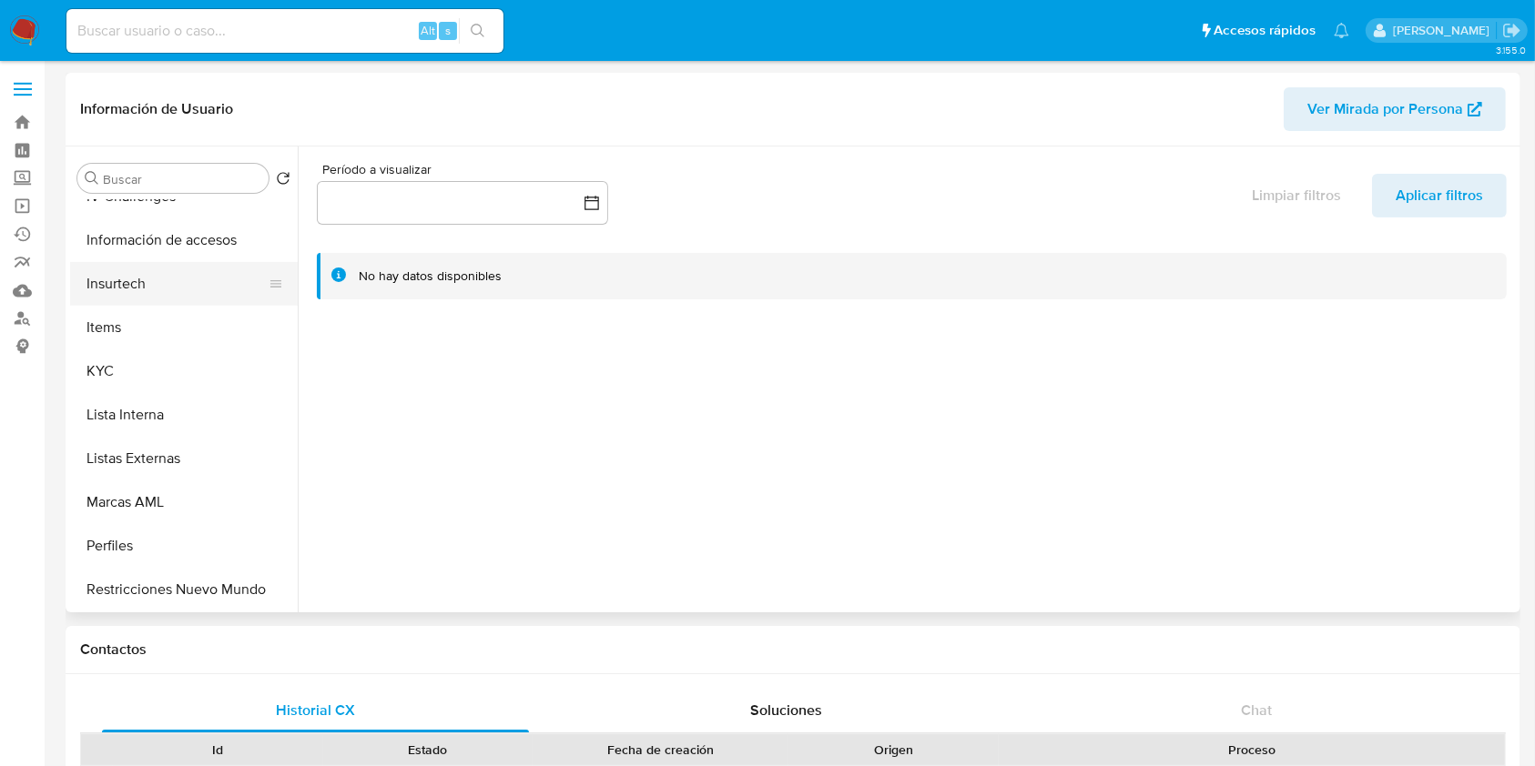
scroll to position [857, 0]
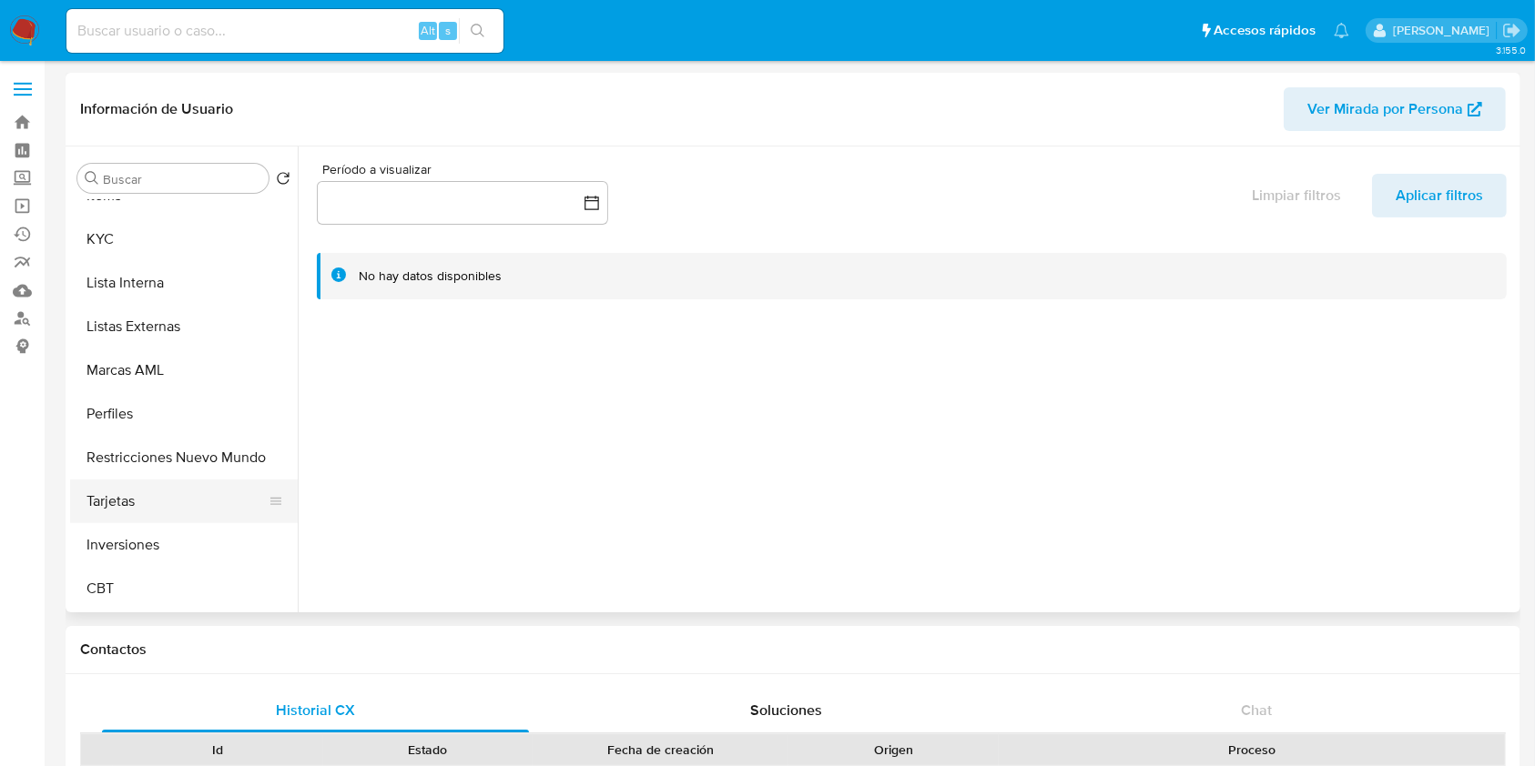
drag, startPoint x: 148, startPoint y: 477, endPoint x: 160, endPoint y: 487, distance: 15.5
click at [150, 477] on button "Restricciones Nuevo Mundo" at bounding box center [184, 458] width 228 height 44
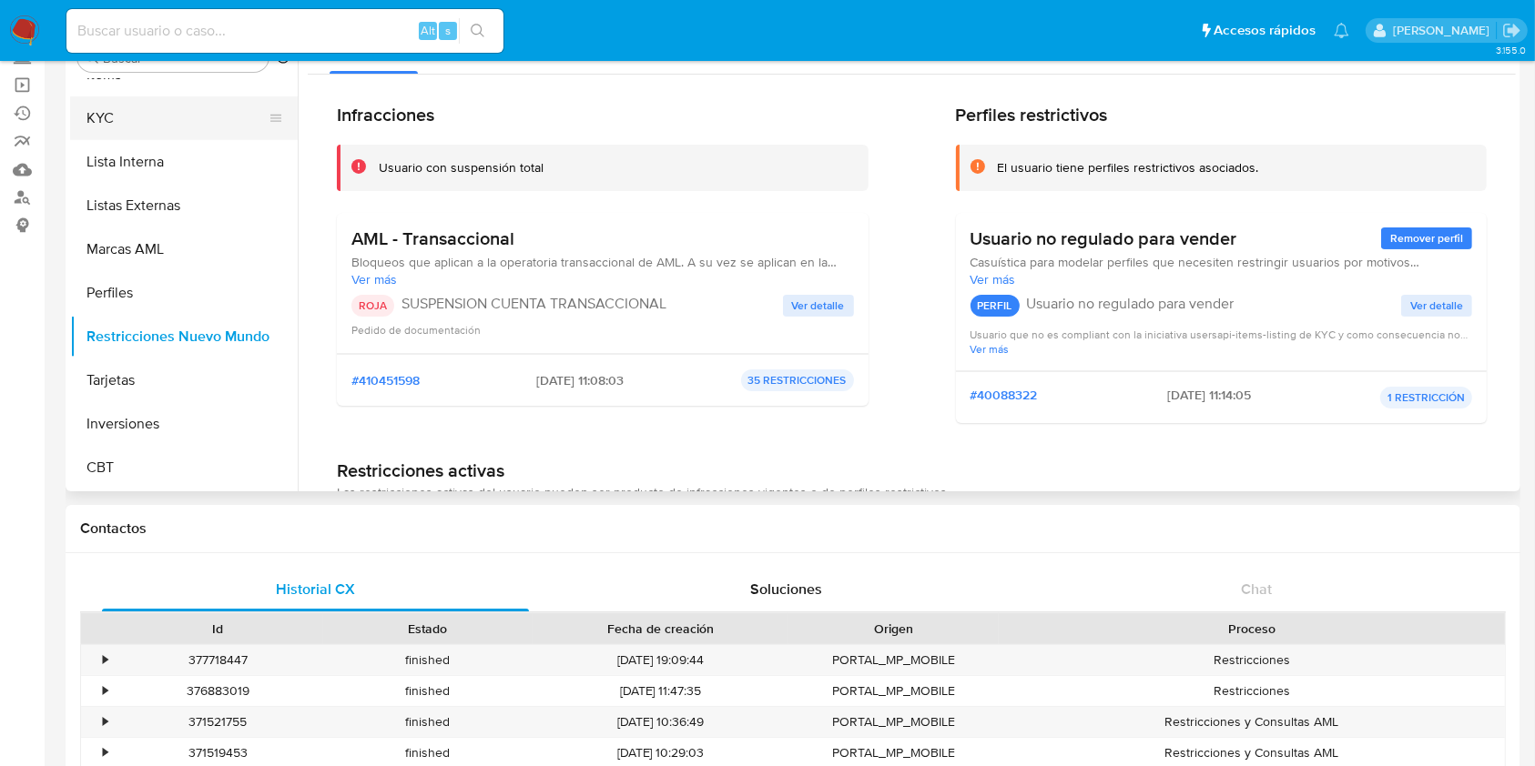
scroll to position [614, 0]
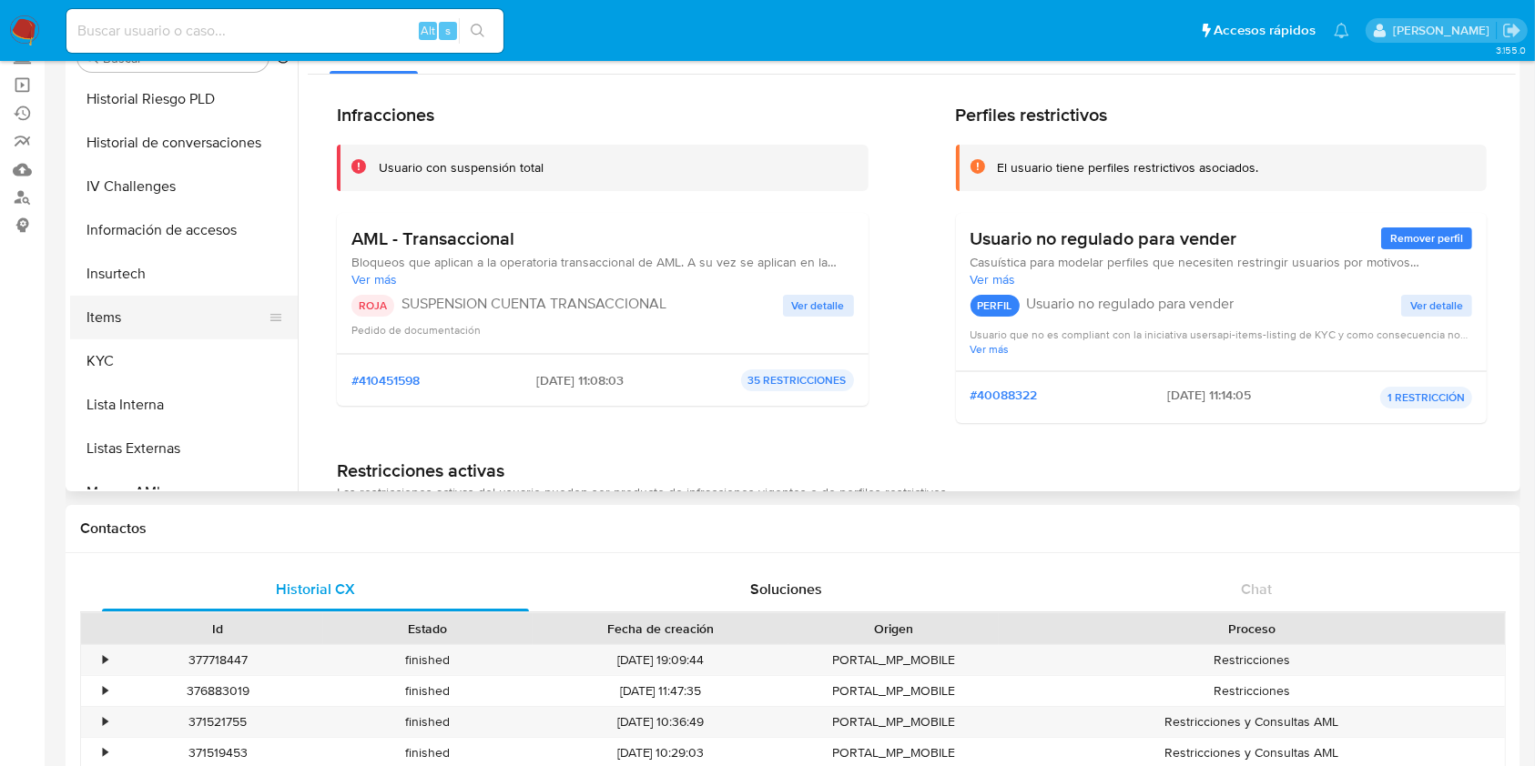
click at [190, 336] on button "Items" at bounding box center [176, 318] width 213 height 44
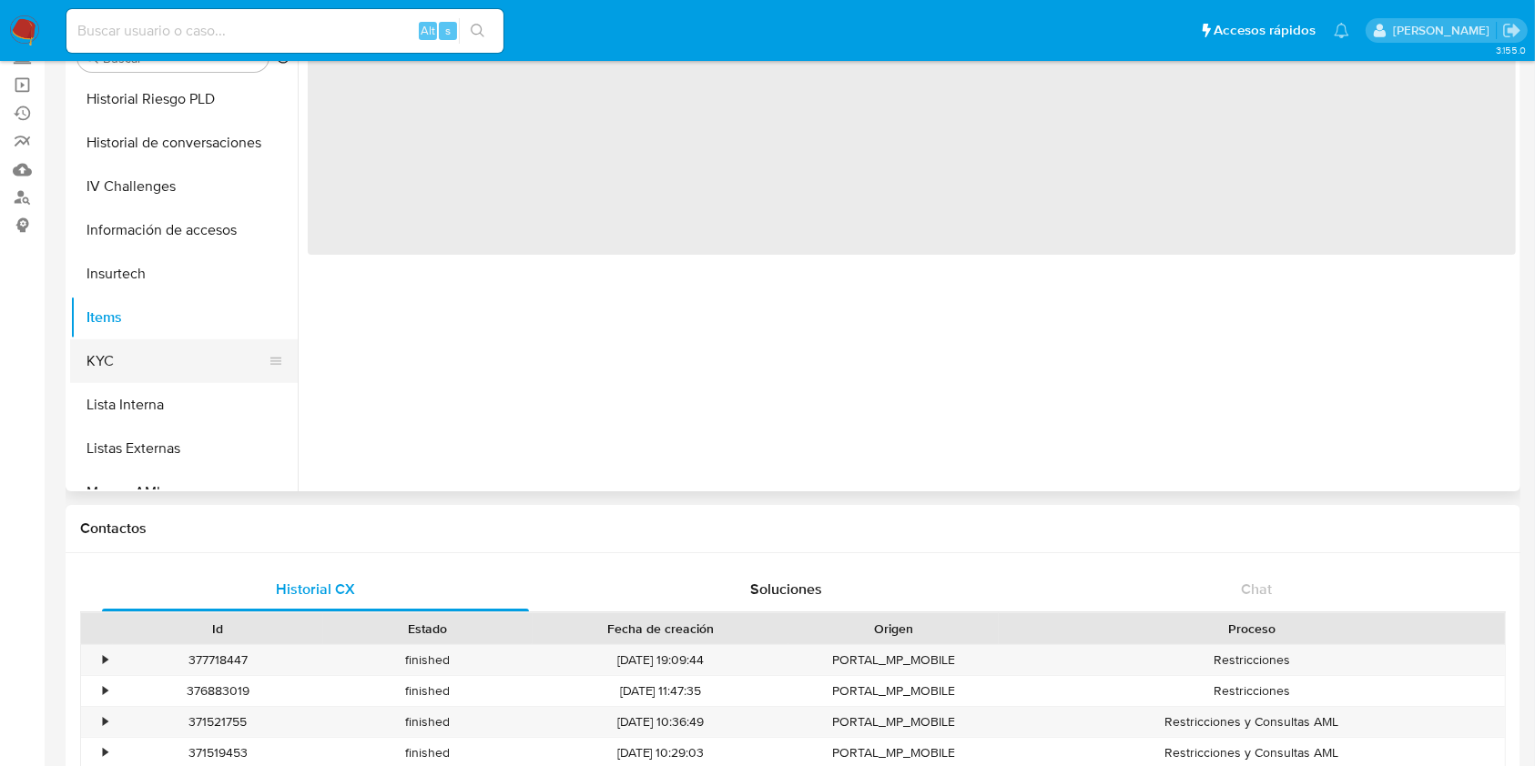
click at [207, 355] on button "KYC" at bounding box center [176, 362] width 213 height 44
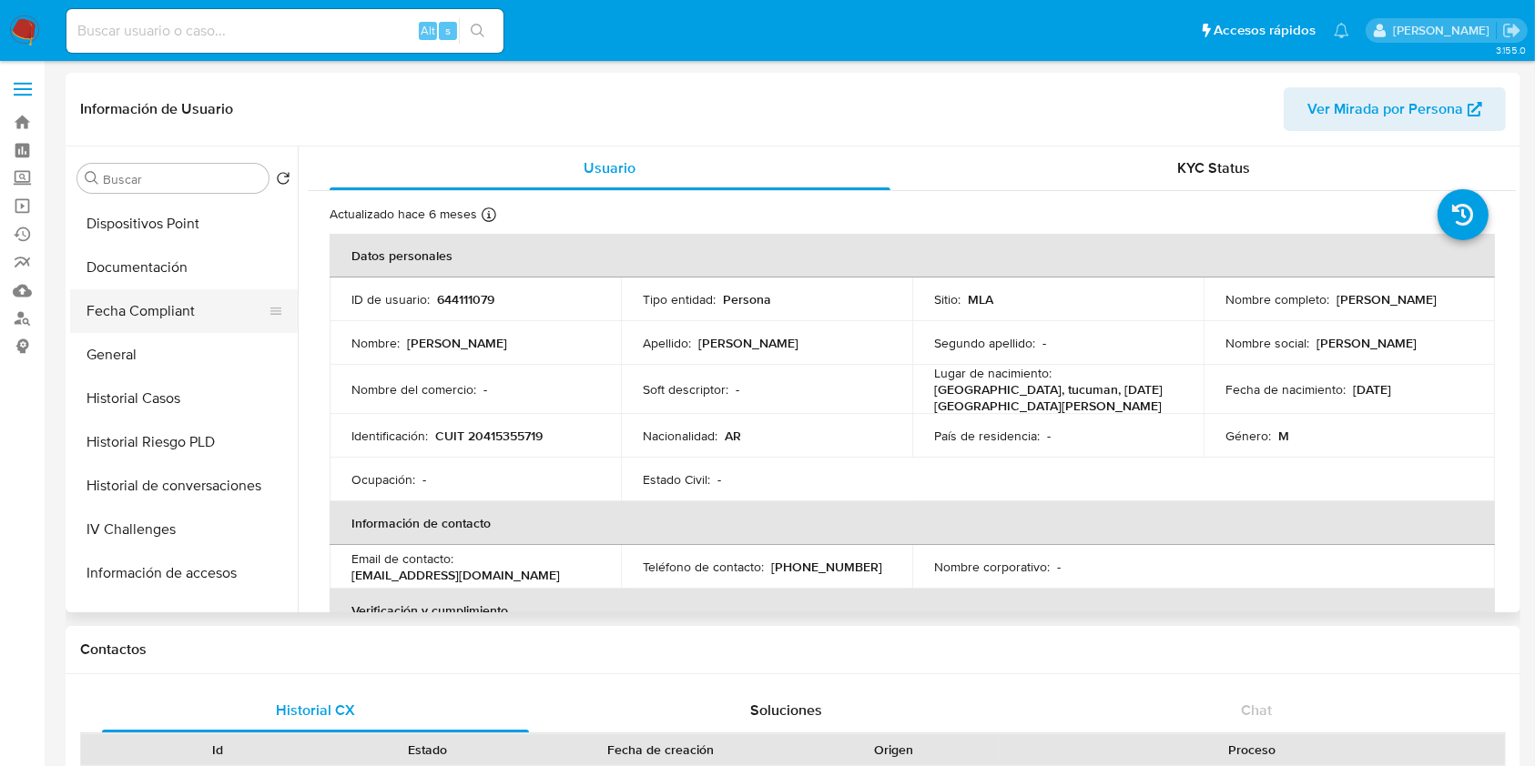
scroll to position [371, 0]
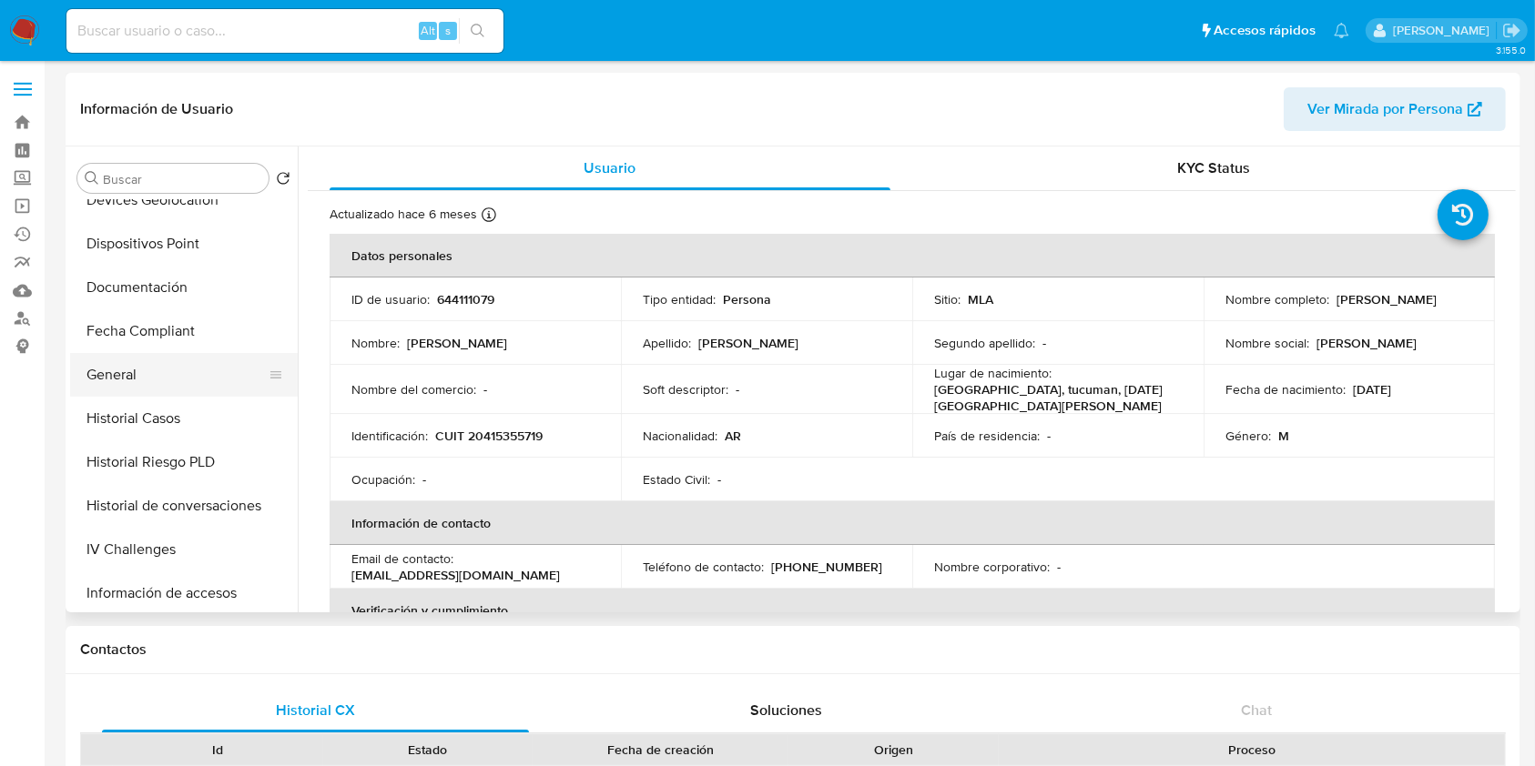
click at [181, 396] on button "General" at bounding box center [176, 375] width 213 height 44
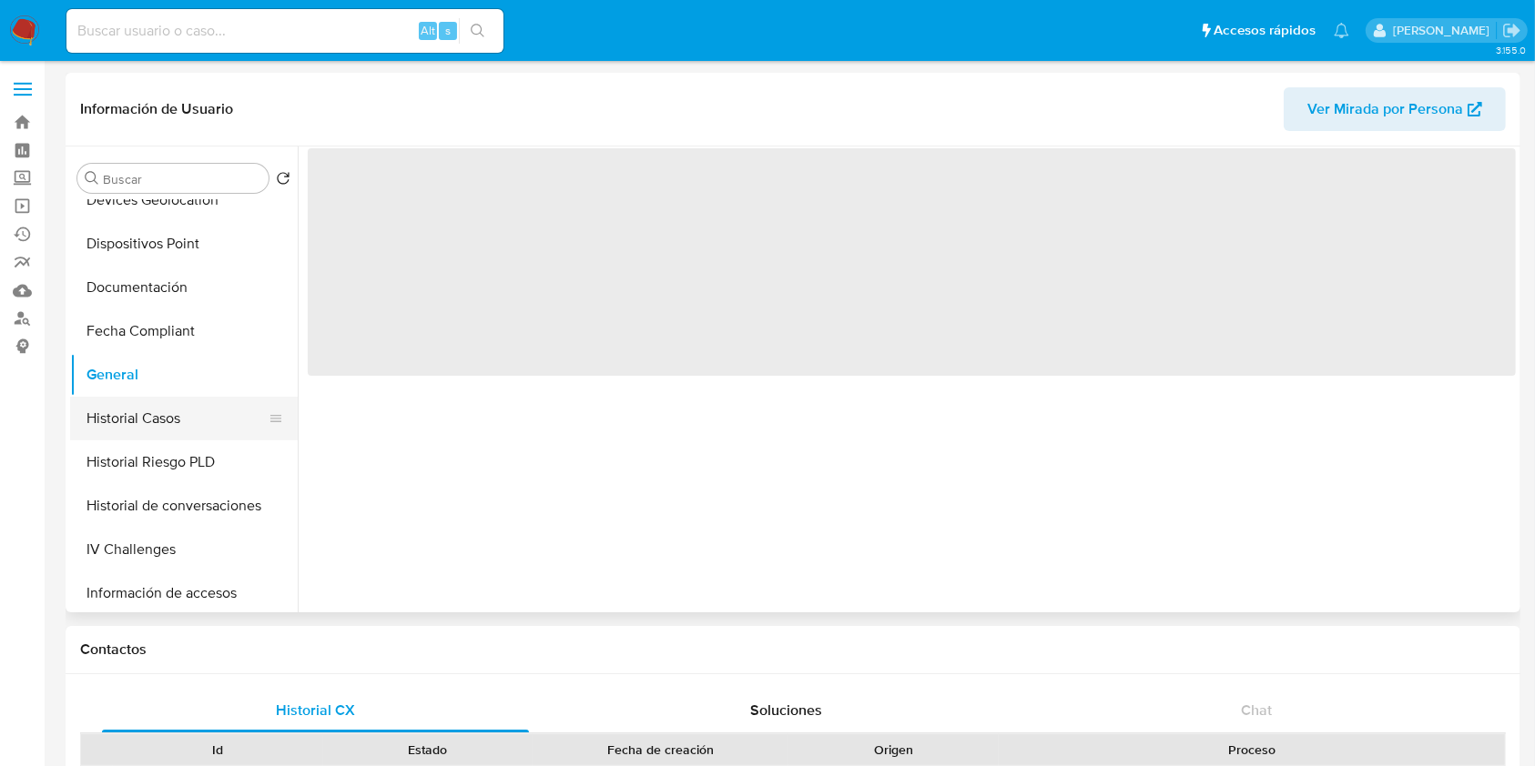
click at [201, 403] on button "Historial Casos" at bounding box center [176, 419] width 213 height 44
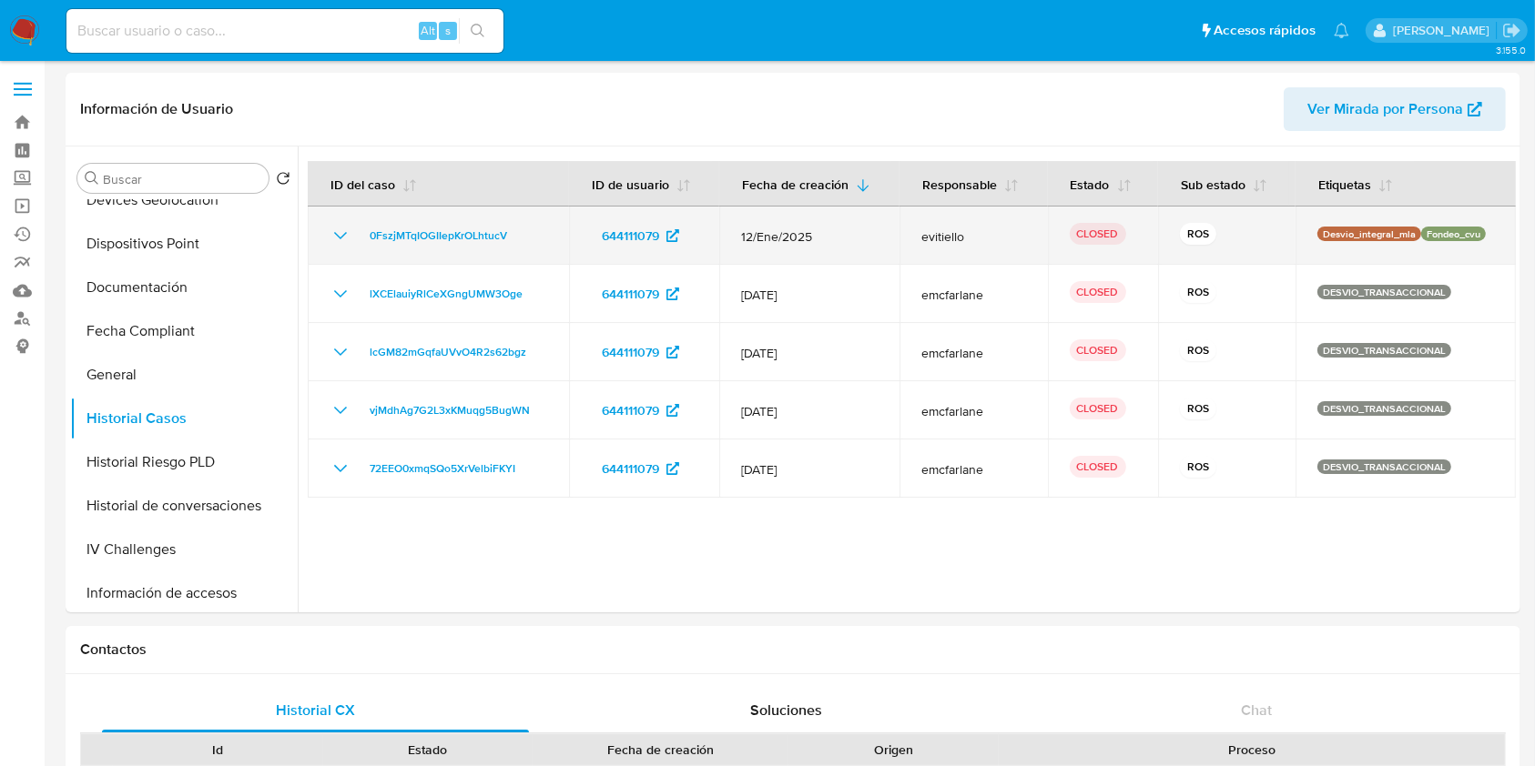
click at [333, 229] on icon "Mostrar/Ocultar" at bounding box center [341, 236] width 22 height 22
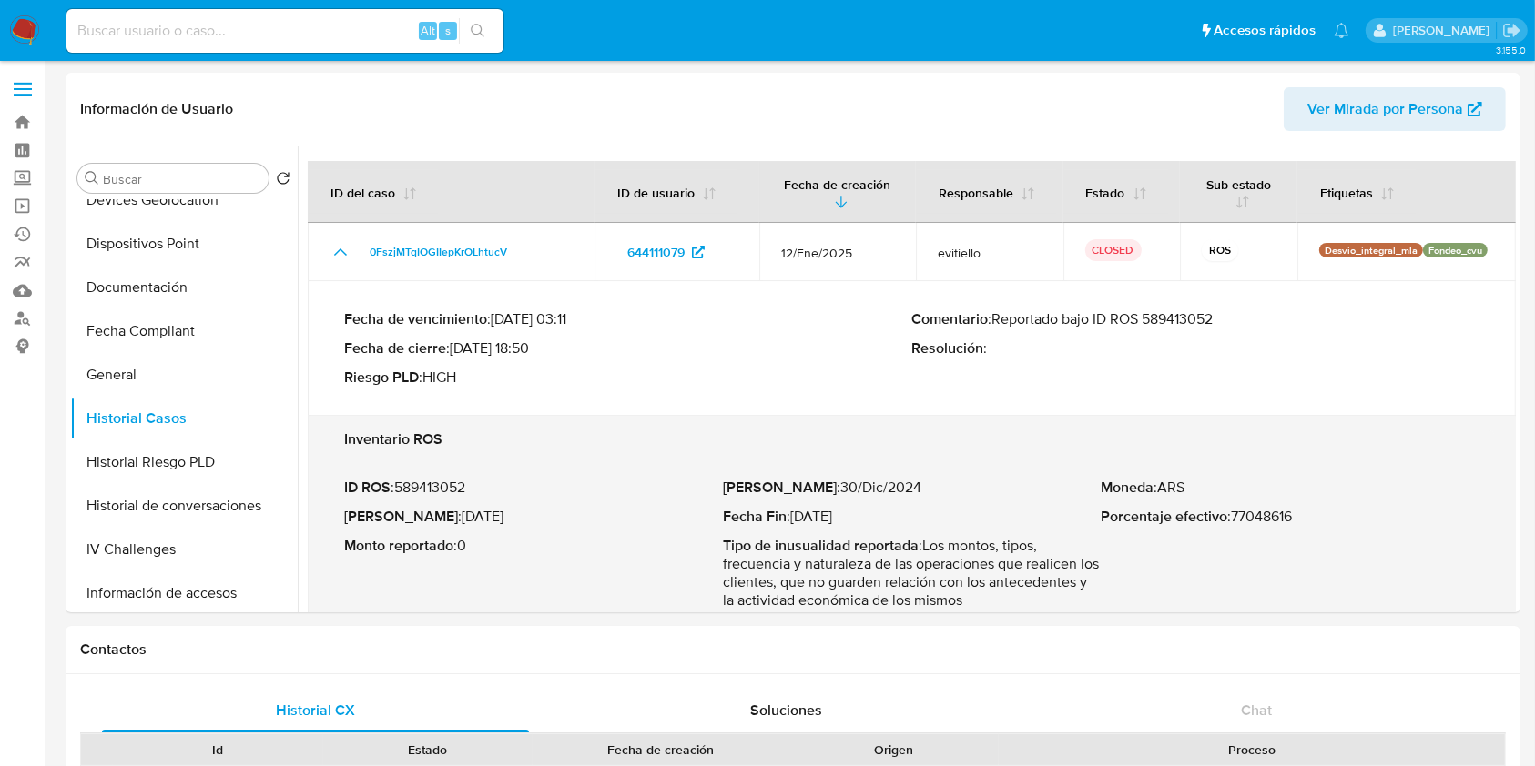
drag, startPoint x: 990, startPoint y: 316, endPoint x: 1227, endPoint y: 312, distance: 236.7
click at [1227, 312] on p "Comentario : Reportado bajo ID ROS 589413052" at bounding box center [1196, 319] width 568 height 18
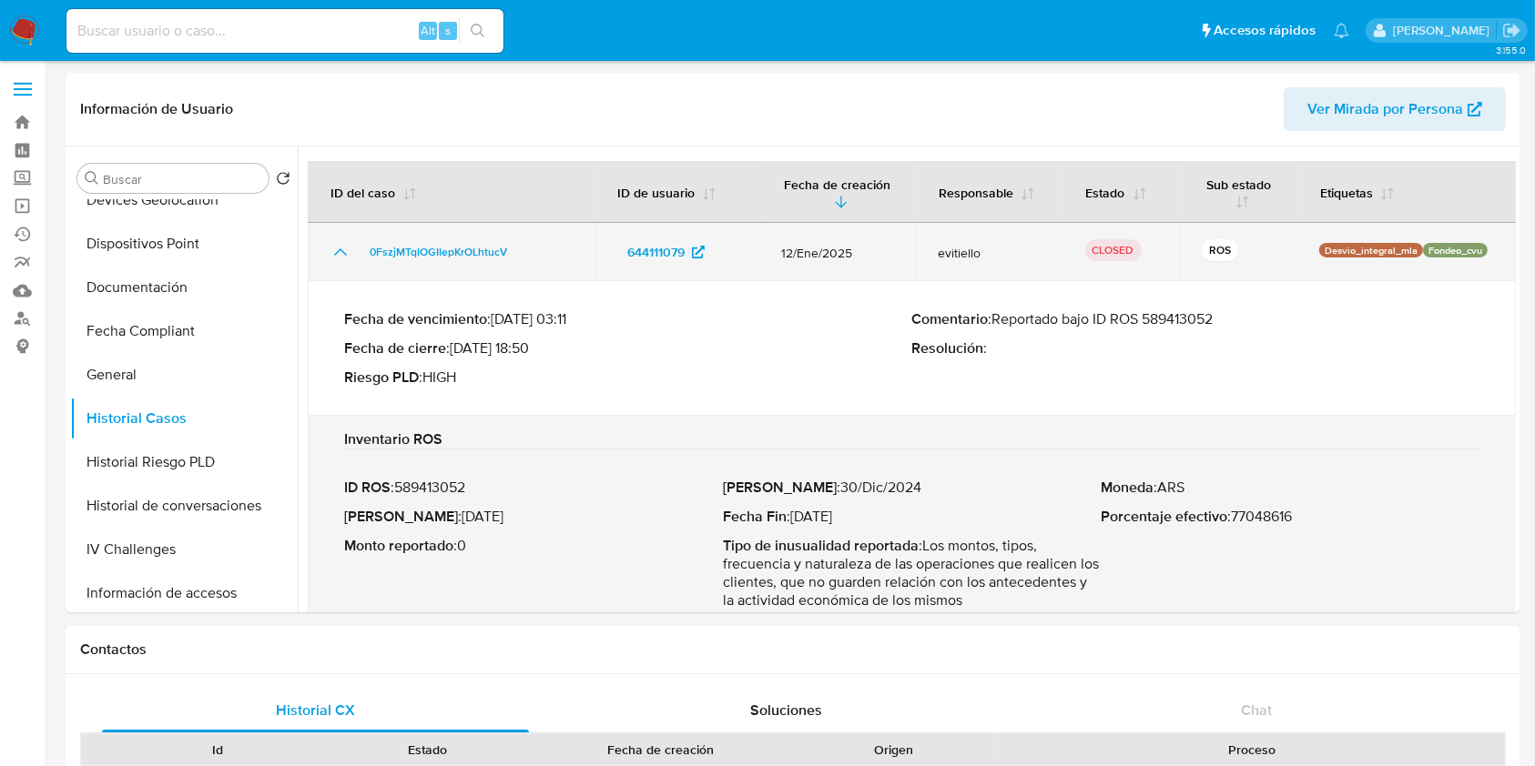
click at [342, 241] on icon "Mostrar/Ocultar" at bounding box center [341, 252] width 22 height 22
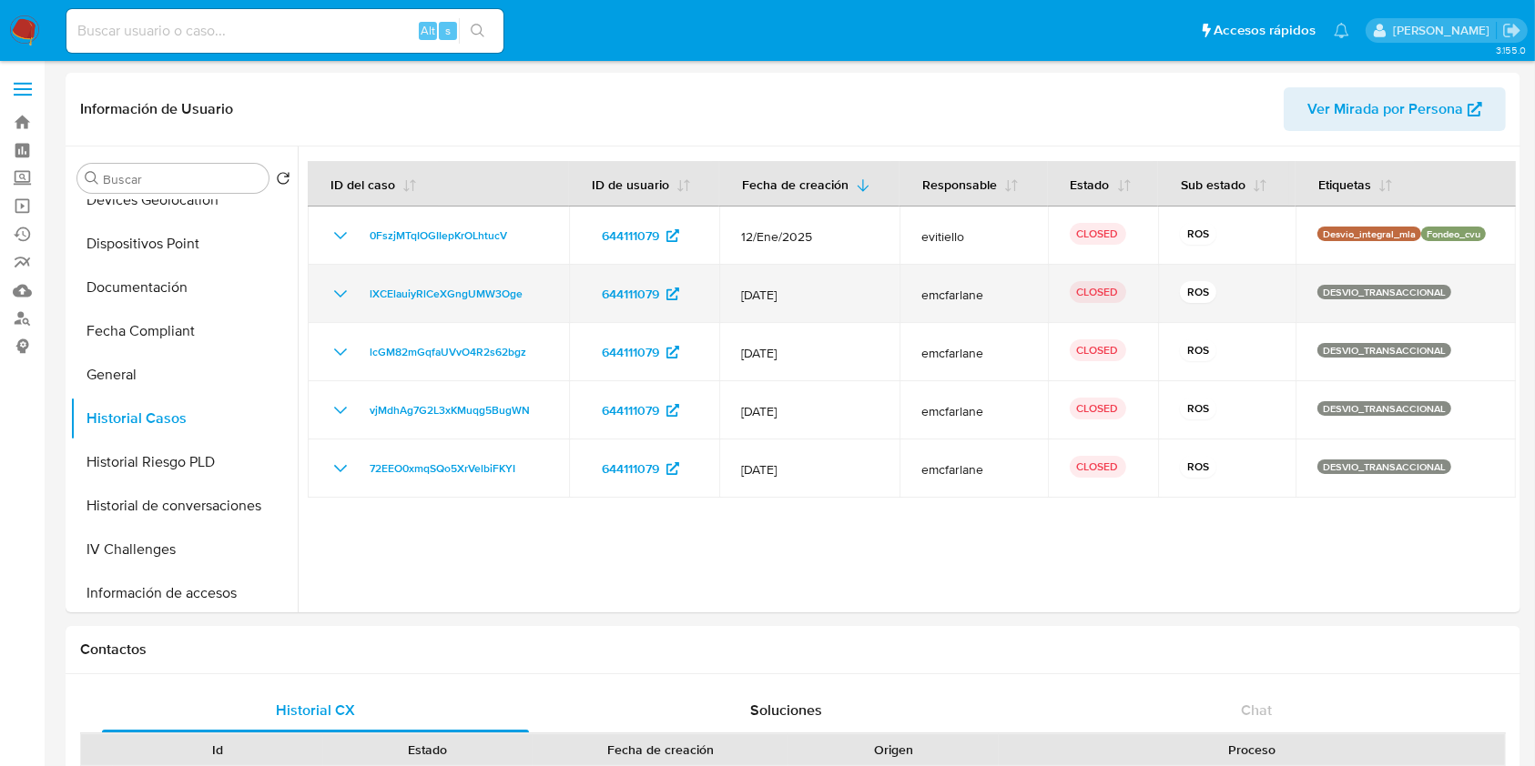
click at [341, 294] on icon "Mostrar/Ocultar" at bounding box center [341, 294] width 22 height 22
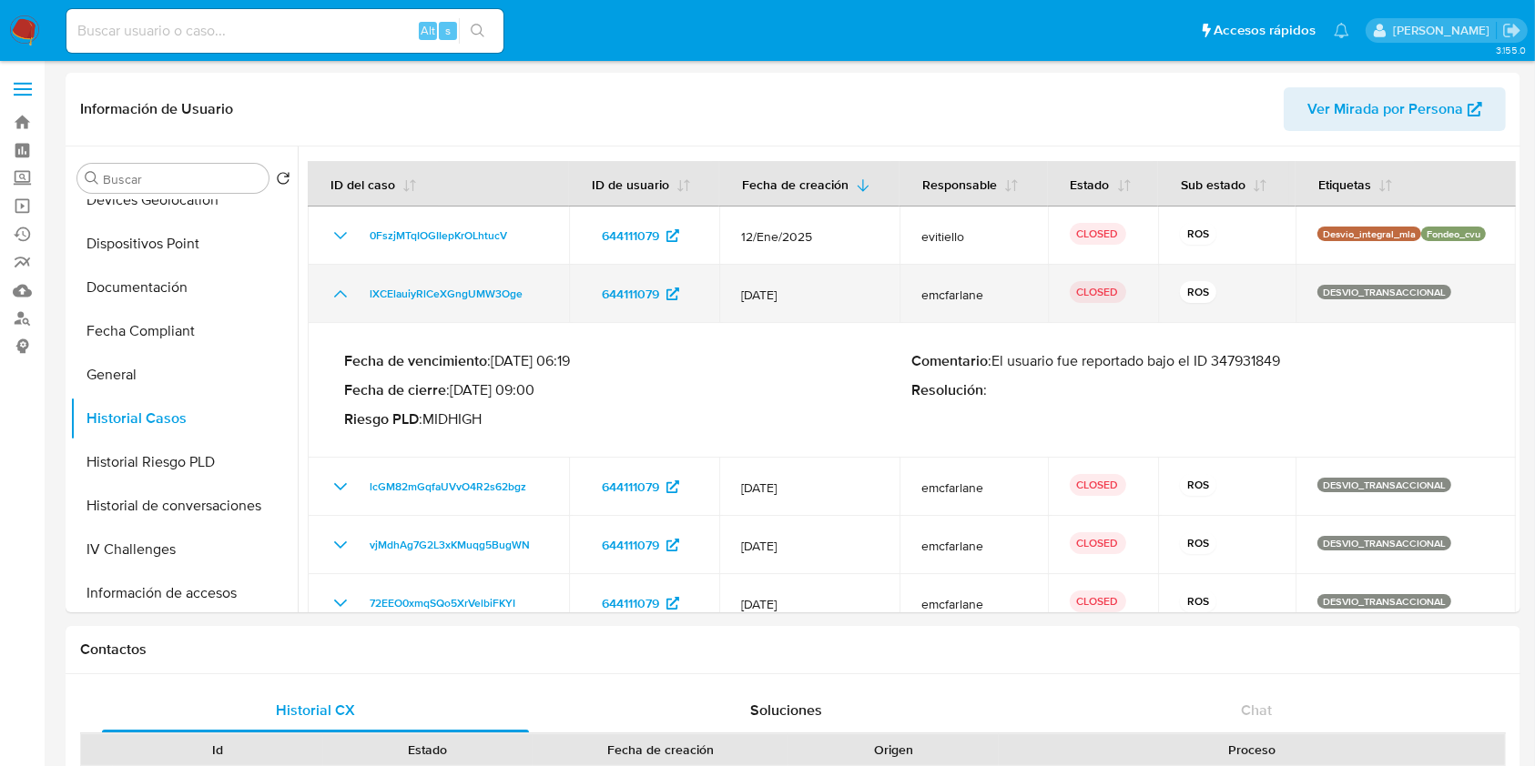
click at [342, 295] on icon "Mostrar/Ocultar" at bounding box center [341, 294] width 22 height 22
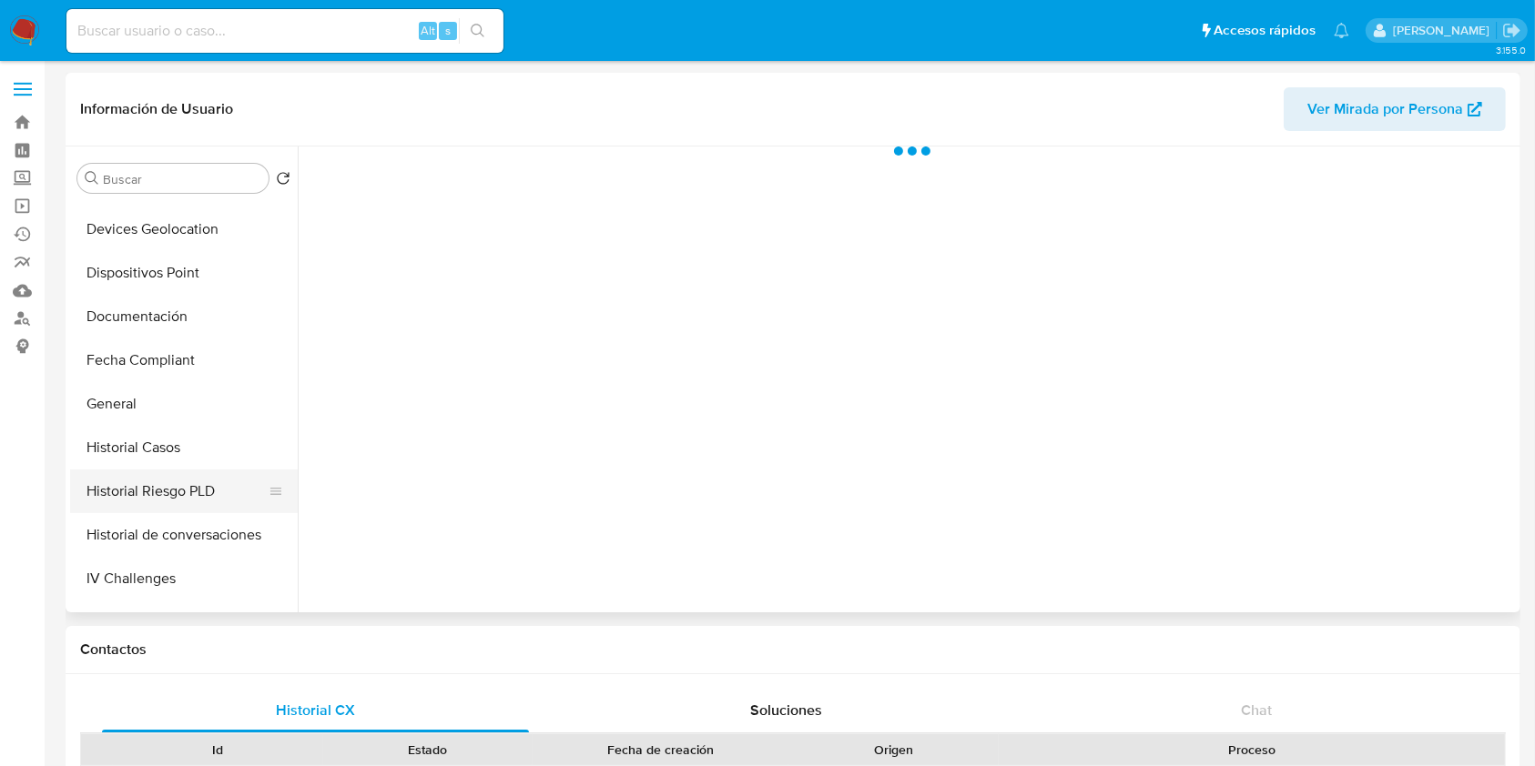
scroll to position [364, 0]
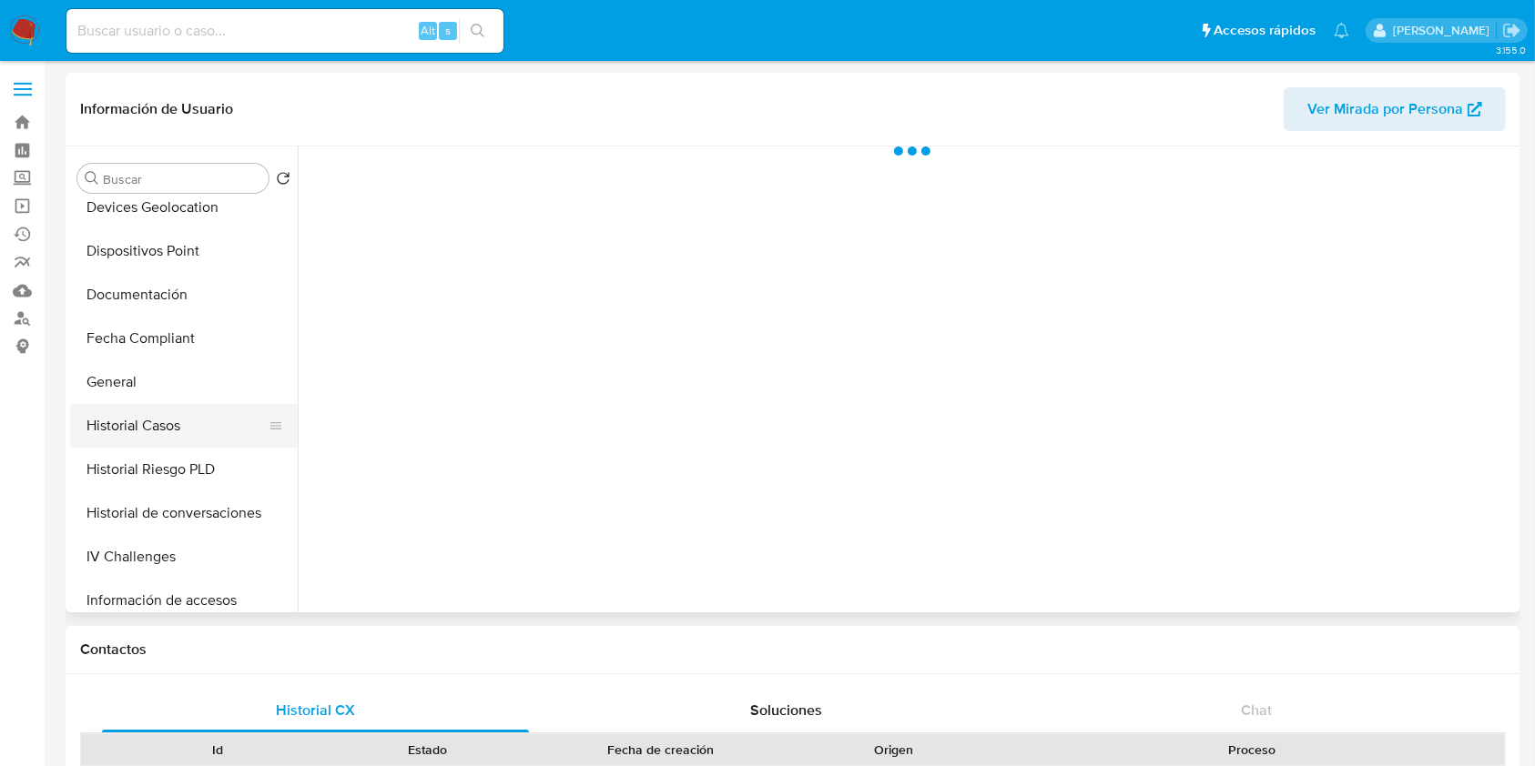
click at [169, 435] on button "Historial Casos" at bounding box center [176, 426] width 213 height 44
select select "10"
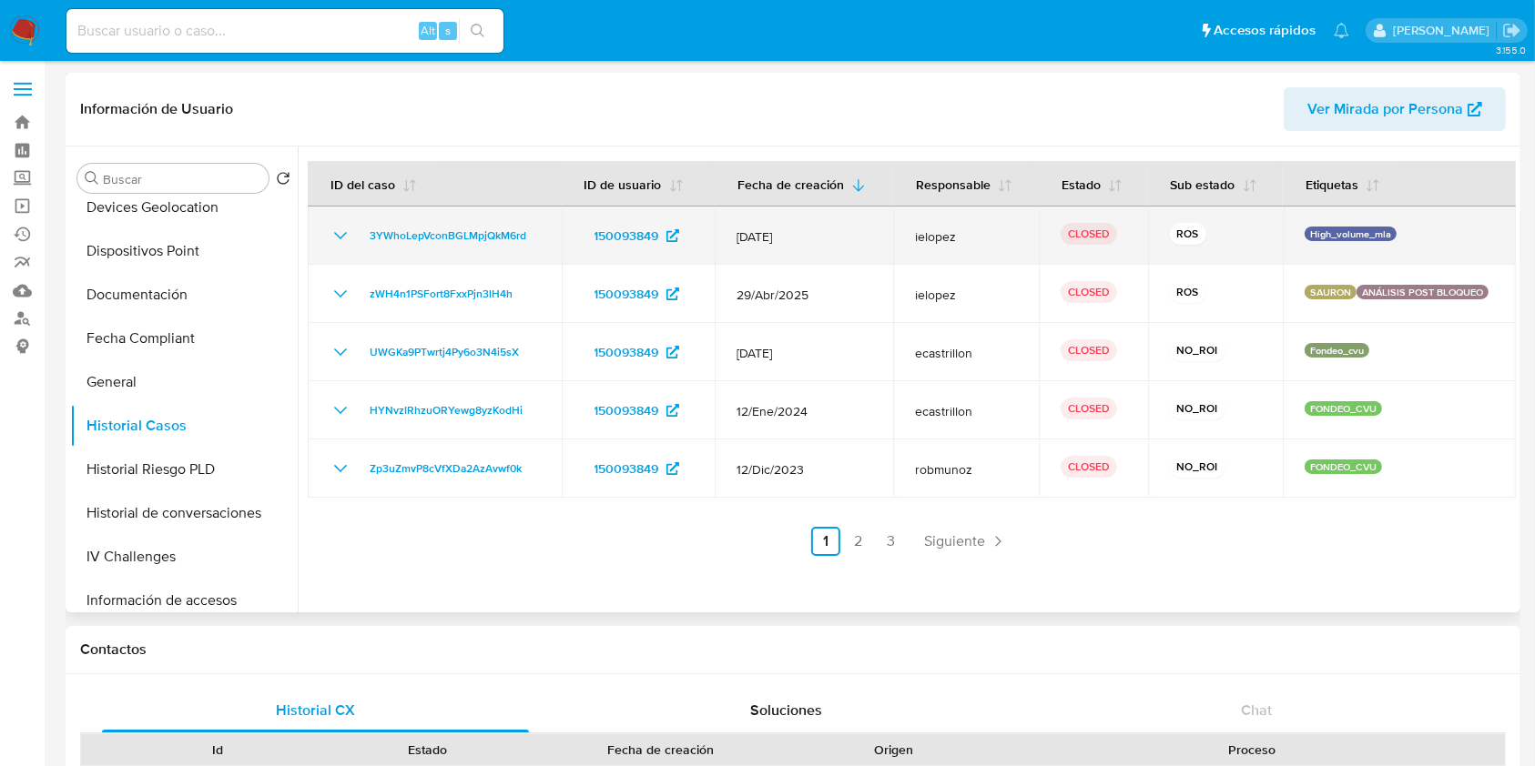
click at [350, 229] on icon "Mostrar/Ocultar" at bounding box center [341, 236] width 22 height 22
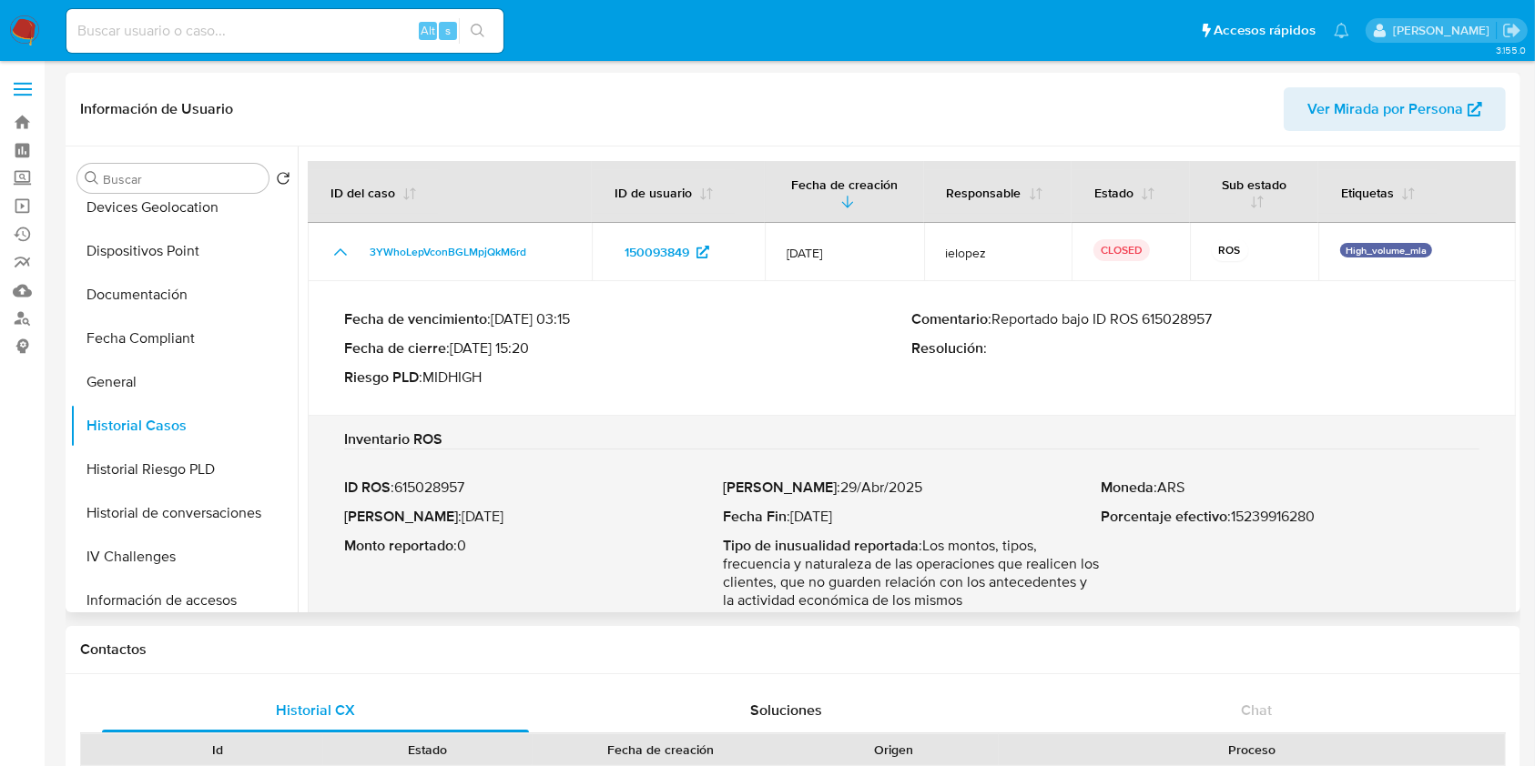
click at [999, 319] on p "Comentario : Reportado bajo ID ROS 615028957" at bounding box center [1196, 319] width 568 height 18
drag, startPoint x: 991, startPoint y: 318, endPoint x: 1234, endPoint y: 308, distance: 243.3
click at [1234, 308] on div "Fecha de vencimiento : [DATE] 03:15 Fecha de cierre : [DATE] 15:20 Riesgo PLD :…" at bounding box center [911, 349] width 1135 height 106
